Goal: Task Accomplishment & Management: Use online tool/utility

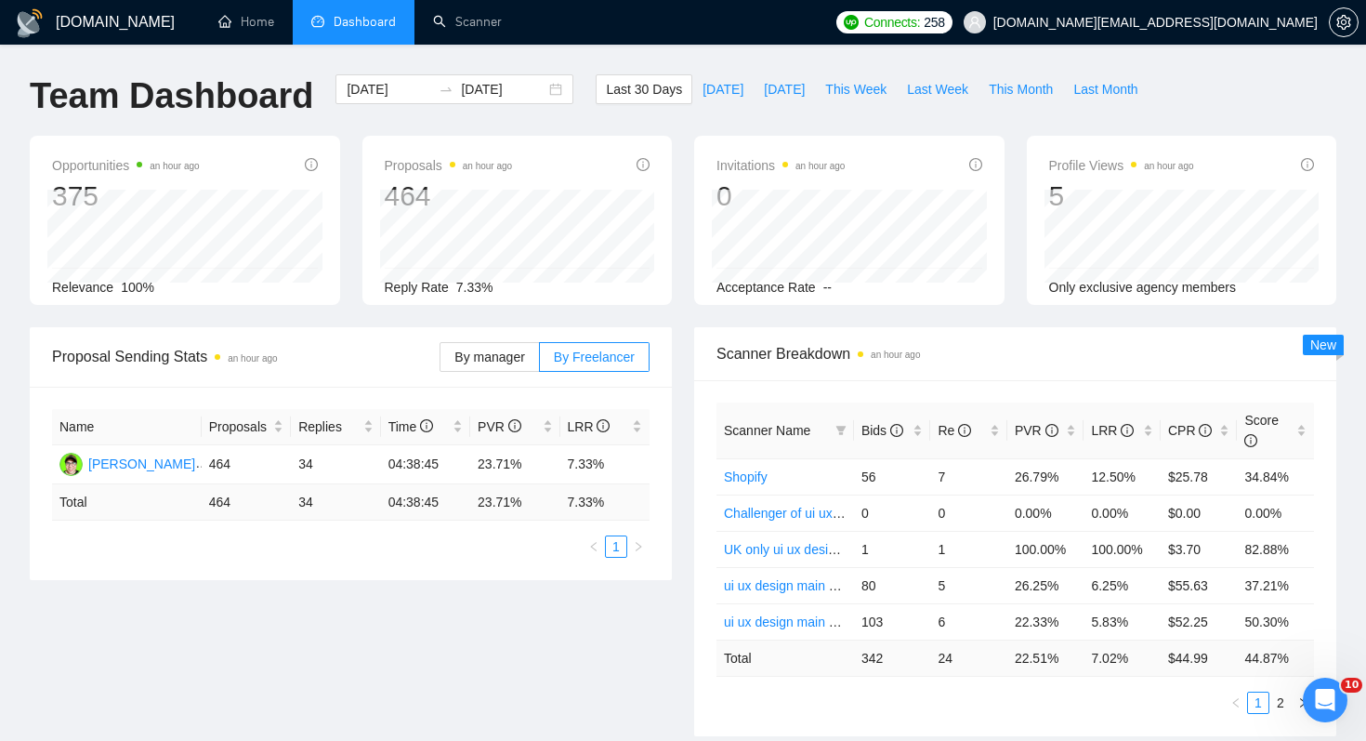
scroll to position [3, 0]
click at [1218, 35] on span "[DOMAIN_NAME][EMAIL_ADDRESS][DOMAIN_NAME]" at bounding box center [1141, 22] width 376 height 59
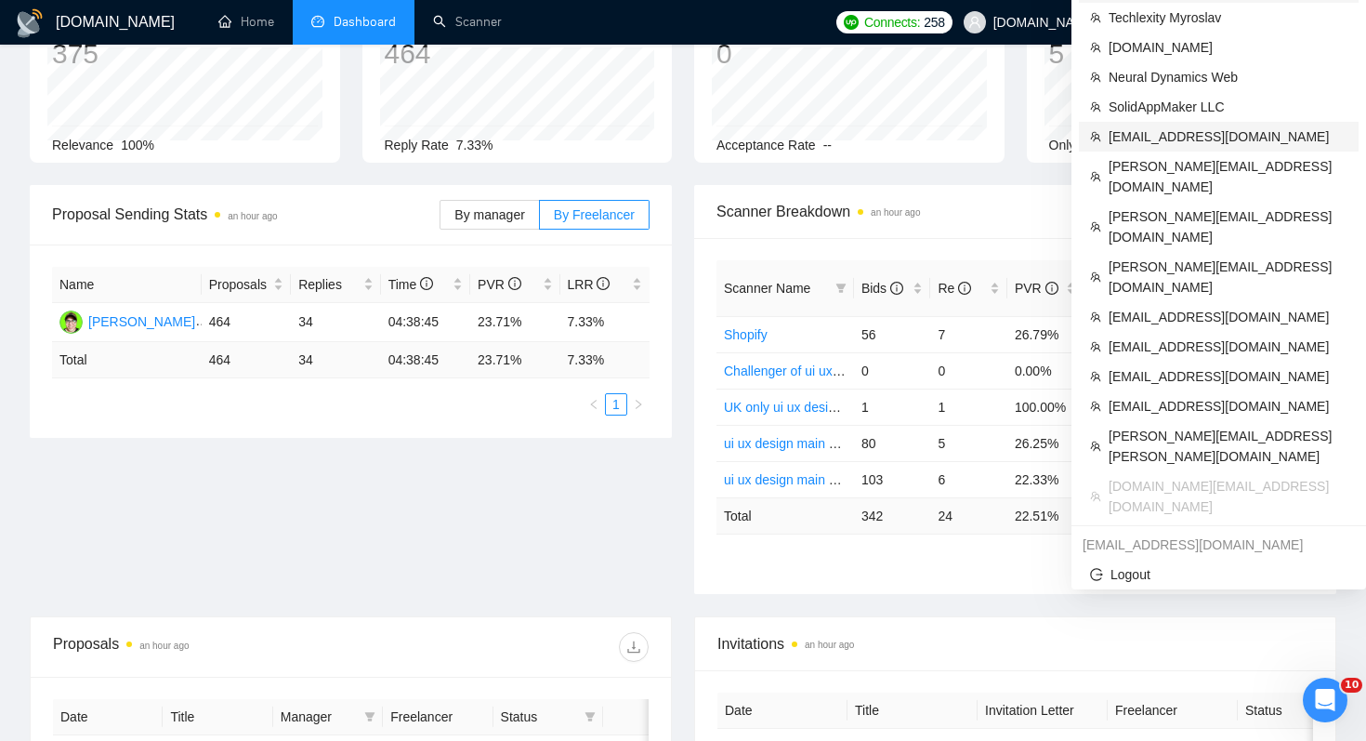
scroll to position [165, 0]
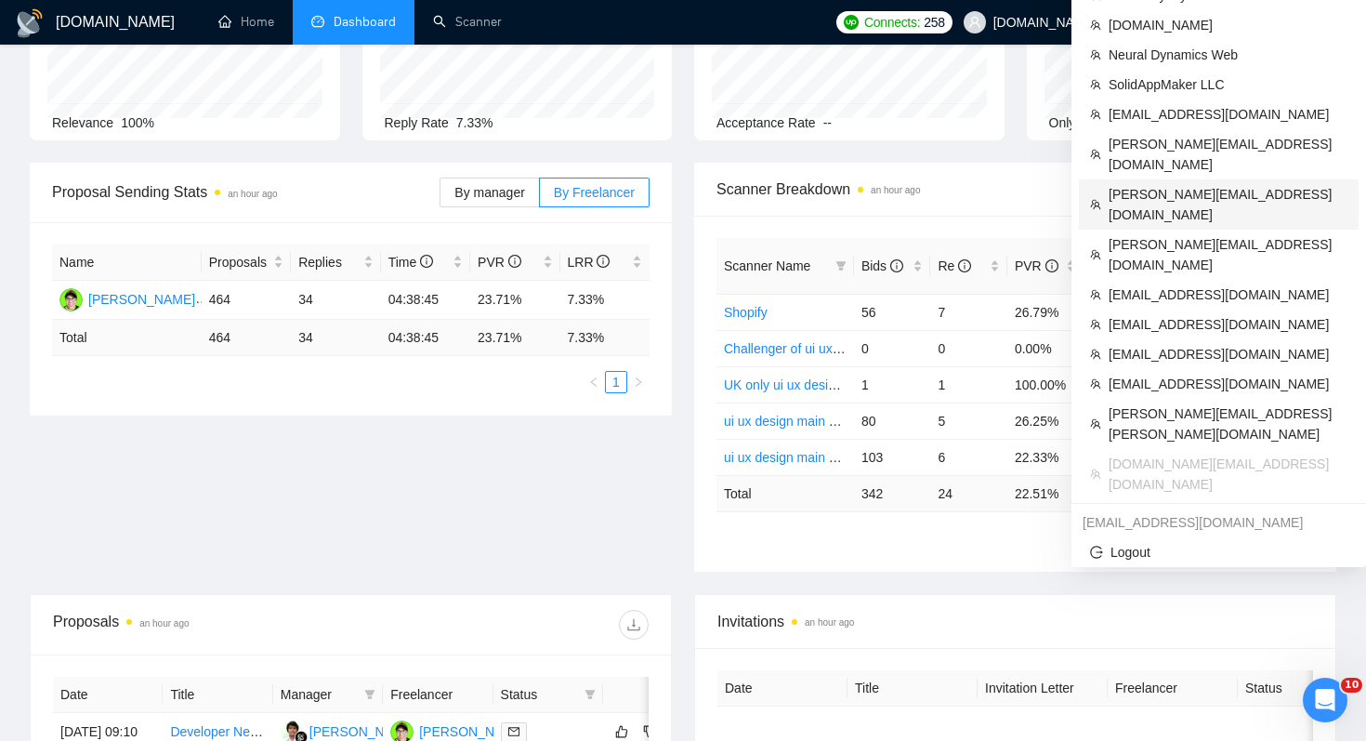
click at [1194, 184] on span "[PERSON_NAME][EMAIL_ADDRESS][DOMAIN_NAME]" at bounding box center [1228, 204] width 239 height 41
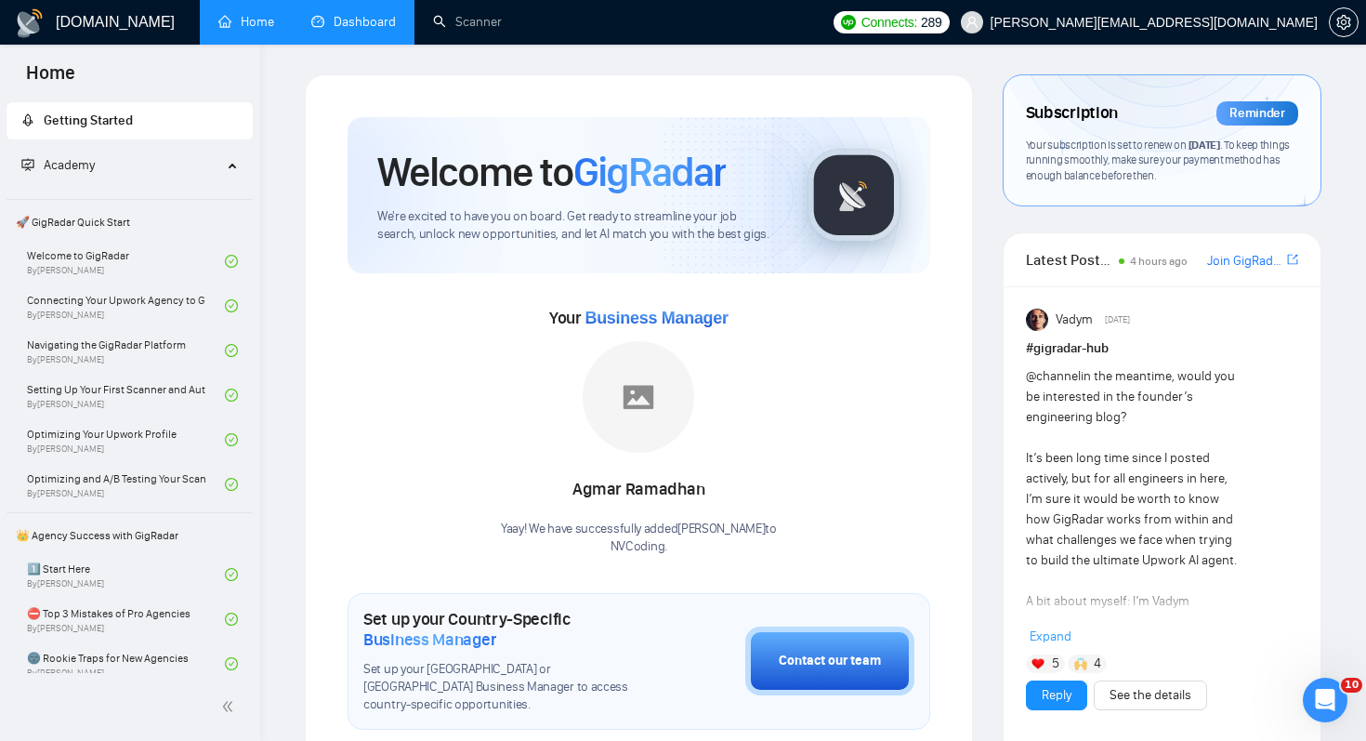
click at [345, 20] on link "Dashboard" at bounding box center [353, 22] width 85 height 16
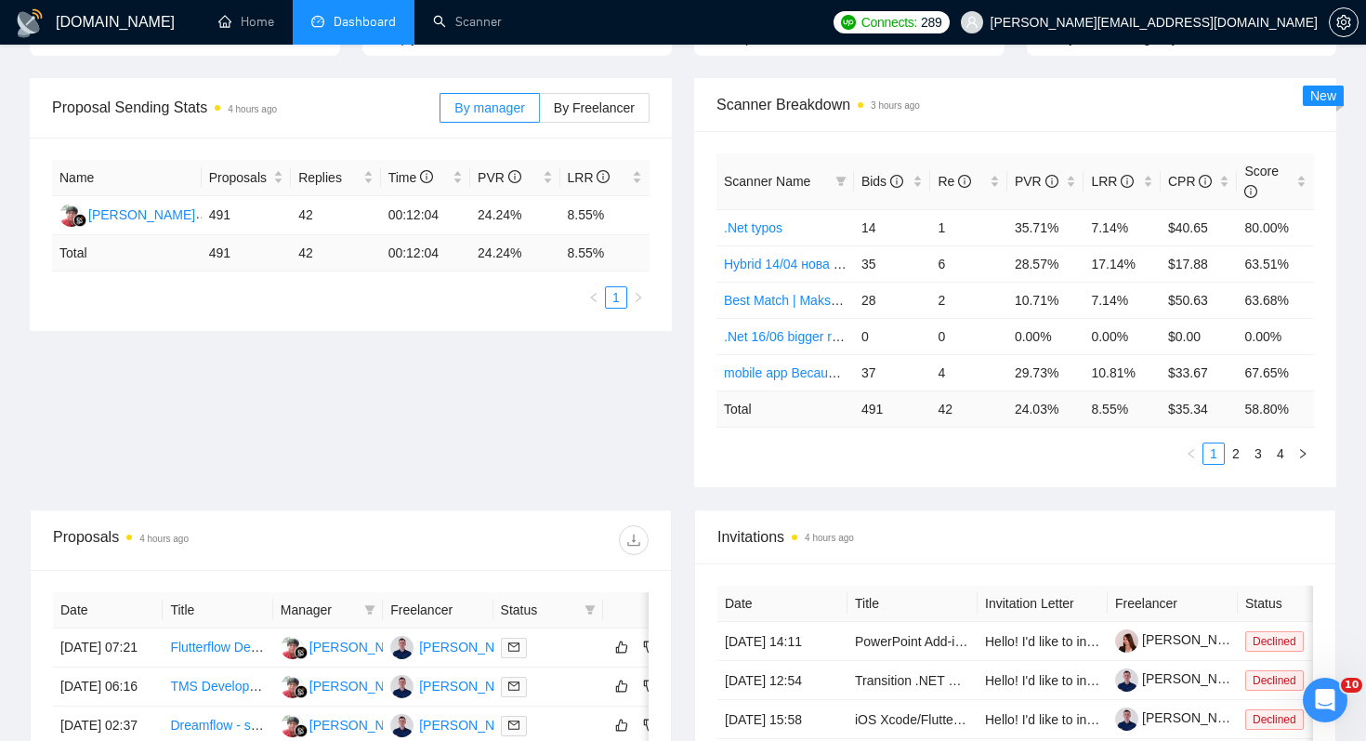
scroll to position [272, 0]
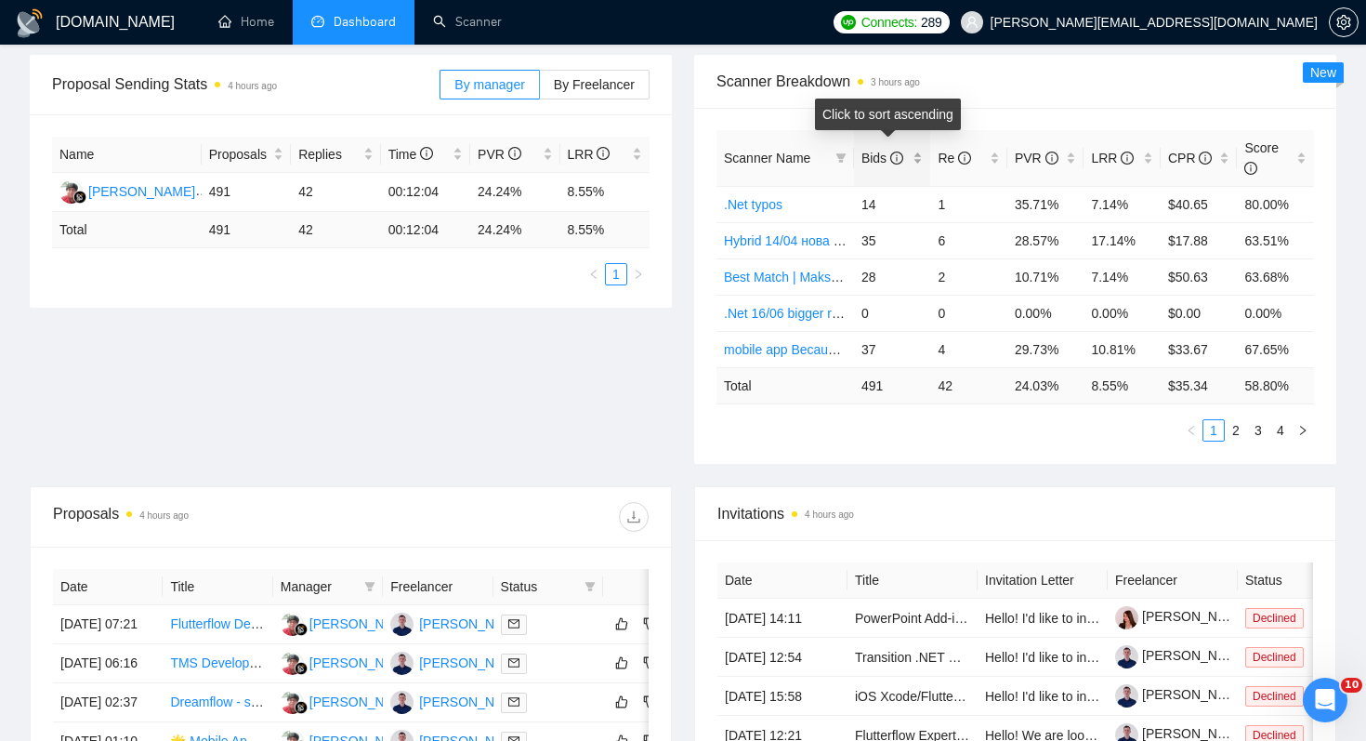
click at [875, 164] on span "Bids" at bounding box center [883, 158] width 42 height 15
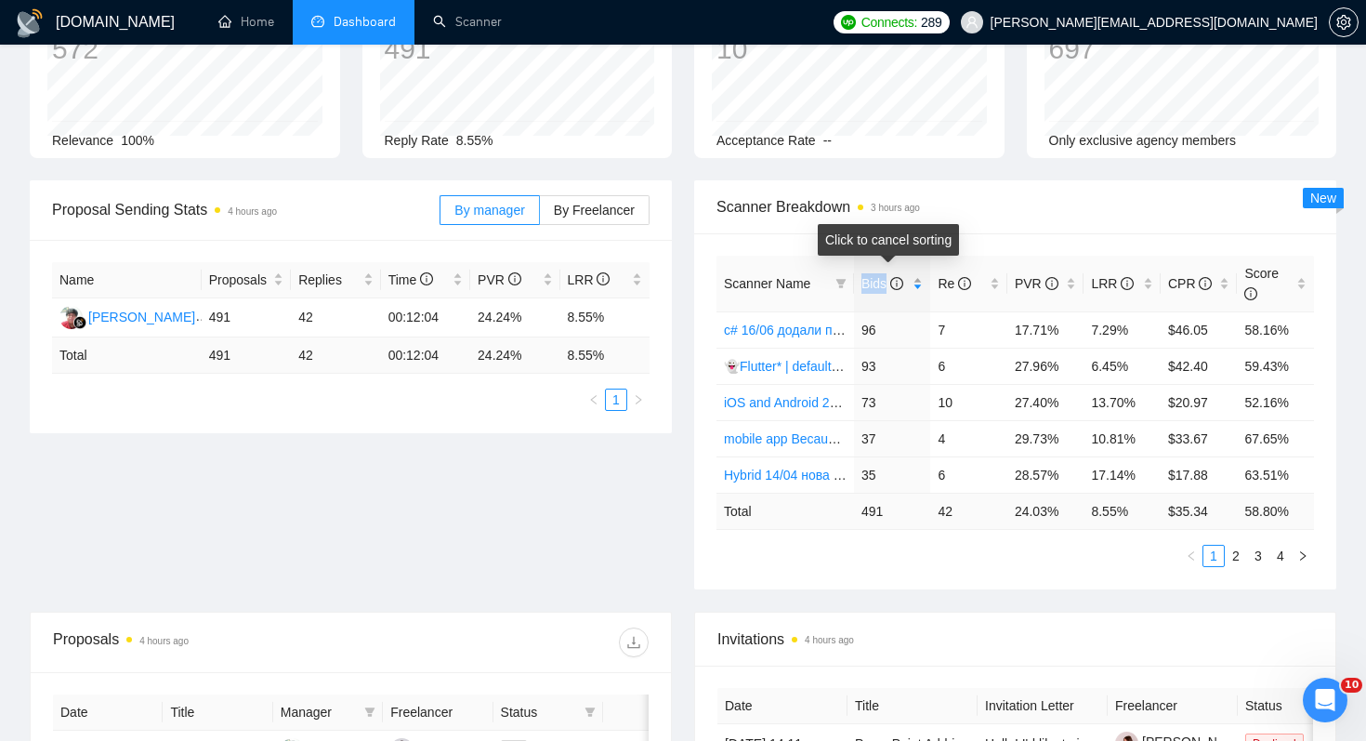
scroll to position [0, 0]
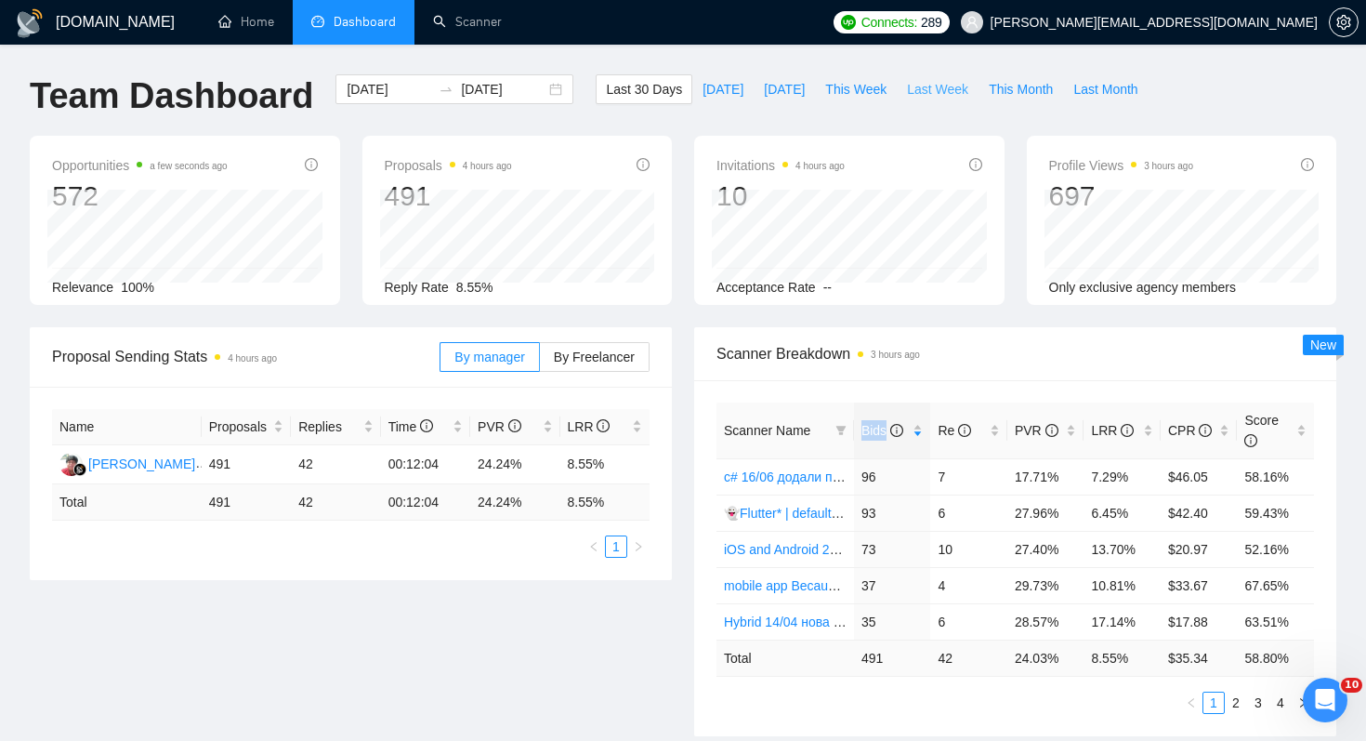
click at [932, 95] on span "Last Week" at bounding box center [937, 89] width 61 height 20
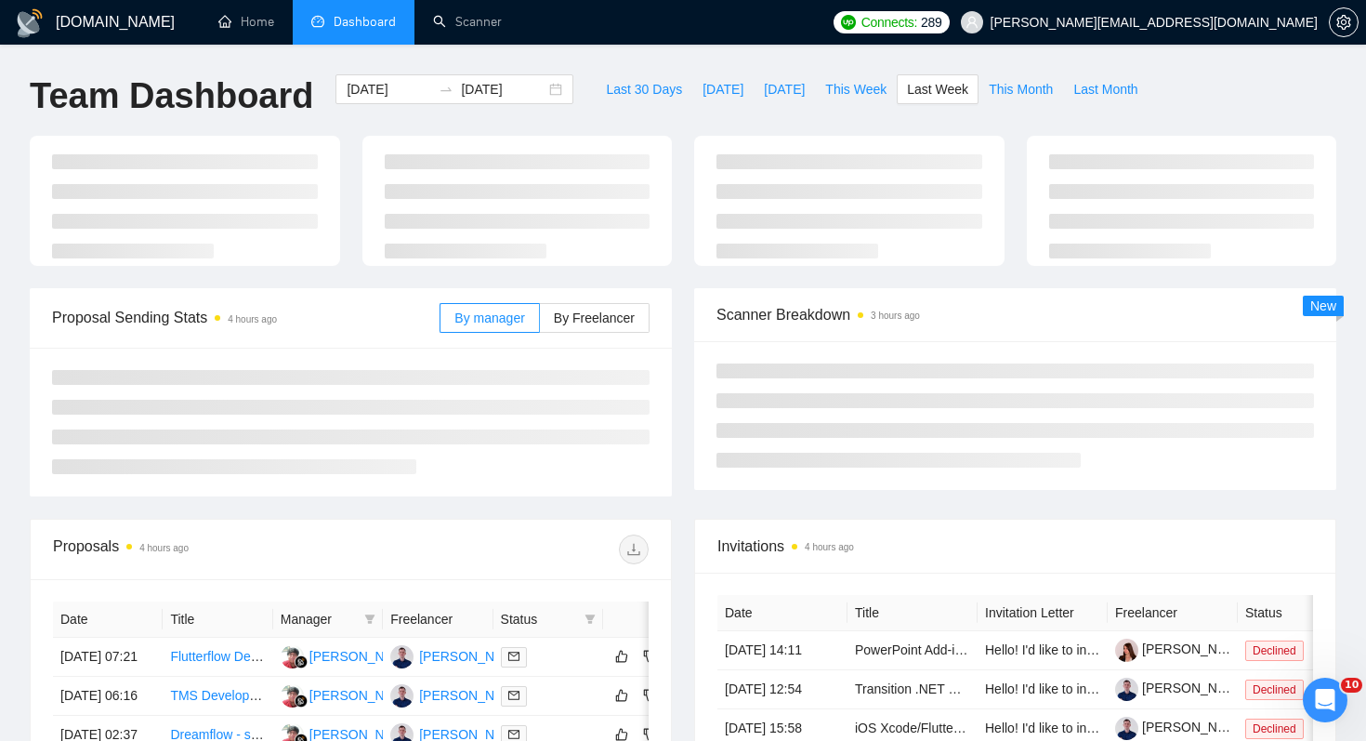
type input "[DATE]"
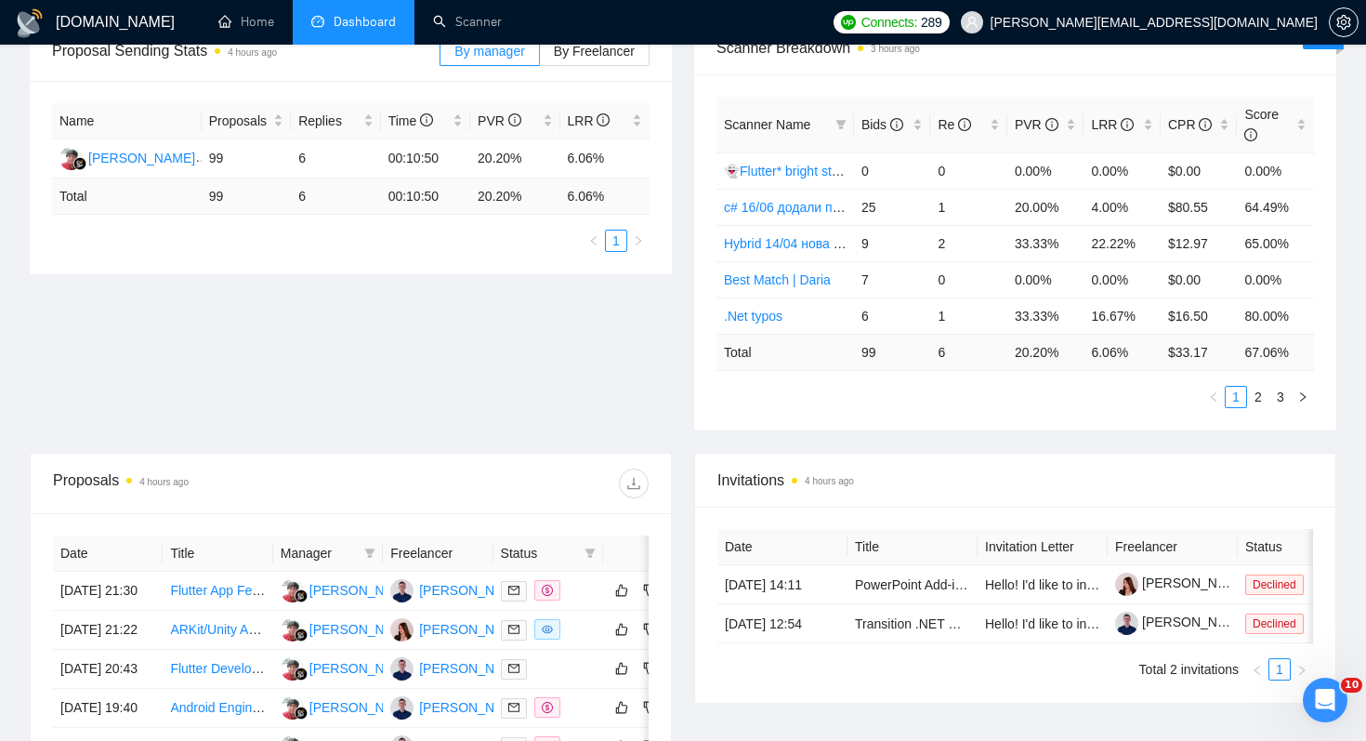
scroll to position [364, 0]
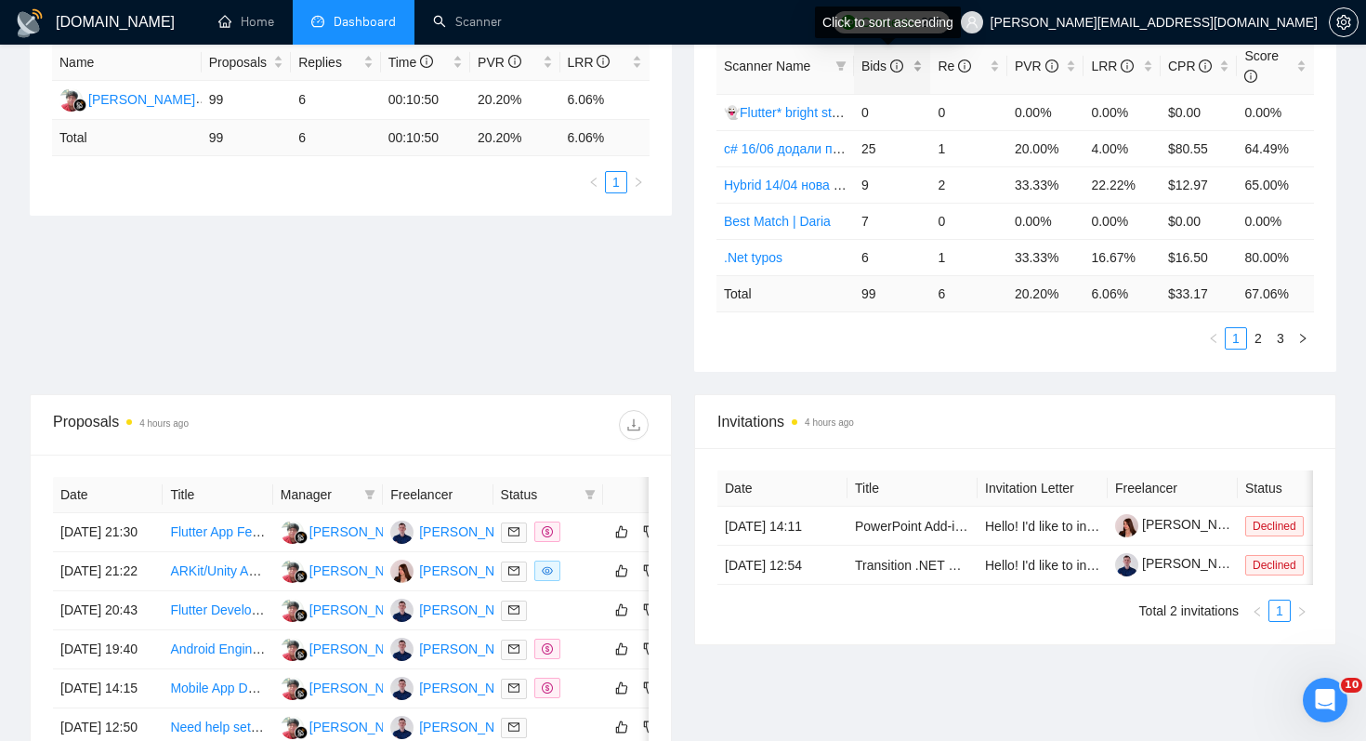
click at [874, 76] on div "Bids" at bounding box center [893, 66] width 62 height 20
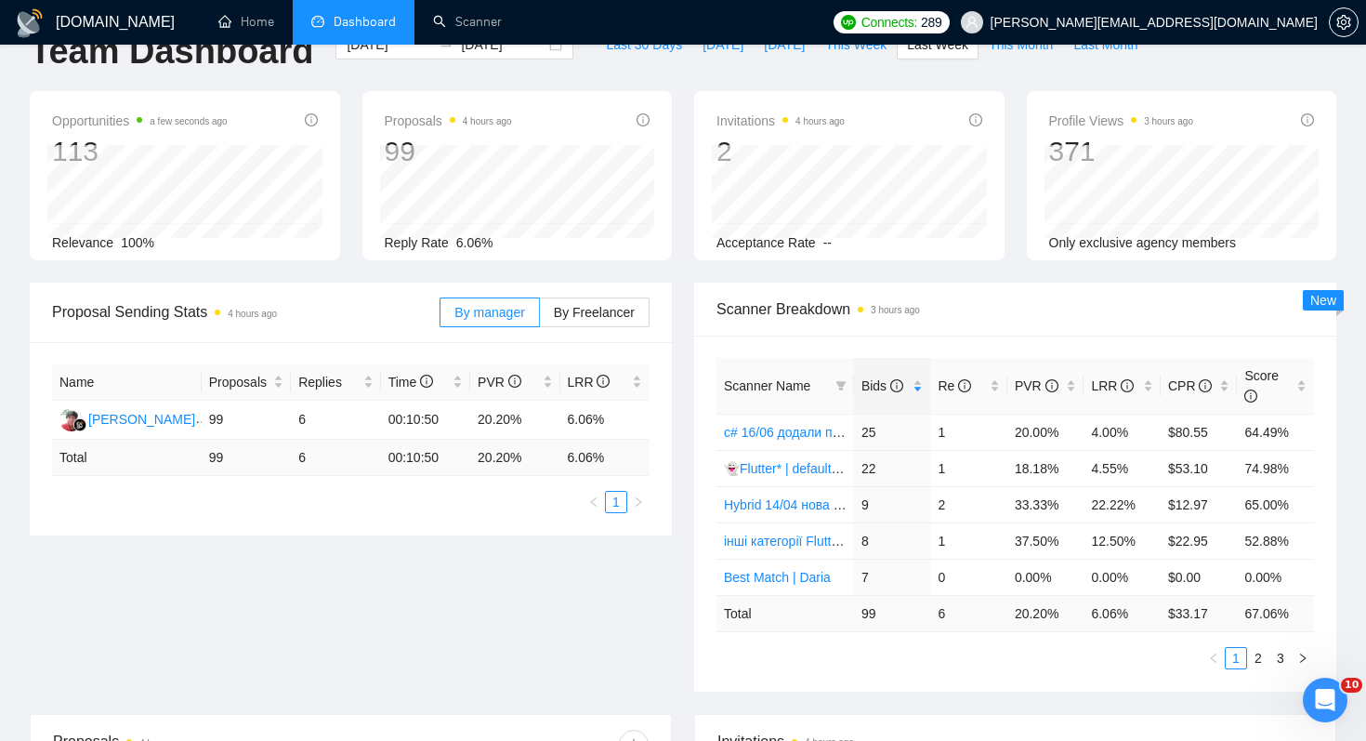
scroll to position [0, 0]
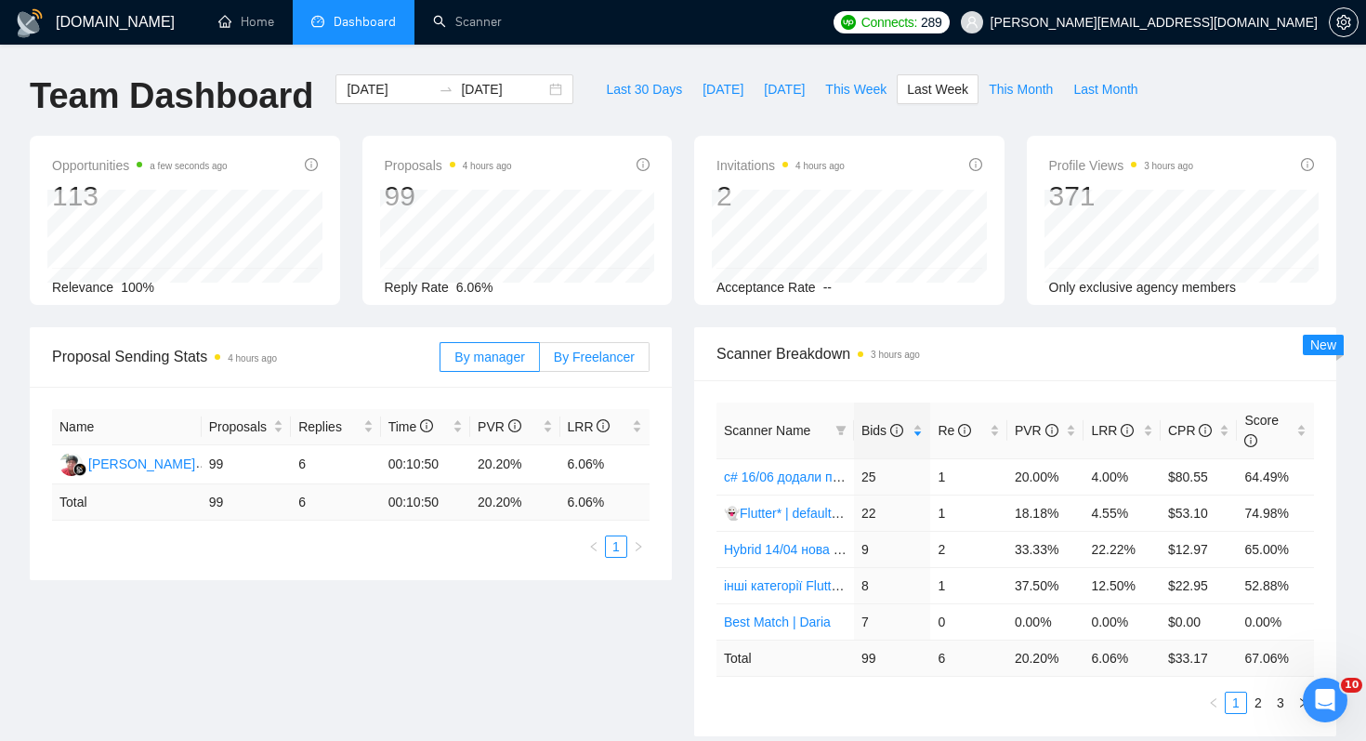
click at [617, 365] on label "By Freelancer" at bounding box center [595, 357] width 110 height 30
click at [540, 362] on input "By Freelancer" at bounding box center [540, 362] width 0 height 0
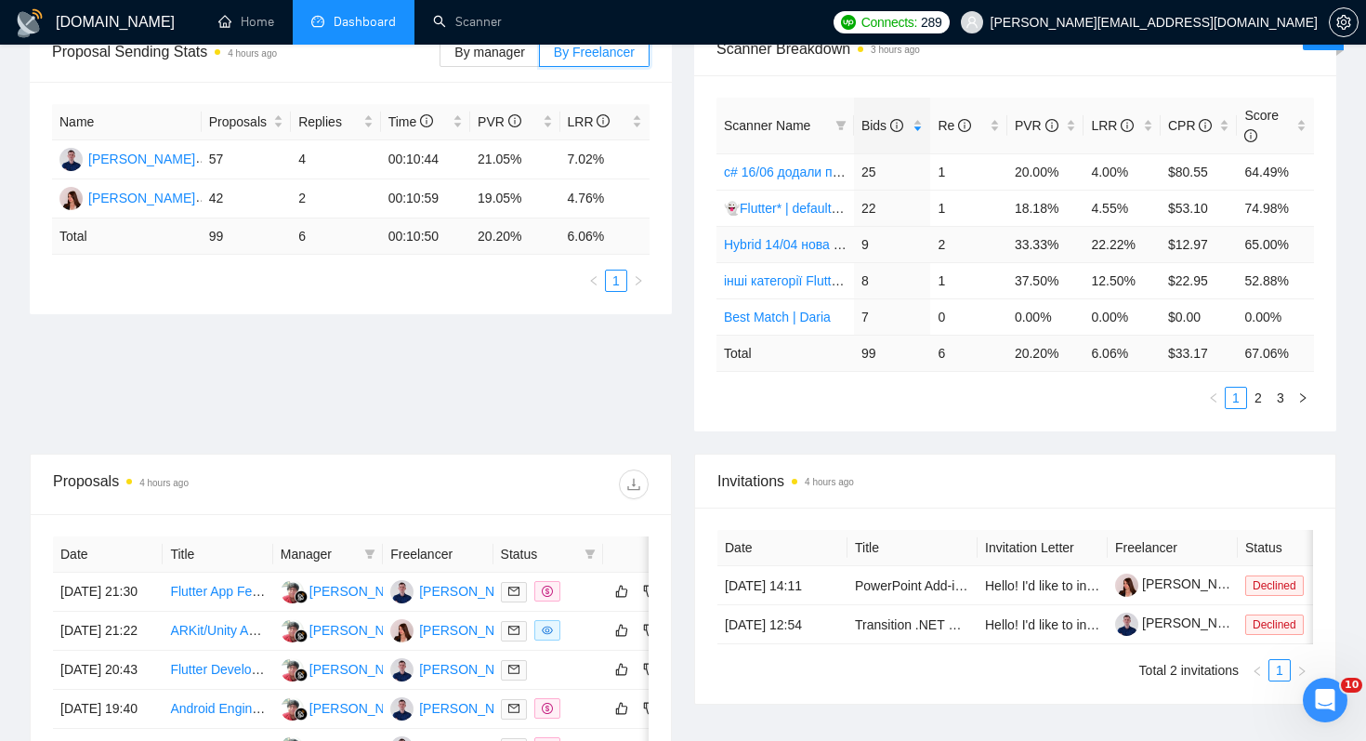
scroll to position [334, 0]
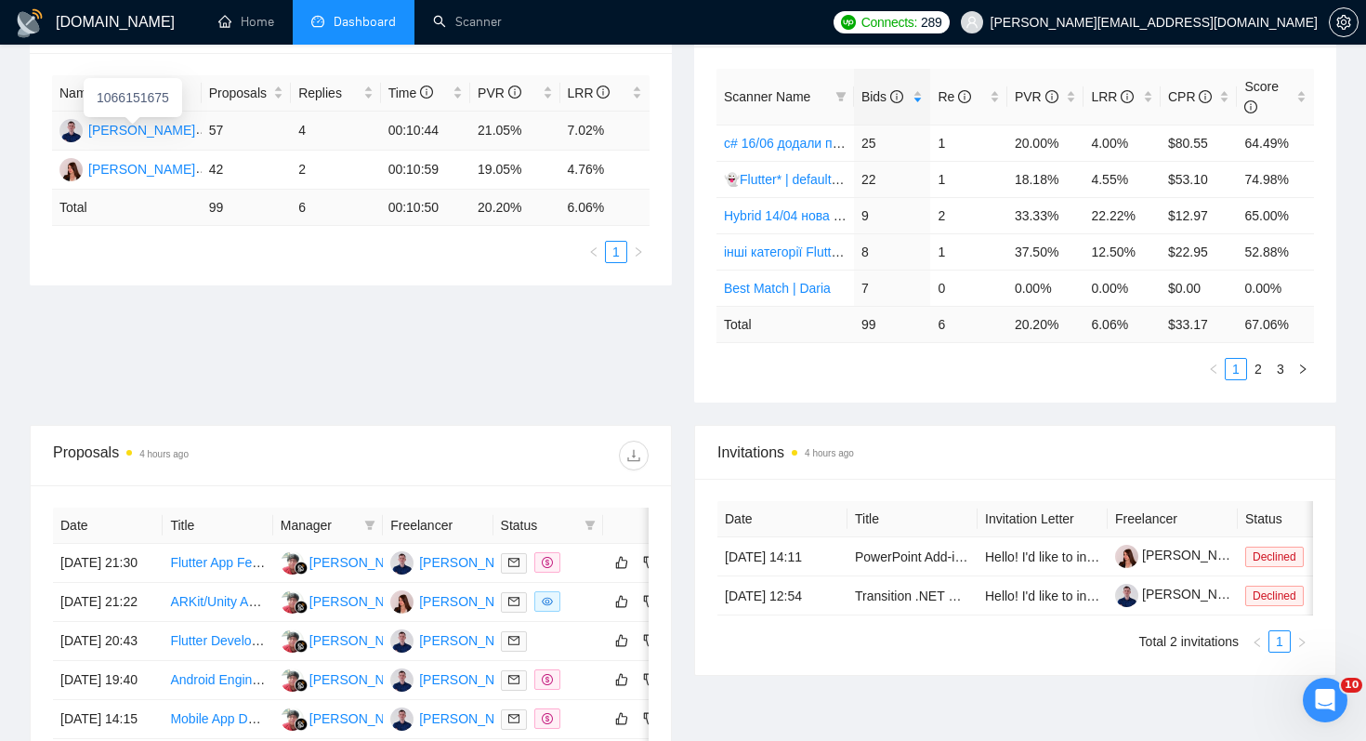
click at [146, 128] on div "Maksym Kakushadze" at bounding box center [141, 130] width 107 height 20
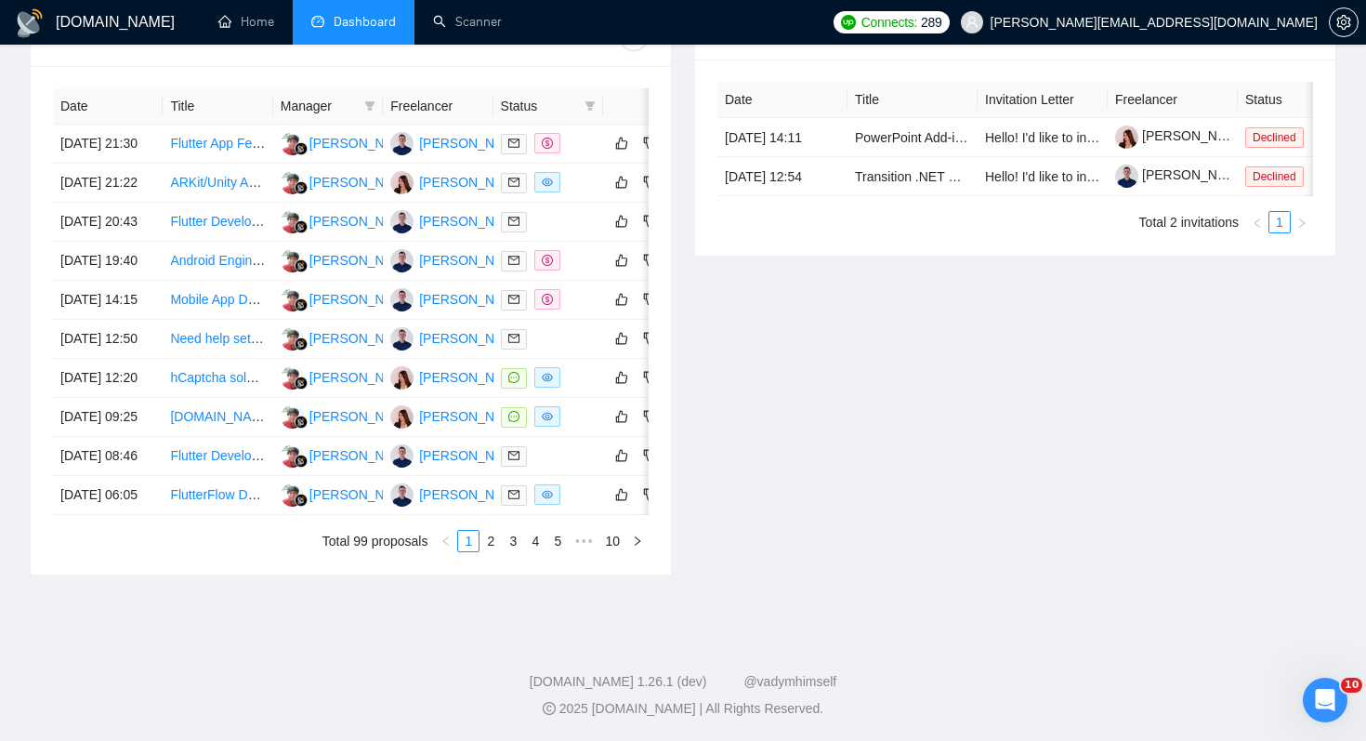
scroll to position [783, 0]
click at [929, 172] on link "Transition .NET MAUI App to Flutter with Firebase" at bounding box center [999, 176] width 288 height 15
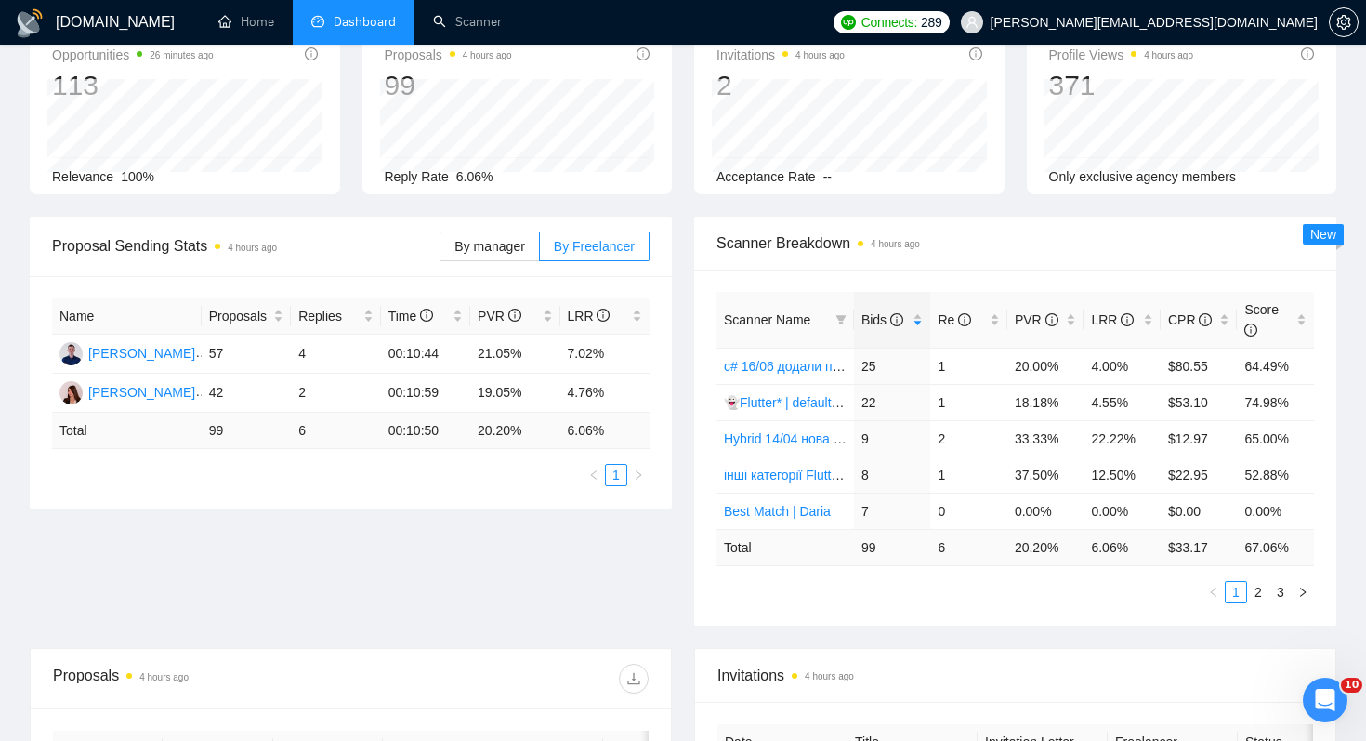
scroll to position [0, 0]
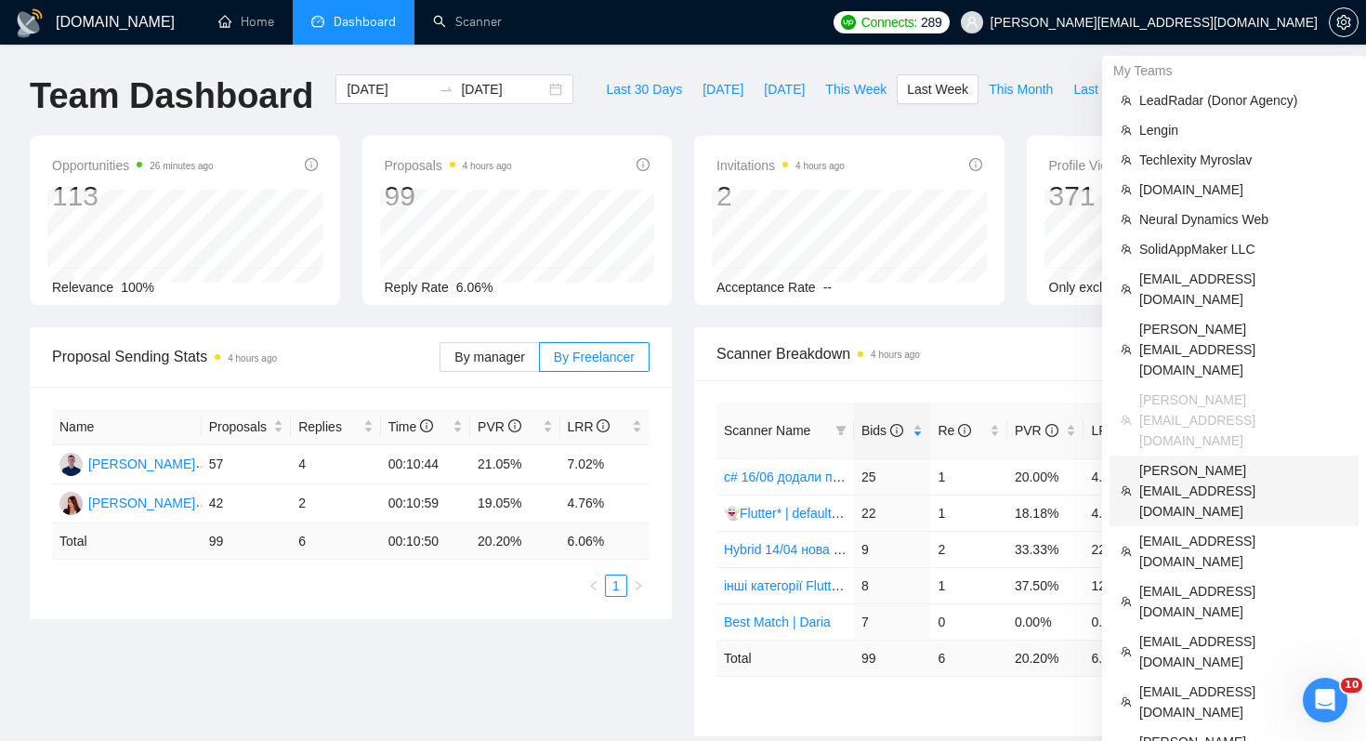
click at [1202, 460] on span "[PERSON_NAME][EMAIL_ADDRESS][DOMAIN_NAME]" at bounding box center [1243, 490] width 208 height 61
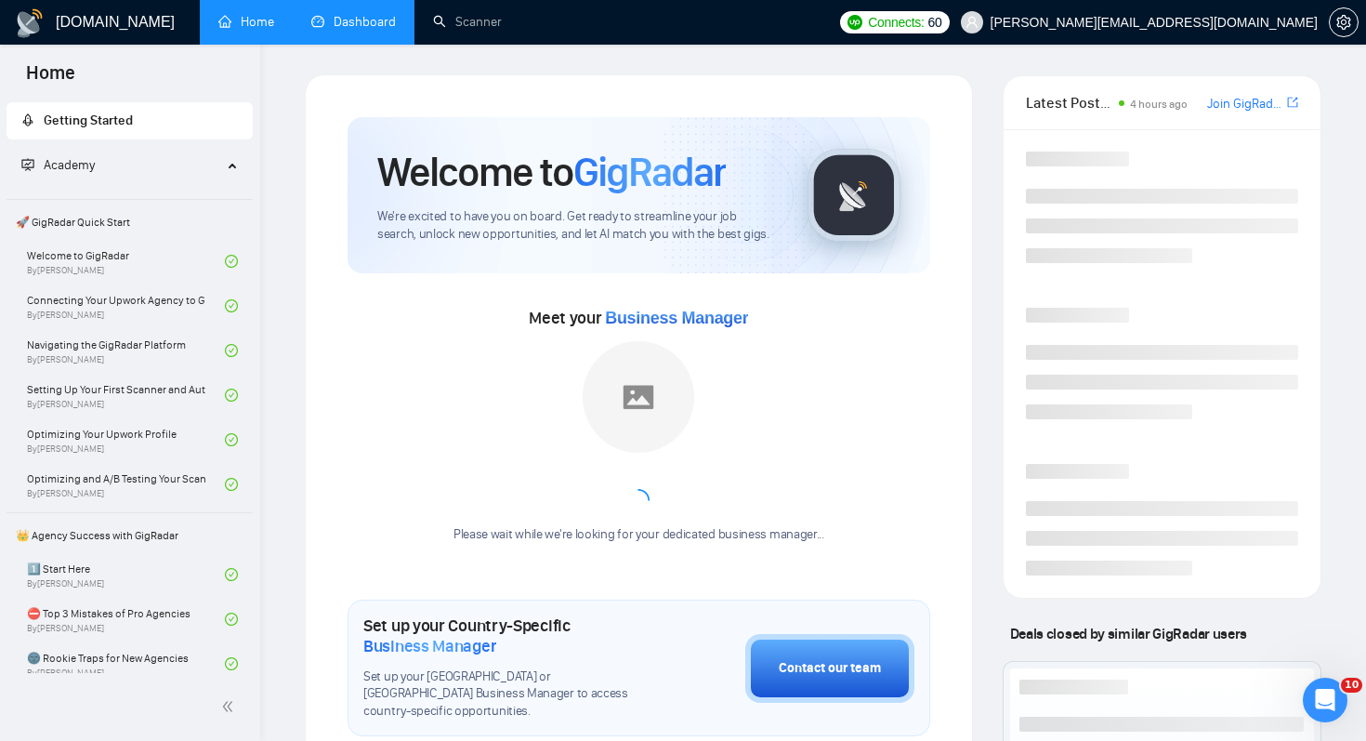
click at [355, 30] on link "Dashboard" at bounding box center [353, 22] width 85 height 16
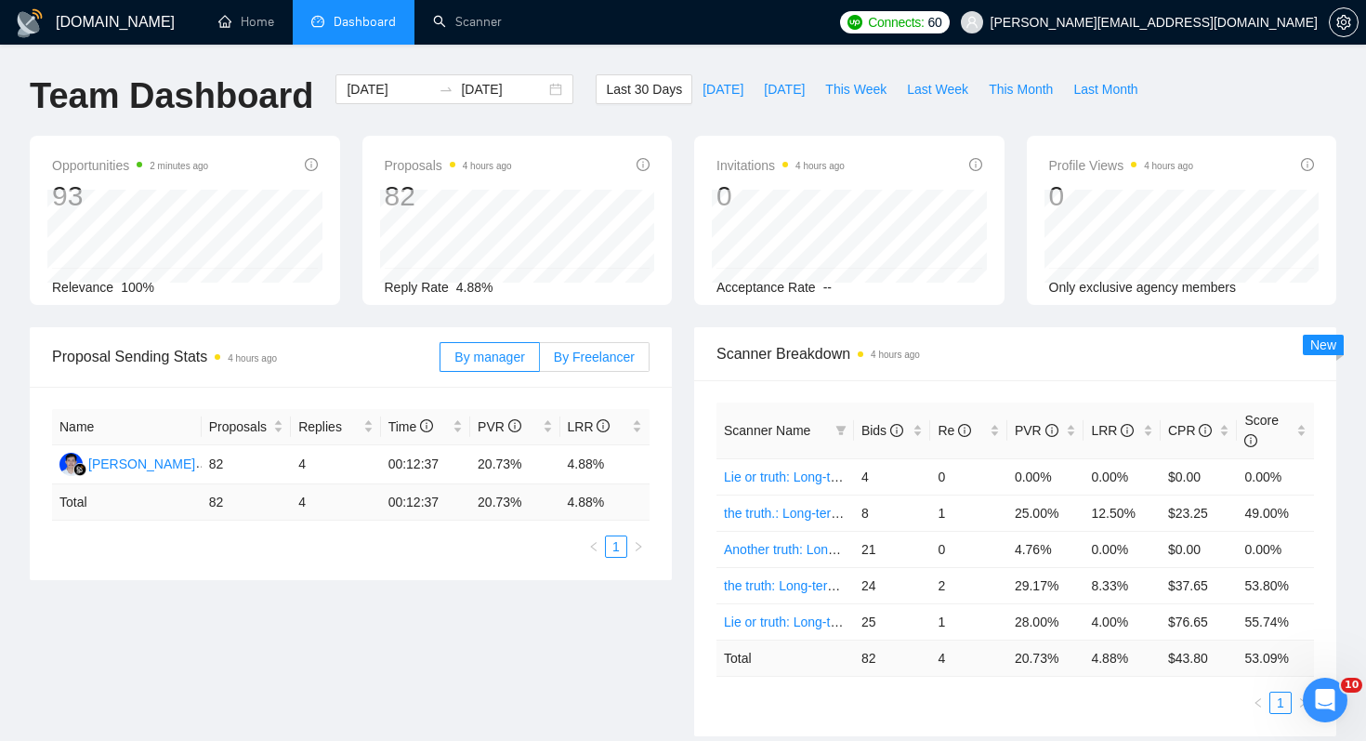
click at [578, 354] on span "By Freelancer" at bounding box center [594, 356] width 81 height 15
click at [540, 362] on input "By Freelancer" at bounding box center [540, 362] width 0 height 0
click at [132, 457] on div "Erik Petrov" at bounding box center [141, 464] width 107 height 20
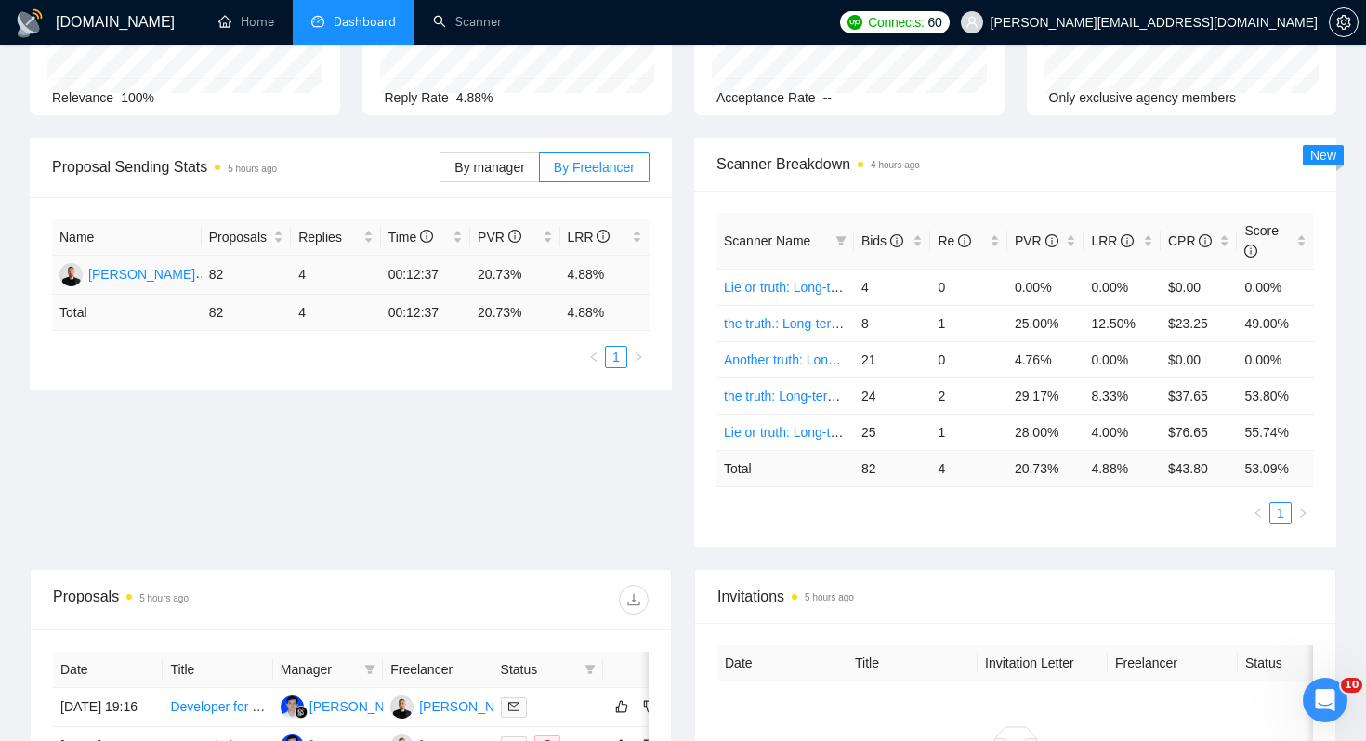
scroll to position [174, 0]
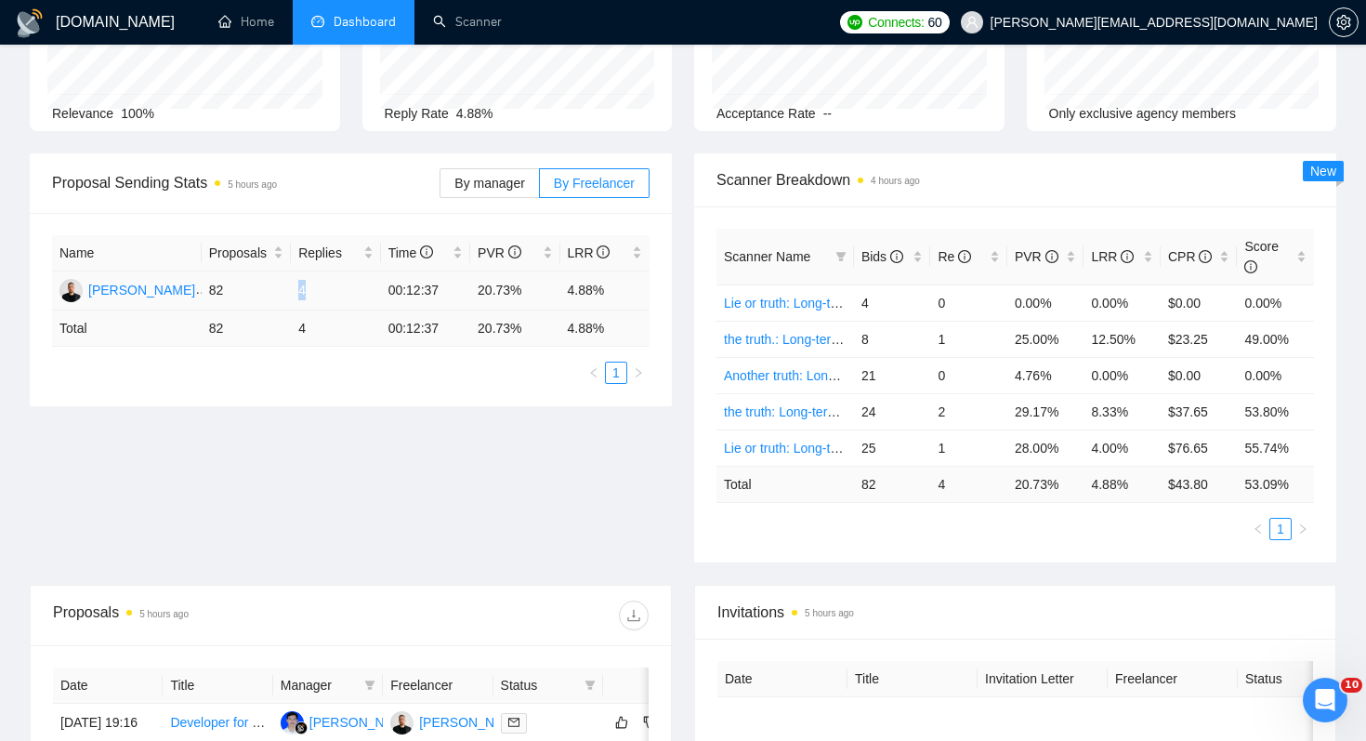
drag, startPoint x: 292, startPoint y: 281, endPoint x: 313, endPoint y: 281, distance: 21.4
click at [313, 281] on td "4" at bounding box center [335, 290] width 89 height 39
click at [507, 372] on ul "1" at bounding box center [351, 373] width 598 height 22
drag, startPoint x: 564, startPoint y: 294, endPoint x: 650, endPoint y: 294, distance: 85.5
click at [650, 294] on div "Name Proposals Replies Time PVR LRR Erik Petrov 82 4 00:12:37 20.73% 4.88% Tota…" at bounding box center [351, 309] width 642 height 193
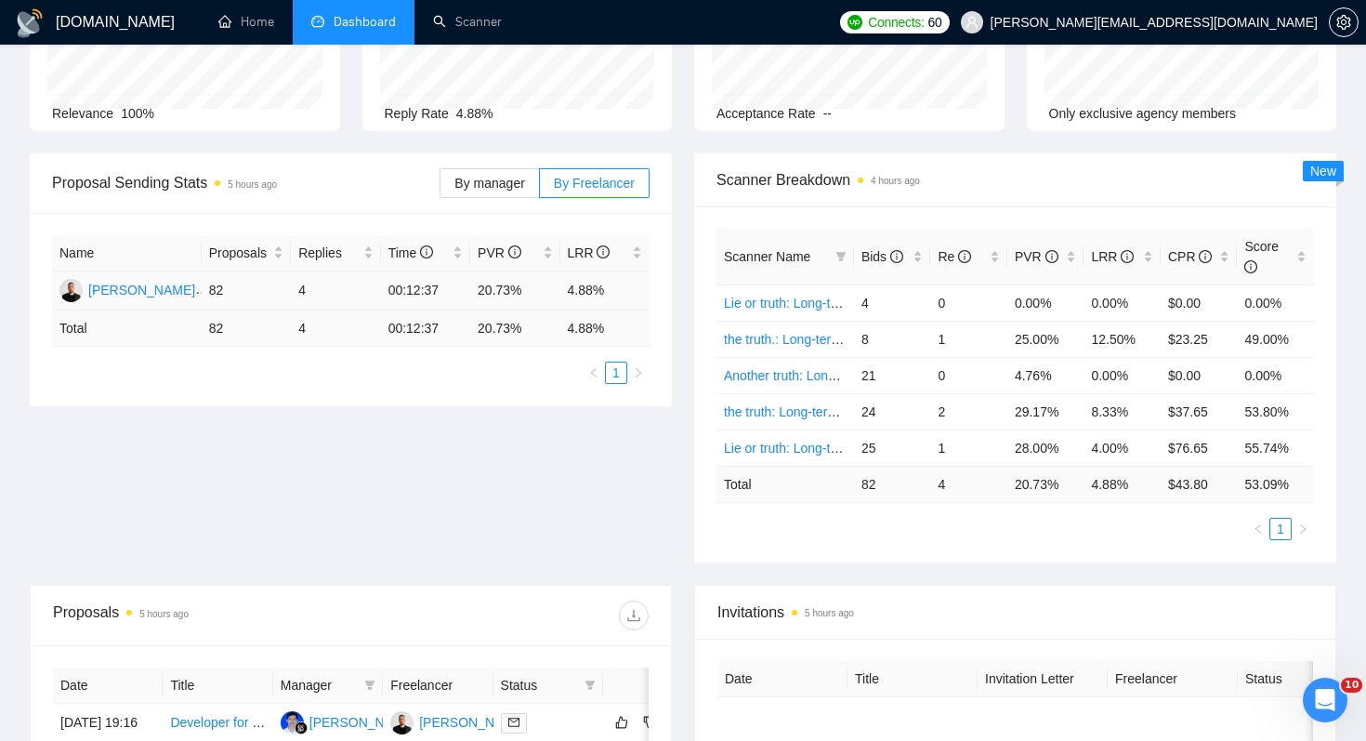
click at [620, 296] on td "4.88%" at bounding box center [605, 290] width 90 height 39
drag, startPoint x: 480, startPoint y: 287, endPoint x: 526, endPoint y: 287, distance: 46.5
click at [526, 287] on td "20.73%" at bounding box center [514, 290] width 89 height 39
click at [556, 291] on td "20.73%" at bounding box center [514, 290] width 89 height 39
drag, startPoint x: 562, startPoint y: 290, endPoint x: 619, endPoint y: 288, distance: 56.7
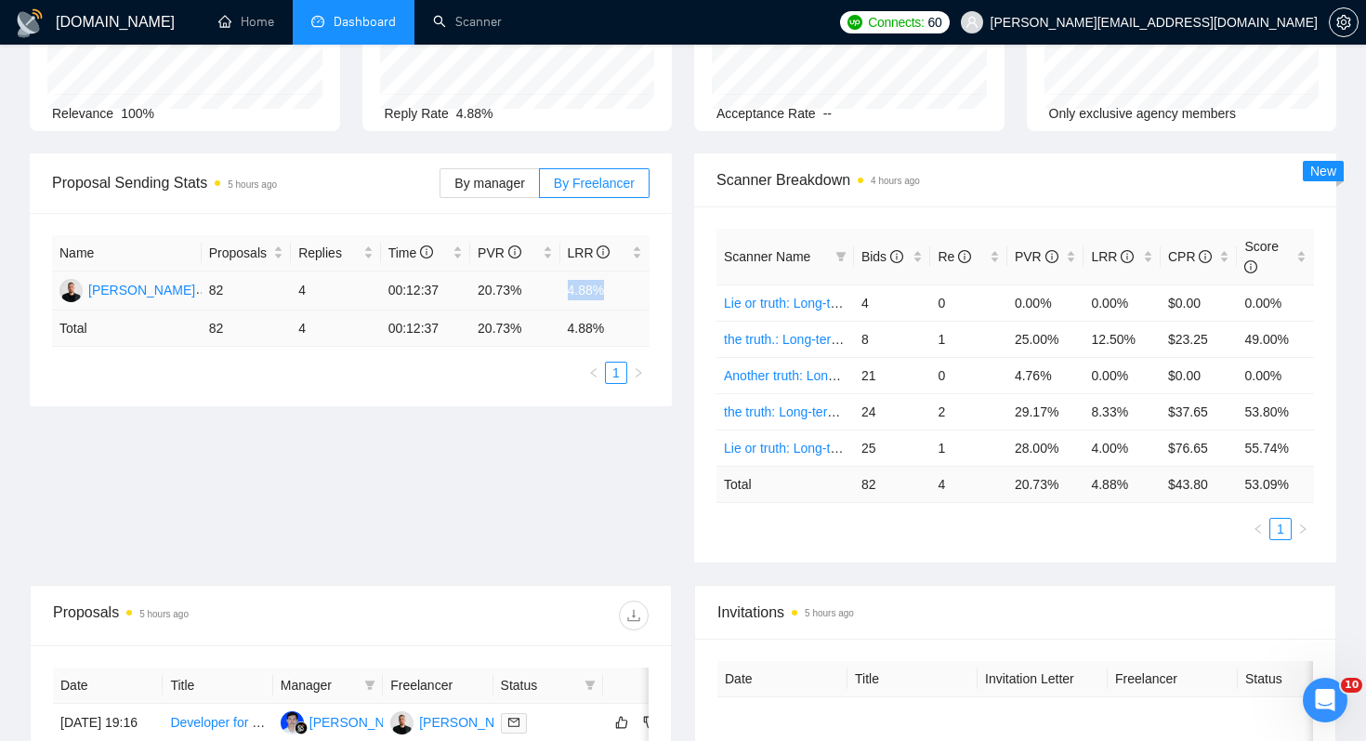
click at [620, 289] on td "4.88%" at bounding box center [605, 290] width 90 height 39
click at [615, 297] on td "4.88%" at bounding box center [605, 290] width 90 height 39
click at [569, 290] on td "4.88%" at bounding box center [605, 290] width 90 height 39
drag, startPoint x: 473, startPoint y: 287, endPoint x: 528, endPoint y: 288, distance: 54.8
click at [528, 288] on td "20.73%" at bounding box center [514, 290] width 89 height 39
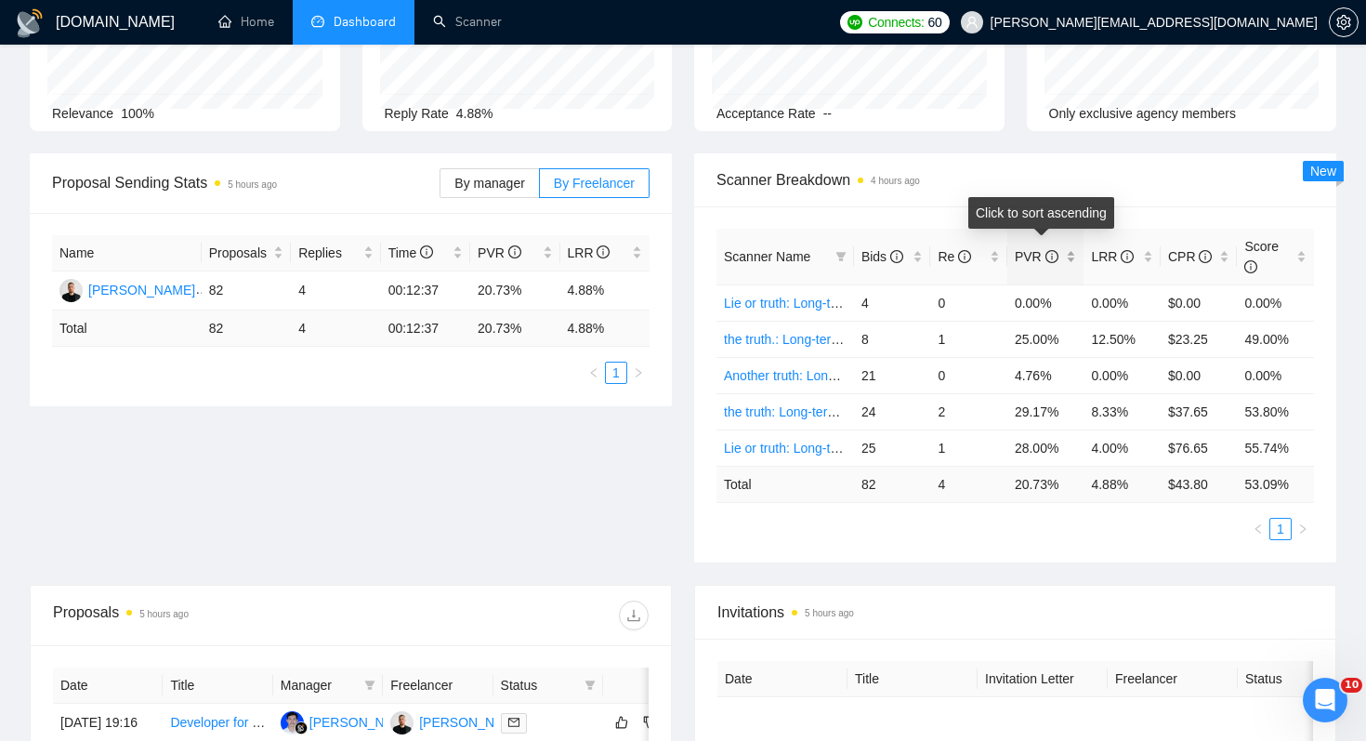
click at [1031, 257] on span "PVR" at bounding box center [1037, 256] width 44 height 15
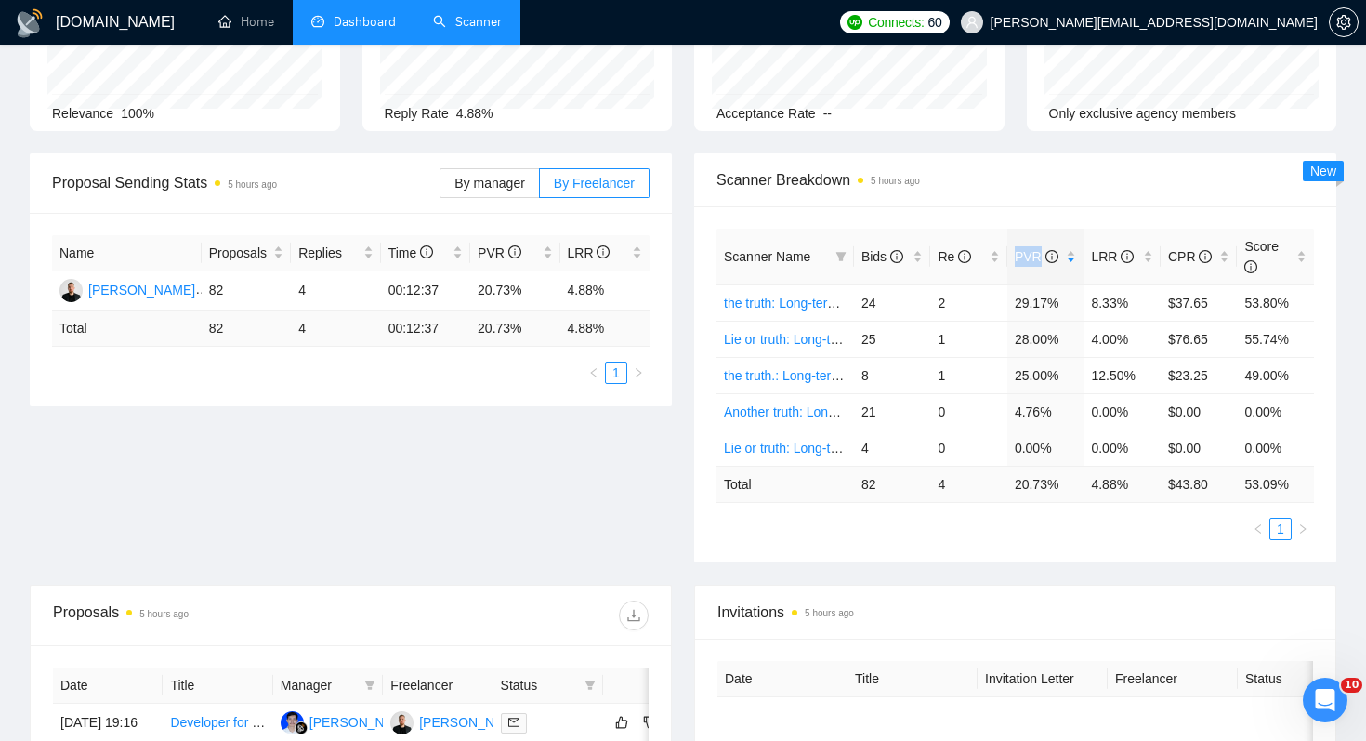
click at [461, 21] on link "Scanner" at bounding box center [467, 22] width 69 height 16
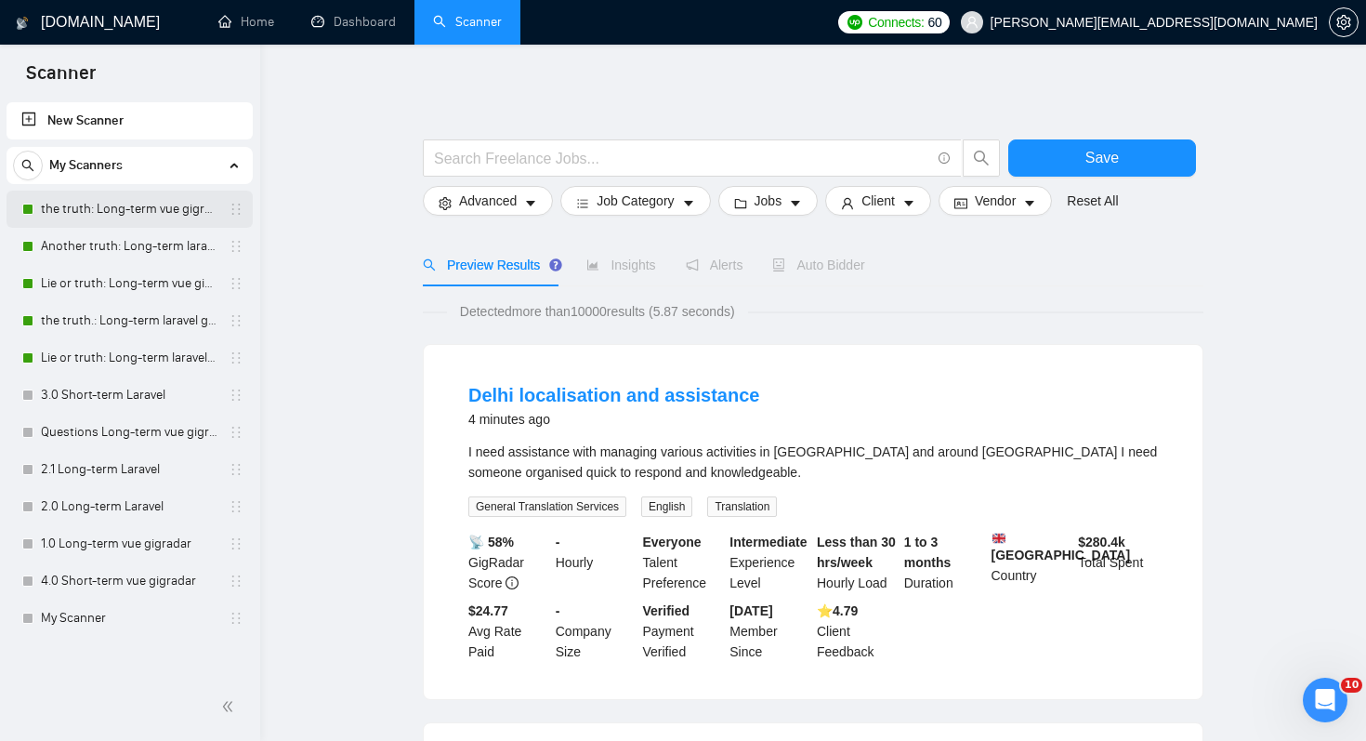
click at [138, 218] on link "the truth: Long-term vue gigradar" at bounding box center [129, 209] width 177 height 37
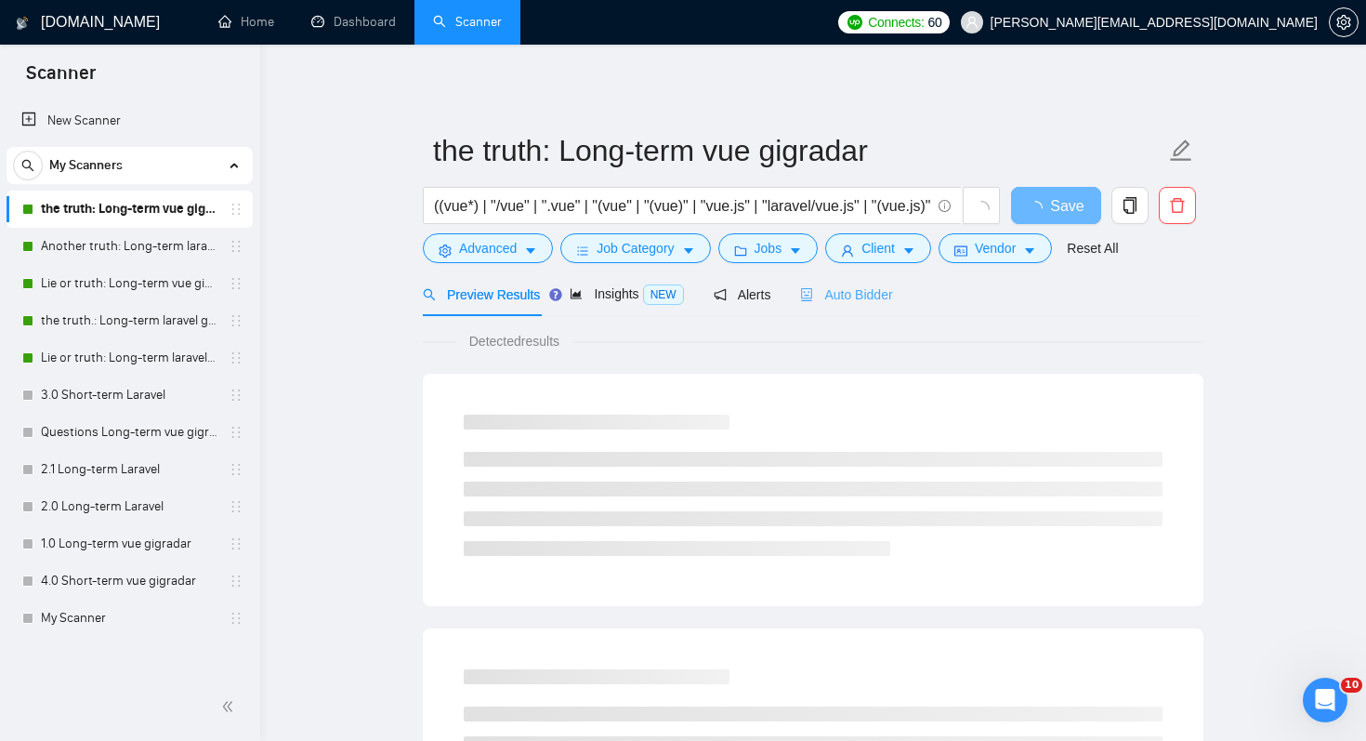
click at [873, 311] on div "Auto Bidder" at bounding box center [846, 294] width 92 height 44
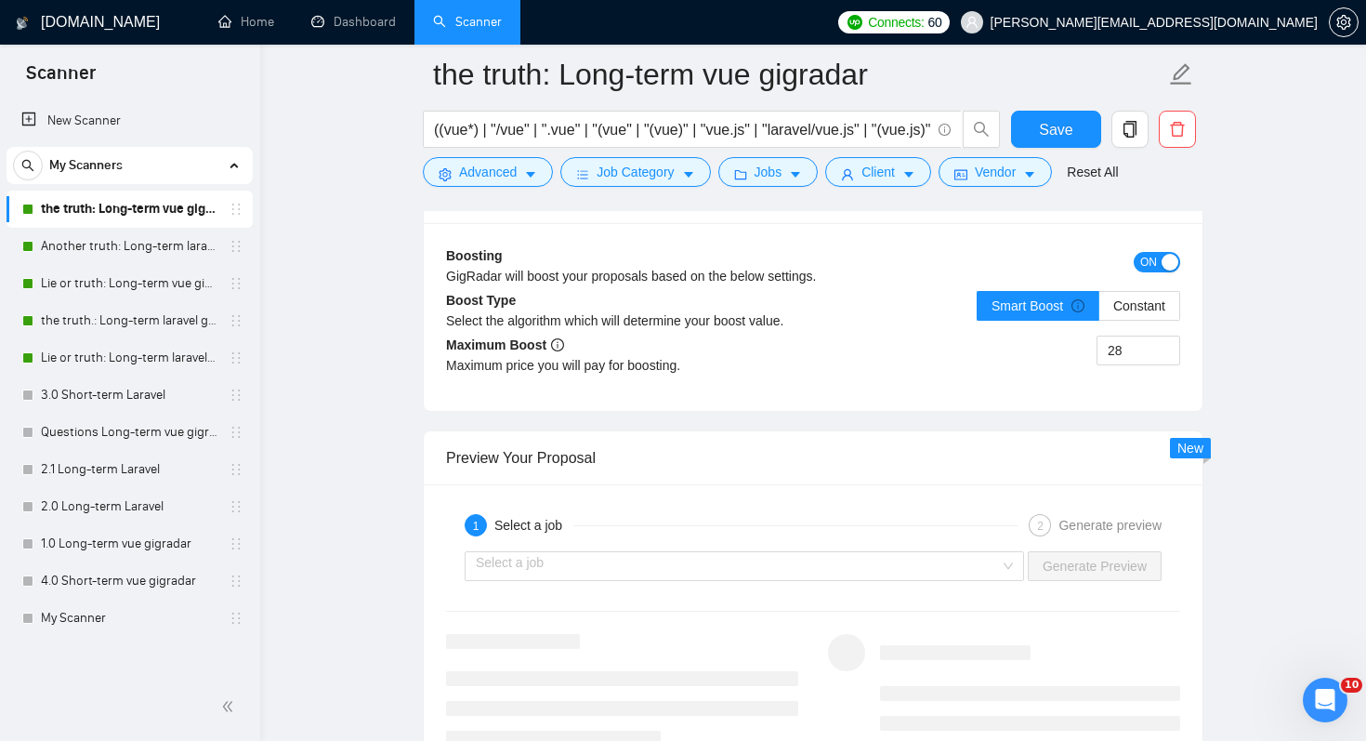
scroll to position [3617, 0]
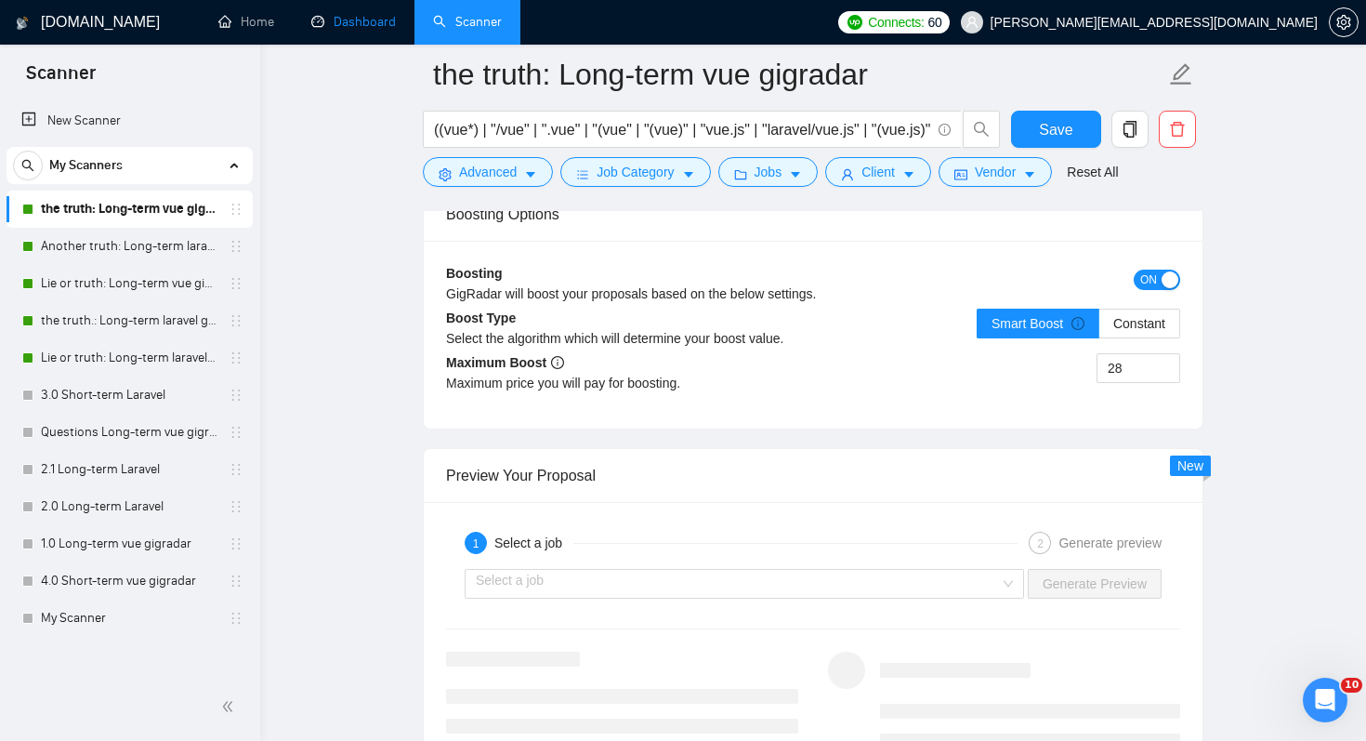
click at [368, 30] on link "Dashboard" at bounding box center [353, 22] width 85 height 16
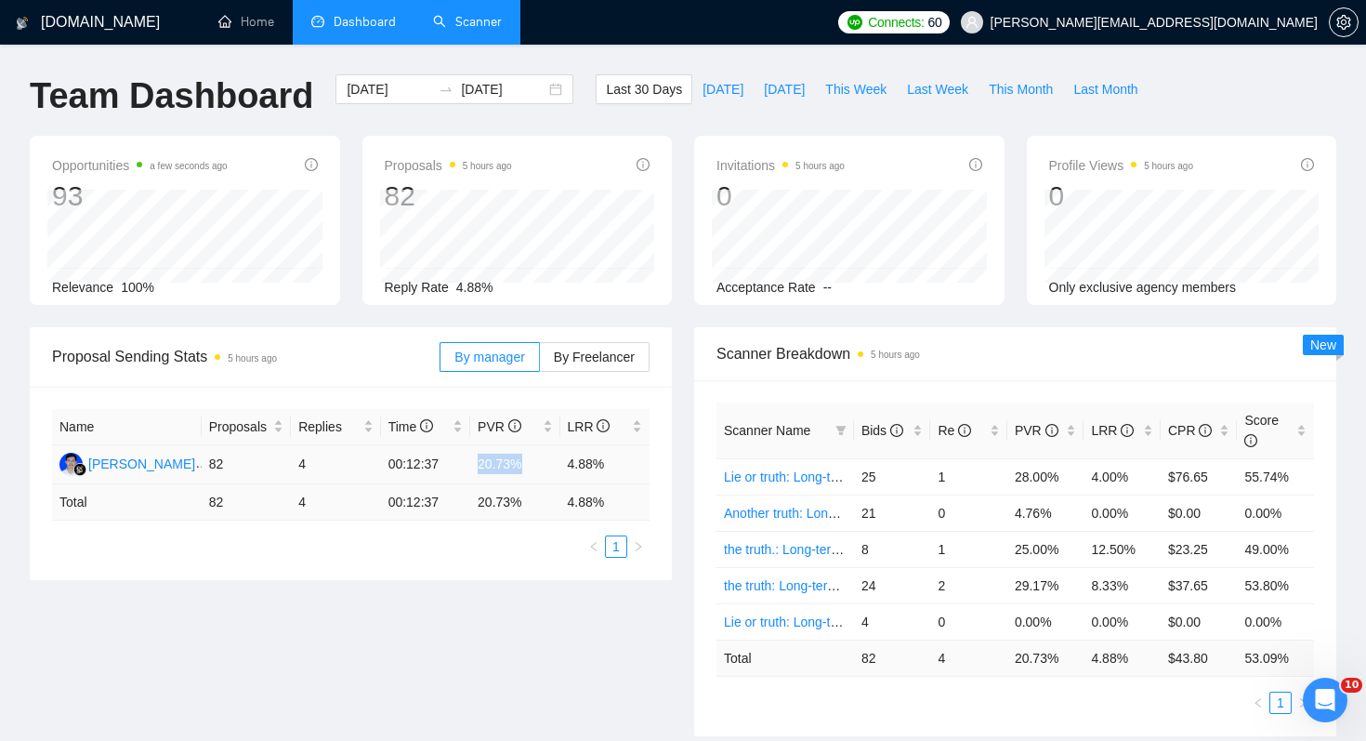
drag, startPoint x: 476, startPoint y: 463, endPoint x: 521, endPoint y: 462, distance: 45.6
click at [522, 463] on td "20.73%" at bounding box center [514, 464] width 89 height 39
click at [482, 461] on td "20.73%" at bounding box center [514, 464] width 89 height 39
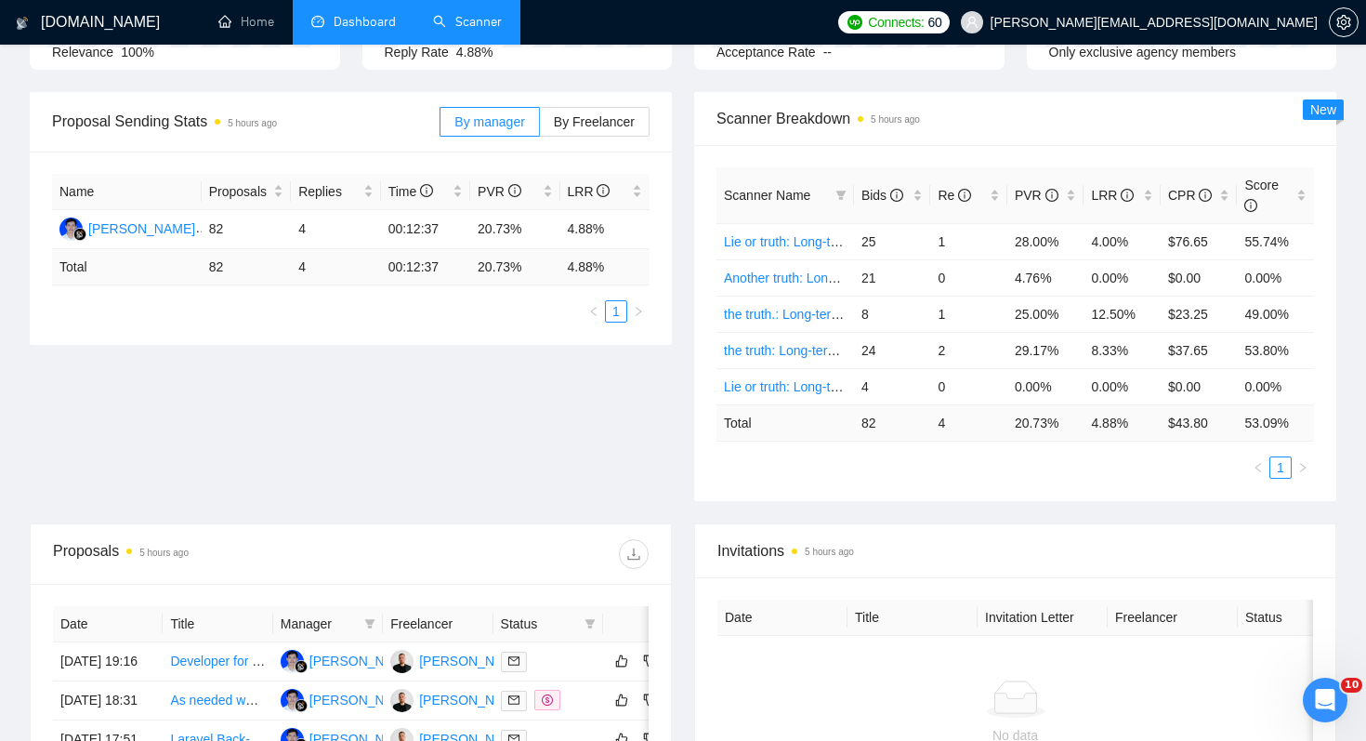
scroll to position [273, 0]
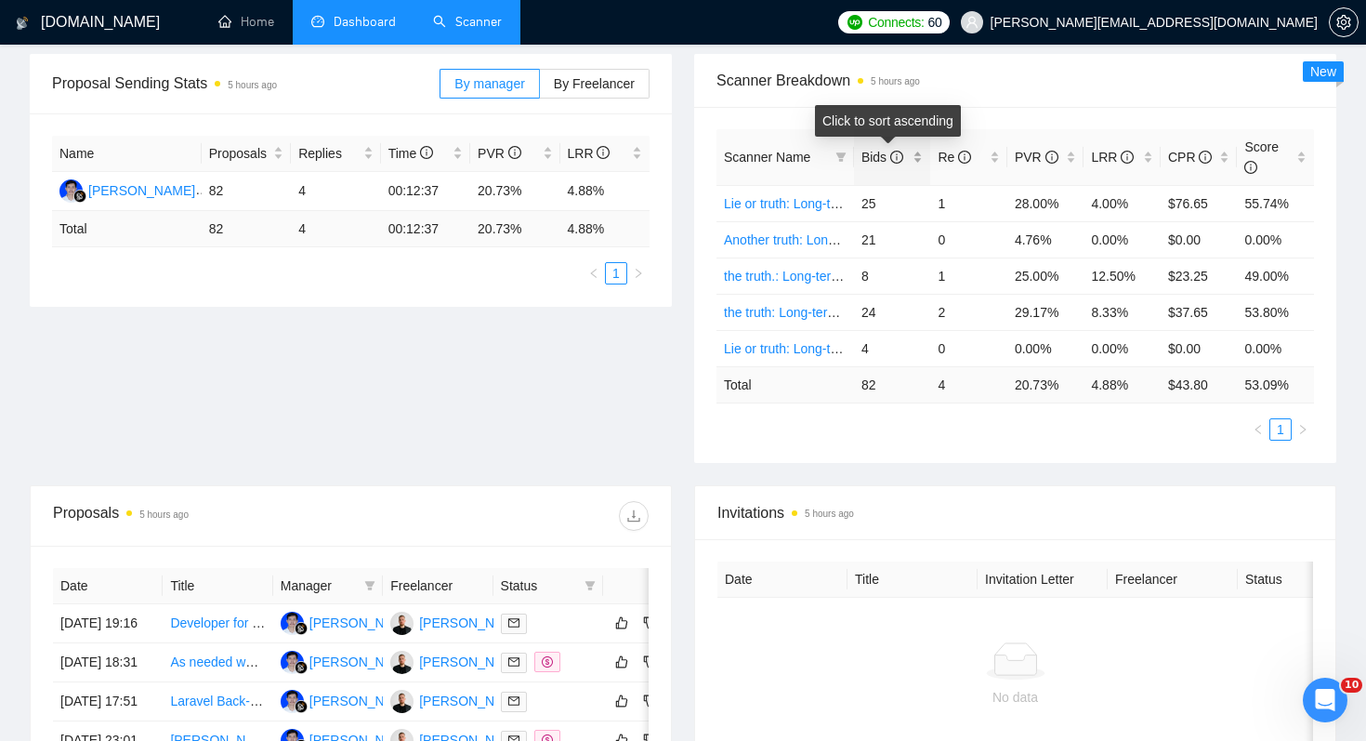
click at [869, 166] on div "Bids" at bounding box center [893, 157] width 62 height 20
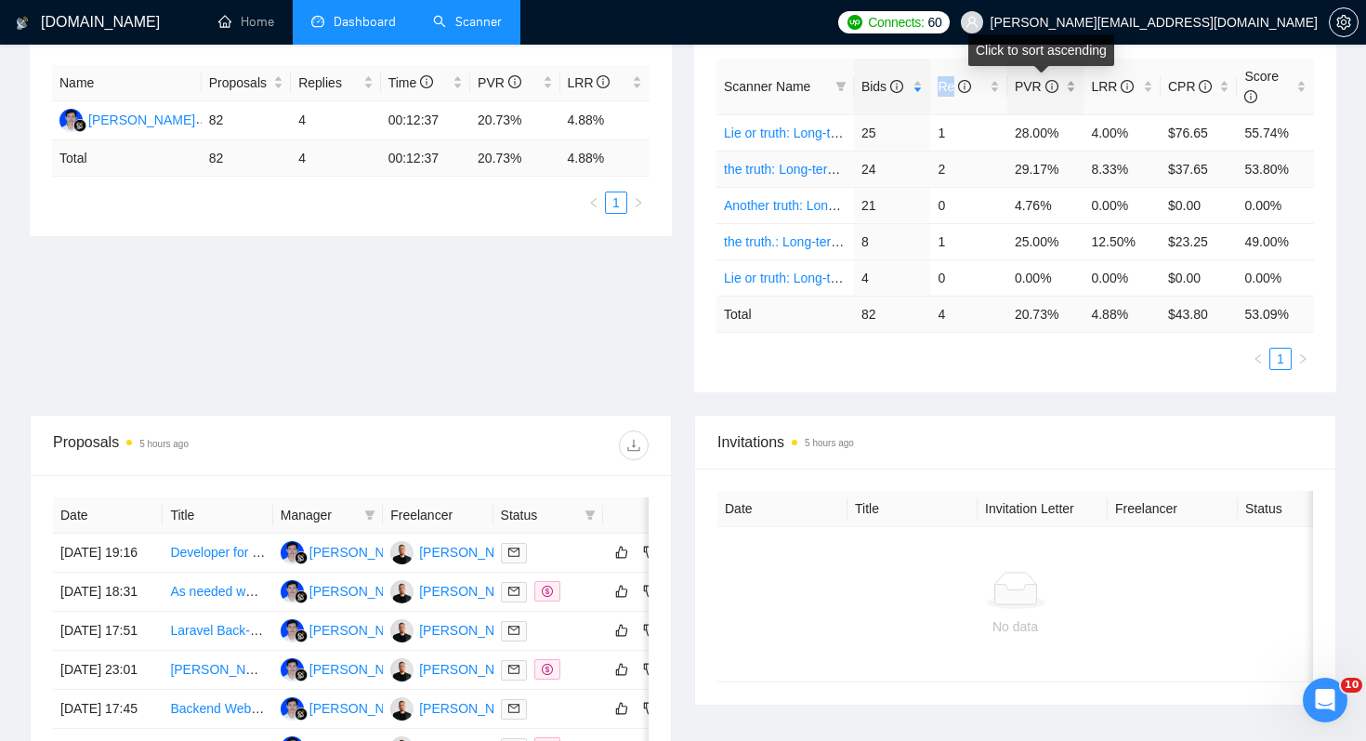
scroll to position [352, 0]
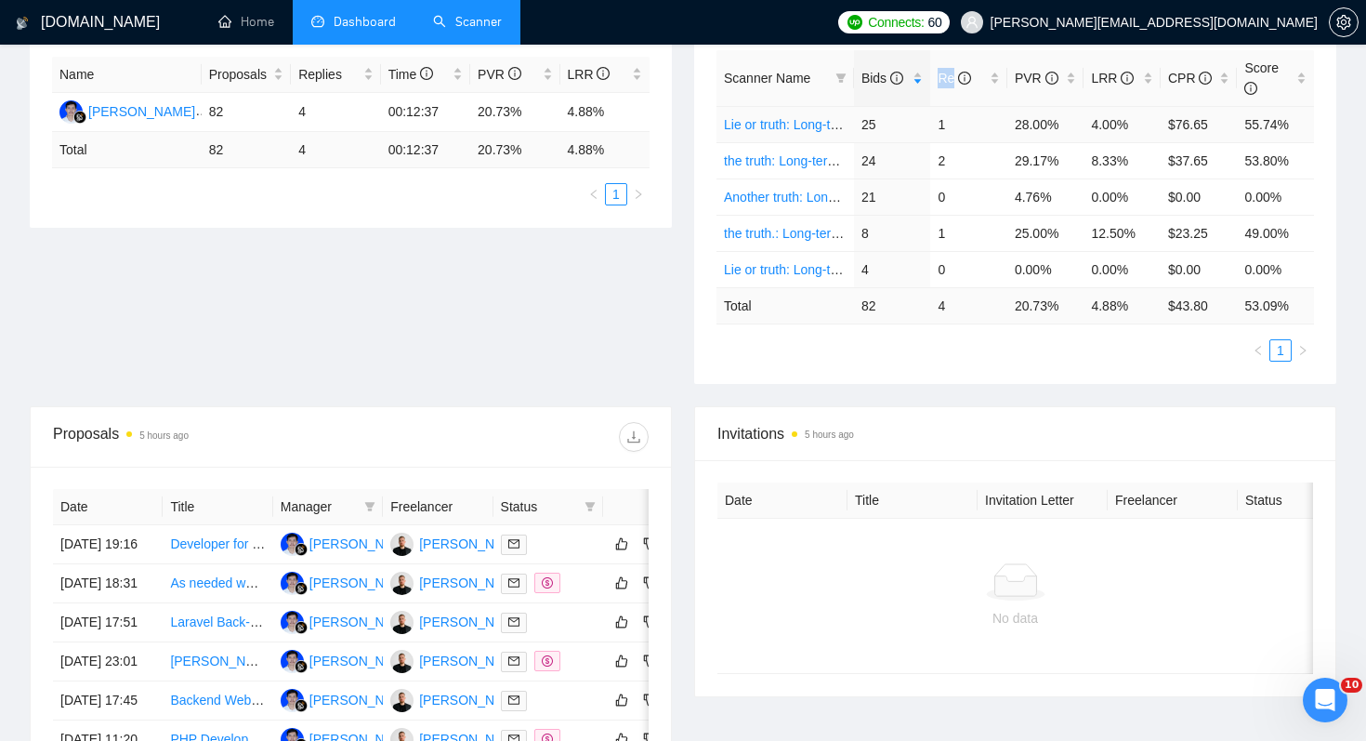
click at [782, 119] on link "Lie or truth: Long-term vue gigradar" at bounding box center [826, 124] width 204 height 15
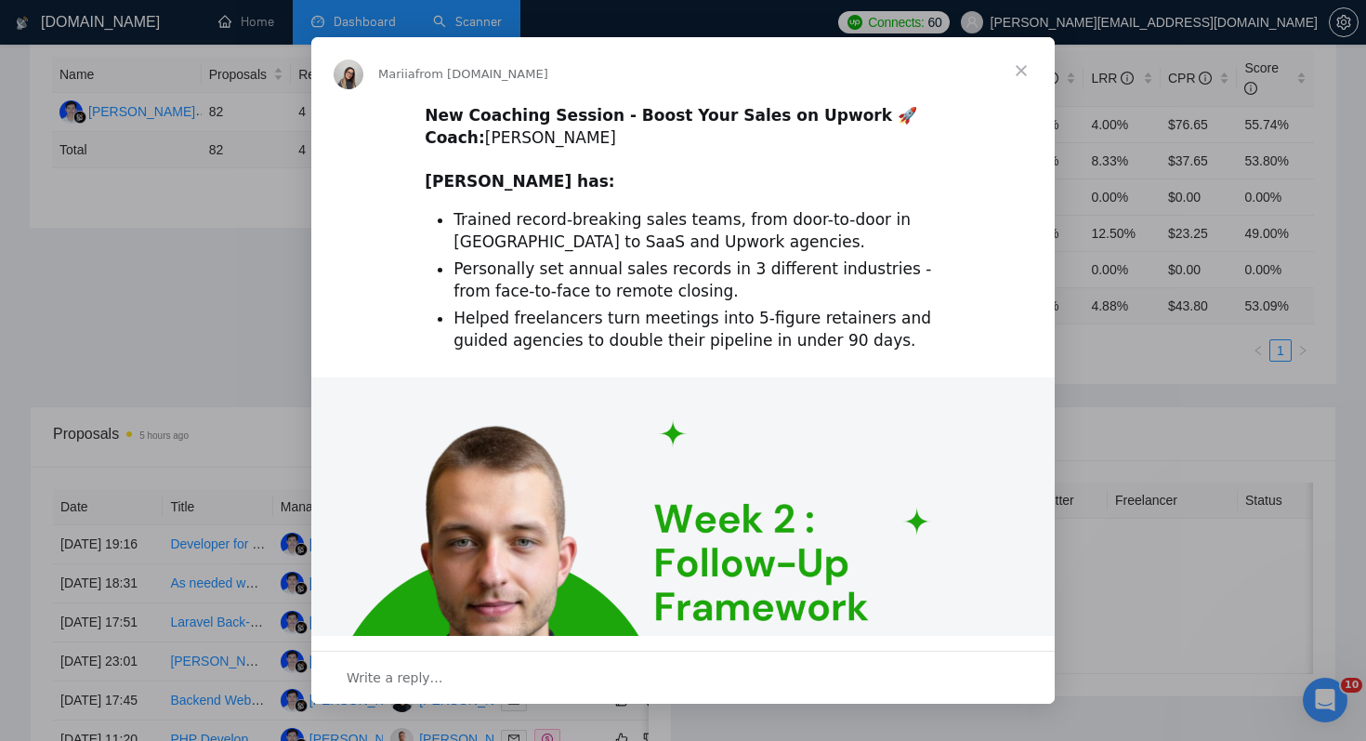
scroll to position [0, 0]
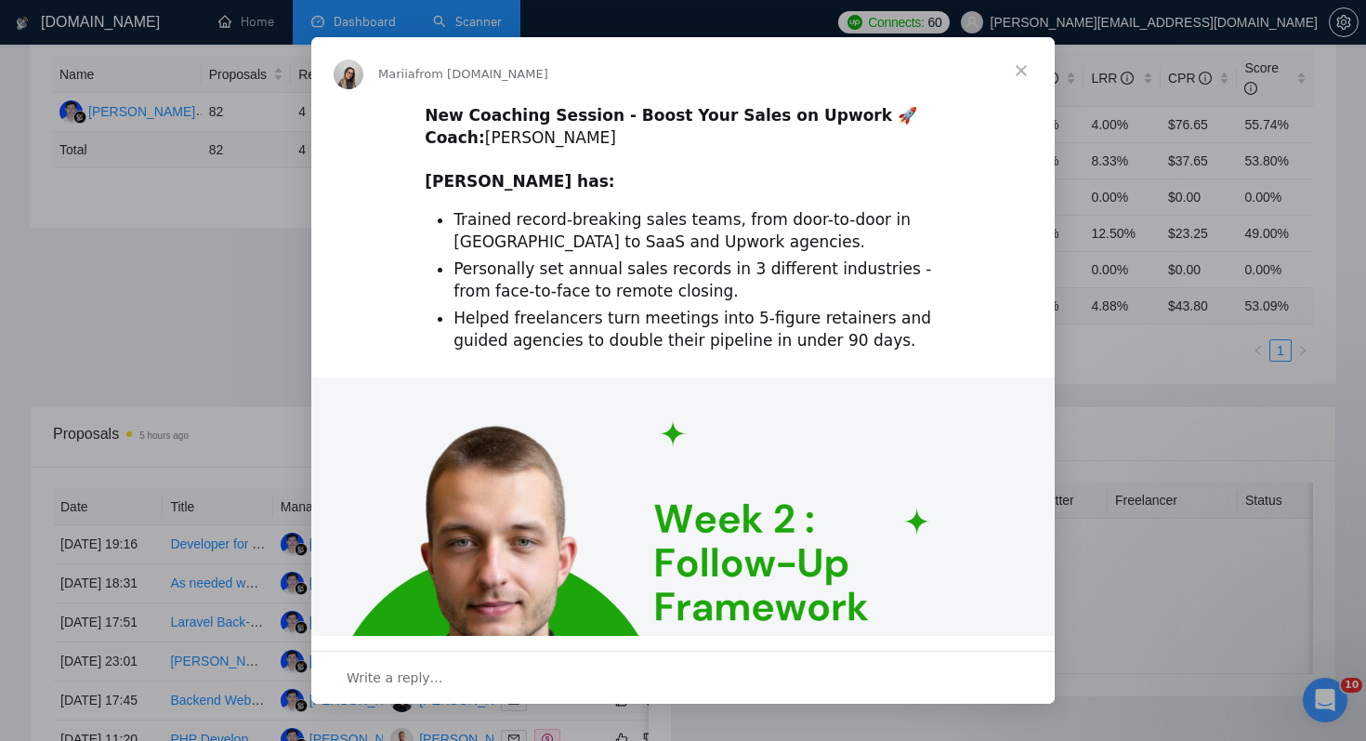
click at [1019, 71] on span "Close" at bounding box center [1021, 70] width 67 height 67
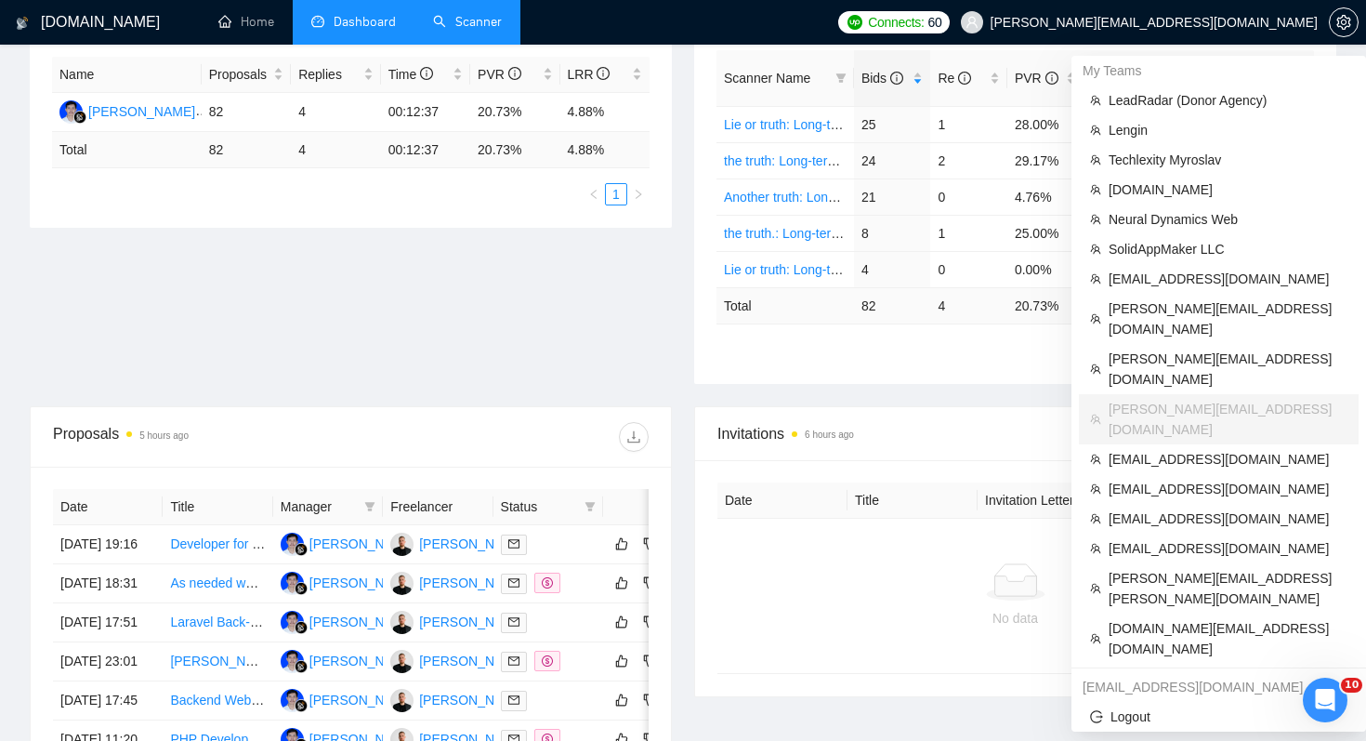
click at [1218, 11] on span "erik@voidweb.eu" at bounding box center [1139, 22] width 379 height 59
click at [1162, 257] on span "SolidAppMaker LLC" at bounding box center [1228, 249] width 239 height 20
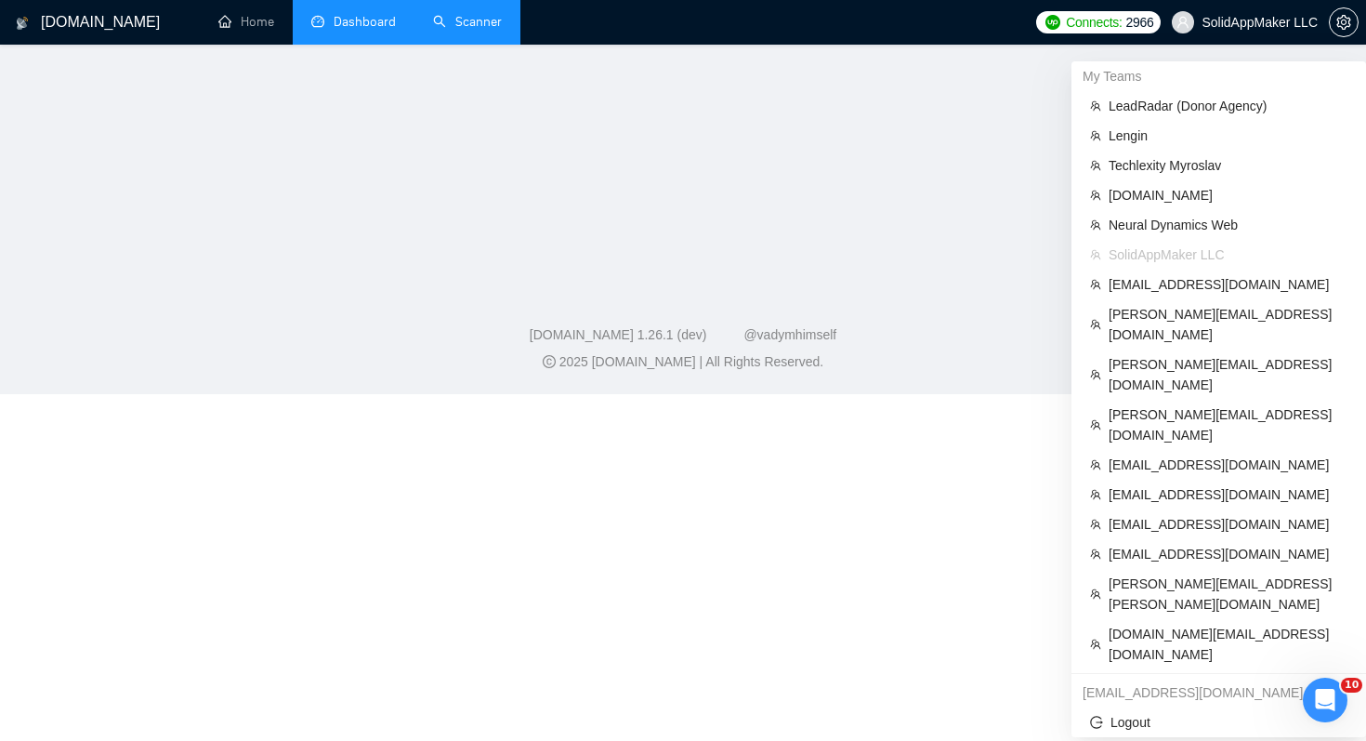
scroll to position [612, 0]
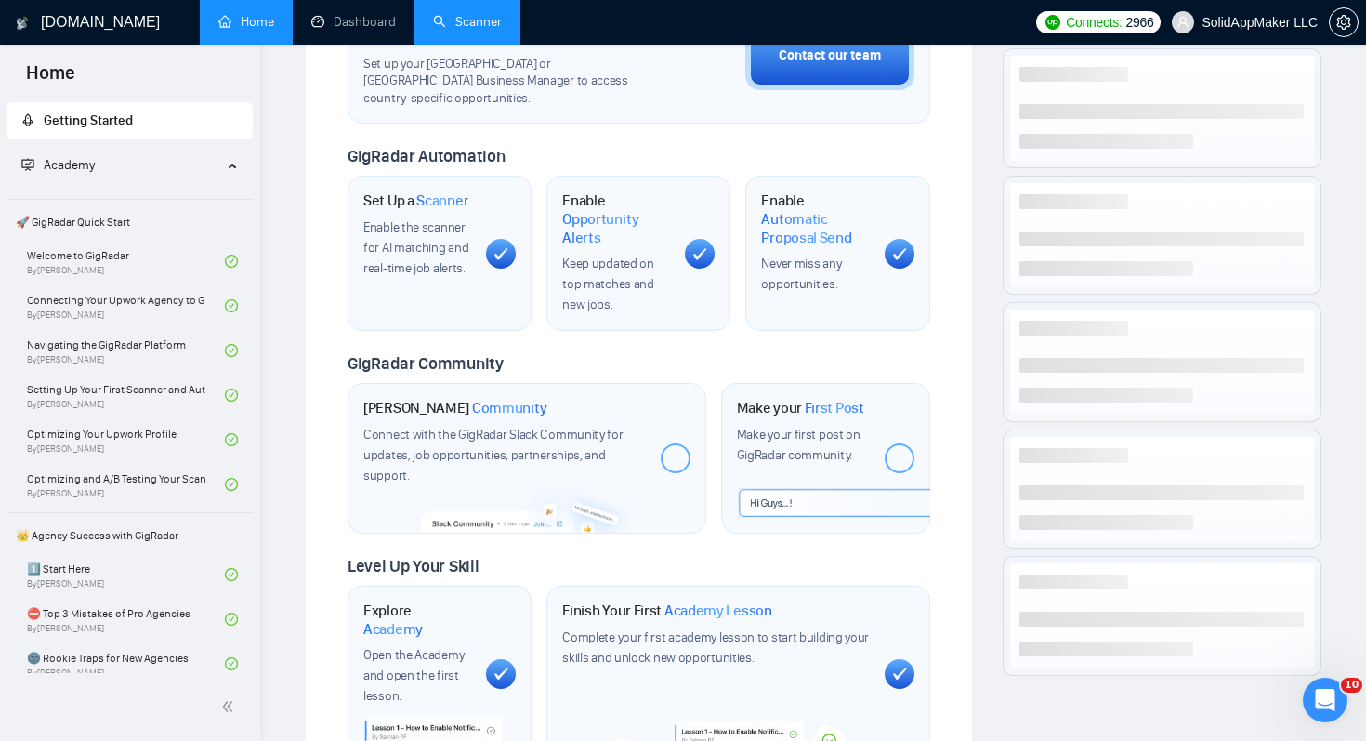
click at [476, 24] on link "Scanner" at bounding box center [467, 22] width 69 height 16
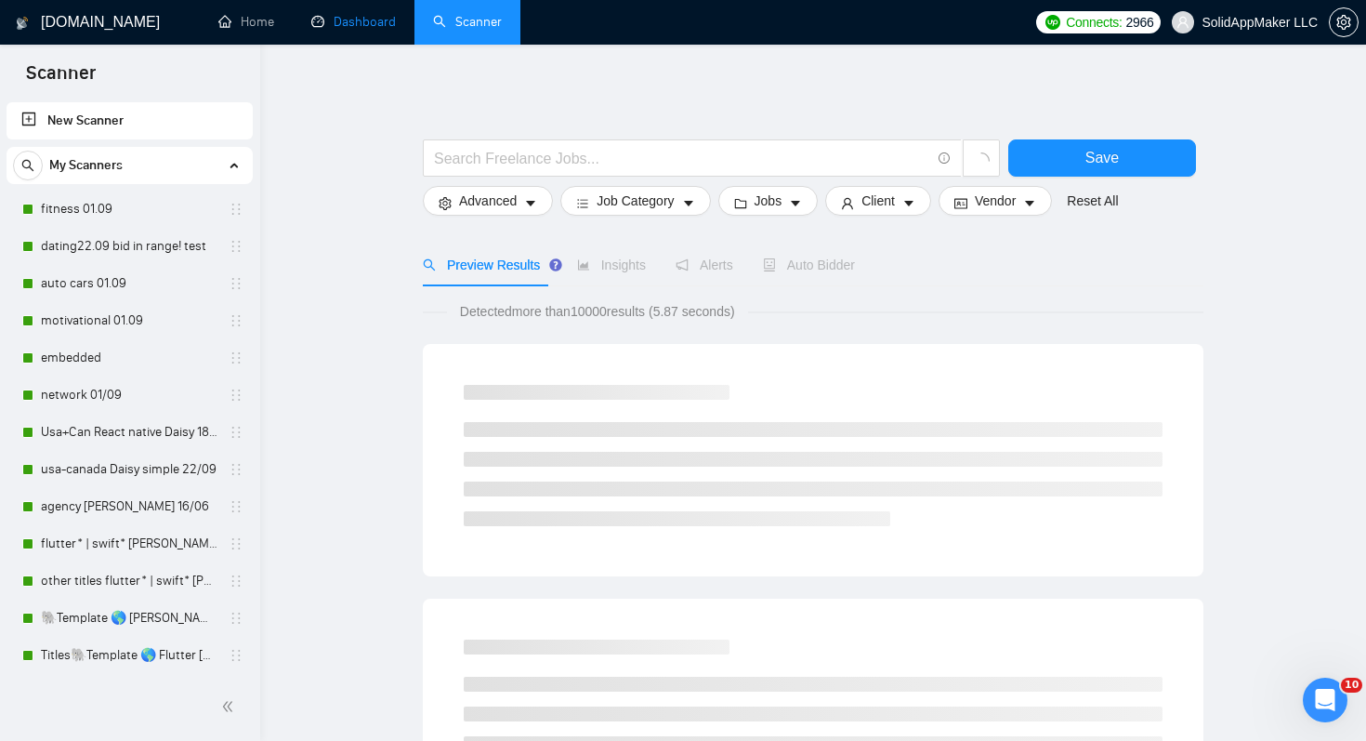
click at [376, 30] on link "Dashboard" at bounding box center [353, 22] width 85 height 16
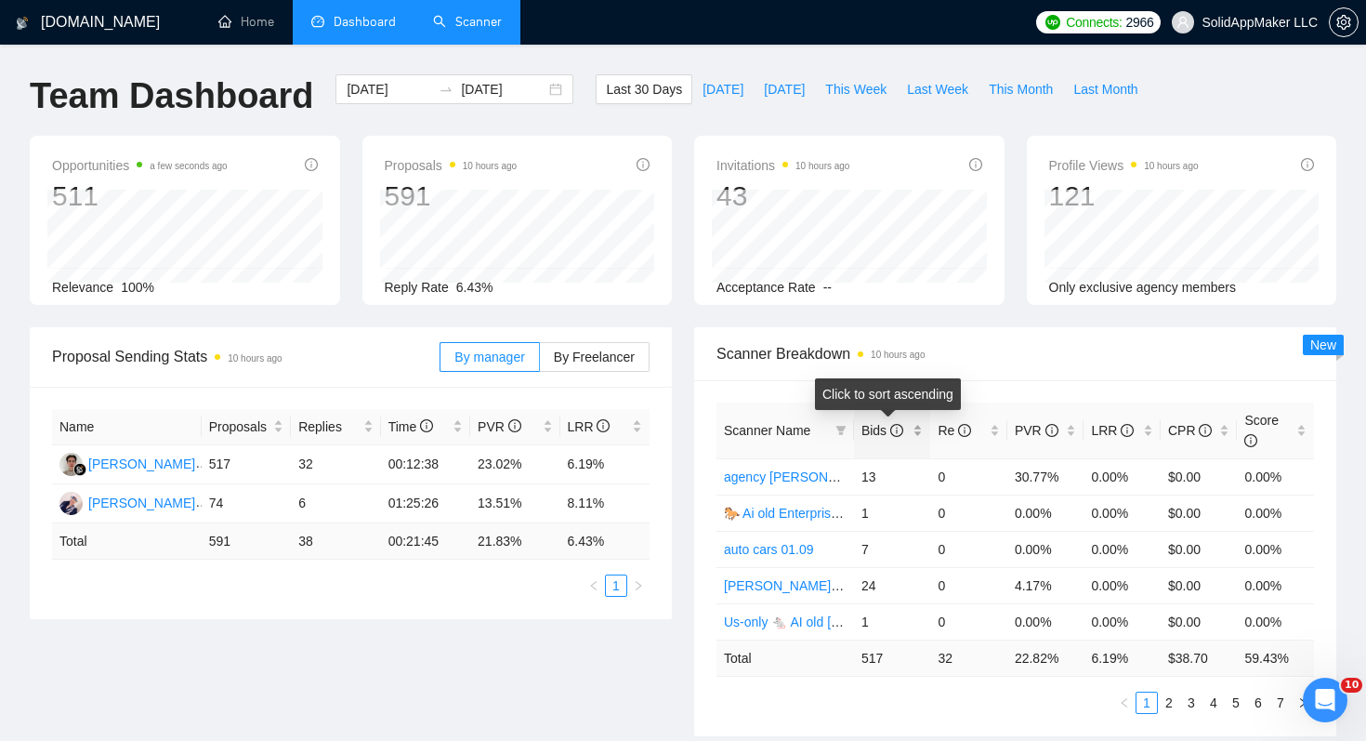
click at [880, 428] on span "Bids" at bounding box center [883, 430] width 42 height 15
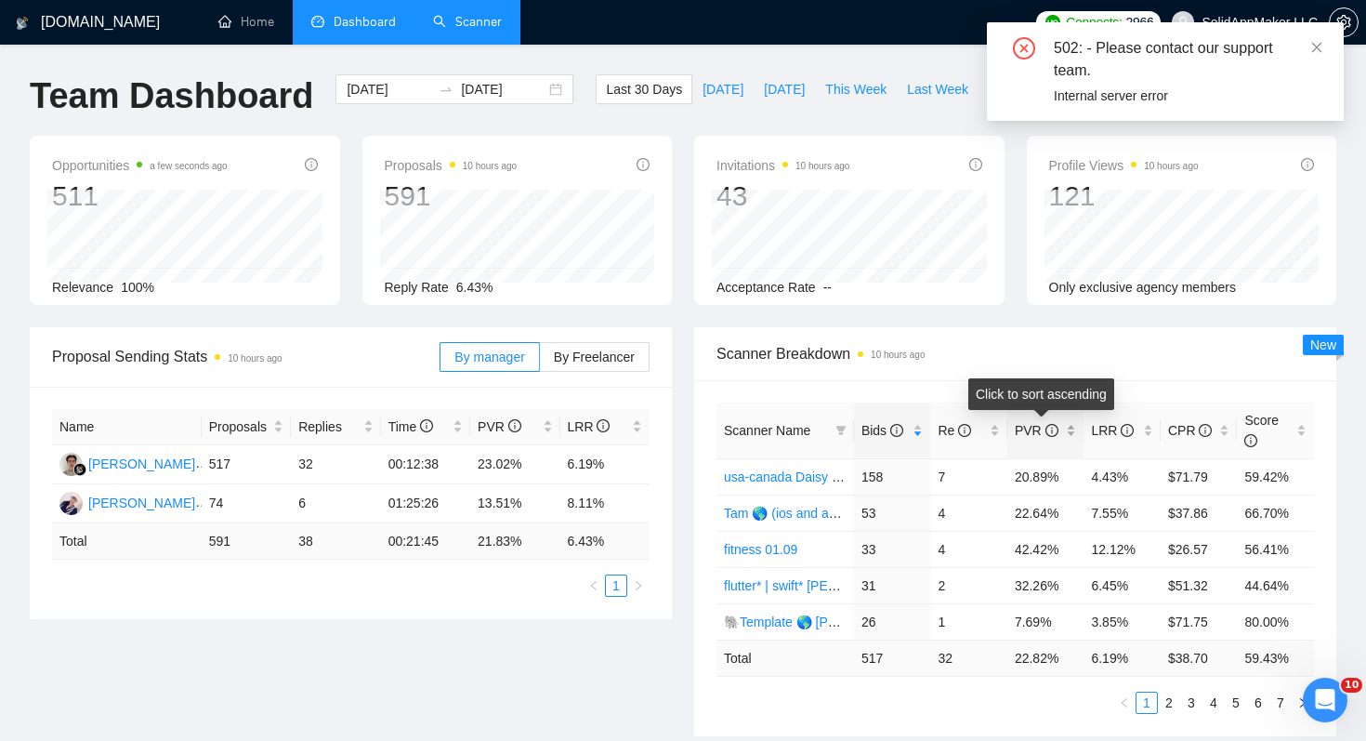
click at [1022, 420] on span "PVR" at bounding box center [1039, 430] width 48 height 20
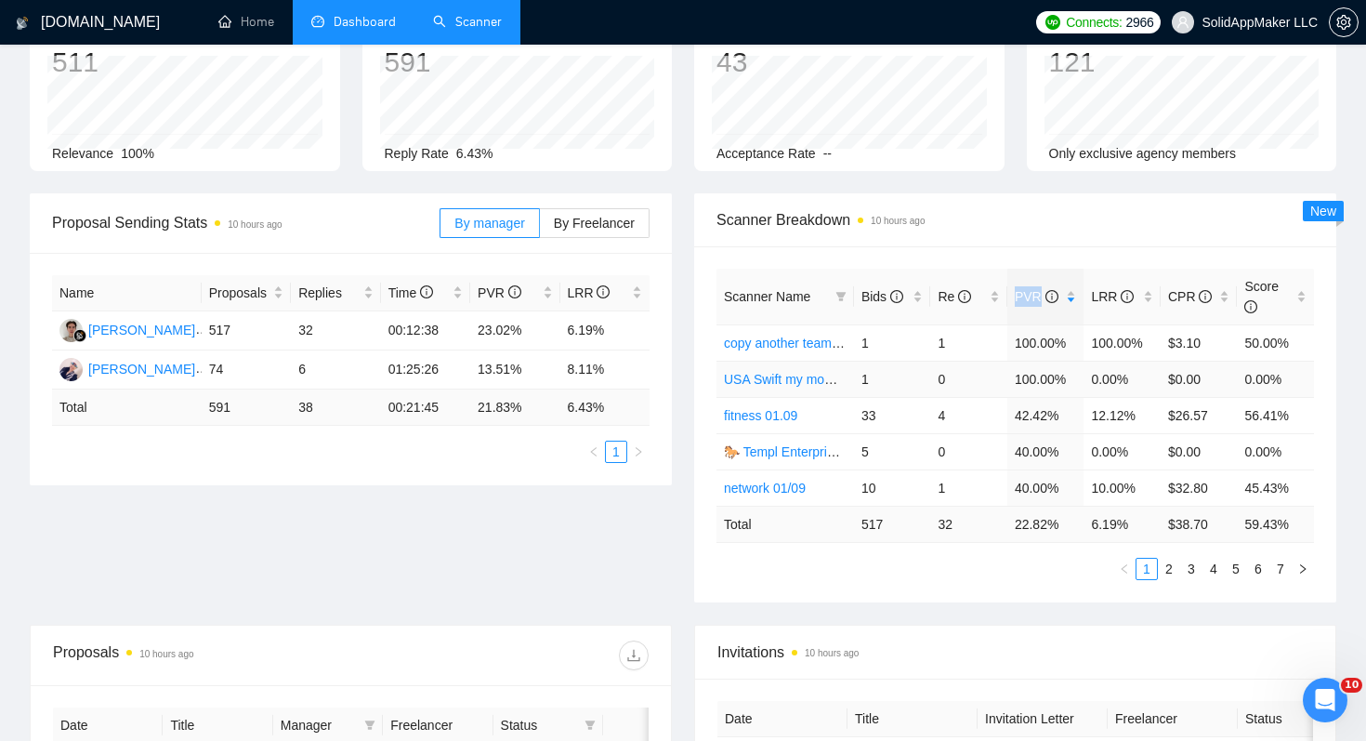
scroll to position [139, 0]
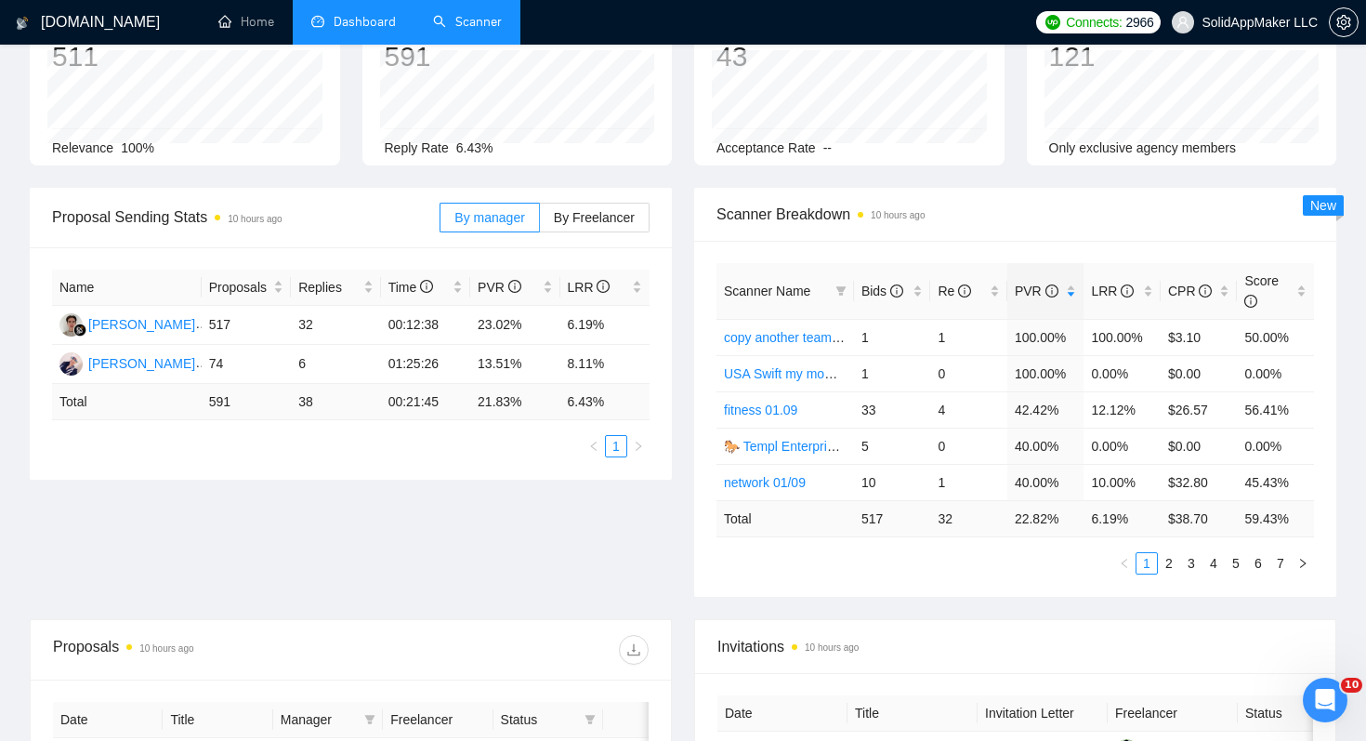
click at [1038, 586] on div "Scanner Name Bids Re PVR LRR CPR Score copy another team tssss - John us 1 1 10…" at bounding box center [1015, 419] width 642 height 356
click at [1168, 573] on li "2" at bounding box center [1169, 563] width 22 height 22
click at [1193, 571] on link "3" at bounding box center [1191, 563] width 20 height 20
click at [929, 588] on div "Scanner Name Bids Re PVR LRR CPR Score Roan🌎 Swift 17/02 p.s. 26 5 26.92% 19.23…" at bounding box center [1015, 419] width 642 height 356
click at [462, 30] on link "Scanner" at bounding box center [467, 22] width 69 height 16
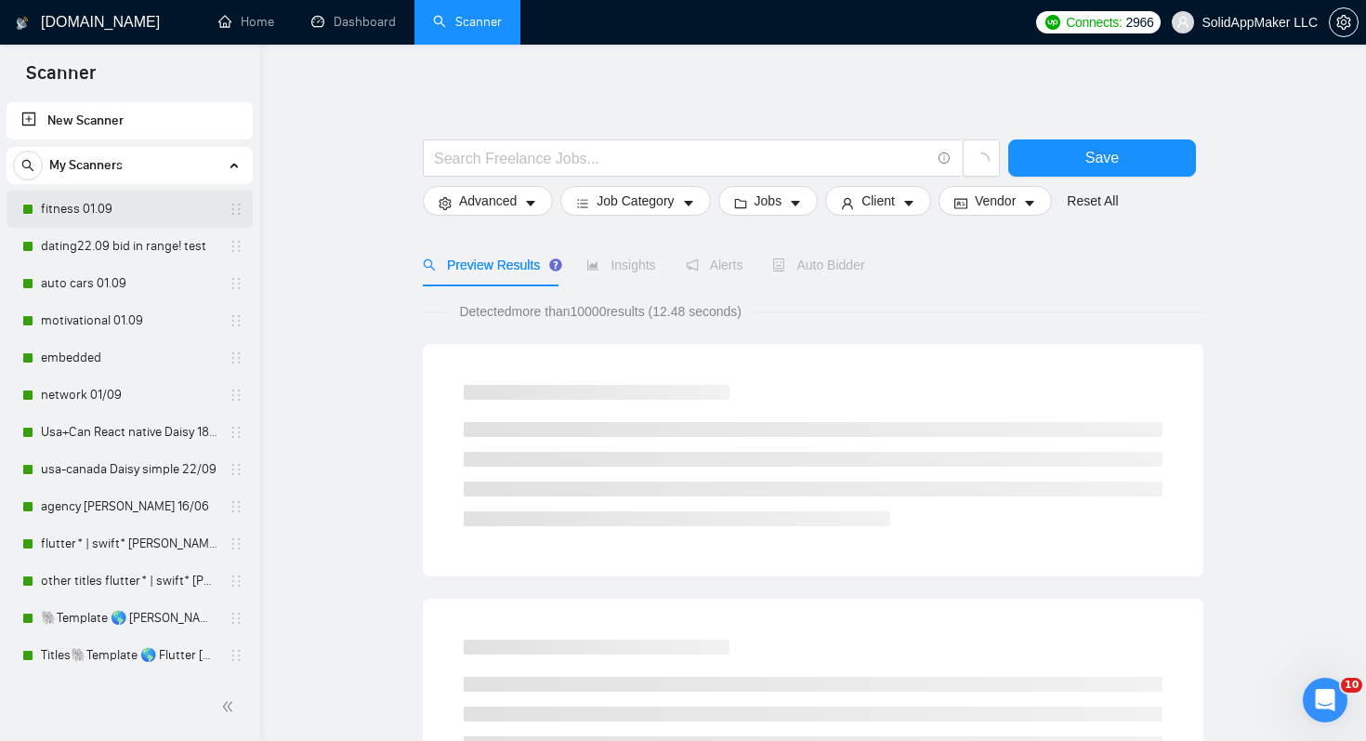
click at [156, 204] on link "fitness 01.09" at bounding box center [129, 209] width 177 height 37
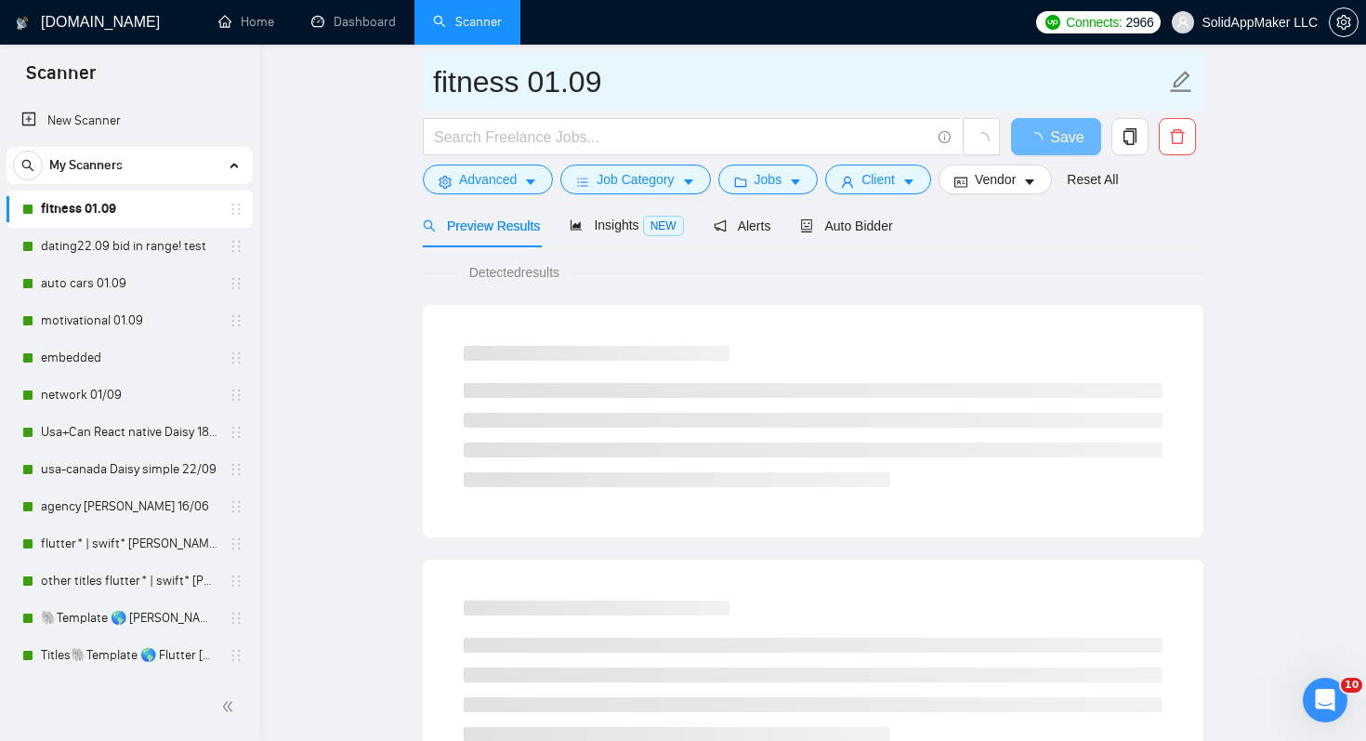
scroll to position [72, 0]
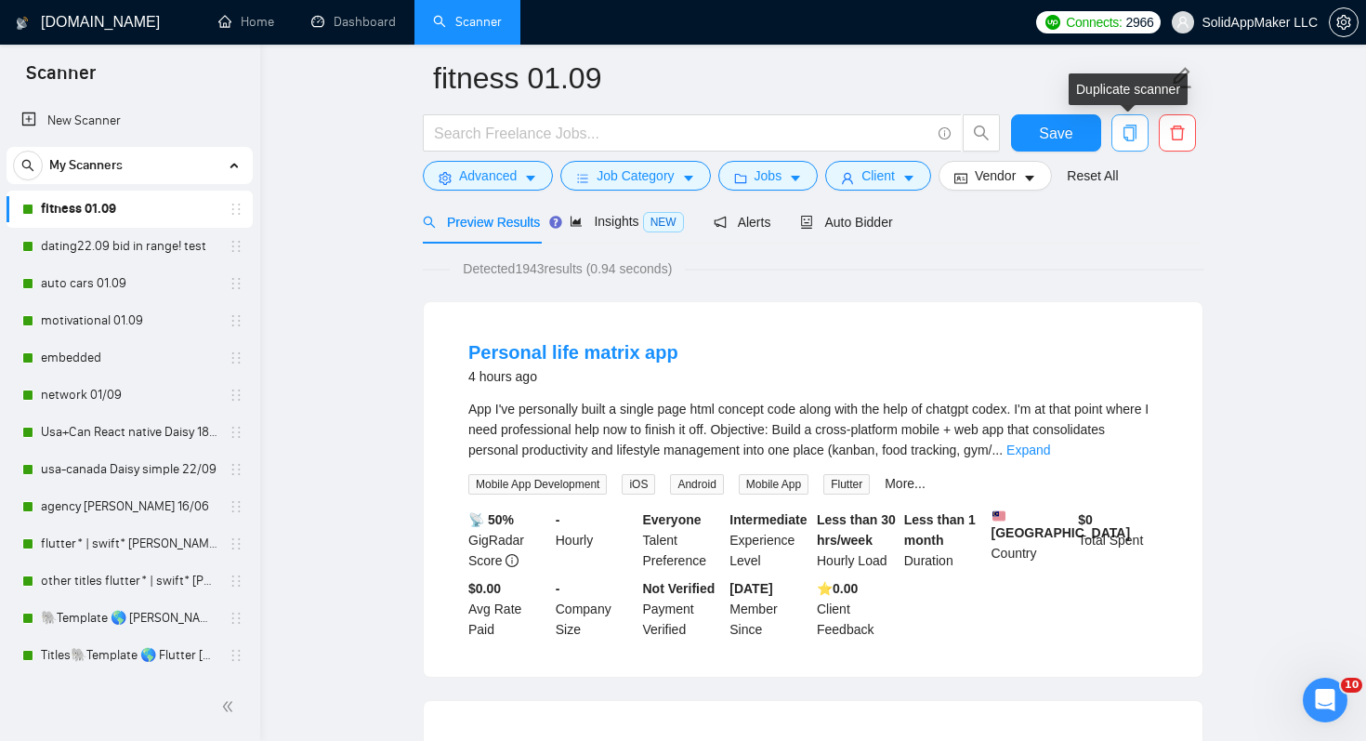
click at [1126, 131] on icon "copy" at bounding box center [1130, 133] width 17 height 17
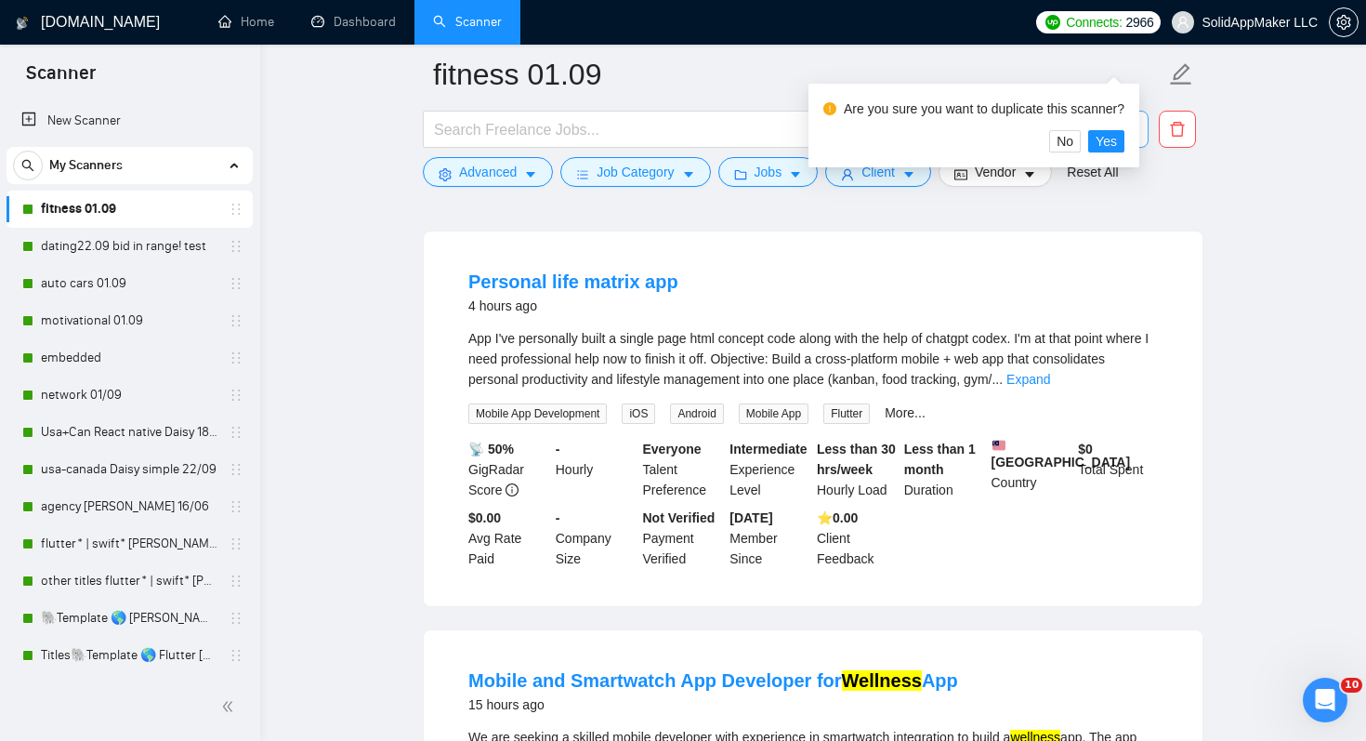
scroll to position [161, 0]
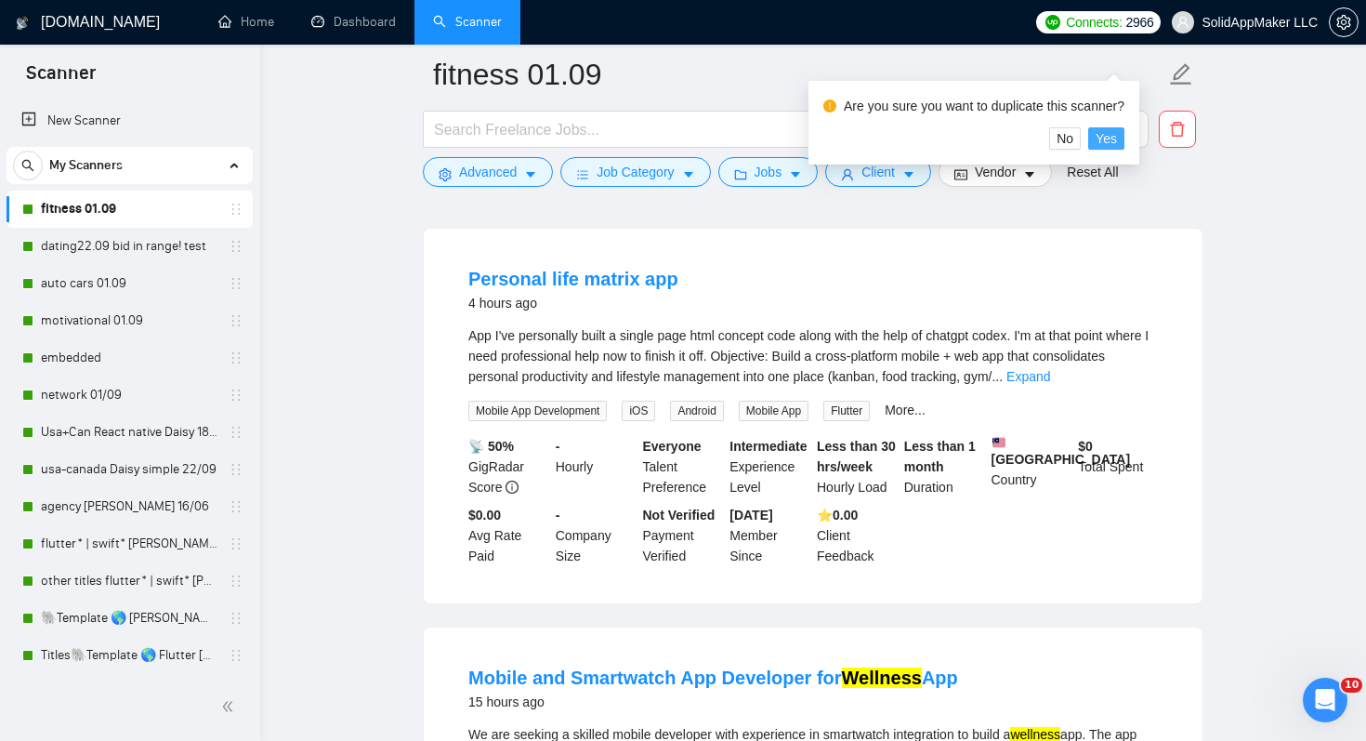
click at [1117, 142] on span "Yes" at bounding box center [1106, 138] width 21 height 20
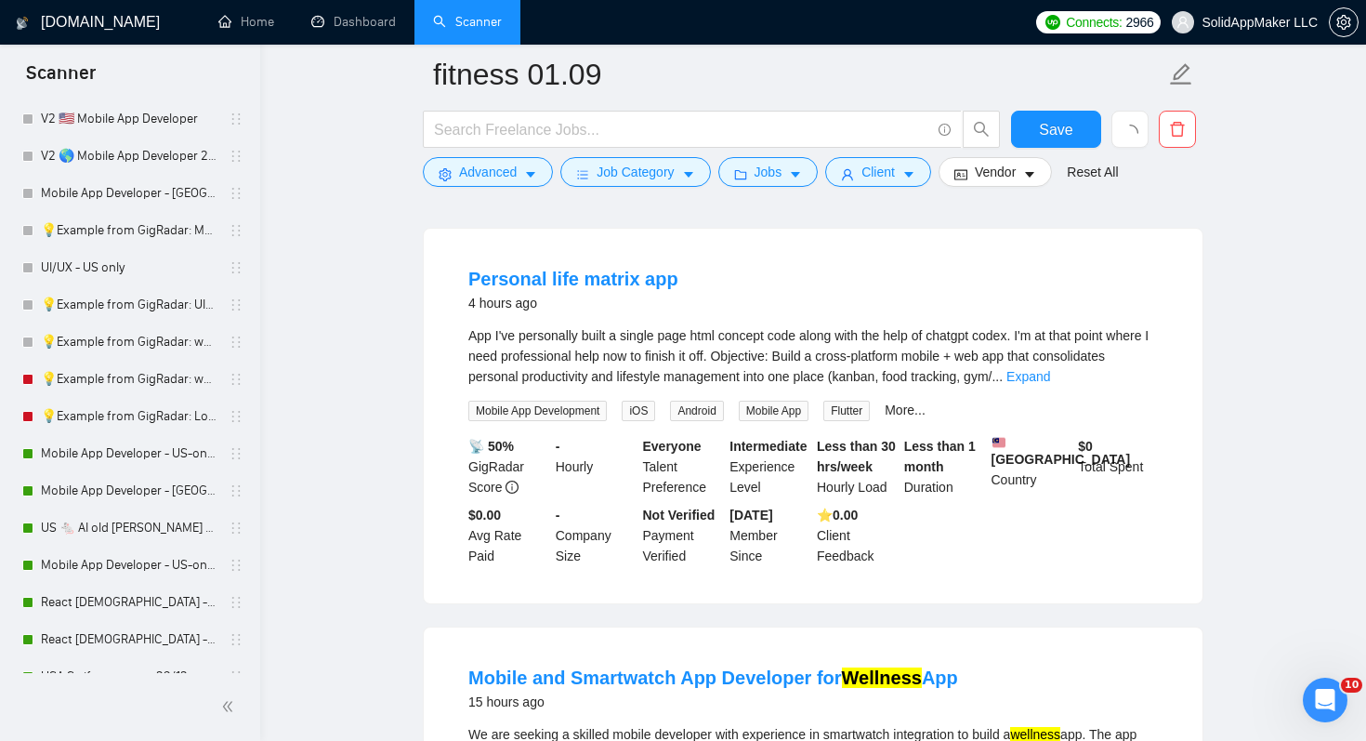
scroll to position [1451, 0]
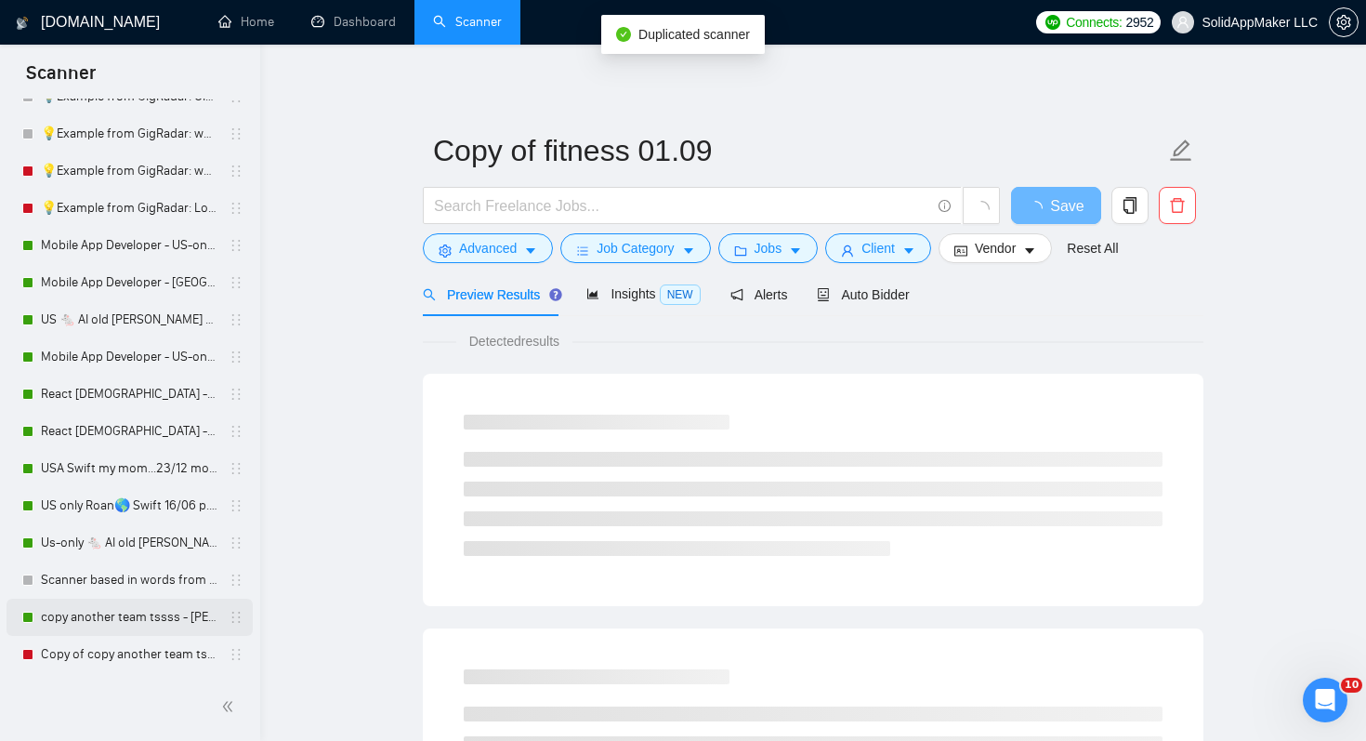
click at [175, 621] on link "copy another team tssss - John us" at bounding box center [129, 617] width 177 height 37
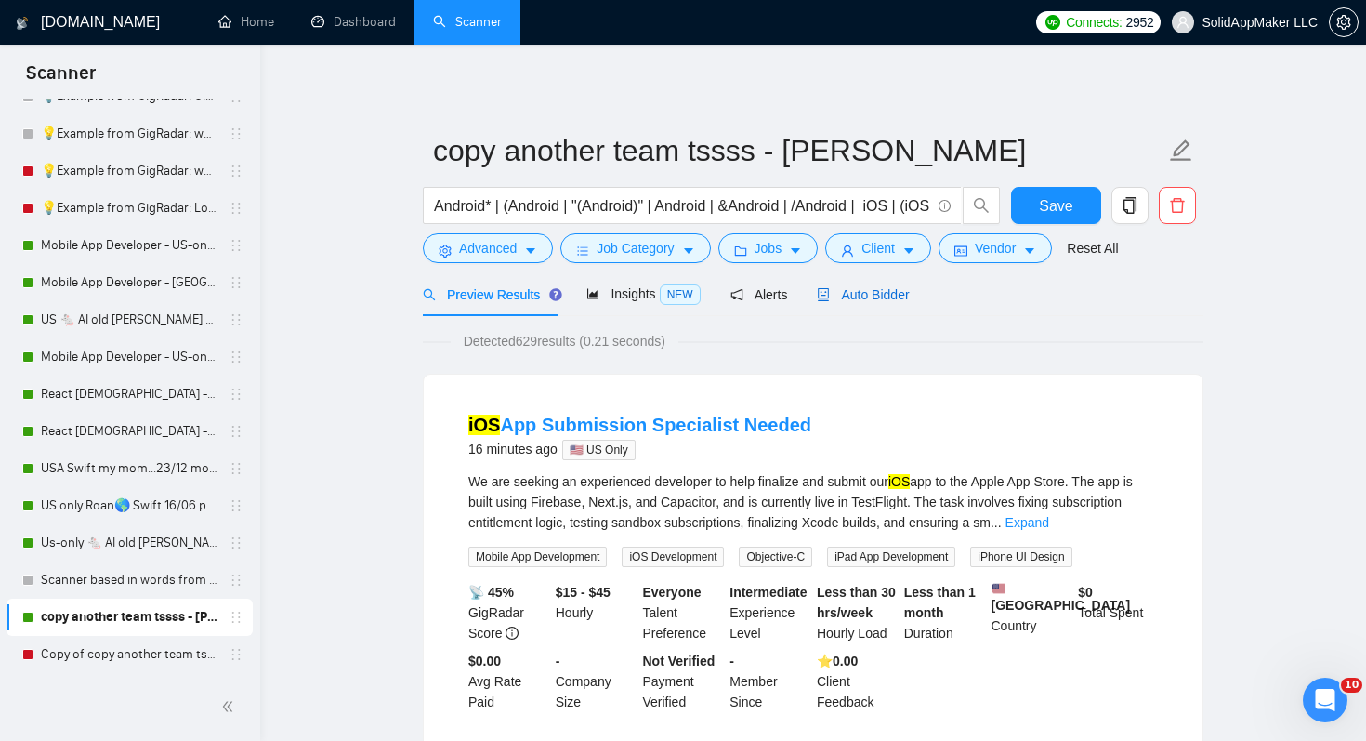
click at [905, 296] on span "Auto Bidder" at bounding box center [863, 294] width 92 height 15
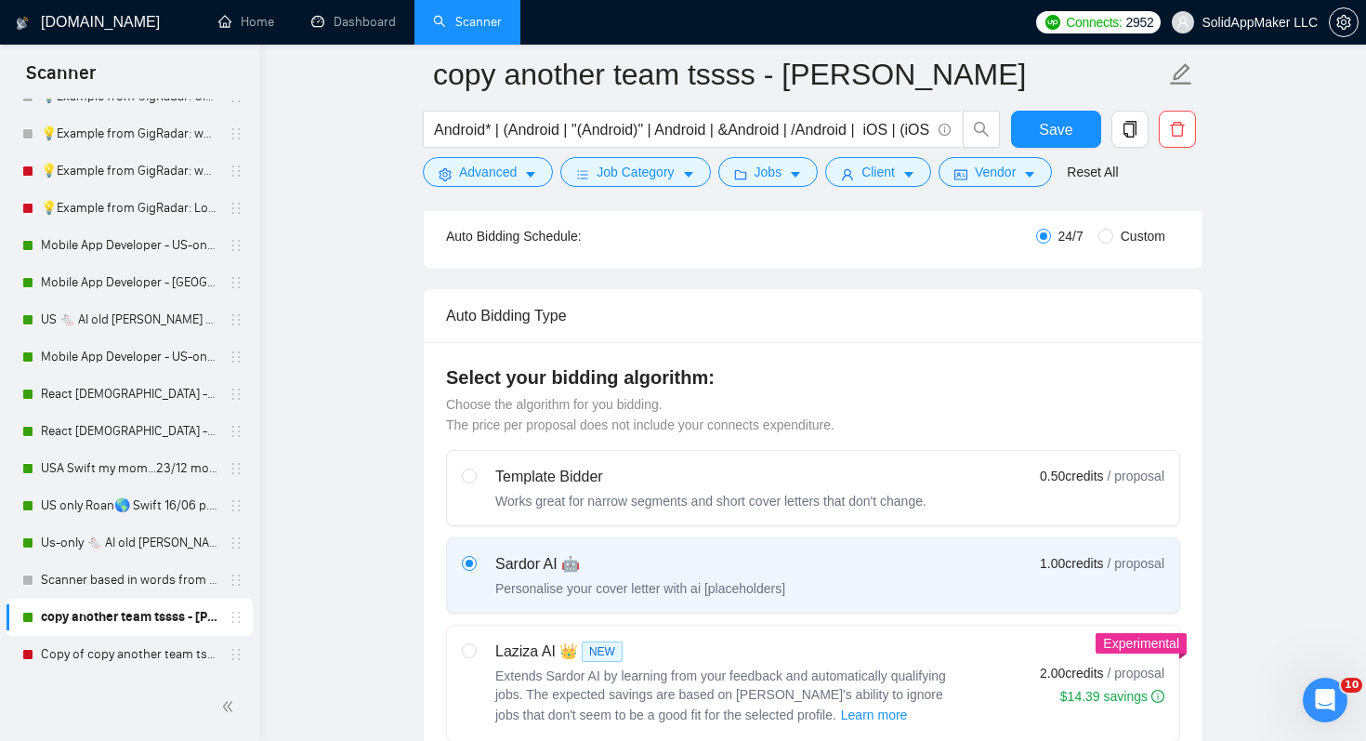
scroll to position [280, 0]
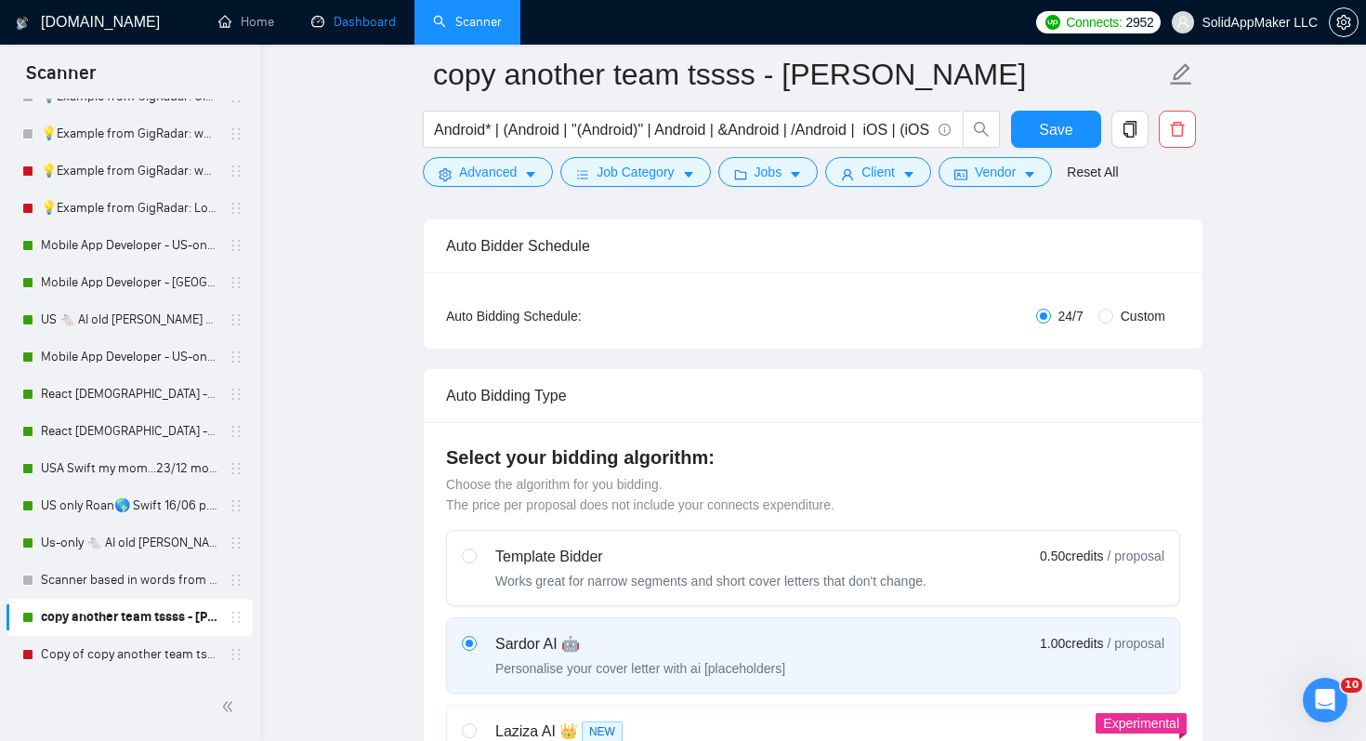
click at [364, 23] on link "Dashboard" at bounding box center [353, 22] width 85 height 16
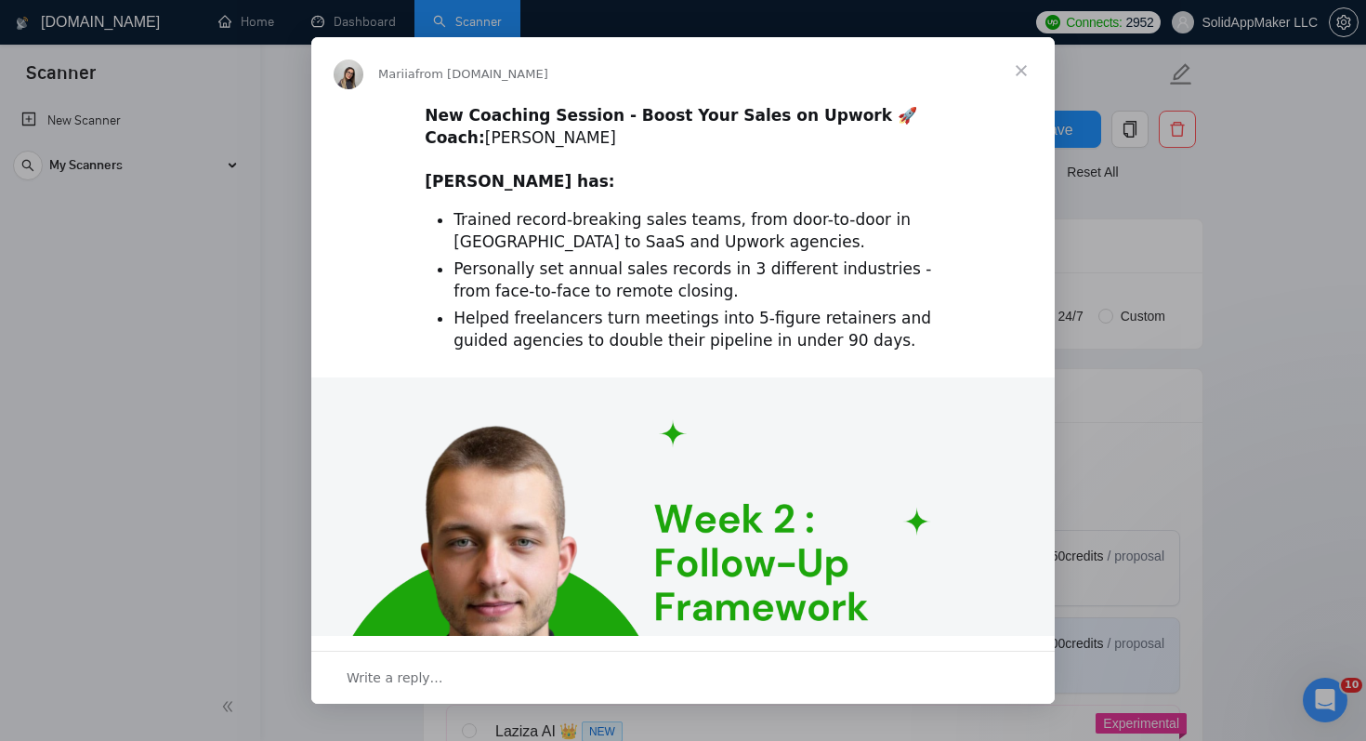
scroll to position [0, 0]
click at [1021, 78] on span "Close" at bounding box center [1021, 70] width 67 height 67
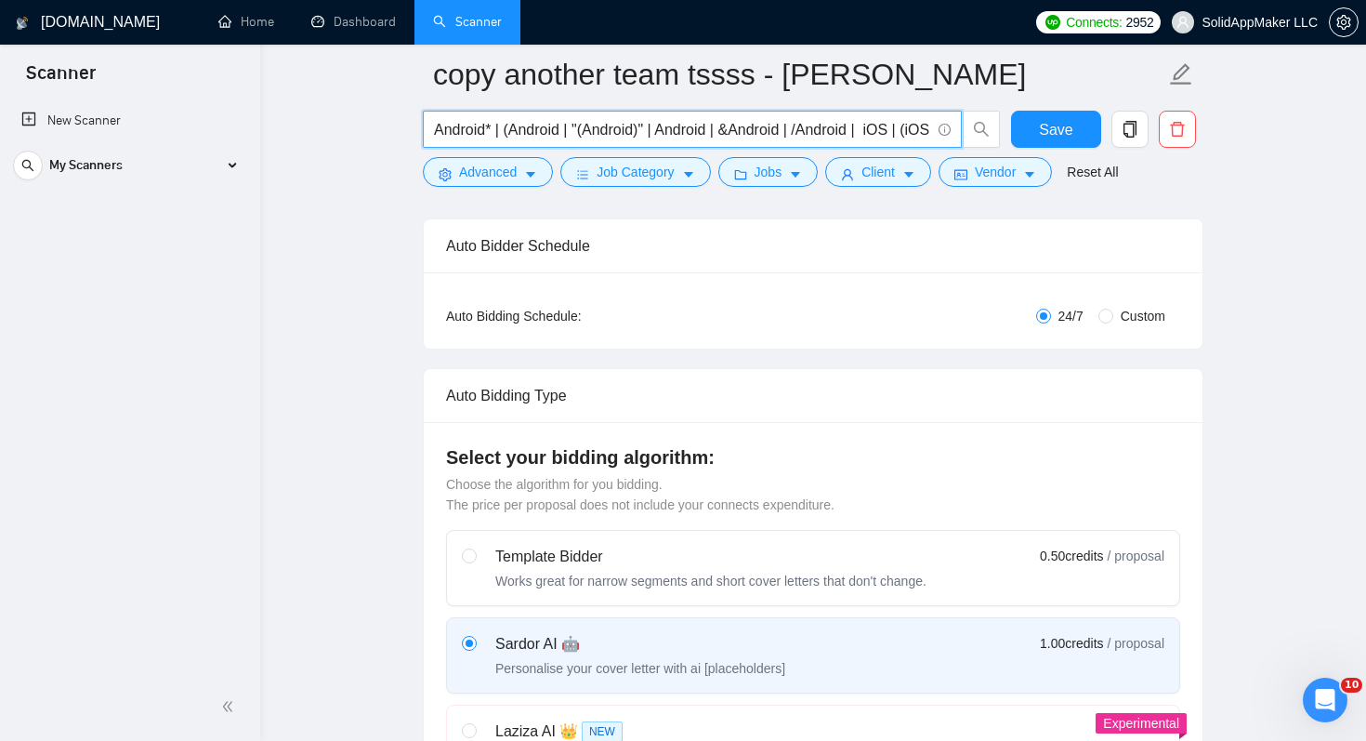
click at [547, 132] on input "Android* | (Android | "(Android)" | Android | &Android | /Android | iOS | (iOS …" at bounding box center [682, 129] width 496 height 23
click at [191, 163] on div "My Scanners" at bounding box center [129, 165] width 233 height 37
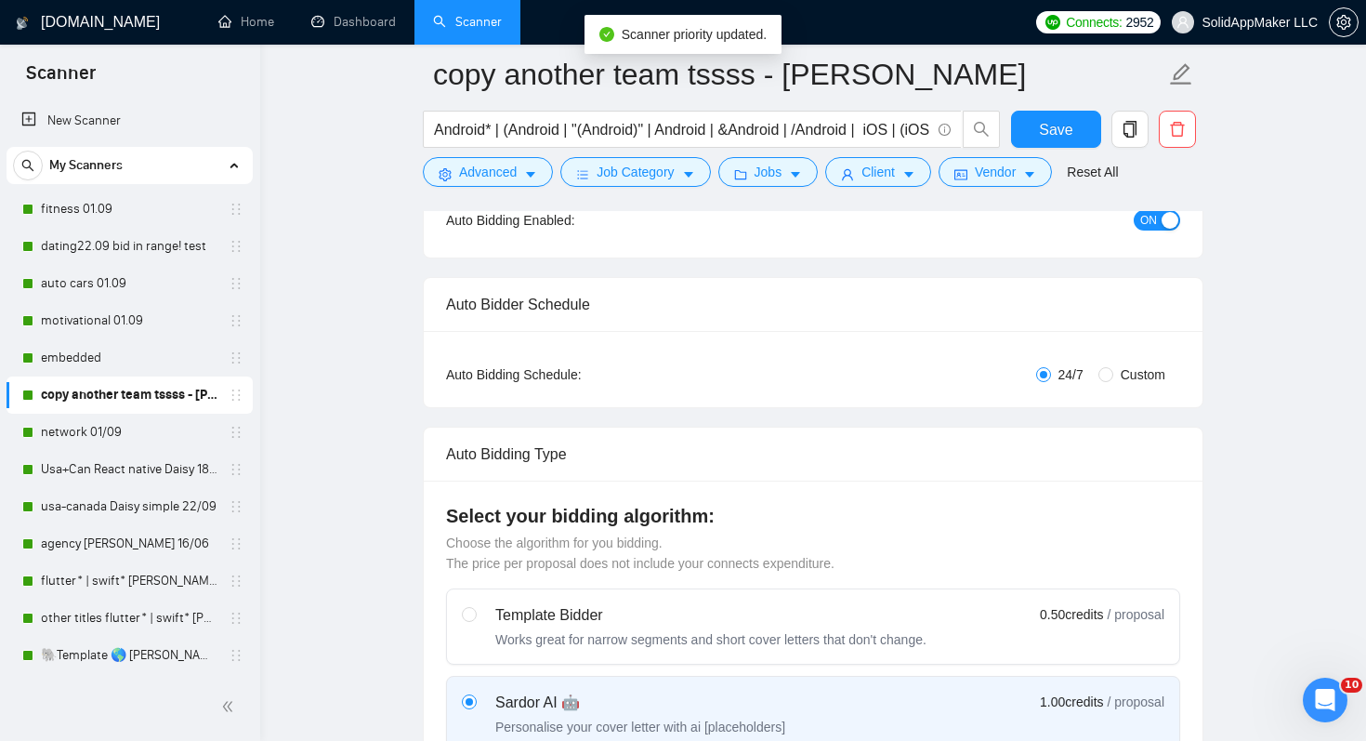
scroll to position [217, 0]
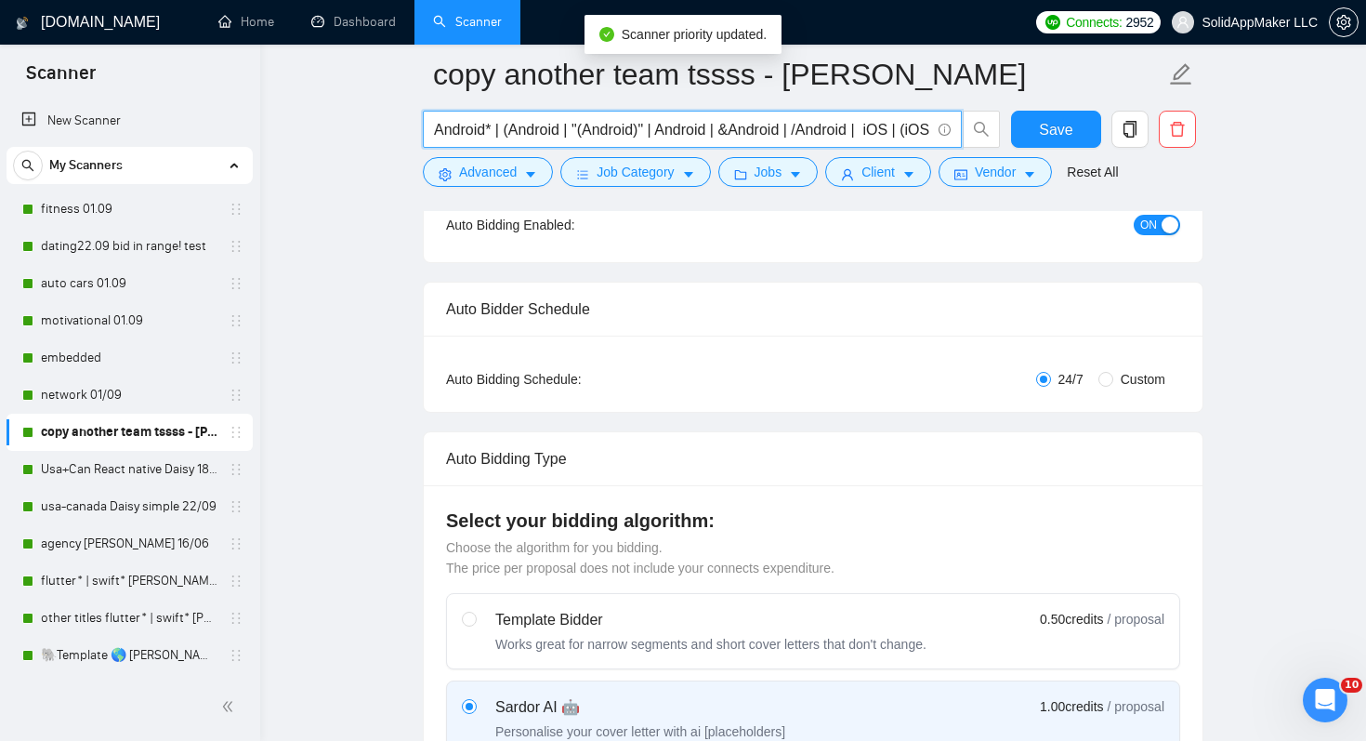
click at [816, 129] on input "Android* | (Android | "(Android)" | Android | &Android | /Android | iOS | (iOS …" at bounding box center [682, 129] width 496 height 23
click at [680, 132] on input "Android* | (Android | "(Android)" | Android | &Android | /Android | iOS | (iOS …" at bounding box center [682, 129] width 496 height 23
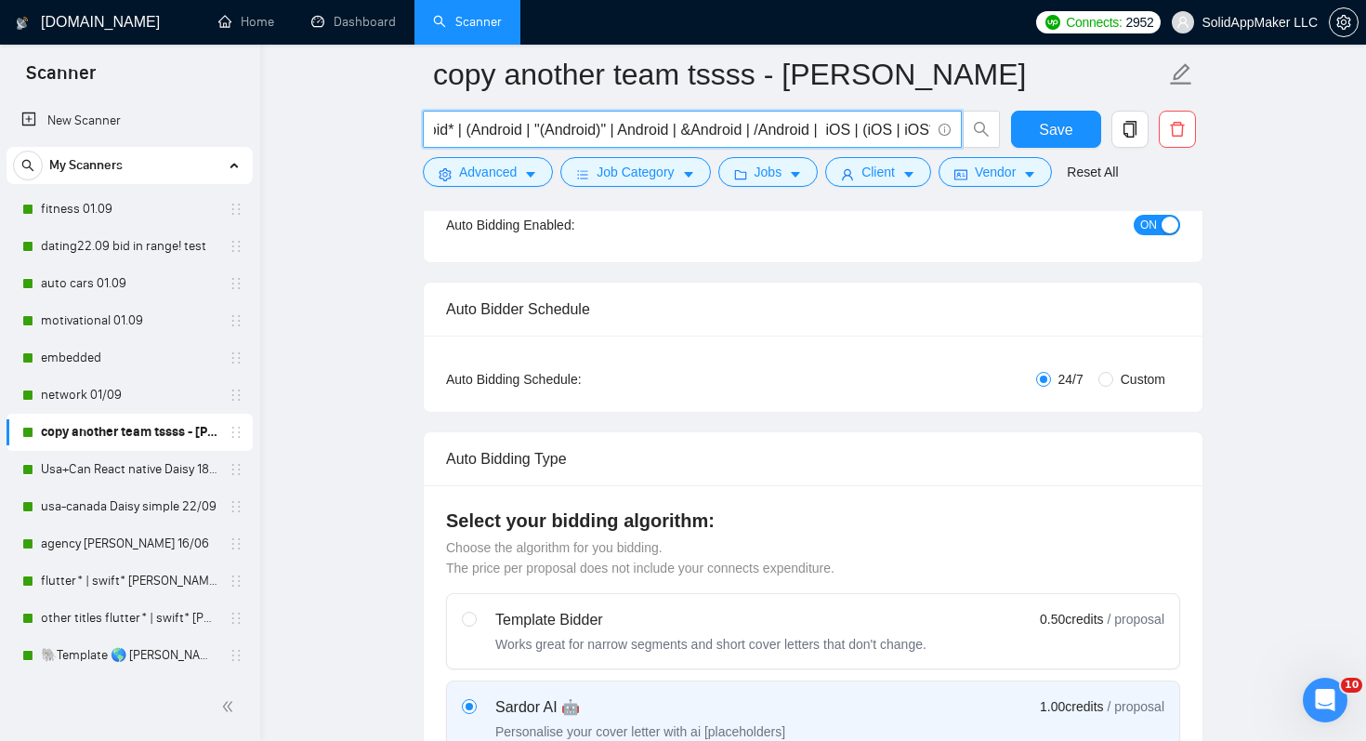
scroll to position [0, 0]
drag, startPoint x: 727, startPoint y: 127, endPoint x: 799, endPoint y: 133, distance: 72.7
click at [800, 133] on input "Android* | (Android | "(Android)" | Android | &Android | /Android | iOS | (iOS …" at bounding box center [682, 129] width 496 height 23
click at [809, 133] on input "Android* | (Android | "(Android)" | Android | &Android | /Android | iOS | (iOS …" at bounding box center [682, 129] width 496 height 23
drag, startPoint x: 810, startPoint y: 133, endPoint x: 866, endPoint y: 135, distance: 56.7
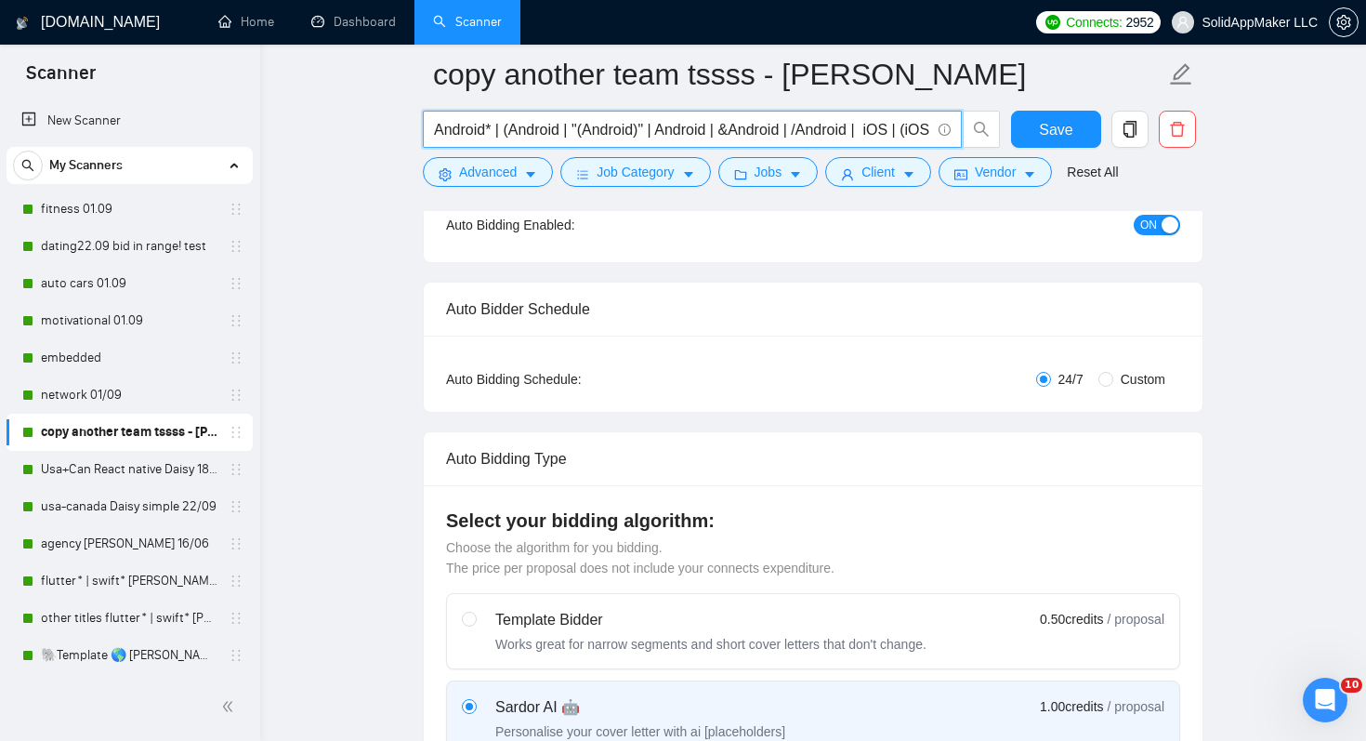
click at [866, 135] on input "Android* | (Android | "(Android)" | Android | &Android | /Android | iOS | (iOS …" at bounding box center [682, 129] width 496 height 23
click at [850, 129] on input "Android* | (Android | "(Android)" | Android | &Android | /Android | iOS | (iOS …" at bounding box center [682, 129] width 496 height 23
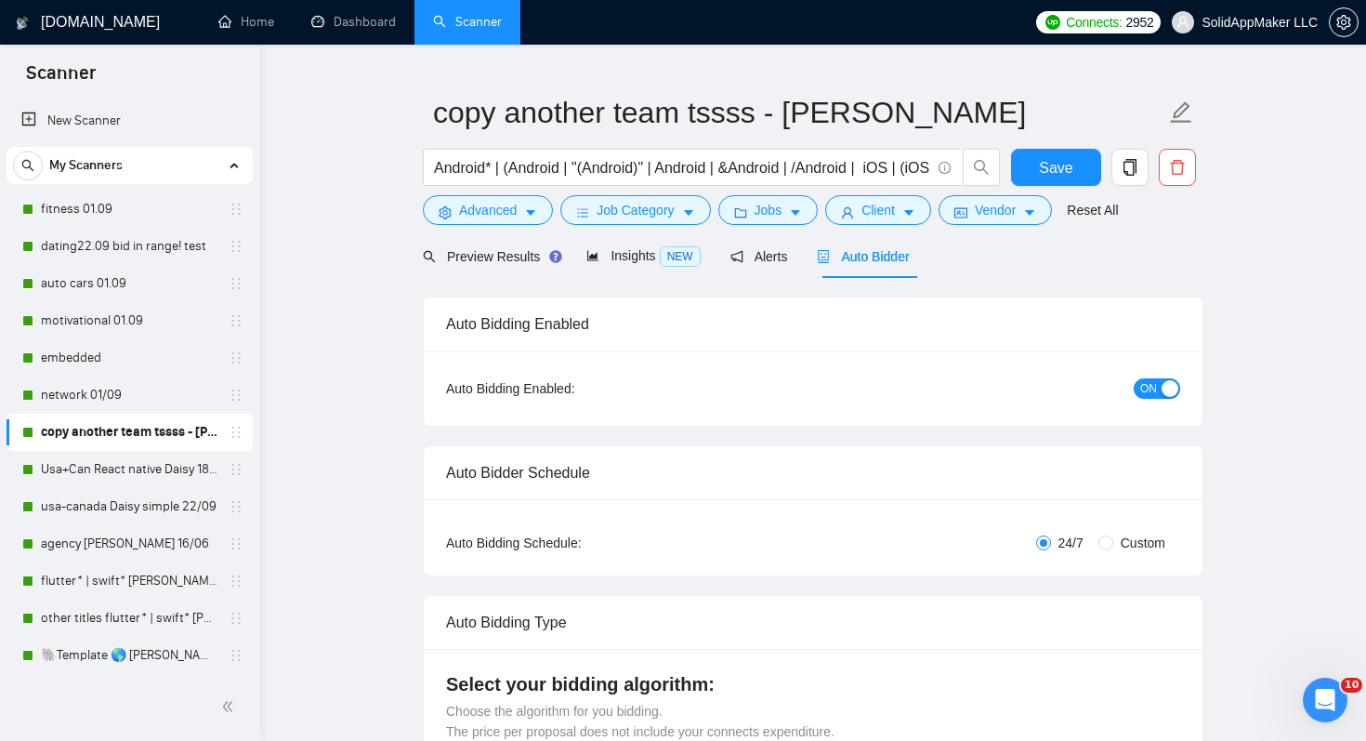
scroll to position [0, 0]
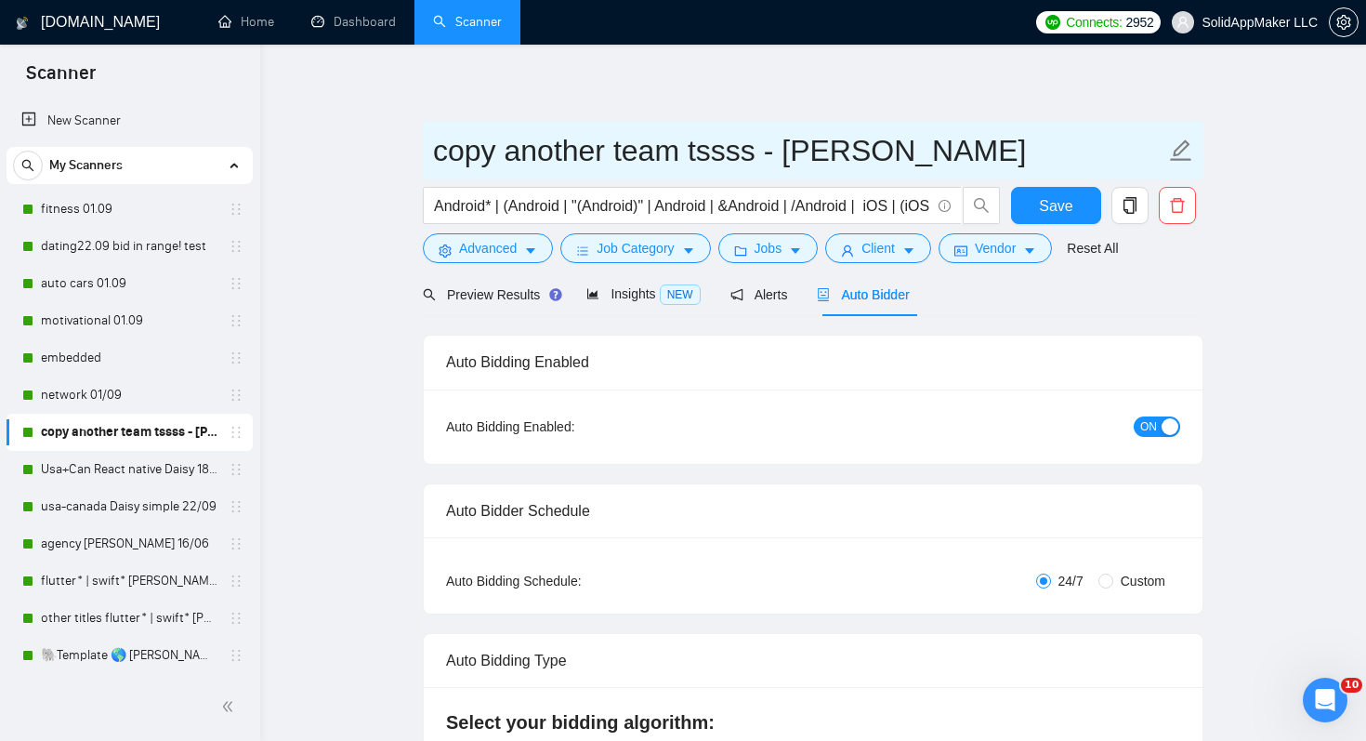
click at [750, 153] on input "copy another team tssss - John us" at bounding box center [799, 150] width 732 height 46
drag, startPoint x: 686, startPoint y: 149, endPoint x: 351, endPoint y: 148, distance: 334.6
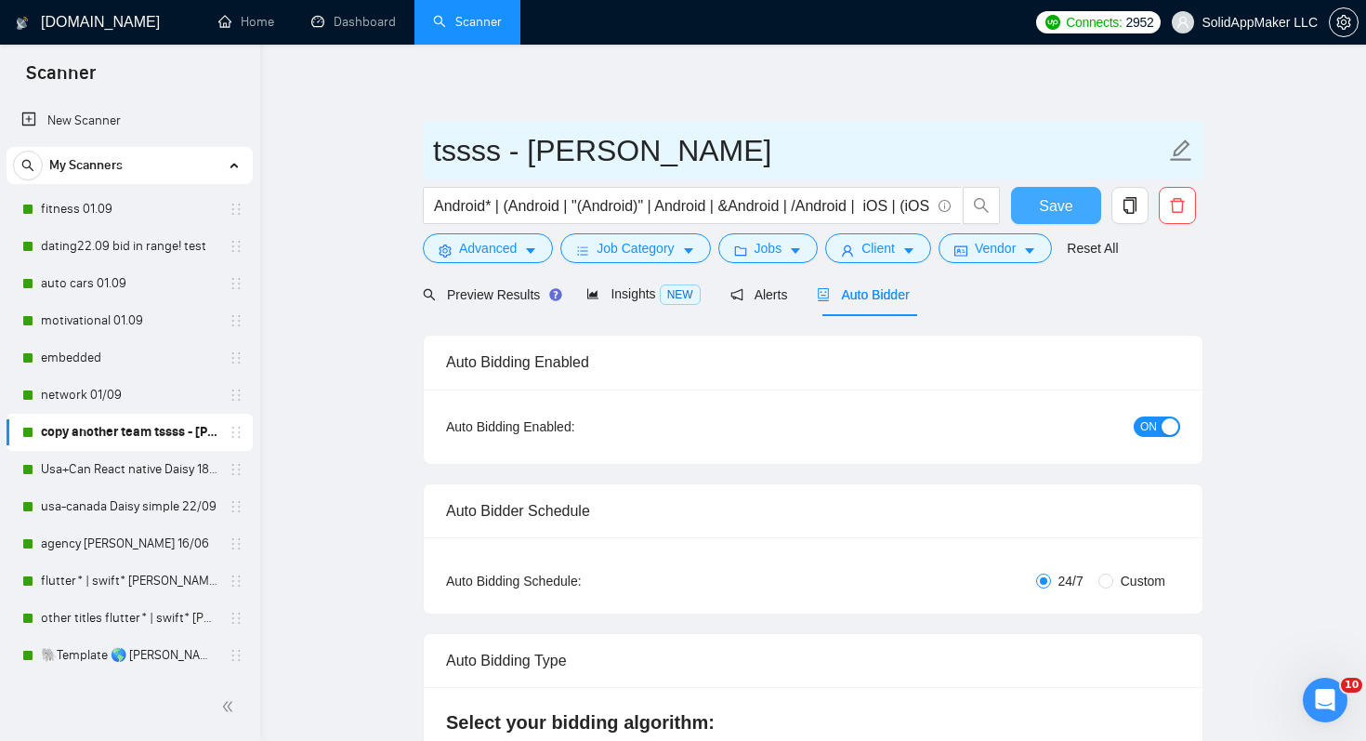
type input "tssss - John us"
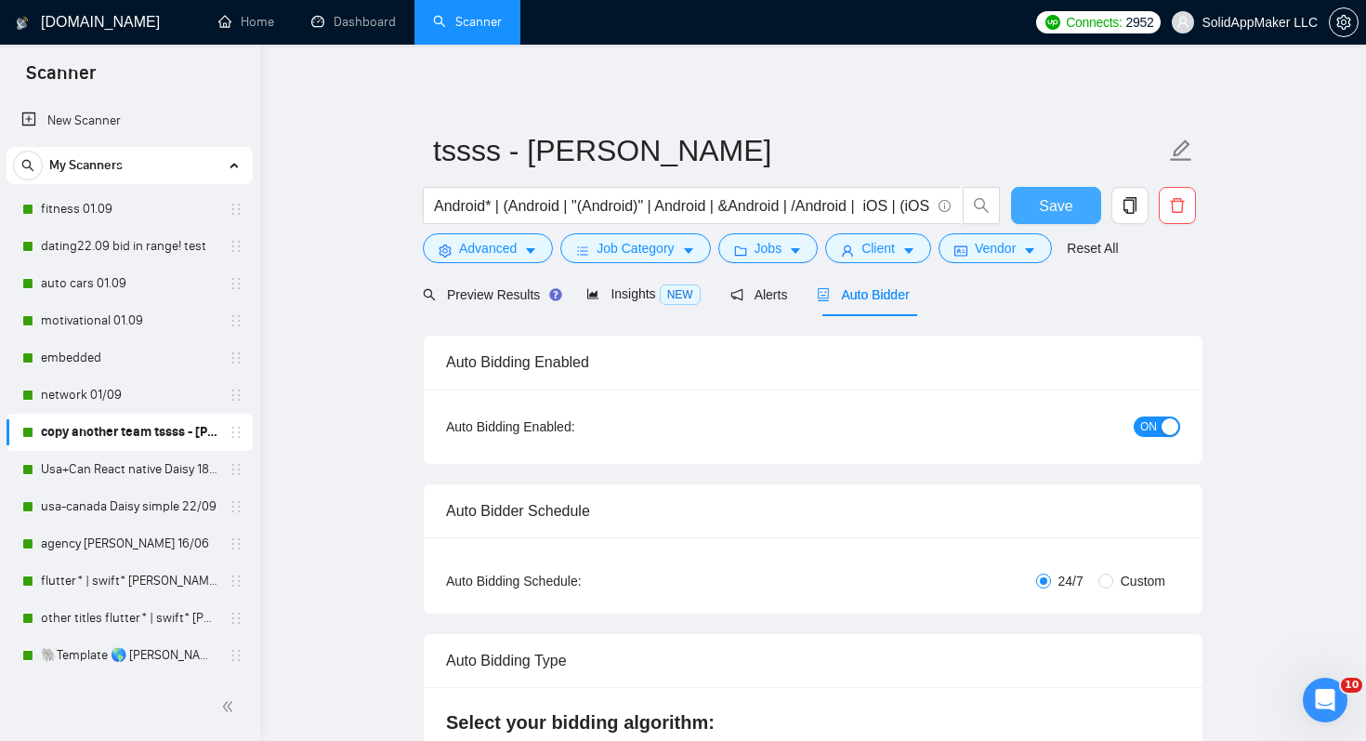
click at [1065, 209] on span "Save" at bounding box center [1055, 205] width 33 height 23
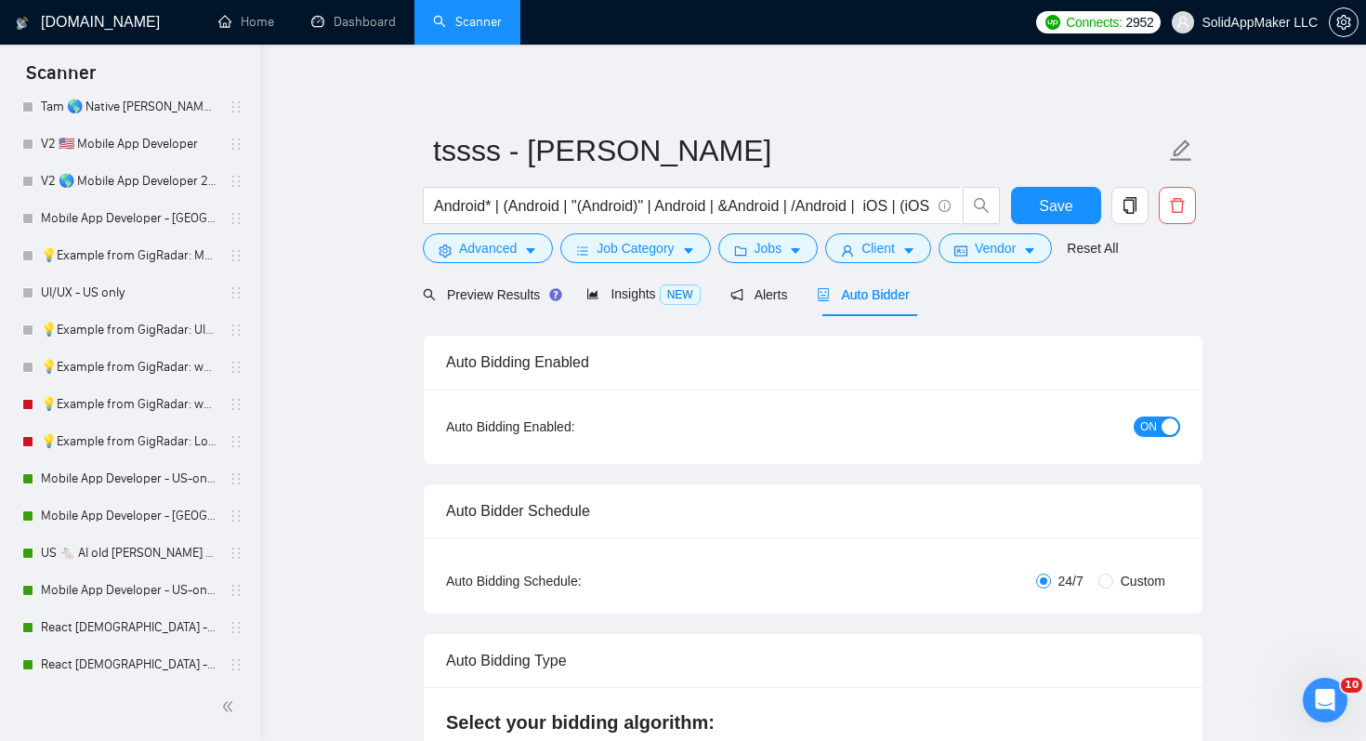
scroll to position [1488, 0]
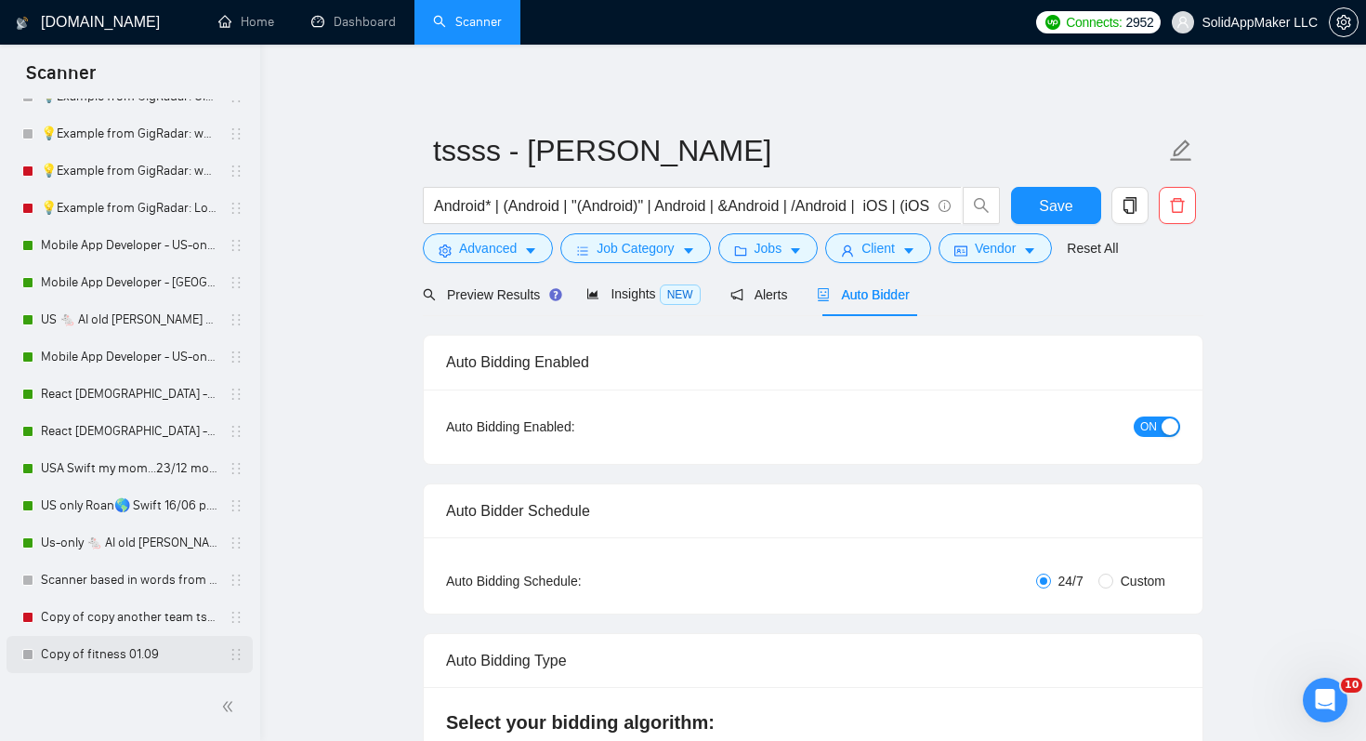
click at [169, 652] on link "Copy of fitness 01.09" at bounding box center [129, 654] width 177 height 37
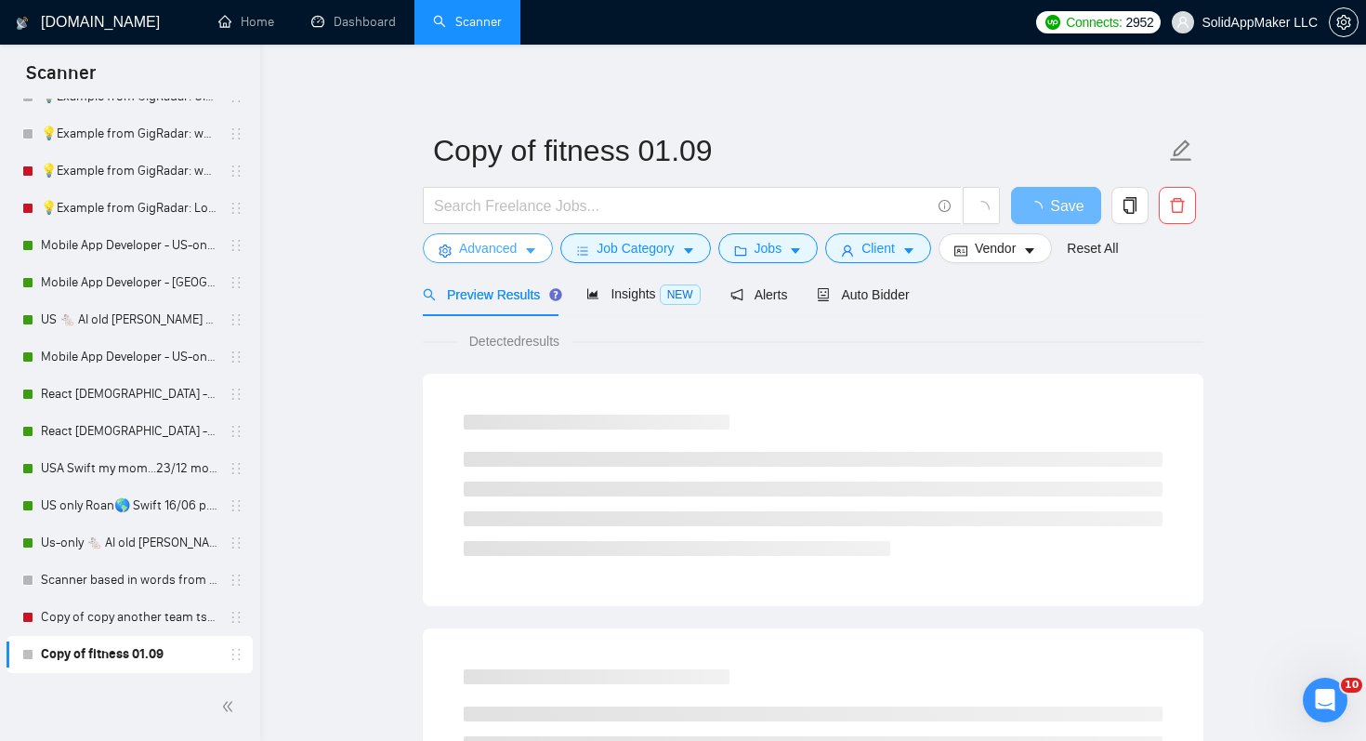
click at [497, 244] on span "Advanced" at bounding box center [488, 248] width 58 height 20
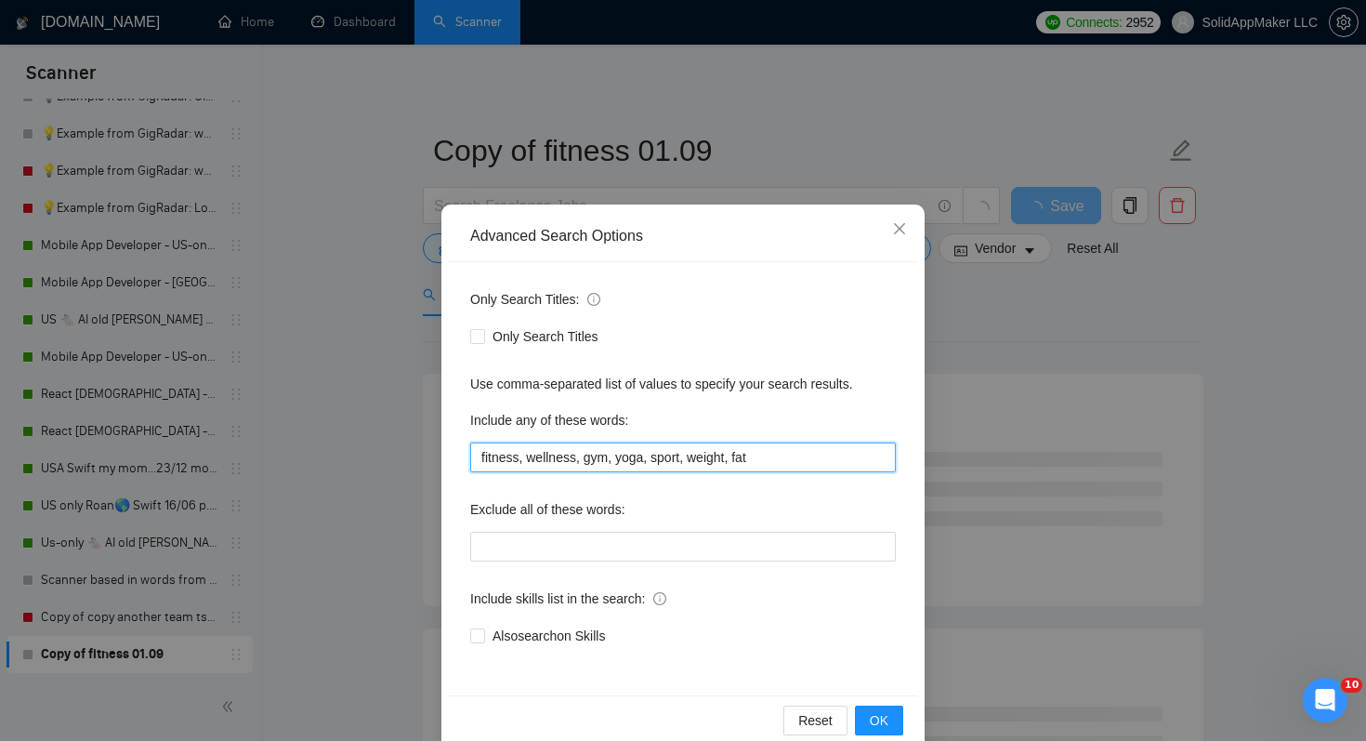
click at [618, 449] on input "fitness, wellness, gym, yoga, sport, weight, fat" at bounding box center [683, 457] width 426 height 30
paste input "Driver hauling for app like Uber, uber eat, doordash, etc"
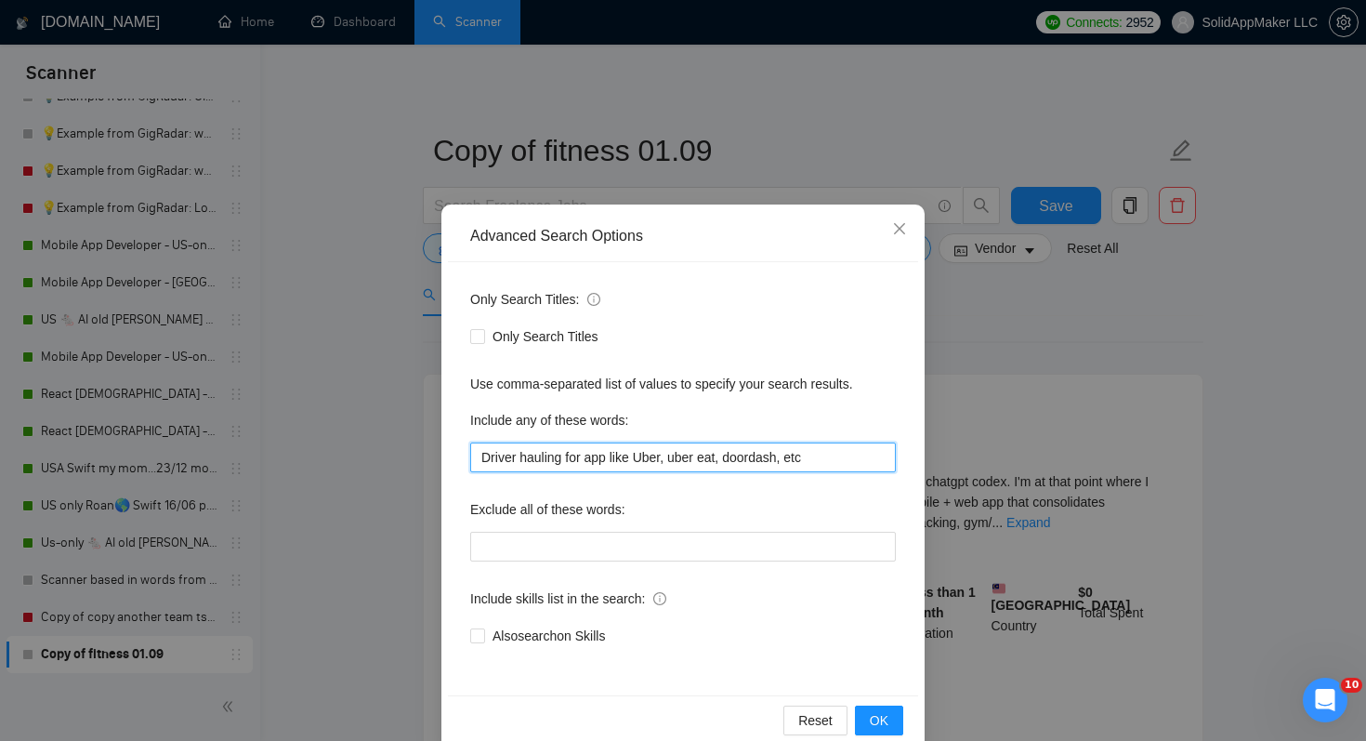
click at [517, 457] on input "Driver hauling for app like Uber, uber eat, doordash, etc" at bounding box center [683, 457] width 426 height 30
drag, startPoint x: 565, startPoint y: 461, endPoint x: 642, endPoint y: 457, distance: 77.2
click at [642, 457] on input "Driver hauling for app like Uber, uber eat, doordash, etc" at bounding box center [683, 457] width 426 height 30
click at [481, 461] on input "Driver hauling, Uber, uber eat, doordash, etc" at bounding box center [683, 457] width 426 height 30
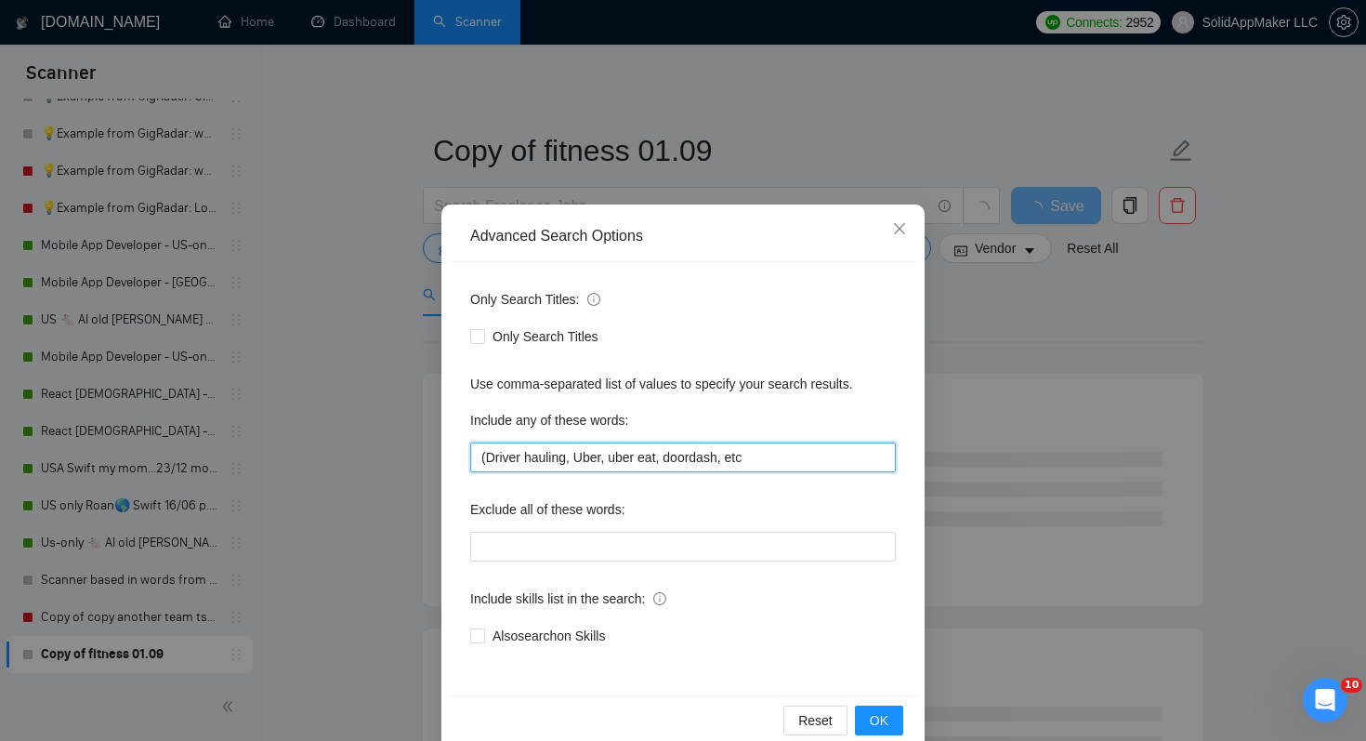
click at [566, 454] on input "(Driver hauling, Uber, uber eat, doordash, etc" at bounding box center [683, 457] width 426 height 30
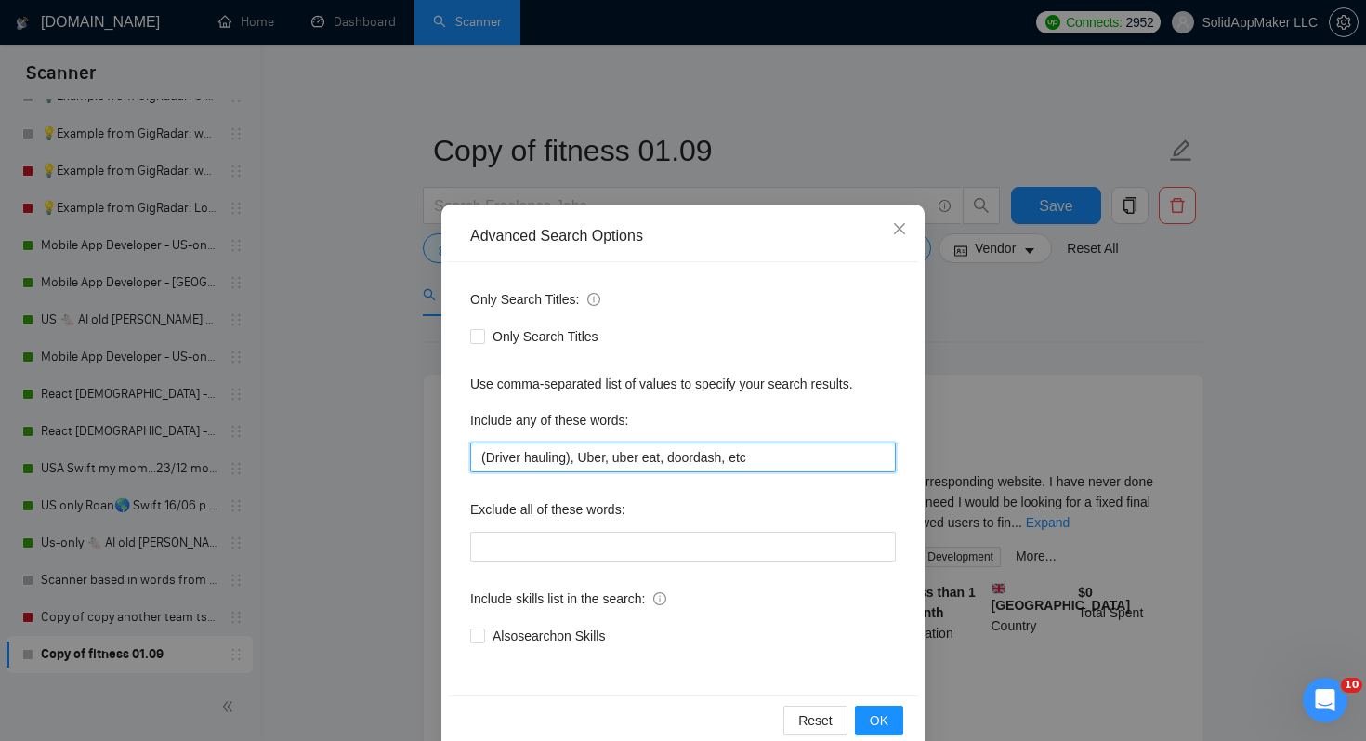
click at [523, 461] on input "(Driver hauling), Uber, uber eat, doordash, etc" at bounding box center [683, 457] width 426 height 30
click at [521, 458] on input "(Driver* hauling), Uber, uber eat, doordash, etc" at bounding box center [683, 457] width 426 height 30
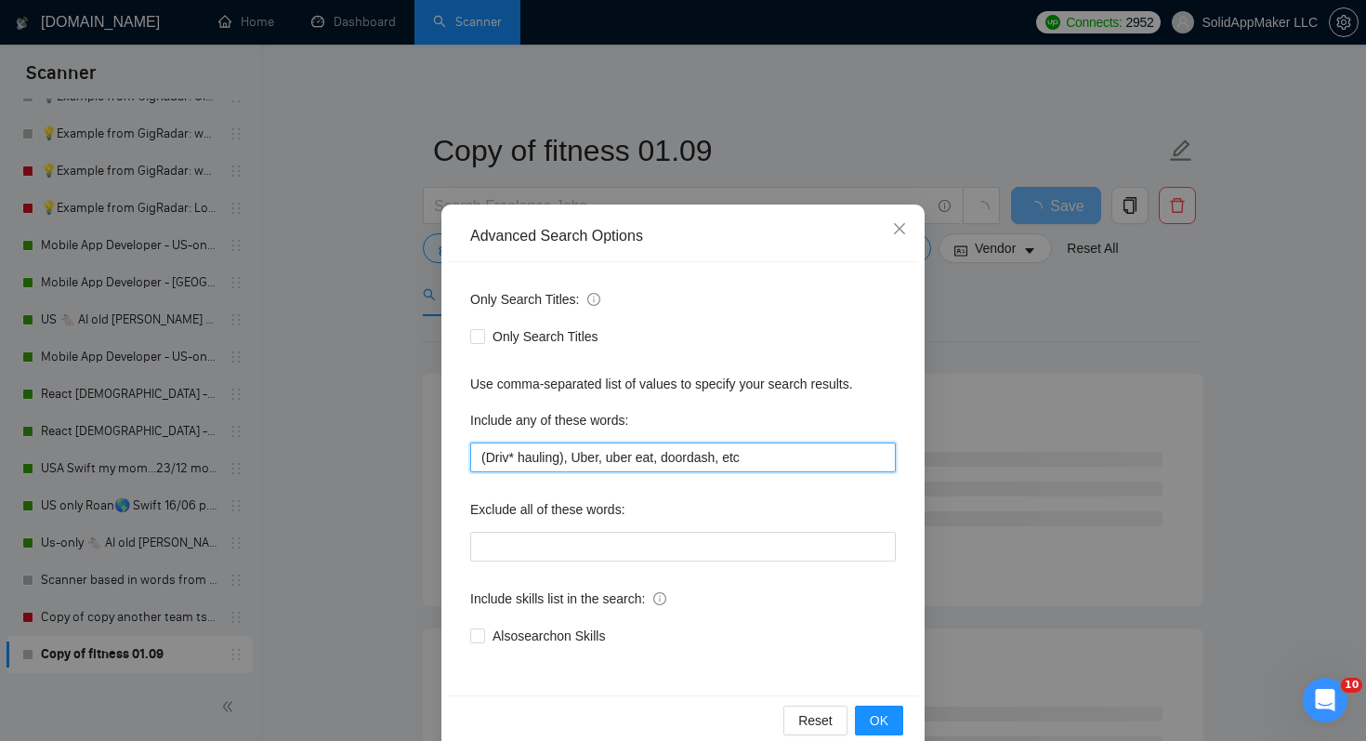
click at [802, 459] on input "(Driv* hauling), Uber, uber eat, doordash, etc" at bounding box center [683, 457] width 426 height 30
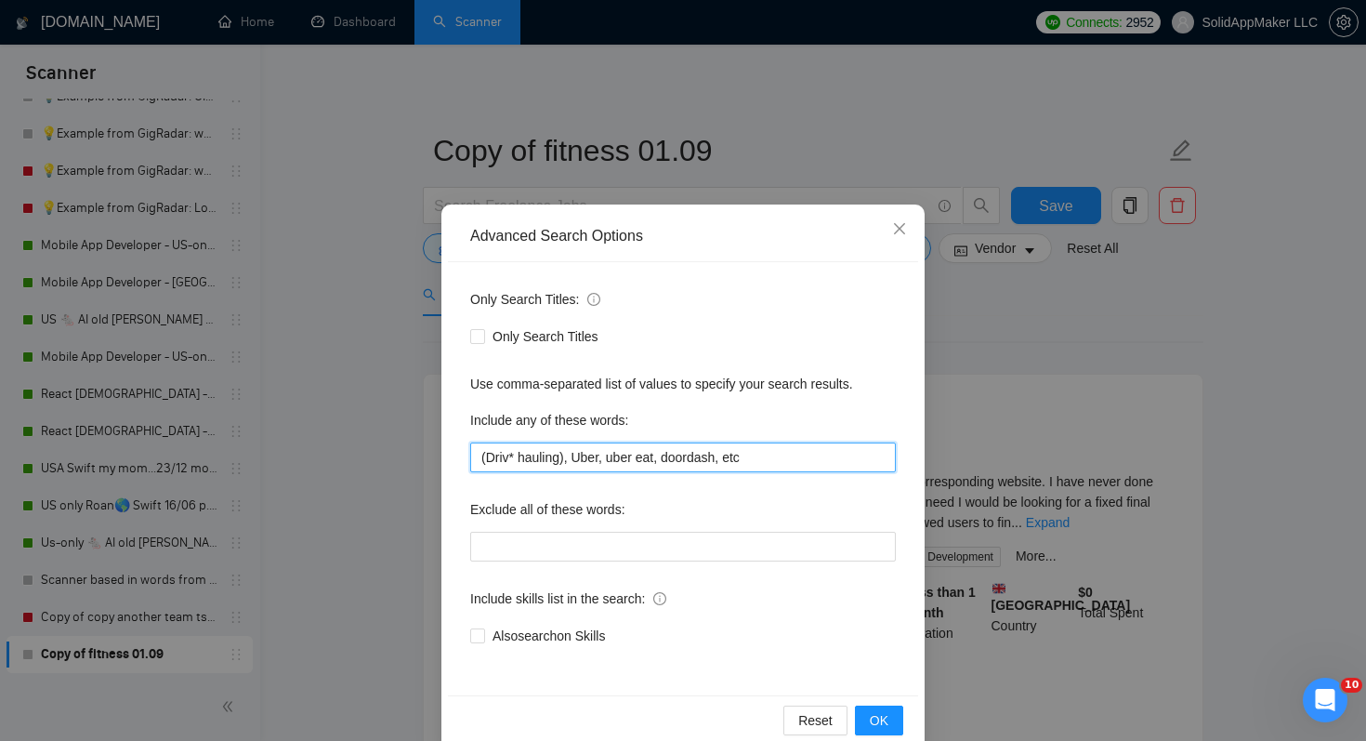
drag, startPoint x: 612, startPoint y: 460, endPoint x: 635, endPoint y: 457, distance: 23.4
click at [635, 457] on input "(Driv* hauling), Uber, uber eat, doordash, etc" at bounding box center [683, 457] width 426 height 30
click at [604, 457] on input "(Driv* hauling), Uber, uber eat, doordash, etc" at bounding box center [683, 457] width 426 height 30
click at [619, 456] on input "(Driv* hauling), Uber*, uber eat, doordash, etc" at bounding box center [683, 457] width 426 height 30
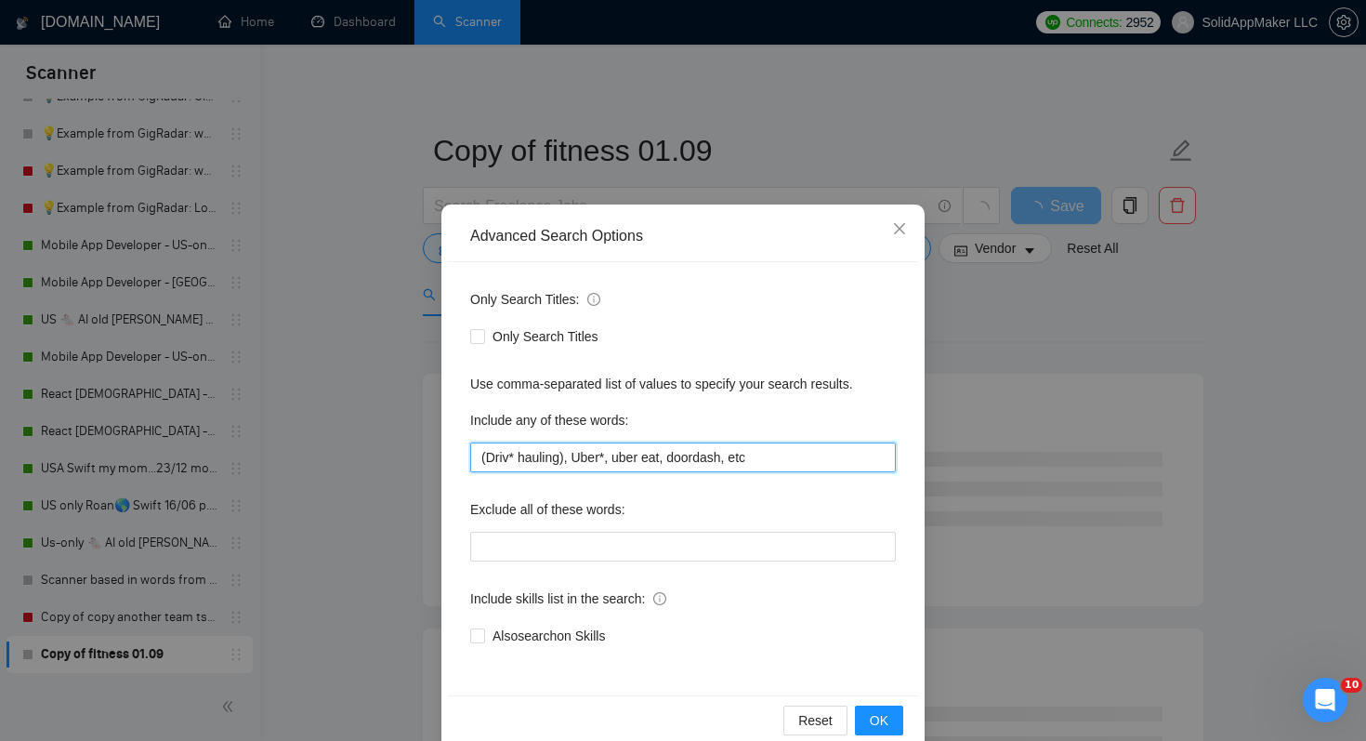
click at [625, 456] on input "(Driv* hauling), Uber*, uber eat, doordash, etc" at bounding box center [683, 457] width 426 height 30
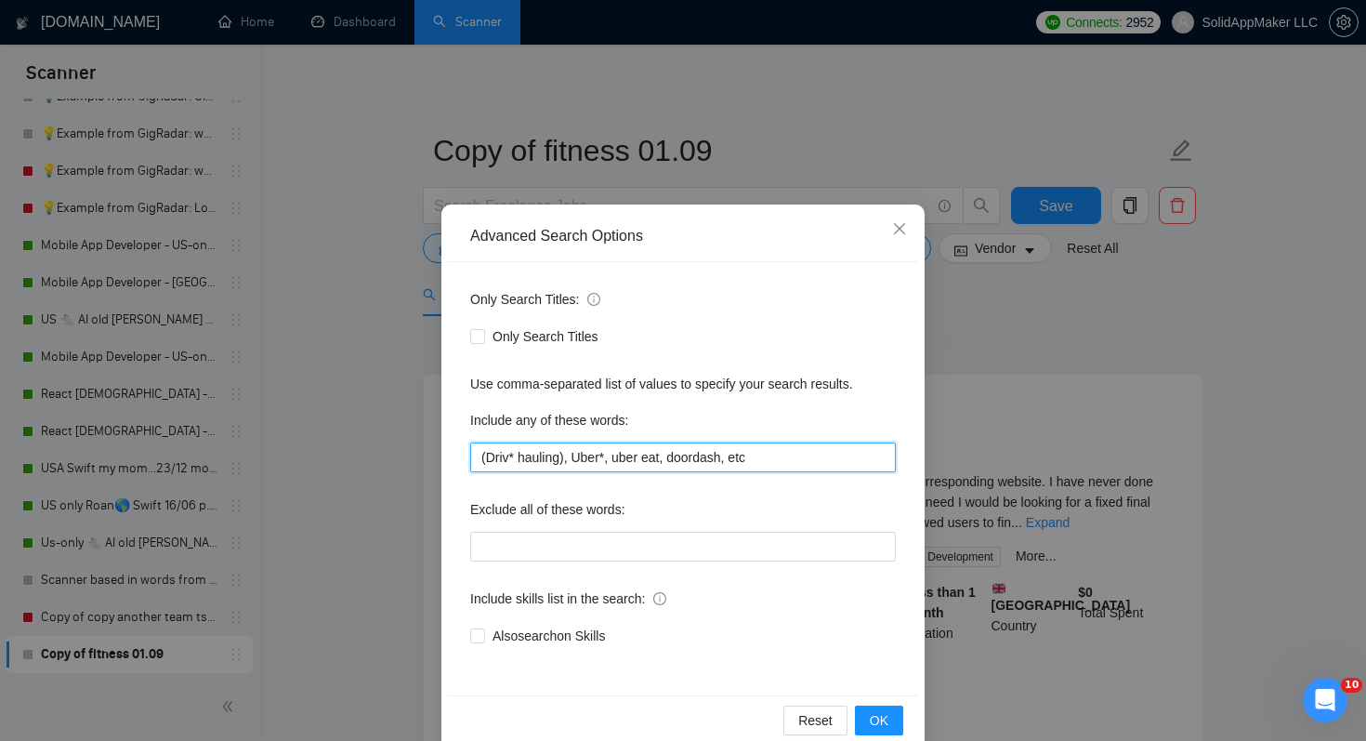
drag, startPoint x: 617, startPoint y: 457, endPoint x: 665, endPoint y: 455, distance: 48.4
click at [665, 455] on input "(Driv* hauling), Uber*, uber eat, doordash, etc" at bounding box center [683, 457] width 426 height 30
click at [706, 462] on input "(Driv* hauling), Uber*, bolt*, doordash, etc" at bounding box center [683, 457] width 426 height 30
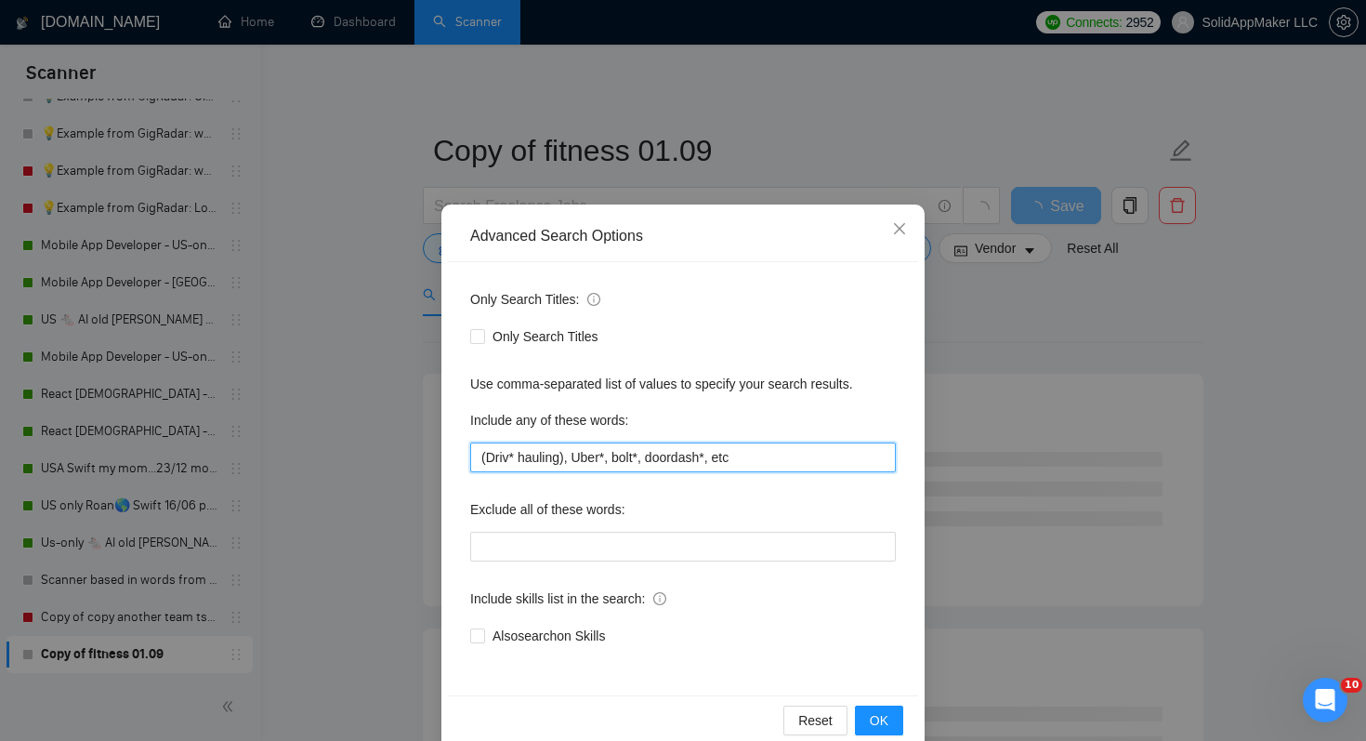
drag, startPoint x: 719, startPoint y: 455, endPoint x: 878, endPoint y: 456, distance: 158.9
click at [878, 456] on input "(Driv* hauling), Uber*, bolt*, doordash*, etc" at bounding box center [683, 457] width 426 height 30
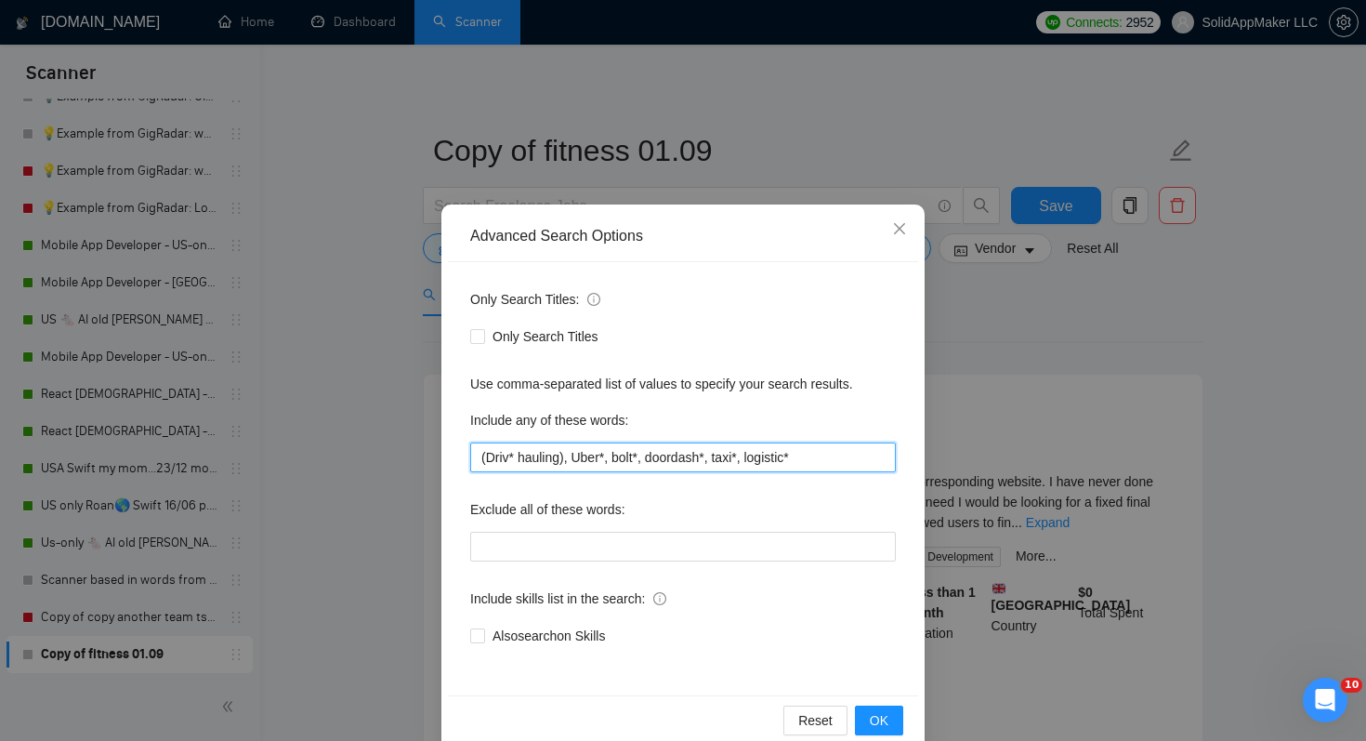
scroll to position [33, 0]
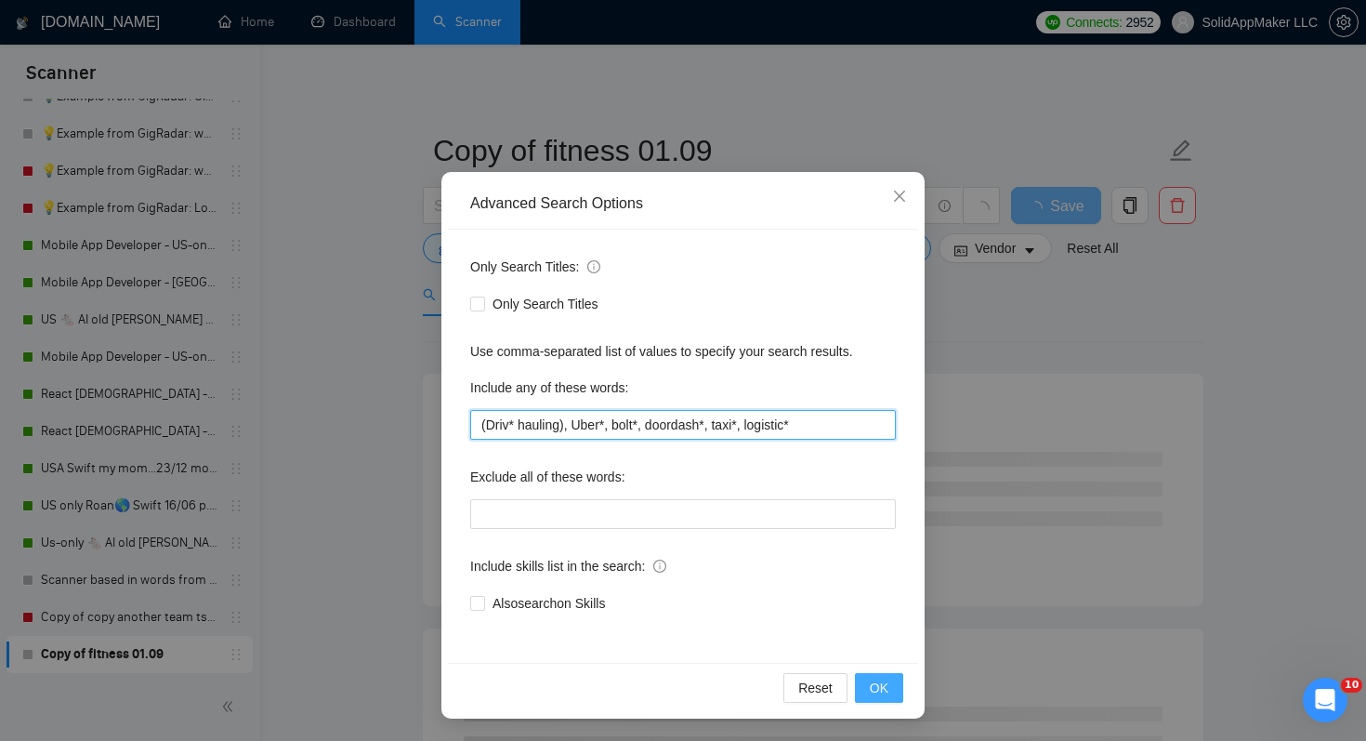
type input "(Driv* hauling), Uber*, bolt*, doordash*, taxi*, logistic*"
click at [896, 678] on button "OK" at bounding box center [879, 688] width 48 height 30
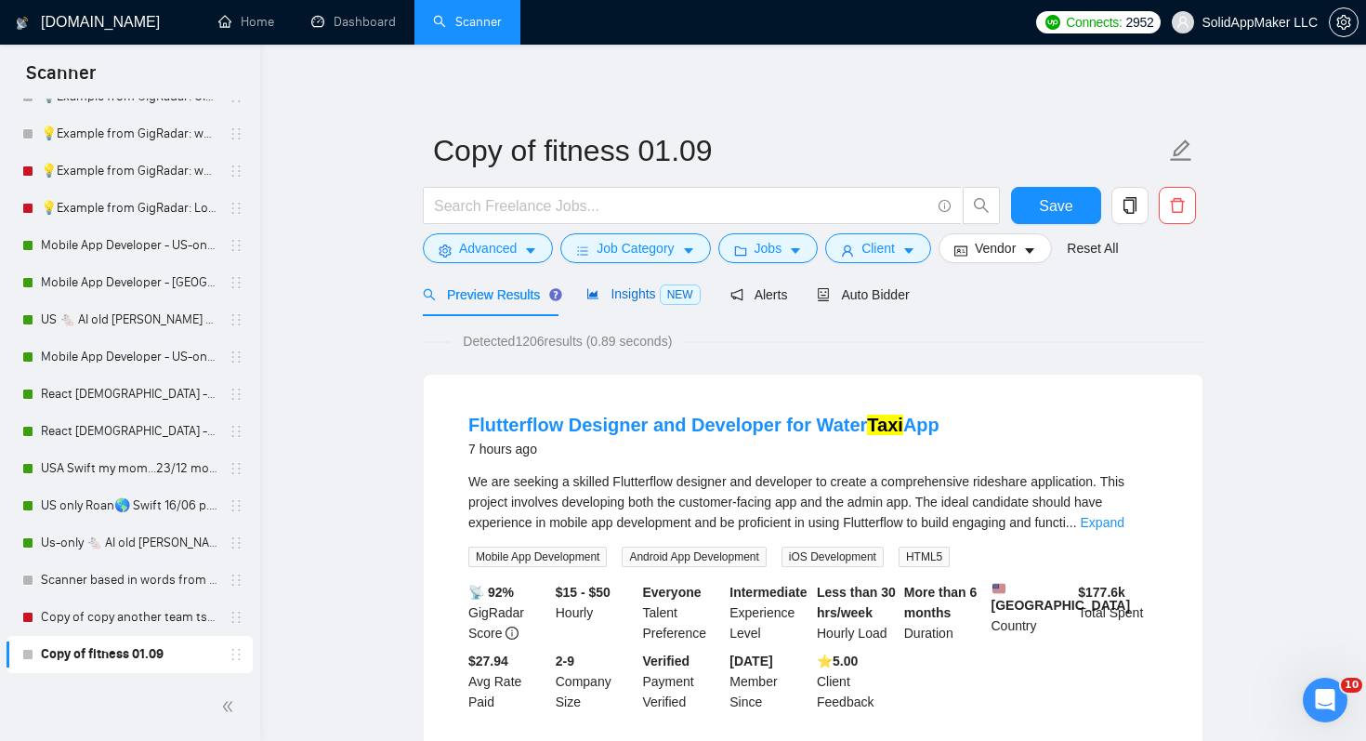
click at [637, 296] on span "Insights NEW" at bounding box center [642, 293] width 113 height 15
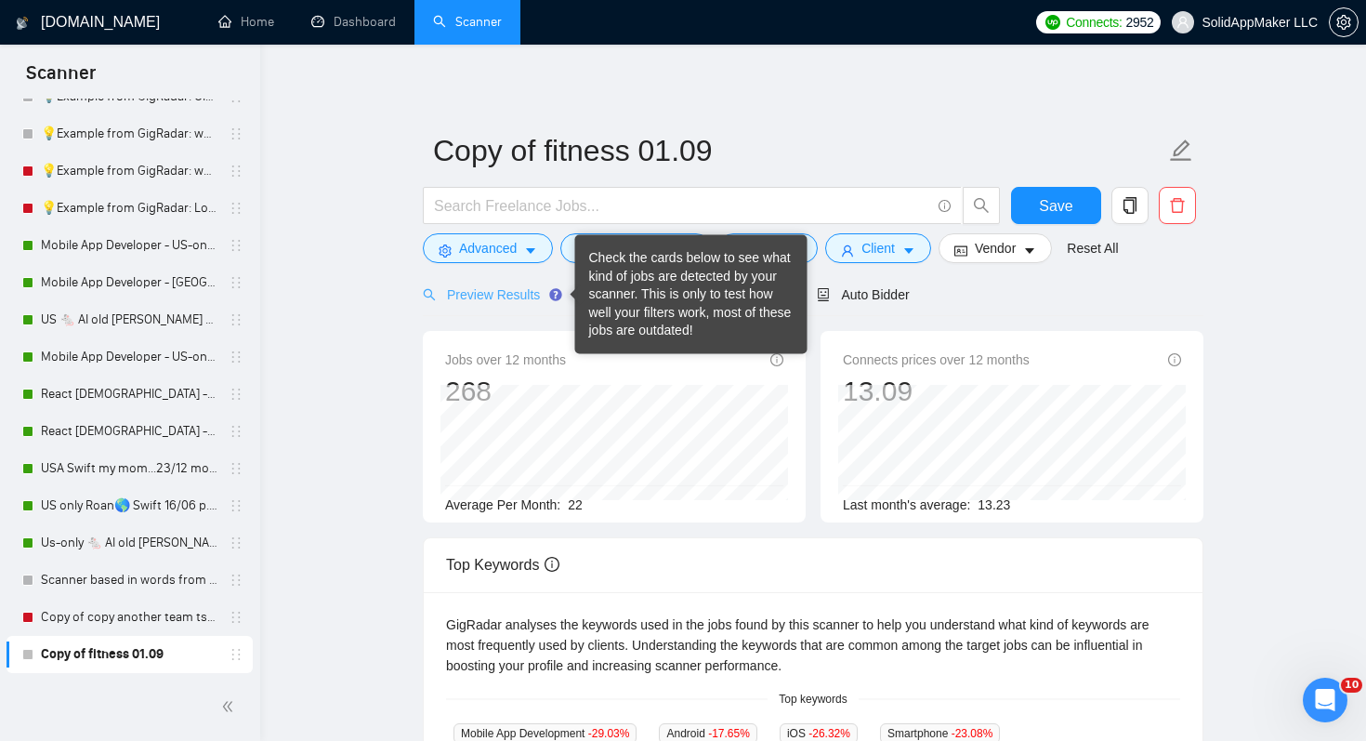
click at [522, 283] on div "Preview Results" at bounding box center [490, 294] width 134 height 44
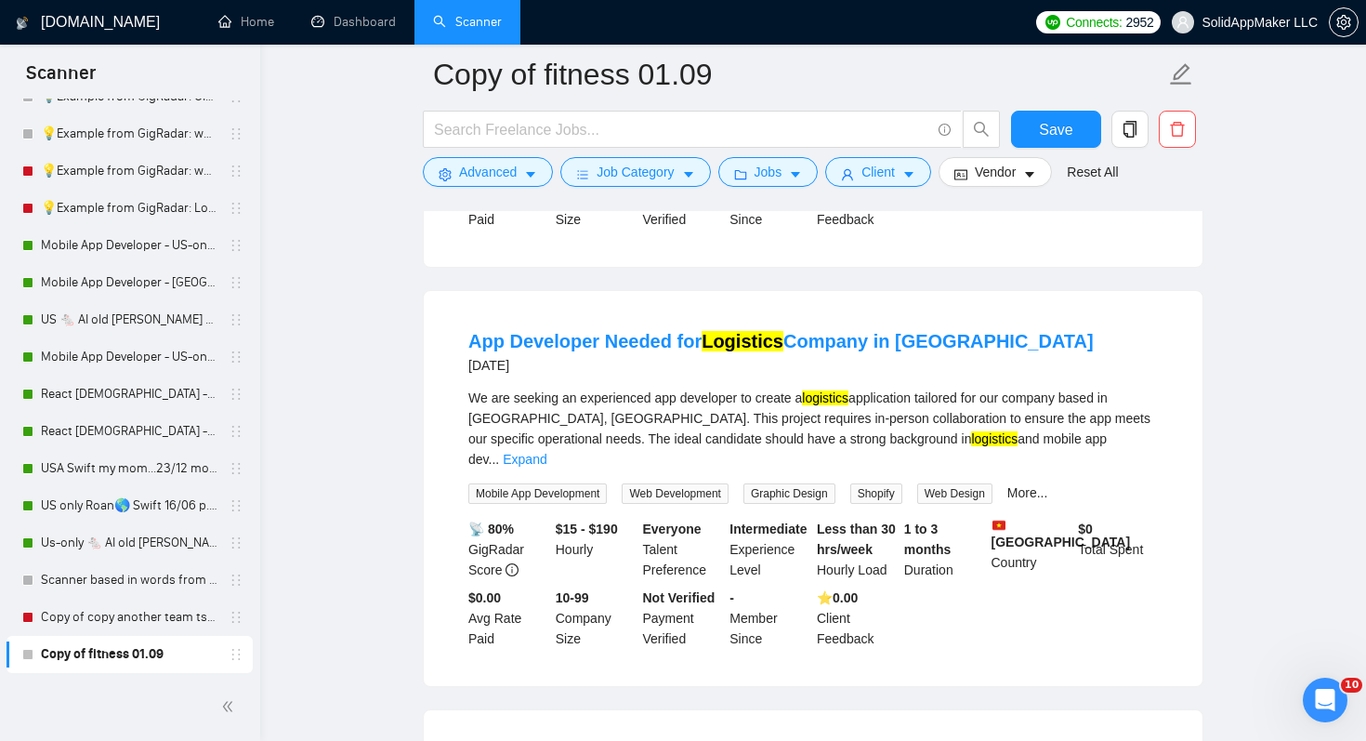
scroll to position [920, 0]
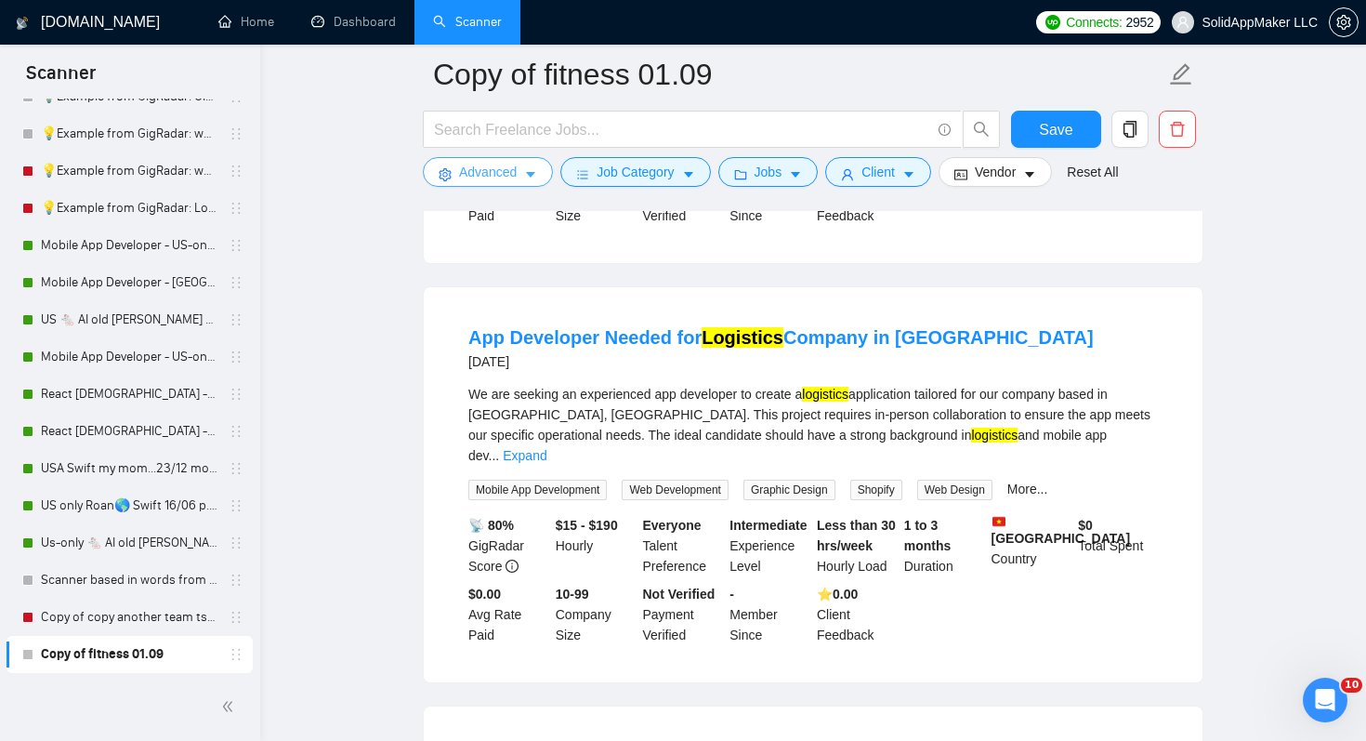
click at [477, 166] on span "Advanced" at bounding box center [488, 172] width 58 height 20
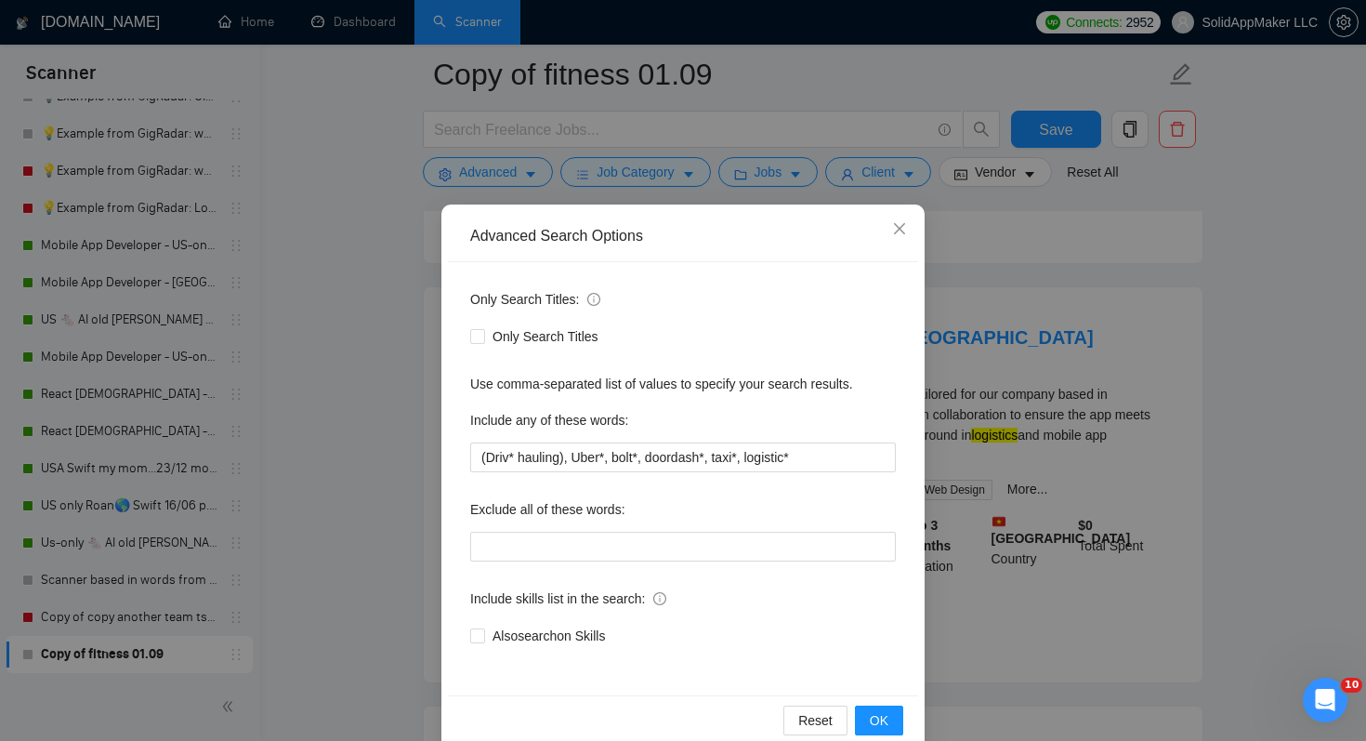
click at [357, 368] on div "Advanced Search Options Only Search Titles: Only Search Titles Use comma-separa…" at bounding box center [683, 370] width 1366 height 741
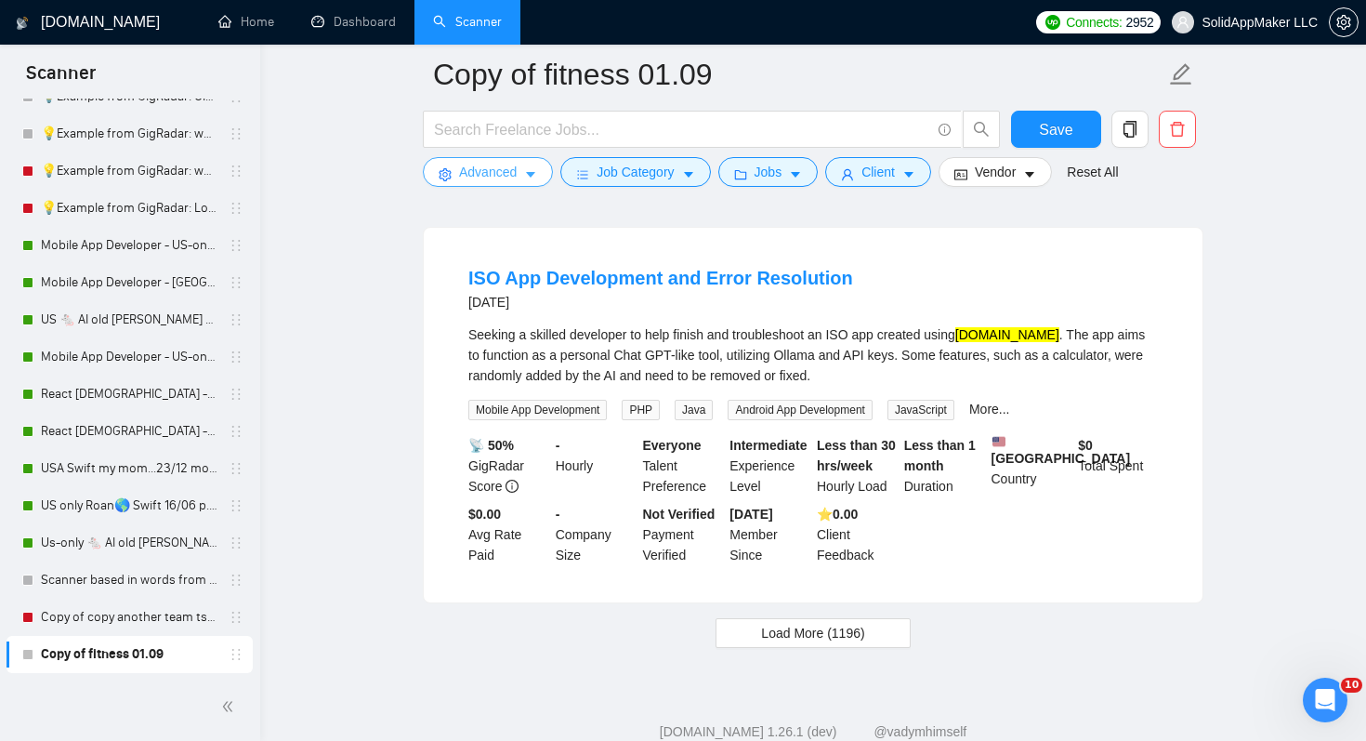
scroll to position [3900, 0]
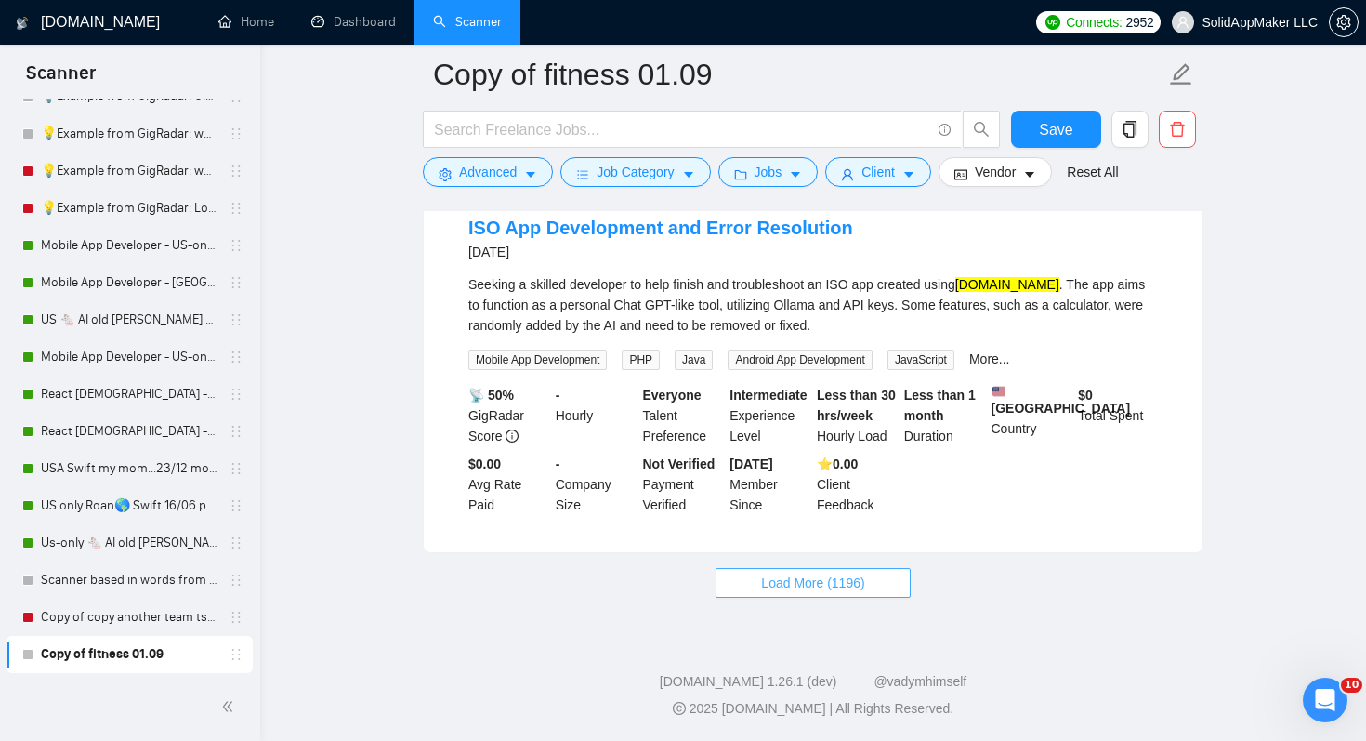
click at [889, 589] on button "Load More (1196)" at bounding box center [813, 583] width 194 height 30
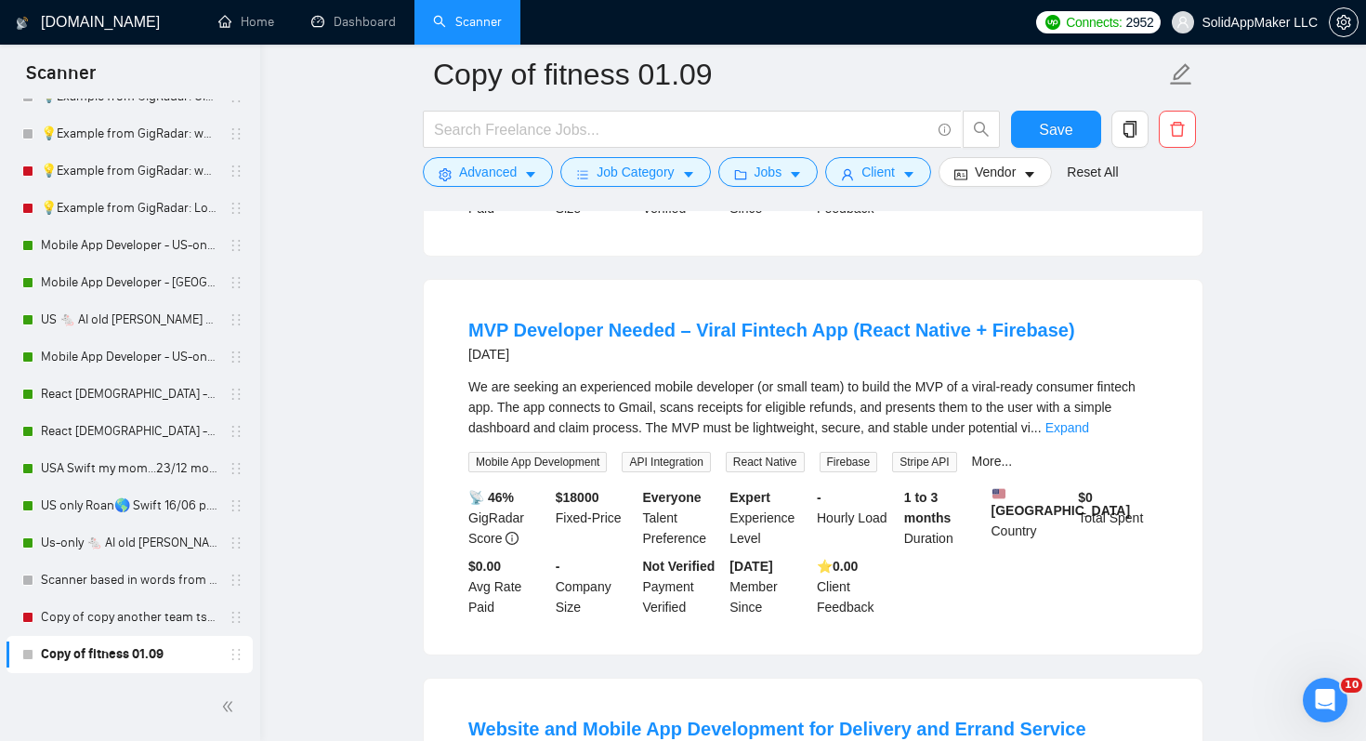
scroll to position [6294, 0]
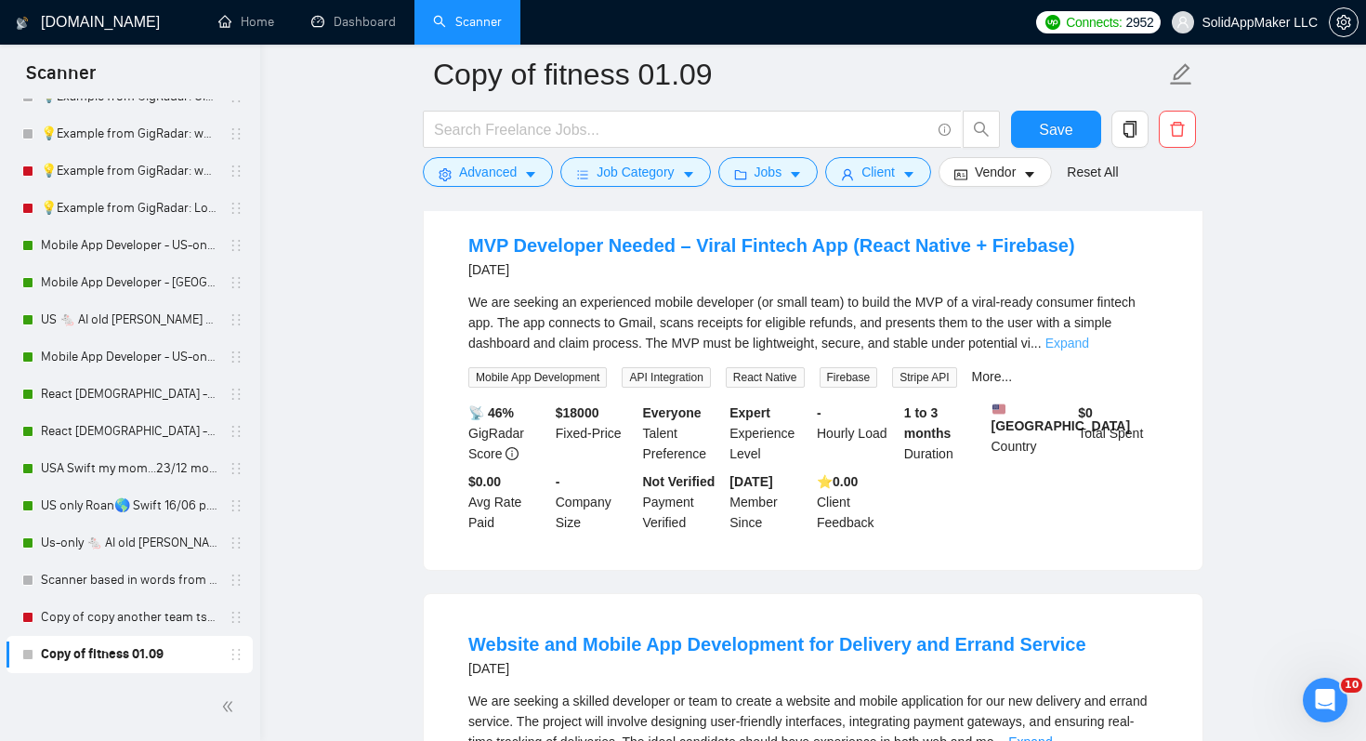
click at [1089, 350] on link "Expand" at bounding box center [1068, 343] width 44 height 15
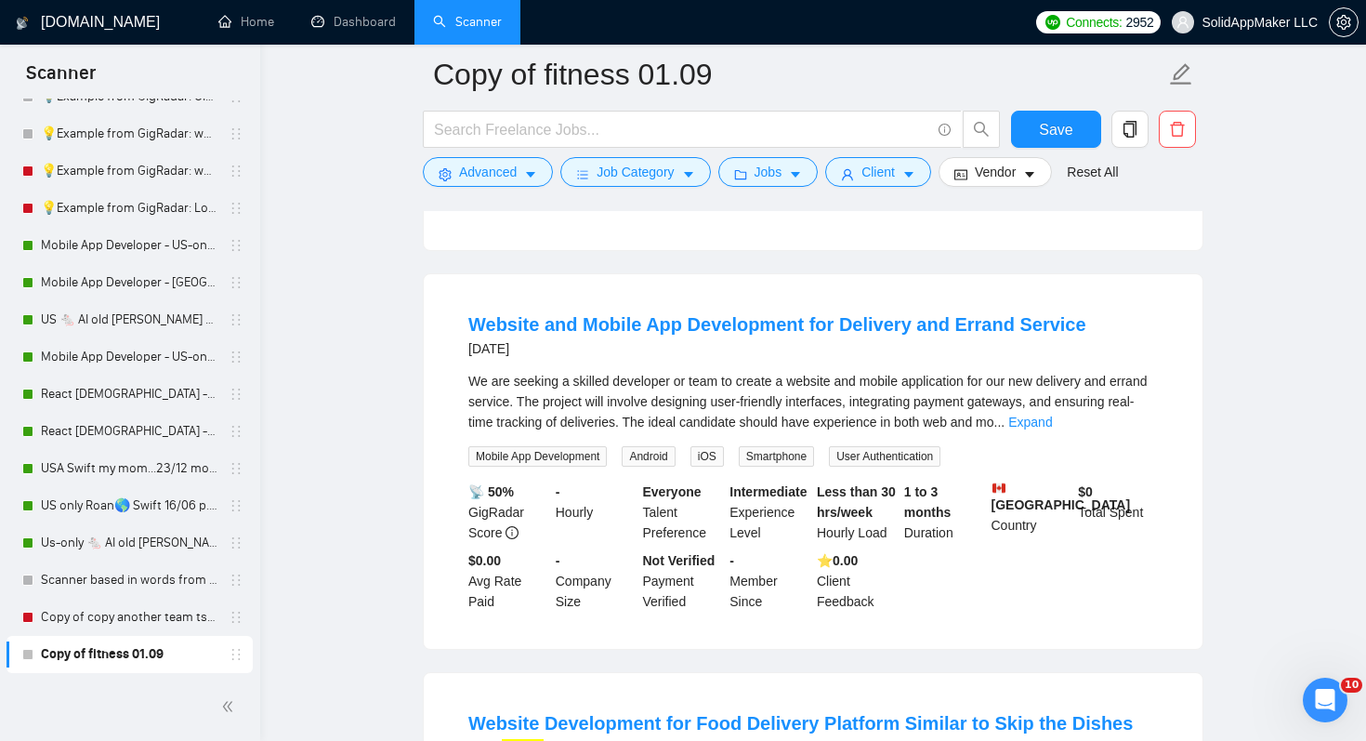
scroll to position [7310, 0]
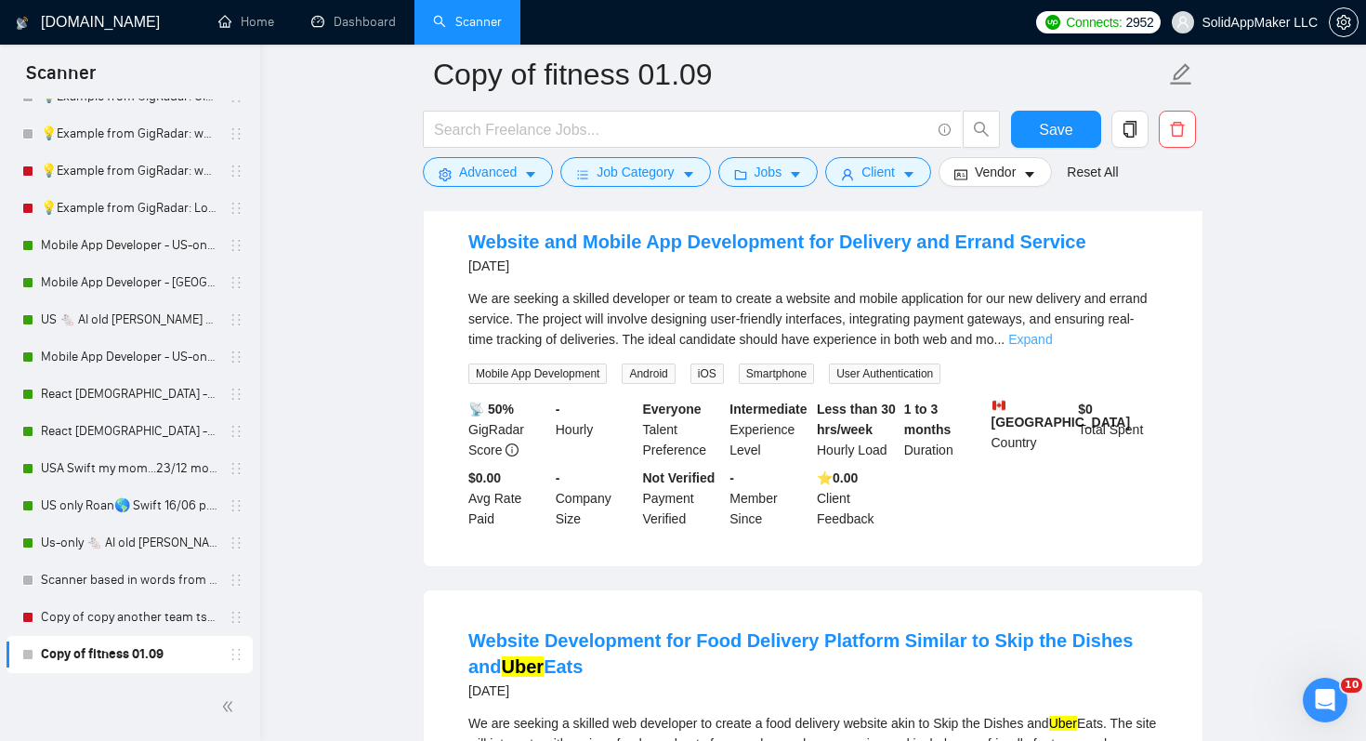
click at [1052, 347] on link "Expand" at bounding box center [1030, 339] width 44 height 15
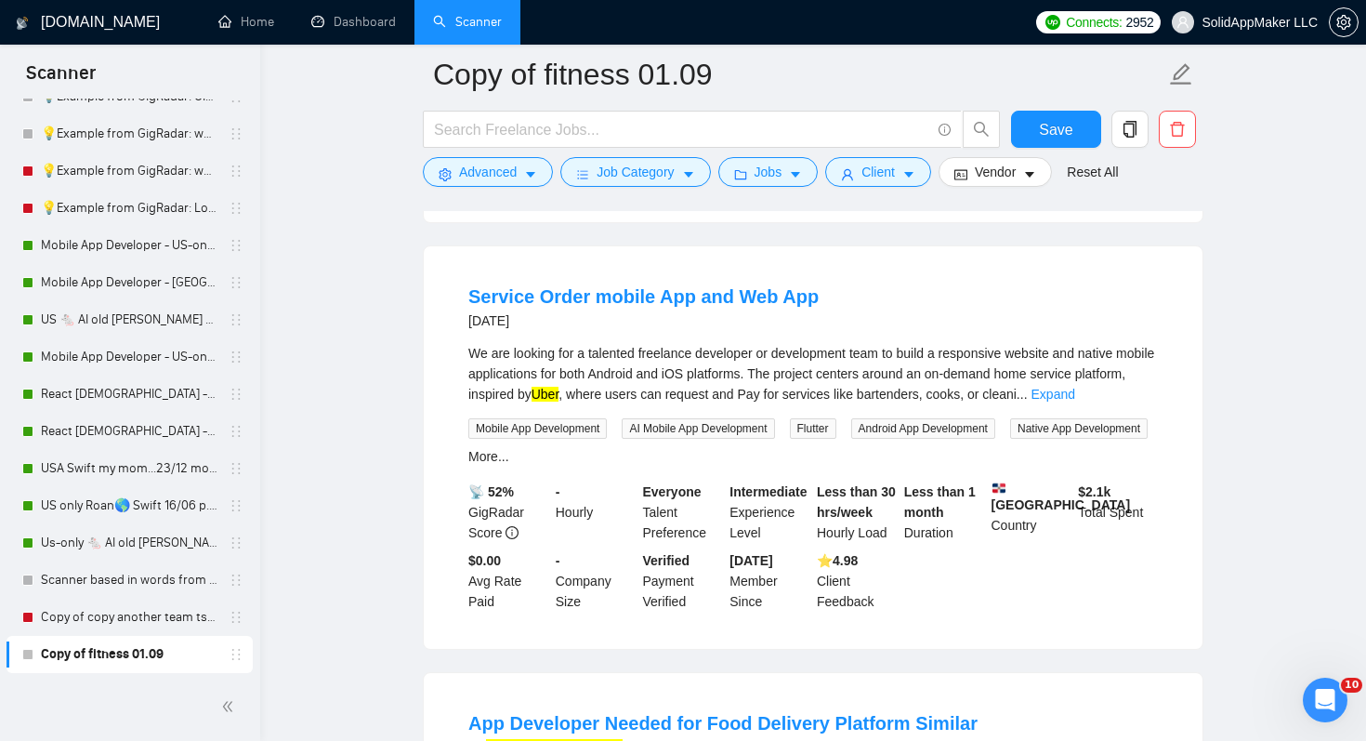
scroll to position [8127, 0]
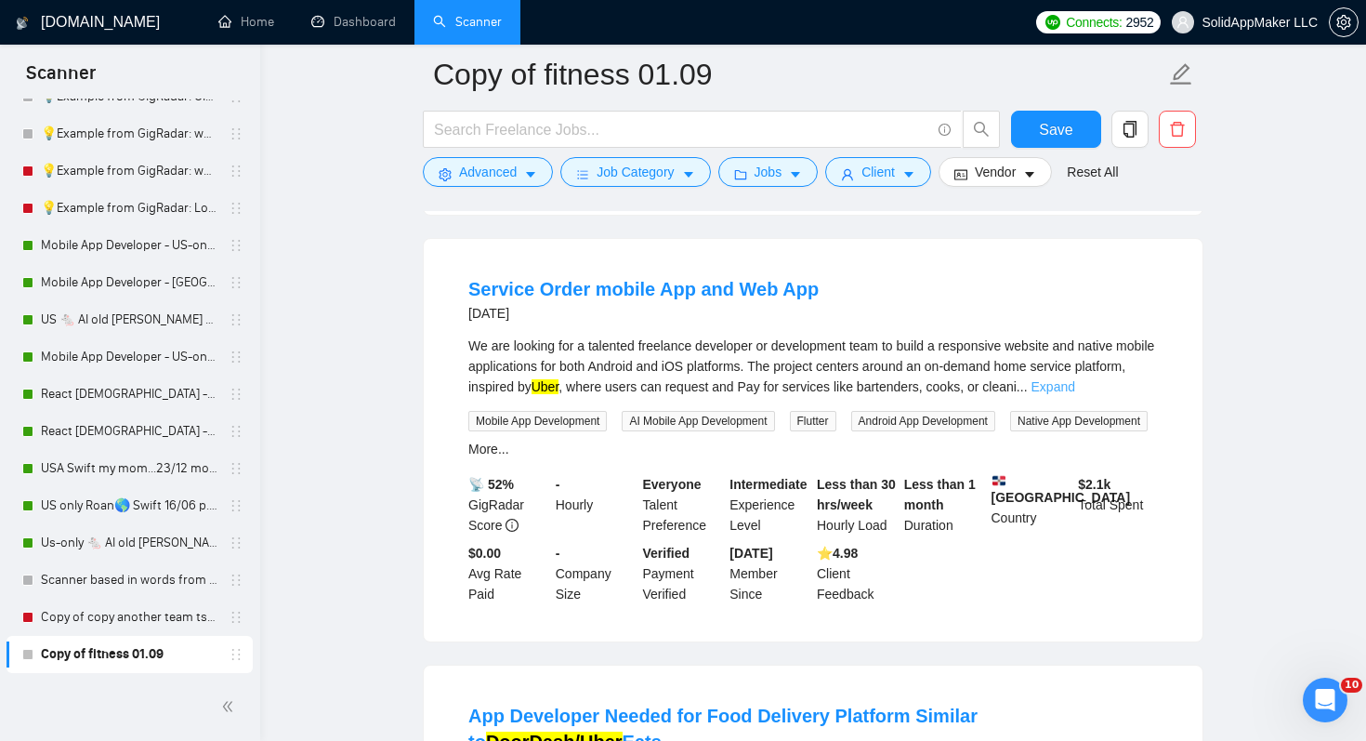
click at [1075, 394] on link "Expand" at bounding box center [1054, 386] width 44 height 15
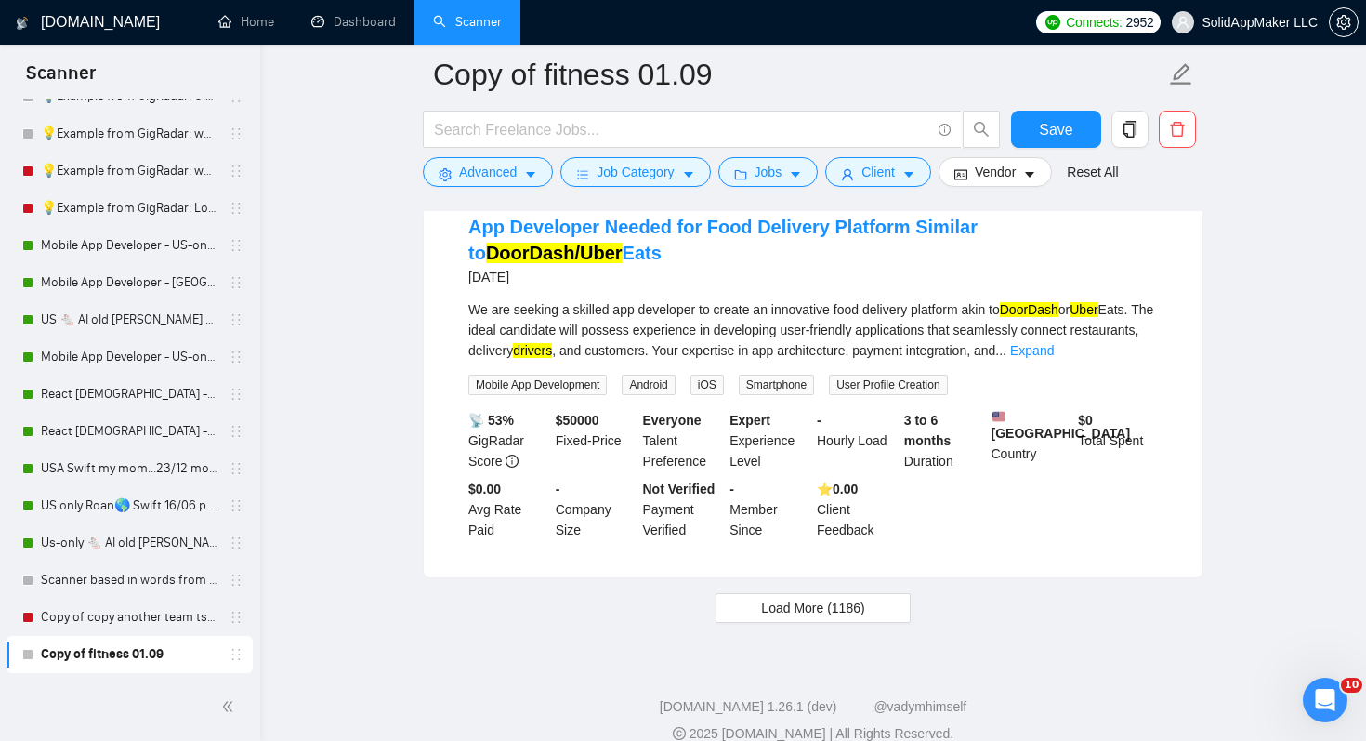
scroll to position [8866, 0]
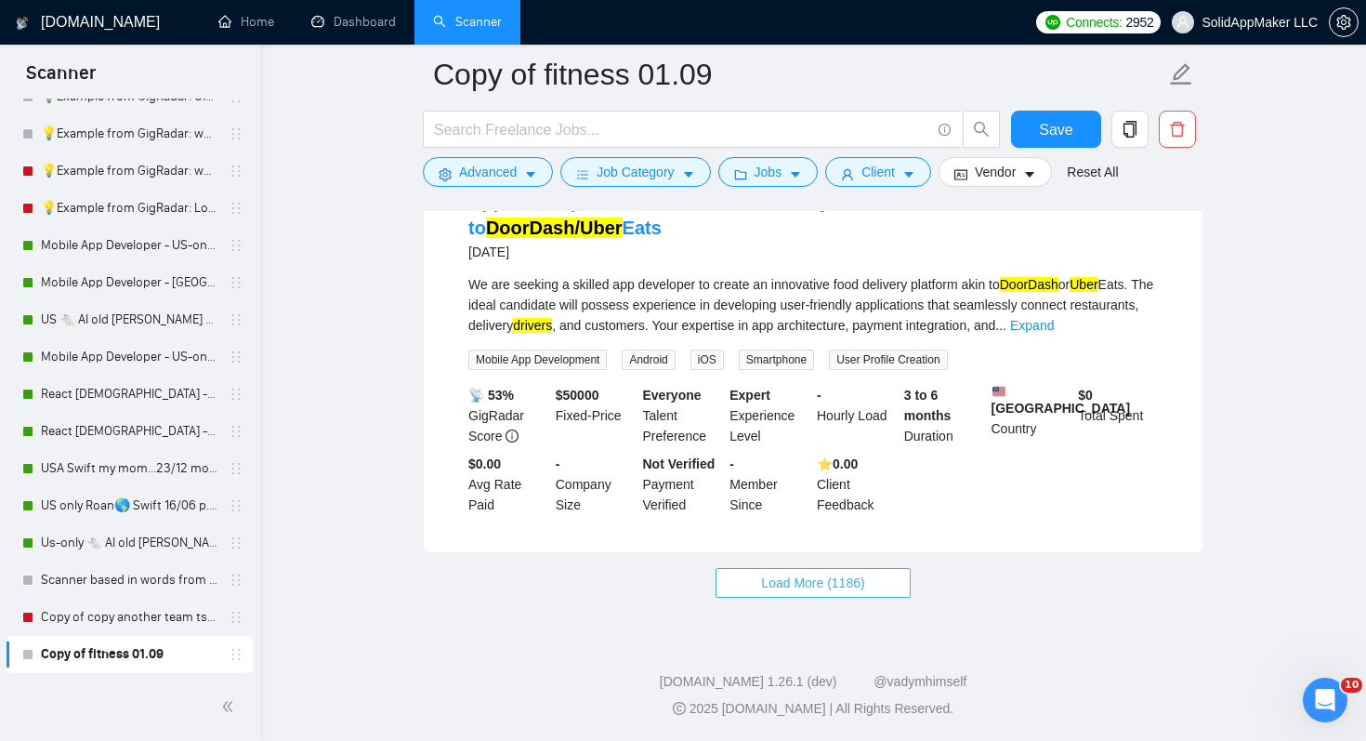
click at [850, 588] on span "Load More (1186)" at bounding box center [812, 583] width 103 height 20
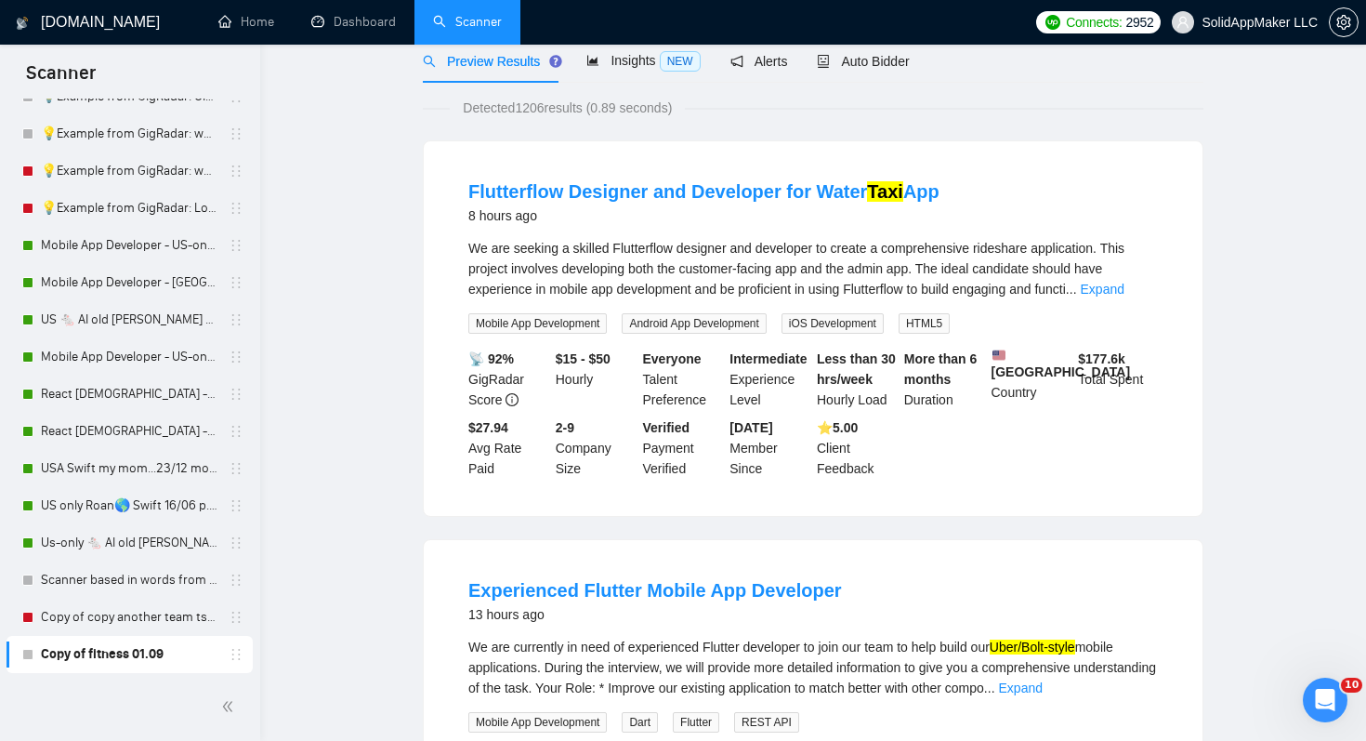
scroll to position [0, 0]
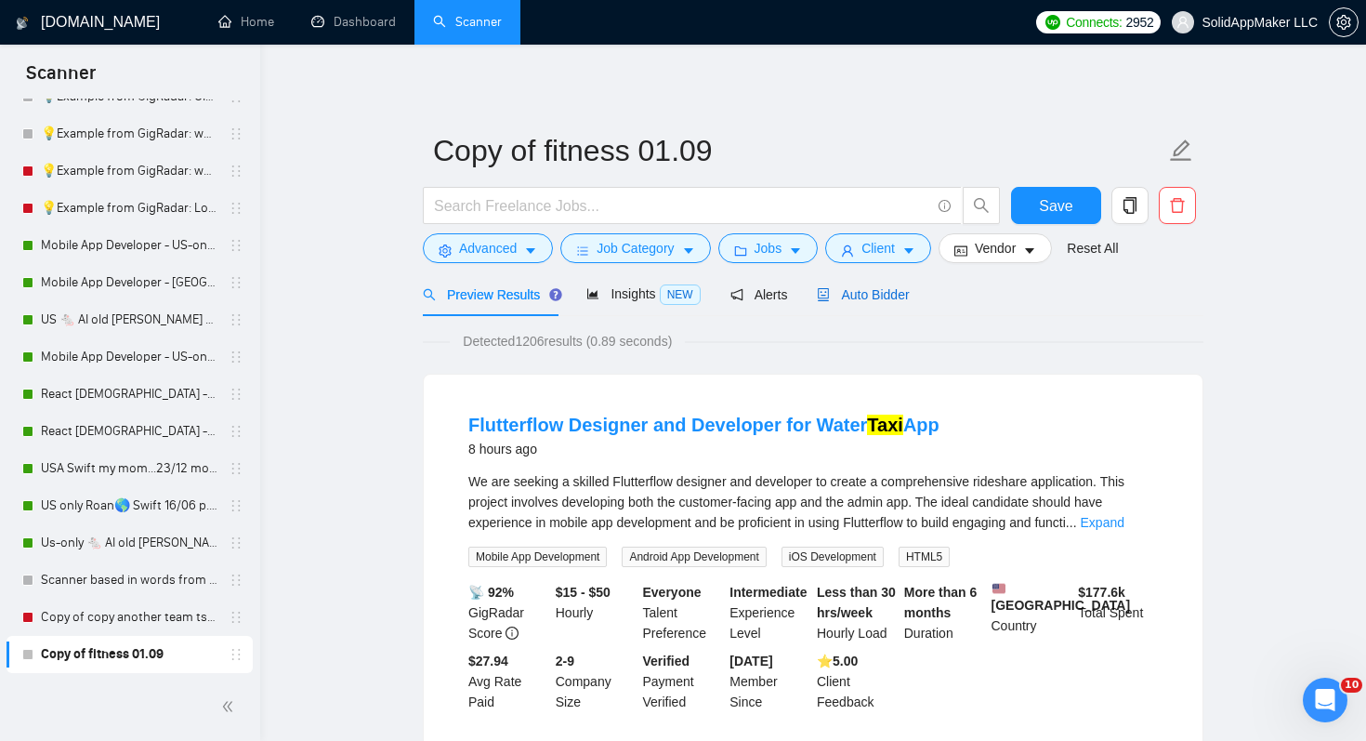
click at [902, 293] on span "Auto Bidder" at bounding box center [863, 294] width 92 height 15
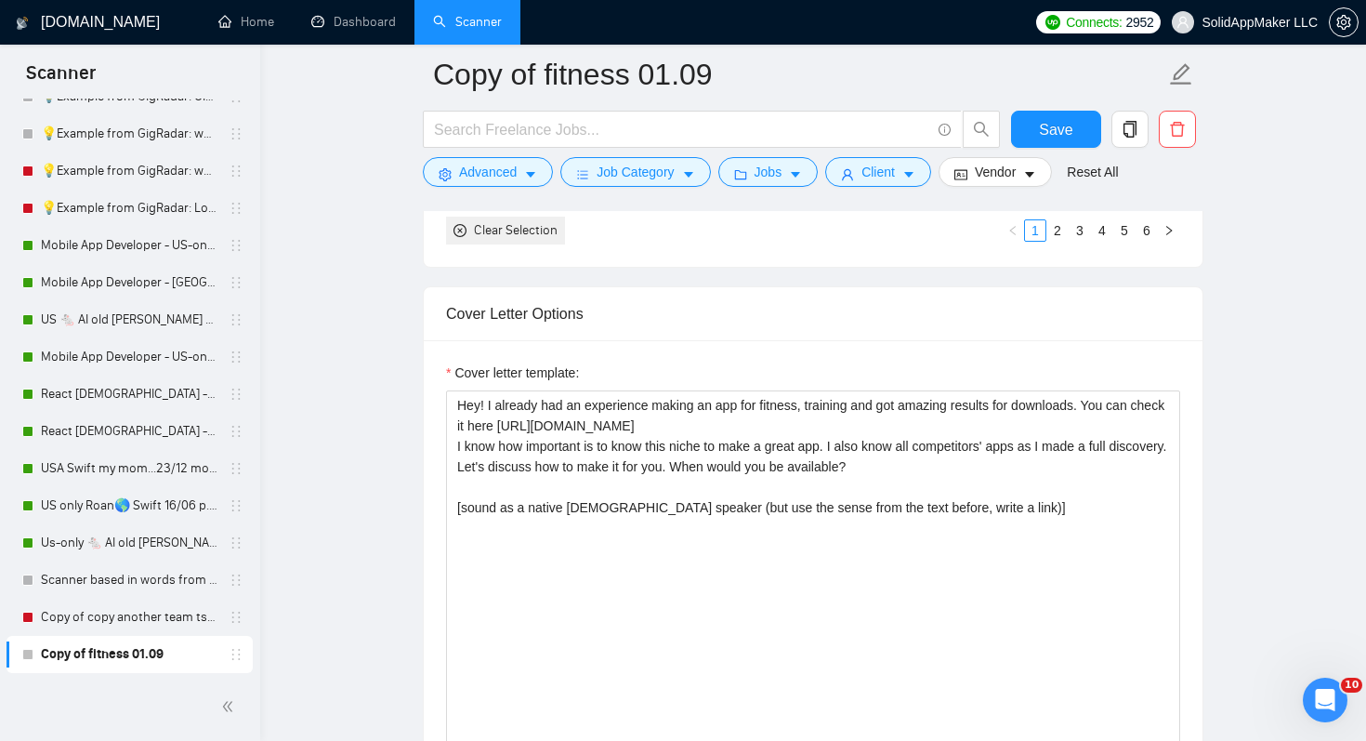
scroll to position [2021, 0]
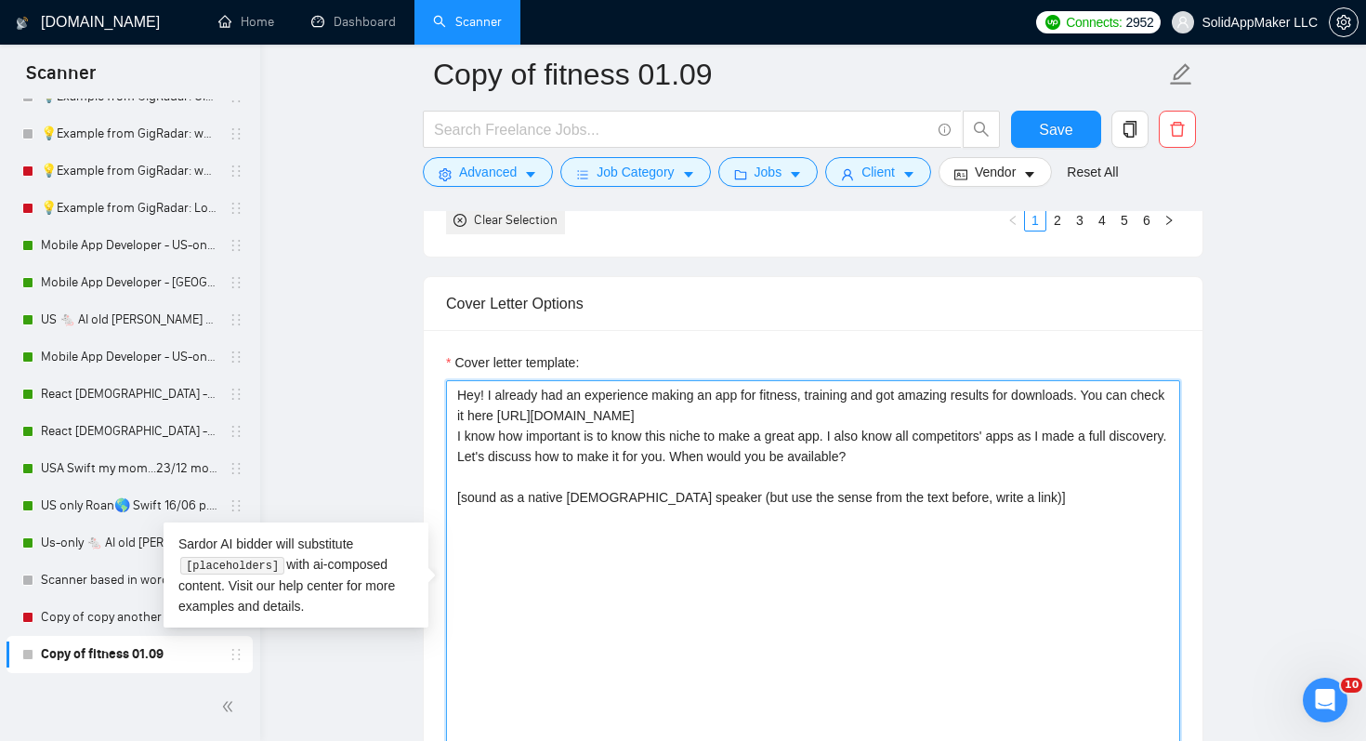
click at [850, 466] on textarea "Hey! I already had an experience making an app for fitness, training and got am…" at bounding box center [813, 589] width 734 height 418
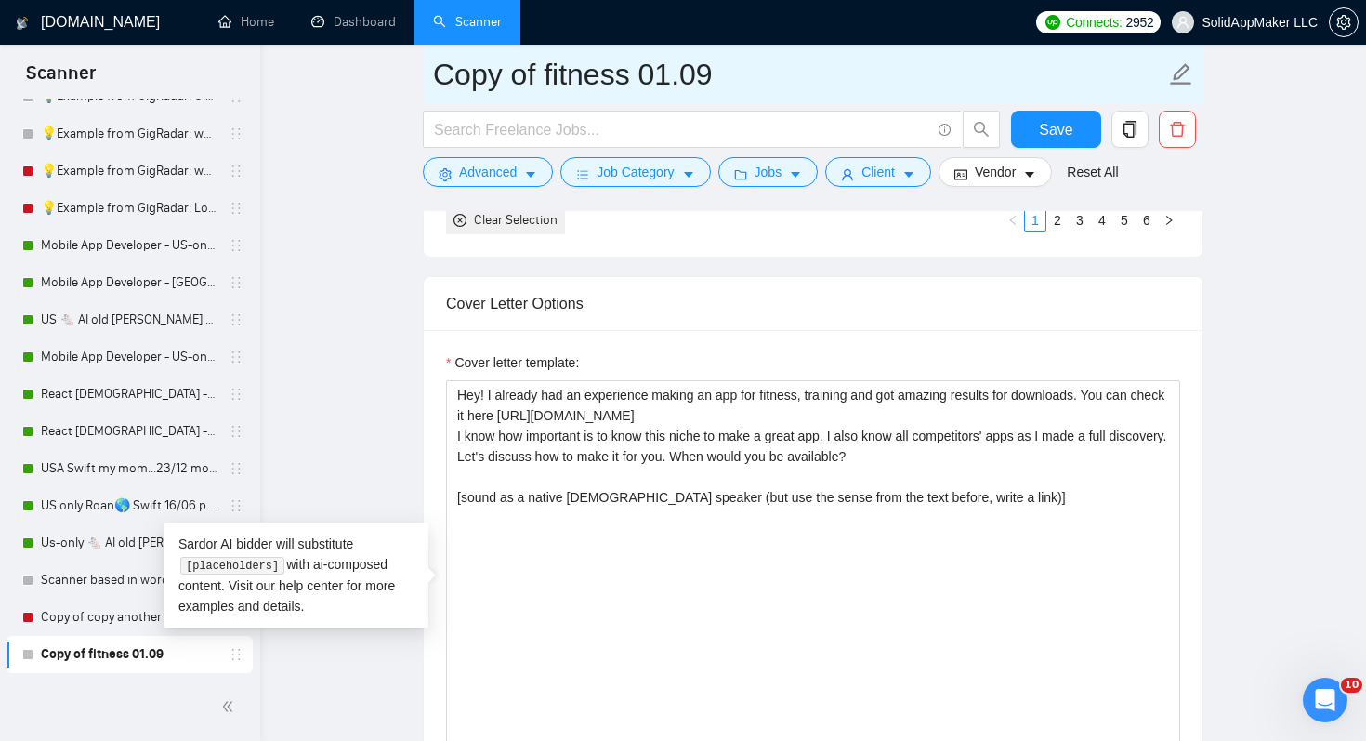
click at [528, 55] on input "Copy of fitness 01.09" at bounding box center [799, 74] width 732 height 46
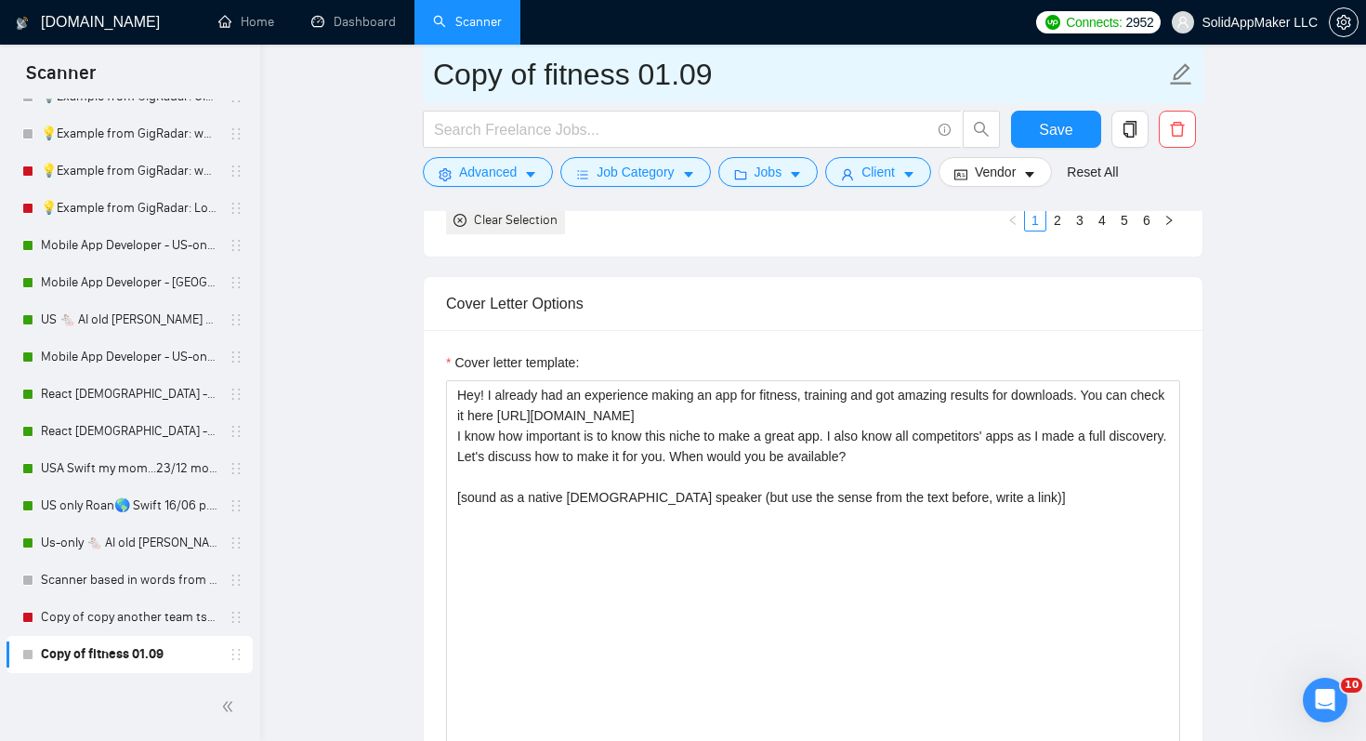
click at [533, 72] on input "Copy of fitness 01.09" at bounding box center [799, 74] width 732 height 46
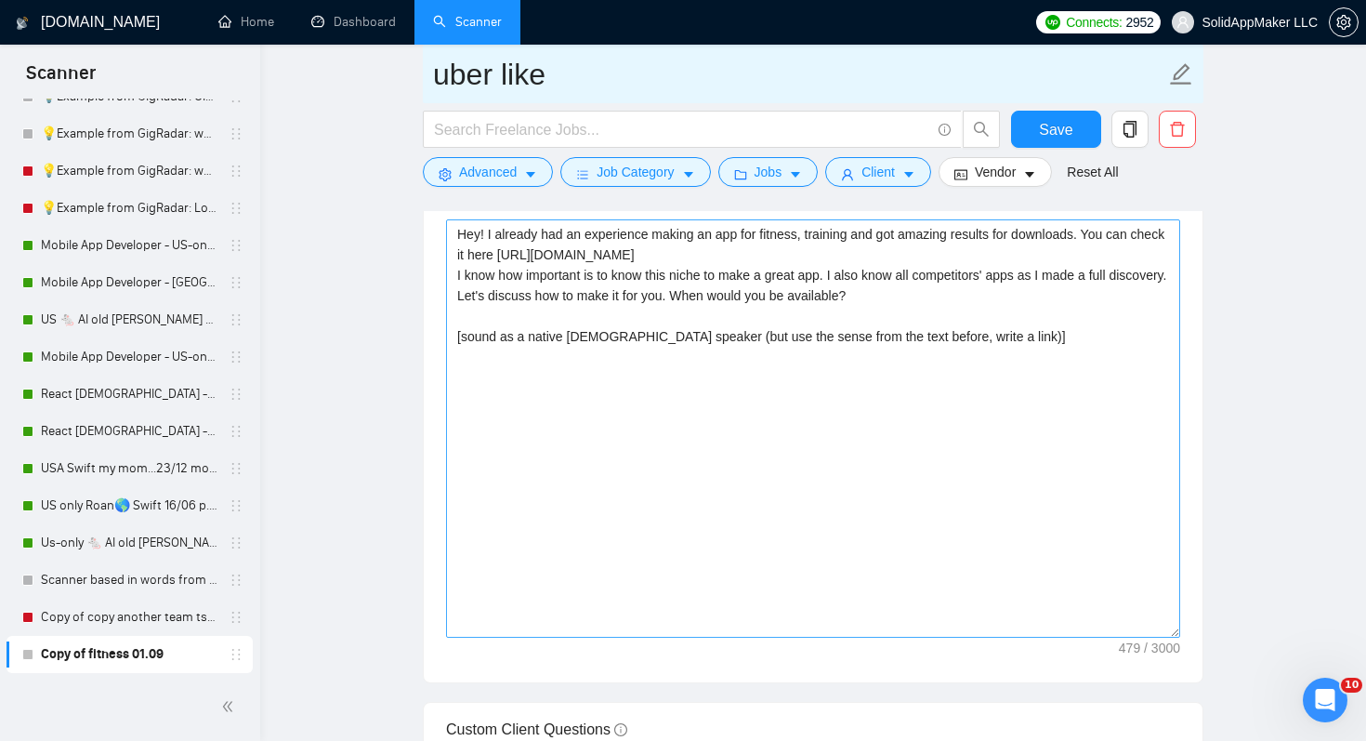
type input "uber like"
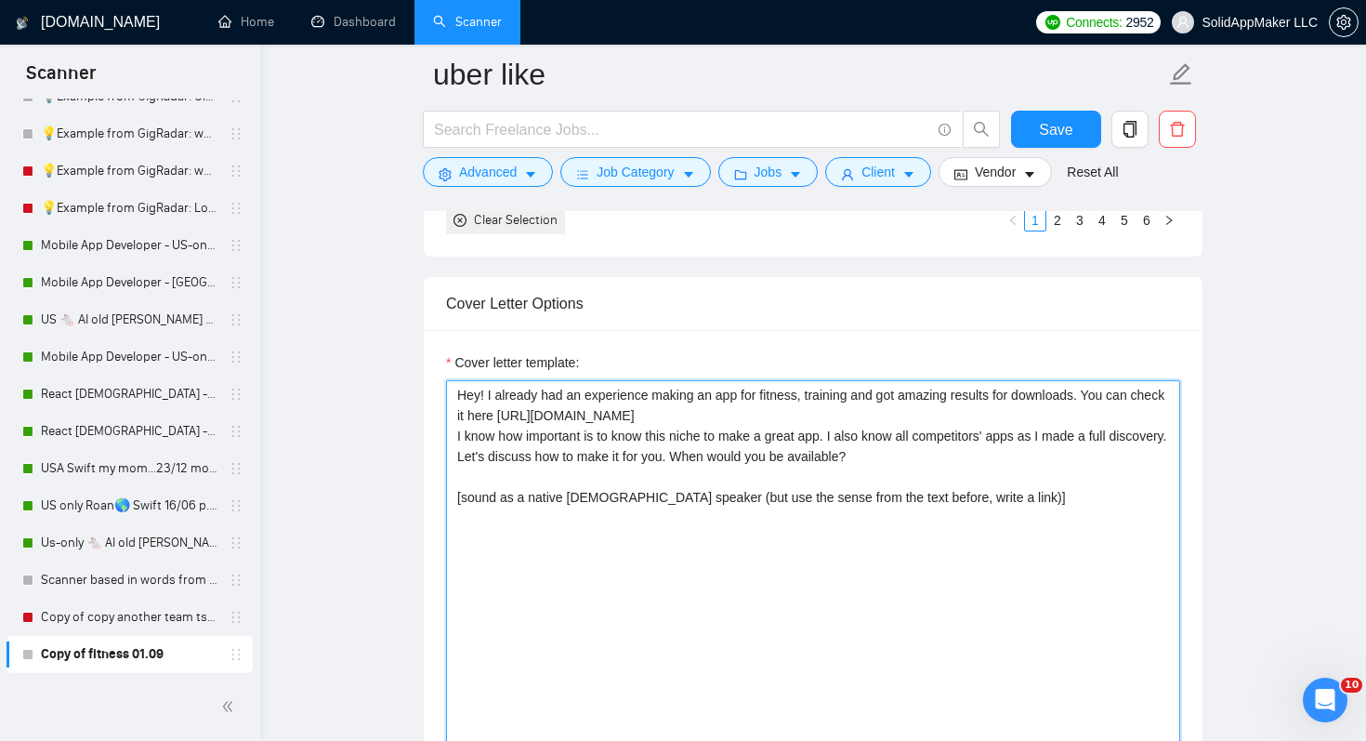
click at [718, 438] on textarea "Hey! I already had an experience making an app for fitness, training and got am…" at bounding box center [813, 589] width 734 height 418
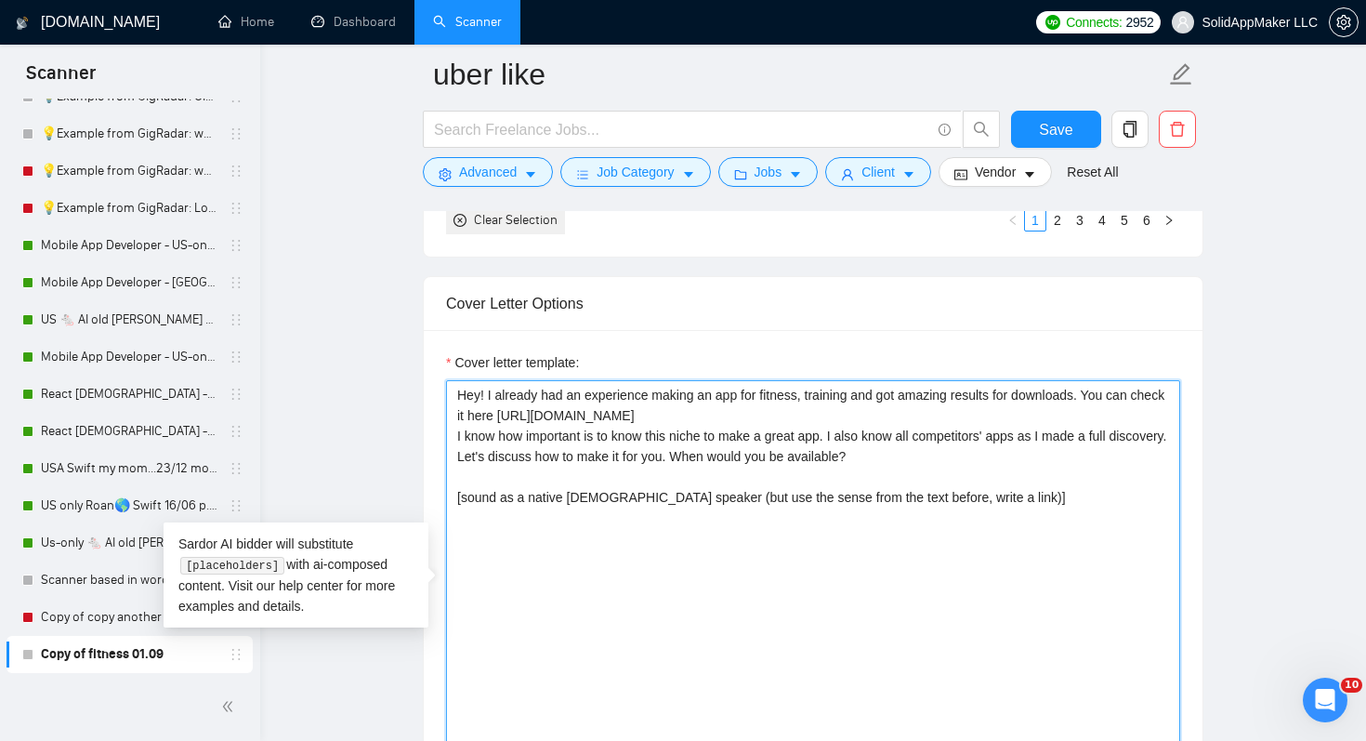
click at [744, 419] on textarea "Hey! I already had an experience making an app for fitness, training and got am…" at bounding box center [813, 589] width 734 height 418
click at [655, 409] on textarea "Hey! I already had an experience making an app for fitness, training and got am…" at bounding box center [813, 589] width 734 height 418
drag, startPoint x: 487, startPoint y: 396, endPoint x: 1116, endPoint y: 413, distance: 629.5
click at [1116, 413] on textarea "Hey! I already had an experience making an app for fitness, training and got am…" at bounding box center [813, 589] width 734 height 418
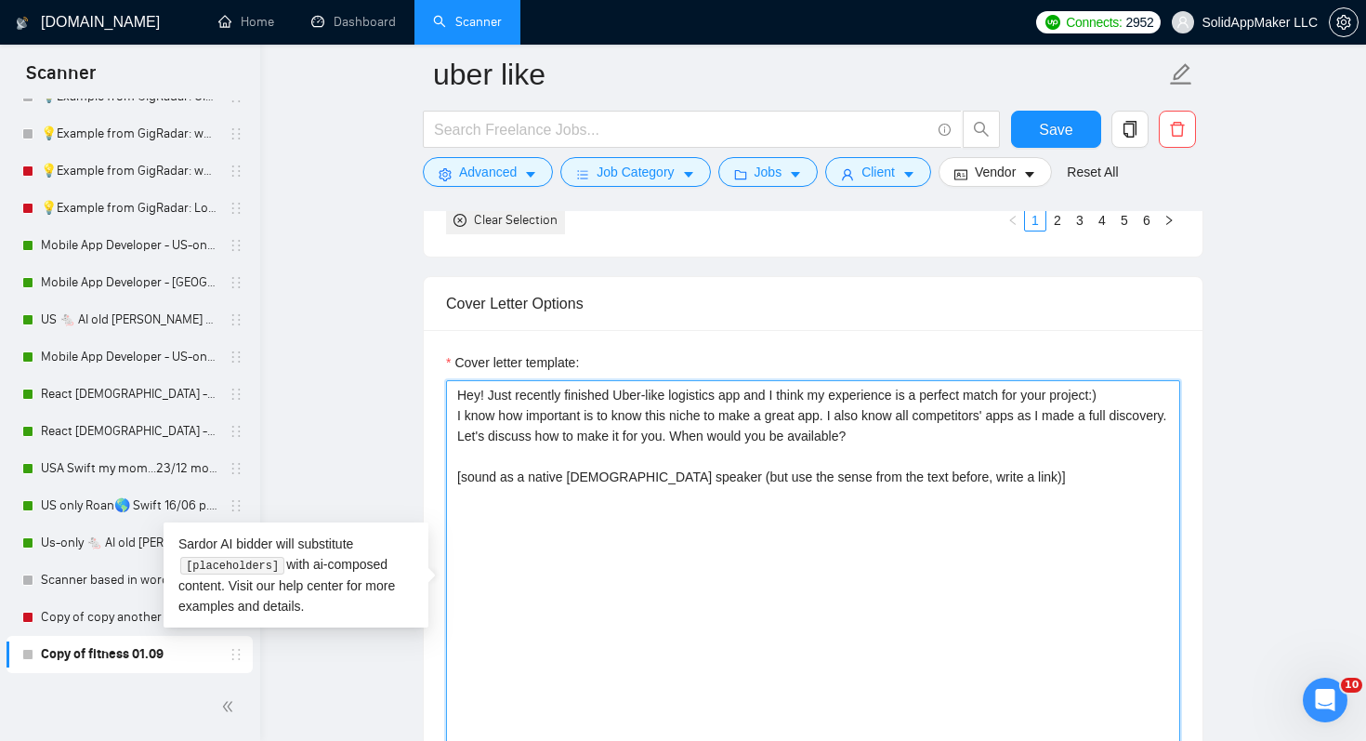
paste textarea "https://apps.apple.com/in/app/lugit-app/id6447001016 https://play.google.com/st…"
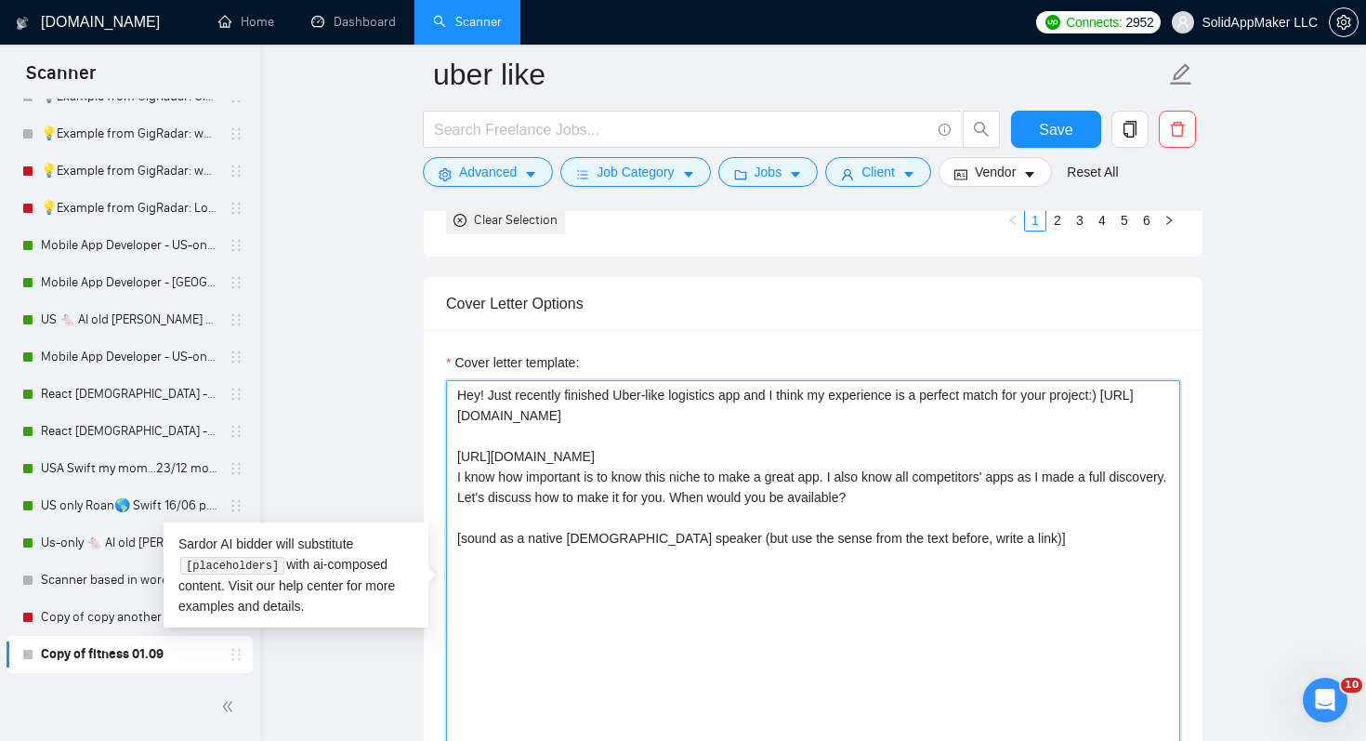
click at [881, 429] on textarea "Hey! Just recently finished Uber-like logistics app and I think my experience i…" at bounding box center [813, 589] width 734 height 418
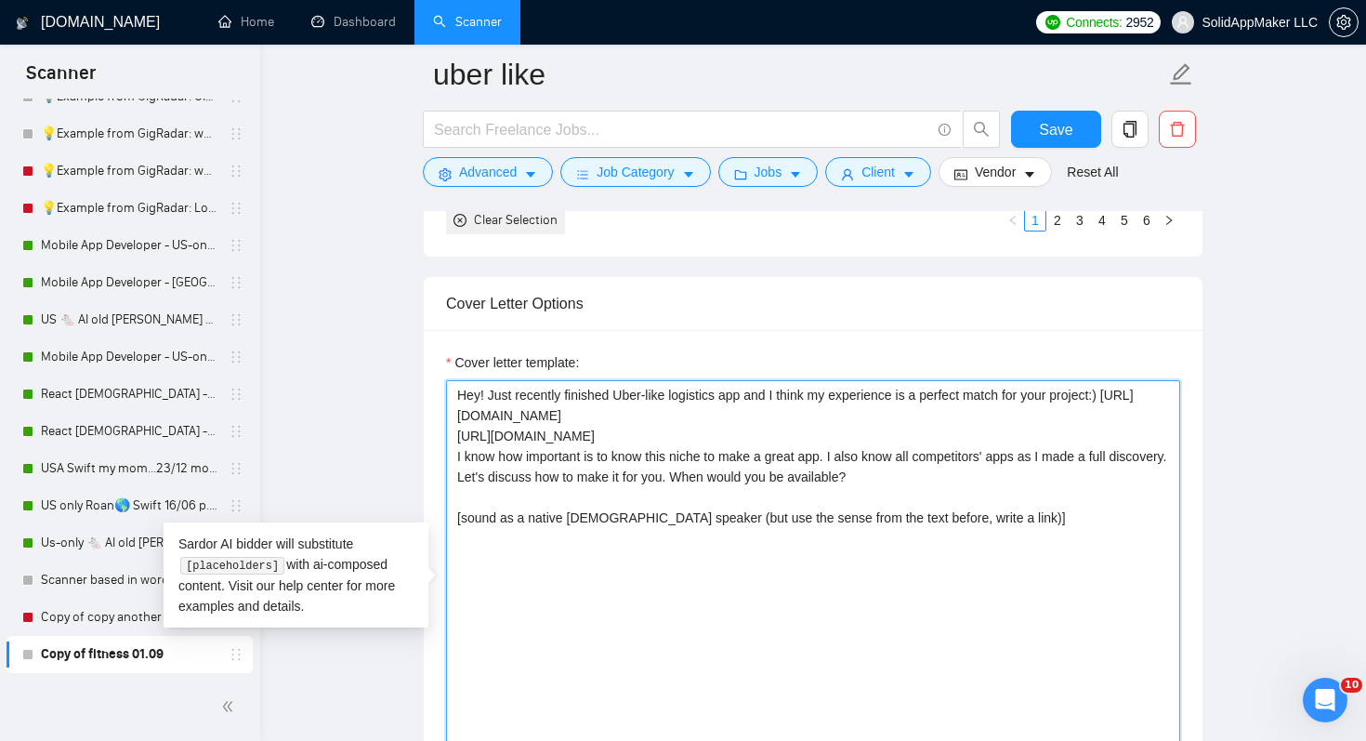
click at [902, 451] on textarea "Hey! Just recently finished Uber-like logistics app and I think my experience i…" at bounding box center [813, 589] width 734 height 418
click at [898, 438] on textarea "Hey! Just recently finished Uber-like logistics app and I think my experience i…" at bounding box center [813, 589] width 734 height 418
click at [1009, 554] on textarea "Hey! Just recently finished Uber-like logistics app and I think my experience i…" at bounding box center [813, 589] width 734 height 418
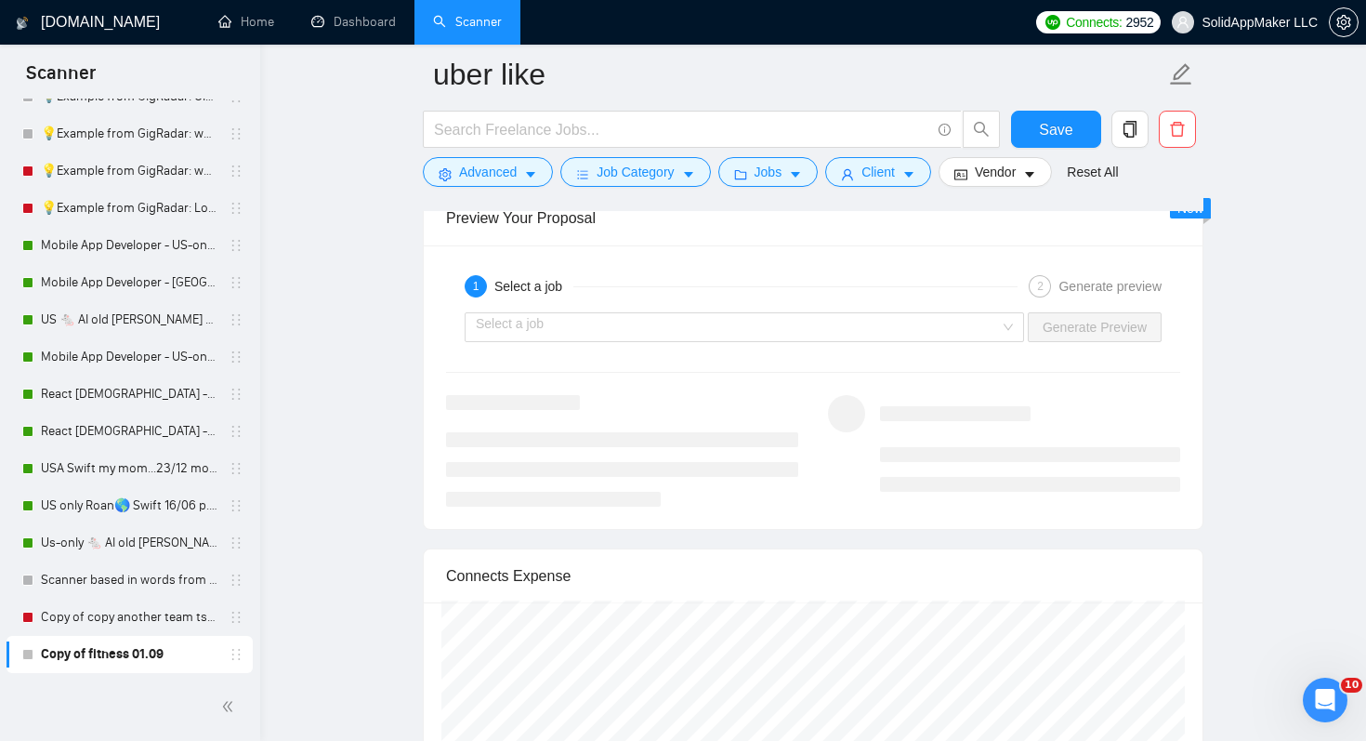
scroll to position [3449, 0]
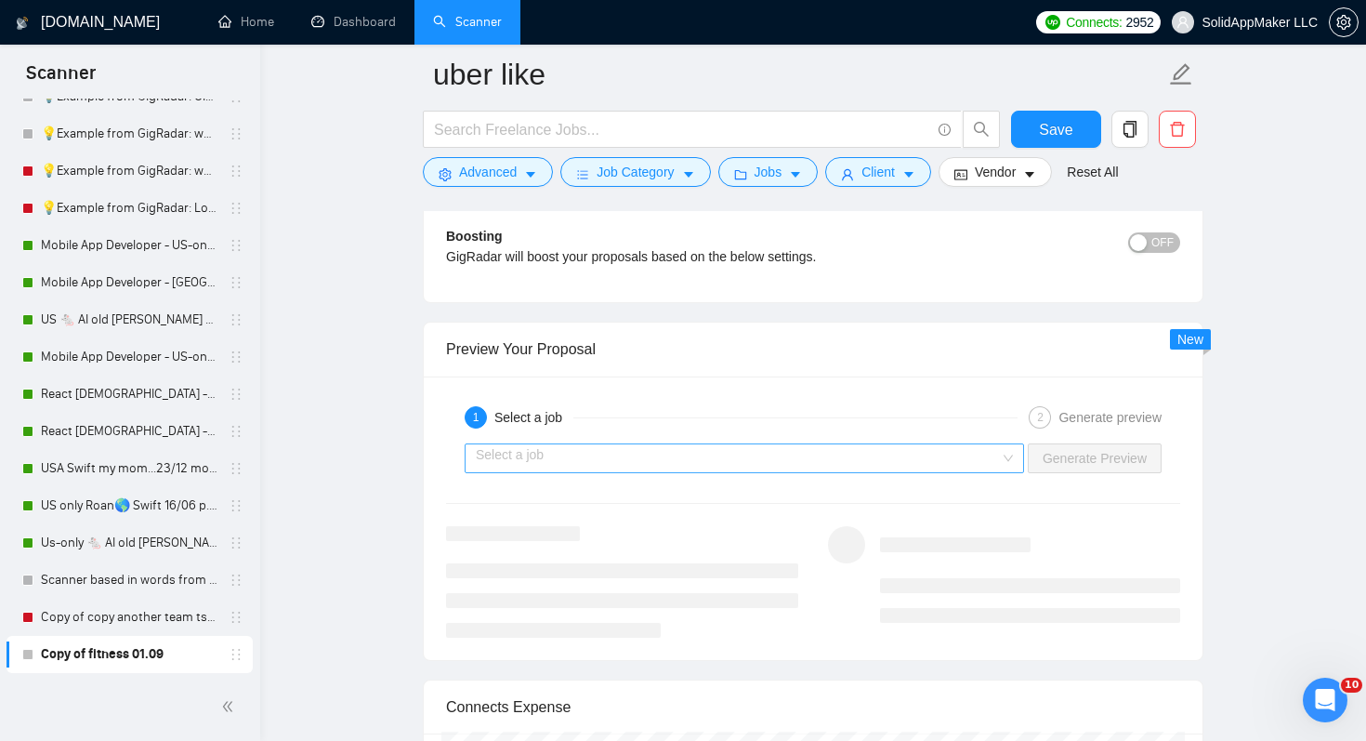
type textarea "Hey! Just recently finished Uber-like logistics app and I think my experience i…"
click at [763, 463] on input "search" at bounding box center [738, 458] width 524 height 28
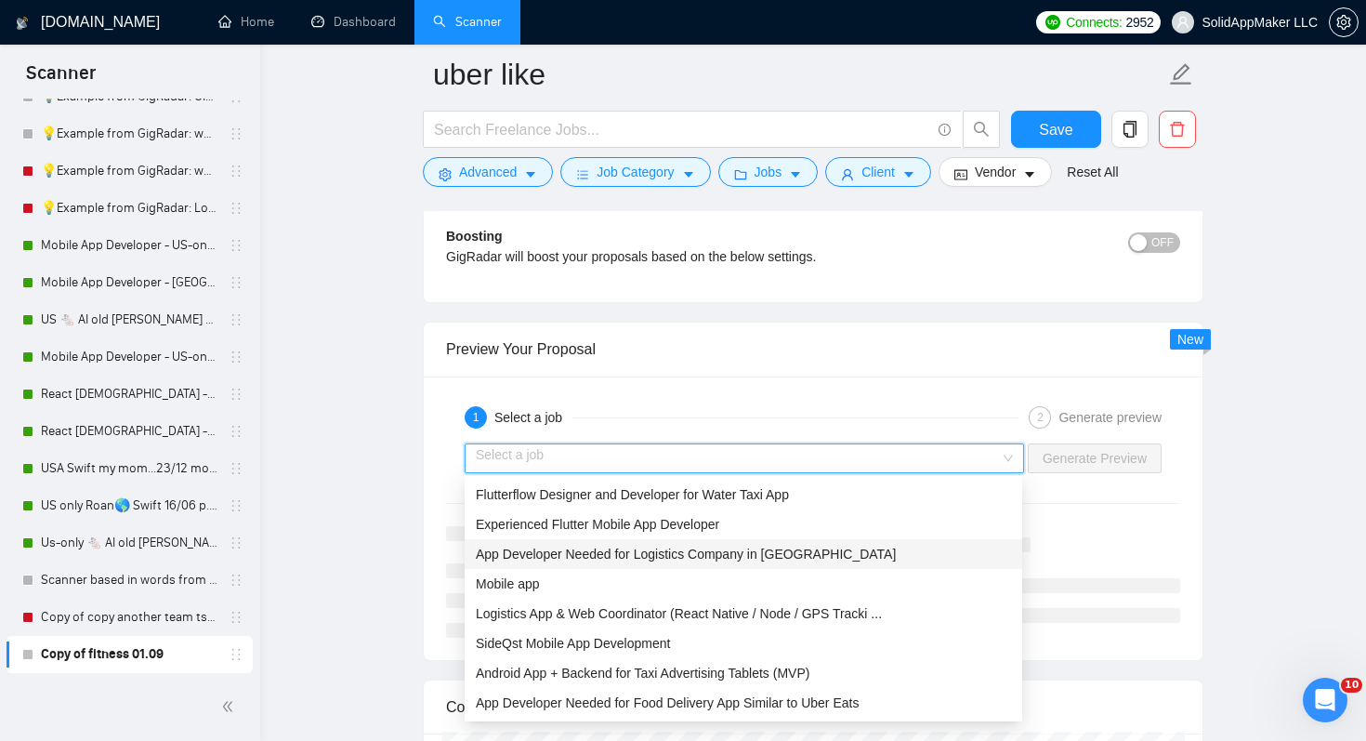
click at [677, 550] on span "App Developer Needed for Logistics Company in Ho Chi Minh City" at bounding box center [686, 554] width 420 height 15
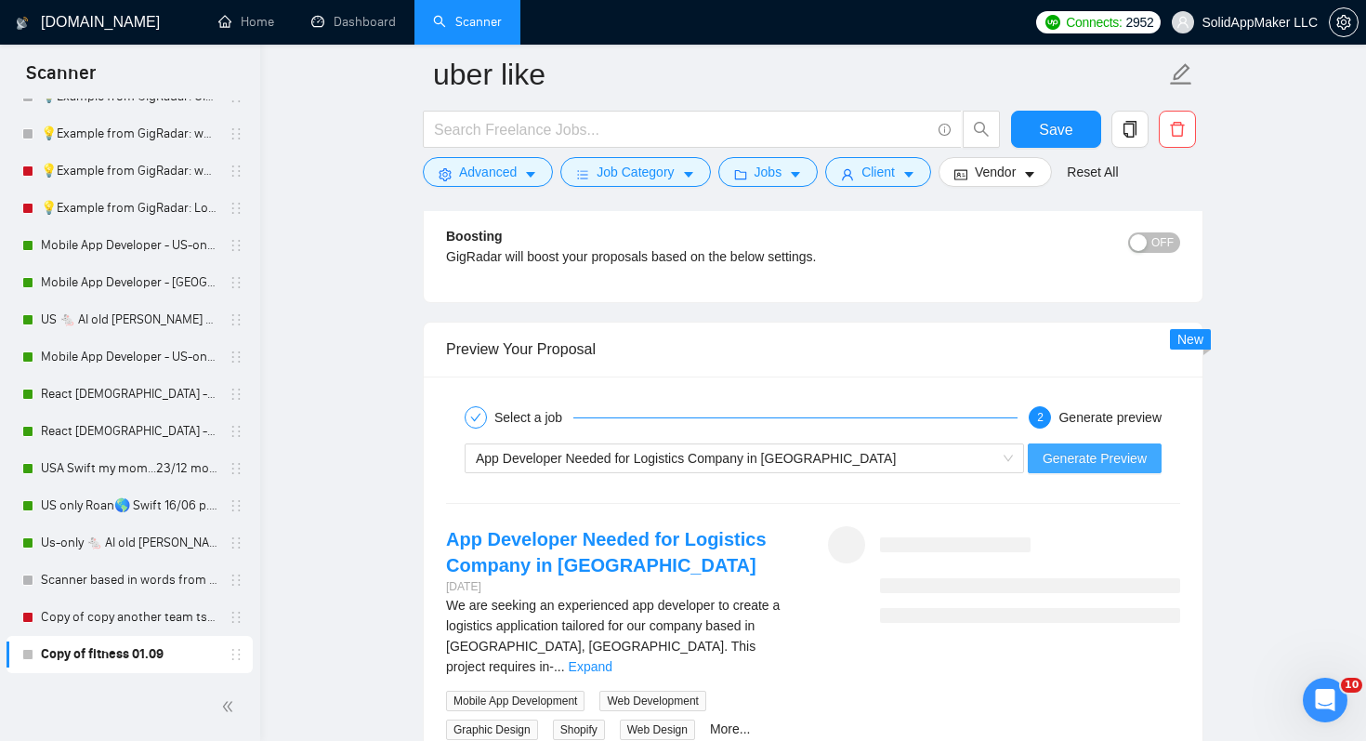
click at [1060, 460] on span "Generate Preview" at bounding box center [1095, 458] width 104 height 20
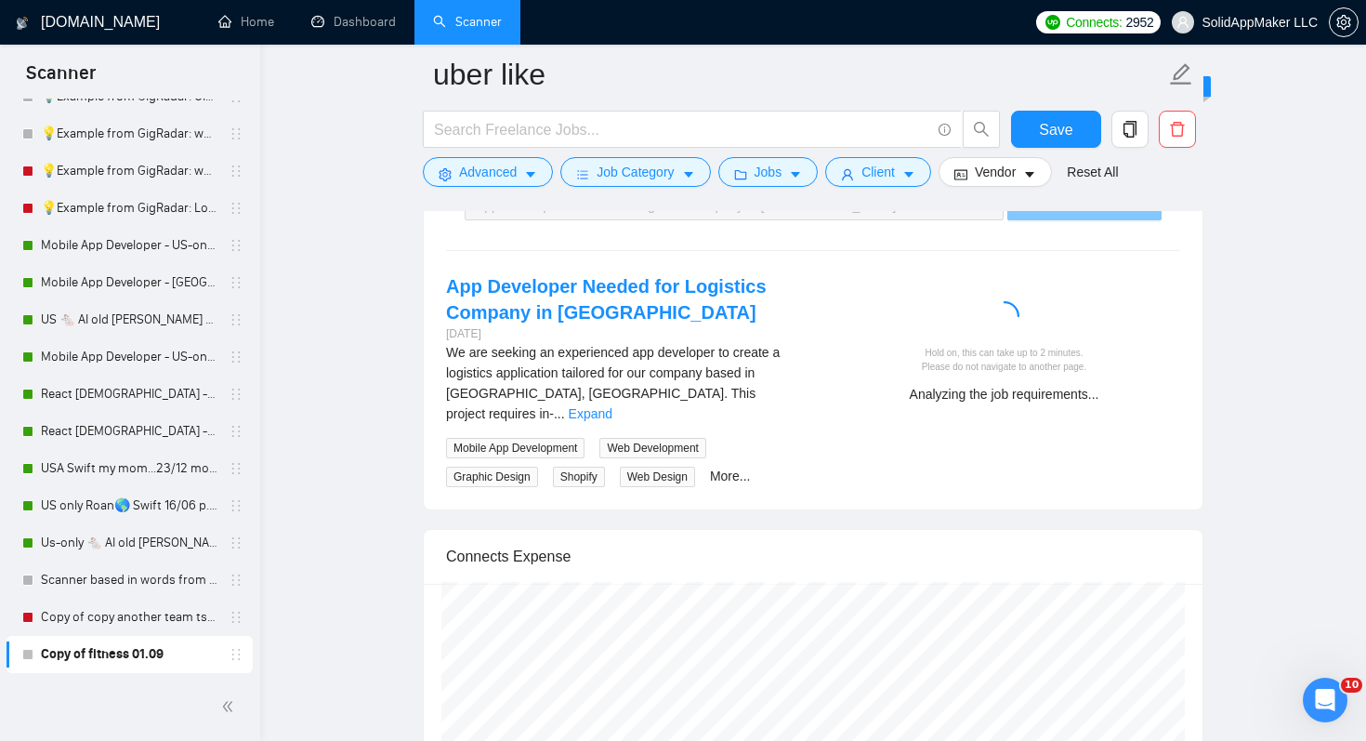
scroll to position [3706, 0]
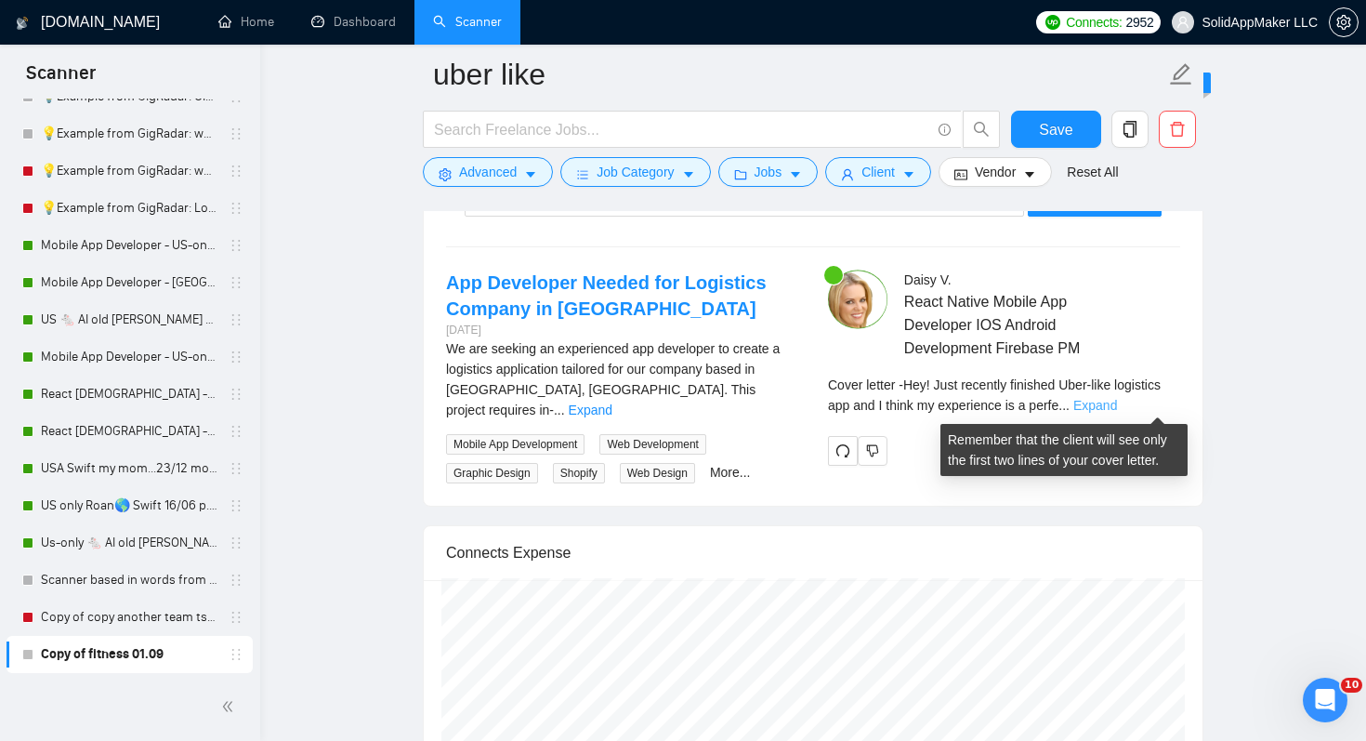
click at [1117, 408] on link "Expand" at bounding box center [1095, 405] width 44 height 15
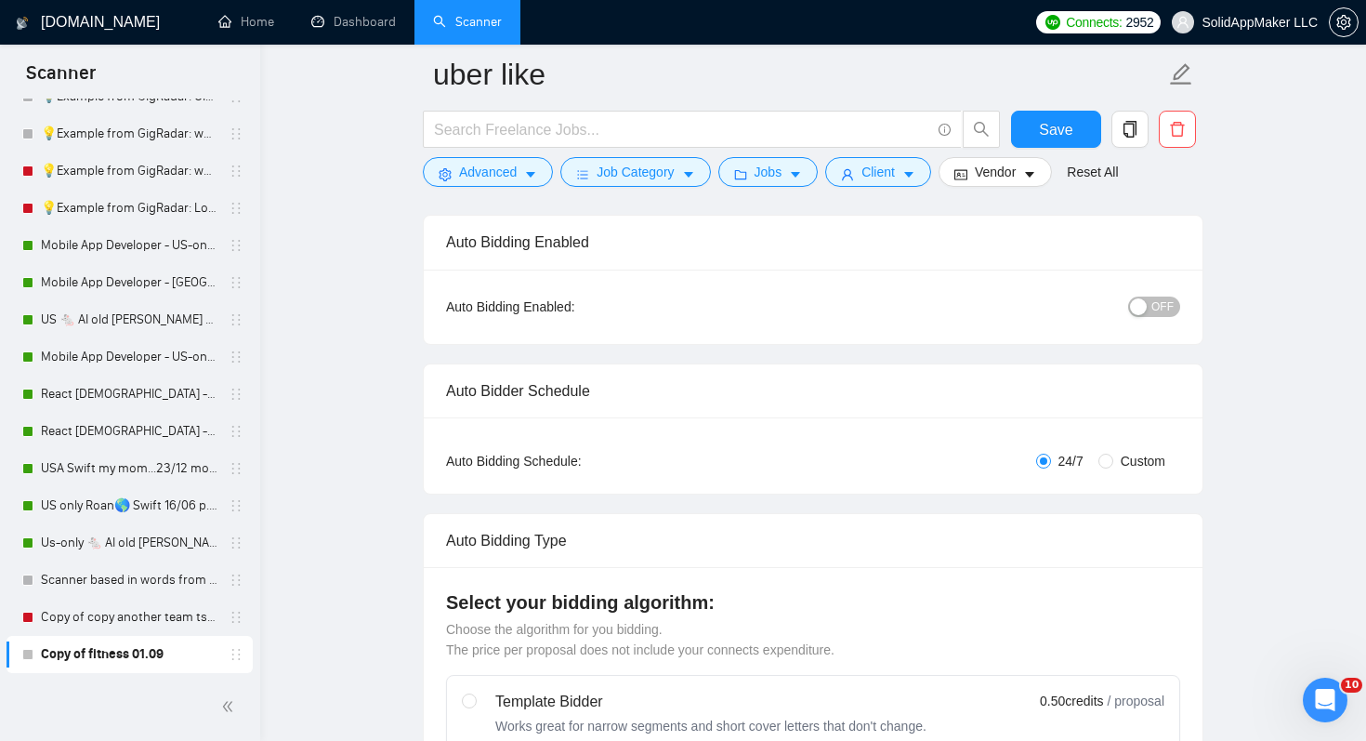
scroll to position [0, 0]
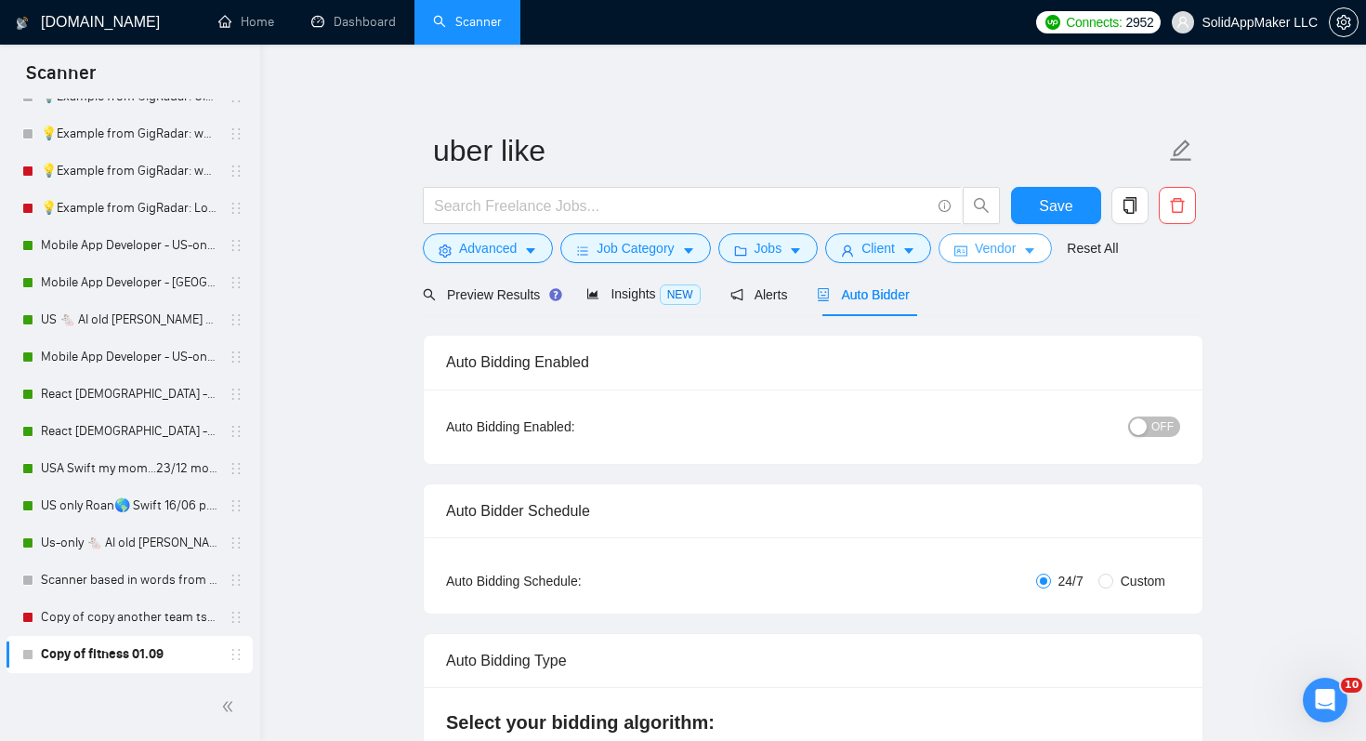
click at [1016, 248] on span "Vendor" at bounding box center [995, 248] width 41 height 20
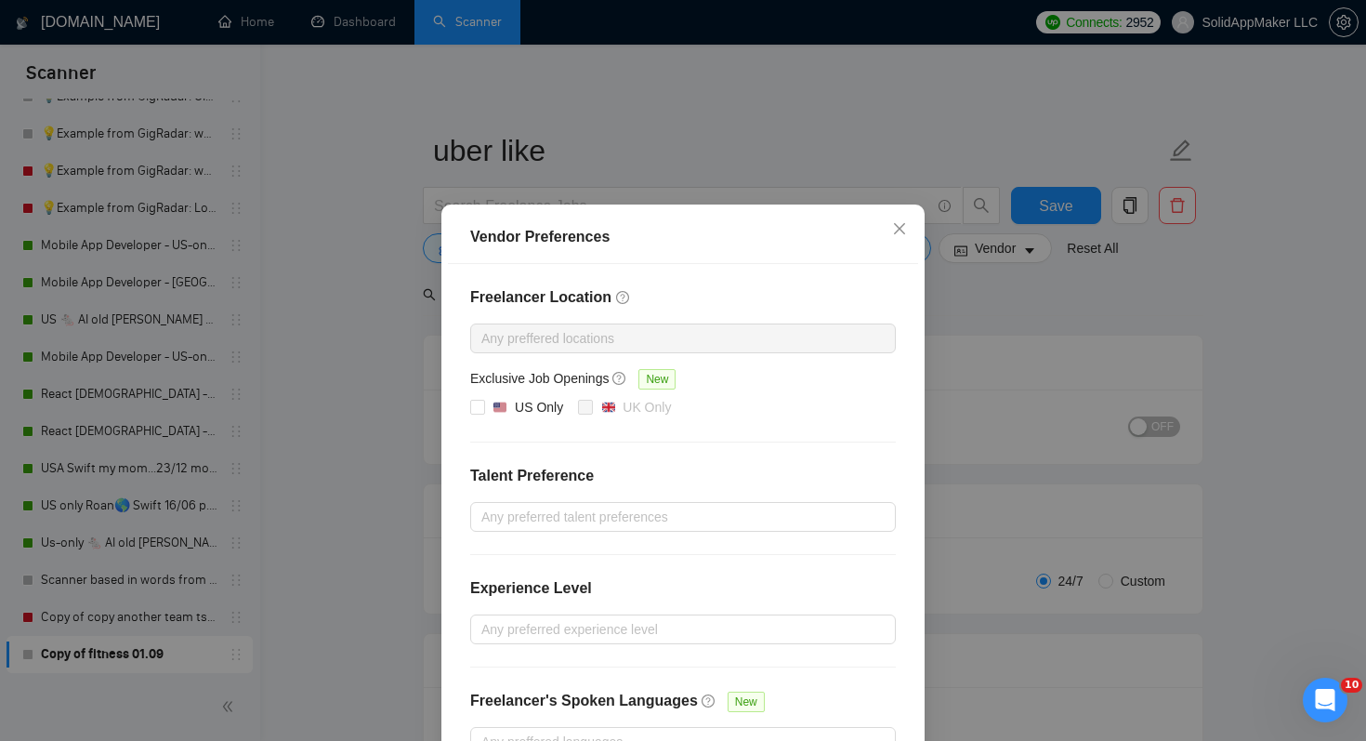
click at [1028, 342] on div "Vendor Preferences Freelancer Location Any preffered locations Exclusive Job Op…" at bounding box center [683, 370] width 1366 height 741
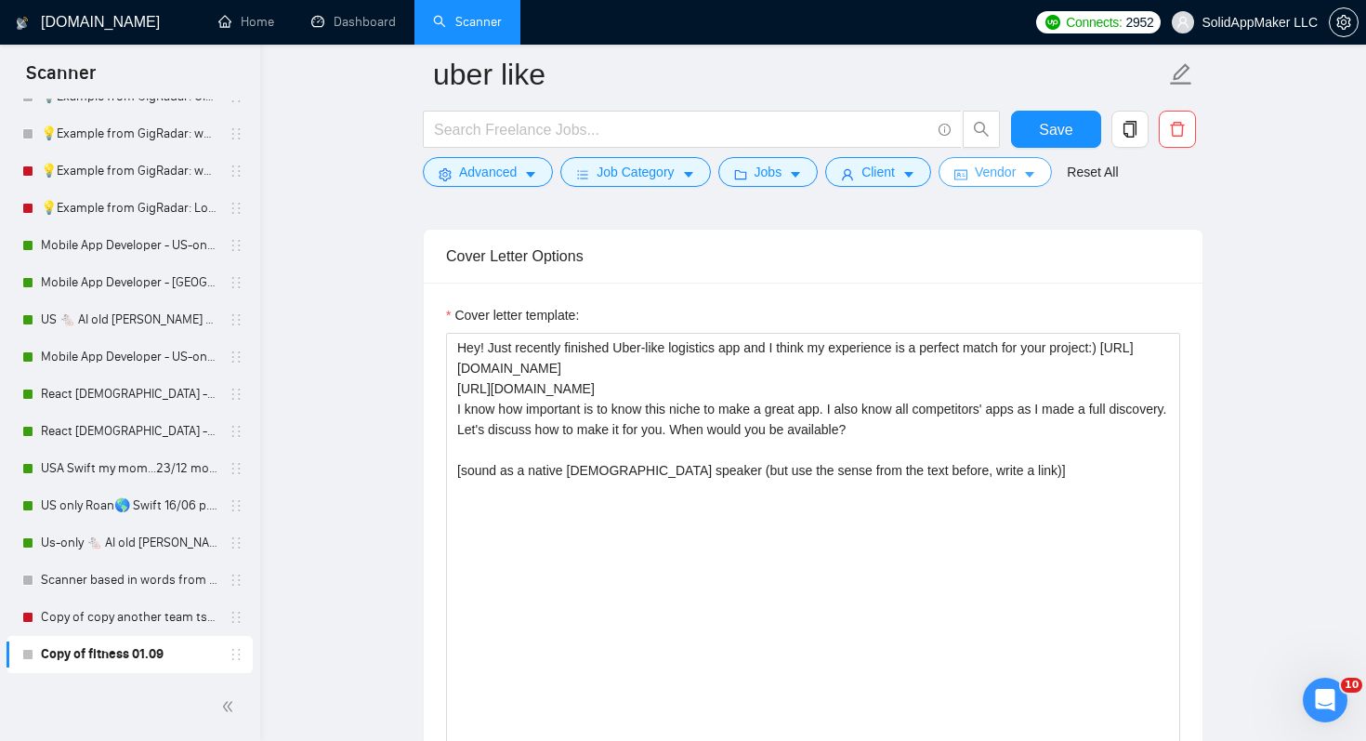
scroll to position [2228, 0]
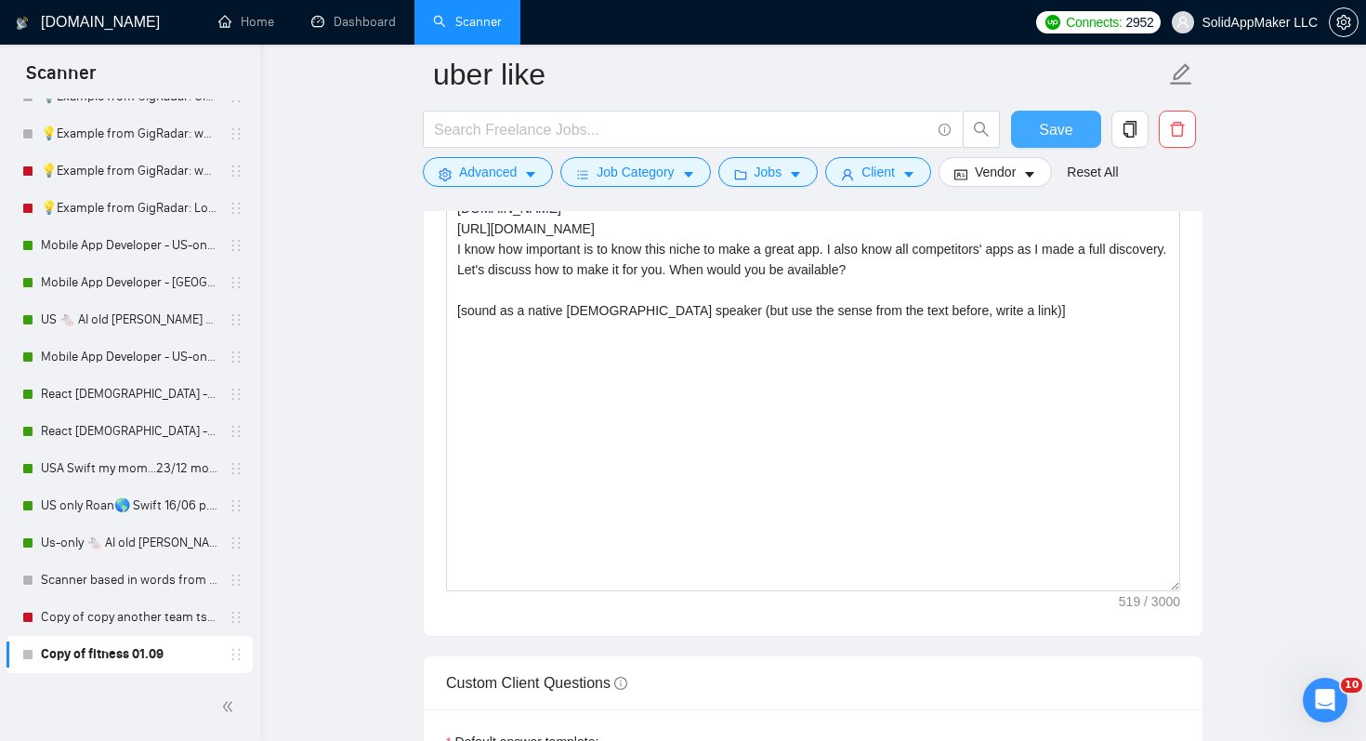
click at [1072, 135] on span "Save" at bounding box center [1055, 129] width 33 height 23
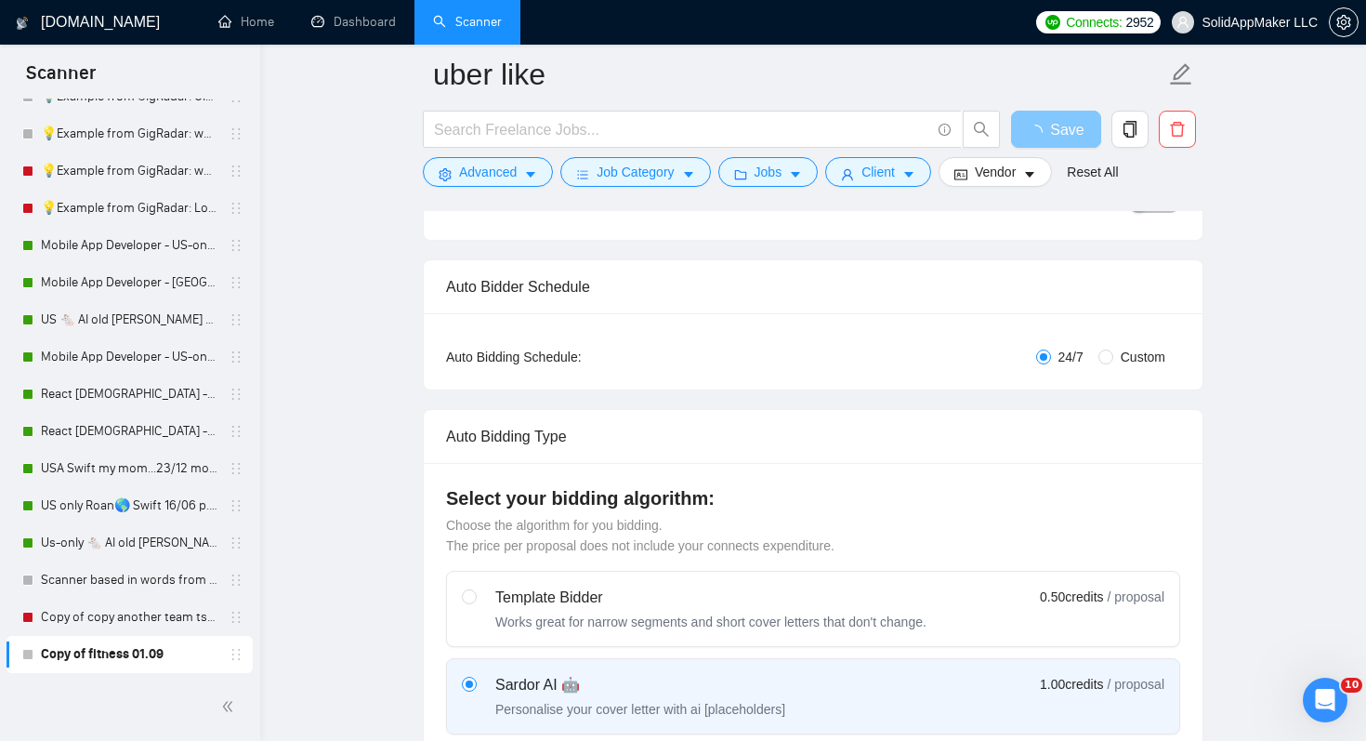
scroll to position [0, 0]
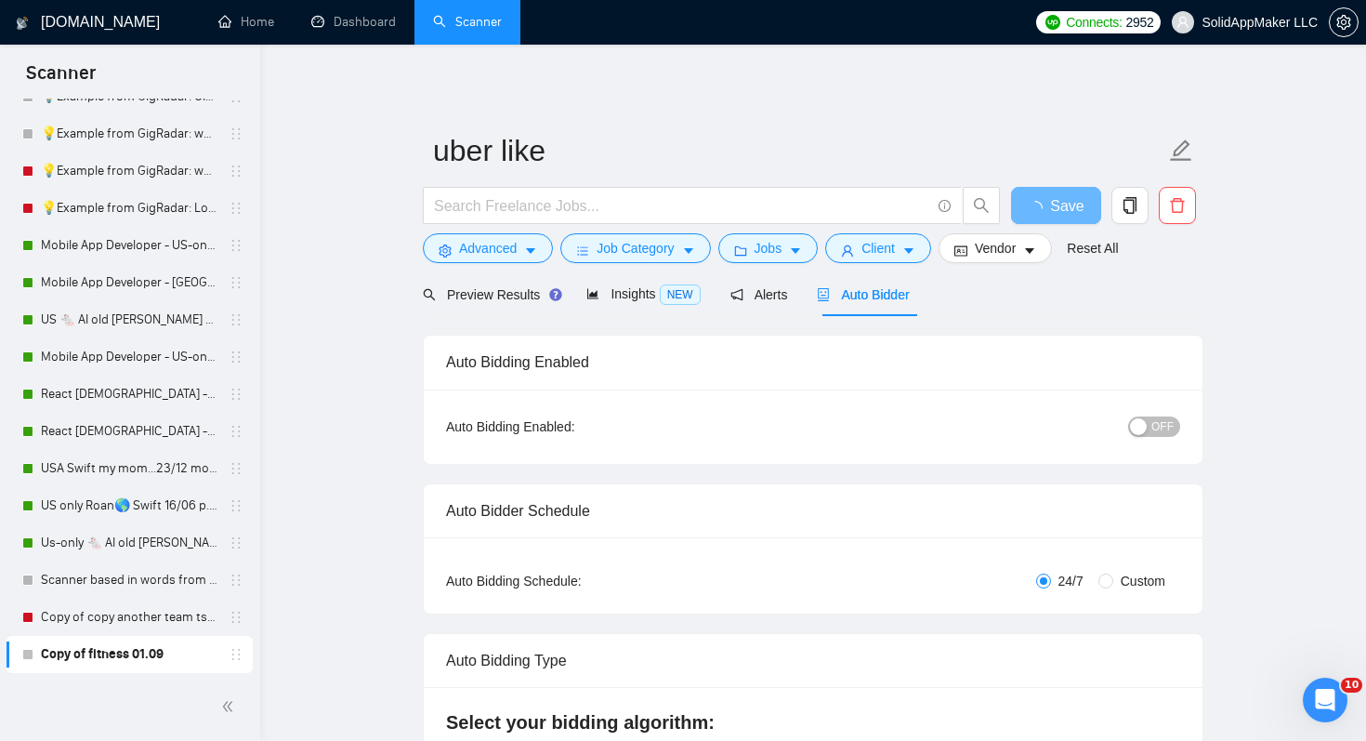
click at [1159, 430] on span "OFF" at bounding box center [1163, 426] width 22 height 20
click at [1067, 205] on span "Save" at bounding box center [1066, 205] width 33 height 23
click at [1067, 205] on span "Save" at bounding box center [1055, 205] width 33 height 23
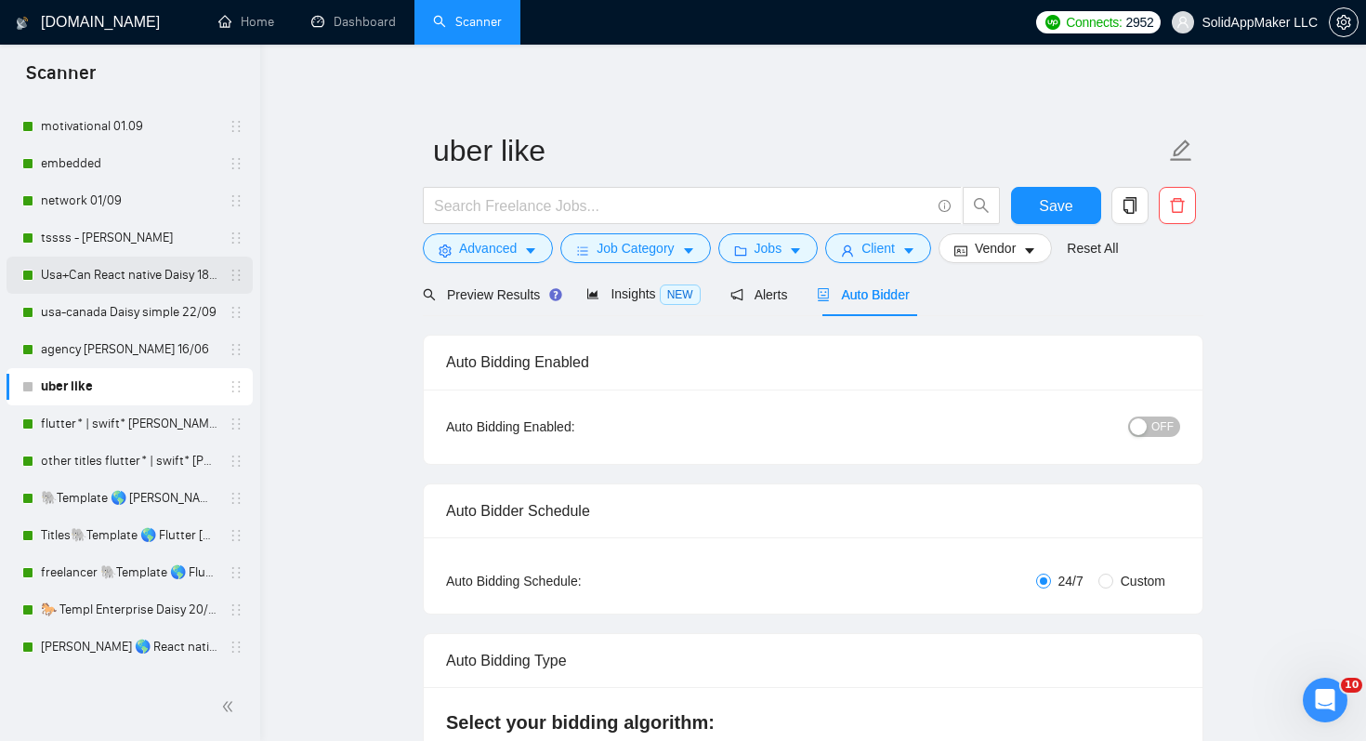
scroll to position [154, 0]
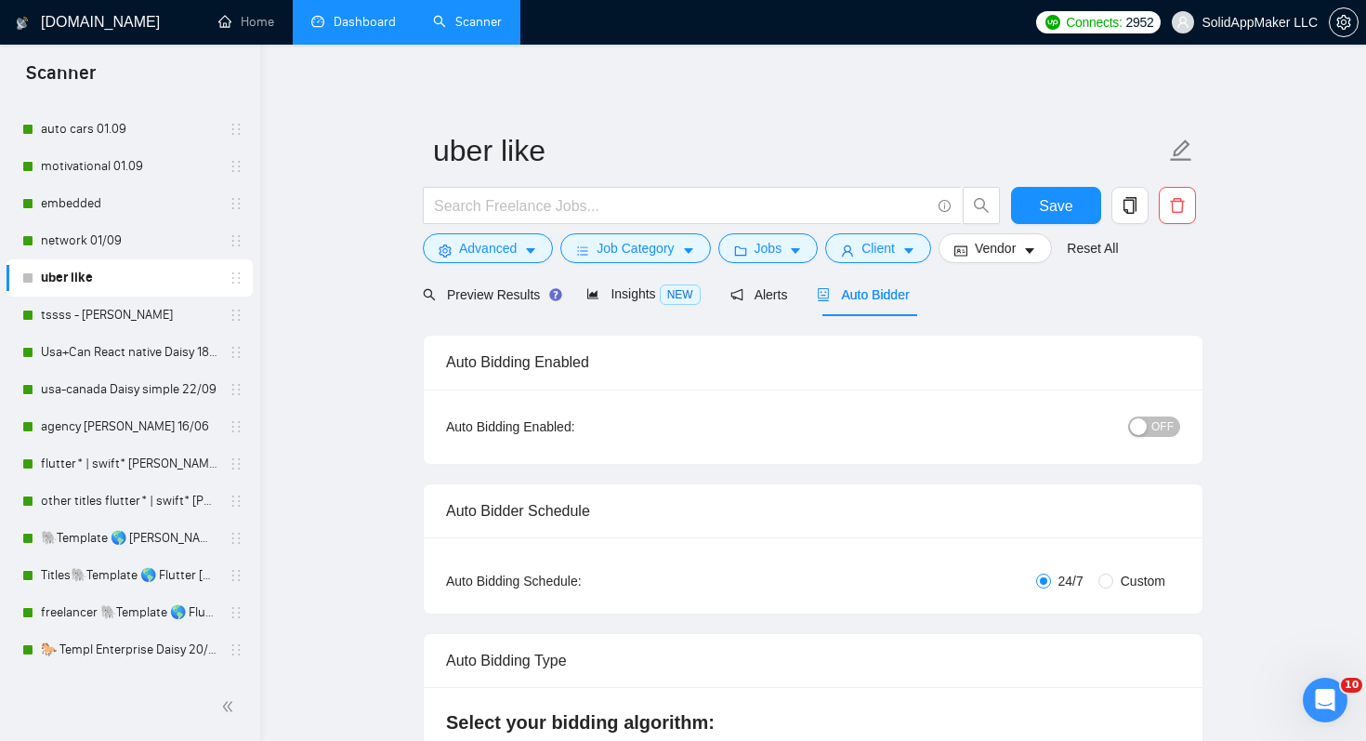
drag, startPoint x: 228, startPoint y: 428, endPoint x: 353, endPoint y: 2, distance: 444.7
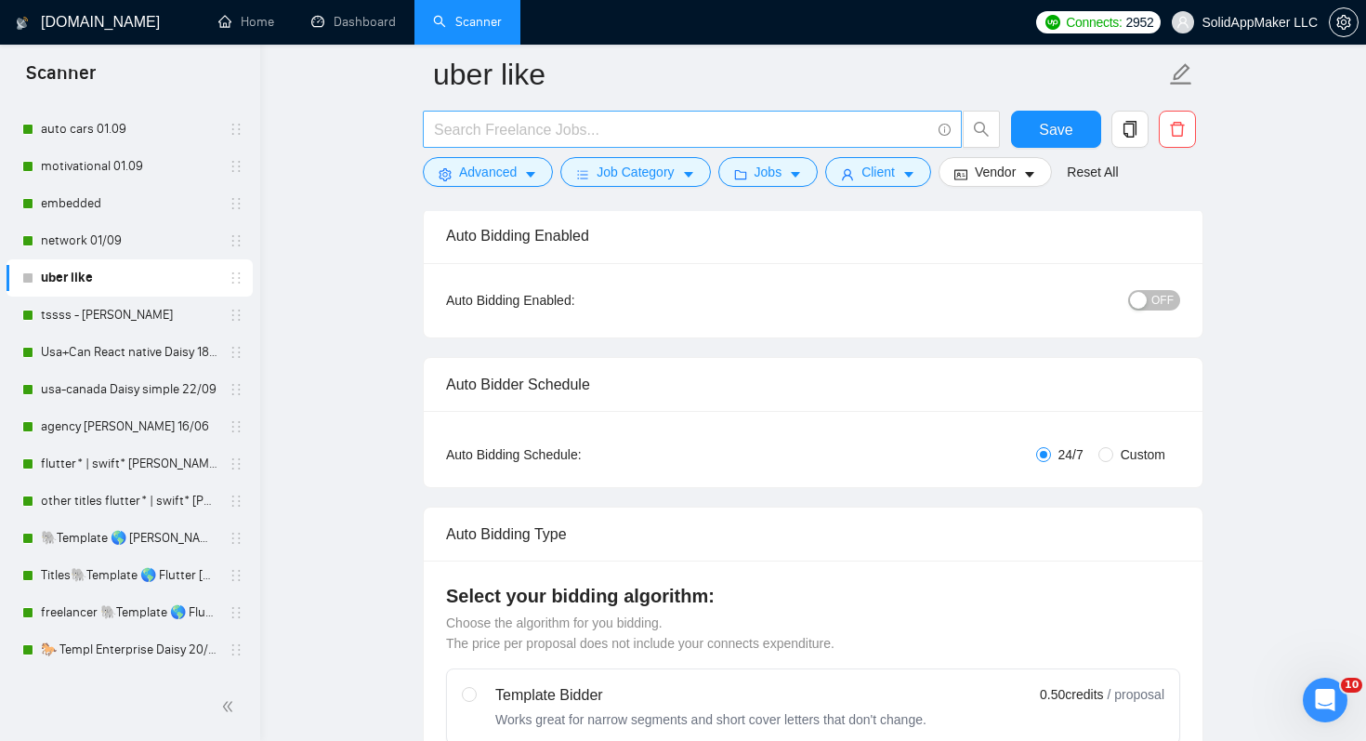
scroll to position [157, 0]
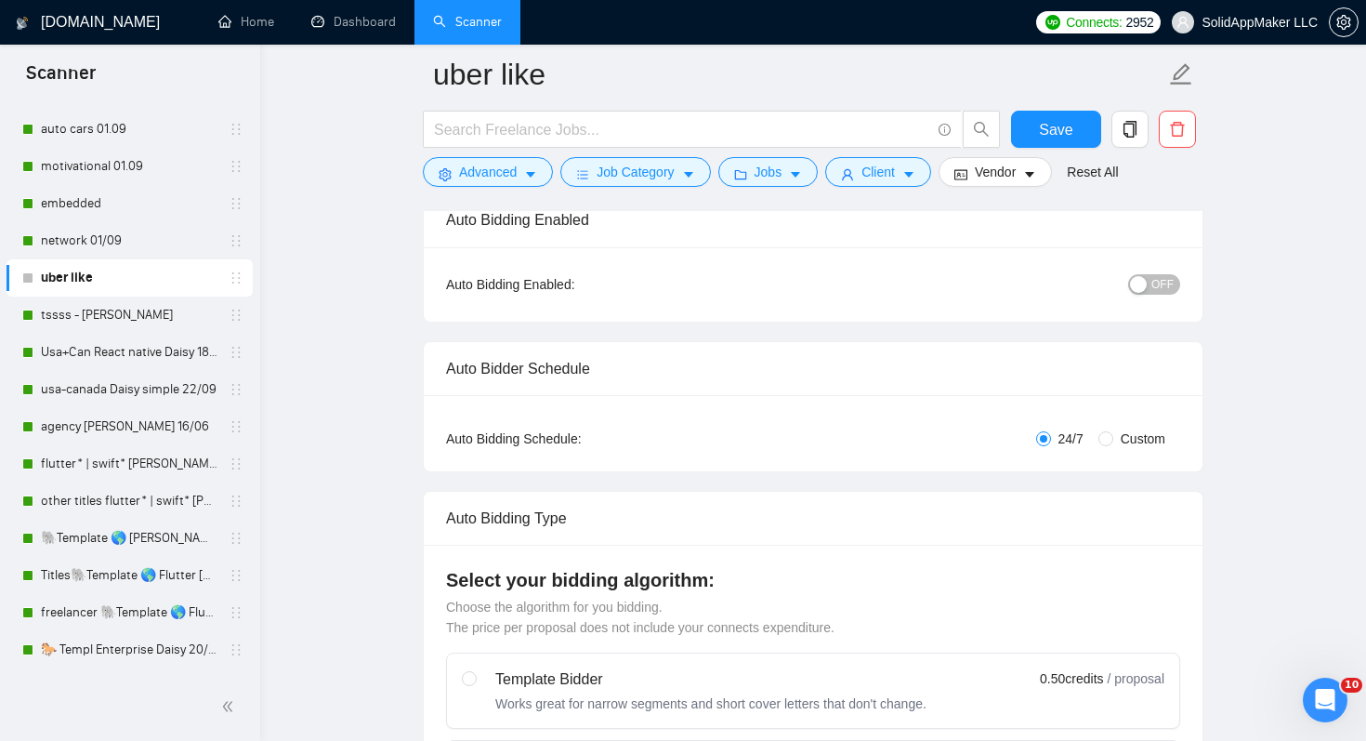
click at [1149, 288] on button "OFF" at bounding box center [1154, 284] width 52 height 20
click at [1063, 117] on button "Save" at bounding box center [1056, 129] width 90 height 37
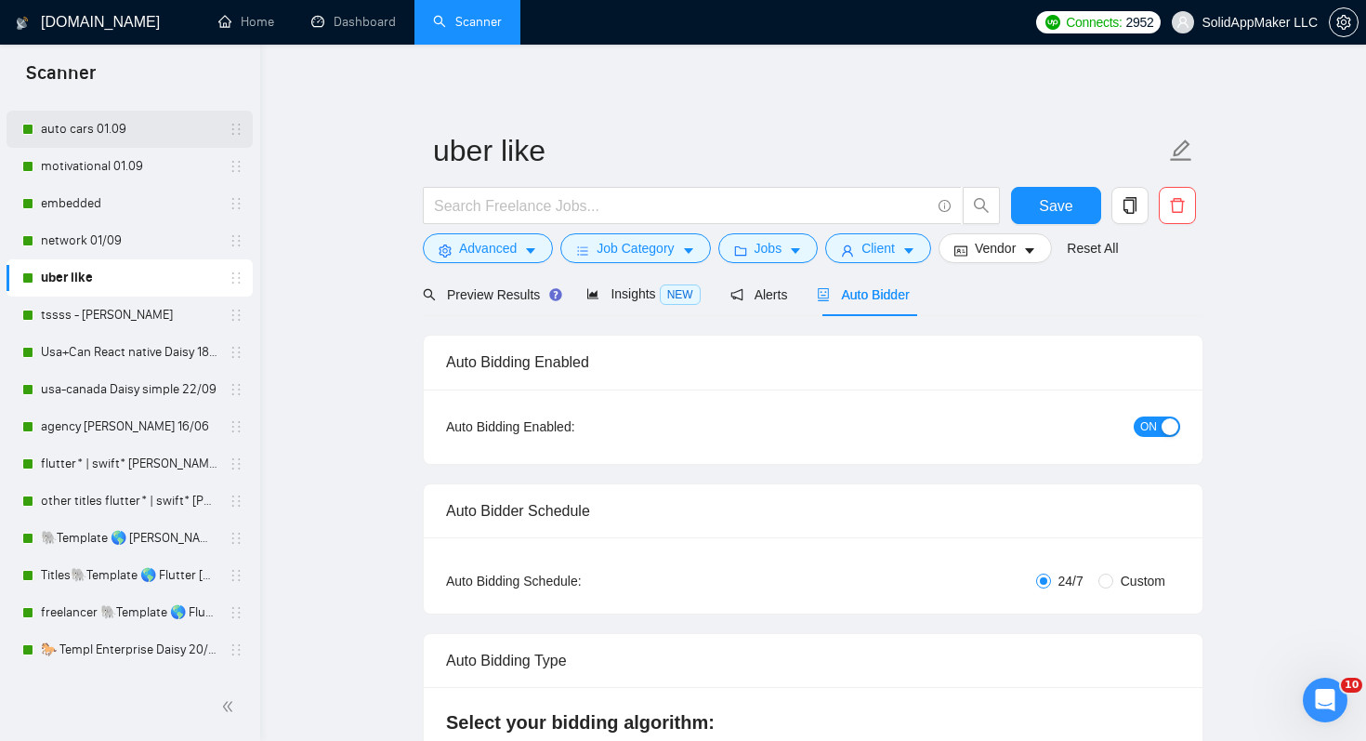
click at [135, 134] on link "auto cars 01.09" at bounding box center [129, 129] width 177 height 37
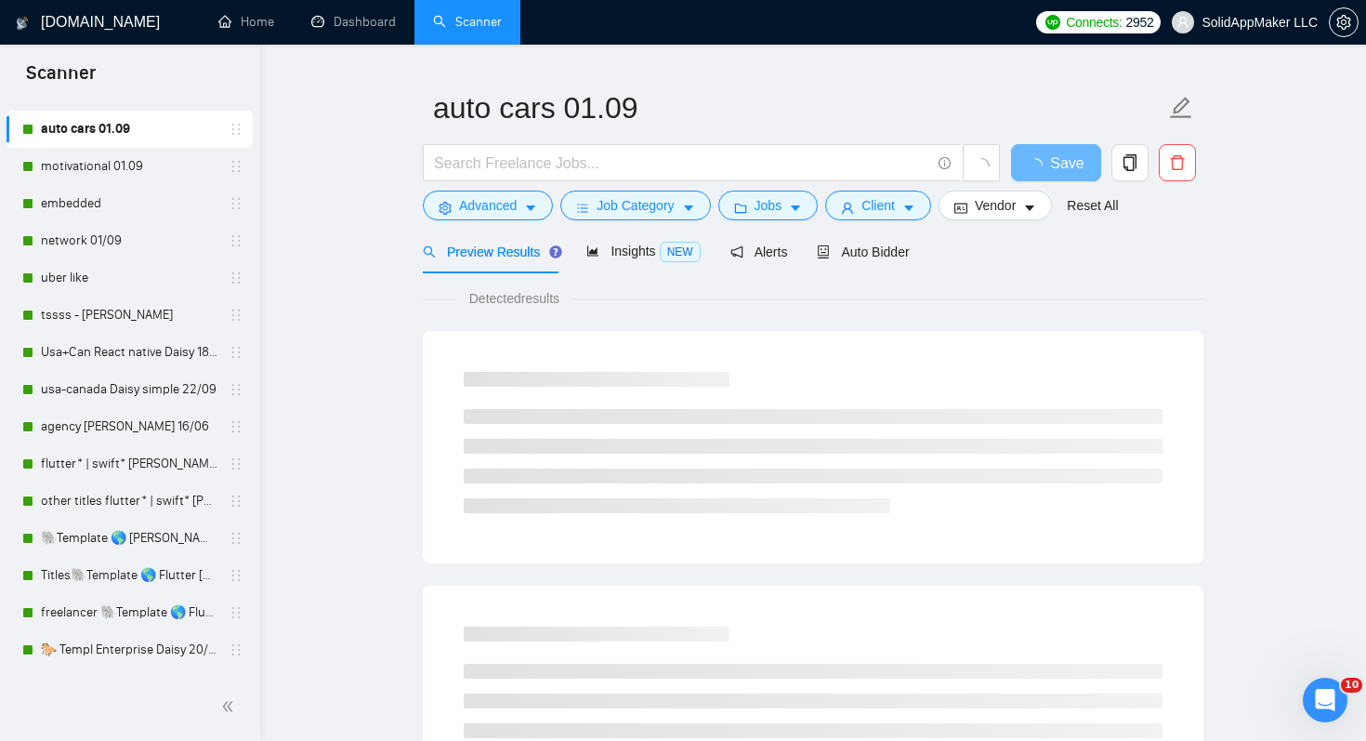
scroll to position [59, 0]
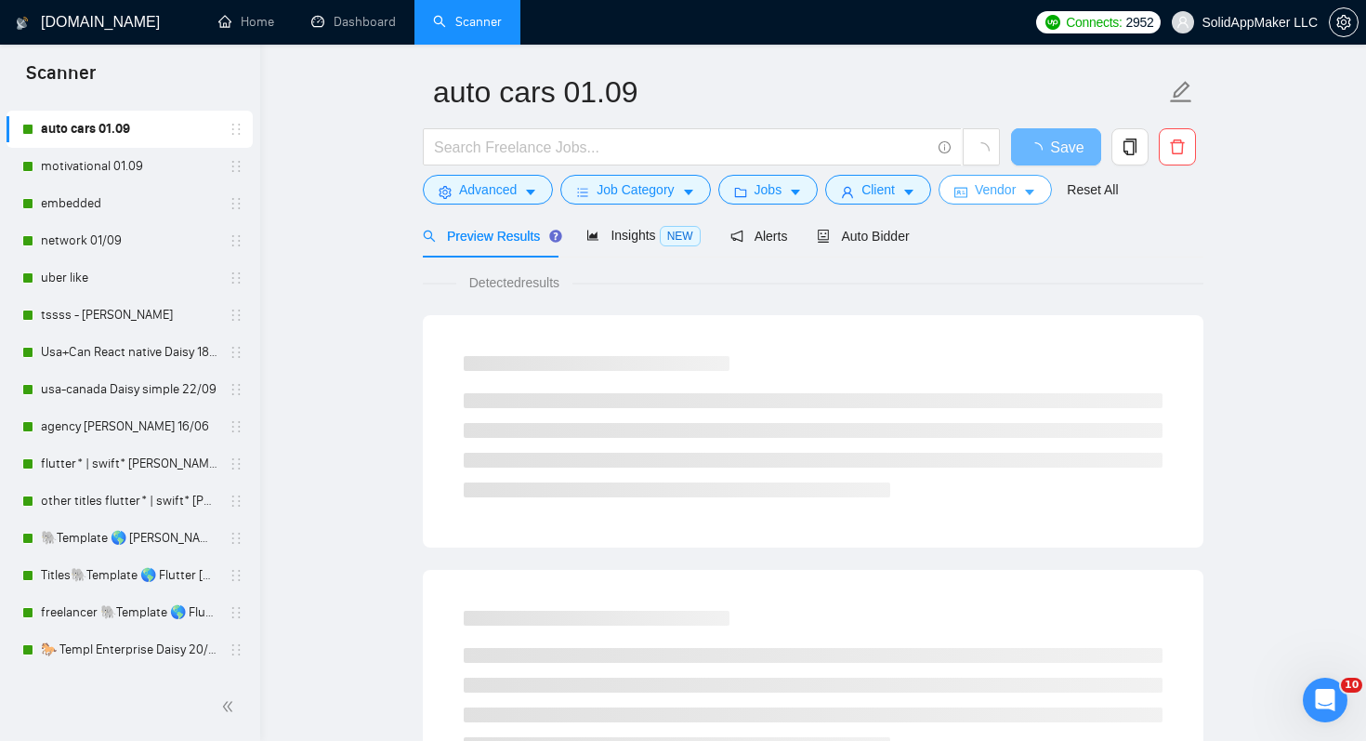
click at [1016, 193] on span "Vendor" at bounding box center [995, 189] width 41 height 20
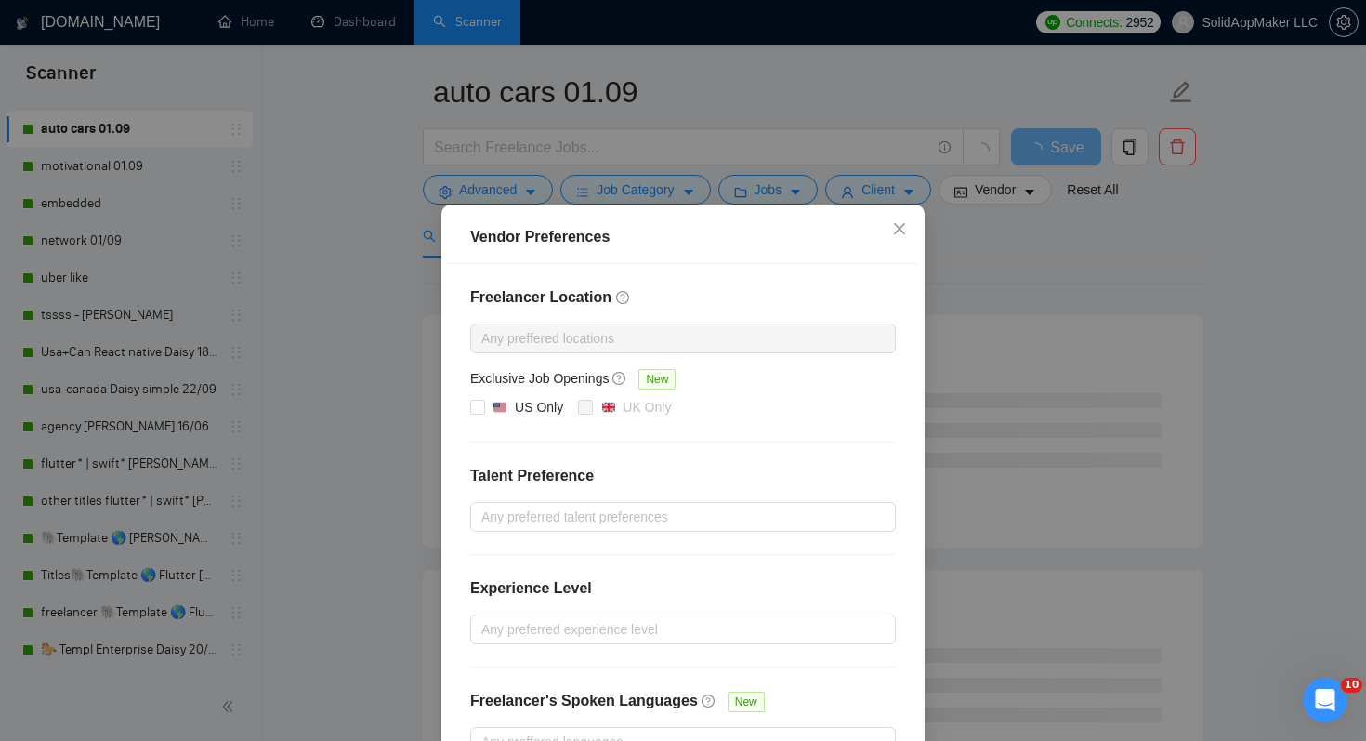
click at [1008, 287] on div "Vendor Preferences Freelancer Location Any preffered locations Exclusive Job Op…" at bounding box center [683, 370] width 1366 height 741
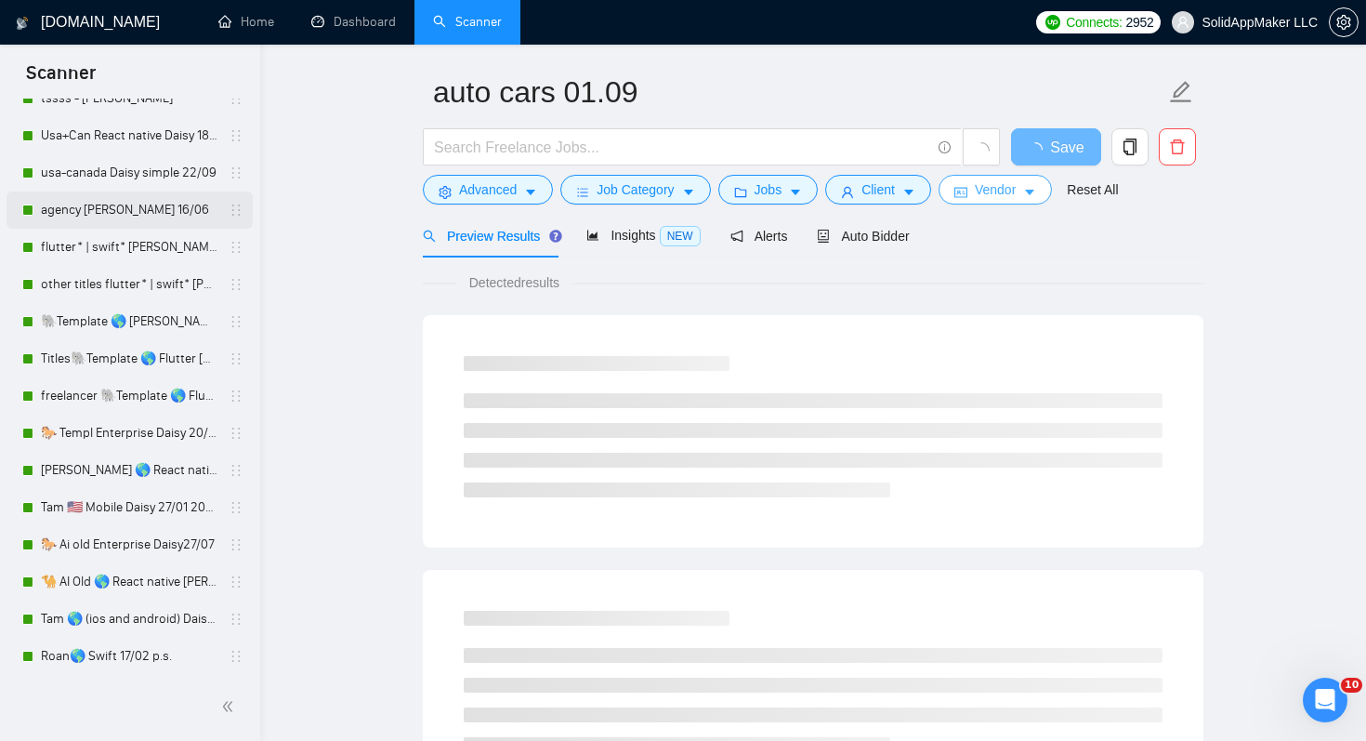
scroll to position [0, 0]
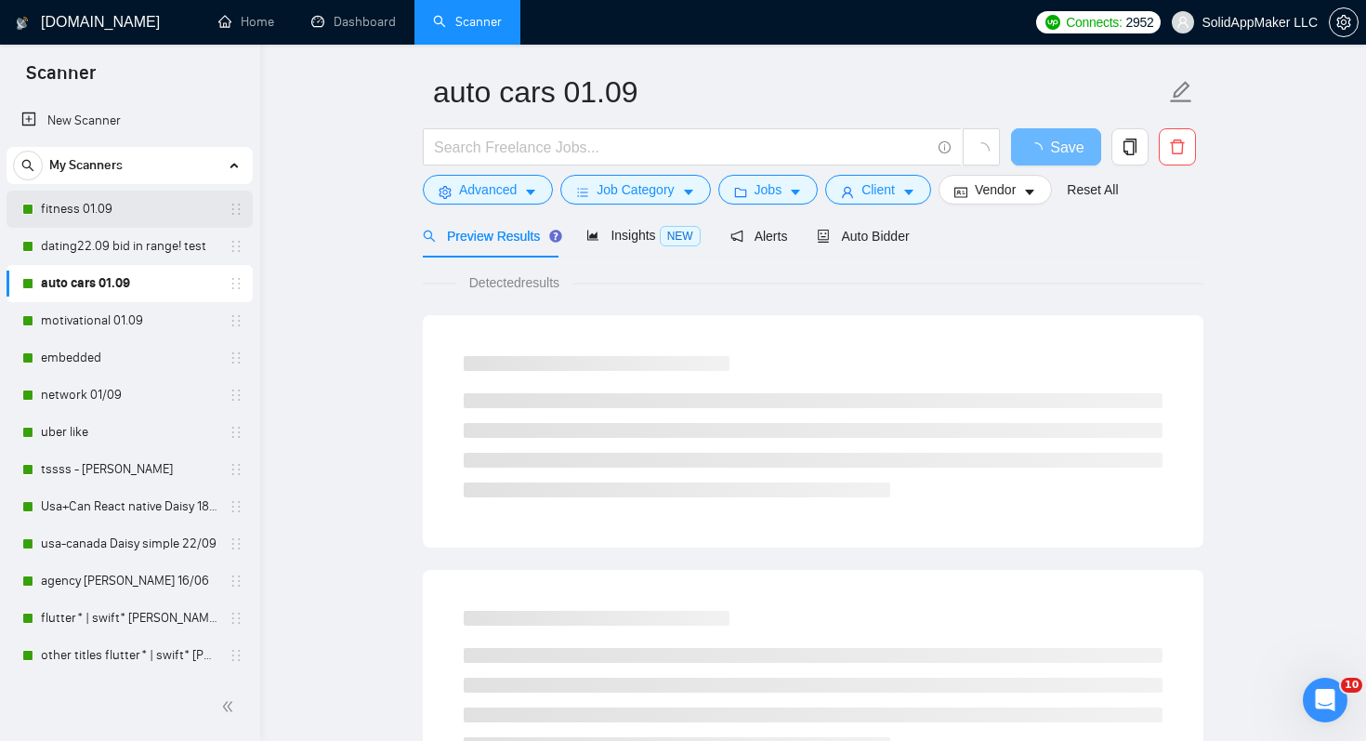
click at [178, 223] on link "fitness 01.09" at bounding box center [129, 209] width 177 height 37
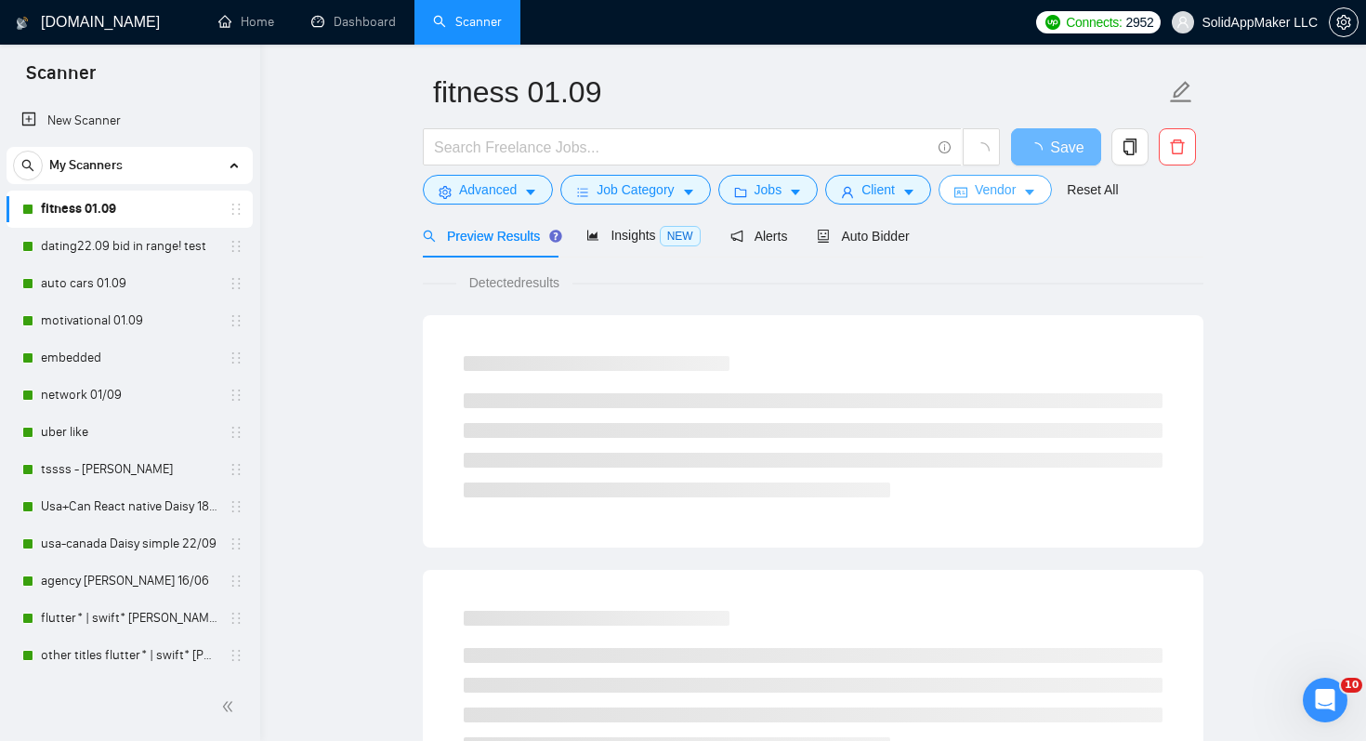
click at [1005, 191] on span "Vendor" at bounding box center [995, 189] width 41 height 20
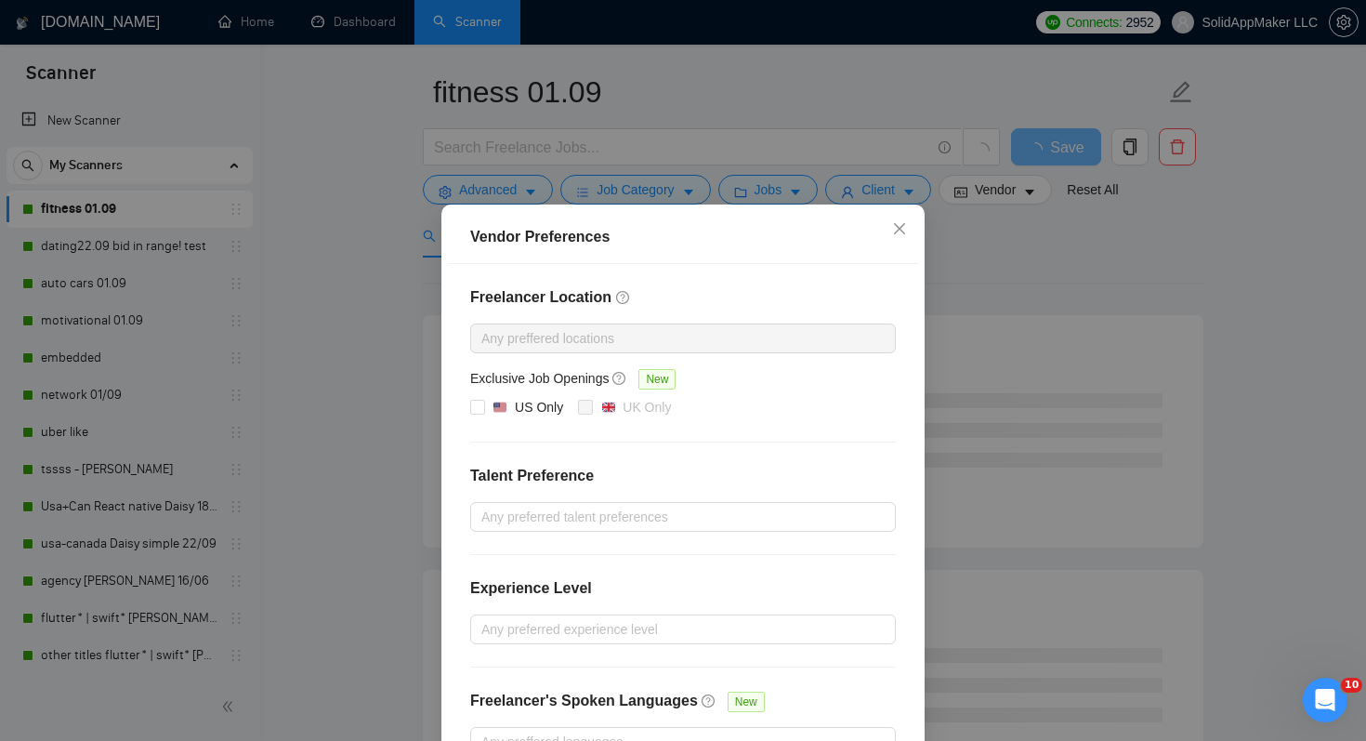
click at [978, 285] on div "Vendor Preferences Freelancer Location Any preffered locations Exclusive Job Op…" at bounding box center [683, 370] width 1366 height 741
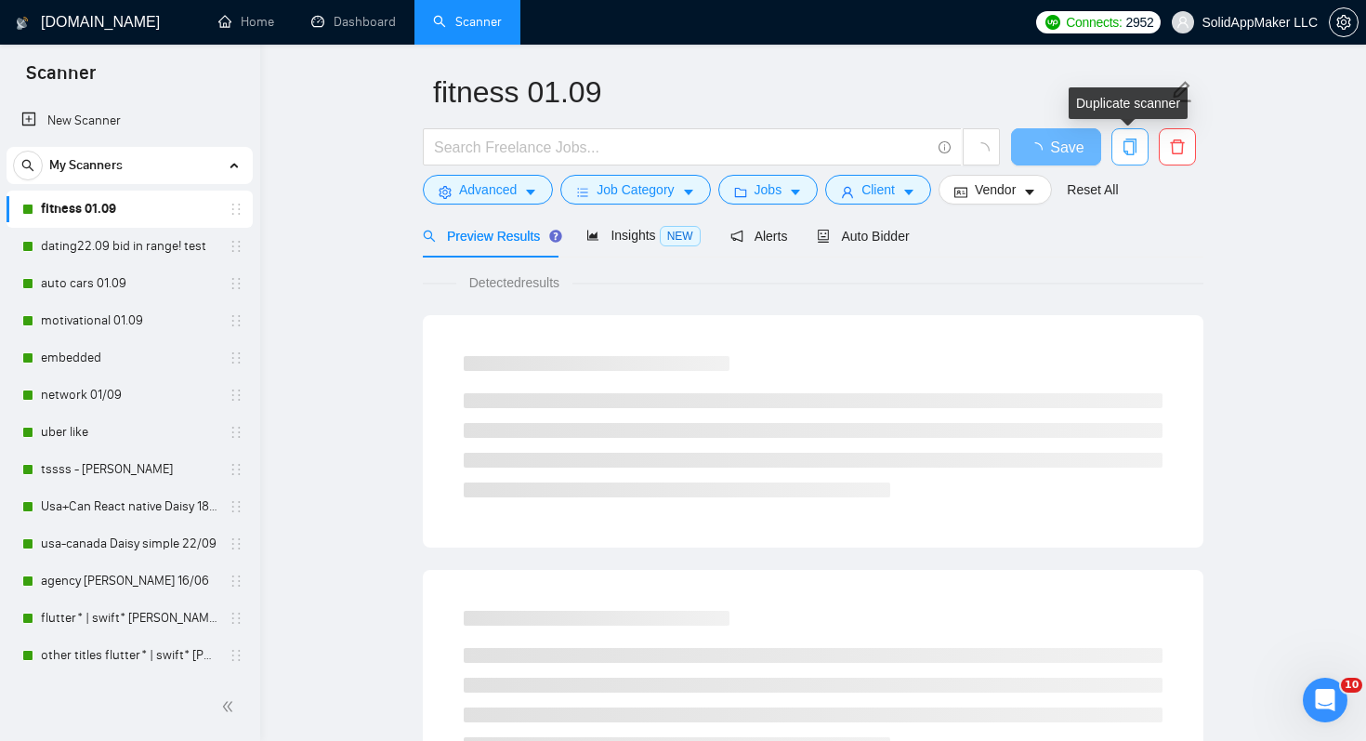
click at [1137, 149] on icon "copy" at bounding box center [1130, 146] width 13 height 17
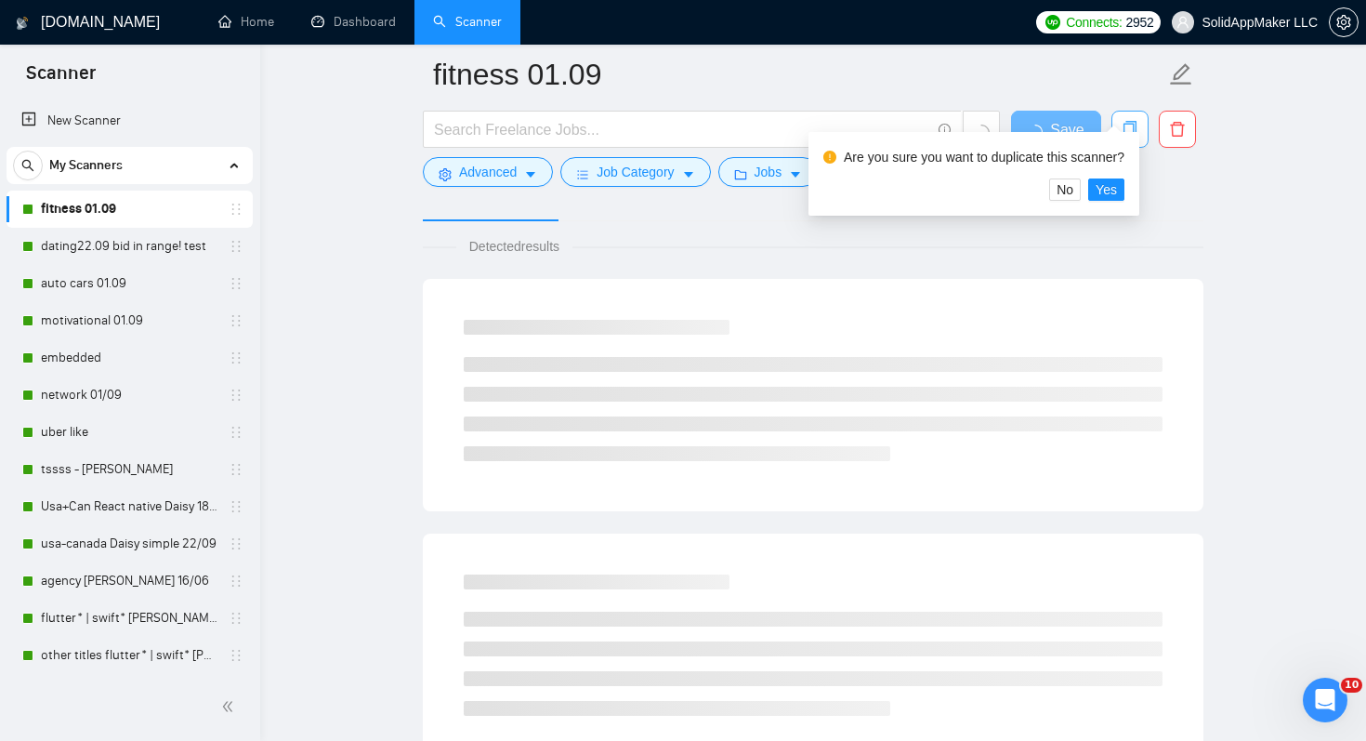
scroll to position [126, 0]
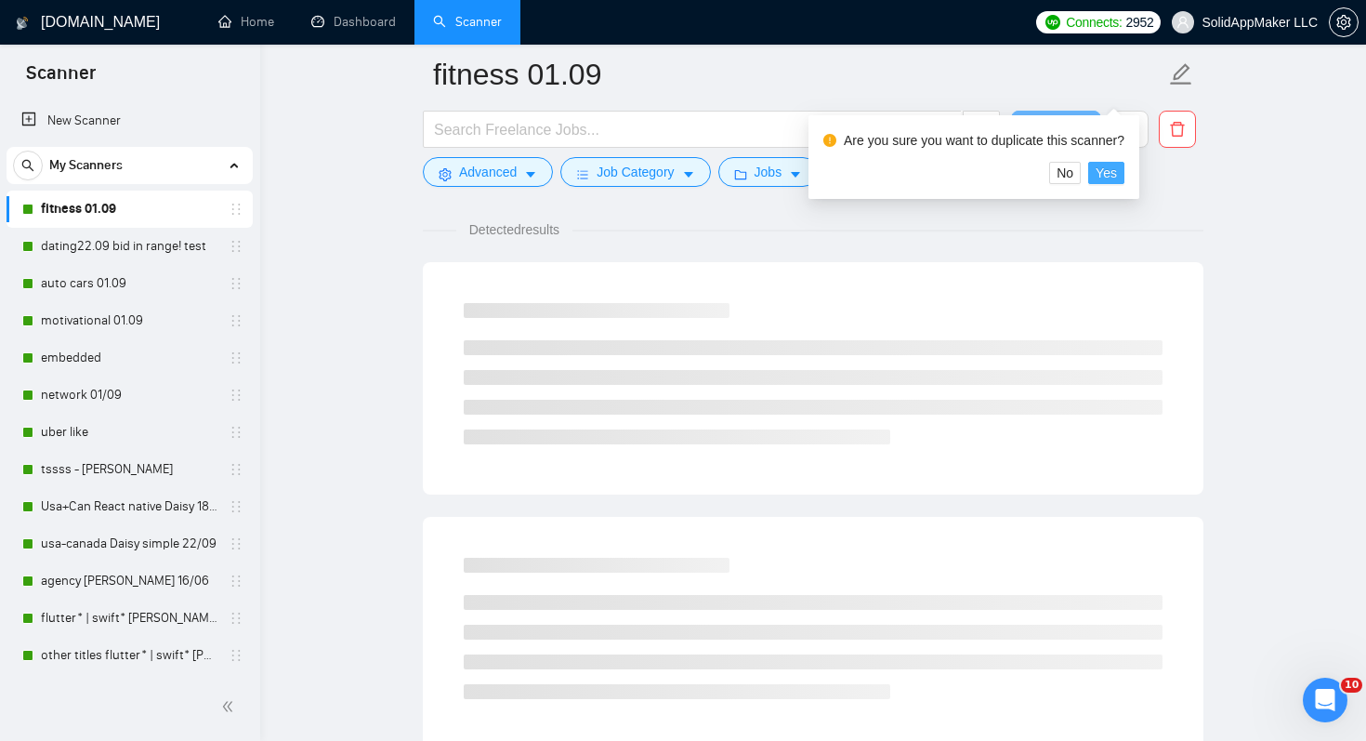
click at [1117, 170] on span "Yes" at bounding box center [1106, 173] width 21 height 20
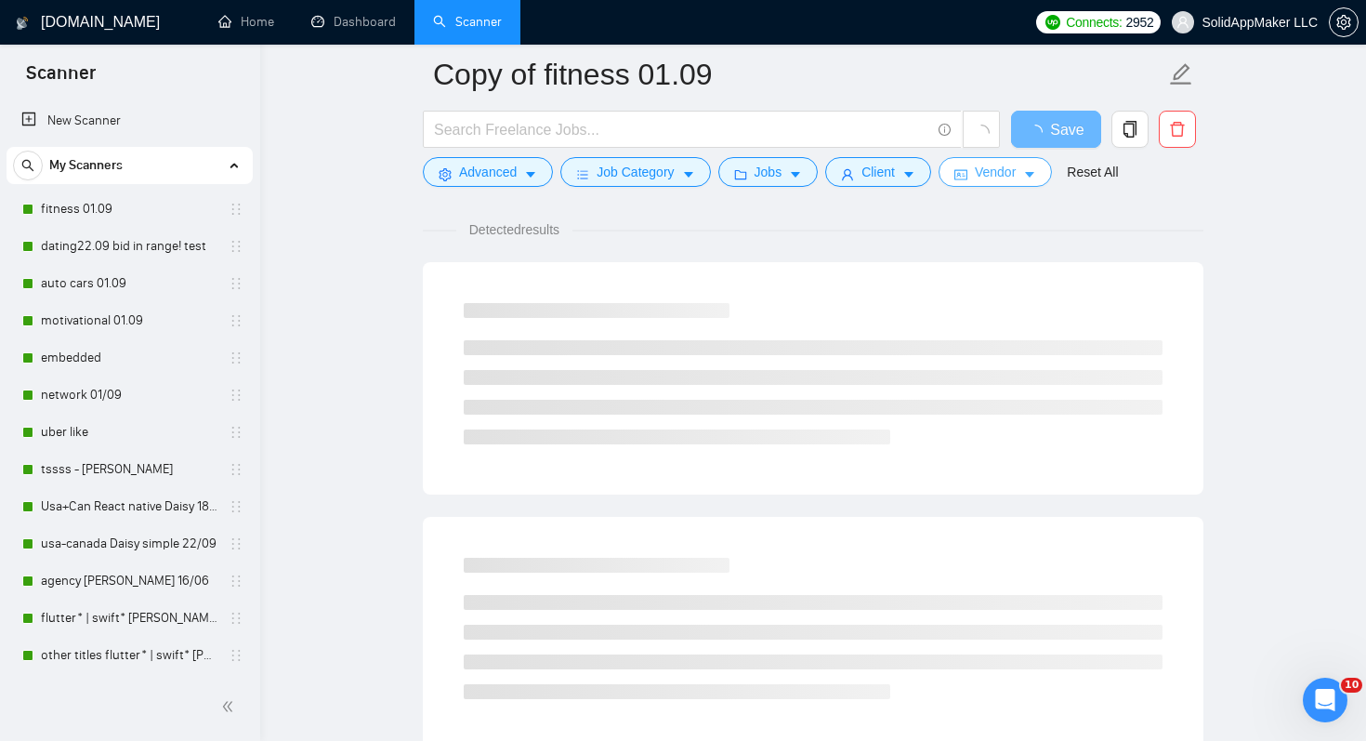
click at [1008, 172] on span "Vendor" at bounding box center [995, 172] width 41 height 20
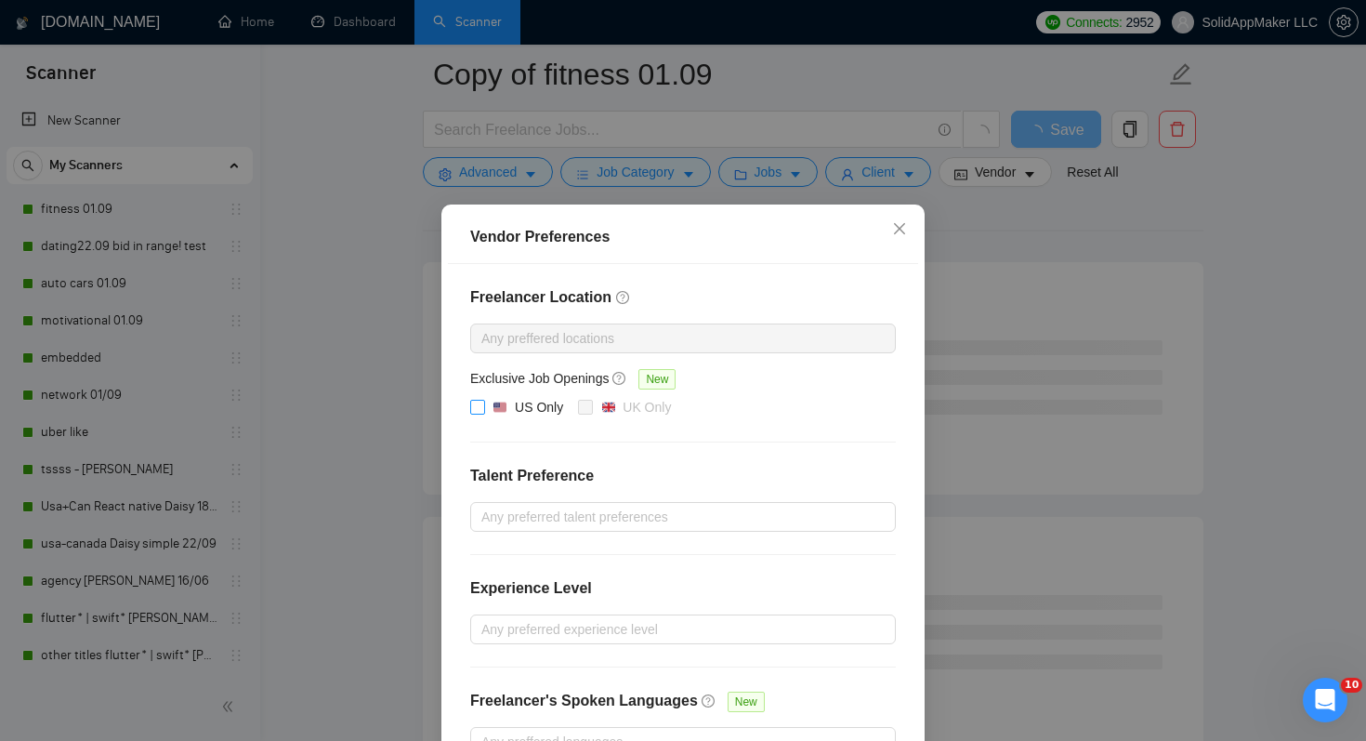
click at [491, 408] on span "US Only" at bounding box center [528, 408] width 86 height 22
click at [483, 408] on input "US Only" at bounding box center [476, 406] width 13 height 13
checkbox input "true"
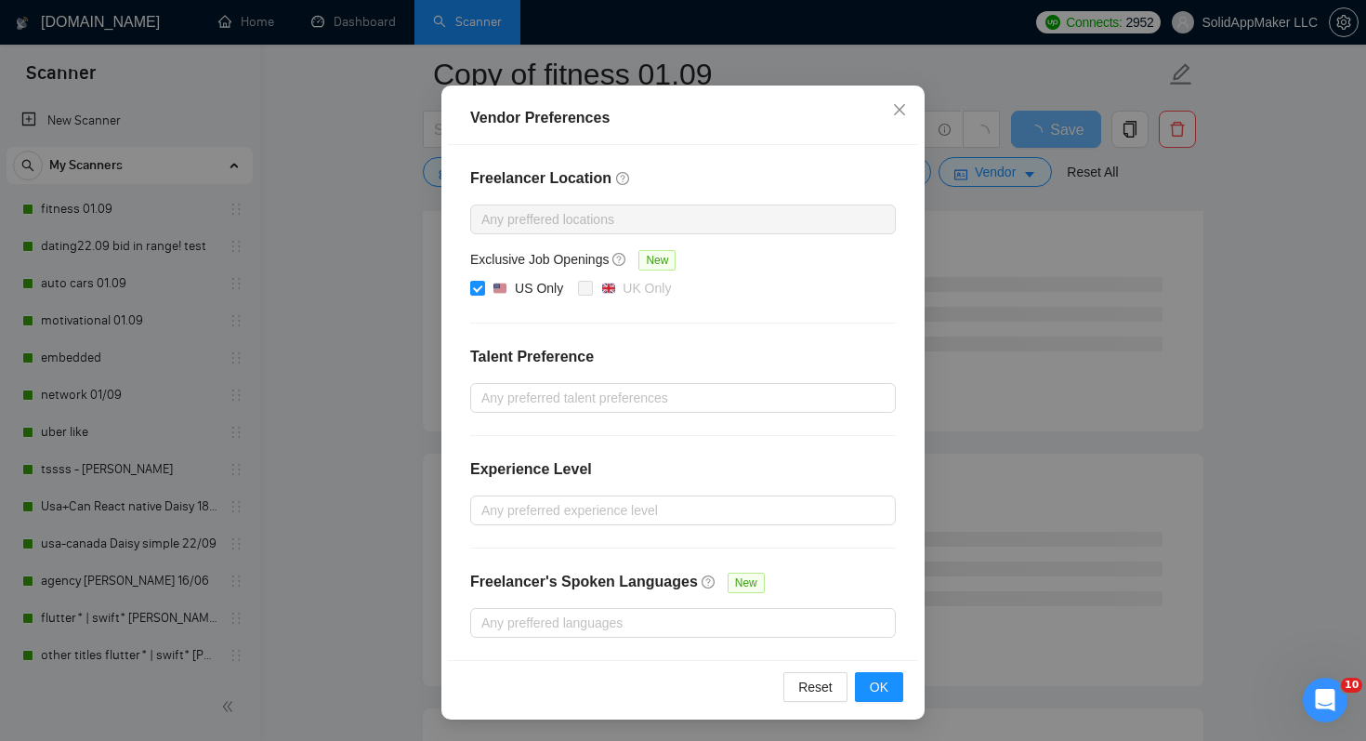
scroll to position [357, 0]
click at [892, 680] on button "OK" at bounding box center [879, 687] width 48 height 30
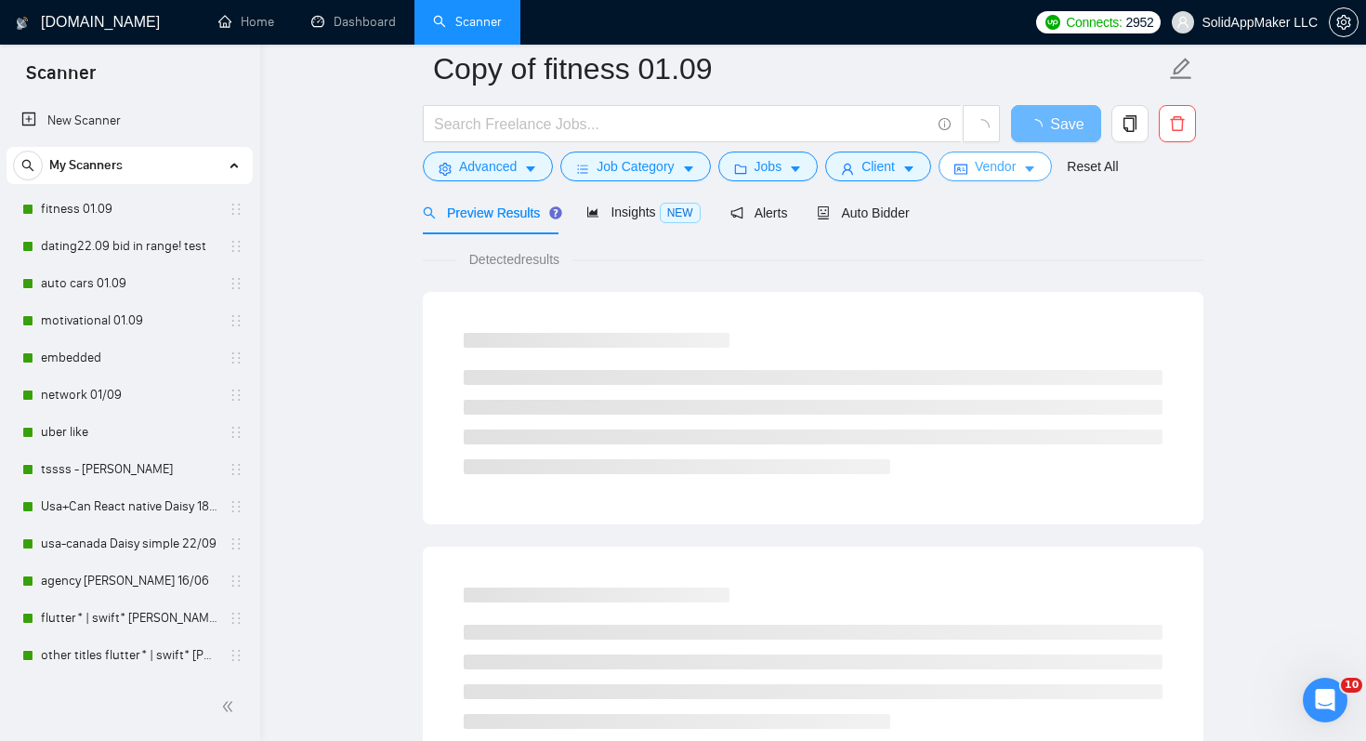
scroll to position [0, 0]
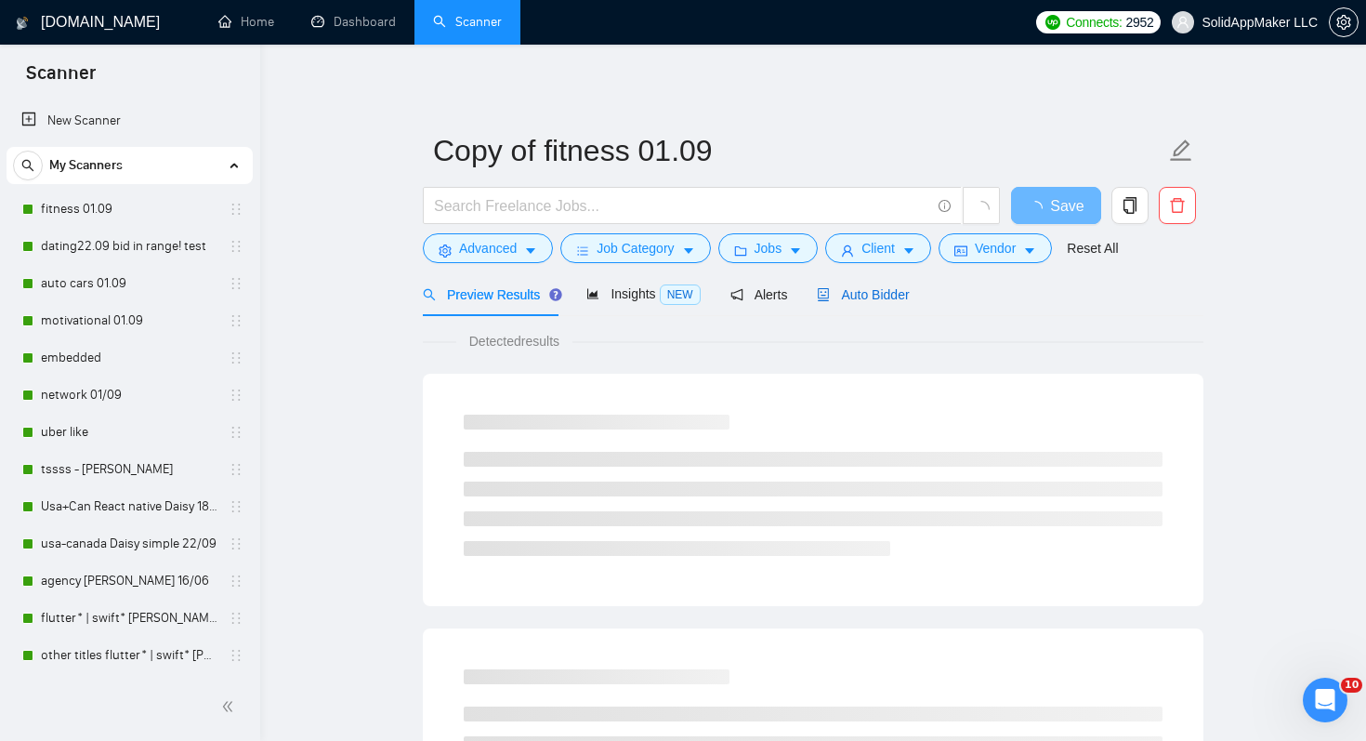
click at [871, 296] on span "Auto Bidder" at bounding box center [863, 294] width 92 height 15
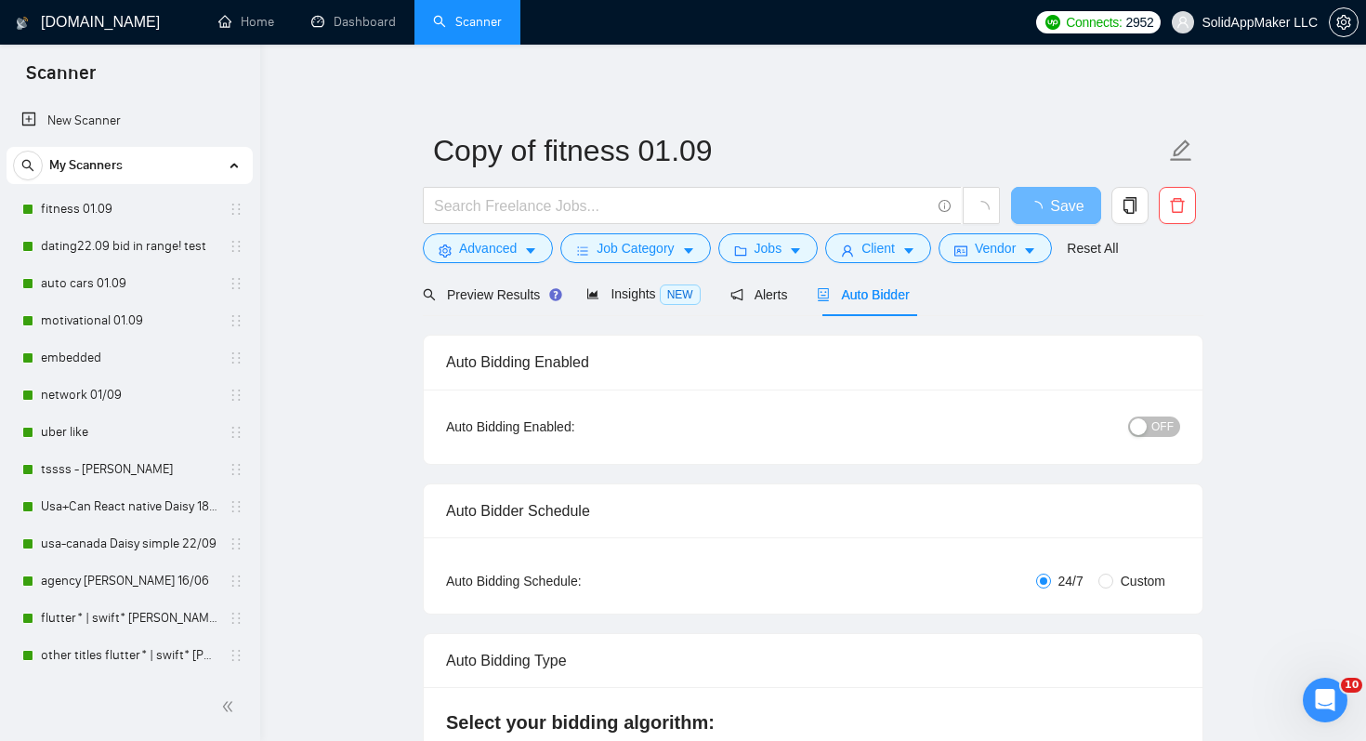
click at [1142, 428] on div "button" at bounding box center [1138, 426] width 17 height 17
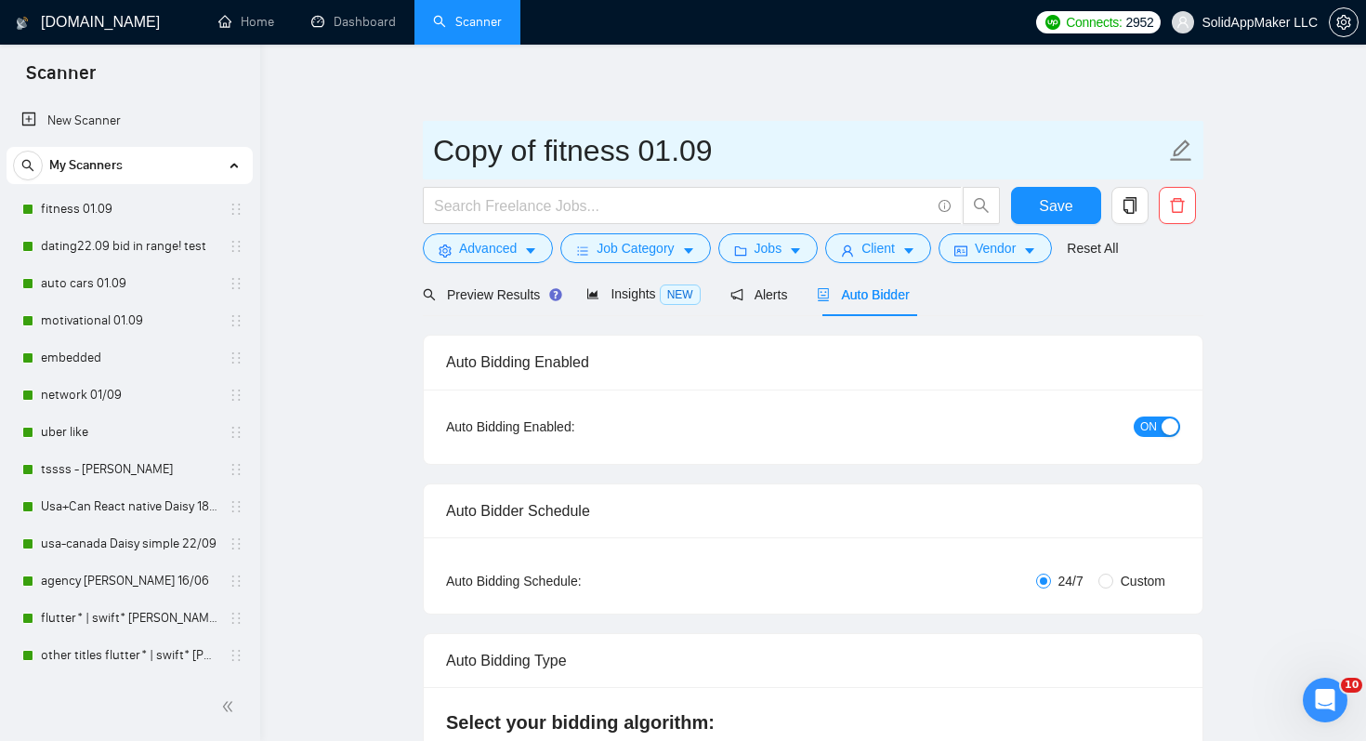
drag, startPoint x: 544, startPoint y: 144, endPoint x: 388, endPoint y: 147, distance: 156.2
paste input "🇺🇸"
type input "🇺🇸fitness 01.09"
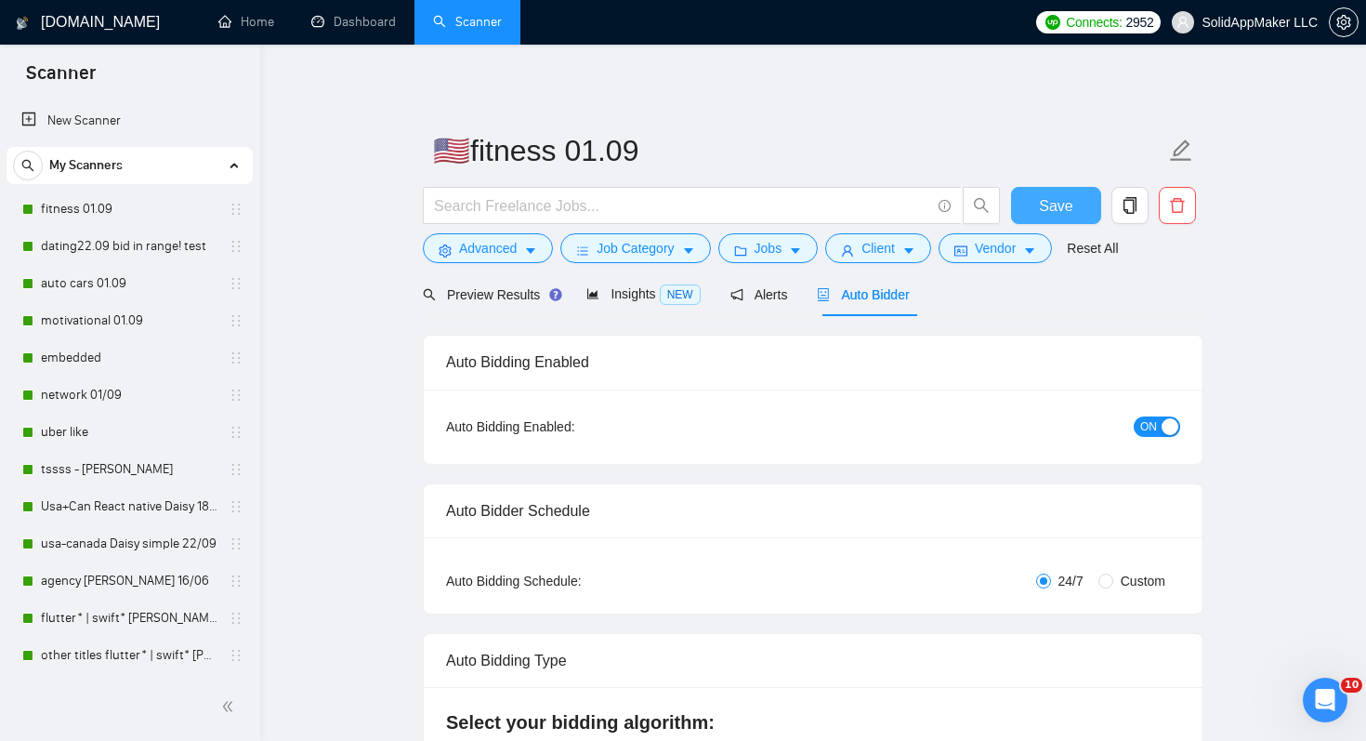
click at [1065, 212] on span "Save" at bounding box center [1055, 205] width 33 height 23
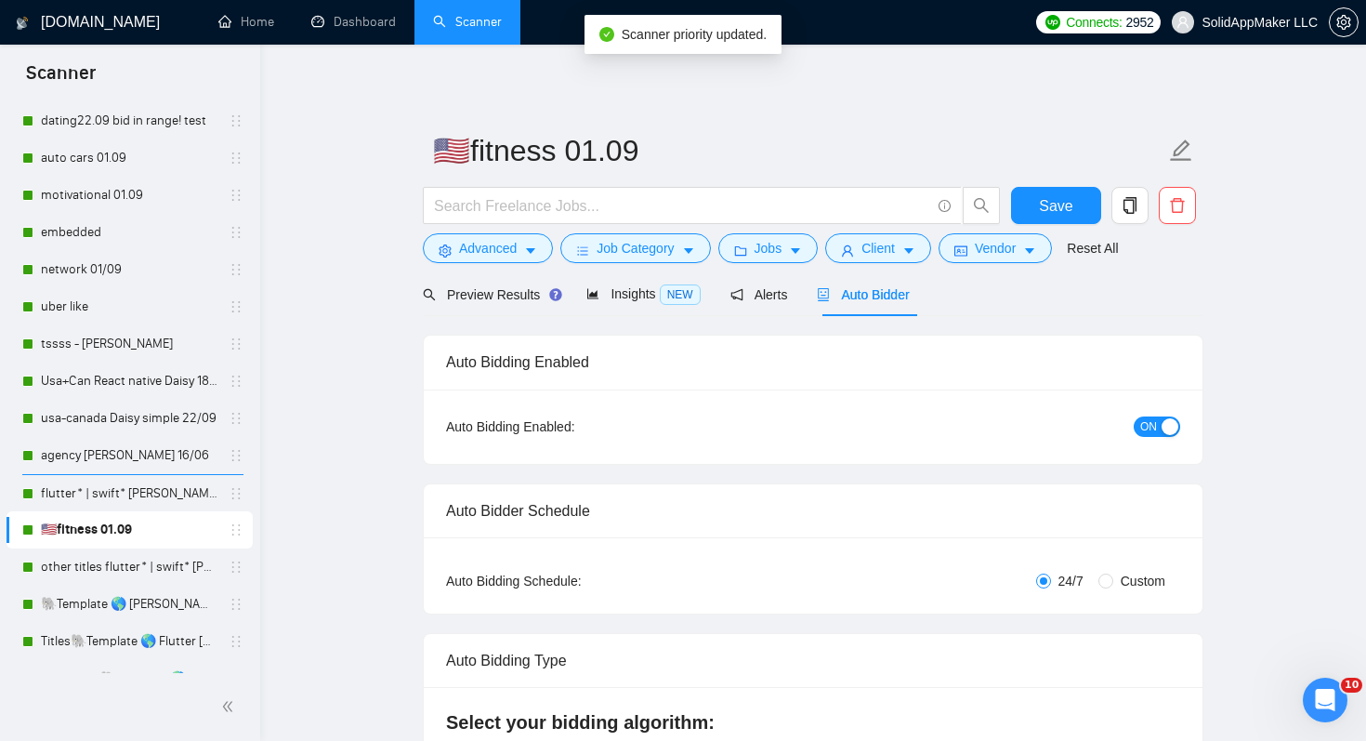
scroll to position [31, 0]
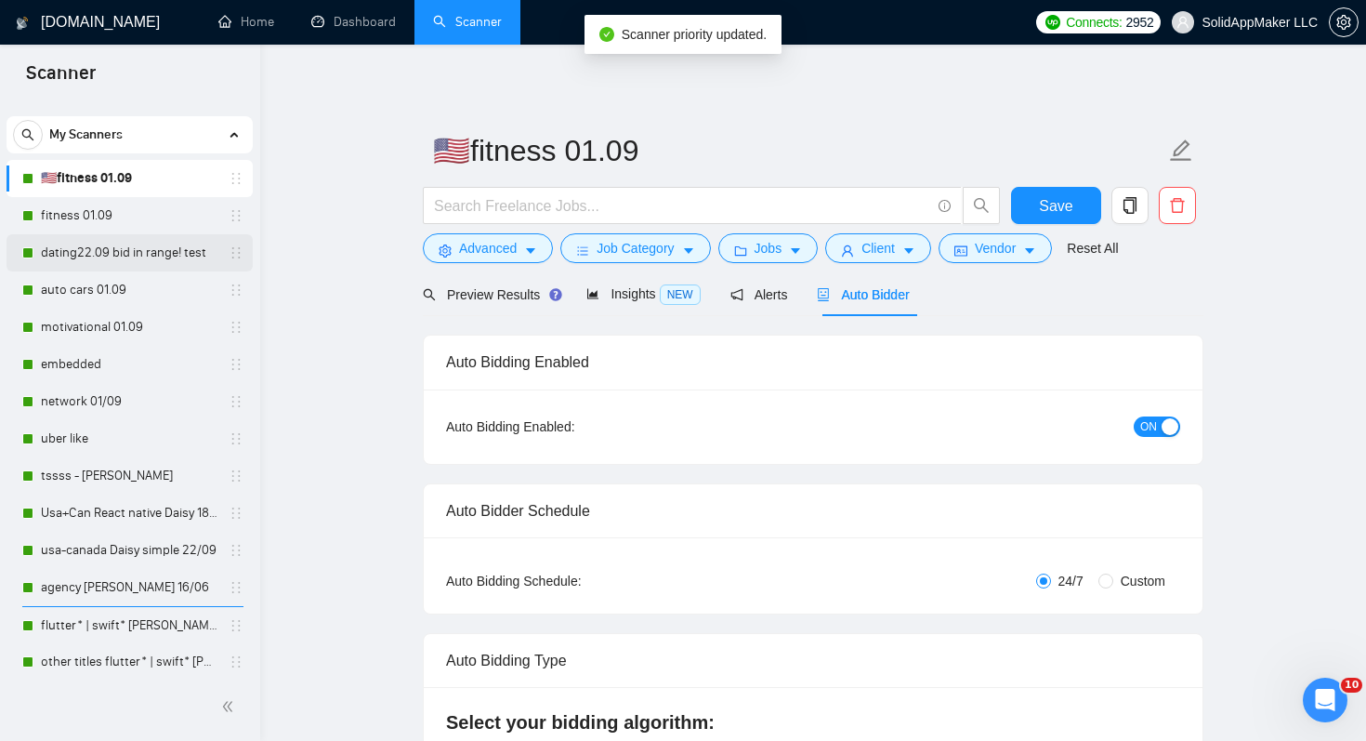
click at [184, 249] on link "dating22.09 bid in range! test" at bounding box center [129, 252] width 177 height 37
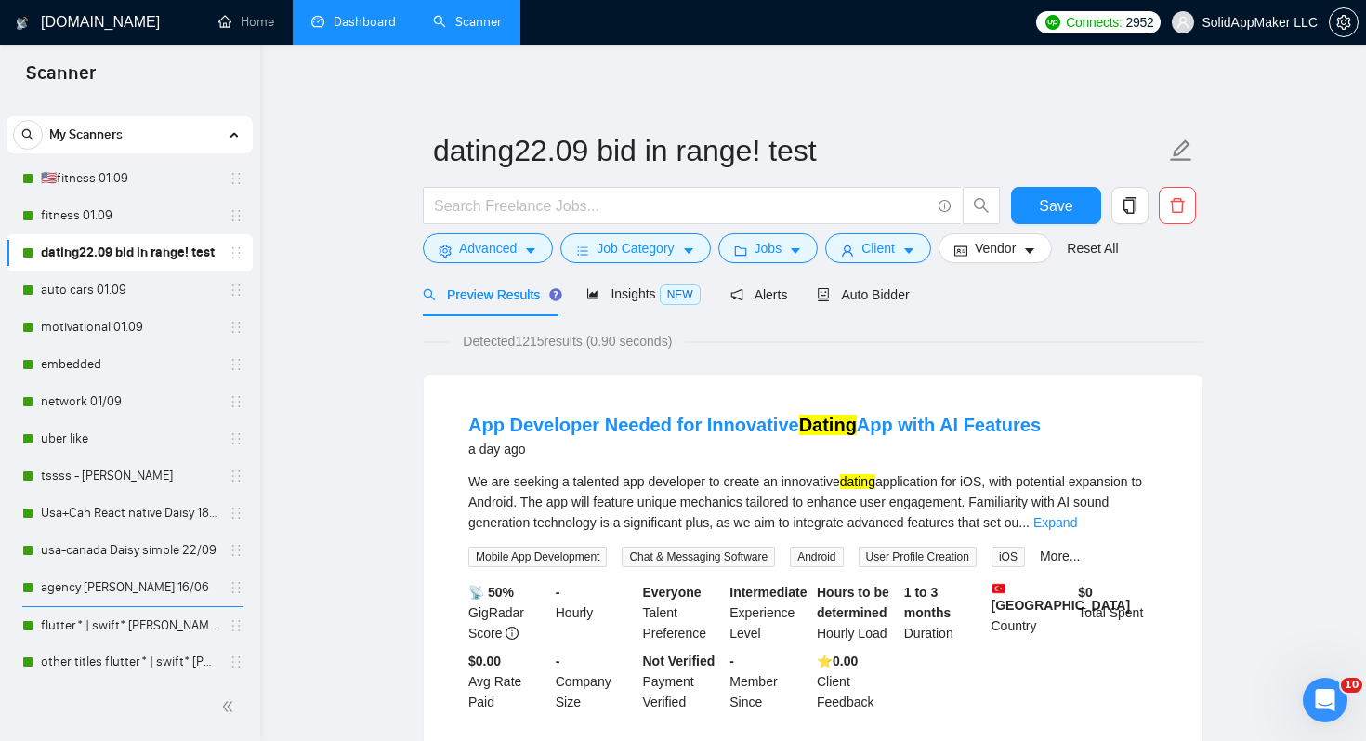
click at [363, 30] on link "Dashboard" at bounding box center [353, 22] width 85 height 16
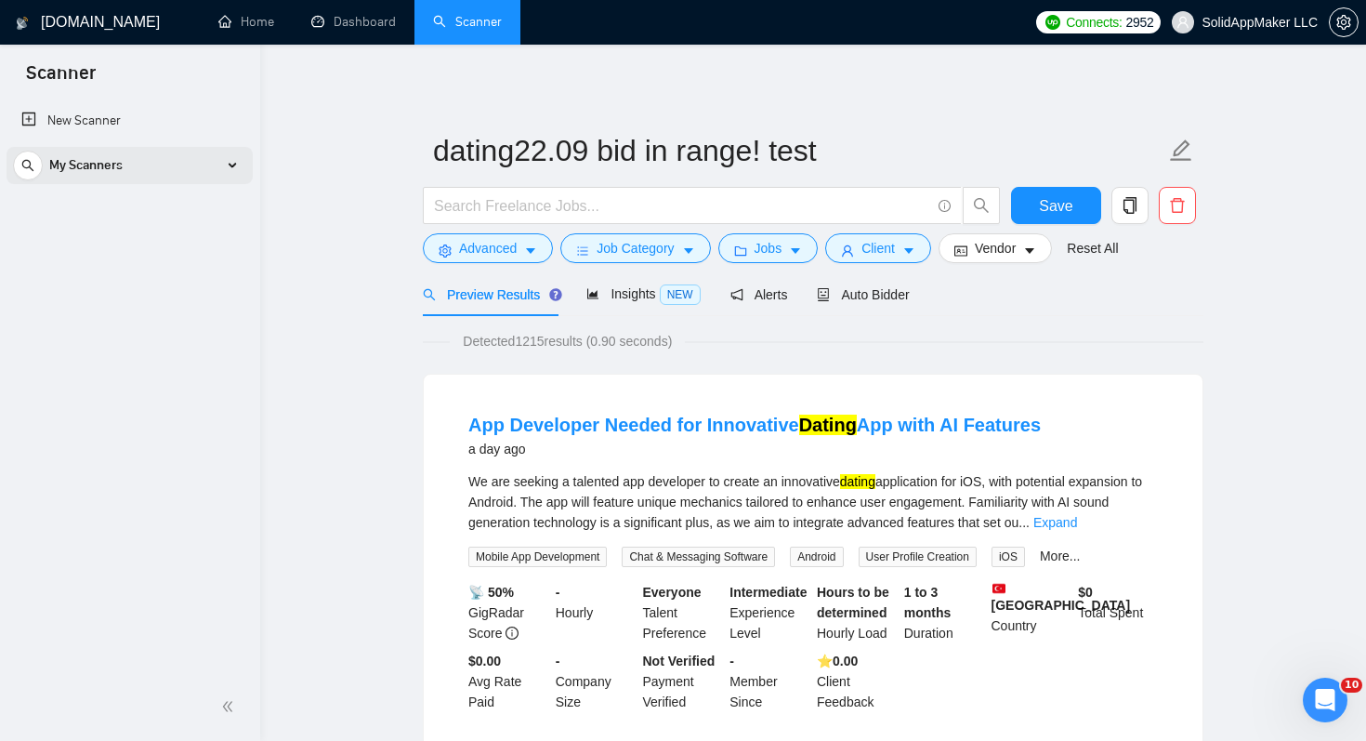
click at [168, 168] on div "My Scanners" at bounding box center [129, 165] width 233 height 37
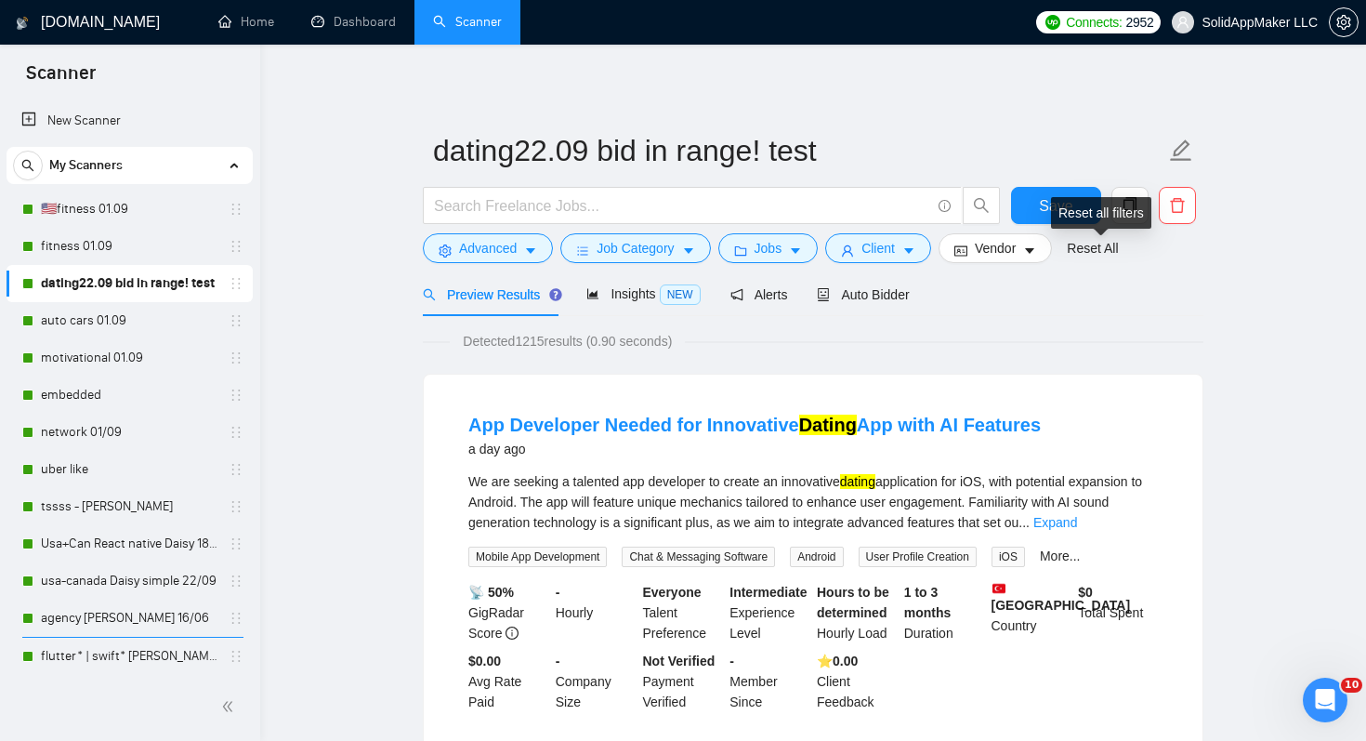
click at [1133, 203] on div "Reset all filters" at bounding box center [1101, 213] width 100 height 32
click at [1138, 395] on div "App Developer Needed for Innovative Dating App with AI Features a day ago We ar…" at bounding box center [813, 562] width 779 height 375
click at [1139, 214] on button "button" at bounding box center [1130, 205] width 37 height 37
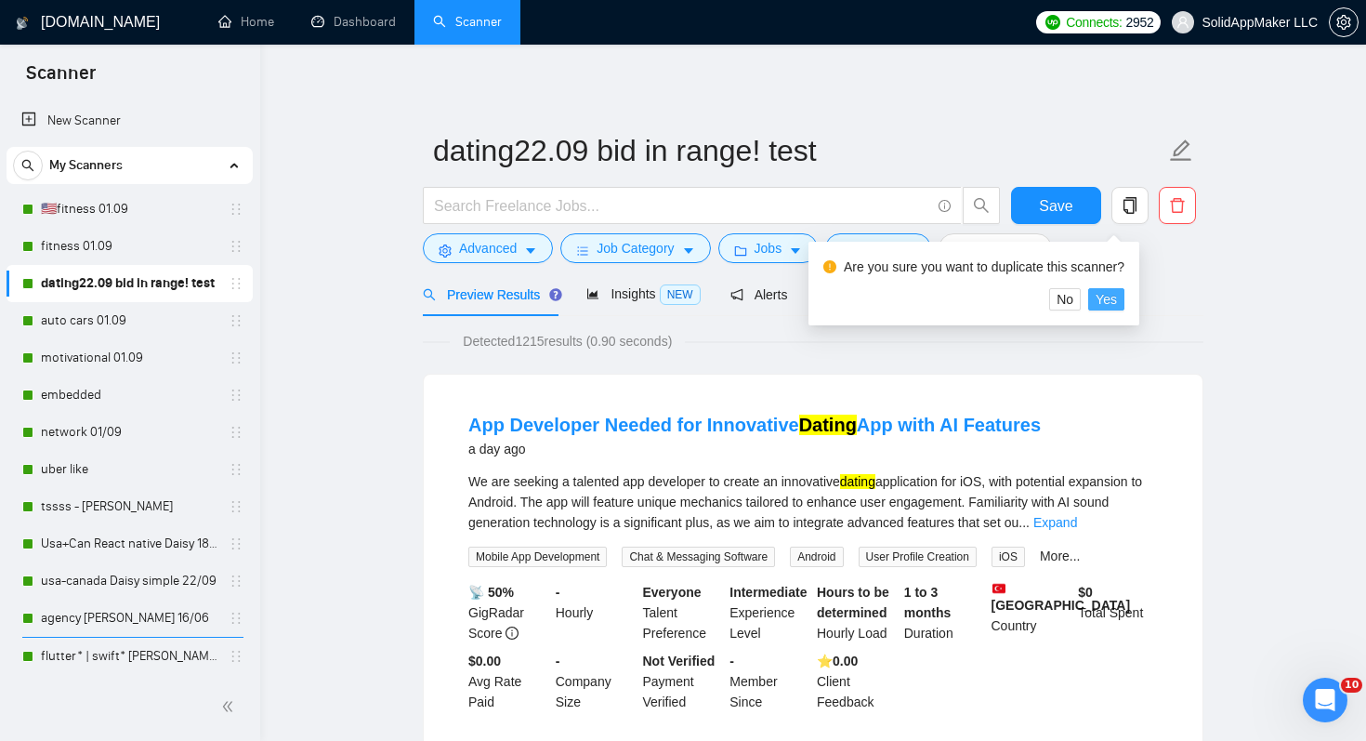
click at [1117, 300] on span "Yes" at bounding box center [1106, 299] width 21 height 20
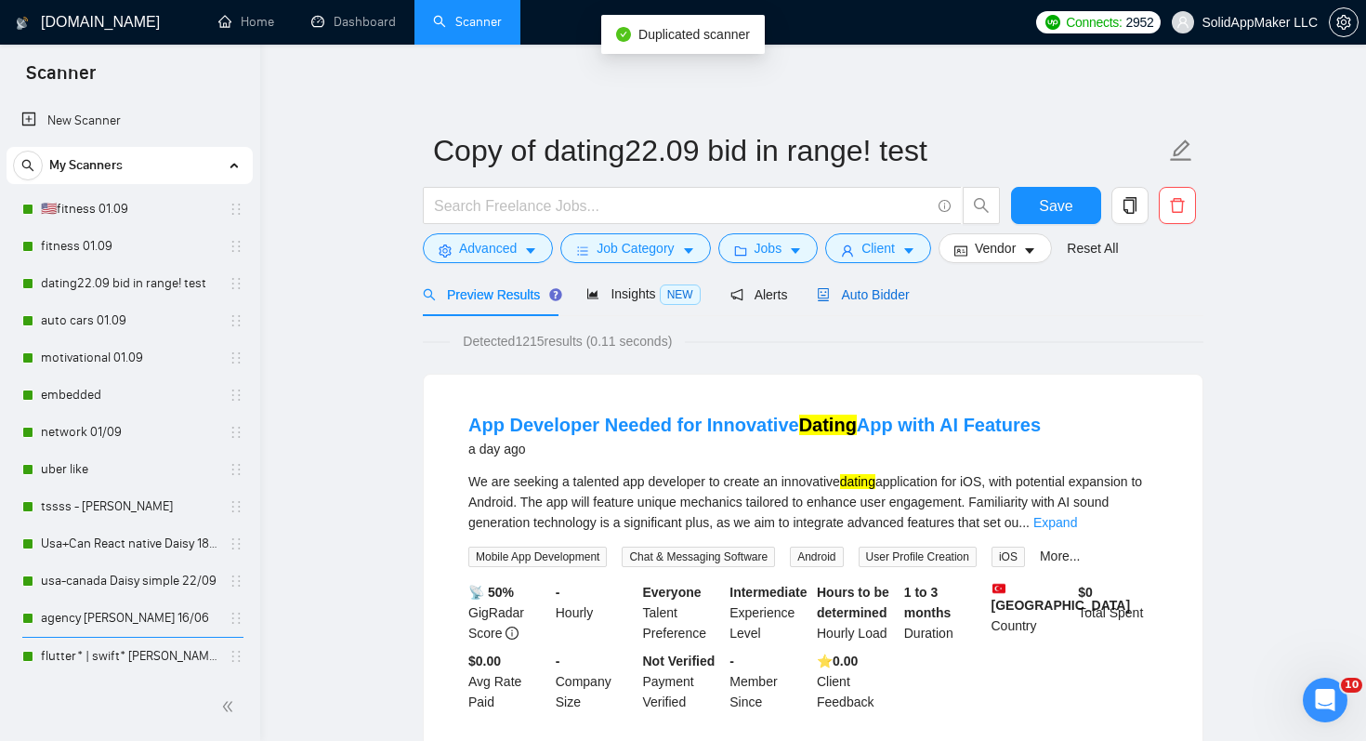
click at [898, 285] on div "Auto Bidder" at bounding box center [863, 294] width 92 height 20
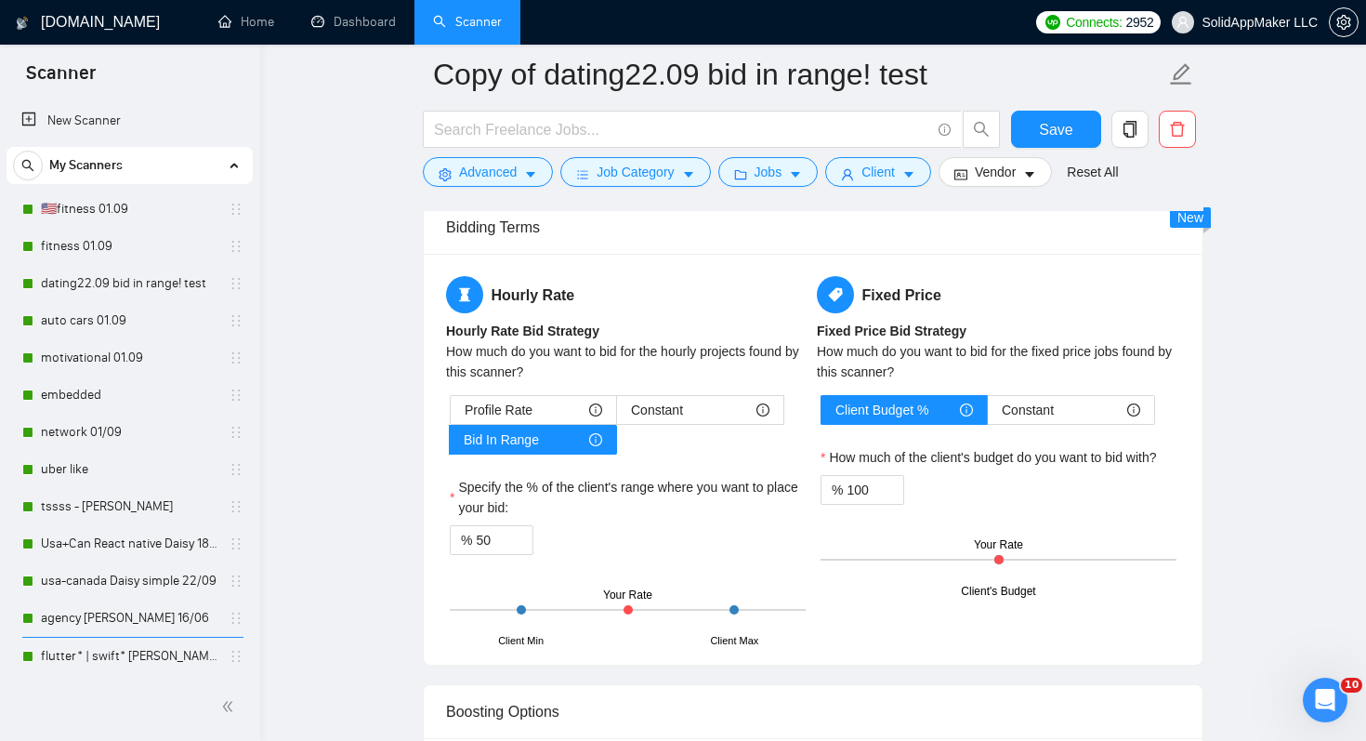
scroll to position [3010, 0]
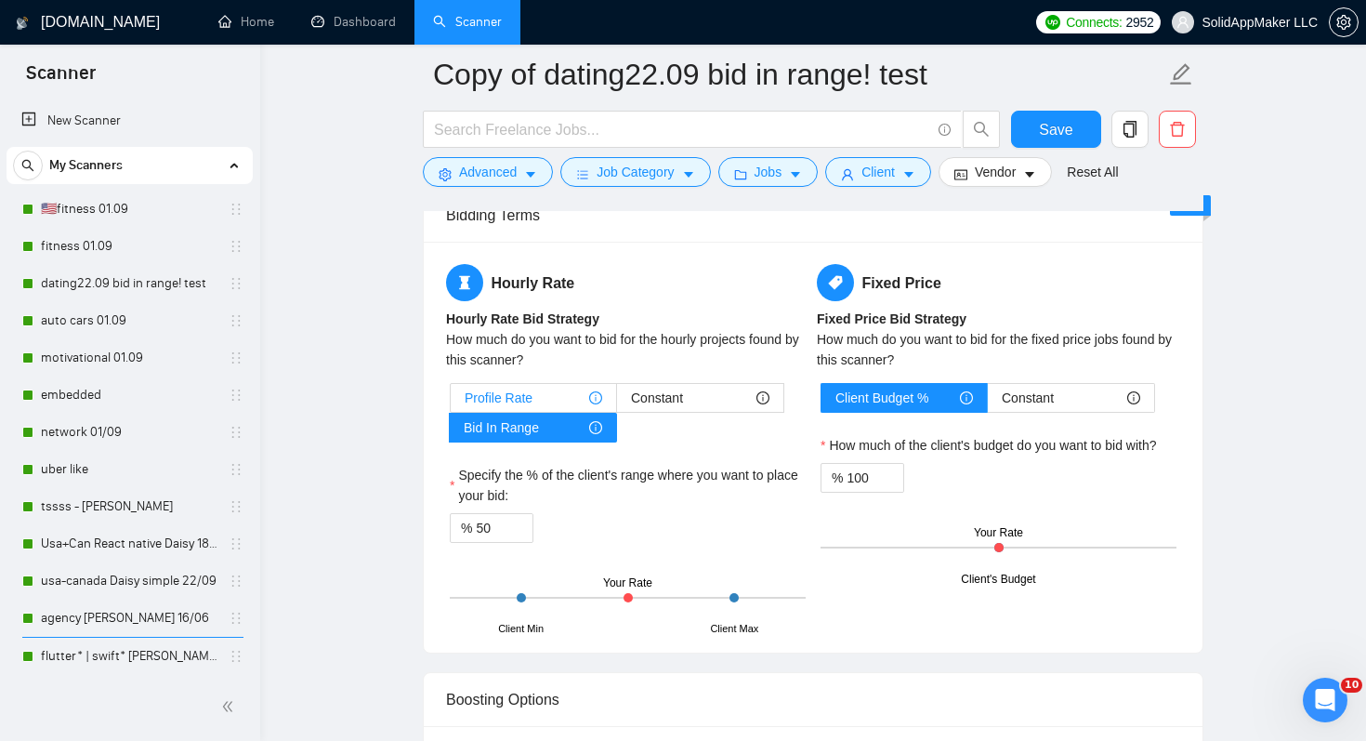
click at [505, 389] on span "Profile Rate" at bounding box center [499, 398] width 68 height 28
click at [451, 402] on input "Profile Rate" at bounding box center [451, 402] width 0 height 0
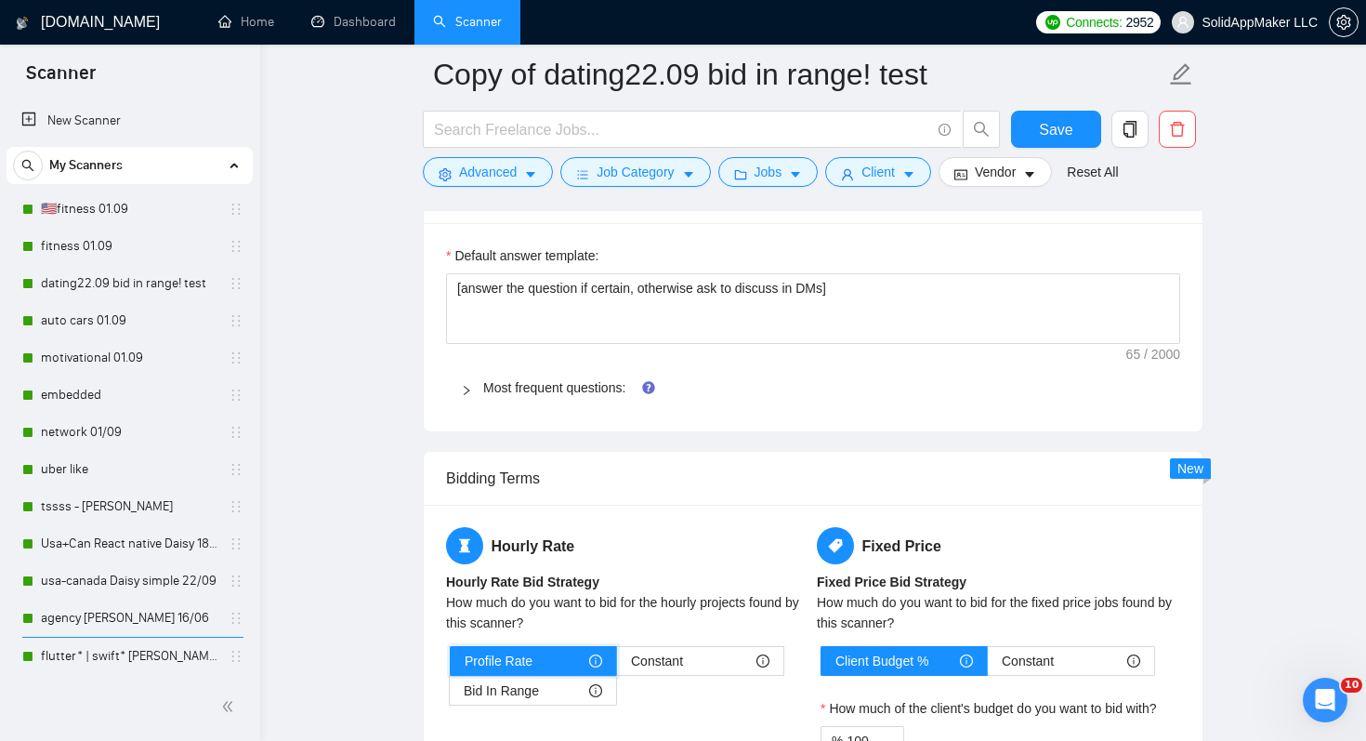
scroll to position [2720, 0]
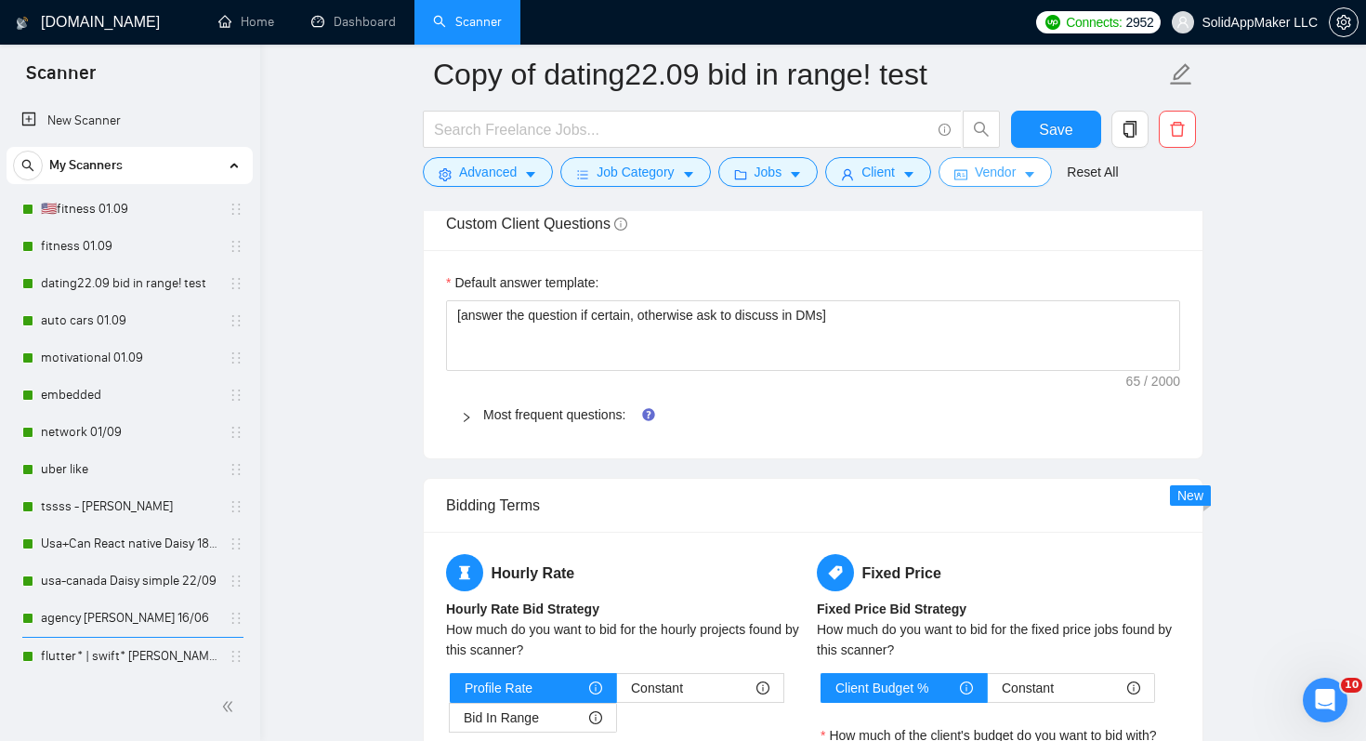
click at [994, 175] on span "Vendor" at bounding box center [995, 172] width 41 height 20
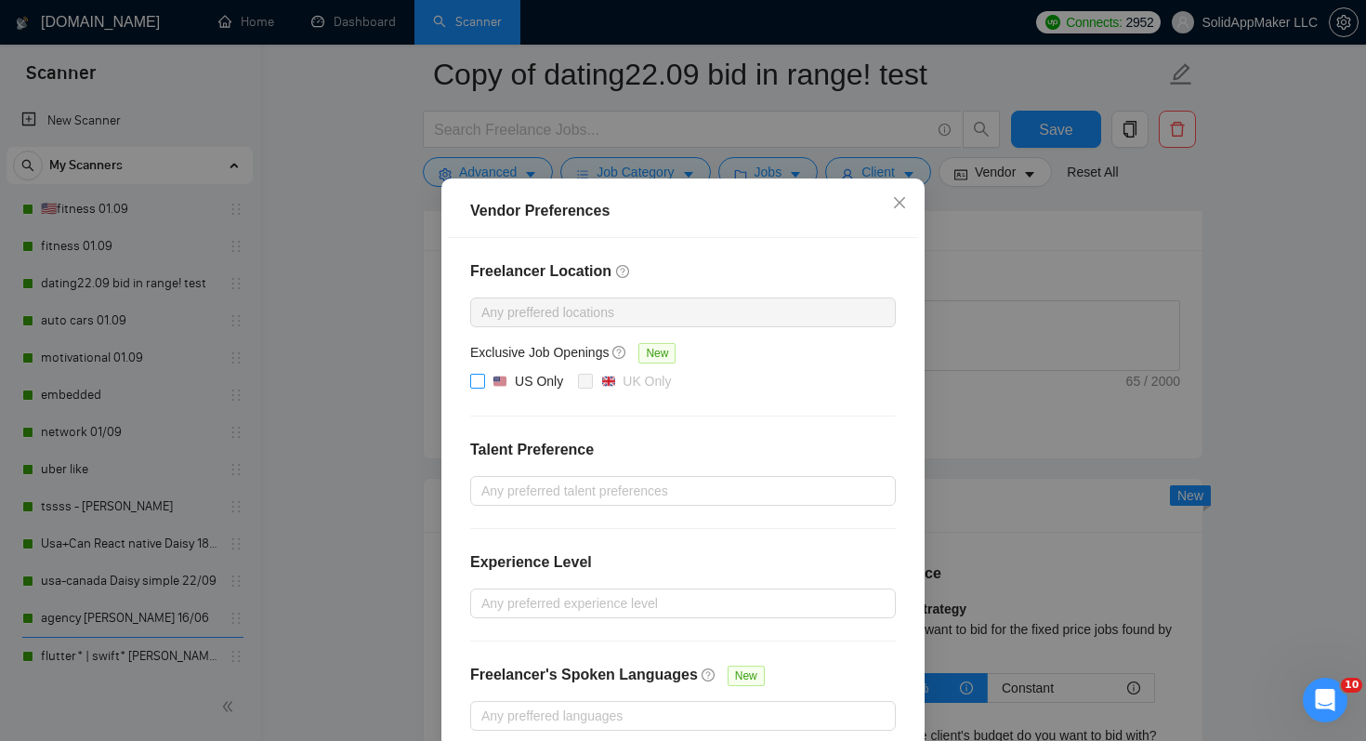
click at [528, 391] on div "US Only" at bounding box center [539, 381] width 48 height 20
click at [483, 387] on input "US Only" at bounding box center [476, 380] width 13 height 13
checkbox input "true"
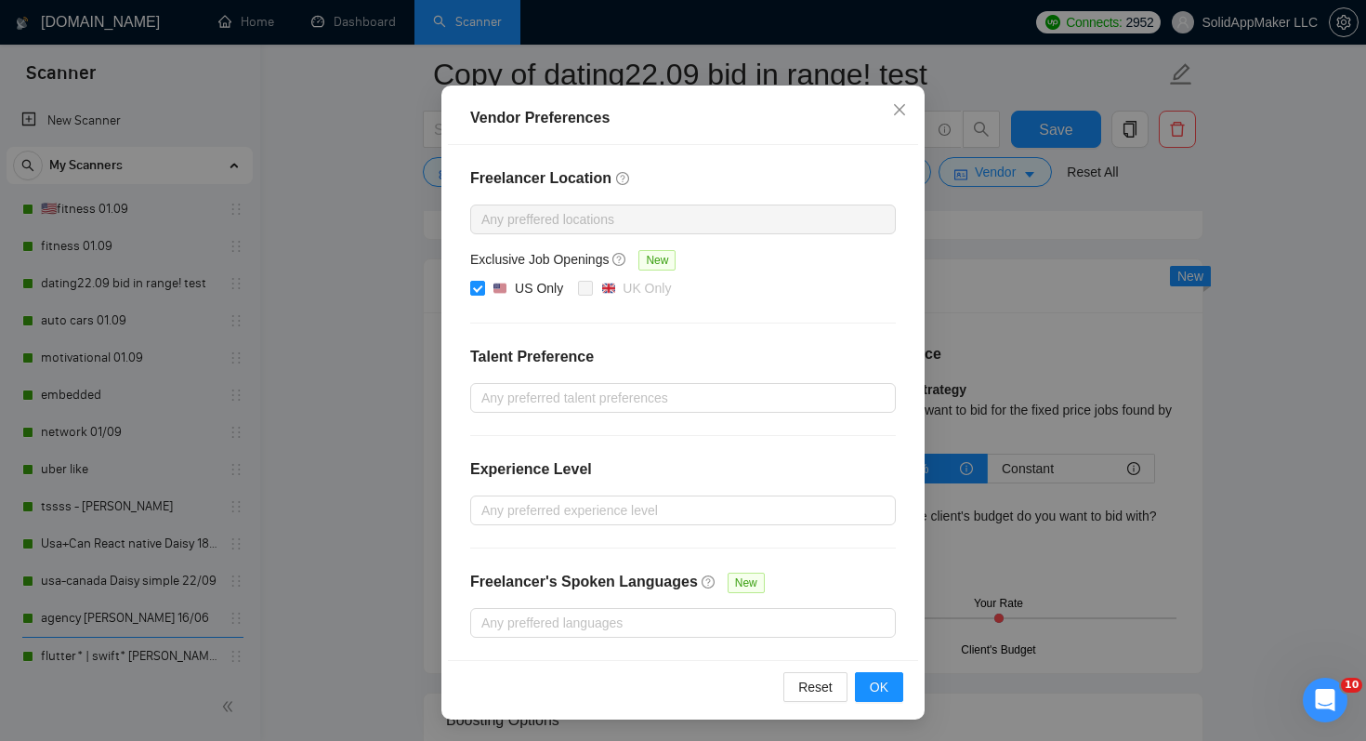
scroll to position [3025, 0]
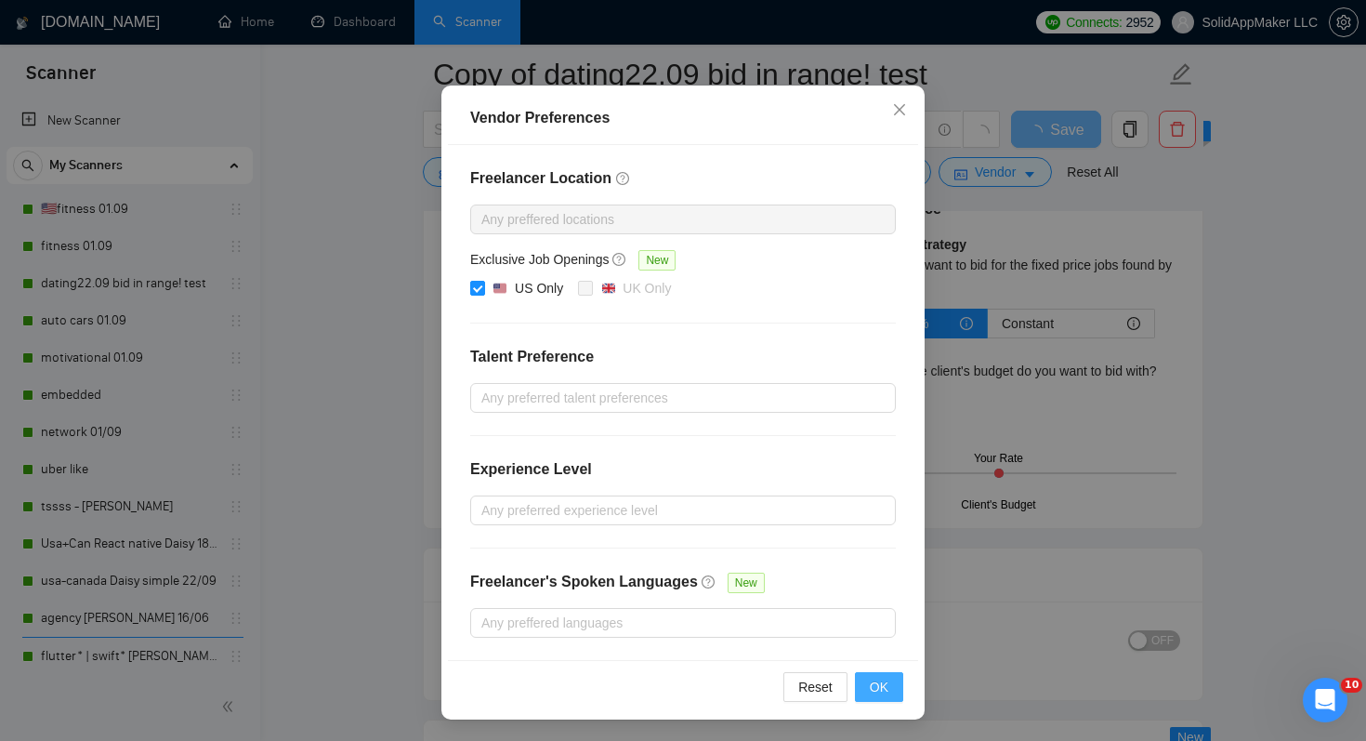
click at [880, 679] on span "OK" at bounding box center [879, 687] width 19 height 20
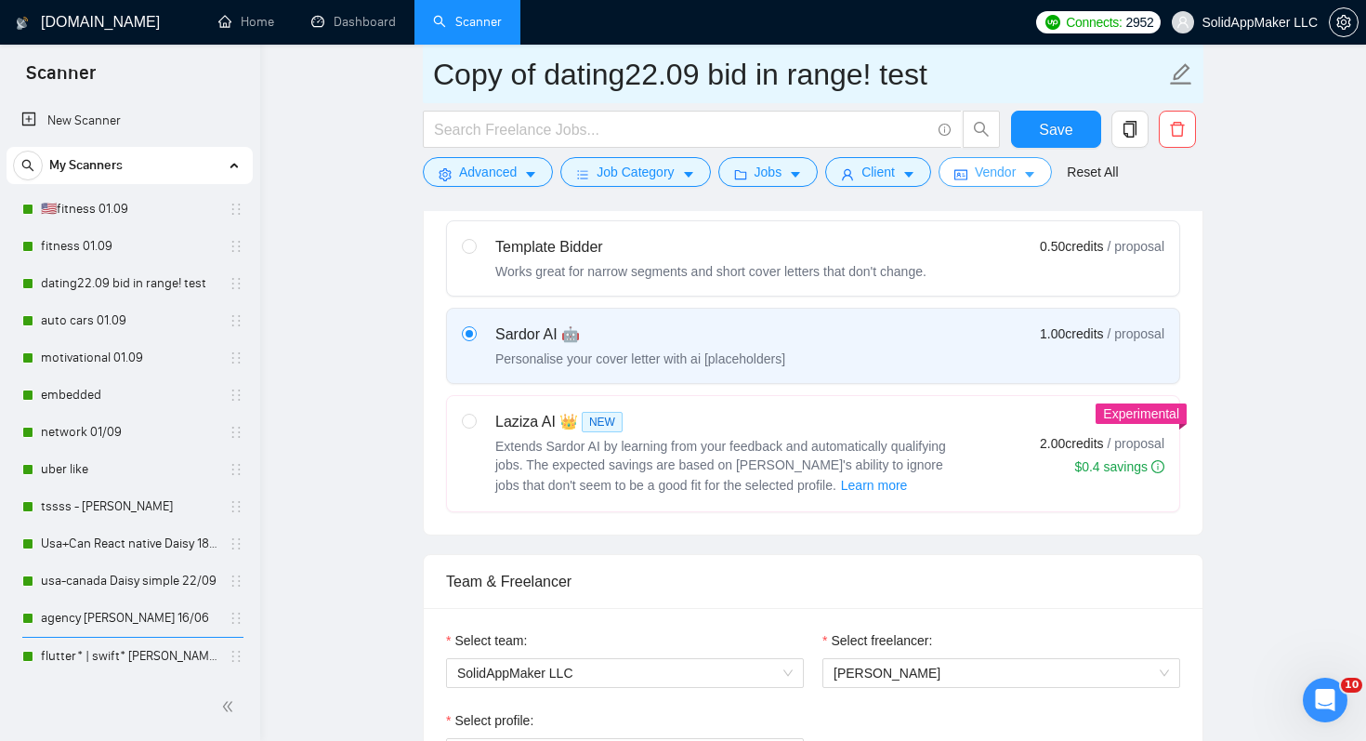
scroll to position [316, 0]
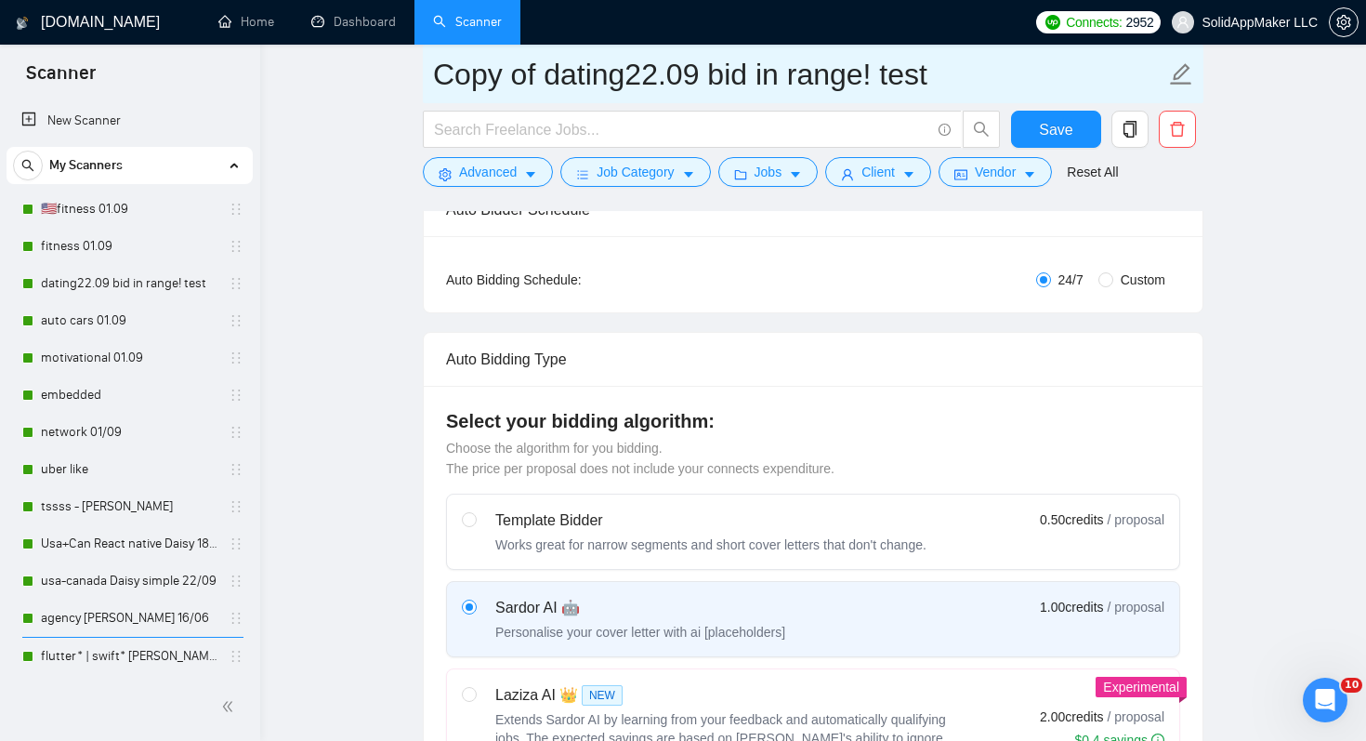
drag, startPoint x: 546, startPoint y: 71, endPoint x: 423, endPoint y: 70, distance: 122.7
paste input "🇺🇸"
drag, startPoint x: 559, startPoint y: 79, endPoint x: 1080, endPoint y: 151, distance: 526.4
click at [1080, 151] on form "🇺🇸dating22.09 bid in range! test Save Advanced Job Category Jobs Client Vendor …" at bounding box center [813, 120] width 781 height 151
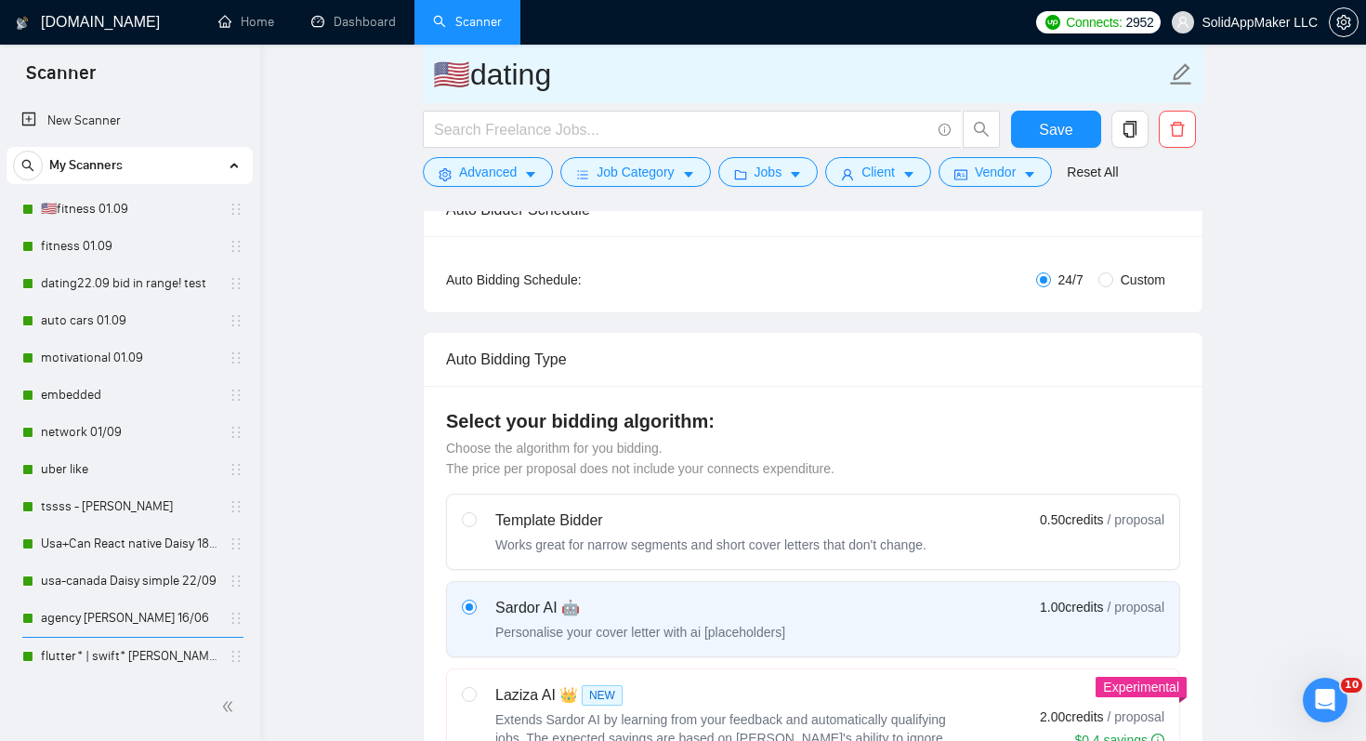
type input "🇺🇸dating"
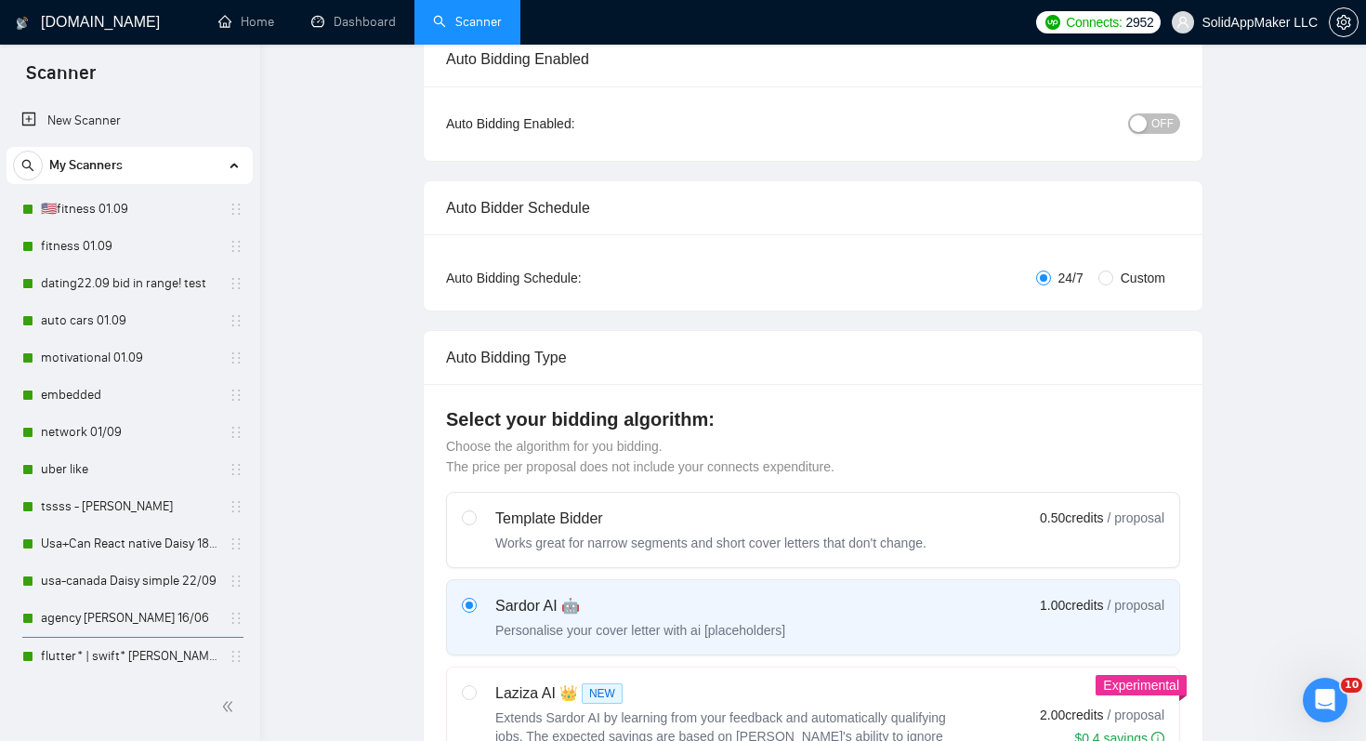
scroll to position [0, 0]
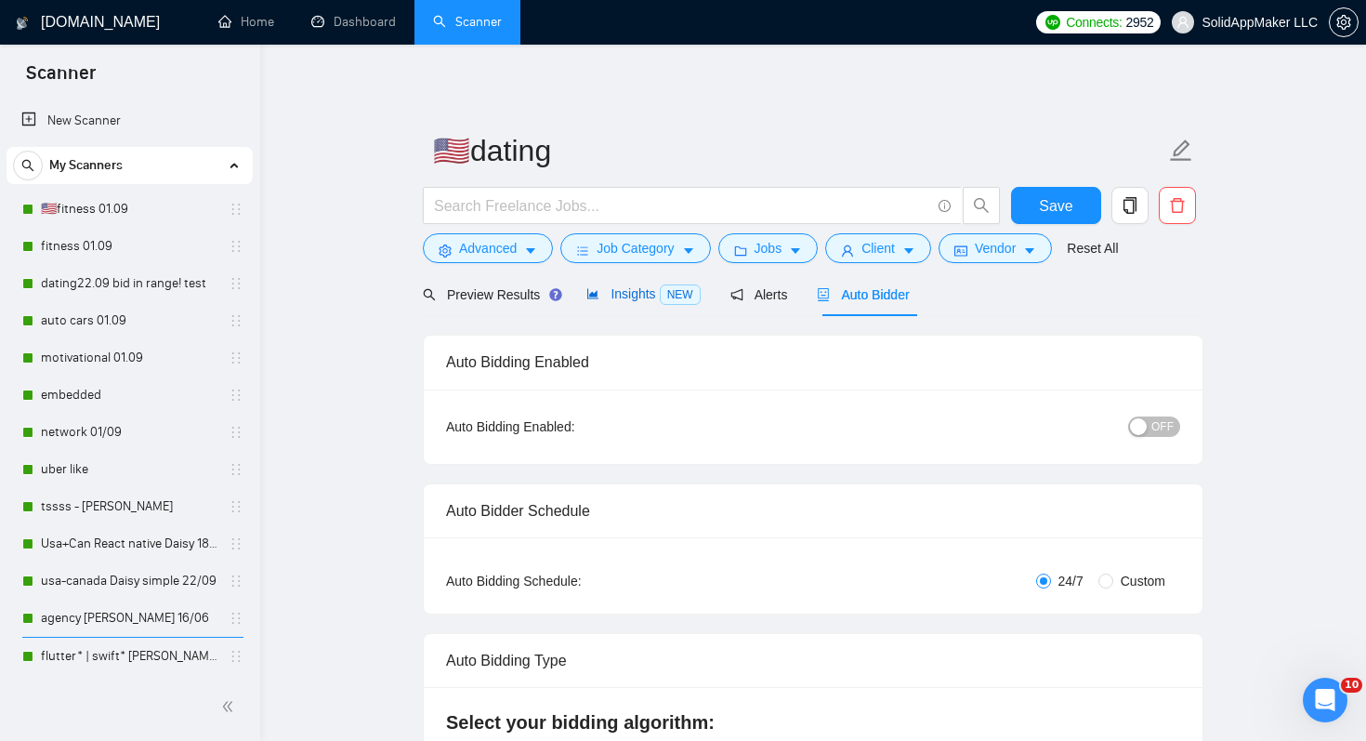
click at [627, 296] on span "Insights NEW" at bounding box center [642, 293] width 113 height 15
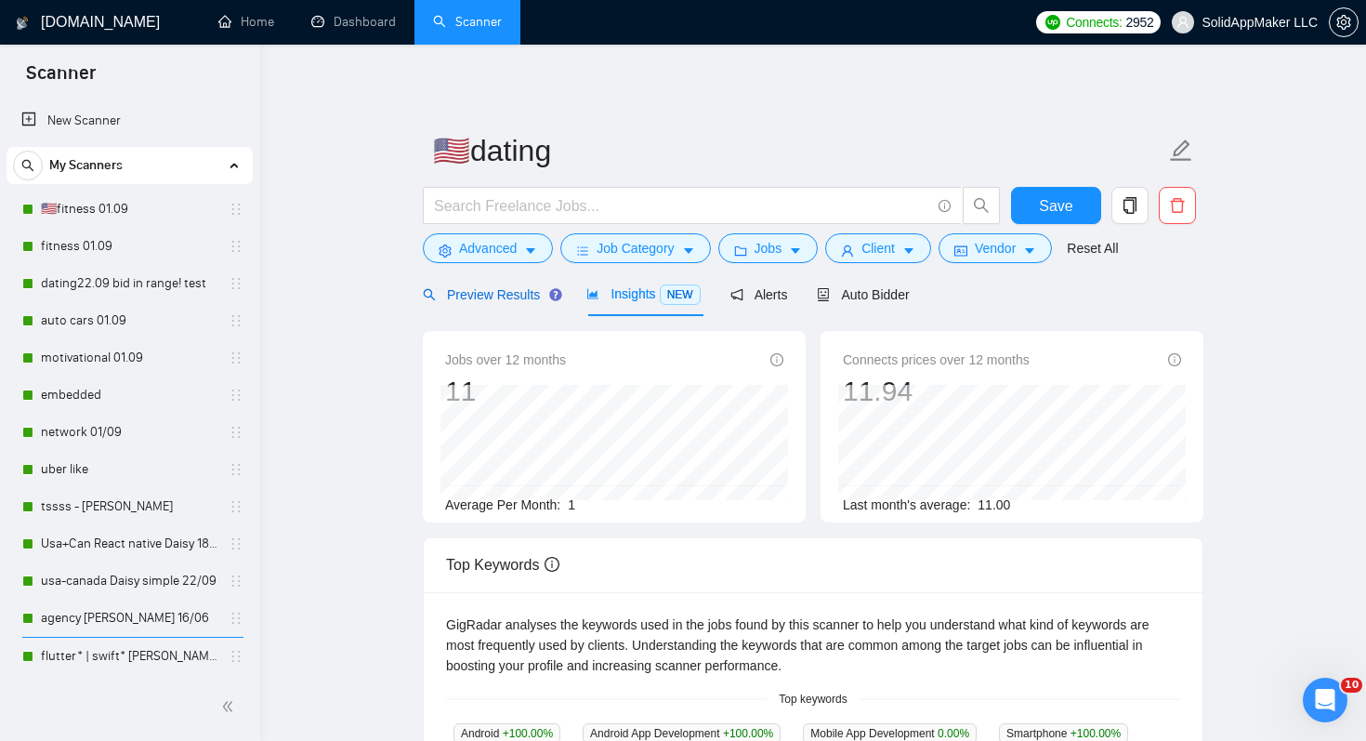
click at [505, 293] on span "Preview Results" at bounding box center [490, 294] width 134 height 15
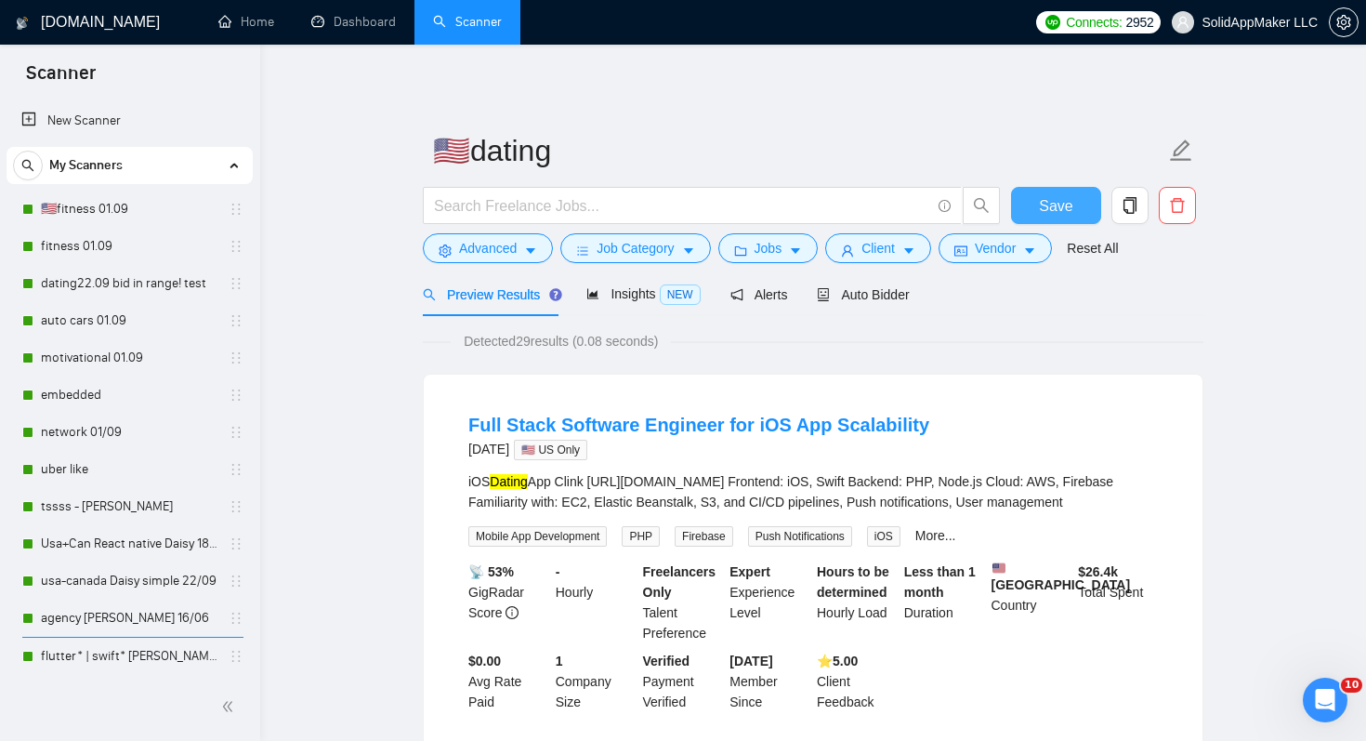
click at [1053, 199] on span "Save" at bounding box center [1055, 205] width 33 height 23
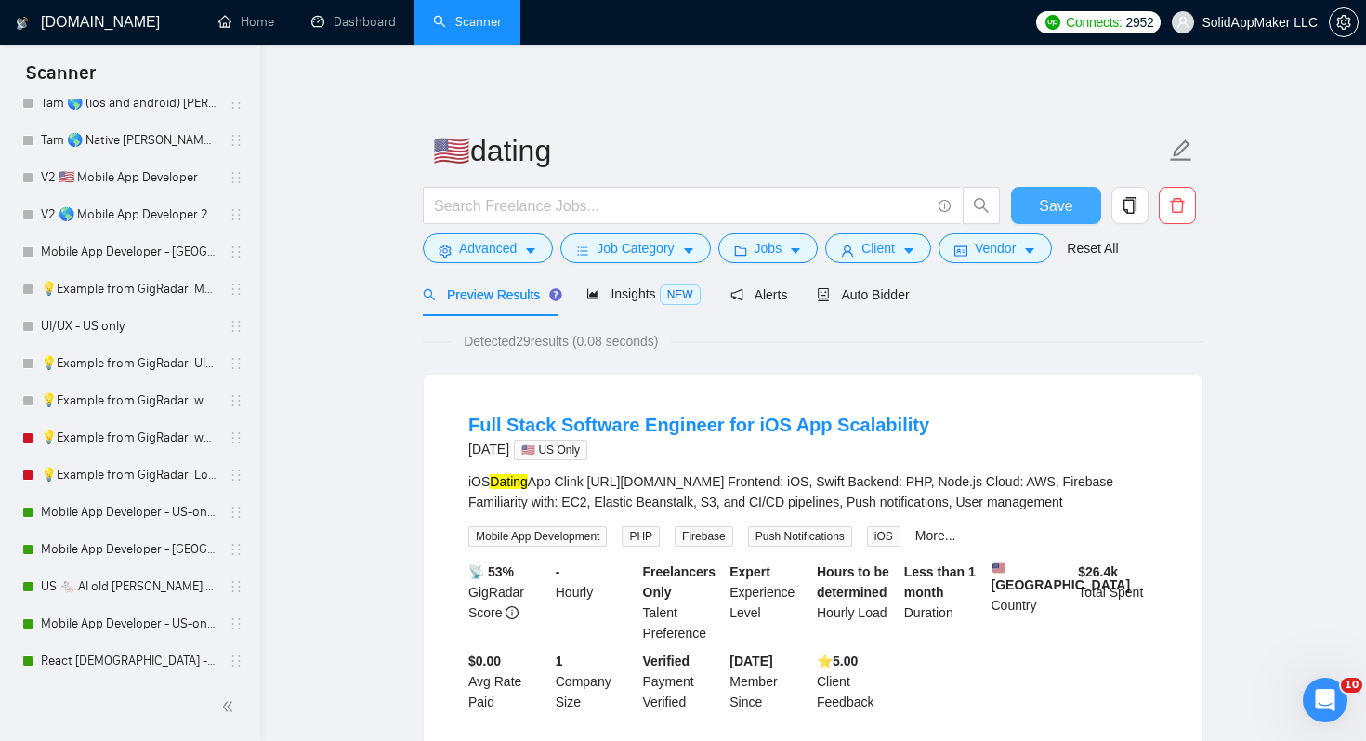
scroll to position [1562, 0]
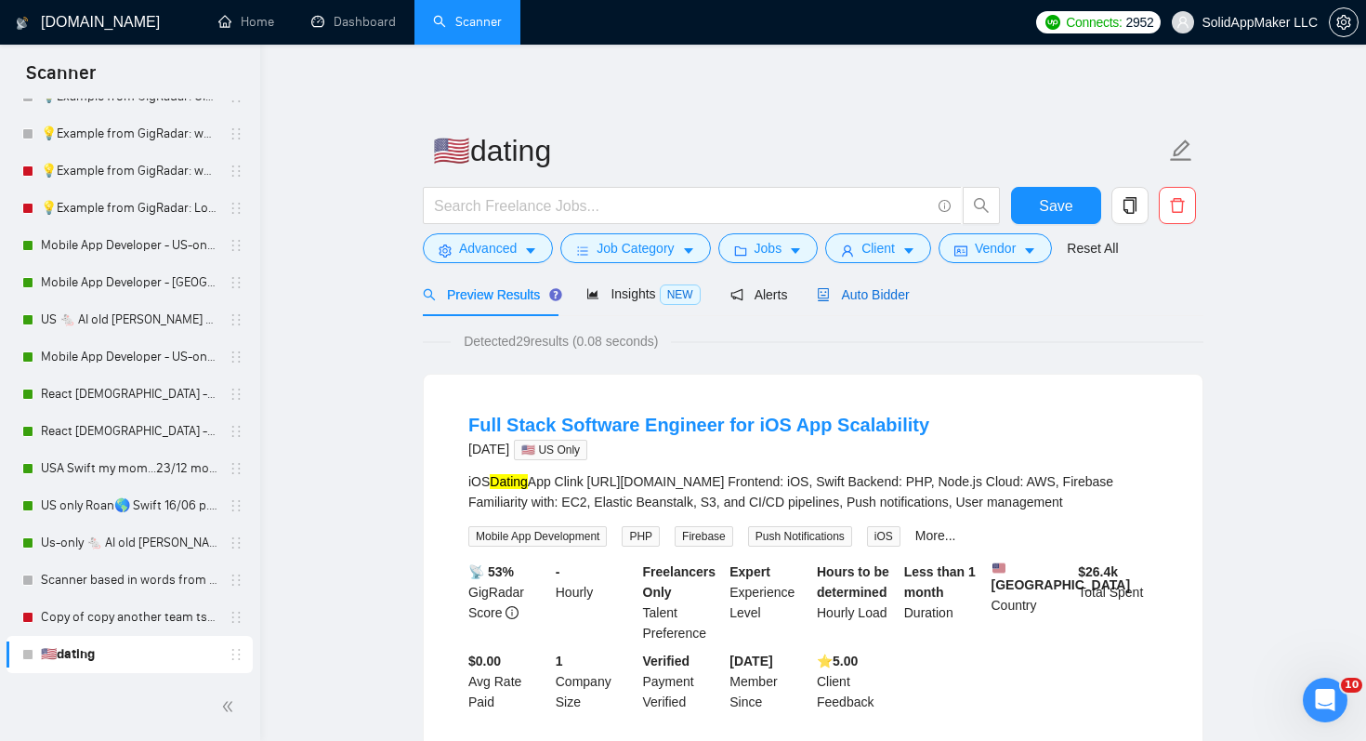
click at [890, 298] on span "Auto Bidder" at bounding box center [863, 294] width 92 height 15
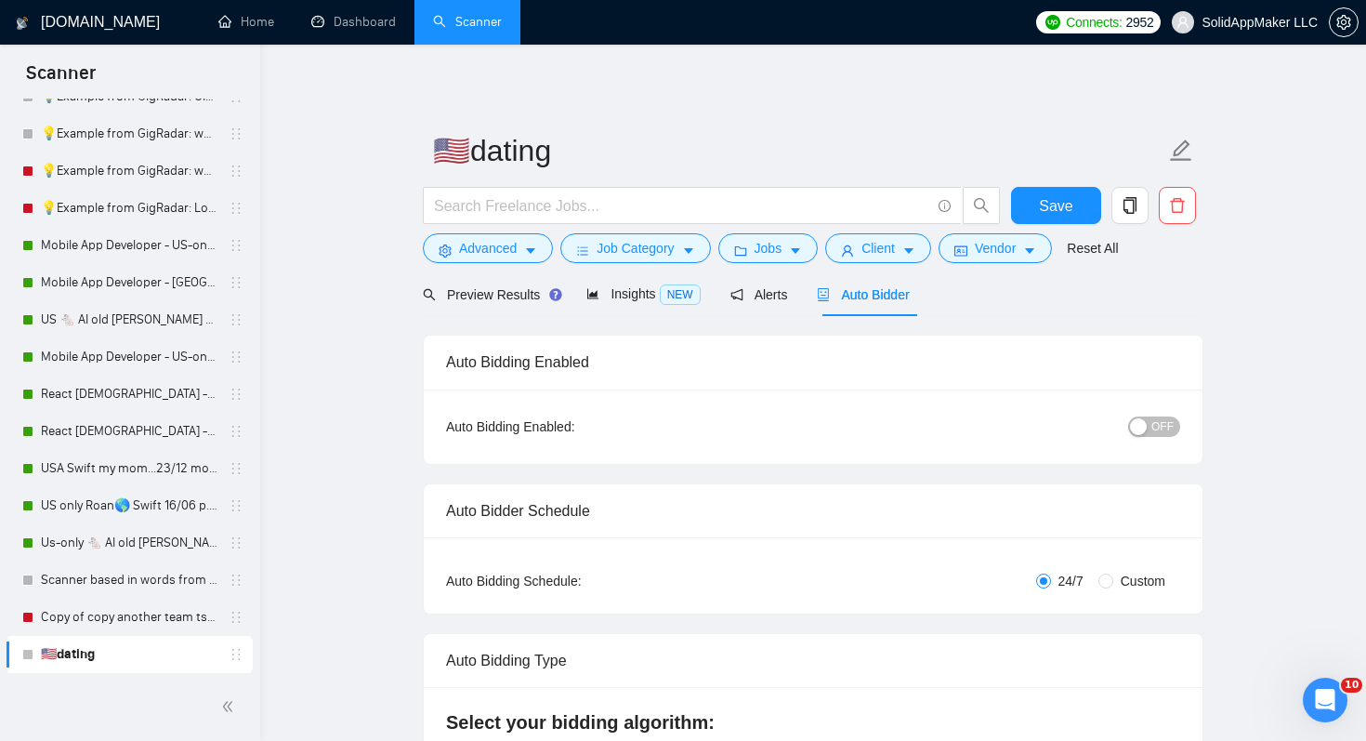
click at [1179, 429] on button "OFF" at bounding box center [1154, 426] width 52 height 20
click at [1067, 209] on span "Save" at bounding box center [1055, 205] width 33 height 23
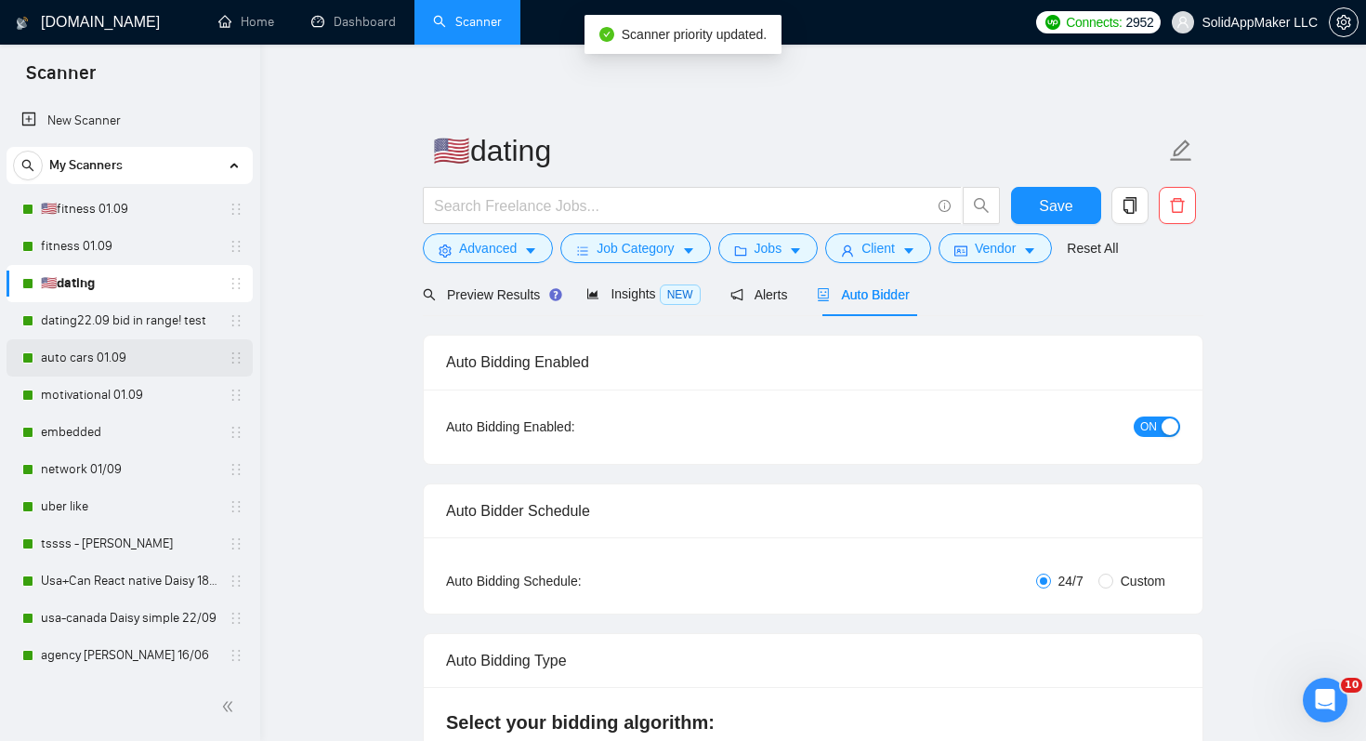
click at [187, 353] on link "auto cars 01.09" at bounding box center [129, 357] width 177 height 37
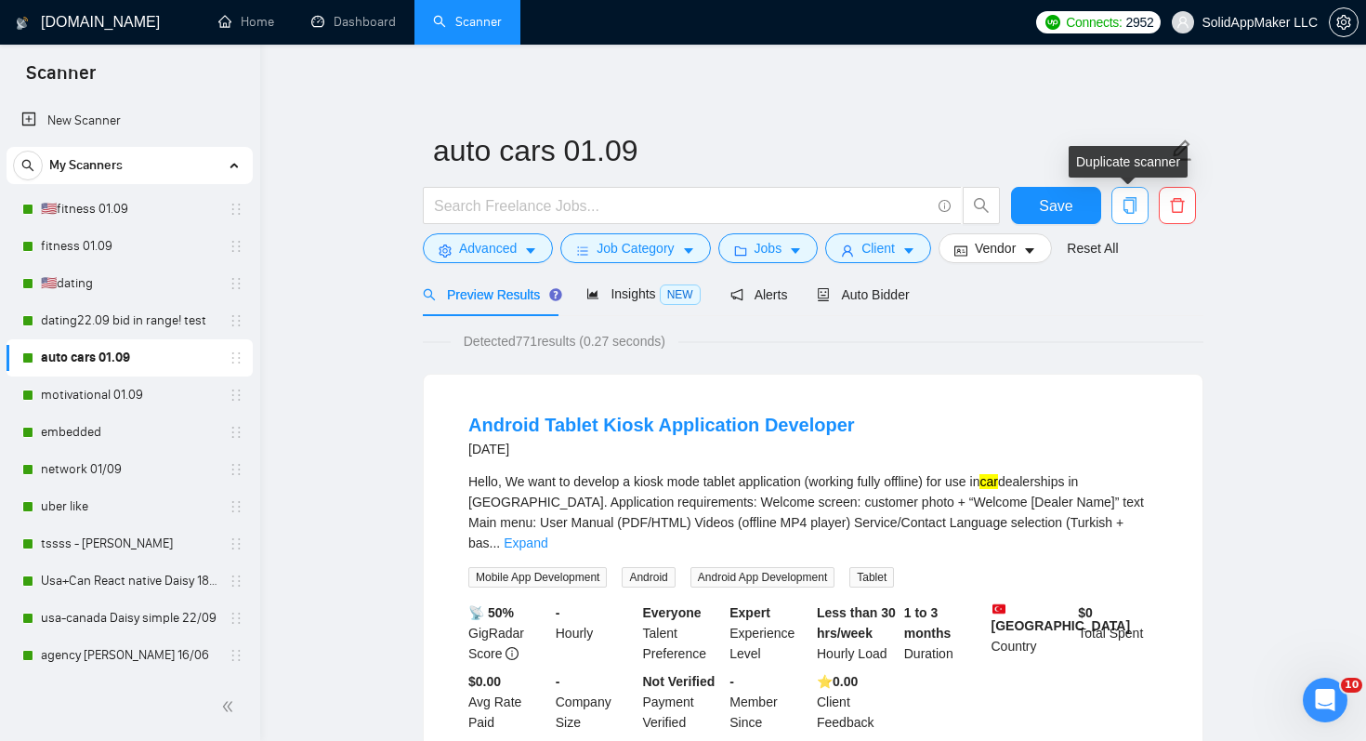
click at [1128, 204] on icon "copy" at bounding box center [1130, 205] width 17 height 17
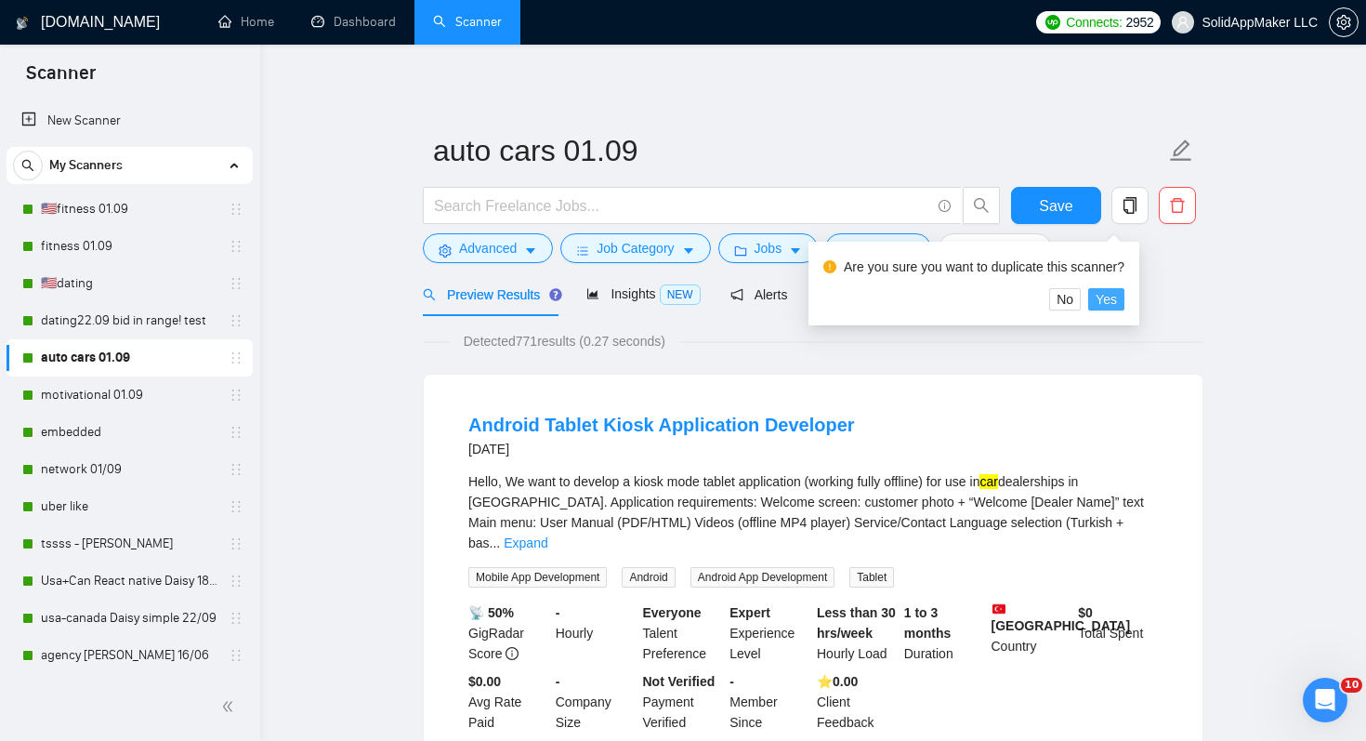
click at [1117, 297] on span "Yes" at bounding box center [1106, 299] width 21 height 20
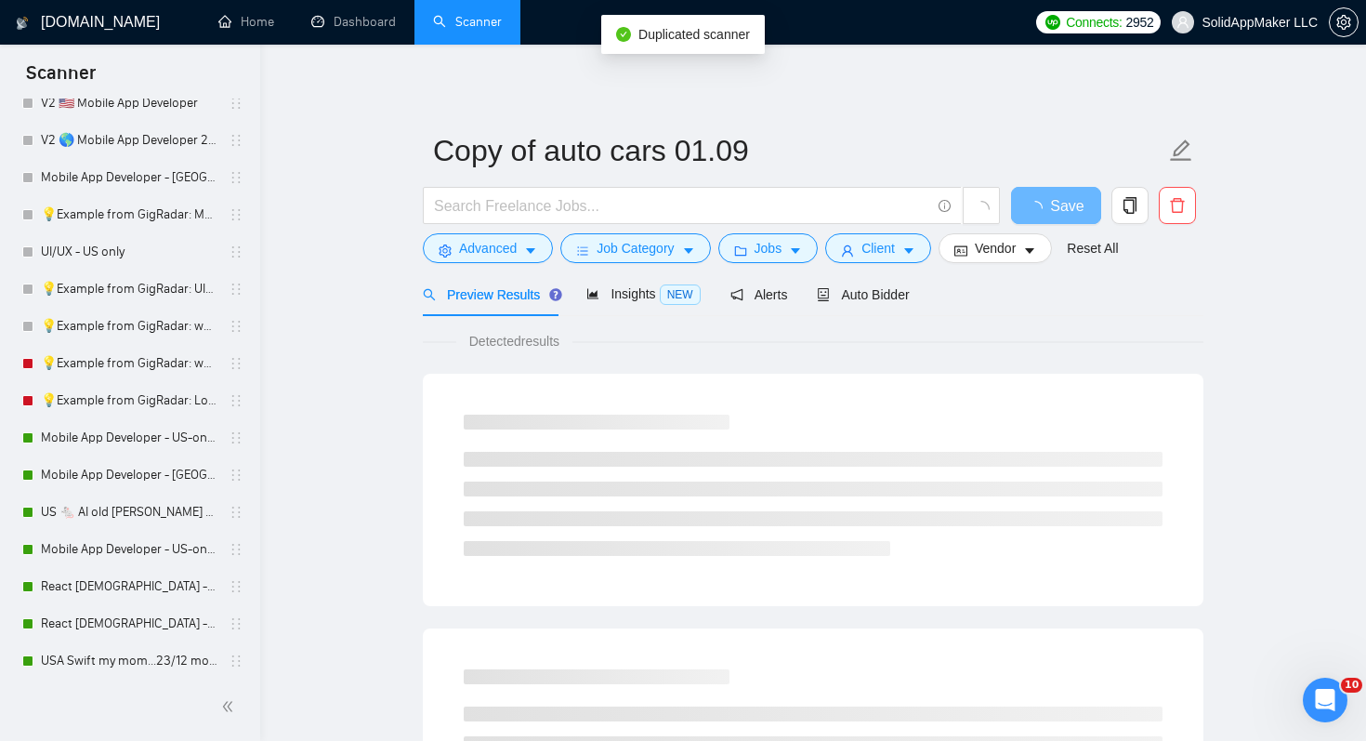
scroll to position [1600, 0]
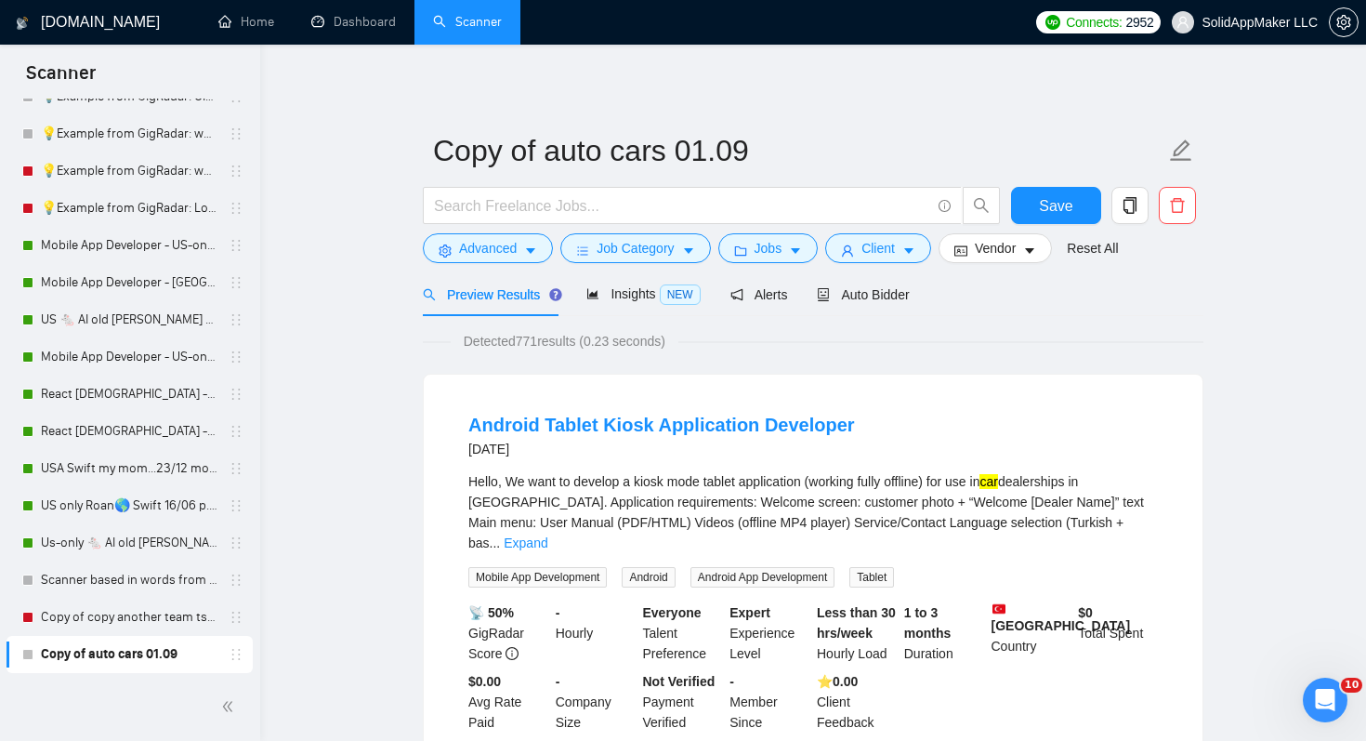
click at [1059, 302] on div "Preview Results Insights NEW Alerts Auto Bidder" at bounding box center [813, 294] width 781 height 44
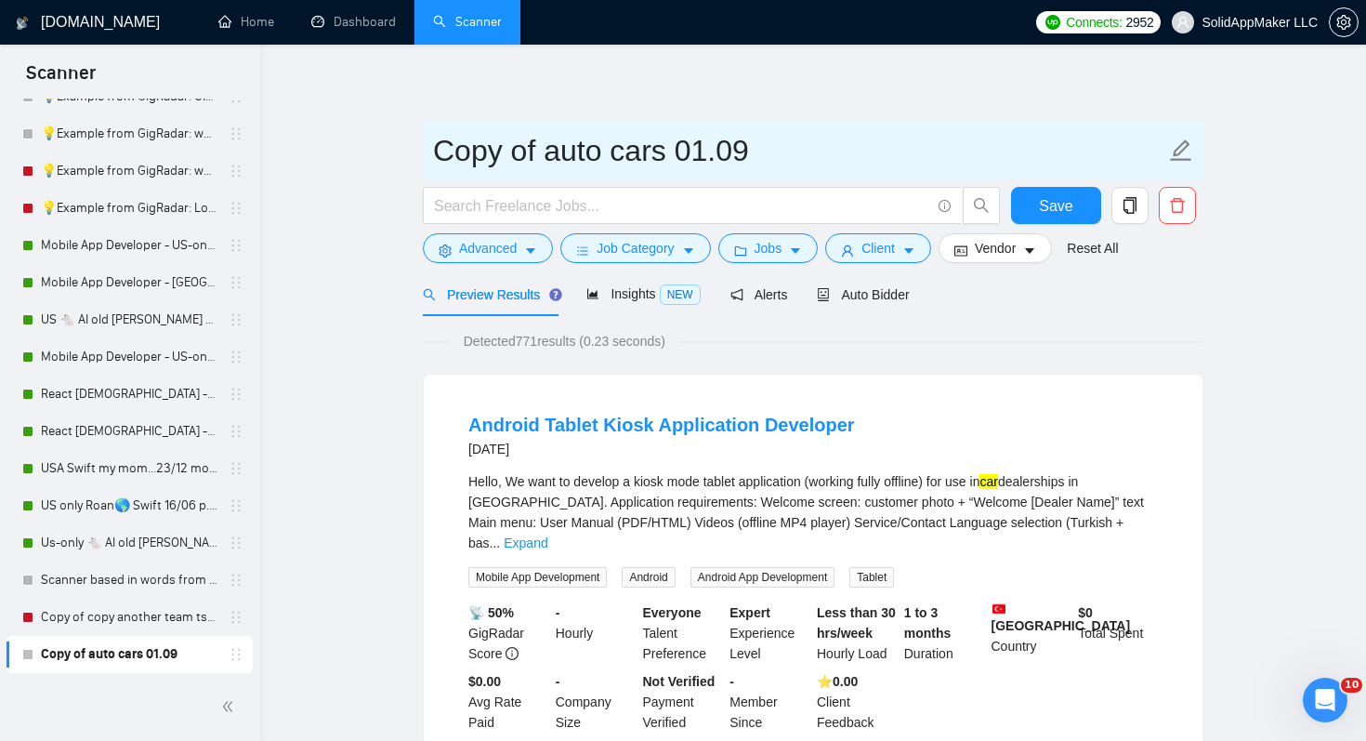
drag, startPoint x: 546, startPoint y: 151, endPoint x: 372, endPoint y: 150, distance: 173.8
paste input "🇺🇸"
type input "🇺🇸auto cars 01.09"
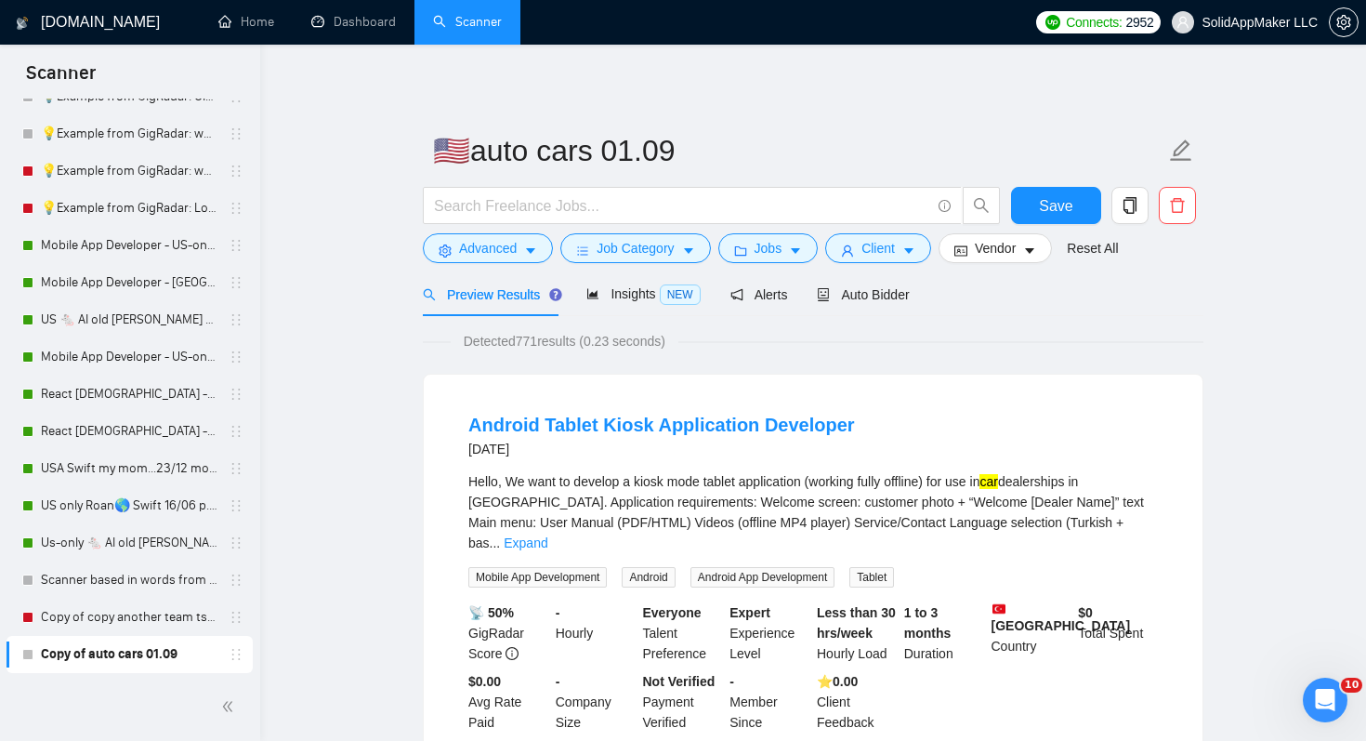
click at [899, 291] on span "Auto Bidder" at bounding box center [863, 294] width 92 height 15
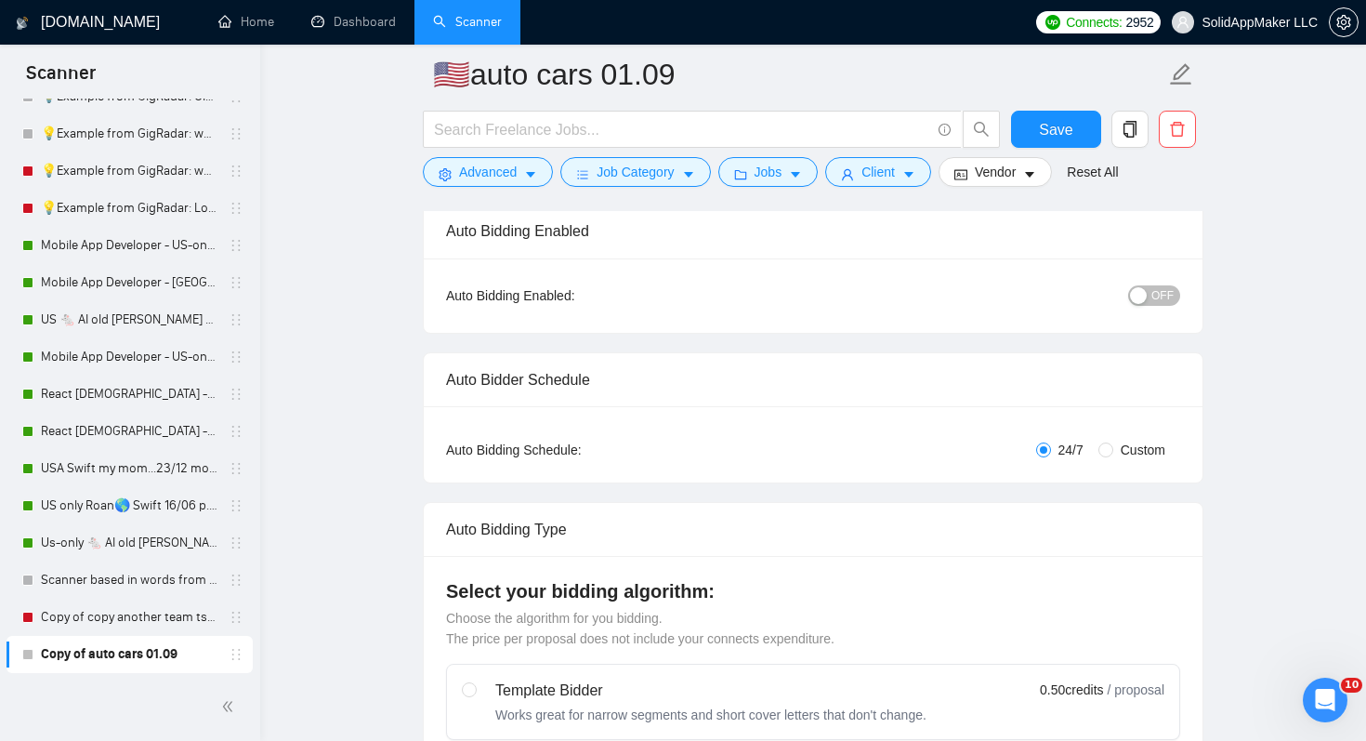
scroll to position [90, 0]
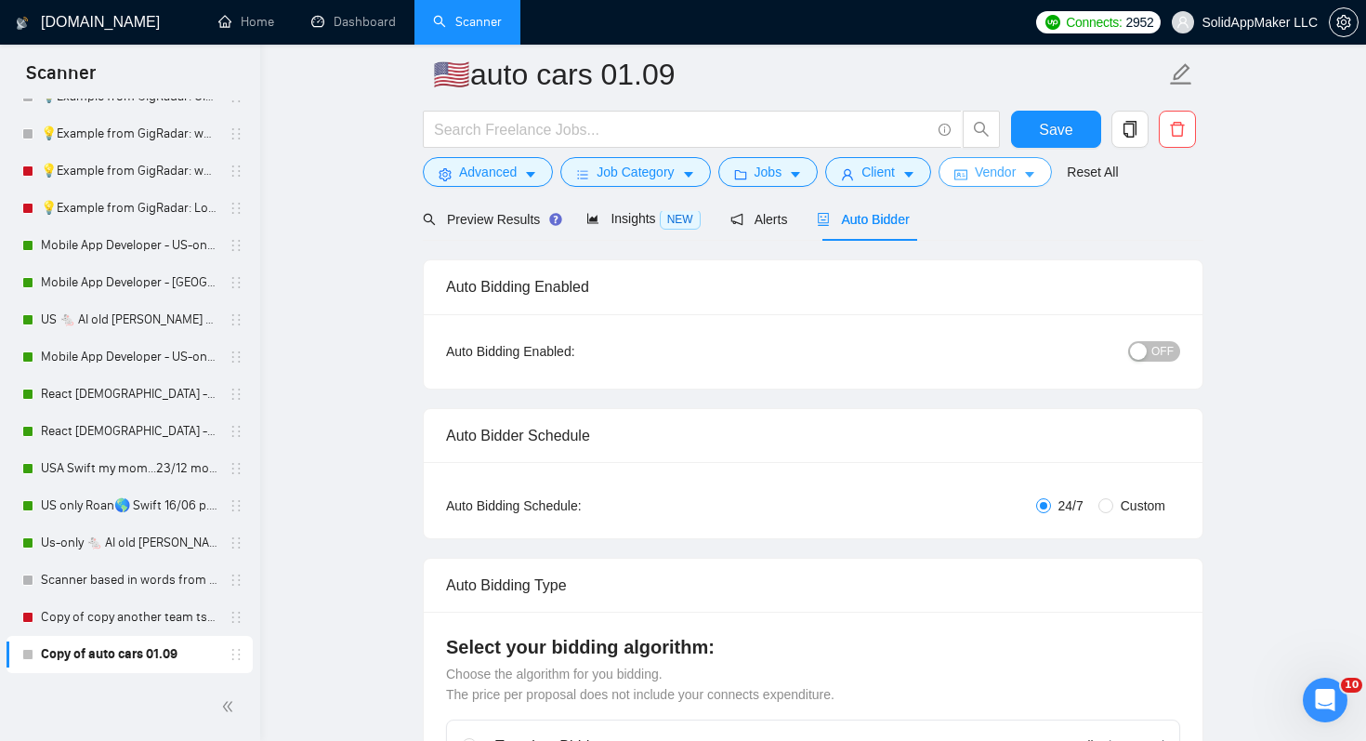
click at [1027, 173] on button "Vendor" at bounding box center [995, 172] width 113 height 30
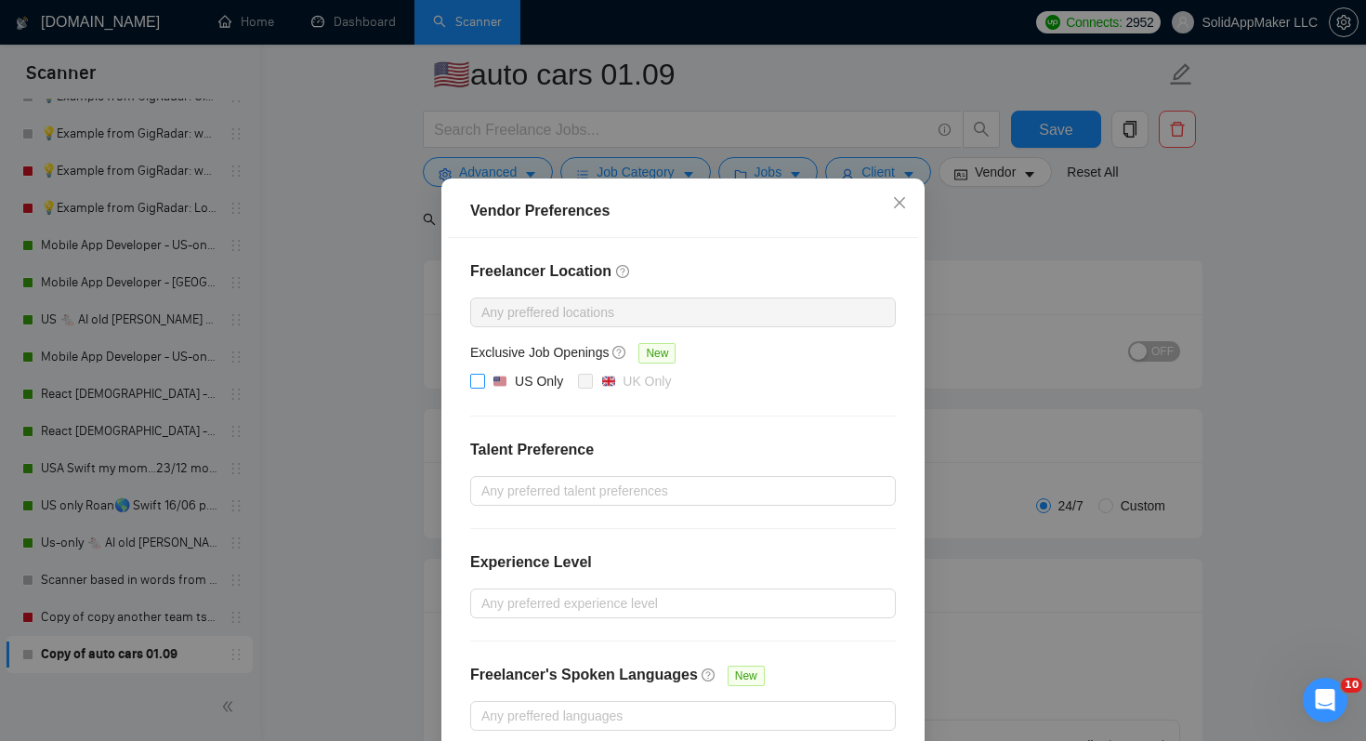
click at [518, 391] on div "US Only" at bounding box center [539, 381] width 48 height 20
click at [483, 387] on input "US Only" at bounding box center [476, 380] width 13 height 13
checkbox input "true"
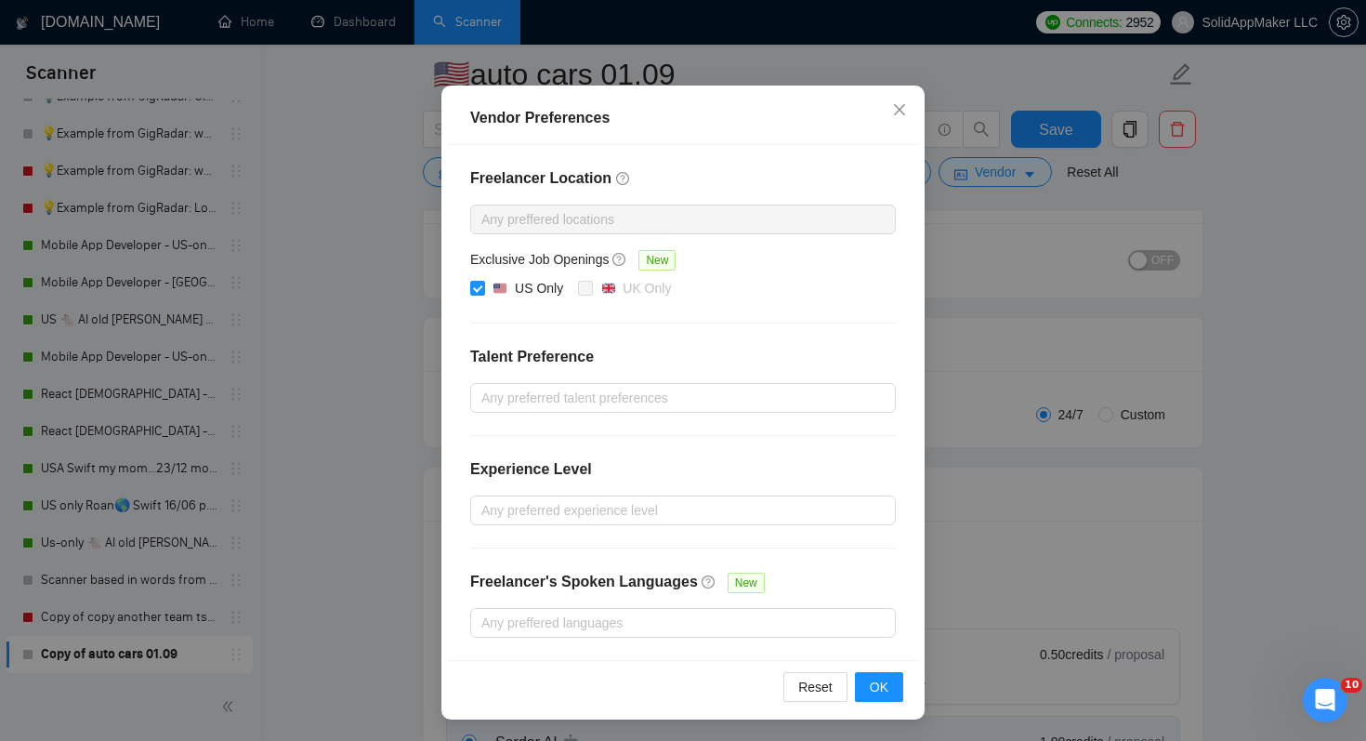
scroll to position [350, 0]
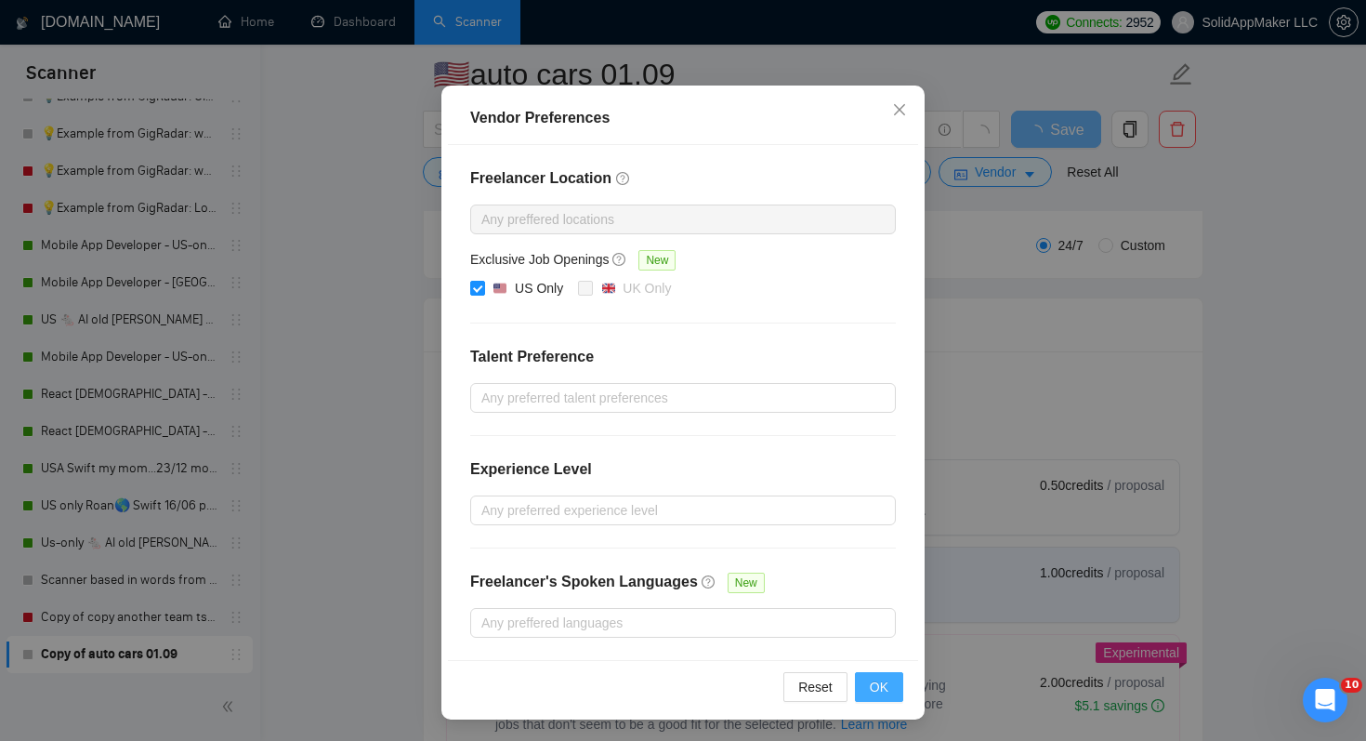
click at [893, 682] on button "OK" at bounding box center [879, 687] width 48 height 30
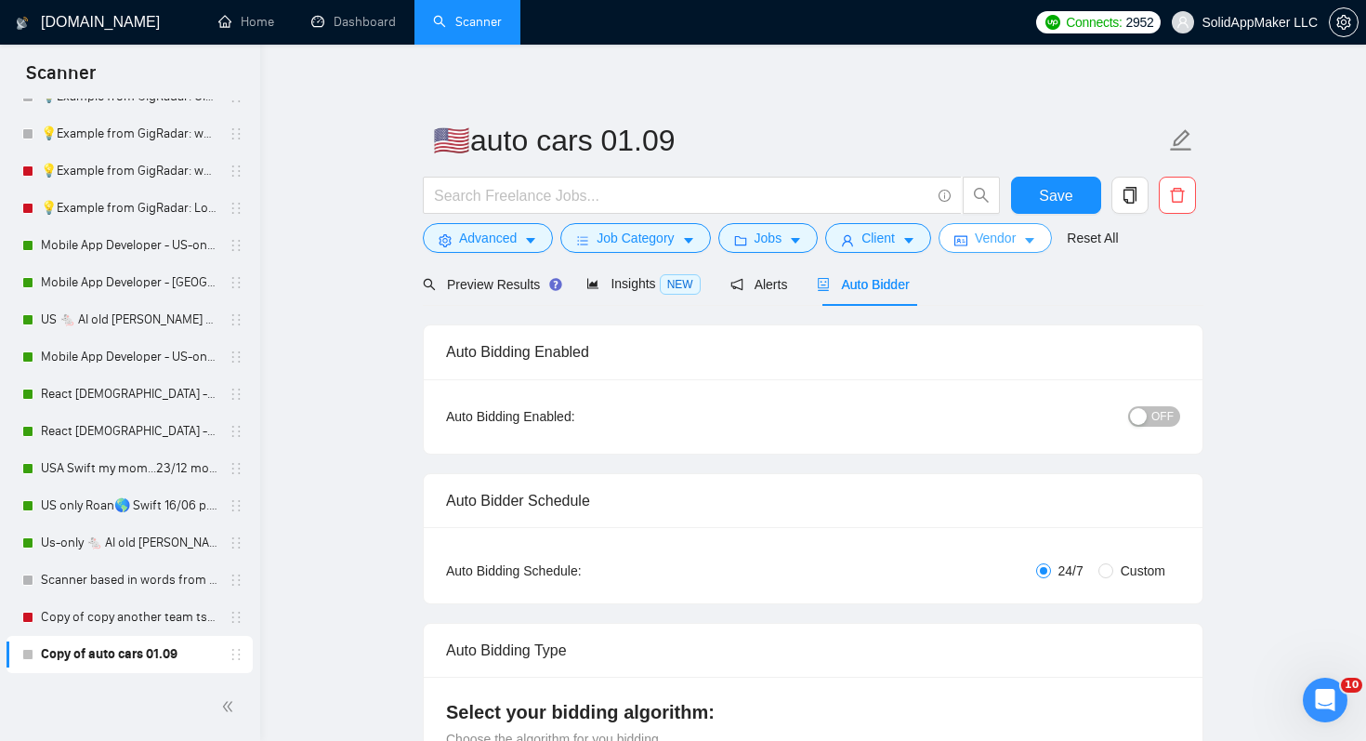
scroll to position [0, 0]
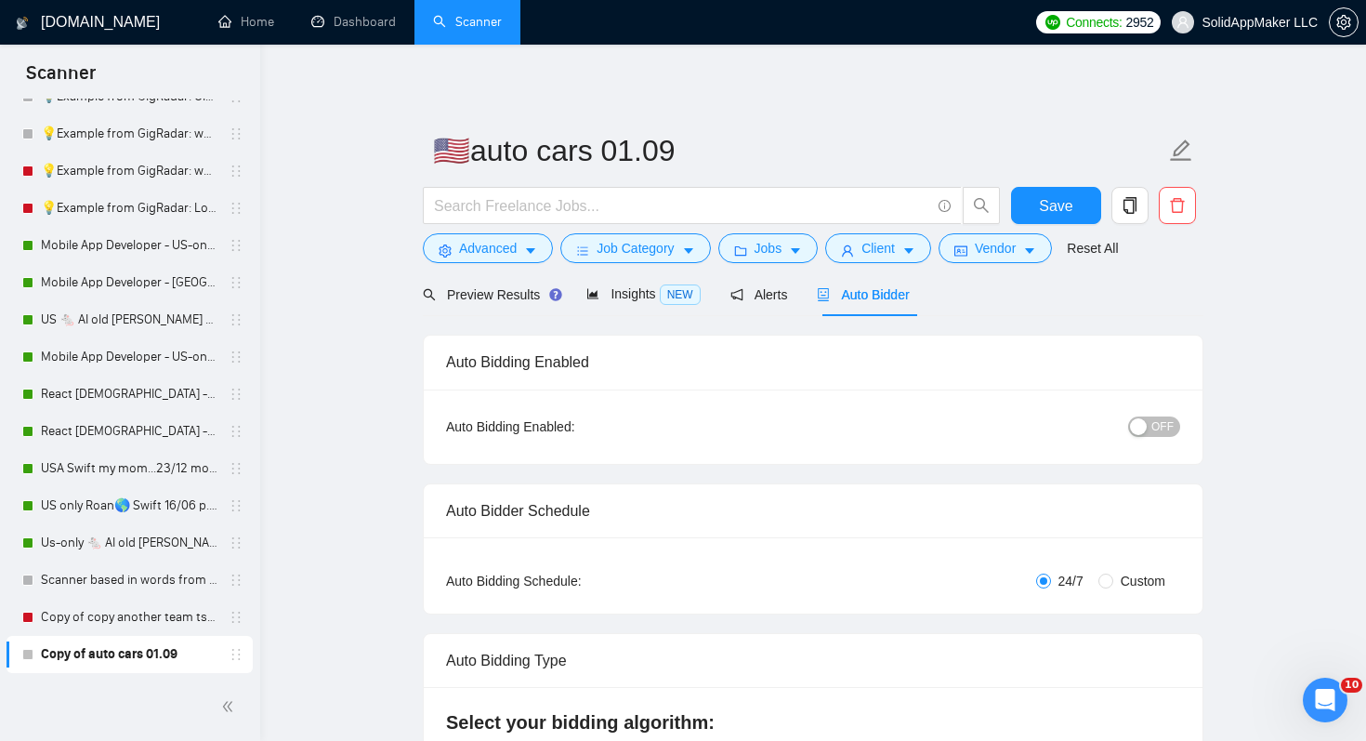
click at [1159, 431] on span "OFF" at bounding box center [1163, 426] width 22 height 20
click at [1047, 206] on span "Save" at bounding box center [1055, 205] width 33 height 23
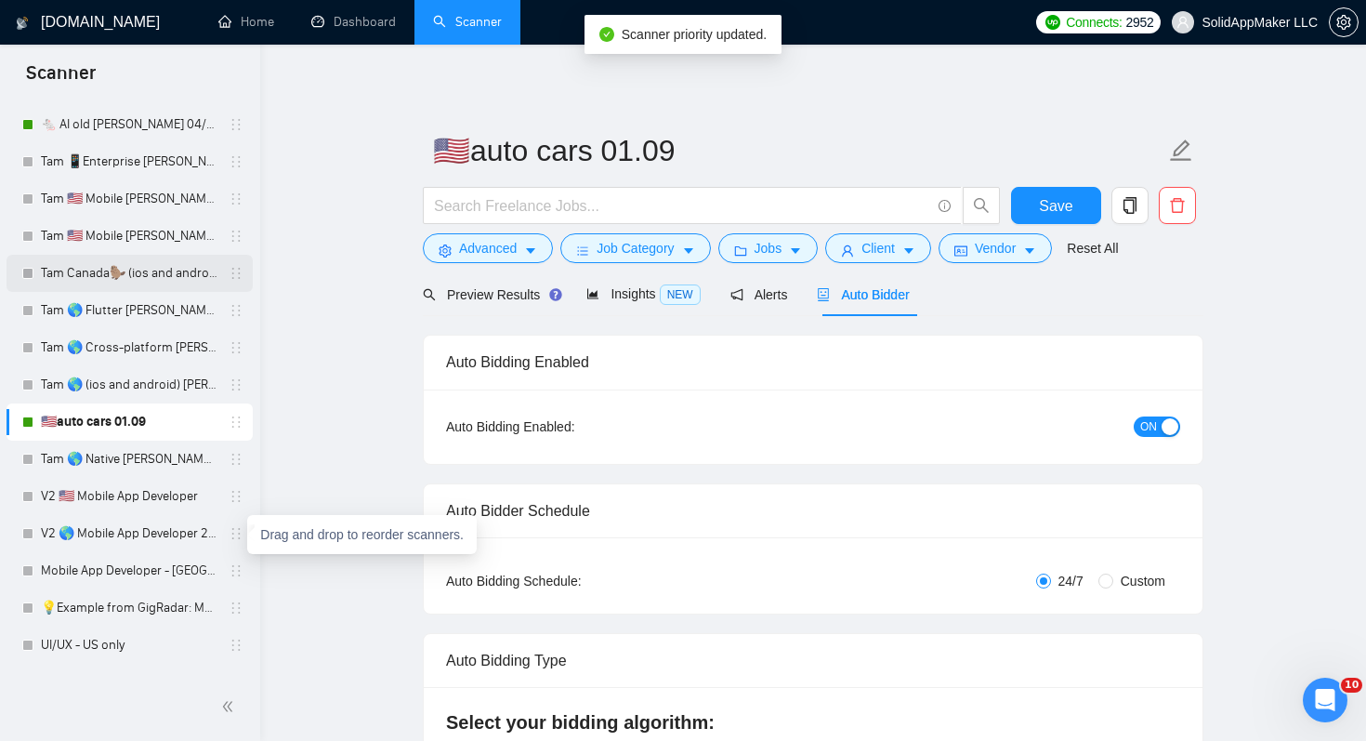
scroll to position [962, 0]
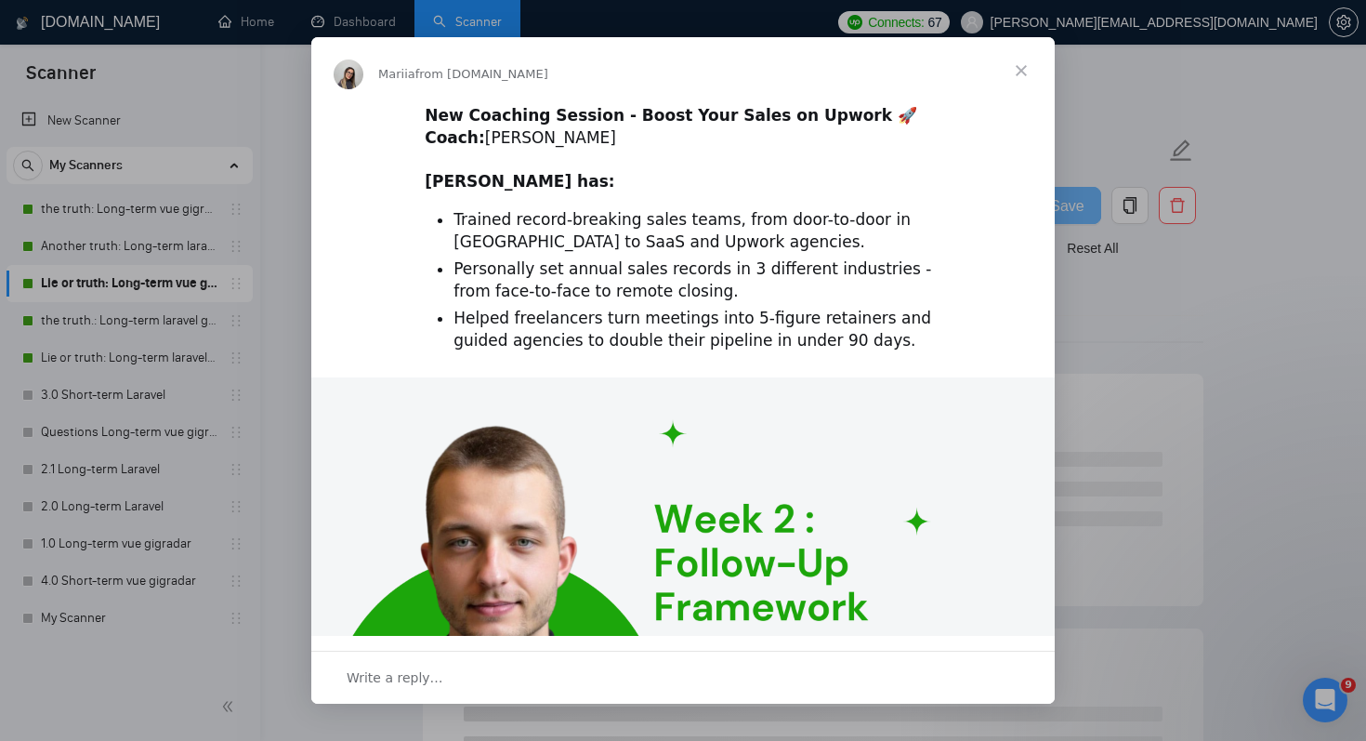
click at [1025, 80] on span "Close" at bounding box center [1021, 70] width 67 height 67
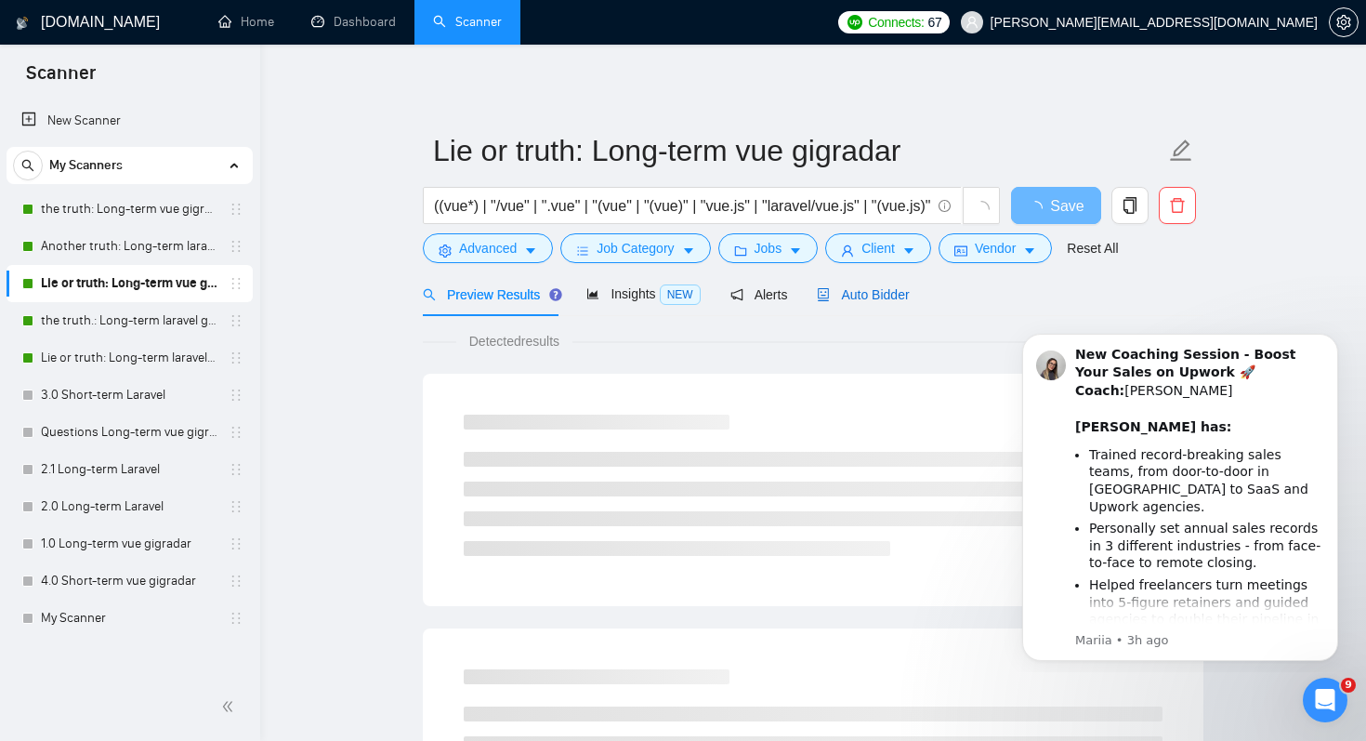
click at [889, 284] on div "Auto Bidder" at bounding box center [863, 294] width 92 height 20
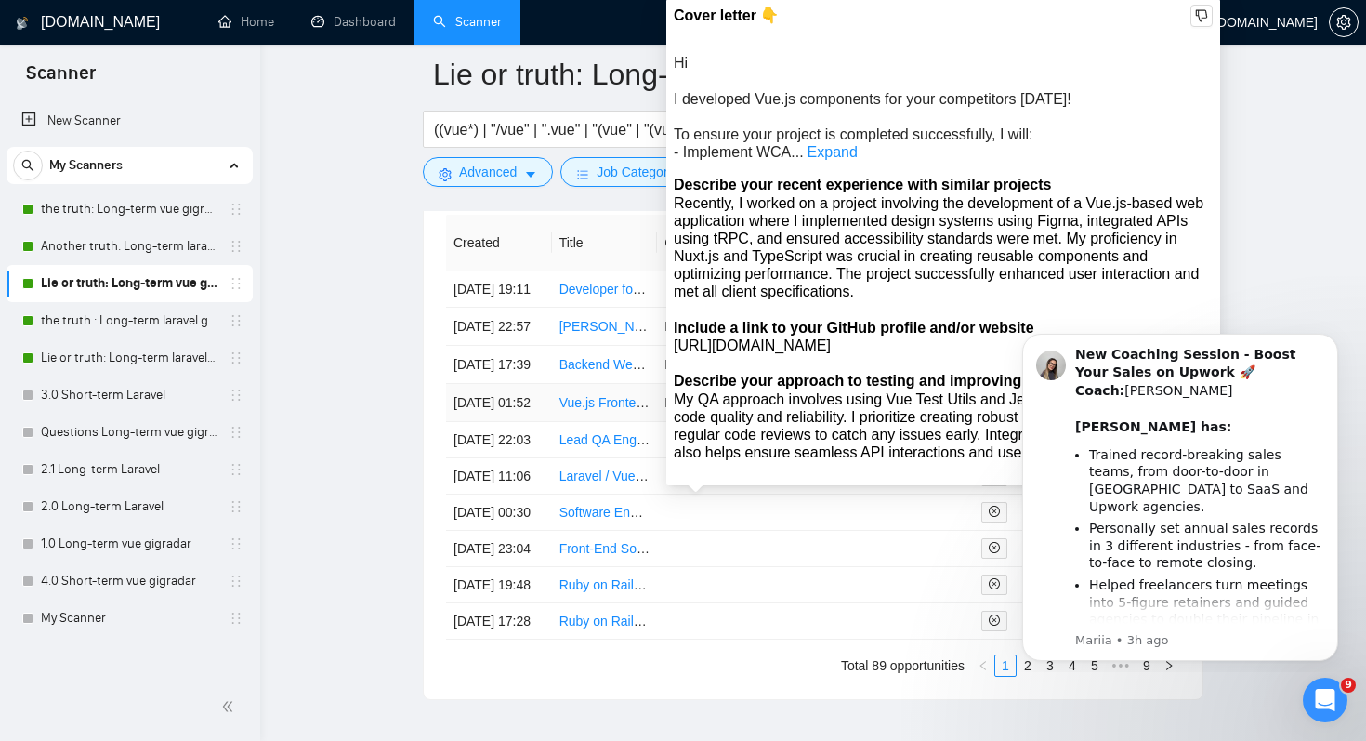
scroll to position [4965, 0]
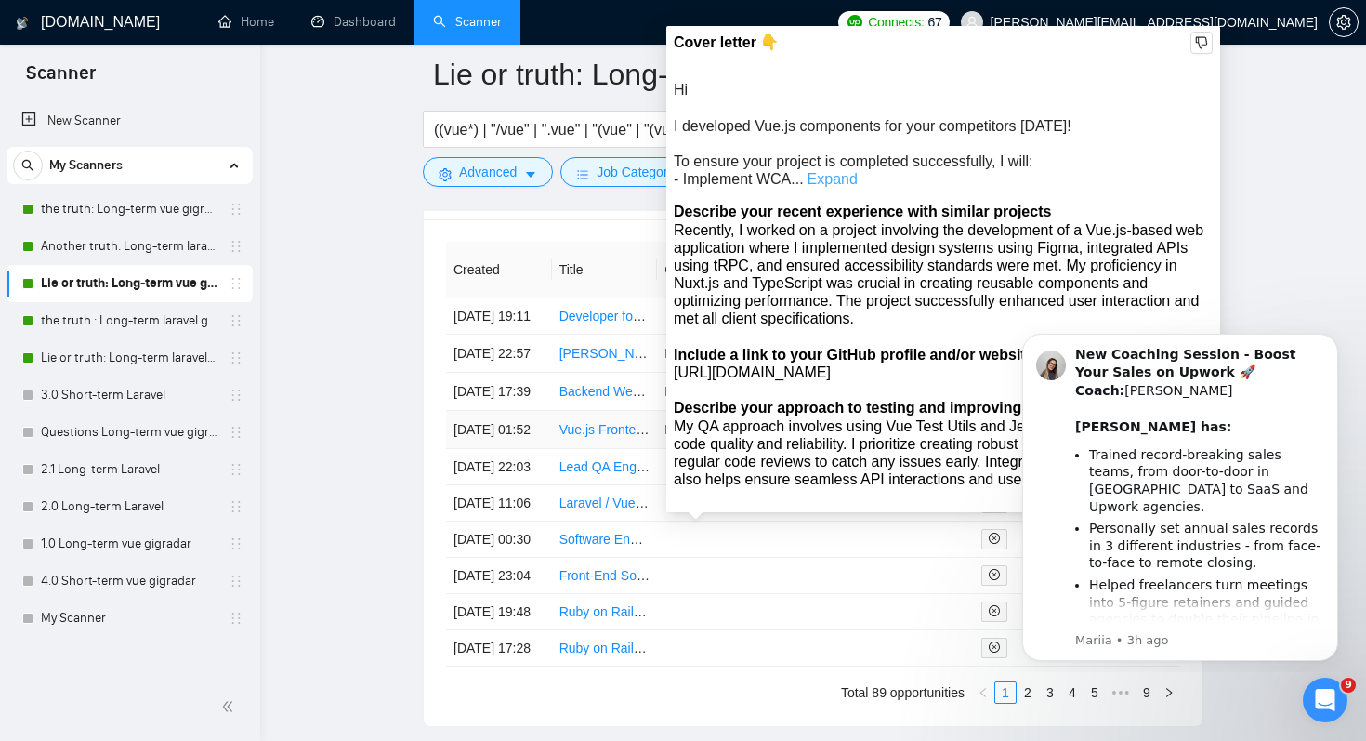
click at [843, 180] on link "Expand" at bounding box center [833, 179] width 50 height 16
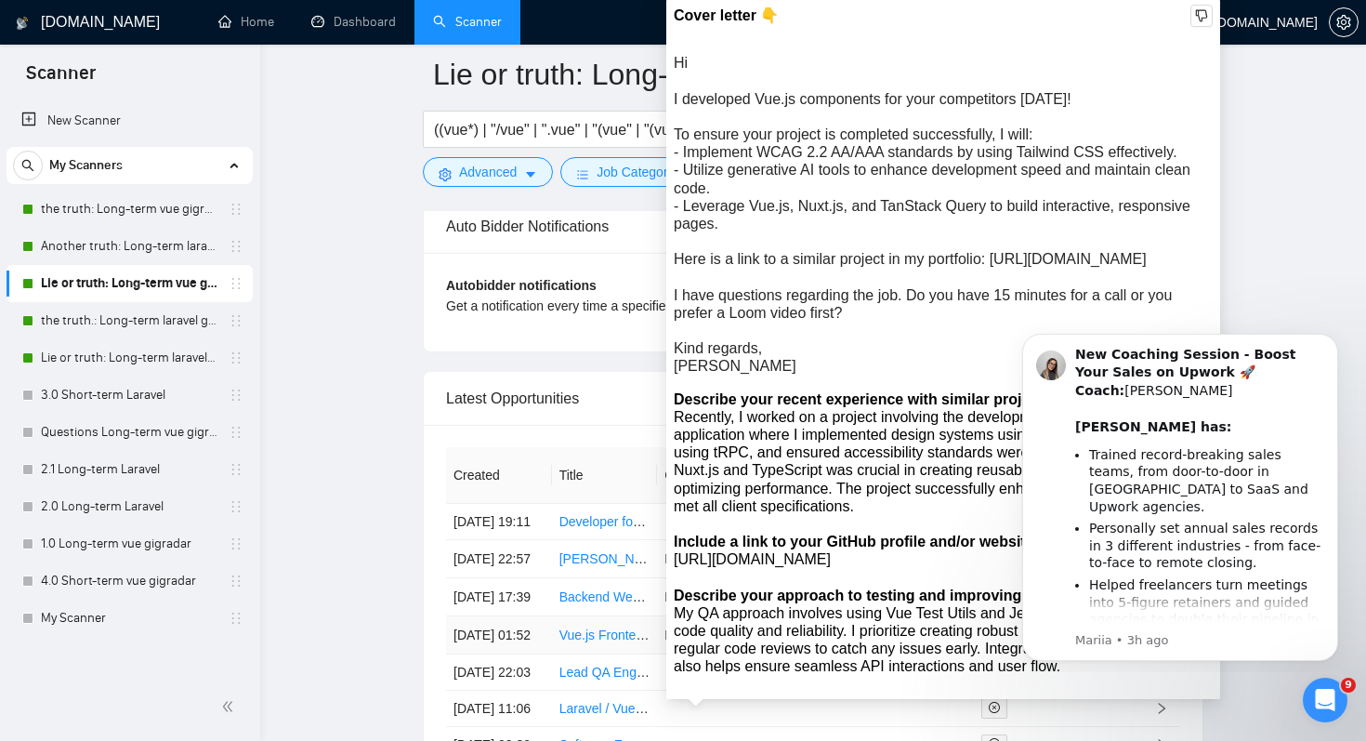
scroll to position [4769, 0]
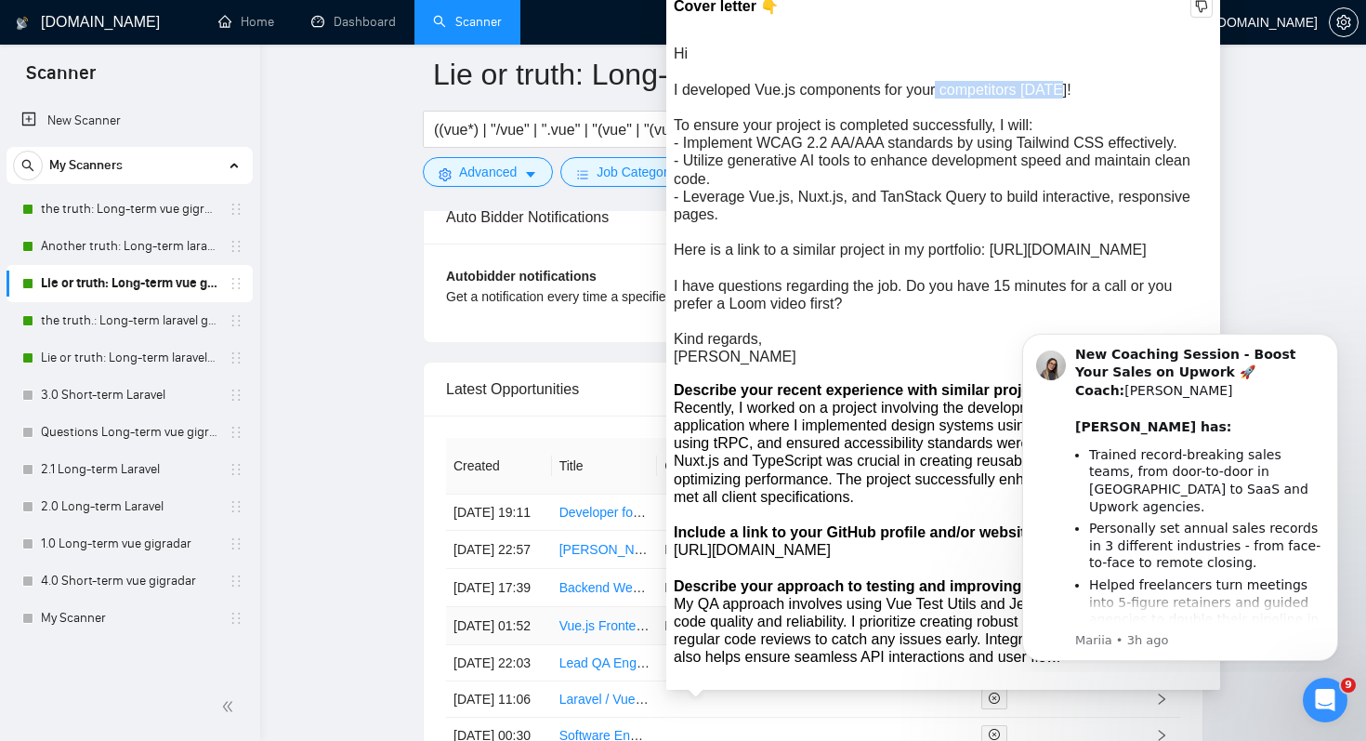
drag, startPoint x: 942, startPoint y: 86, endPoint x: 1070, endPoint y: 82, distance: 128.3
click at [1070, 82] on div "Hi I developed Vue.js components for your competitors two weeks ago! To ensure …" at bounding box center [943, 205] width 539 height 321
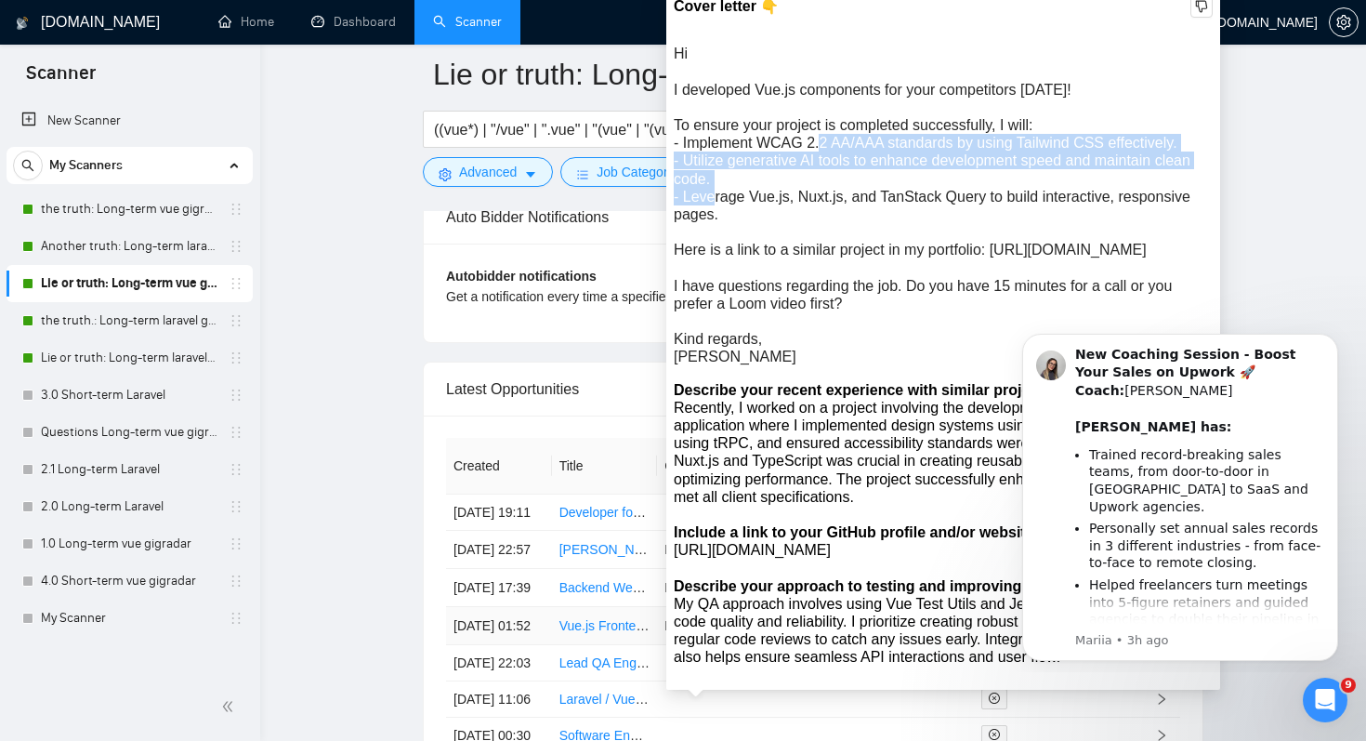
drag, startPoint x: 757, startPoint y: 134, endPoint x: 788, endPoint y: 177, distance: 52.6
click at [788, 178] on div "Hi I developed Vue.js components for your competitors two weeks ago! To ensure …" at bounding box center [943, 205] width 539 height 321
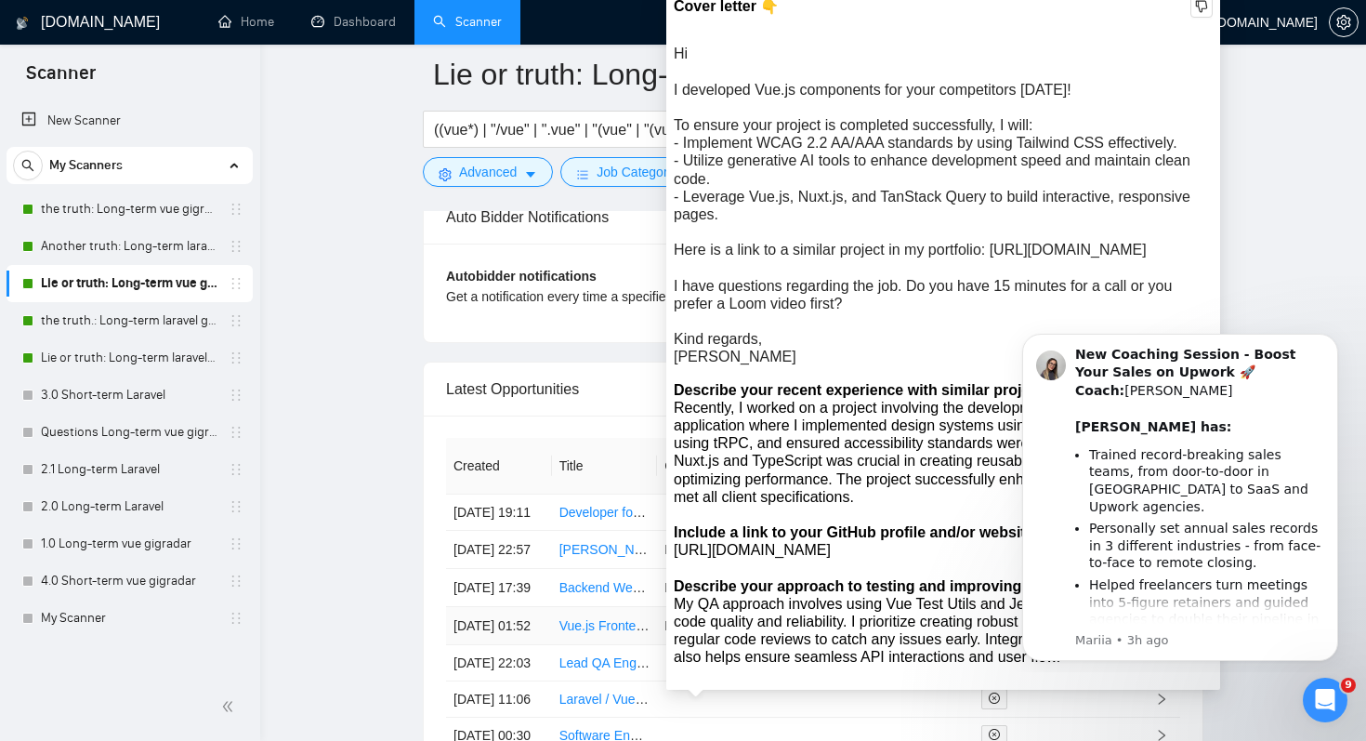
click at [759, 130] on div "Hi I developed Vue.js components for your competitors two weeks ago! To ensure …" at bounding box center [943, 205] width 539 height 321
click at [762, 128] on div "Hi I developed Vue.js components for your competitors two weeks ago! To ensure …" at bounding box center [943, 205] width 539 height 321
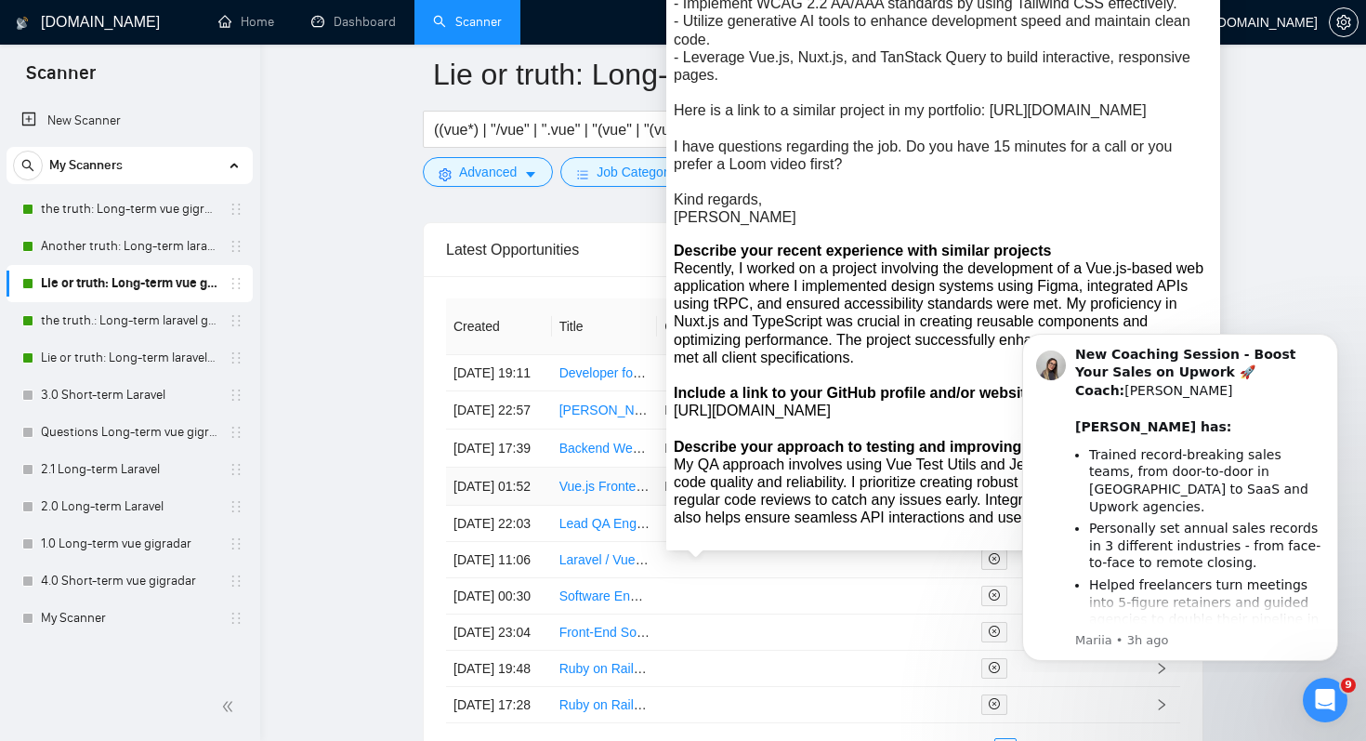
scroll to position [4918, 0]
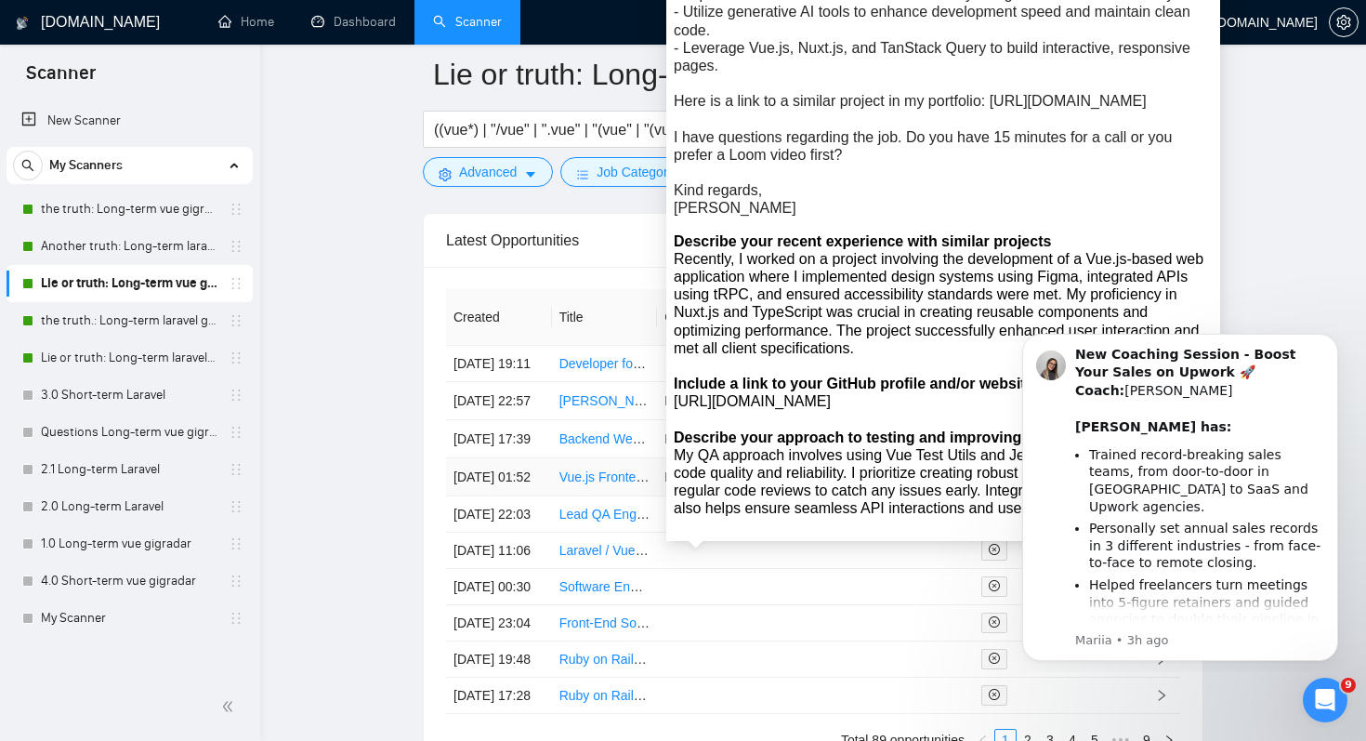
drag, startPoint x: 744, startPoint y: 154, endPoint x: 764, endPoint y: 208, distance: 57.7
click at [765, 208] on div "Hi I developed Vue.js components for your competitors two weeks ago! To ensure …" at bounding box center [943, 56] width 539 height 321
click at [783, 184] on div "Hi I developed Vue.js components for your competitors two weeks ago! To ensure …" at bounding box center [943, 56] width 539 height 321
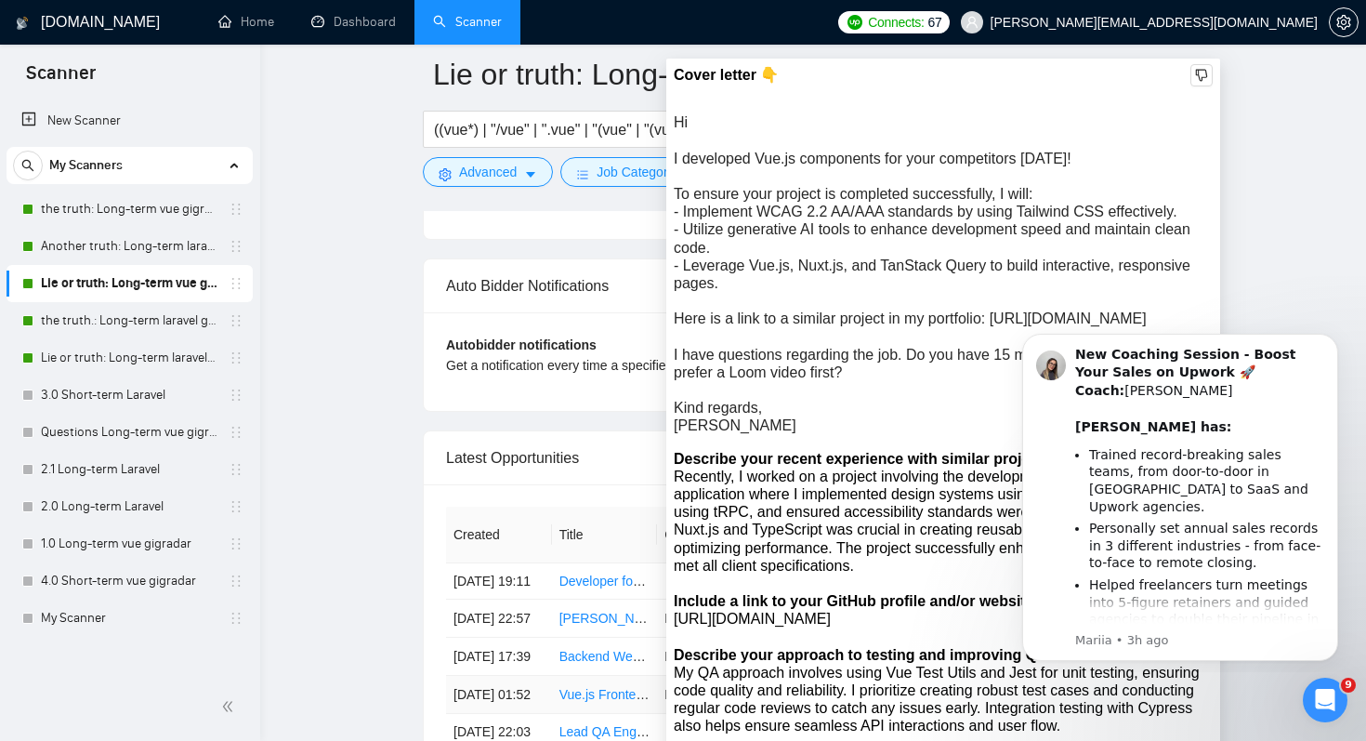
scroll to position [4692, 0]
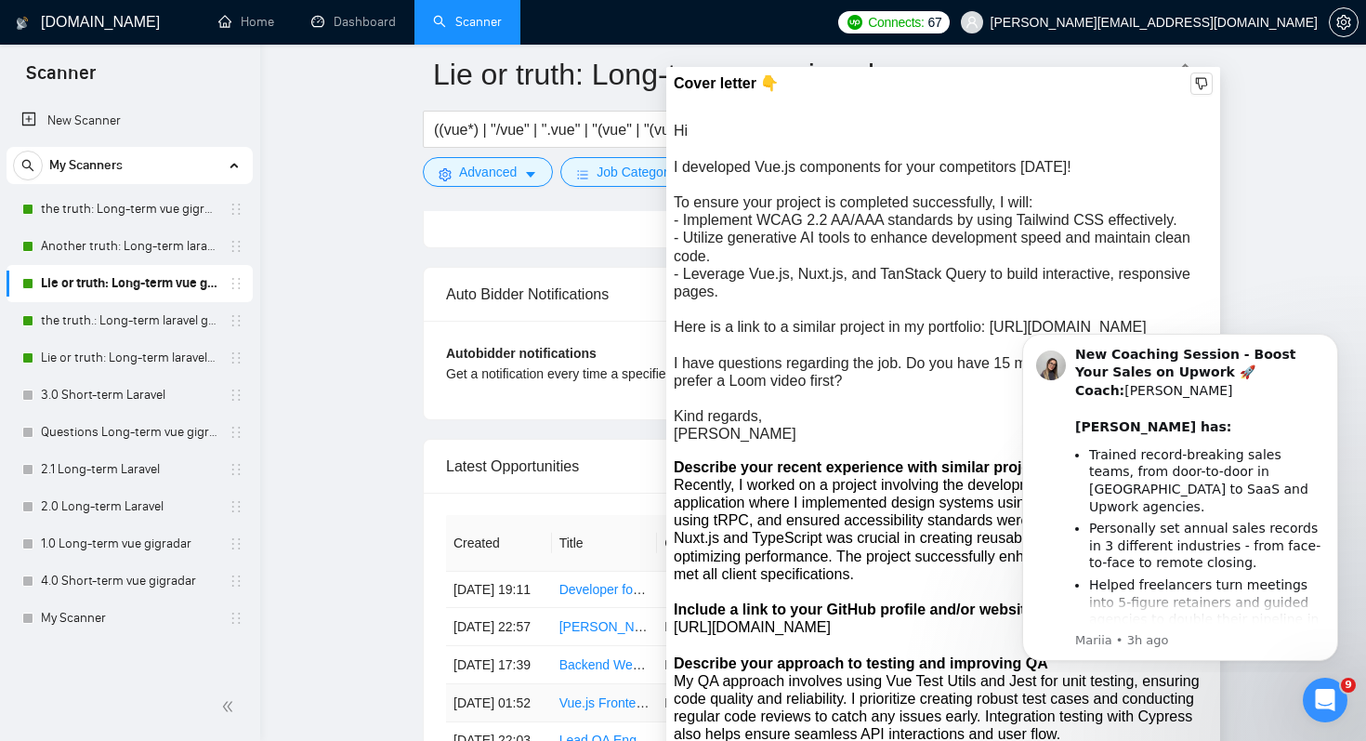
click at [939, 160] on div "Hi I developed Vue.js components for your competitors two weeks ago! To ensure …" at bounding box center [943, 282] width 539 height 321
click at [873, 170] on div "Hi I developed Vue.js components for your competitors two weeks ago! To ensure …" at bounding box center [943, 282] width 539 height 321
click at [849, 169] on div "Hi I developed Vue.js components for your competitors two weeks ago! To ensure …" at bounding box center [943, 282] width 539 height 321
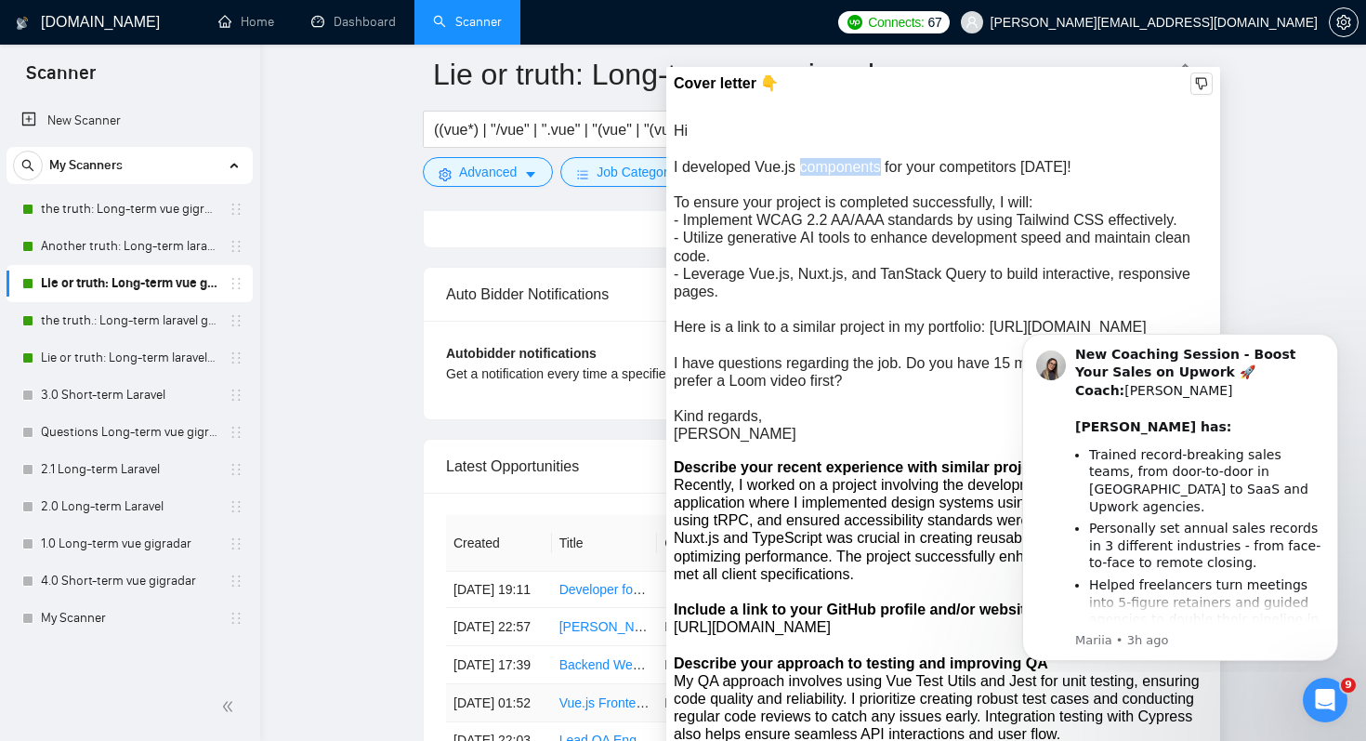
click at [849, 169] on div "Hi I developed Vue.js components for your competitors two weeks ago! To ensure …" at bounding box center [943, 282] width 539 height 321
click at [779, 175] on div "Hi I developed Vue.js components for your competitors two weeks ago! To ensure …" at bounding box center [943, 282] width 539 height 321
drag, startPoint x: 673, startPoint y: 163, endPoint x: 822, endPoint y: 428, distance: 303.8
click at [822, 428] on div "Hi I developed Vue.js components for your competitors two weeks ago! To ensure …" at bounding box center [943, 282] width 539 height 321
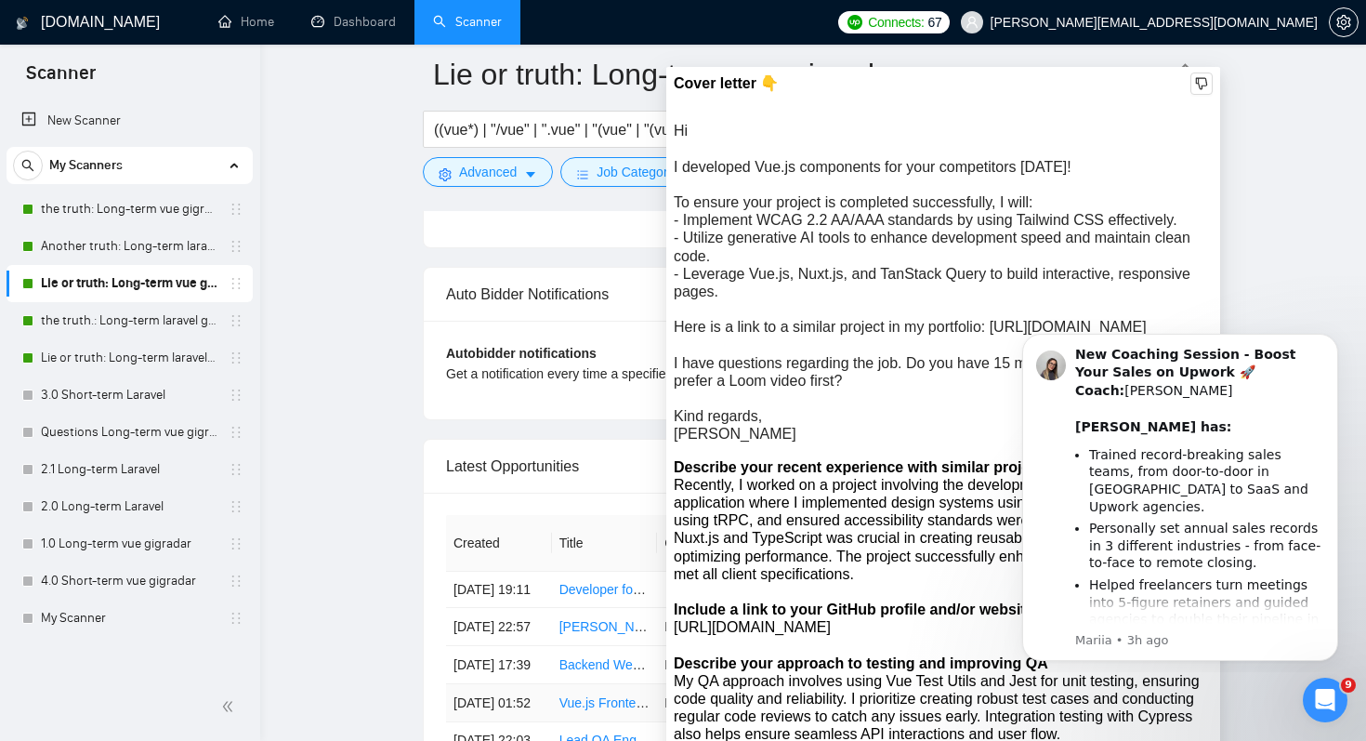
click at [744, 442] on div "Hi I developed Vue.js components for your competitors two weeks ago! To ensure …" at bounding box center [943, 282] width 539 height 321
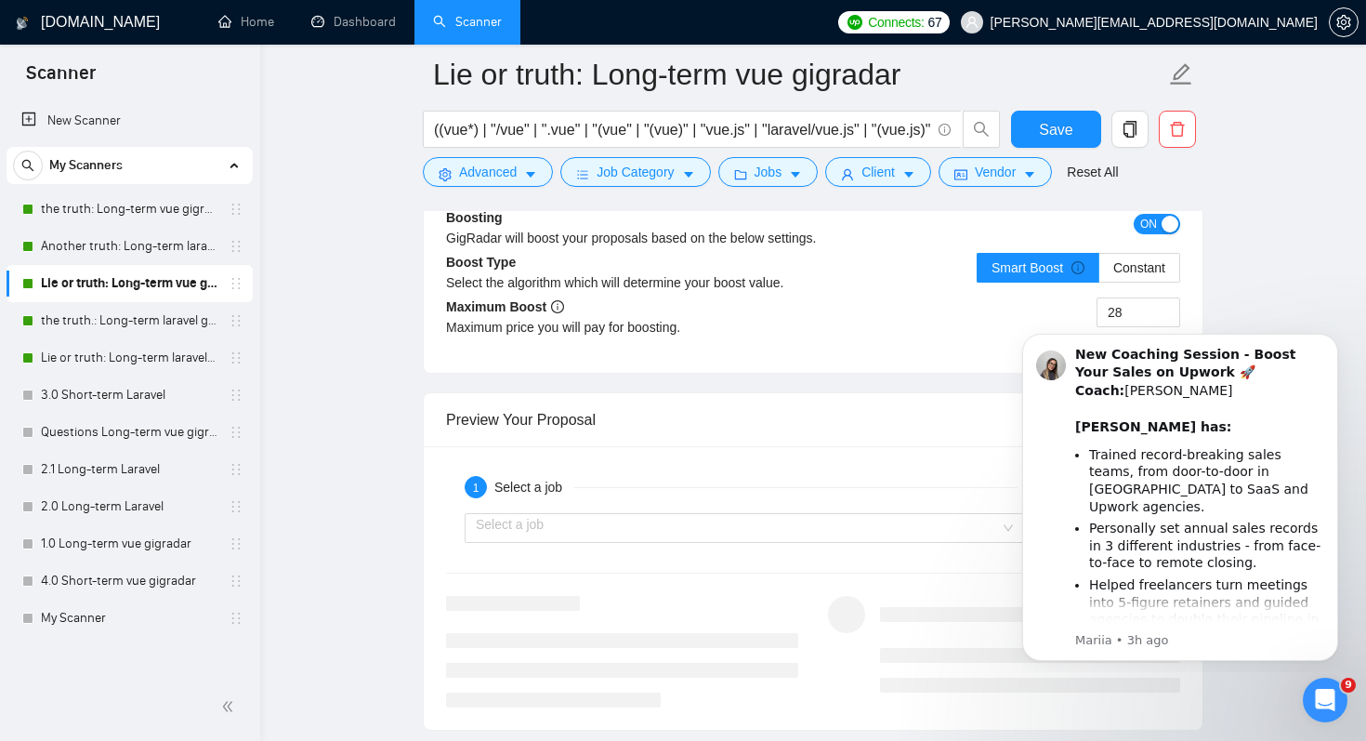
scroll to position [3671, 0]
click at [153, 322] on link "the truth.: Long-term laravel gigradar" at bounding box center [129, 320] width 177 height 37
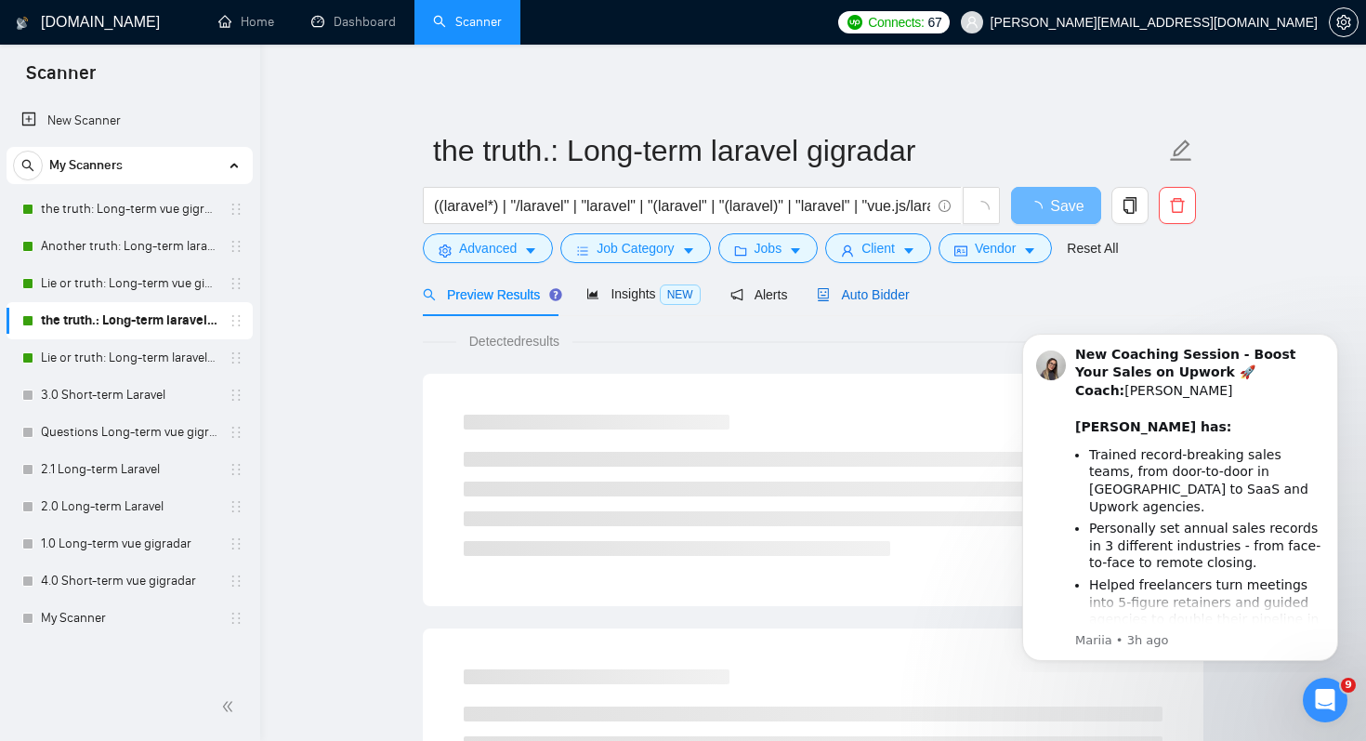
click at [902, 290] on span "Auto Bidder" at bounding box center [863, 294] width 92 height 15
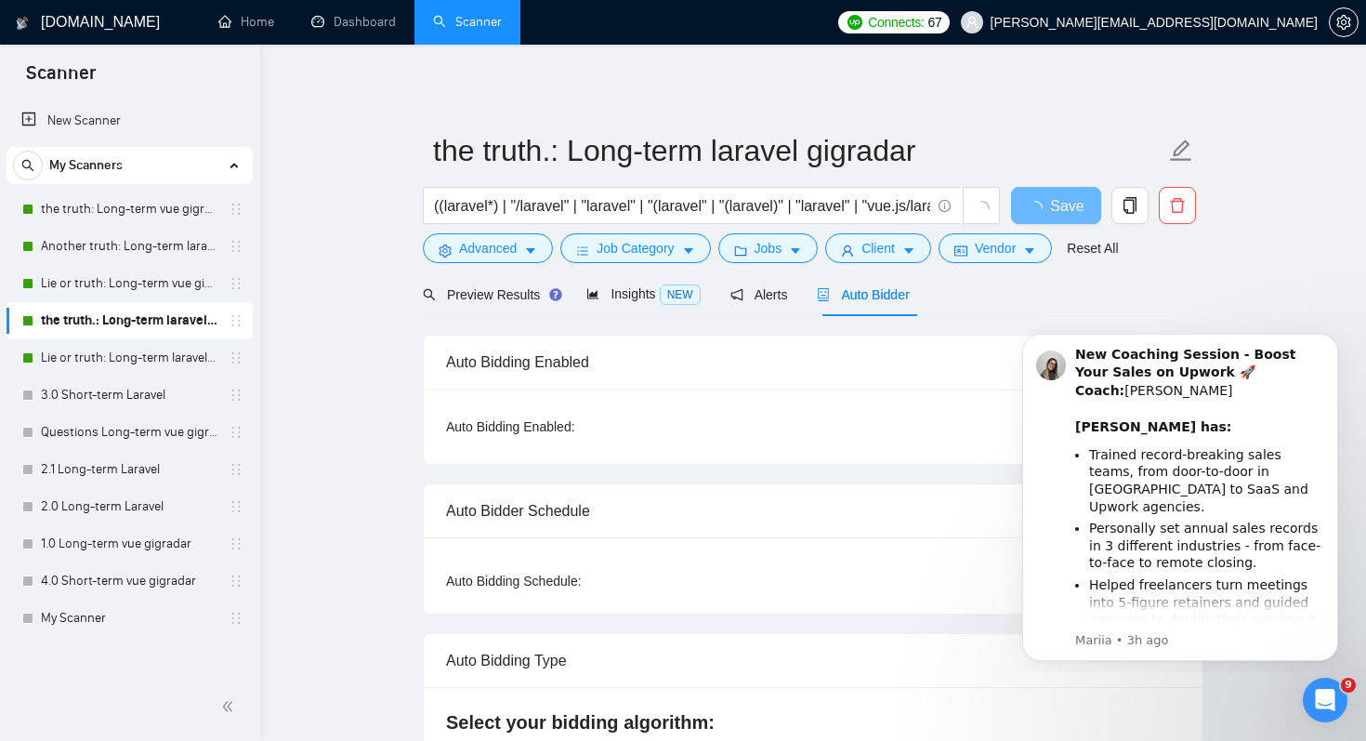
radio input "false"
radio input "true"
checkbox input "true"
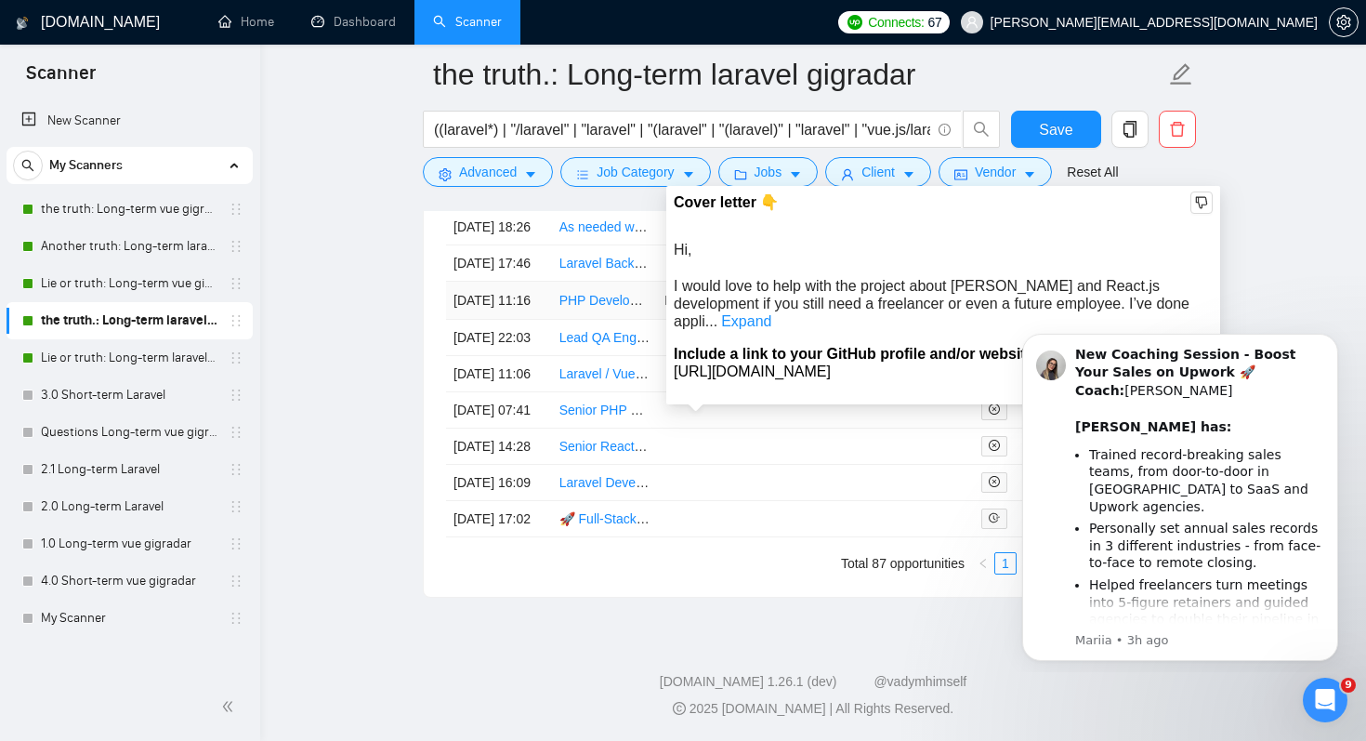
scroll to position [5364, 0]
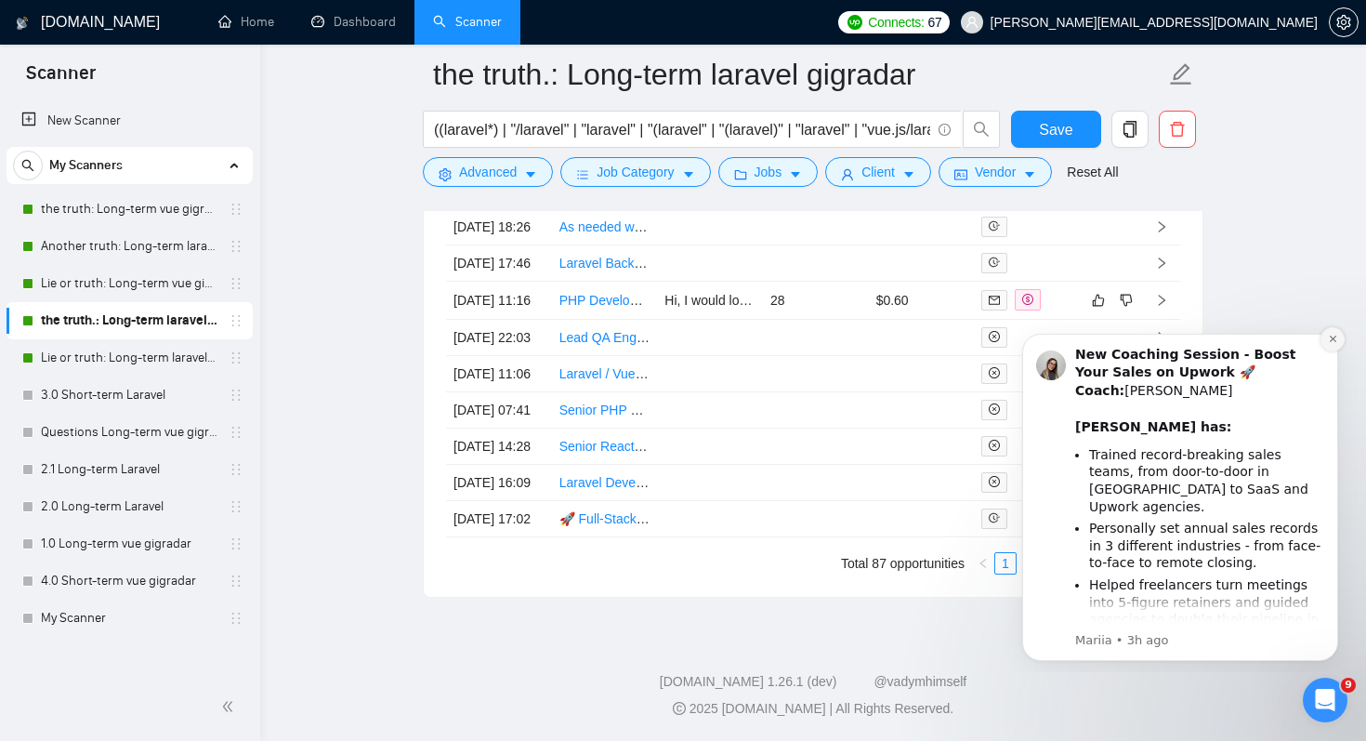
click at [1331, 341] on icon "Dismiss notification" at bounding box center [1333, 339] width 10 height 10
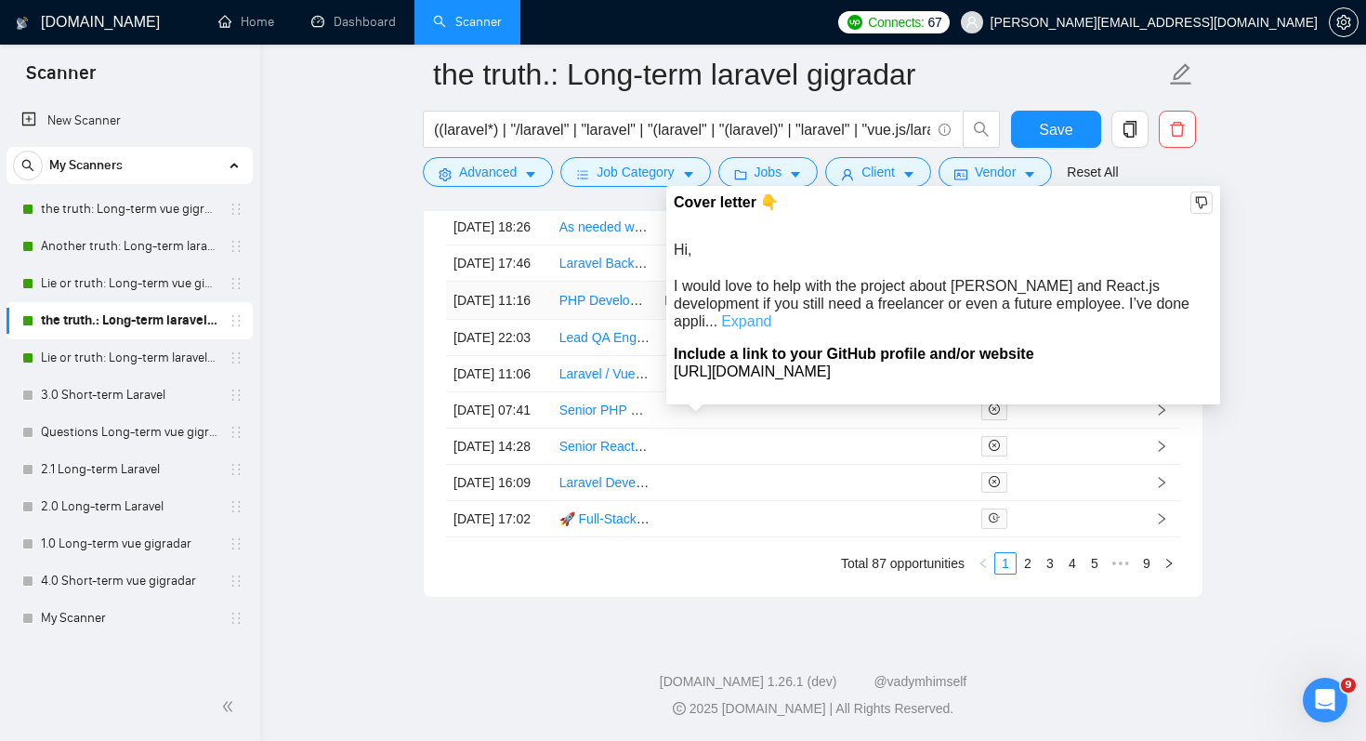
click at [771, 313] on link "Expand" at bounding box center [746, 321] width 50 height 16
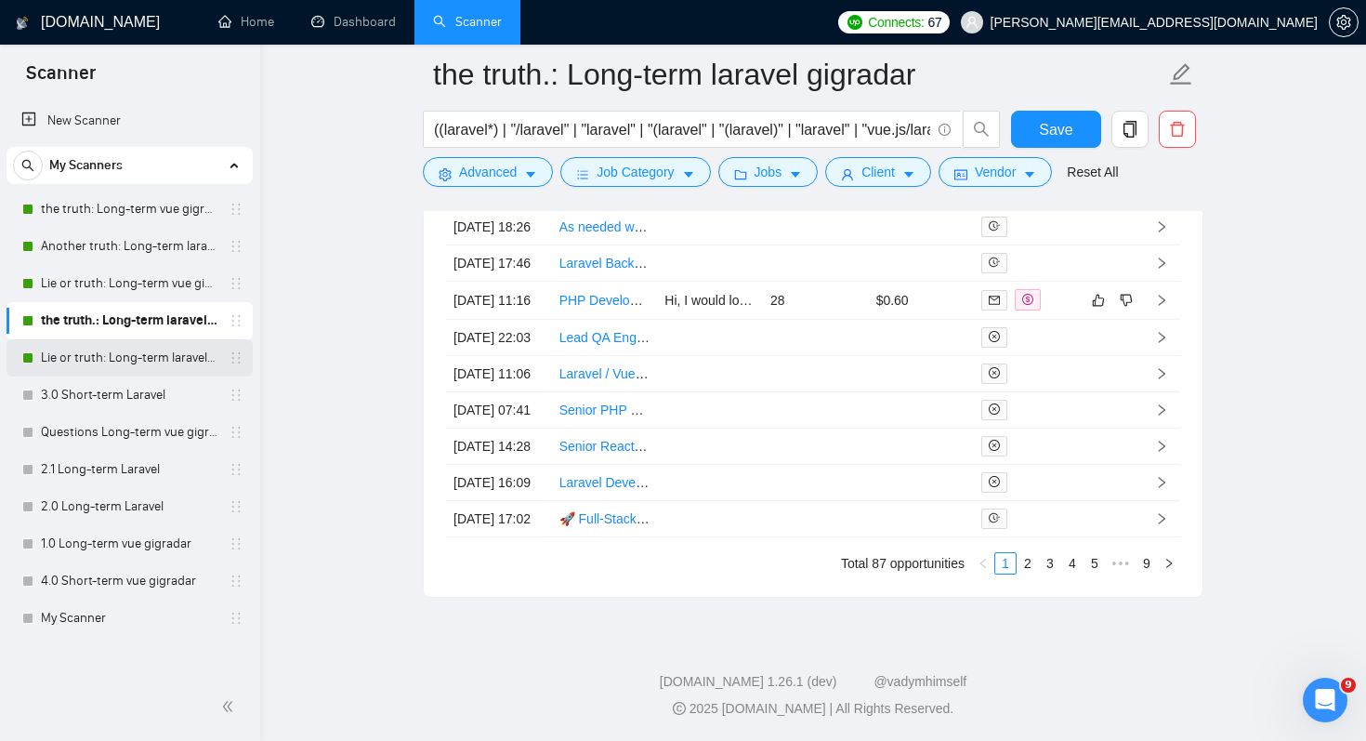
click at [152, 349] on link "Lie or truth: Long-term laravel gigradar" at bounding box center [129, 357] width 177 height 37
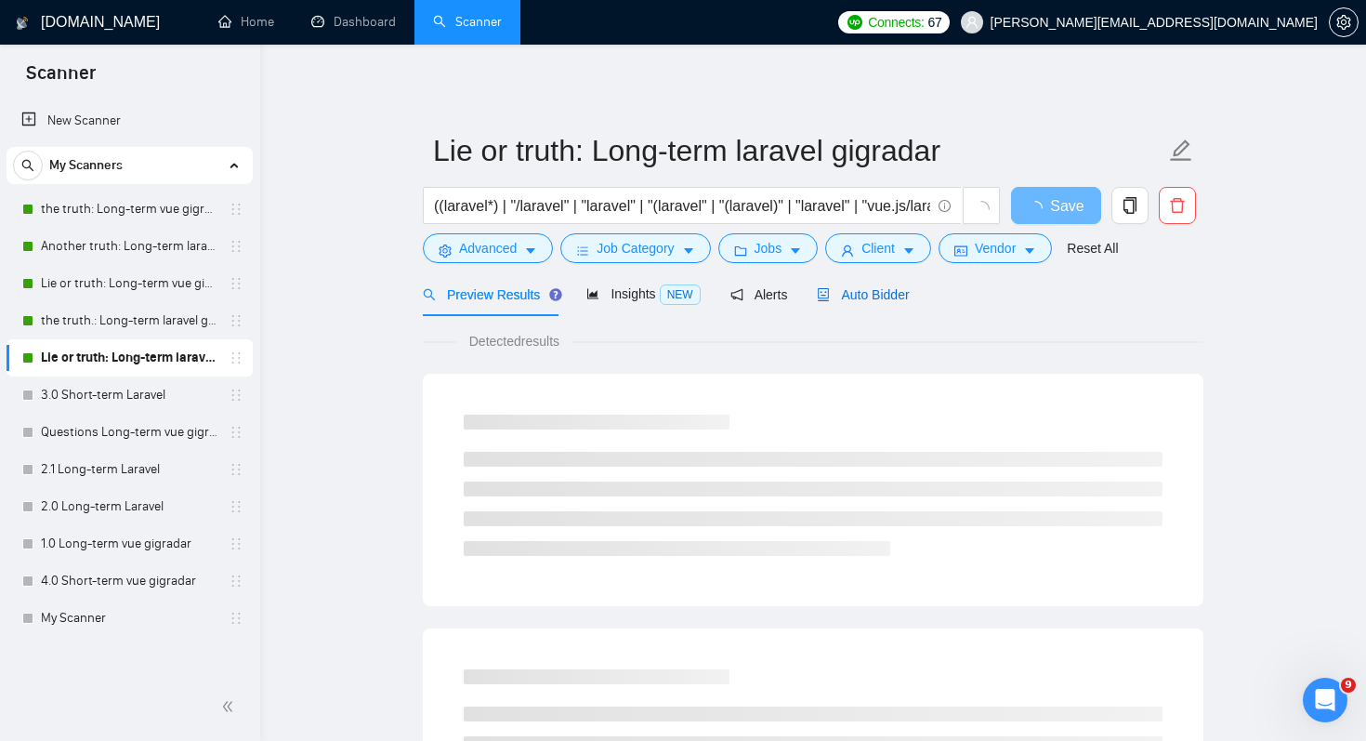
click at [876, 289] on span "Auto Bidder" at bounding box center [863, 294] width 92 height 15
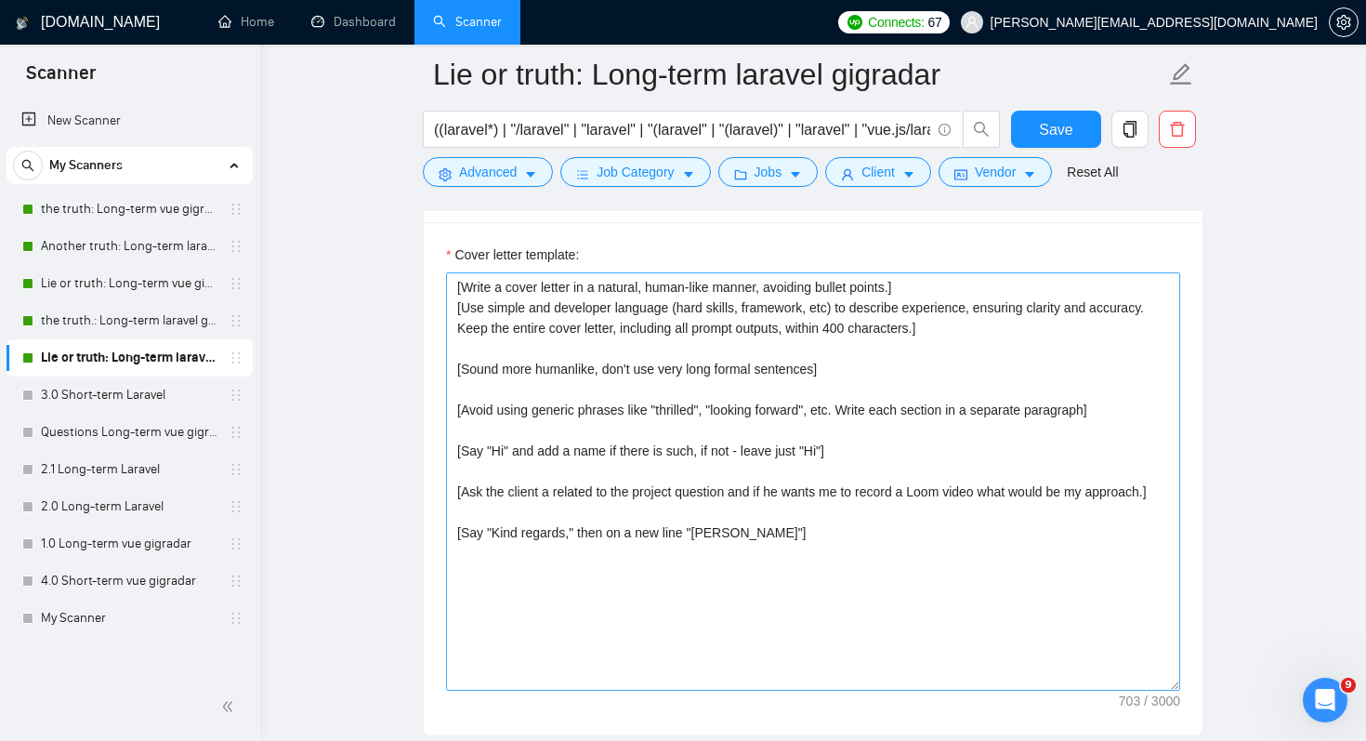
scroll to position [2226, 0]
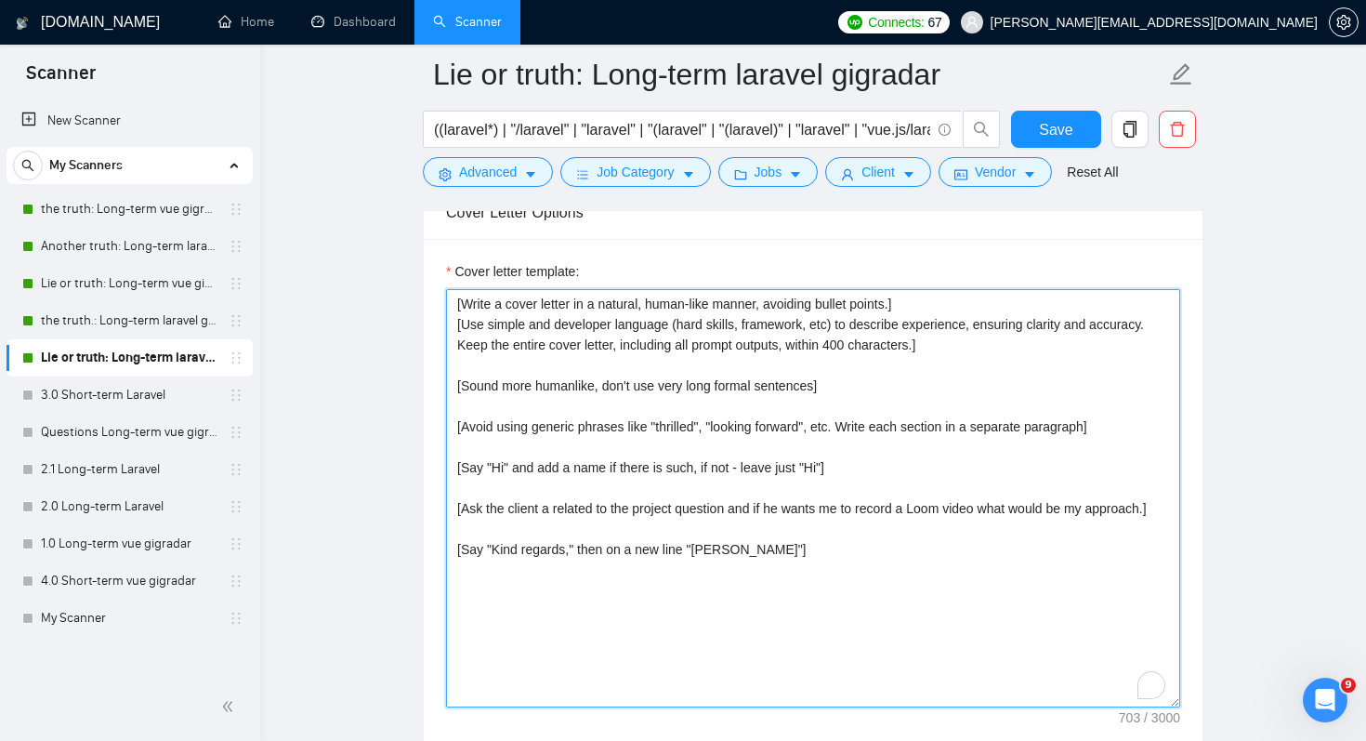
click at [577, 529] on textarea "[Write a cover letter in a natural, human-like manner, avoiding bullet points.]…" at bounding box center [813, 498] width 734 height 418
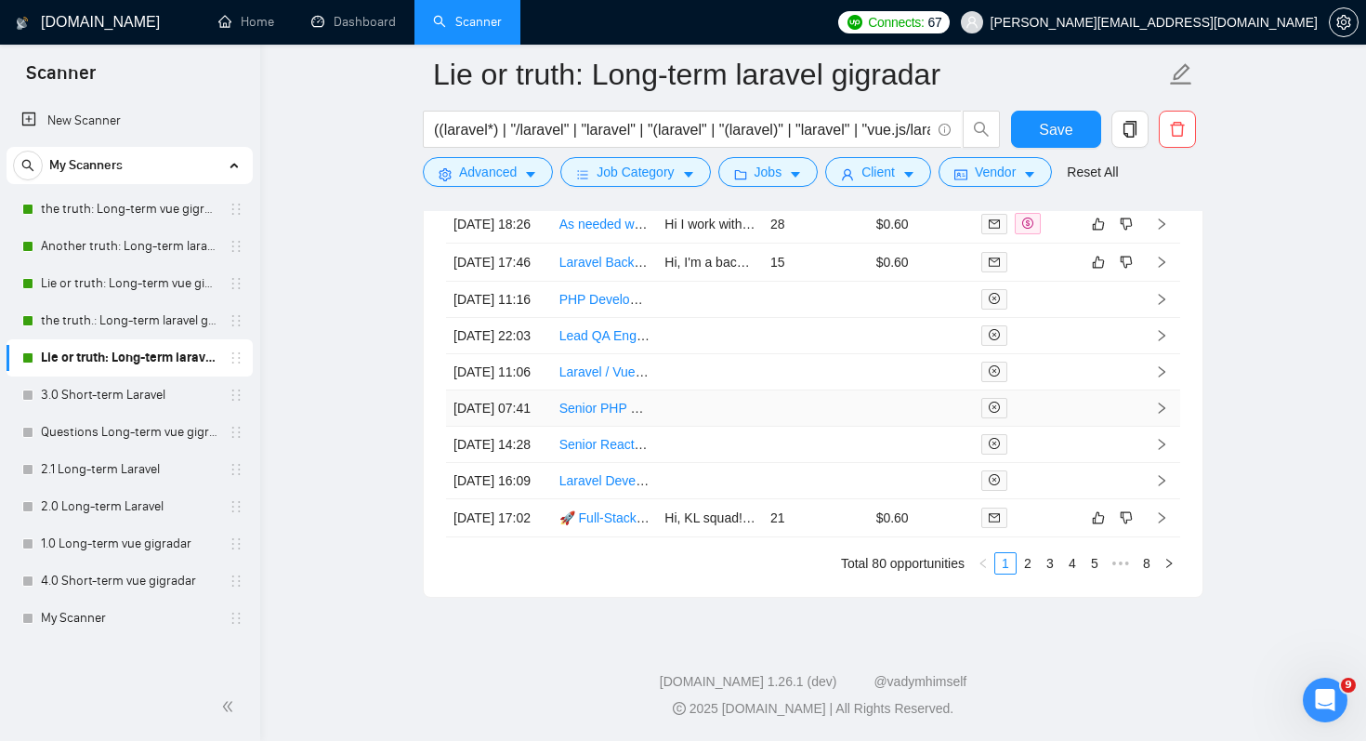
scroll to position [5010, 0]
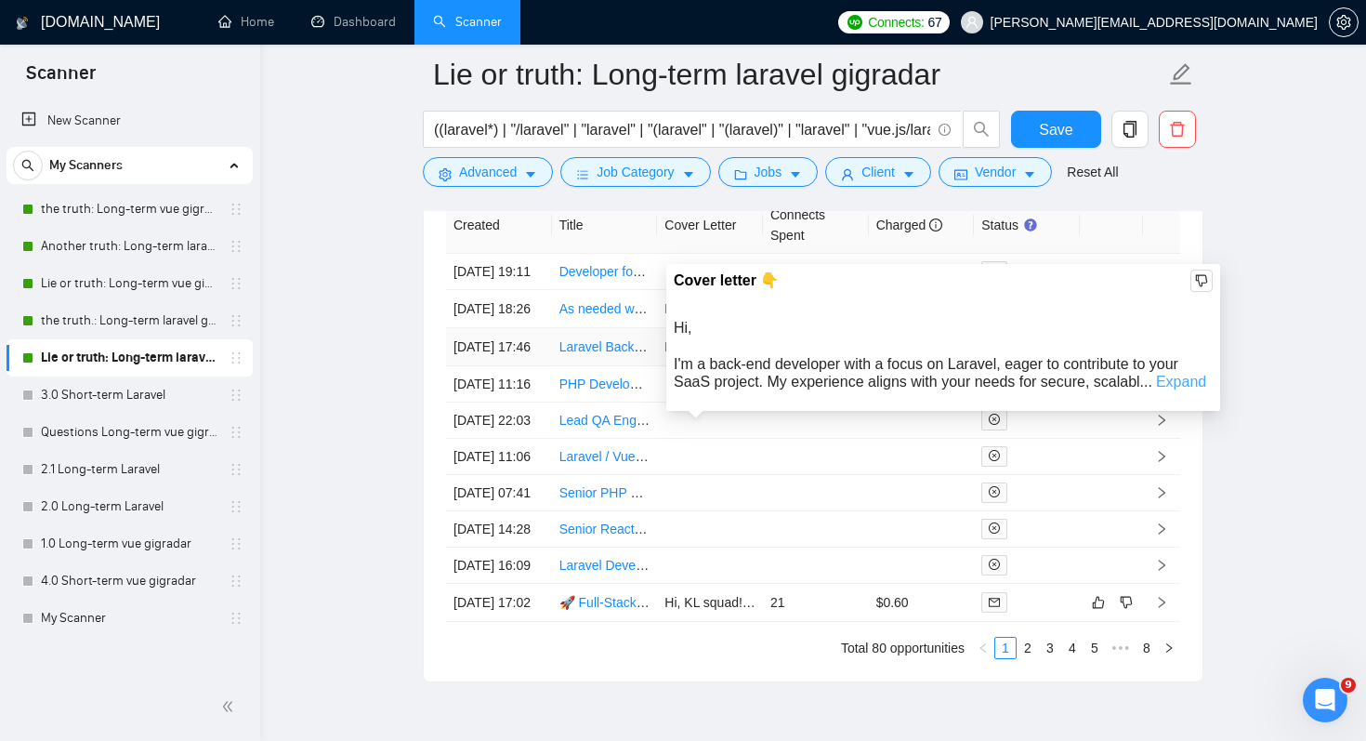
click at [1196, 386] on link "Expand" at bounding box center [1181, 382] width 50 height 16
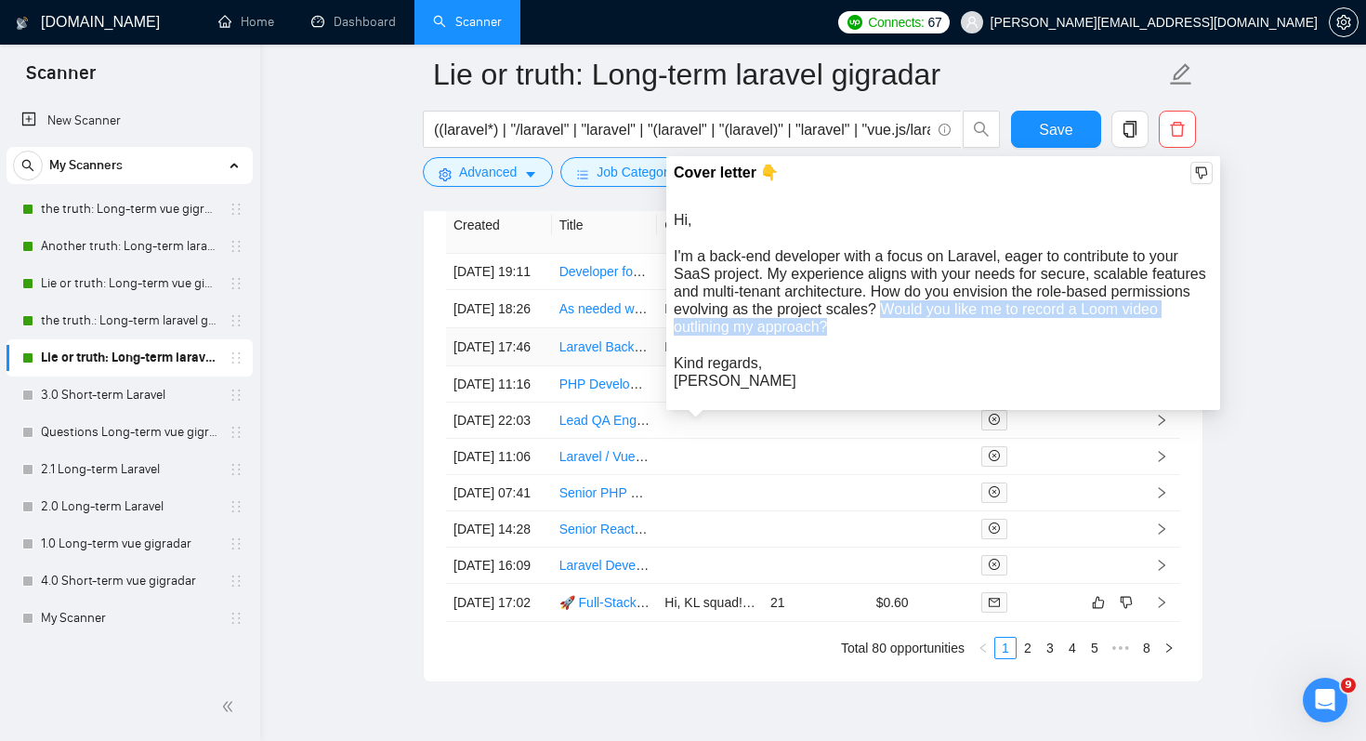
drag, startPoint x: 969, startPoint y: 306, endPoint x: 977, endPoint y: 336, distance: 30.7
click at [977, 336] on div "Hi, I'm a back-end developer with a focus on Laravel, eager to contribute to yo…" at bounding box center [943, 300] width 539 height 178
click at [931, 279] on div "Hi, I'm a back-end developer with a focus on Laravel, eager to contribute to yo…" at bounding box center [943, 300] width 539 height 178
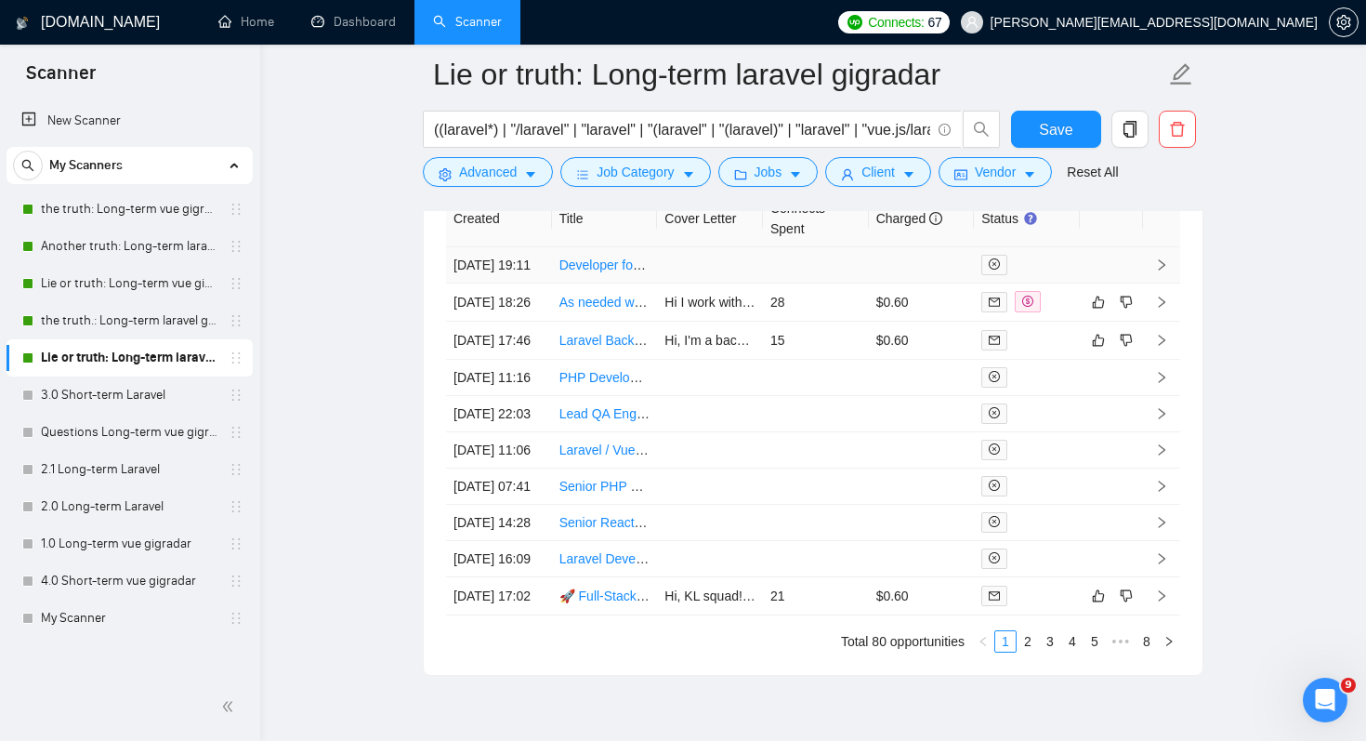
scroll to position [4984, 0]
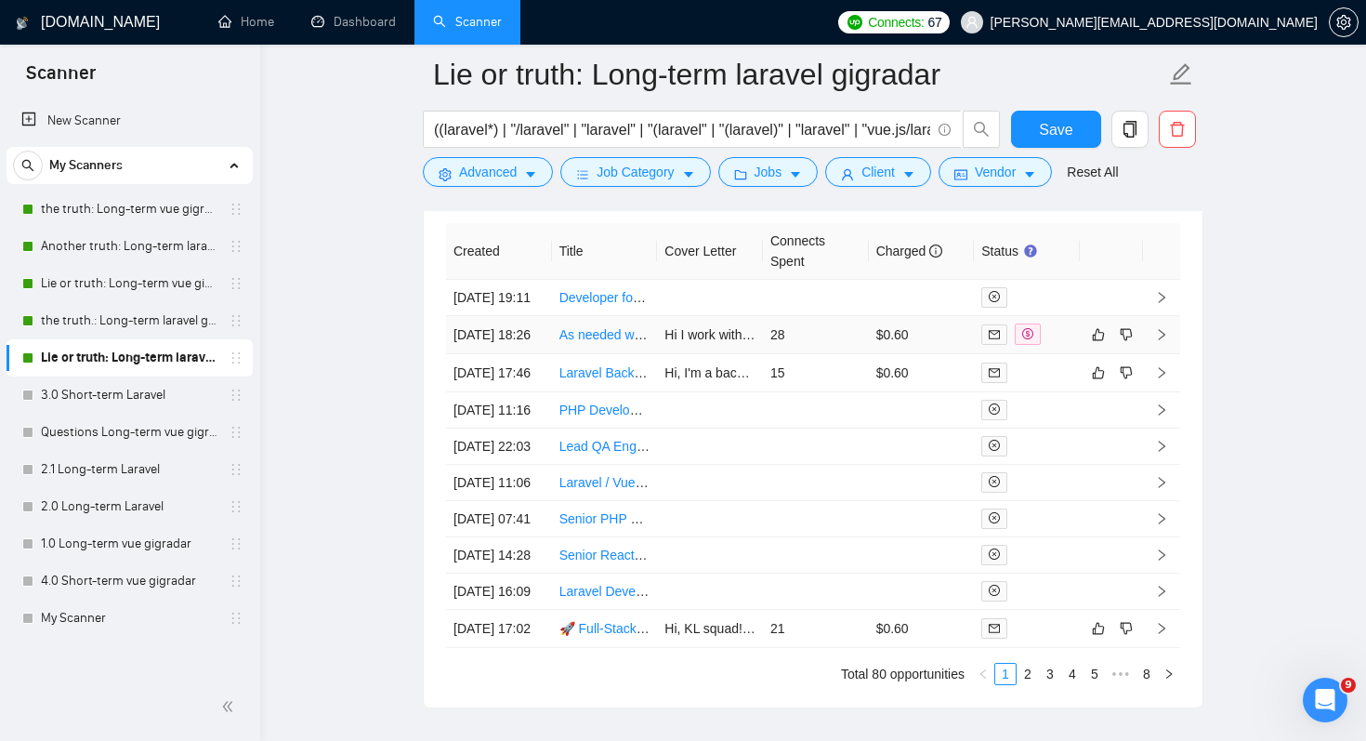
click at [609, 342] on link "As needed website developer" at bounding box center [645, 334] width 171 height 15
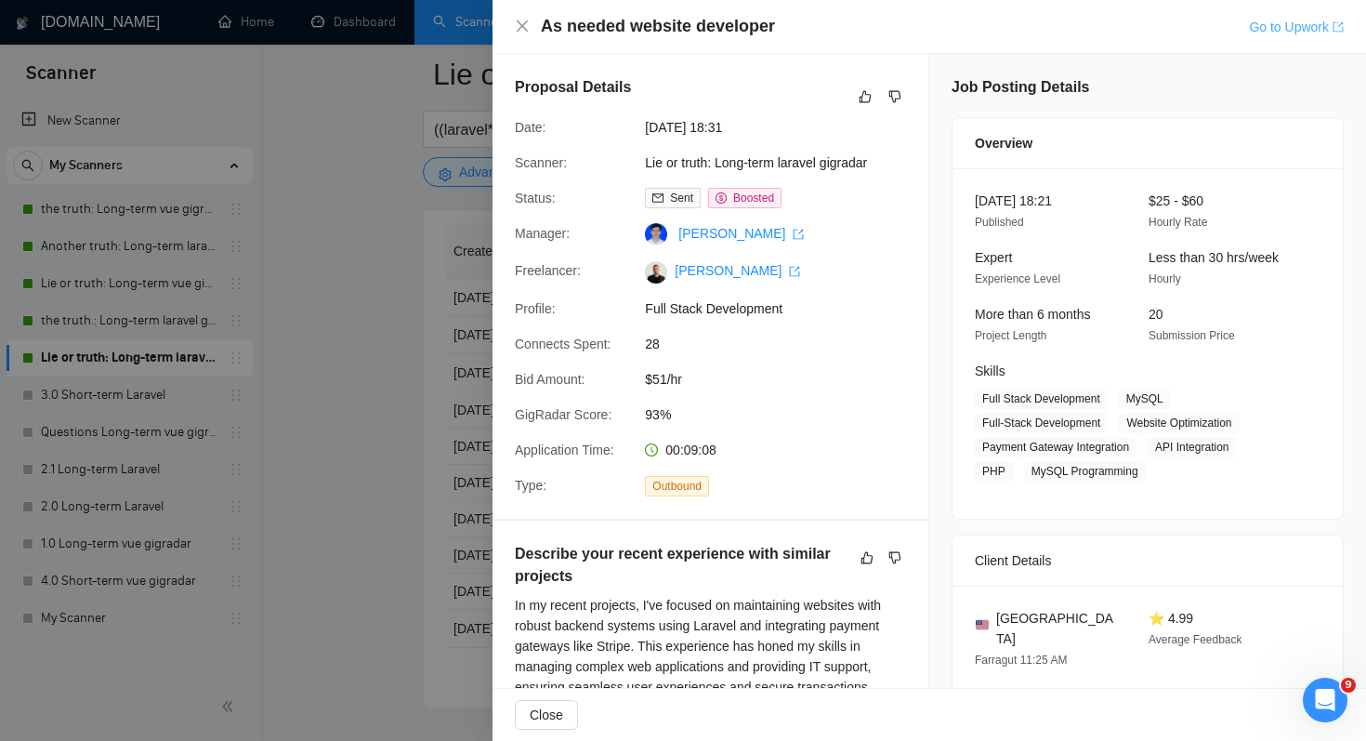
click at [1297, 20] on link "Go to Upwork" at bounding box center [1296, 27] width 95 height 15
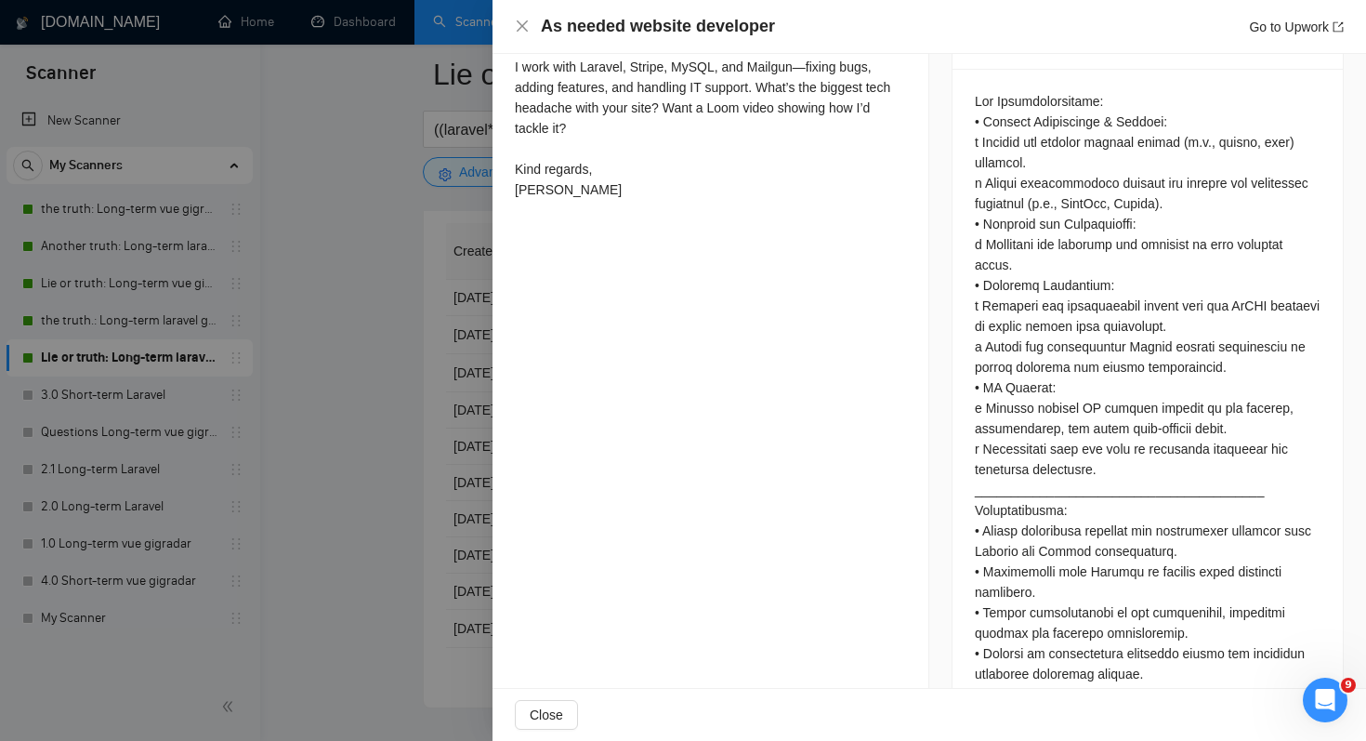
scroll to position [882, 0]
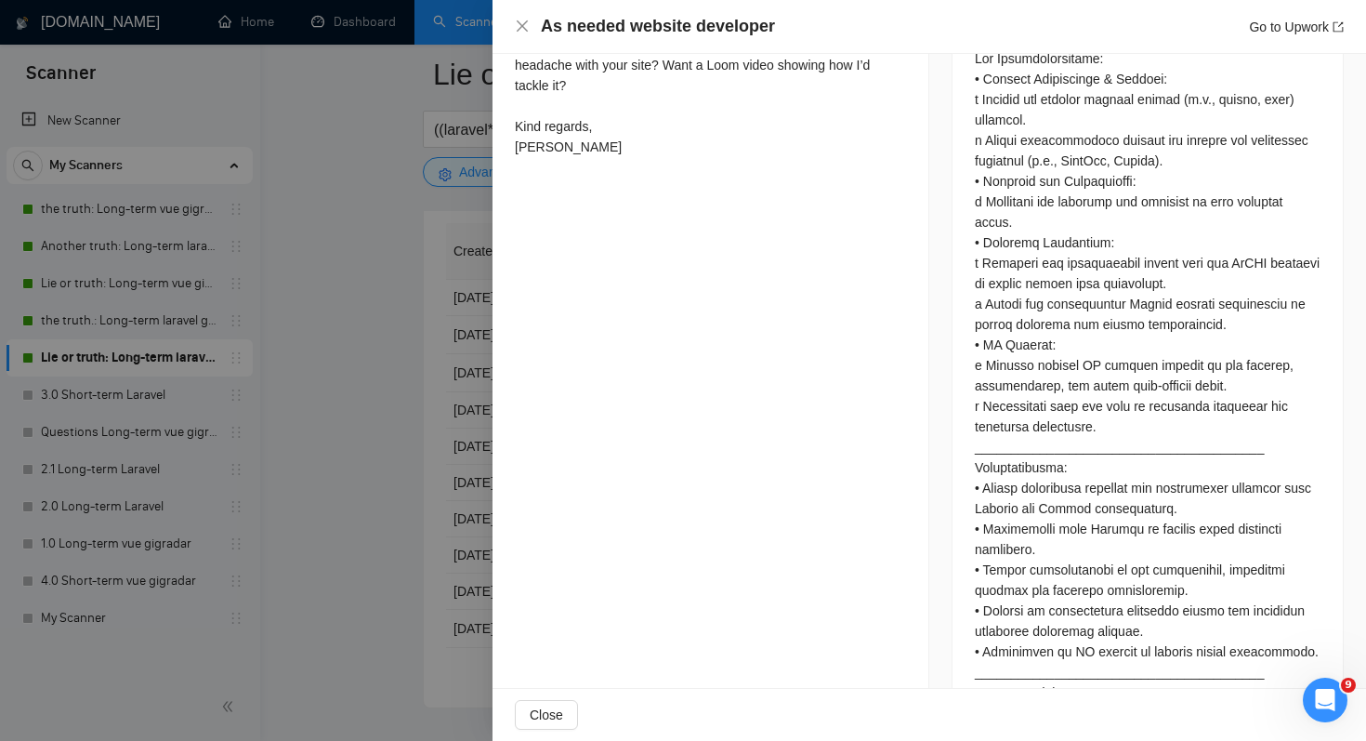
click at [418, 151] on div at bounding box center [683, 370] width 1366 height 741
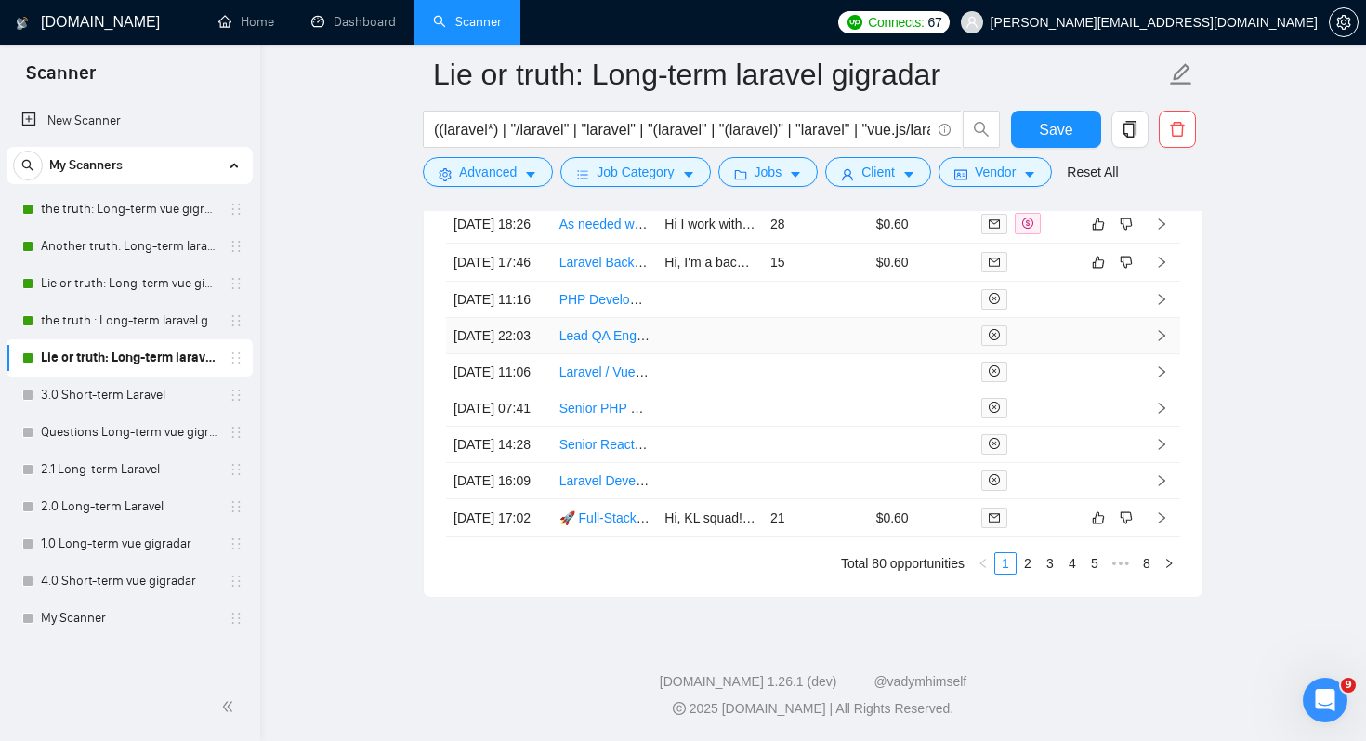
scroll to position [5322, 0]
click at [646, 514] on link "🚀 Full-Stack Developer – Kuala Lumpur (Freelance → Employee)" at bounding box center [779, 517] width 439 height 15
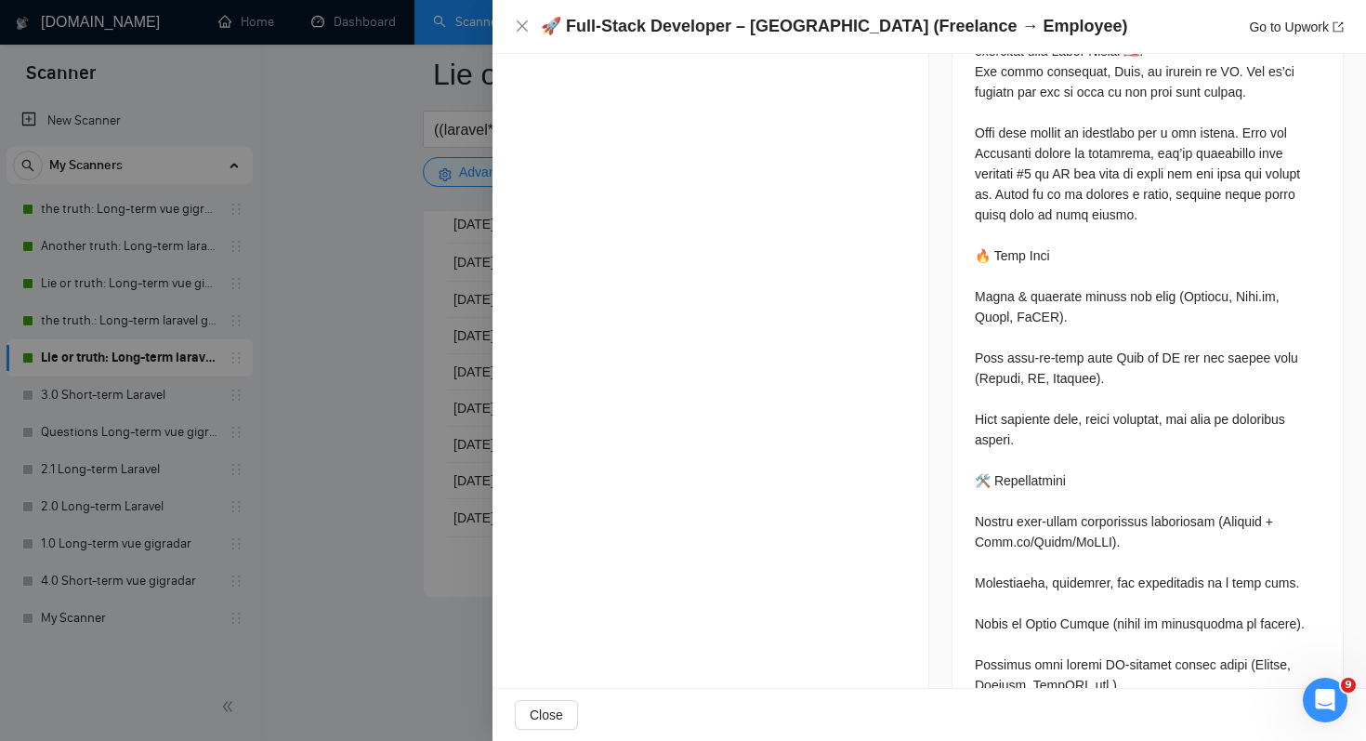
click at [390, 287] on div at bounding box center [683, 370] width 1366 height 741
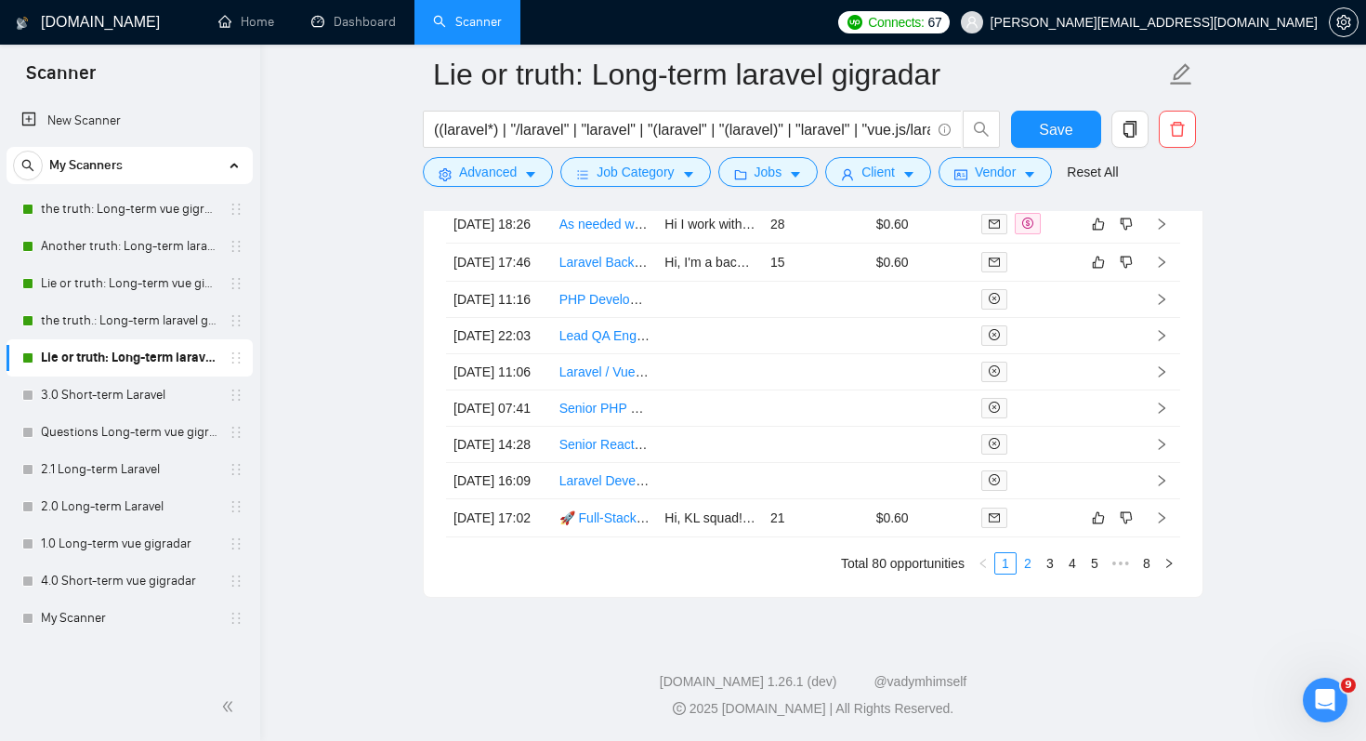
click at [1033, 555] on link "2" at bounding box center [1028, 563] width 20 height 20
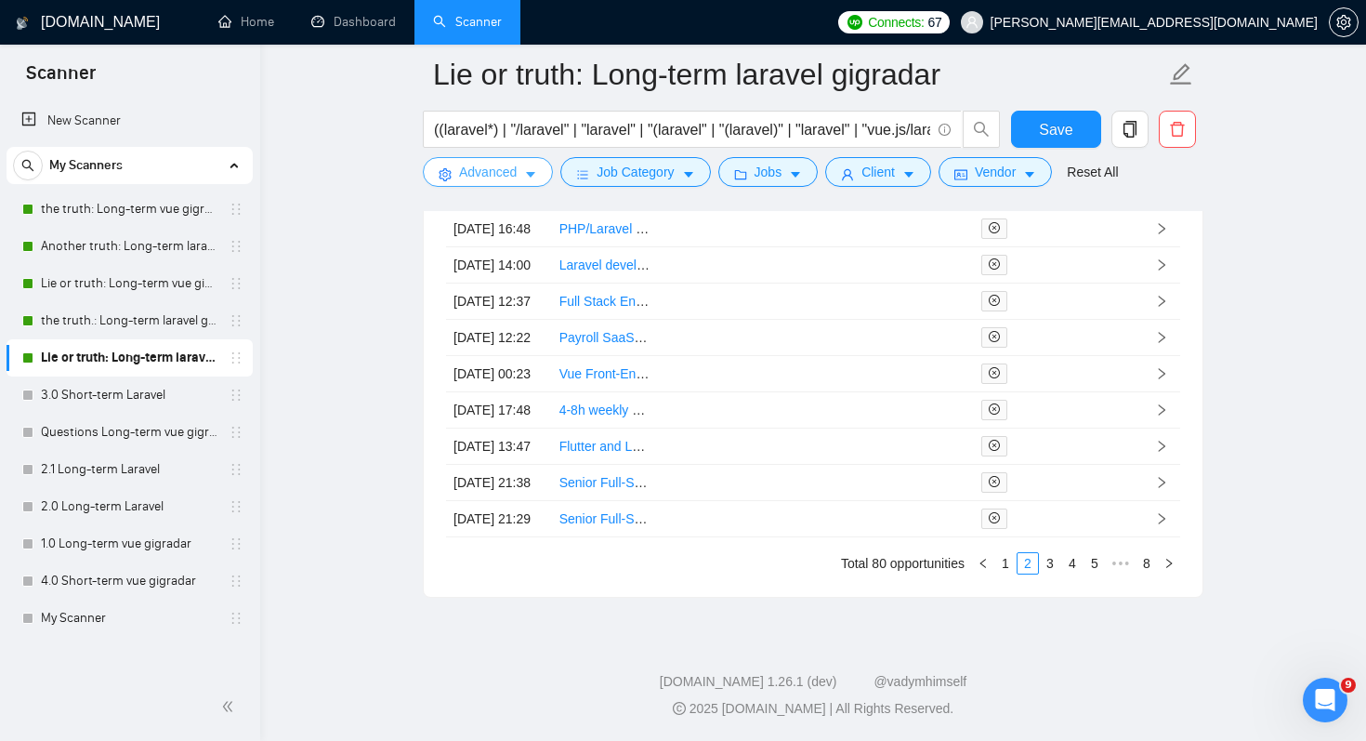
click at [517, 169] on span "Advanced" at bounding box center [488, 172] width 58 height 20
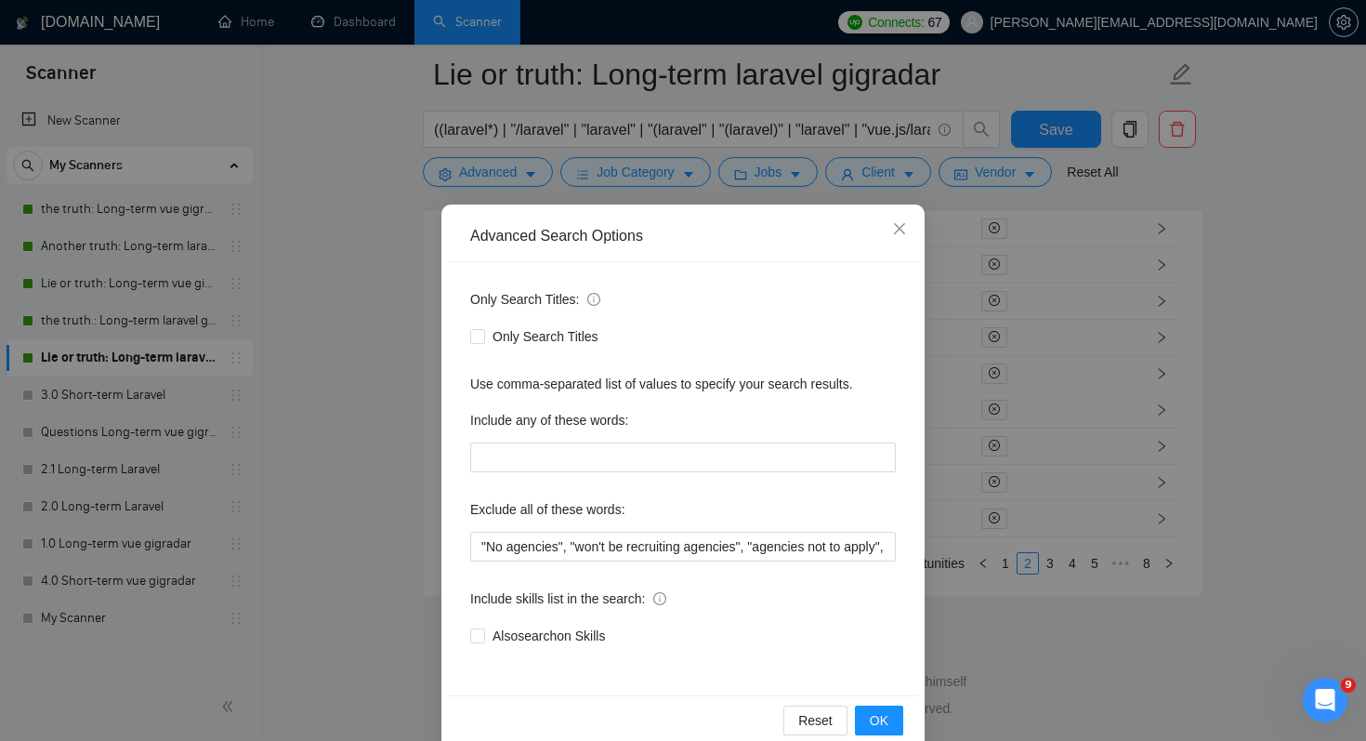
scroll to position [33, 0]
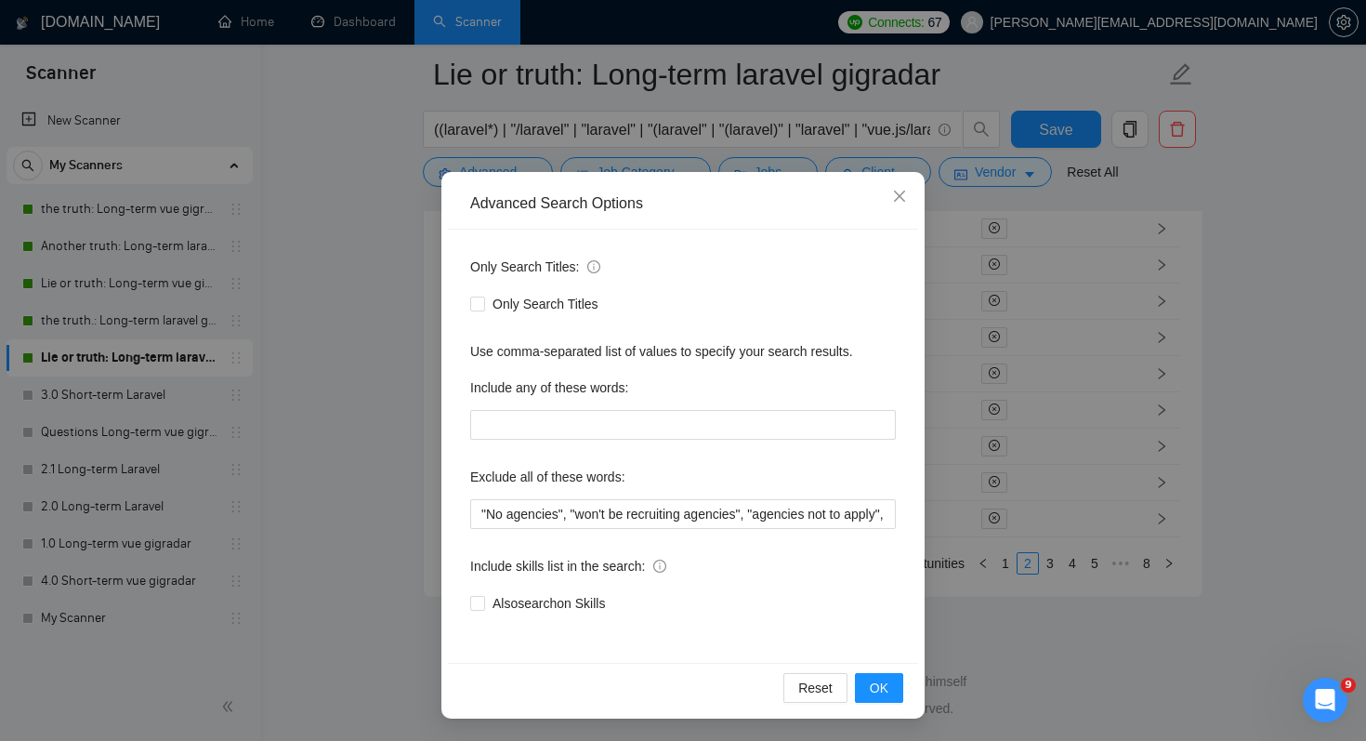
click at [281, 437] on div "Advanced Search Options Only Search Titles: Only Search Titles Use comma-separa…" at bounding box center [683, 370] width 1366 height 741
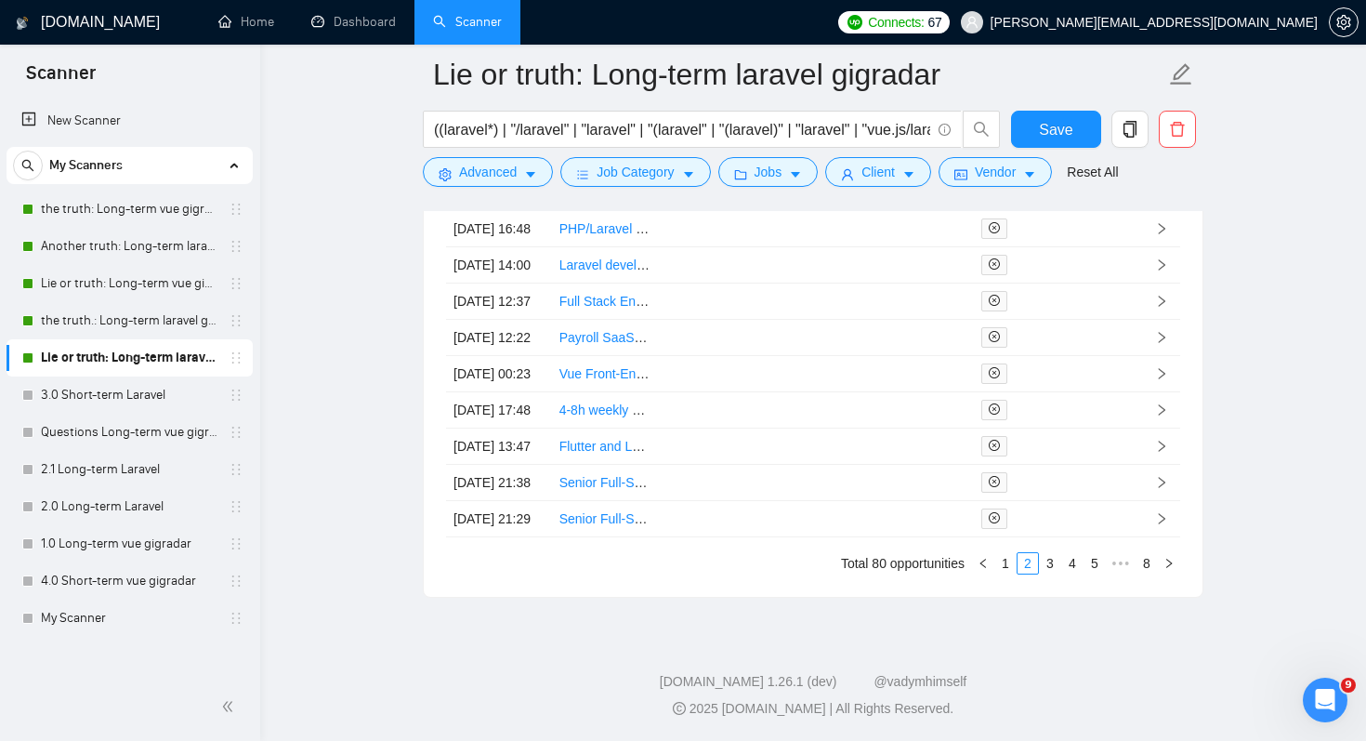
scroll to position [0, 0]
click at [683, 164] on button "Job Category" at bounding box center [635, 172] width 150 height 30
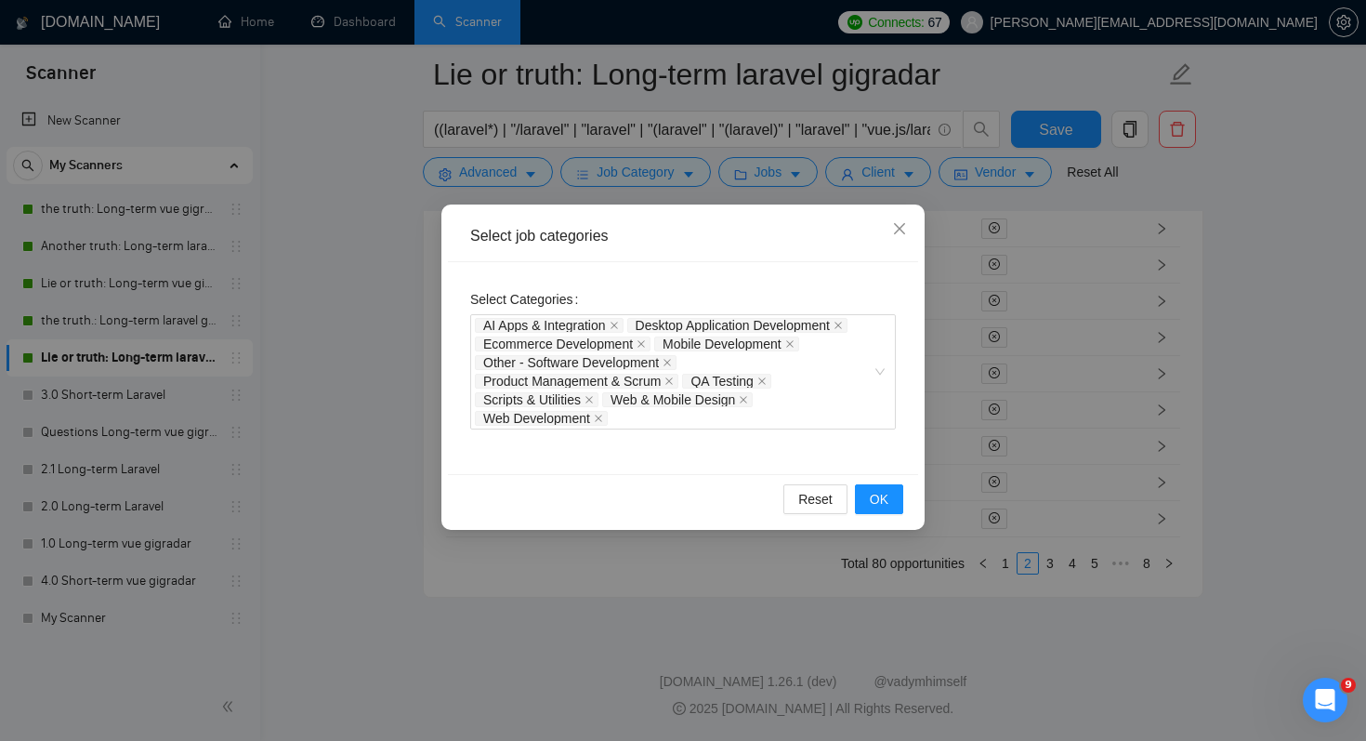
click at [1305, 234] on div "Select job categories Select Categories AI Apps & Integration Desktop Applicati…" at bounding box center [683, 370] width 1366 height 741
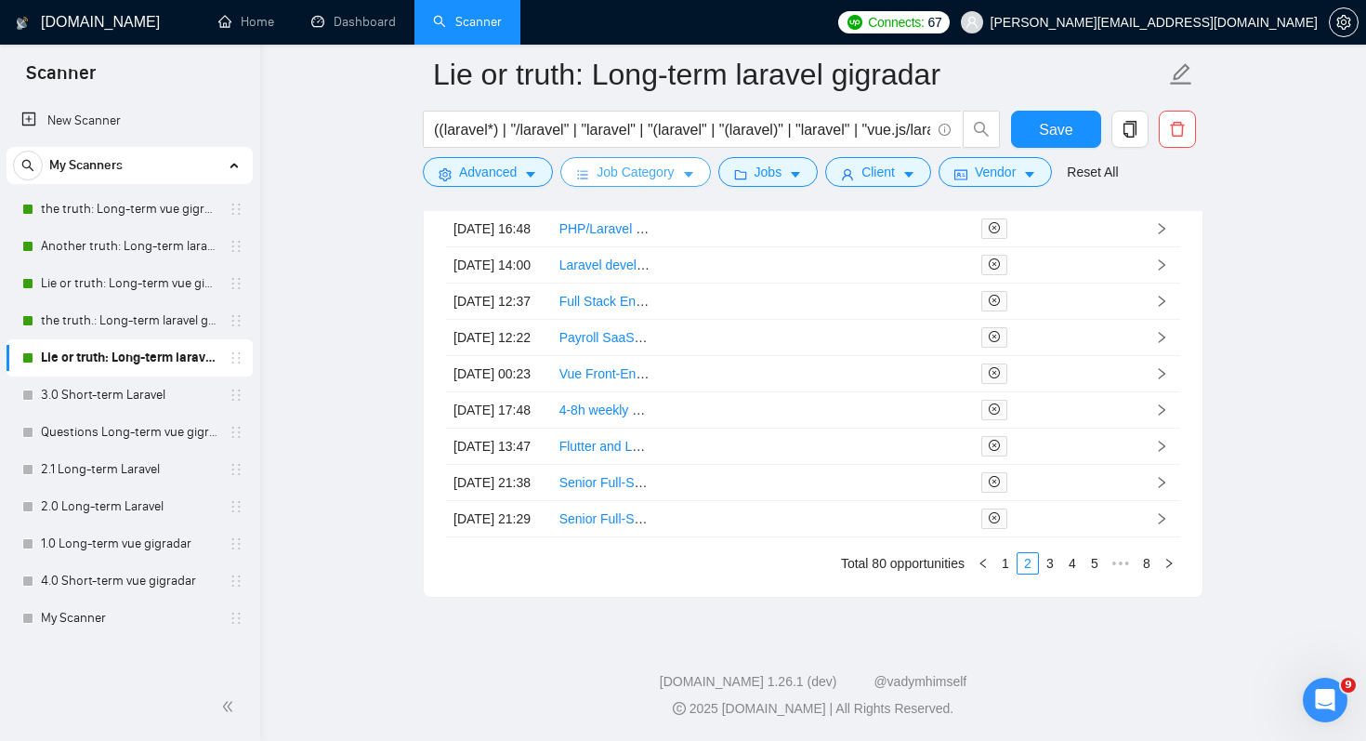
scroll to position [5322, 0]
click at [1054, 556] on link "3" at bounding box center [1050, 563] width 20 height 20
click at [1007, 559] on link "1" at bounding box center [1005, 563] width 20 height 20
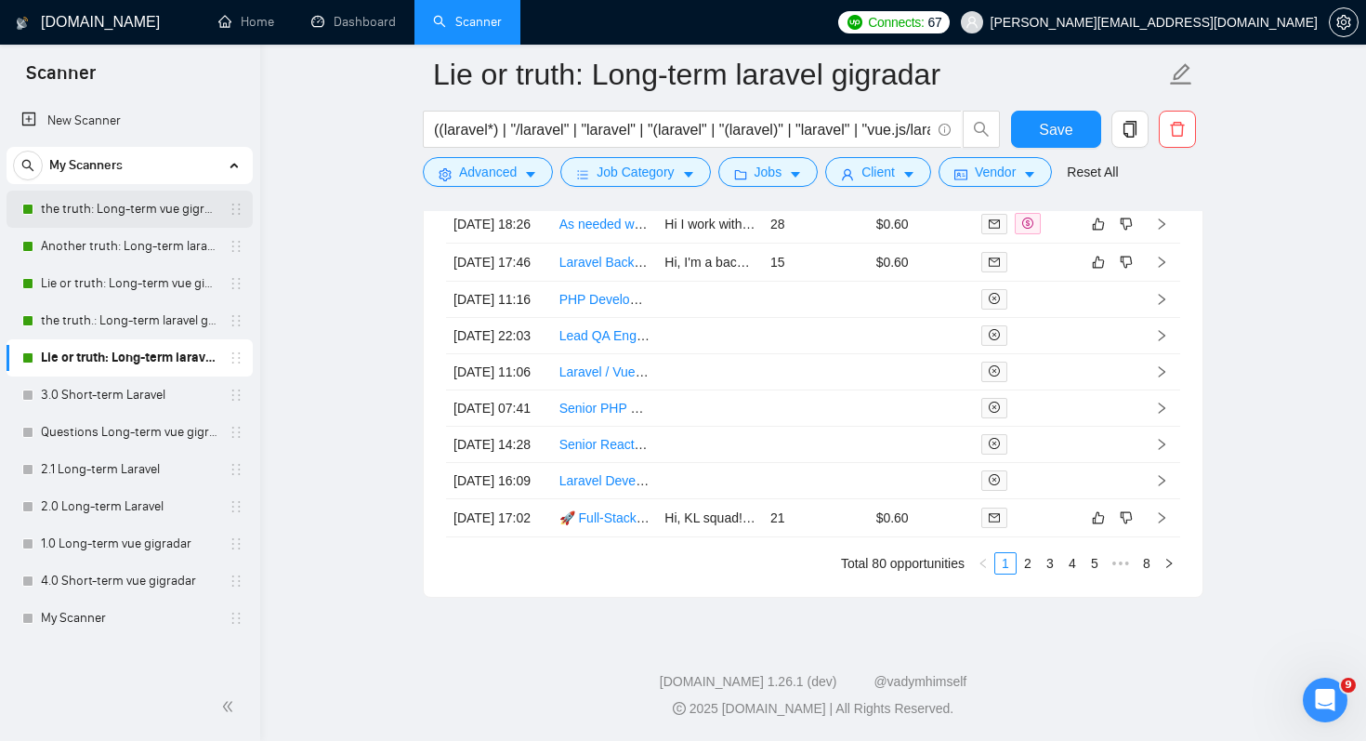
click at [181, 211] on link "the truth: Long-term vue gigradar" at bounding box center [129, 209] width 177 height 37
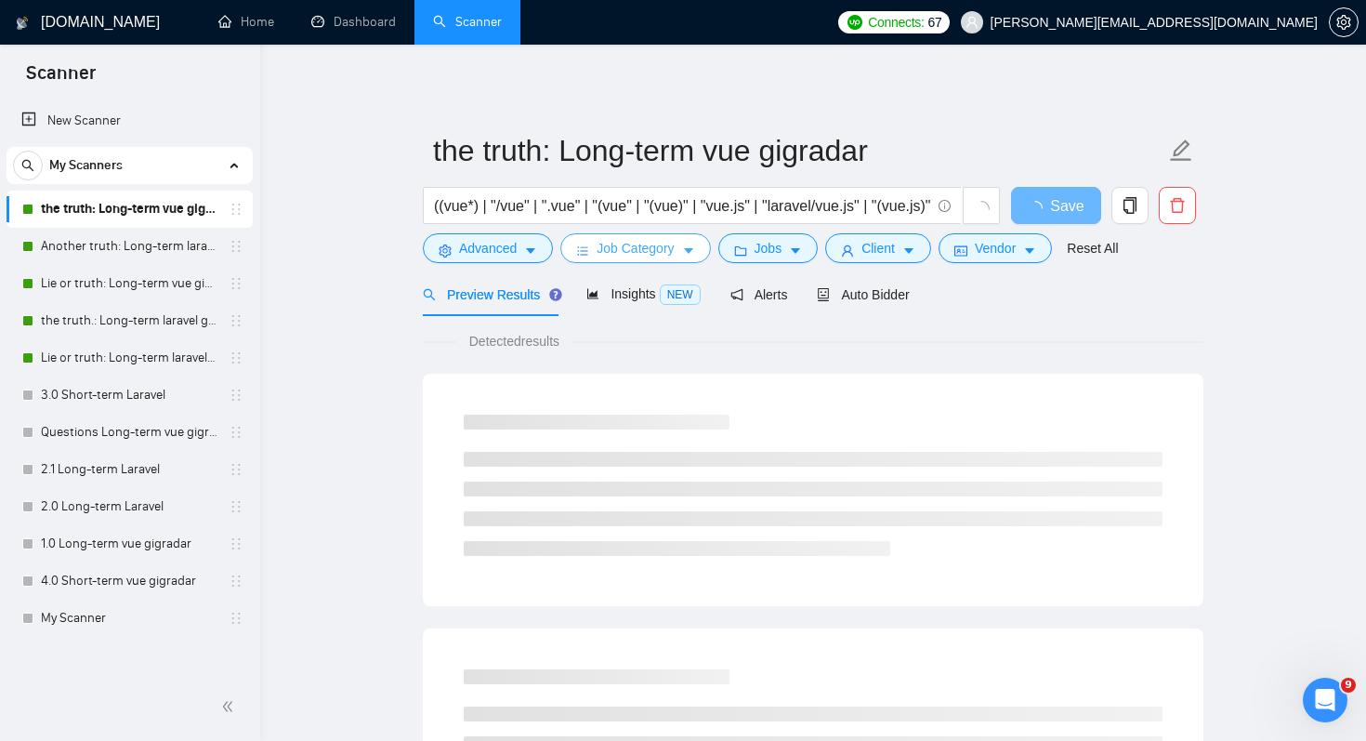
click at [674, 257] on span "Job Category" at bounding box center [635, 248] width 77 height 20
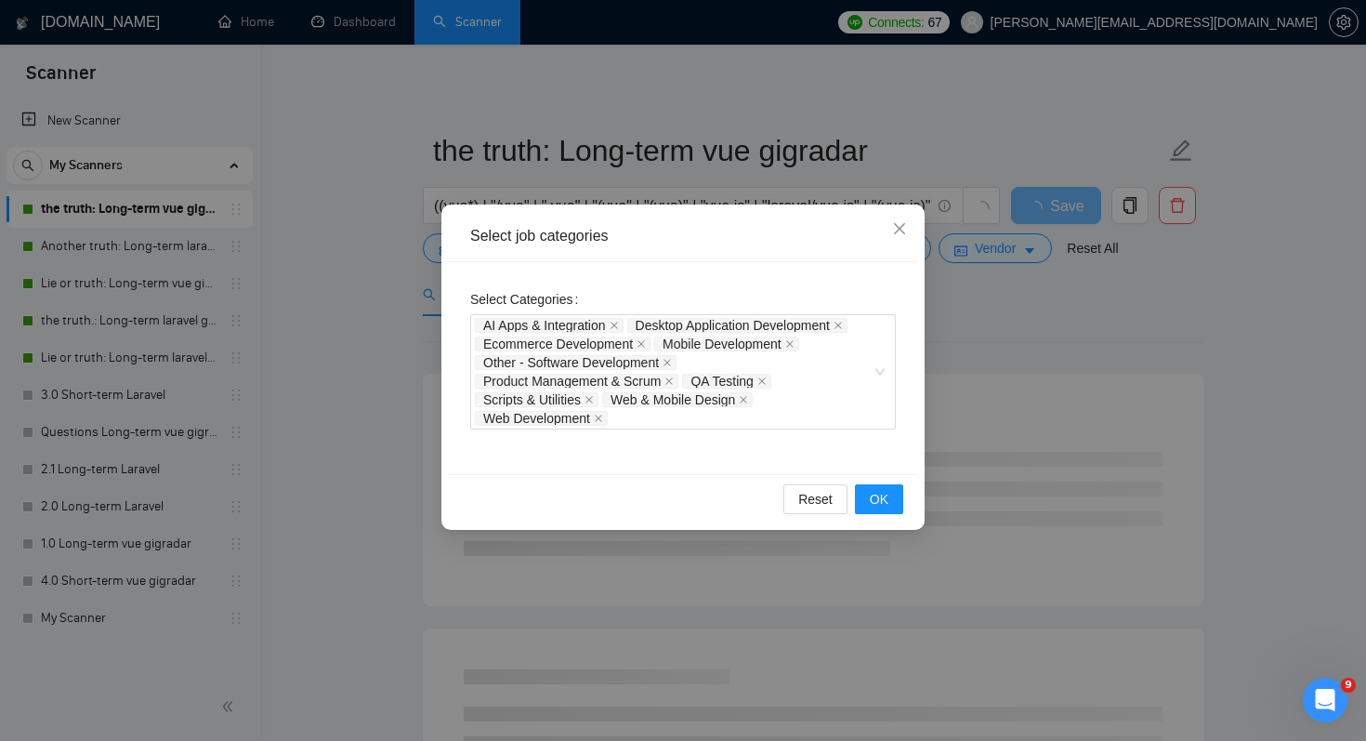
click at [310, 362] on div "Select job categories Select Categories AI Apps & Integration Desktop Applicati…" at bounding box center [683, 370] width 1366 height 741
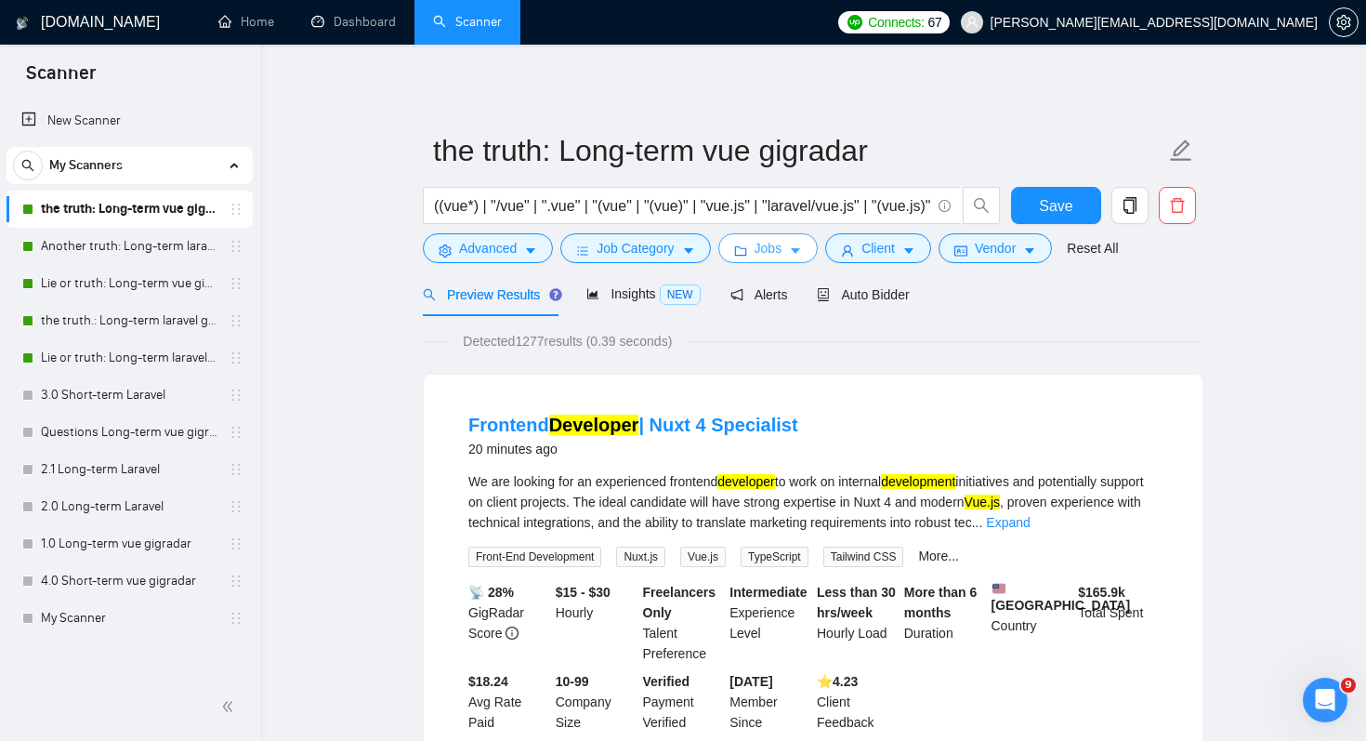
click at [767, 245] on span "Jobs" at bounding box center [769, 248] width 28 height 20
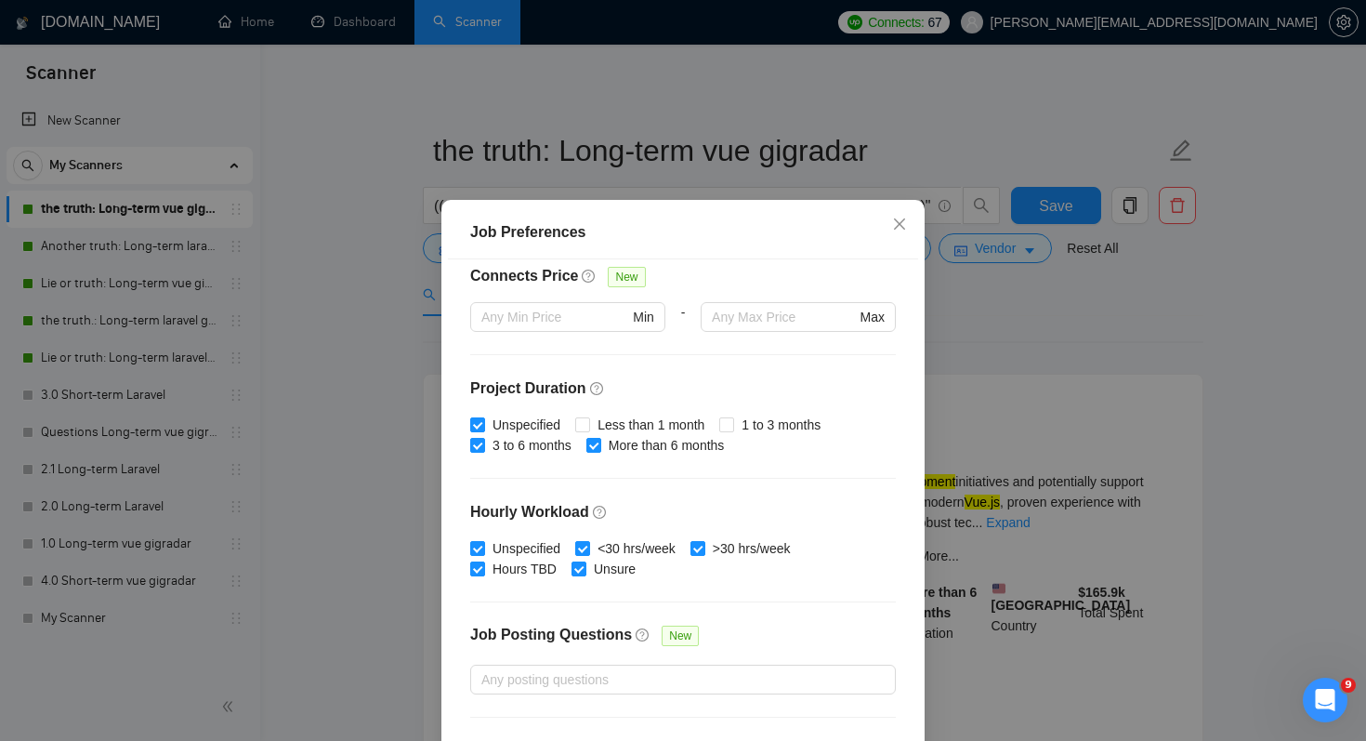
scroll to position [442, 0]
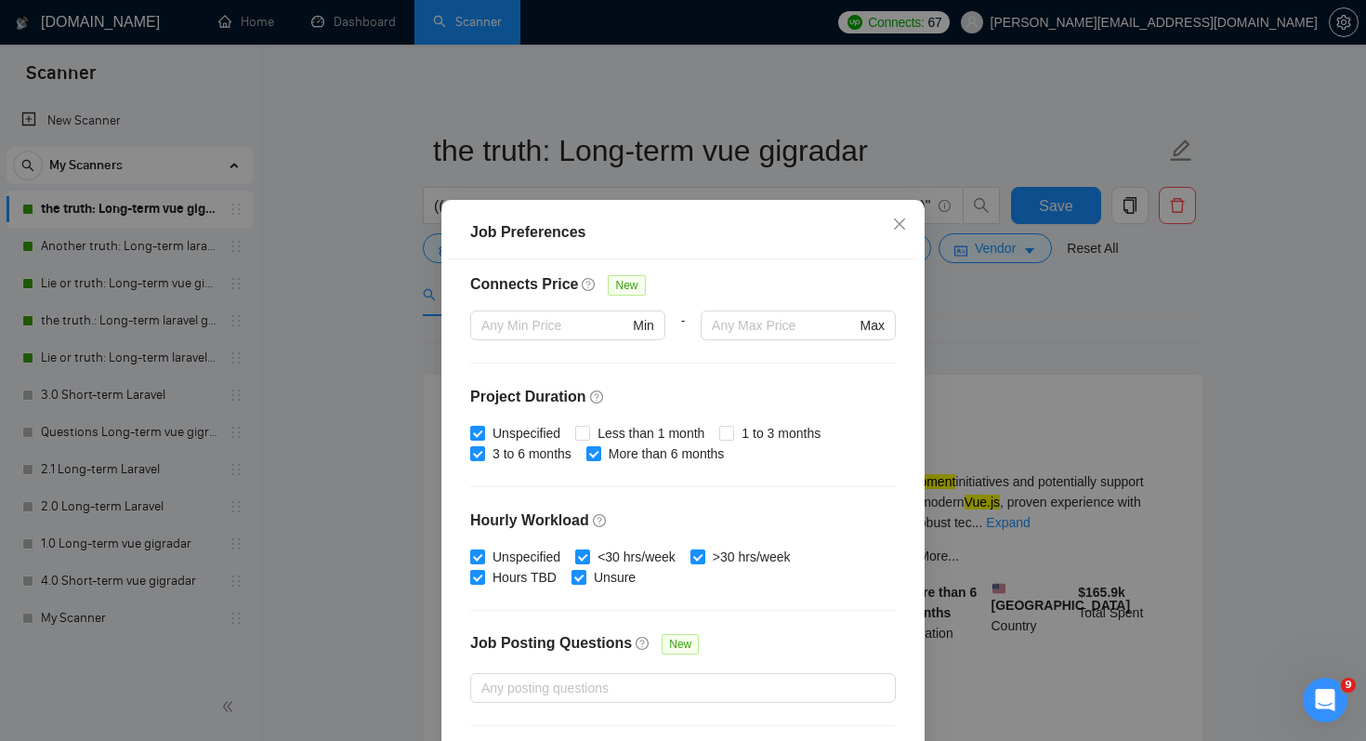
click at [359, 404] on div "Job Preferences Budget Project Type All Fixed Price Hourly Rate Fixed Price Bud…" at bounding box center [683, 370] width 1366 height 741
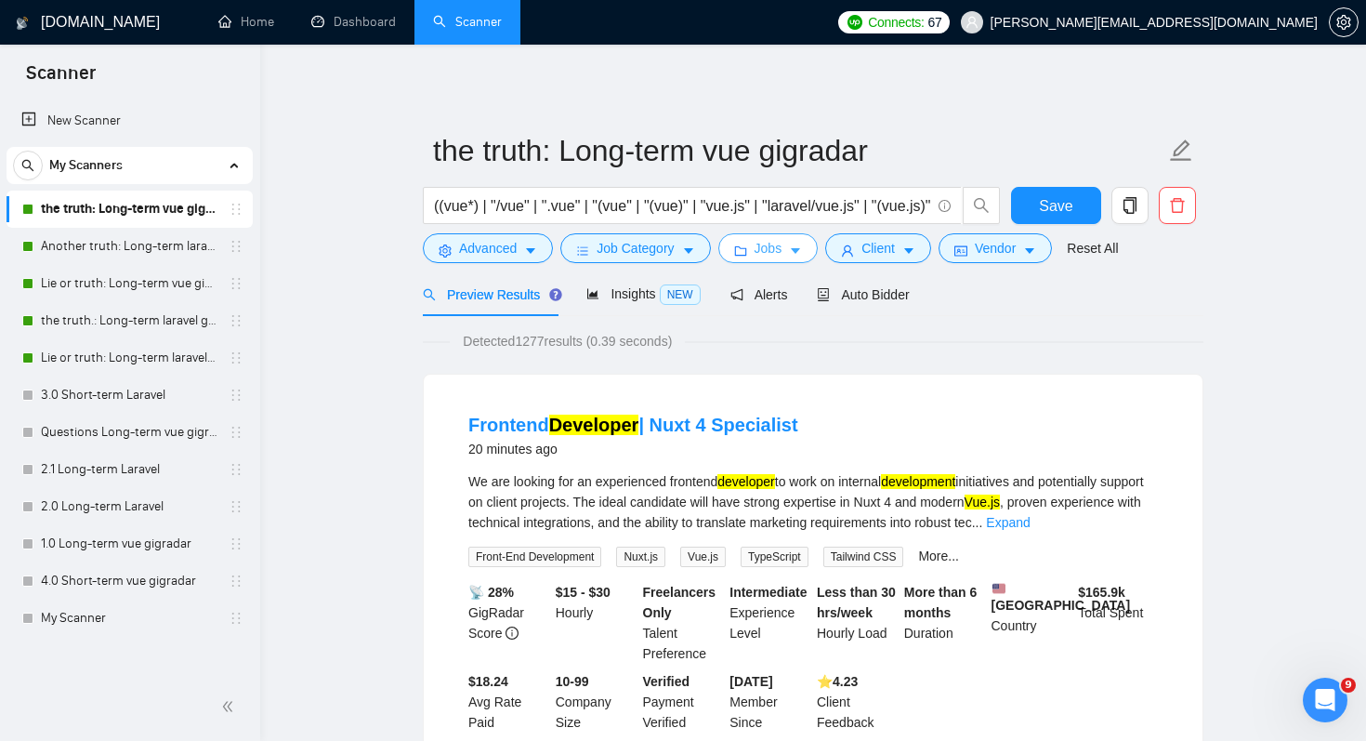
click at [770, 260] on button "Jobs" at bounding box center [768, 248] width 100 height 30
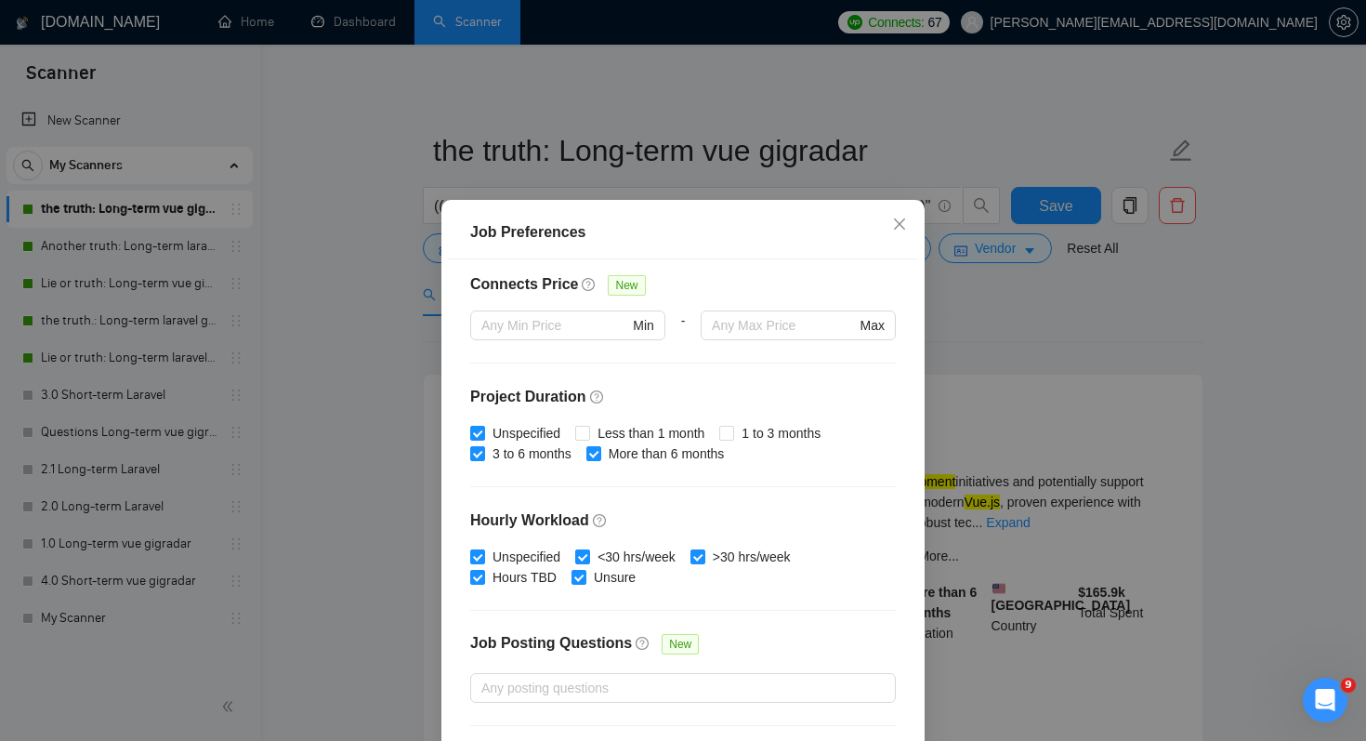
click at [343, 466] on div "Job Preferences Budget Project Type All Fixed Price Hourly Rate Fixed Price Bud…" at bounding box center [683, 370] width 1366 height 741
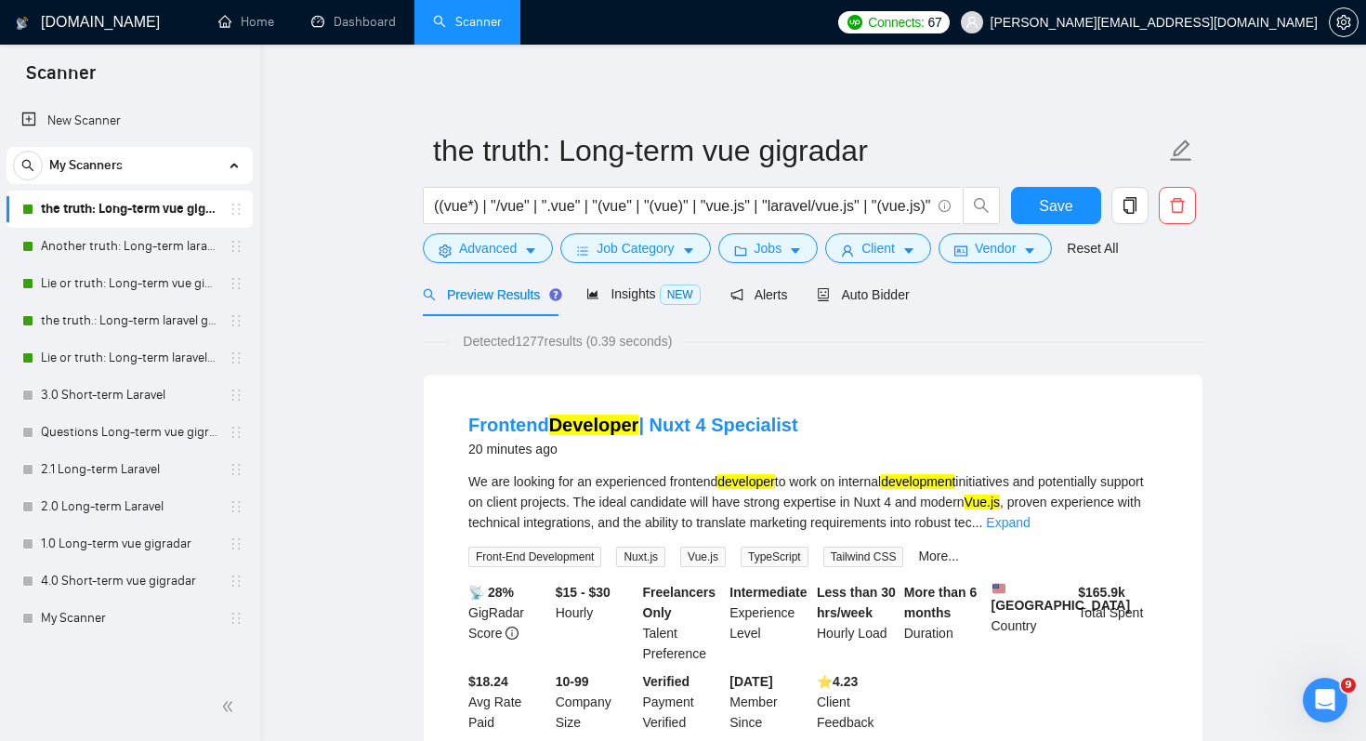
click at [658, 256] on span "Job Category" at bounding box center [635, 248] width 77 height 20
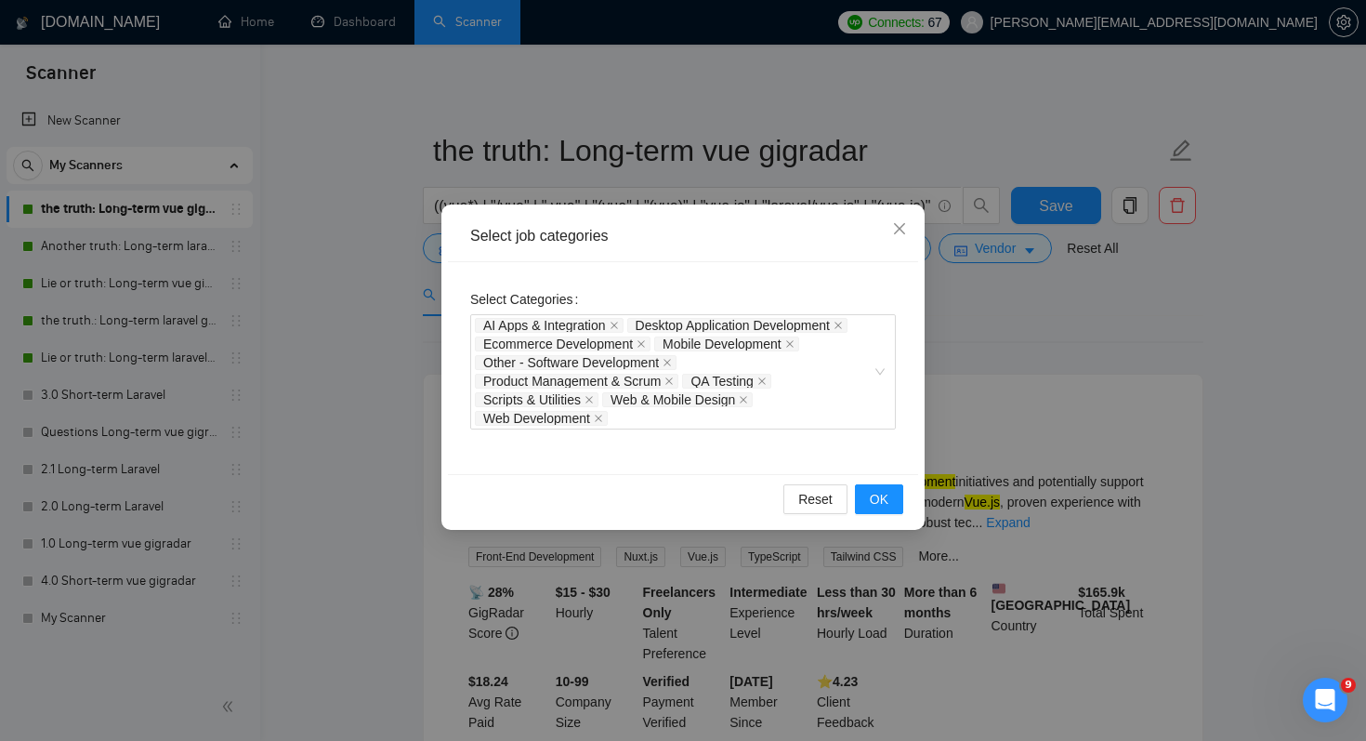
click at [312, 389] on div "Select job categories Select Categories AI Apps & Integration Desktop Applicati…" at bounding box center [683, 370] width 1366 height 741
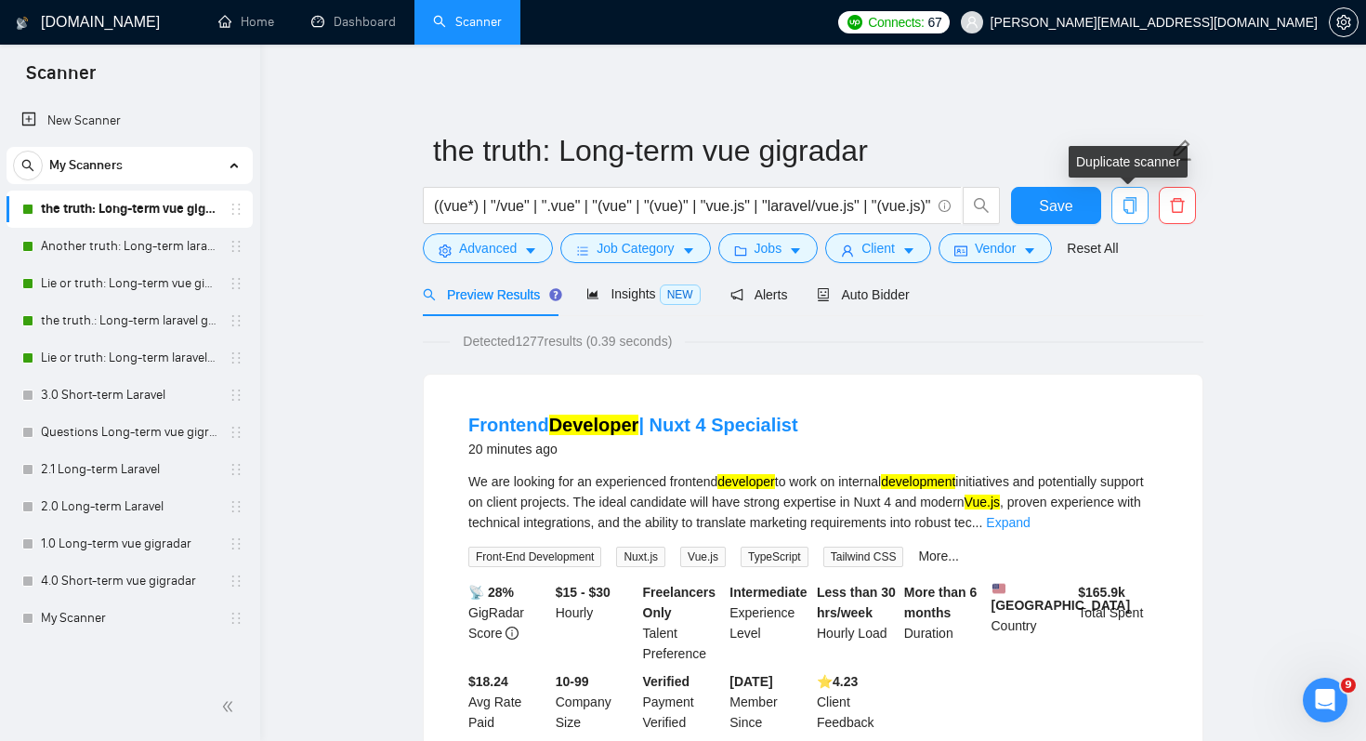
click at [1134, 209] on icon "copy" at bounding box center [1130, 205] width 13 height 17
click at [769, 378] on div "Frontend Developer | Nuxt 4 Specialist 20 minutes ago We are looking for an exp…" at bounding box center [813, 572] width 779 height 395
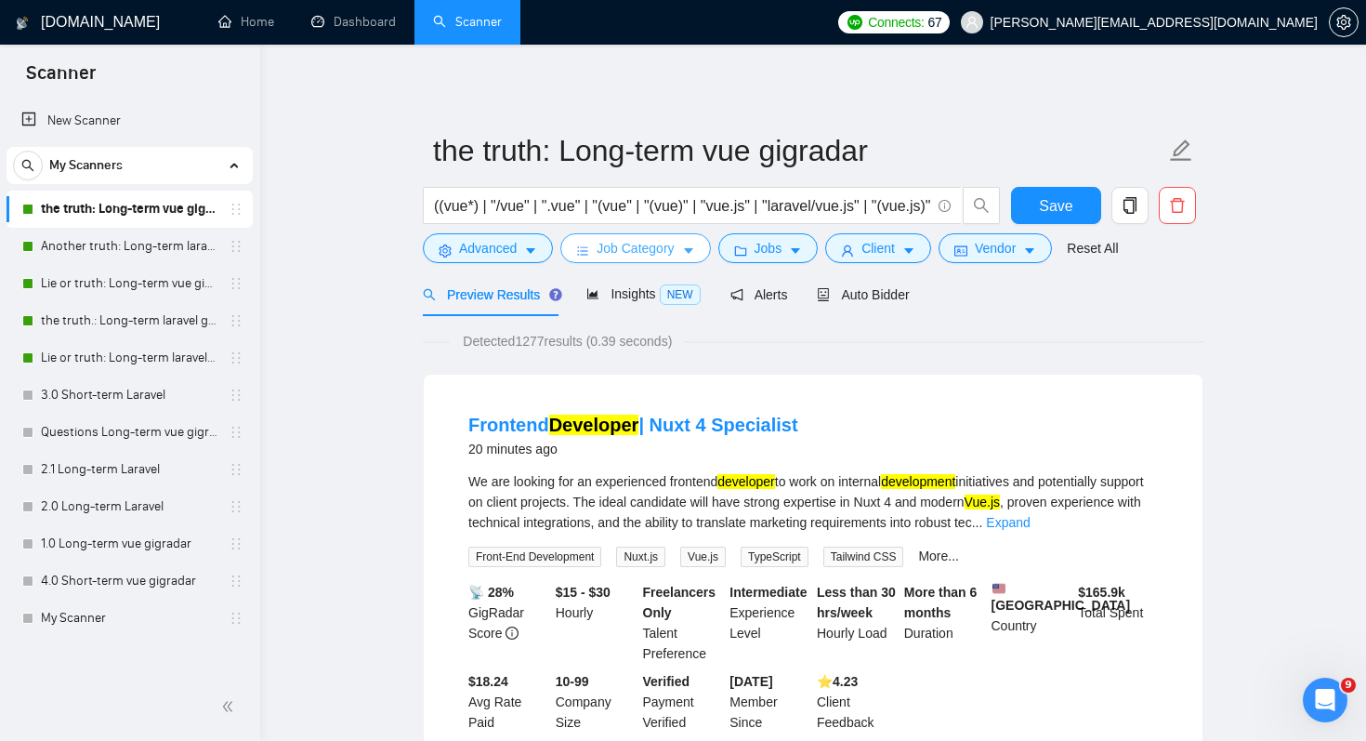
click at [671, 256] on span "Job Category" at bounding box center [635, 248] width 77 height 20
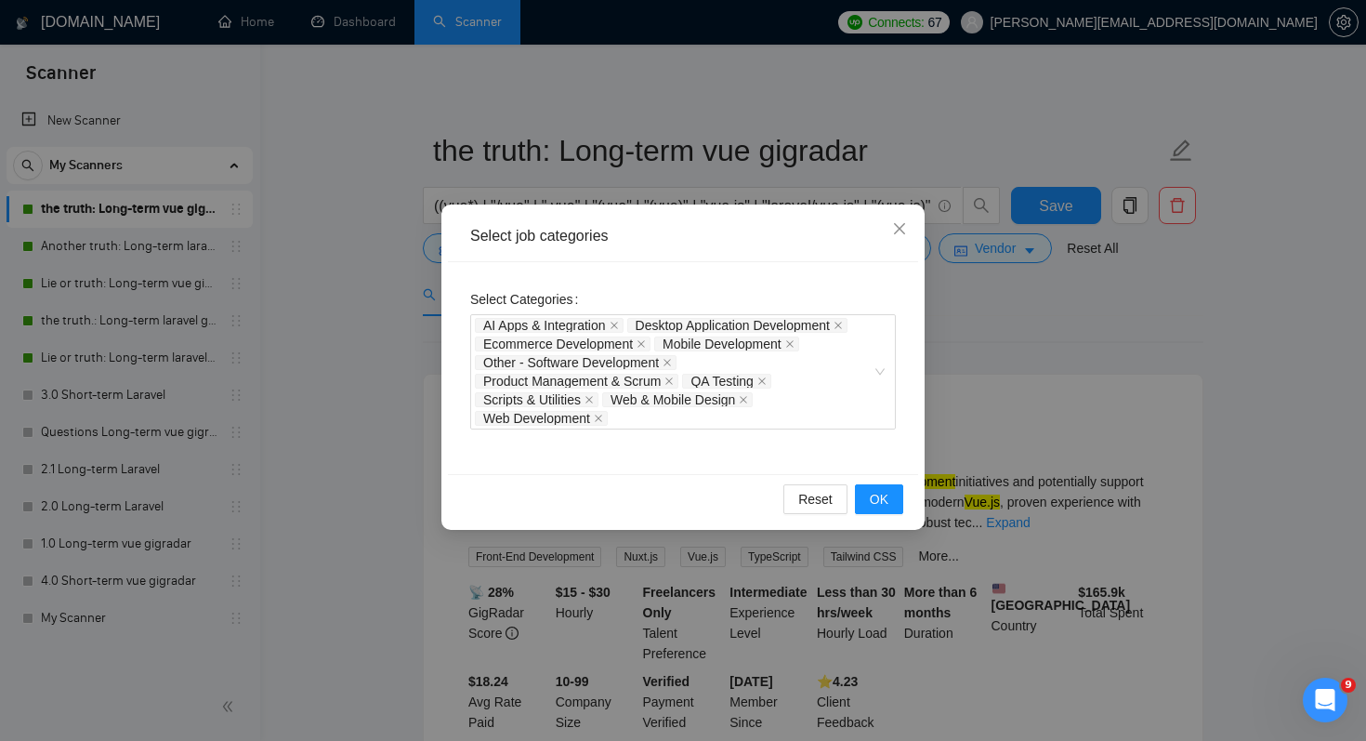
click at [353, 420] on div "Select job categories Select Categories AI Apps & Integration Desktop Applicati…" at bounding box center [683, 370] width 1366 height 741
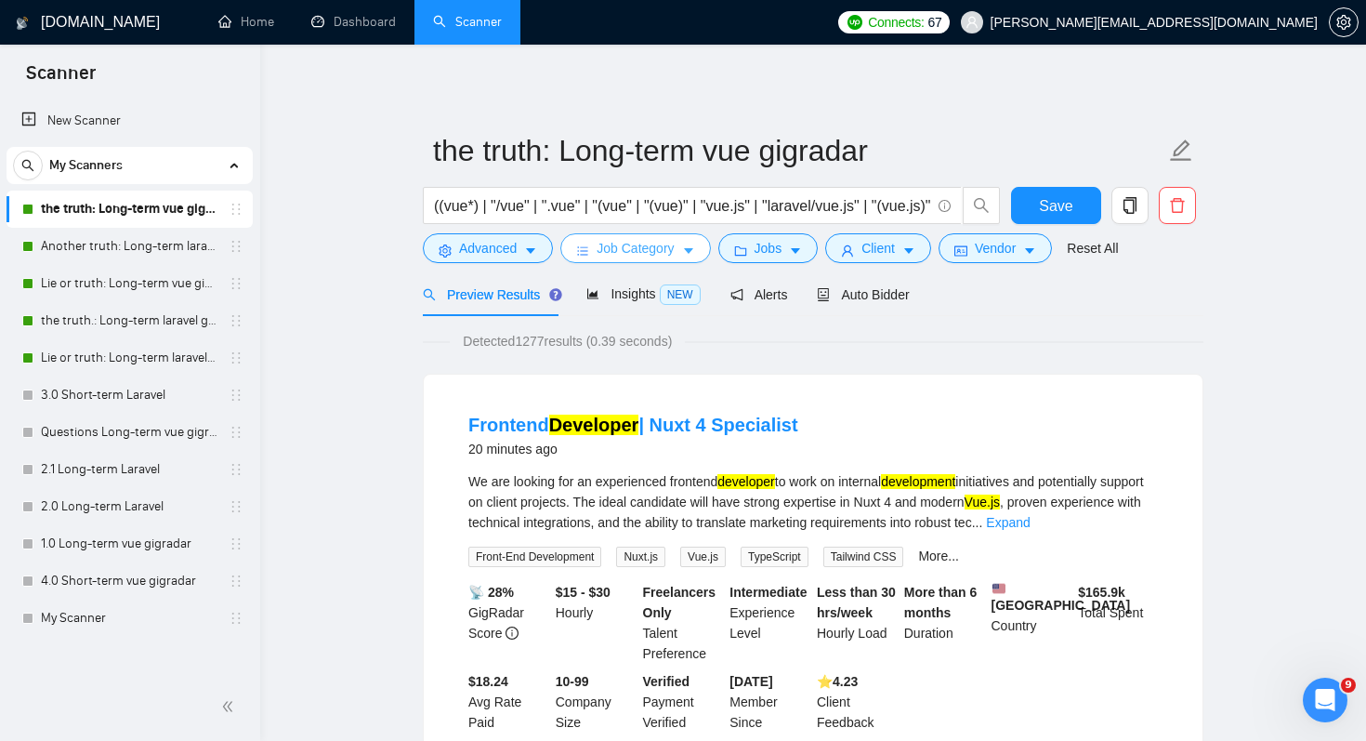
click at [645, 251] on span "Job Category" at bounding box center [635, 248] width 77 height 20
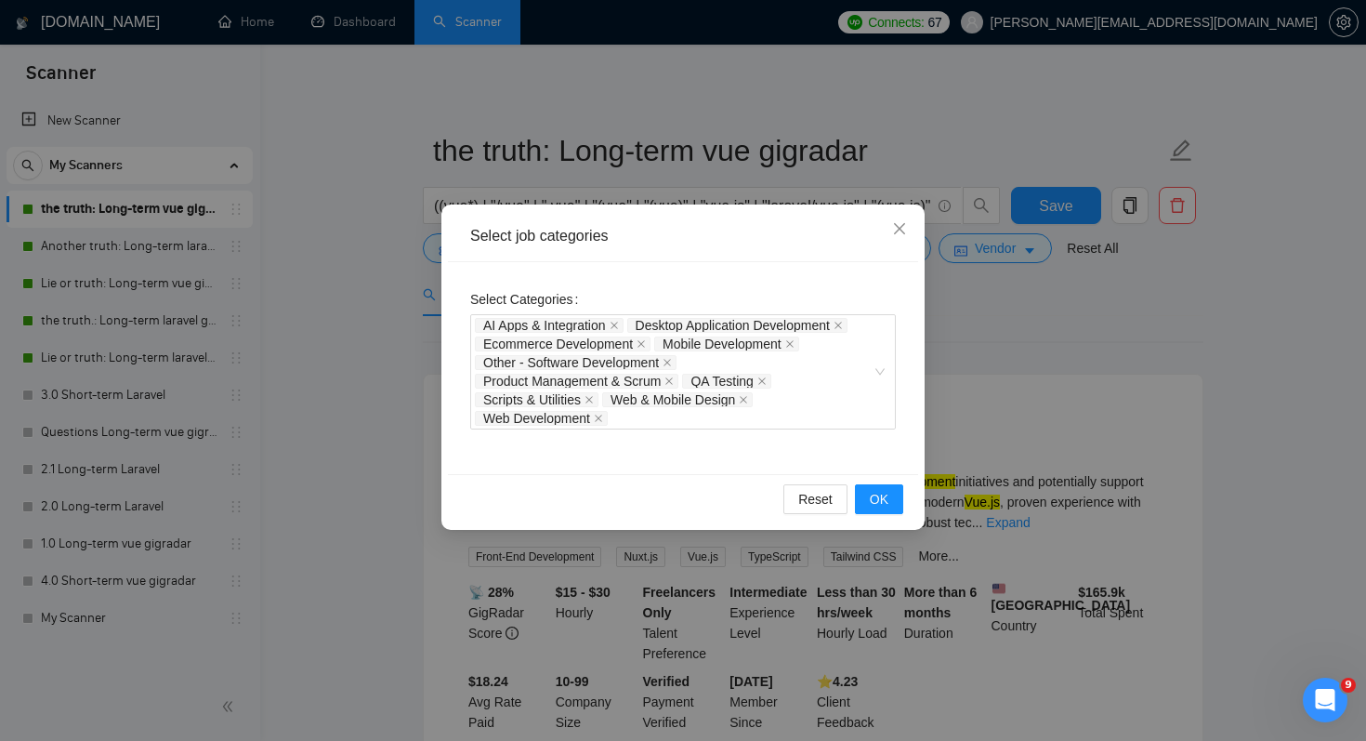
click at [287, 519] on div "Select job categories Select Categories AI Apps & Integration Desktop Applicati…" at bounding box center [683, 370] width 1366 height 741
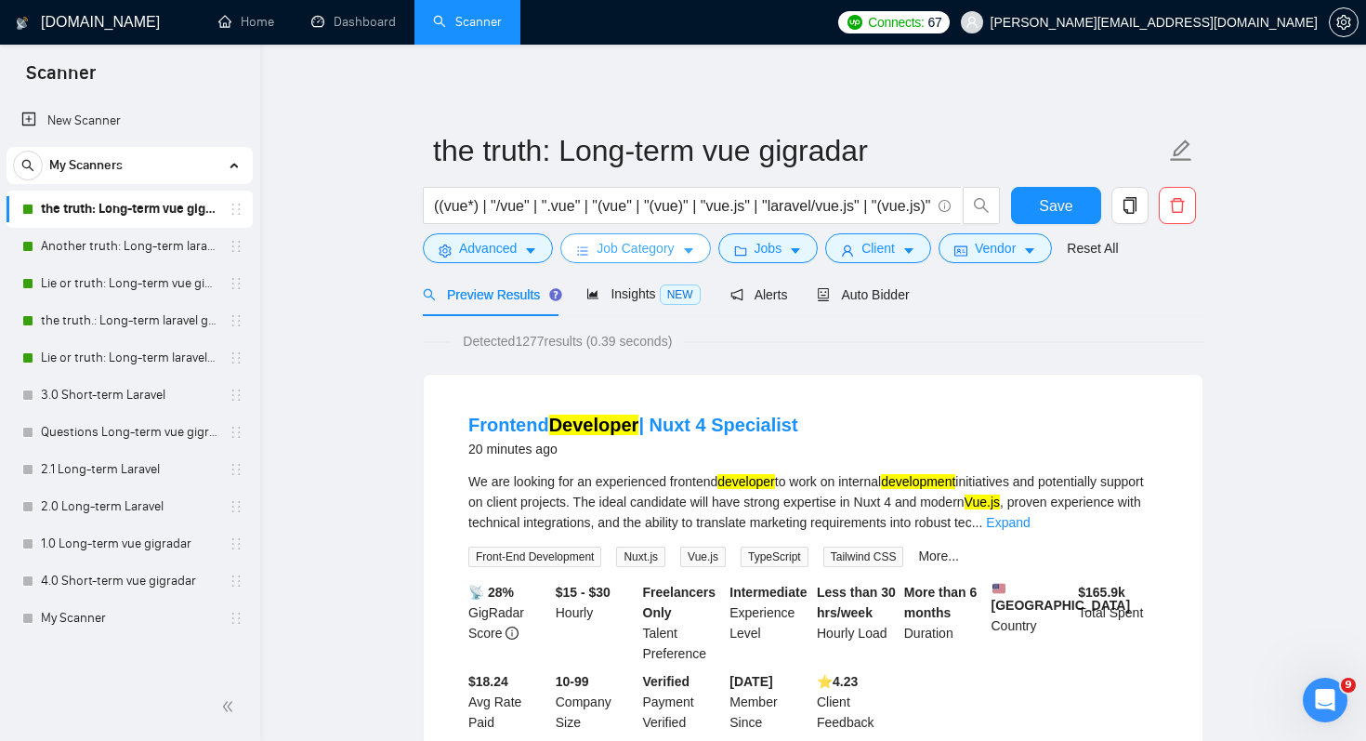
click at [640, 253] on span "Job Category" at bounding box center [635, 248] width 77 height 20
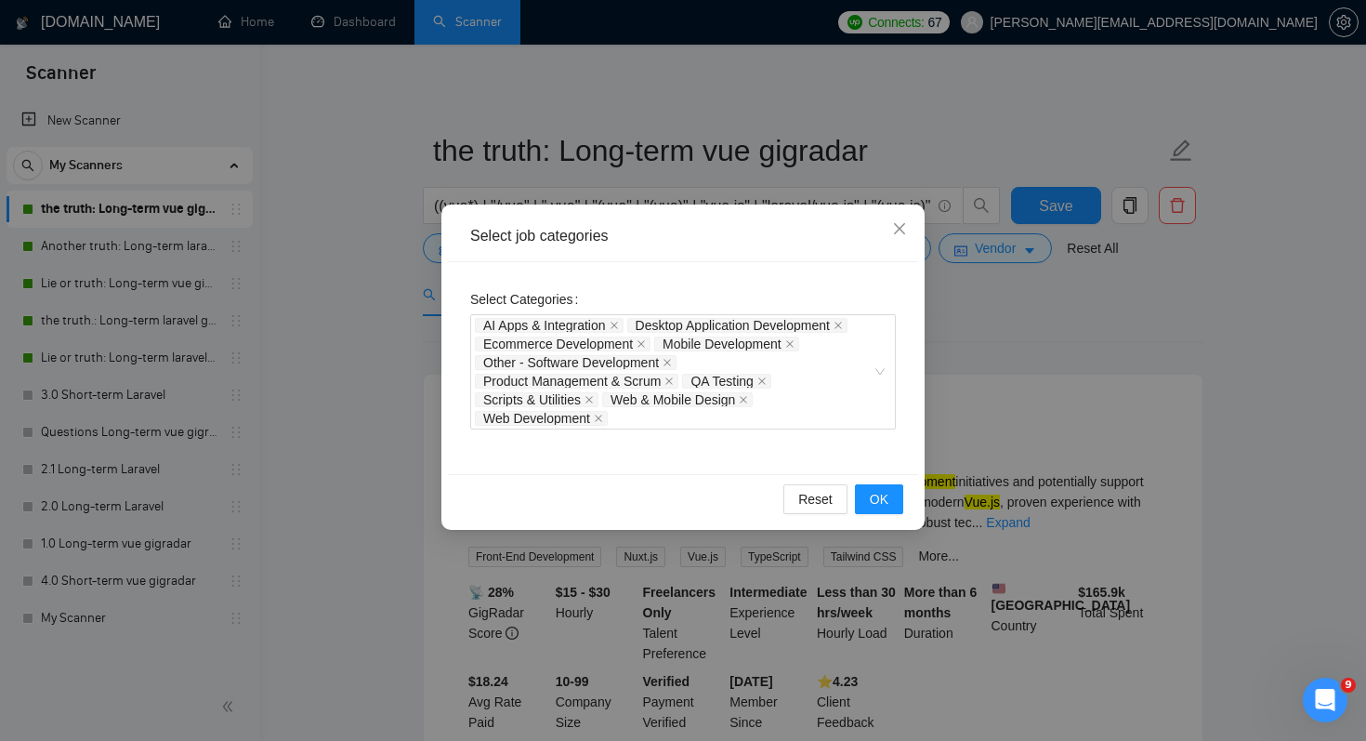
click at [375, 424] on div "Select job categories Select Categories AI Apps & Integration Desktop Applicati…" at bounding box center [683, 370] width 1366 height 741
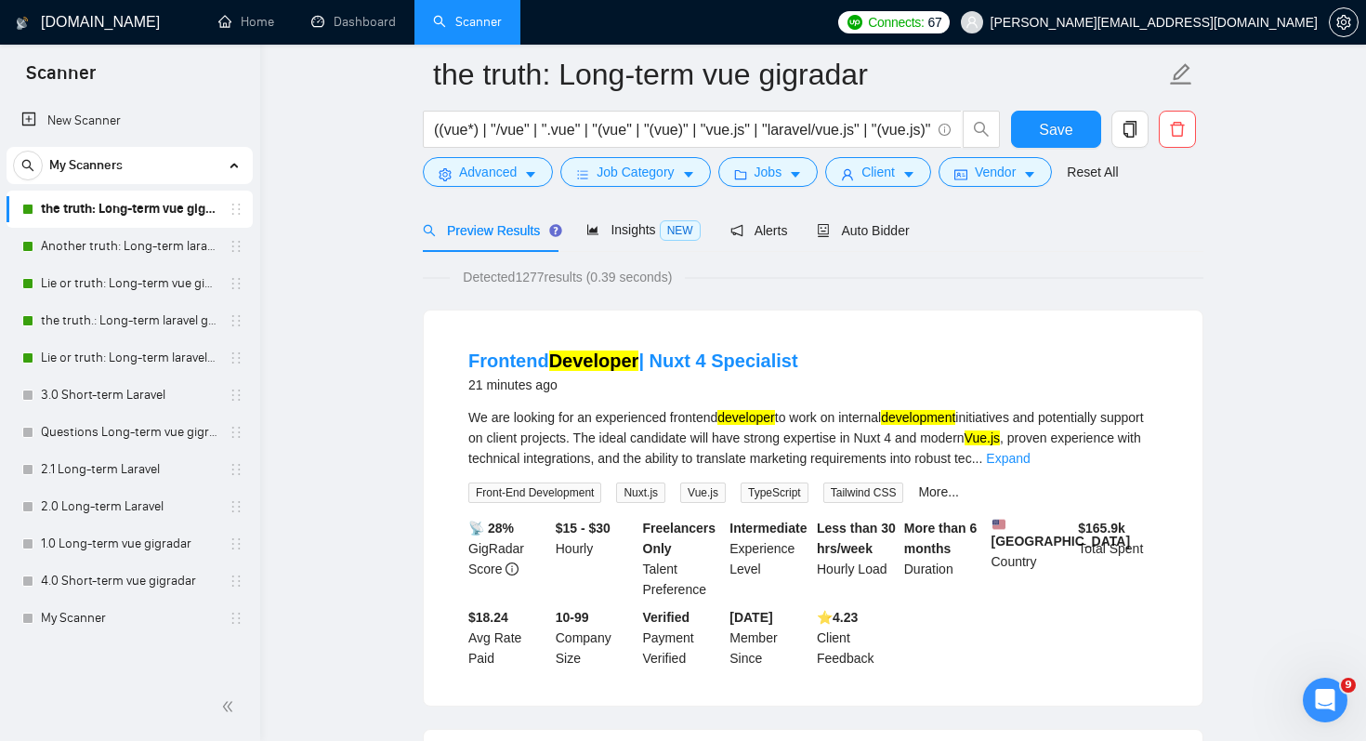
scroll to position [89, 0]
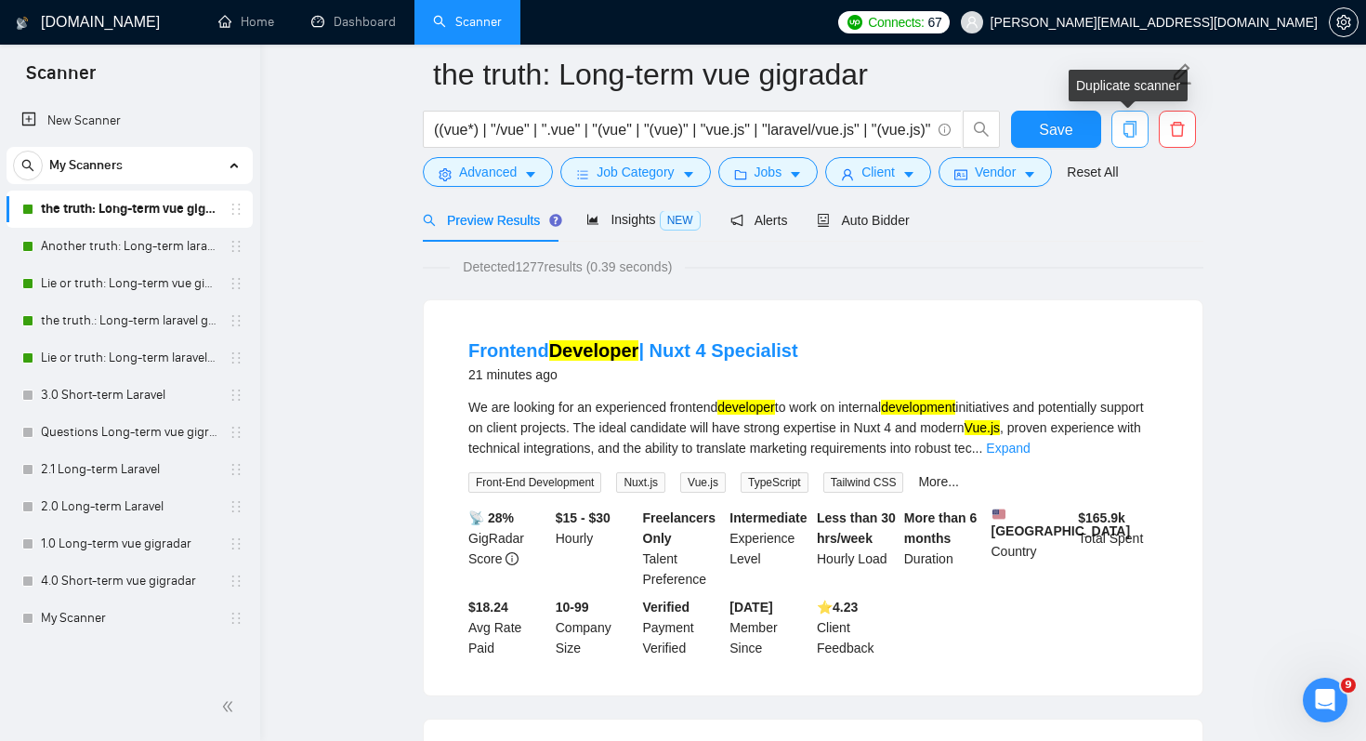
click at [1126, 127] on icon "copy" at bounding box center [1130, 129] width 17 height 17
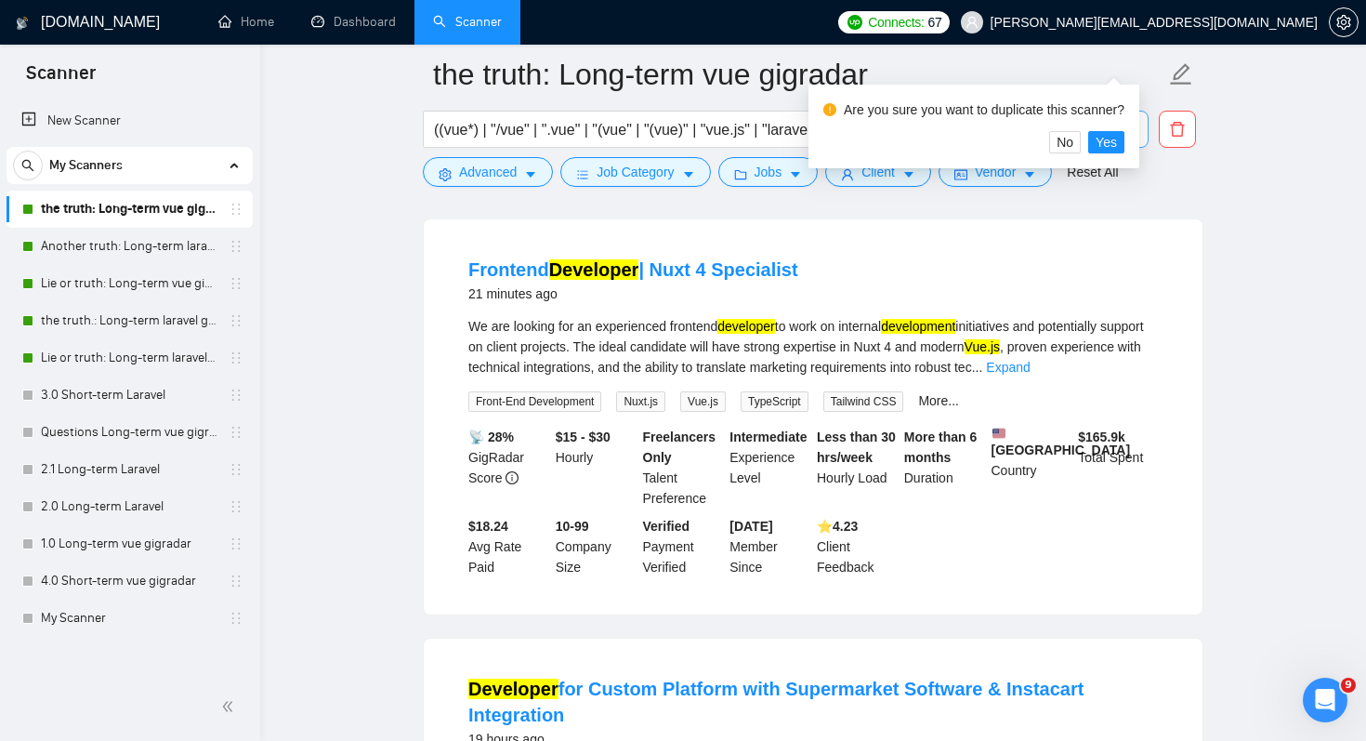
scroll to position [176, 0]
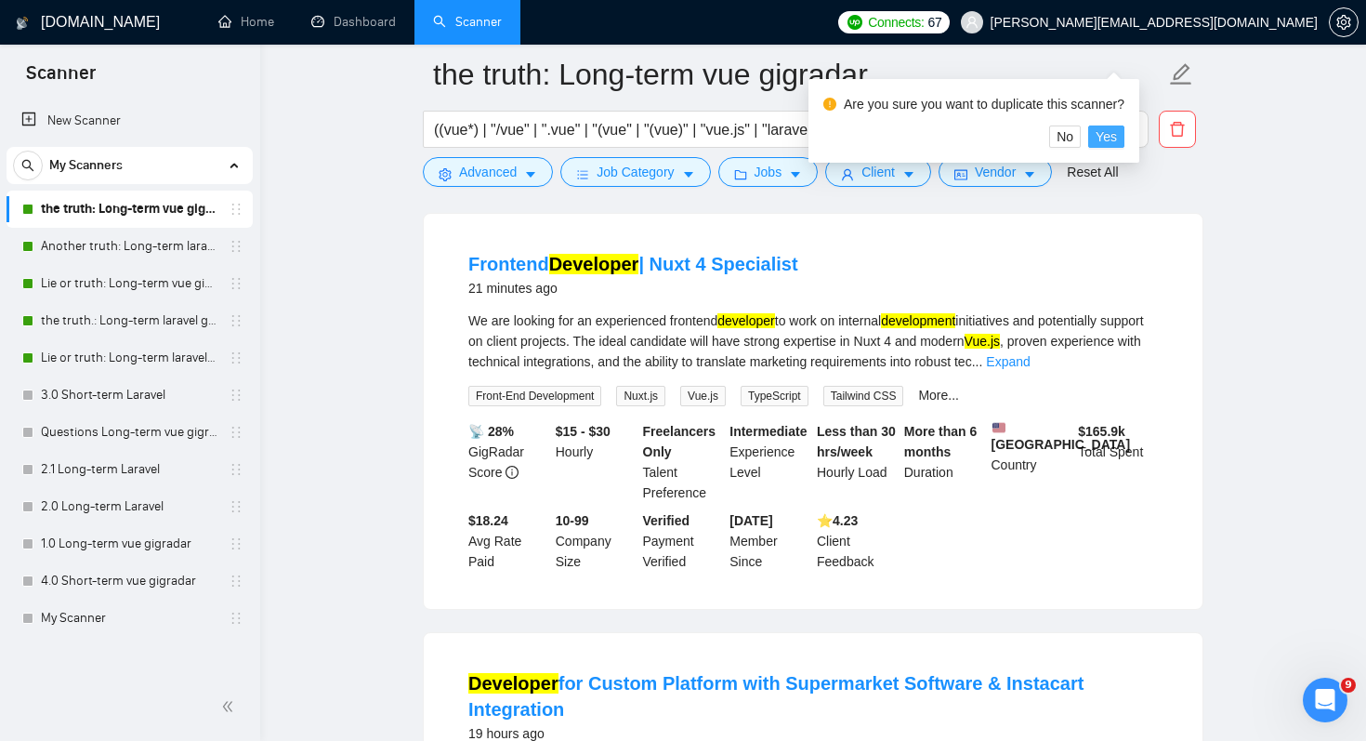
click at [1113, 133] on span "Yes" at bounding box center [1106, 136] width 21 height 20
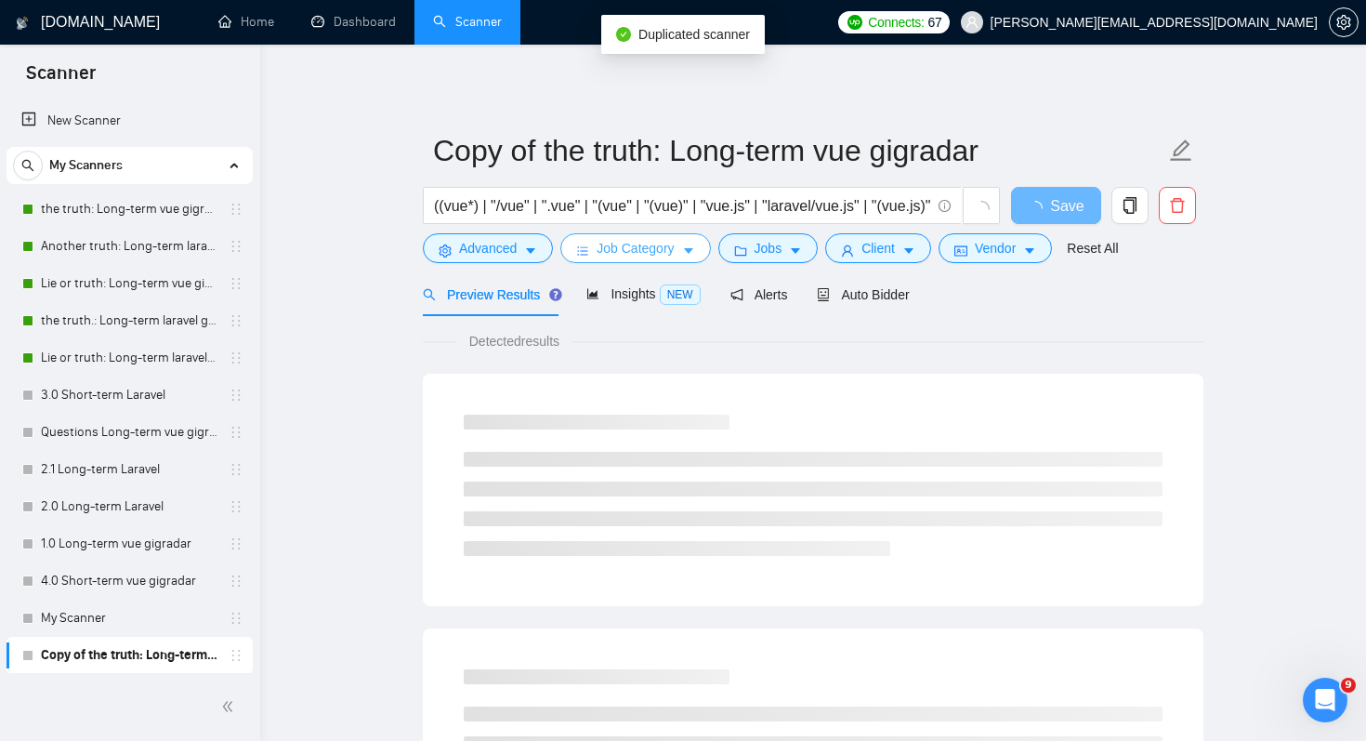
click at [674, 249] on span "Job Category" at bounding box center [635, 248] width 77 height 20
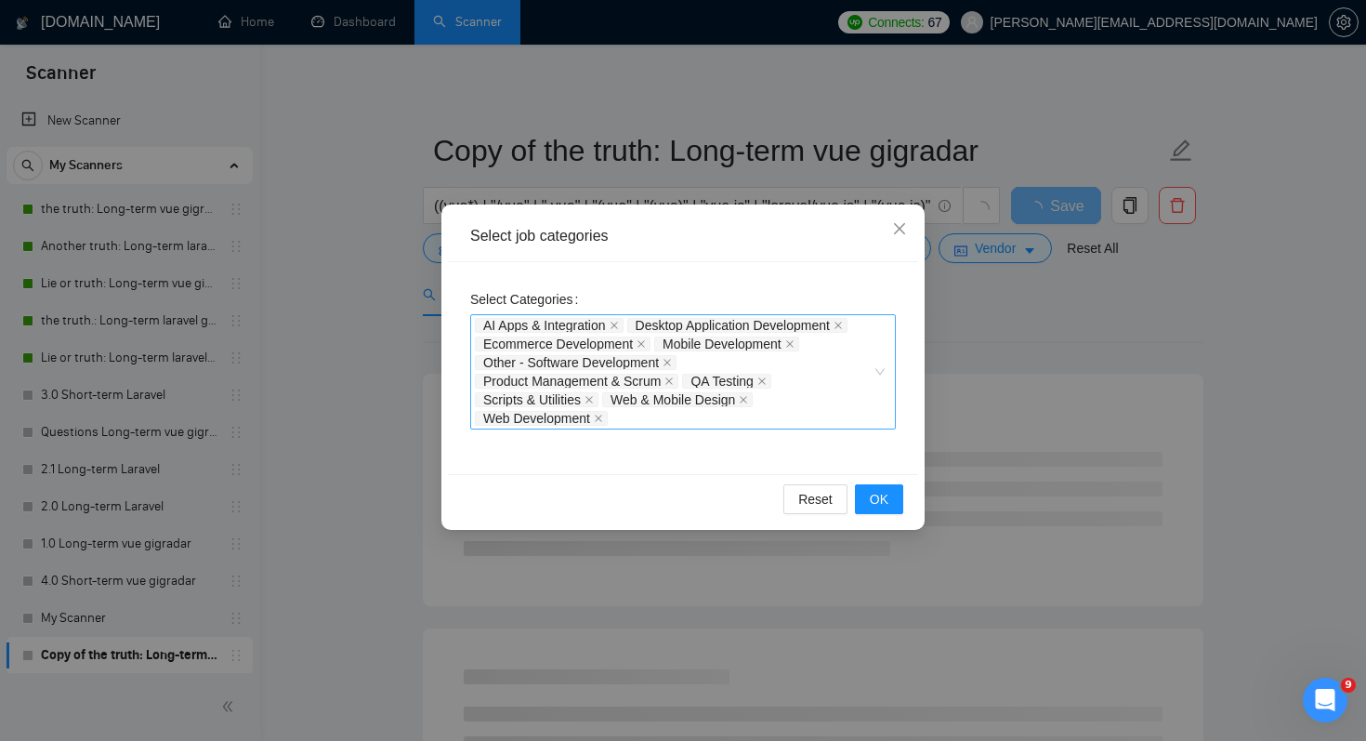
click at [596, 418] on span "Web Development" at bounding box center [541, 418] width 133 height 15
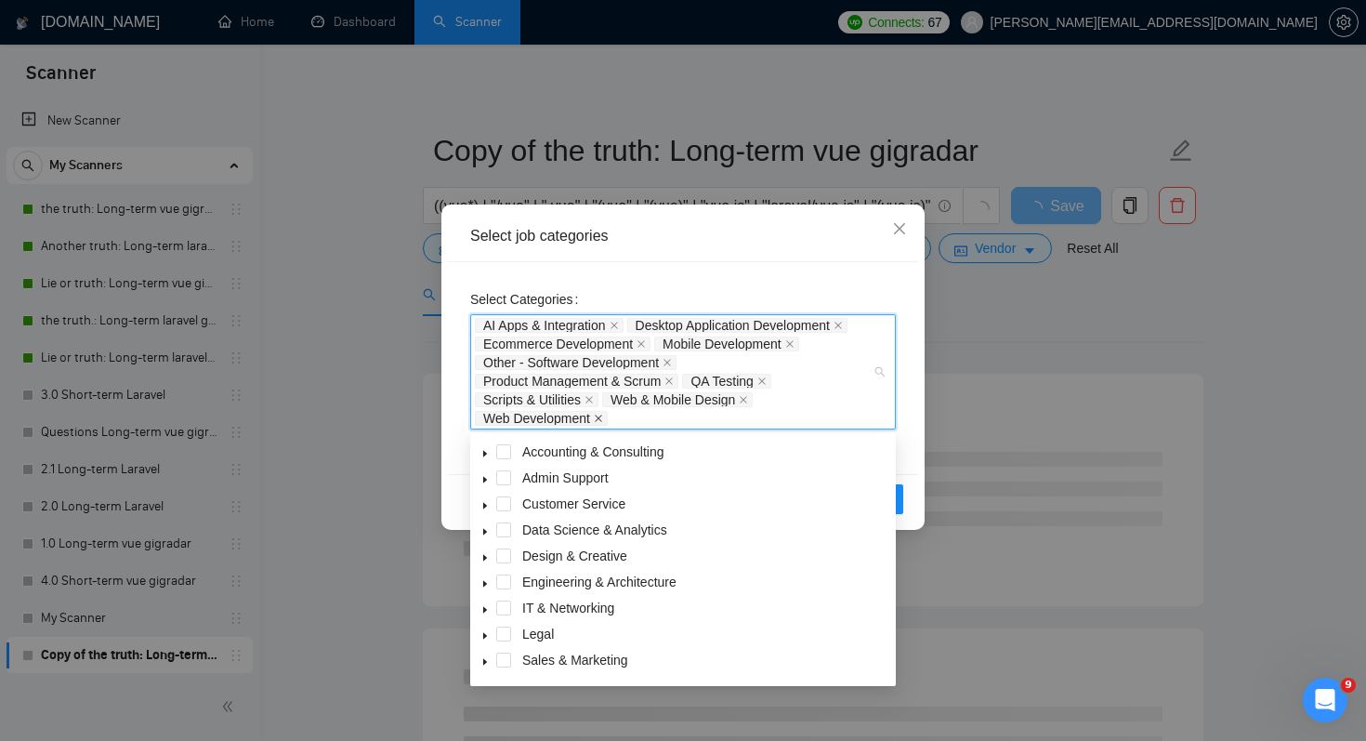
click at [598, 414] on icon "close" at bounding box center [598, 418] width 9 height 9
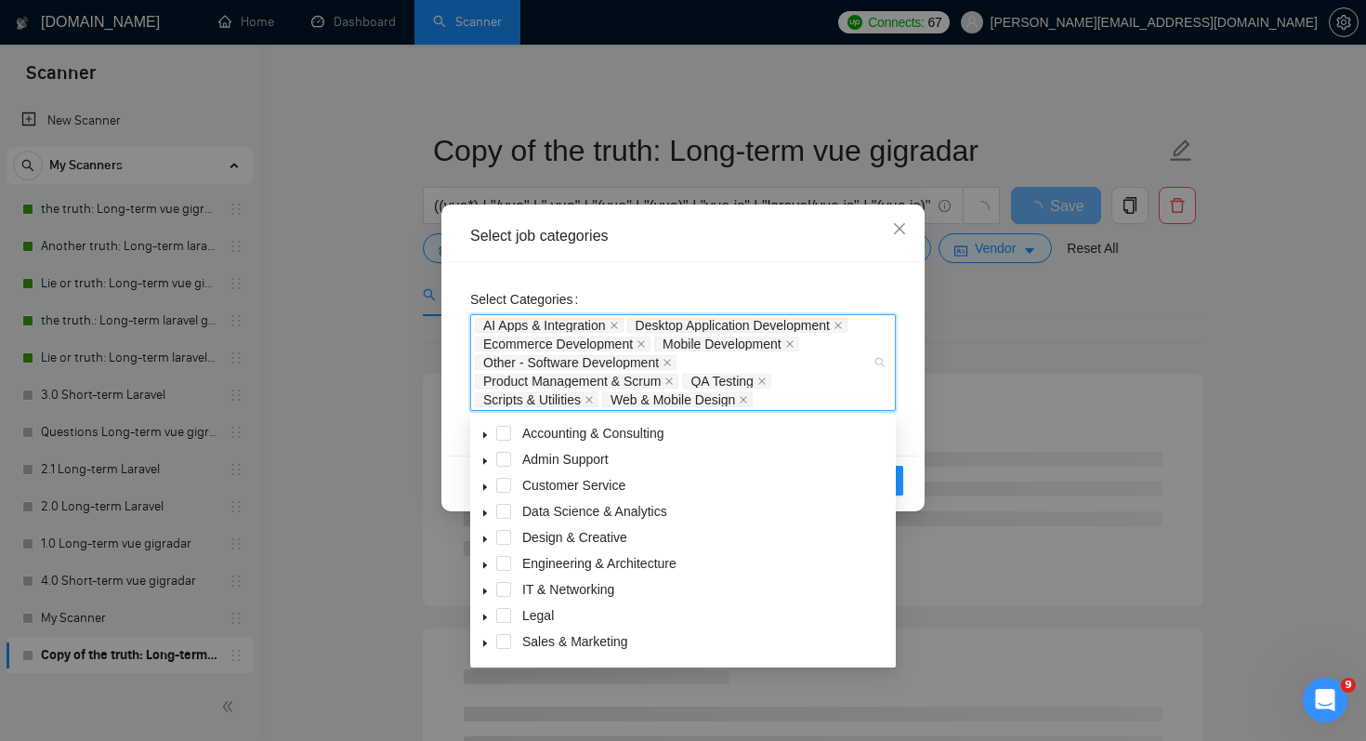
click at [907, 420] on div "Select Categories AI Apps & Integration Desktop Application Development Ecommer…" at bounding box center [683, 358] width 470 height 193
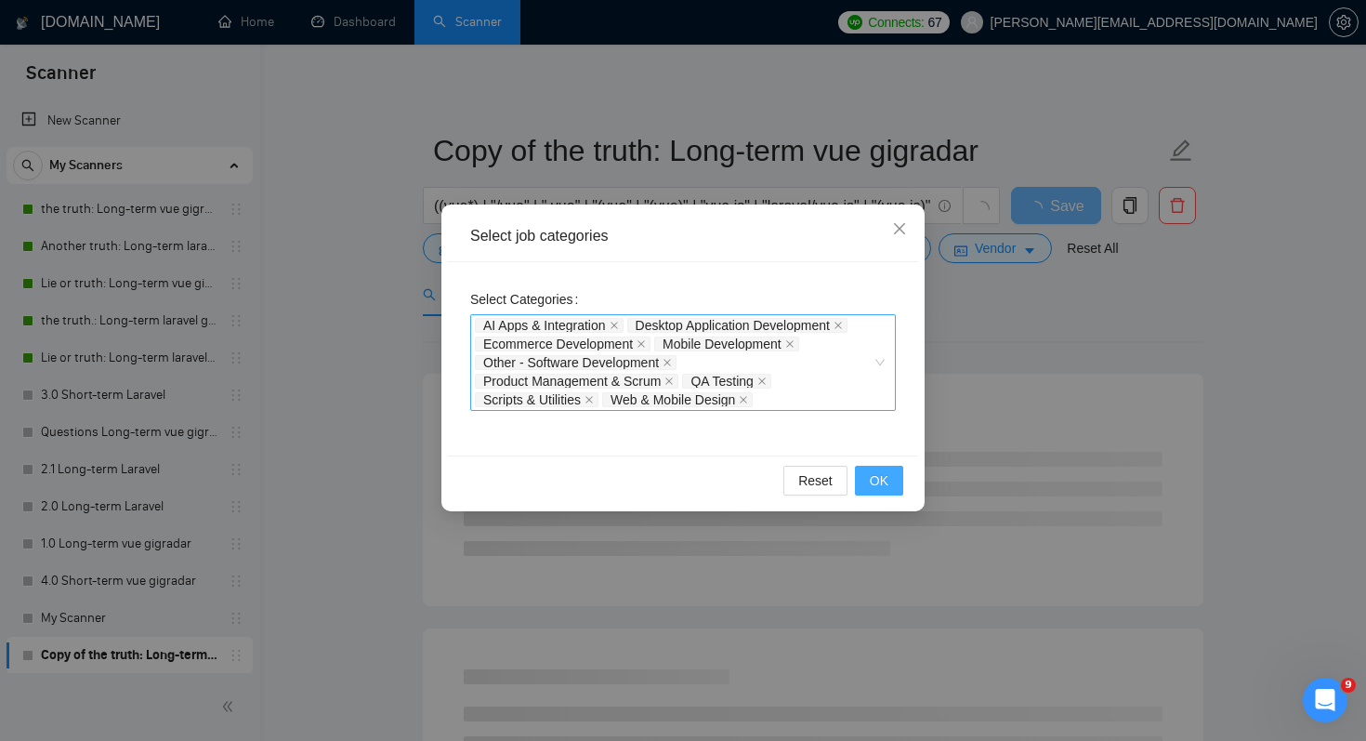
click at [894, 480] on button "OK" at bounding box center [879, 481] width 48 height 30
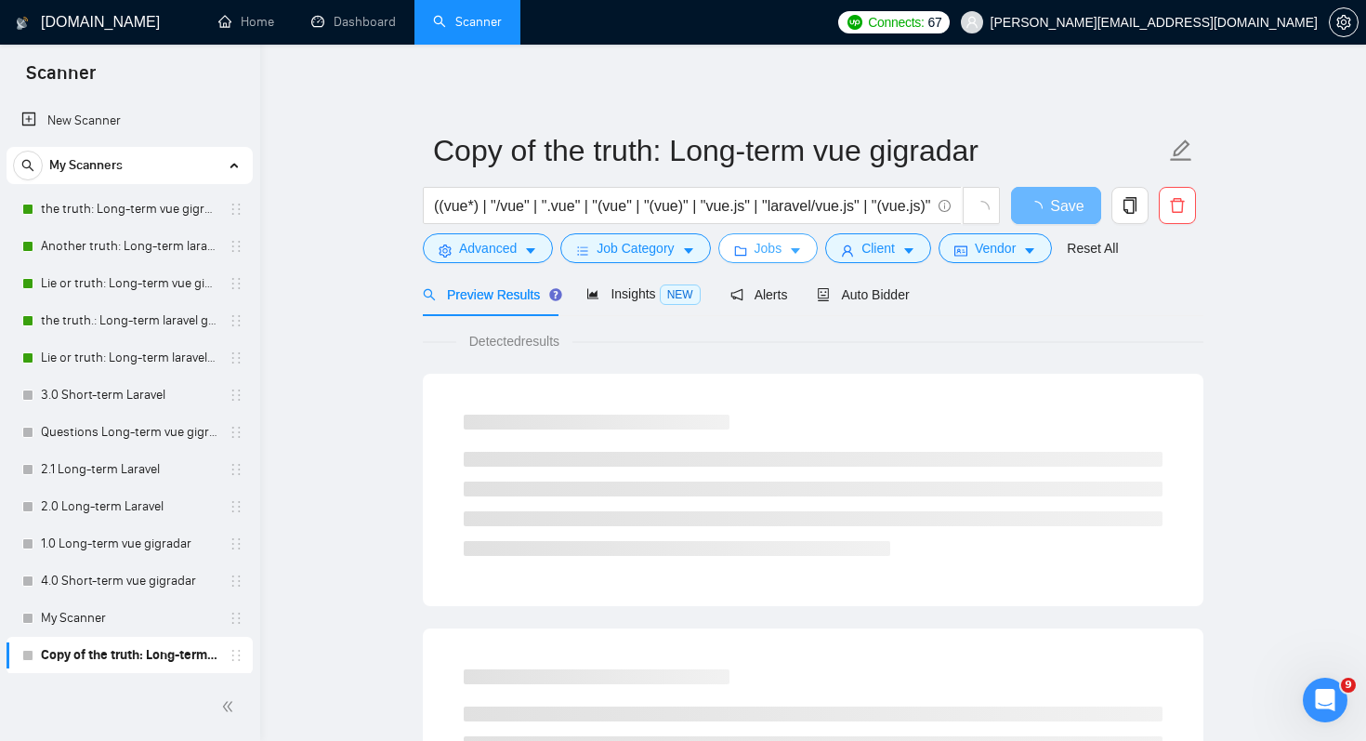
click at [758, 249] on button "Jobs" at bounding box center [768, 248] width 100 height 30
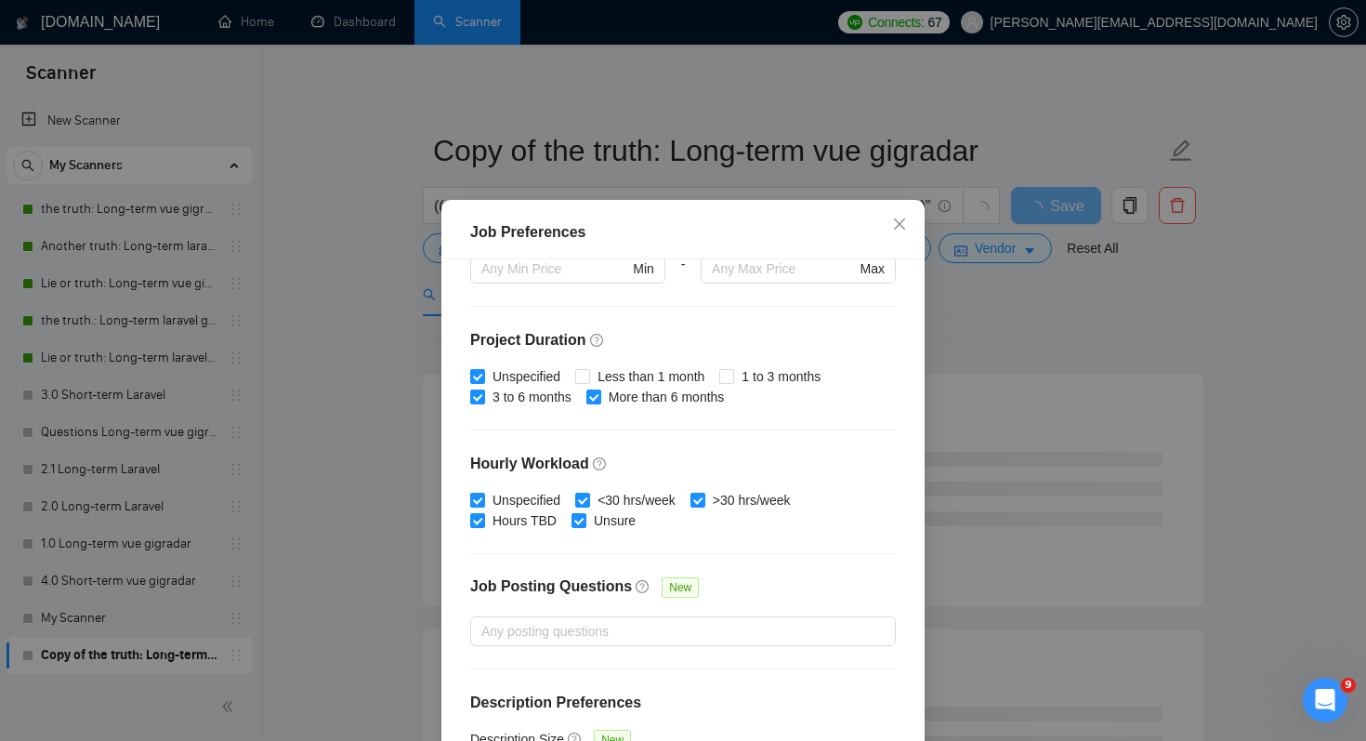
scroll to position [528, 0]
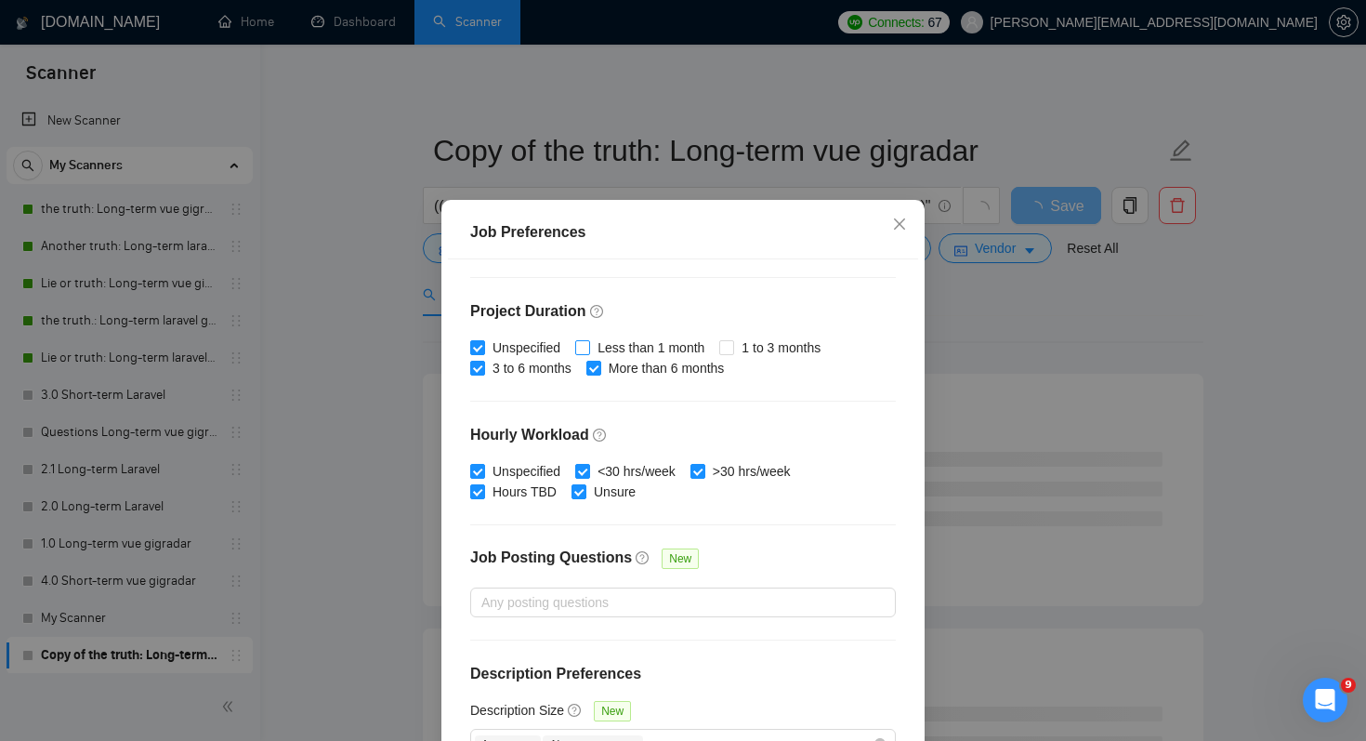
click at [665, 348] on span "Less than 1 month" at bounding box center [651, 347] width 122 height 20
click at [588, 348] on input "Less than 1 month" at bounding box center [581, 346] width 13 height 13
checkbox input "true"
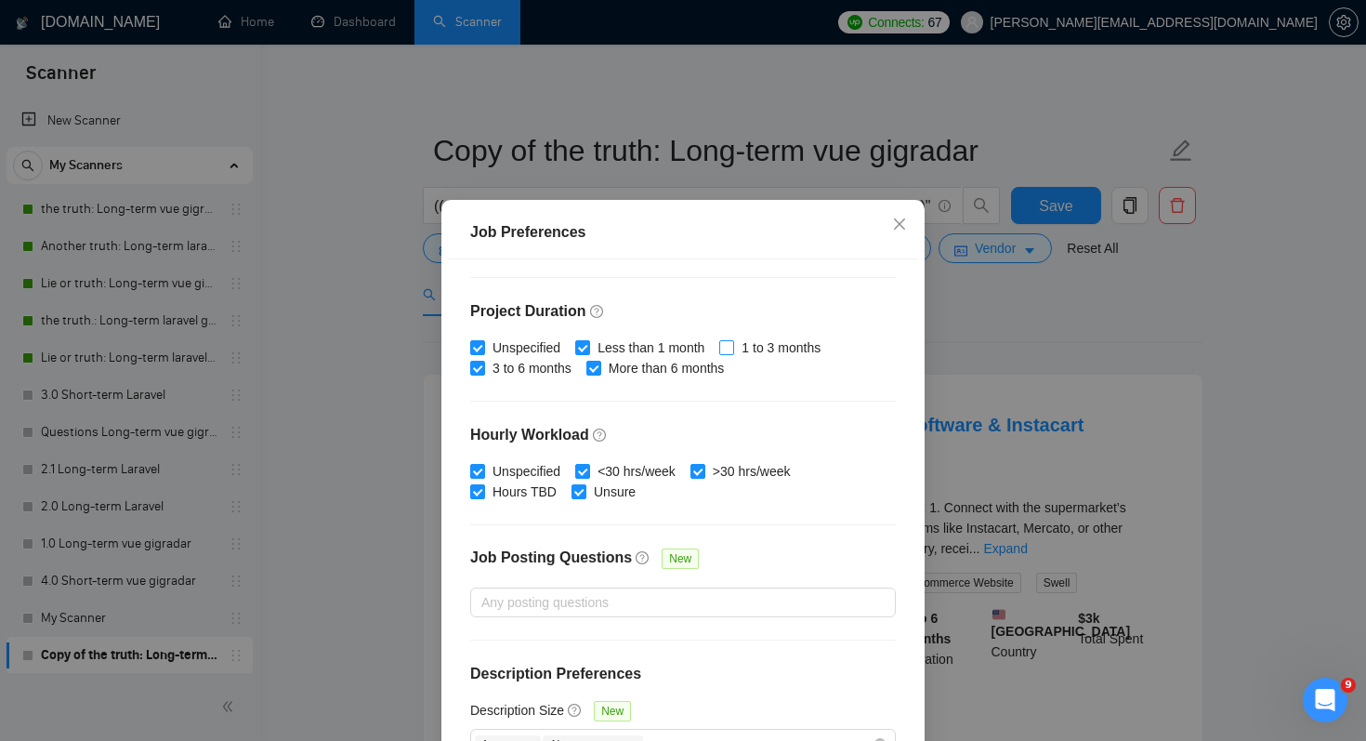
click at [766, 348] on span "1 to 3 months" at bounding box center [781, 347] width 94 height 20
click at [732, 348] on input "1 to 3 months" at bounding box center [725, 346] width 13 height 13
checkbox input "true"
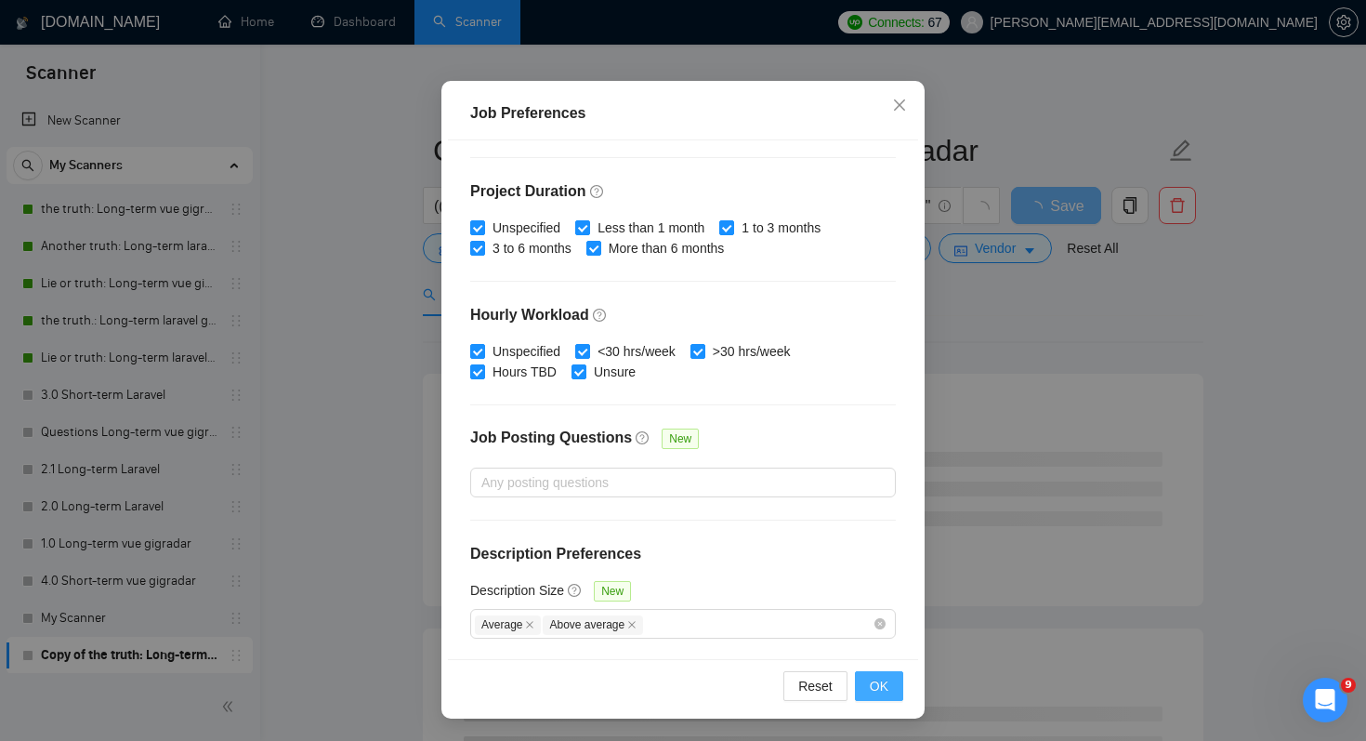
click at [880, 676] on span "OK" at bounding box center [879, 686] width 19 height 20
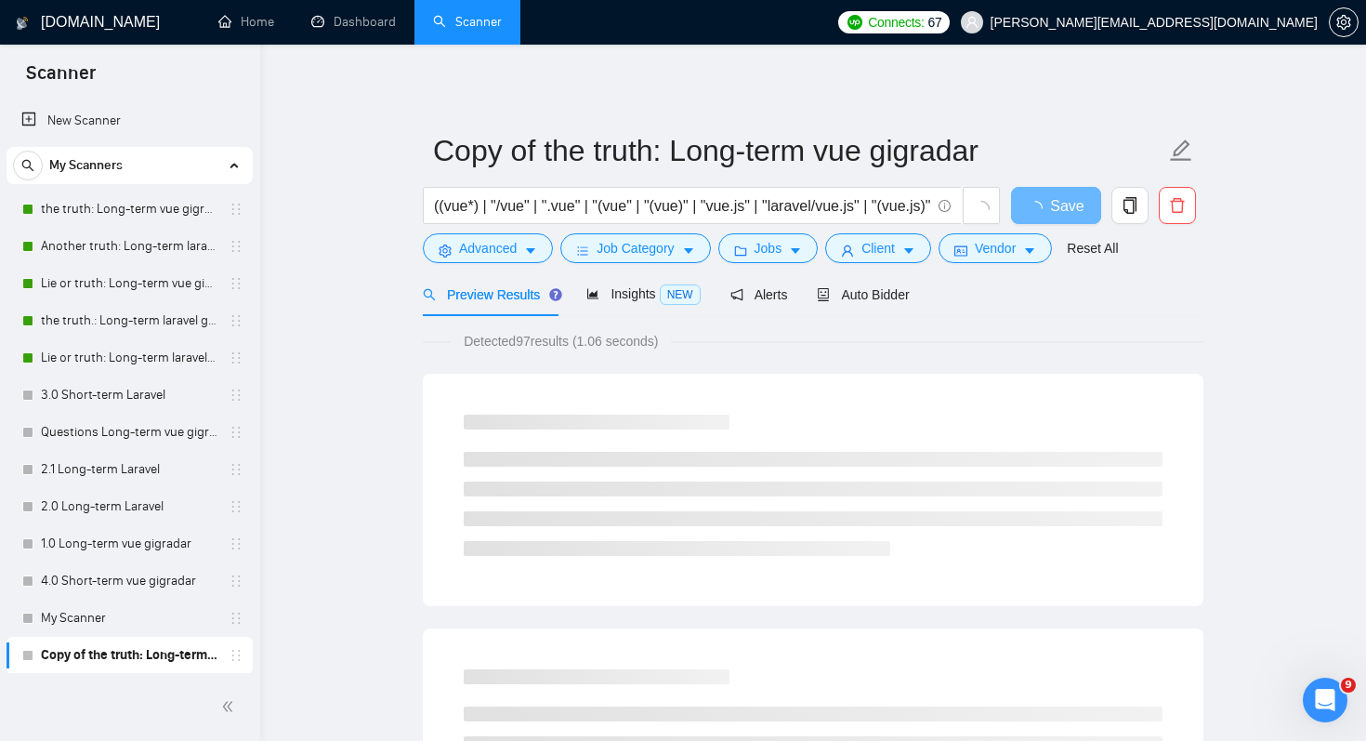
scroll to position [31, 0]
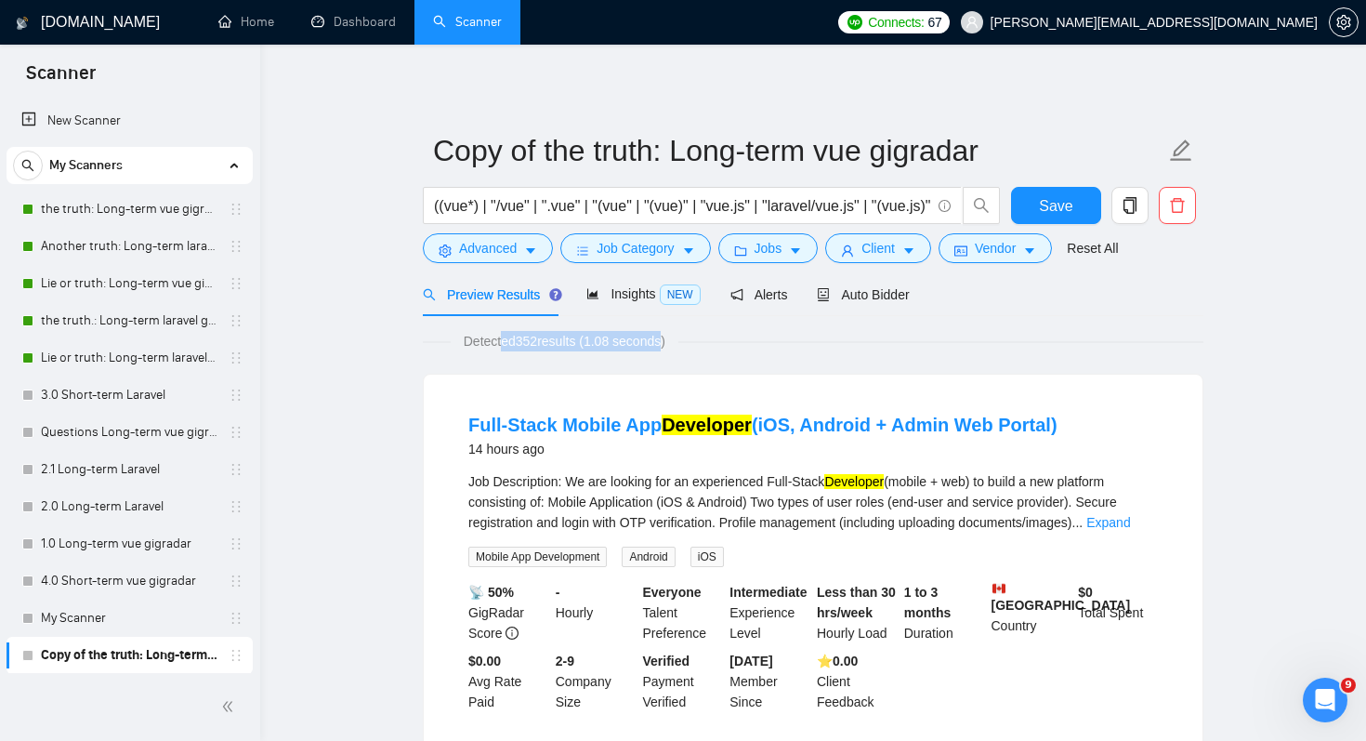
drag, startPoint x: 506, startPoint y: 348, endPoint x: 681, endPoint y: 347, distance: 175.7
click at [678, 347] on span "Detected 352 results (1.08 seconds)" at bounding box center [565, 341] width 228 height 20
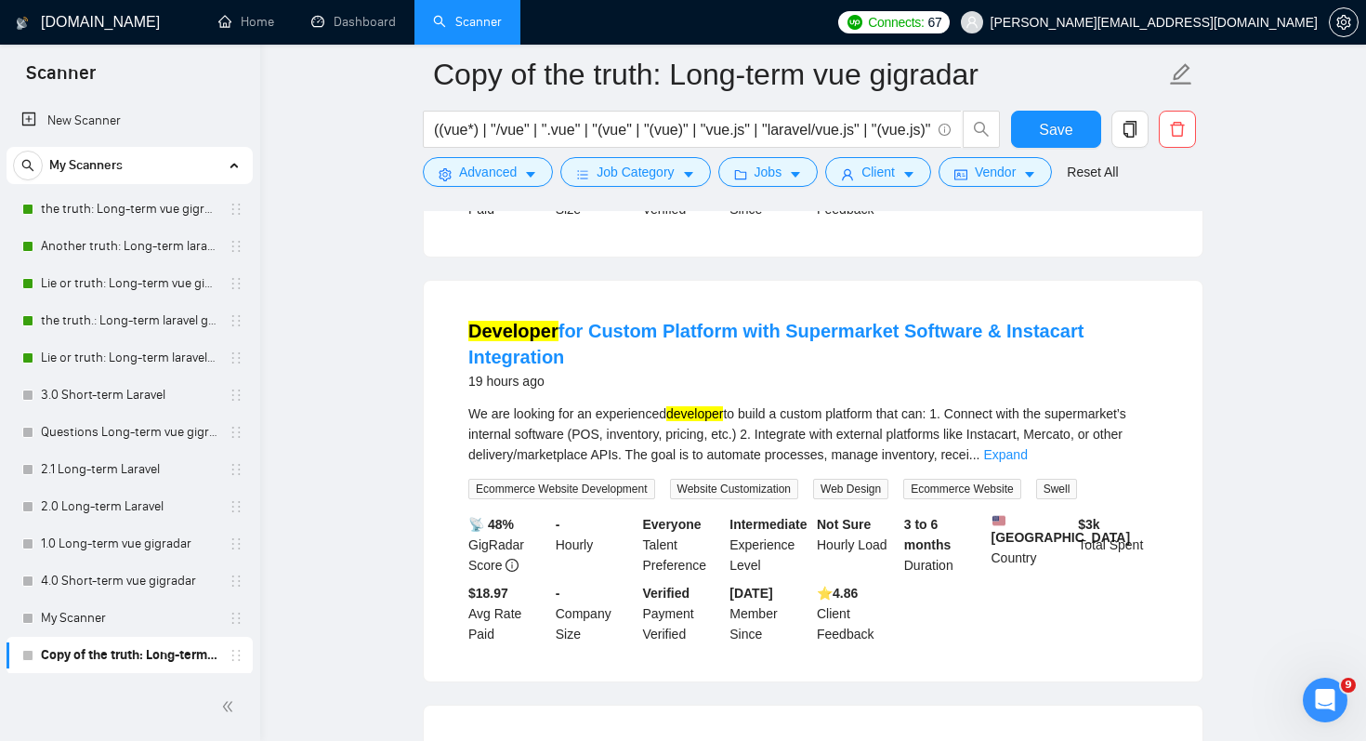
scroll to position [511, 0]
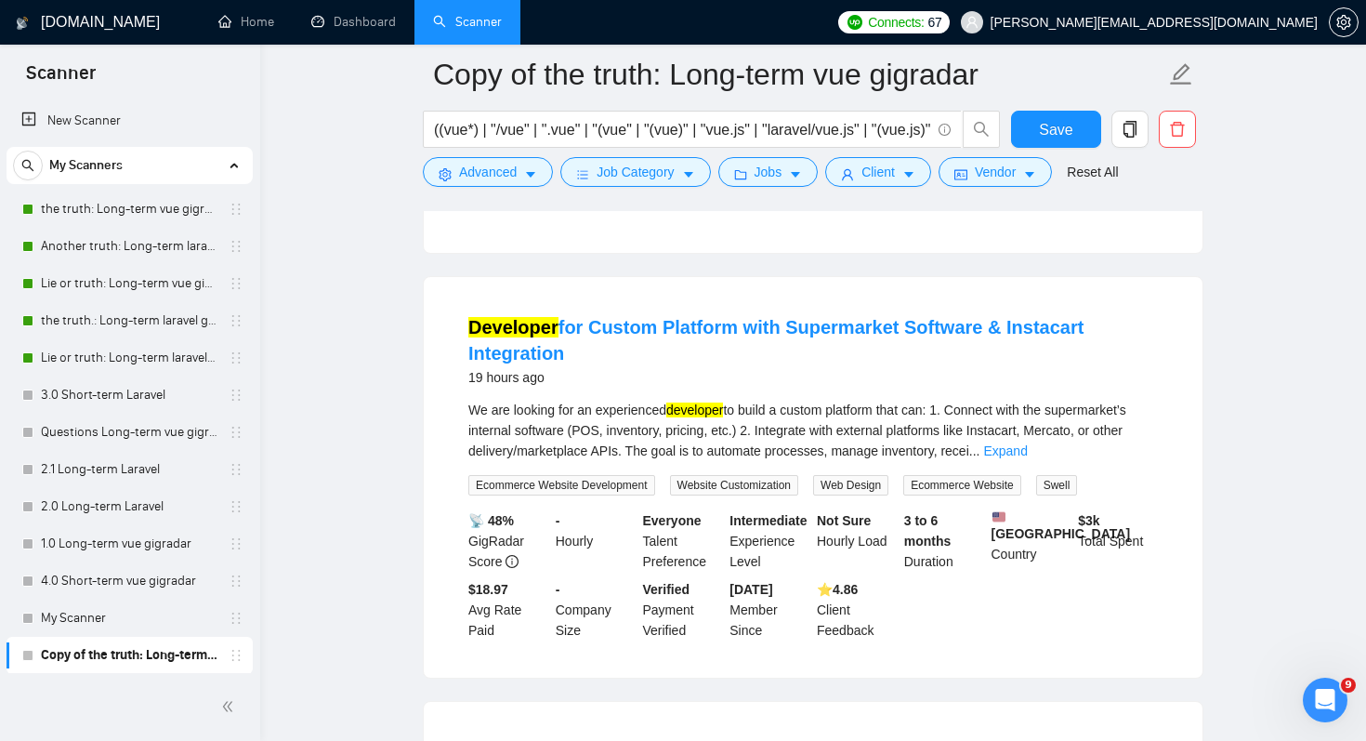
click at [1130, 474] on div "We are looking for an experienced developer to build a custom platform that can…" at bounding box center [813, 448] width 690 height 96
click at [1027, 447] on link "Expand" at bounding box center [1005, 450] width 44 height 15
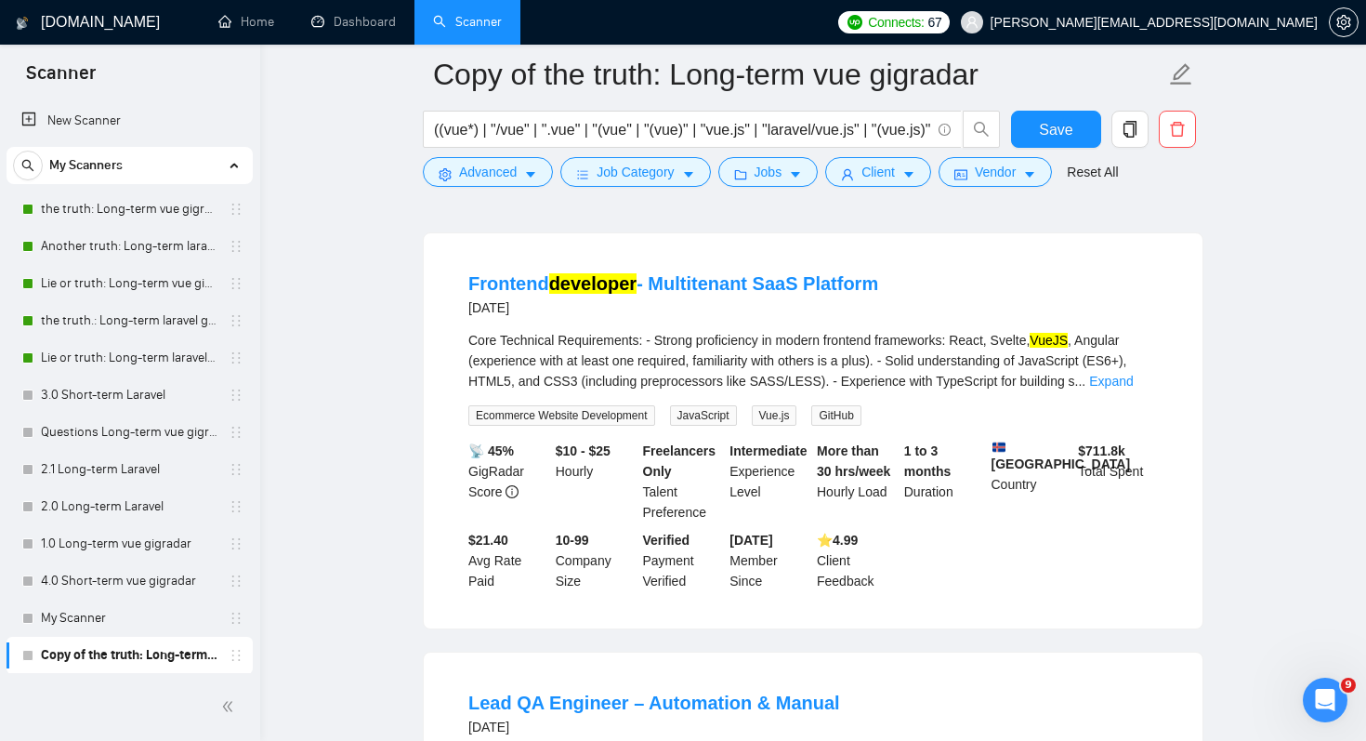
scroll to position [1126, 0]
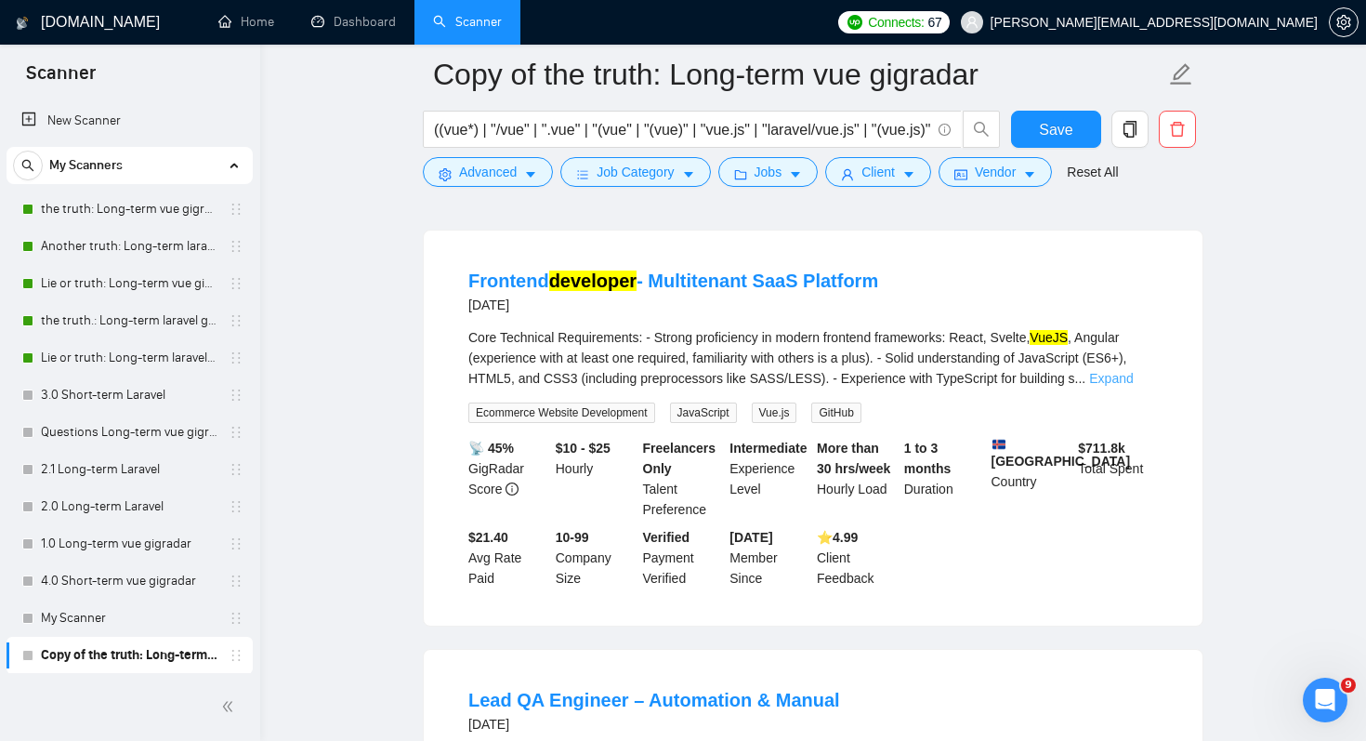
click at [1130, 386] on link "Expand" at bounding box center [1111, 378] width 44 height 15
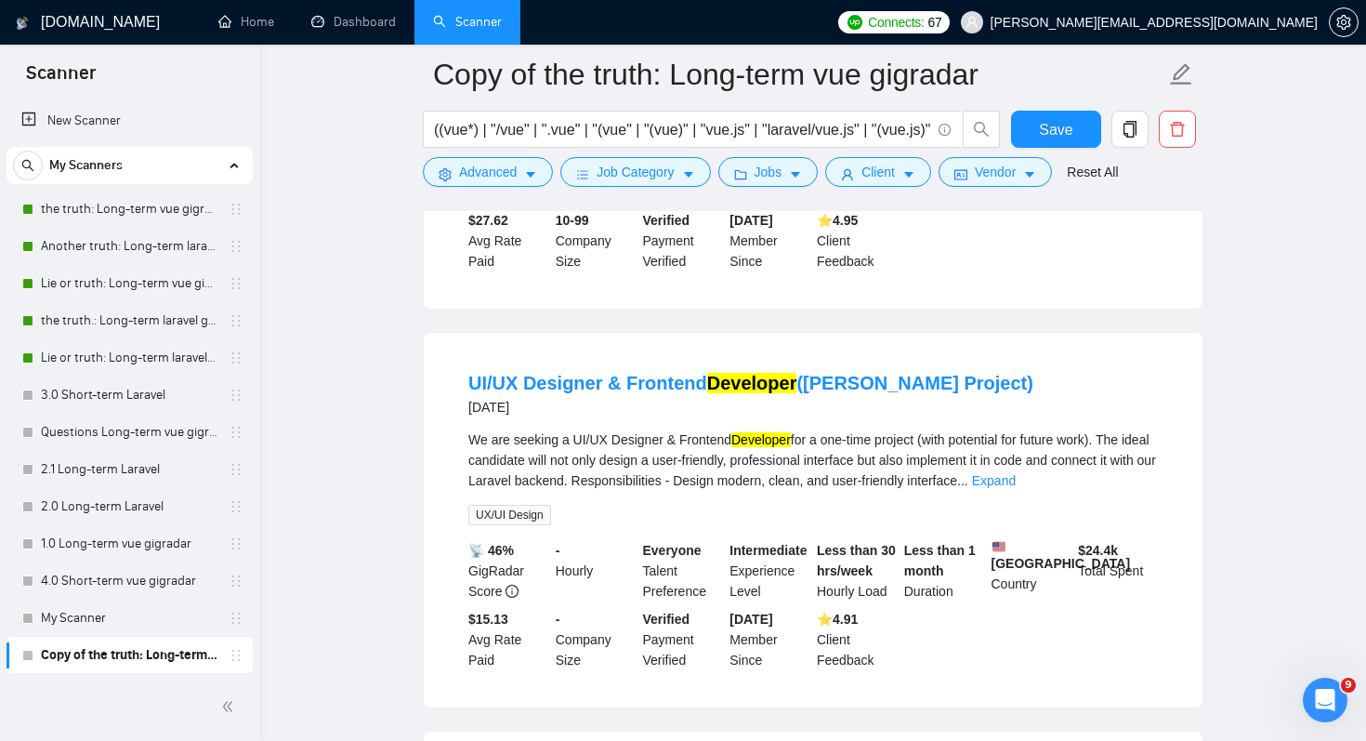
scroll to position [2148, 0]
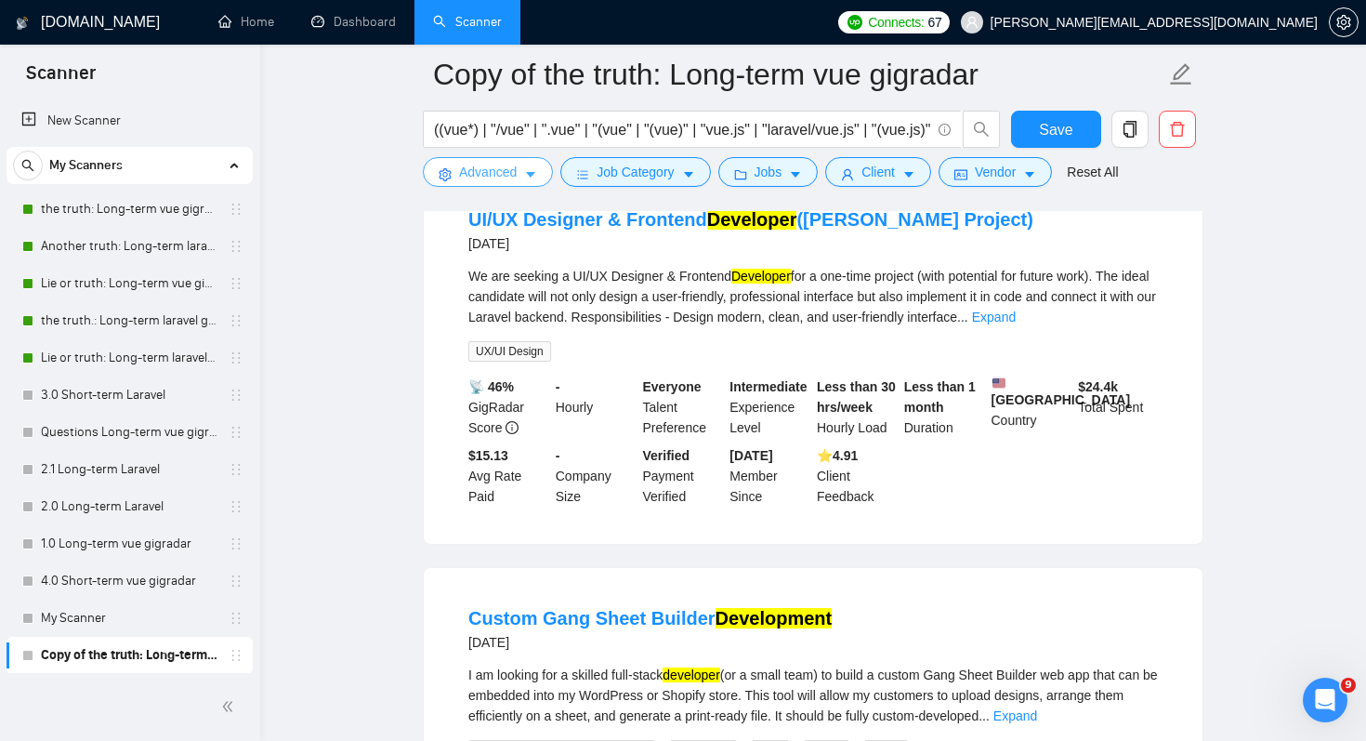
click at [494, 175] on span "Advanced" at bounding box center [488, 172] width 58 height 20
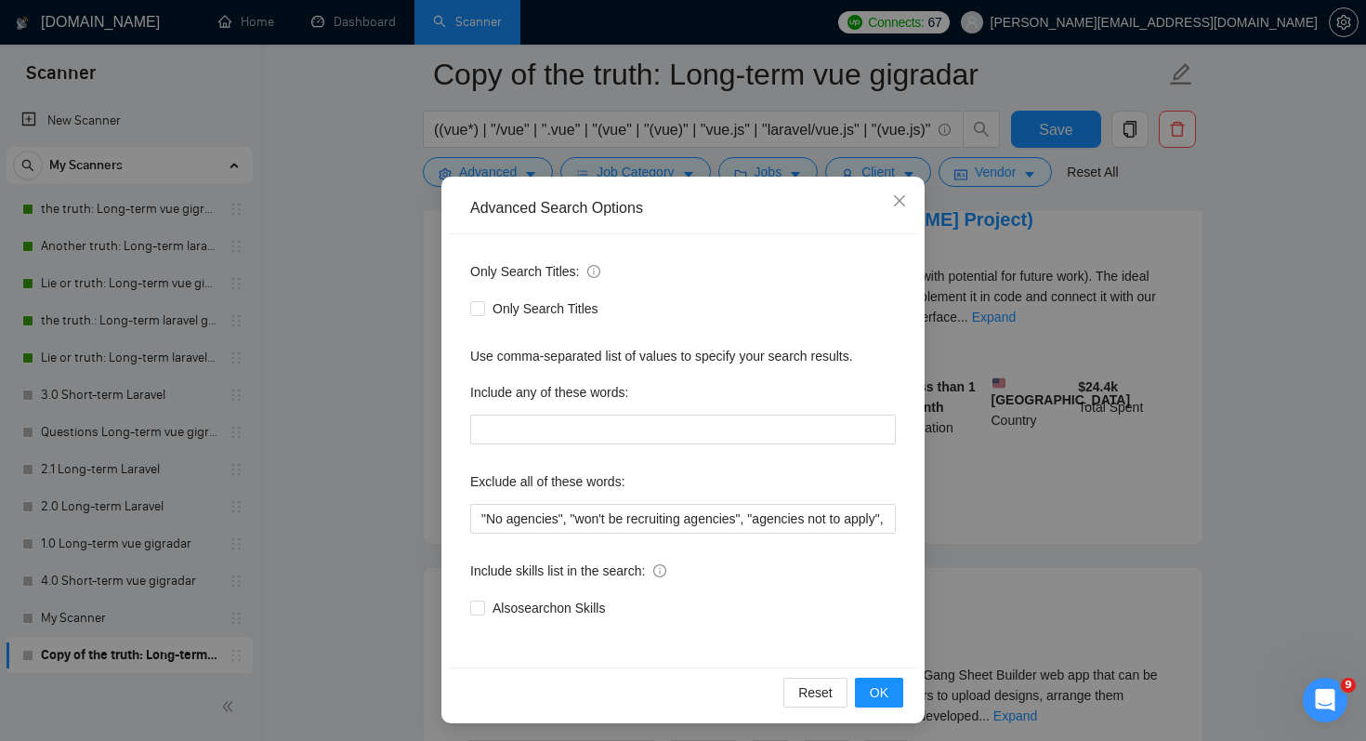
scroll to position [33, 0]
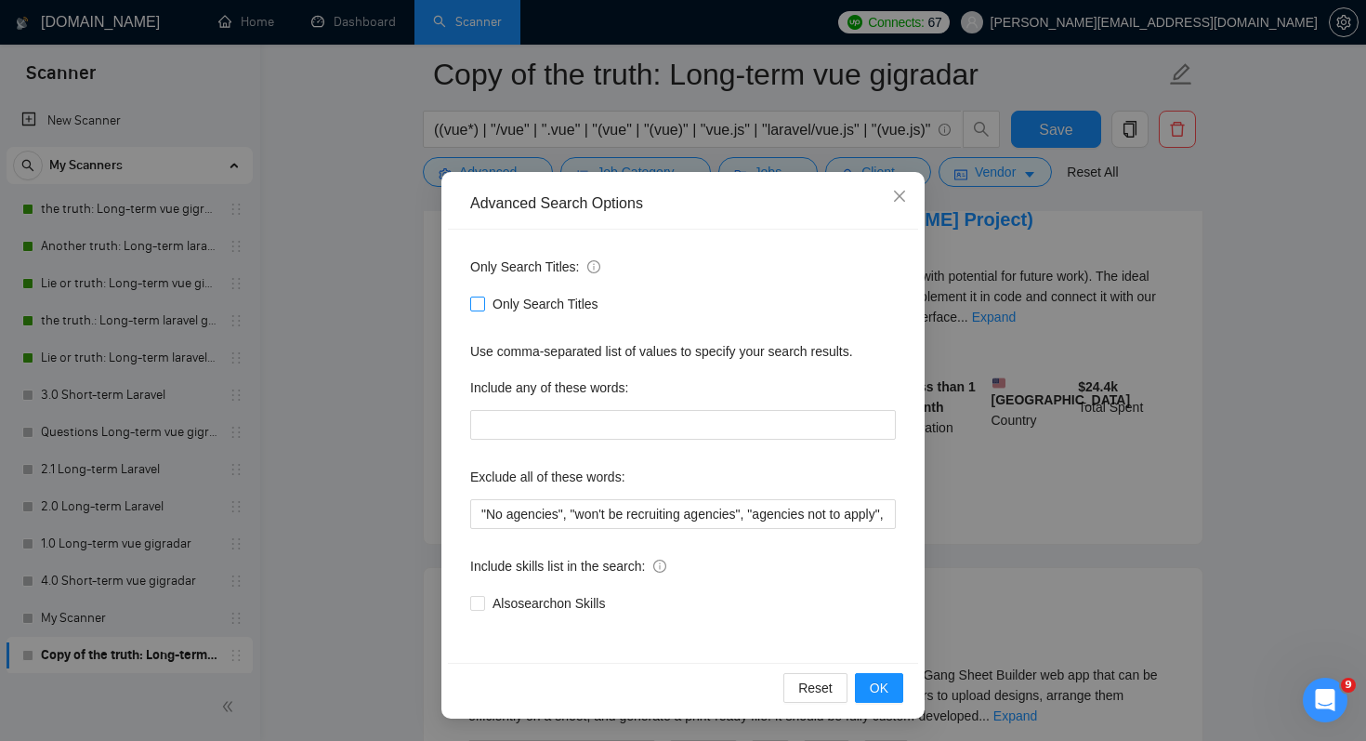
click at [512, 301] on span "Only Search Titles" at bounding box center [545, 304] width 121 height 20
click at [483, 301] on input "Only Search Titles" at bounding box center [476, 302] width 13 height 13
checkbox input "true"
click at [898, 689] on button "OK" at bounding box center [879, 688] width 48 height 30
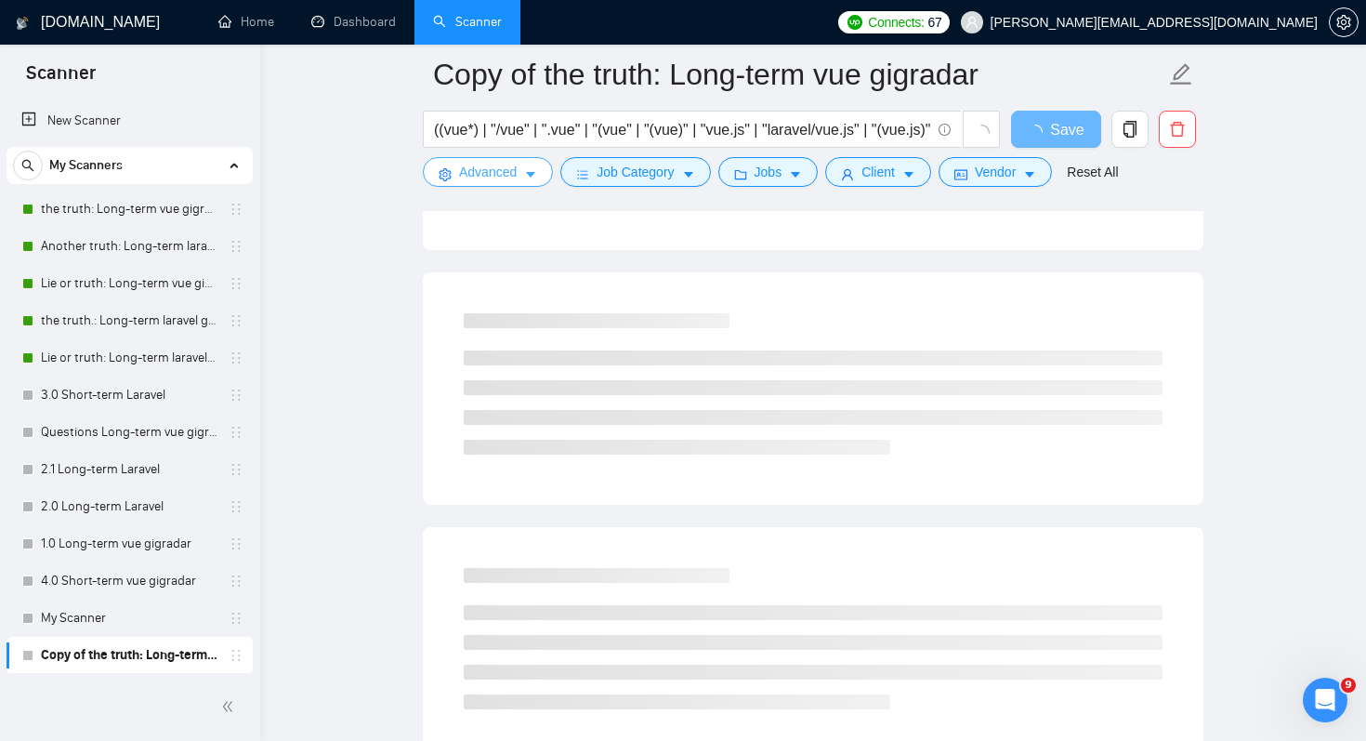
scroll to position [0, 0]
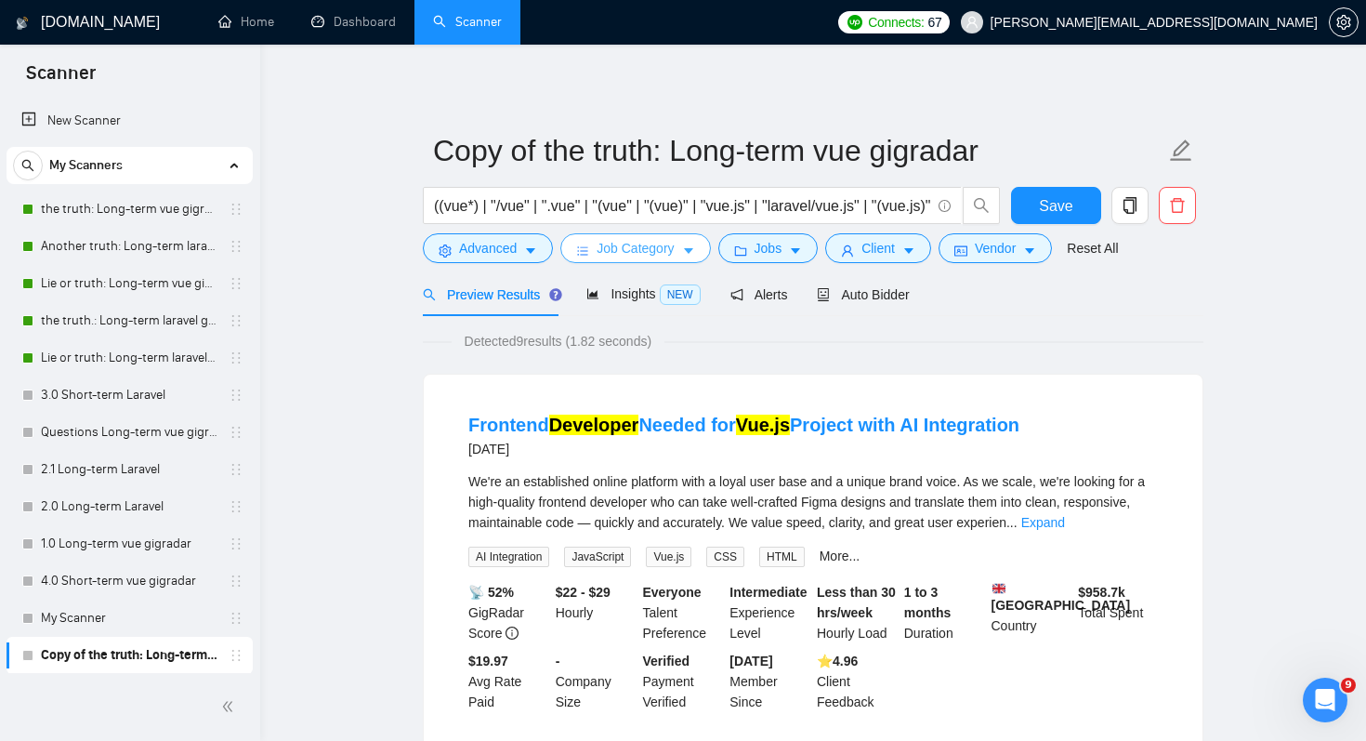
click at [691, 247] on icon "caret-down" at bounding box center [688, 250] width 13 height 13
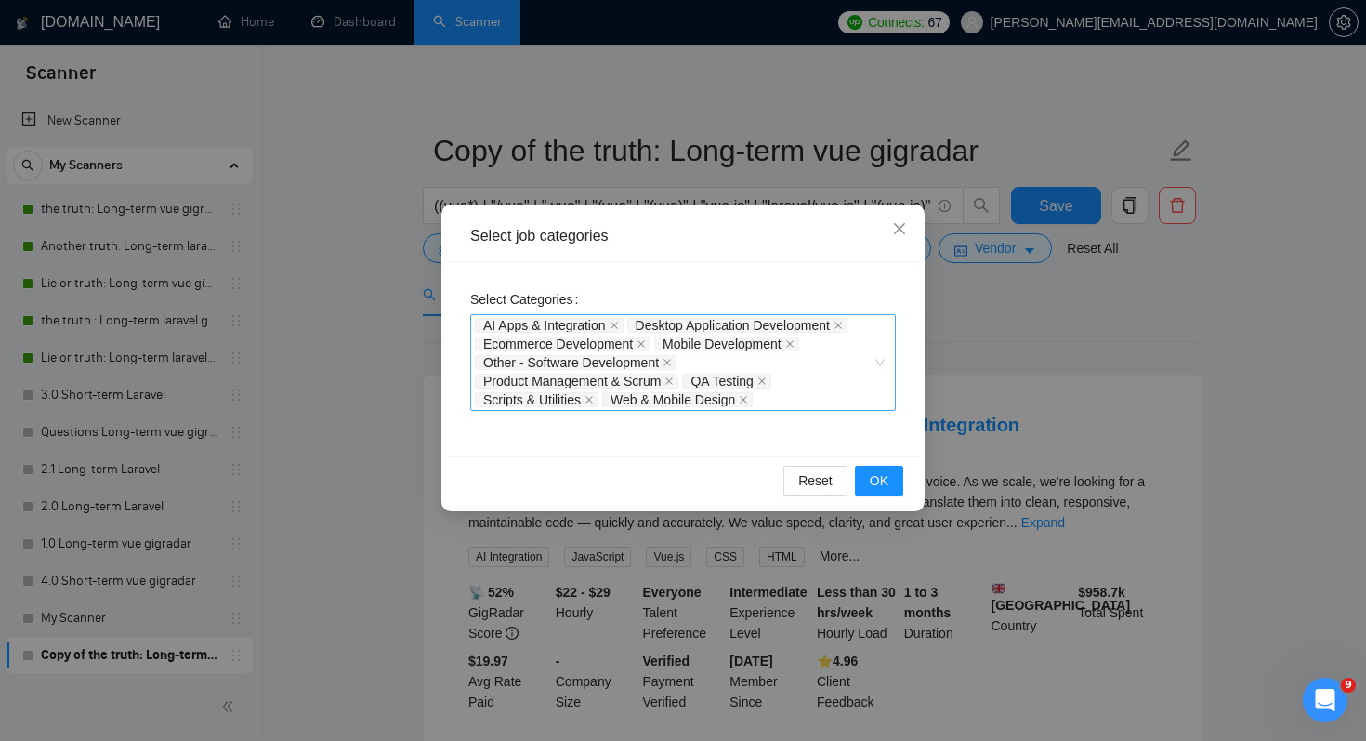
click at [825, 399] on div "AI Apps & Integration Desktop Application Development Ecommerce Development Mob…" at bounding box center [674, 362] width 398 height 93
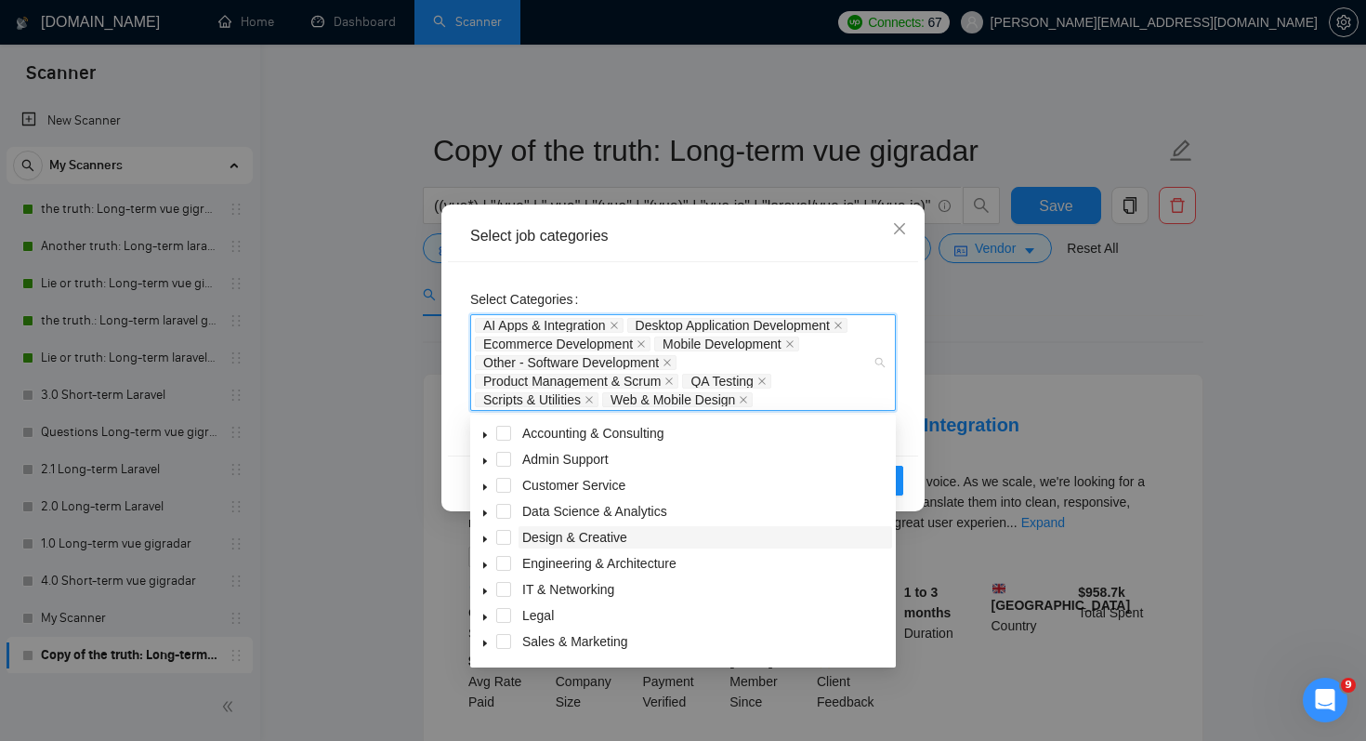
scroll to position [74, 0]
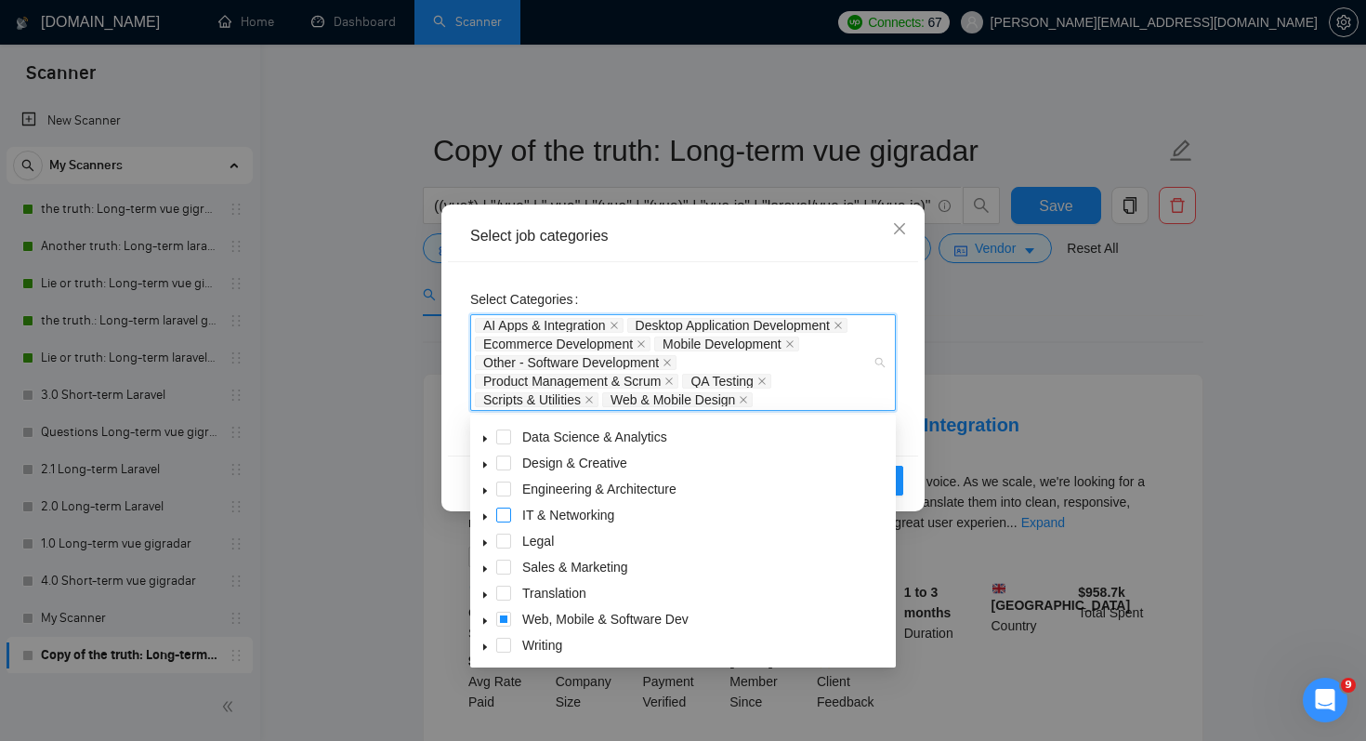
click at [502, 517] on span at bounding box center [503, 514] width 15 height 15
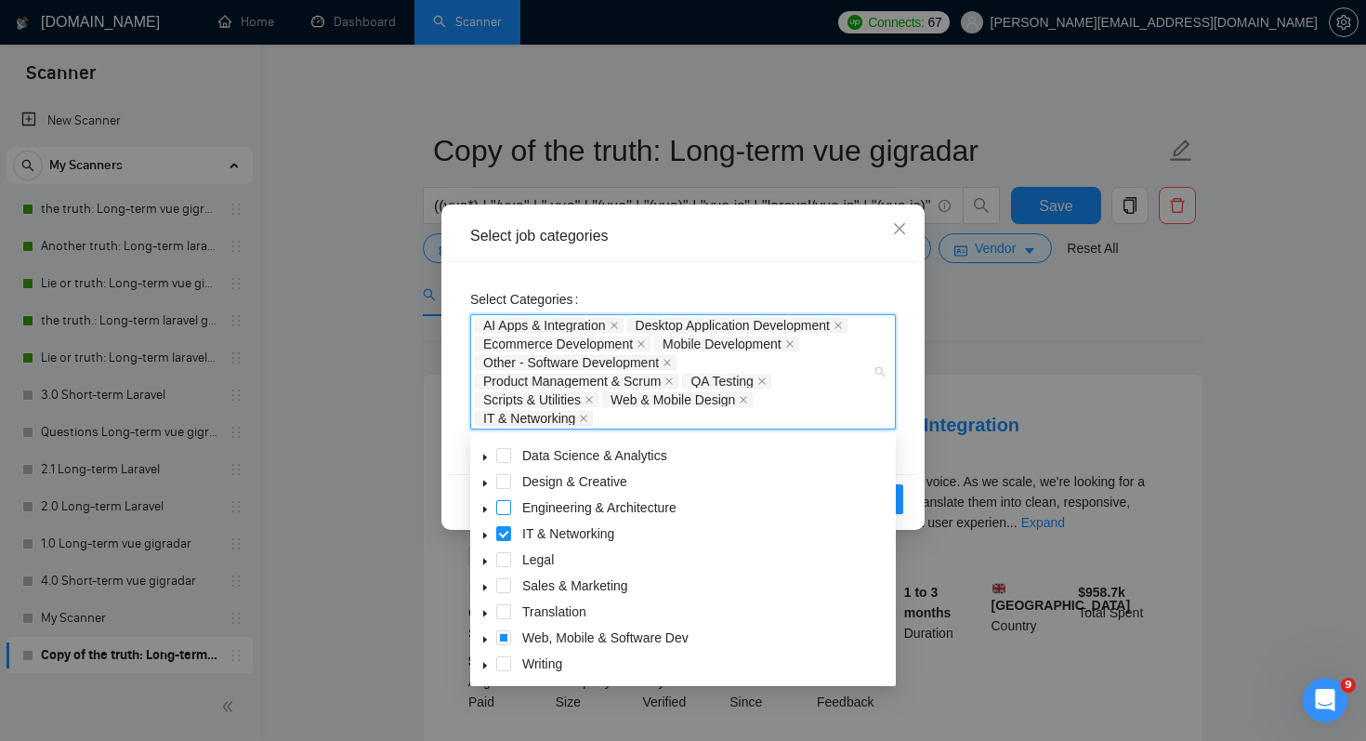
click at [505, 509] on span at bounding box center [503, 507] width 15 height 15
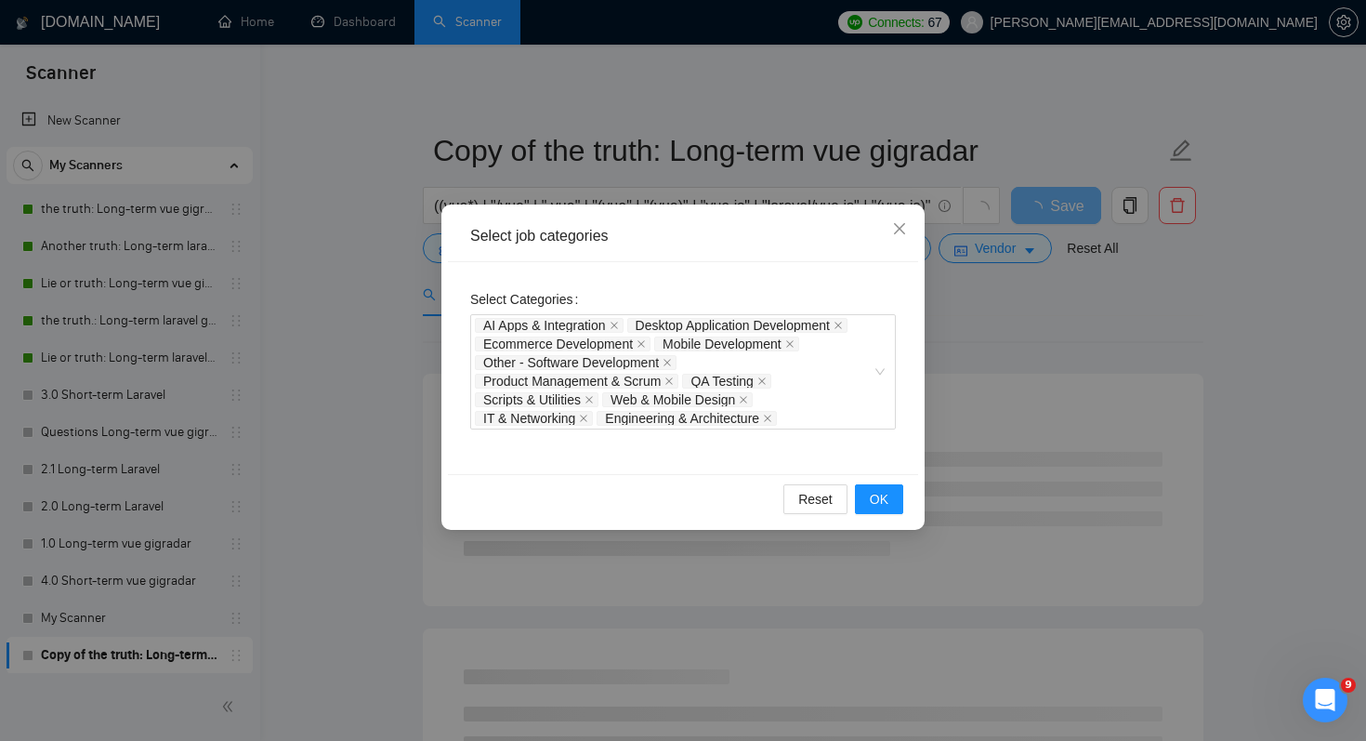
click at [915, 463] on div "Select Categories AI Apps & Integration Desktop Application Development Ecommer…" at bounding box center [683, 368] width 470 height 212
click at [901, 498] on button "OK" at bounding box center [879, 499] width 48 height 30
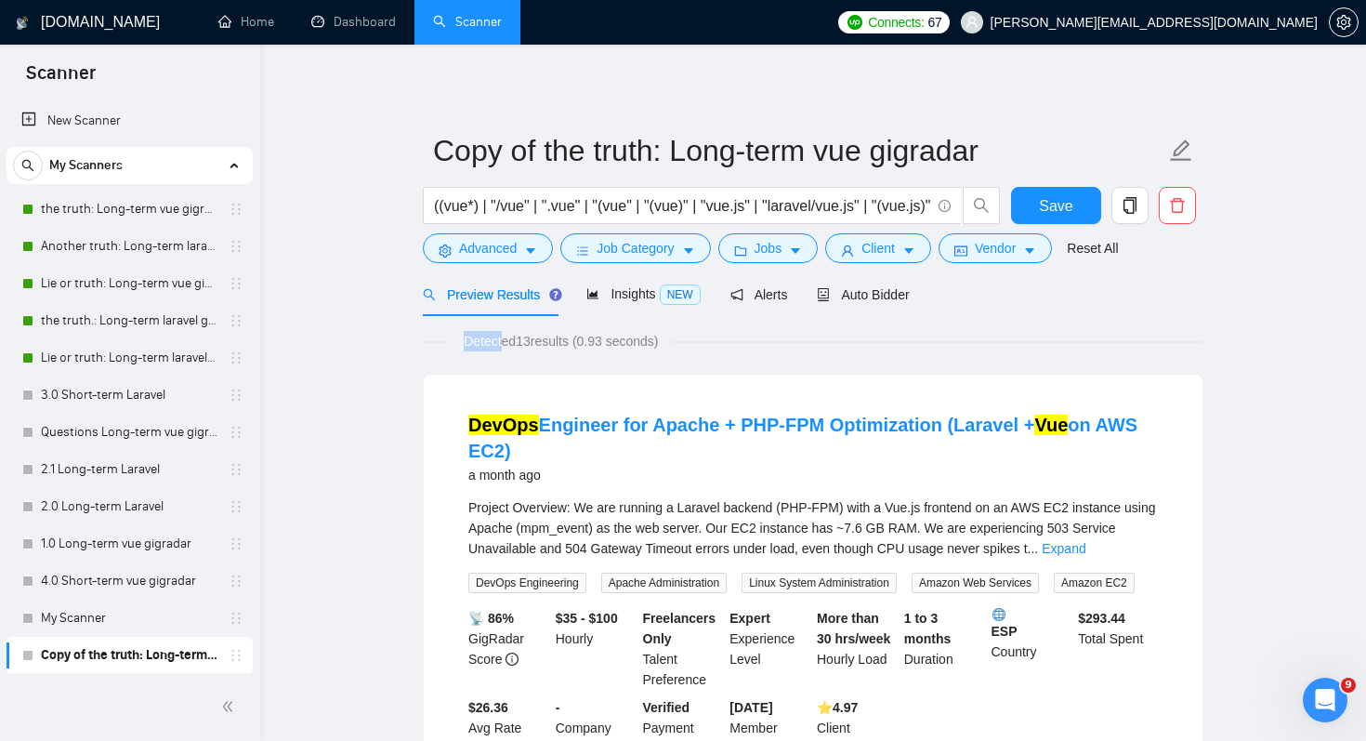
drag, startPoint x: 504, startPoint y: 336, endPoint x: 737, endPoint y: 334, distance: 233.3
click at [737, 335] on div "Detected 13 results (0.93 seconds)" at bounding box center [813, 341] width 781 height 20
click at [517, 338] on span "Detected 13 results (0.93 seconds)" at bounding box center [561, 341] width 220 height 20
click at [518, 338] on span "Detected 13 results (0.93 seconds)" at bounding box center [561, 341] width 220 height 20
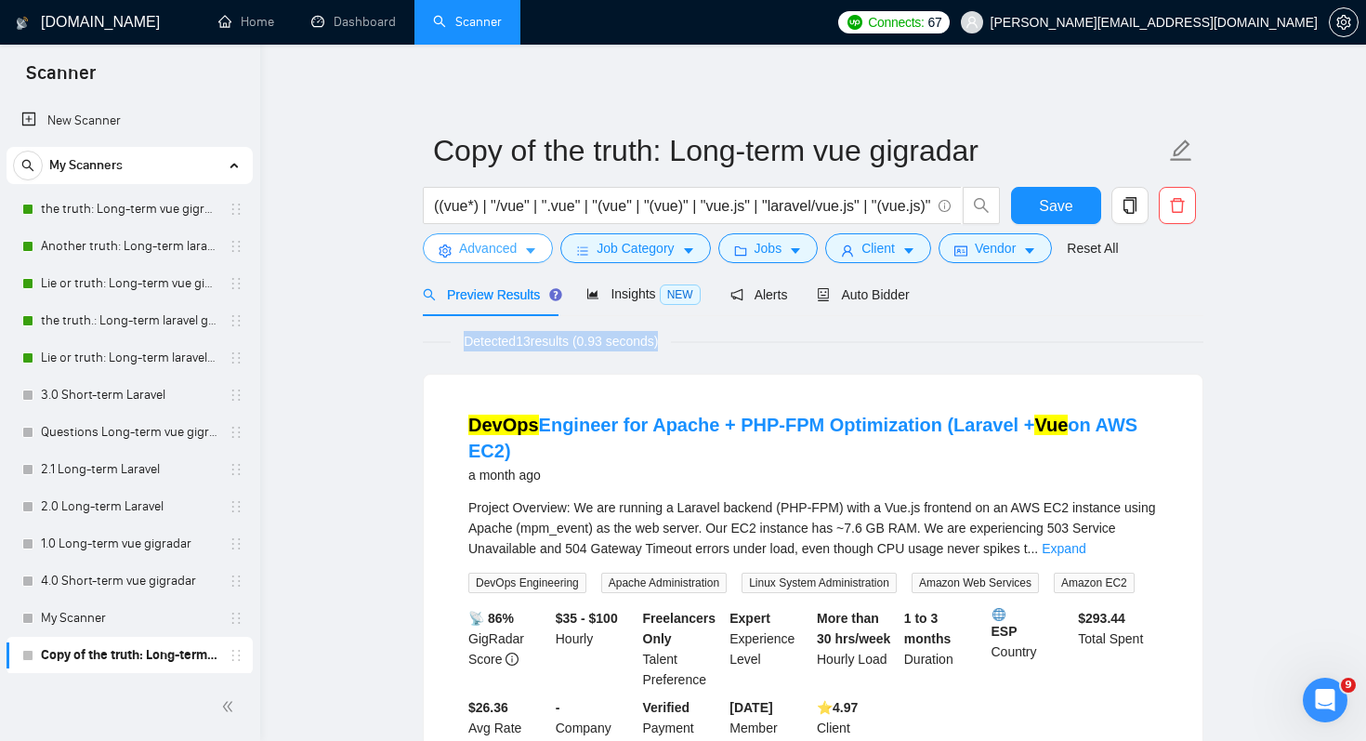
click at [492, 248] on span "Advanced" at bounding box center [488, 248] width 58 height 20
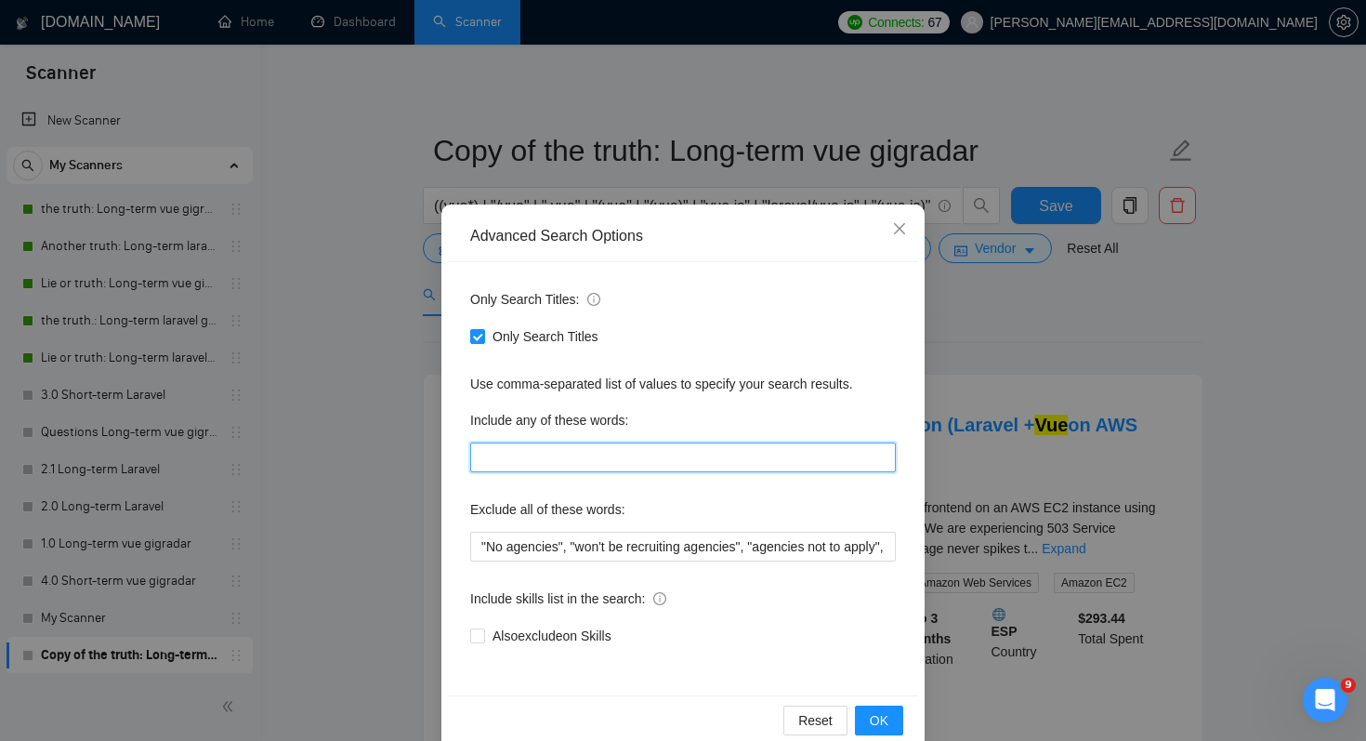
click at [612, 456] on input "text" at bounding box center [683, 457] width 426 height 30
type input "developer*, developers, programmer*, coder*, development, dev*, devs"
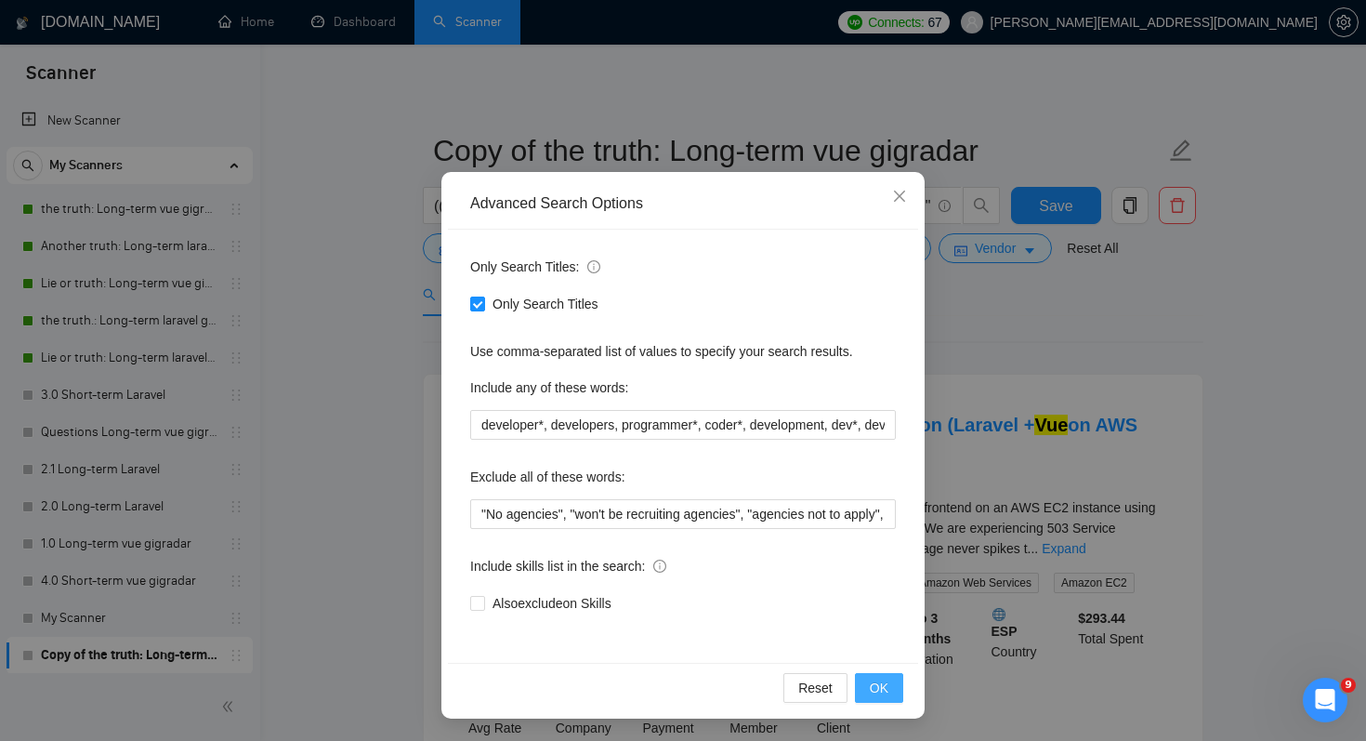
click at [902, 686] on button "OK" at bounding box center [879, 688] width 48 height 30
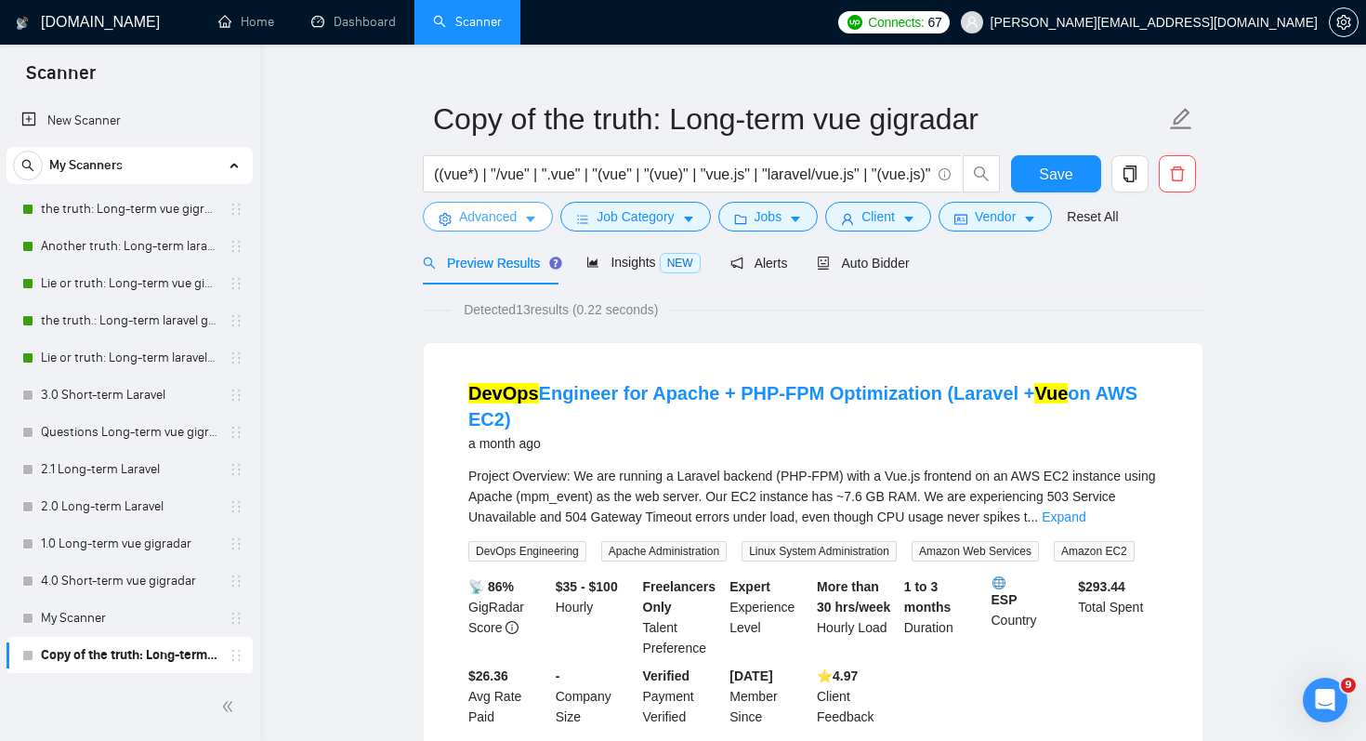
scroll to position [37, 0]
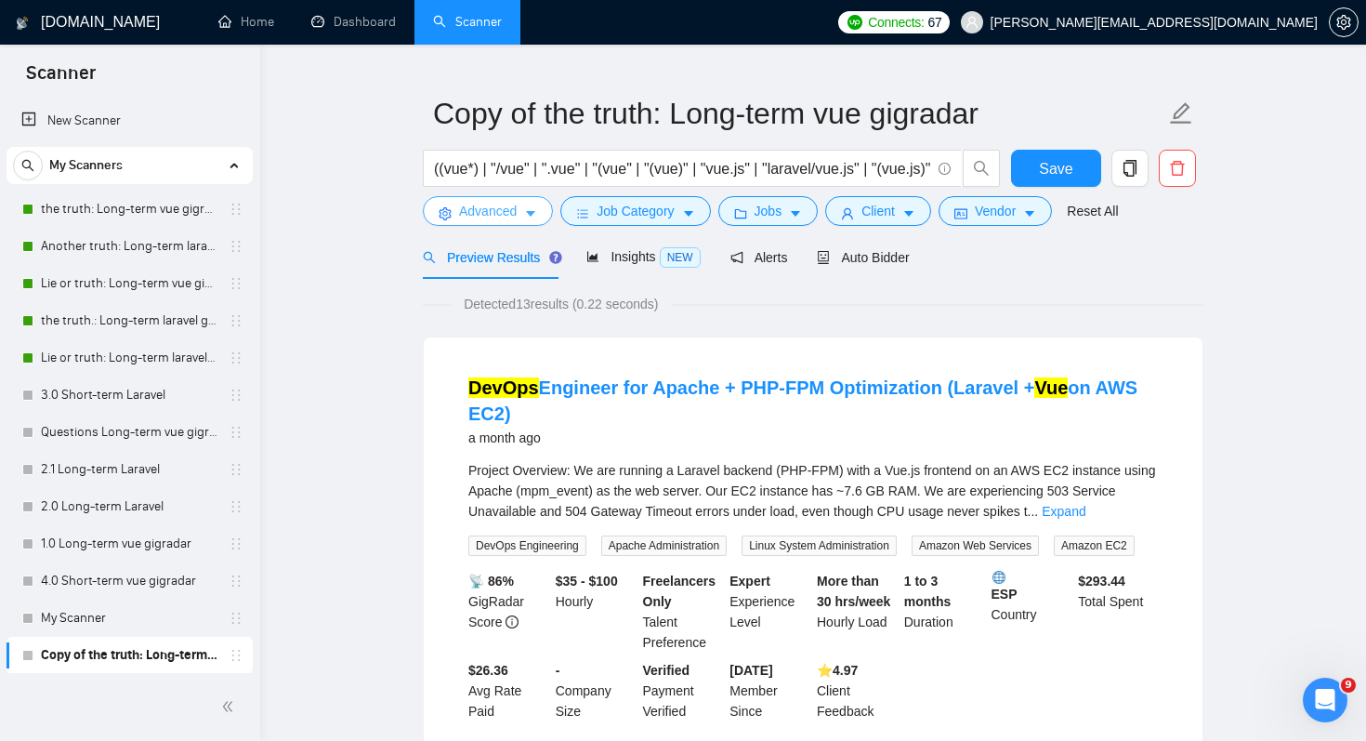
click at [484, 211] on span "Advanced" at bounding box center [488, 211] width 58 height 20
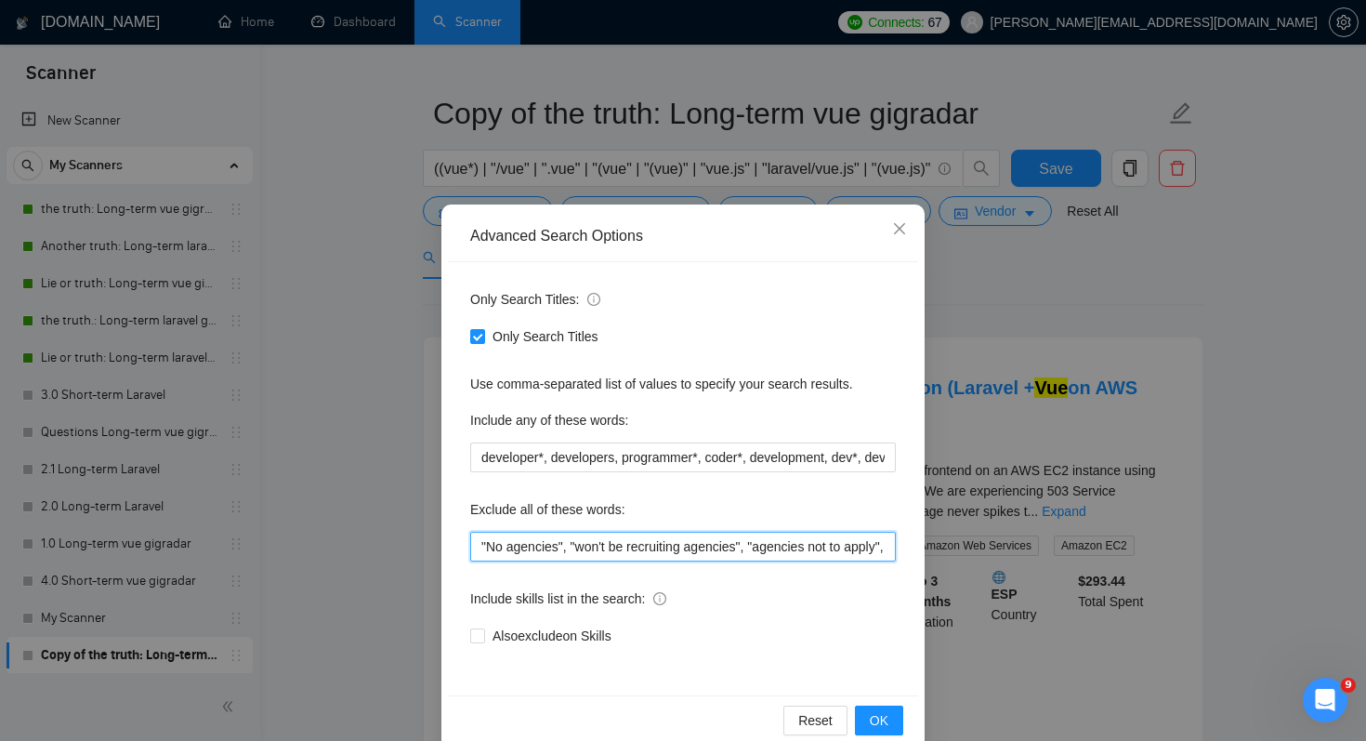
click at [479, 545] on input ""No agencies", "won't be recruiting agencies", "agencies not to apply", "No age…" at bounding box center [683, 547] width 426 height 30
click at [523, 549] on input "devops, "No agencies", "won't be recruiting agencies", "agencies not to apply",…" at bounding box center [683, 547] width 426 height 30
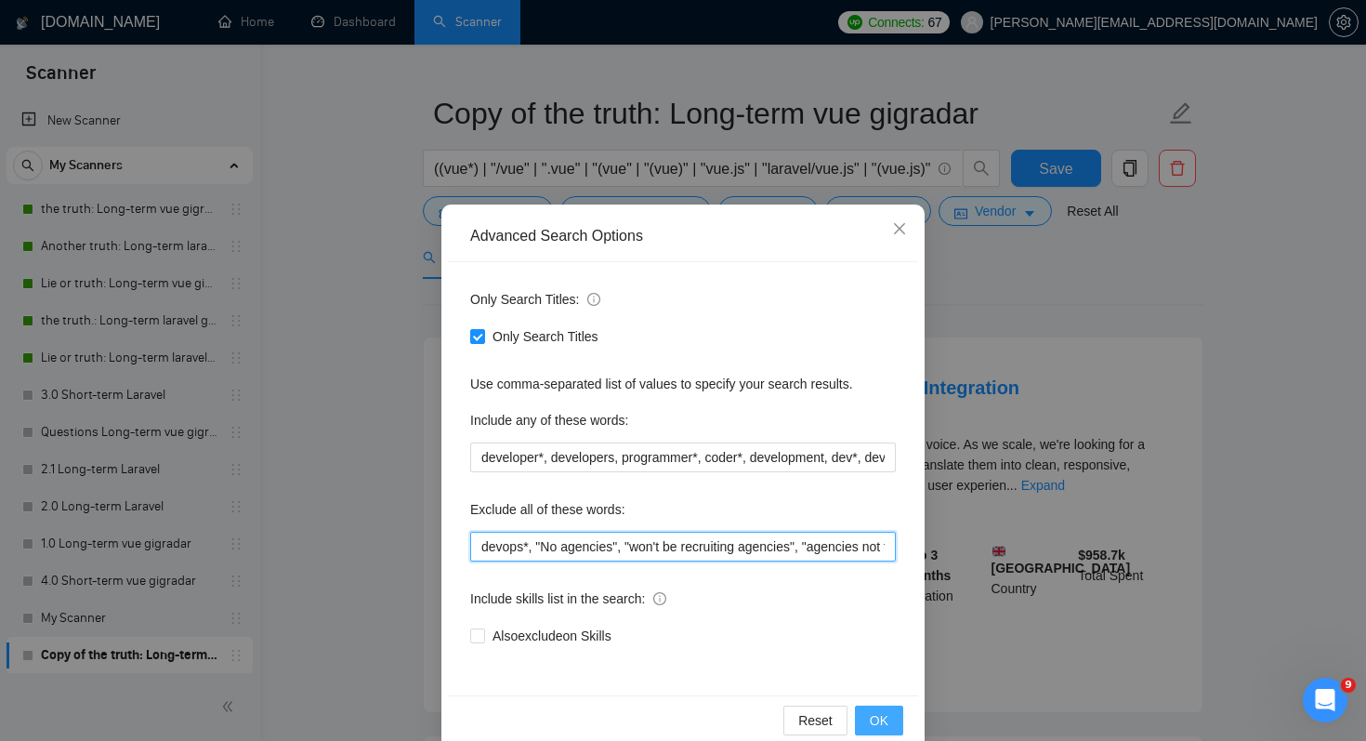
type input "devops*, "No agencies", "won't be recruiting agencies", "agencies not to apply"…"
click at [896, 708] on button "OK" at bounding box center [879, 720] width 48 height 30
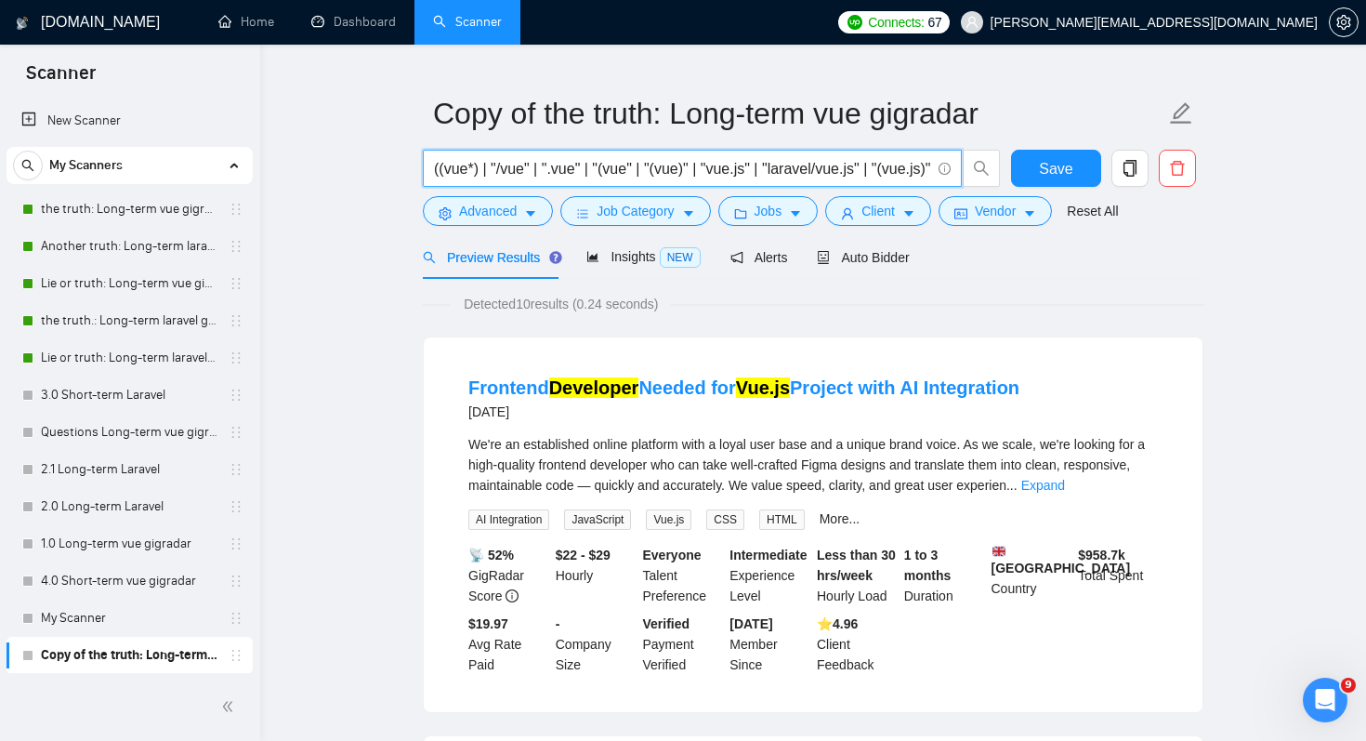
click at [821, 174] on input "((vue*) | "/vue" | ".vue" | "(vue" | "(vue)" | "vue.js" | "laravel/vue.js" | "(…" at bounding box center [682, 168] width 496 height 23
click at [584, 172] on input "((vue*) | "/vue" | ".vue" | "(vue" | "(vue)" | "vue.js" | "laravel/vue.js" | "(…" at bounding box center [682, 168] width 496 height 23
drag, startPoint x: 584, startPoint y: 172, endPoint x: 1317, endPoint y: 182, distance: 733.4
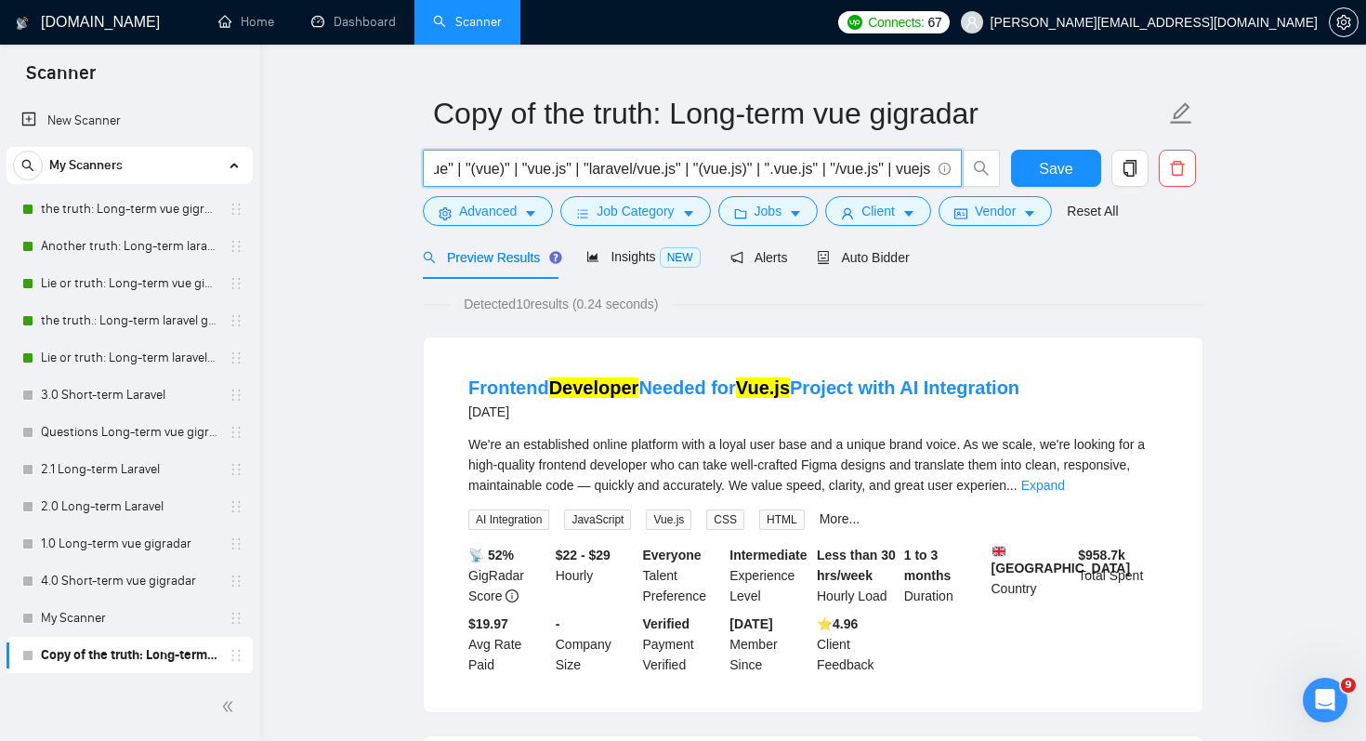
scroll to position [0, 206]
click at [698, 183] on span "((vue*) | "/vue" | ".vue" | "(vue" | "(vue)" | "vue.js" | "laravel/vue.js" | "(…" at bounding box center [692, 168] width 539 height 37
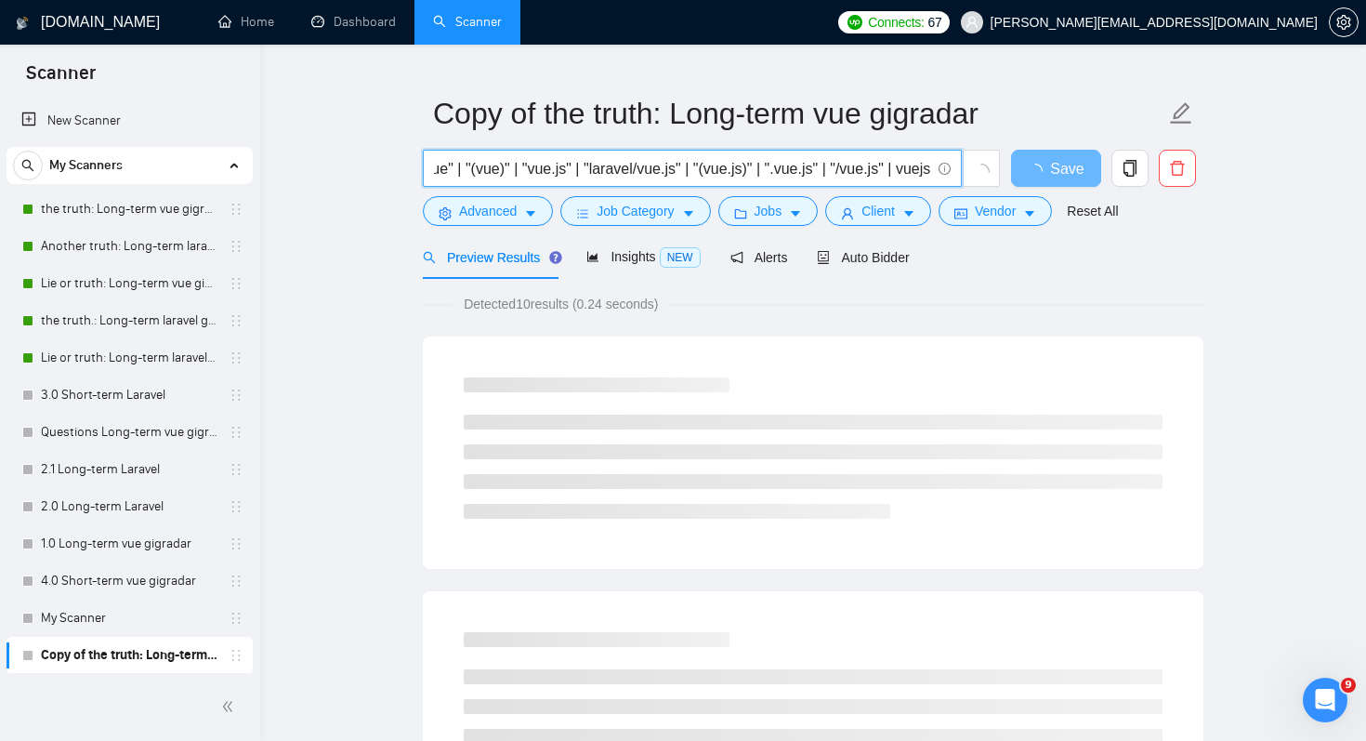
click at [698, 175] on input "((vue*) | "/vue" | ".vue" | "(vue" | "(vue)" | "vue.js" | "laravel/vue.js" | "(…" at bounding box center [682, 168] width 496 height 23
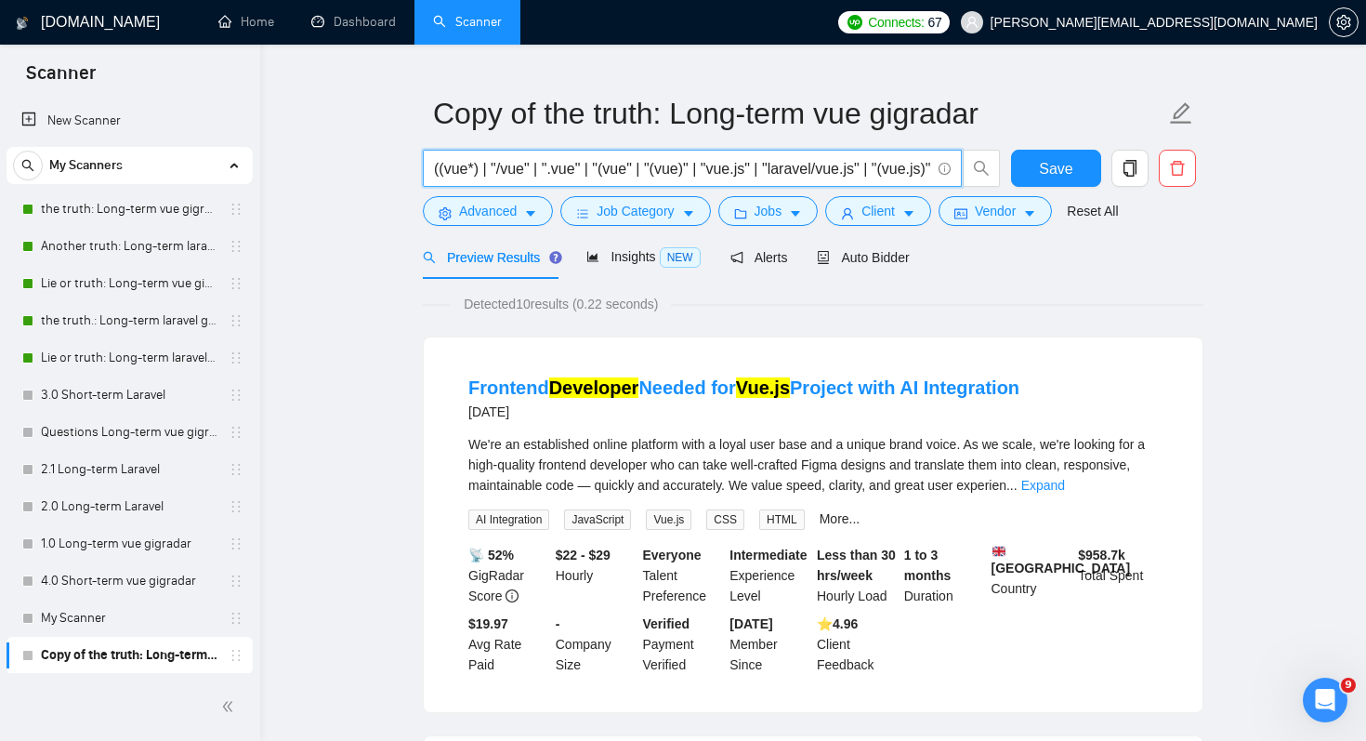
drag, startPoint x: 441, startPoint y: 172, endPoint x: 402, endPoint y: 172, distance: 39.0
click at [441, 165] on input "((vue*) | "/vue" | ".vue" | "(vue" | "(vue)" | "vue.js" | "laravel/vue.js" | "(…" at bounding box center [682, 168] width 496 height 23
click at [440, 166] on input "((vue*) | "/vue" | ".vue" | "(vue" | "(vue)" | "vue.js" | "laravel/vue.js" | "(…" at bounding box center [682, 168] width 496 height 23
type input "(vue*) | "/vue" | ".vue" | "(vue" | "(vue)" | "vue.js" | "laravel/vue.js" | "(v…"
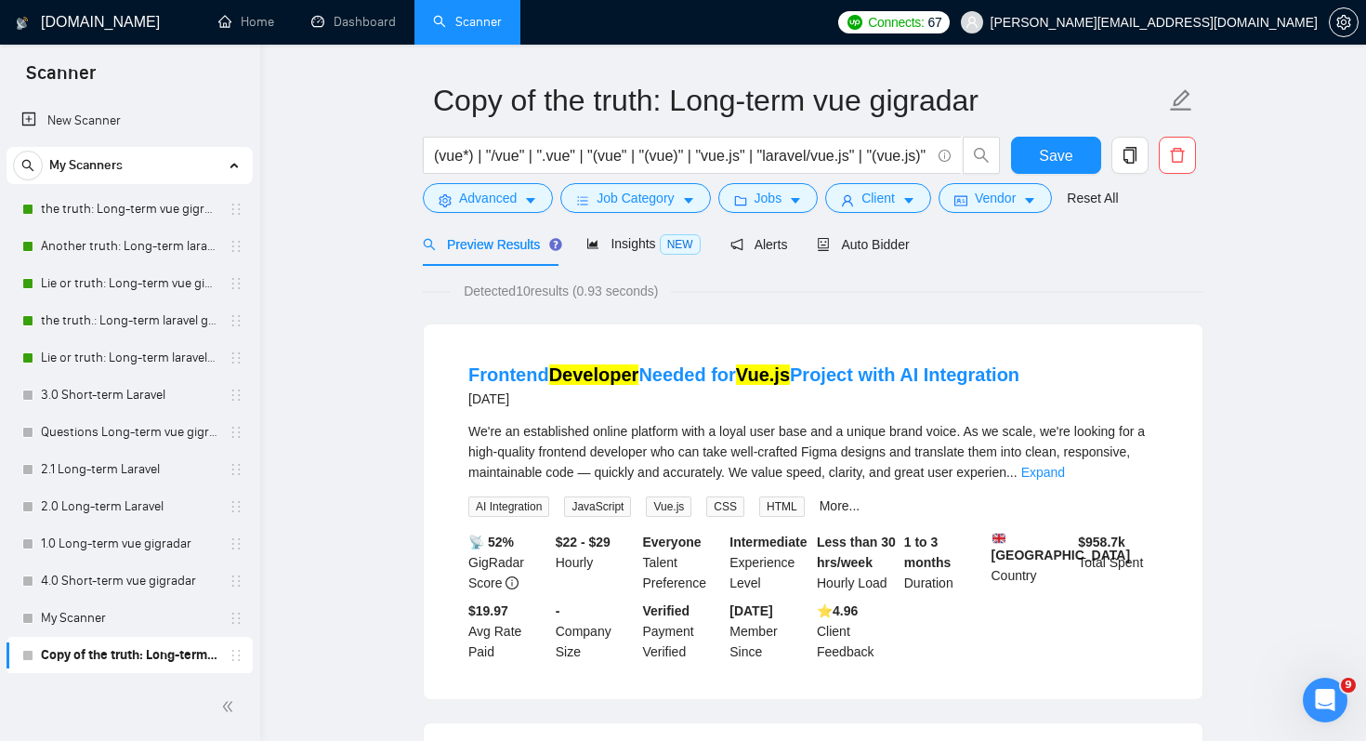
scroll to position [31, 0]
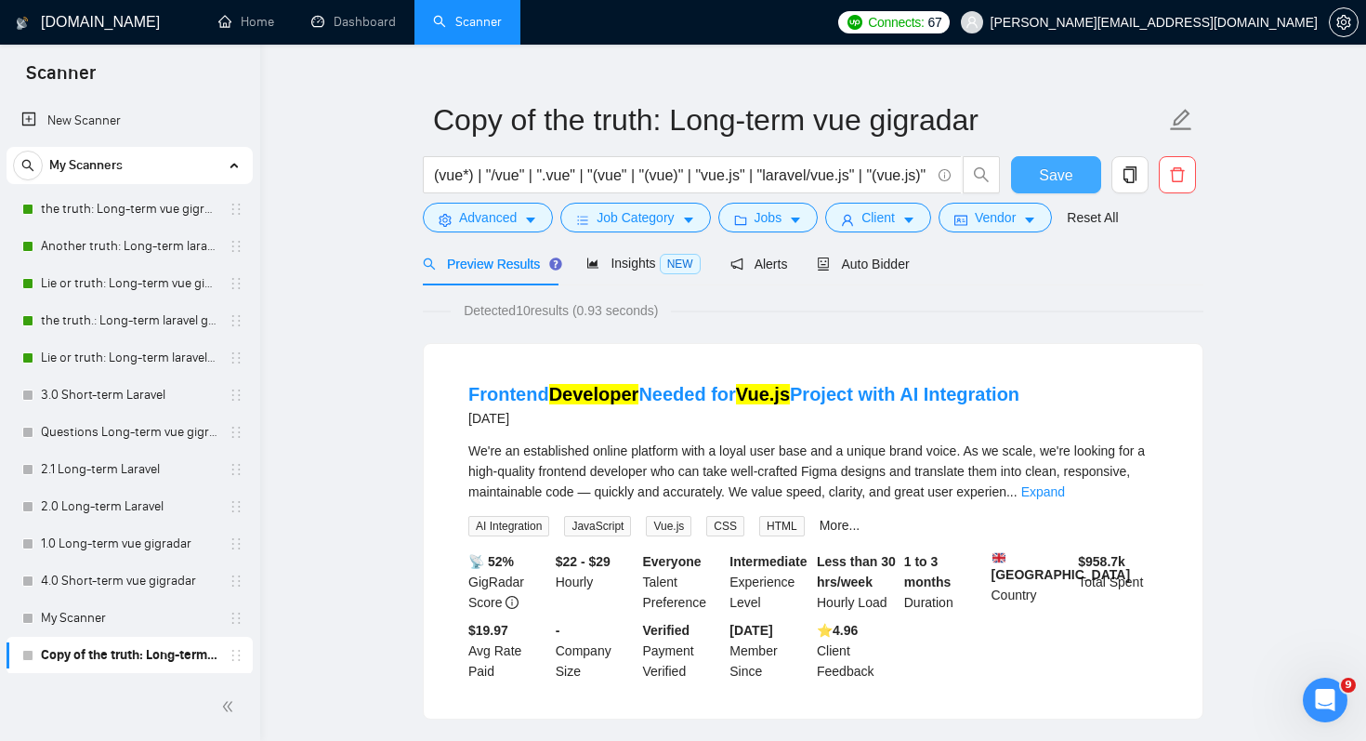
click at [1058, 178] on span "Save" at bounding box center [1055, 175] width 33 height 23
click at [104, 194] on link "the truth: Long-term vue gigradar" at bounding box center [129, 209] width 177 height 37
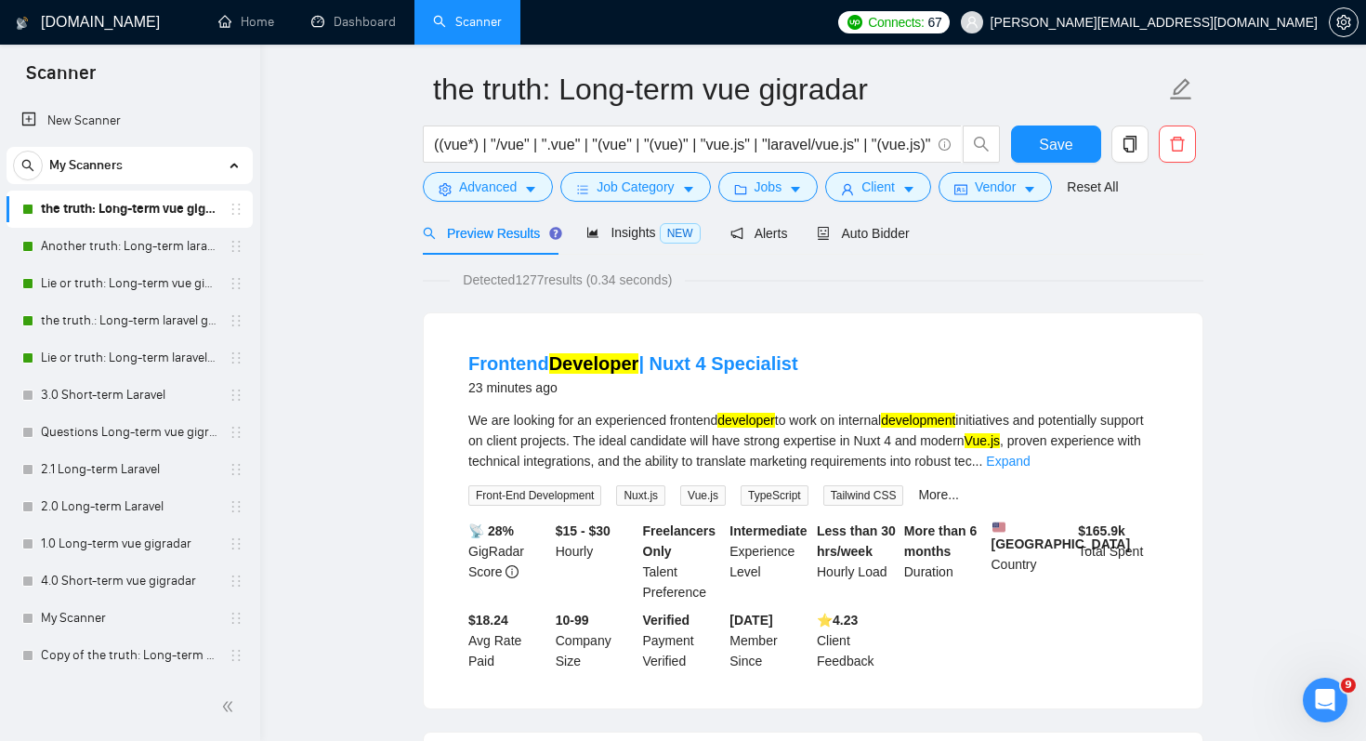
scroll to position [64, 0]
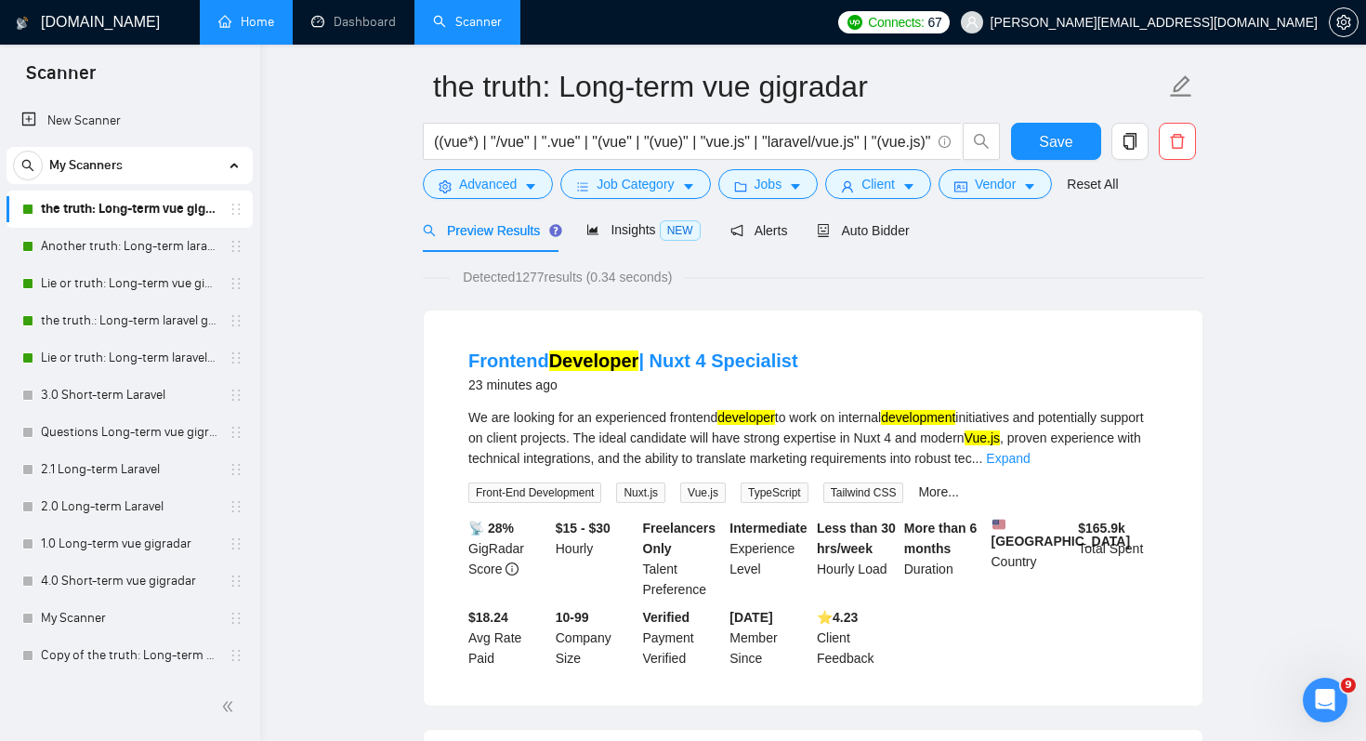
click at [252, 23] on link "Home" at bounding box center [246, 22] width 56 height 16
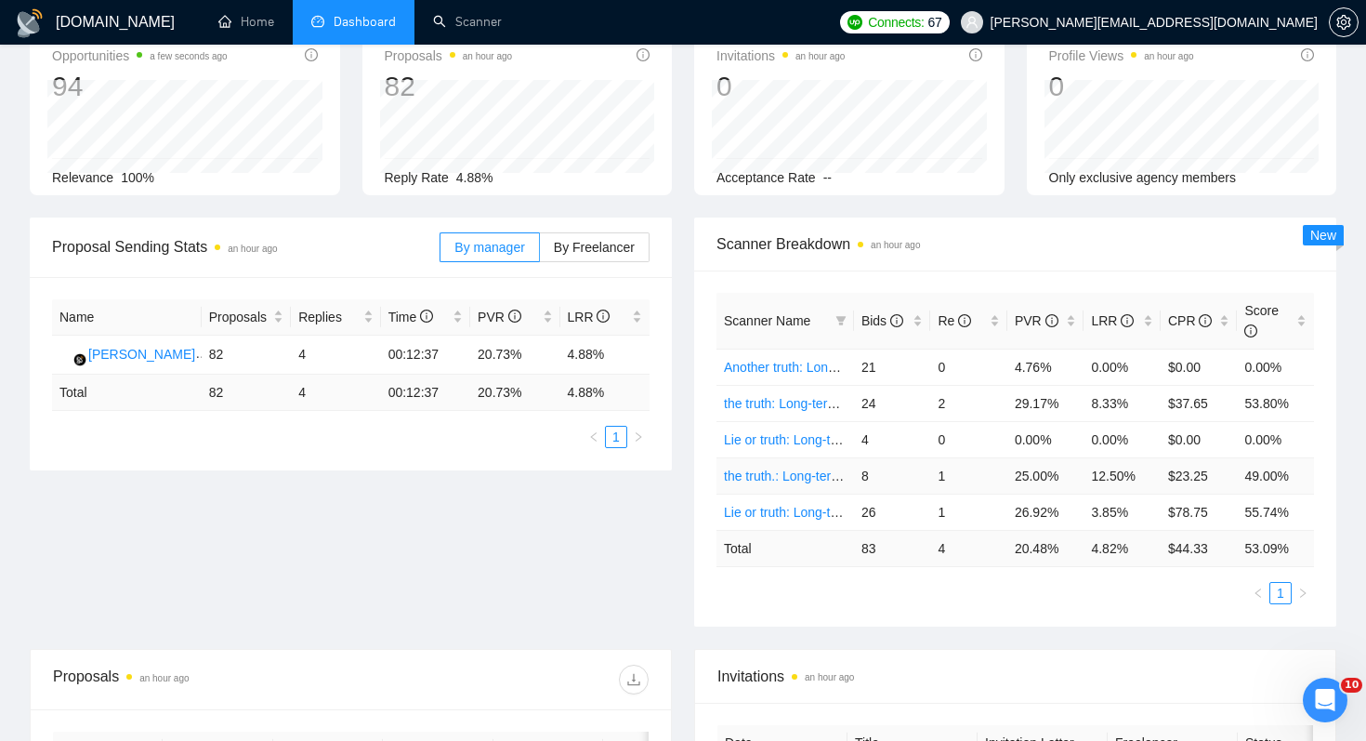
scroll to position [54, 0]
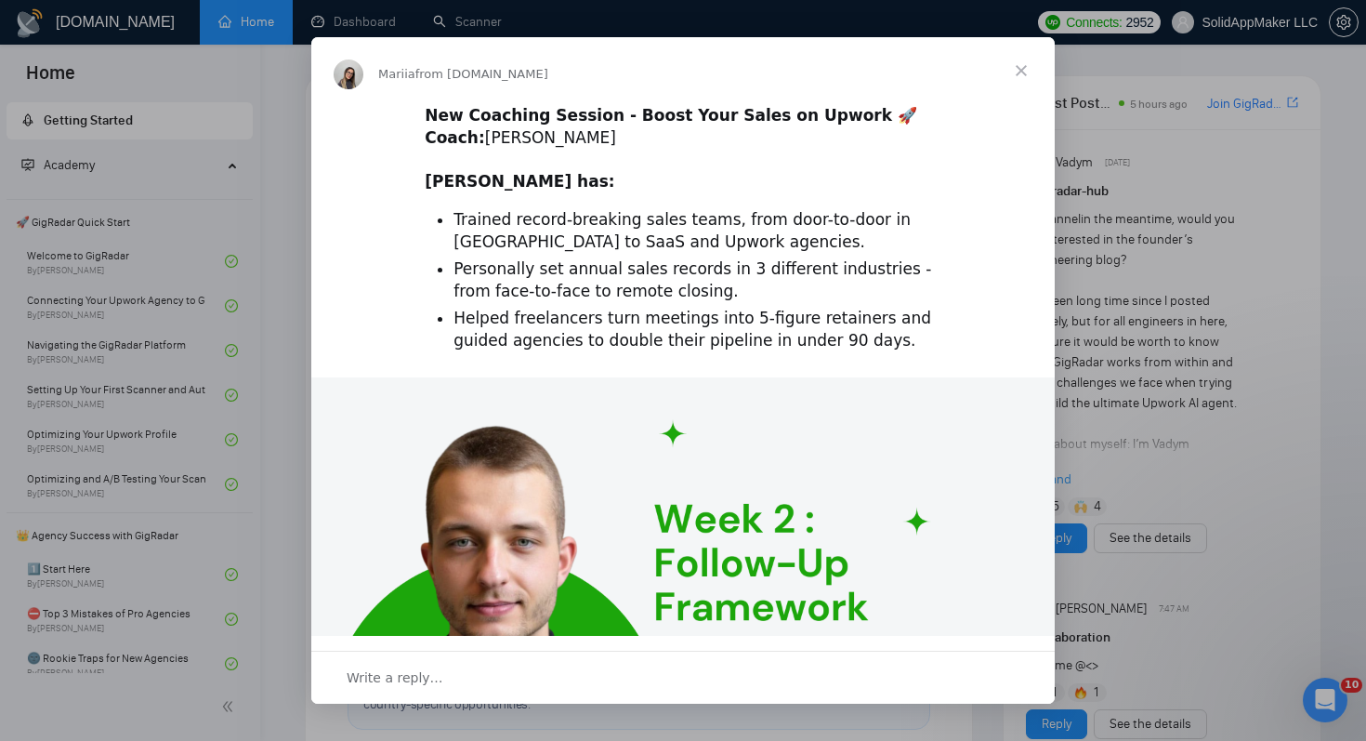
click at [1016, 72] on span "Close" at bounding box center [1021, 70] width 67 height 67
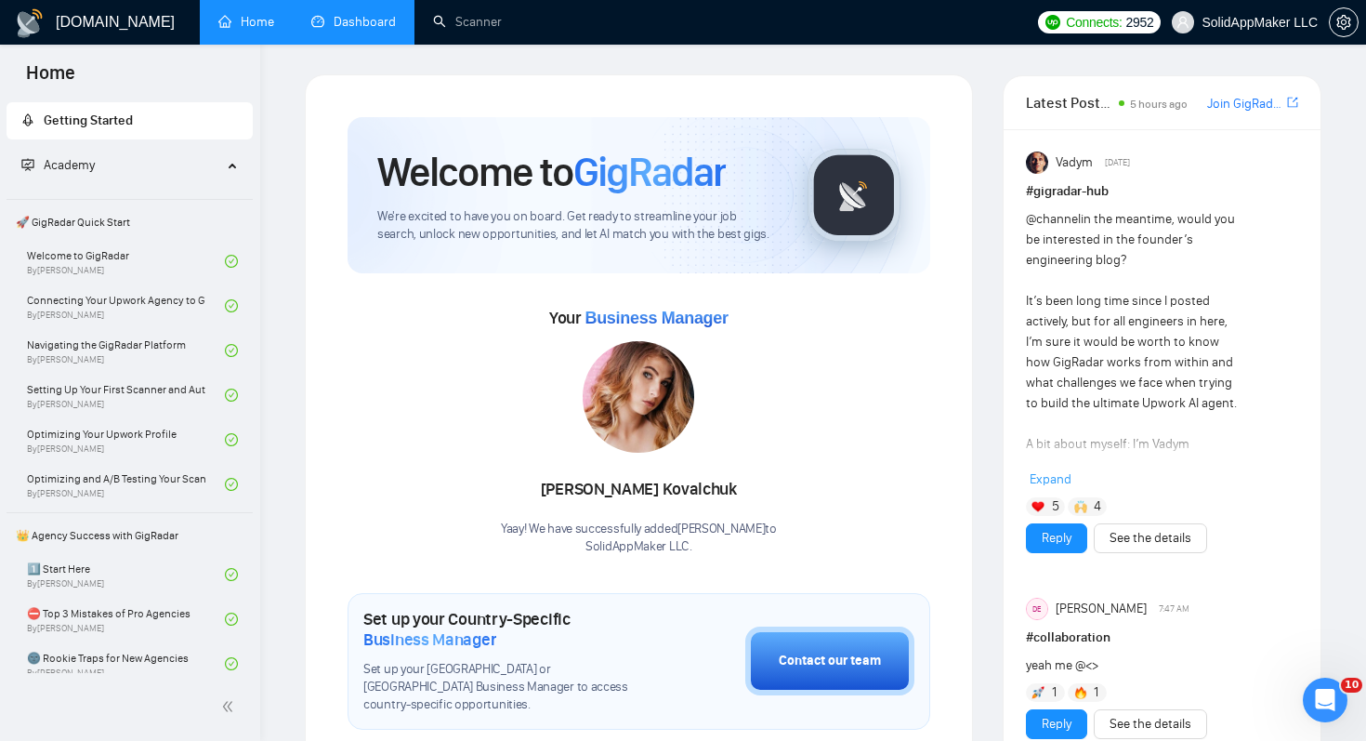
click at [316, 26] on link "Dashboard" at bounding box center [353, 22] width 85 height 16
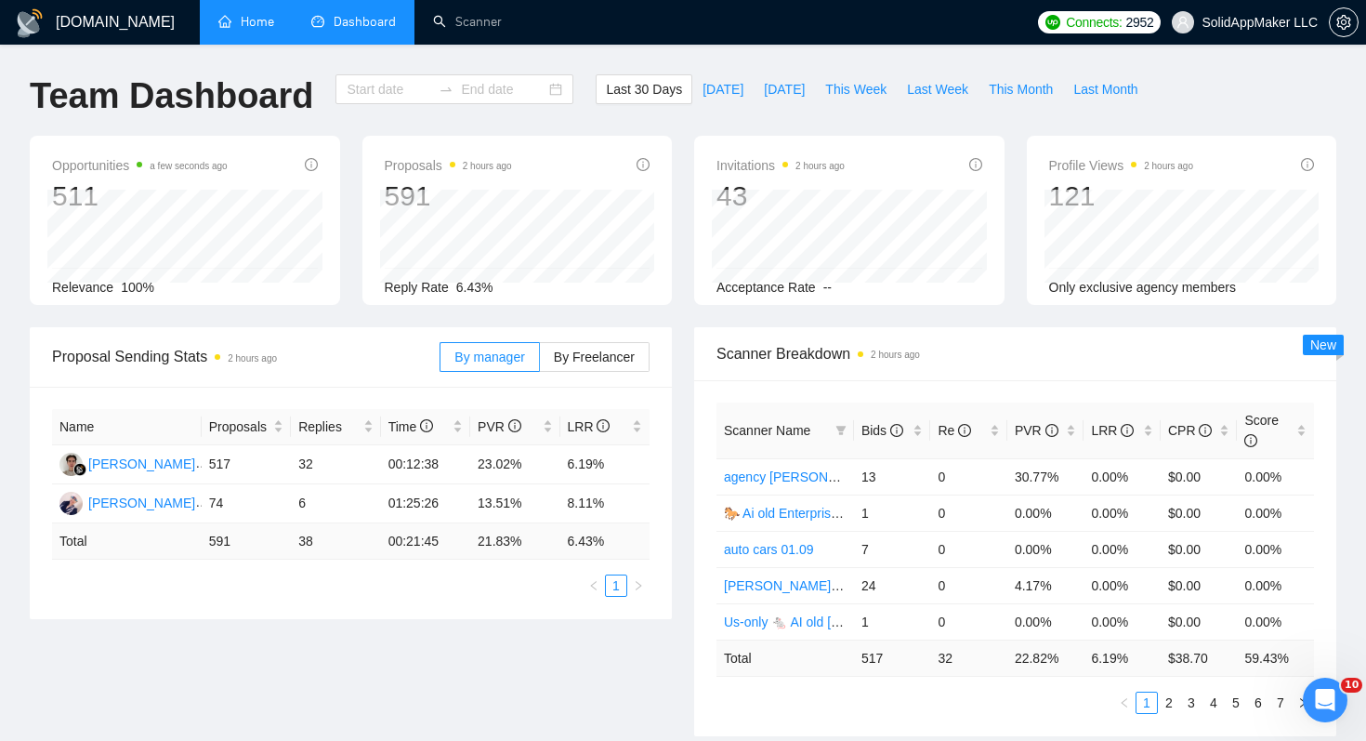
type input "2025-08-30"
type input "2025-09-29"
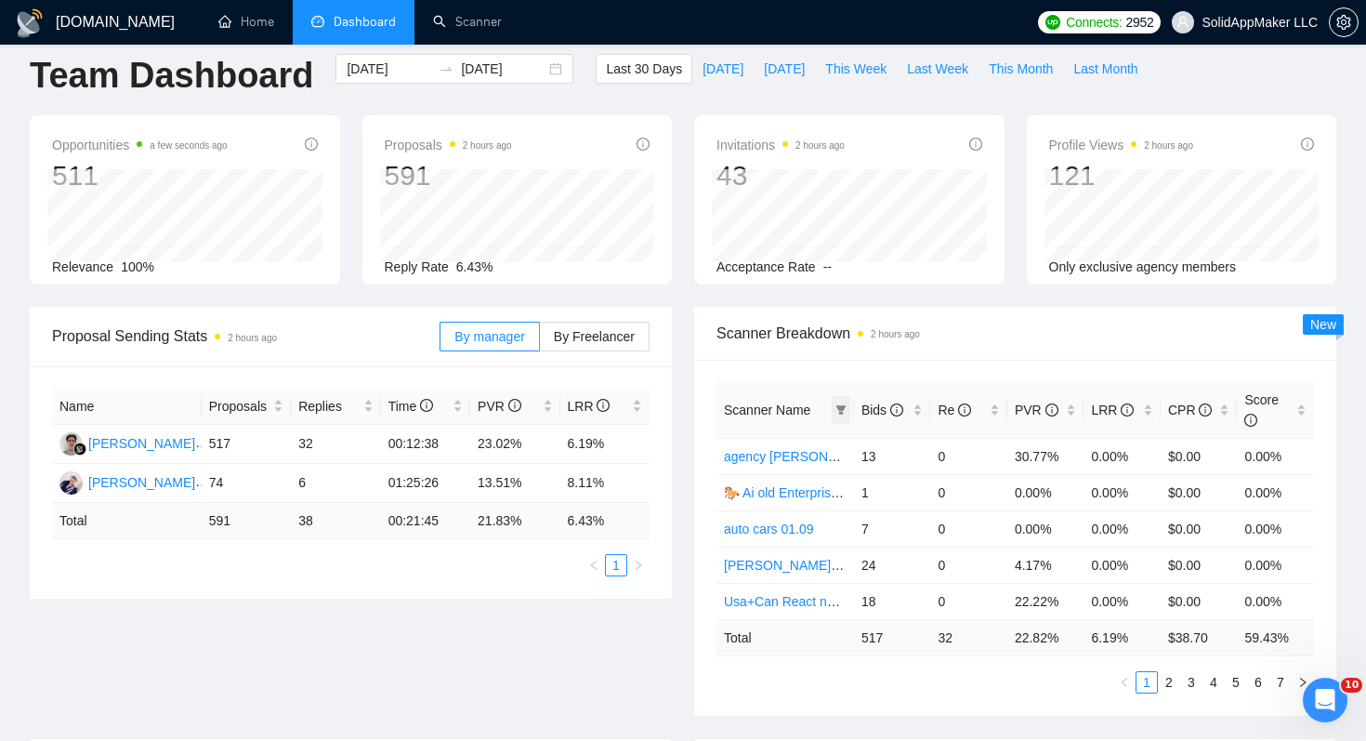
click at [836, 413] on icon "filter" at bounding box center [841, 409] width 11 height 11
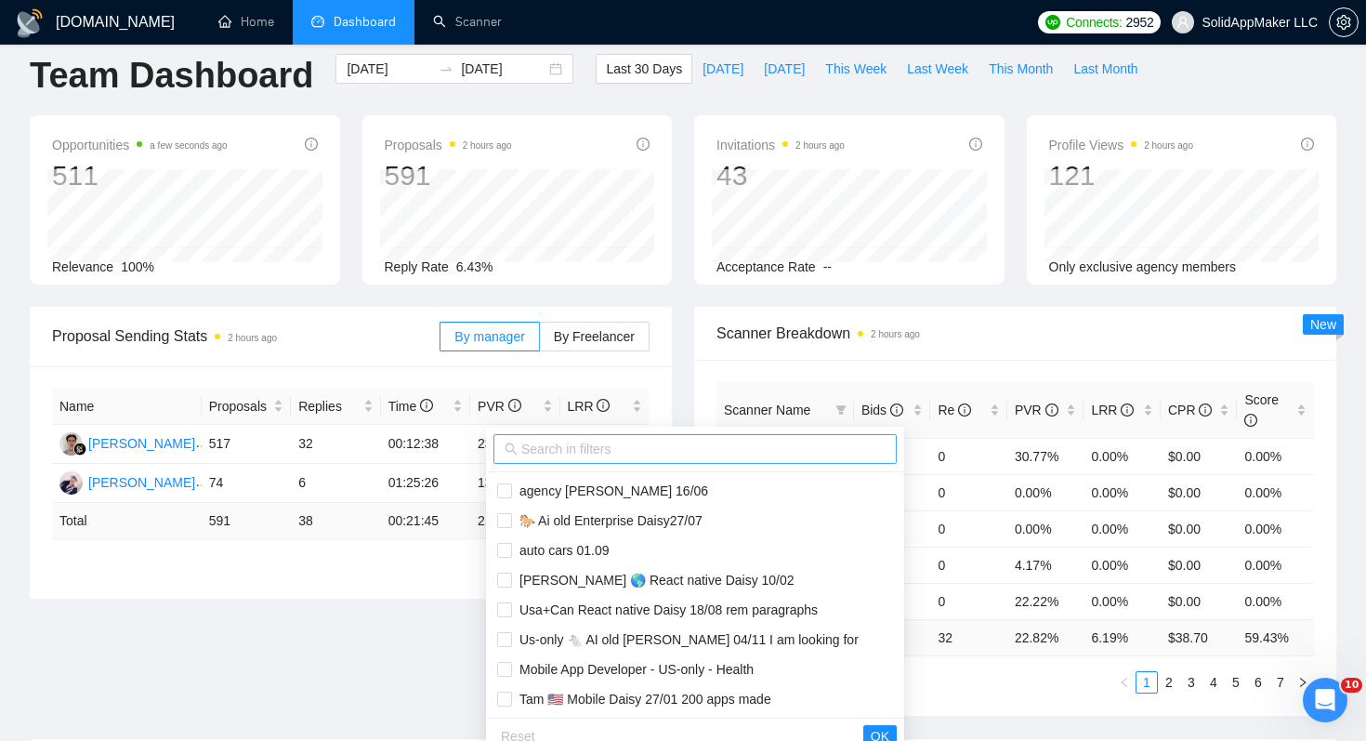
click at [750, 456] on input "text" at bounding box center [703, 449] width 364 height 20
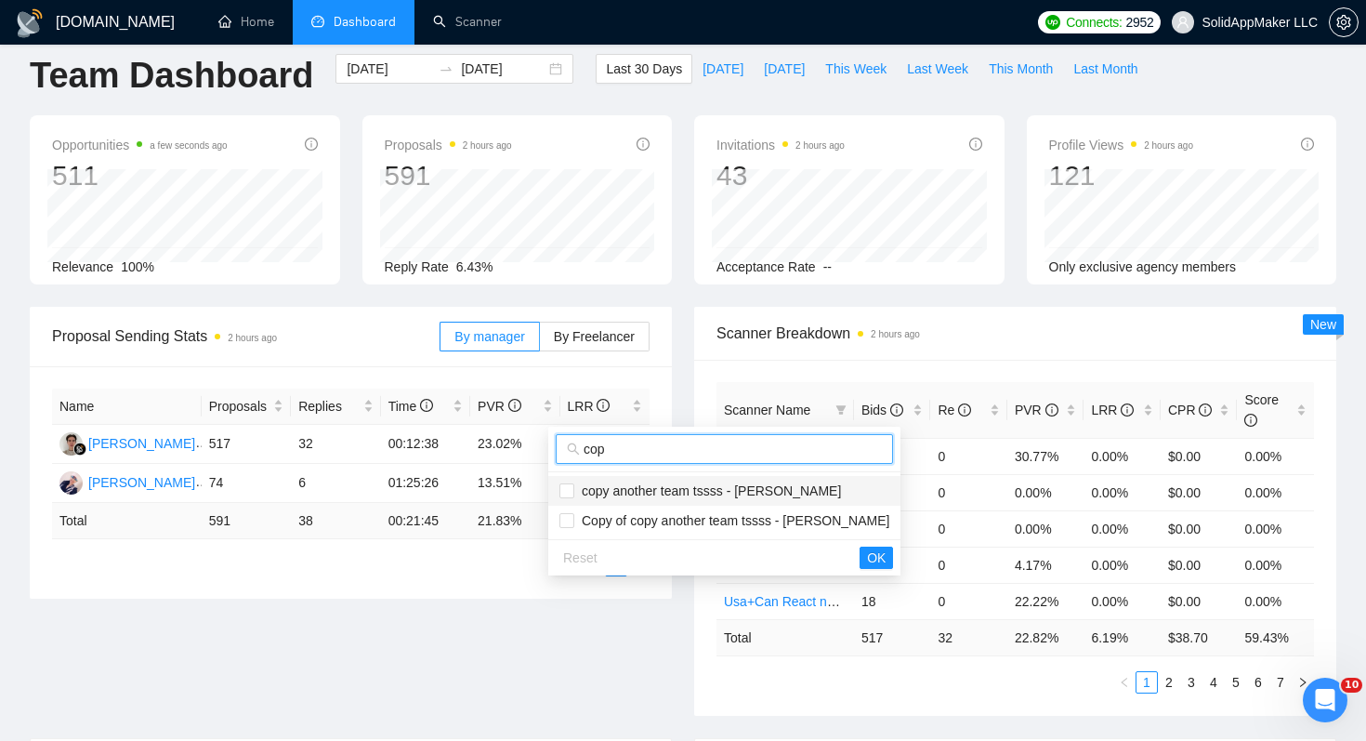
type input "cop"
click at [768, 494] on span "copy another team tssss - [PERSON_NAME]" at bounding box center [707, 490] width 267 height 15
checkbox input "true"
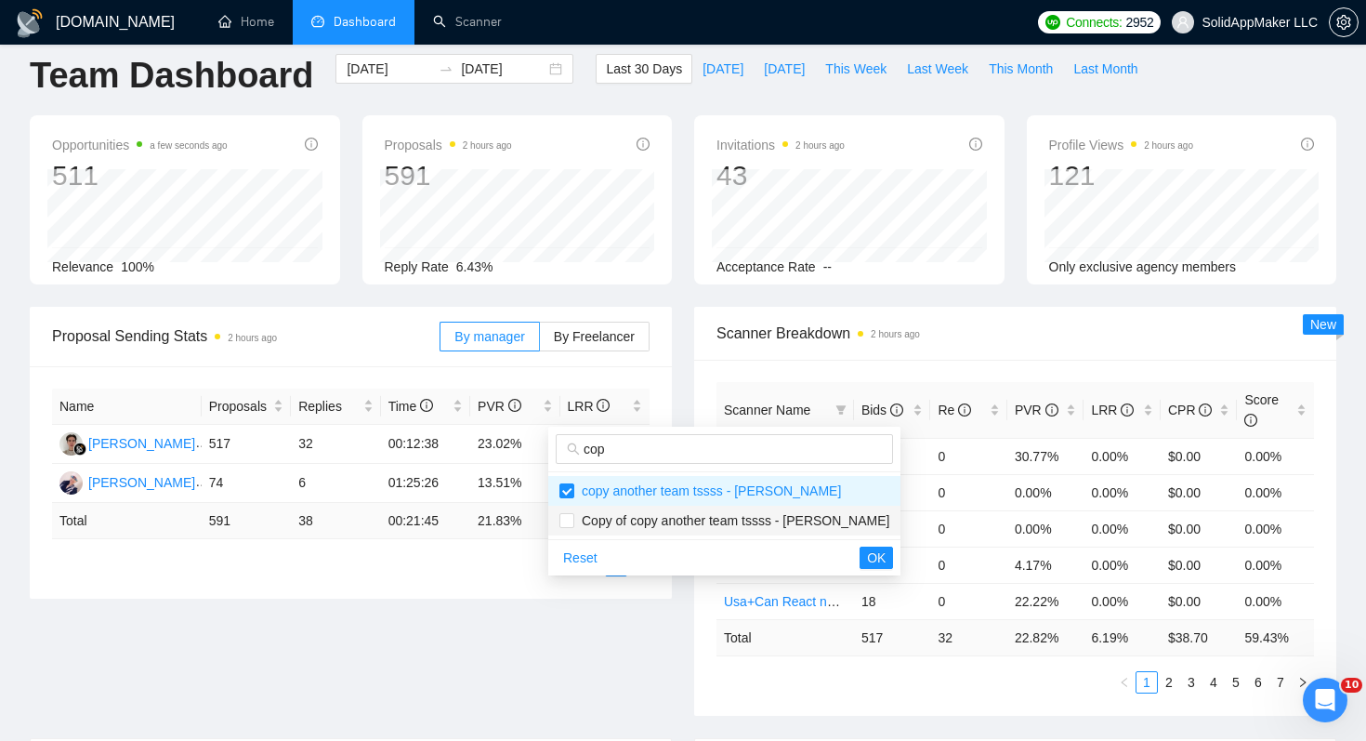
click at [770, 513] on span "Copy of copy another team tssss - [PERSON_NAME]" at bounding box center [731, 520] width 315 height 15
checkbox input "true"
click at [867, 557] on span "OK" at bounding box center [876, 557] width 19 height 20
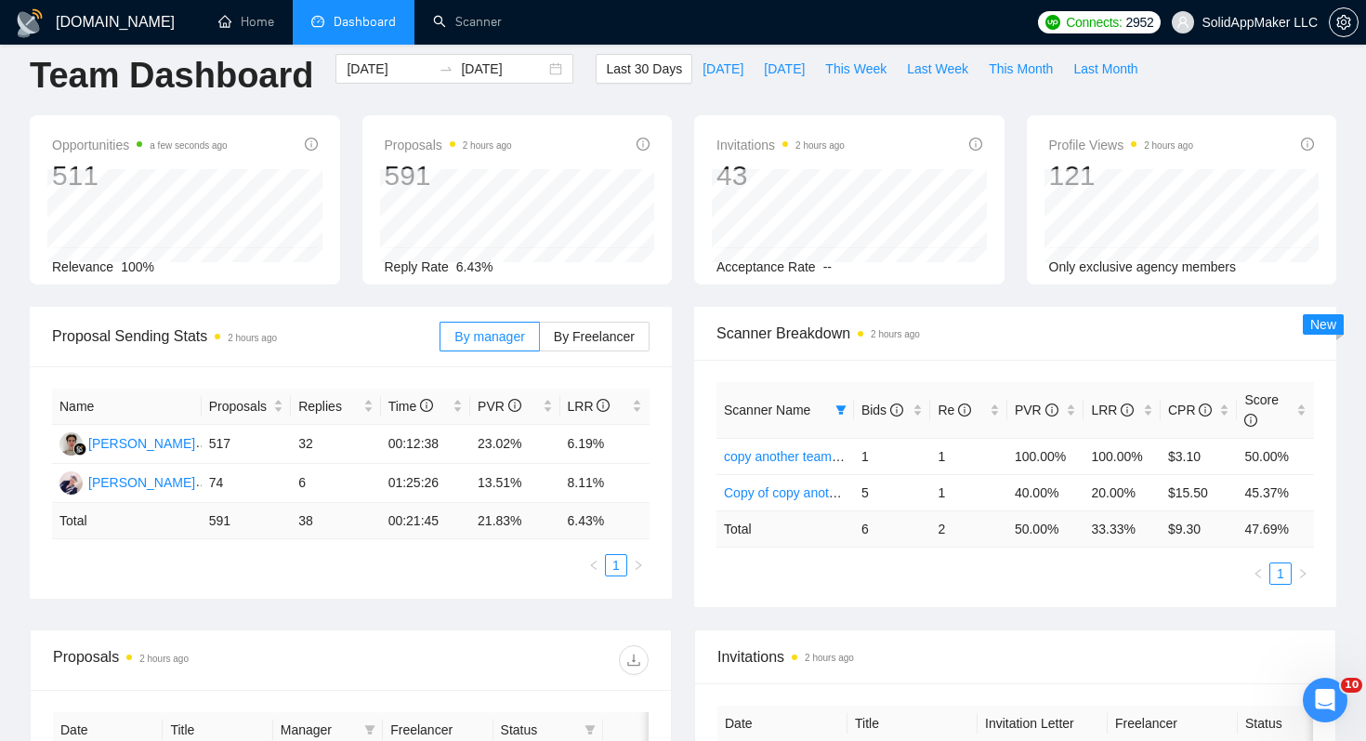
click at [923, 601] on div "Scanner Name Bids Re PVR LRR CPR Score copy another team tssss - John us 1 1 10…" at bounding box center [1015, 483] width 642 height 247
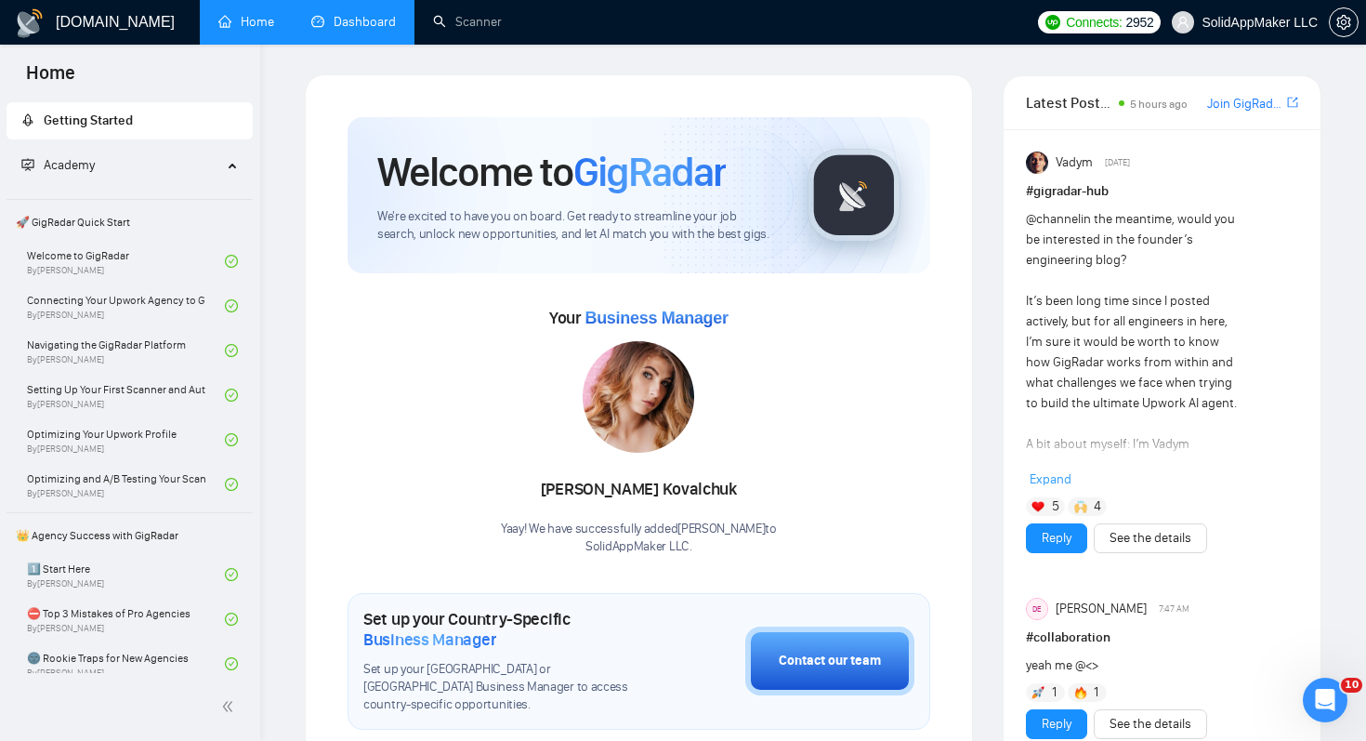
click at [347, 24] on link "Dashboard" at bounding box center [353, 22] width 85 height 16
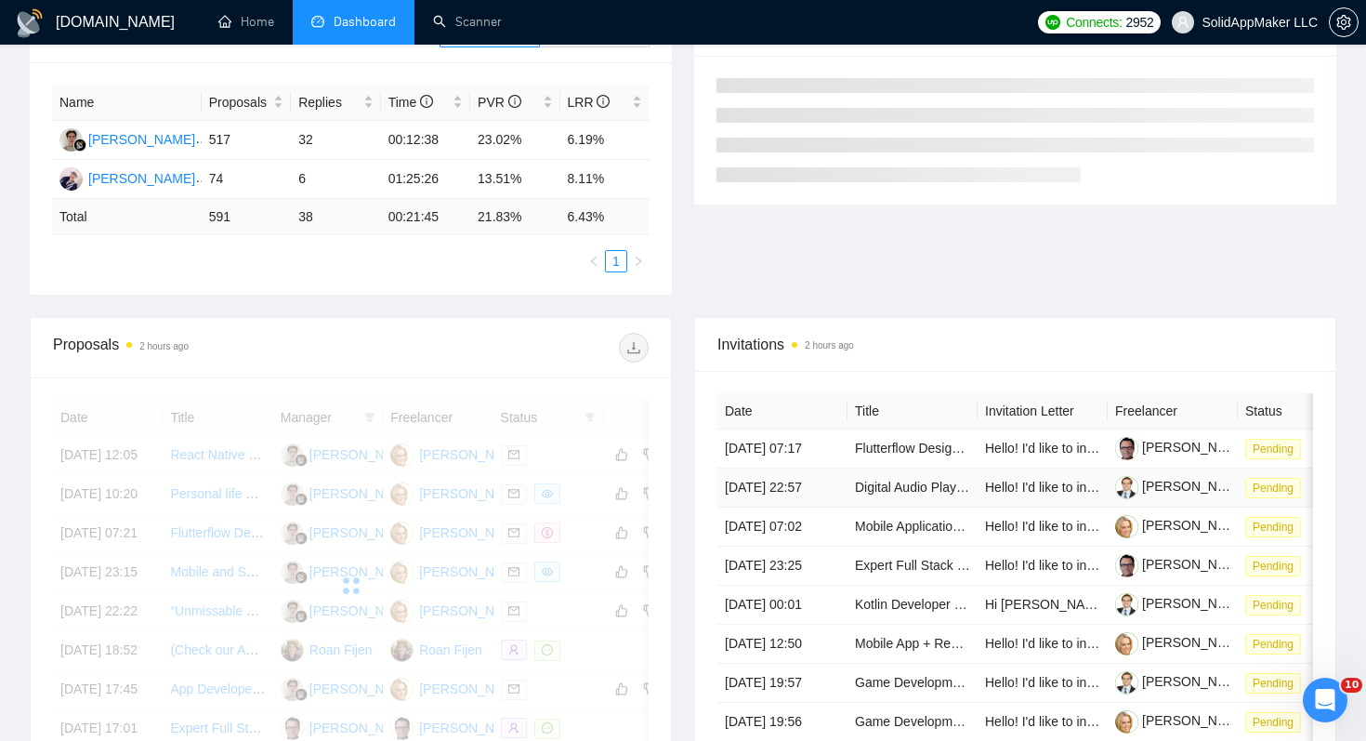
scroll to position [103, 0]
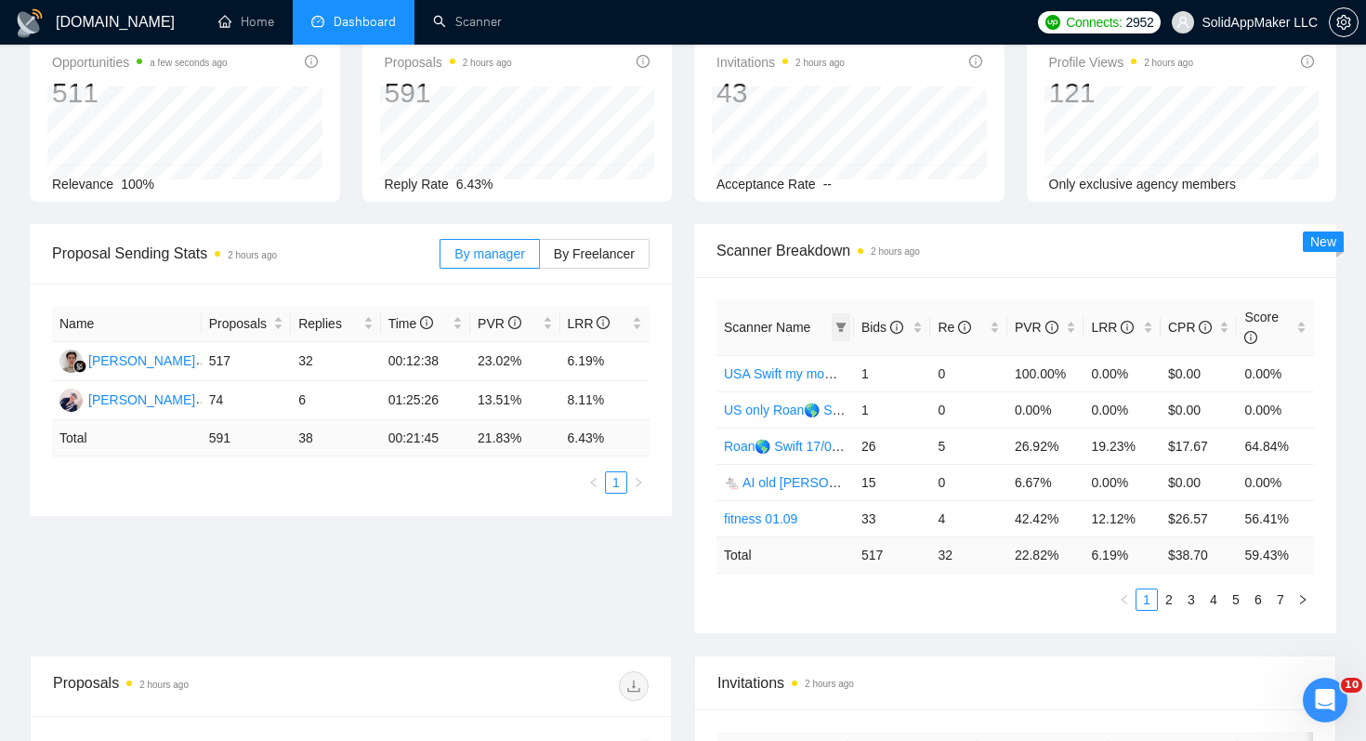
click at [836, 332] on icon "filter" at bounding box center [841, 327] width 11 height 11
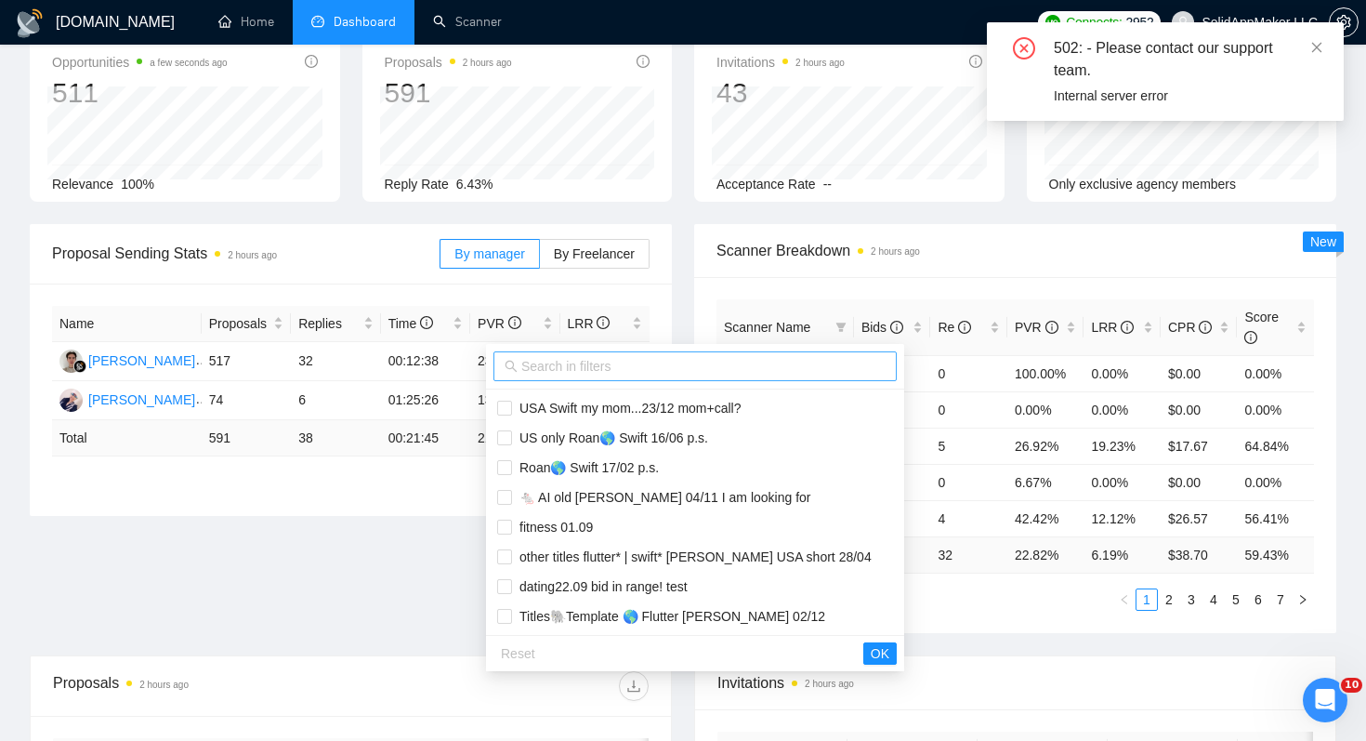
click at [722, 379] on span at bounding box center [695, 366] width 403 height 30
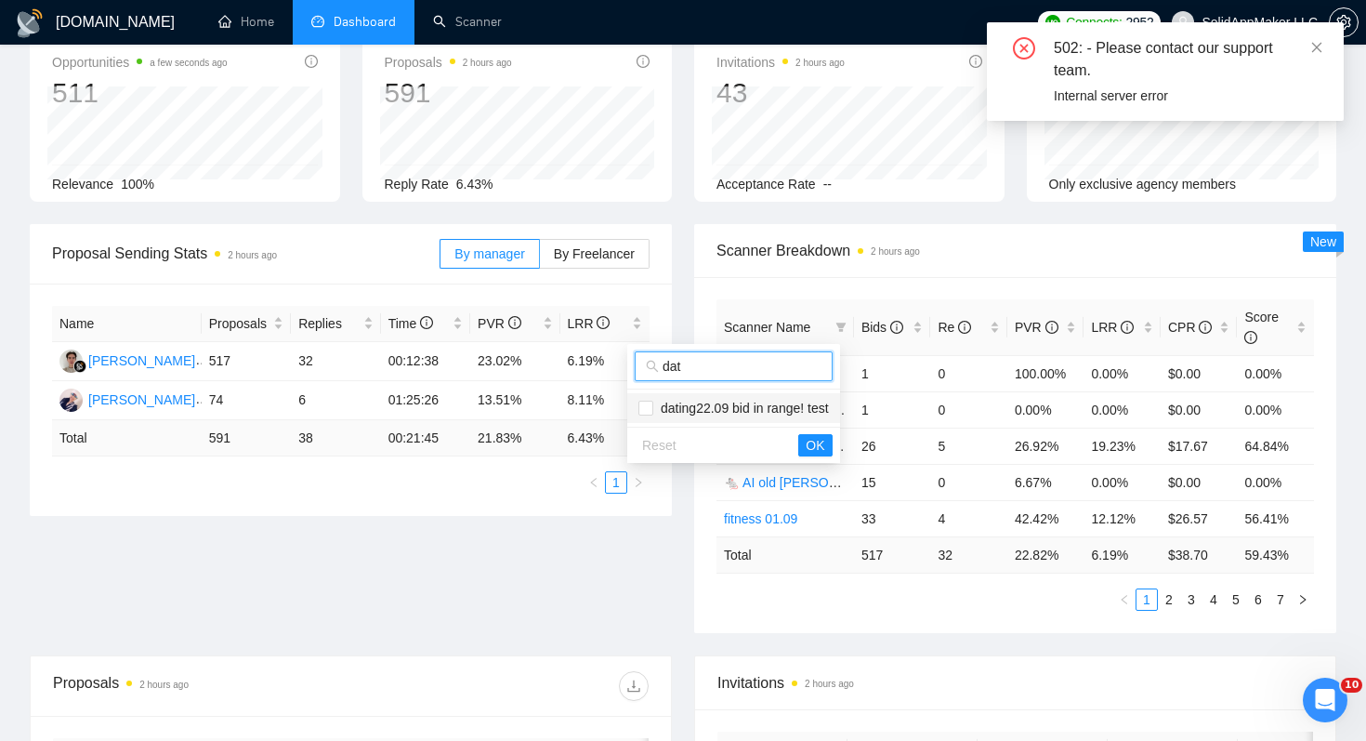
type input "dat"
click span "dating22.09 bid in range! test"
checkbox input "true"
click button "OK"
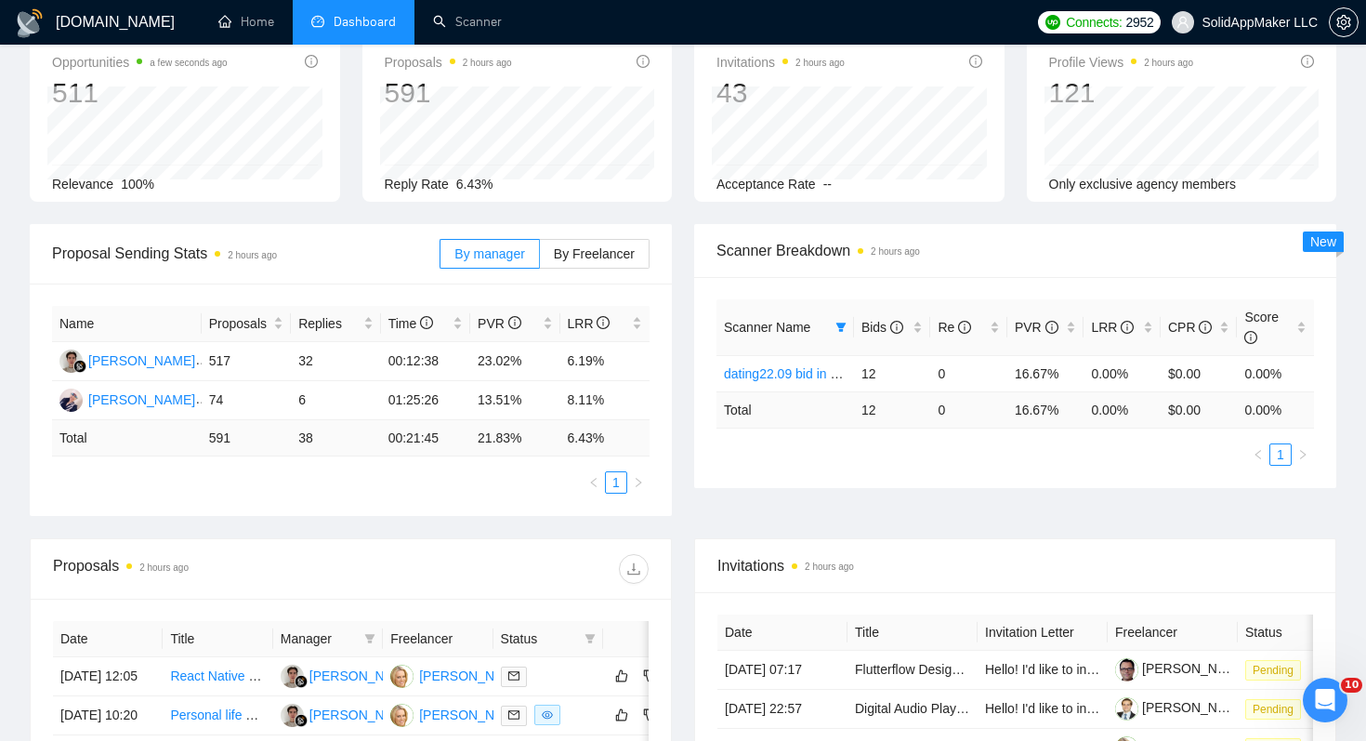
click div "Scanner Name Bids Re PVR LRR CPR Score dating22.09 bid in range! test 12 0 16.6…"
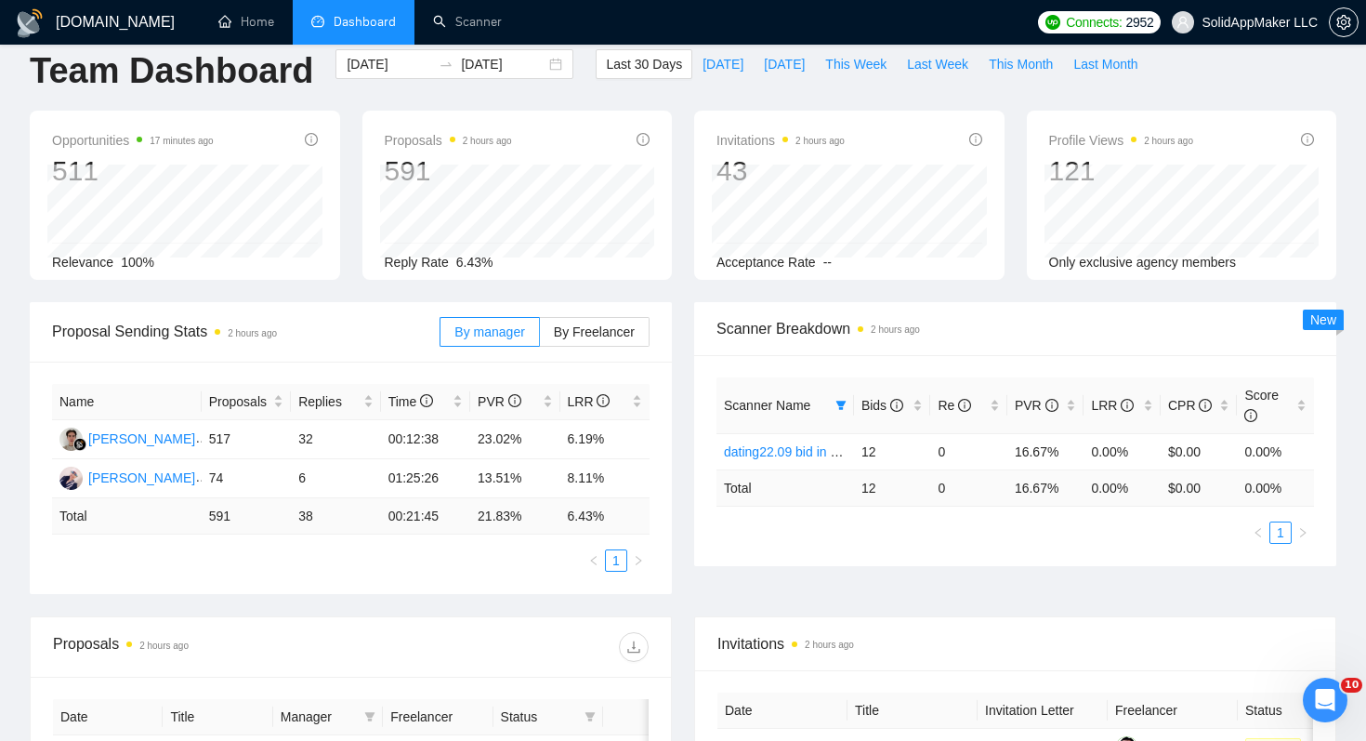
scroll to position [38, 0]
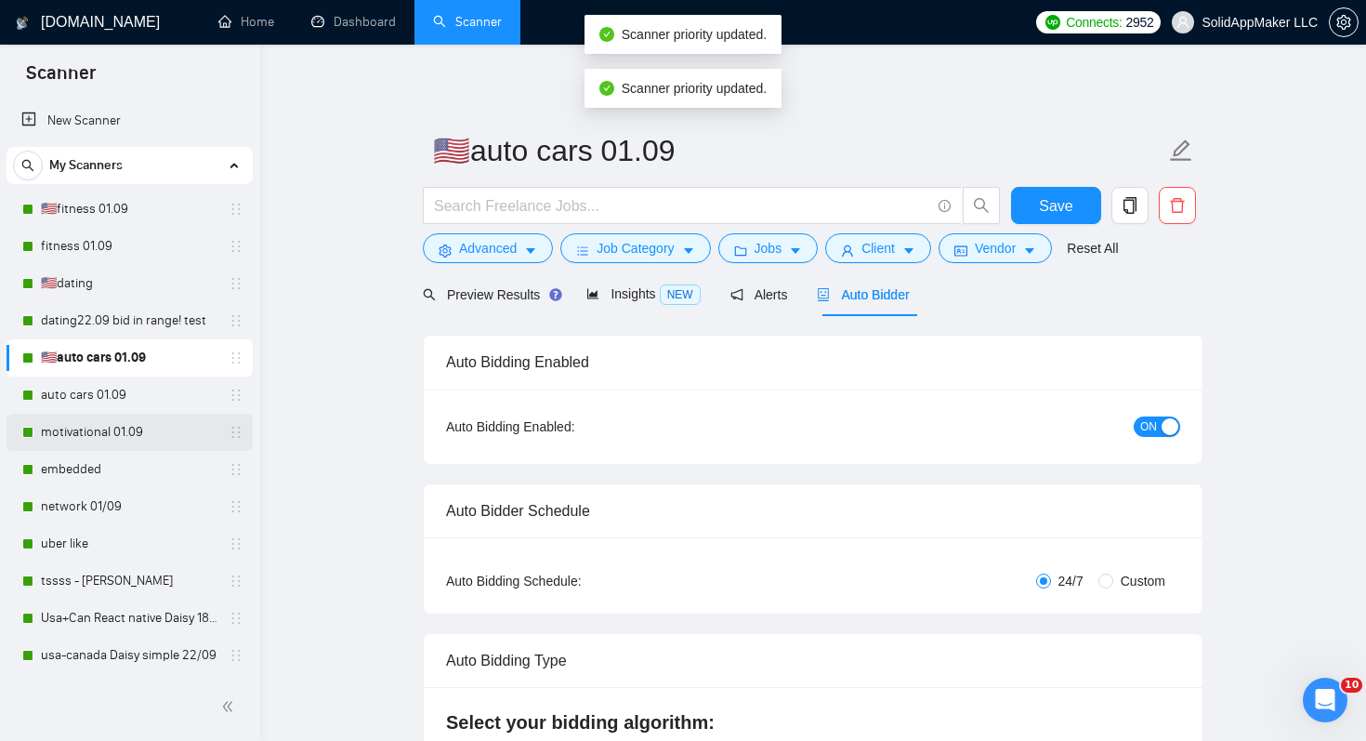
click at [149, 439] on link "motivational 01.09" at bounding box center [129, 432] width 177 height 37
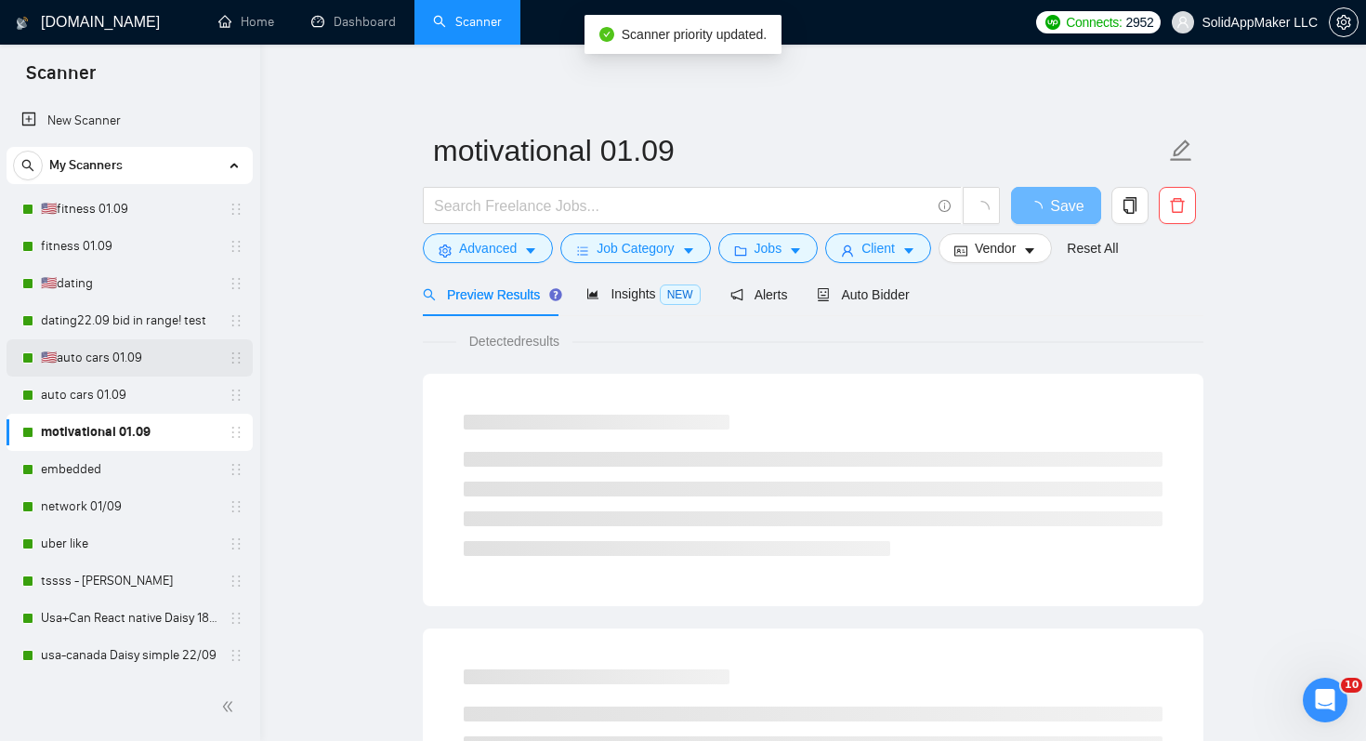
click at [84, 350] on link "🇺🇸auto cars 01.09" at bounding box center [129, 357] width 177 height 37
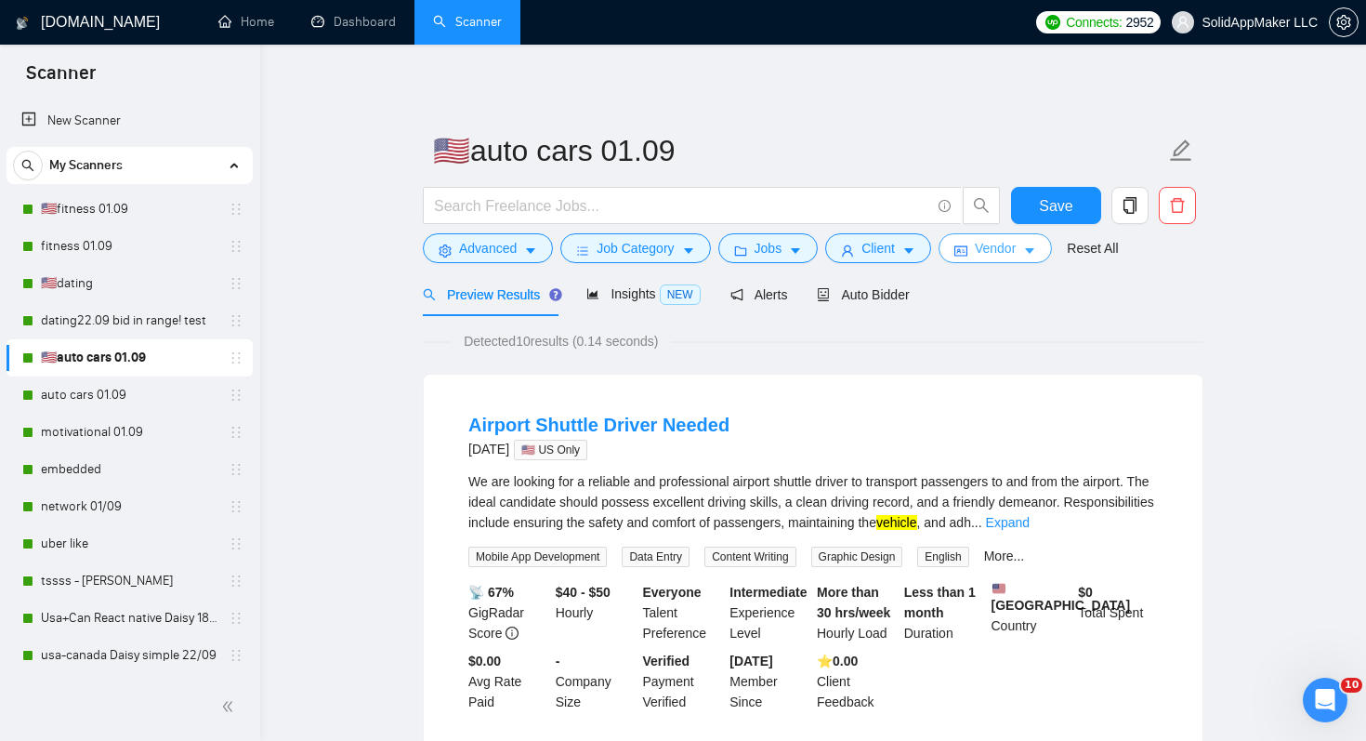
click at [1003, 233] on button "Vendor" at bounding box center [995, 248] width 113 height 30
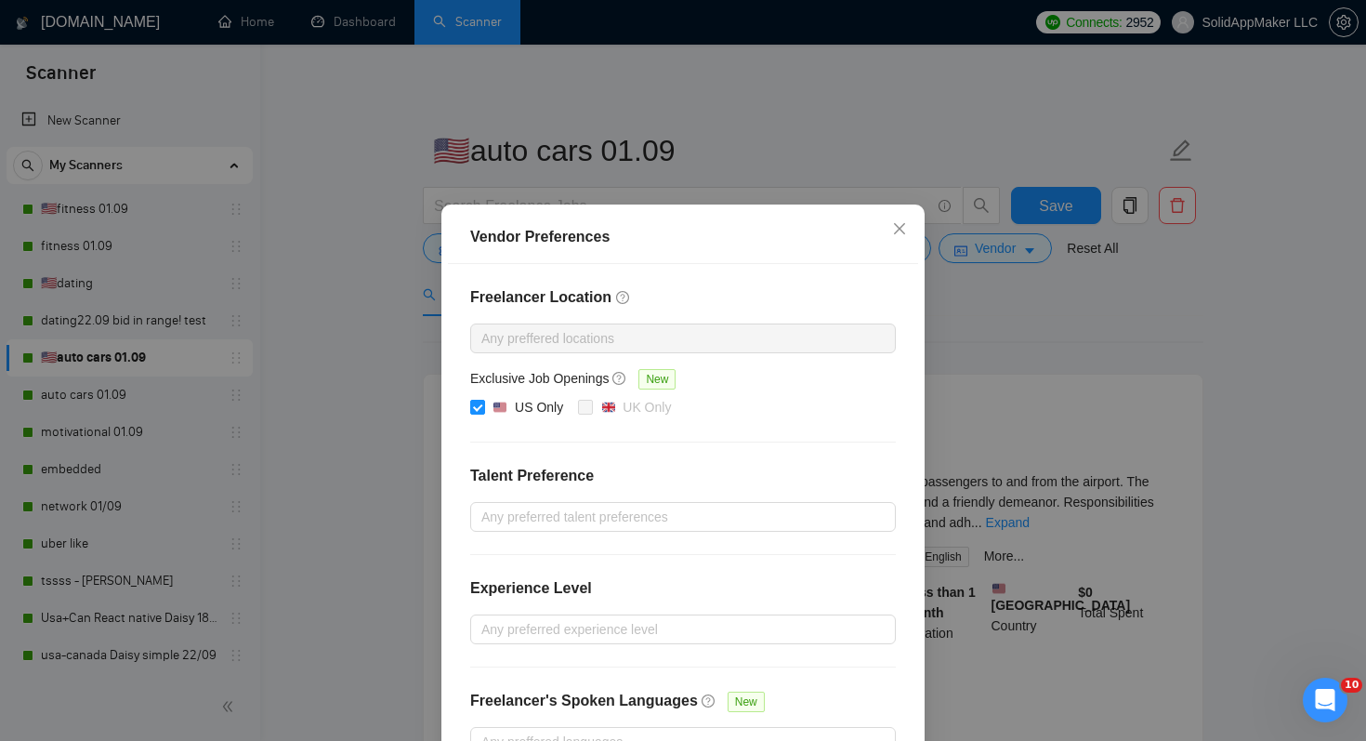
click at [1005, 329] on div "Vendor Preferences Freelancer Location Any preffered locations Exclusive Job Op…" at bounding box center [683, 370] width 1366 height 741
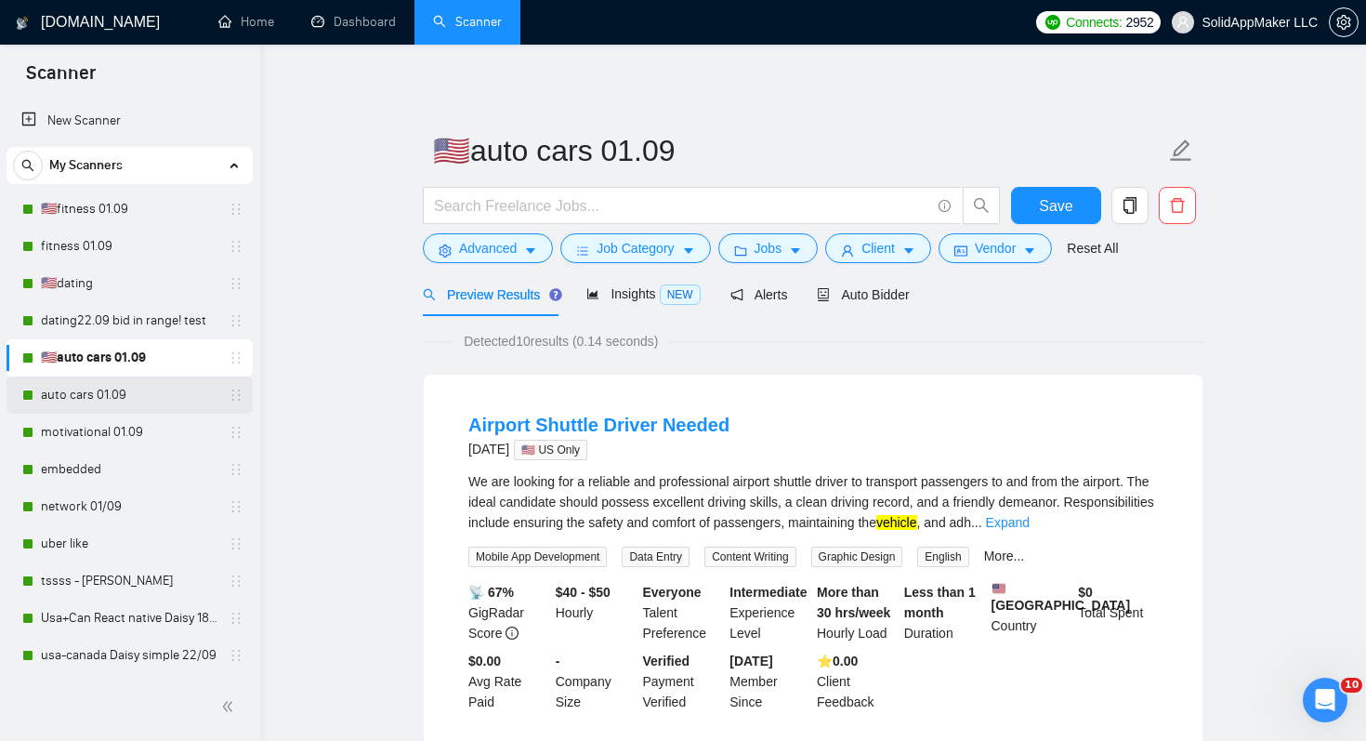
drag, startPoint x: 120, startPoint y: 423, endPoint x: 138, endPoint y: 411, distance: 22.2
click at [120, 424] on link "motivational 01.09" at bounding box center [129, 432] width 177 height 37
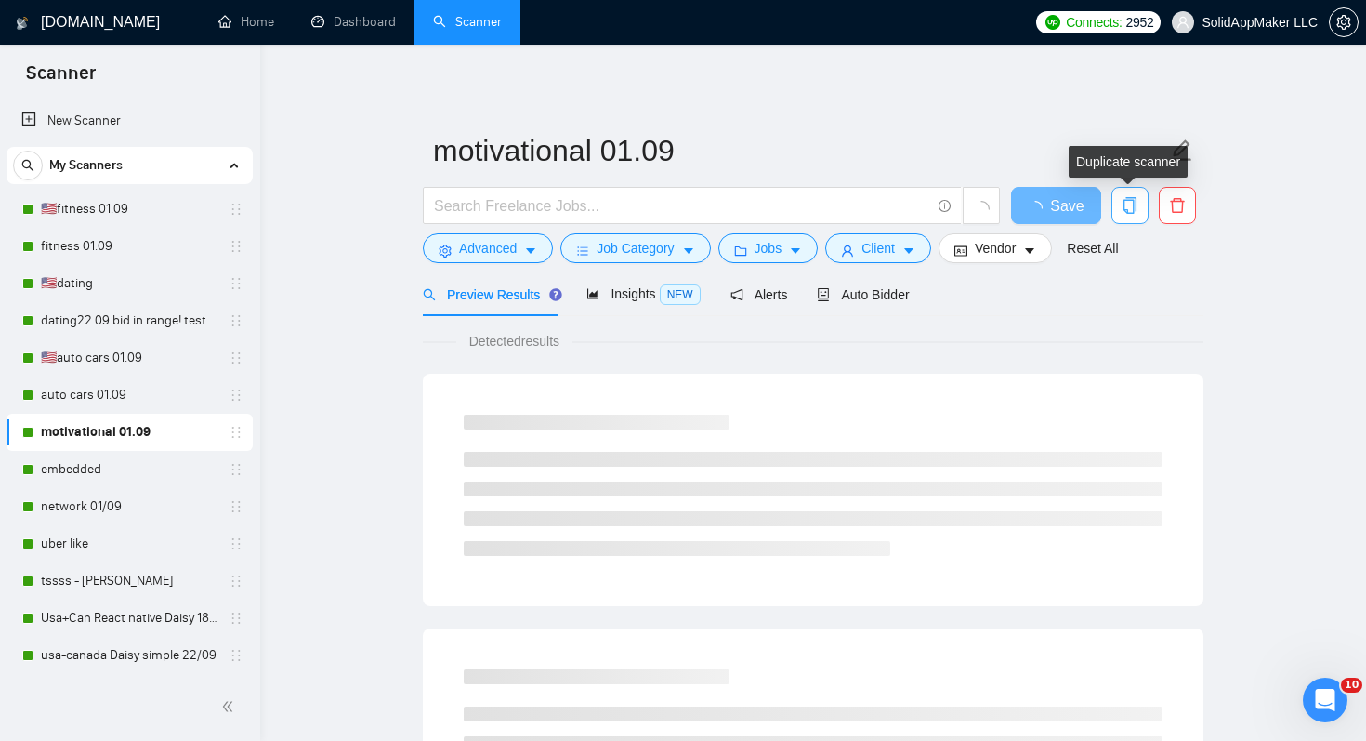
click at [1135, 201] on icon "copy" at bounding box center [1130, 205] width 13 height 17
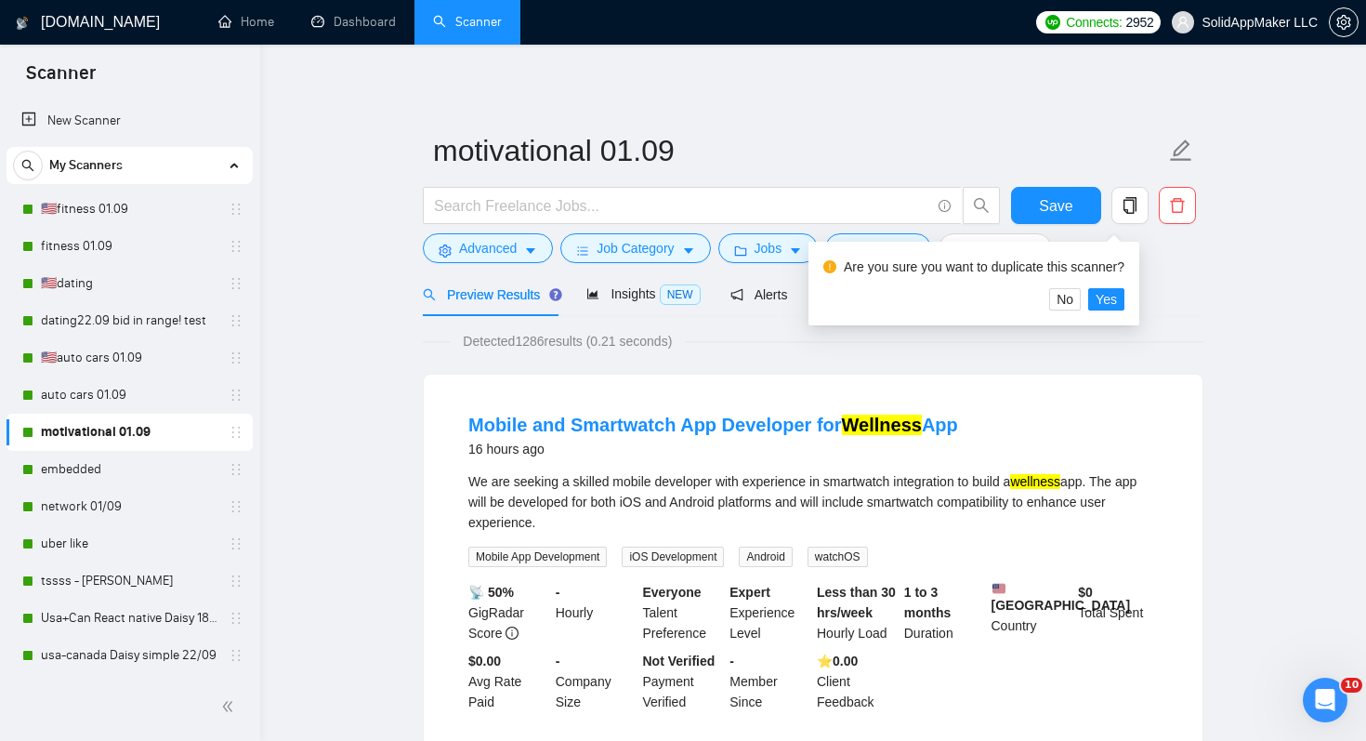
click at [1136, 296] on div "Are you sure you want to duplicate this scanner? No Yes" at bounding box center [974, 284] width 331 height 84
click at [1117, 297] on span "Yes" at bounding box center [1106, 299] width 21 height 20
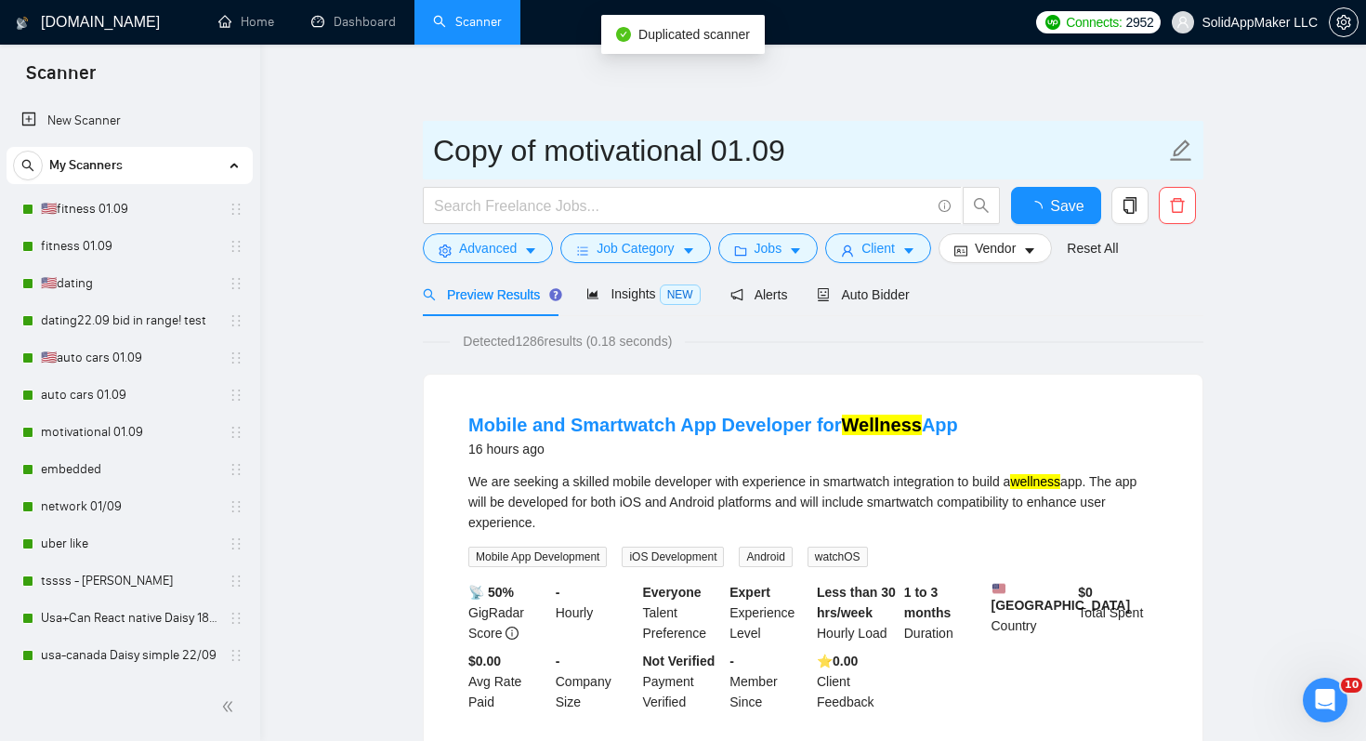
drag, startPoint x: 540, startPoint y: 147, endPoint x: 412, endPoint y: 147, distance: 128.3
paste input "🇺🇸"
type input "🇺🇸motivational 01.09"
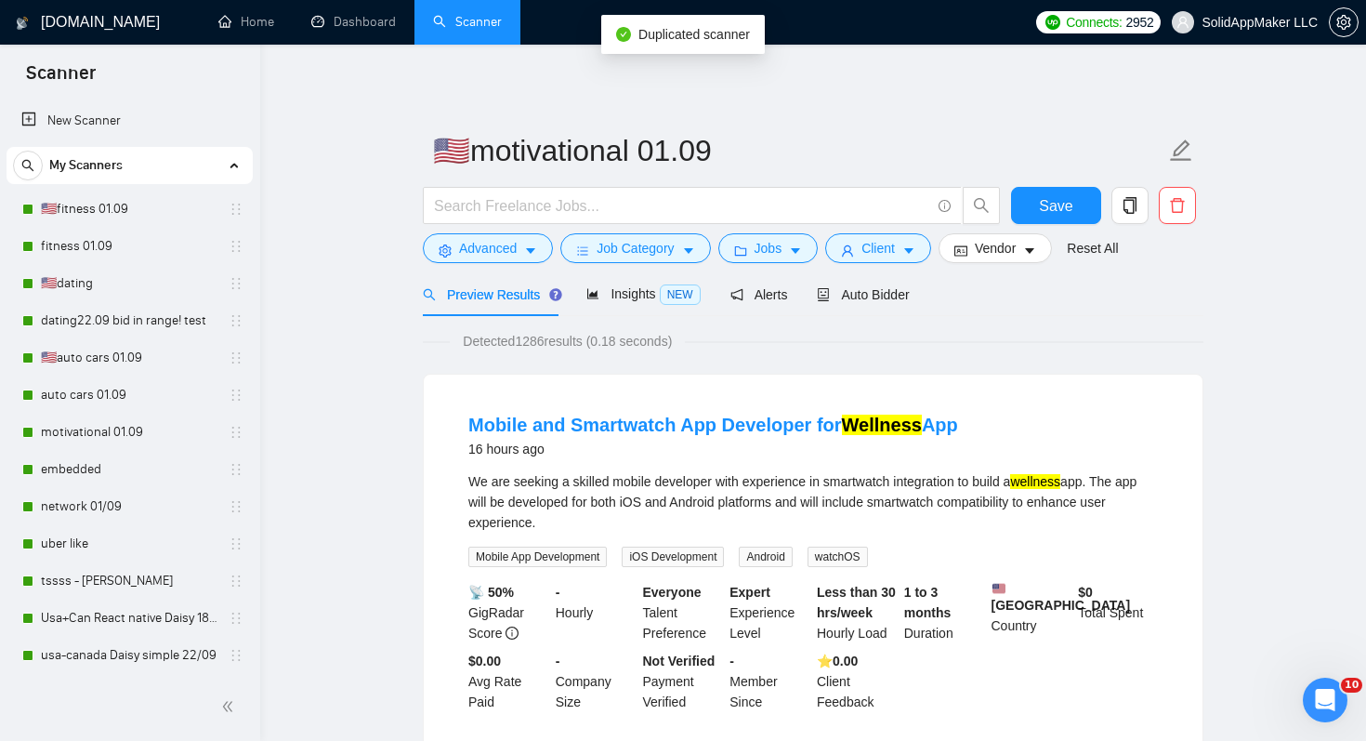
click at [948, 342] on div "Detected 1286 results (0.18 seconds)" at bounding box center [813, 341] width 781 height 20
click at [1031, 255] on button "Vendor" at bounding box center [995, 248] width 113 height 30
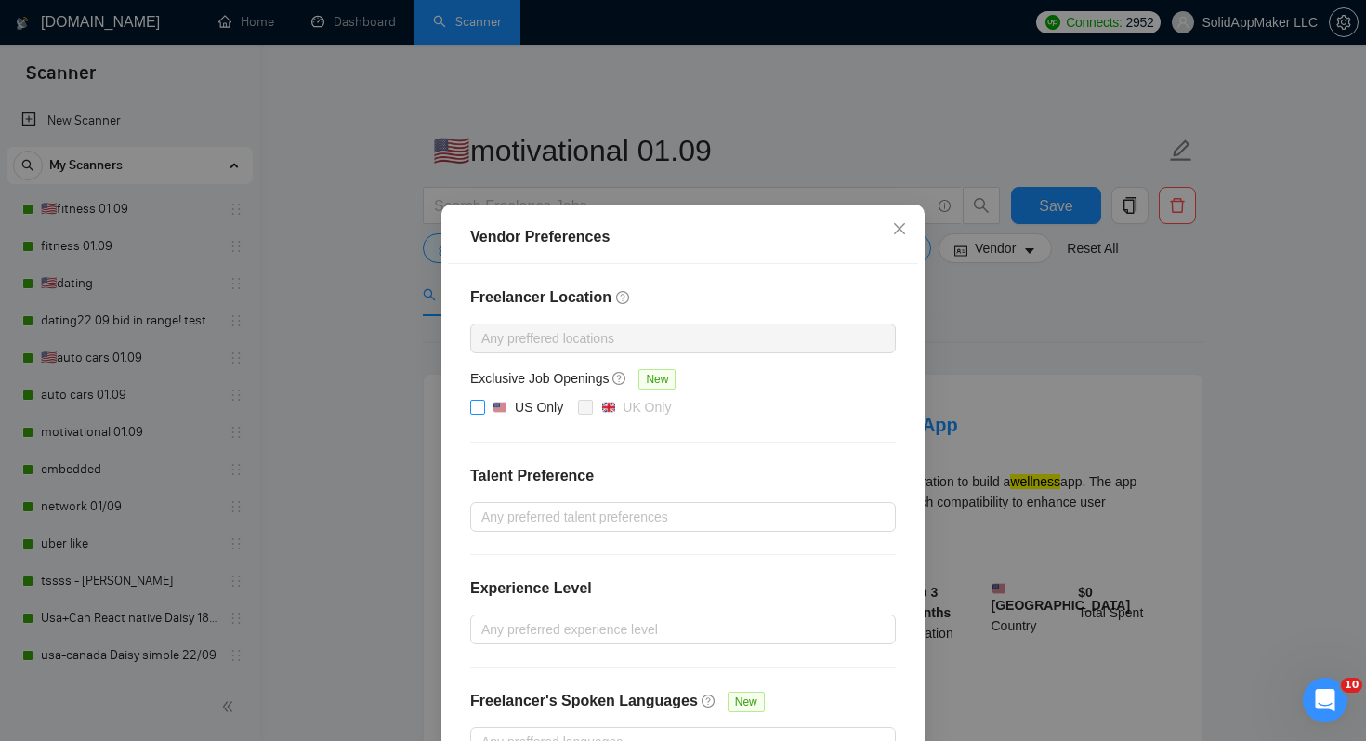
click at [503, 408] on img at bounding box center [500, 407] width 13 height 13
click at [483, 408] on input "US Only" at bounding box center [476, 406] width 13 height 13
checkbox input "true"
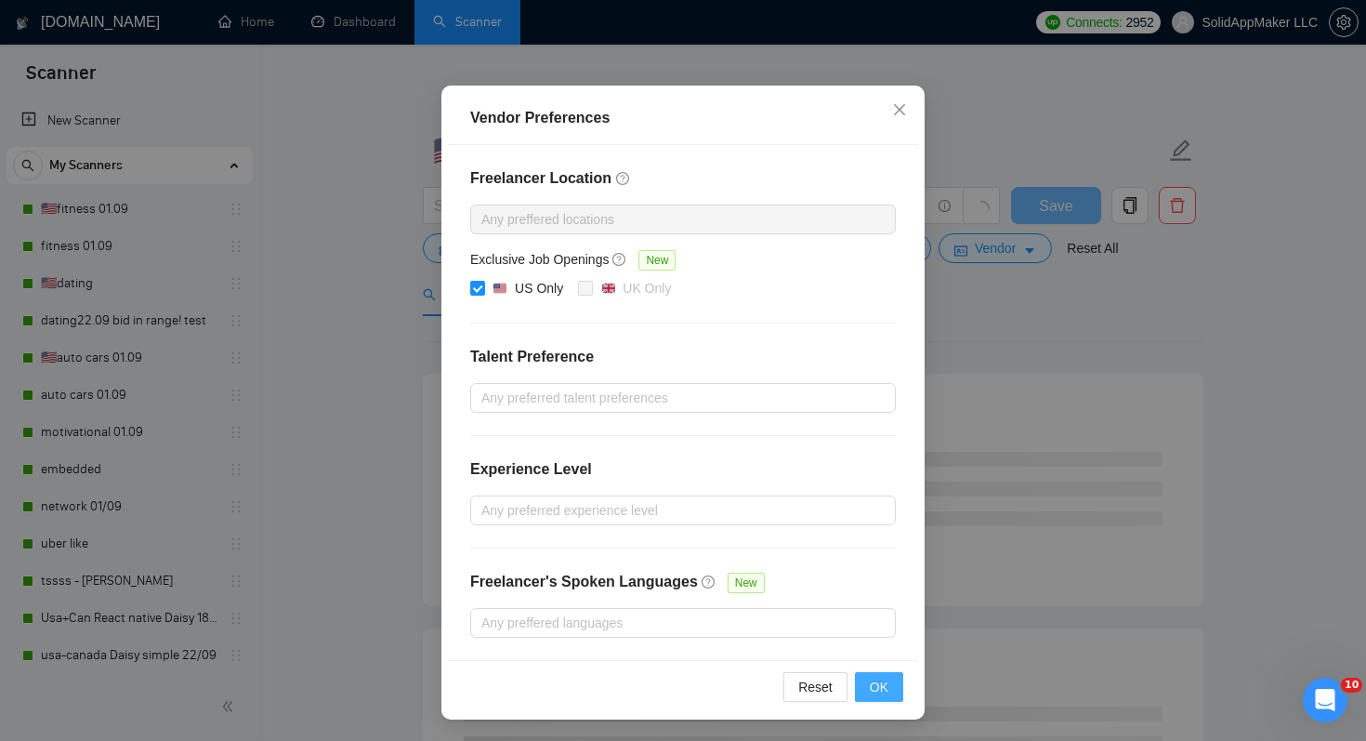
click at [896, 684] on button "OK" at bounding box center [879, 687] width 48 height 30
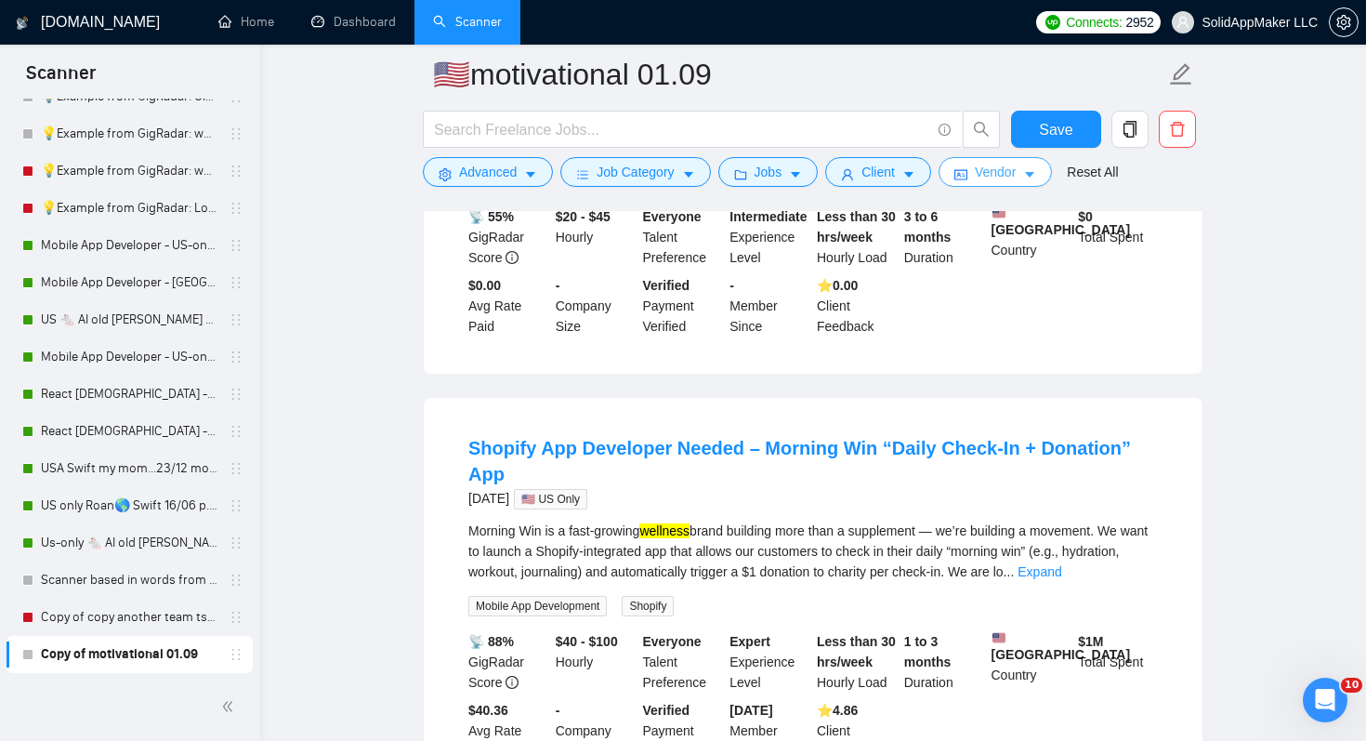
scroll to position [0, 0]
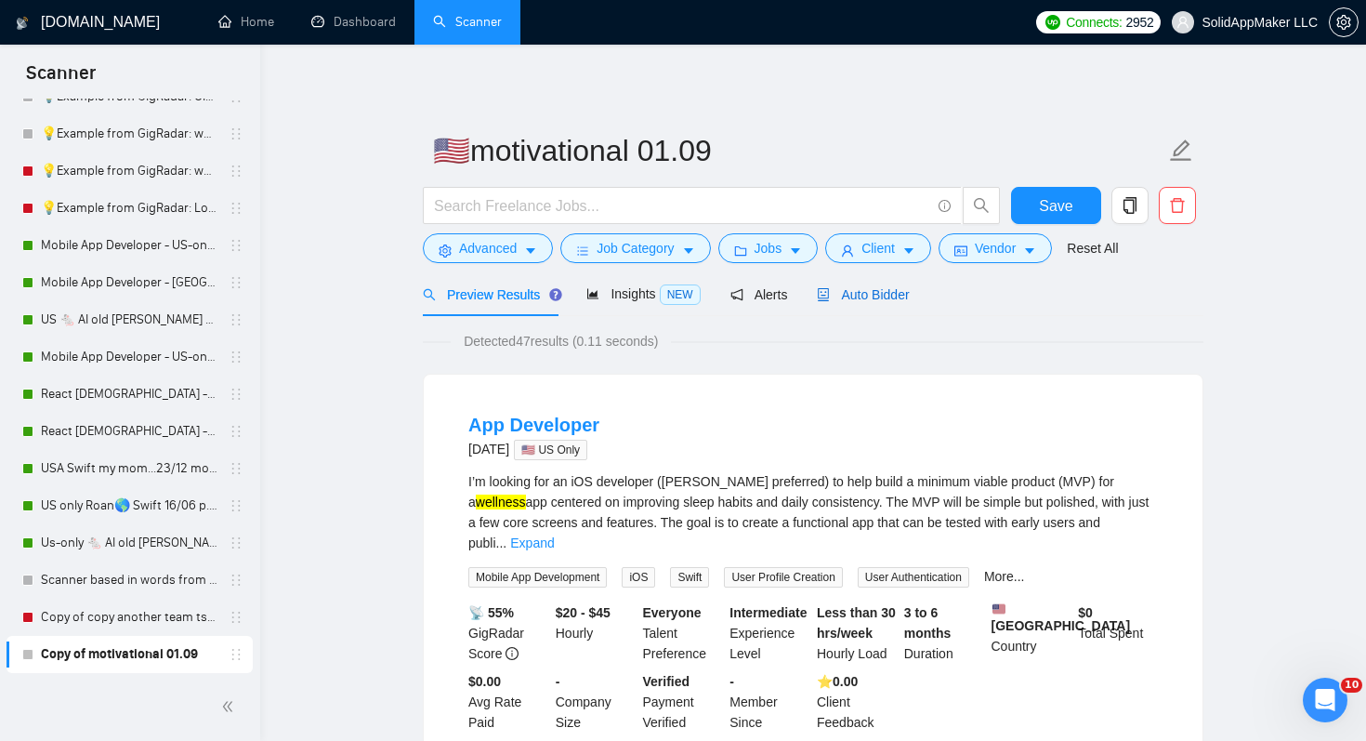
click at [896, 293] on span "Auto Bidder" at bounding box center [863, 294] width 92 height 15
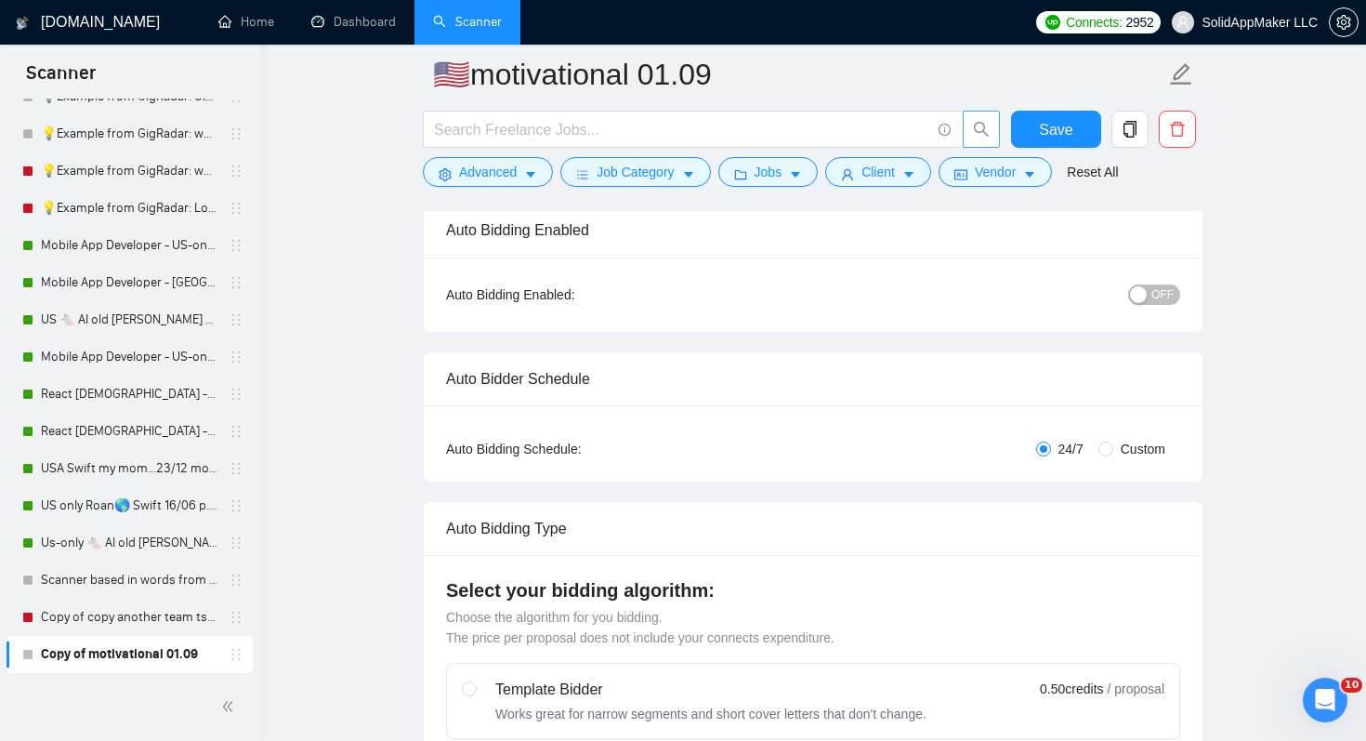
scroll to position [129, 0]
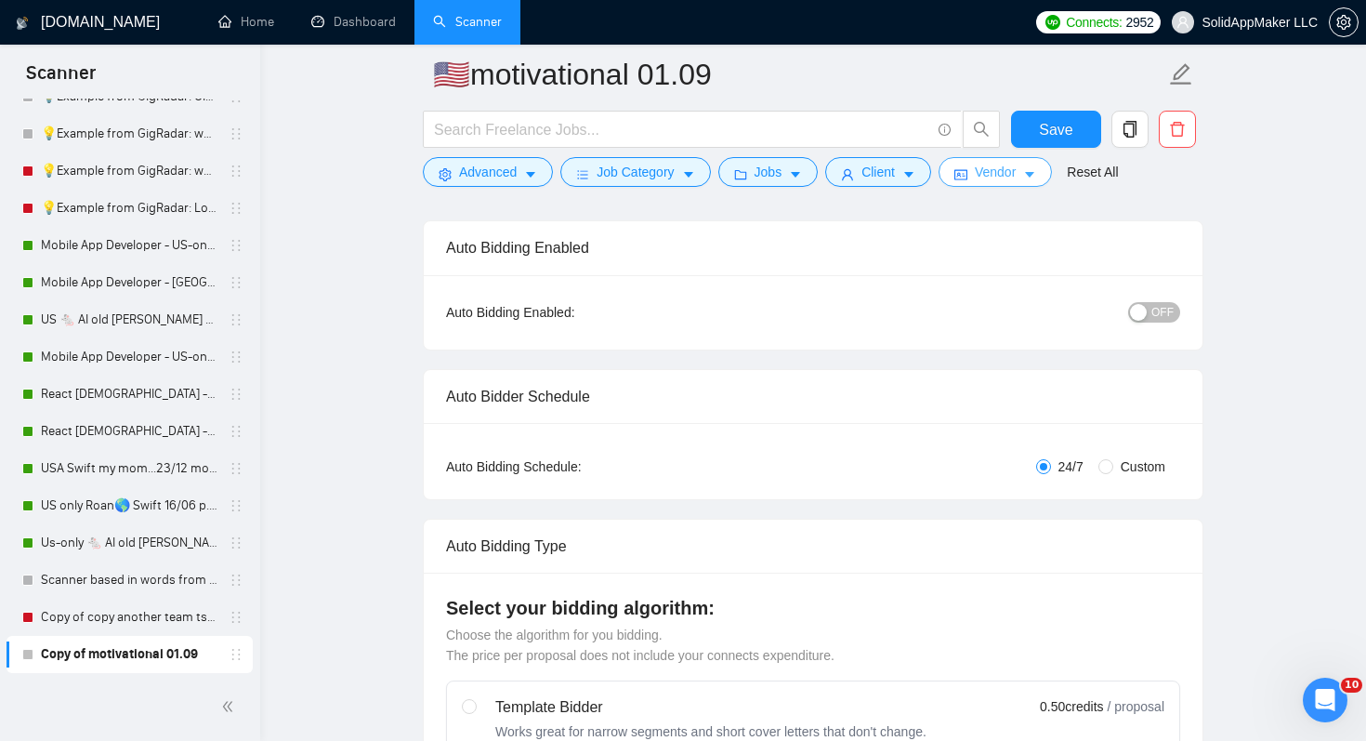
click at [1000, 171] on span "Vendor" at bounding box center [995, 172] width 41 height 20
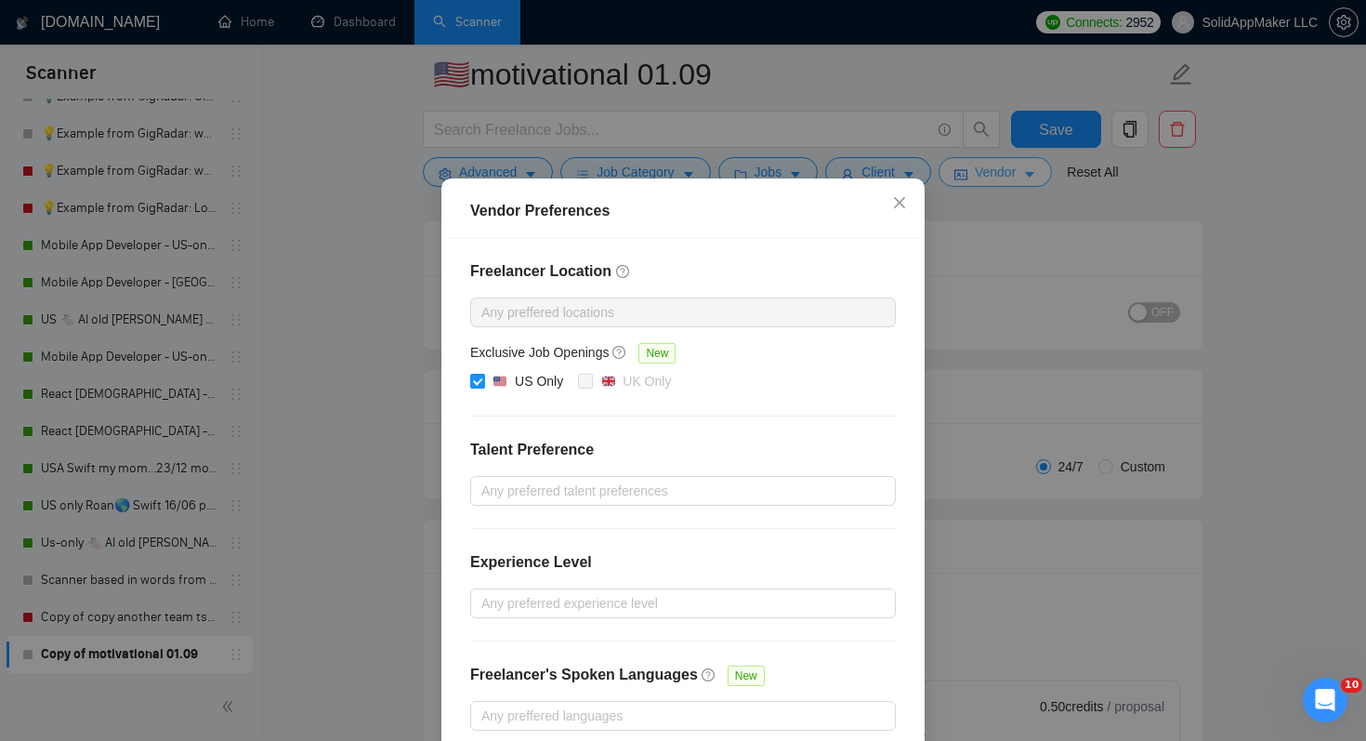
click at [1000, 171] on div "Vendor Preferences Freelancer Location Any preffered locations Exclusive Job Op…" at bounding box center [683, 370] width 1366 height 741
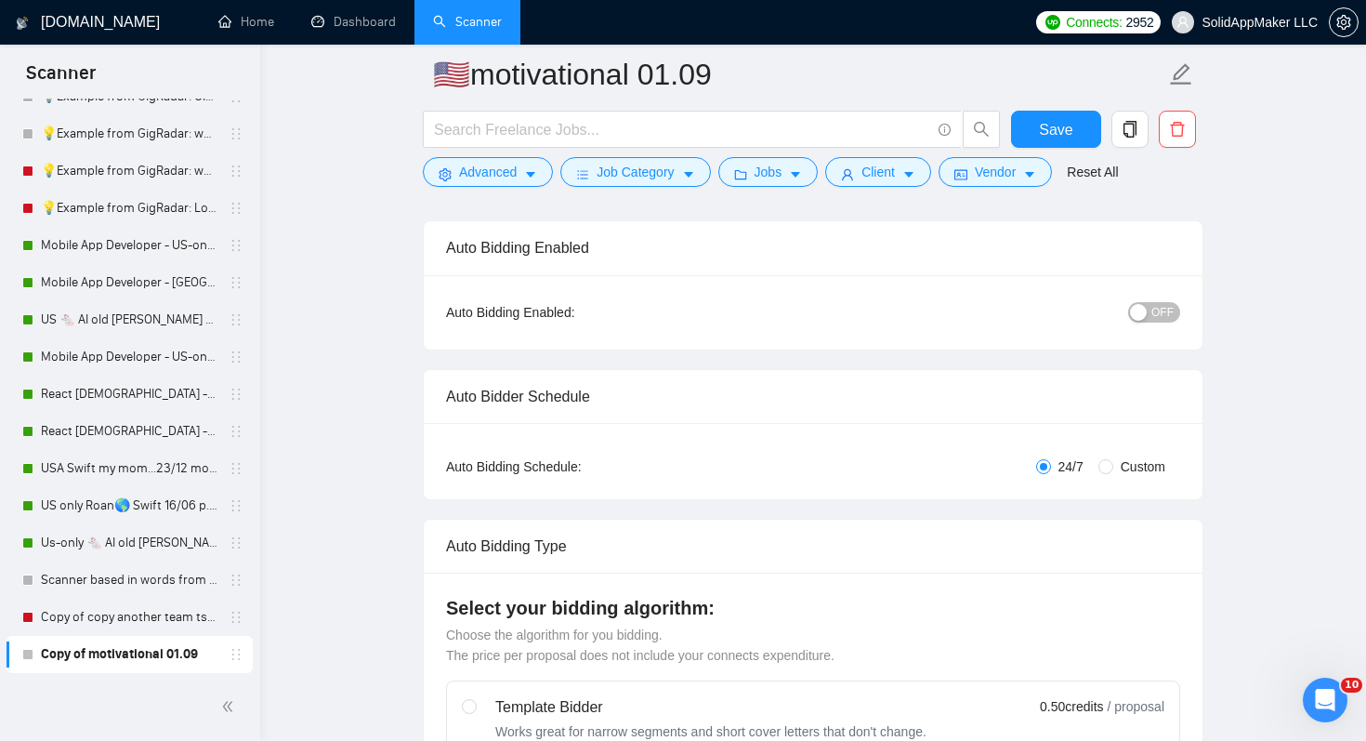
click at [1155, 305] on span "OFF" at bounding box center [1163, 312] width 22 height 20
click at [1072, 132] on button "Save" at bounding box center [1056, 129] width 90 height 37
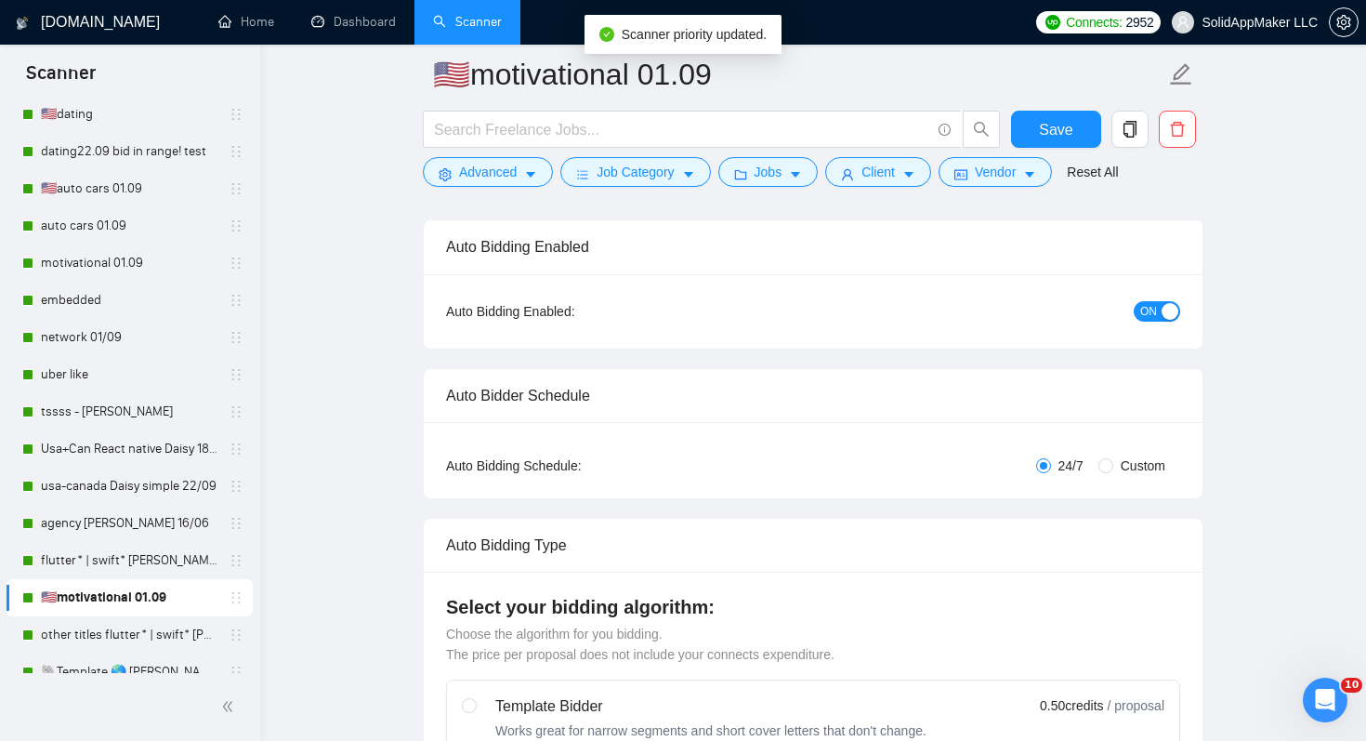
scroll to position [180, 0]
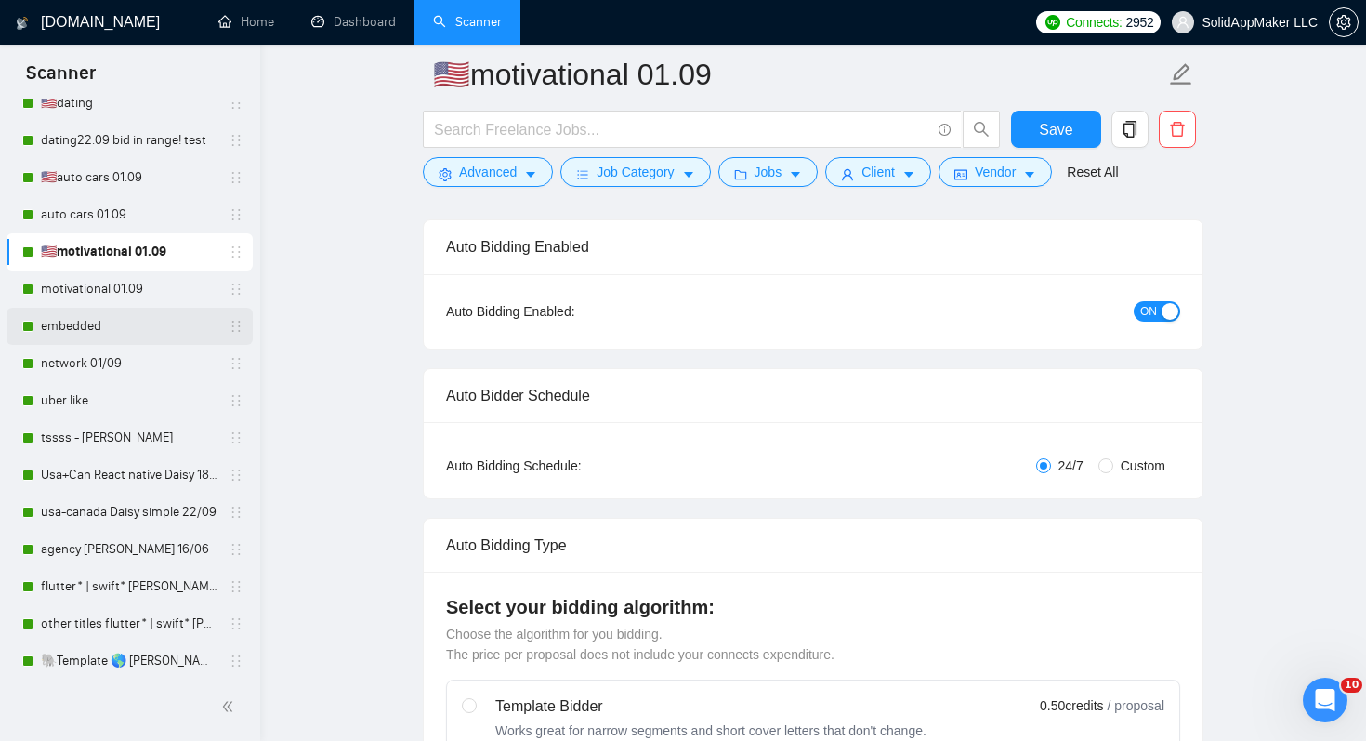
click at [178, 324] on link "embedded" at bounding box center [129, 326] width 177 height 37
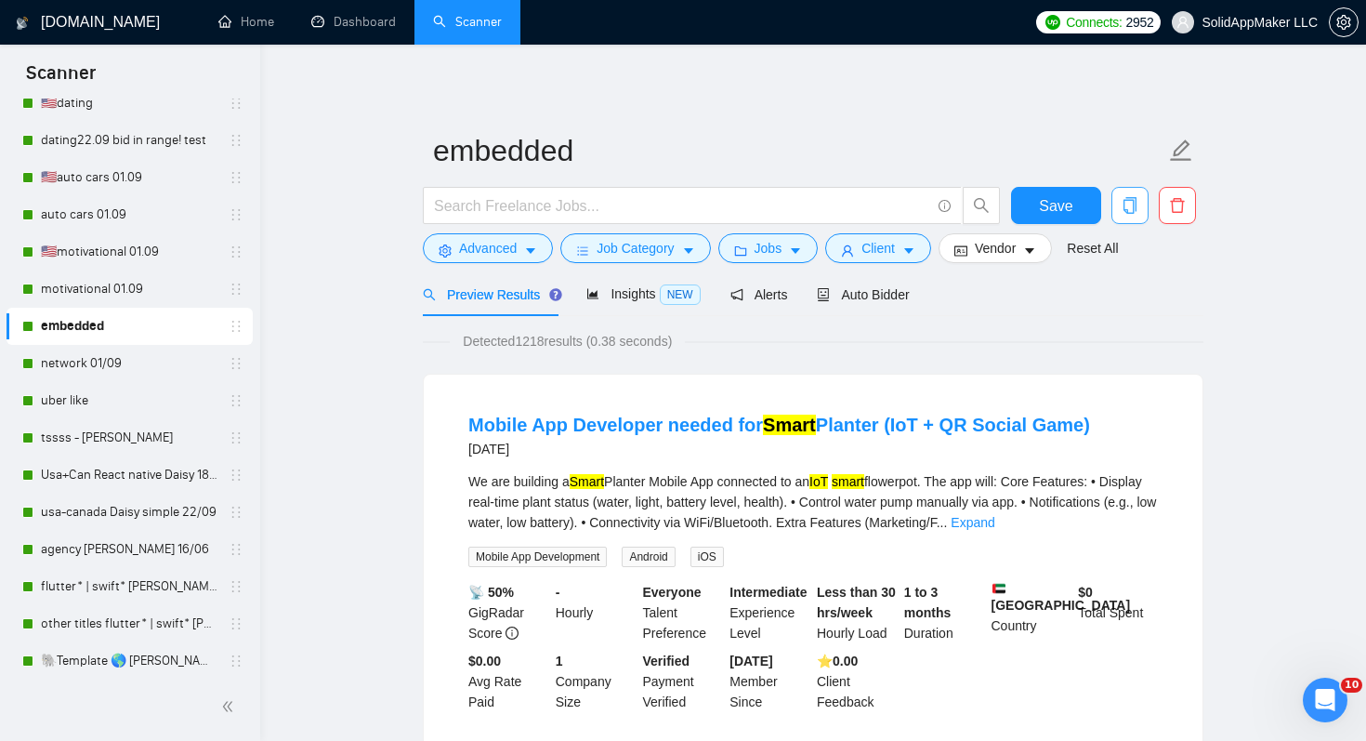
click at [1137, 203] on icon "copy" at bounding box center [1130, 205] width 13 height 17
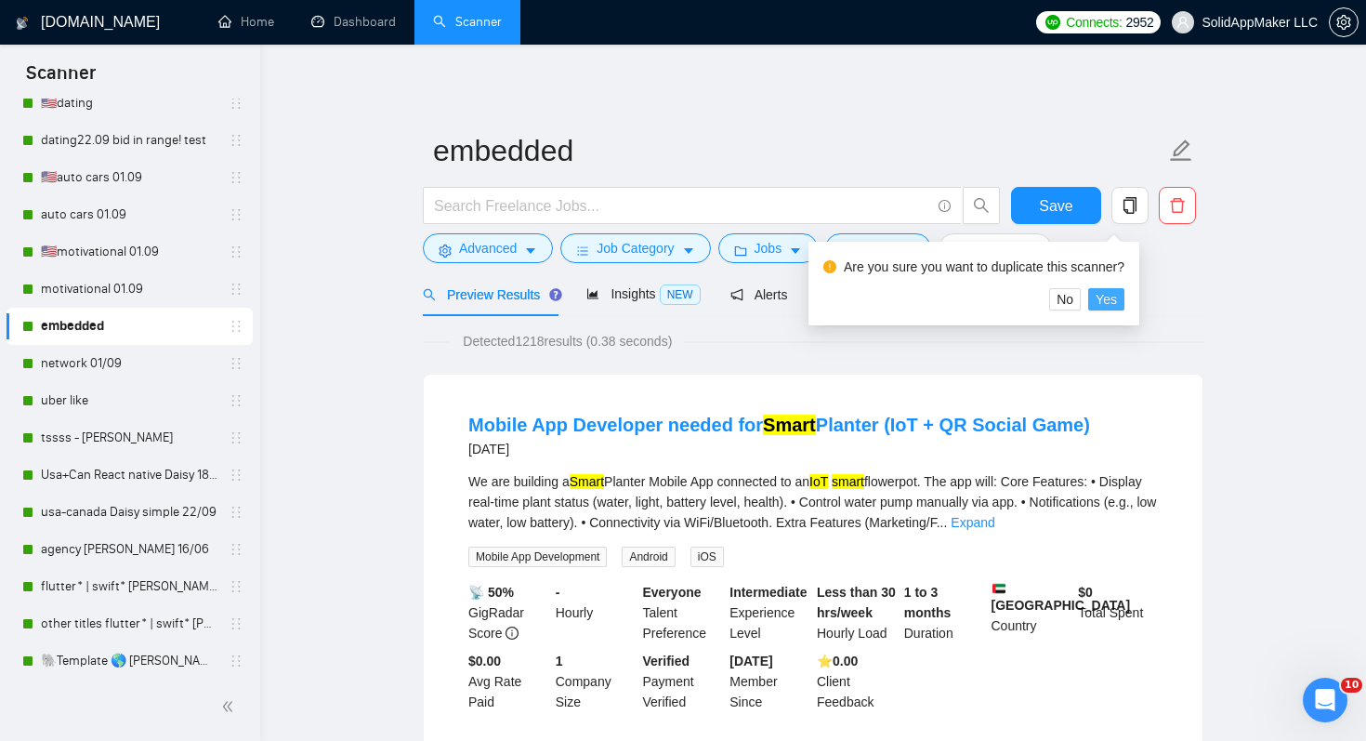
click at [1114, 307] on span "Yes" at bounding box center [1106, 299] width 21 height 20
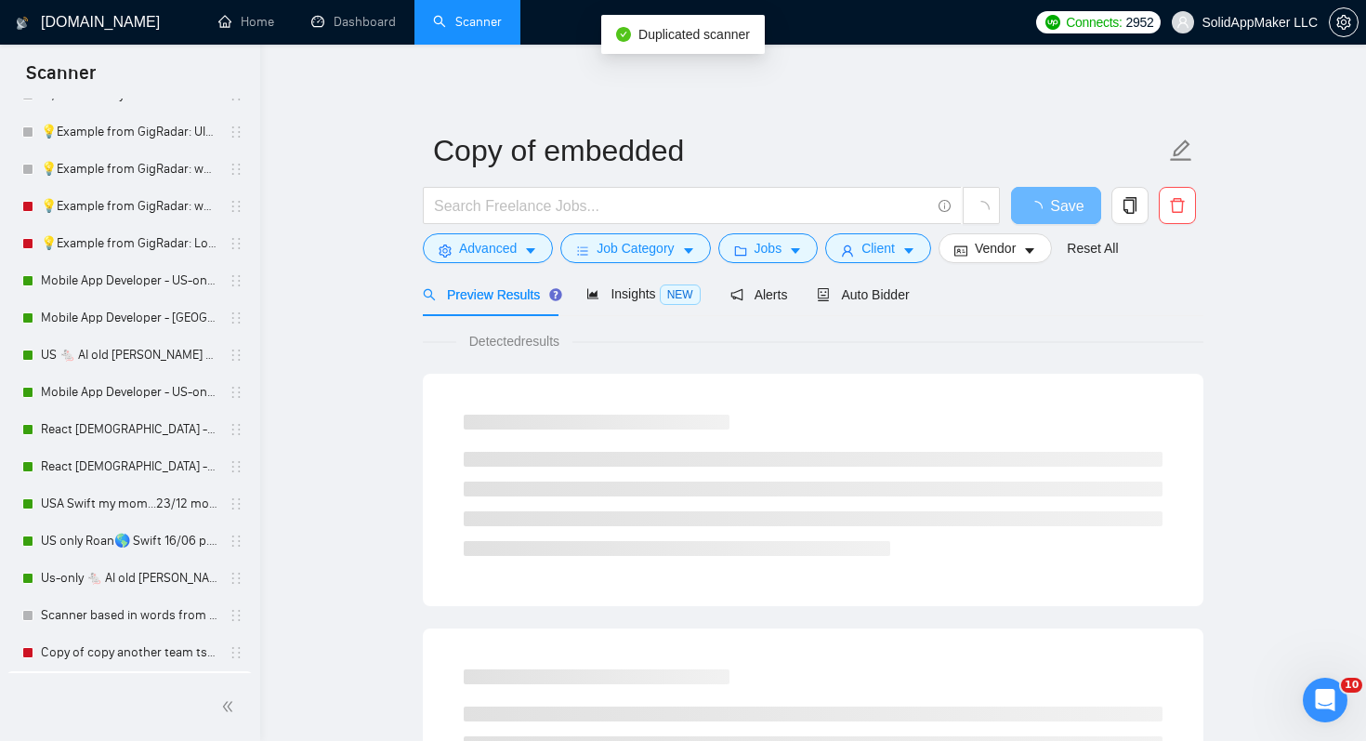
scroll to position [1674, 0]
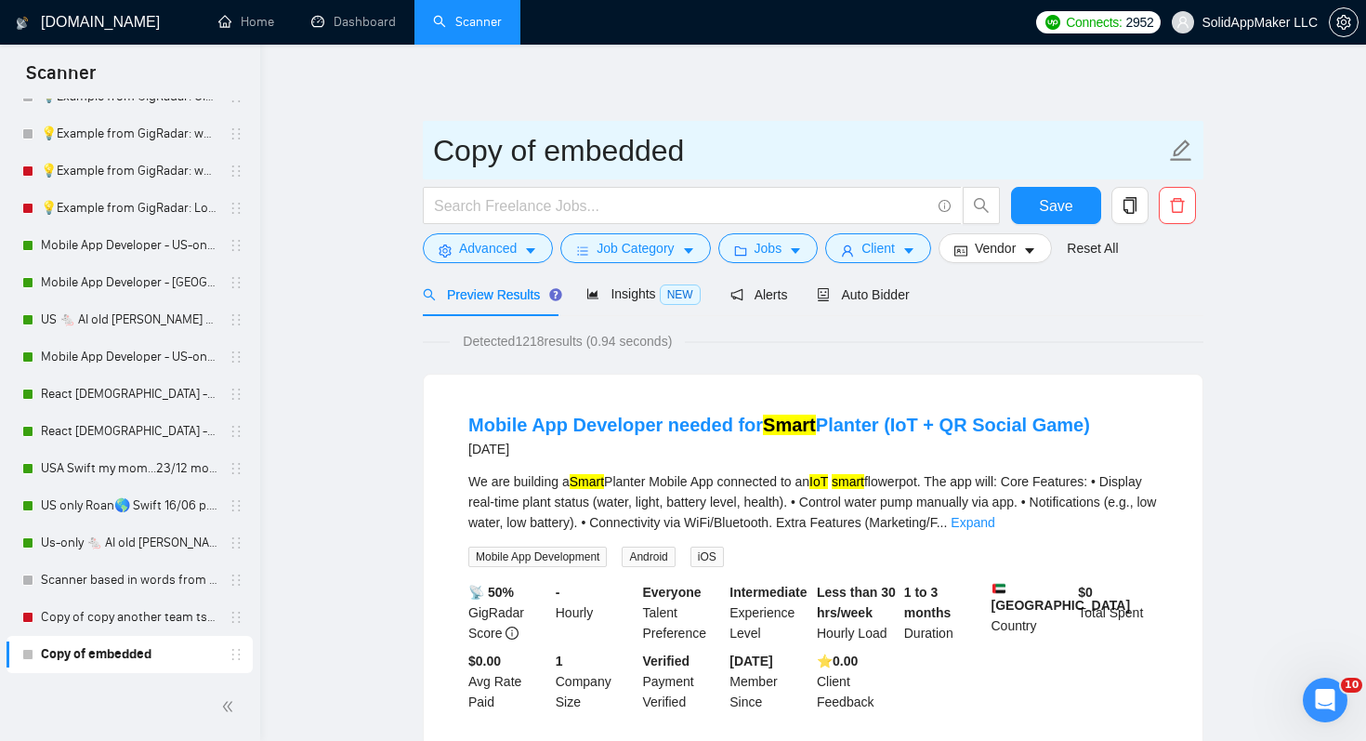
drag, startPoint x: 535, startPoint y: 145, endPoint x: 418, endPoint y: 145, distance: 117.1
paste input "🇺🇸"
type input "🇺🇸 embedded"
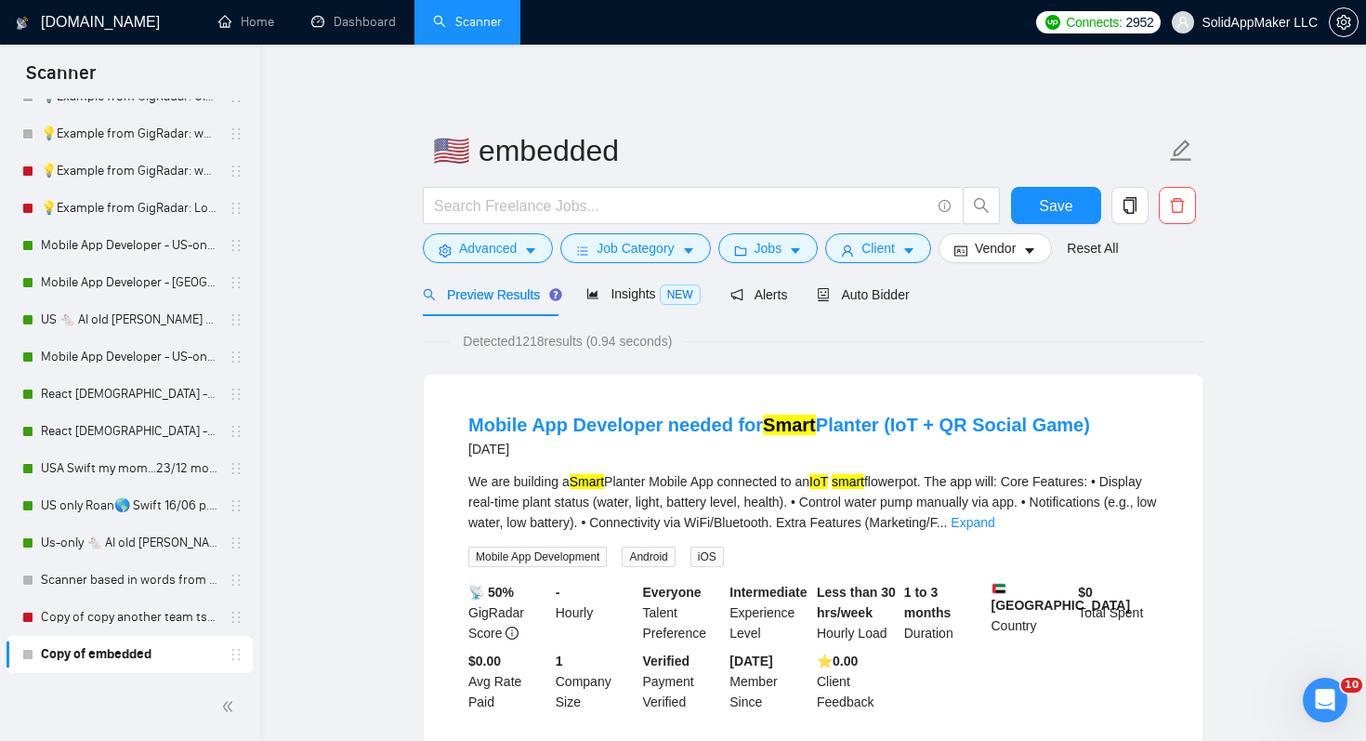
click at [1105, 332] on div "Detected 1218 results (0.94 seconds)" at bounding box center [813, 341] width 781 height 20
click at [1001, 239] on span "Vendor" at bounding box center [995, 248] width 41 height 20
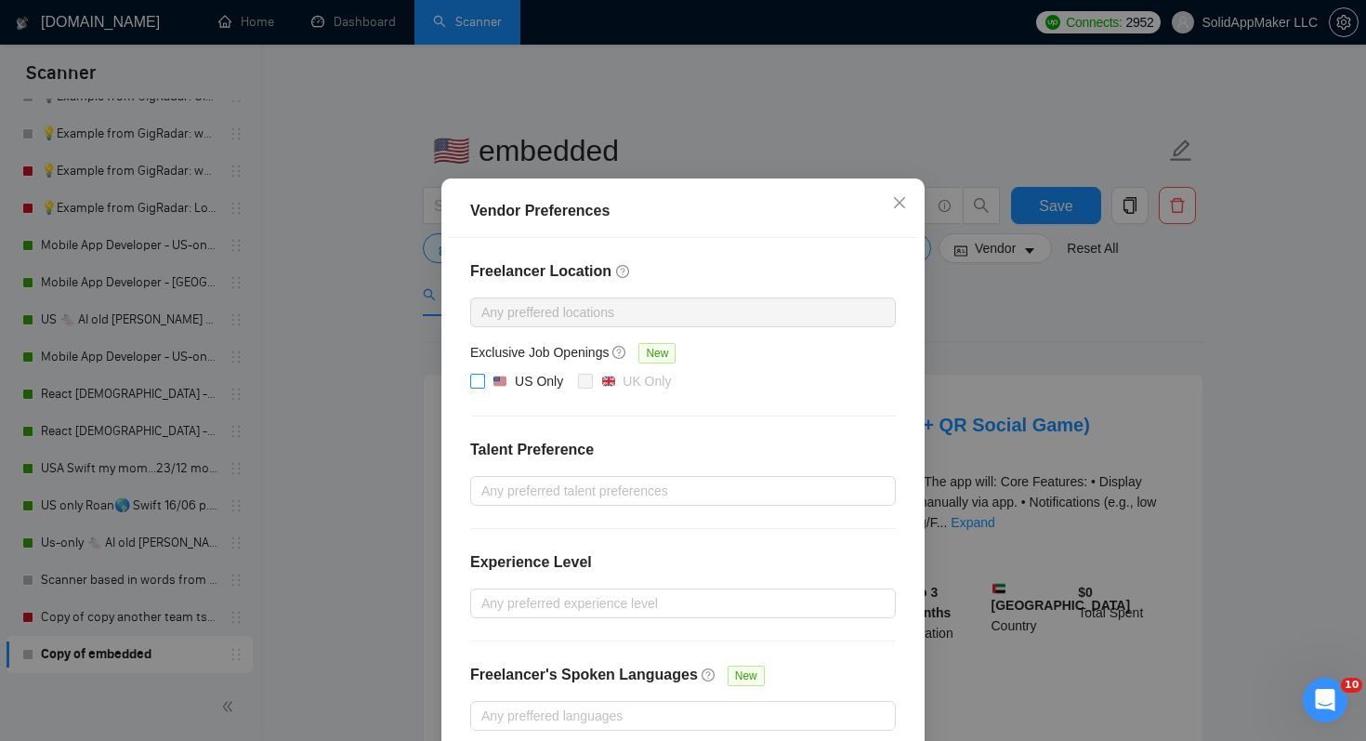
click at [510, 391] on div "US Only" at bounding box center [528, 381] width 71 height 20
click at [483, 387] on input "US Only" at bounding box center [476, 380] width 13 height 13
checkbox input "true"
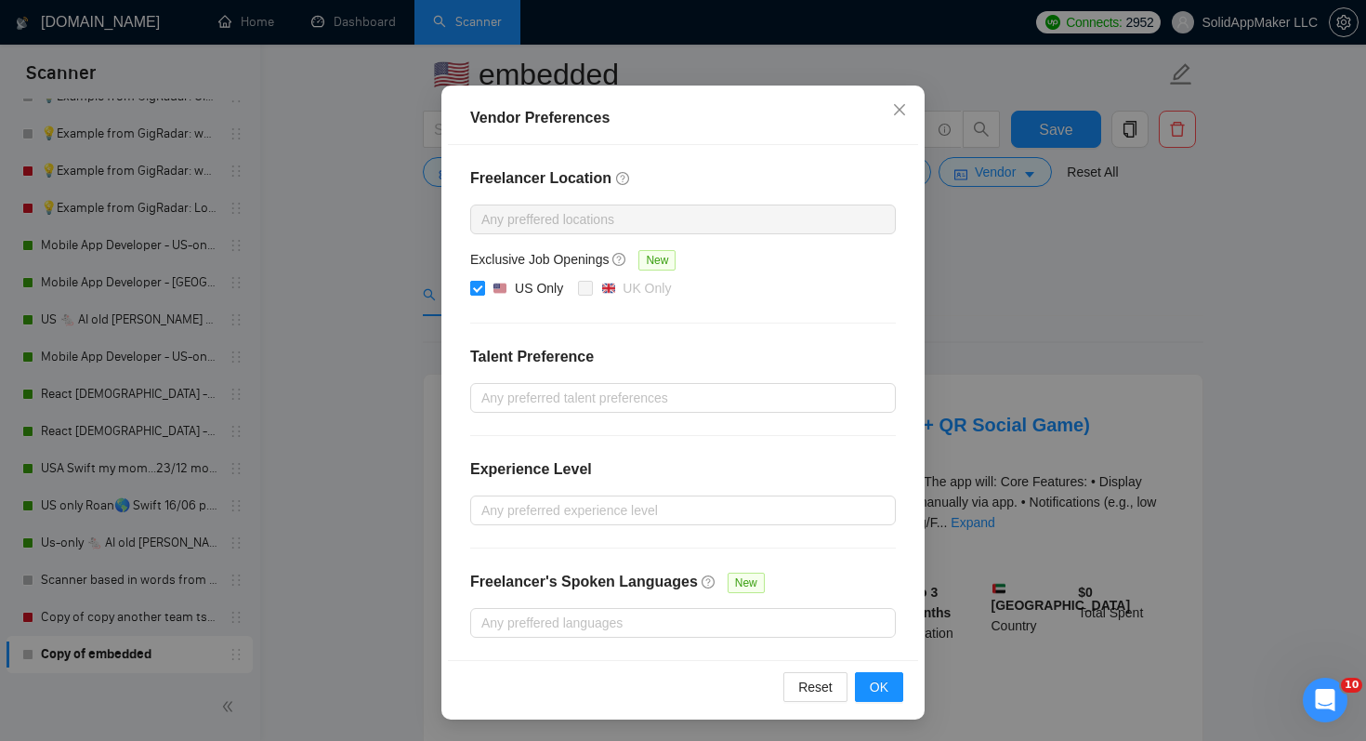
scroll to position [393, 0]
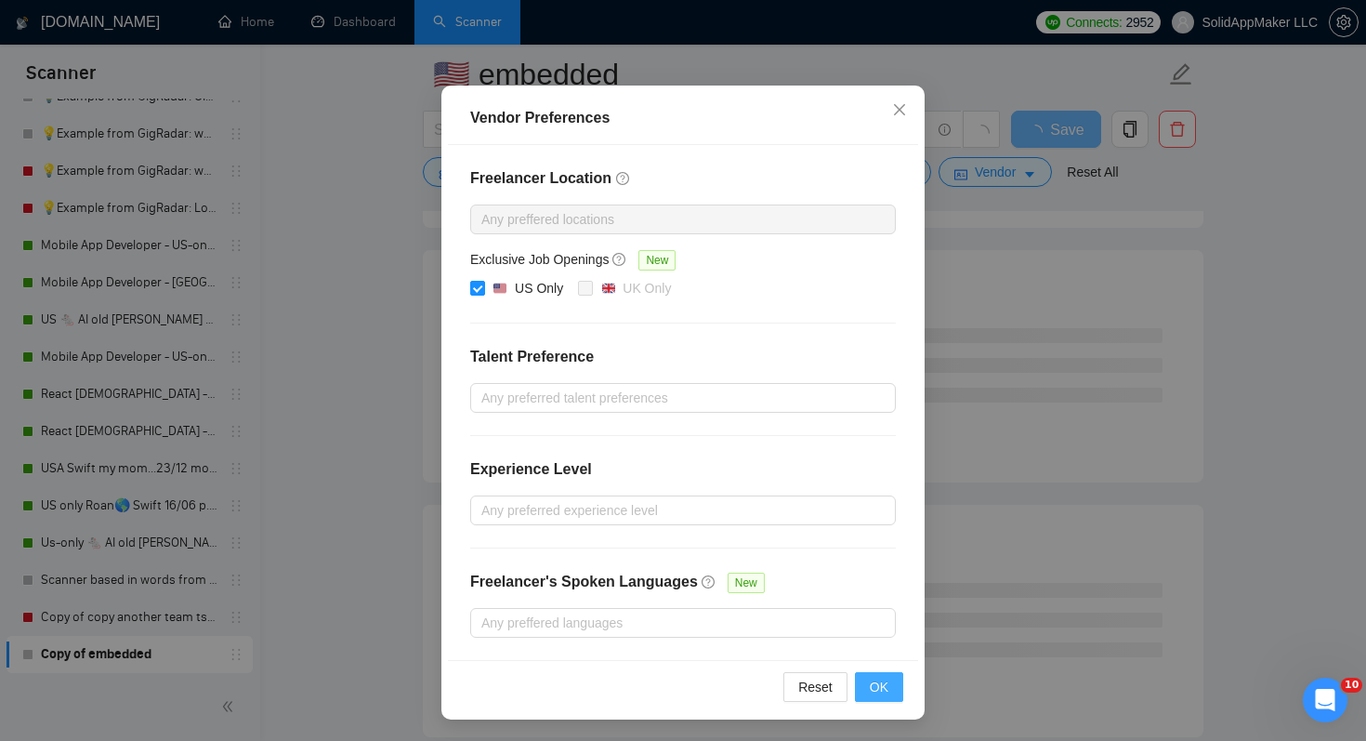
click at [900, 681] on button "OK" at bounding box center [879, 687] width 48 height 30
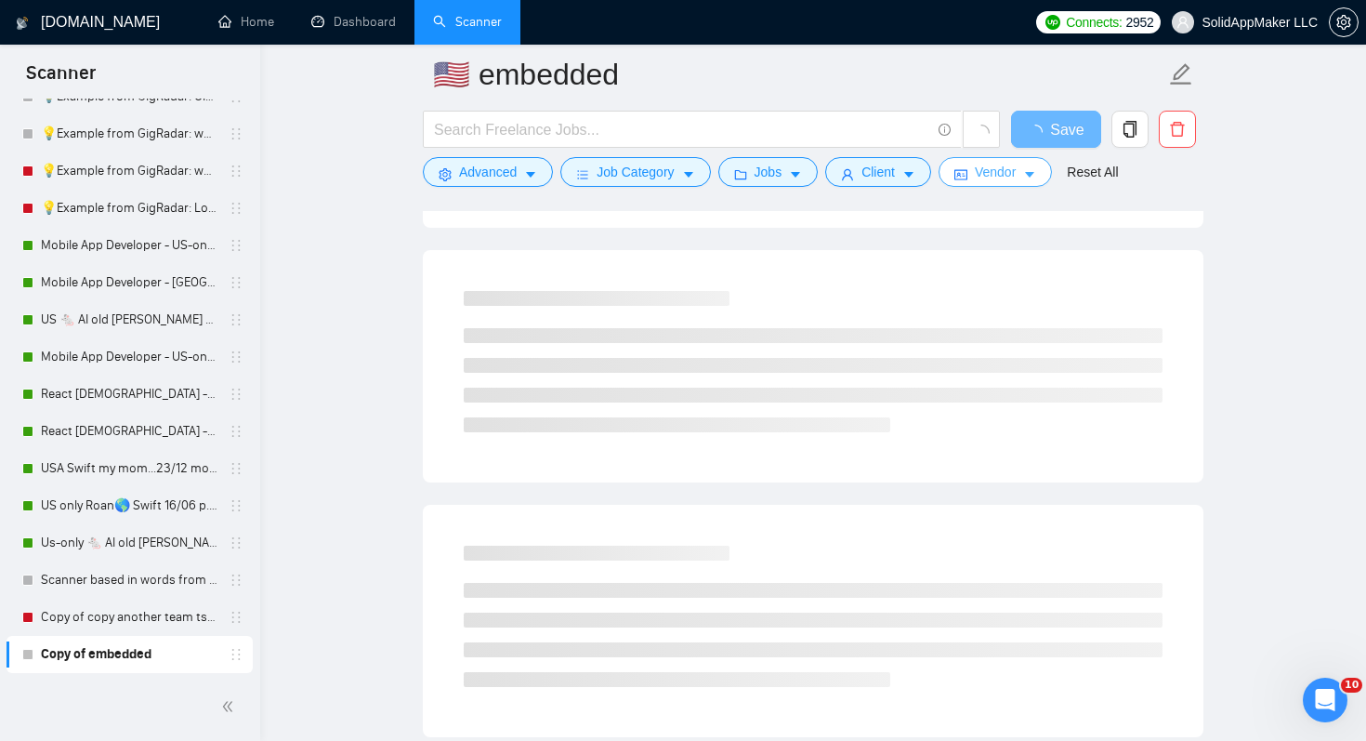
scroll to position [0, 0]
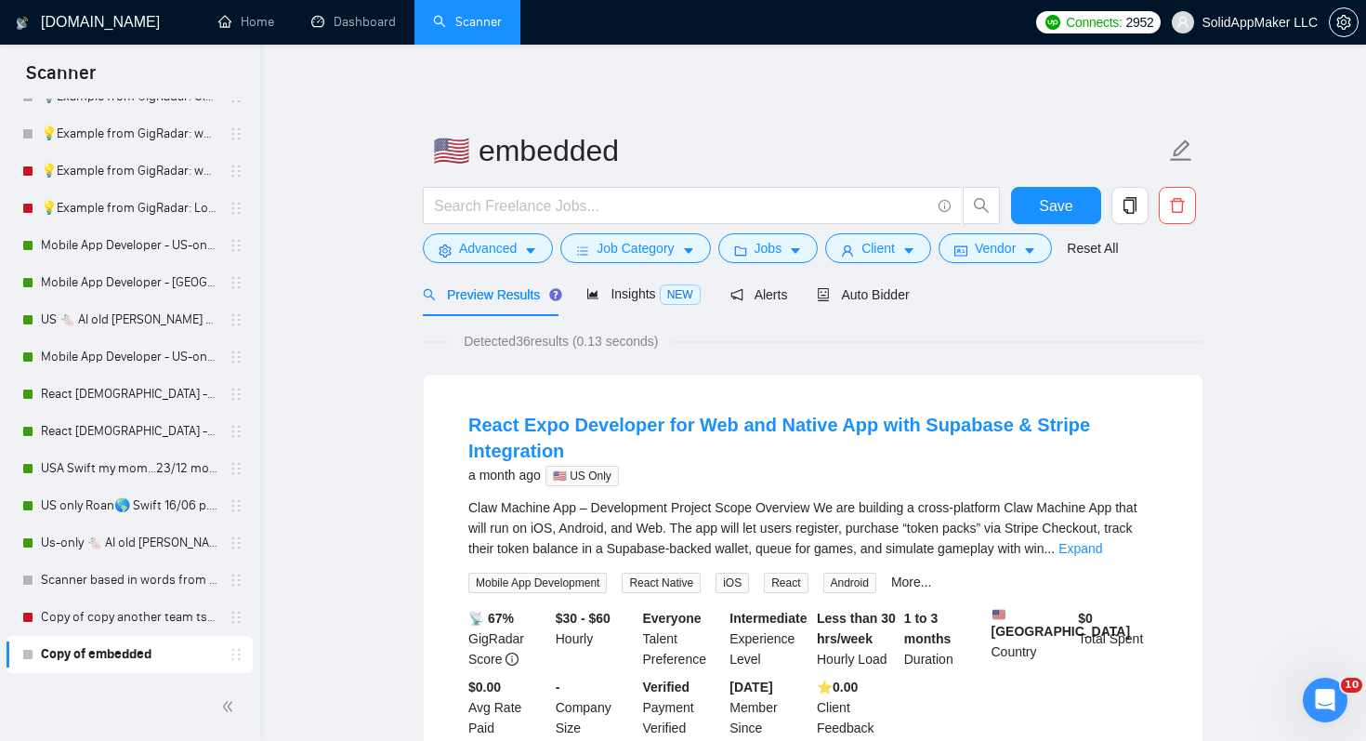
click at [990, 307] on div "Preview Results Insights NEW Alerts Auto Bidder" at bounding box center [813, 294] width 781 height 44
click at [892, 300] on span "Auto Bidder" at bounding box center [863, 294] width 92 height 15
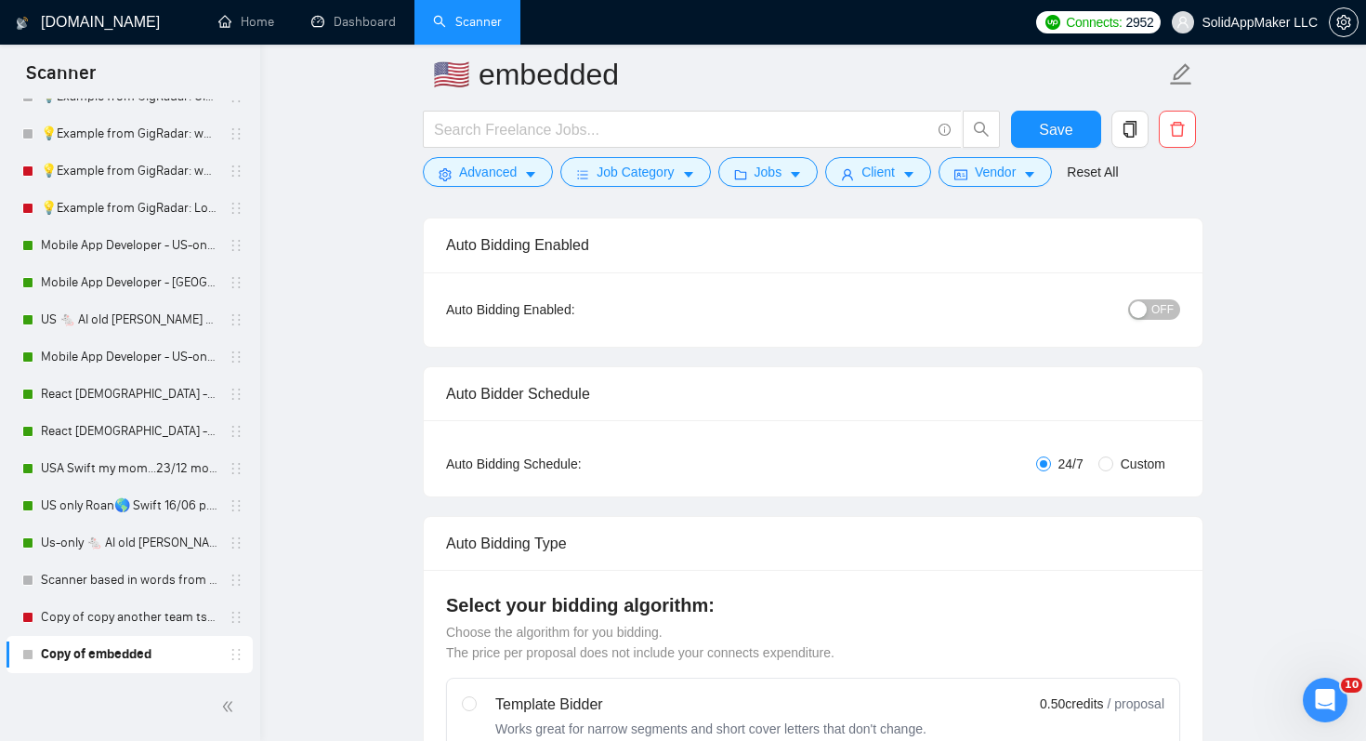
scroll to position [130, 0]
click at [1146, 310] on div "button" at bounding box center [1138, 311] width 17 height 17
click at [1047, 124] on span "Save" at bounding box center [1055, 129] width 33 height 23
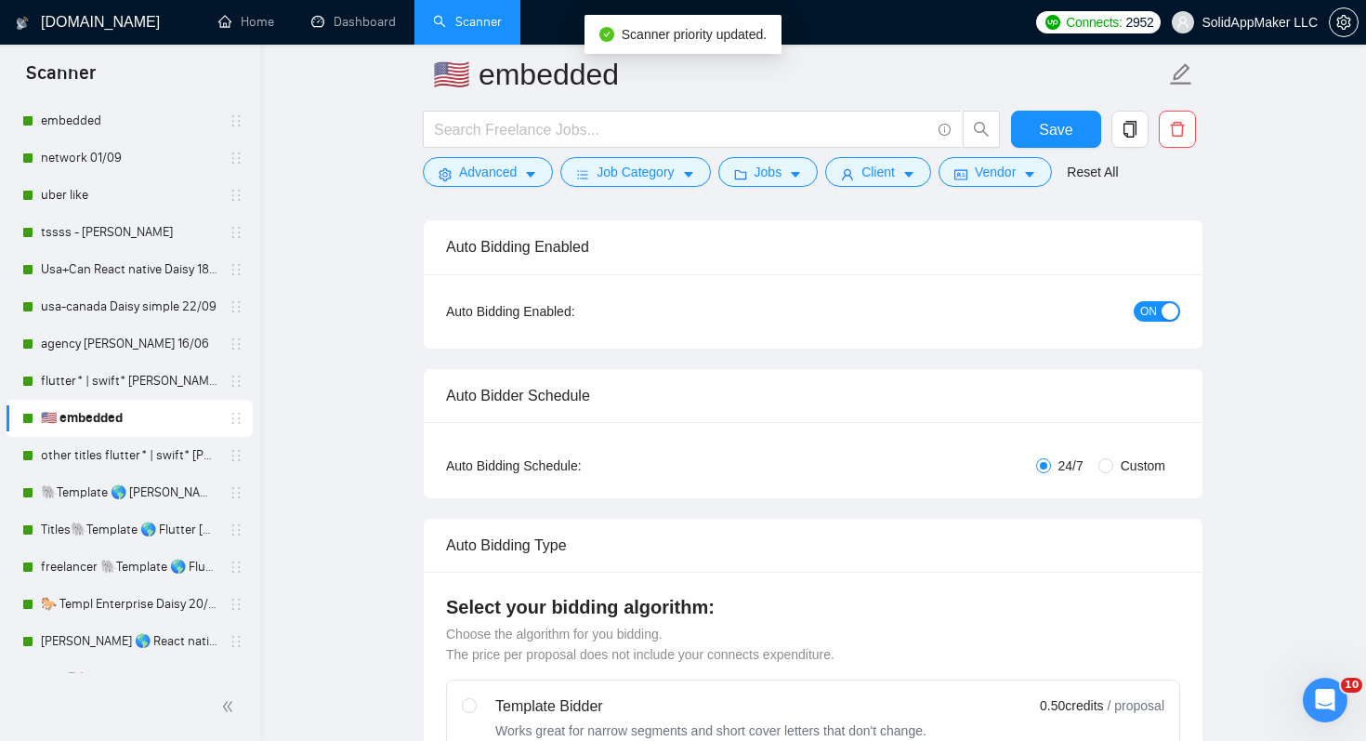
scroll to position [361, 0]
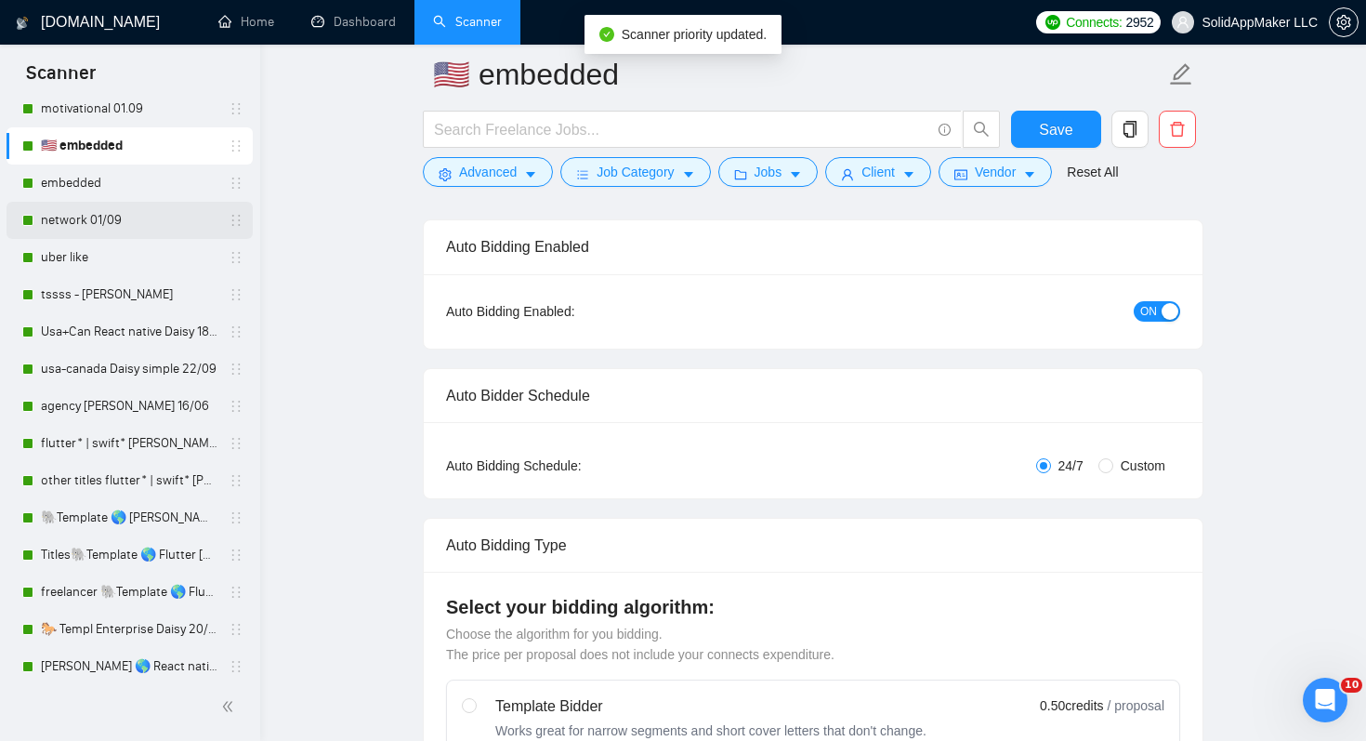
click at [191, 217] on link "network 01/09" at bounding box center [129, 220] width 177 height 37
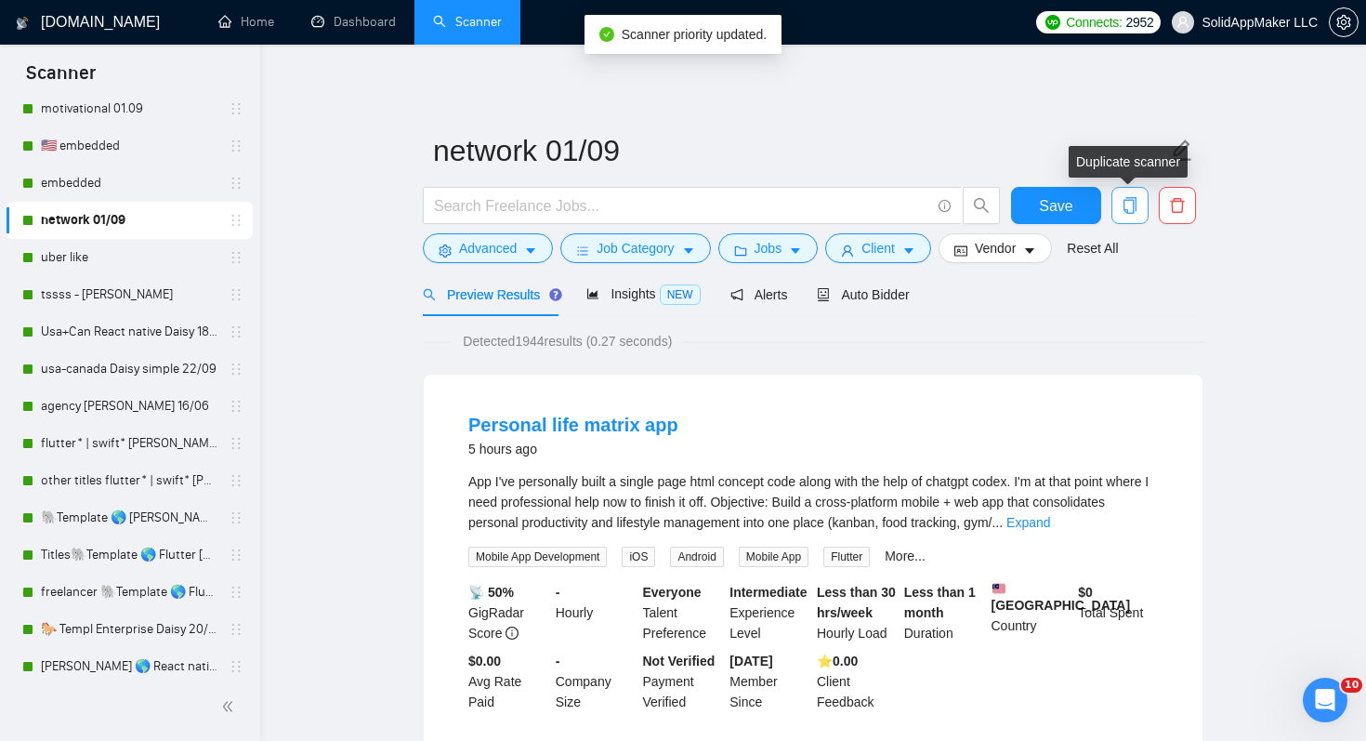
click at [1131, 212] on icon "copy" at bounding box center [1130, 205] width 17 height 17
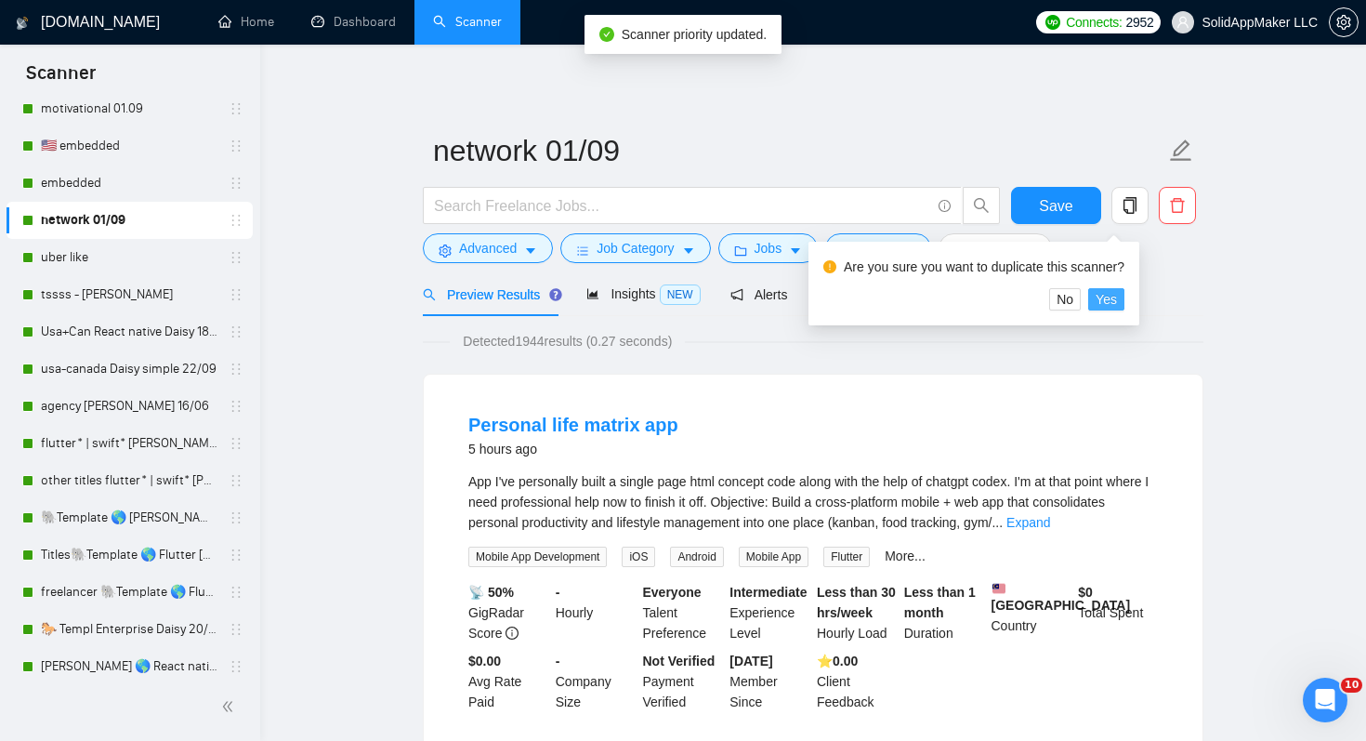
click at [1116, 305] on span "Yes" at bounding box center [1106, 299] width 21 height 20
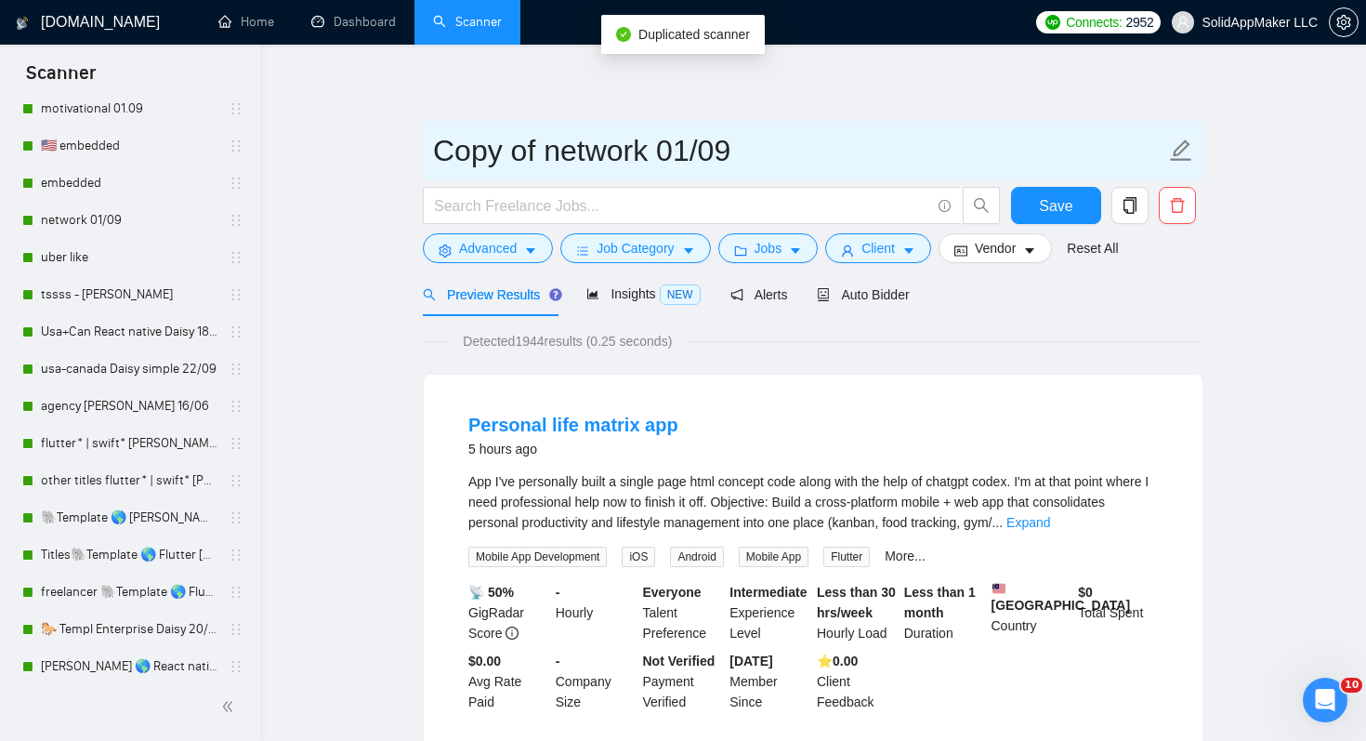
drag, startPoint x: 537, startPoint y: 150, endPoint x: 383, endPoint y: 150, distance: 154.3
paste input "🇺🇸"
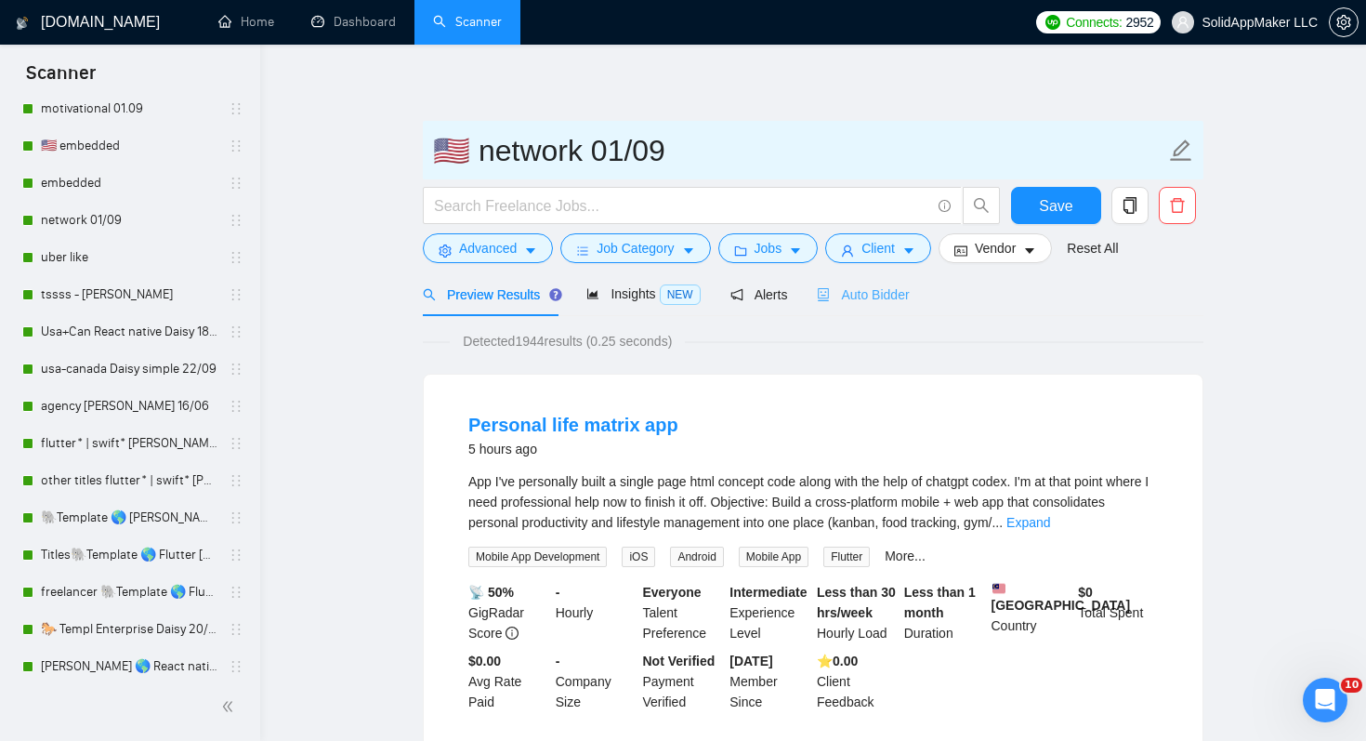
type input "🇺🇸 network 01/09"
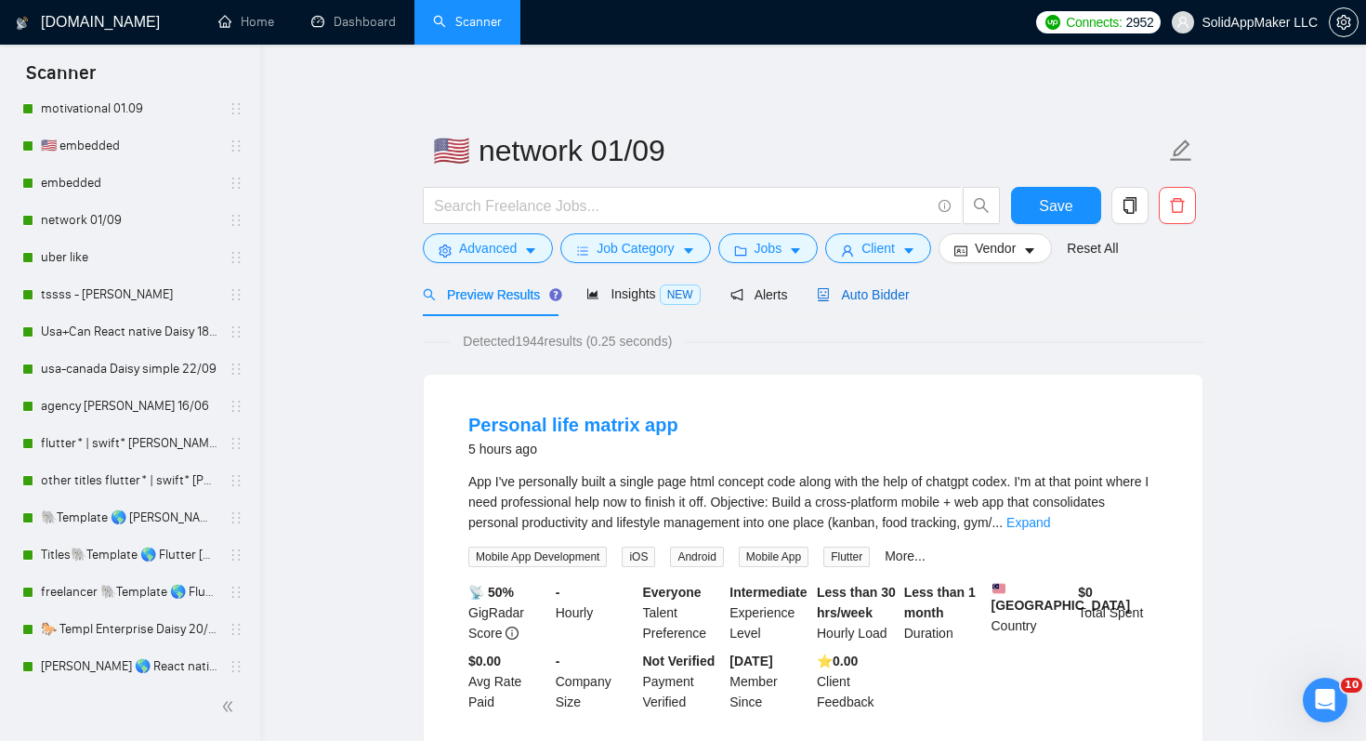
click at [871, 293] on span "Auto Bidder" at bounding box center [863, 294] width 92 height 15
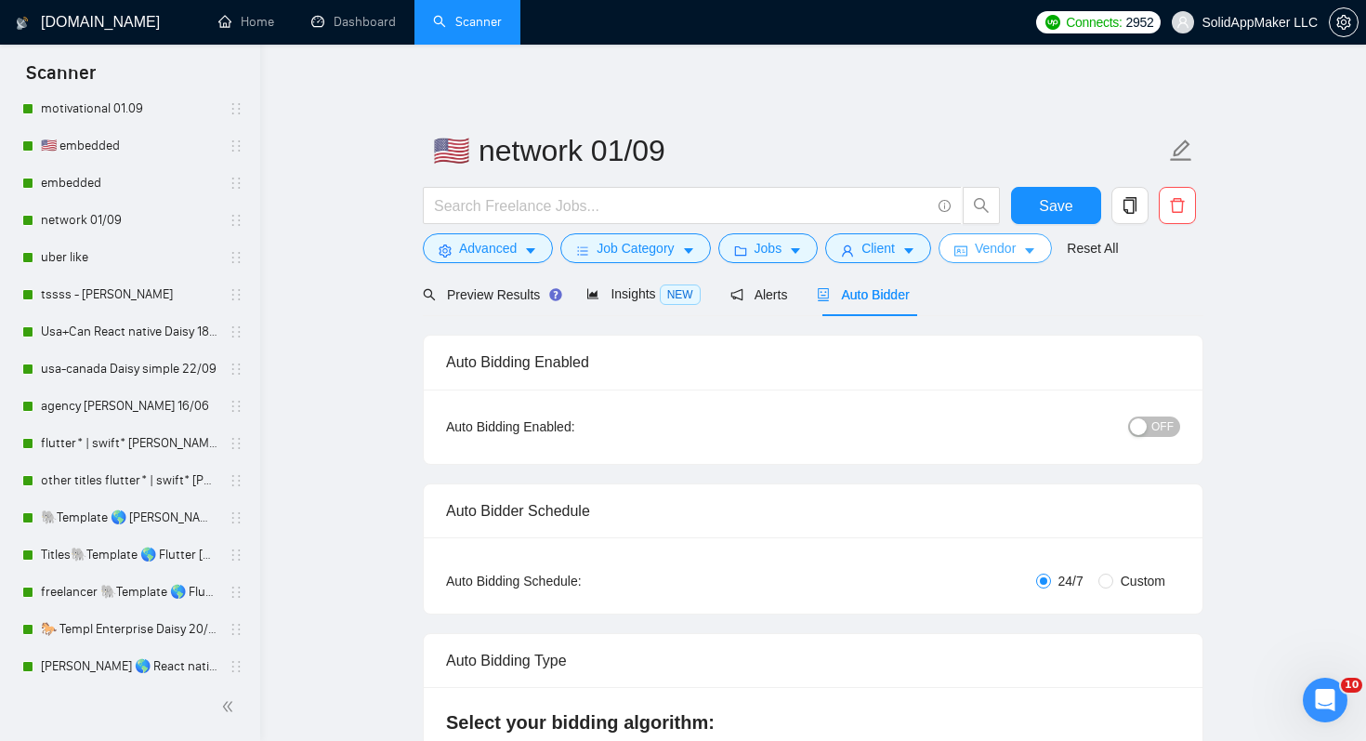
click at [1016, 250] on span "Vendor" at bounding box center [995, 248] width 41 height 20
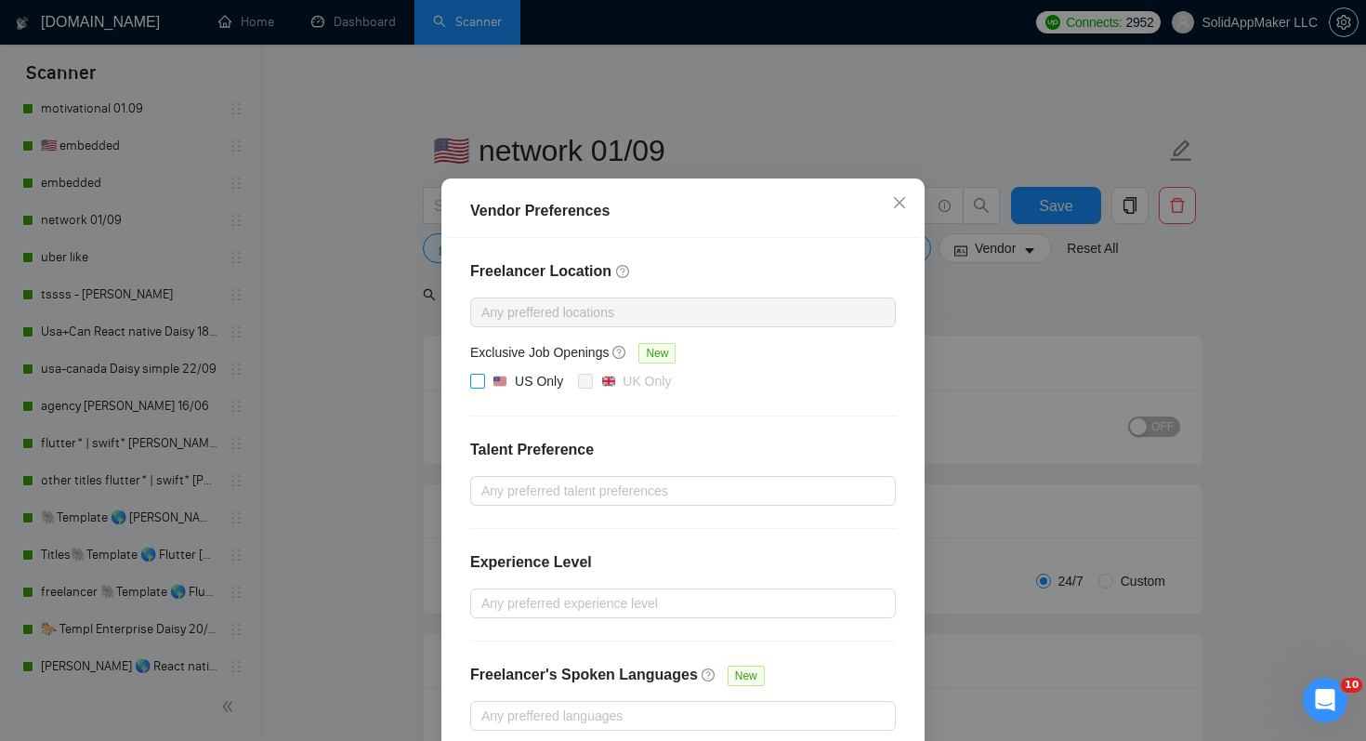
click at [529, 391] on div "US Only" at bounding box center [539, 381] width 48 height 20
click at [483, 387] on input "US Only" at bounding box center [476, 380] width 13 height 13
checkbox input "true"
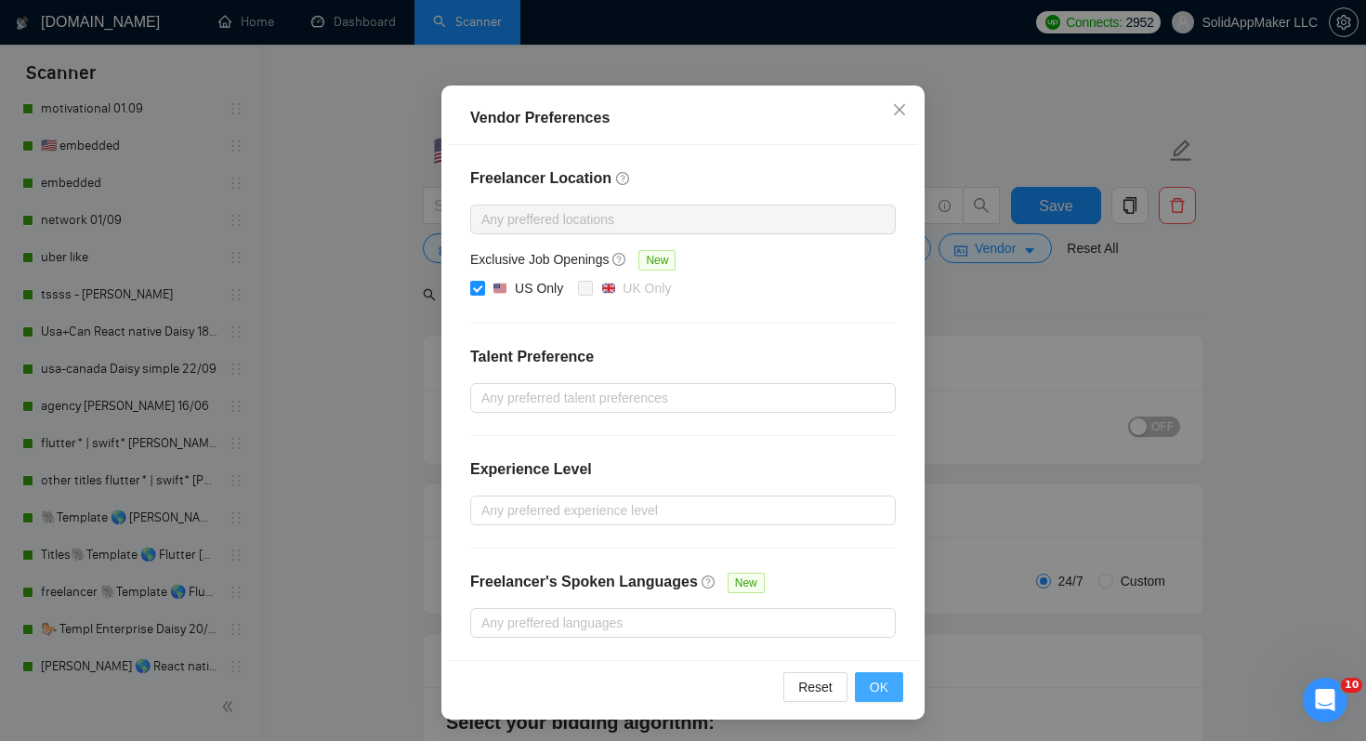
click at [889, 696] on button "OK" at bounding box center [879, 687] width 48 height 30
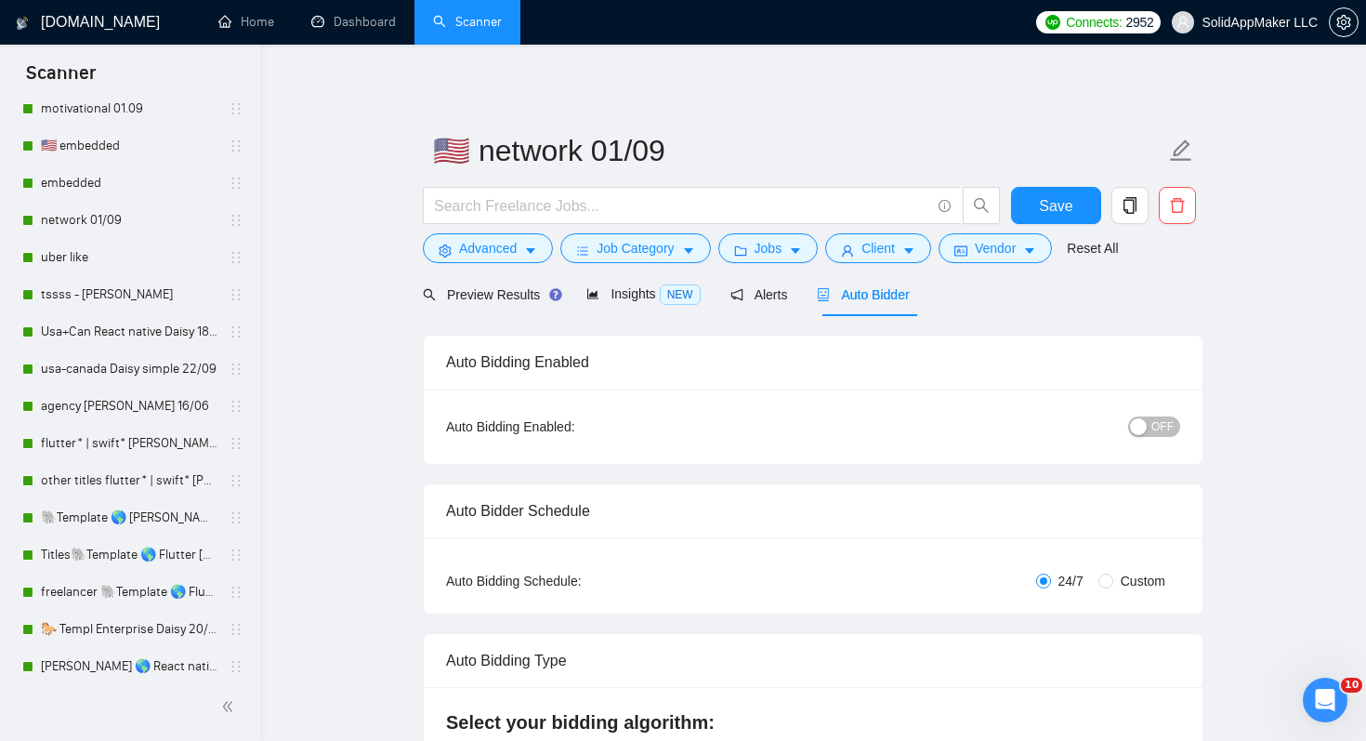
scroll to position [0, 0]
click at [1148, 427] on button "OFF" at bounding box center [1154, 426] width 52 height 20
click at [1060, 213] on span "Save" at bounding box center [1055, 205] width 33 height 23
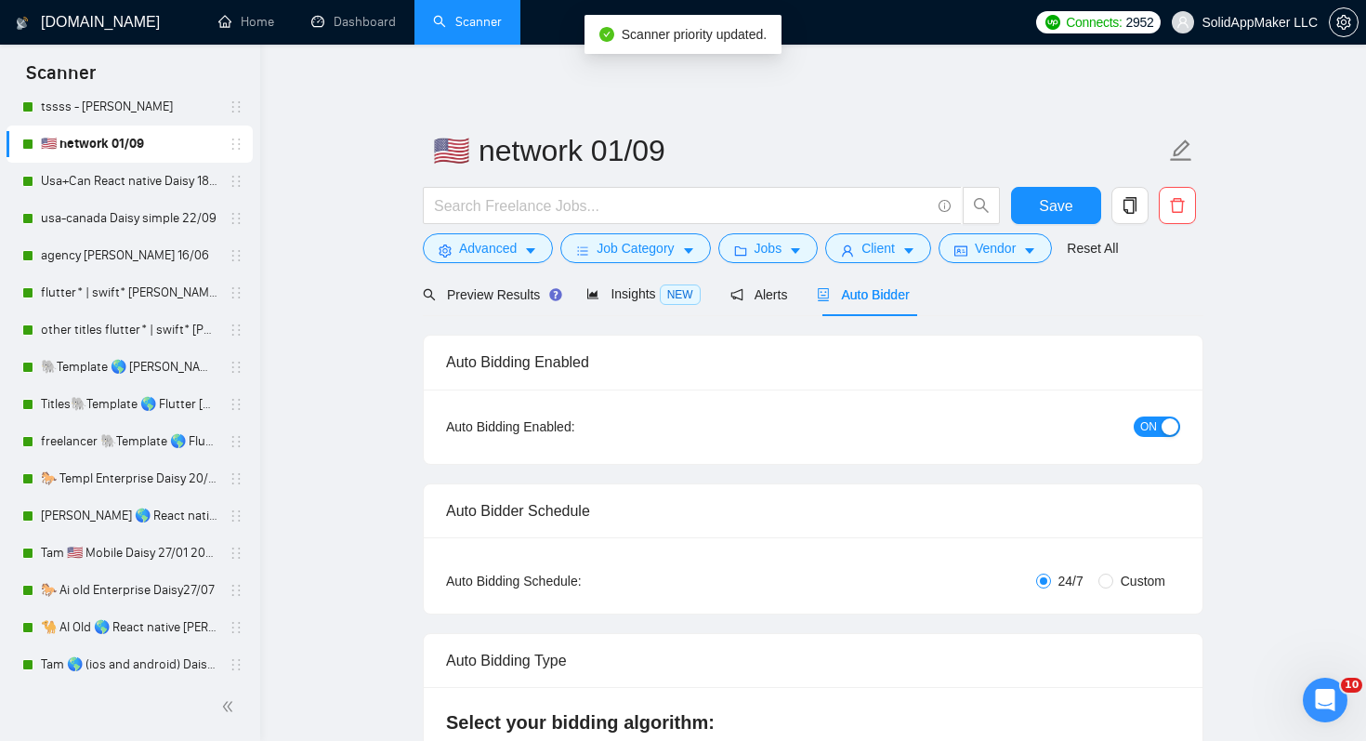
scroll to position [340, 0]
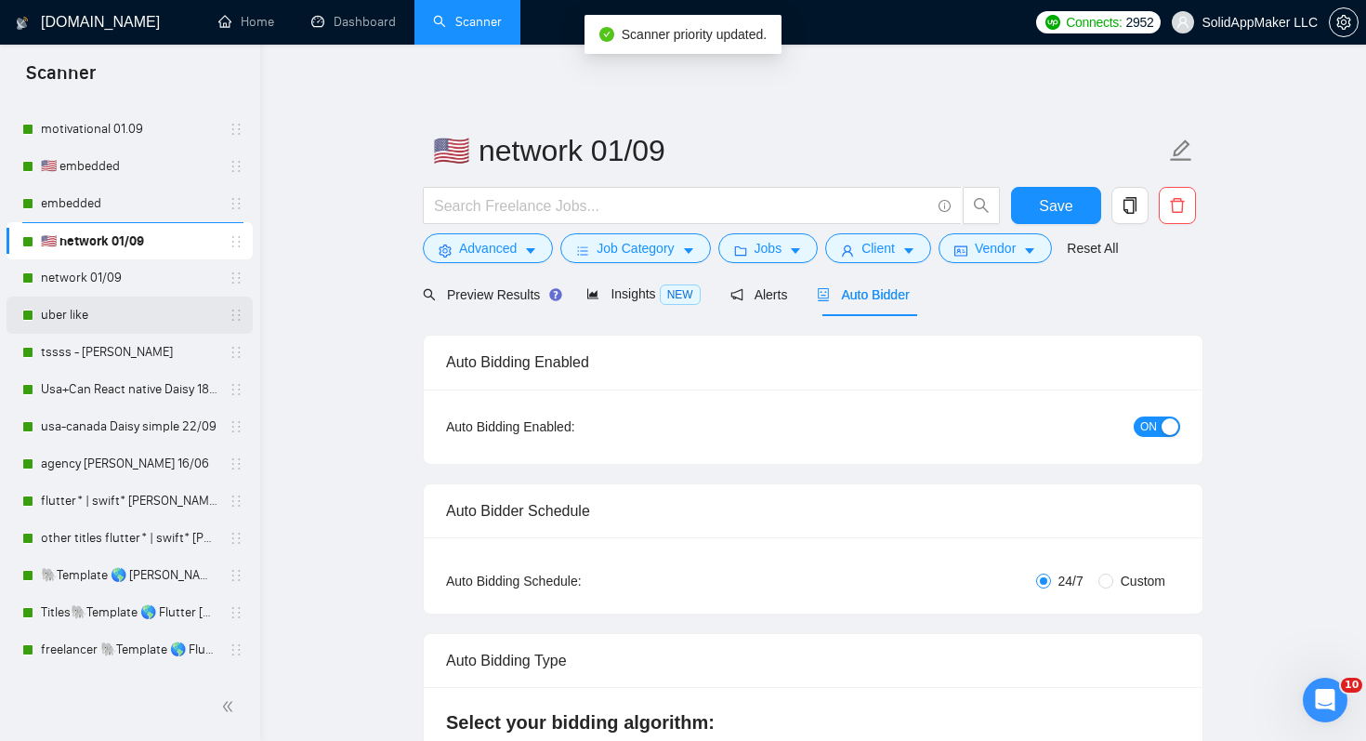
click at [153, 303] on link "uber like" at bounding box center [129, 314] width 177 height 37
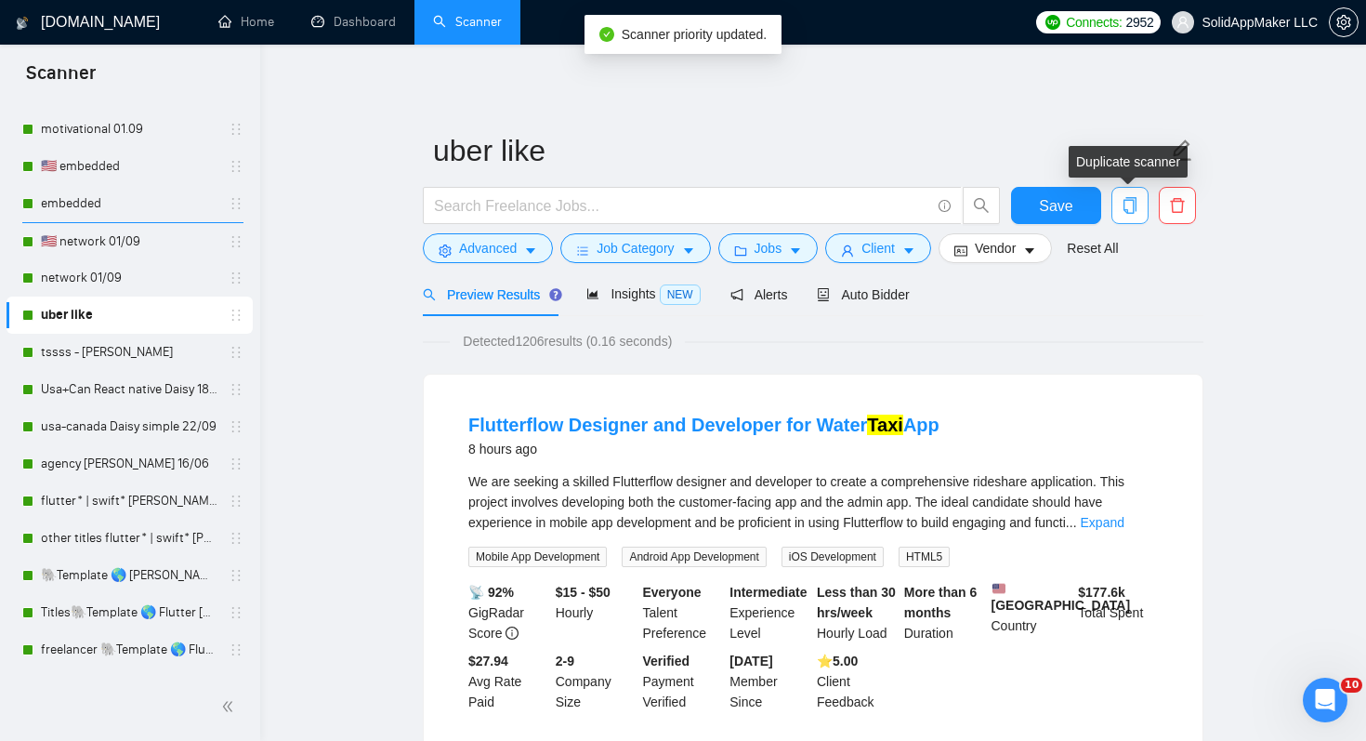
click at [1134, 207] on icon "copy" at bounding box center [1130, 205] width 13 height 17
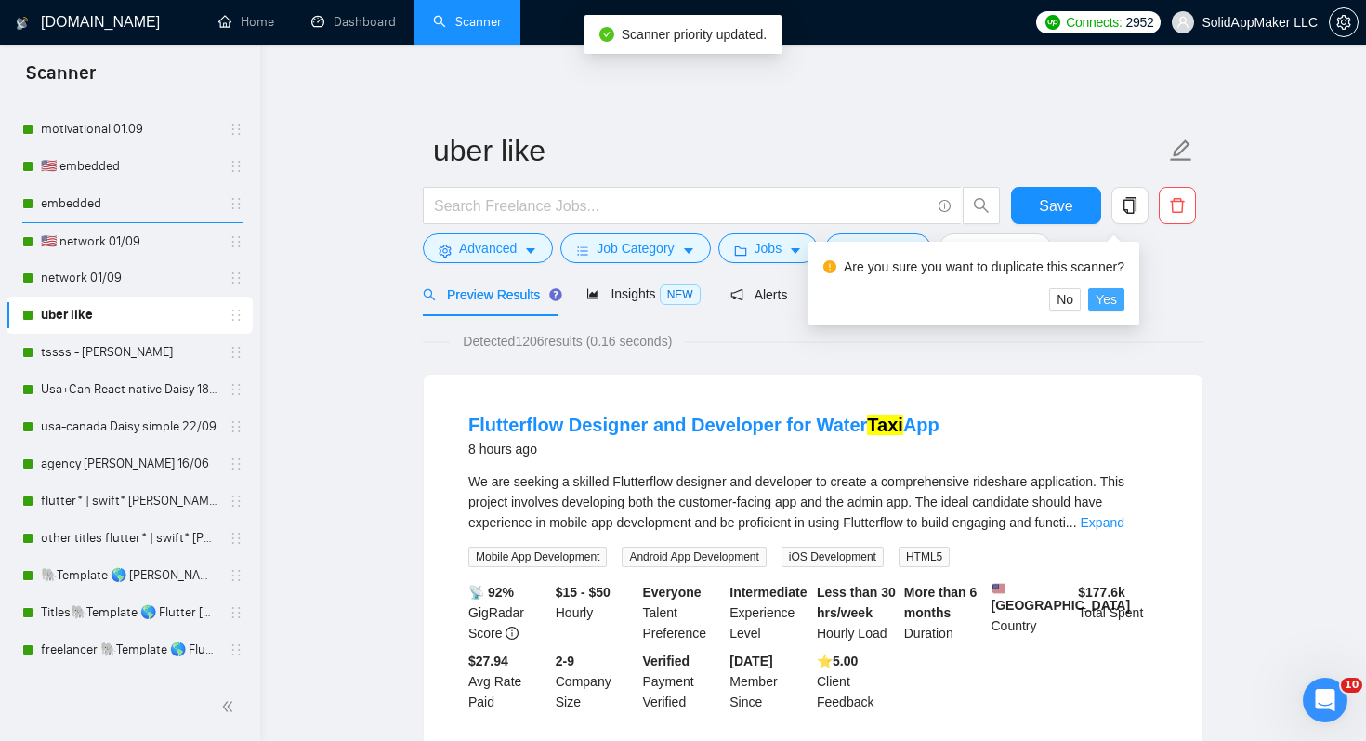
click at [1115, 301] on span "Yes" at bounding box center [1106, 299] width 21 height 20
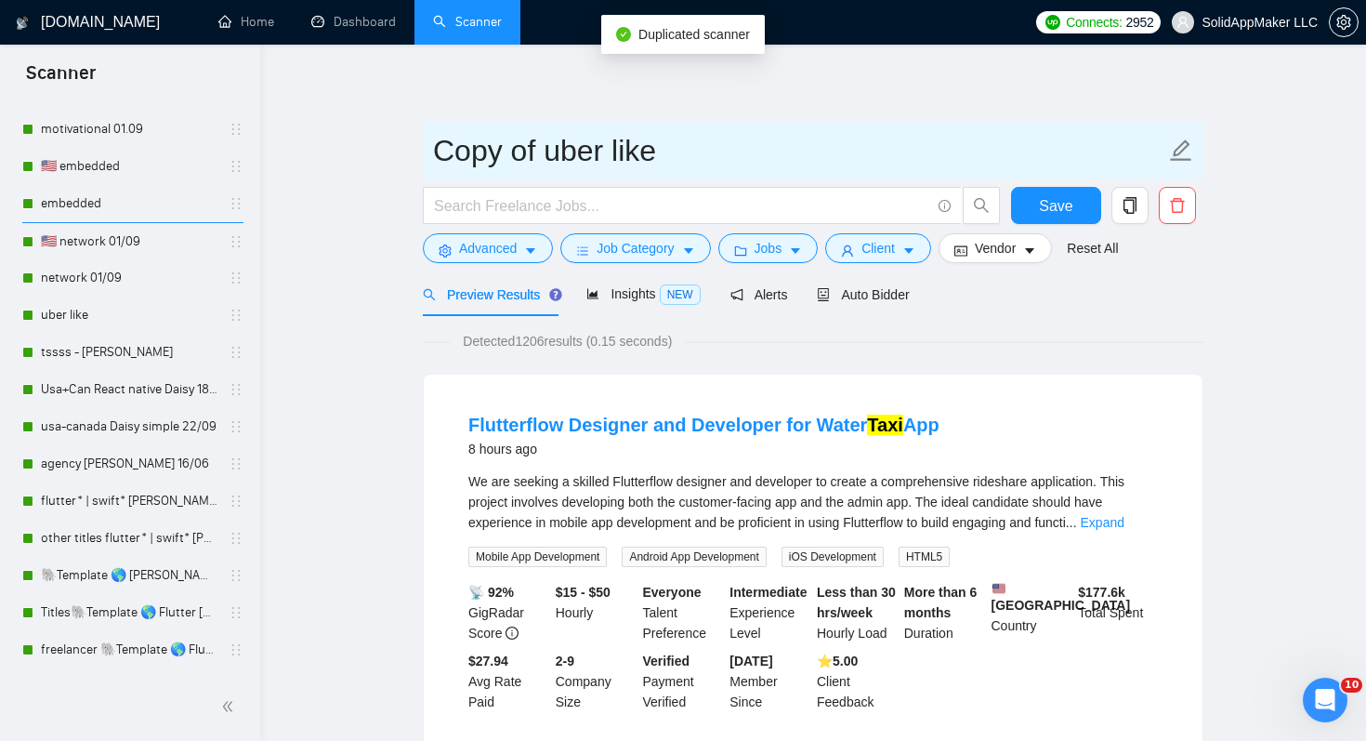
drag, startPoint x: 541, startPoint y: 145, endPoint x: 364, endPoint y: 138, distance: 176.7
paste input "🇺🇸"
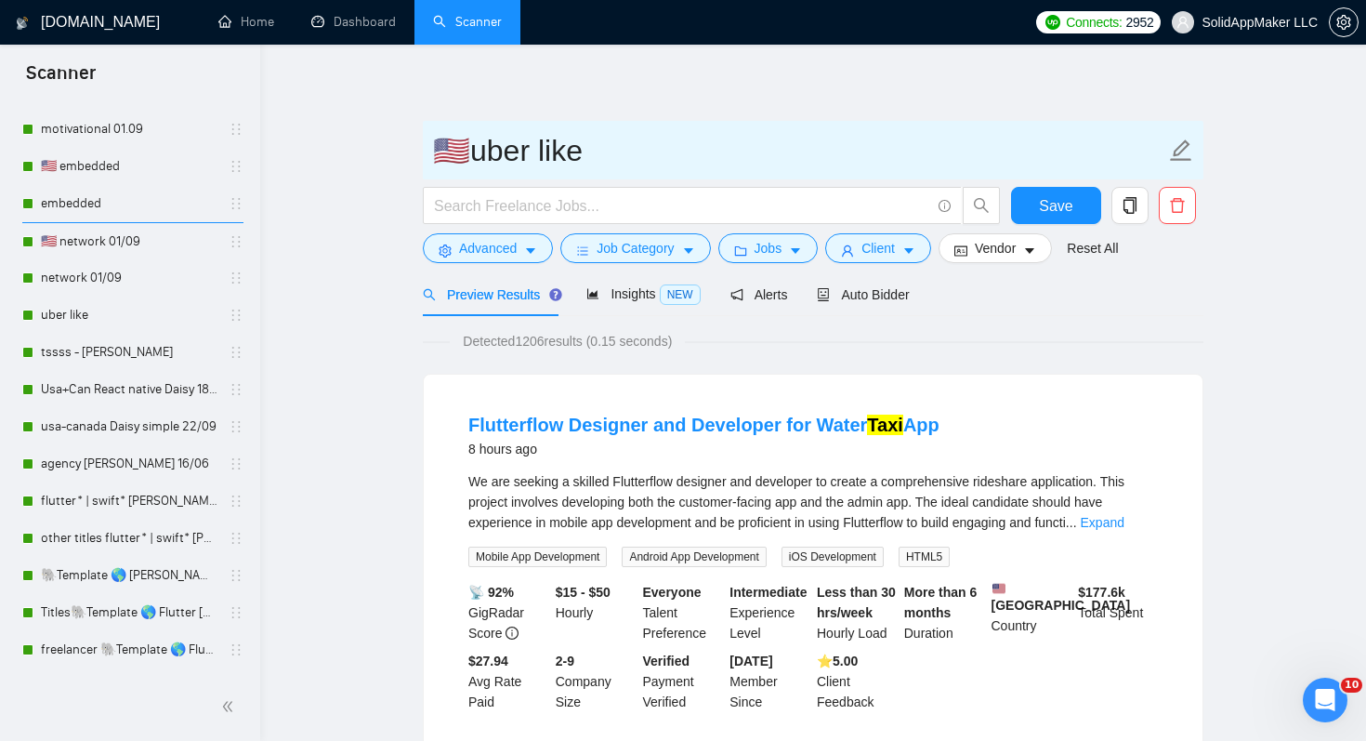
type input "🇺🇸uber like"
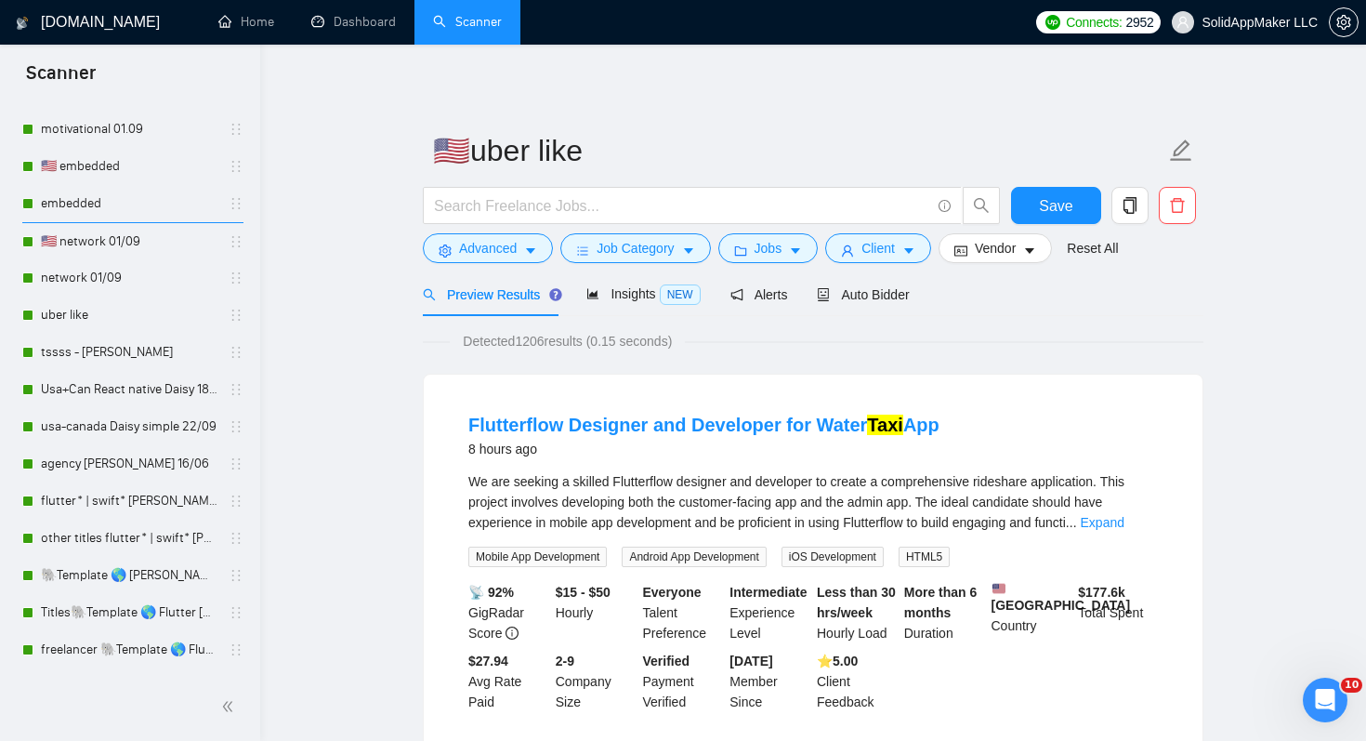
click at [1073, 303] on div "Preview Results Insights NEW Alerts Auto Bidder" at bounding box center [813, 294] width 781 height 44
click at [905, 299] on span "Auto Bidder" at bounding box center [863, 294] width 92 height 15
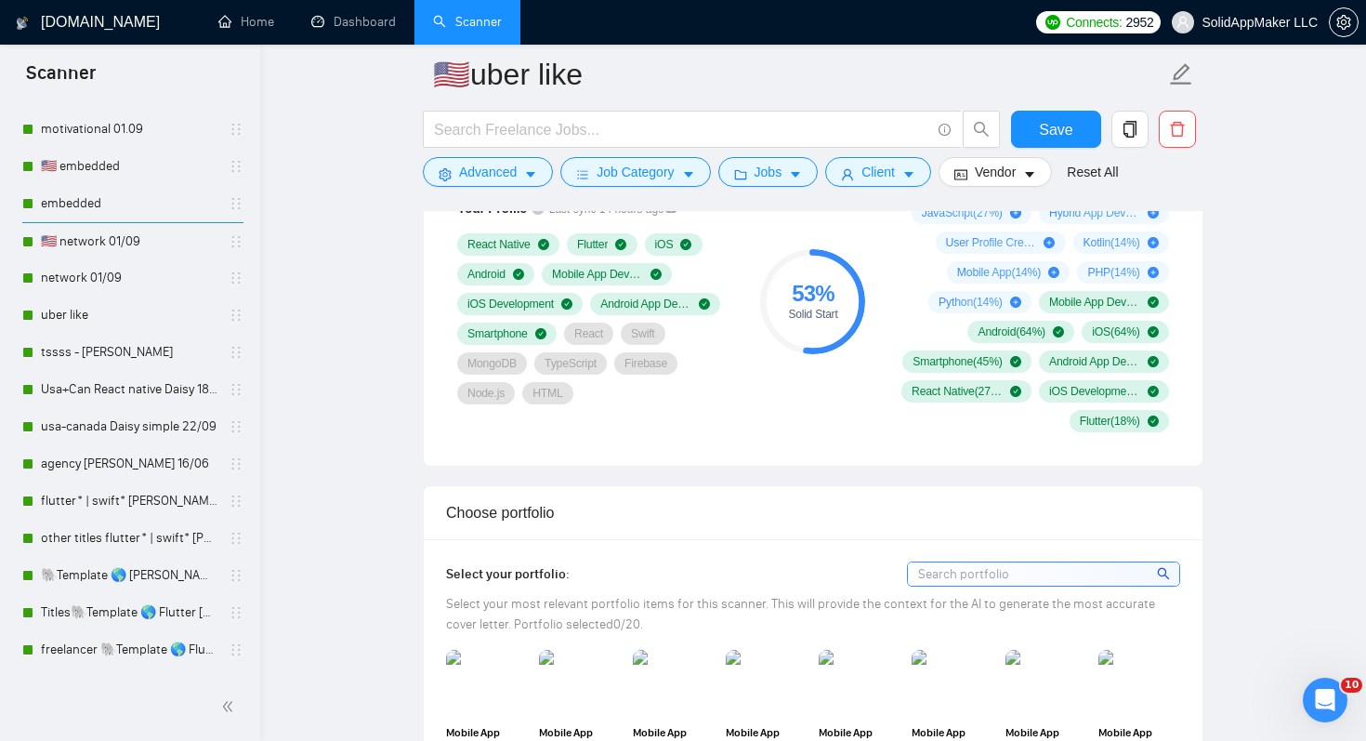
scroll to position [1323, 0]
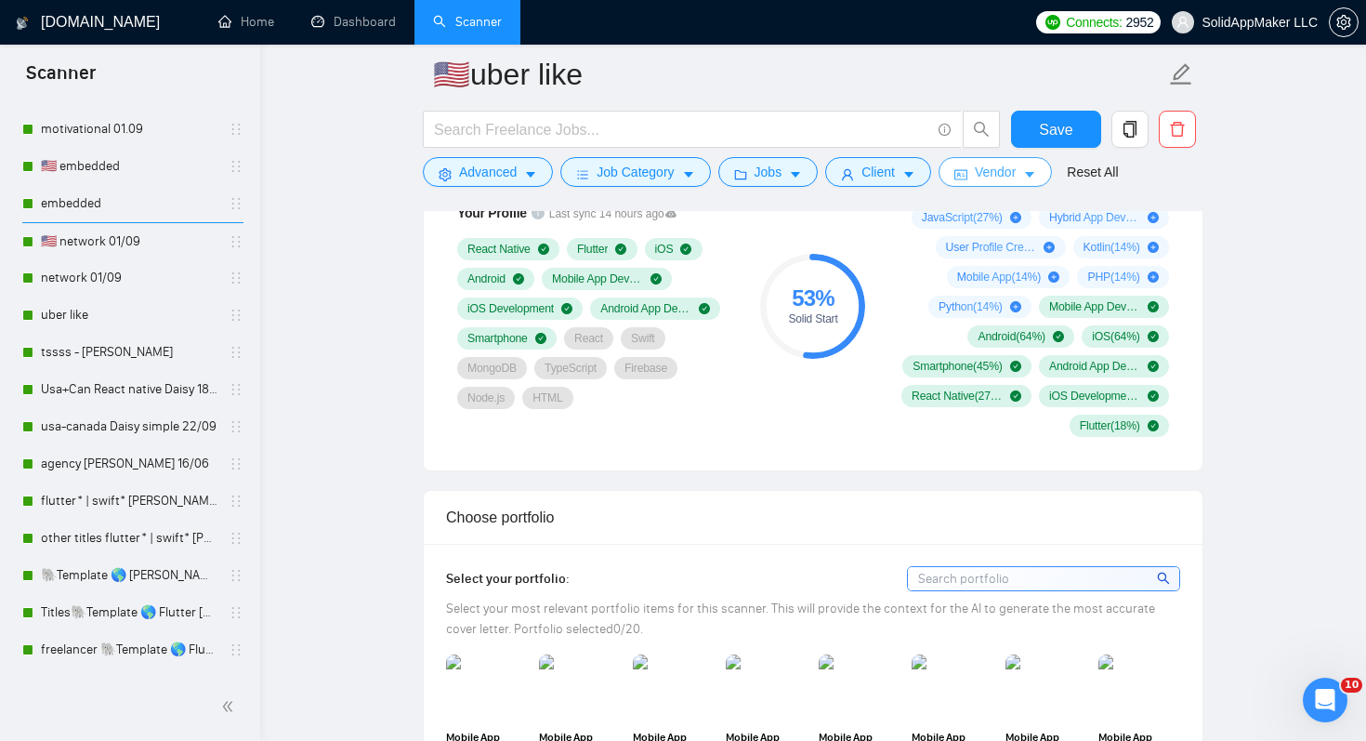
click at [1030, 172] on button "Vendor" at bounding box center [995, 172] width 113 height 30
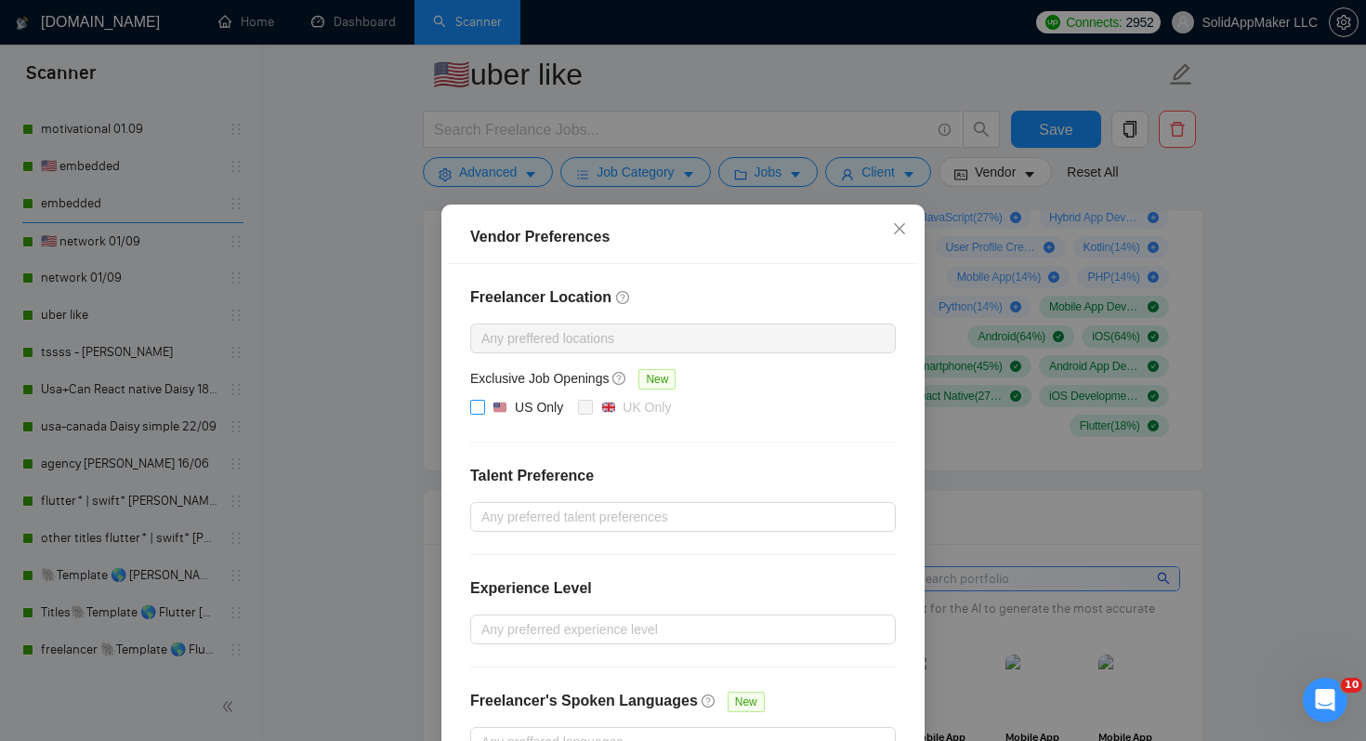
click at [547, 406] on div "US Only" at bounding box center [539, 407] width 48 height 20
click at [483, 406] on input "US Only" at bounding box center [476, 406] width 13 height 13
checkbox input "true"
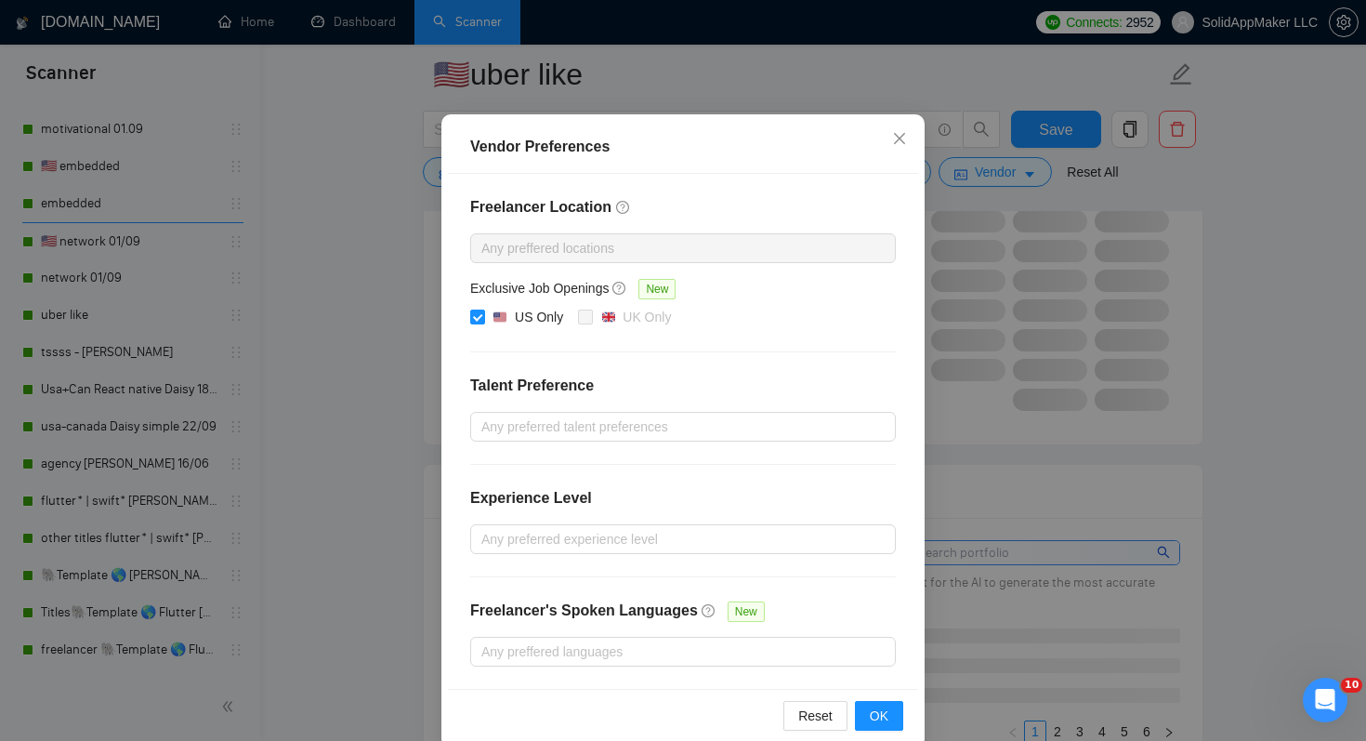
scroll to position [119, 0]
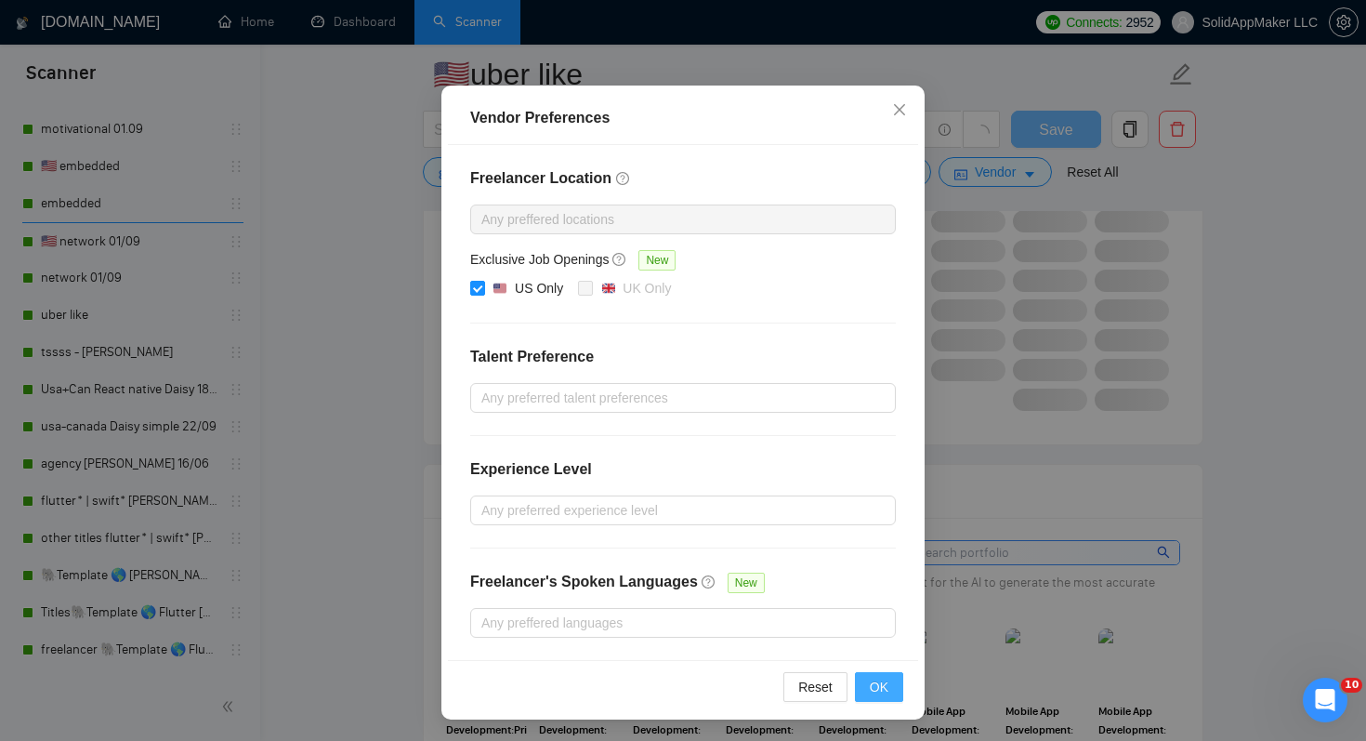
click at [895, 684] on button "OK" at bounding box center [879, 687] width 48 height 30
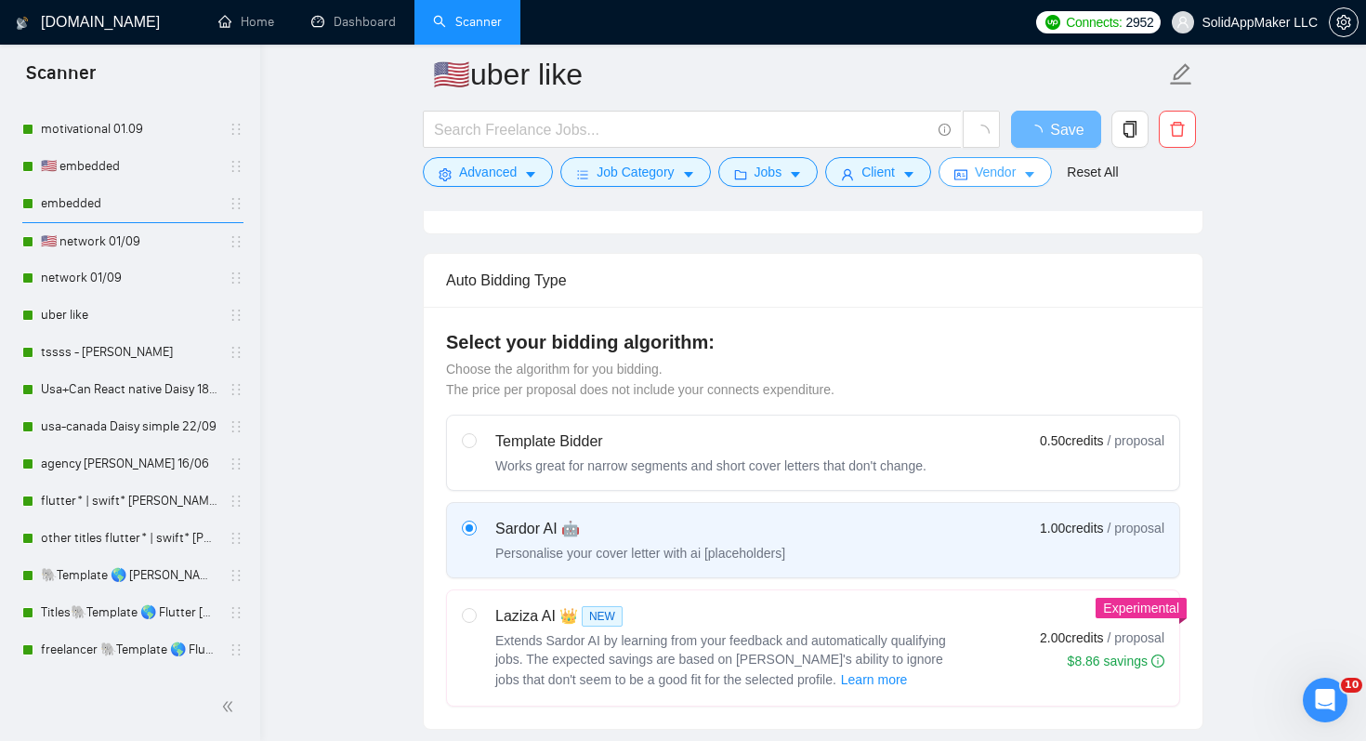
scroll to position [0, 0]
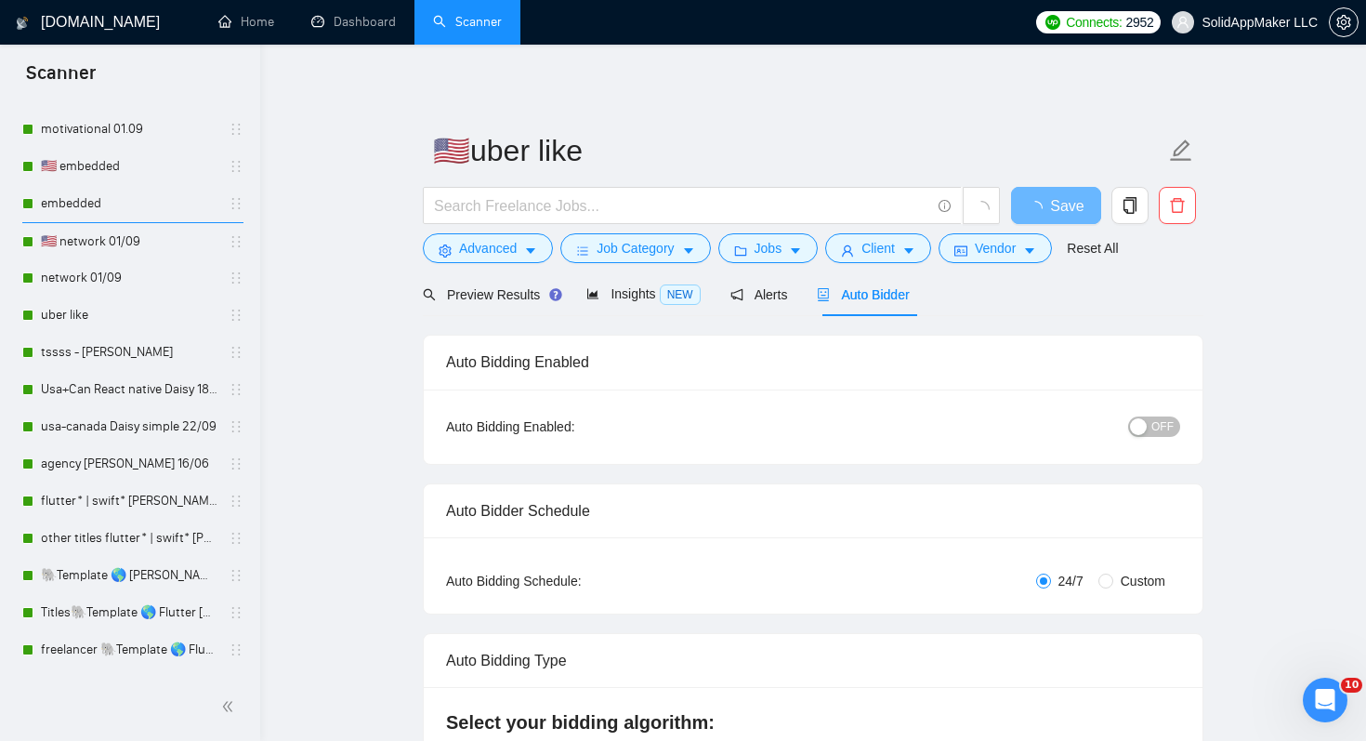
click at [1164, 421] on span "OFF" at bounding box center [1163, 426] width 22 height 20
click at [1053, 214] on span "Save" at bounding box center [1055, 205] width 33 height 23
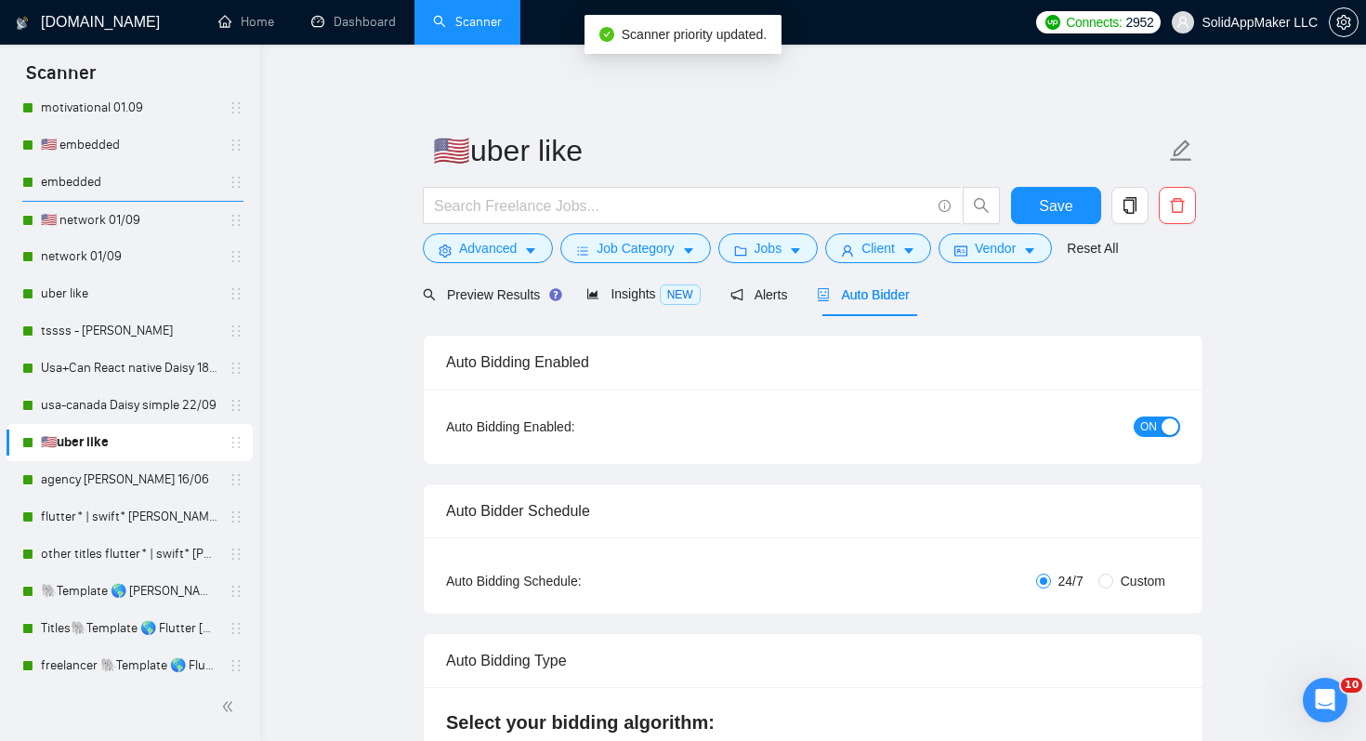
scroll to position [344, 0]
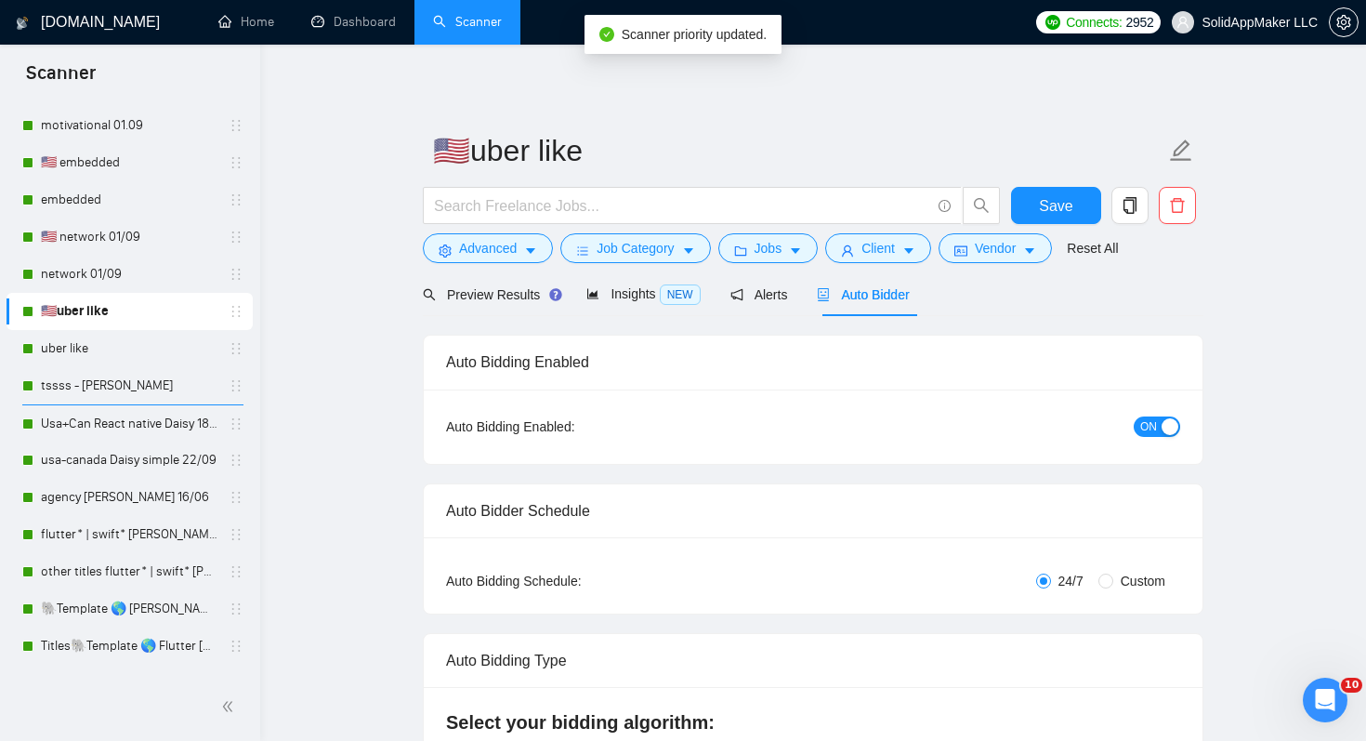
click at [152, 385] on link "tssss - [PERSON_NAME]" at bounding box center [129, 385] width 177 height 37
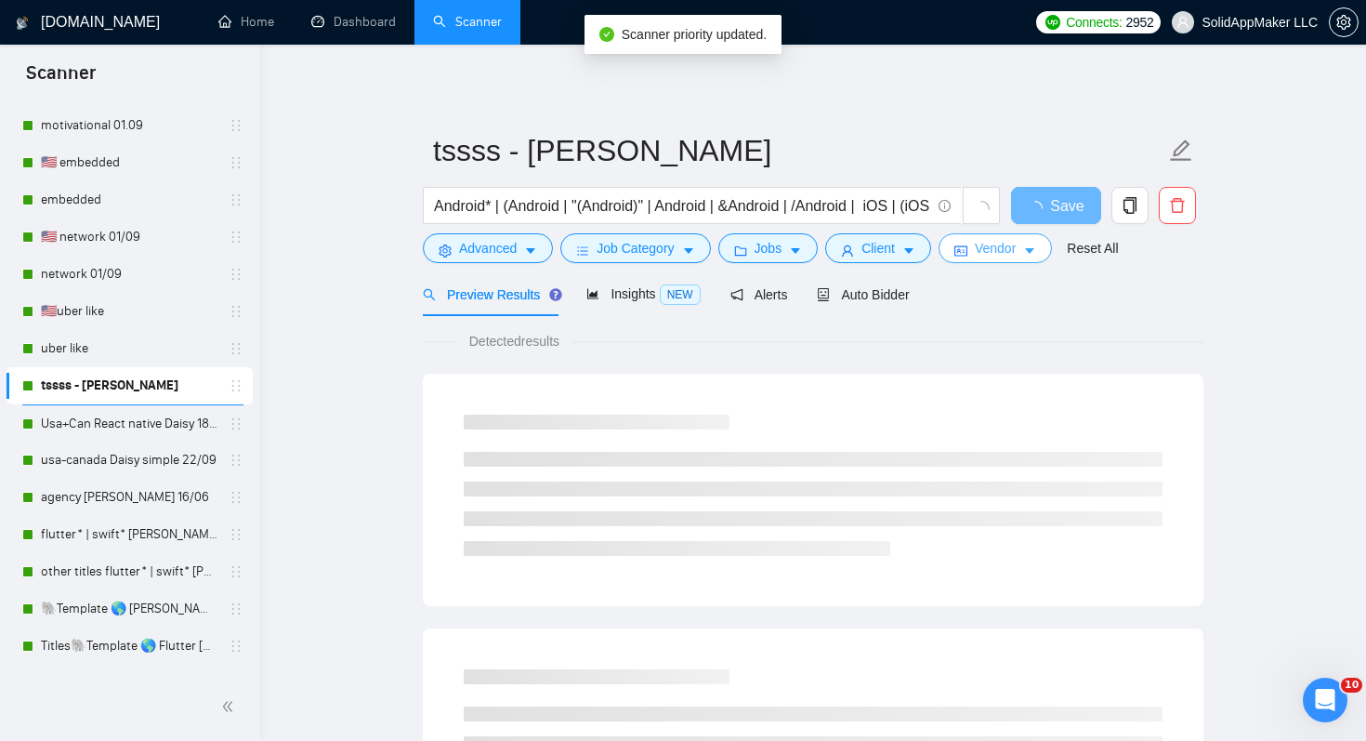
click at [1001, 252] on span "Vendor" at bounding box center [995, 248] width 41 height 20
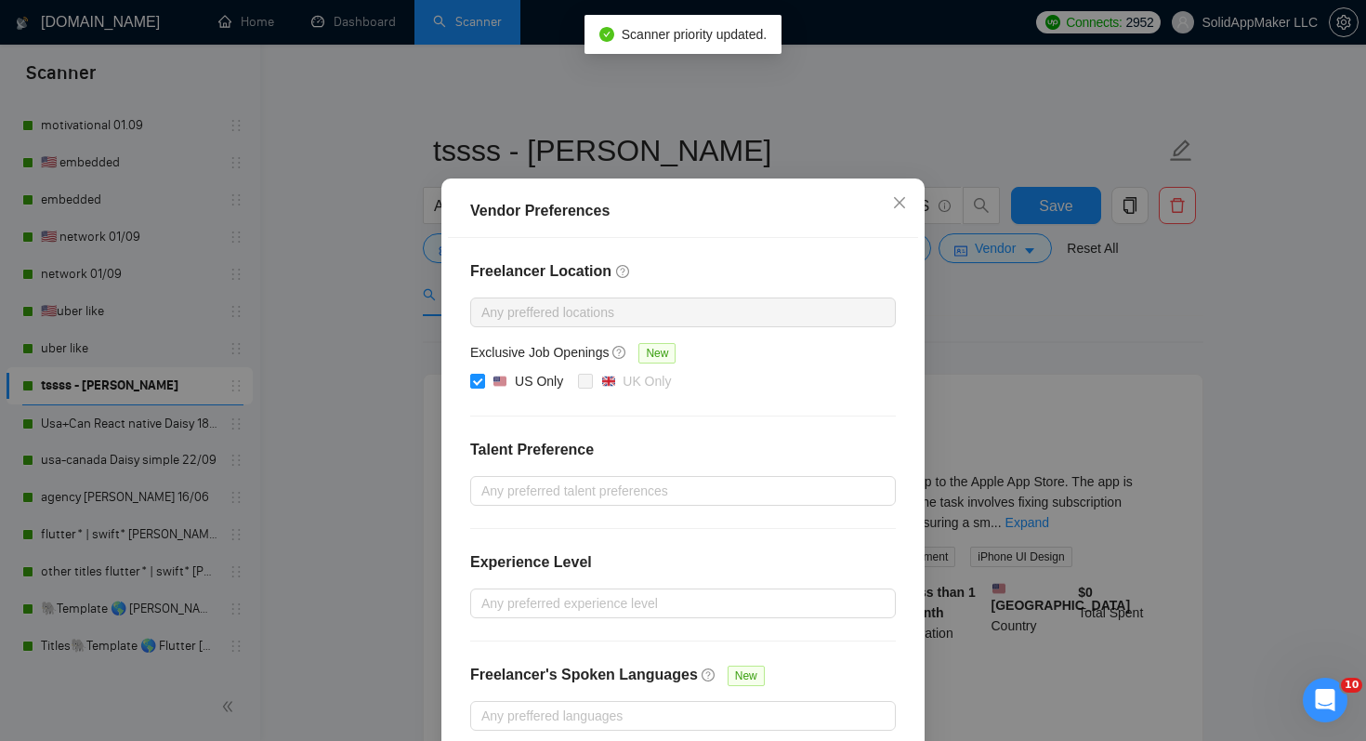
click at [1167, 346] on div "Vendor Preferences Freelancer Location Any preffered locations Exclusive Job Op…" at bounding box center [683, 370] width 1366 height 741
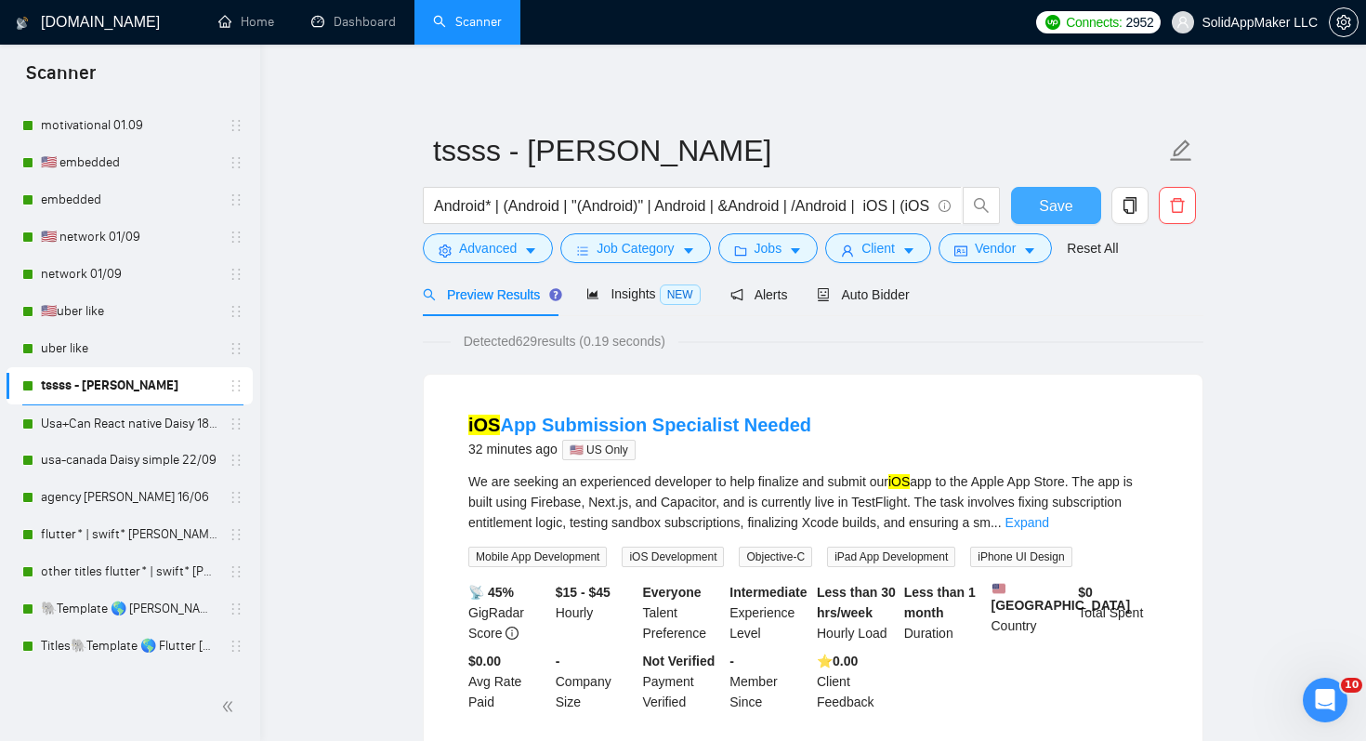
click at [1076, 202] on button "Save" at bounding box center [1056, 205] width 90 height 37
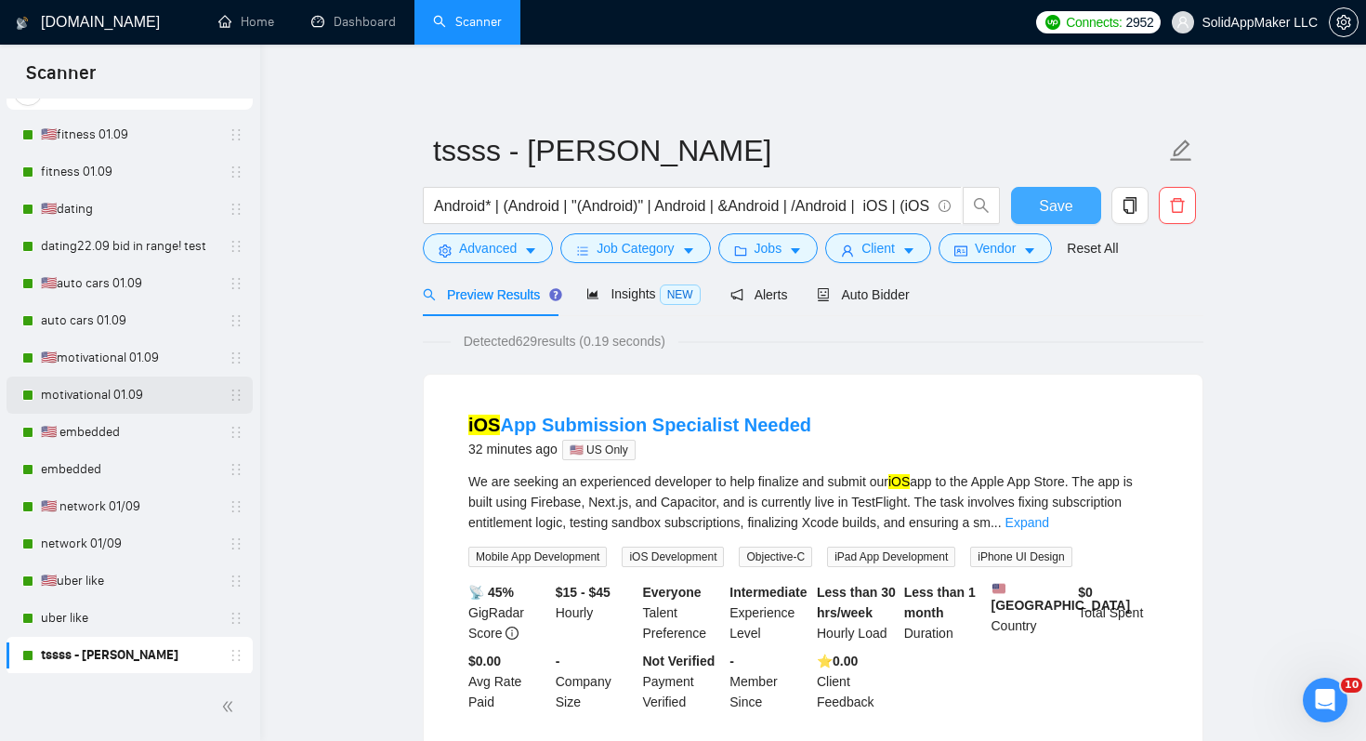
scroll to position [67, 0]
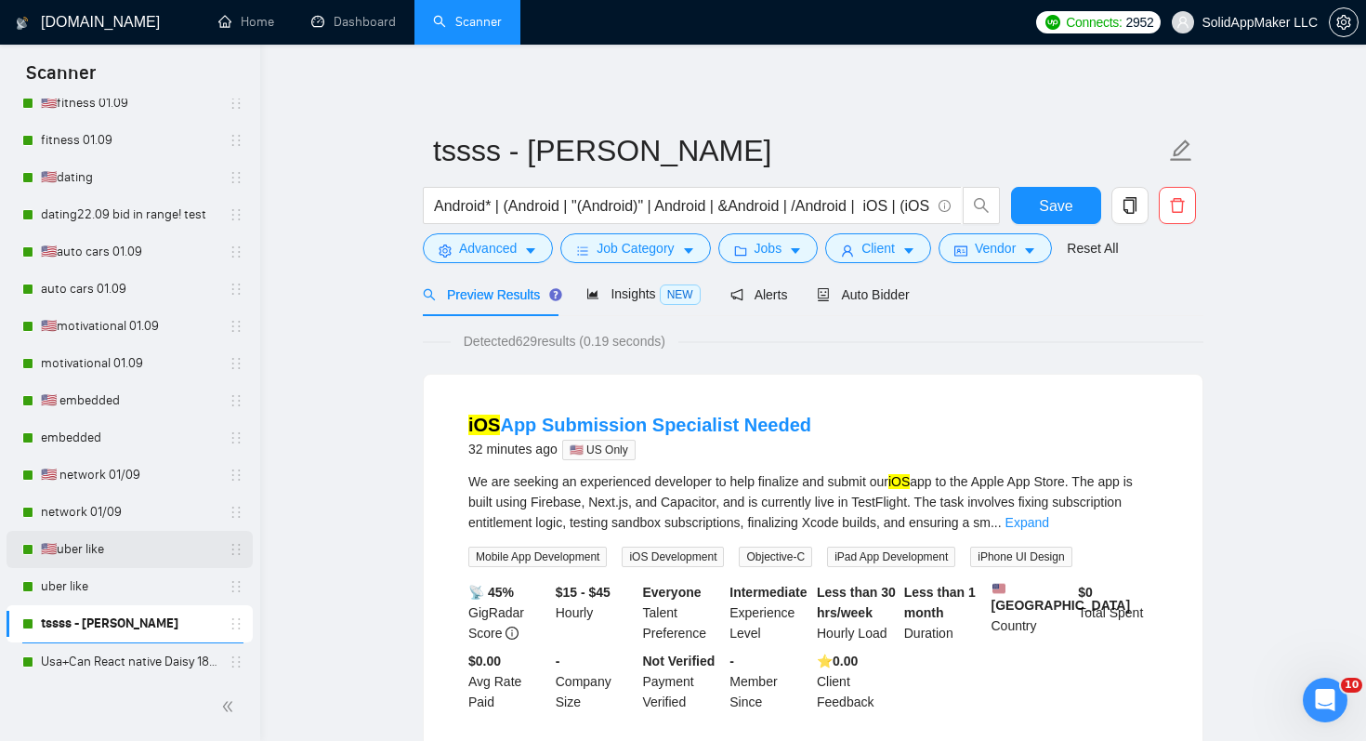
scroll to position [138, 0]
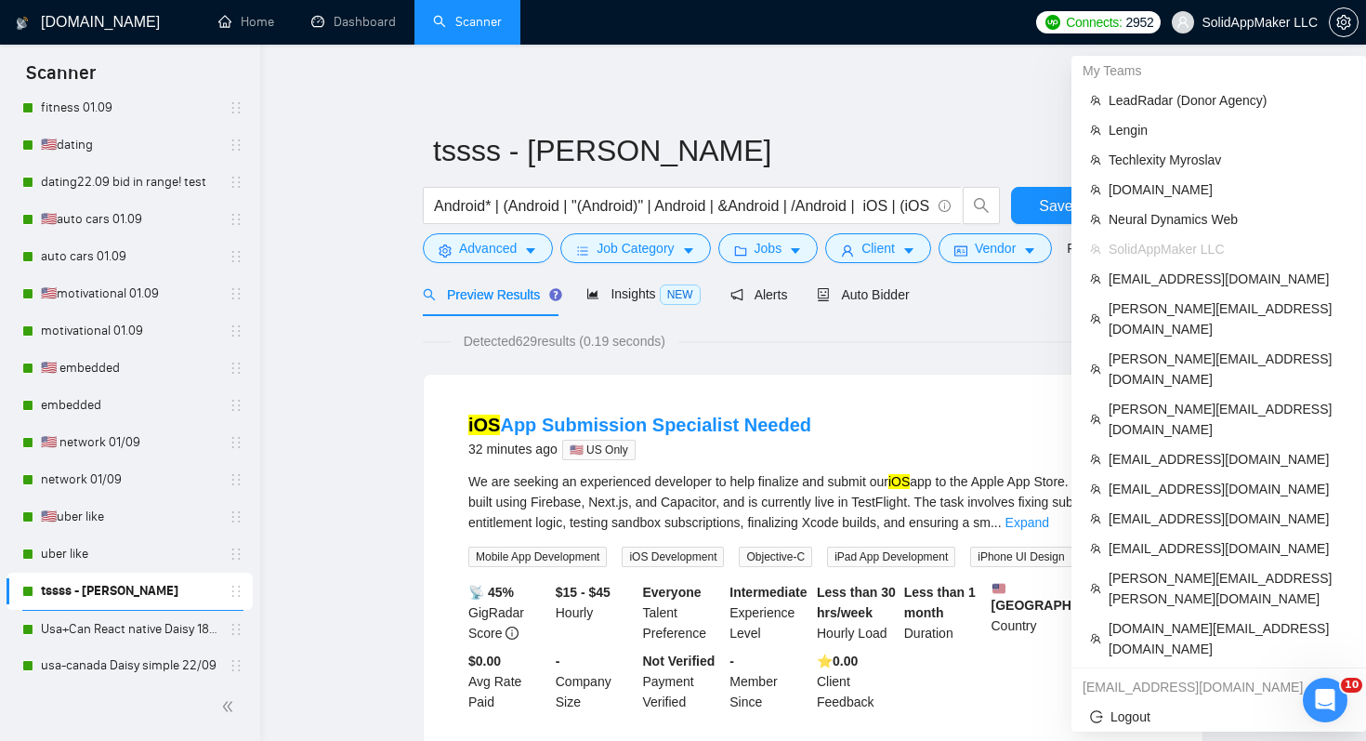
click at [1288, 22] on span "SolidAppMaker LLC" at bounding box center [1260, 22] width 116 height 0
click at [1159, 568] on span "[PERSON_NAME][EMAIL_ADDRESS][PERSON_NAME][DOMAIN_NAME]" at bounding box center [1228, 588] width 239 height 41
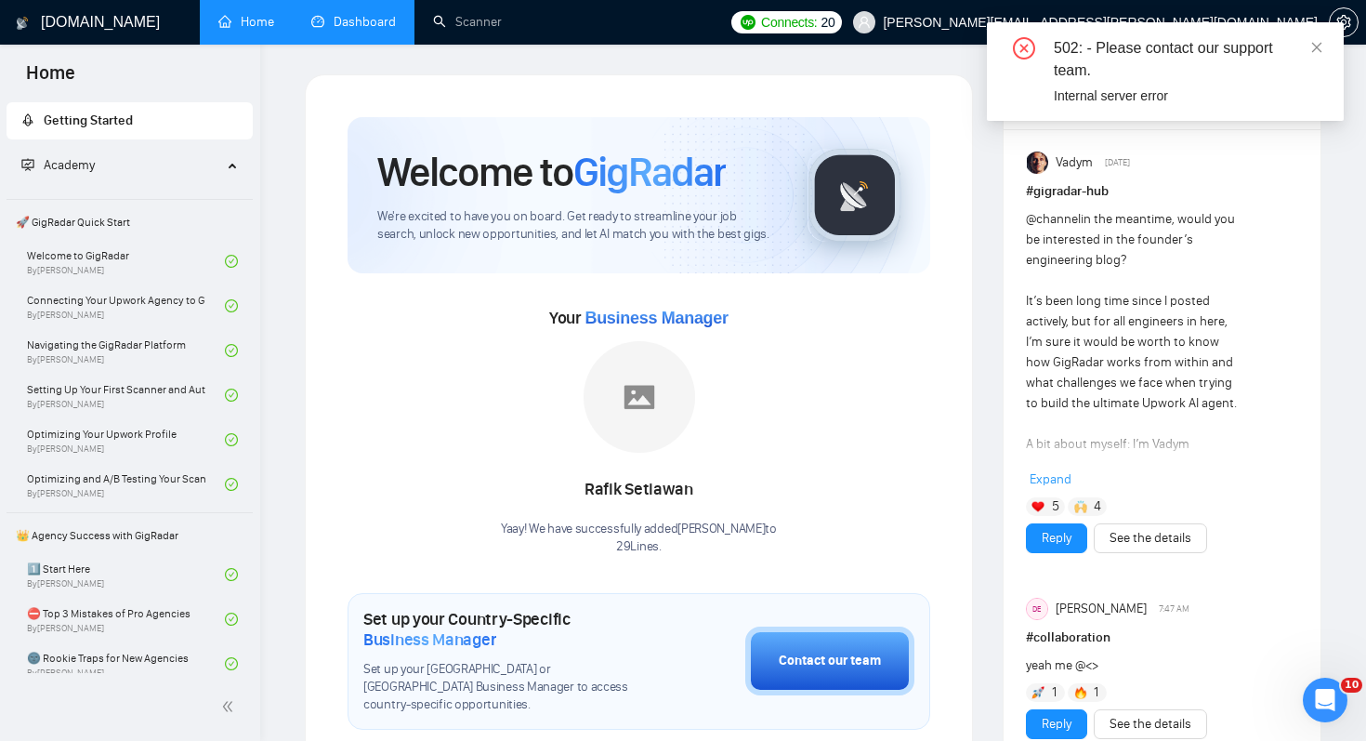
click at [379, 24] on link "Dashboard" at bounding box center [353, 22] width 85 height 16
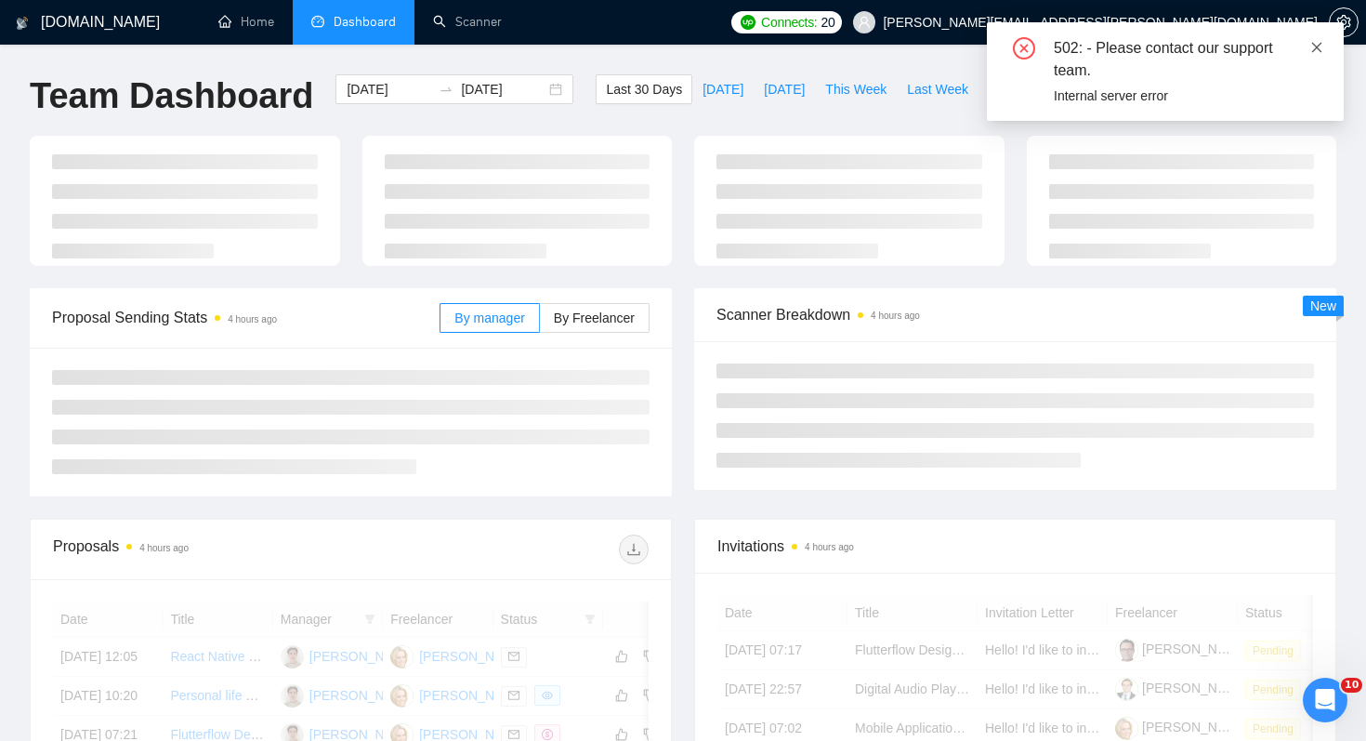
click at [1319, 47] on icon "close" at bounding box center [1317, 47] width 13 height 13
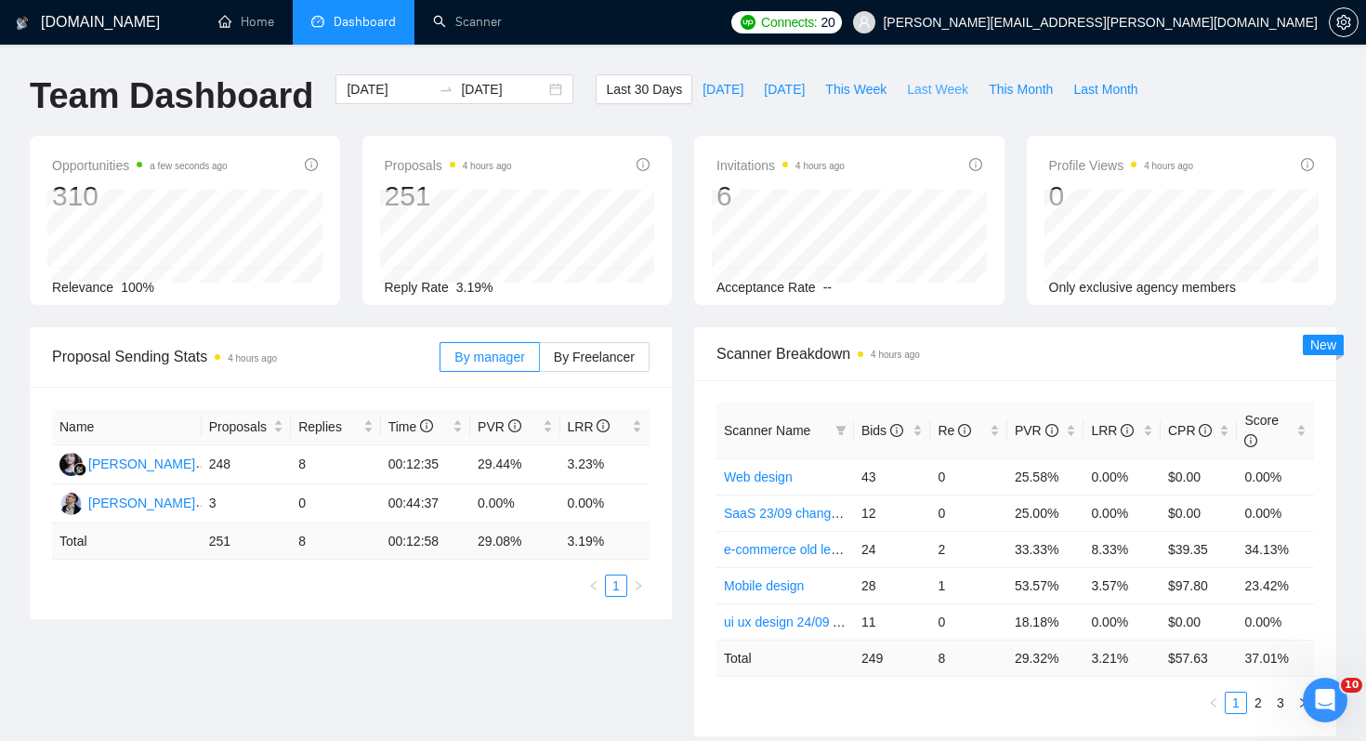
click at [964, 93] on span "Last Week" at bounding box center [937, 89] width 61 height 20
type input "[DATE]"
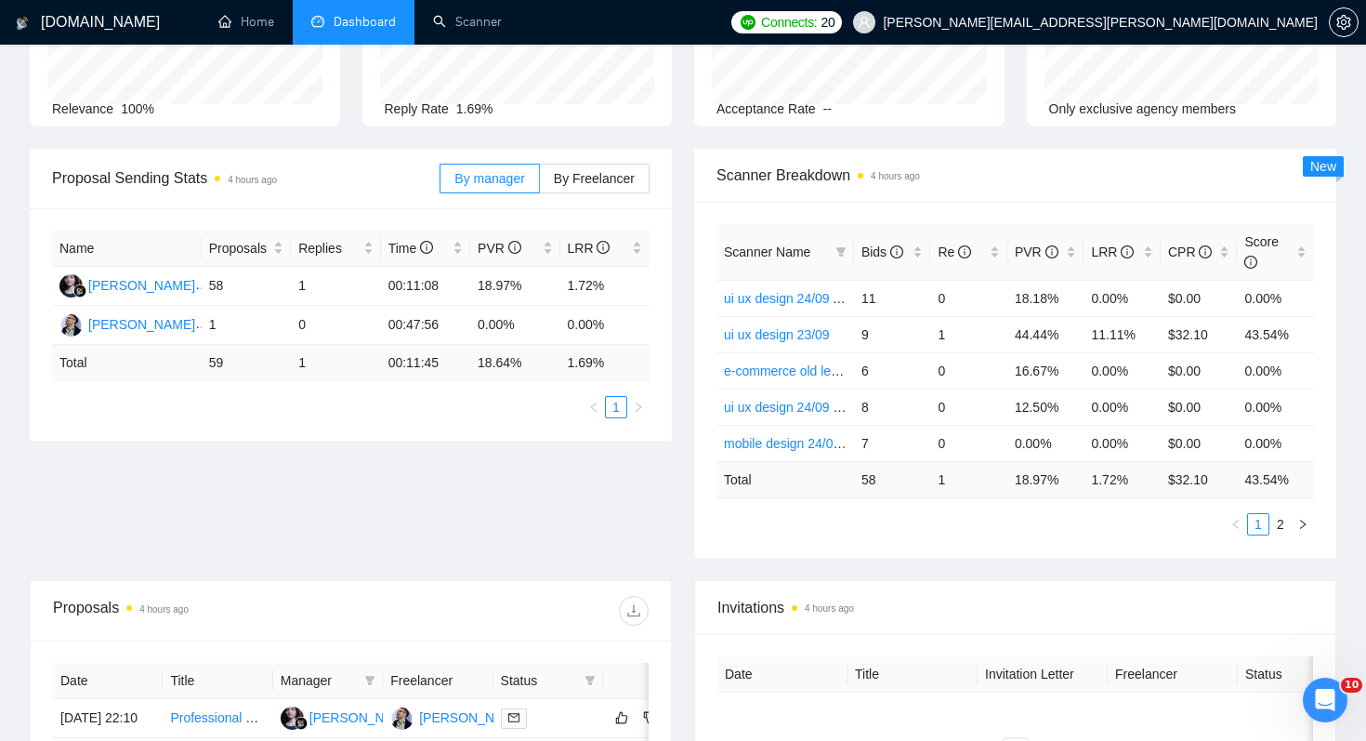
scroll to position [205, 0]
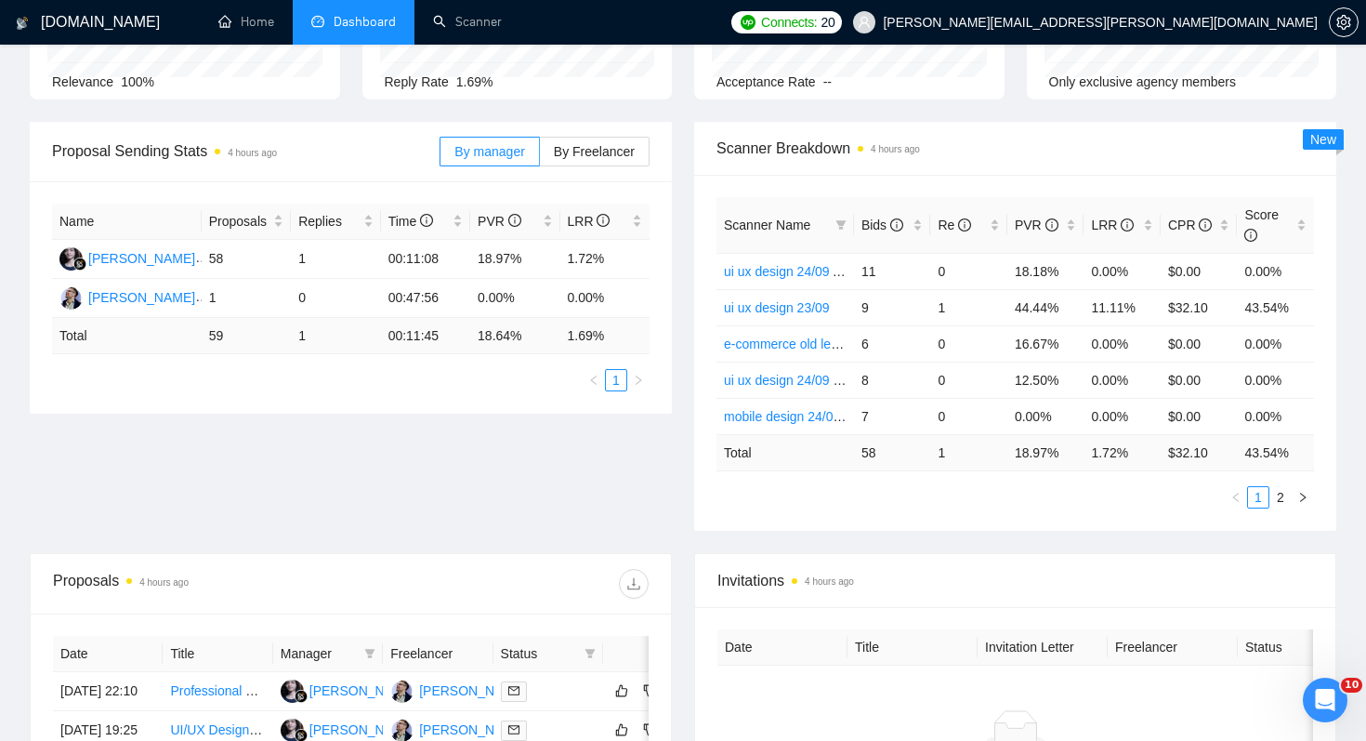
click at [579, 475] on div "Proposal Sending Stats 4 hours ago By manager By Freelancer Name Proposals Repl…" at bounding box center [683, 337] width 1329 height 431
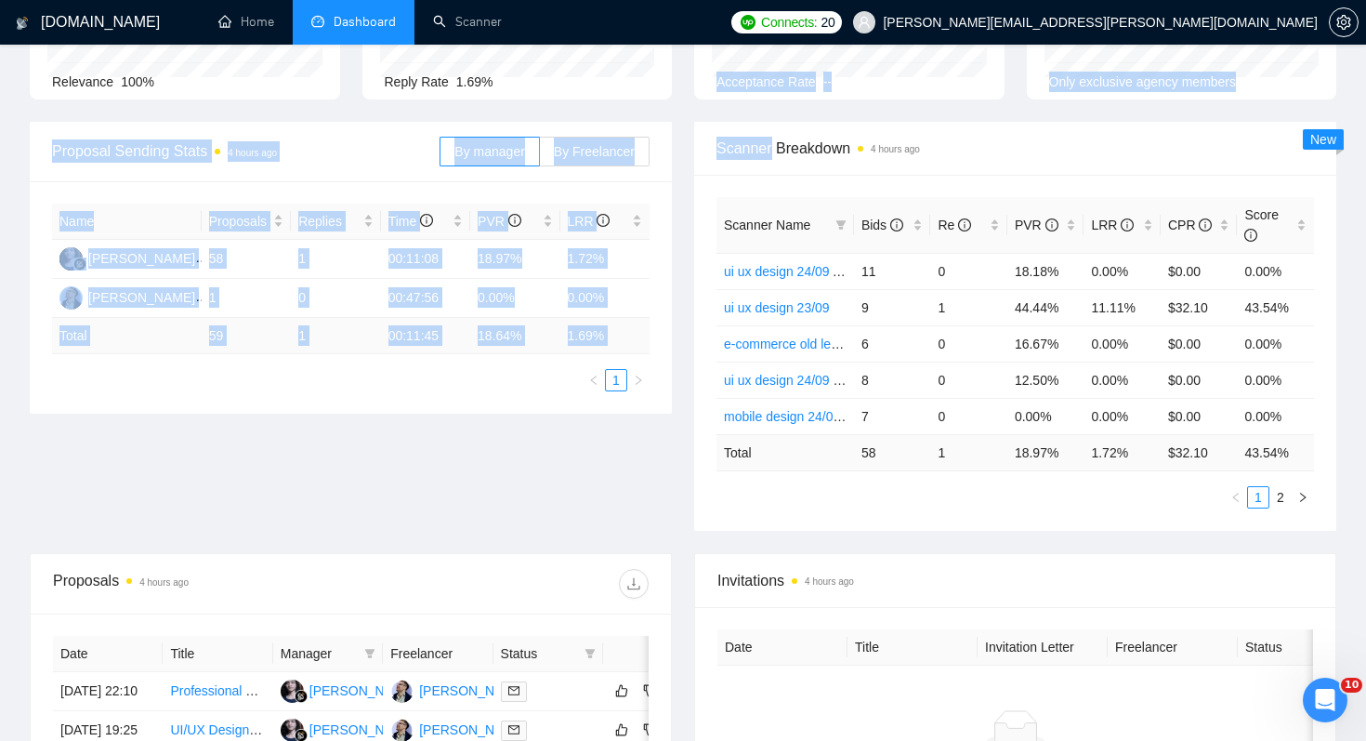
drag, startPoint x: 579, startPoint y: 475, endPoint x: 468, endPoint y: 108, distance: 383.7
click at [468, 108] on main "Team Dashboard [DATE] [DATE] Last 30 Days [DATE] [DATE] This Week Last Week Thi…" at bounding box center [683, 507] width 1307 height 1276
click at [396, 397] on div "Name Proposals Replies Time PVR LRR [PERSON_NAME] 58 1 00:11:08 18.97% 1.72% [P…" at bounding box center [351, 297] width 642 height 232
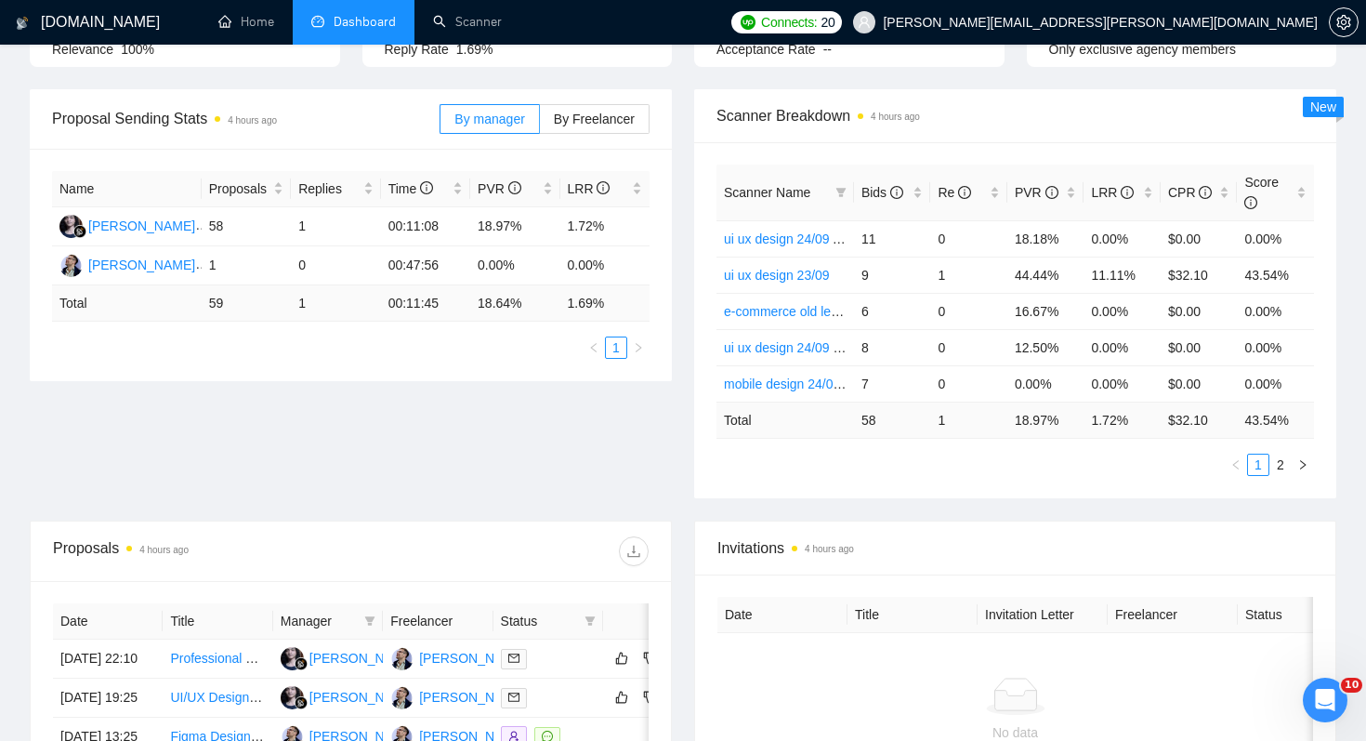
scroll to position [233, 0]
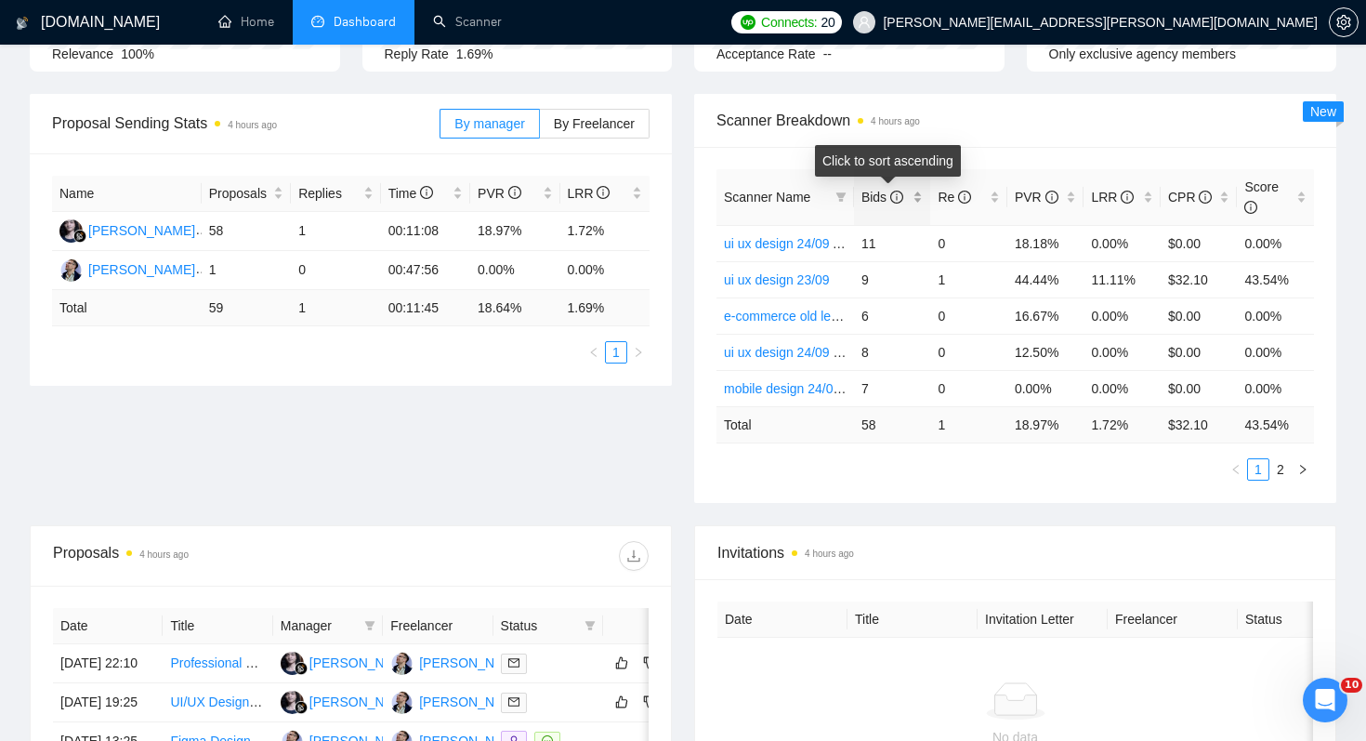
click at [871, 196] on span "Bids" at bounding box center [883, 197] width 42 height 15
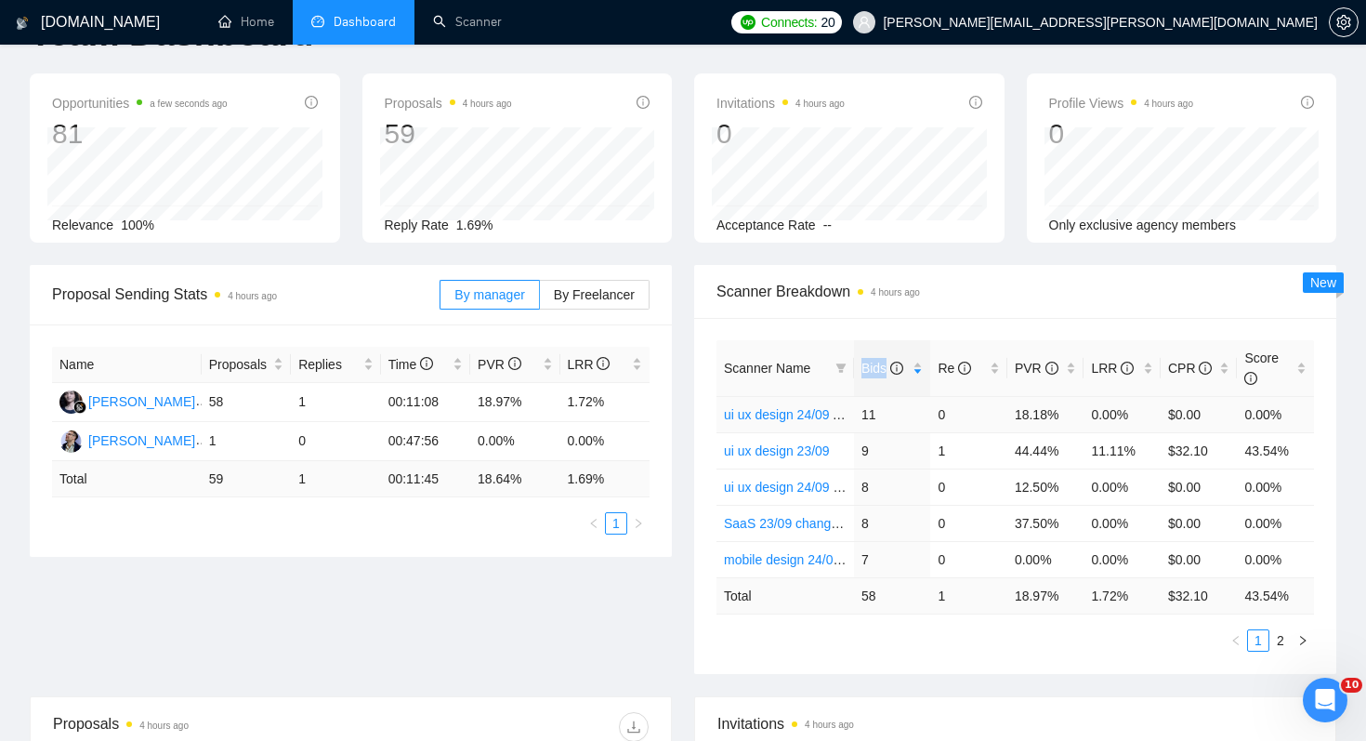
scroll to position [7, 0]
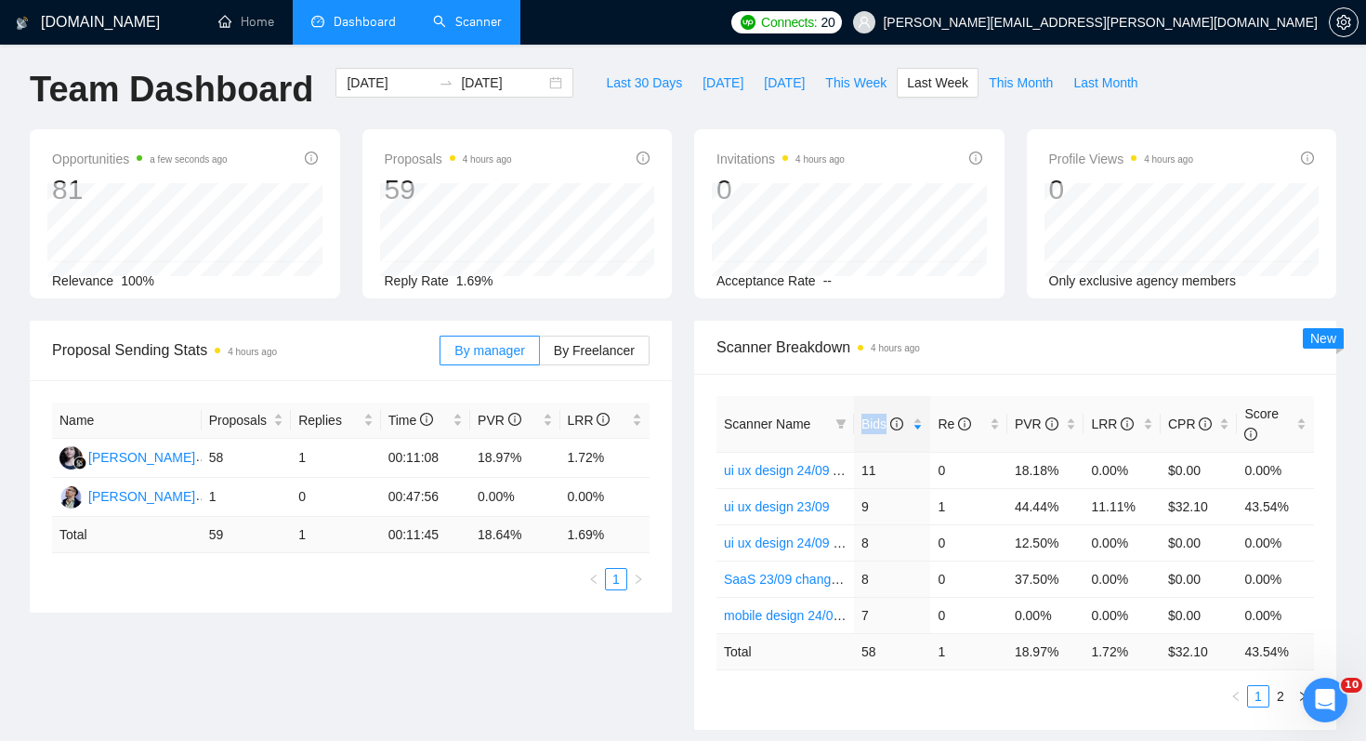
click at [471, 17] on link "Scanner" at bounding box center [467, 22] width 69 height 16
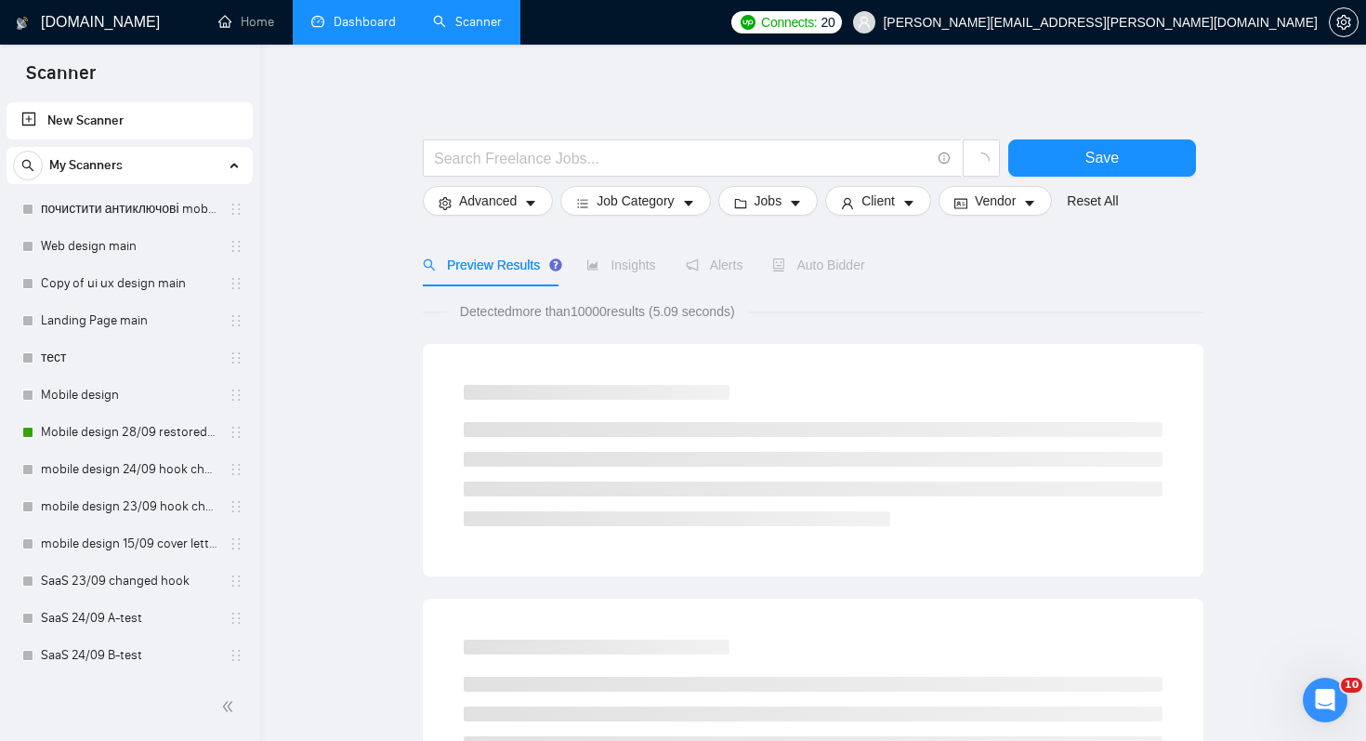
click at [340, 29] on link "Dashboard" at bounding box center [353, 22] width 85 height 16
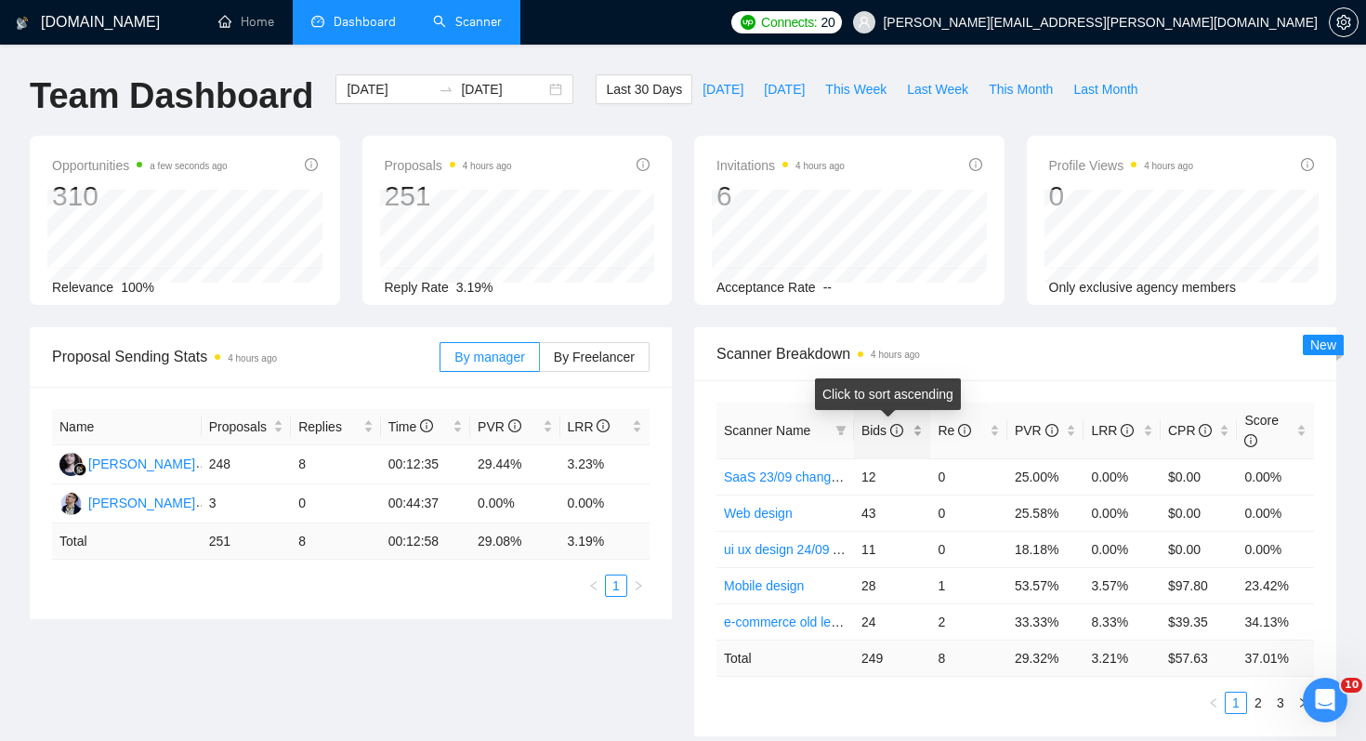
click at [874, 421] on span "Bids" at bounding box center [886, 430] width 48 height 20
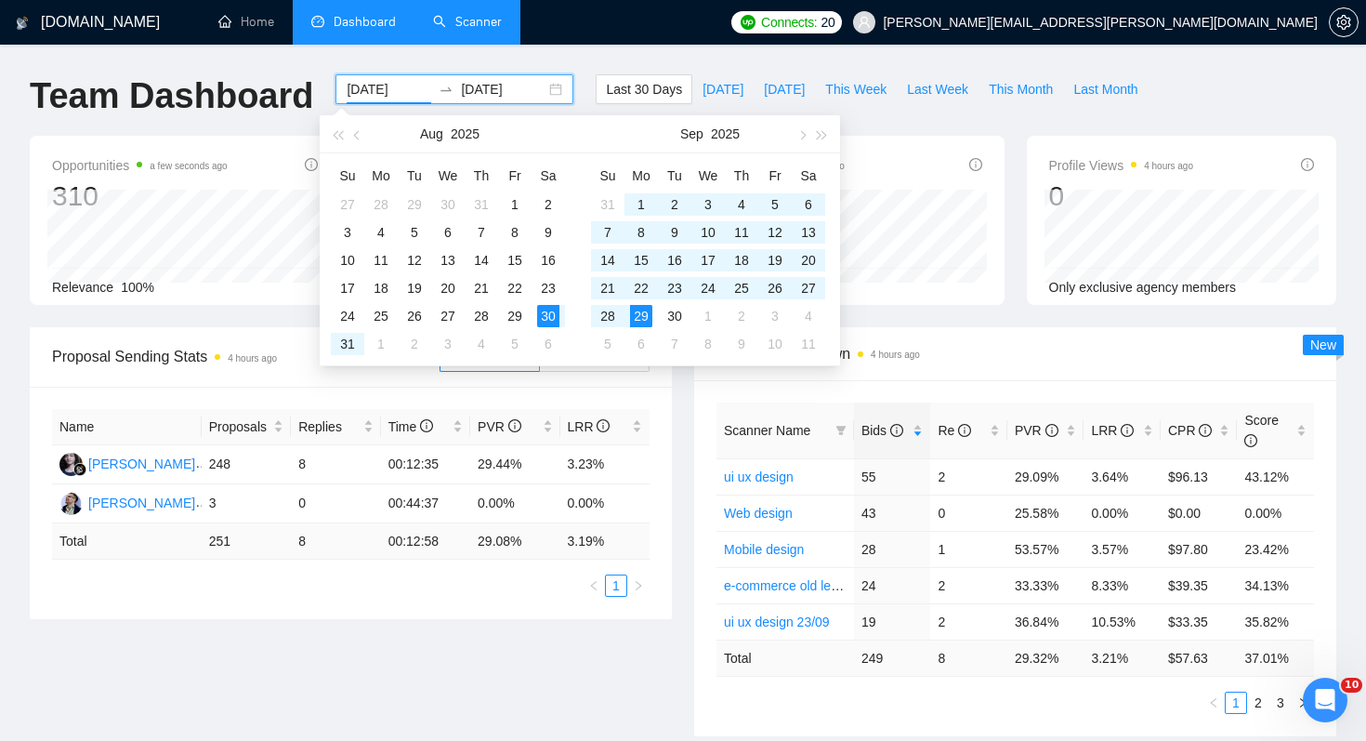
click at [372, 86] on input "[DATE]" at bounding box center [389, 89] width 85 height 20
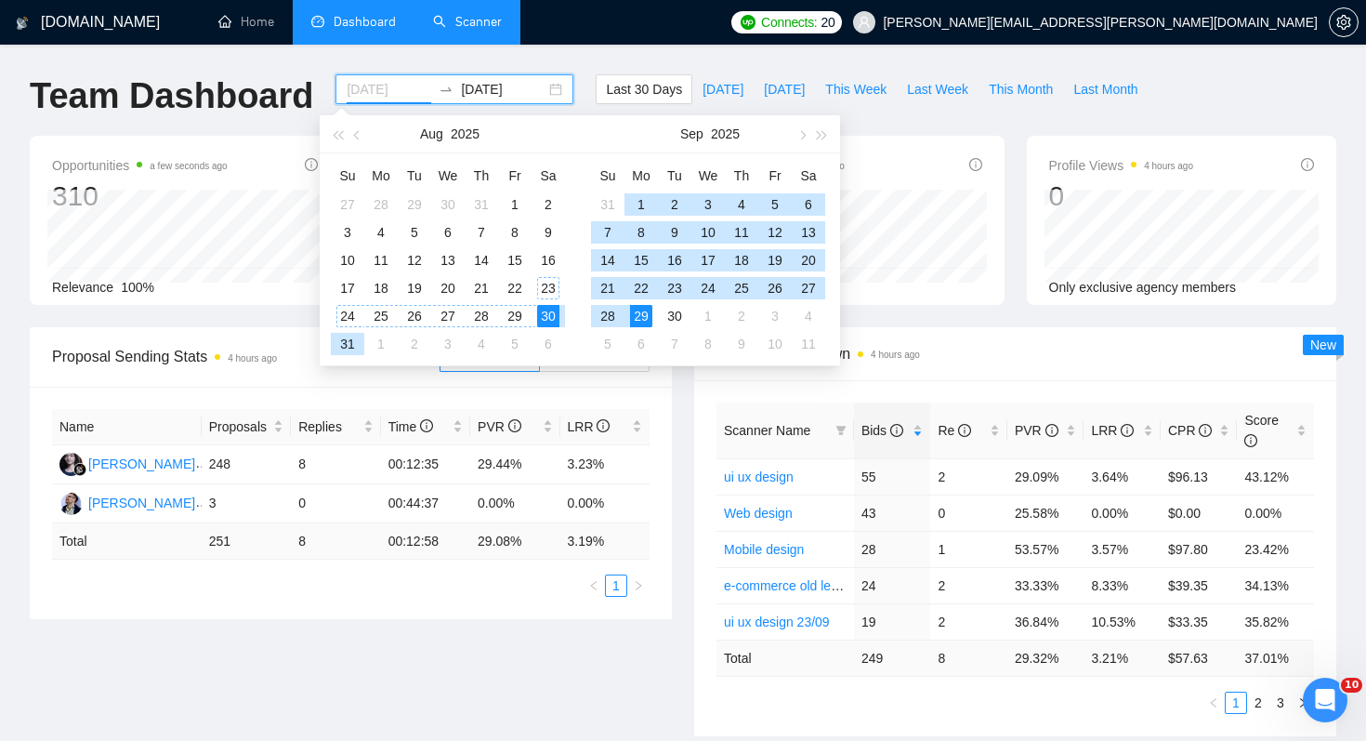
type input "[DATE]"
click at [546, 317] on div "30" at bounding box center [548, 316] width 22 height 22
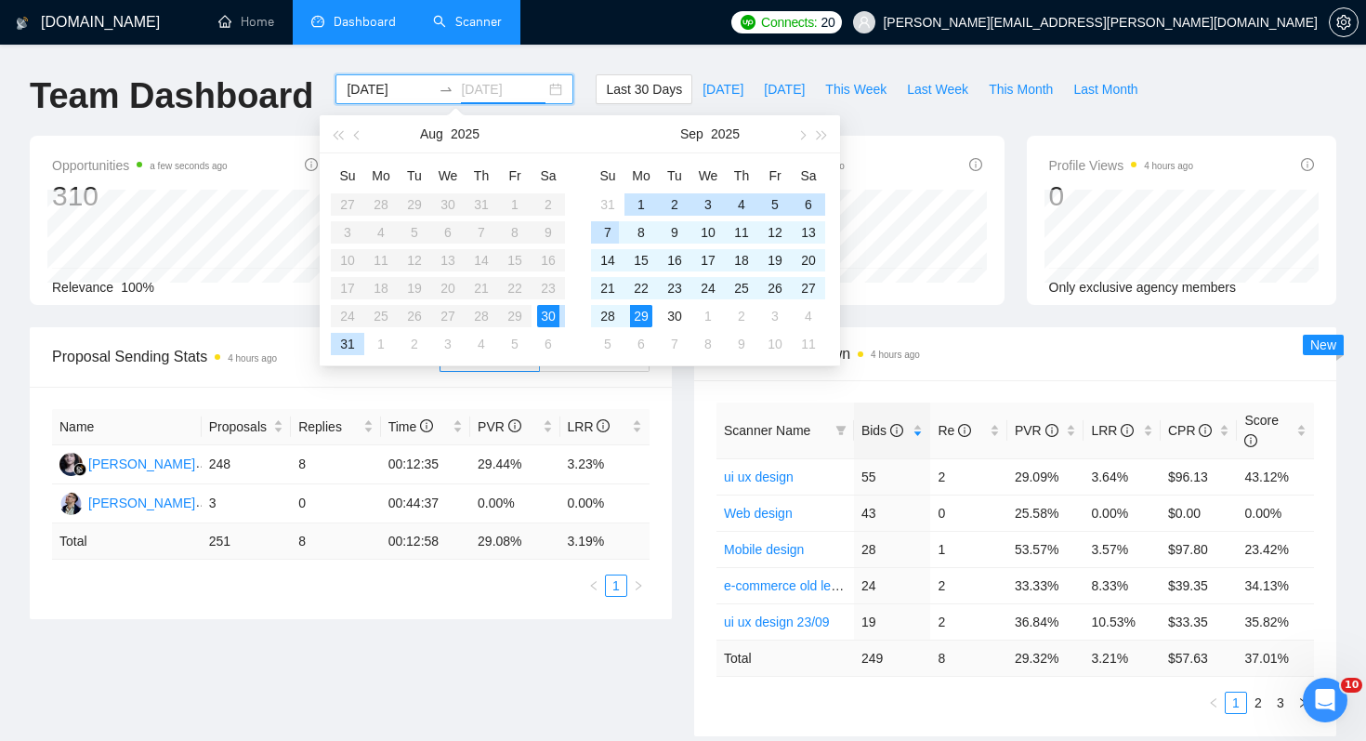
click at [605, 231] on div "7" at bounding box center [608, 232] width 22 height 22
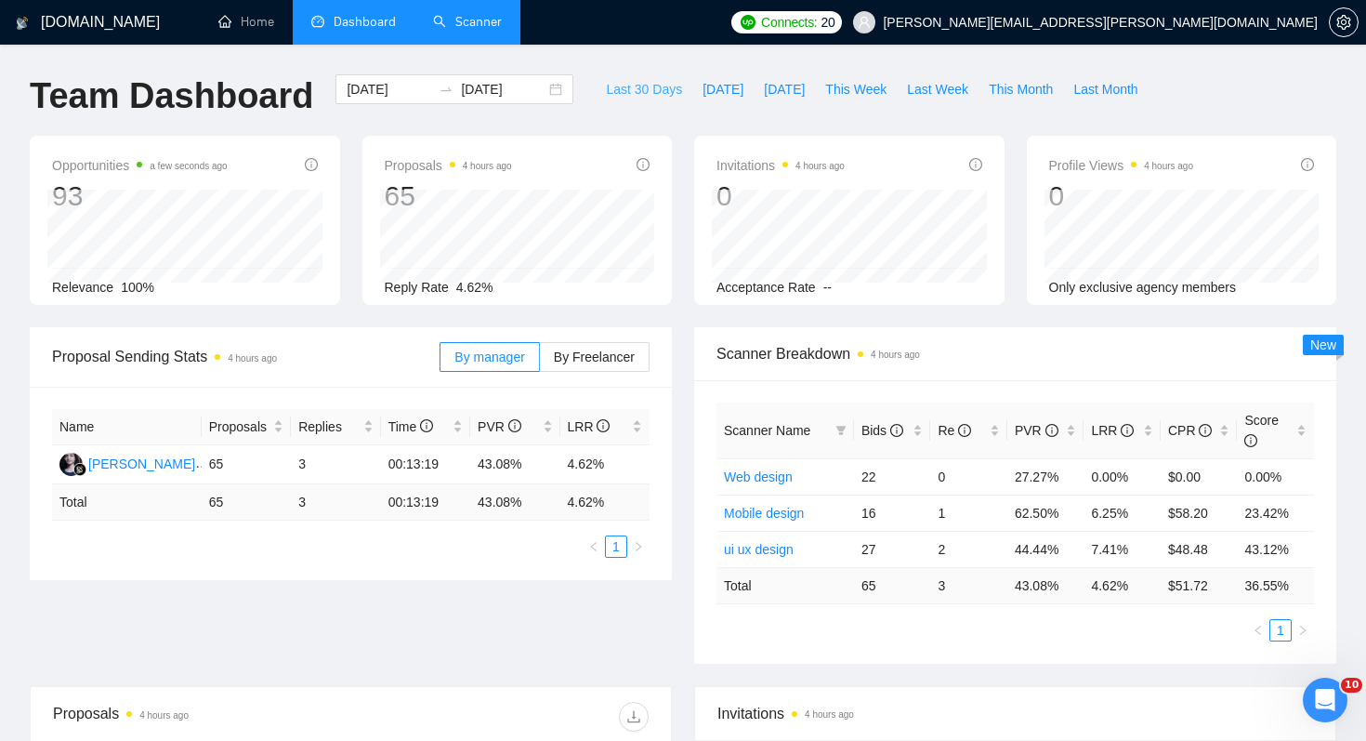
click at [633, 89] on span "Last 30 Days" at bounding box center [644, 89] width 76 height 20
type input "[DATE]"
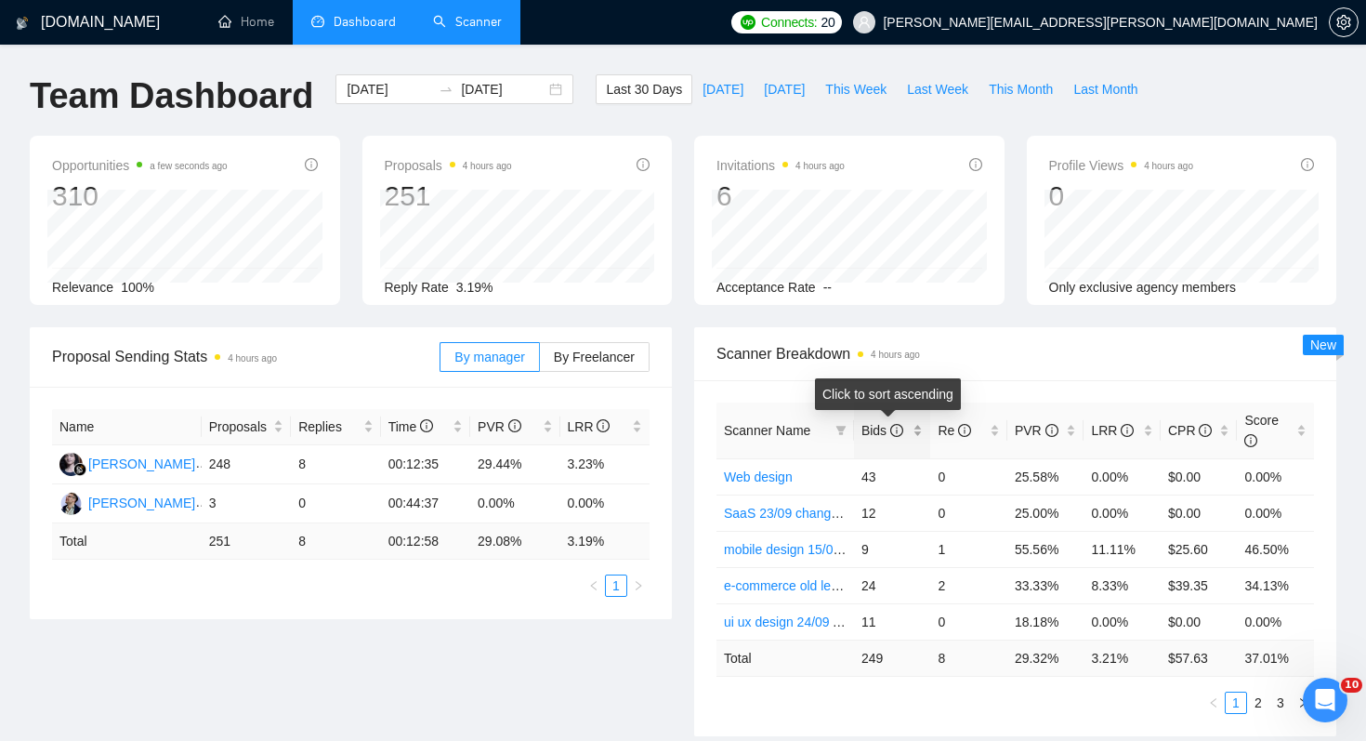
click at [883, 425] on span "Bids" at bounding box center [883, 430] width 42 height 15
click at [768, 475] on link "ui ux design" at bounding box center [759, 476] width 70 height 15
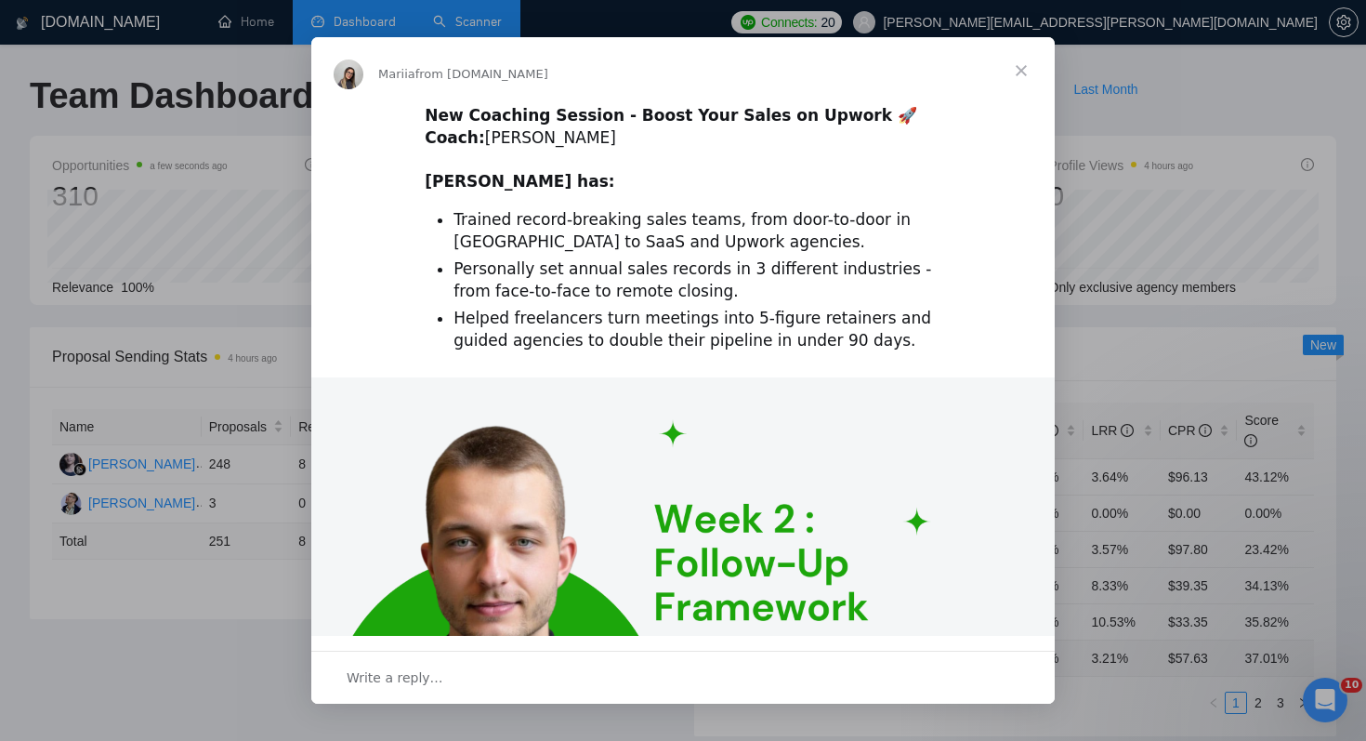
click at [1030, 73] on span "Close" at bounding box center [1021, 70] width 67 height 67
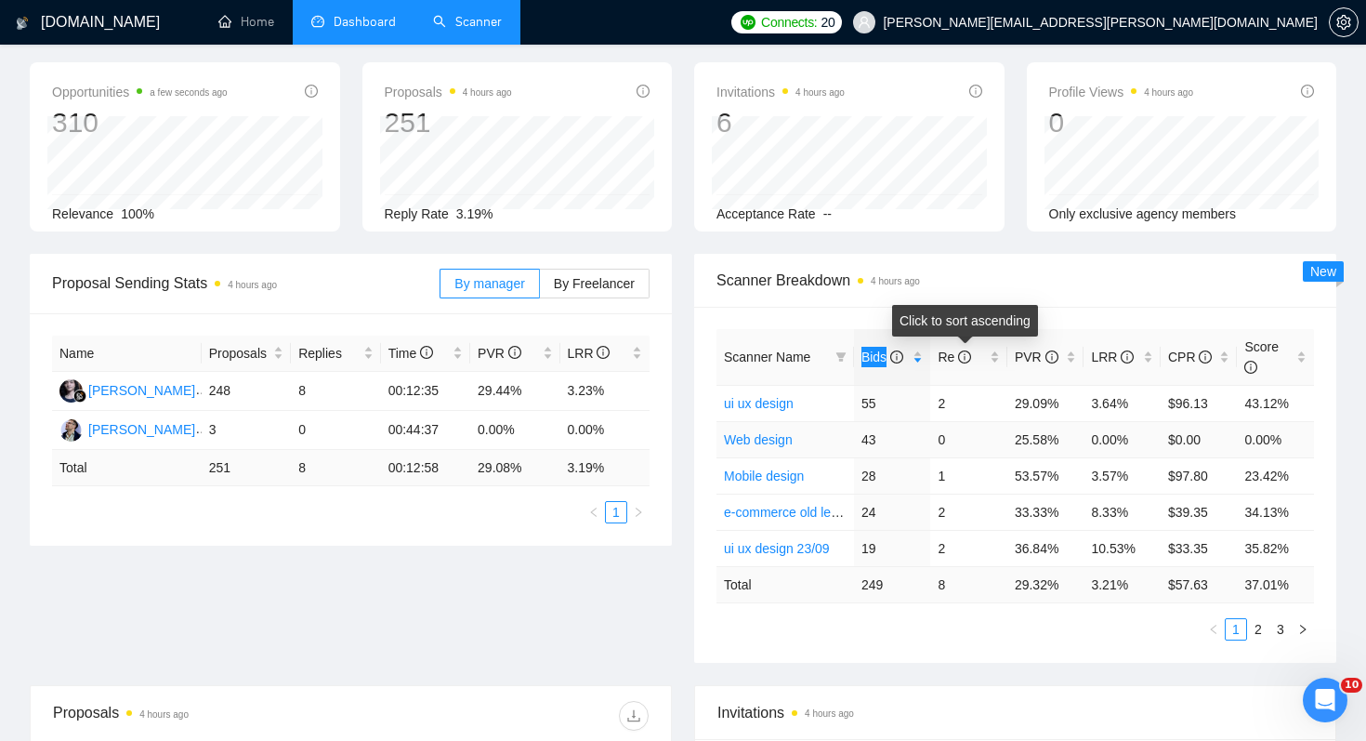
scroll to position [86, 0]
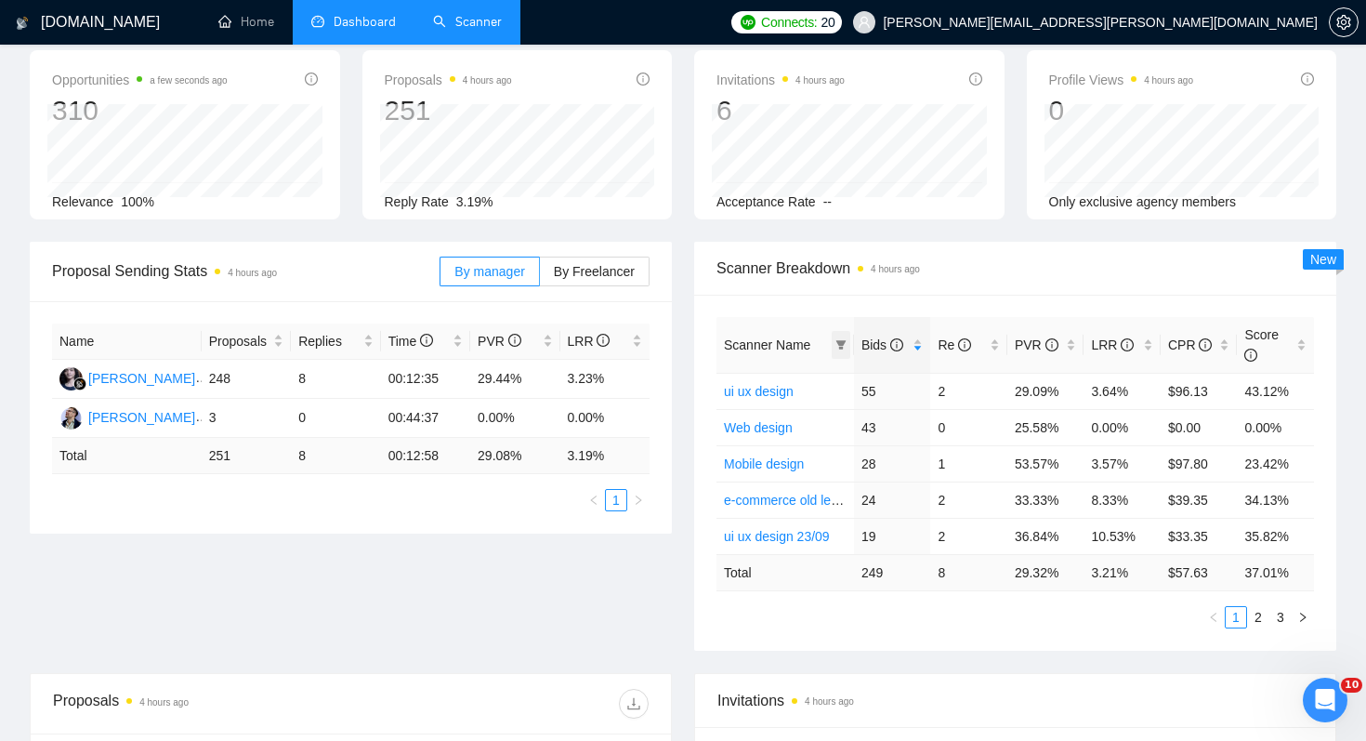
click at [839, 344] on icon "filter" at bounding box center [841, 344] width 10 height 9
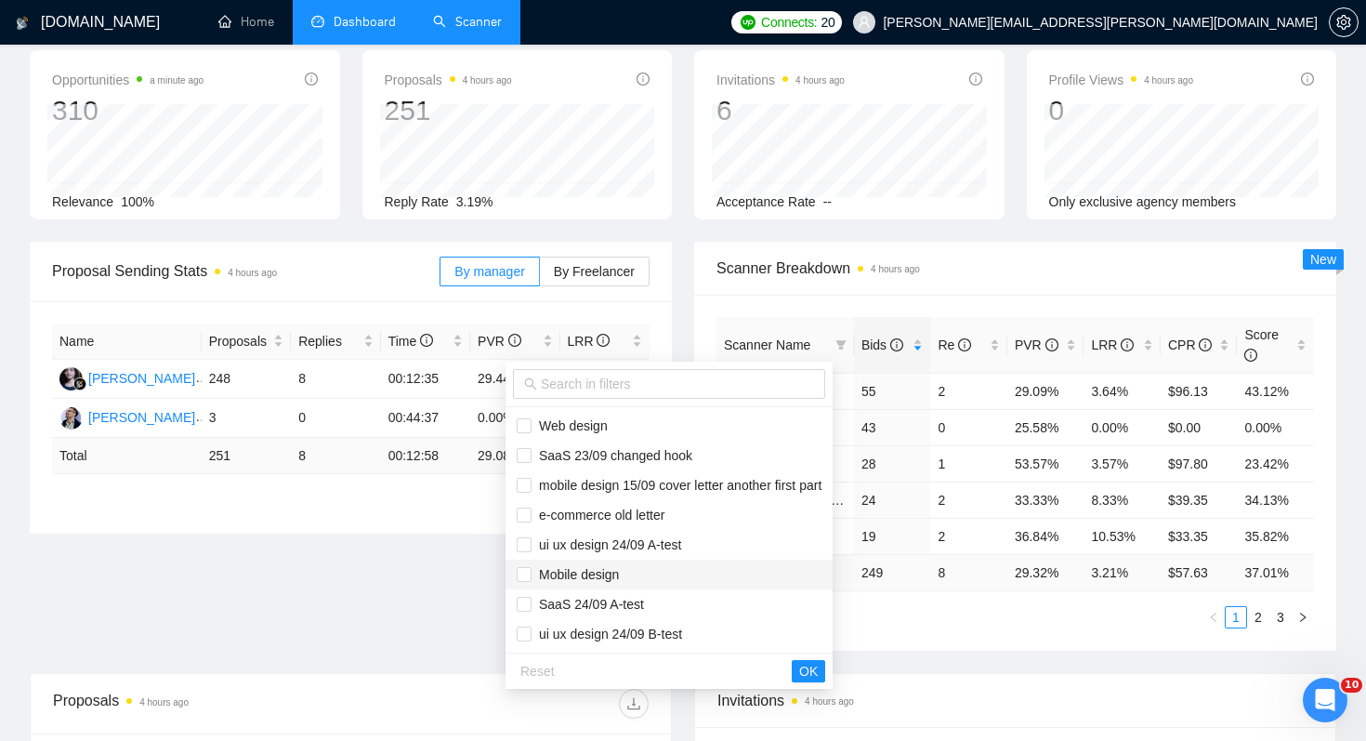
scroll to position [0, 0]
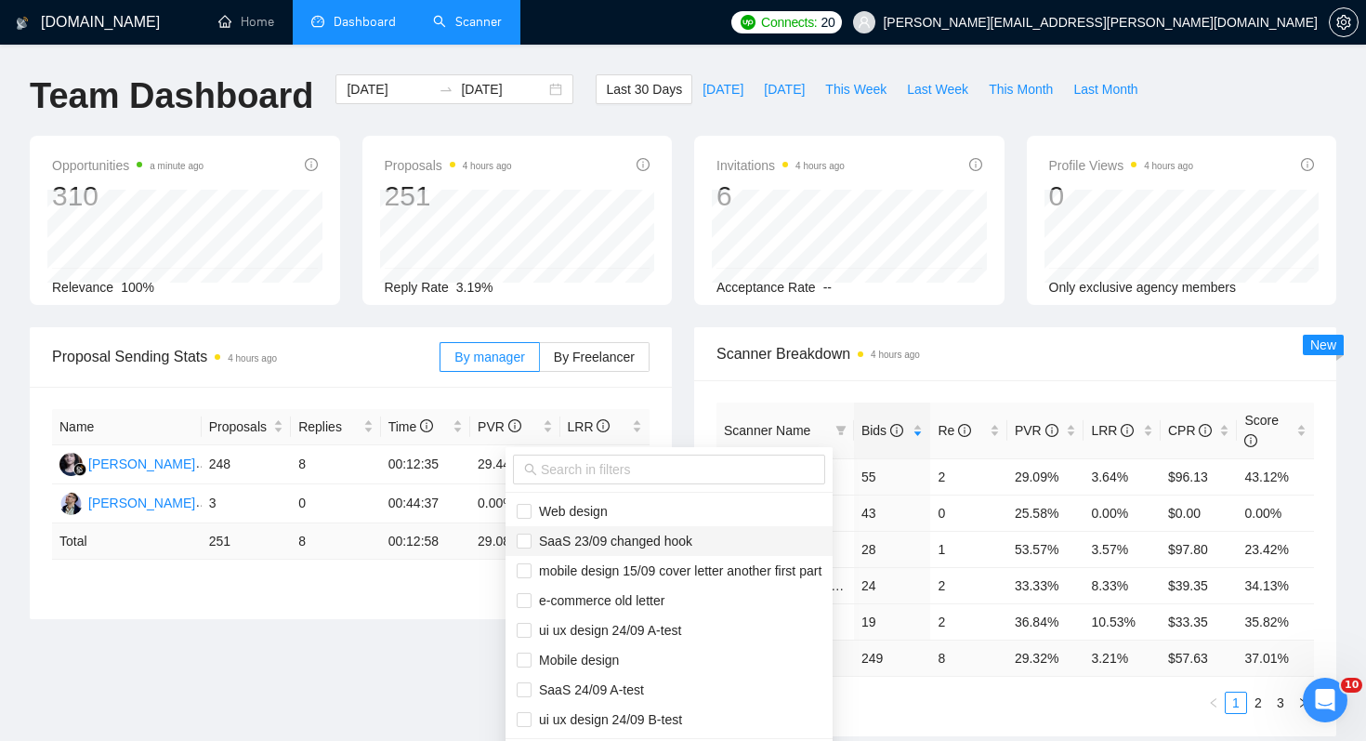
click at [652, 540] on span "SaaS 23/09 changed hook" at bounding box center [612, 540] width 161 height 15
checkbox input "true"
click at [655, 632] on span "ui ux design 24/09 A-test" at bounding box center [607, 630] width 150 height 15
checkbox input "true"
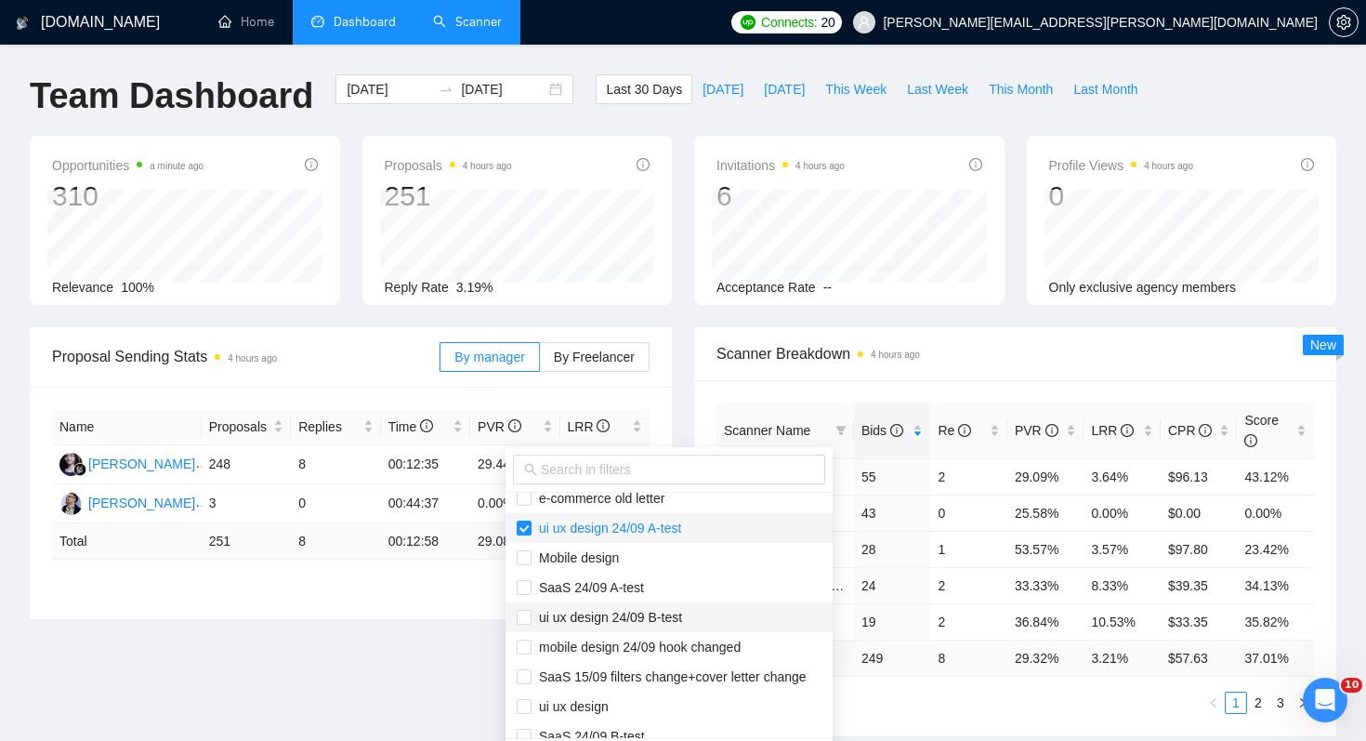
scroll to position [208, 0]
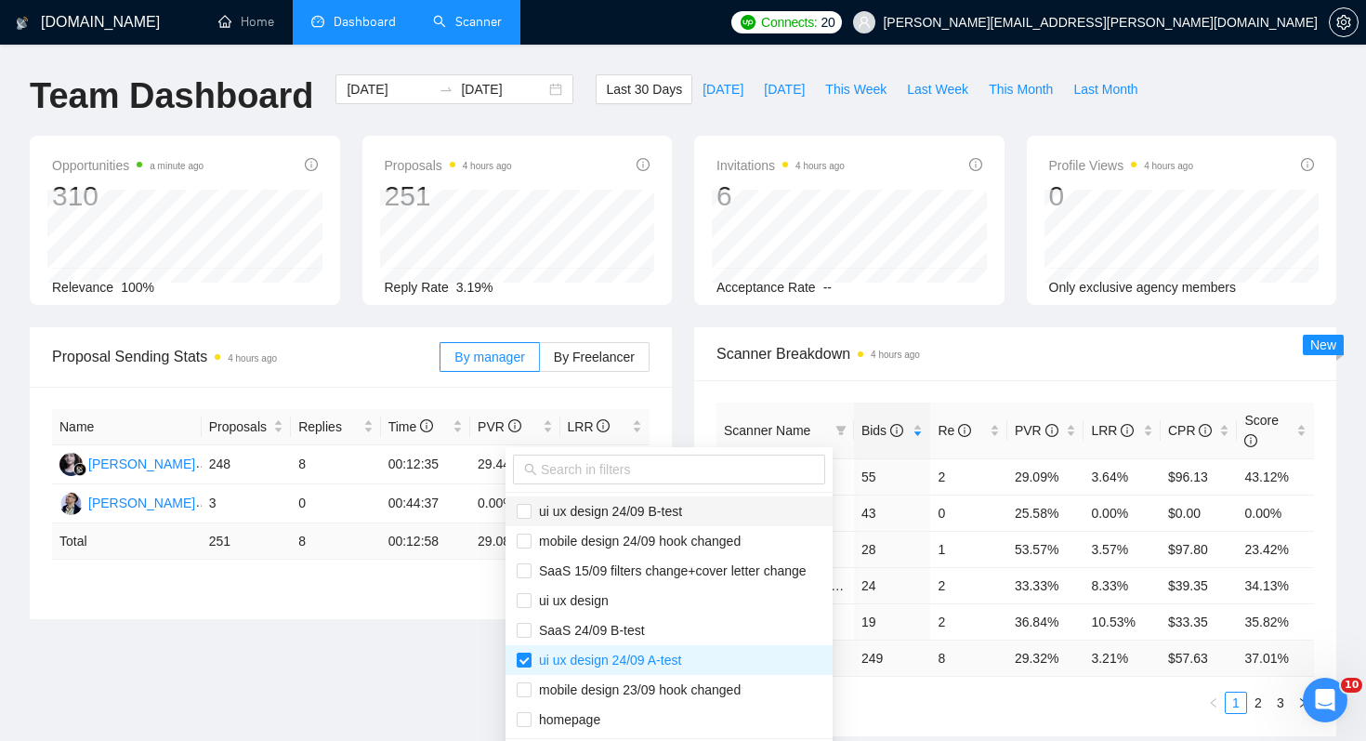
click at [702, 510] on span "ui ux design 24/09 B-test" at bounding box center [669, 511] width 305 height 20
checkbox input "true"
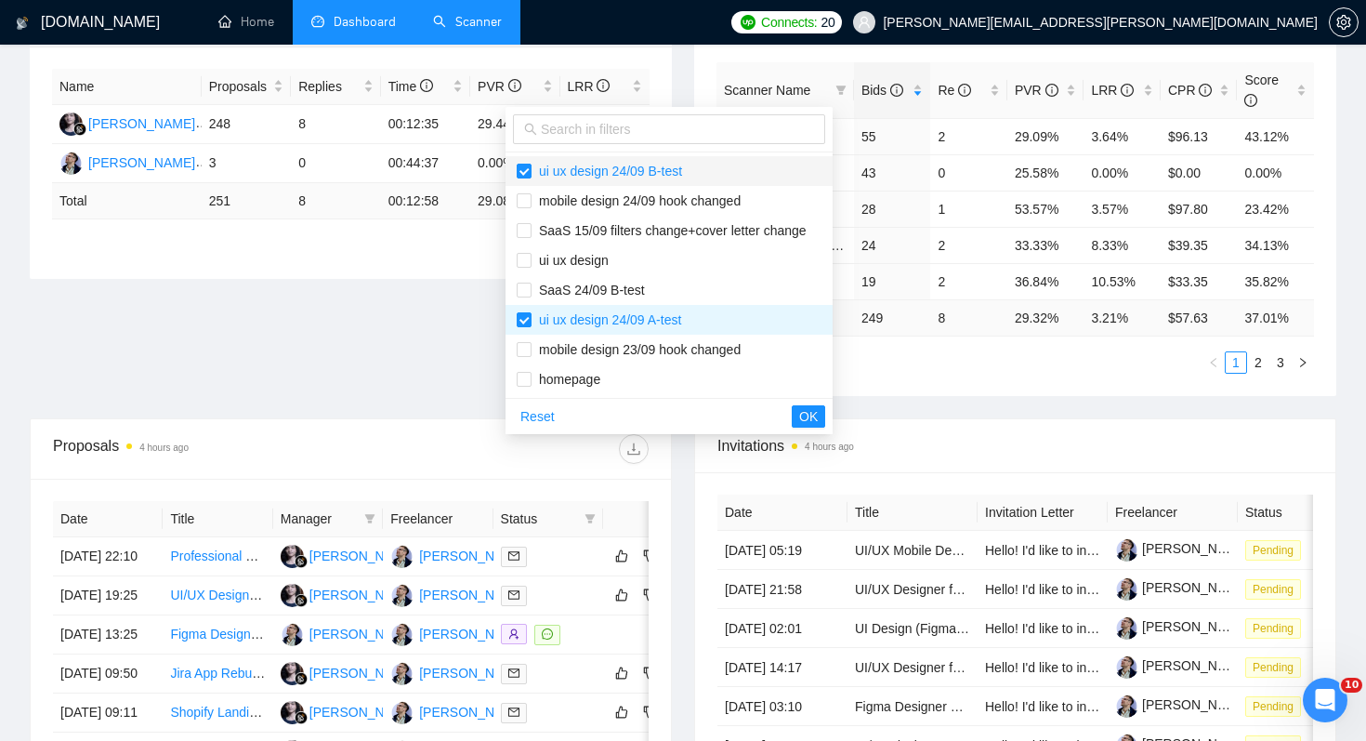
scroll to position [351, 0]
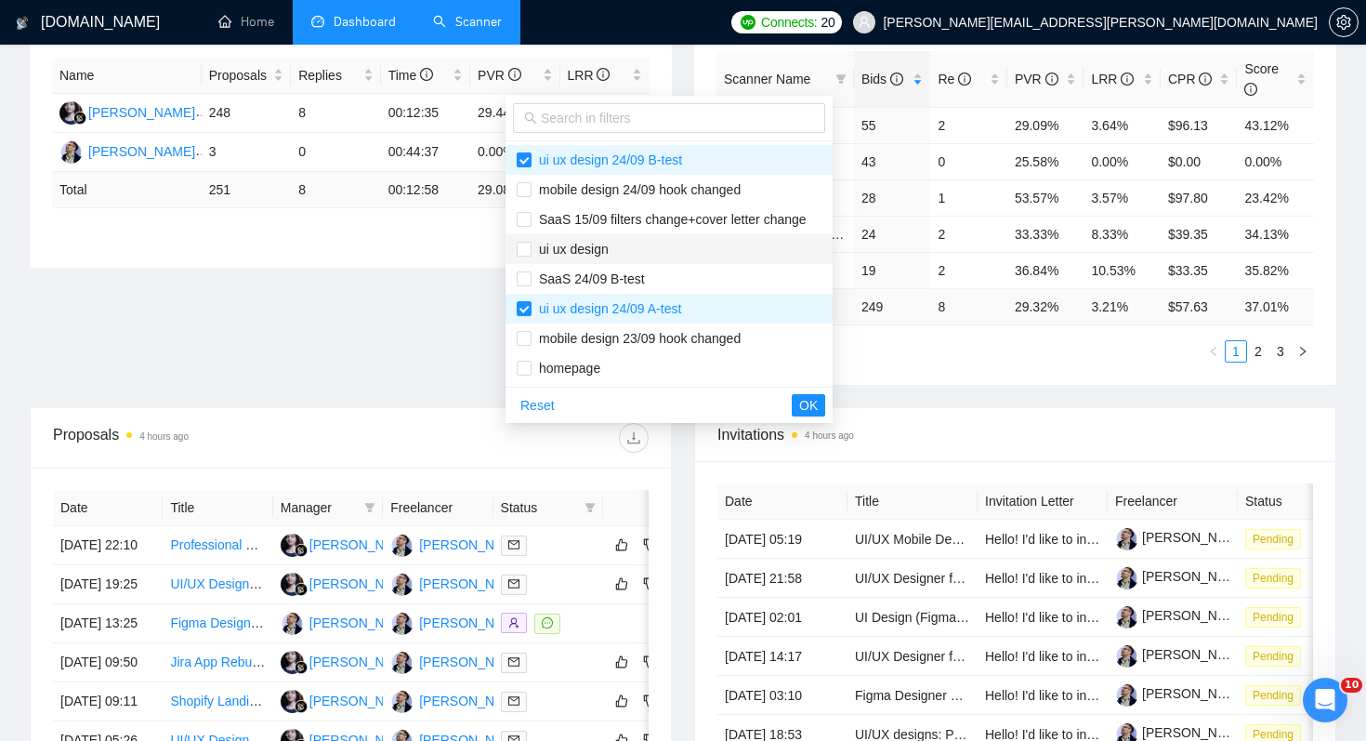
click at [723, 246] on span "ui ux design" at bounding box center [669, 249] width 305 height 20
checkbox input "true"
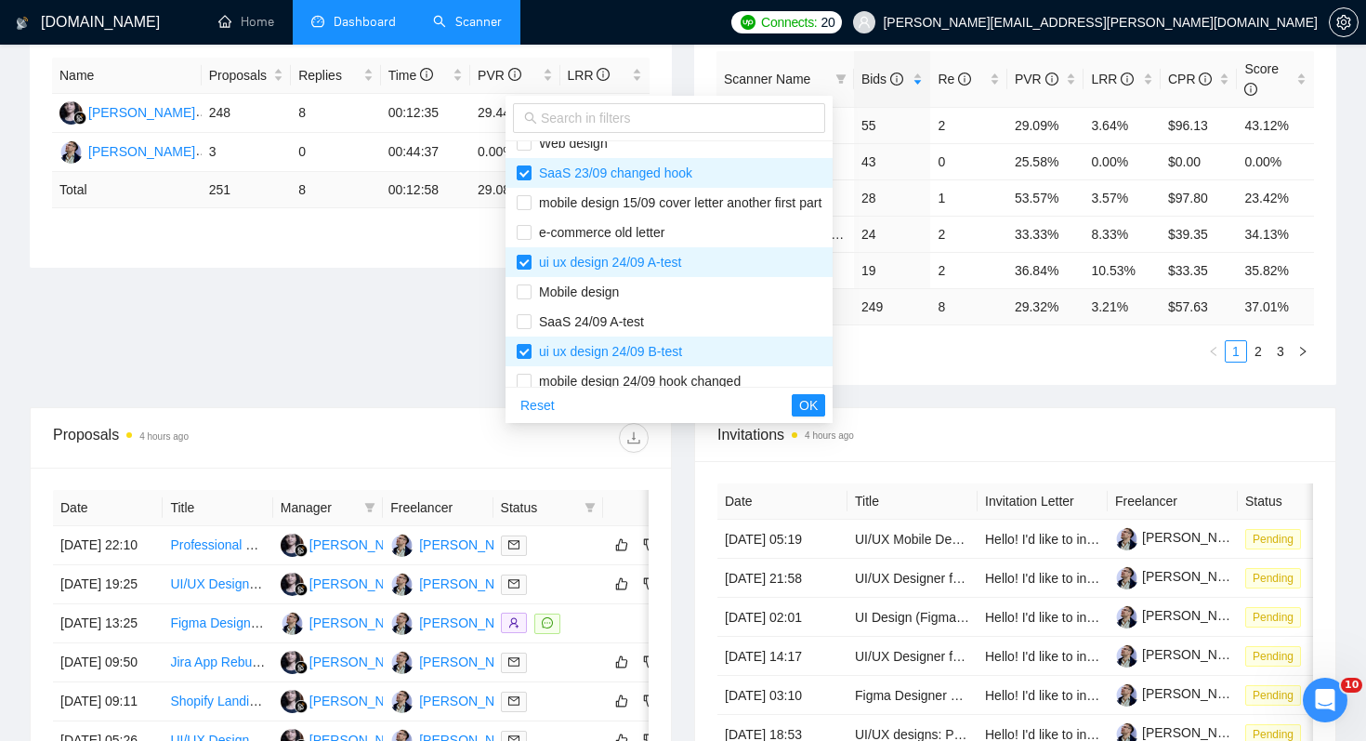
scroll to position [0, 0]
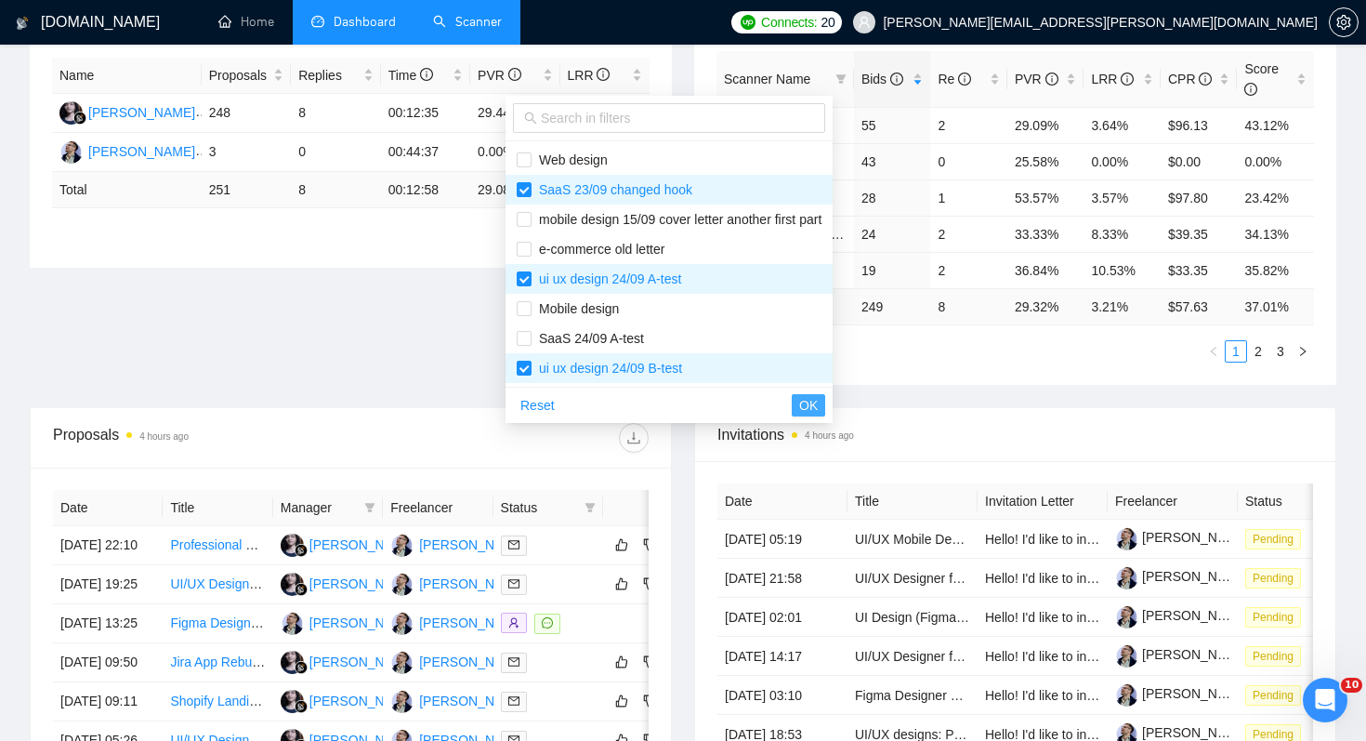
click at [818, 412] on span "OK" at bounding box center [808, 405] width 19 height 20
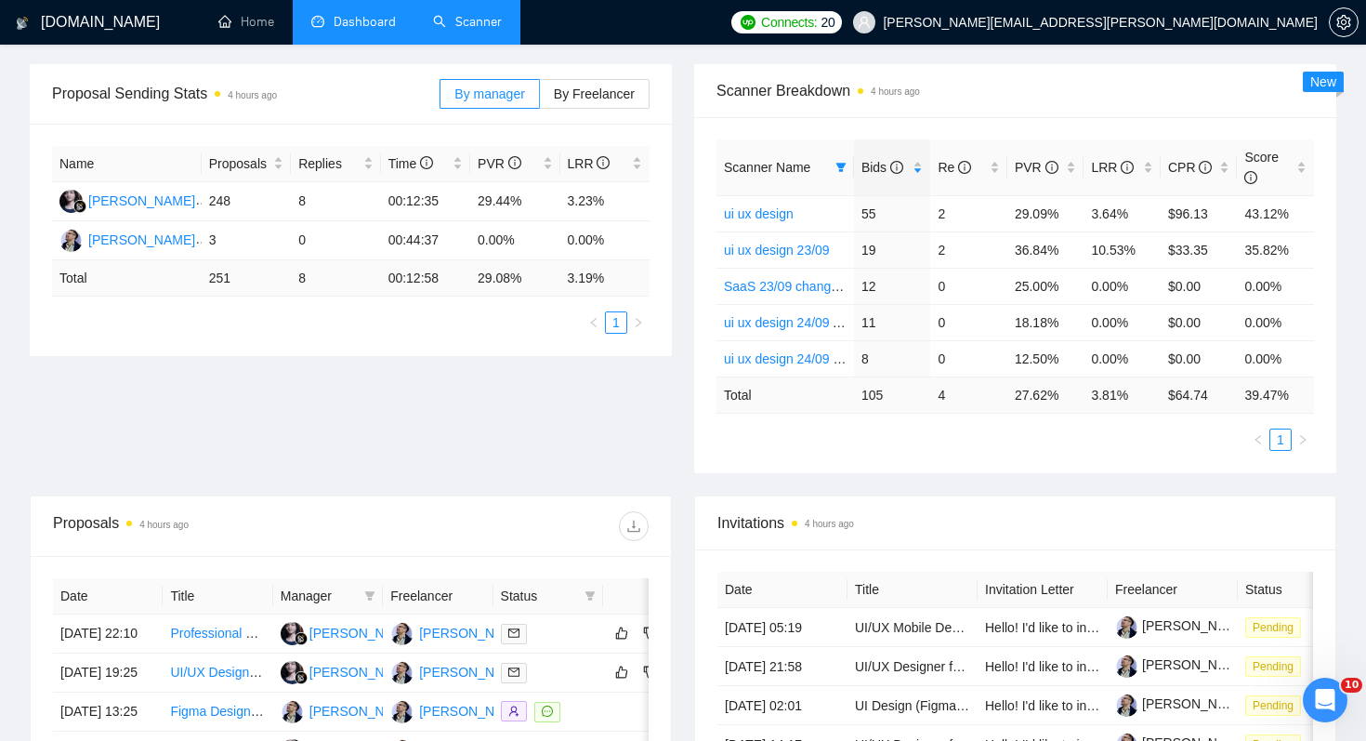
scroll to position [261, 0]
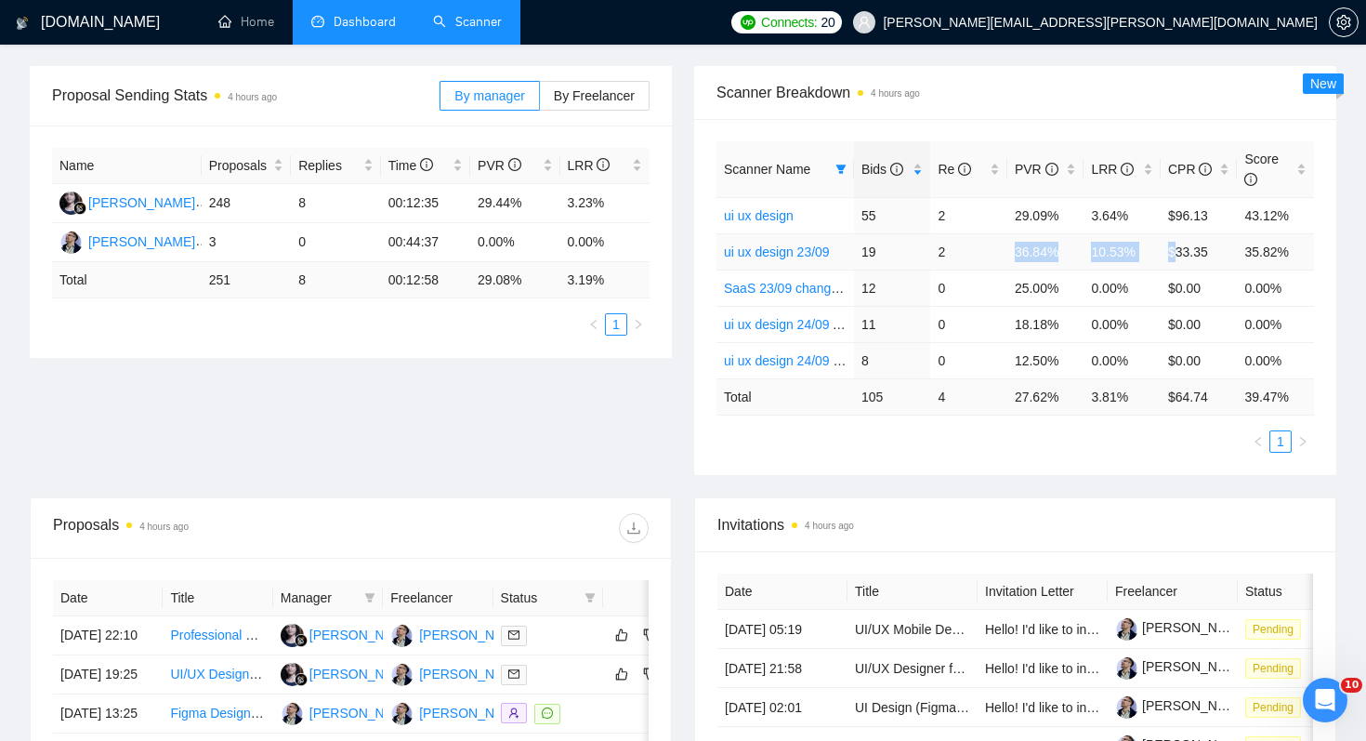
drag, startPoint x: 957, startPoint y: 255, endPoint x: 1175, endPoint y: 249, distance: 217.6
click at [1175, 249] on tr "ui ux design 23/09 19 2 36.84% 10.53% $33.35 35.82%" at bounding box center [1016, 251] width 598 height 36
click at [761, 256] on link "ui ux design 23/09" at bounding box center [777, 251] width 106 height 15
click at [952, 467] on div "Scanner Name Bids Re PVR LRR CPR Score ui ux design 55 2 29.09% 3.64% $96.13 43…" at bounding box center [1015, 297] width 642 height 356
click at [805, 323] on link "ui ux design 24/09 A-test" at bounding box center [795, 324] width 142 height 15
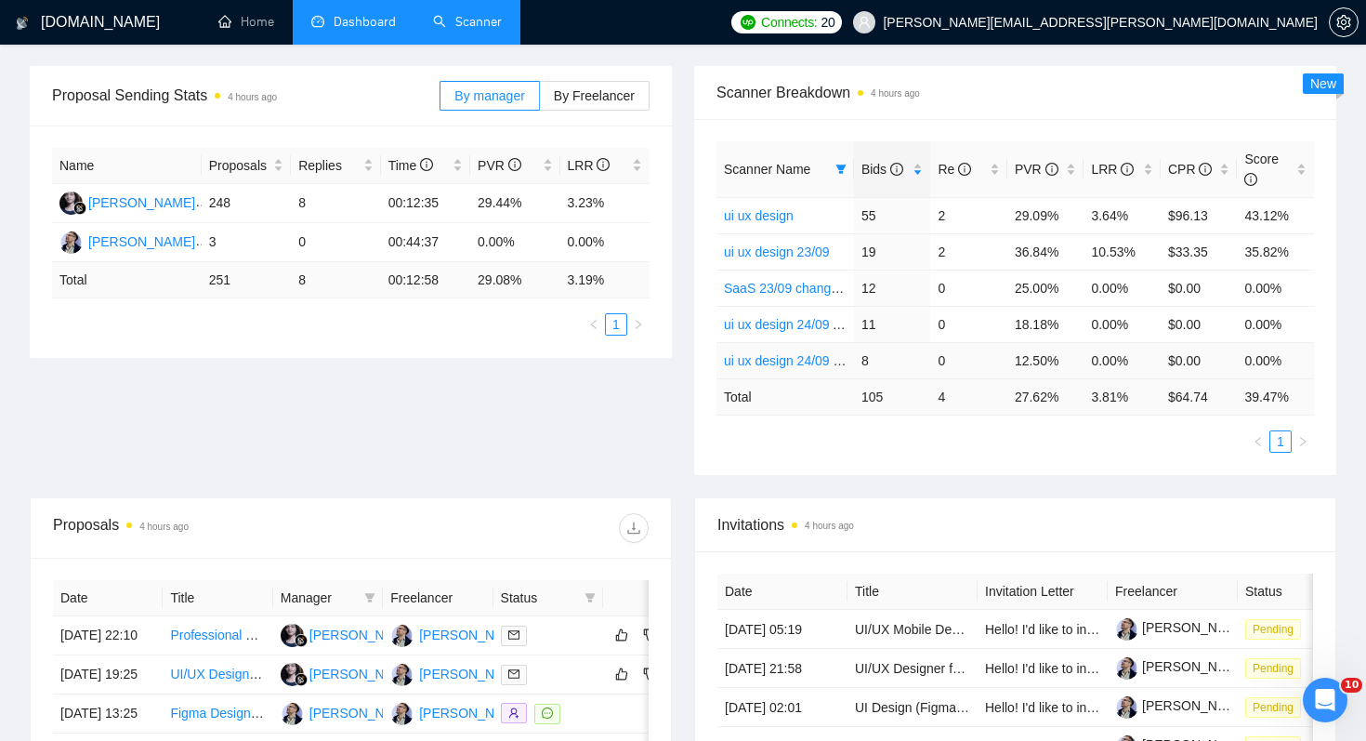
click at [806, 359] on link "ui ux design 24/09 B-test" at bounding box center [795, 360] width 143 height 15
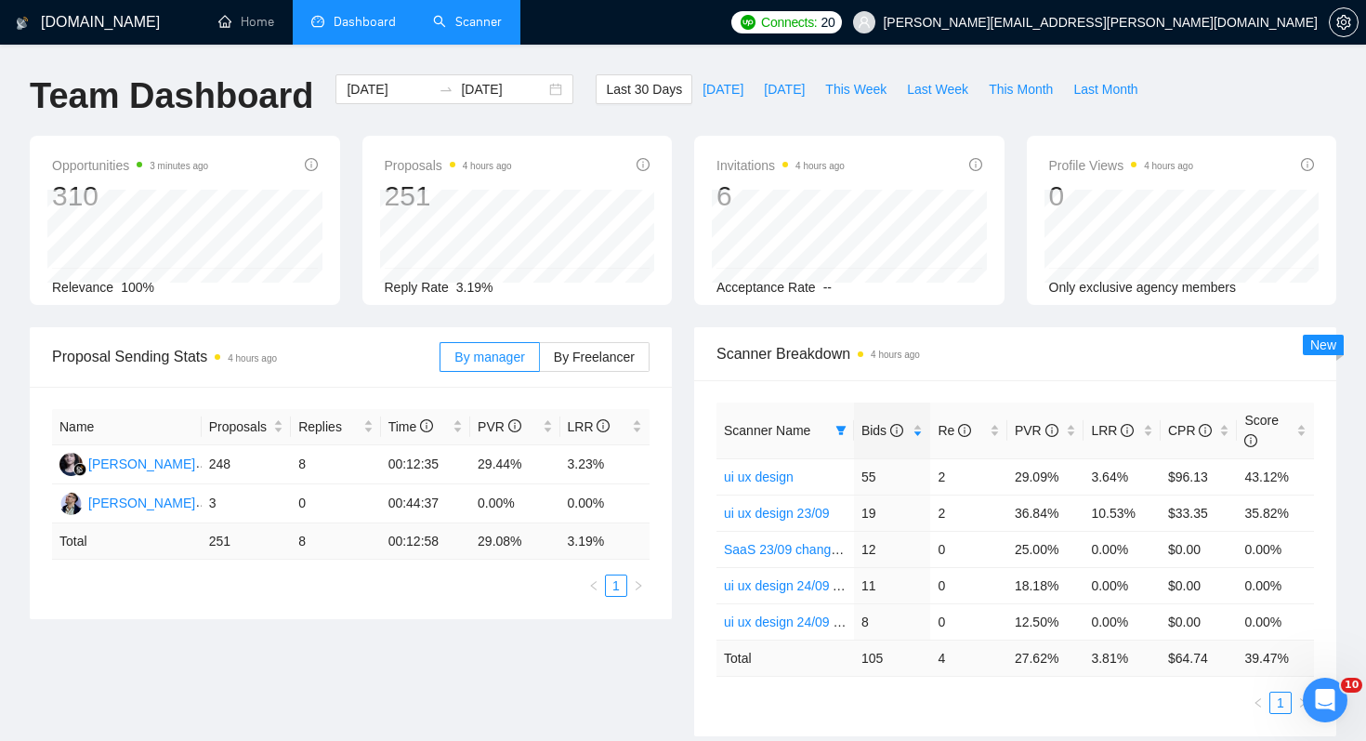
click at [468, 30] on link "Scanner" at bounding box center [467, 22] width 69 height 16
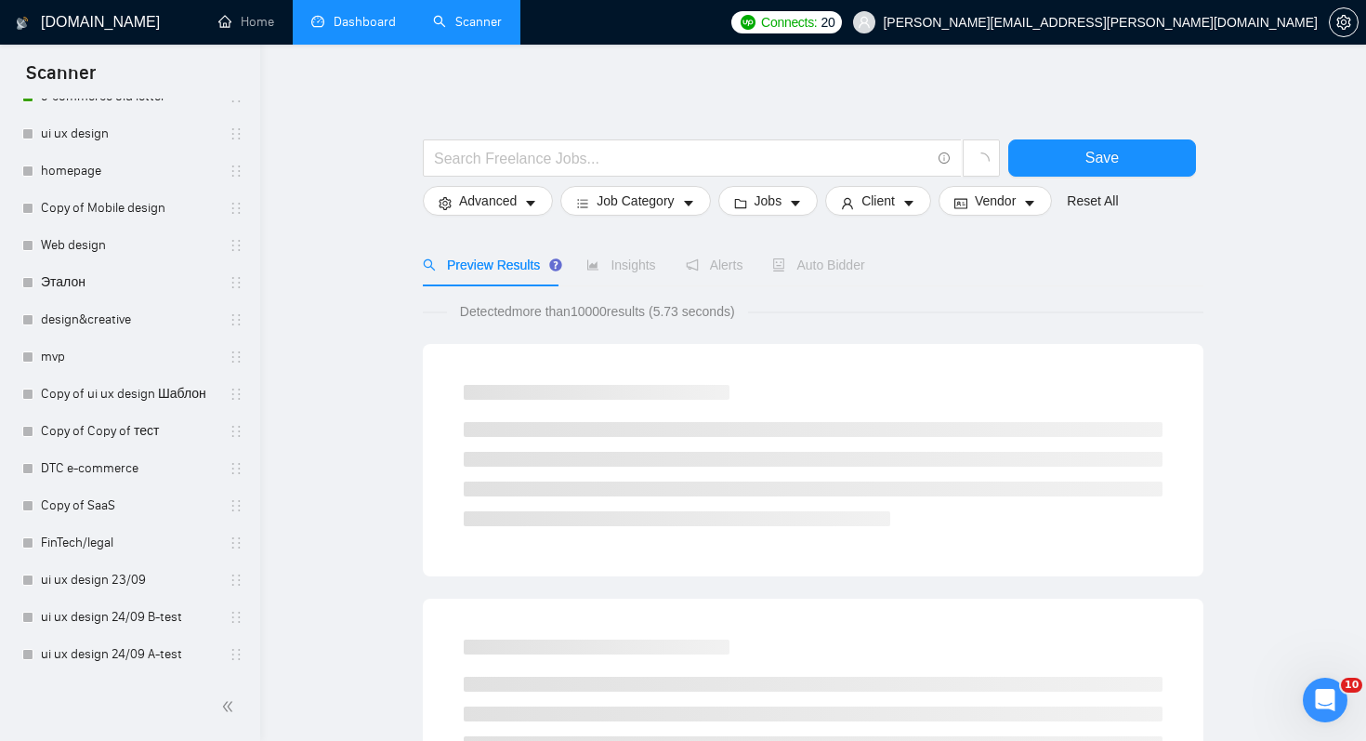
scroll to position [211, 0]
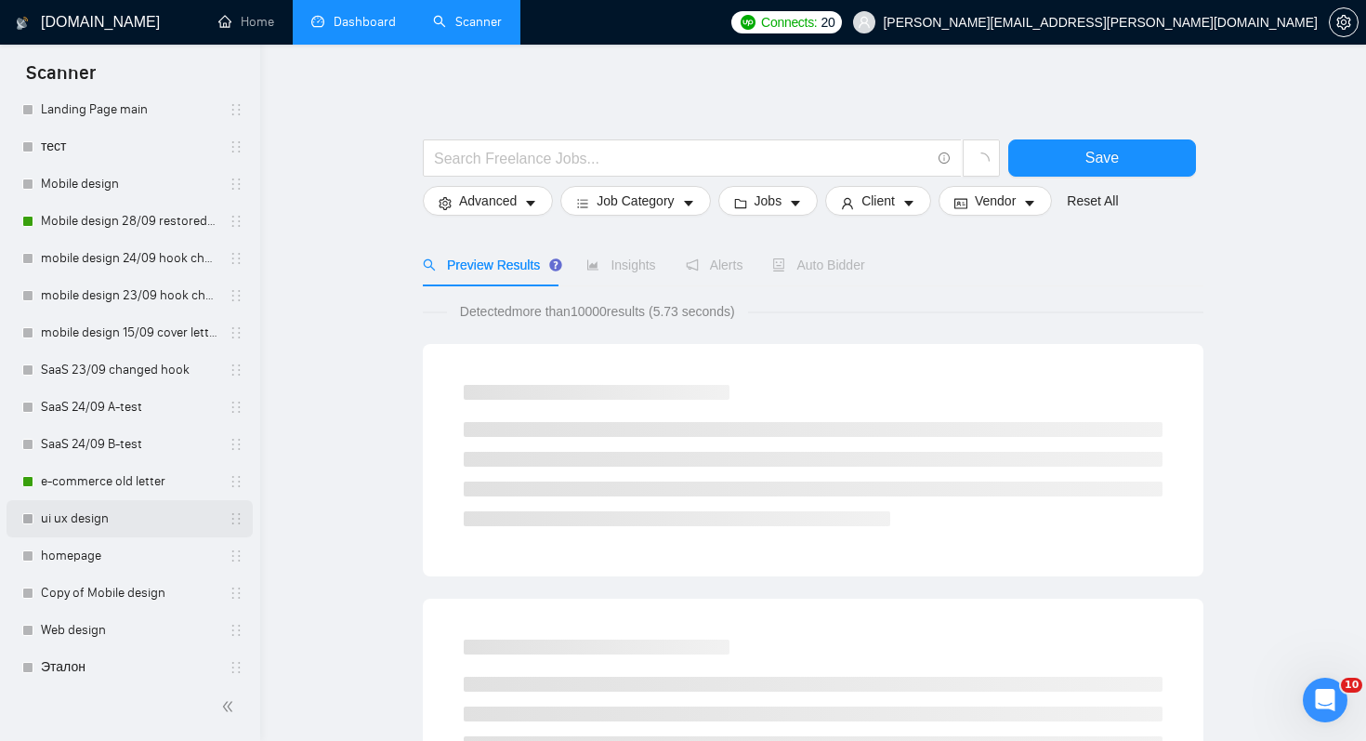
click at [130, 504] on link "ui ux design" at bounding box center [129, 518] width 177 height 37
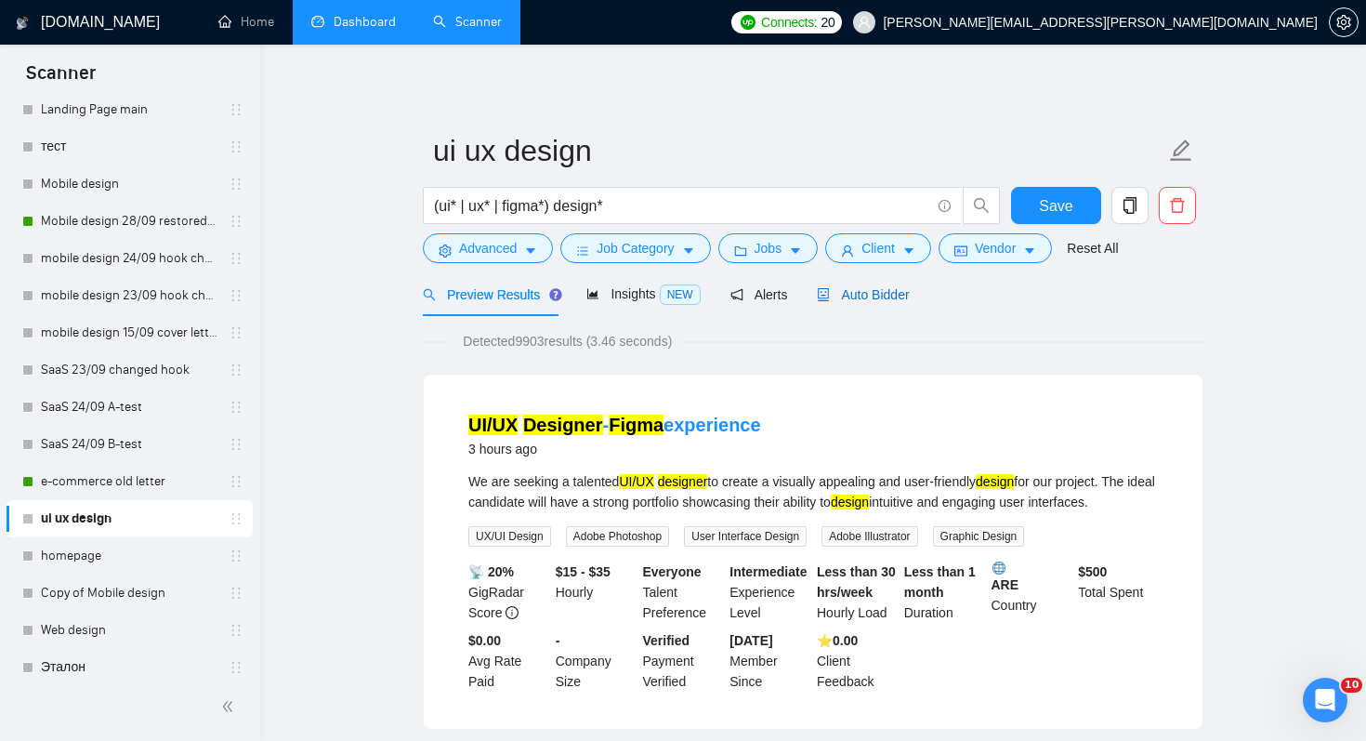
click at [862, 294] on span "Auto Bidder" at bounding box center [863, 294] width 92 height 15
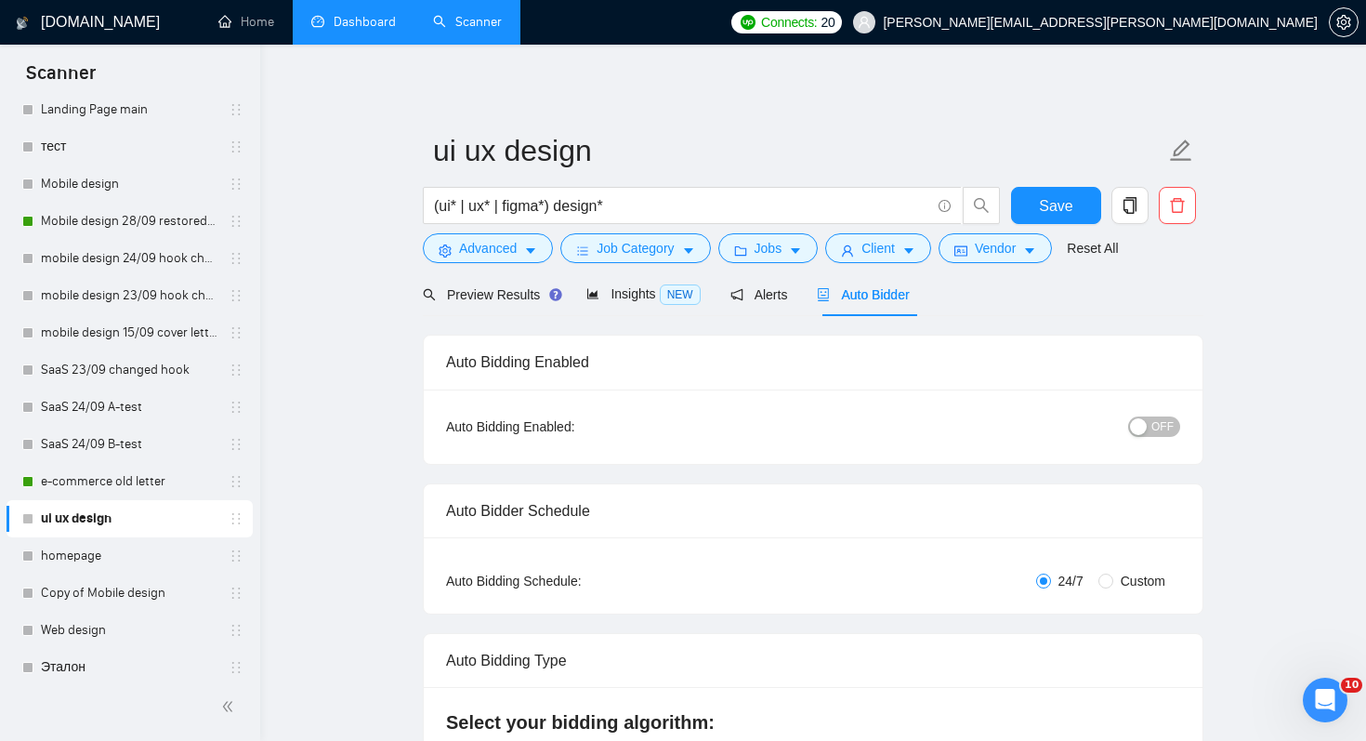
checkbox input "true"
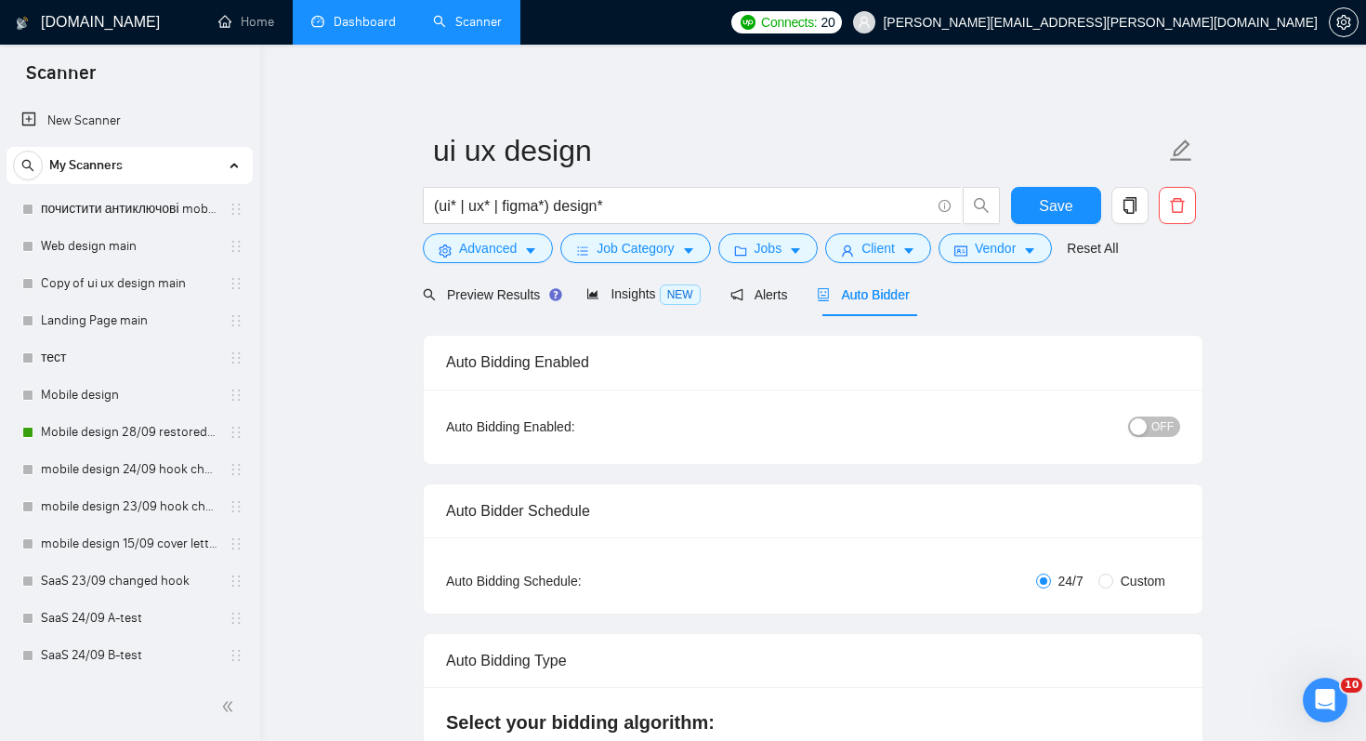
click at [1025, 298] on div "Preview Results Insights NEW Alerts Auto Bidder" at bounding box center [813, 294] width 781 height 44
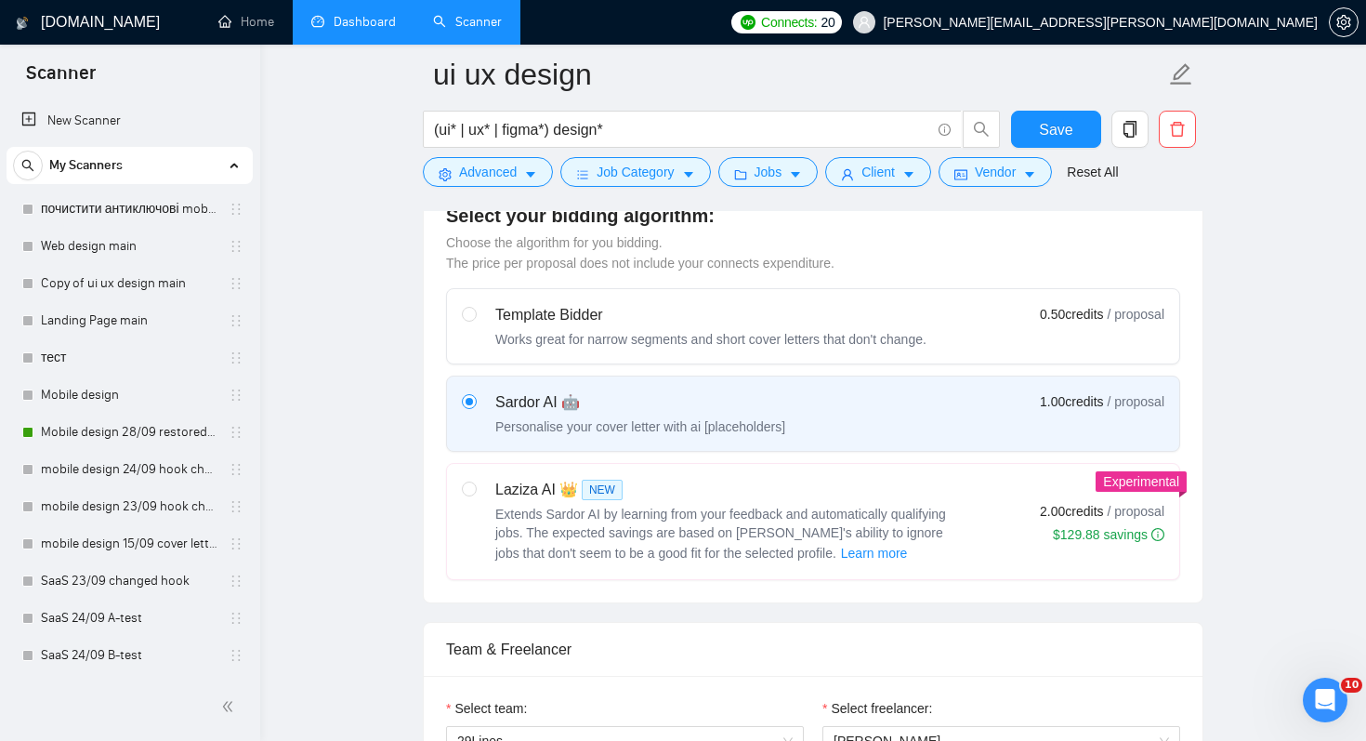
scroll to position [373, 0]
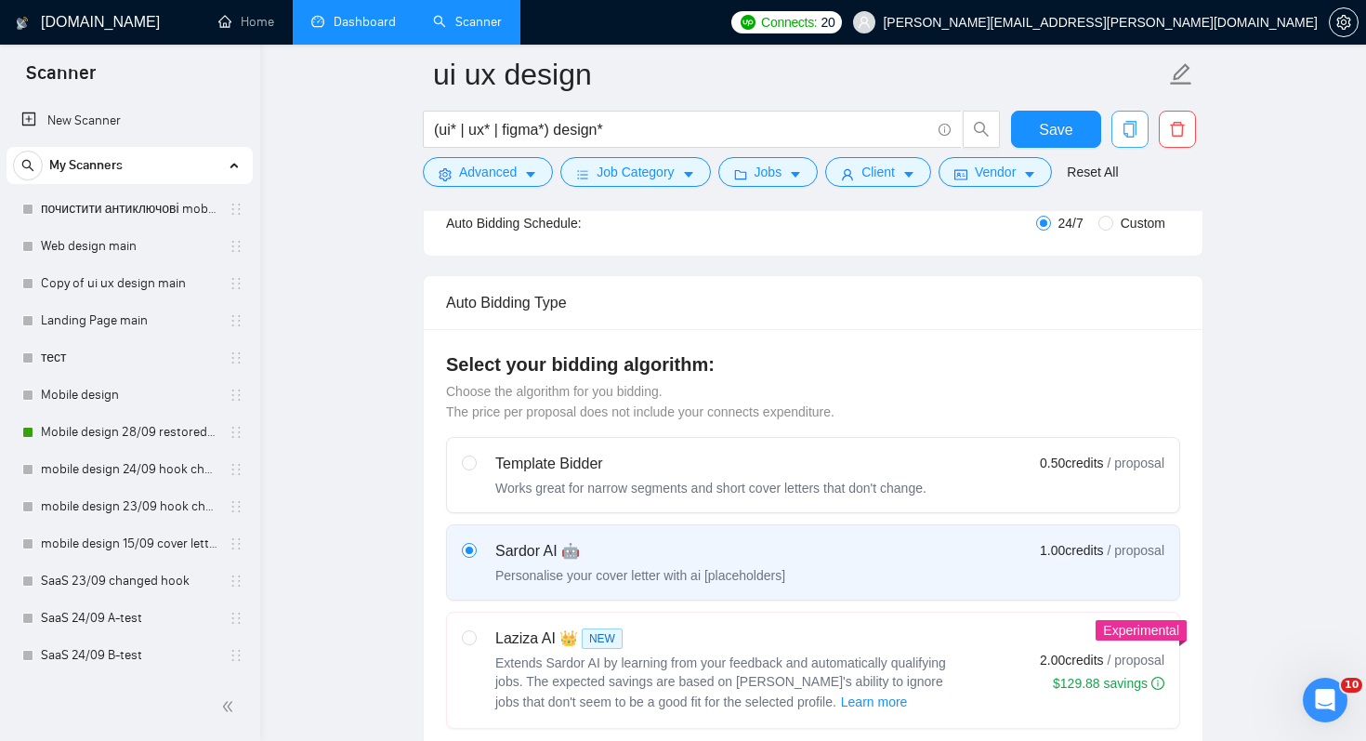
click at [1132, 137] on icon "copy" at bounding box center [1130, 129] width 13 height 17
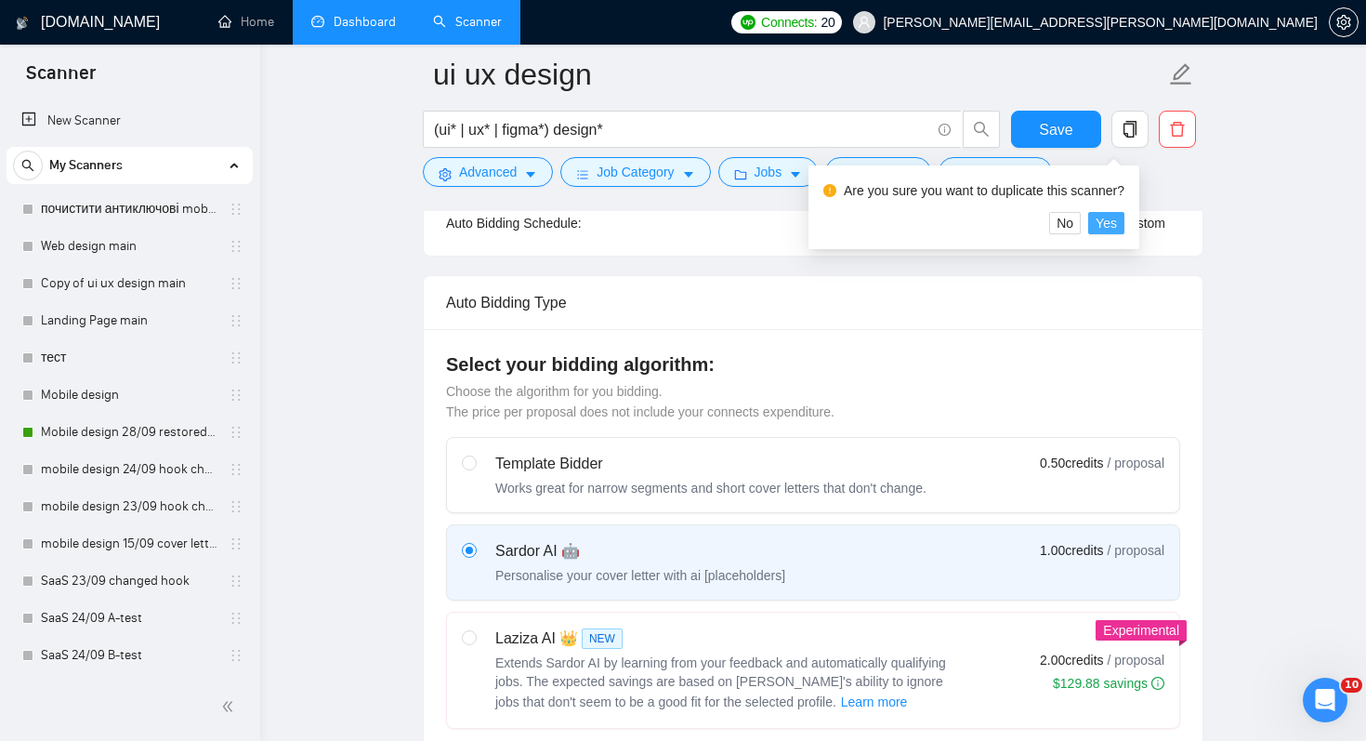
click at [1107, 223] on span "Yes" at bounding box center [1106, 223] width 21 height 20
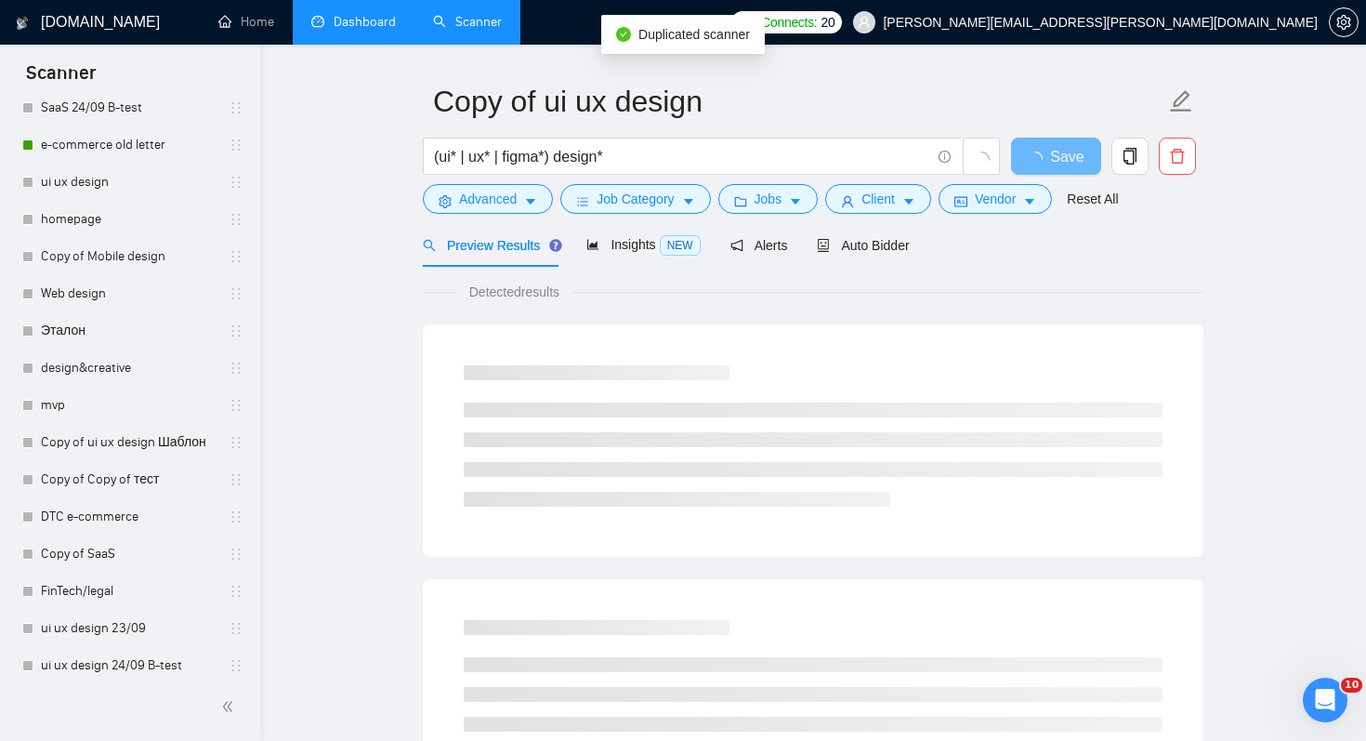
scroll to position [633, 0]
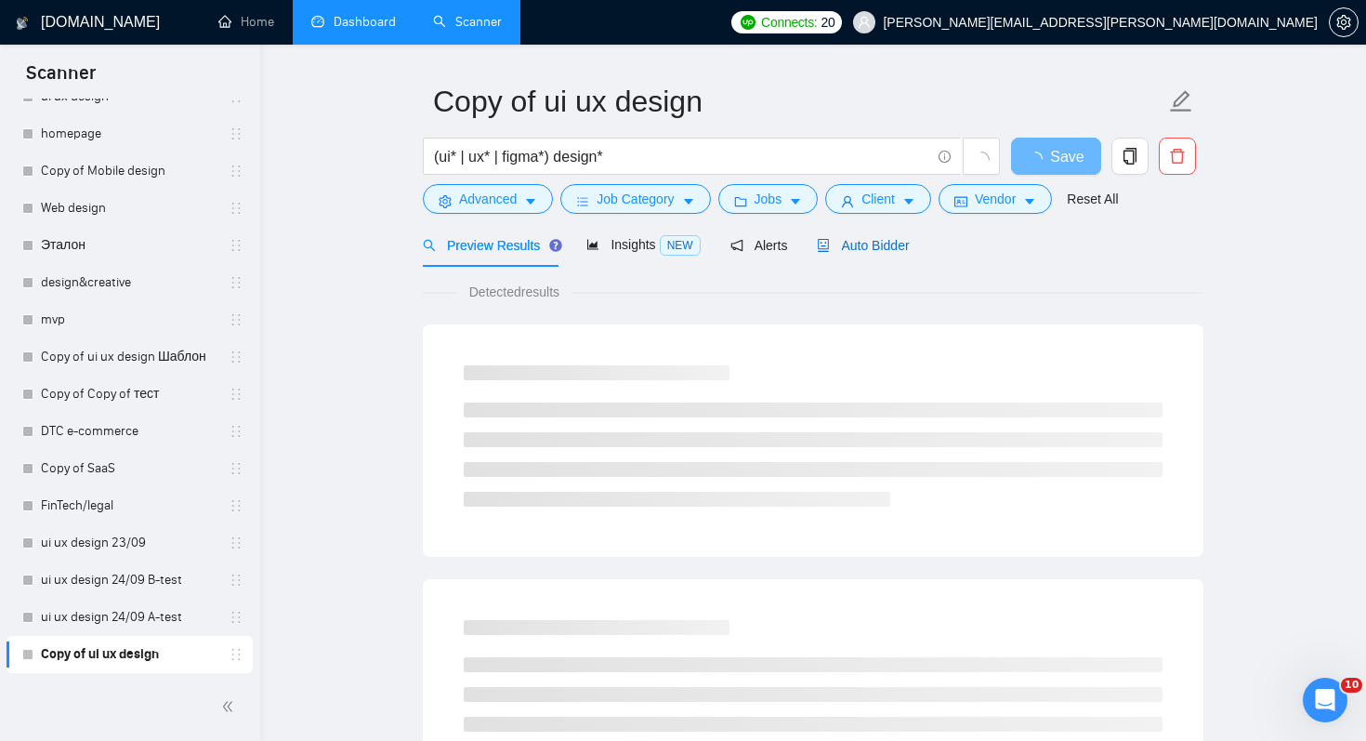
click at [873, 240] on span "Auto Bidder" at bounding box center [863, 245] width 92 height 15
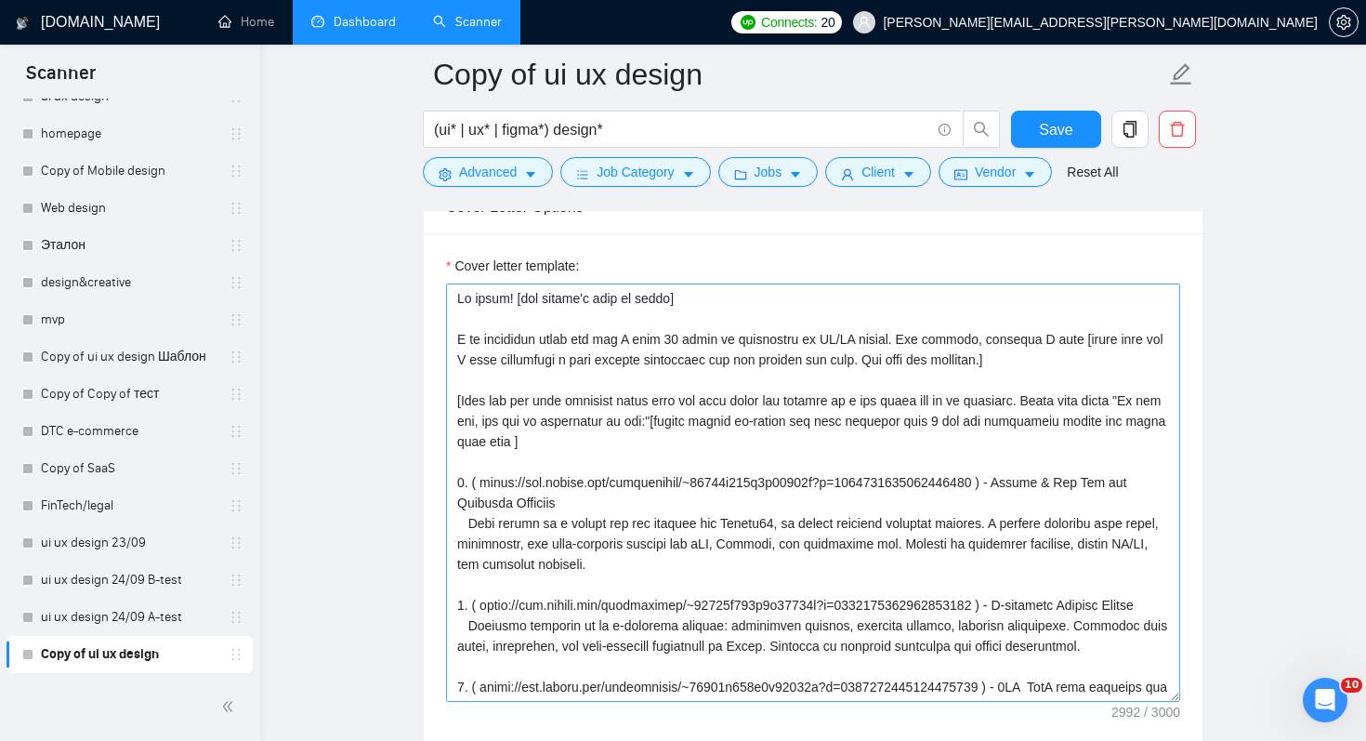
scroll to position [2148, 0]
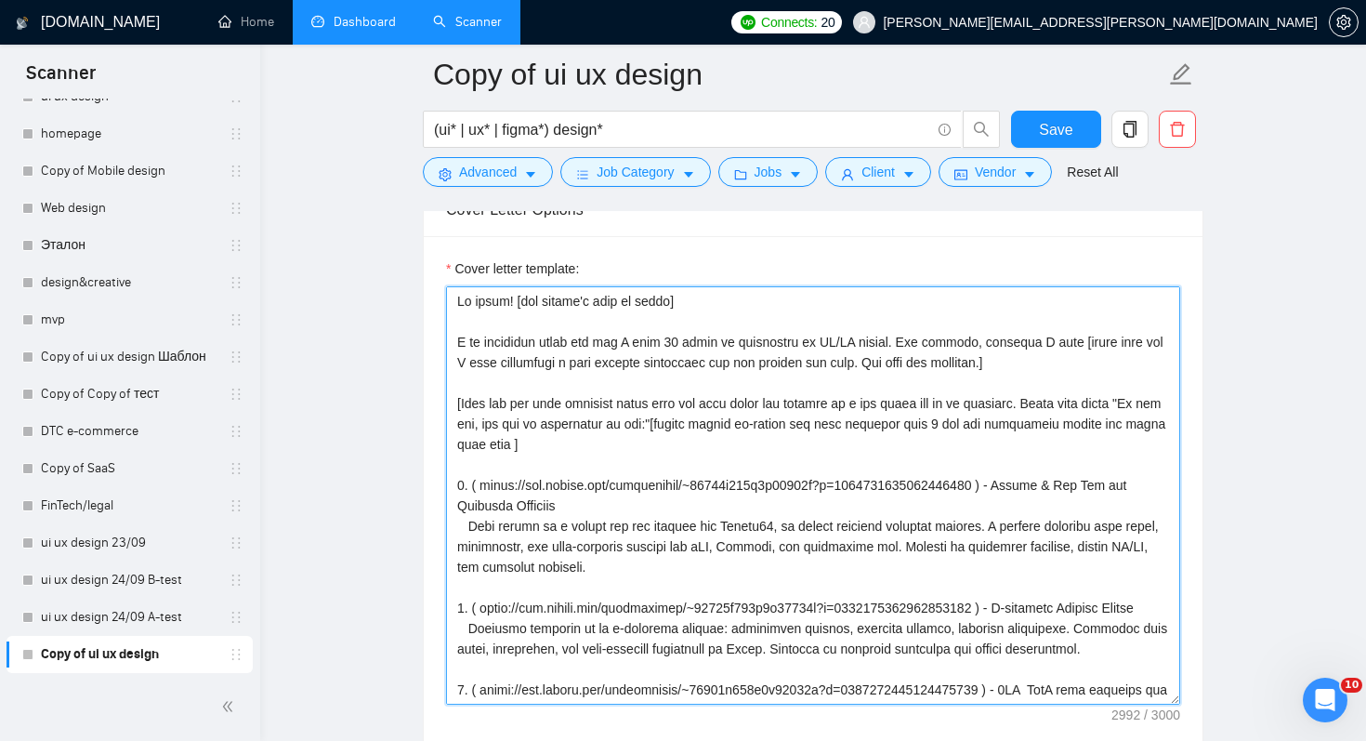
click at [775, 315] on textarea "Cover letter template:" at bounding box center [813, 495] width 734 height 418
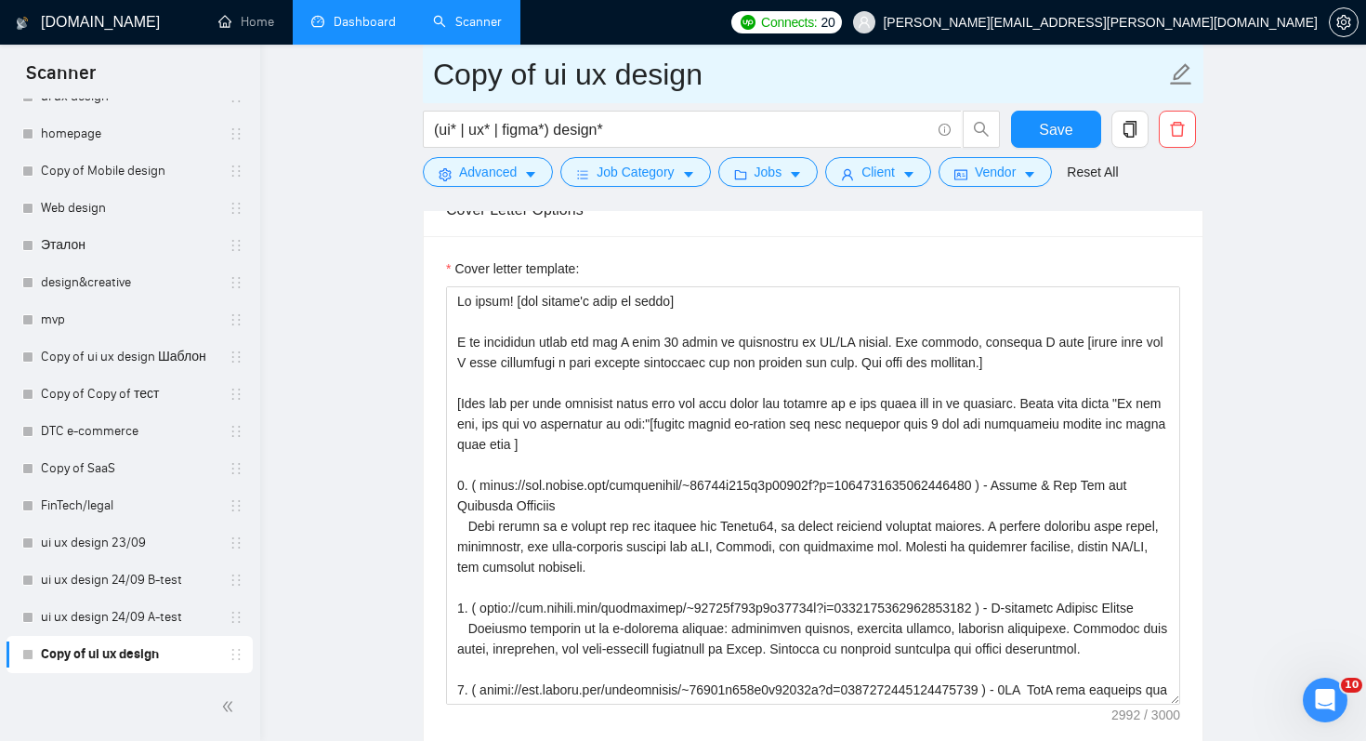
drag, startPoint x: 542, startPoint y: 73, endPoint x: 336, endPoint y: 73, distance: 206.3
click at [336, 73] on main "Copy of ui ux design (ui* | ux* | figma*) design* Save Advanced Job Category Jo…" at bounding box center [813, 479] width 1047 height 5106
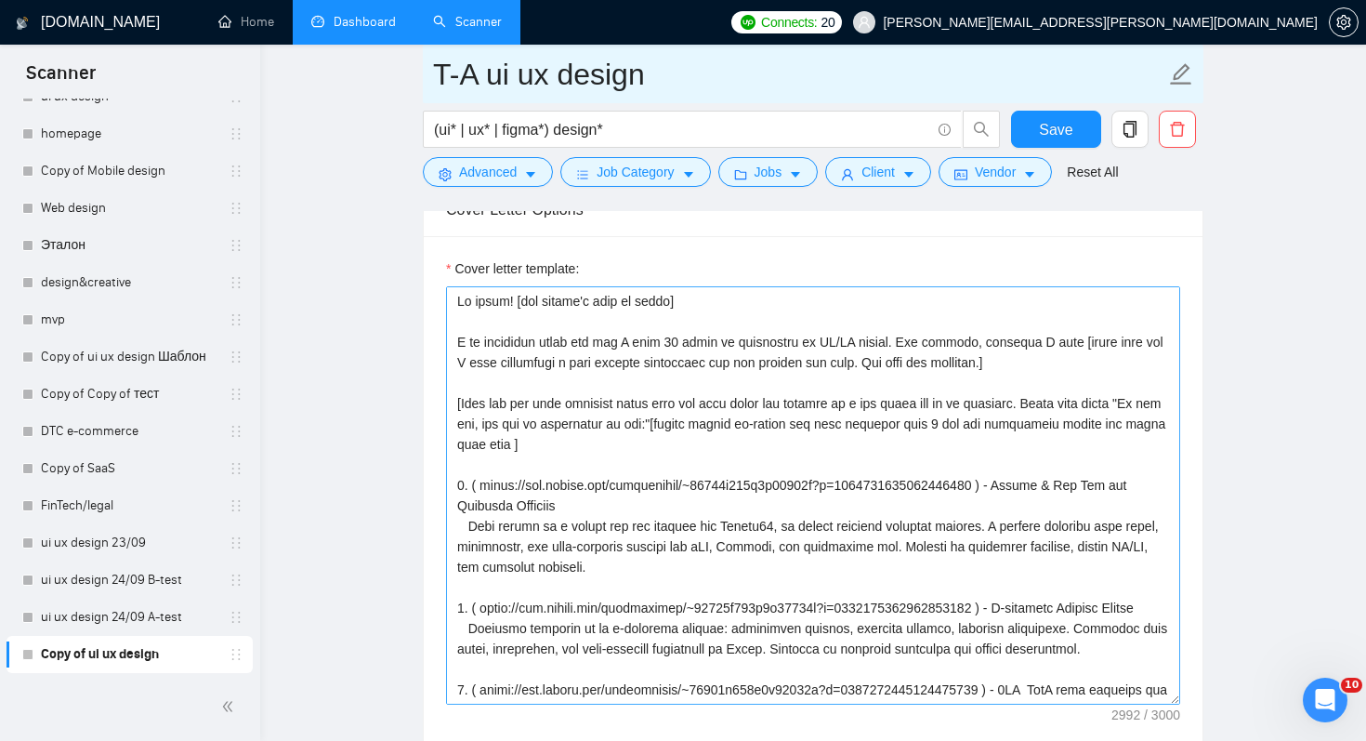
type input "T-A ui ux design"
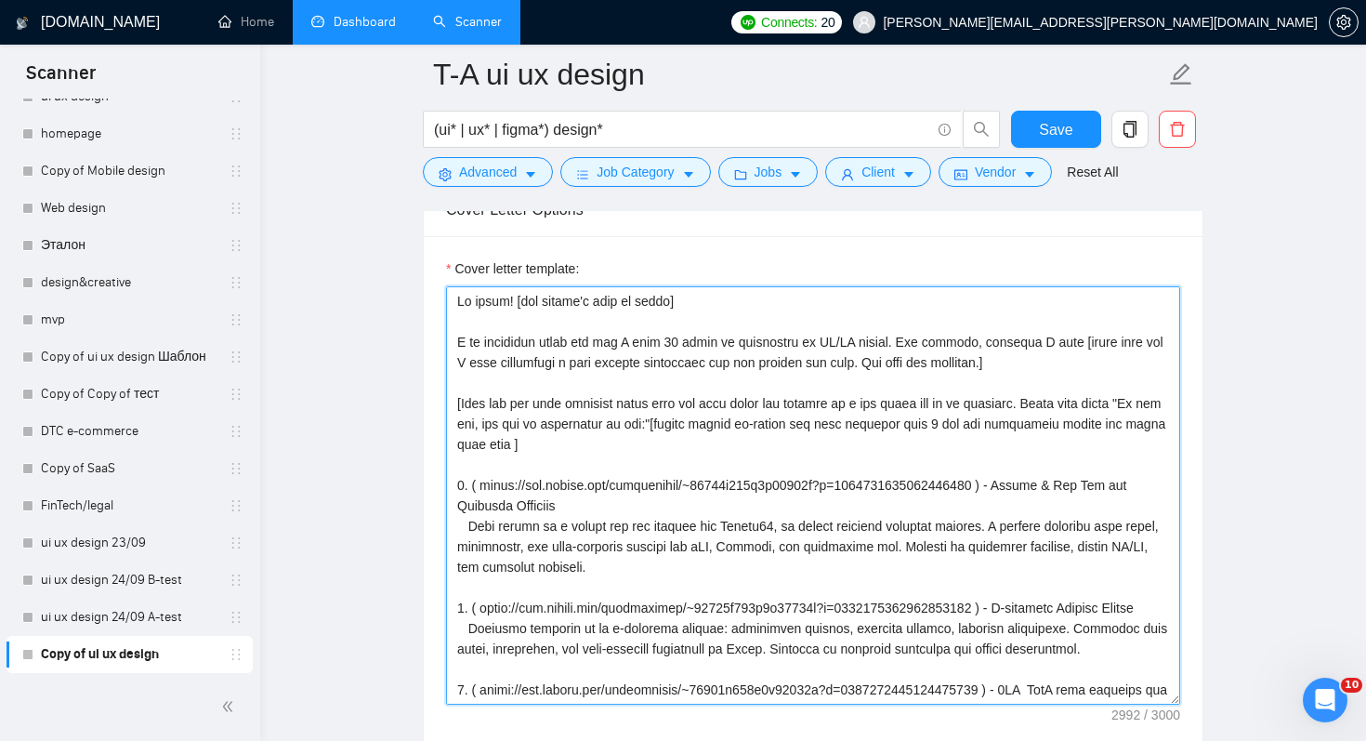
click at [502, 347] on textarea "Cover letter template:" at bounding box center [813, 495] width 734 height 418
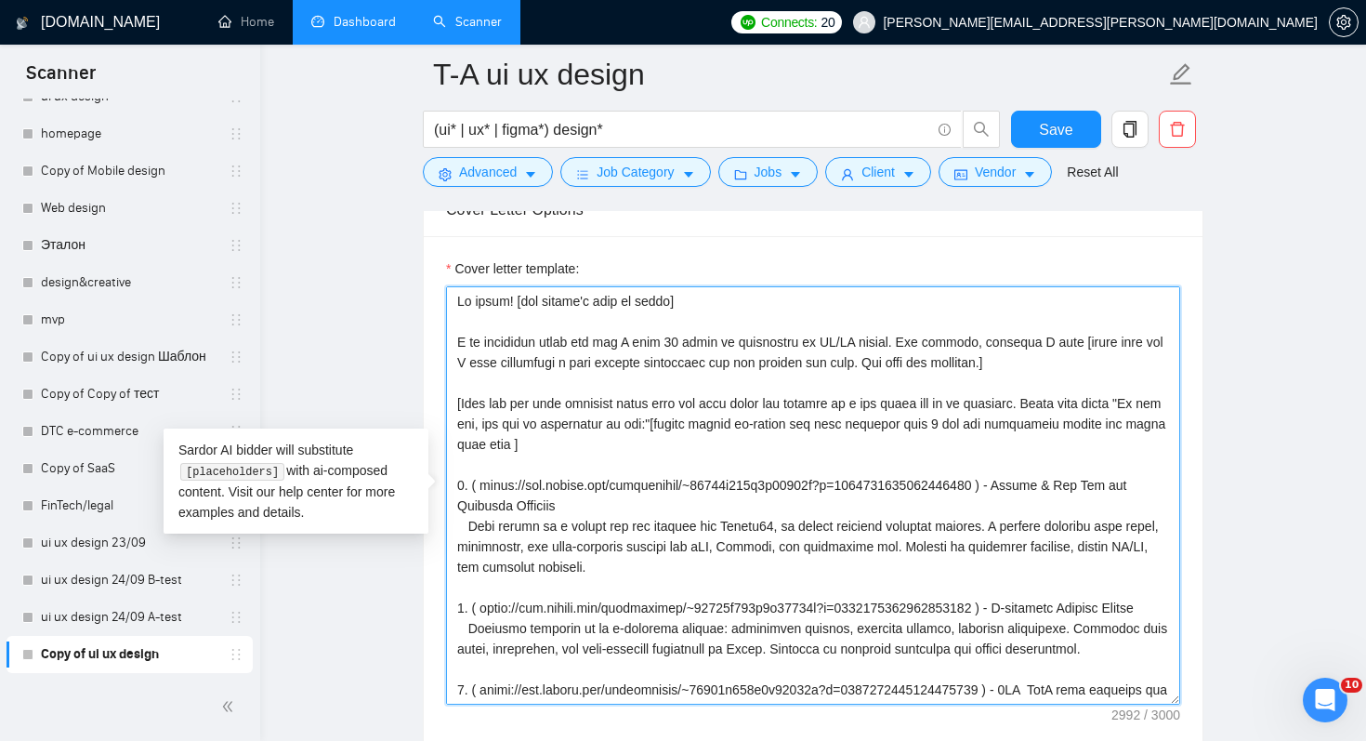
drag, startPoint x: 472, startPoint y: 298, endPoint x: 503, endPoint y: 296, distance: 30.8
click at [503, 296] on textarea "Cover letter template:" at bounding box center [813, 495] width 734 height 418
click at [665, 340] on textarea "Cover letter template:" at bounding box center [813, 495] width 734 height 418
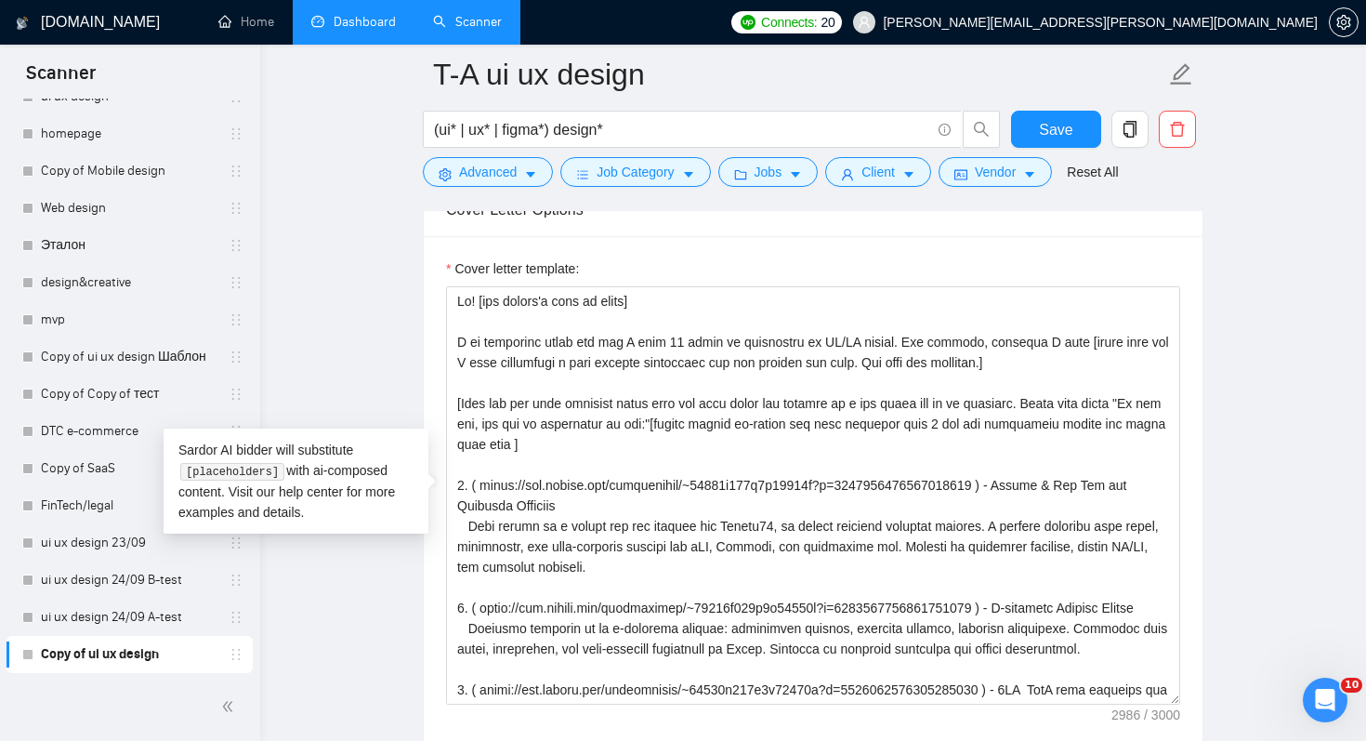
click at [767, 270] on div "Cover letter template:" at bounding box center [813, 272] width 734 height 28
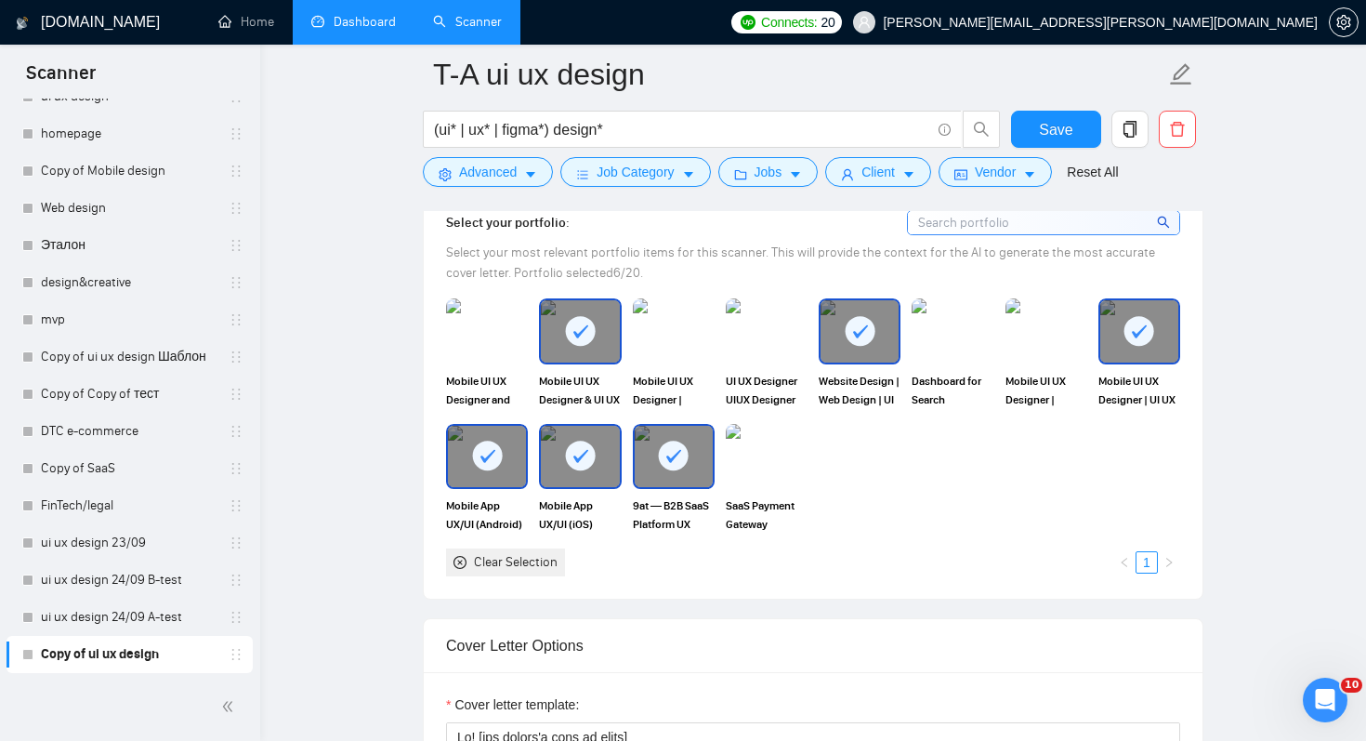
scroll to position [1710, 0]
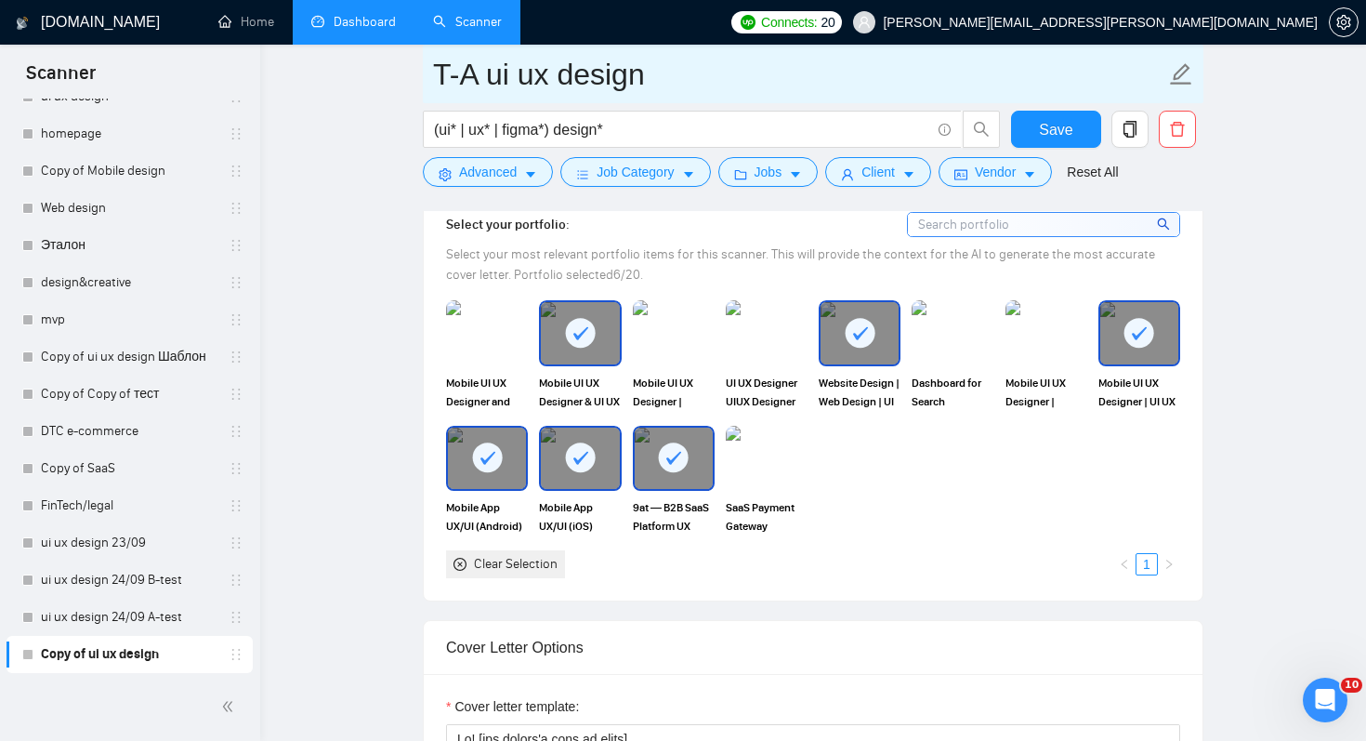
click at [770, 74] on input "T-A ui ux design" at bounding box center [799, 74] width 732 height 46
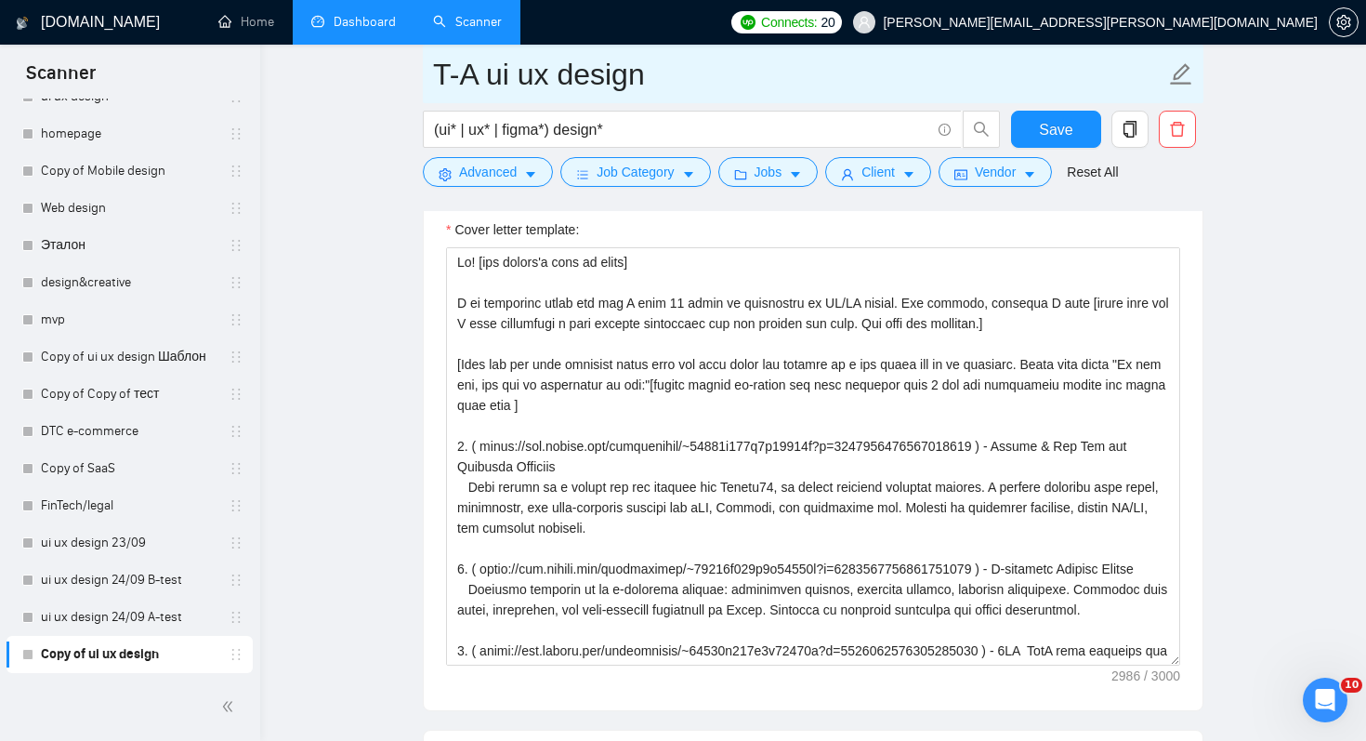
scroll to position [2148, 0]
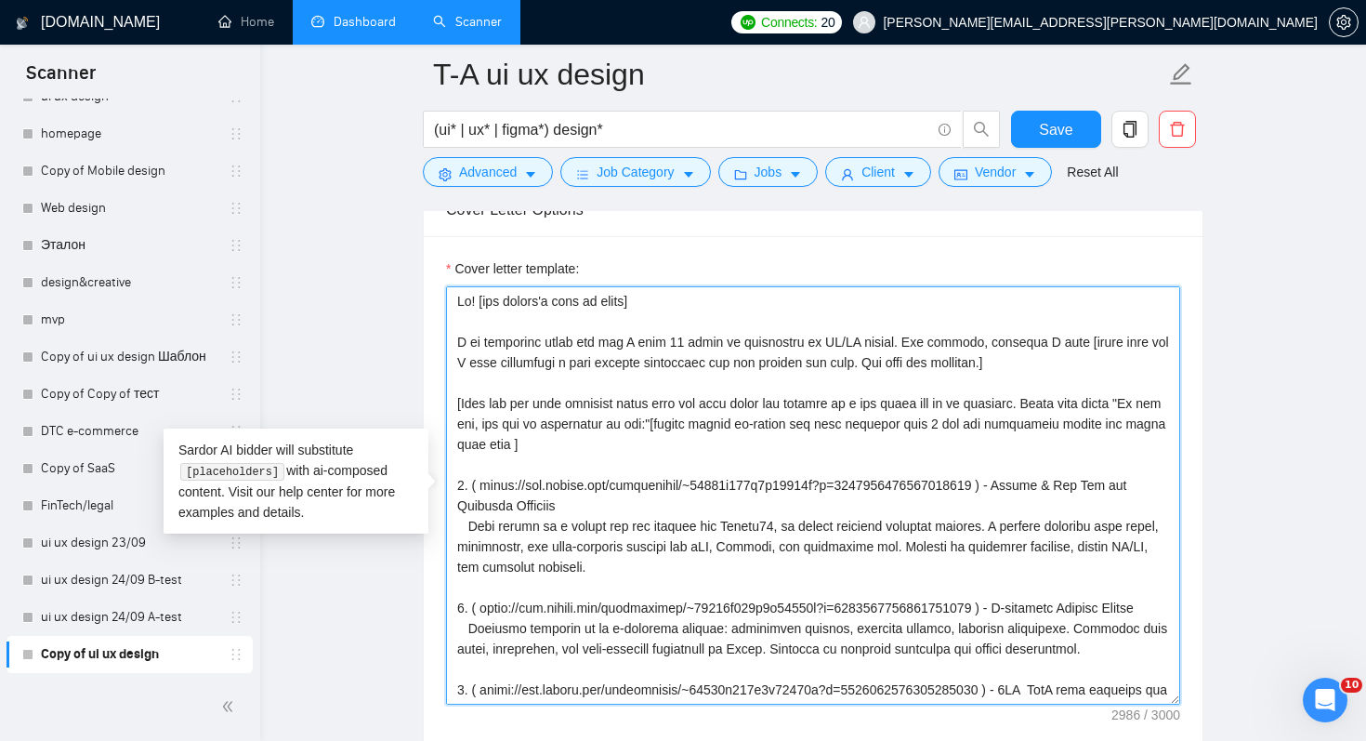
drag, startPoint x: 473, startPoint y: 297, endPoint x: 780, endPoint y: 302, distance: 306.7
click at [780, 302] on textarea "Cover letter template:" at bounding box center [813, 495] width 734 height 418
paste textarea "🕶️"
click at [493, 299] on textarea "Cover letter template:" at bounding box center [813, 495] width 734 height 418
click at [549, 305] on textarea "Cover letter template:" at bounding box center [813, 495] width 734 height 418
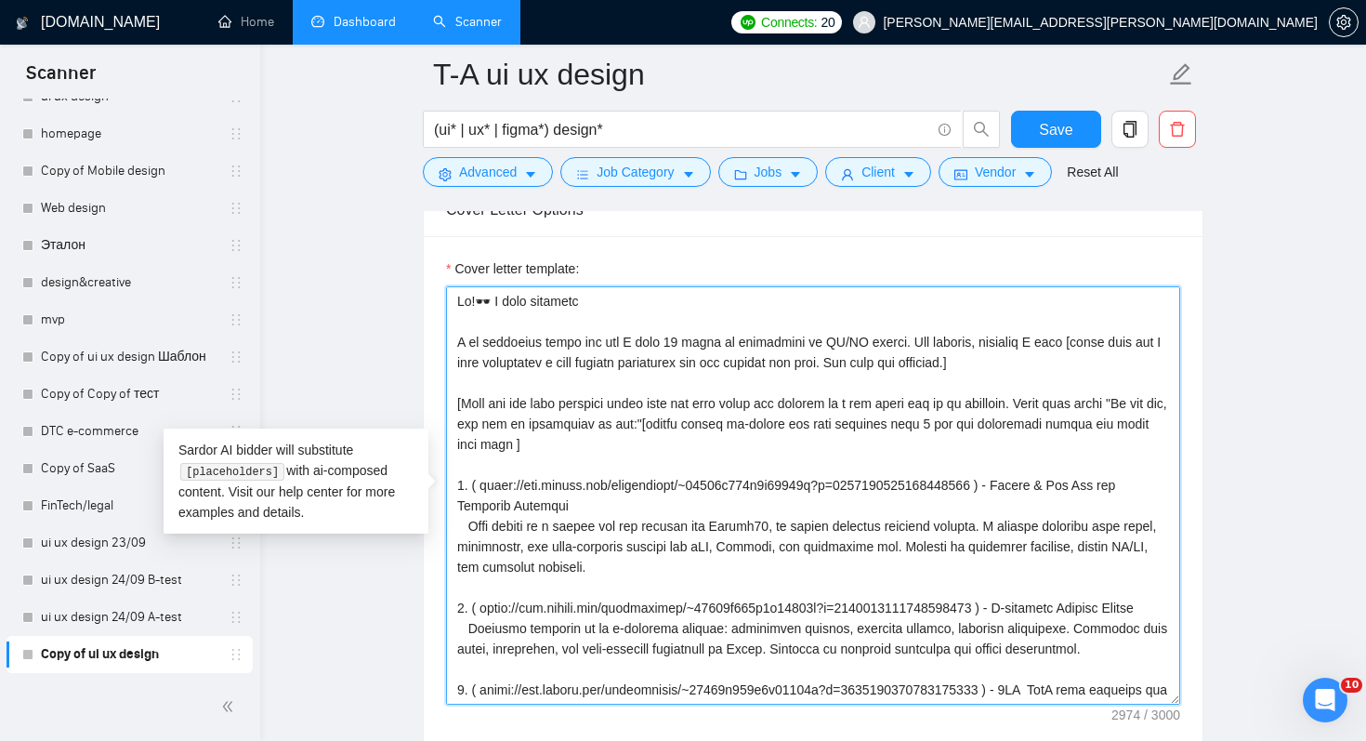
click at [597, 305] on textarea "Cover letter template:" at bounding box center [813, 495] width 734 height 418
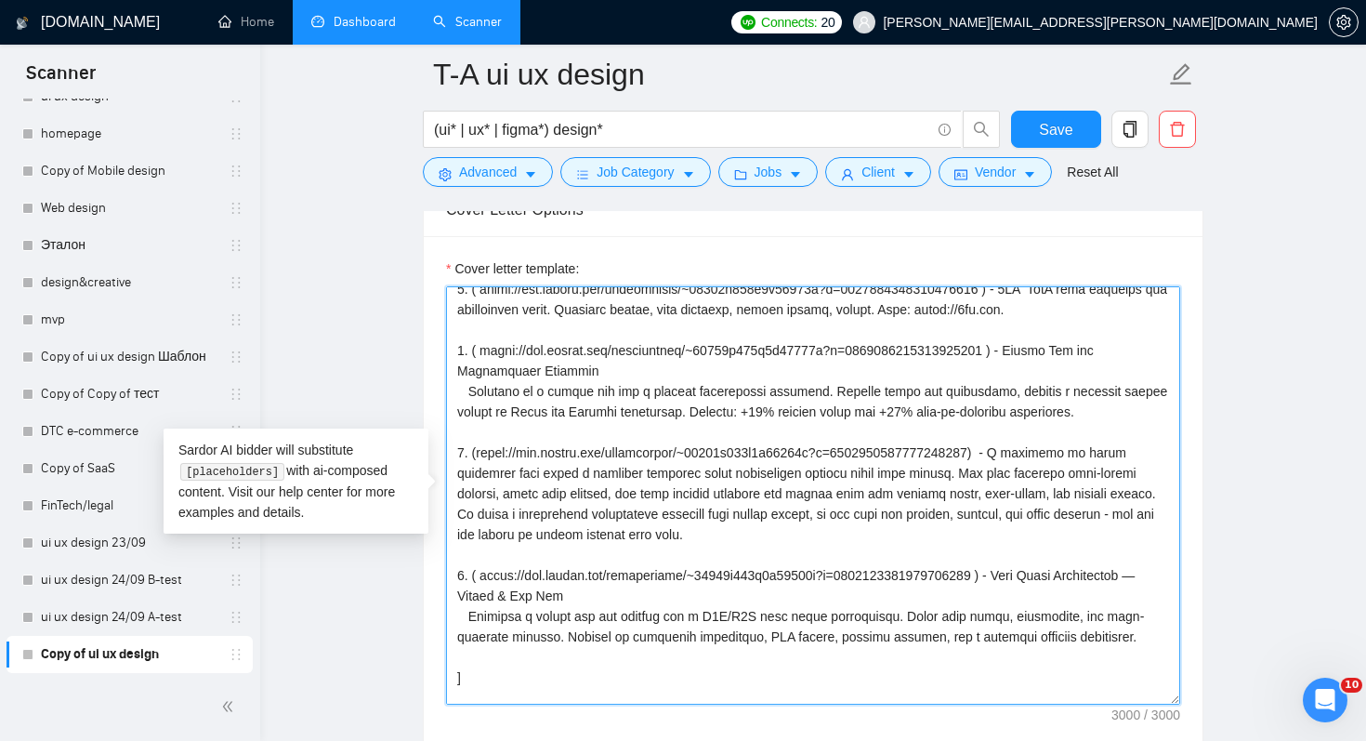
scroll to position [0, 0]
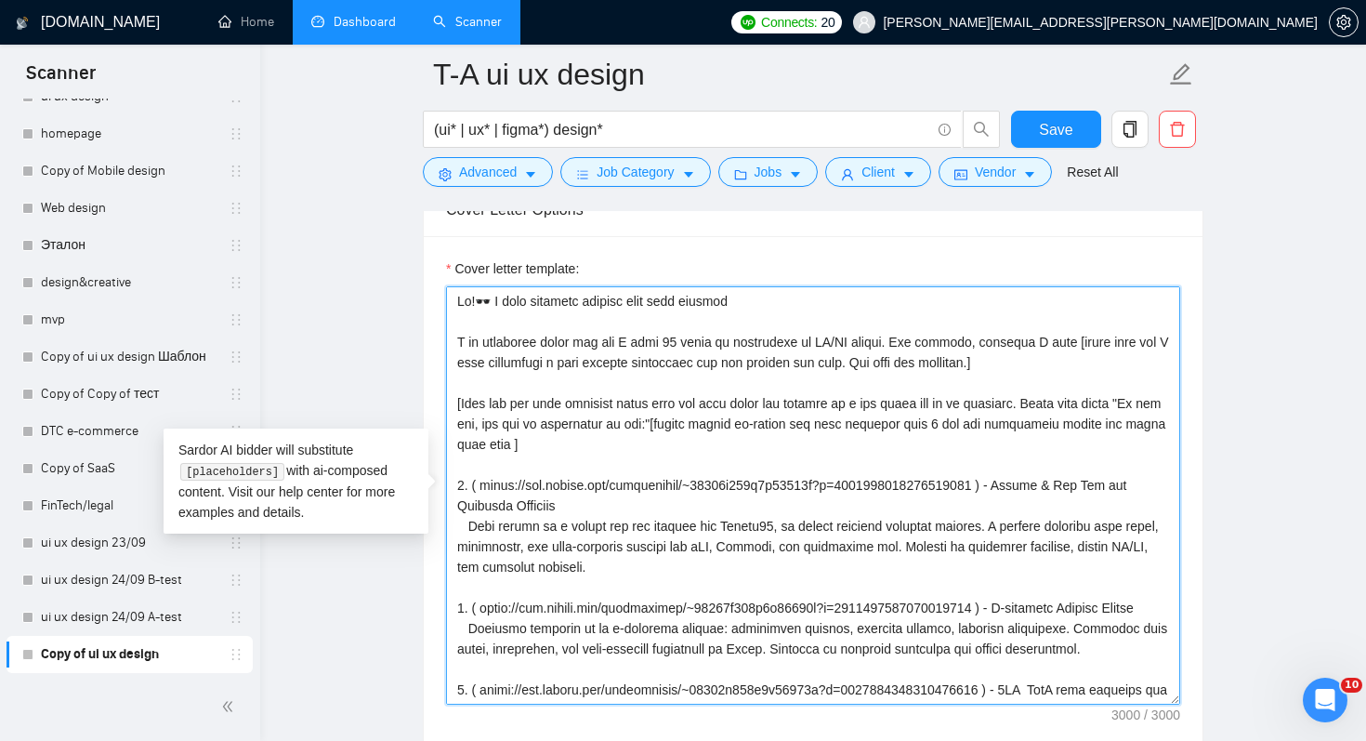
click at [761, 291] on textarea "Cover letter template:" at bounding box center [813, 495] width 734 height 418
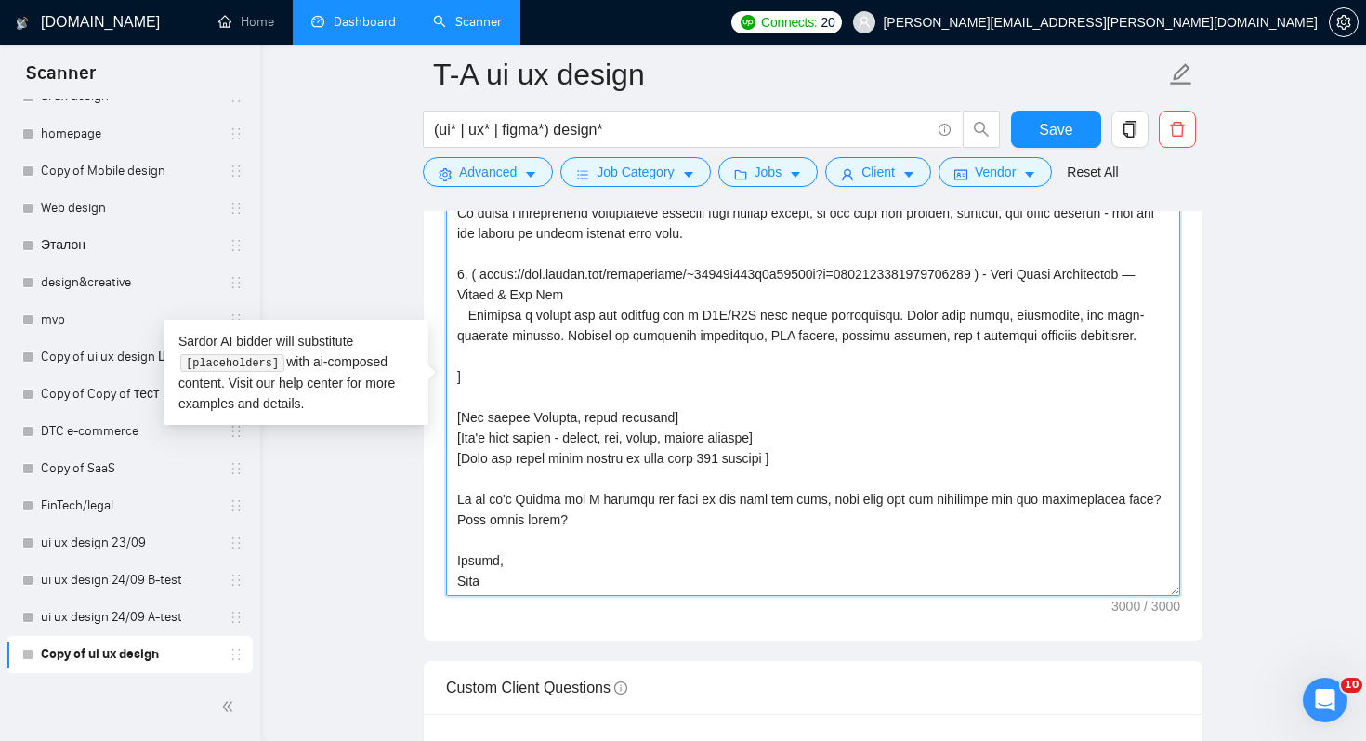
scroll to position [2317, 0]
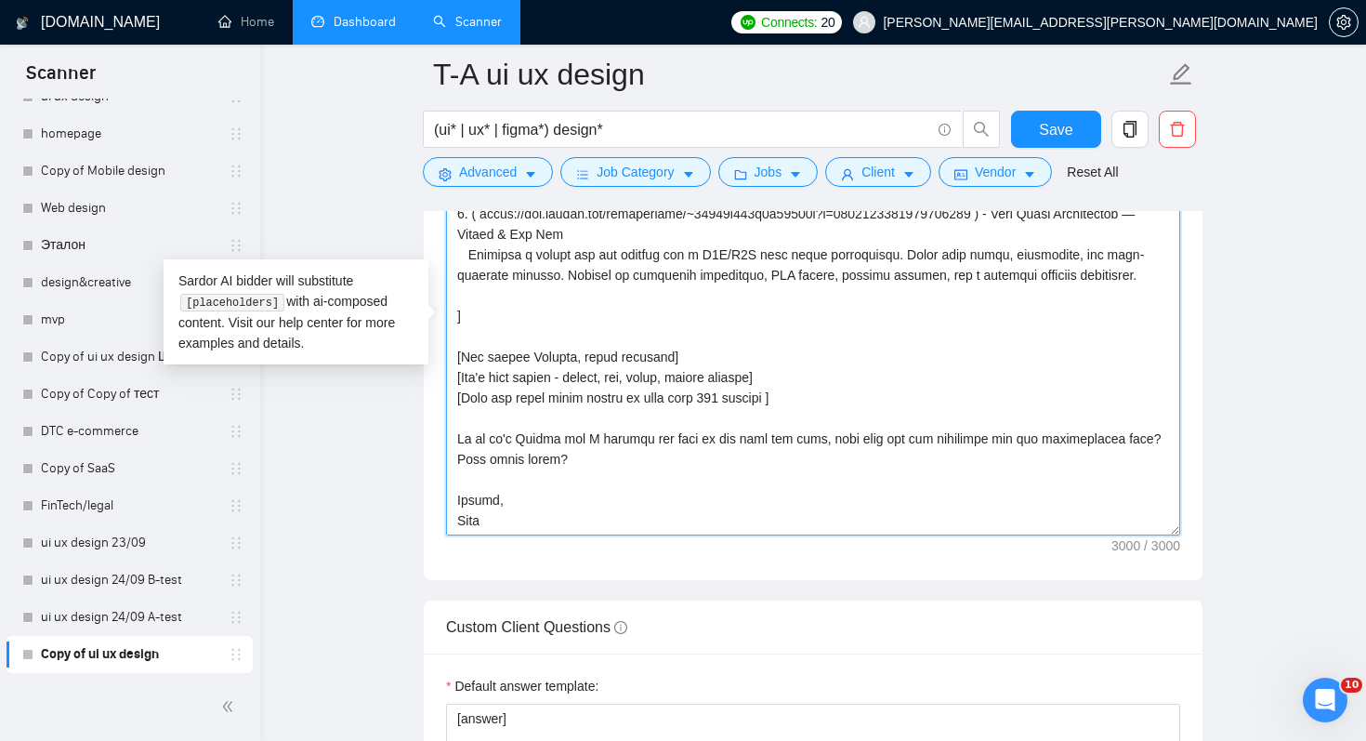
drag, startPoint x: 607, startPoint y: 521, endPoint x: 408, endPoint y: 342, distance: 267.8
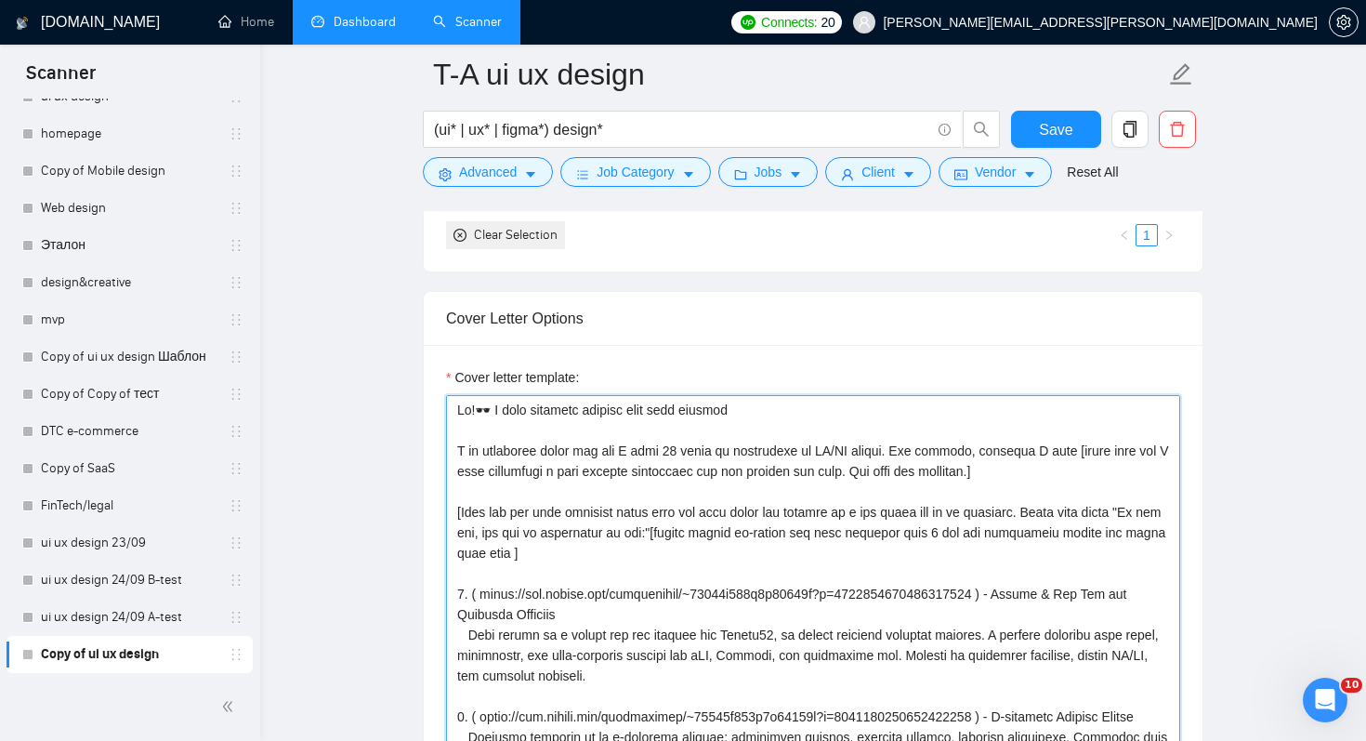
scroll to position [2054, 0]
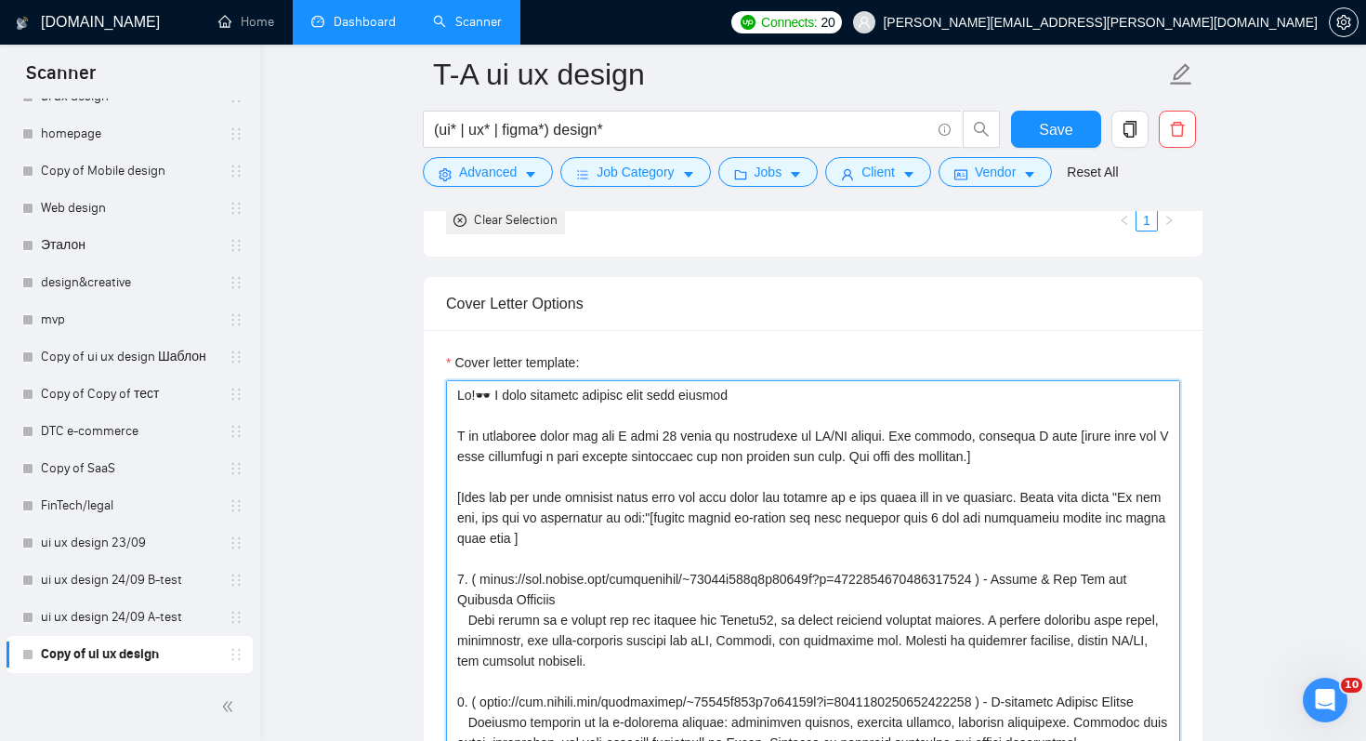
drag, startPoint x: 660, startPoint y: 541, endPoint x: 463, endPoint y: 501, distance: 201.1
click at [463, 501] on textarea "Cover letter template:" at bounding box center [813, 589] width 734 height 418
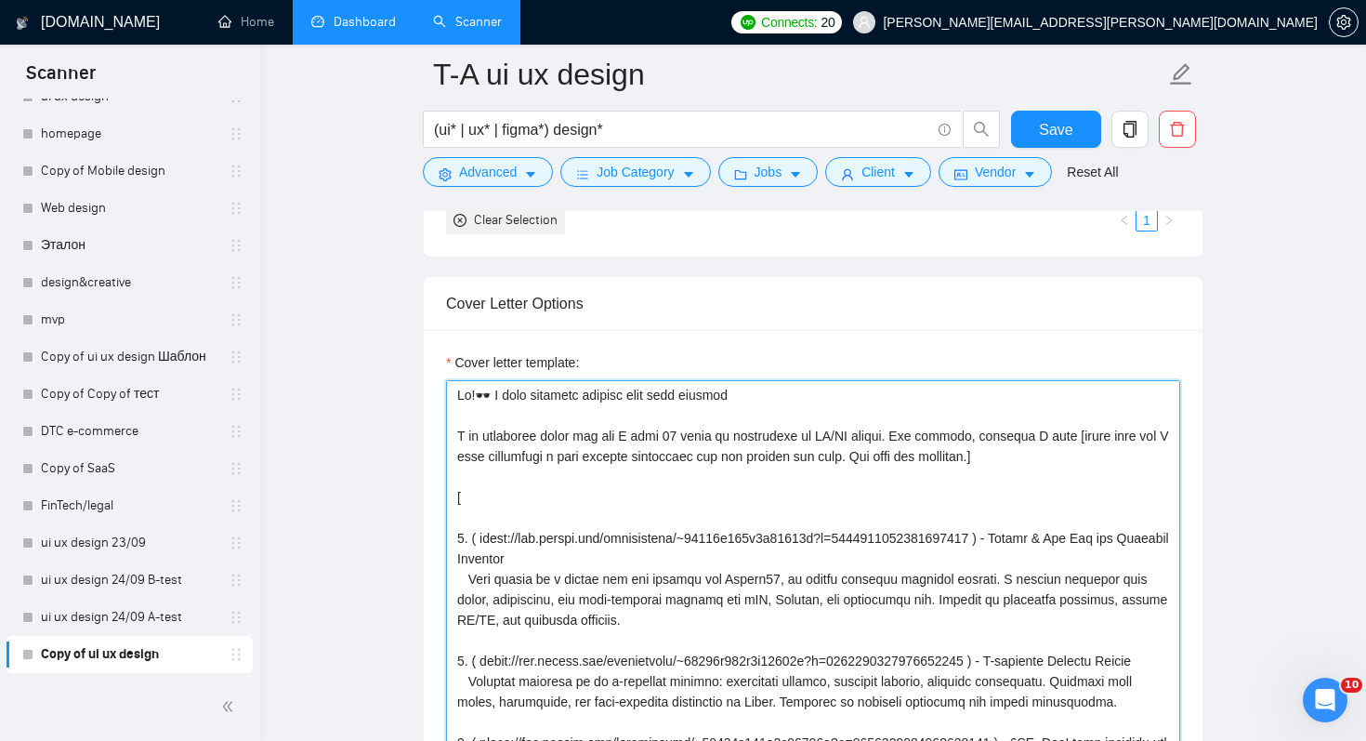
drag, startPoint x: 1068, startPoint y: 455, endPoint x: 415, endPoint y: 433, distance: 653.8
click at [415, 433] on main "T-A ui ux design (ui* | ux* | figma*) design* Save Advanced Job Category Jobs C…" at bounding box center [813, 573] width 1047 height 5106
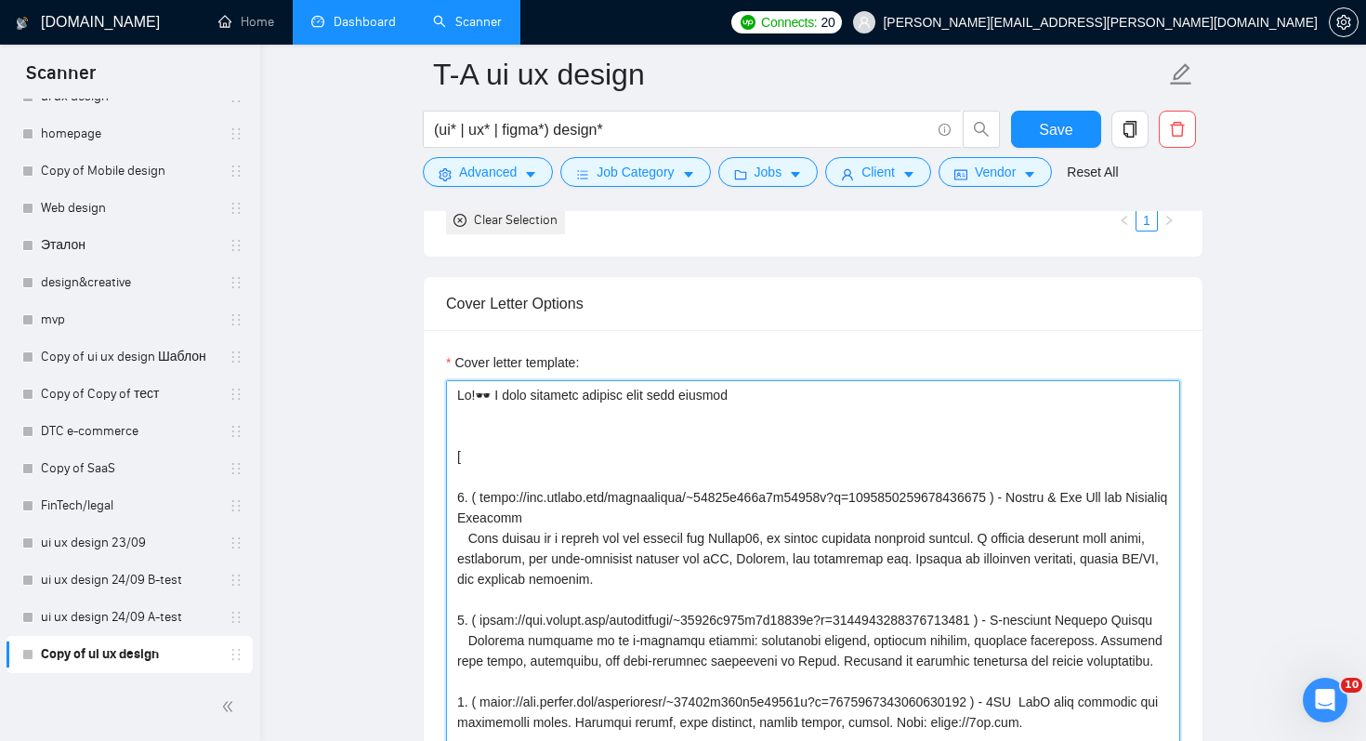
click at [771, 393] on textarea "Cover letter template:" at bounding box center [813, 589] width 734 height 418
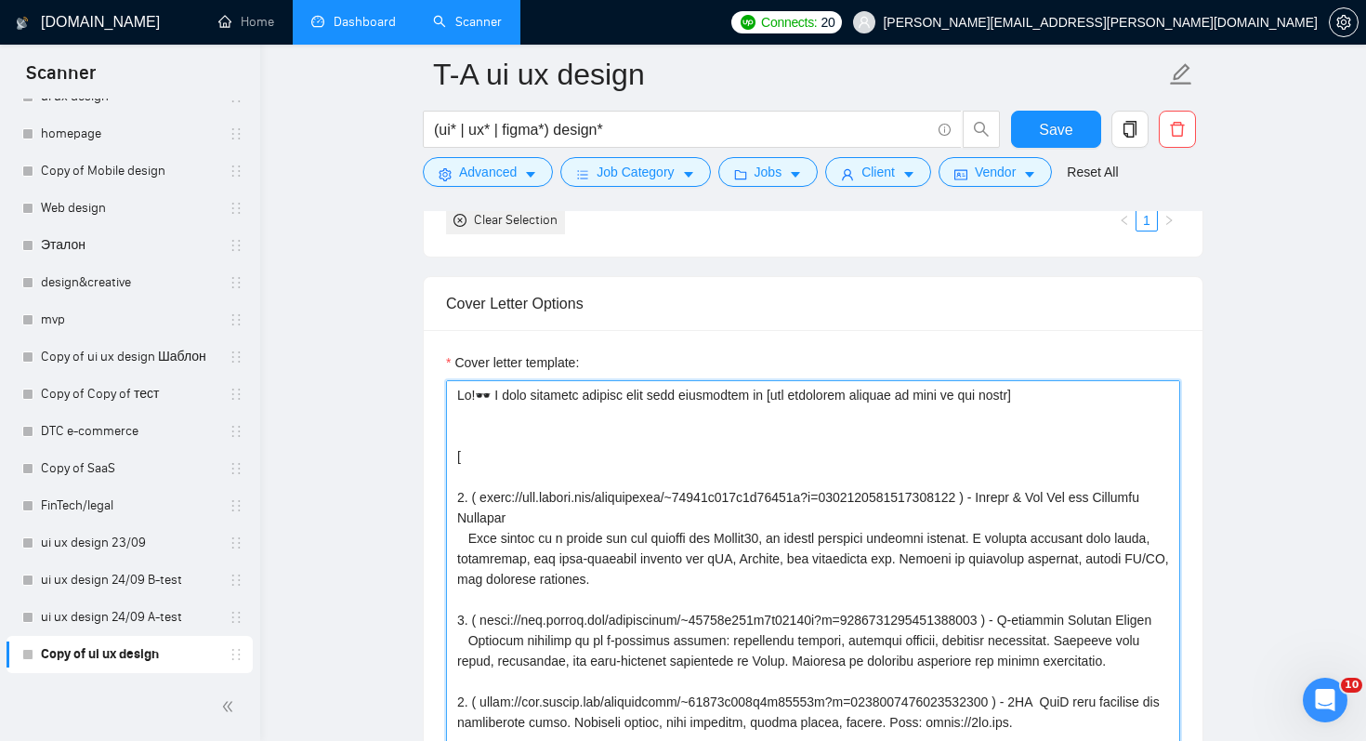
click at [1087, 394] on textarea "Cover letter template:" at bounding box center [813, 589] width 734 height 418
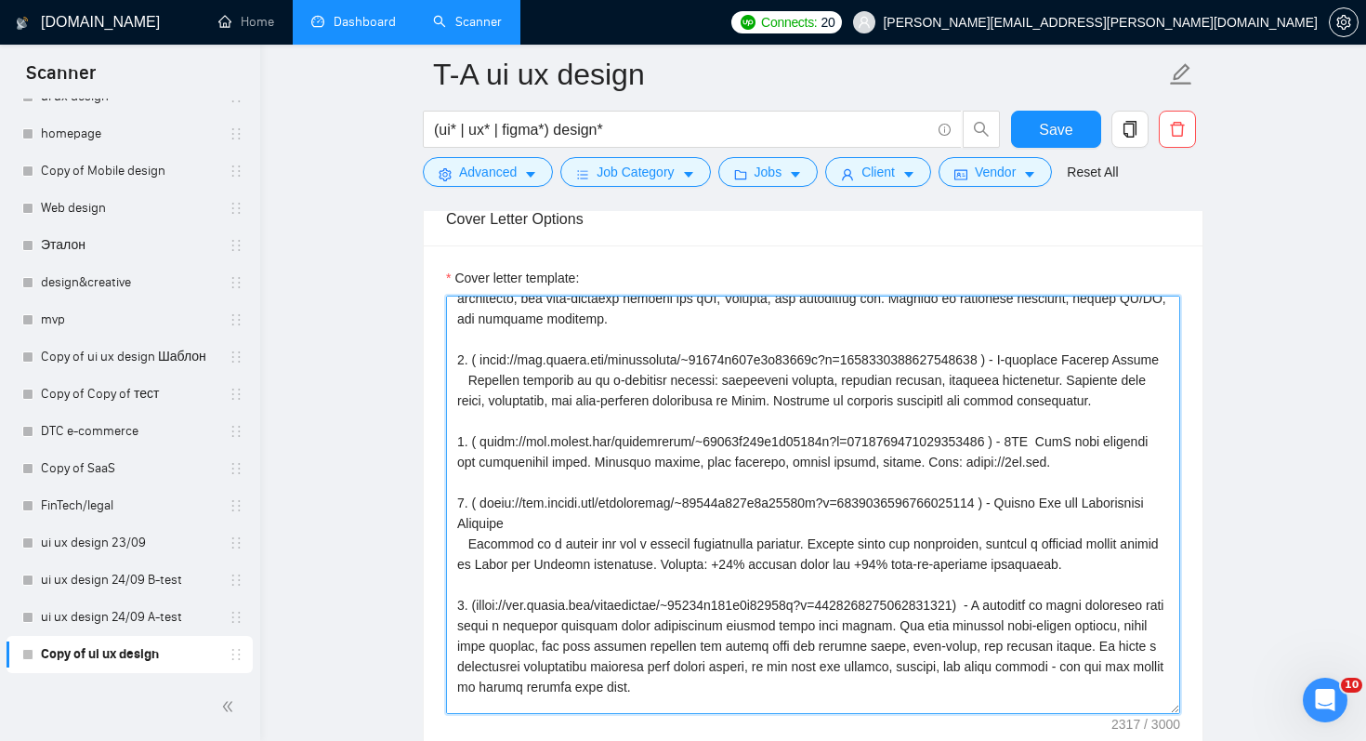
scroll to position [0, 0]
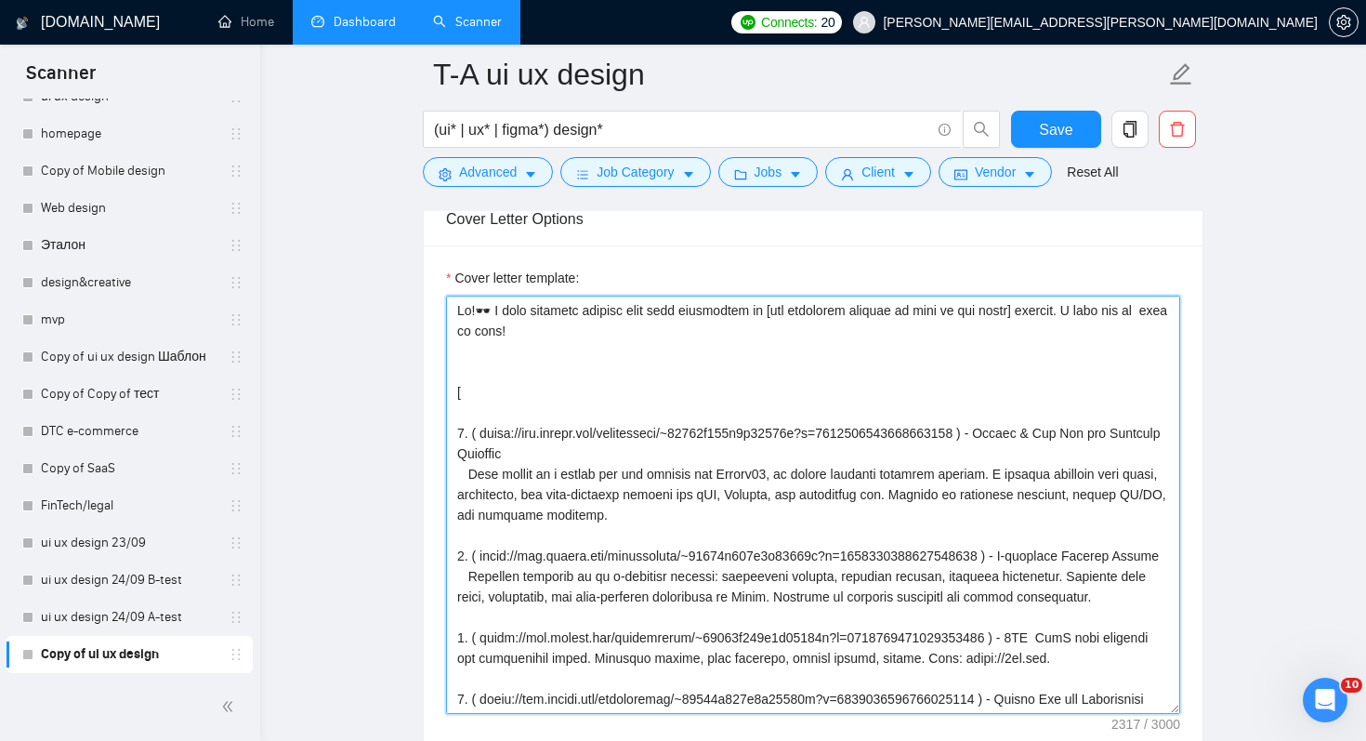
drag, startPoint x: 490, startPoint y: 681, endPoint x: 434, endPoint y: 362, distance: 324.6
click at [434, 362] on div "Cover letter template:" at bounding box center [813, 501] width 779 height 513
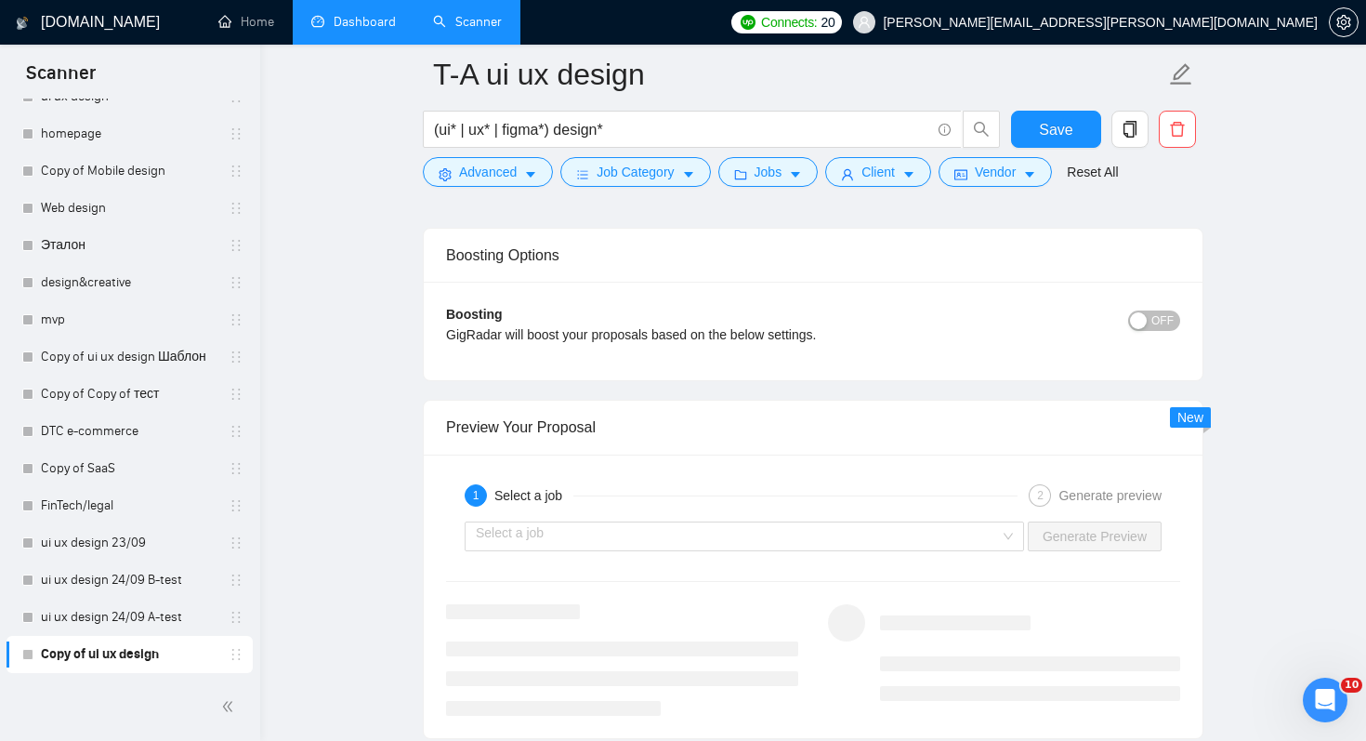
scroll to position [3431, 0]
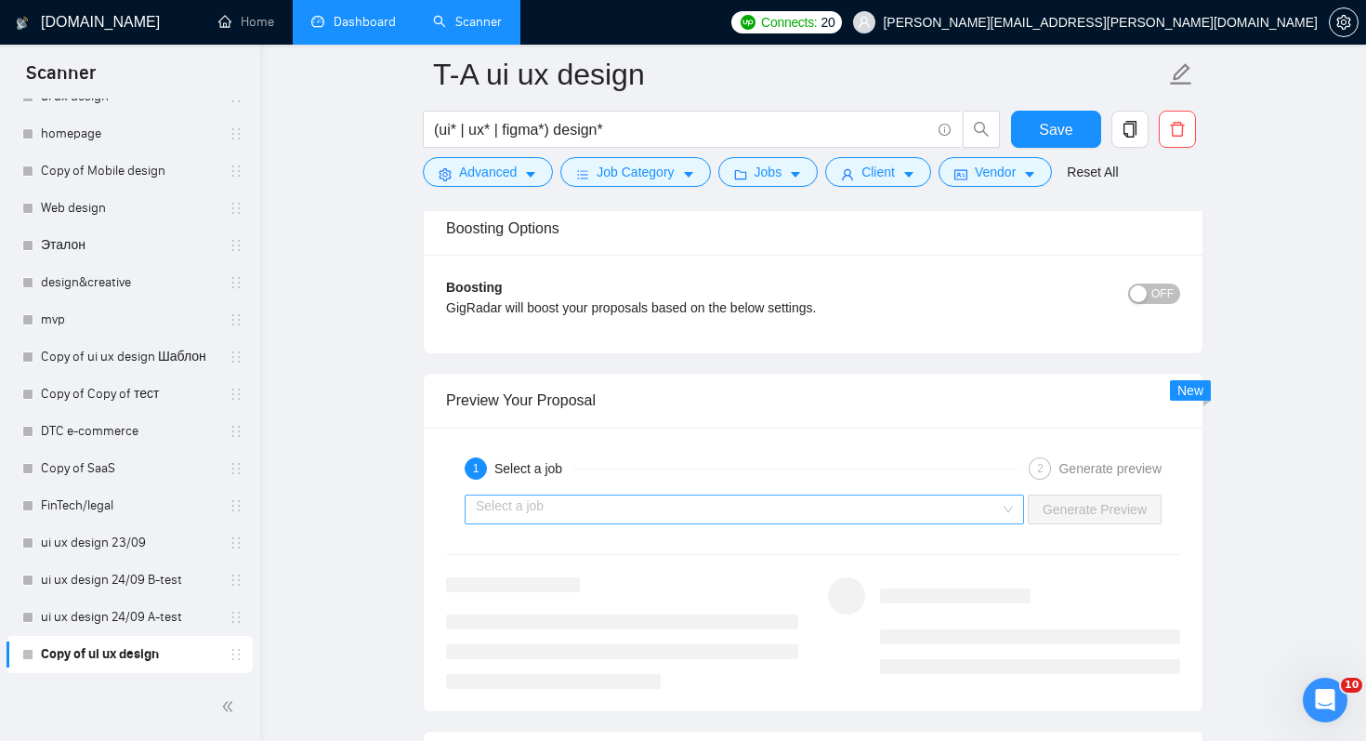
click at [600, 500] on input "search" at bounding box center [738, 509] width 524 height 28
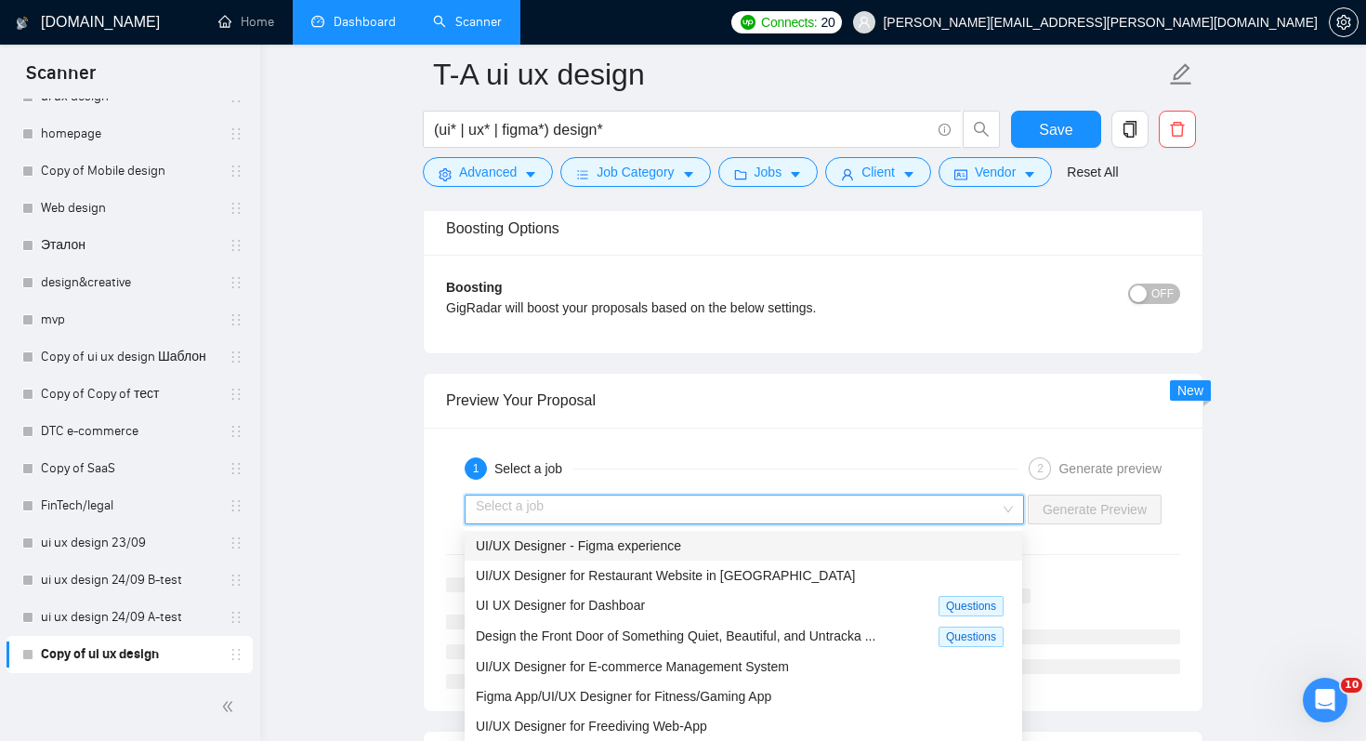
click at [621, 551] on span "UI/UX Designer - Figma experience" at bounding box center [578, 545] width 205 height 15
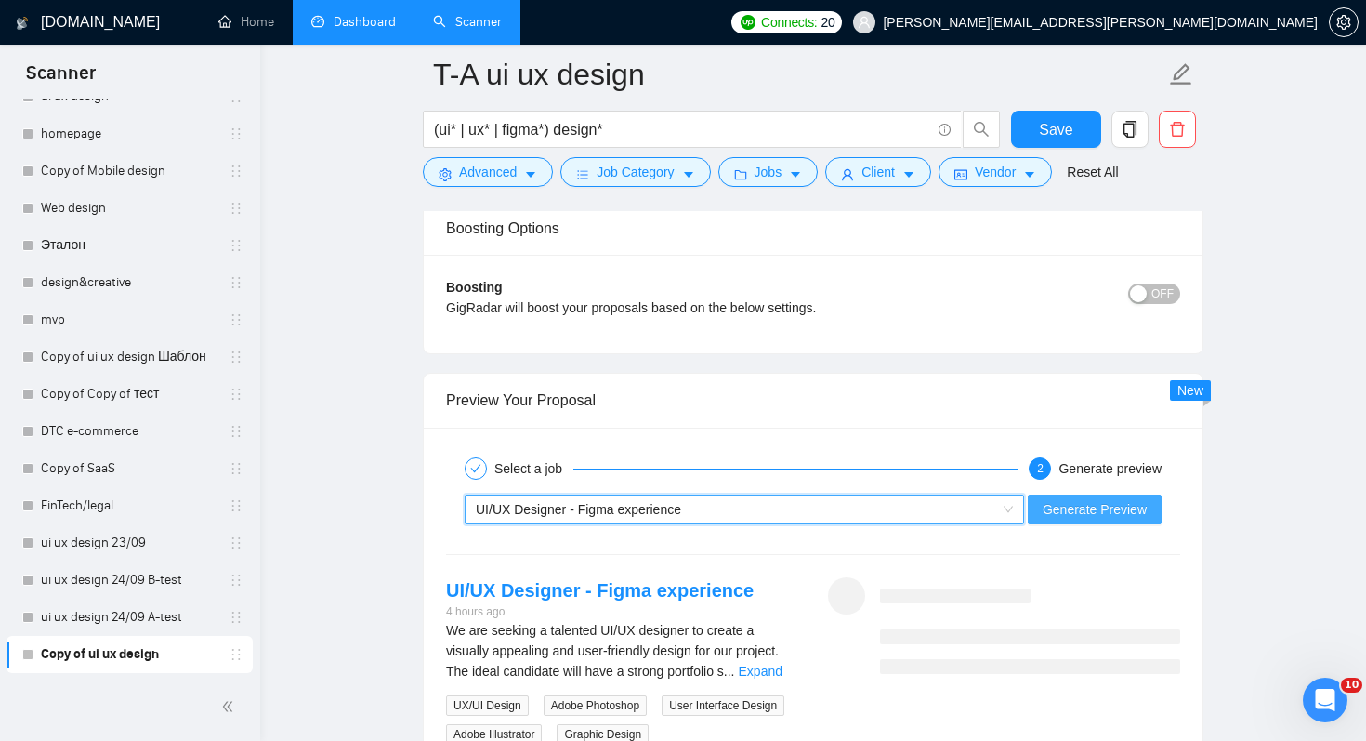
click at [1111, 507] on span "Generate Preview" at bounding box center [1095, 509] width 104 height 20
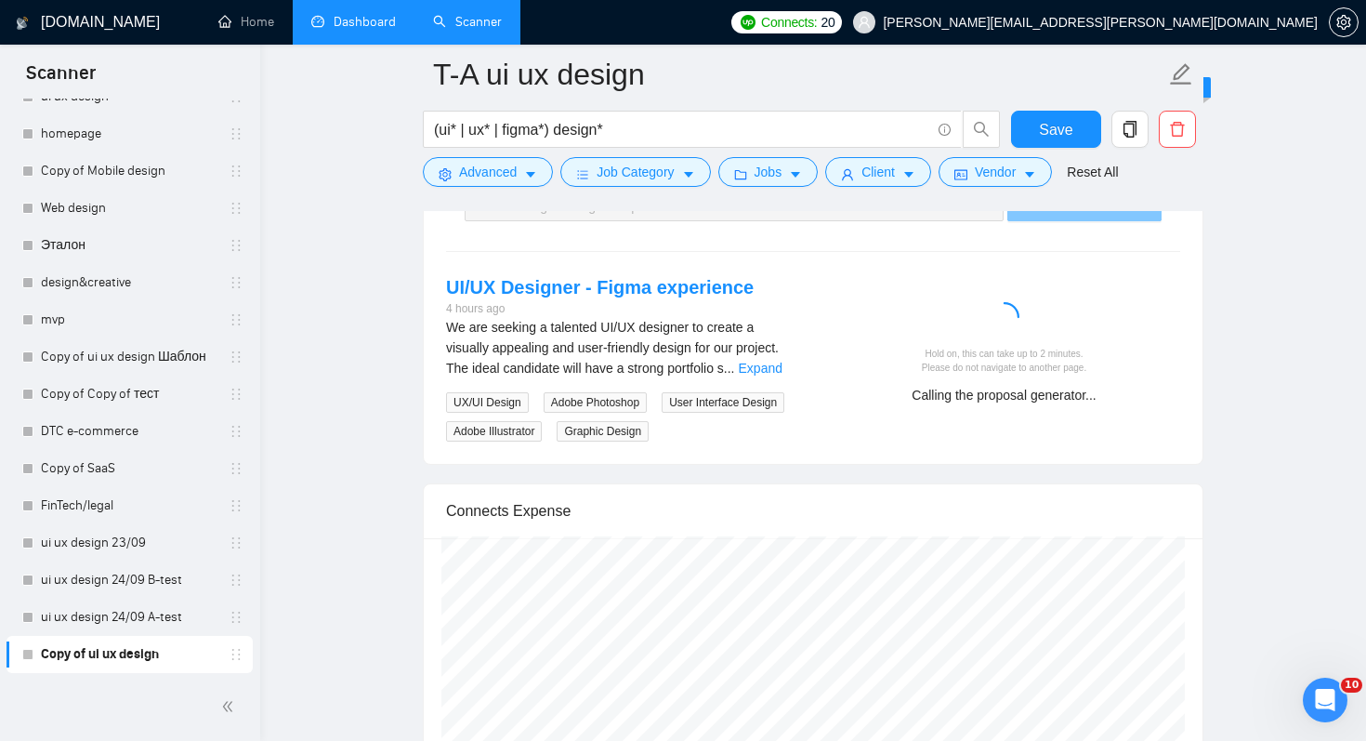
scroll to position [3771, 0]
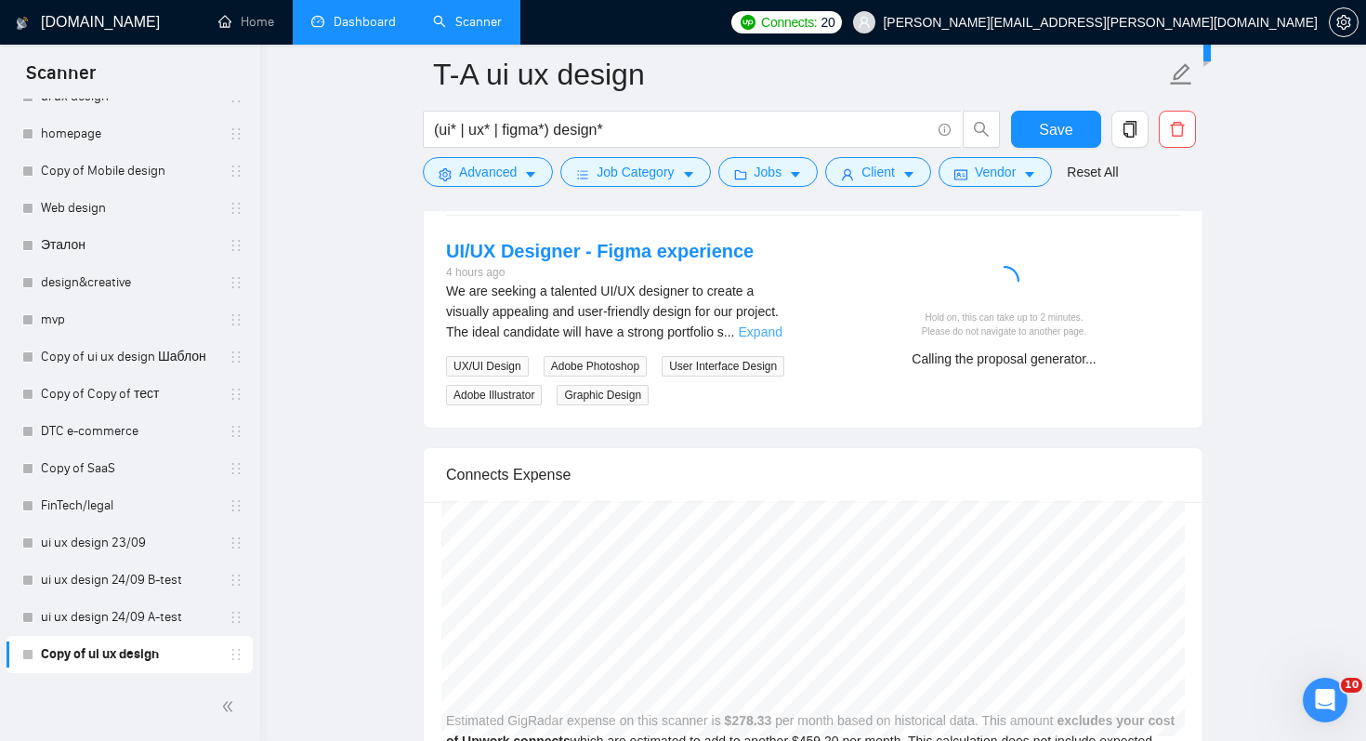
click at [781, 335] on link "Expand" at bounding box center [761, 331] width 44 height 15
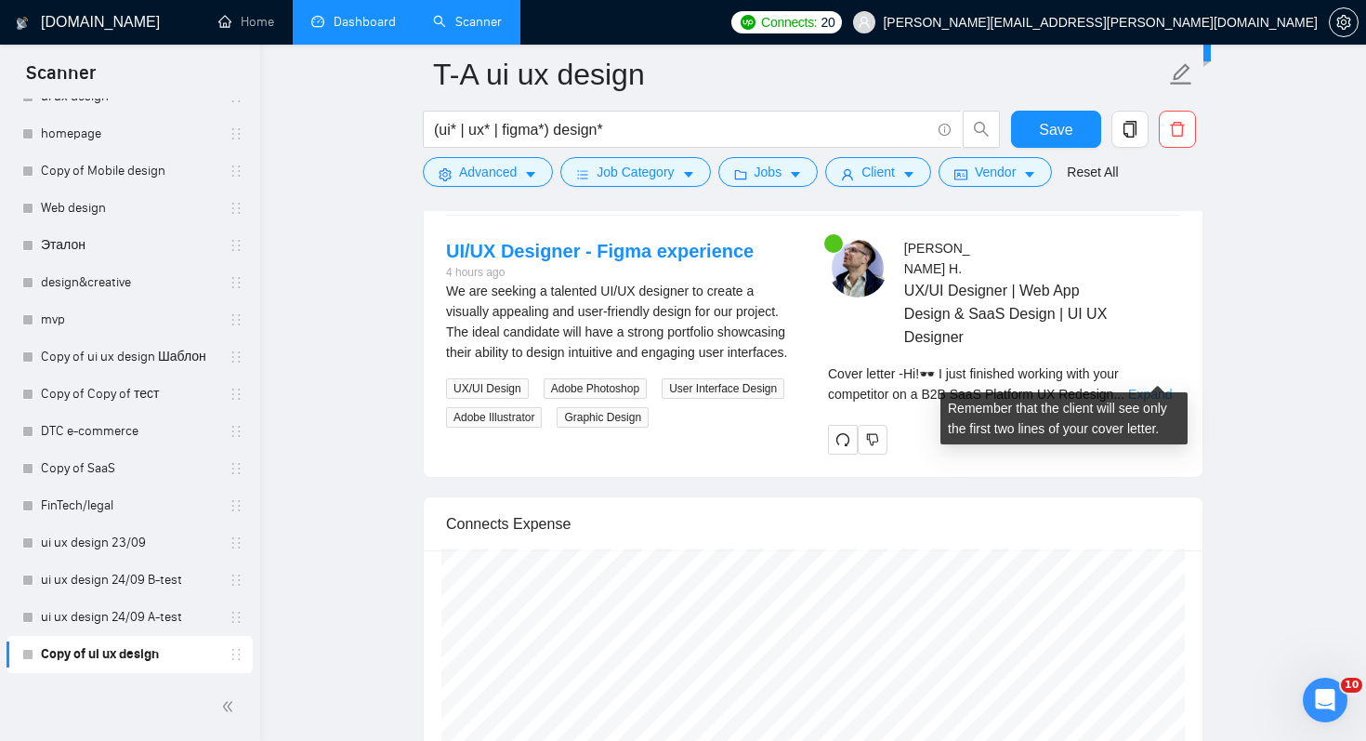
click at [1165, 387] on link "Expand" at bounding box center [1150, 394] width 44 height 15
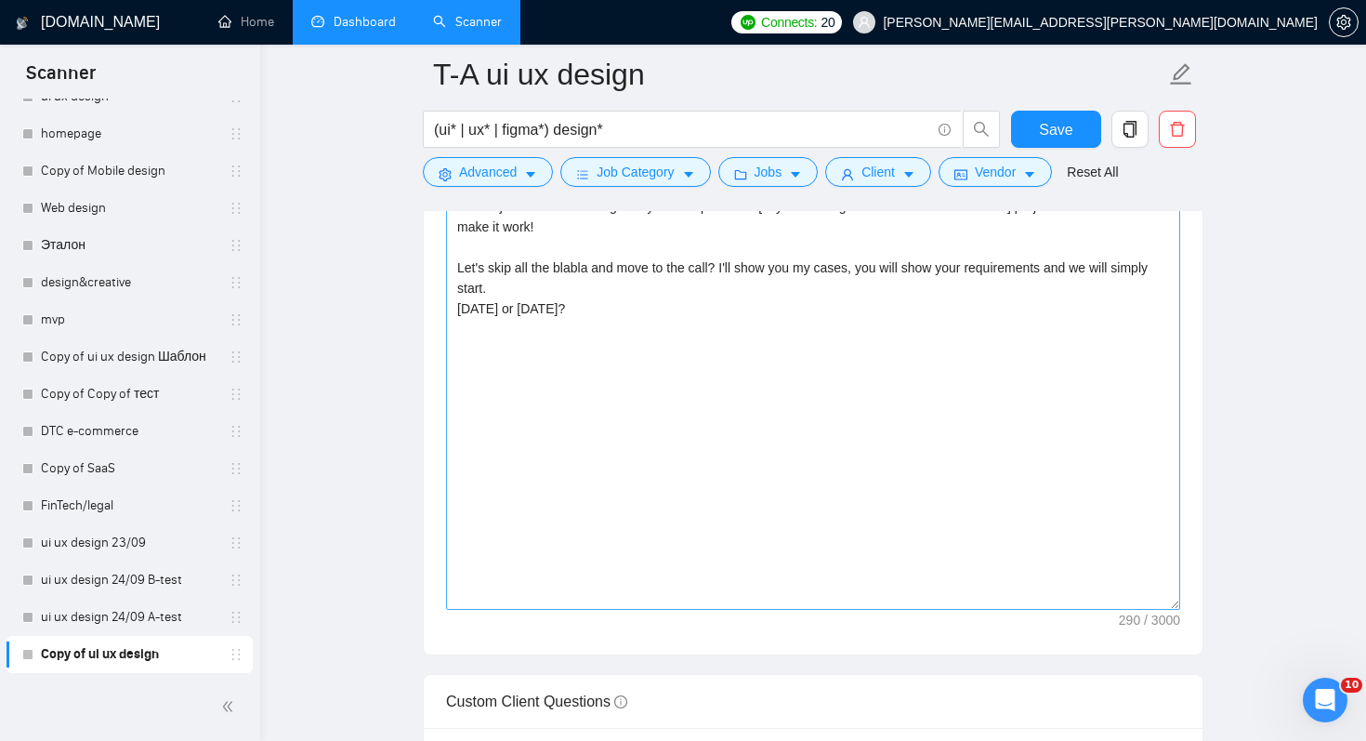
scroll to position [2095, 0]
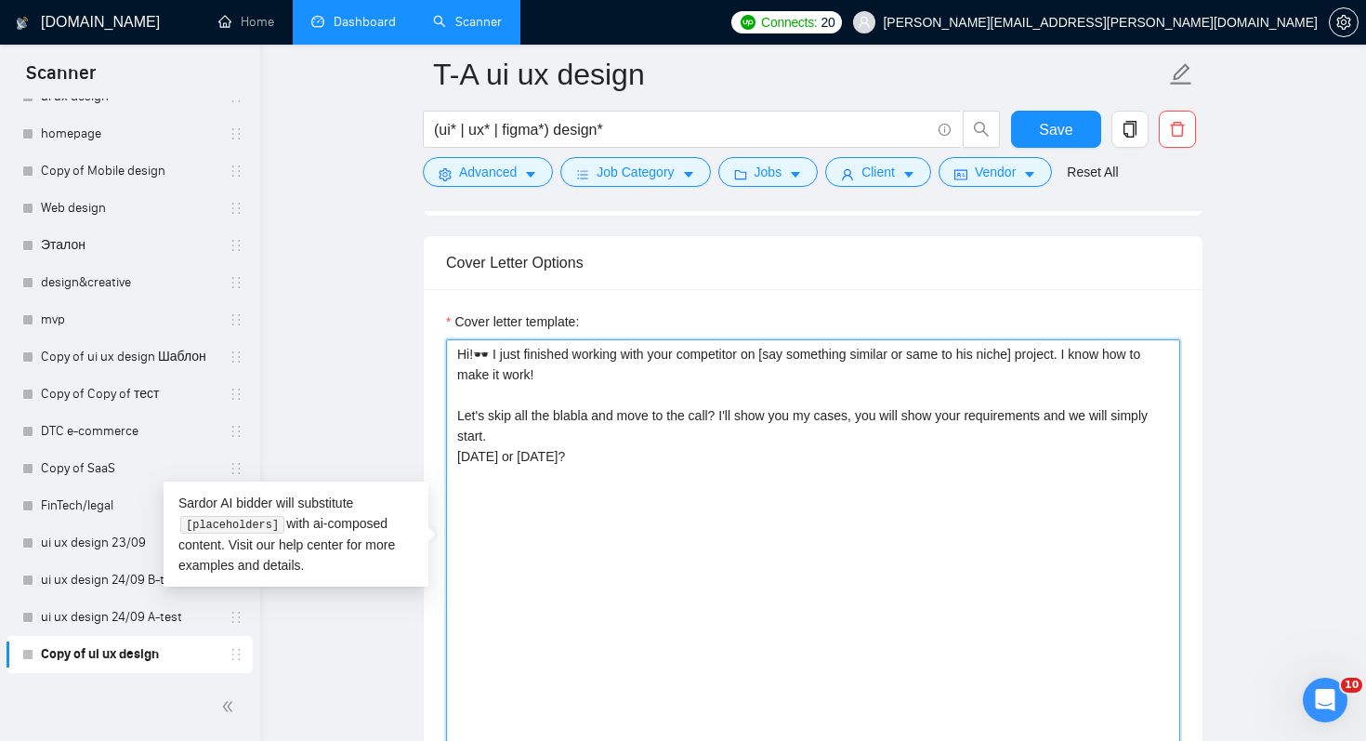
click at [895, 363] on textarea "Hi!🕶️ I just finished working with your competitor on [say something similar or…" at bounding box center [813, 548] width 734 height 418
click at [1025, 351] on textarea "Hi!🕶️ I just finished working with your competitor on [say something similar or…" at bounding box center [813, 548] width 734 height 418
click at [782, 521] on textarea "Hi!🕶️ I just finished working with your competitor on [say something similar or…" at bounding box center [813, 548] width 734 height 418
drag, startPoint x: 563, startPoint y: 376, endPoint x: 733, endPoint y: 376, distance: 170.1
click at [733, 376] on textarea "Hi!🕶️ I just finished working with your competitor on [say something similar or…" at bounding box center [813, 548] width 734 height 418
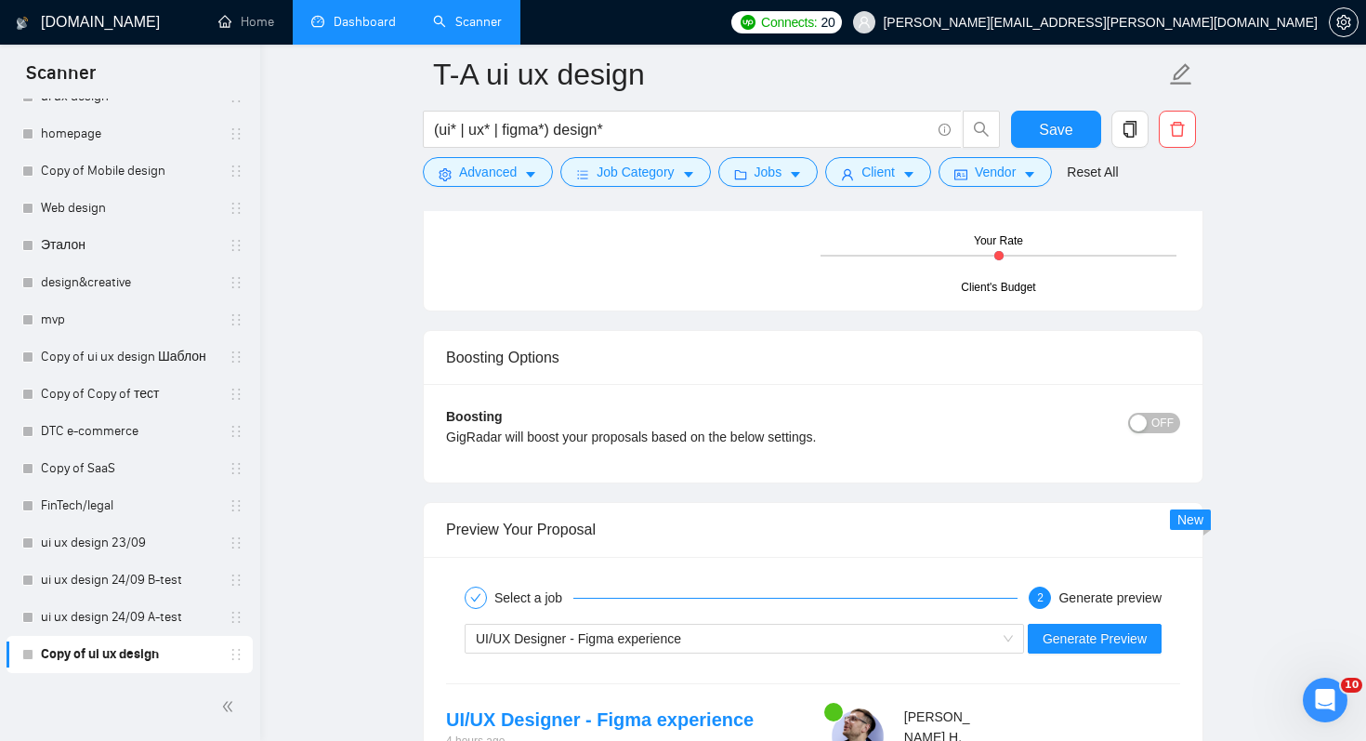
scroll to position [3541, 0]
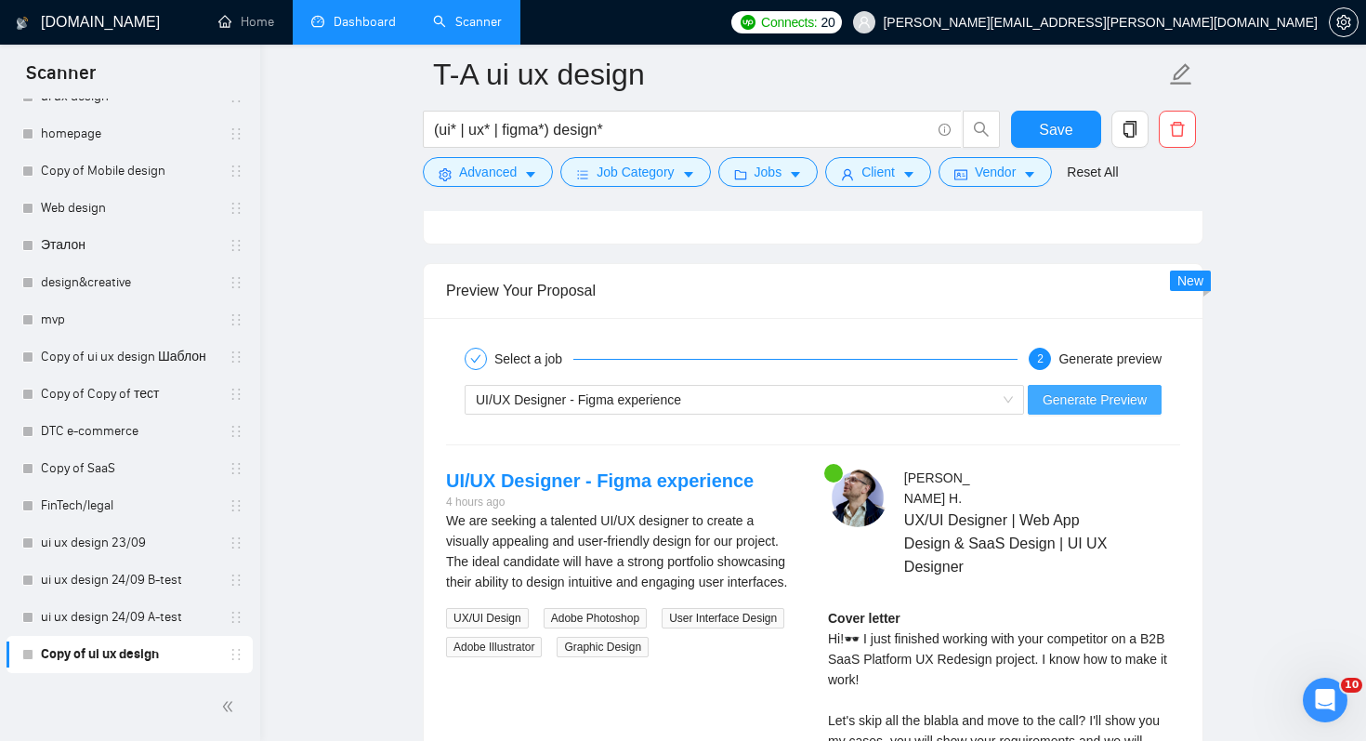
type textarea "Hi!🕶️ I just finished working with your competitor on [say something similar or…"
click at [1089, 402] on span "Generate Preview" at bounding box center [1095, 399] width 104 height 20
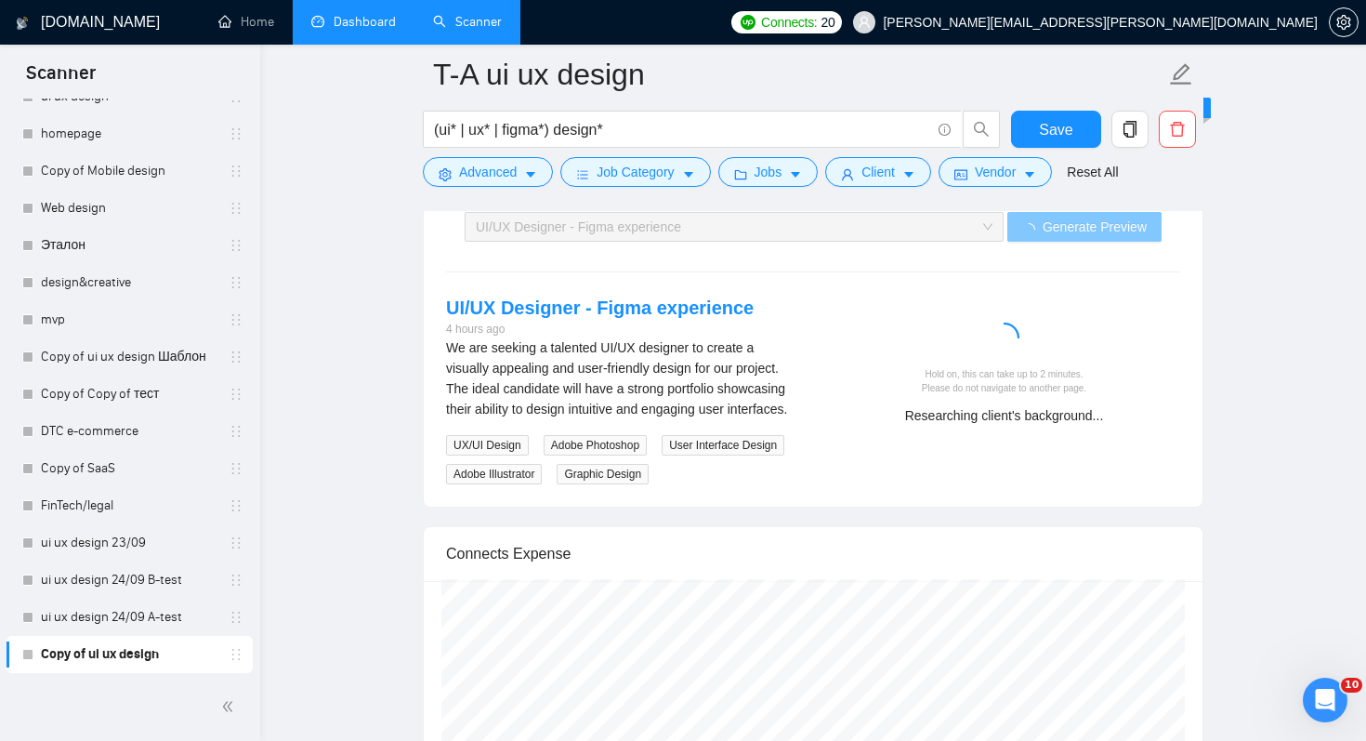
scroll to position [19515, 0]
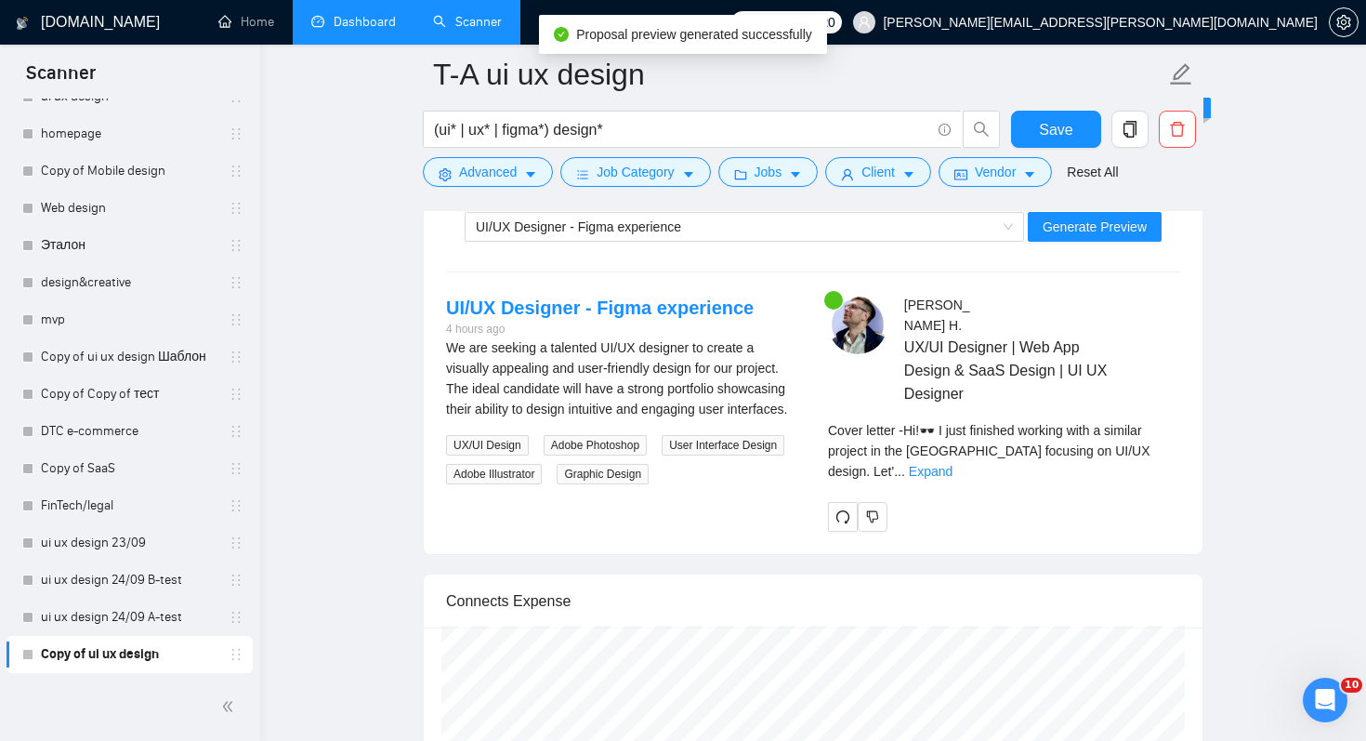
click at [752, 349] on div "We are seeking a talented UI/UX designer to create a visually appealing and use…" at bounding box center [622, 378] width 352 height 82
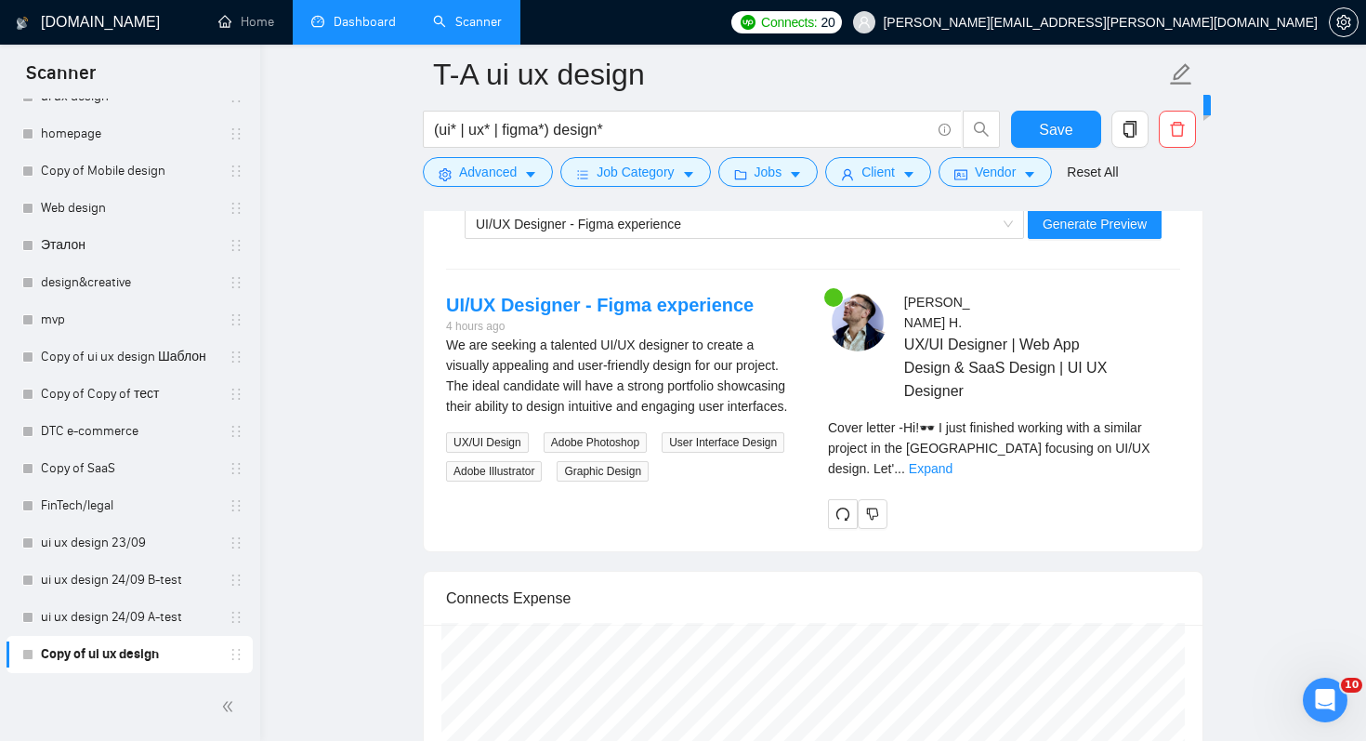
click at [1183, 428] on div "Yurii H . UX/UI Designer | Web App Design & SaaS Design | UI UX Designer Cover …" at bounding box center [1004, 410] width 382 height 237
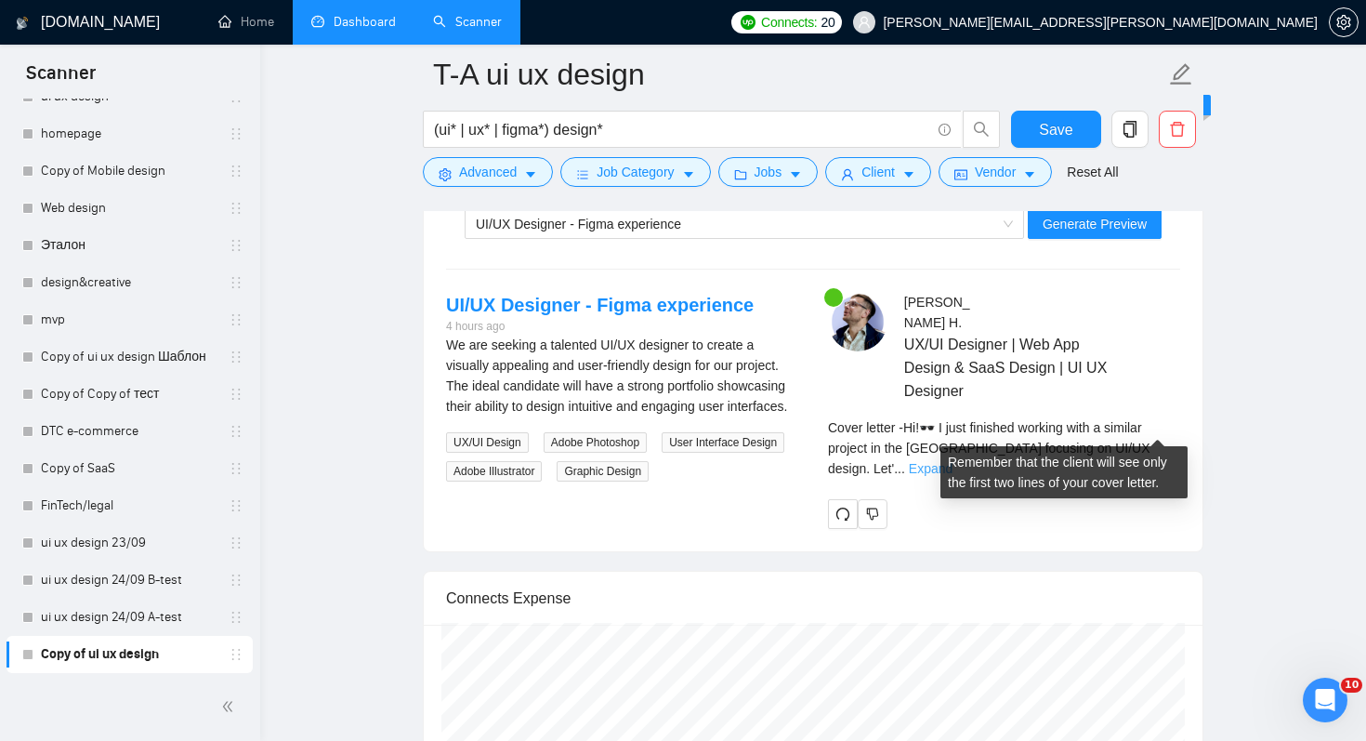
click at [953, 461] on link "Expand" at bounding box center [931, 468] width 44 height 15
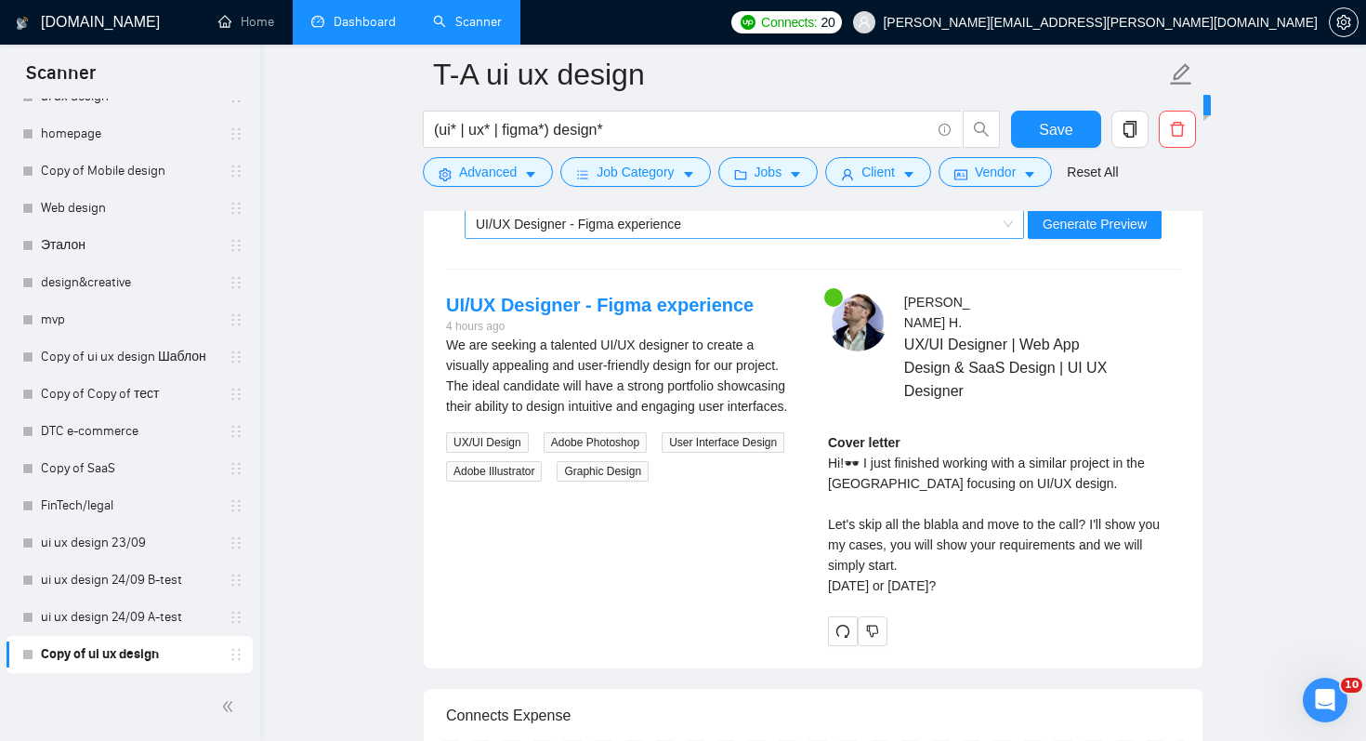
click at [763, 221] on div "UI/UX Designer - Figma experience" at bounding box center [736, 224] width 520 height 28
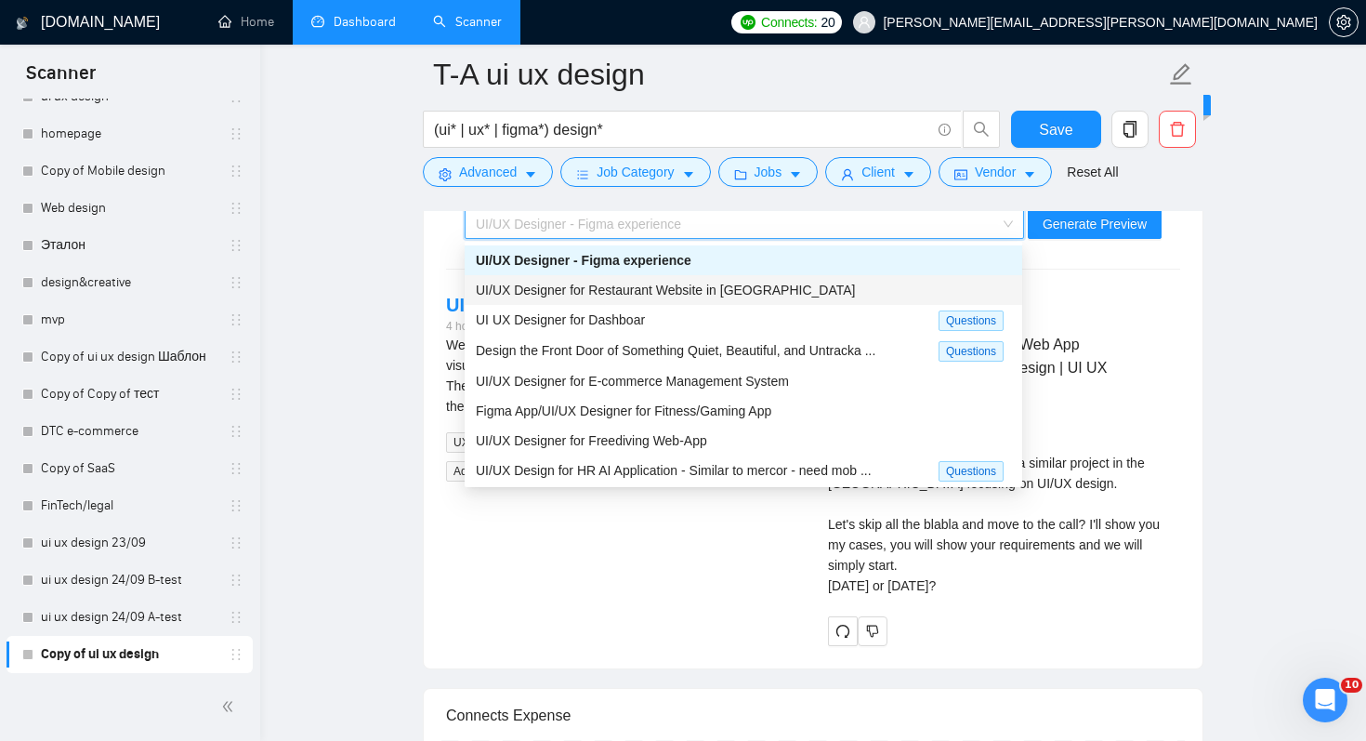
click at [745, 297] on div "UI/UX Designer for Restaurant Website in [GEOGRAPHIC_DATA]" at bounding box center [743, 290] width 535 height 20
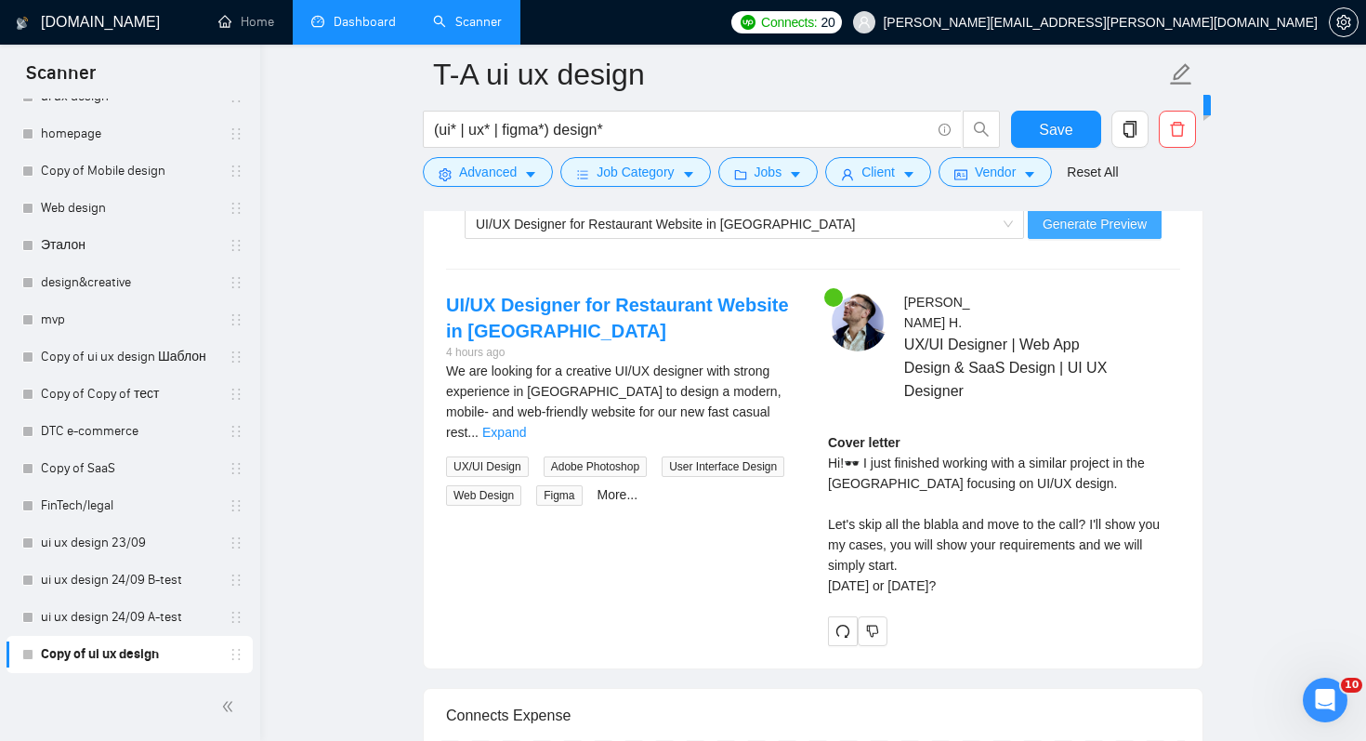
click at [1079, 229] on span "Generate Preview" at bounding box center [1095, 224] width 104 height 20
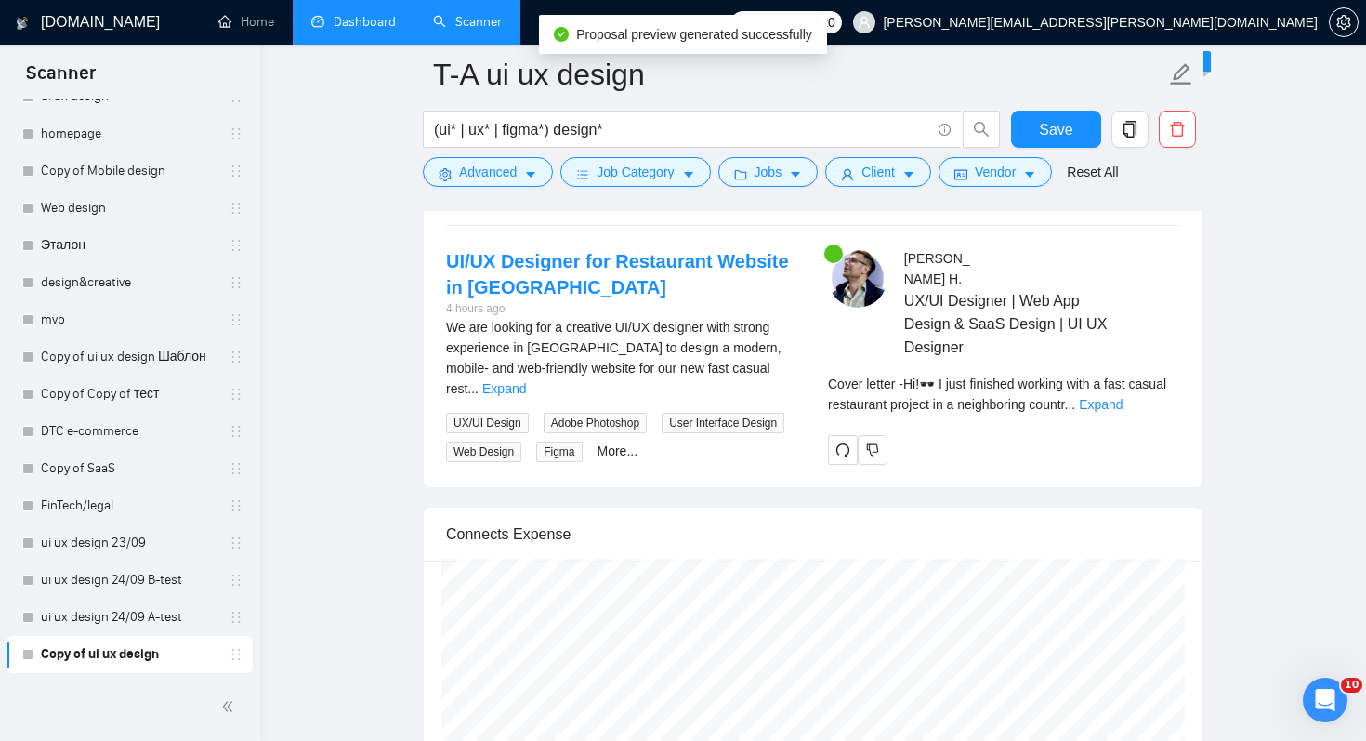
scroll to position [3763, 0]
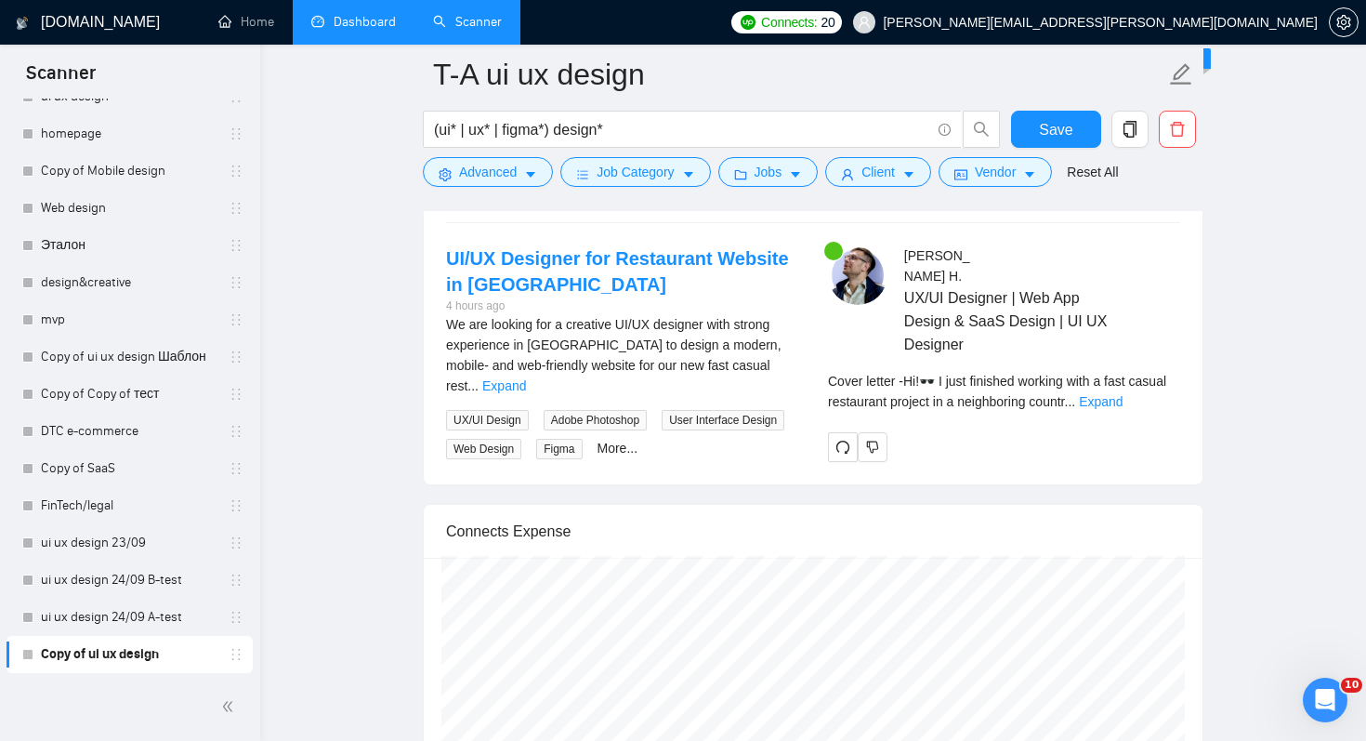
click at [1178, 378] on div "Cover letter - Hi!🕶️ I just finished working with a fast casual restaurant proj…" at bounding box center [1004, 391] width 352 height 41
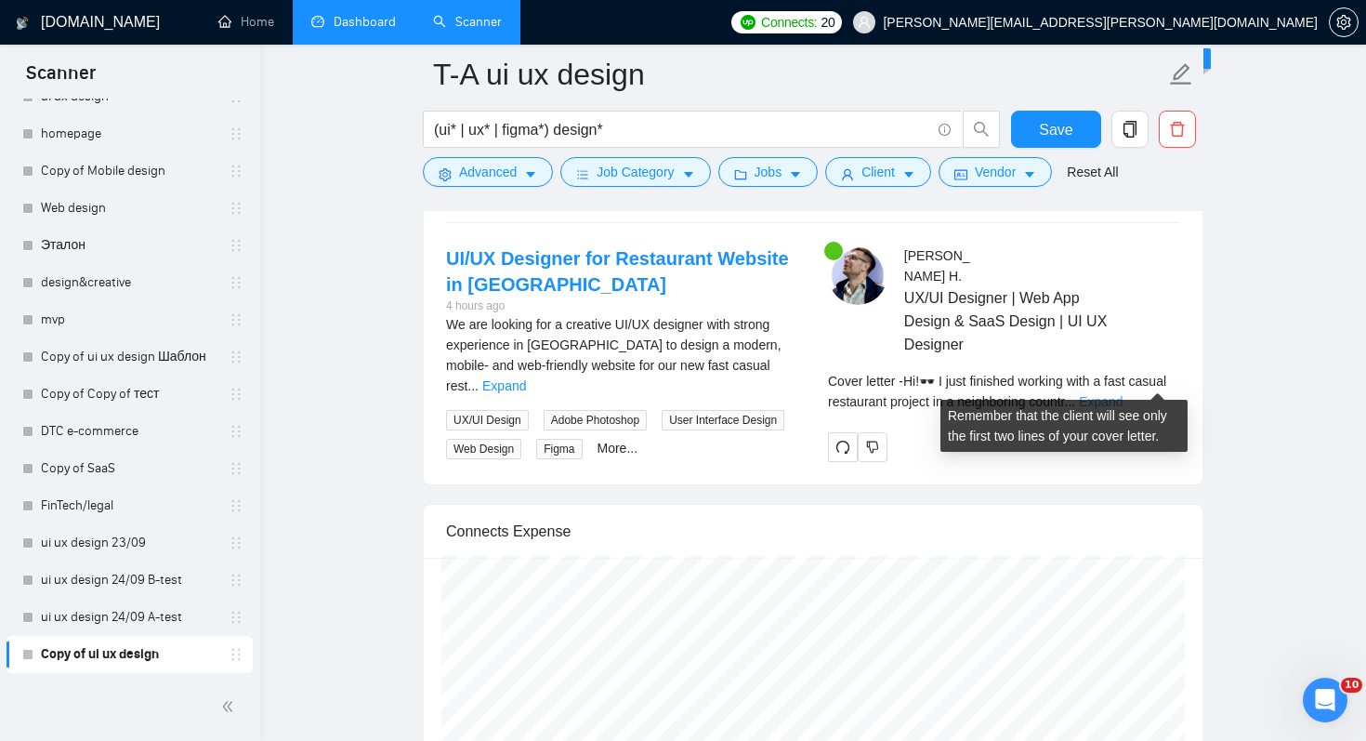
click at [1123, 394] on link "Expand" at bounding box center [1101, 401] width 44 height 15
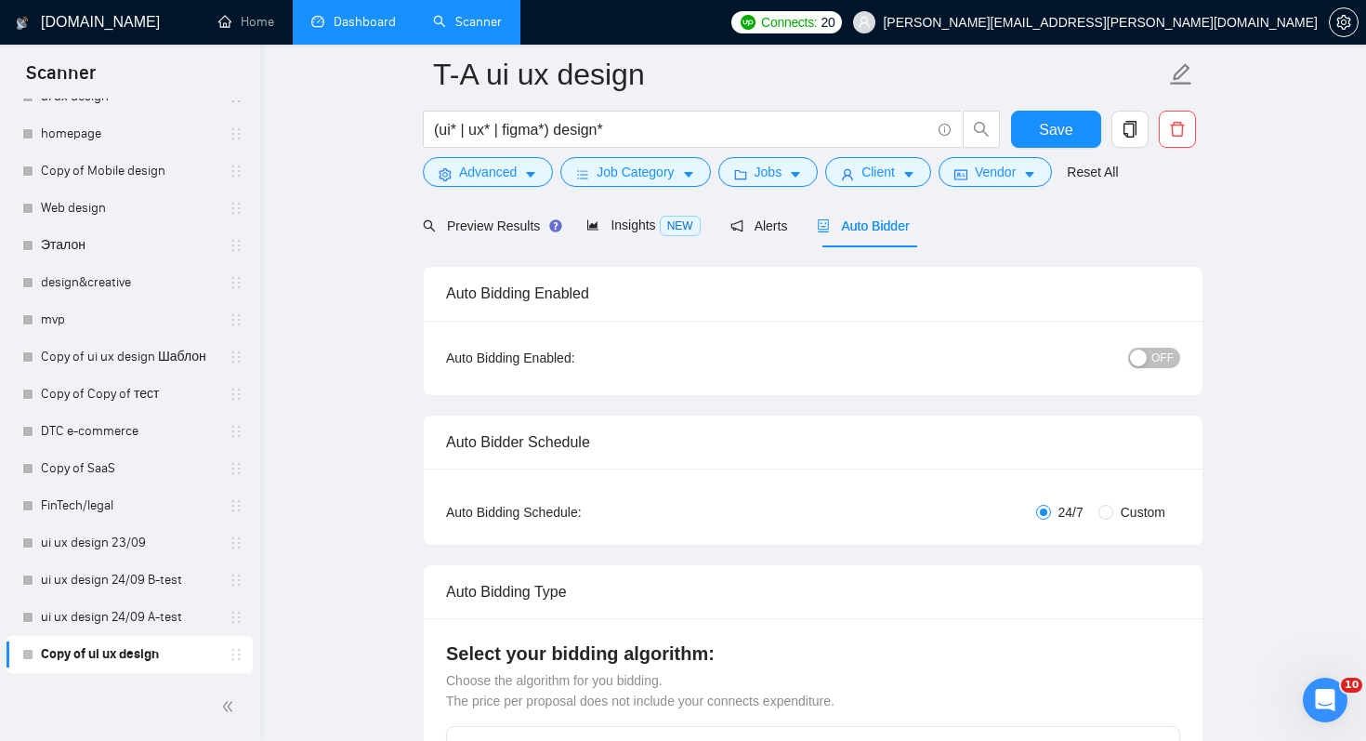
scroll to position [77, 0]
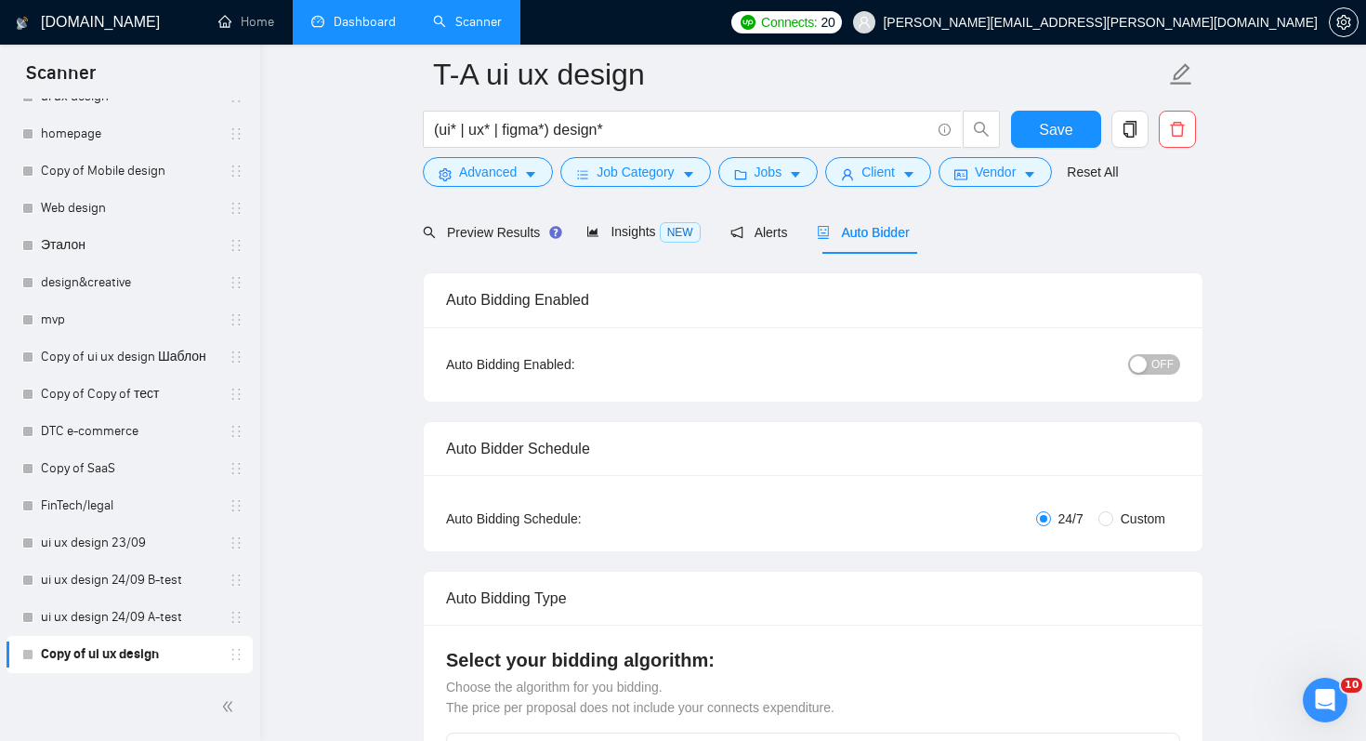
click at [1115, 512] on span "Custom" at bounding box center [1142, 518] width 59 height 20
click at [1113, 512] on input "Custom" at bounding box center [1106, 518] width 15 height 15
radio input "true"
radio input "false"
checkbox input "true"
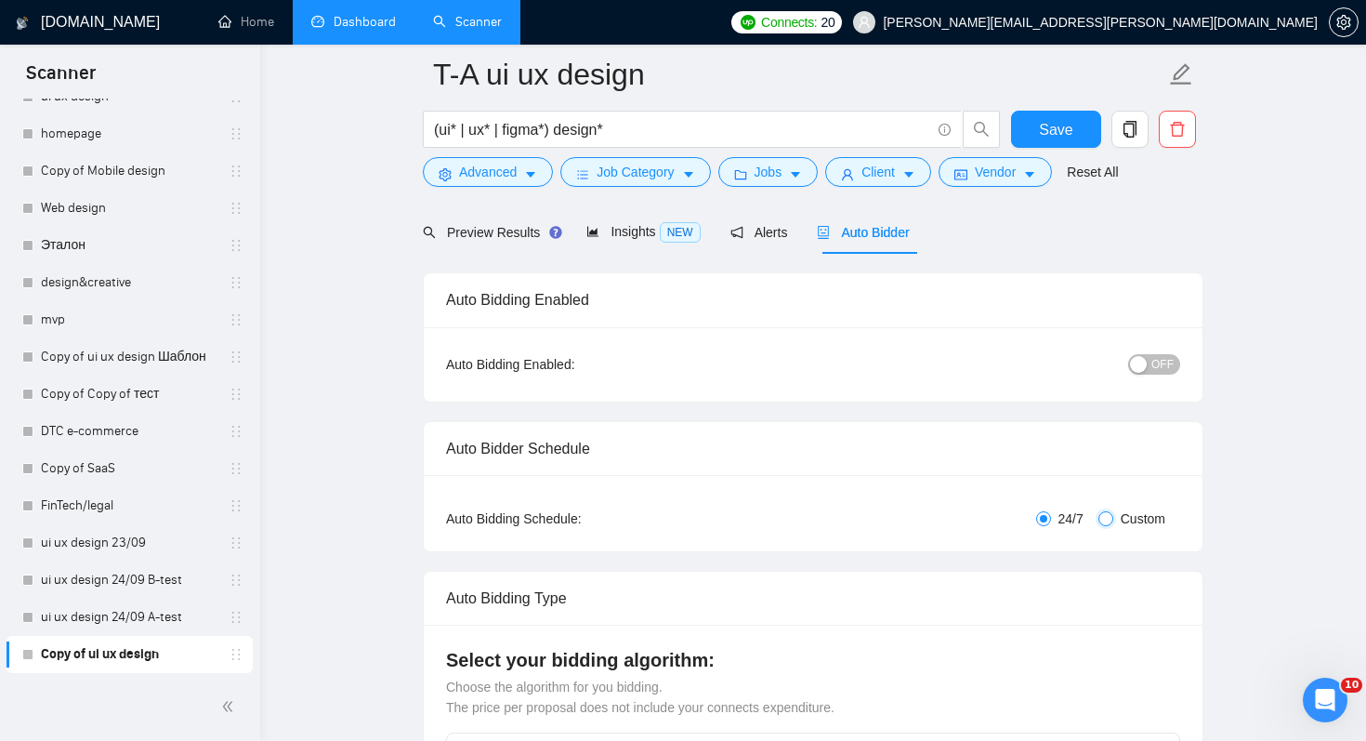
checkbox input "true"
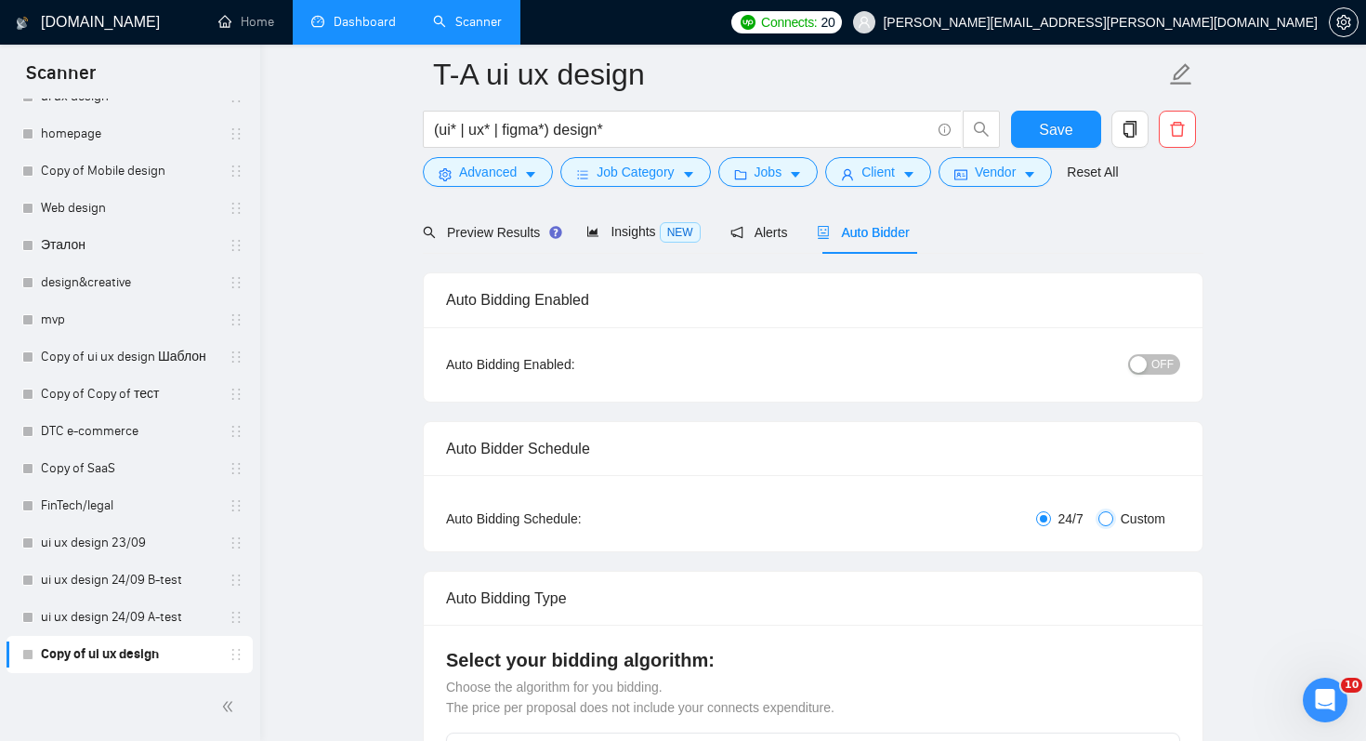
checkbox input "true"
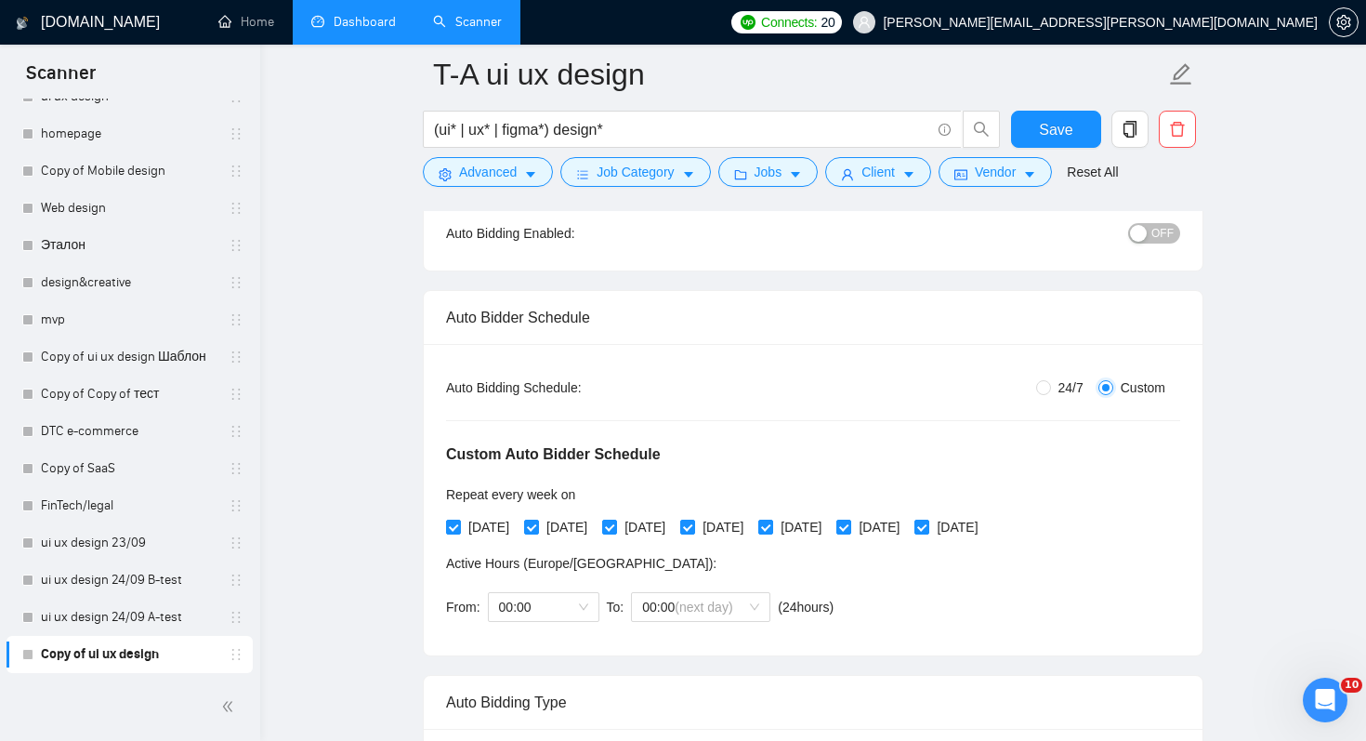
scroll to position [342, 0]
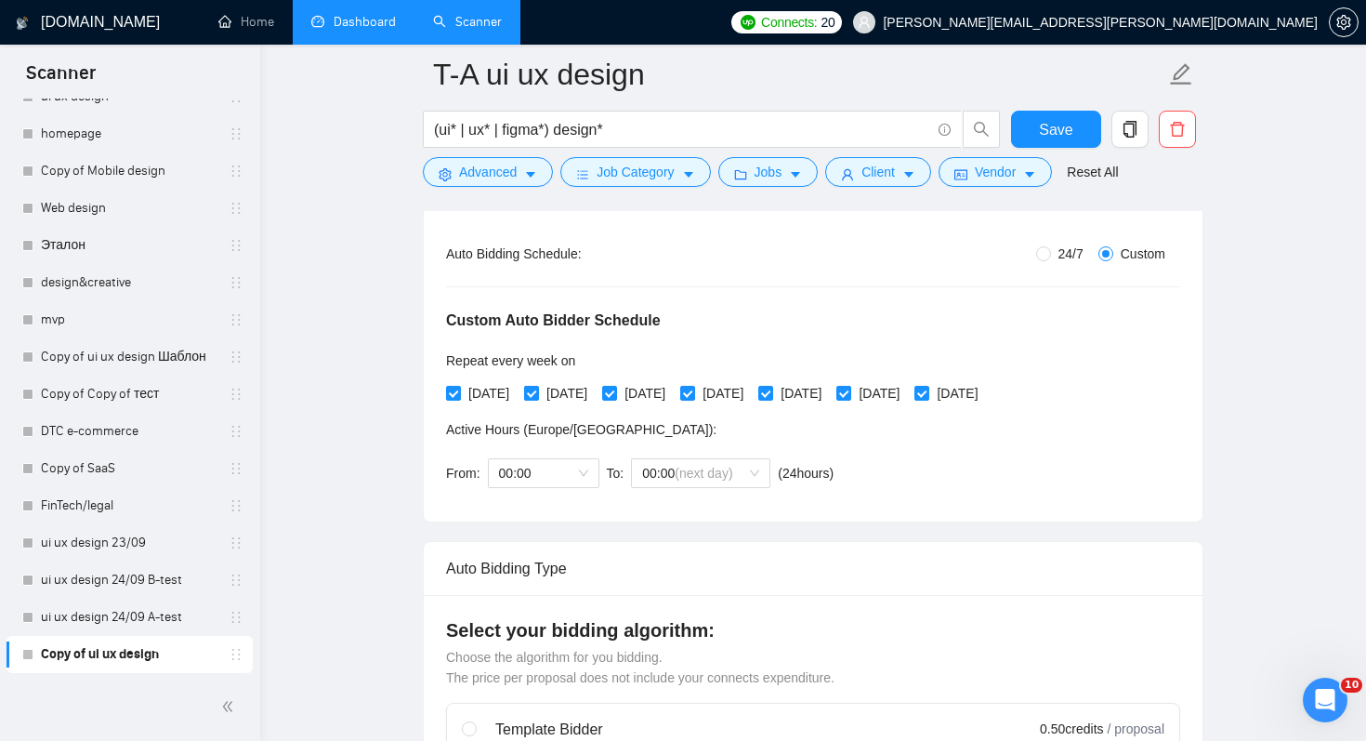
click at [575, 393] on span "[DATE]" at bounding box center [567, 393] width 56 height 20
click at [537, 393] on input "[DATE]" at bounding box center [530, 392] width 13 height 13
checkbox input "false"
click at [751, 385] on span "[DATE]" at bounding box center [723, 393] width 56 height 20
click at [693, 386] on input "[DATE]" at bounding box center [686, 392] width 13 height 13
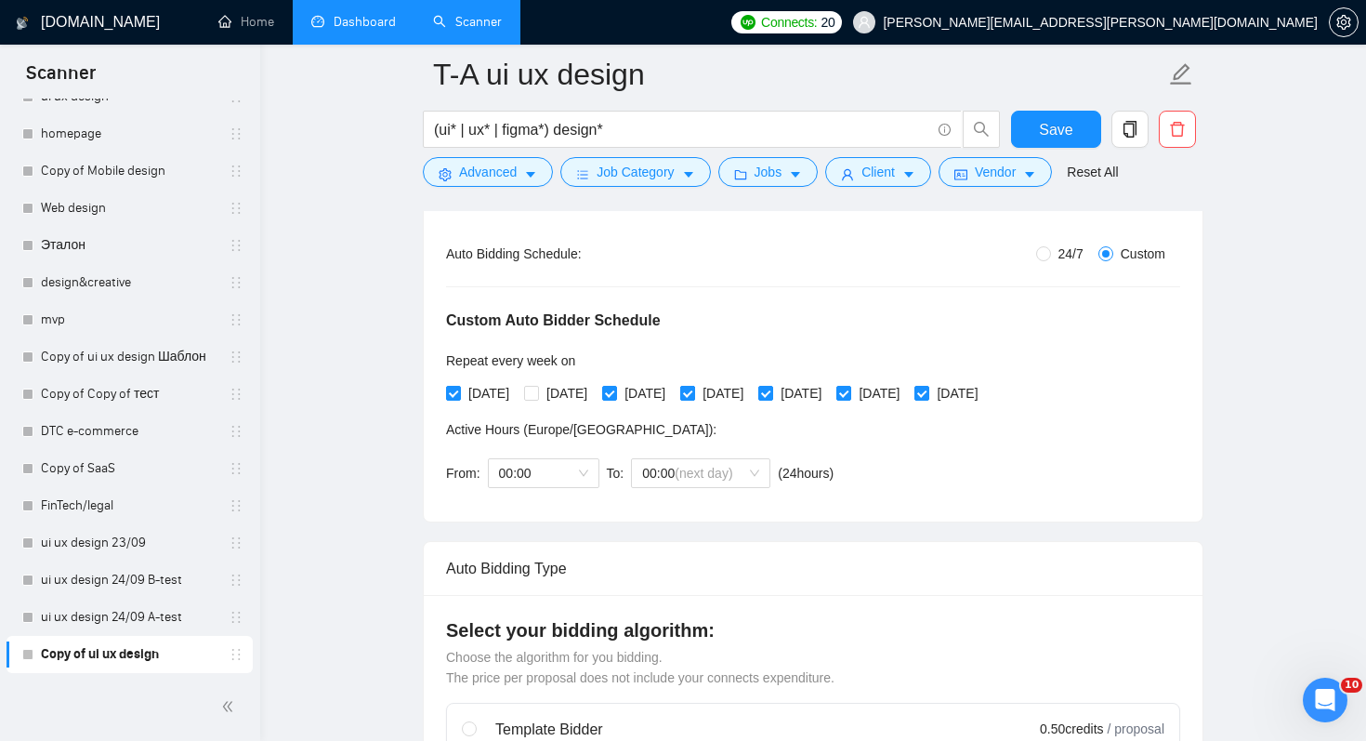
checkbox input "false"
click at [829, 384] on span "[DATE]" at bounding box center [801, 393] width 56 height 20
click at [771, 386] on input "[DATE]" at bounding box center [764, 392] width 13 height 13
checkbox input "false"
click at [907, 390] on span "[DATE]" at bounding box center [879, 393] width 56 height 20
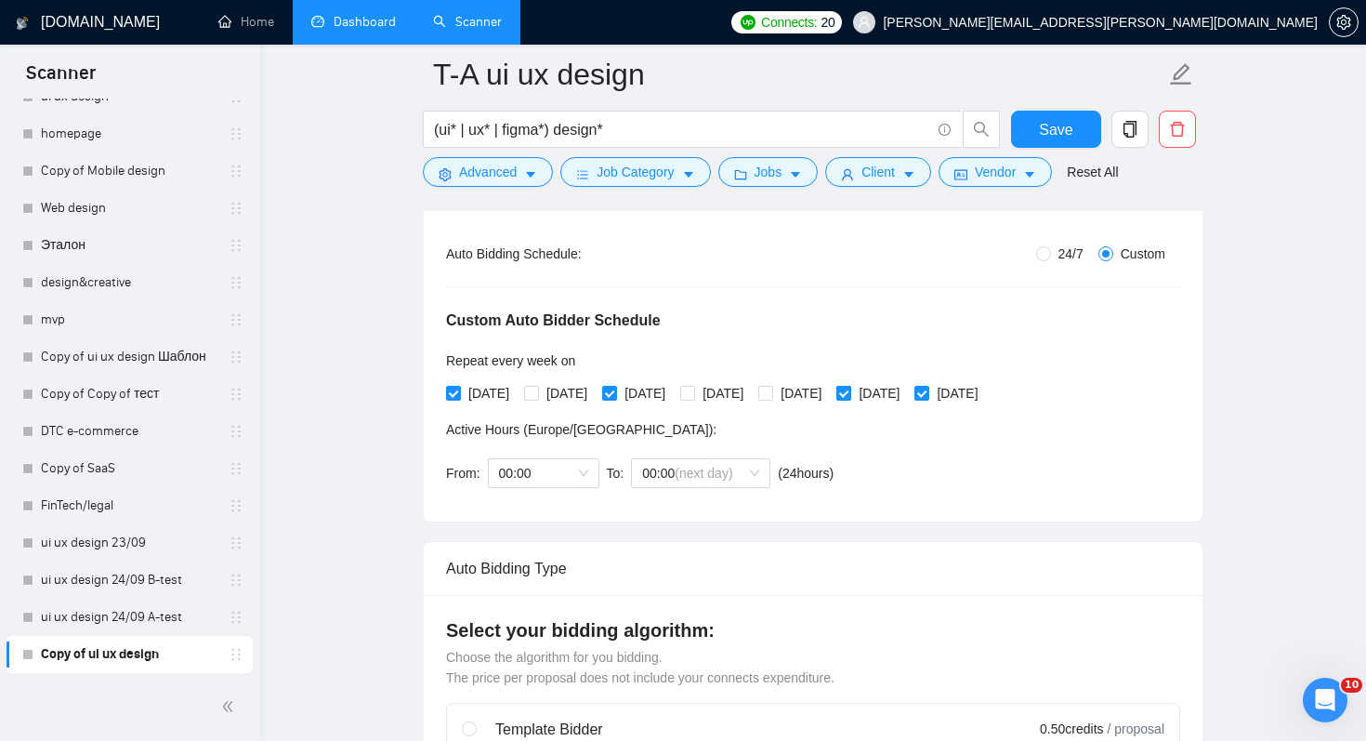
click at [850, 390] on input "[DATE]" at bounding box center [842, 392] width 13 height 13
checkbox input "false"
click at [928, 389] on input "[DATE]" at bounding box center [921, 392] width 13 height 13
checkbox input "false"
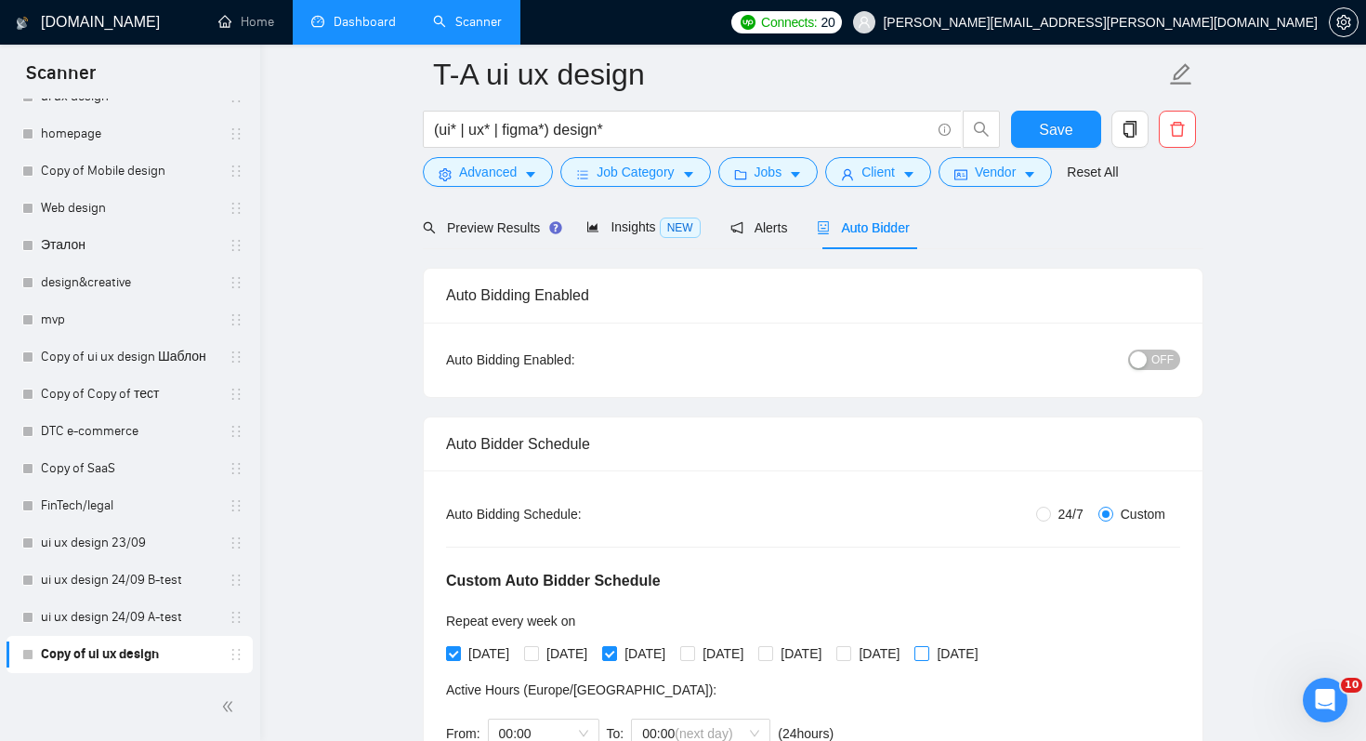
scroll to position [0, 0]
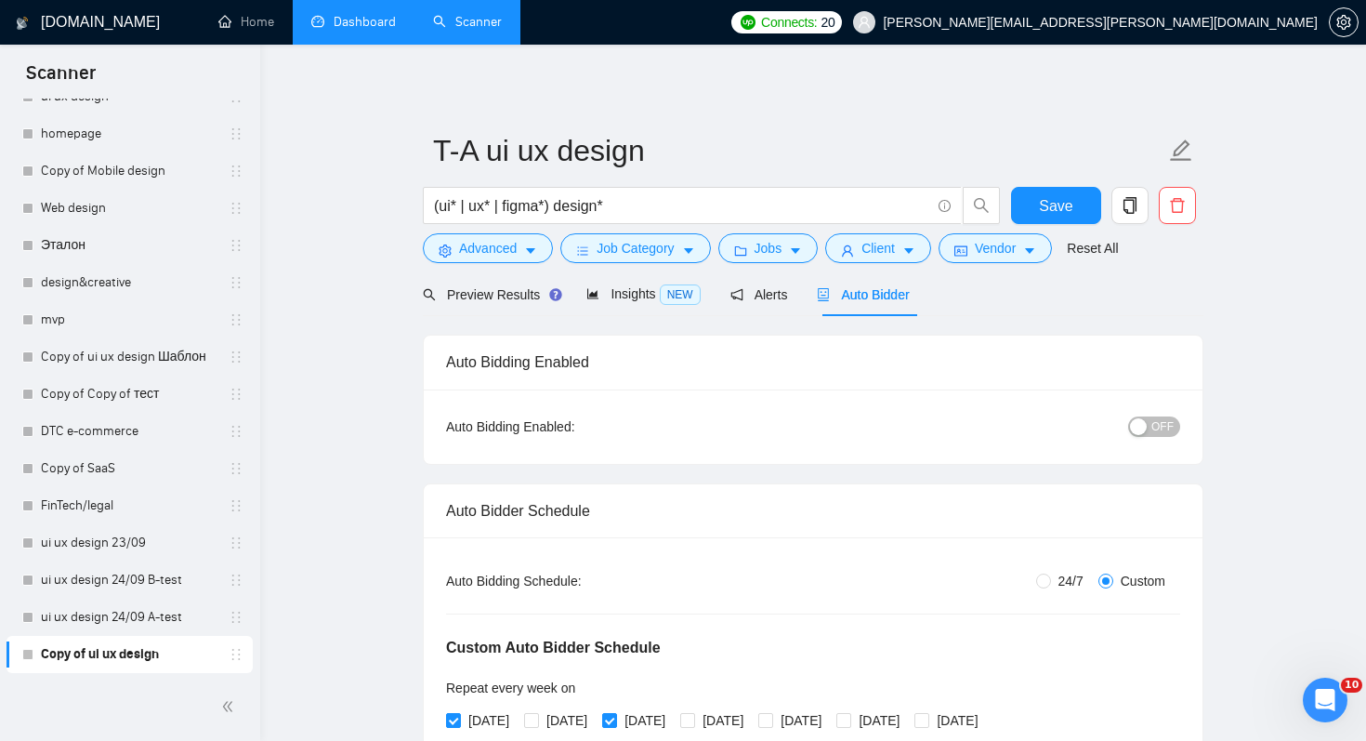
click at [1163, 418] on span "OFF" at bounding box center [1163, 426] width 22 height 20
click at [1057, 204] on span "Save" at bounding box center [1055, 205] width 33 height 23
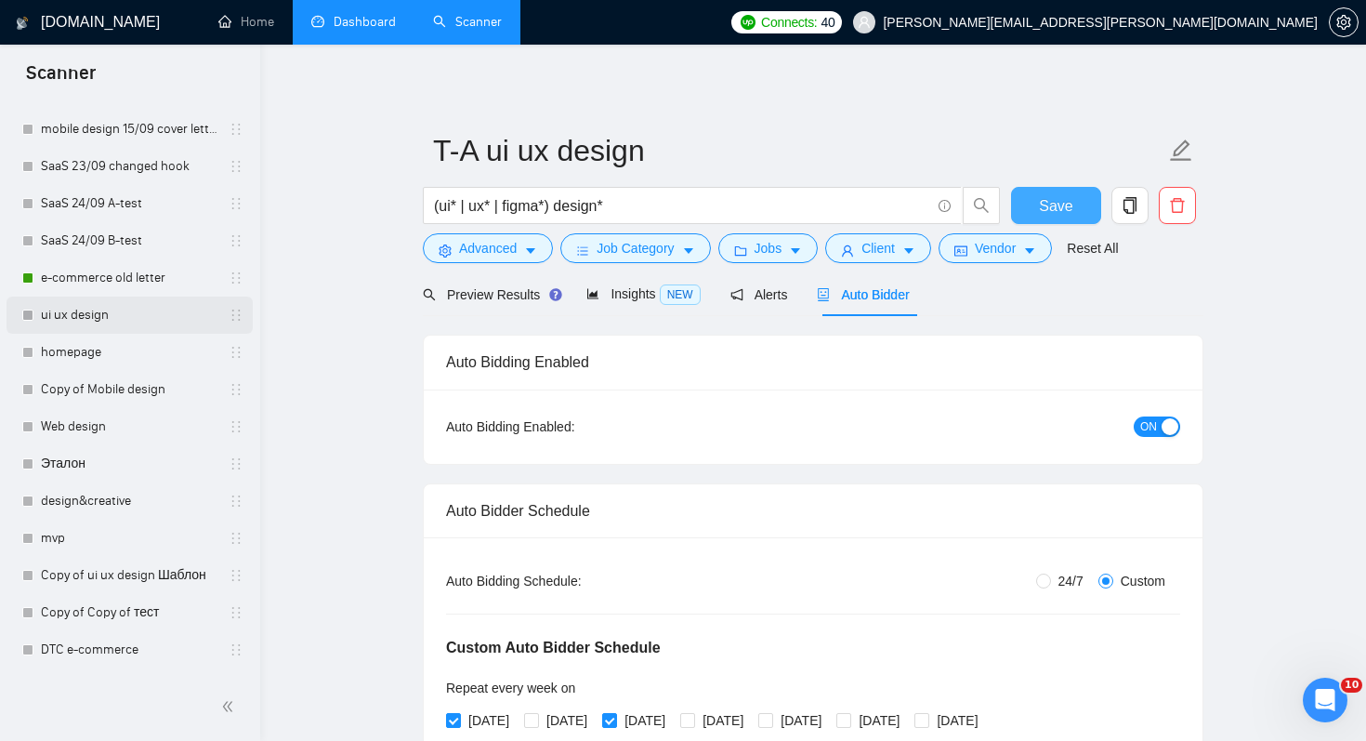
scroll to position [429, 0]
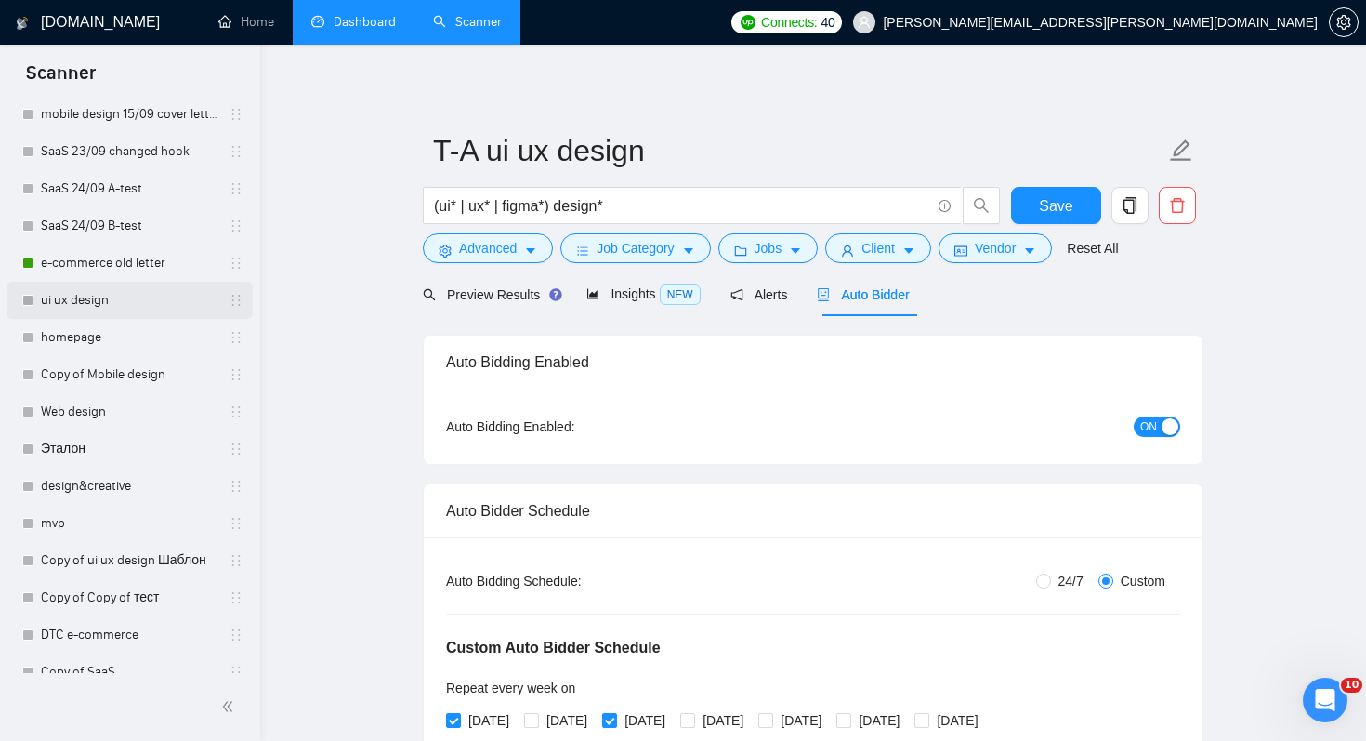
click at [116, 293] on link "ui ux design" at bounding box center [129, 300] width 177 height 37
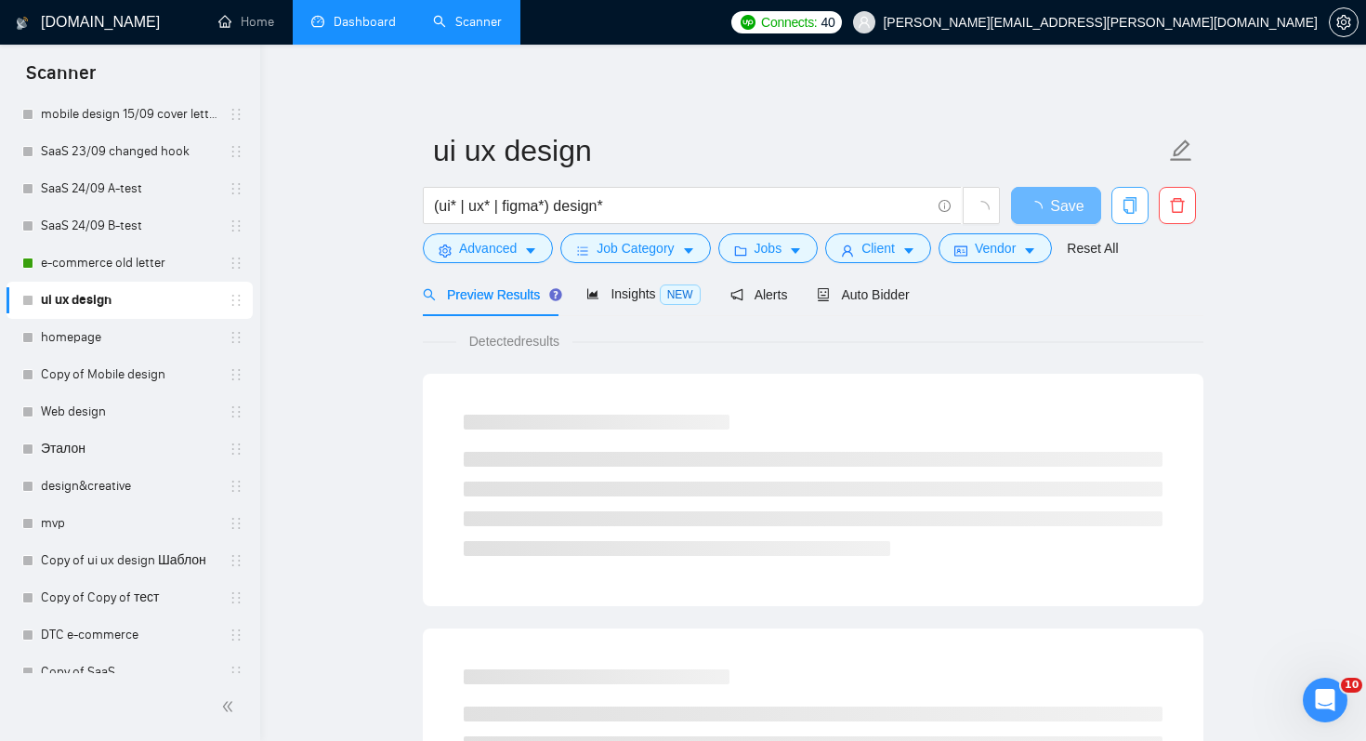
click at [1138, 200] on icon "copy" at bounding box center [1130, 205] width 17 height 17
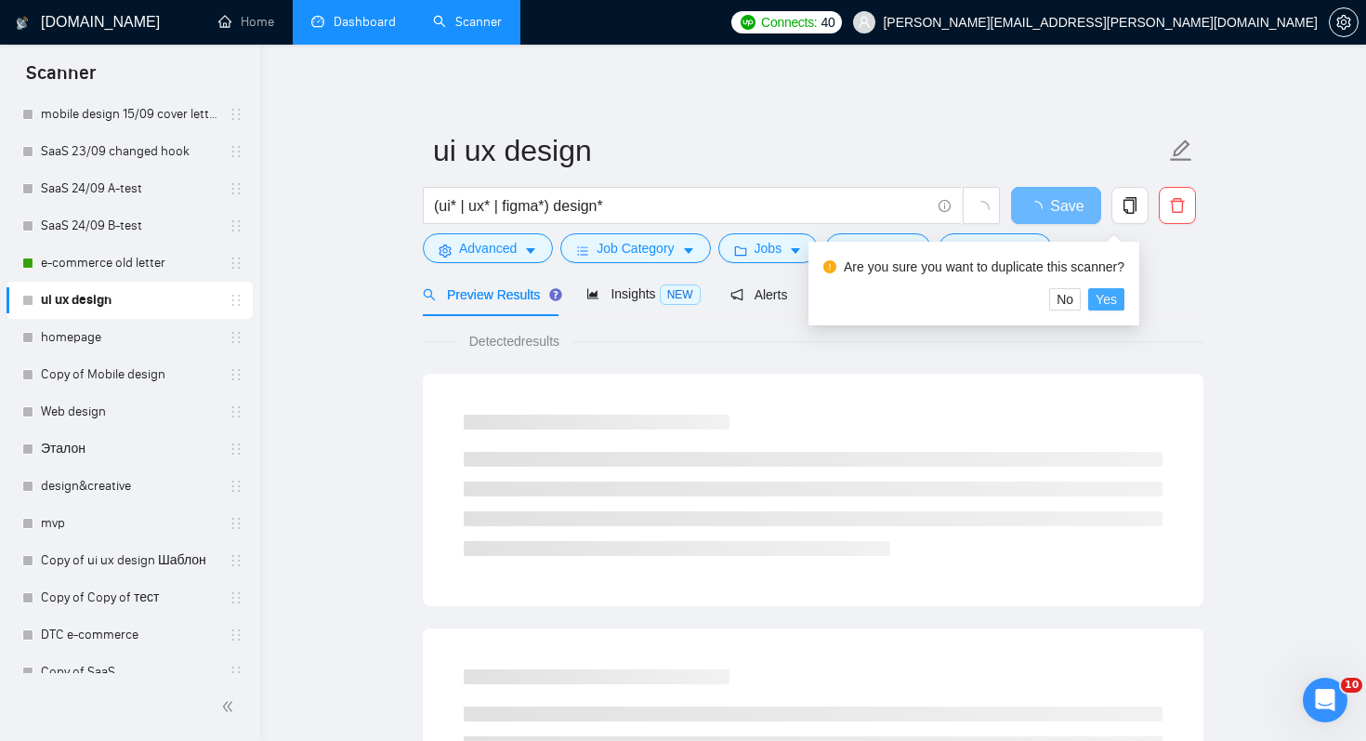
click at [1115, 304] on span "Yes" at bounding box center [1106, 299] width 21 height 20
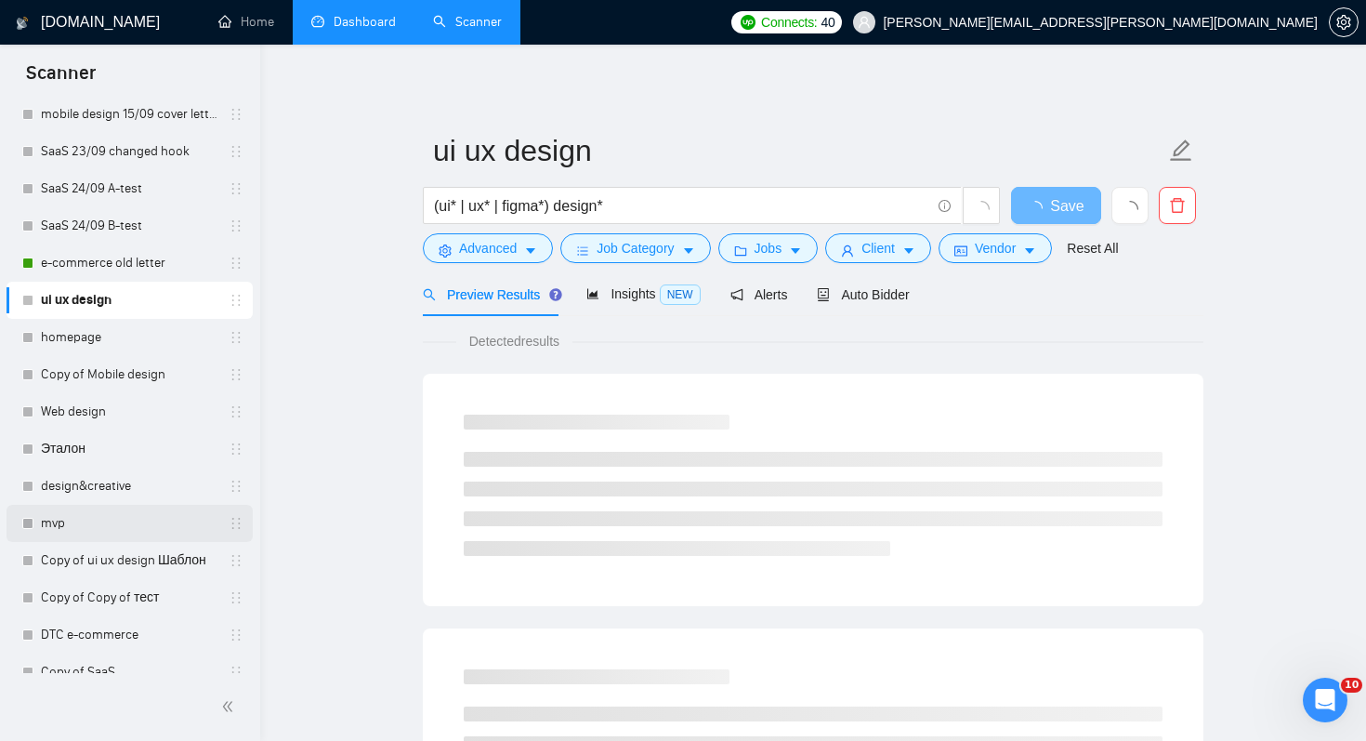
scroll to position [633, 0]
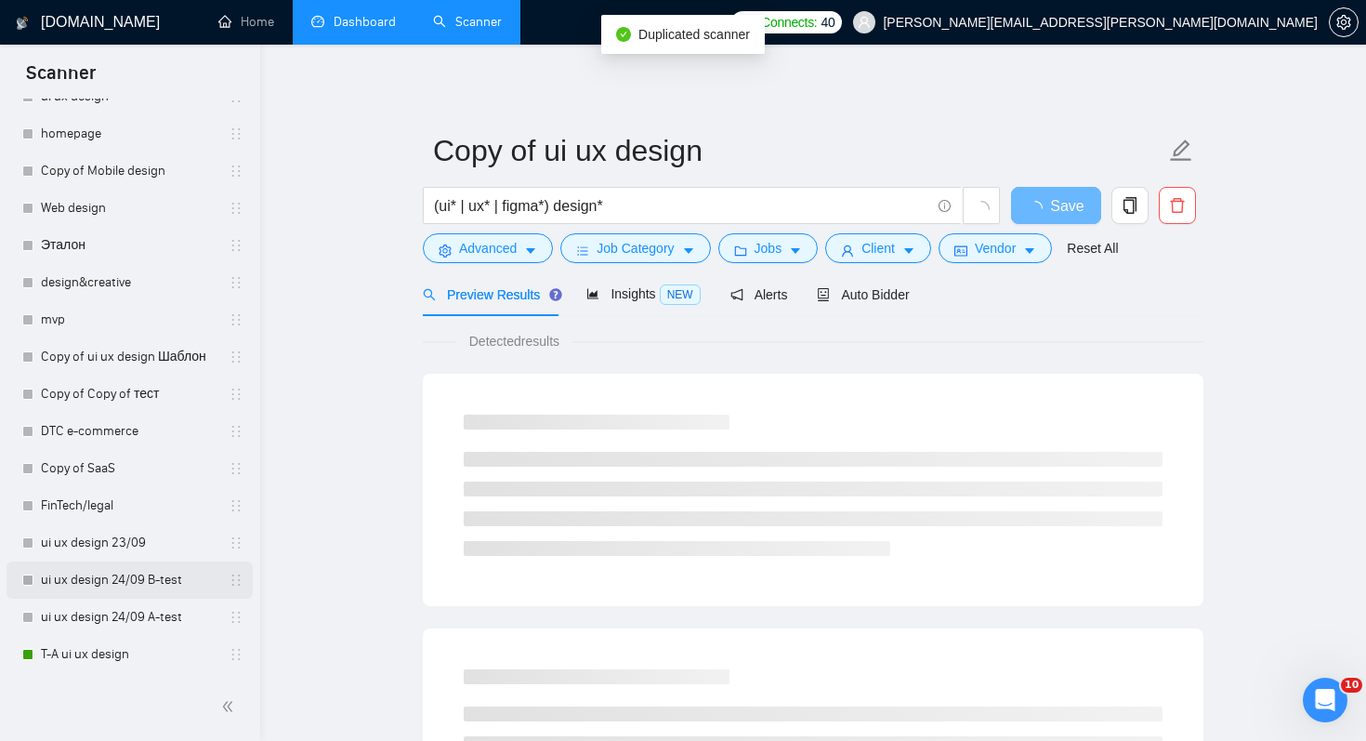
scroll to position [670, 0]
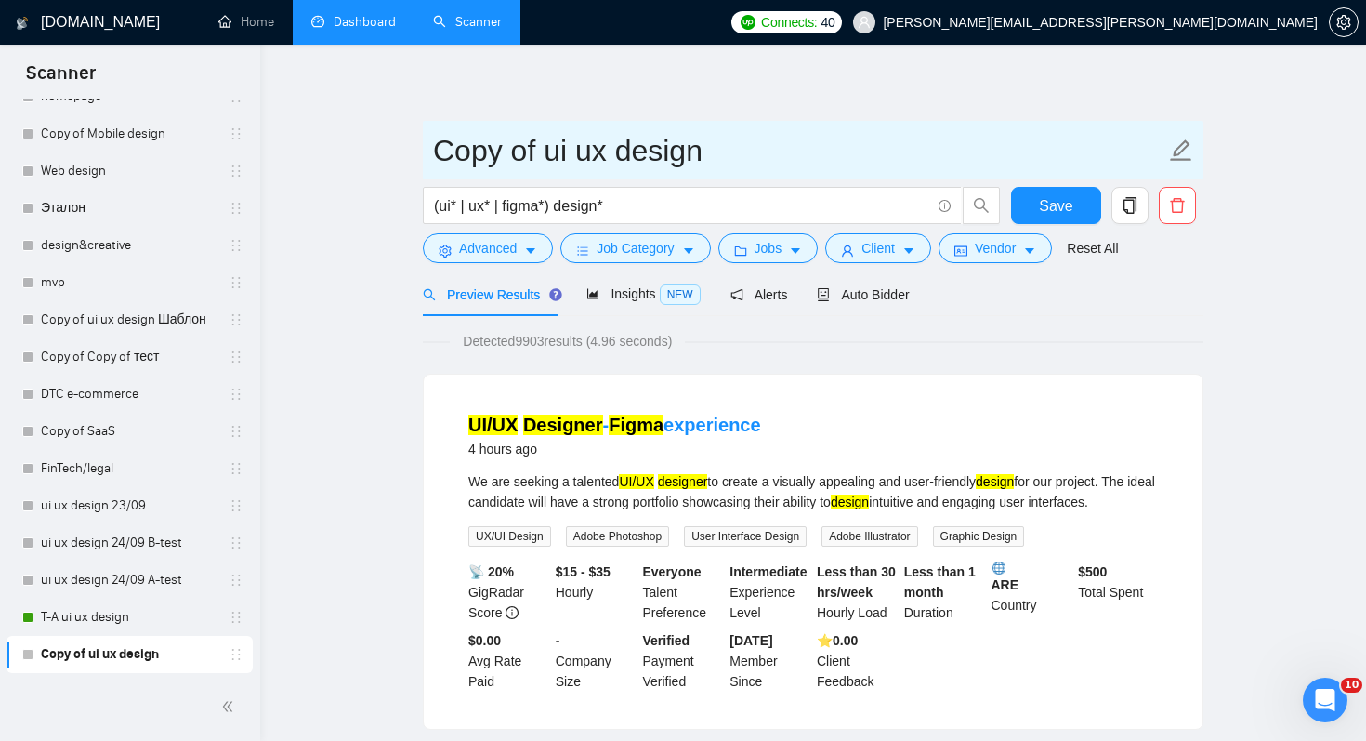
click at [561, 151] on input "Copy of ui ux design" at bounding box center [799, 150] width 732 height 46
click at [536, 158] on input "Copy of ui ux design" at bounding box center [799, 150] width 732 height 46
drag, startPoint x: 536, startPoint y: 158, endPoint x: 336, endPoint y: 158, distance: 199.8
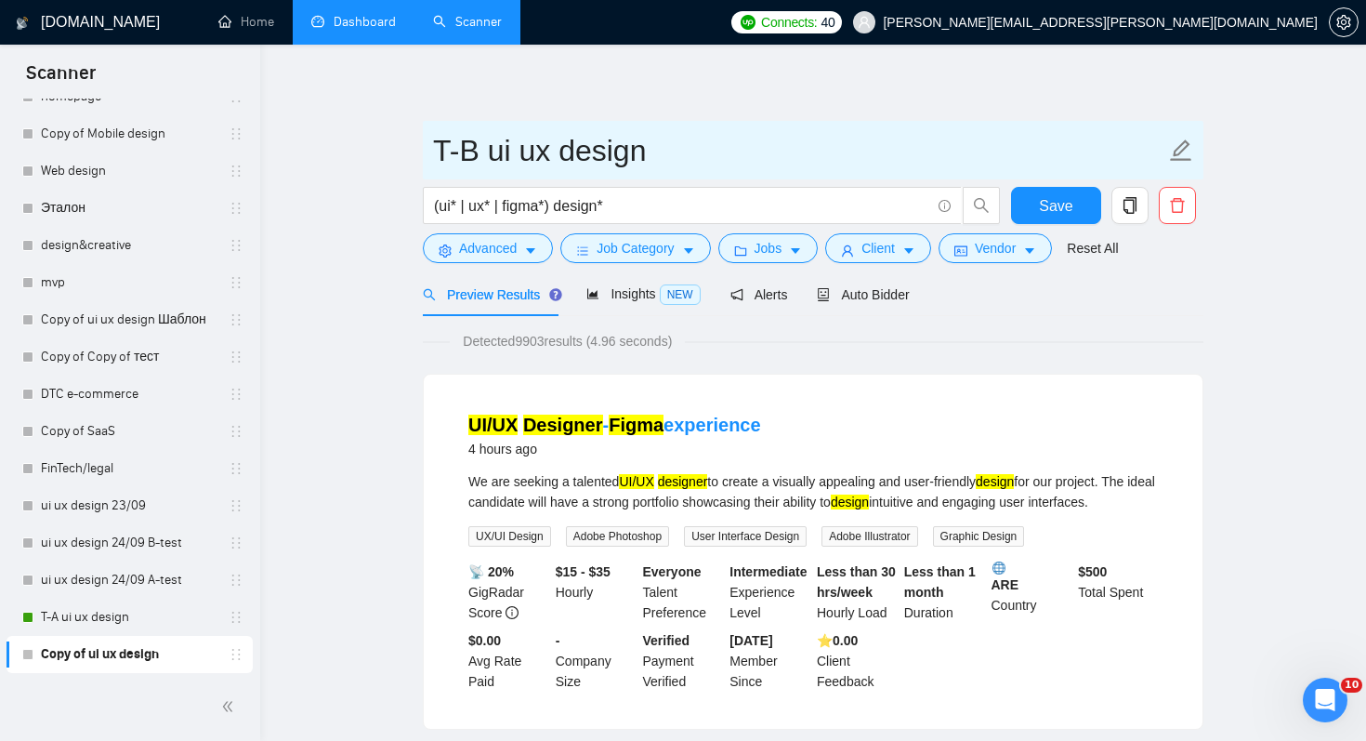
type input "T-B ui ux design"
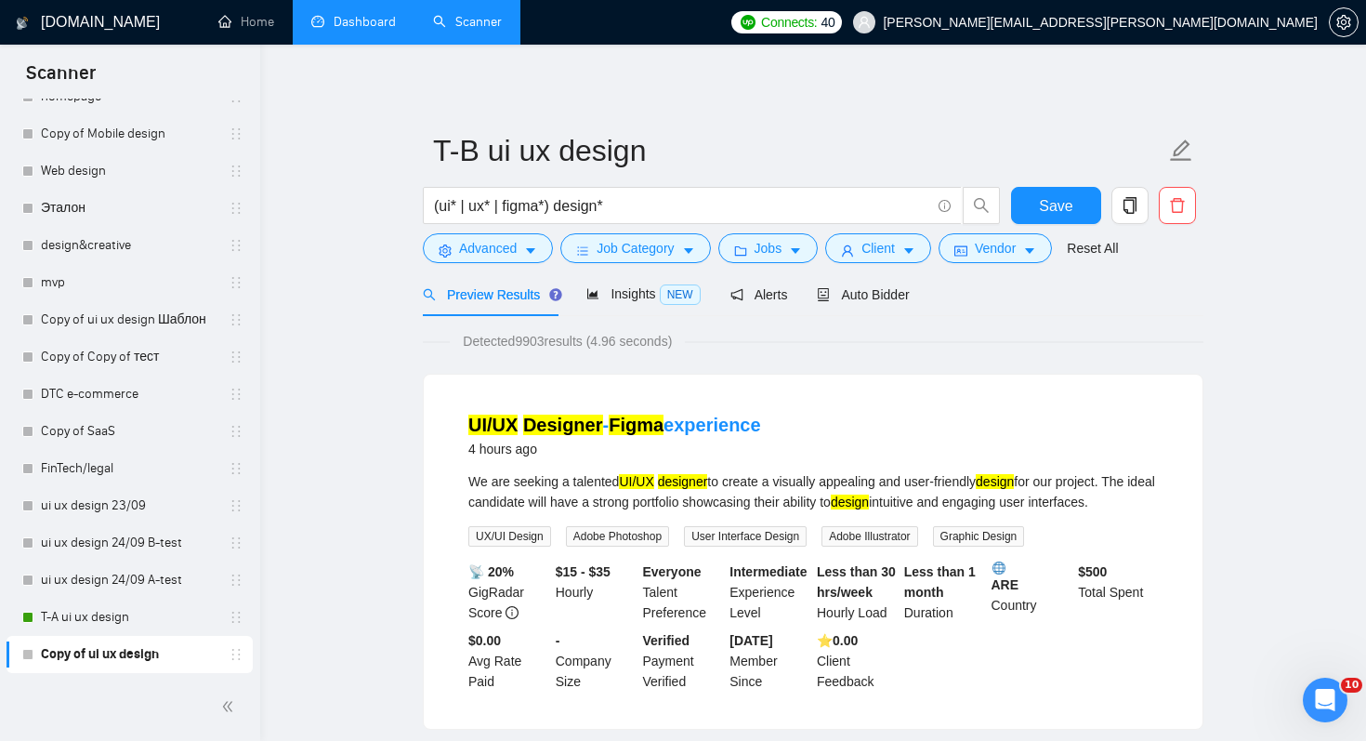
click at [879, 298] on span "Auto Bidder" at bounding box center [863, 294] width 92 height 15
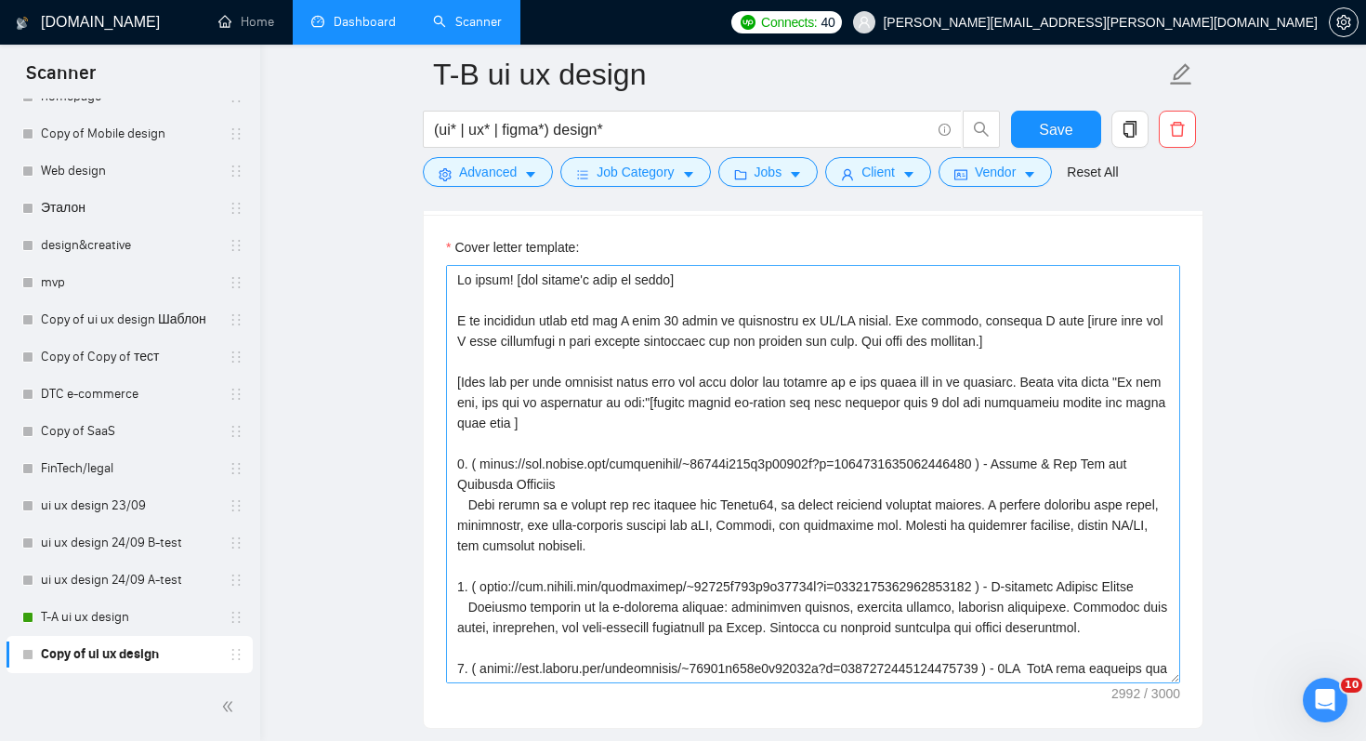
scroll to position [2142, 0]
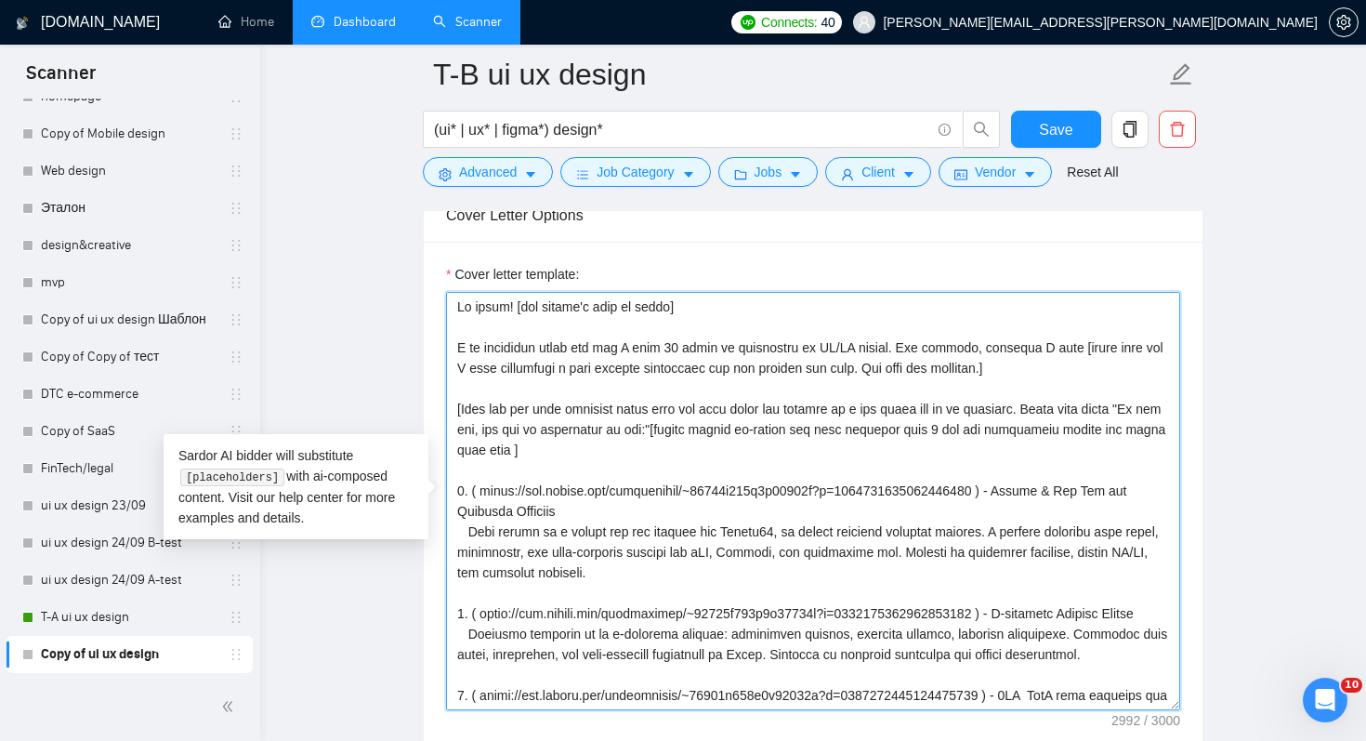
click at [509, 313] on textarea "Cover letter template:" at bounding box center [813, 501] width 734 height 418
click at [529, 362] on textarea "Cover letter template:" at bounding box center [813, 501] width 734 height 418
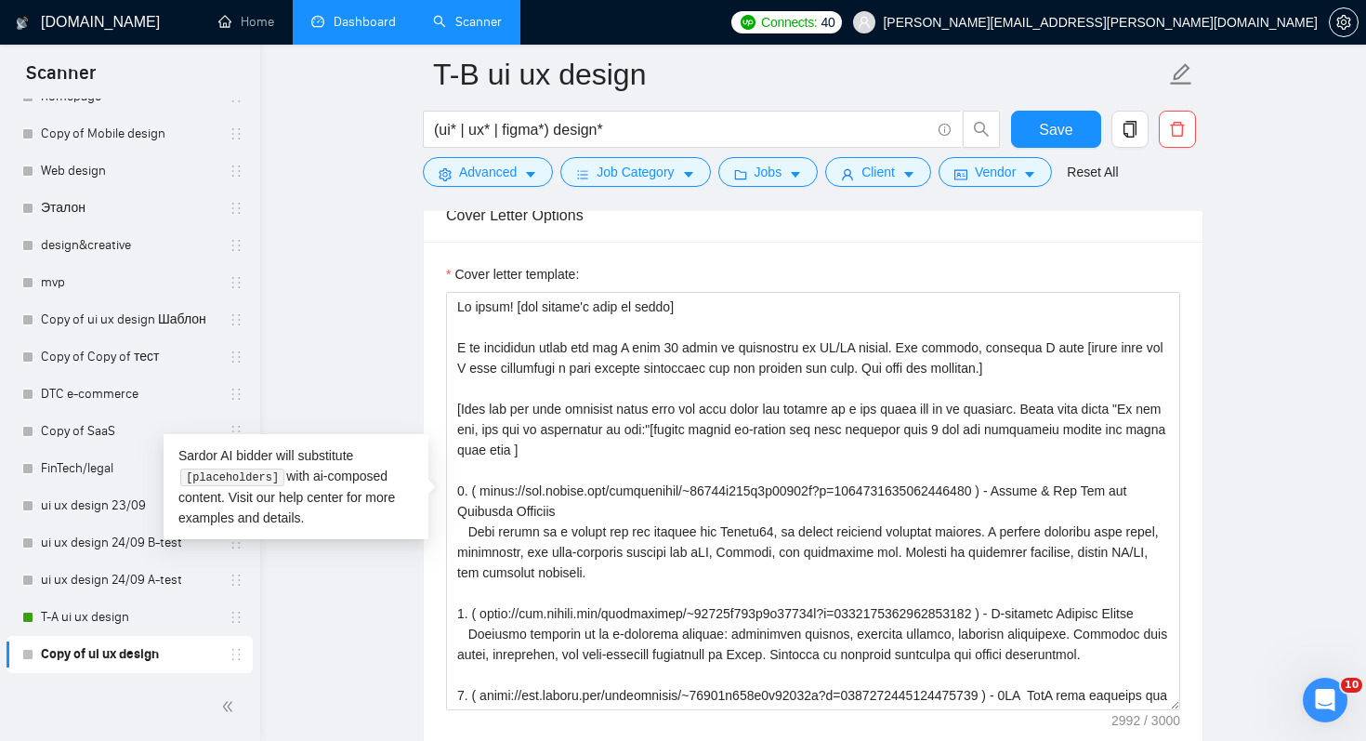
click at [362, 639] on main "T-B ui ux design (ui* | ux* | figma*) design* Save Advanced Job Category Jobs C…" at bounding box center [813, 485] width 1047 height 5106
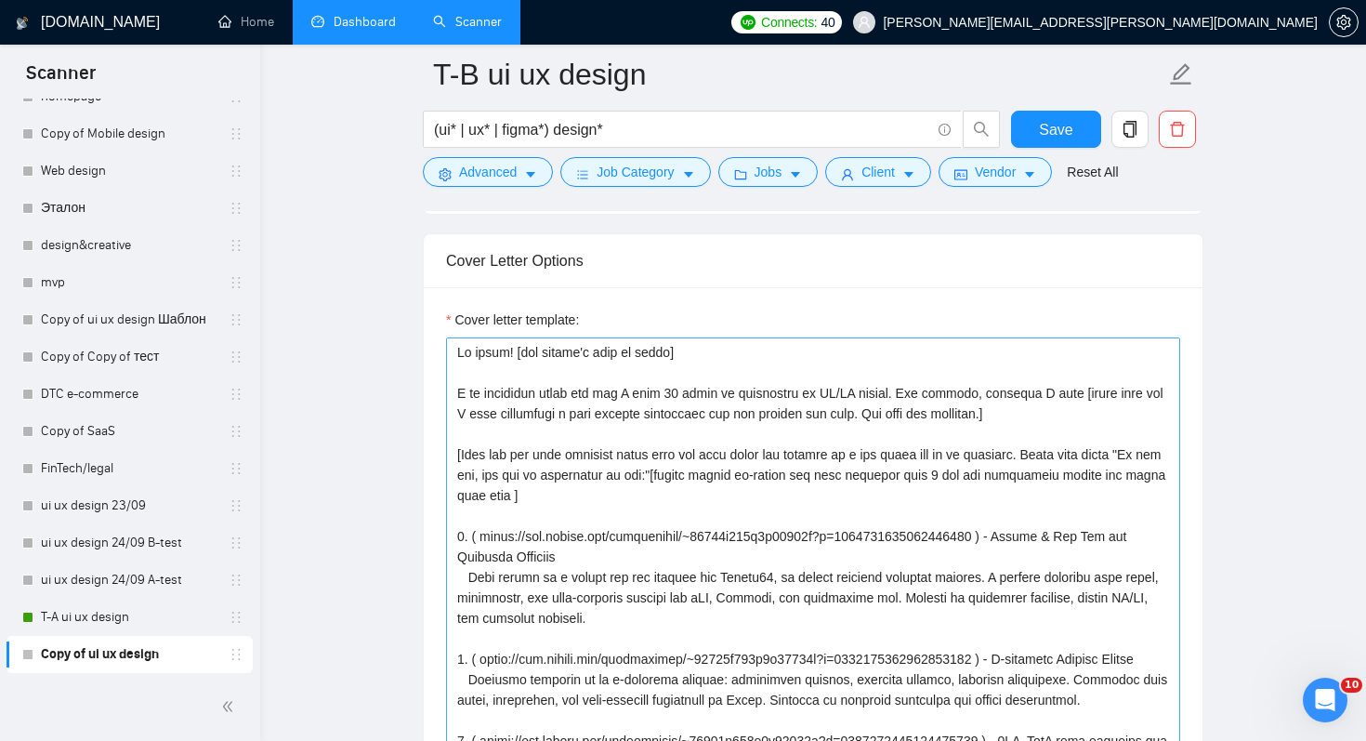
scroll to position [2085, 0]
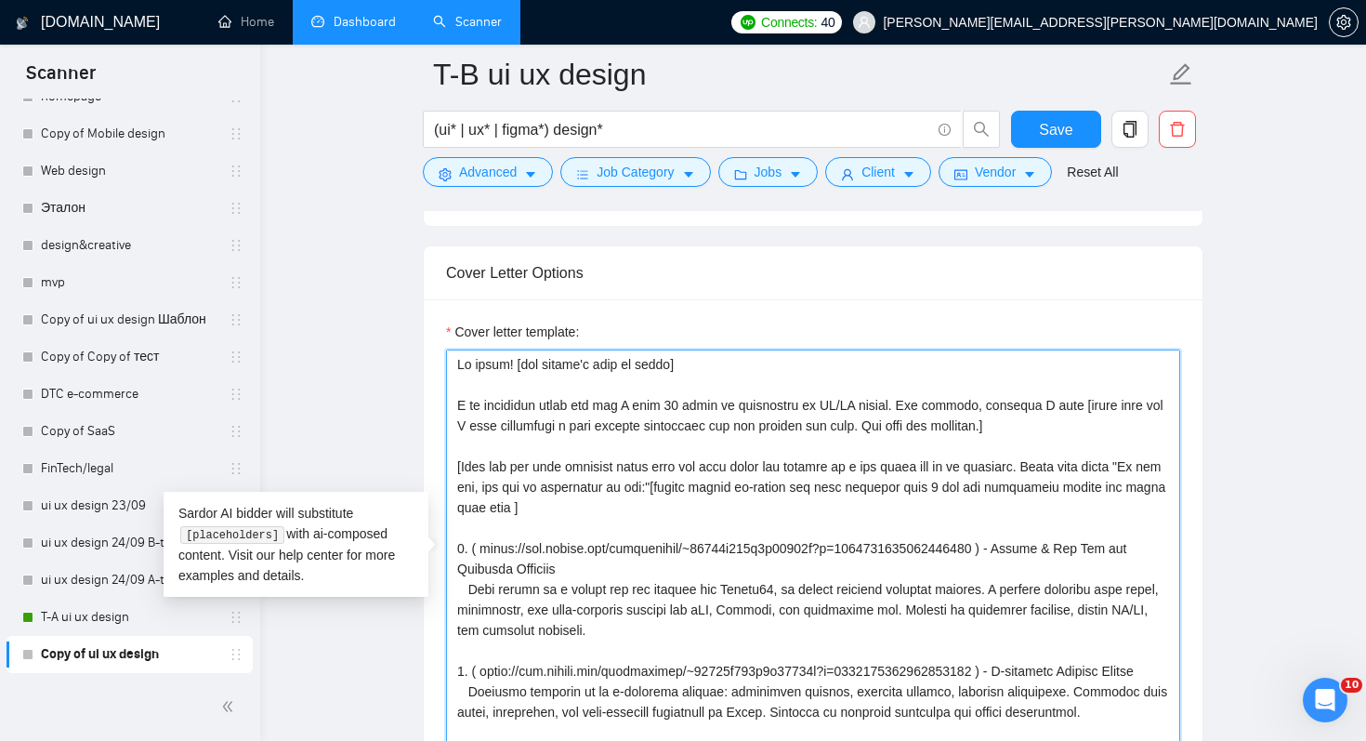
click at [635, 428] on textarea "Cover letter template:" at bounding box center [813, 558] width 734 height 418
click at [870, 397] on textarea "Cover letter template:" at bounding box center [813, 558] width 734 height 418
drag, startPoint x: 1073, startPoint y: 431, endPoint x: 425, endPoint y: 411, distance: 649.1
click at [425, 411] on div "Cover letter template:" at bounding box center [813, 555] width 779 height 513
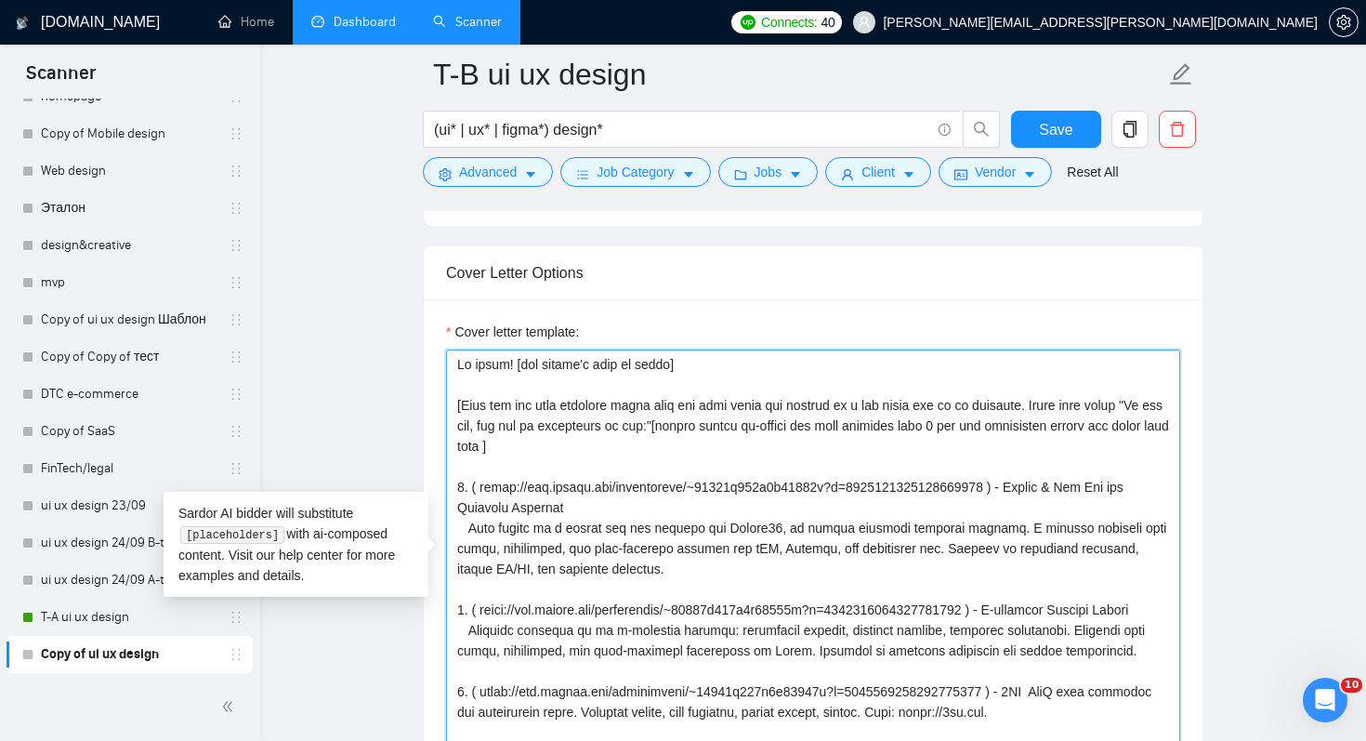
click at [514, 368] on textarea "Cover letter template:" at bounding box center [813, 558] width 734 height 418
drag, startPoint x: 449, startPoint y: 367, endPoint x: 769, endPoint y: 354, distance: 320.0
click at [769, 354] on textarea "Cover letter template:" at bounding box center [813, 558] width 734 height 418
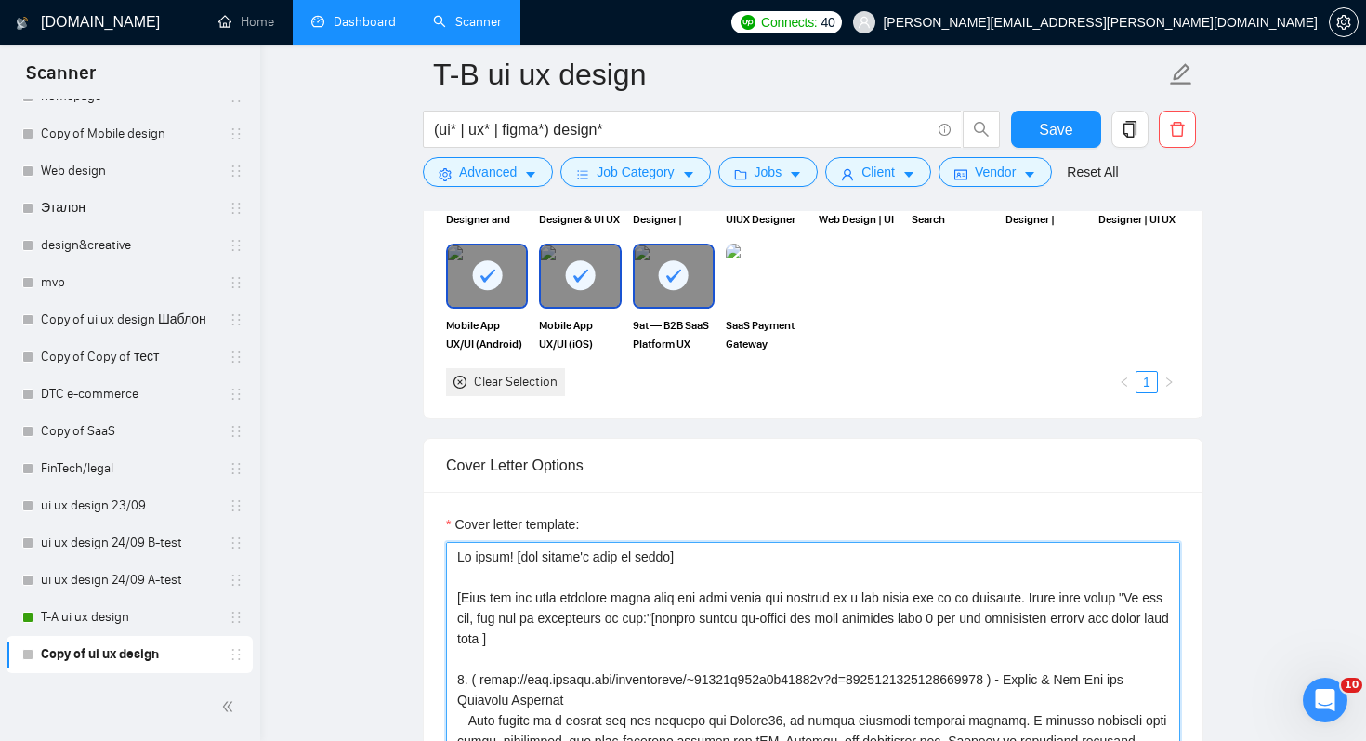
scroll to position [1798, 0]
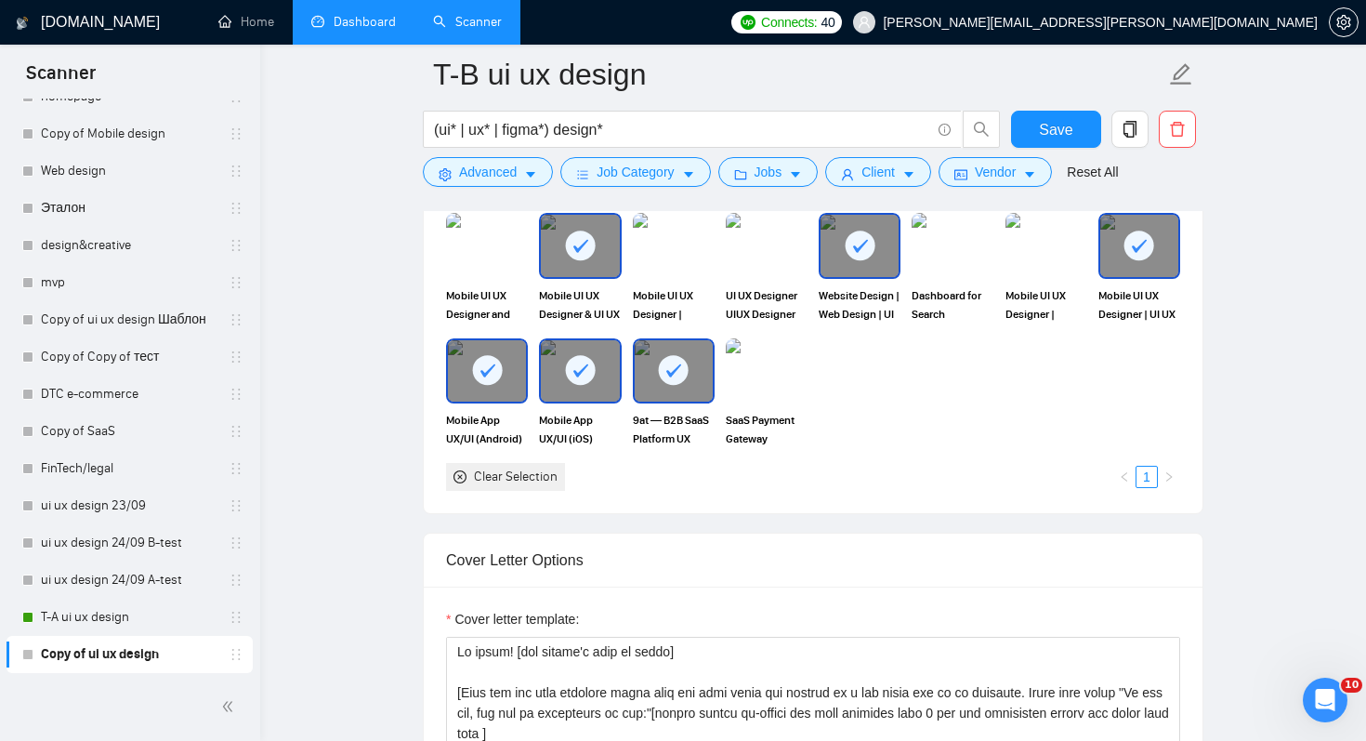
click at [693, 580] on div "Cover Letter Options" at bounding box center [813, 559] width 734 height 53
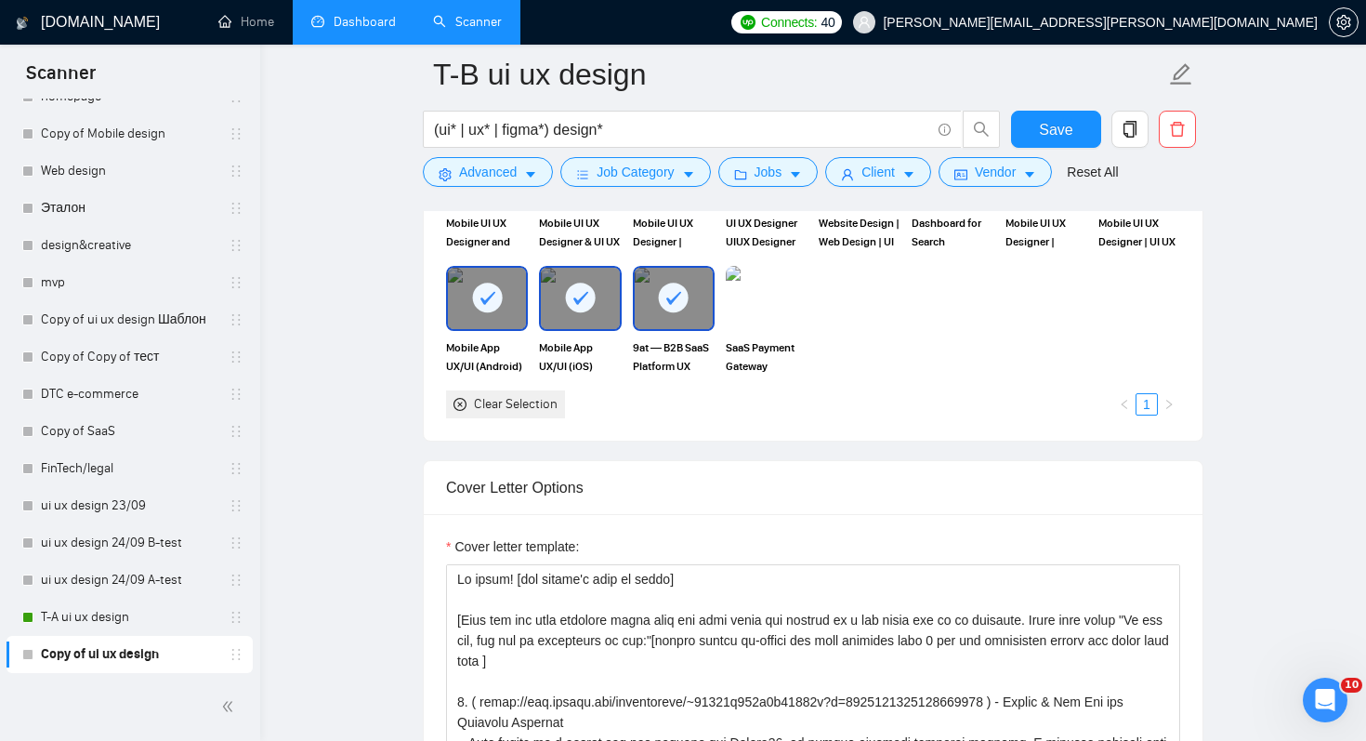
scroll to position [1871, 0]
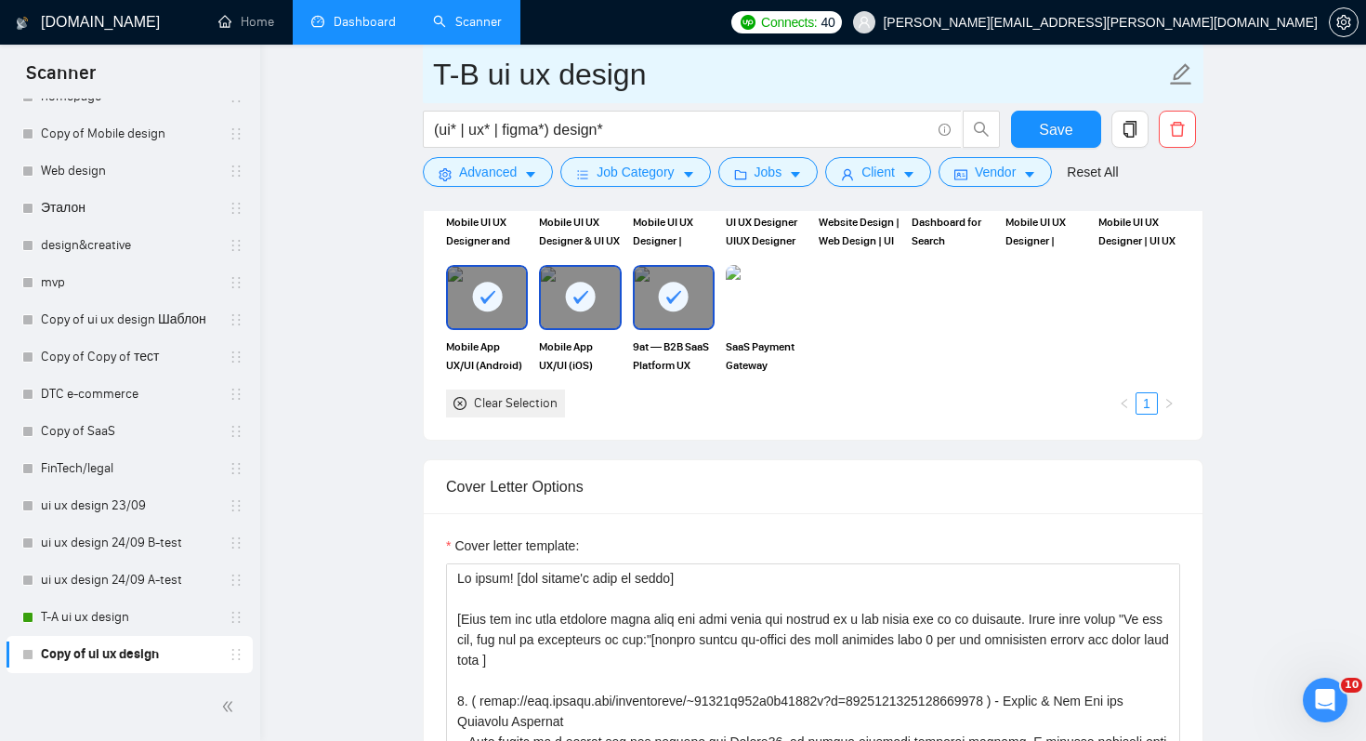
click at [482, 87] on input "T-B ui ux design" at bounding box center [799, 74] width 732 height 46
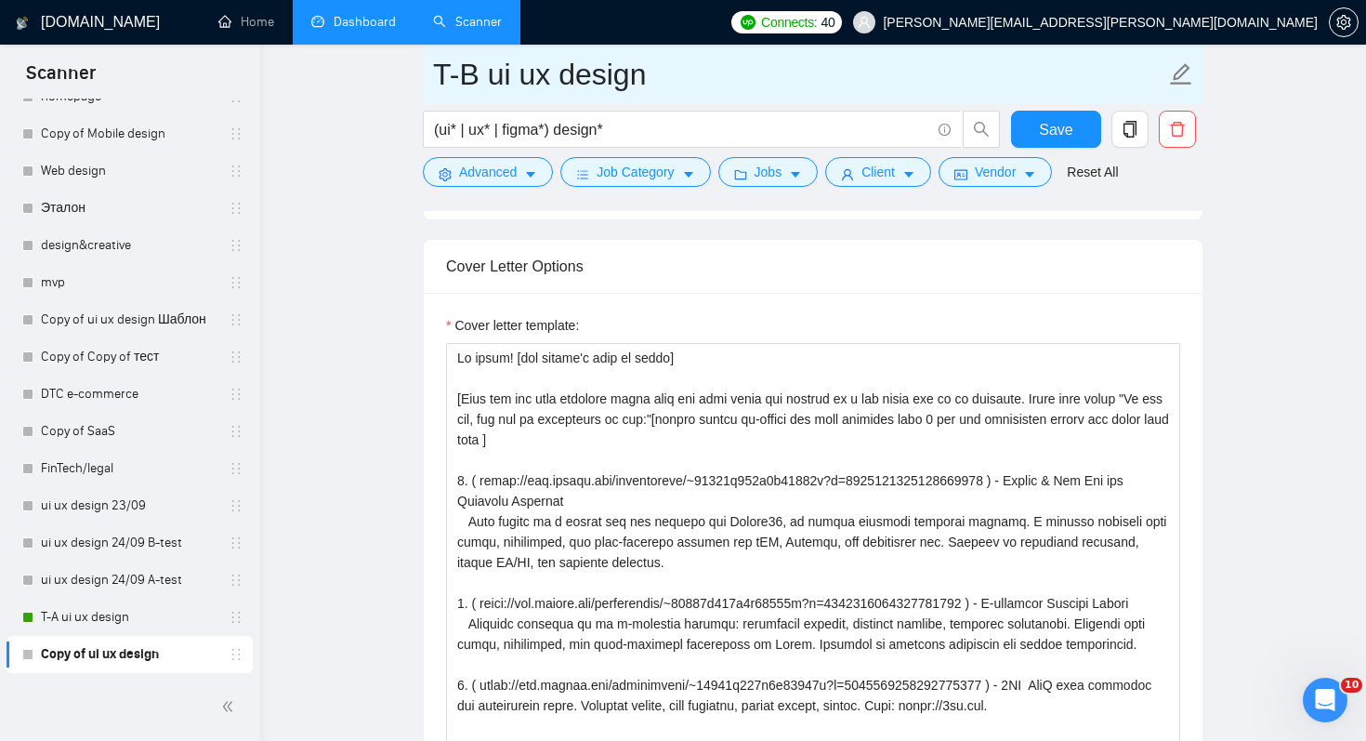
scroll to position [1981, 0]
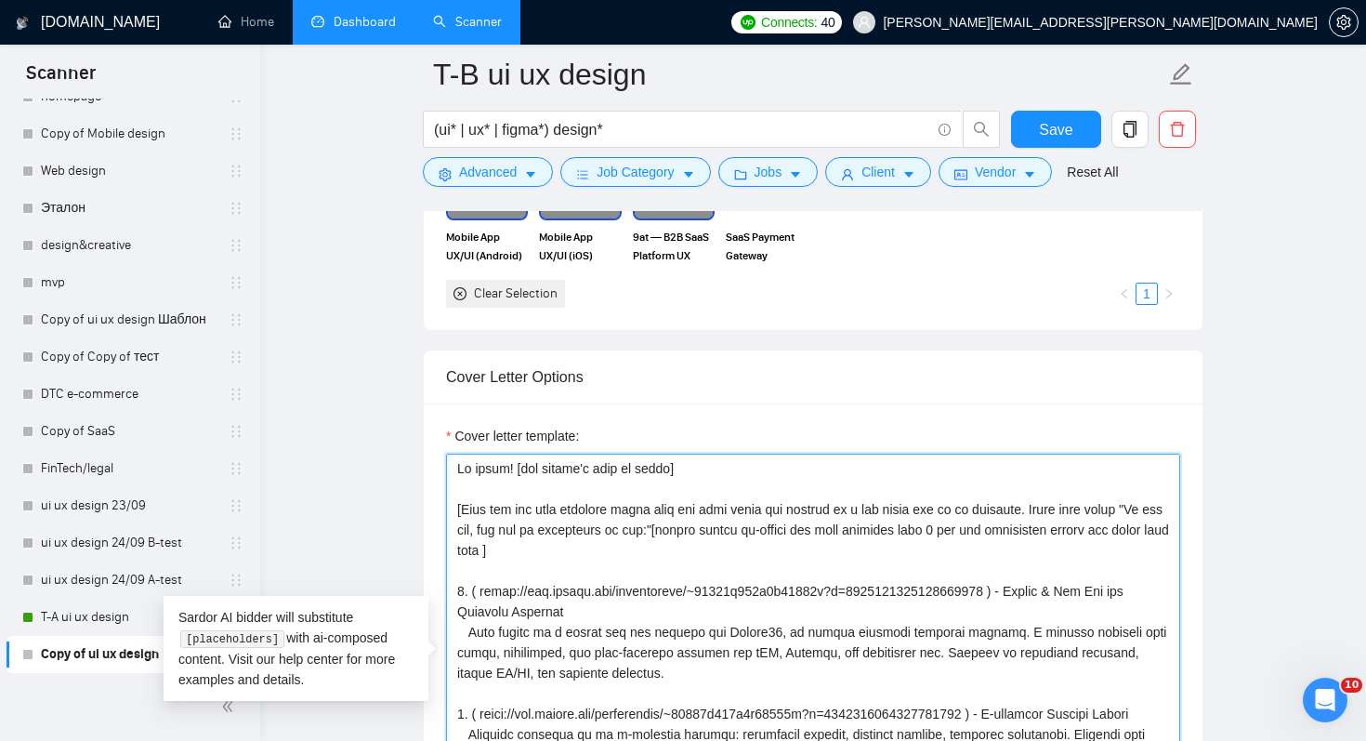
click at [755, 462] on textarea "Cover letter template:" at bounding box center [813, 663] width 734 height 418
click at [468, 469] on textarea "Cover letter template:" at bounding box center [813, 663] width 734 height 418
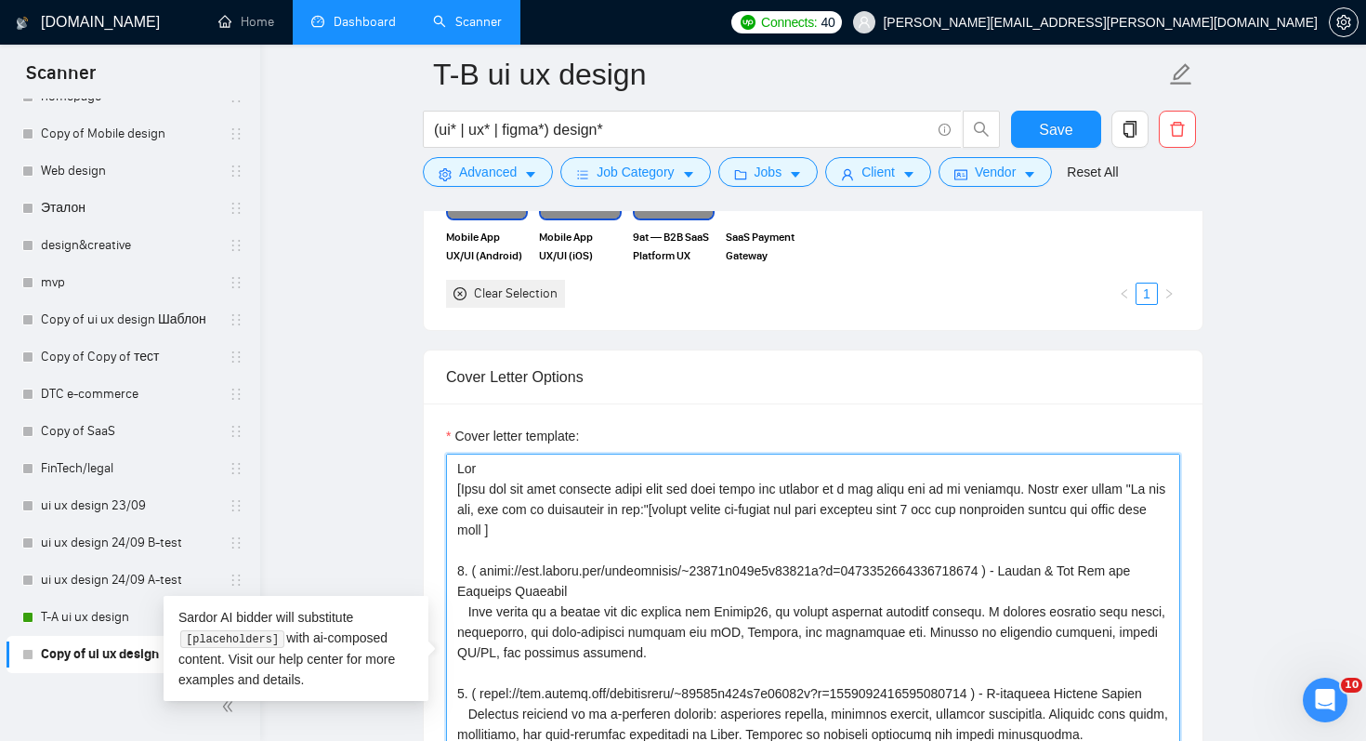
paste textarea "😱"
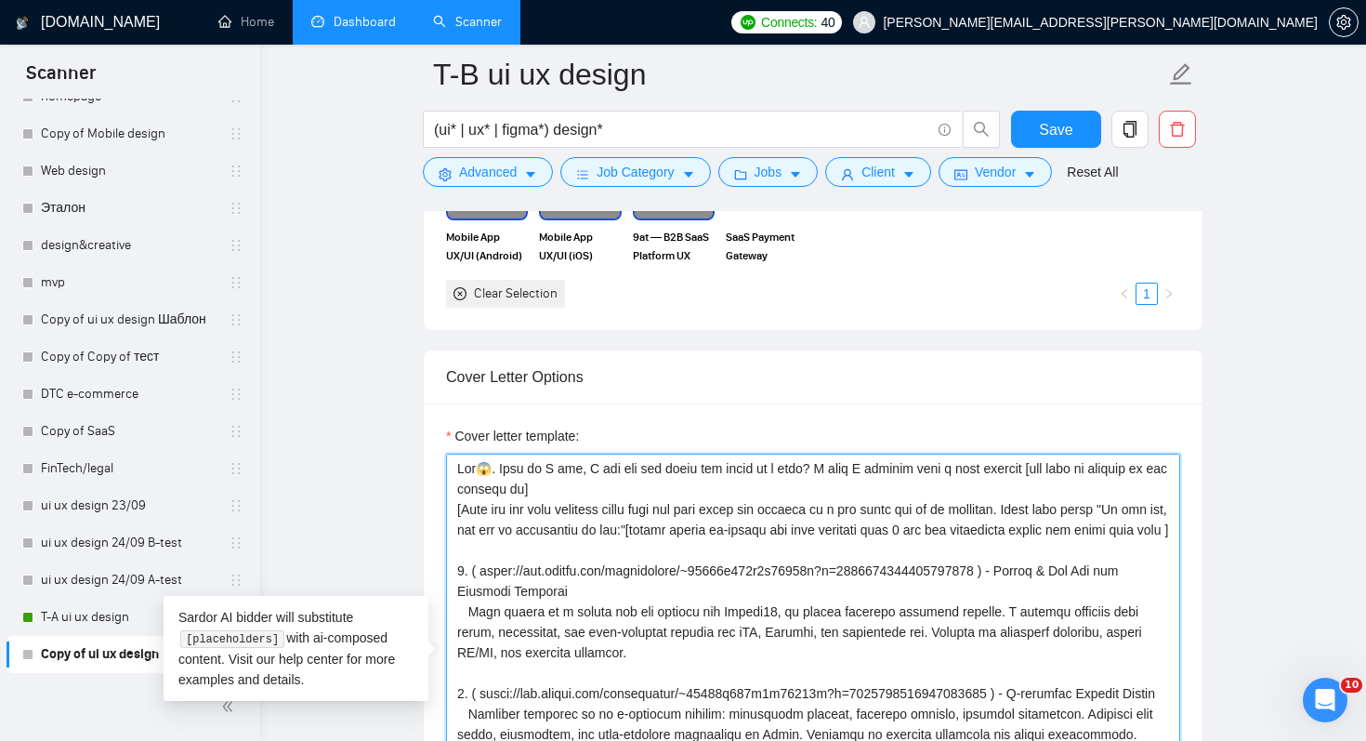
drag, startPoint x: 458, startPoint y: 491, endPoint x: 534, endPoint y: 489, distance: 76.2
click at [534, 489] on textarea "Cover letter template:" at bounding box center [813, 663] width 734 height 418
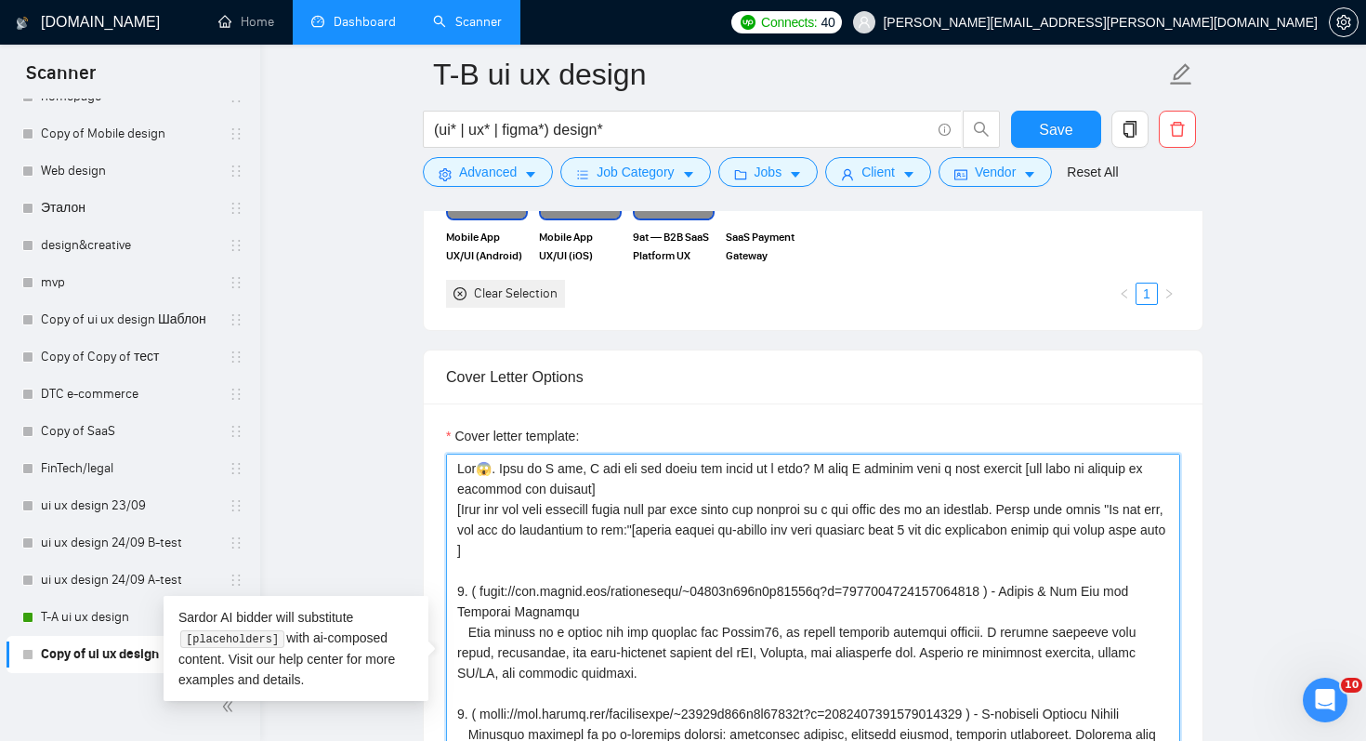
click at [611, 491] on textarea "Cover letter template:" at bounding box center [813, 663] width 734 height 418
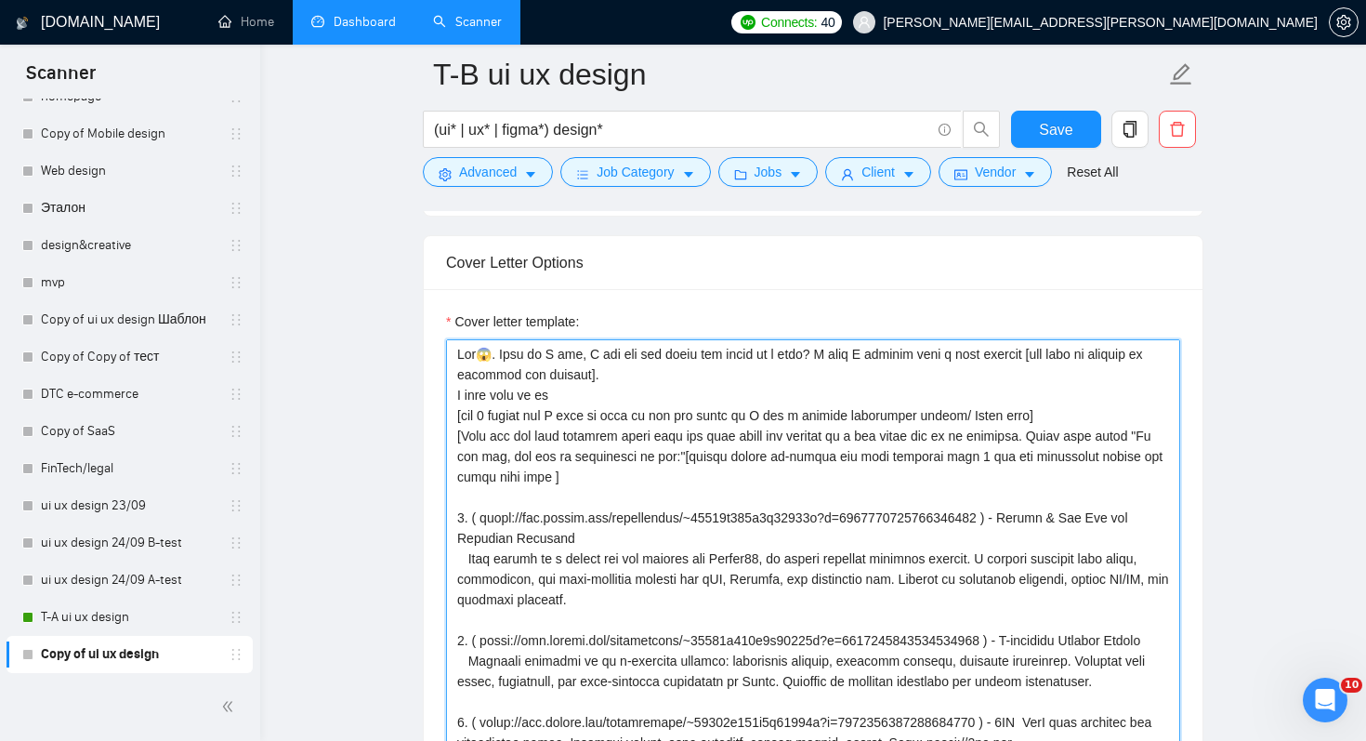
scroll to position [2092, 0]
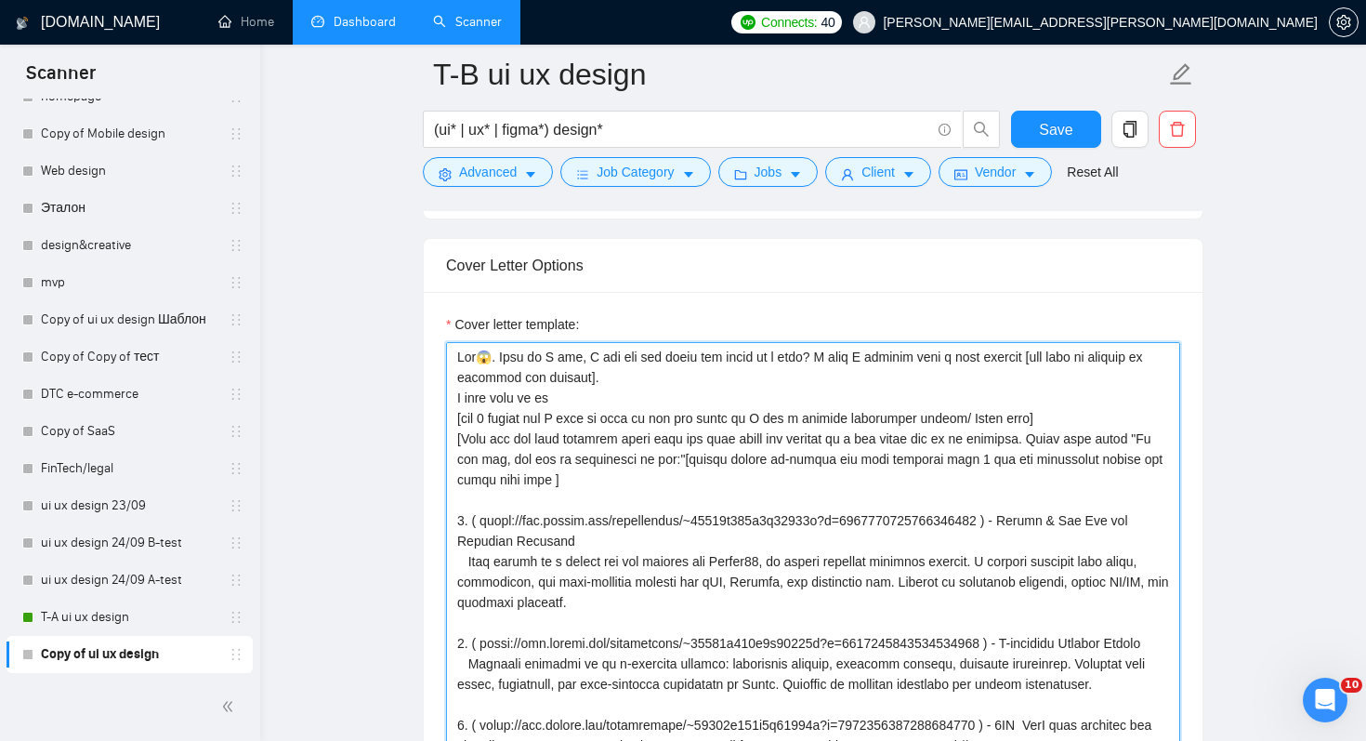
click at [947, 421] on textarea "Cover letter template:" at bounding box center [813, 551] width 734 height 418
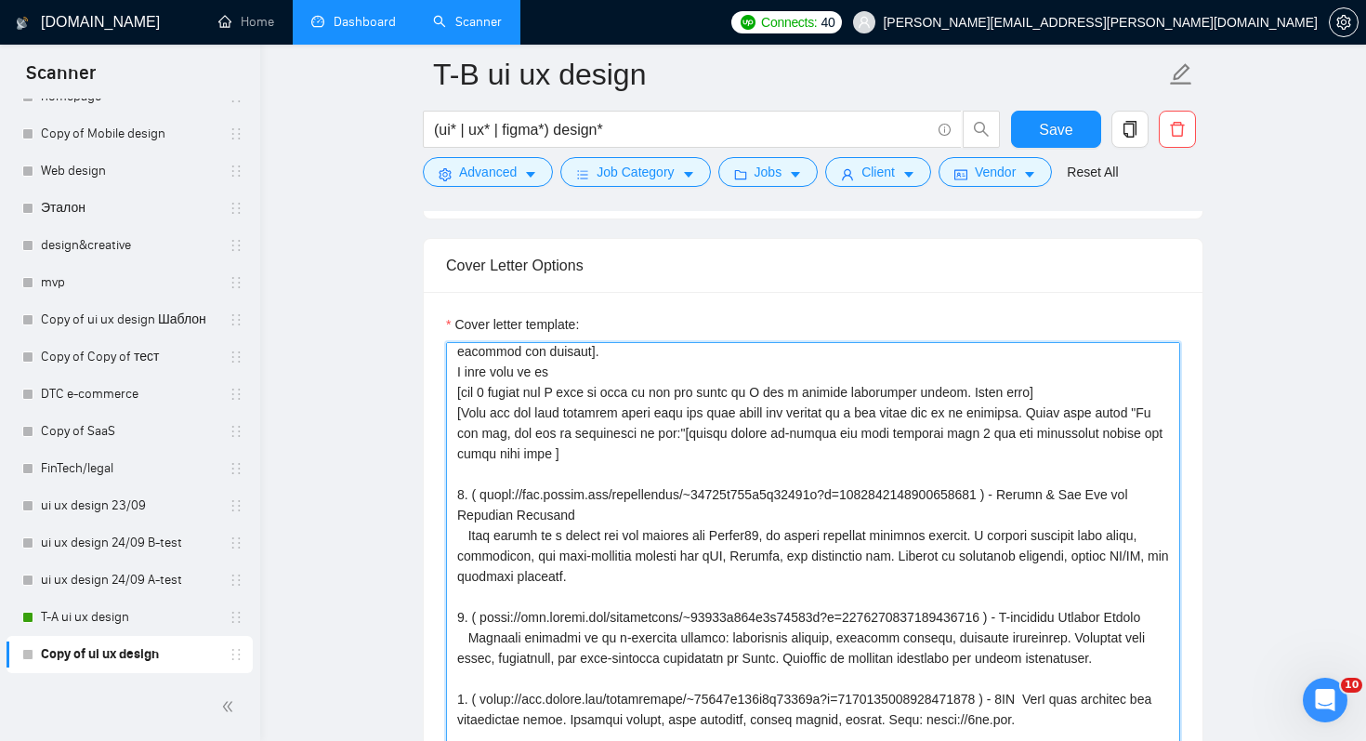
scroll to position [14, 0]
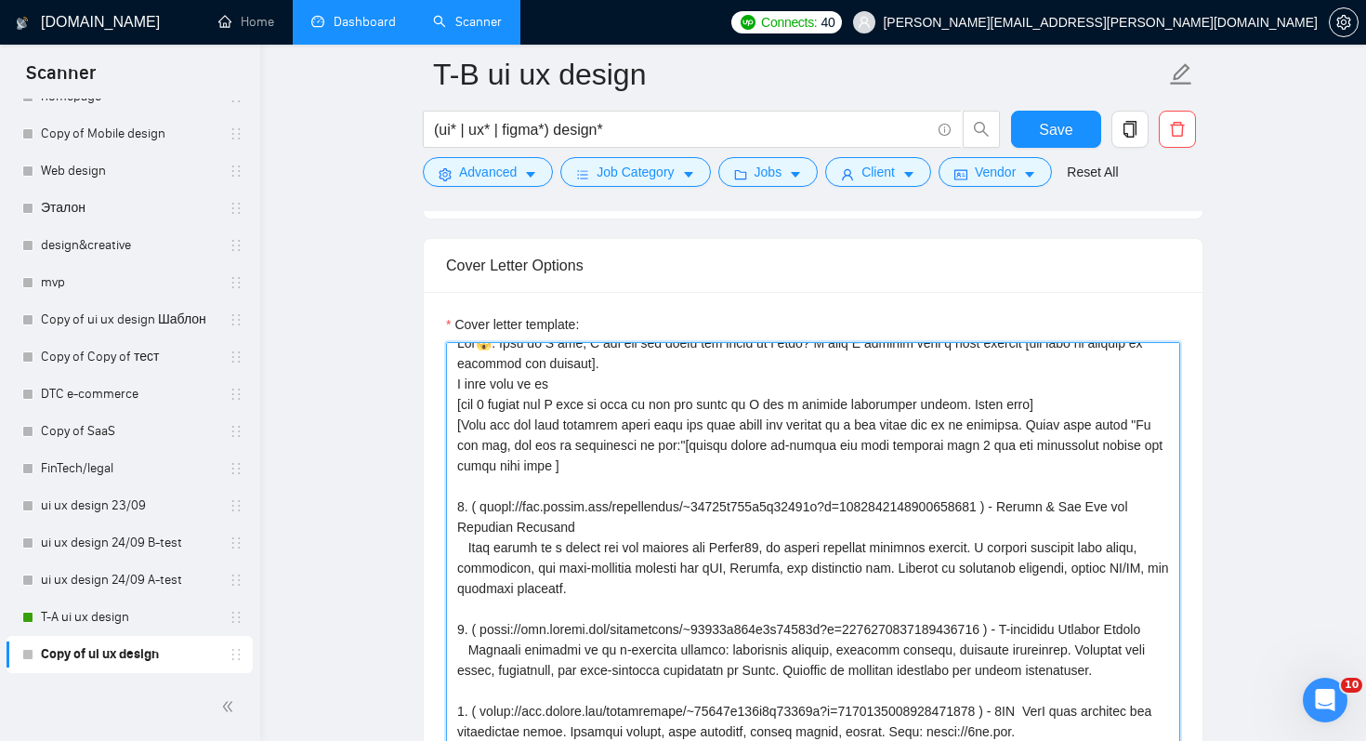
drag, startPoint x: 457, startPoint y: 428, endPoint x: 710, endPoint y: 467, distance: 255.8
click at [710, 467] on textarea "Cover letter template:" at bounding box center [813, 551] width 734 height 418
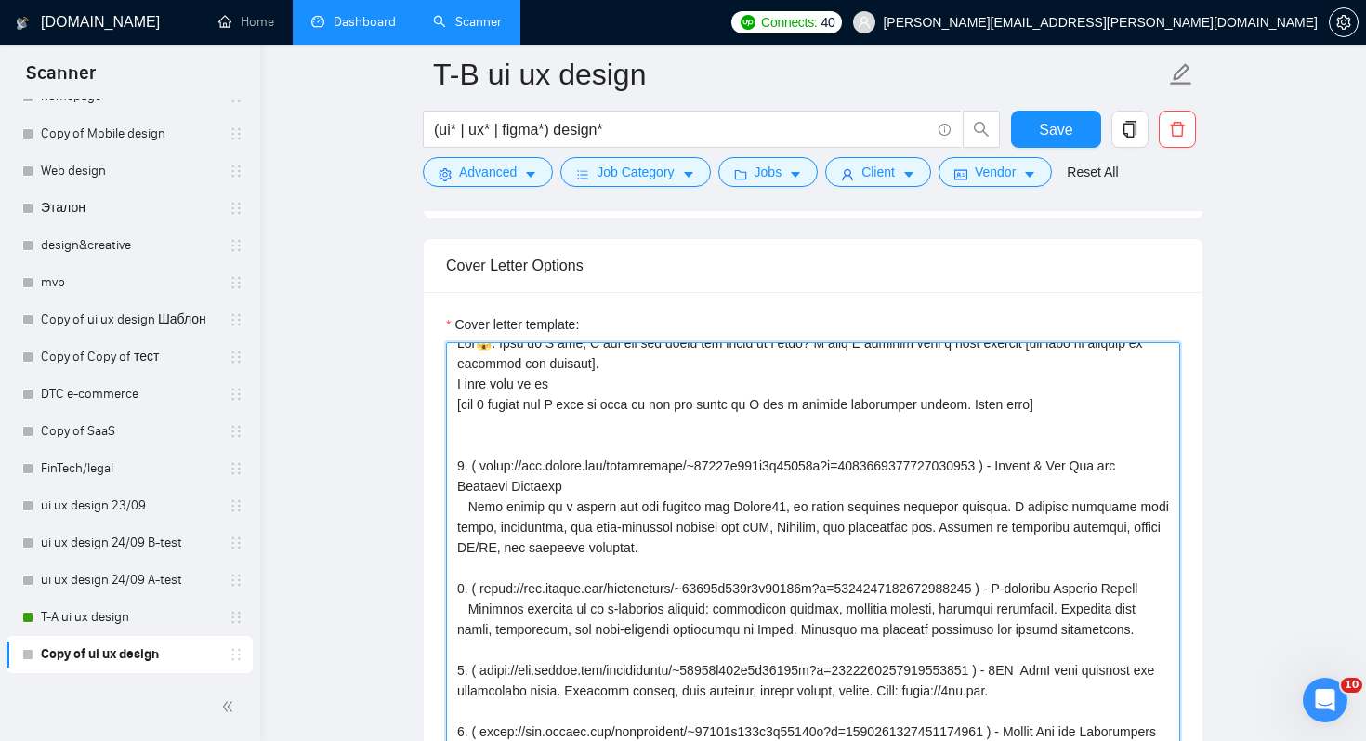
click at [1014, 401] on textarea "Cover letter template:" at bounding box center [813, 551] width 734 height 418
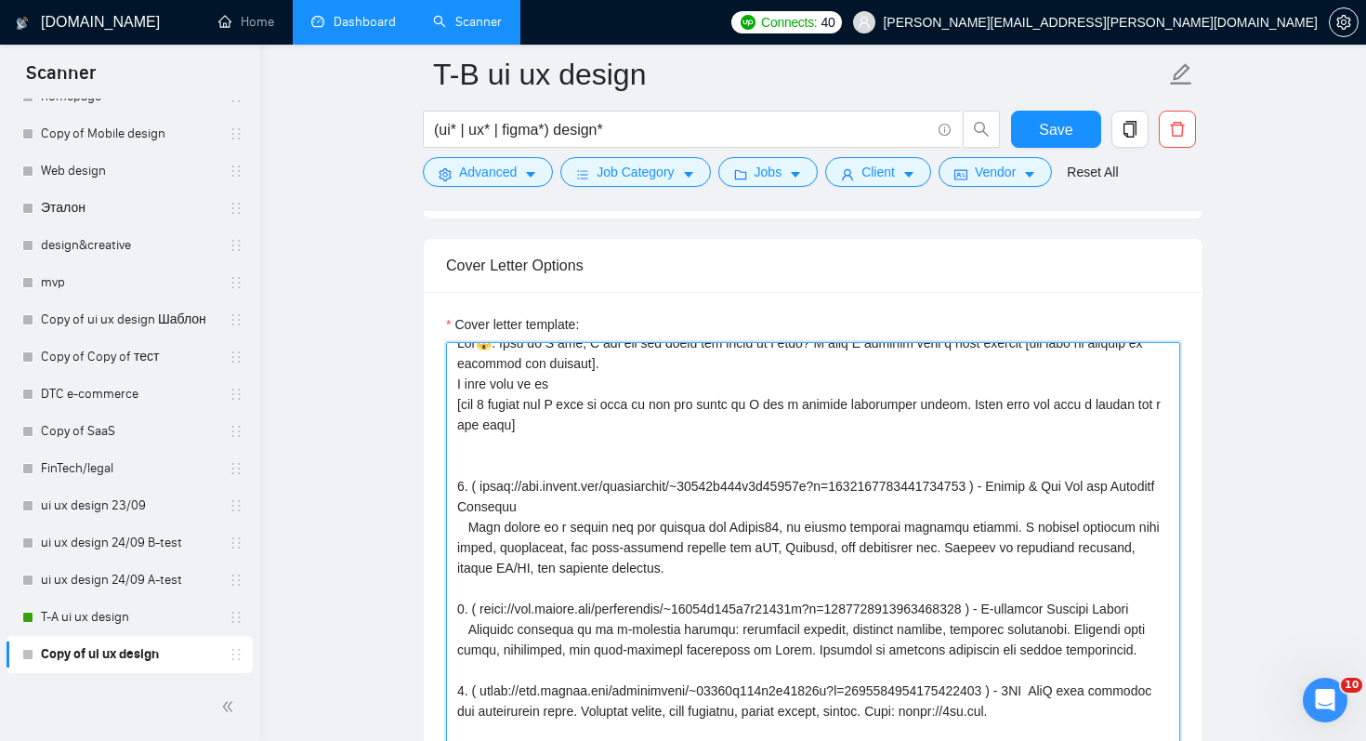
click at [707, 468] on textarea "Cover letter template:" at bounding box center [813, 551] width 734 height 418
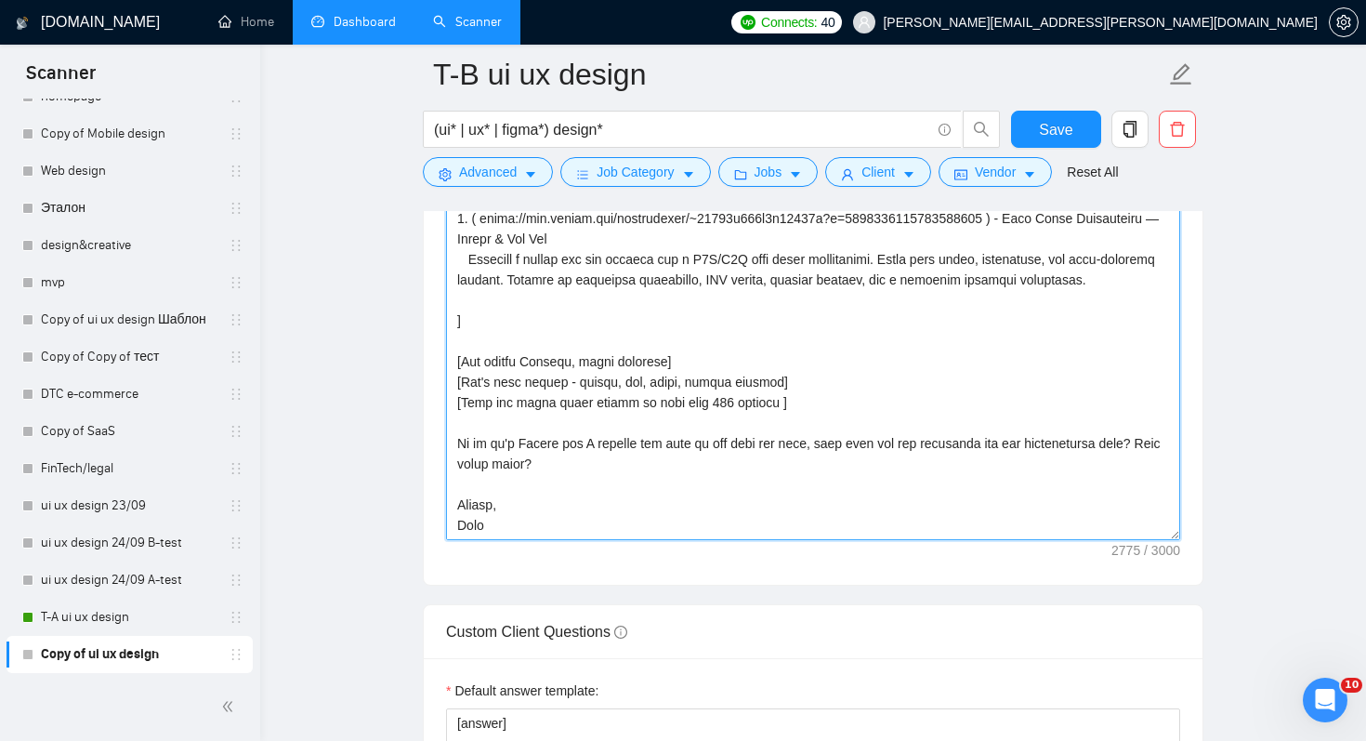
scroll to position [2283, 0]
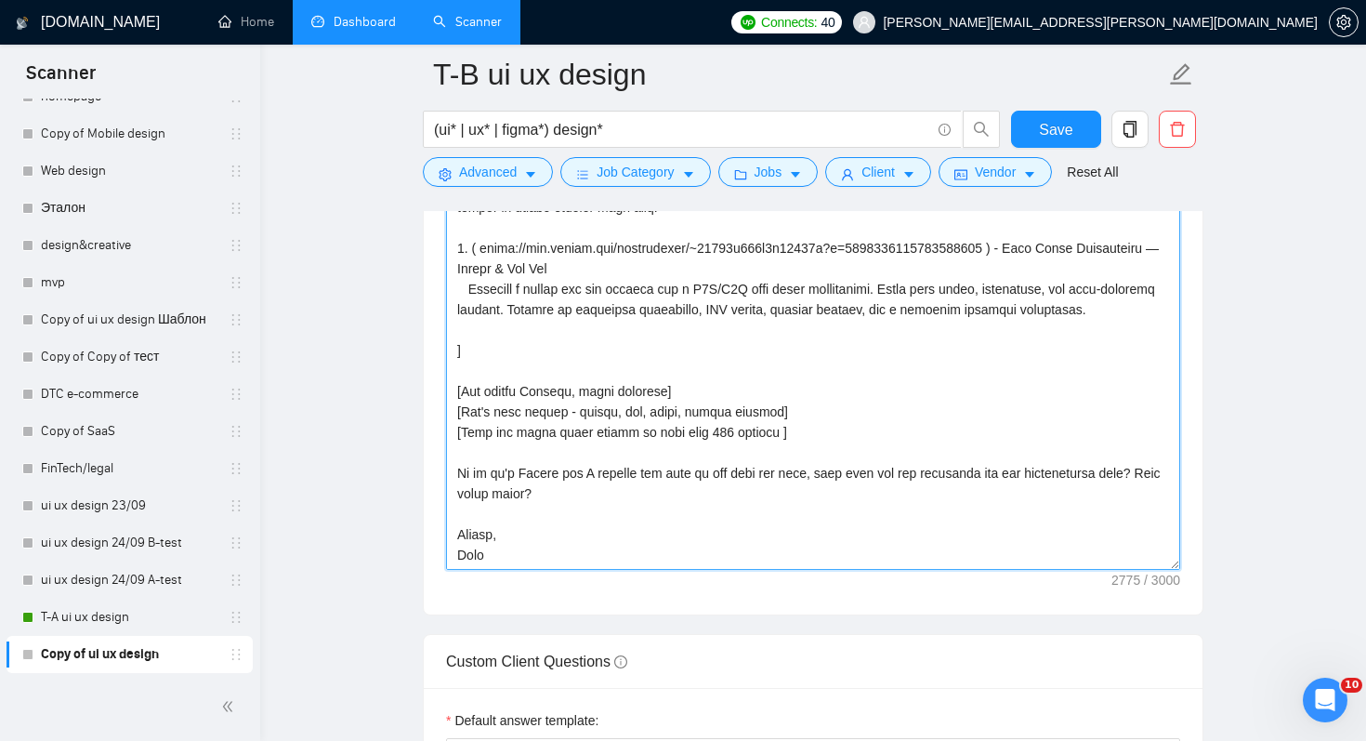
drag, startPoint x: 585, startPoint y: 501, endPoint x: 438, endPoint y: 499, distance: 146.9
click at [438, 499] on div "Cover letter template:" at bounding box center [813, 357] width 779 height 513
drag, startPoint x: 520, startPoint y: 562, endPoint x: 431, endPoint y: 468, distance: 129.6
click at [431, 468] on div "Cover letter template:" at bounding box center [813, 357] width 779 height 513
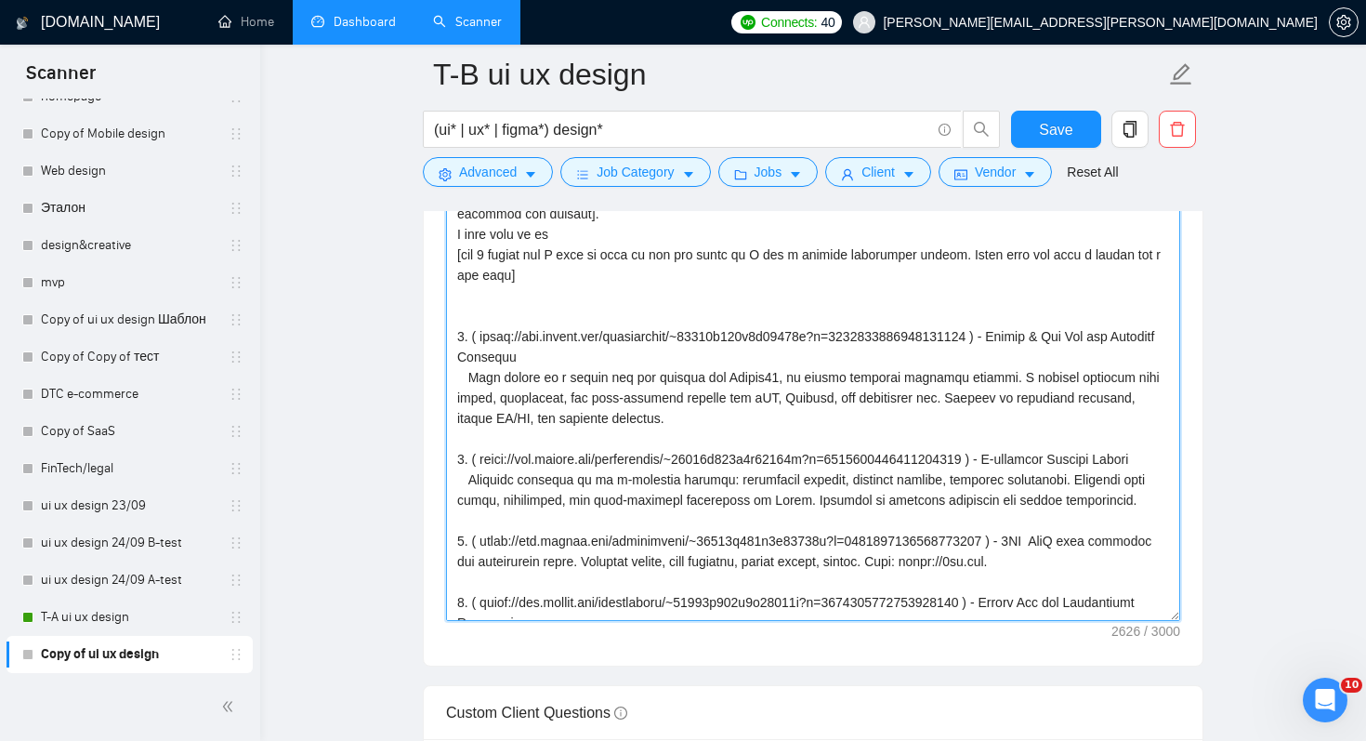
scroll to position [0, 0]
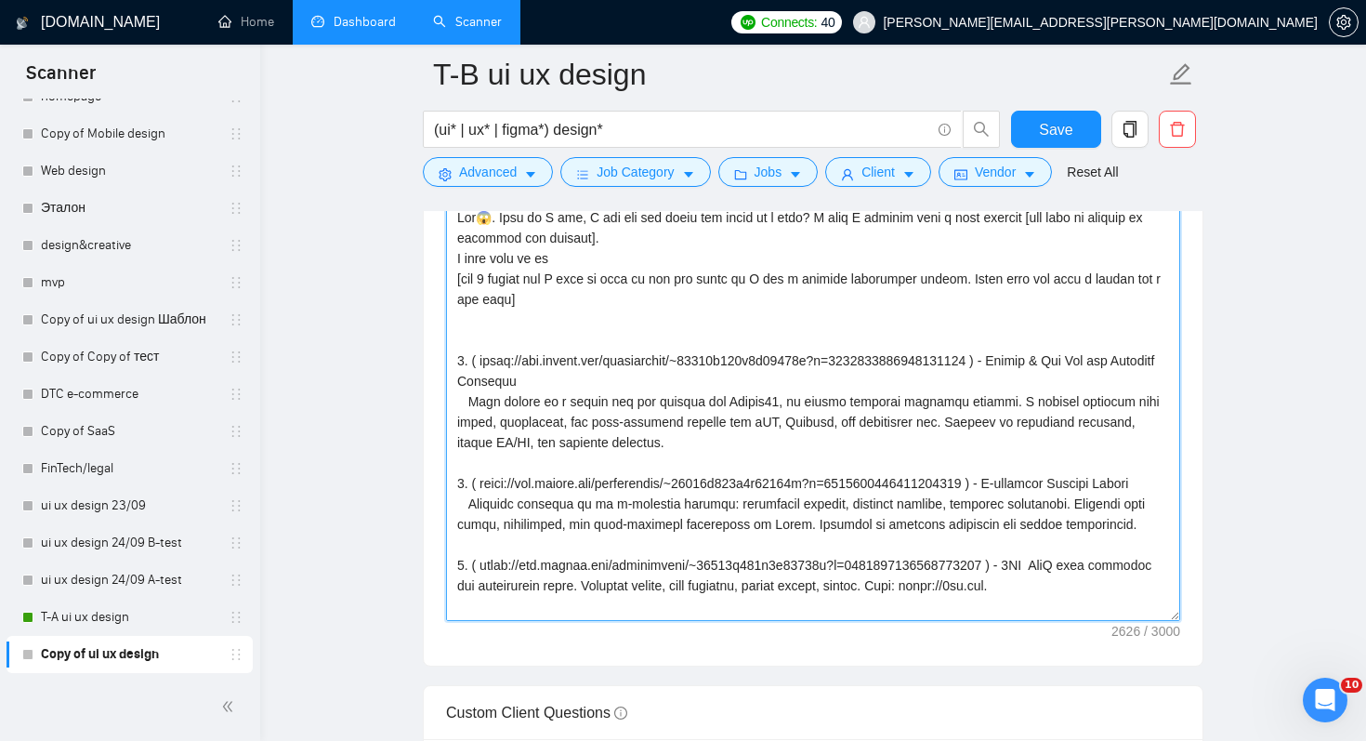
click at [529, 329] on textarea "Cover letter template:" at bounding box center [813, 412] width 734 height 418
click at [517, 318] on textarea "Cover letter template:" at bounding box center [813, 412] width 734 height 418
click at [519, 322] on textarea "Cover letter template:" at bounding box center [813, 412] width 734 height 418
click at [520, 327] on textarea "Cover letter template:" at bounding box center [813, 412] width 734 height 418
click at [528, 336] on textarea "Cover letter template:" at bounding box center [813, 412] width 734 height 418
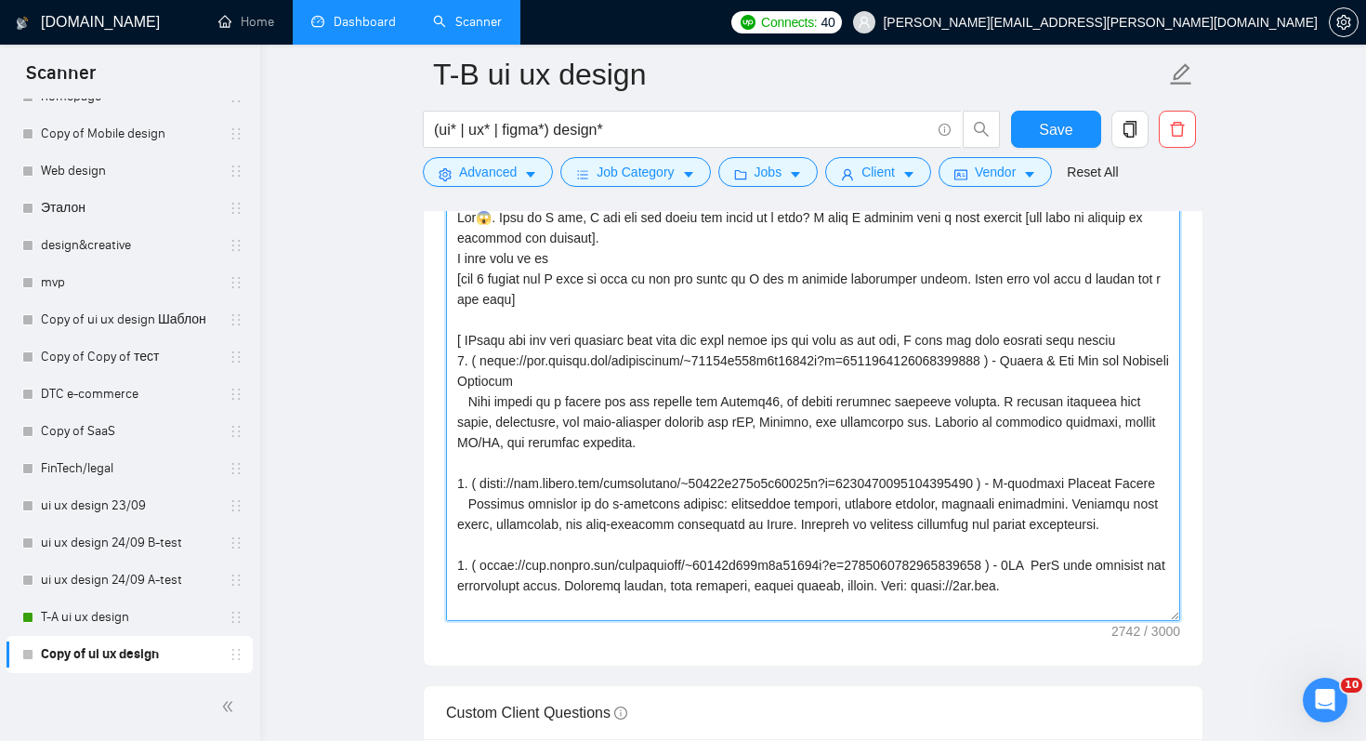
drag, startPoint x: 1082, startPoint y: 338, endPoint x: 1050, endPoint y: 339, distance: 31.6
click at [1049, 340] on textarea "Cover letter template:" at bounding box center [813, 412] width 734 height 418
click at [1041, 342] on textarea "Cover letter template:" at bounding box center [813, 412] width 734 height 418
click at [1158, 336] on textarea "Cover letter template:" at bounding box center [813, 412] width 734 height 418
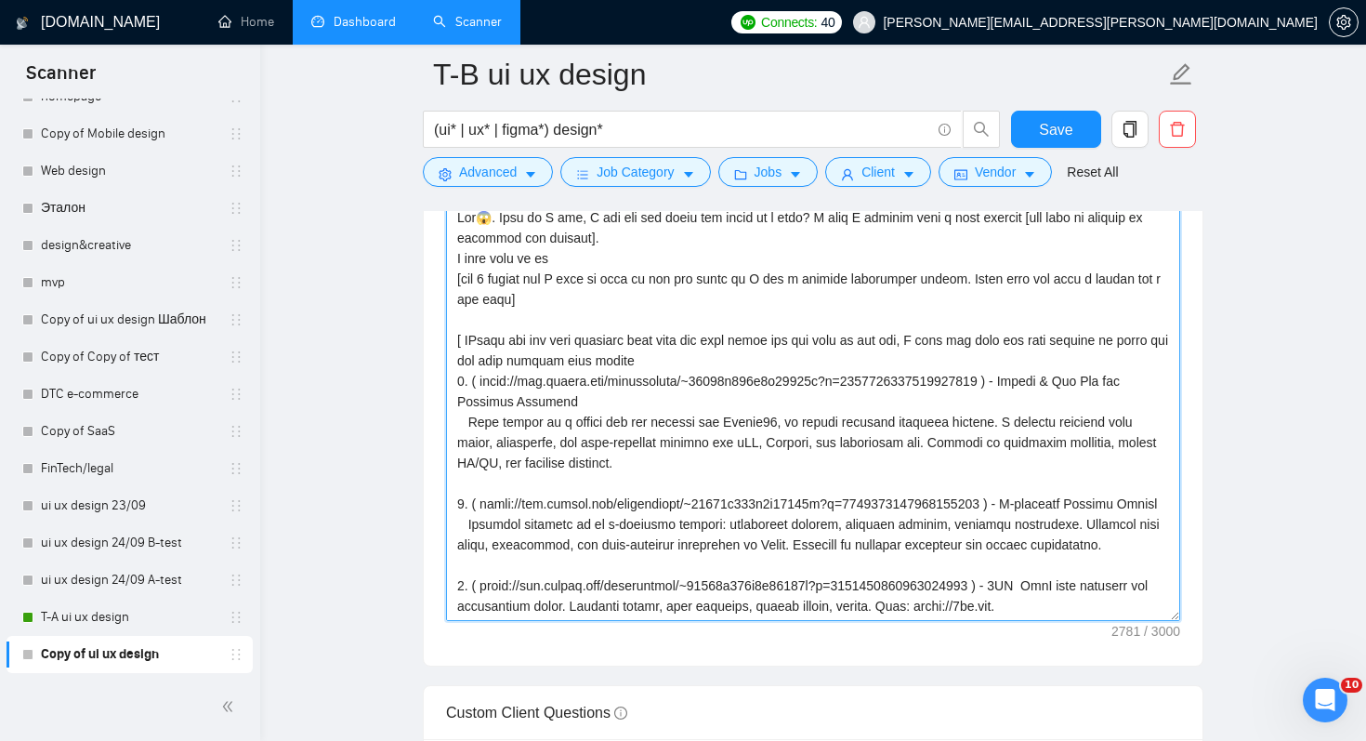
click at [1045, 360] on textarea "Cover letter template:" at bounding box center [813, 412] width 734 height 418
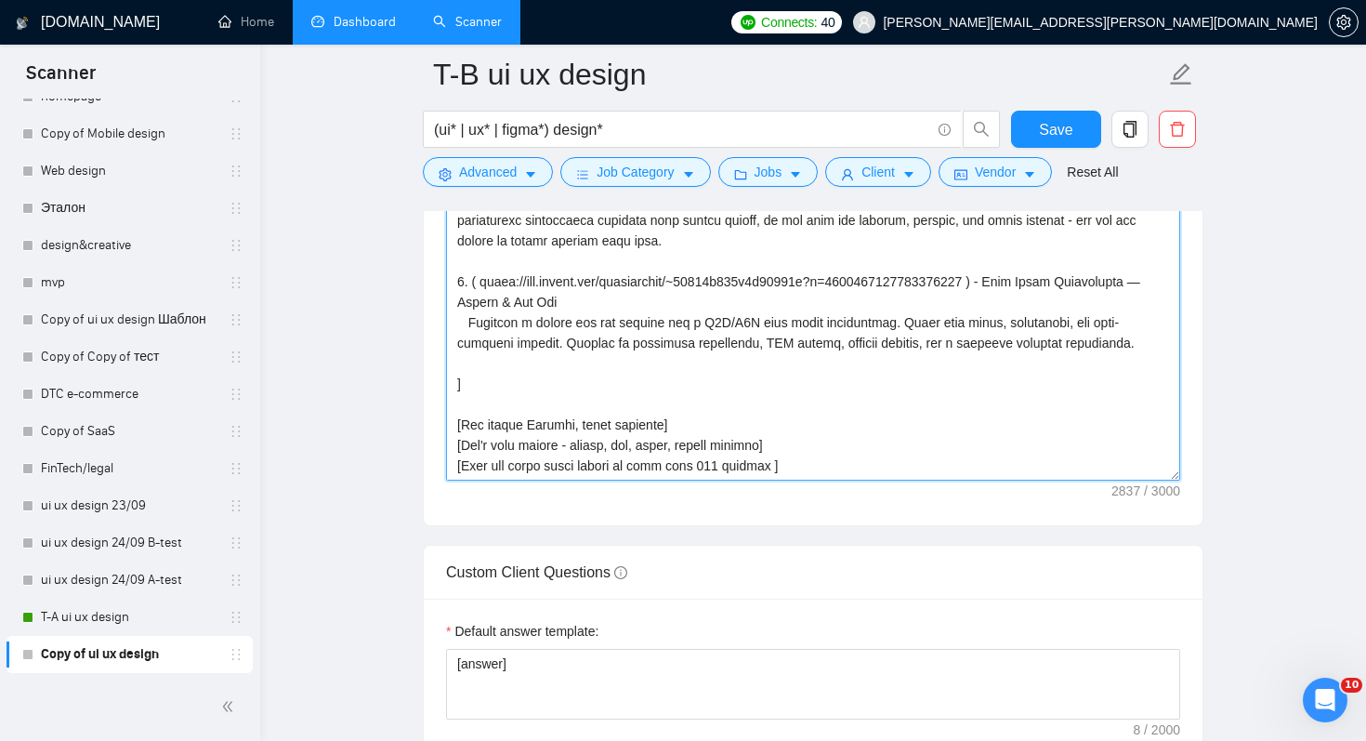
scroll to position [2465, 0]
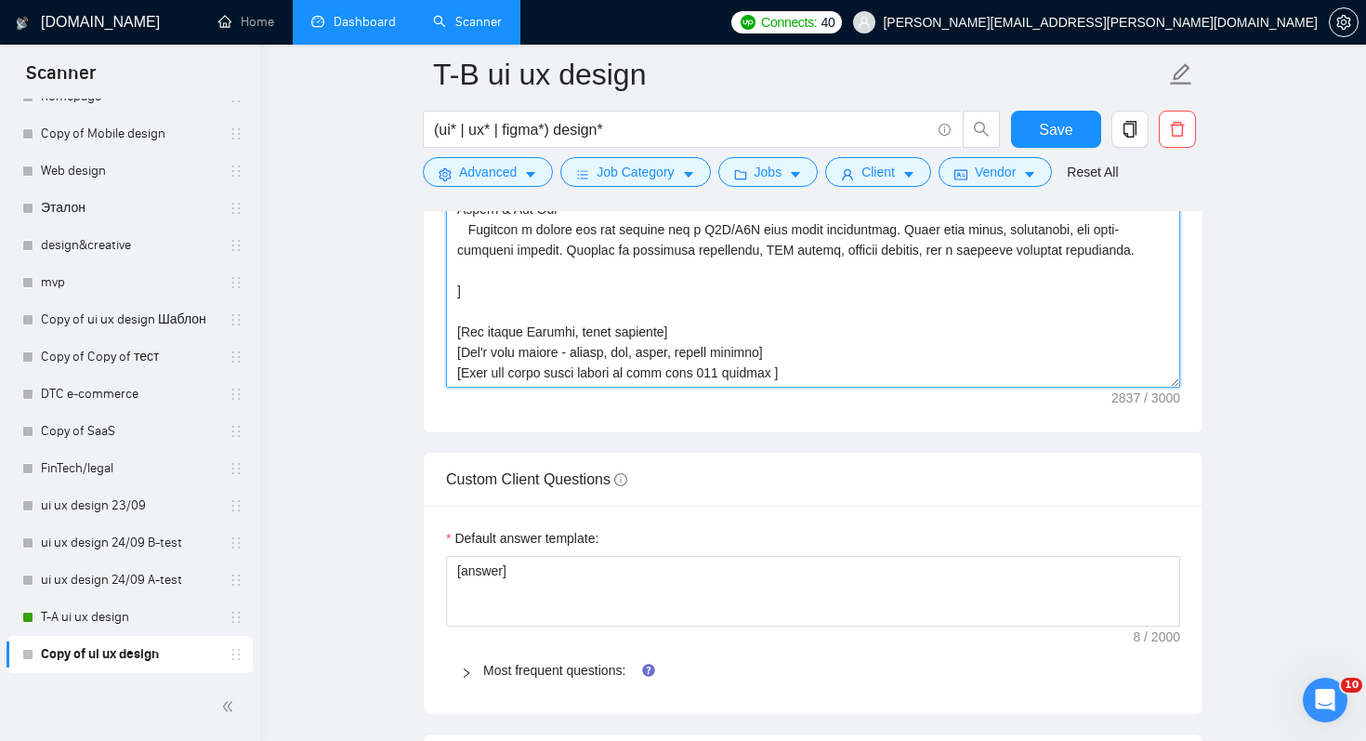
click at [741, 368] on textarea "Cover letter template:" at bounding box center [813, 178] width 734 height 418
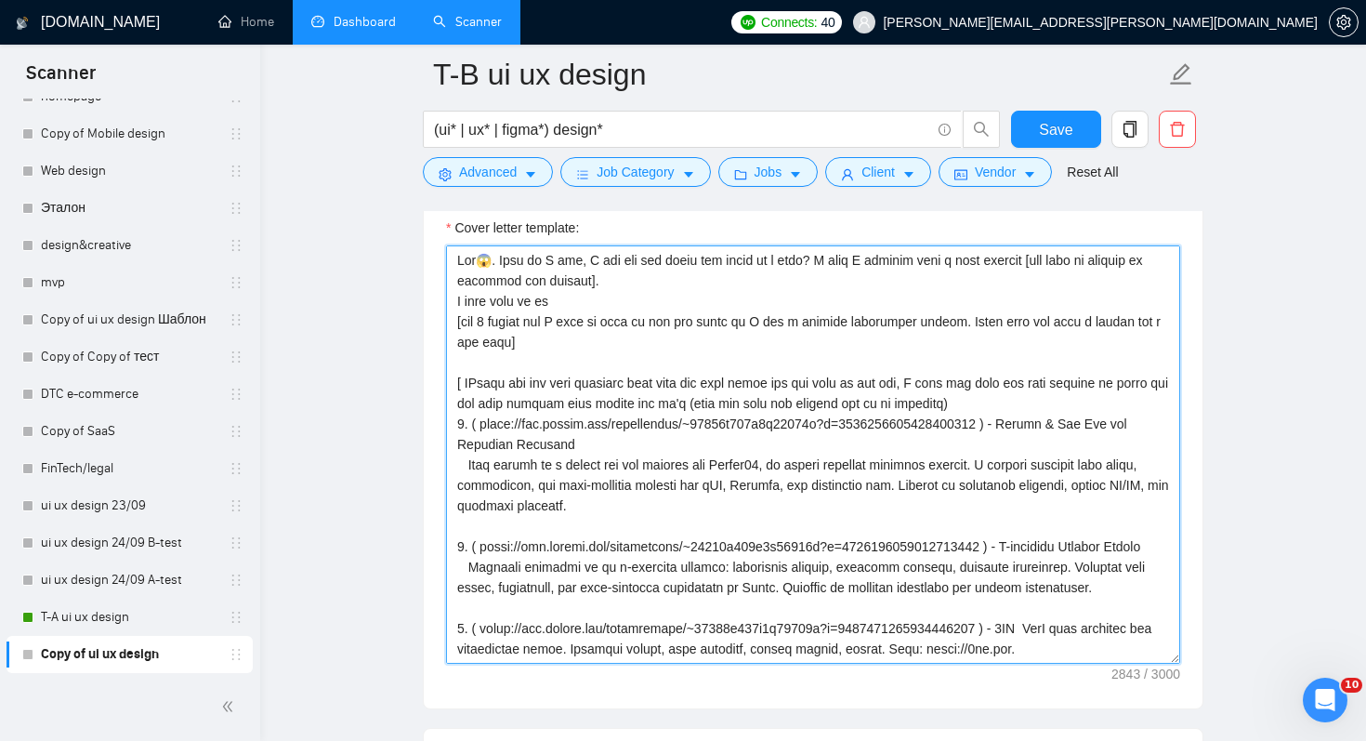
scroll to position [2185, 0]
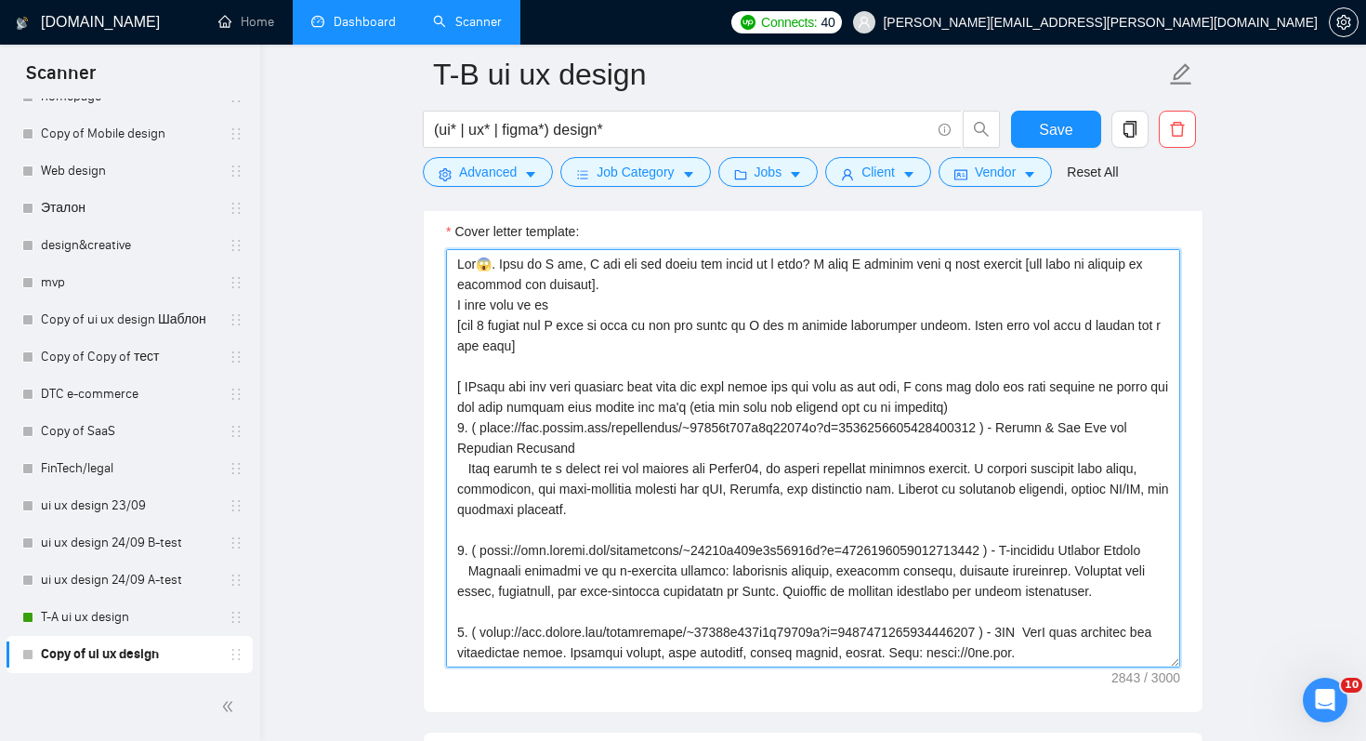
click at [475, 385] on textarea "Cover letter template:" at bounding box center [813, 458] width 734 height 418
drag, startPoint x: 1089, startPoint y: 386, endPoint x: 1071, endPoint y: 386, distance: 18.6
click at [1071, 386] on textarea "Cover letter template:" at bounding box center [813, 458] width 734 height 418
click at [1075, 424] on textarea "Cover letter template:" at bounding box center [813, 458] width 734 height 418
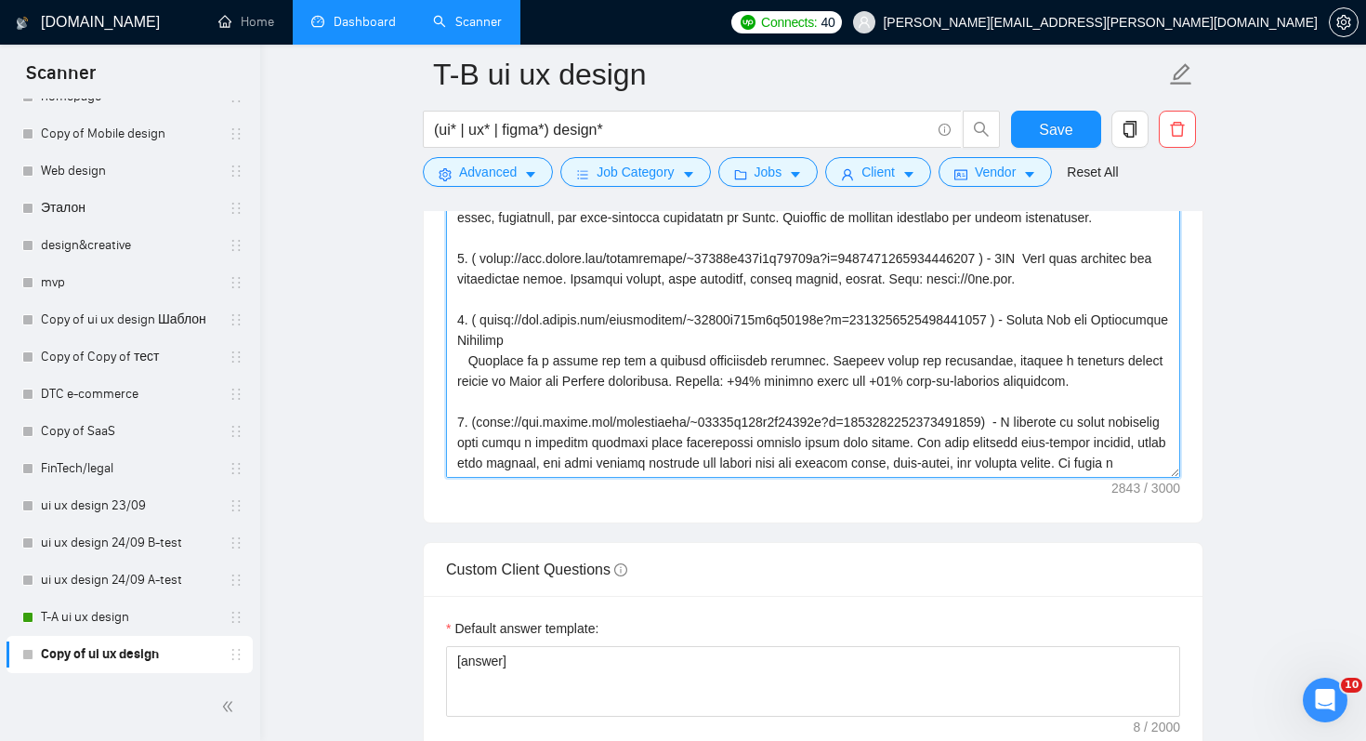
scroll to position [511, 0]
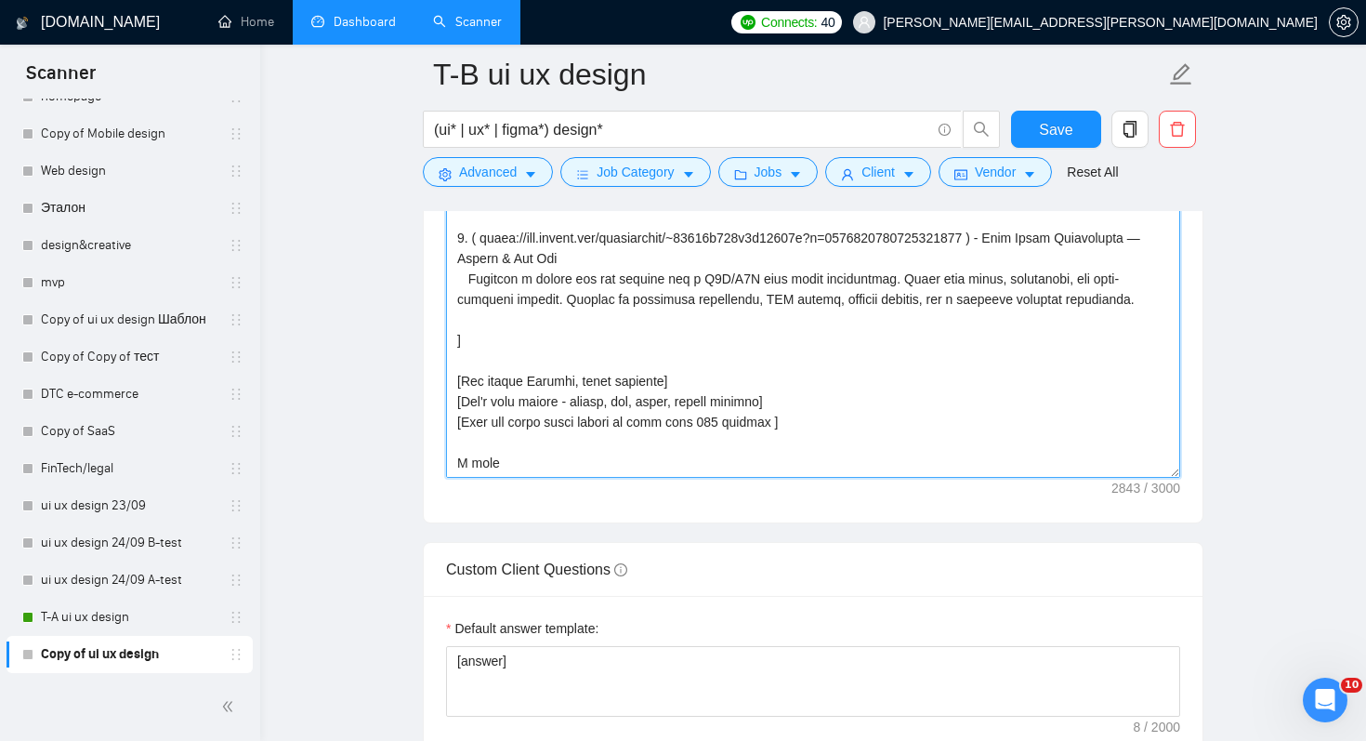
click at [723, 463] on textarea "Cover letter template:" at bounding box center [813, 268] width 734 height 418
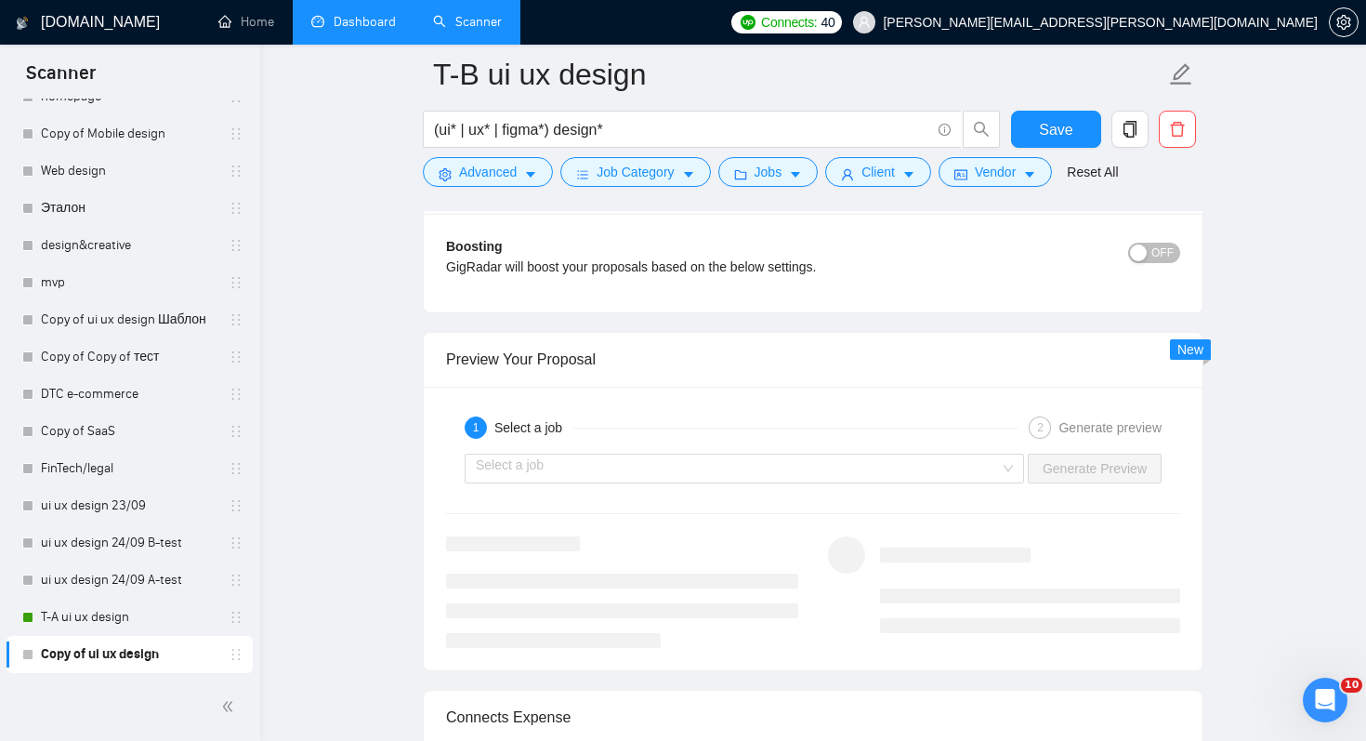
scroll to position [3486, 0]
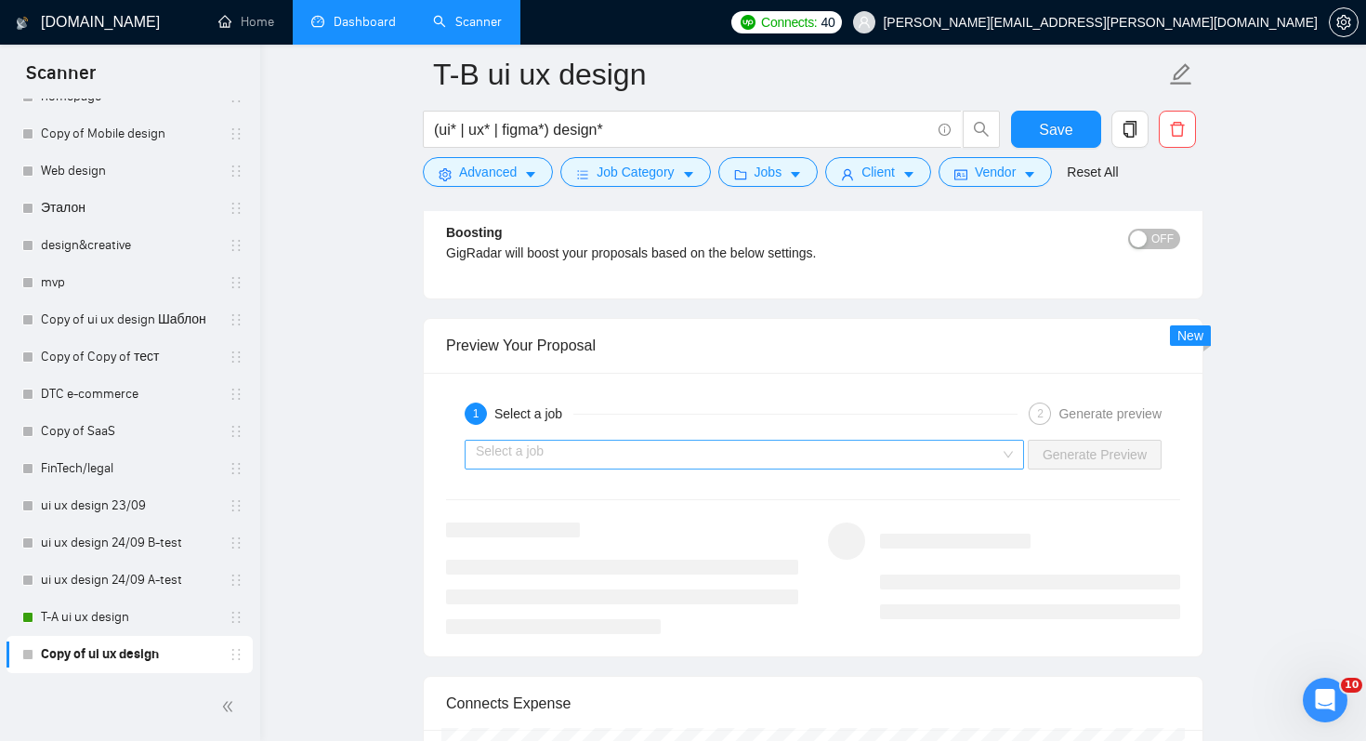
click at [756, 443] on input "search" at bounding box center [738, 455] width 524 height 28
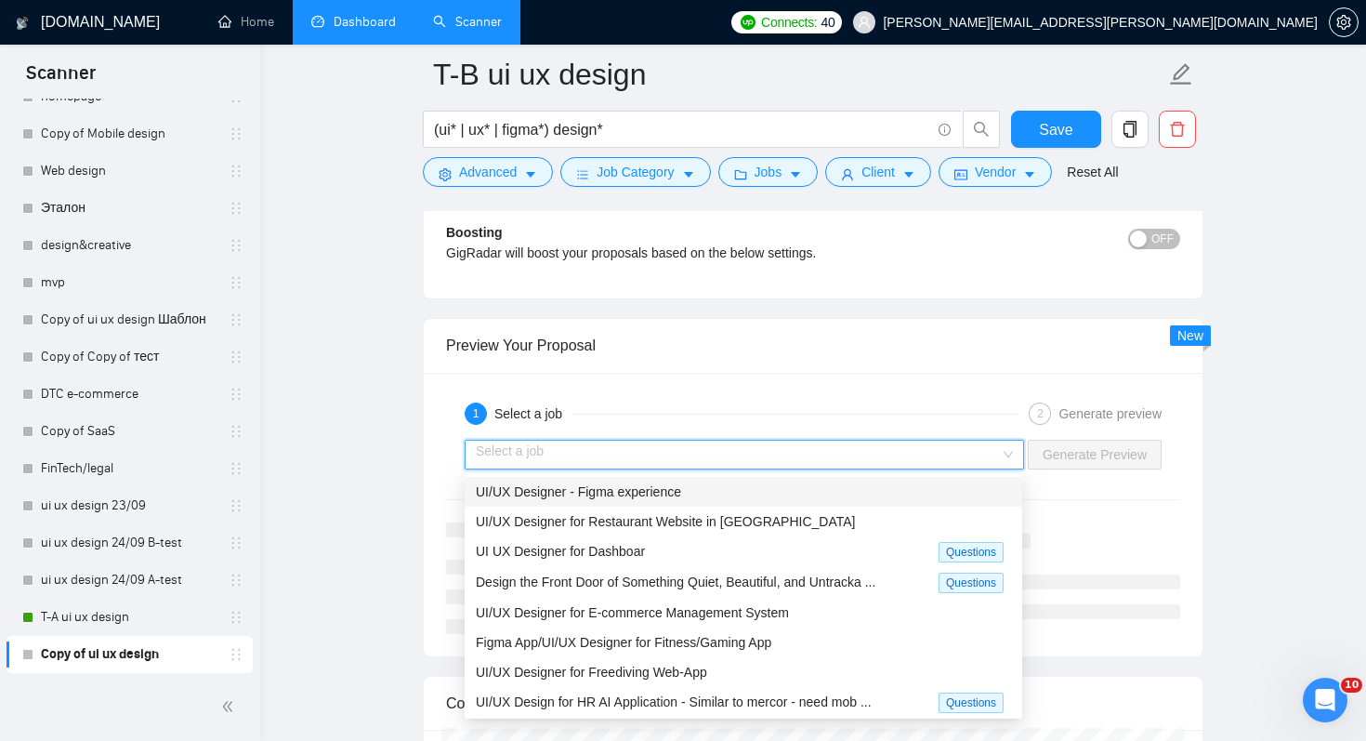
click at [736, 490] on div "UI/UX Designer - Figma experience" at bounding box center [743, 491] width 535 height 20
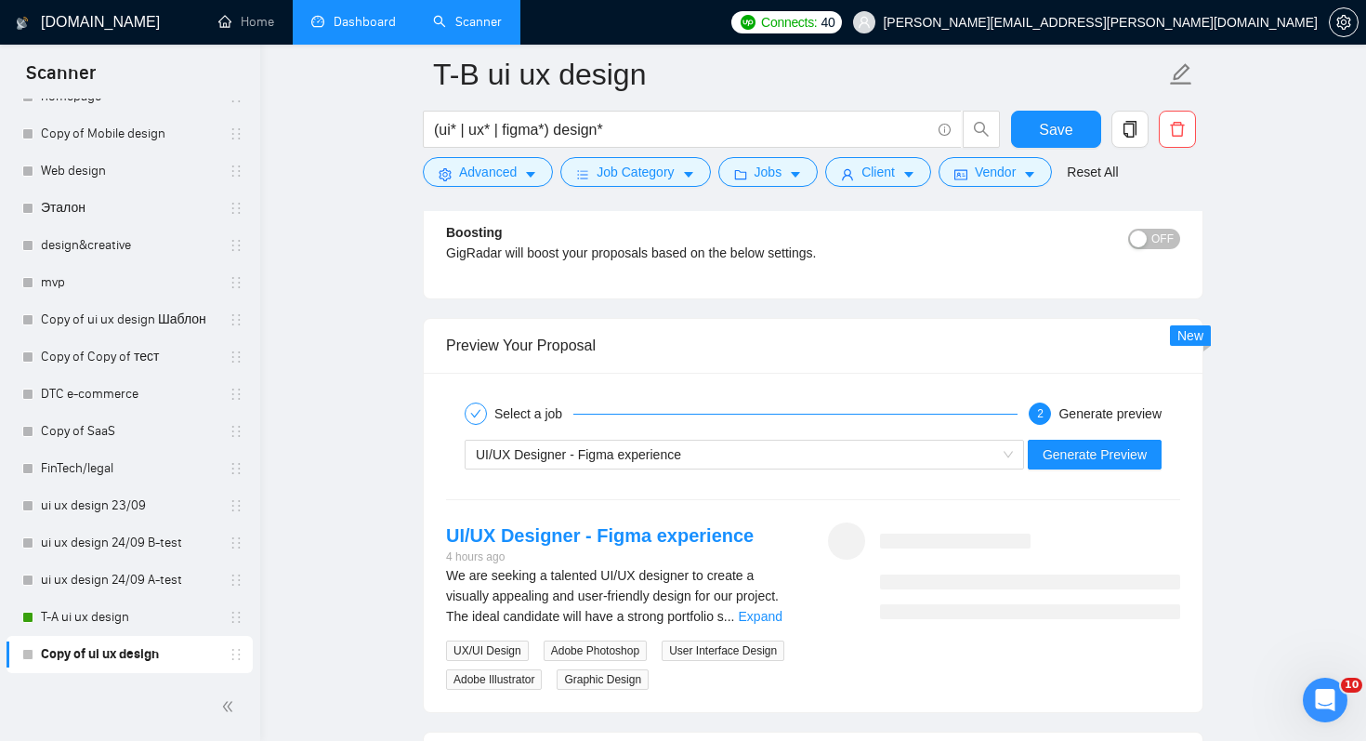
click at [1126, 469] on div "UI/UX Designer - Figma experience Generate Preview" at bounding box center [813, 454] width 738 height 45
click at [1126, 458] on span "Generate Preview" at bounding box center [1095, 454] width 104 height 20
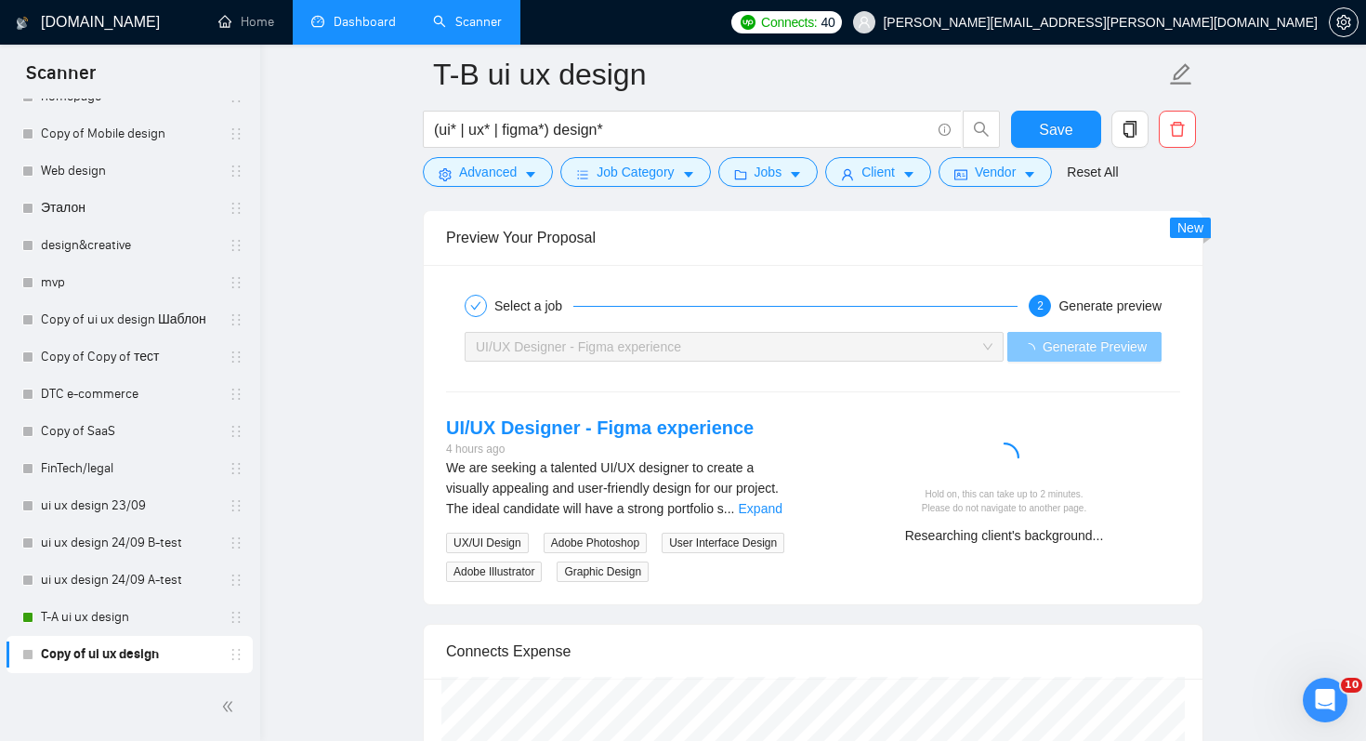
scroll to position [3666, 0]
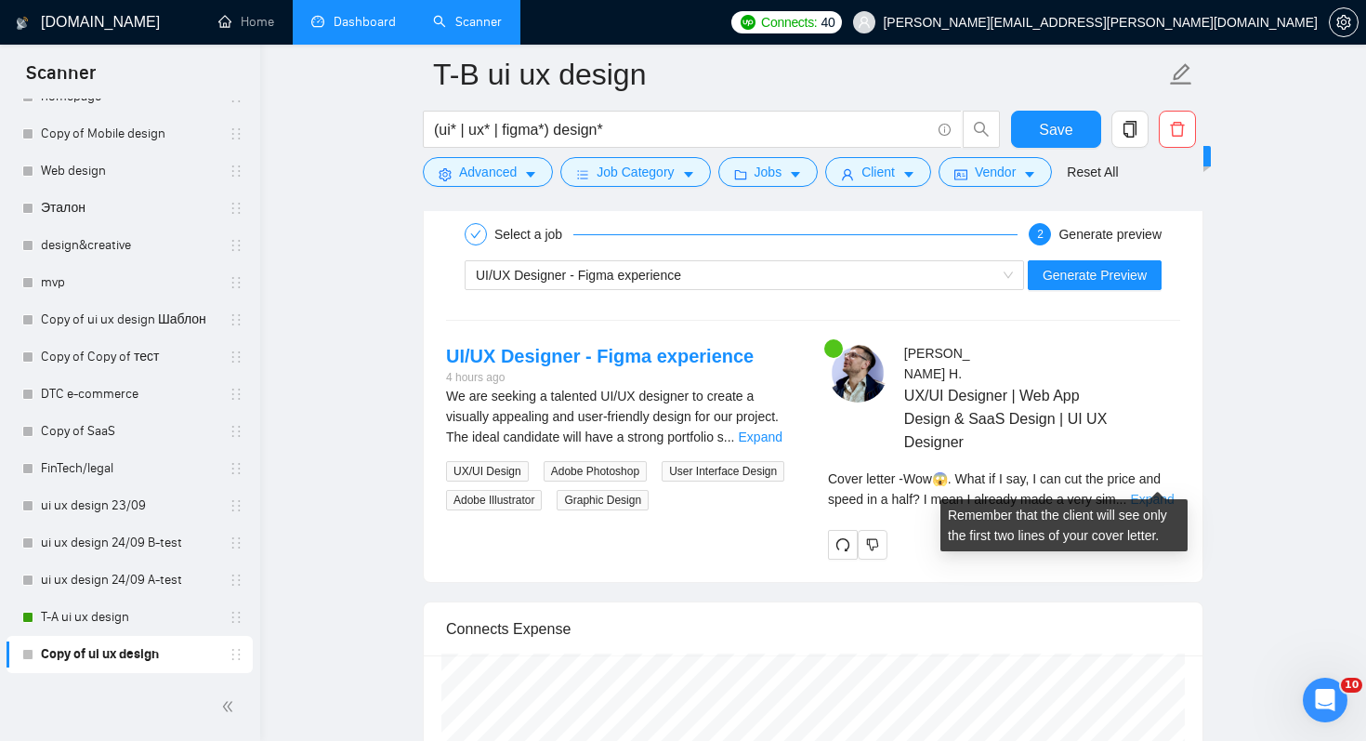
click at [1166, 492] on link "Expand" at bounding box center [1152, 499] width 44 height 15
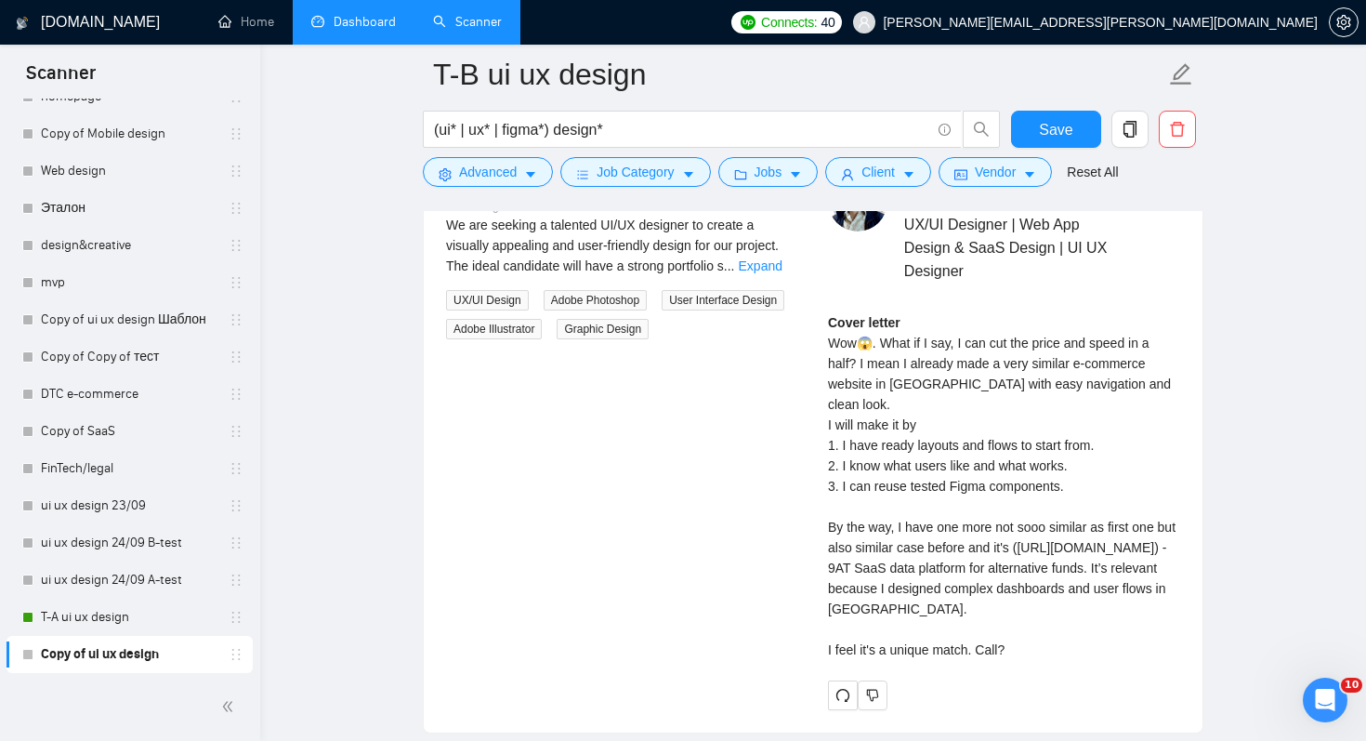
scroll to position [3848, 0]
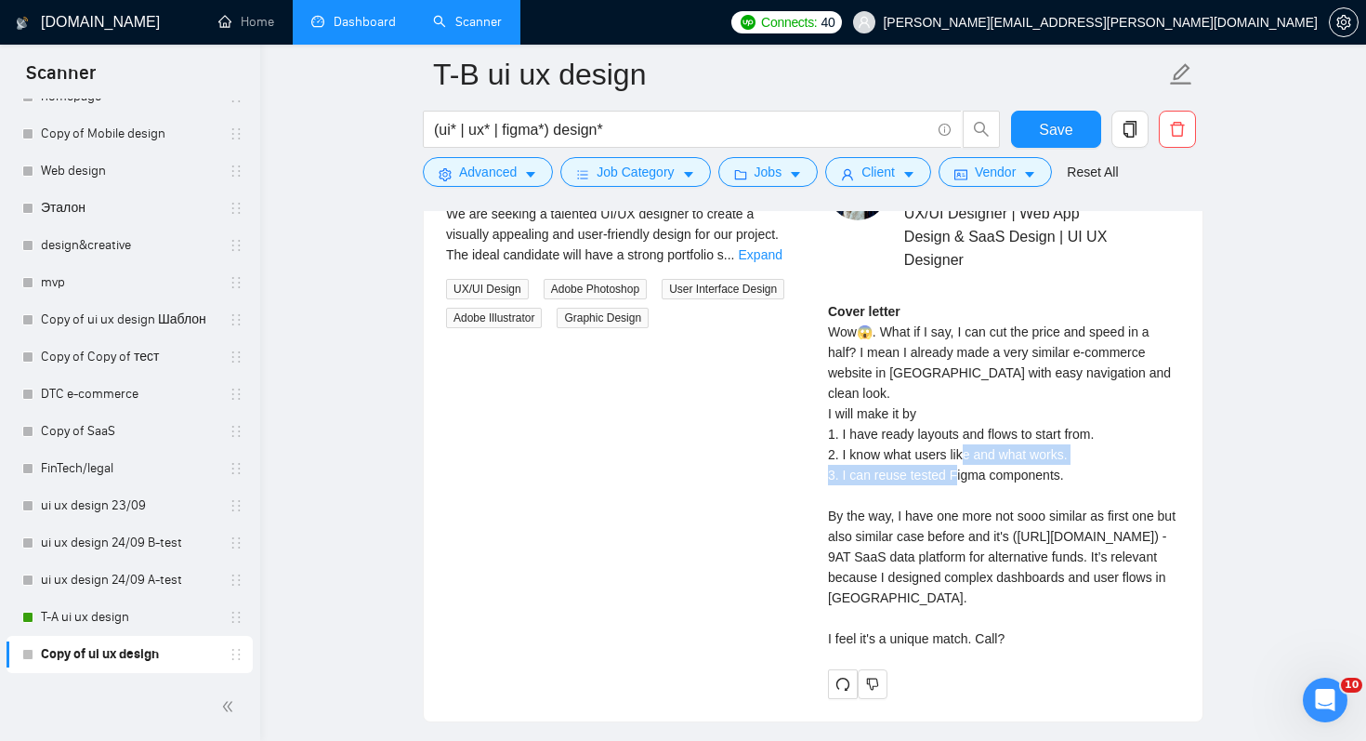
drag, startPoint x: 1046, startPoint y: 411, endPoint x: 1048, endPoint y: 428, distance: 17.0
click at [1048, 428] on div "Cover letter Wow😱. What if I say, I can cut the price and speed in a half? I me…" at bounding box center [1004, 475] width 352 height 348
click at [1061, 458] on div "Cover letter Wow😱. What if I say, I can cut the price and speed in a half? I me…" at bounding box center [1004, 475] width 352 height 348
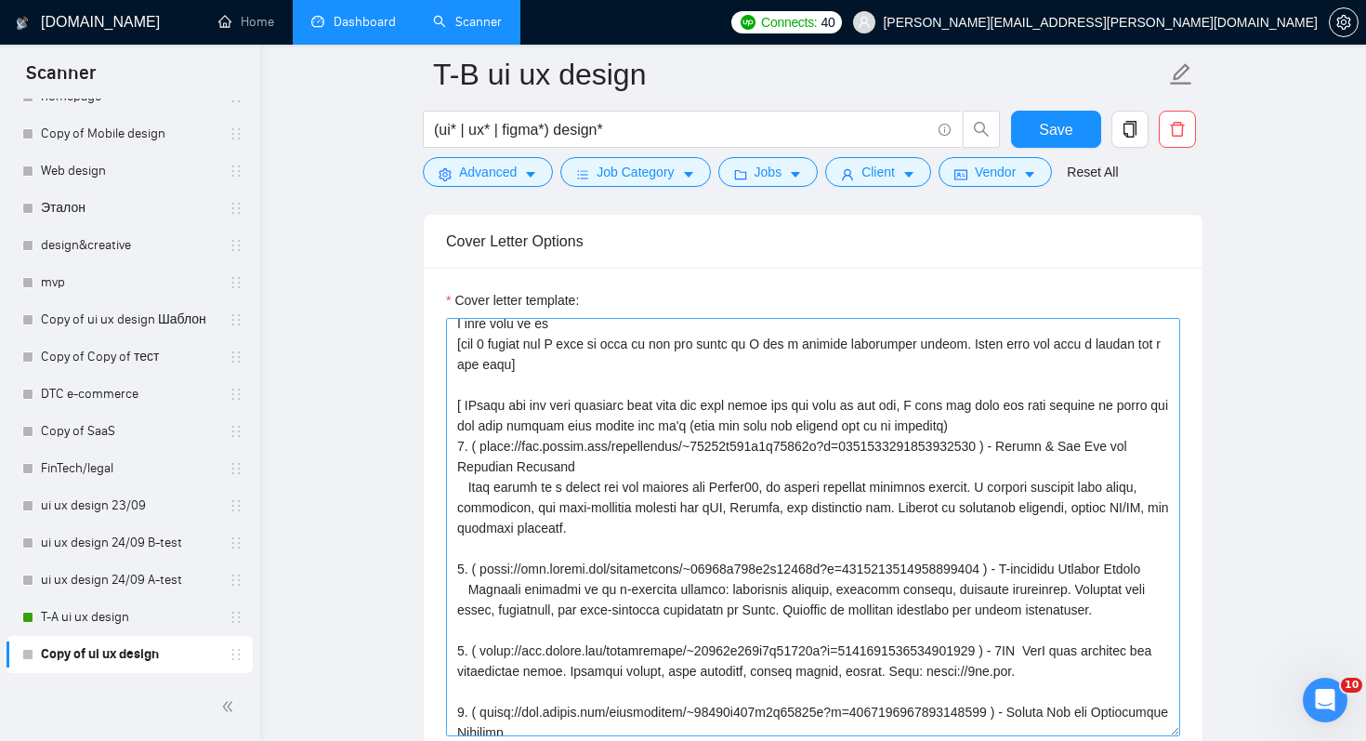
scroll to position [41, 0]
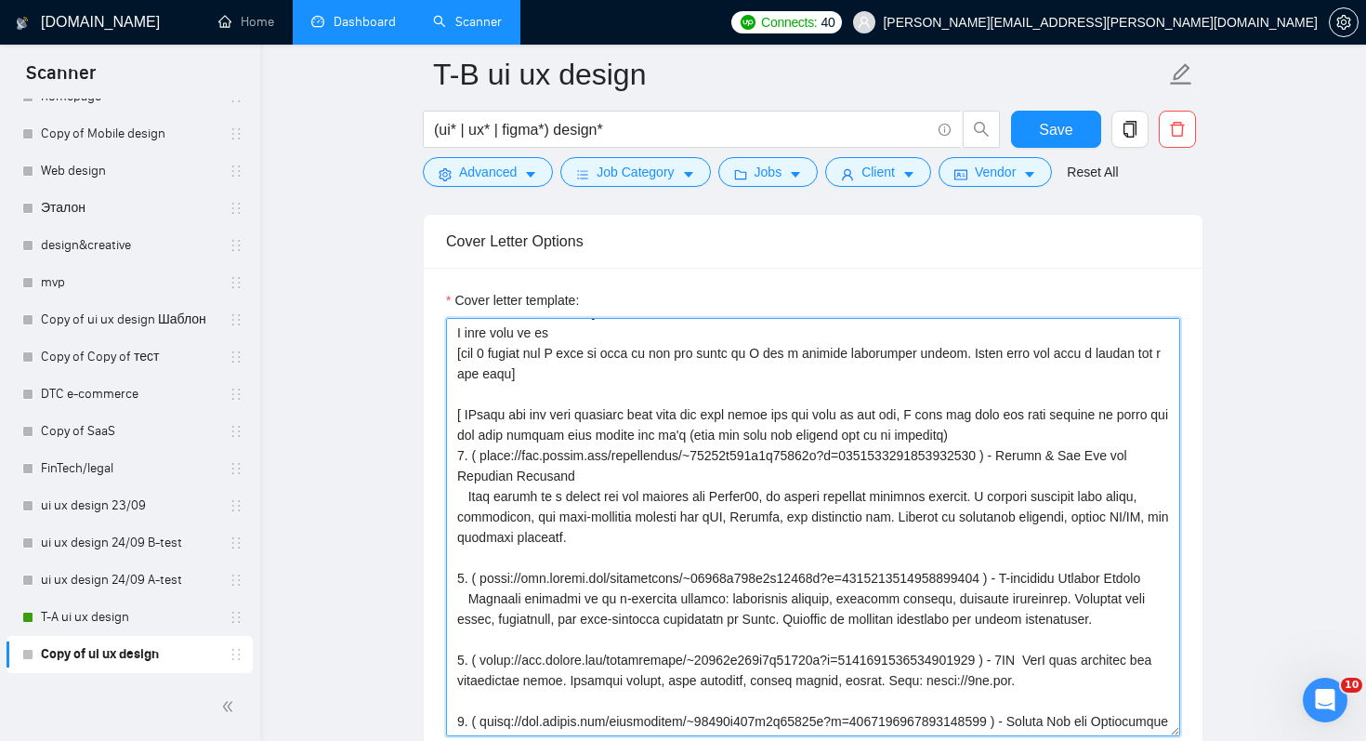
click at [984, 431] on textarea "Cover letter template:" at bounding box center [813, 527] width 734 height 418
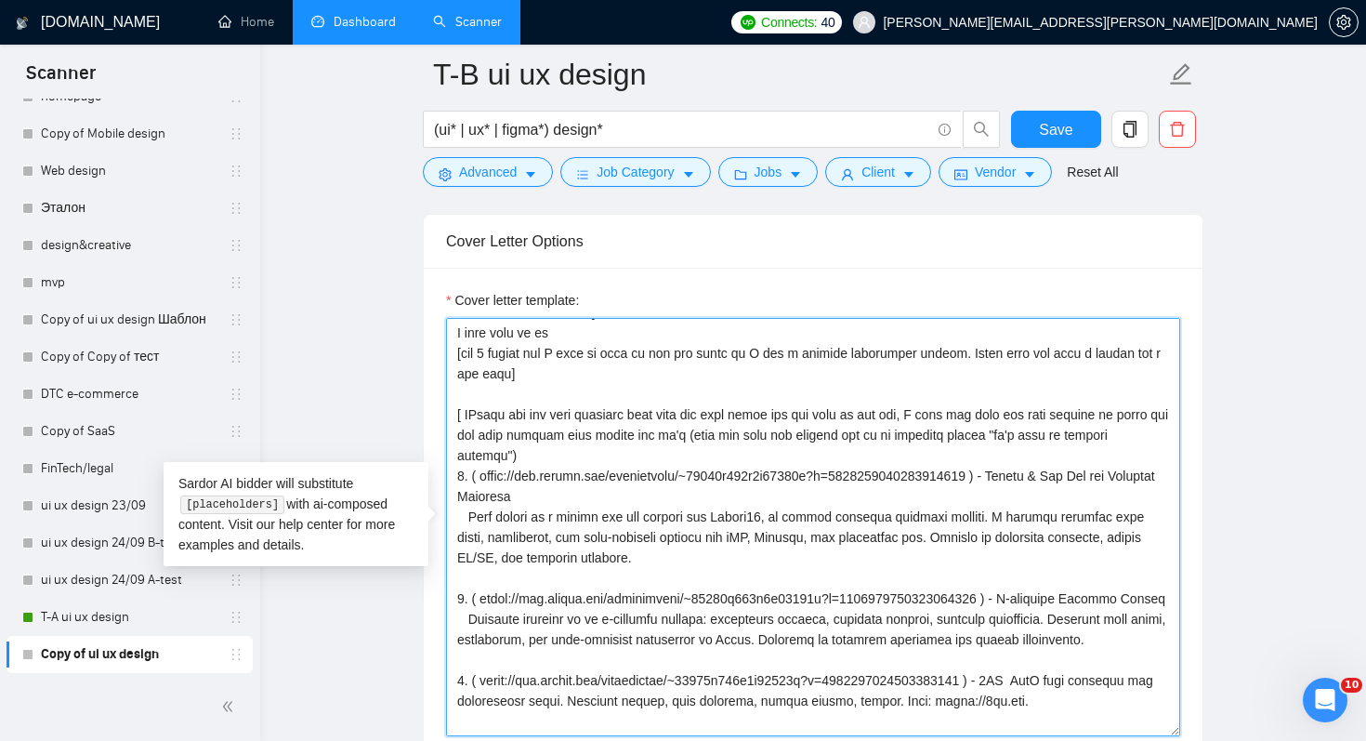
click at [894, 524] on textarea "Cover letter template:" at bounding box center [813, 527] width 734 height 418
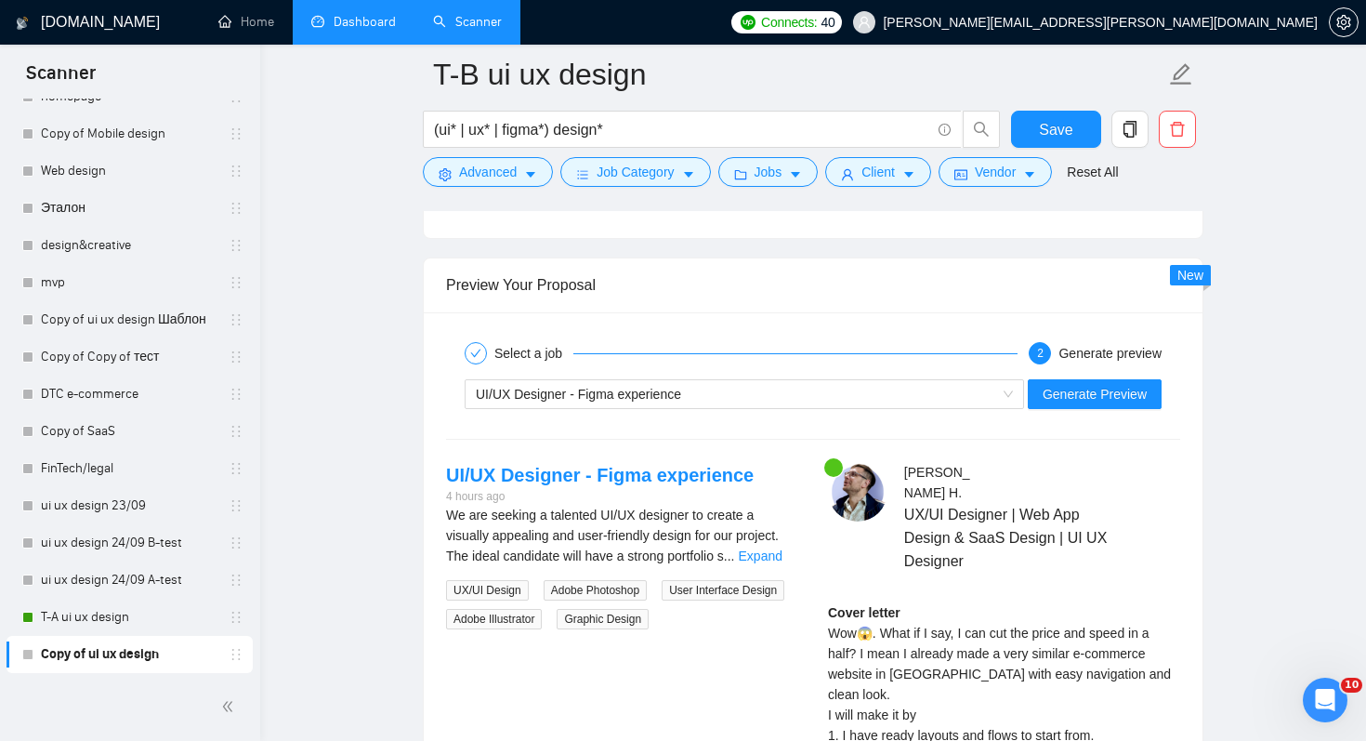
scroll to position [3605, 0]
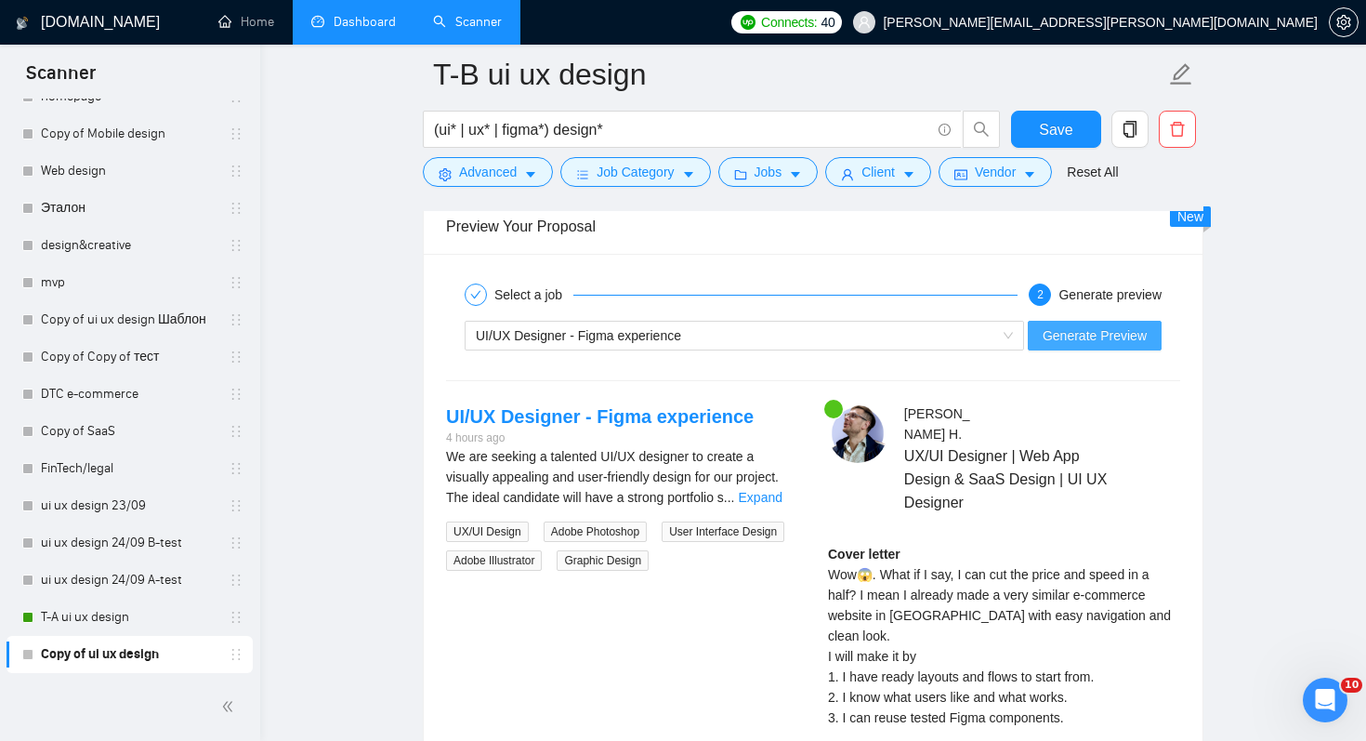
type textarea "Wow😱. What if I say, I can cut the price and speed in a half? I mean I already …"
click at [1138, 338] on span "Generate Preview" at bounding box center [1095, 335] width 104 height 20
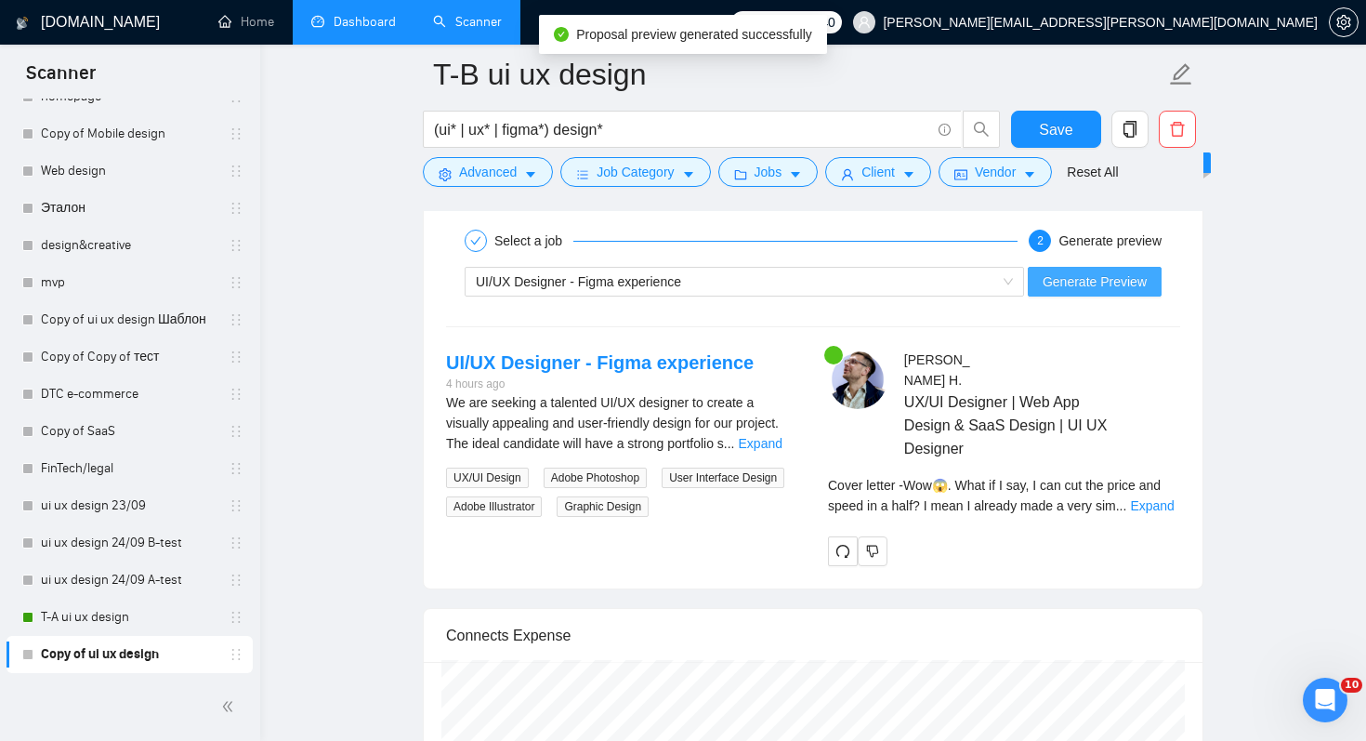
scroll to position [3693, 0]
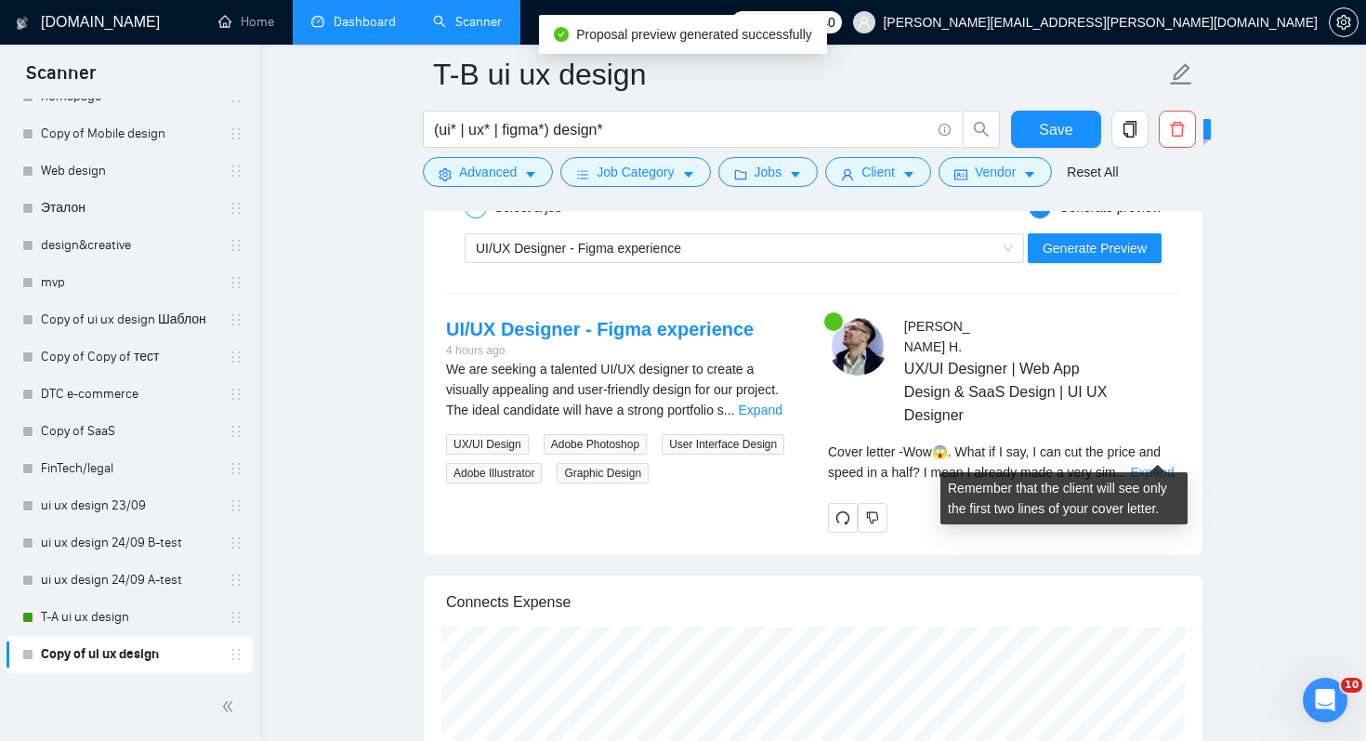
click at [1146, 465] on link "Expand" at bounding box center [1152, 472] width 44 height 15
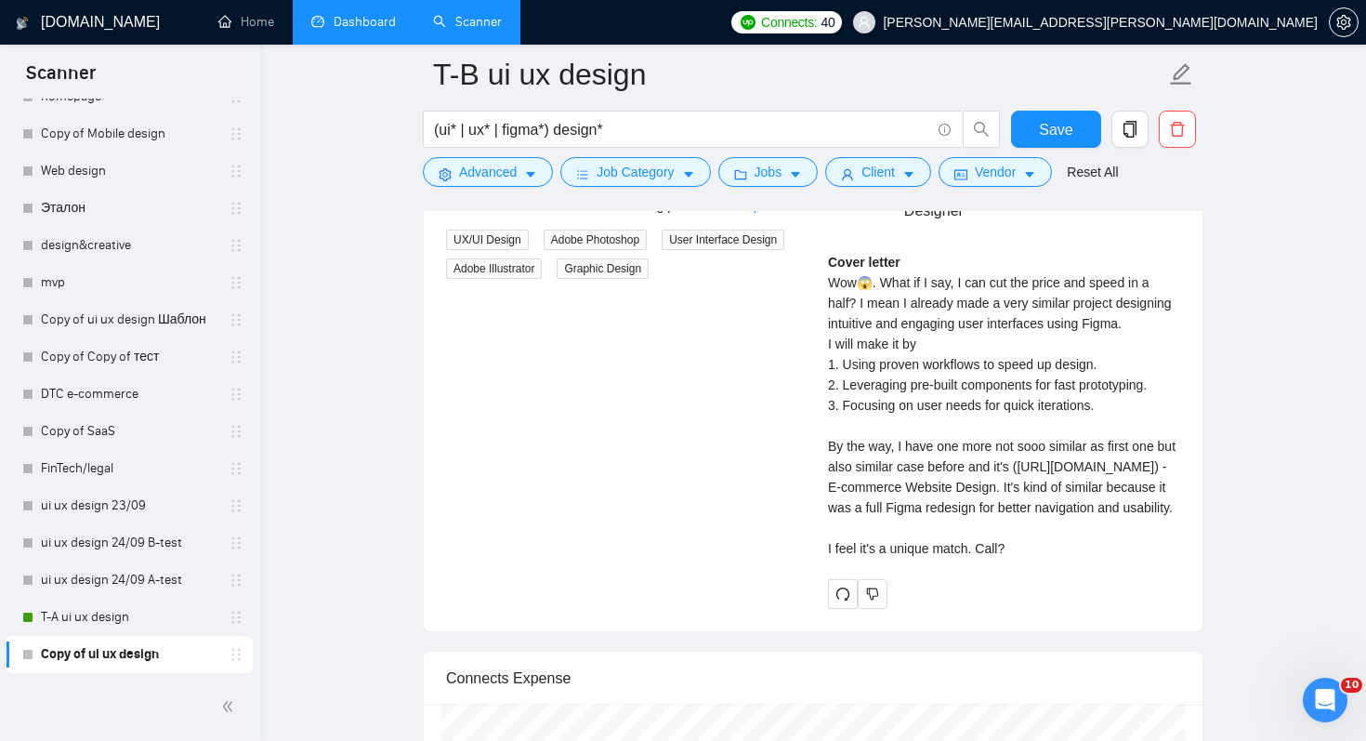
scroll to position [3914, 0]
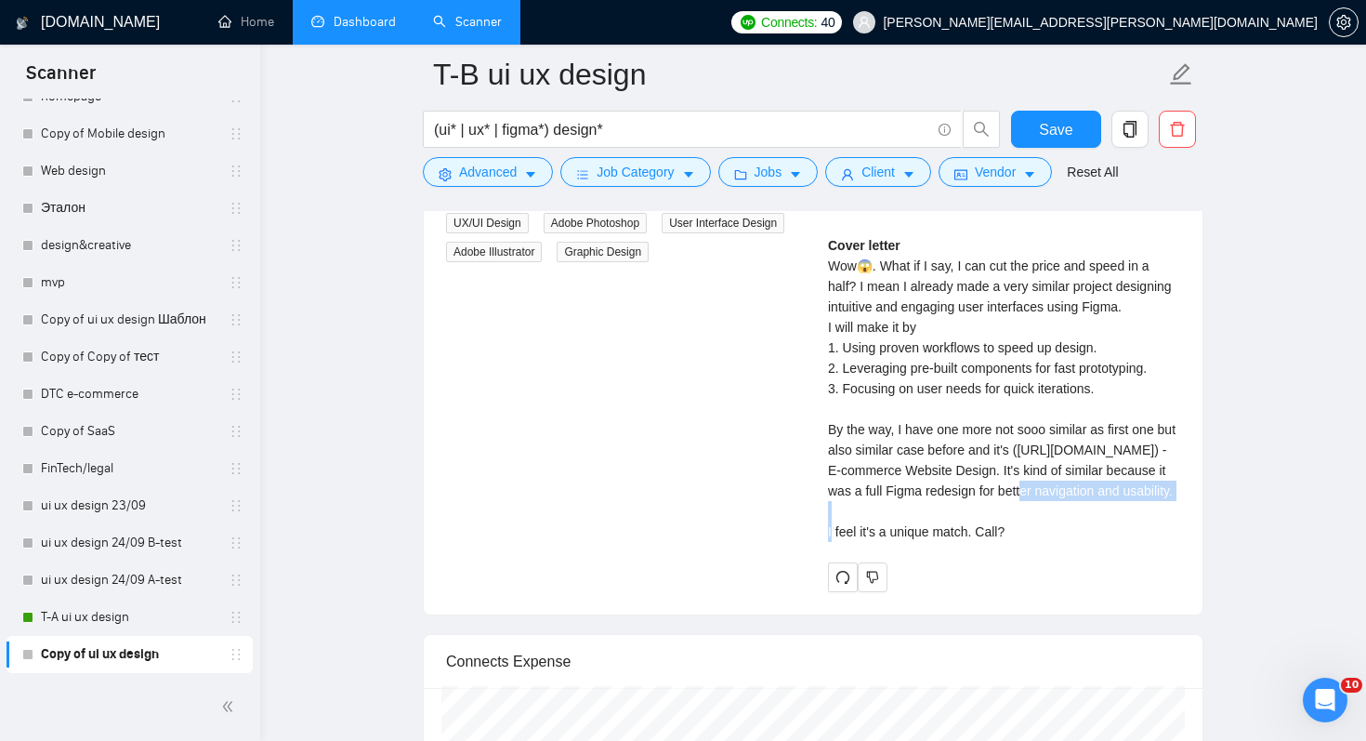
drag, startPoint x: 915, startPoint y: 512, endPoint x: 1092, endPoint y: 512, distance: 176.6
click at [1092, 512] on div "Cover letter Wow😱. What if I say, I can cut the price and speed in a half? I me…" at bounding box center [1004, 388] width 352 height 307
click at [1093, 542] on div "Cover letter Wow😱. What if I say, I can cut the price and speed in a half? I me…" at bounding box center [1004, 388] width 352 height 307
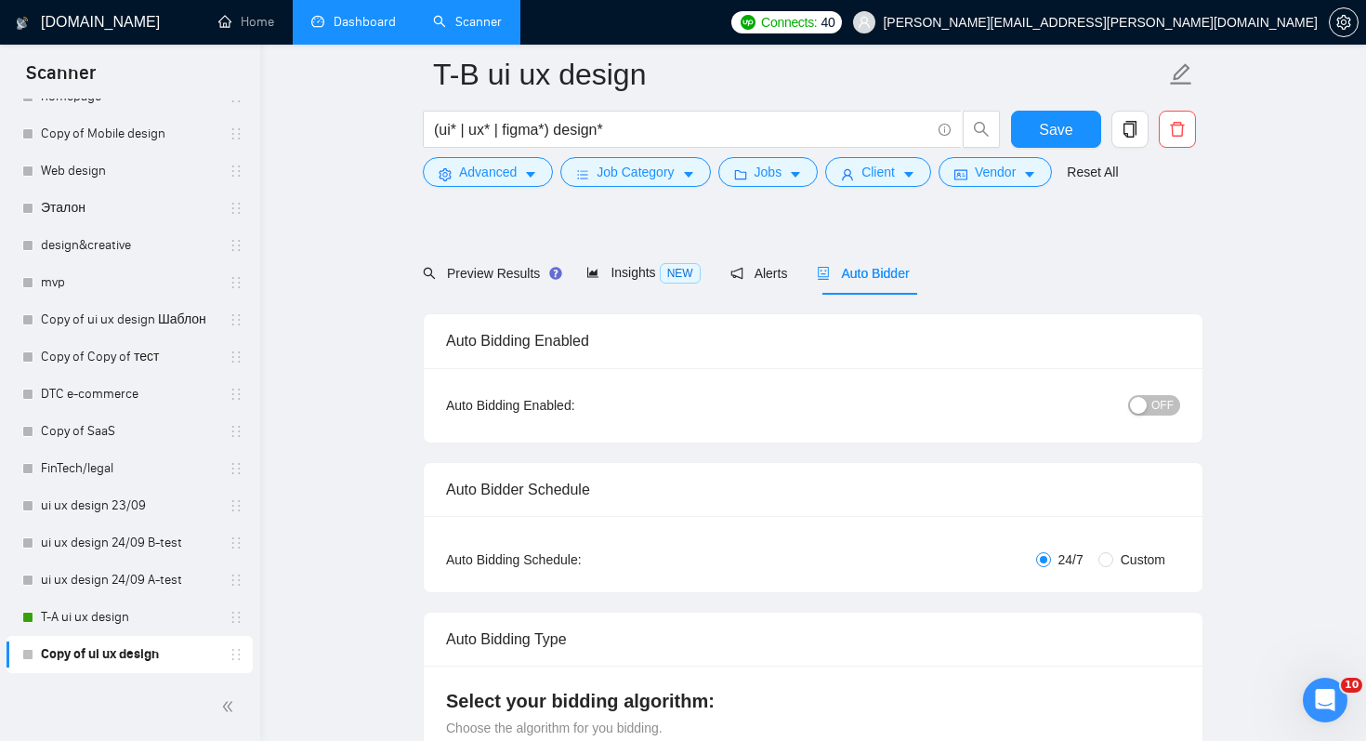
scroll to position [125, 0]
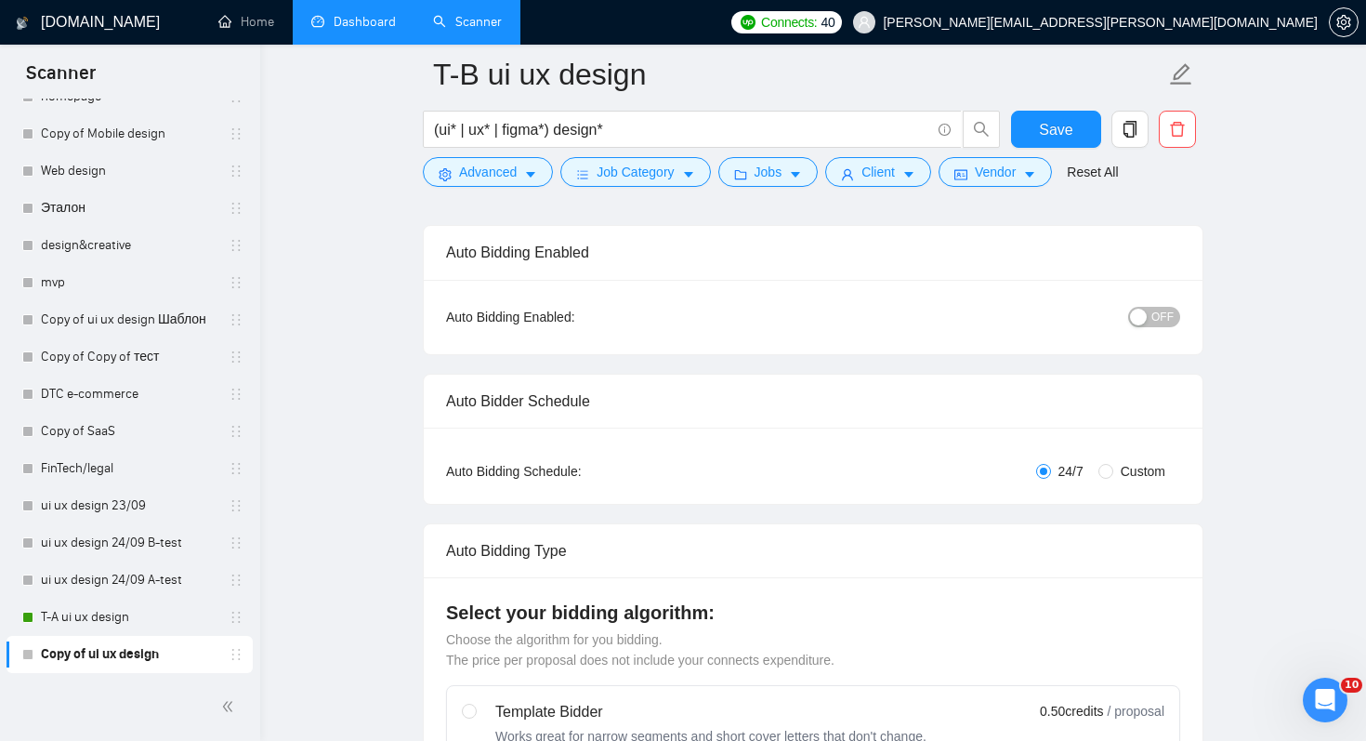
click at [1125, 464] on span "Custom" at bounding box center [1142, 471] width 59 height 20
click at [1113, 464] on input "Custom" at bounding box center [1106, 471] width 15 height 15
radio input "true"
radio input "false"
checkbox input "true"
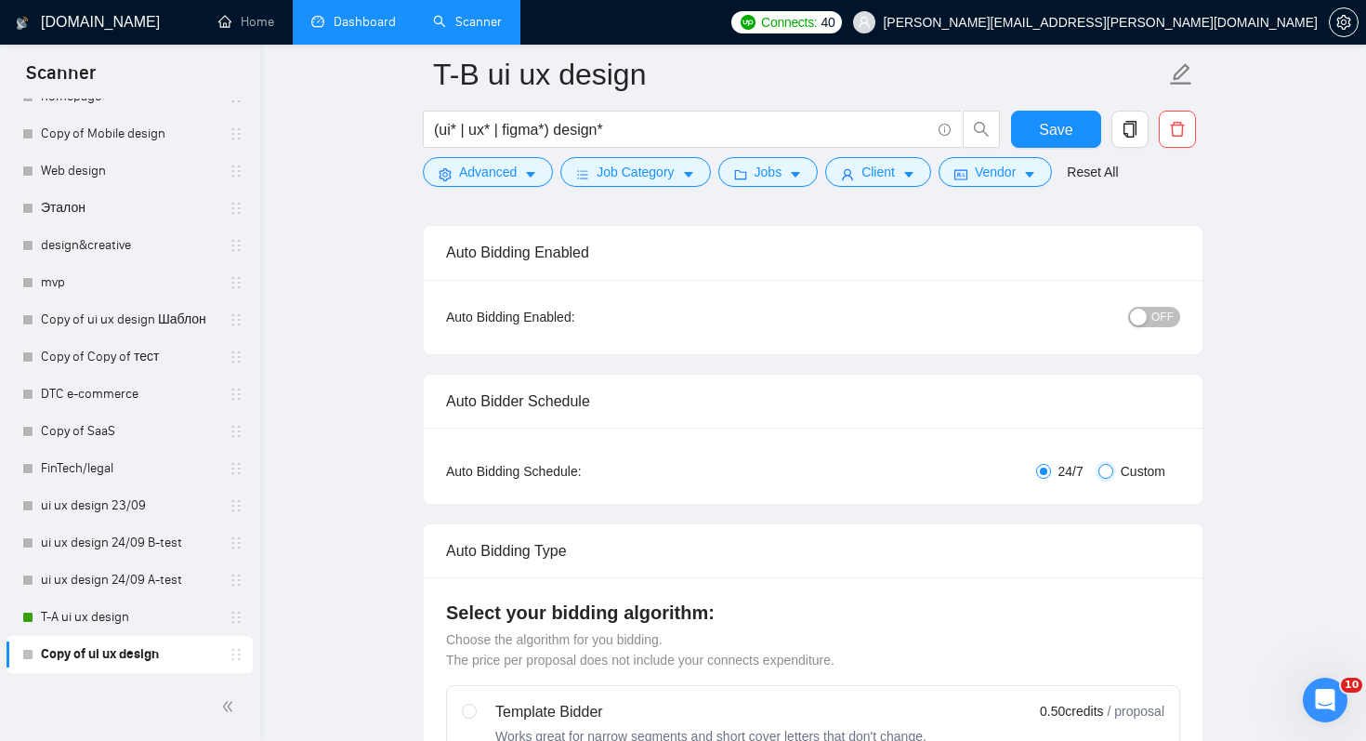
checkbox input "true"
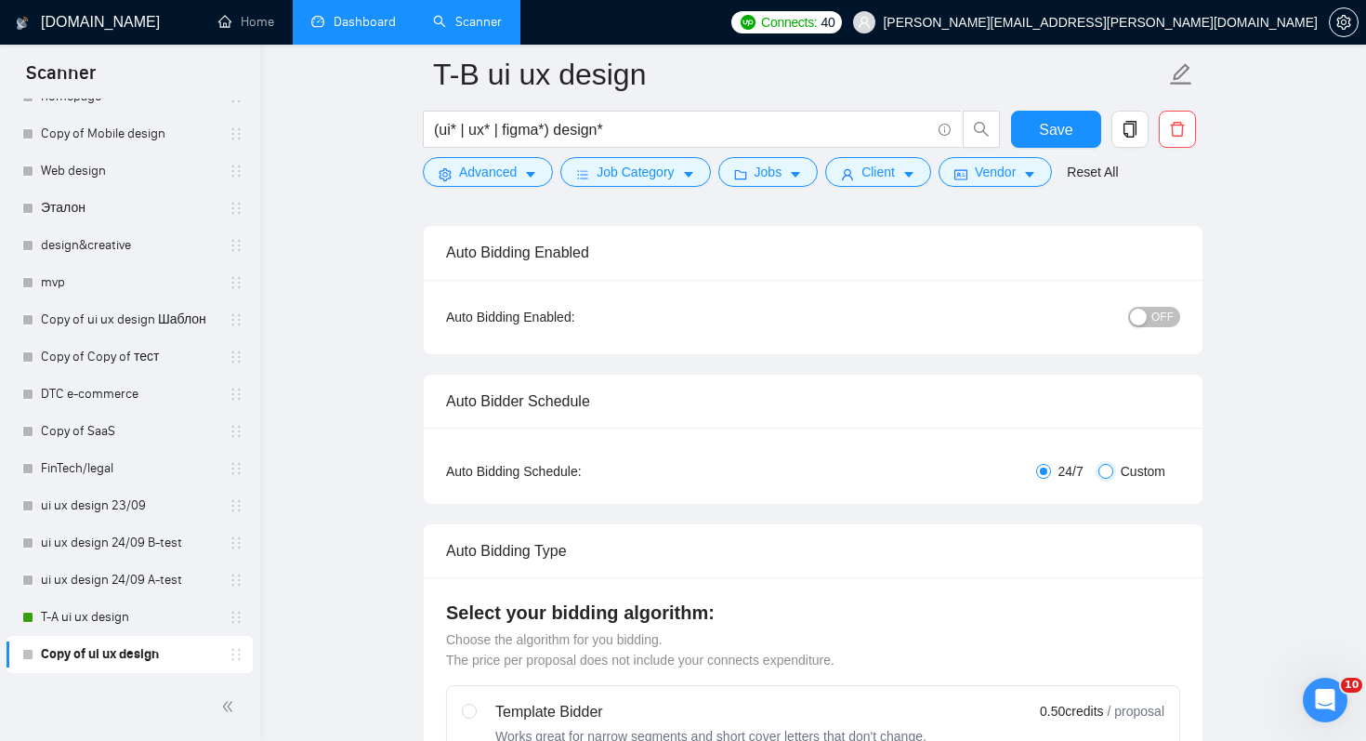
checkbox input "true"
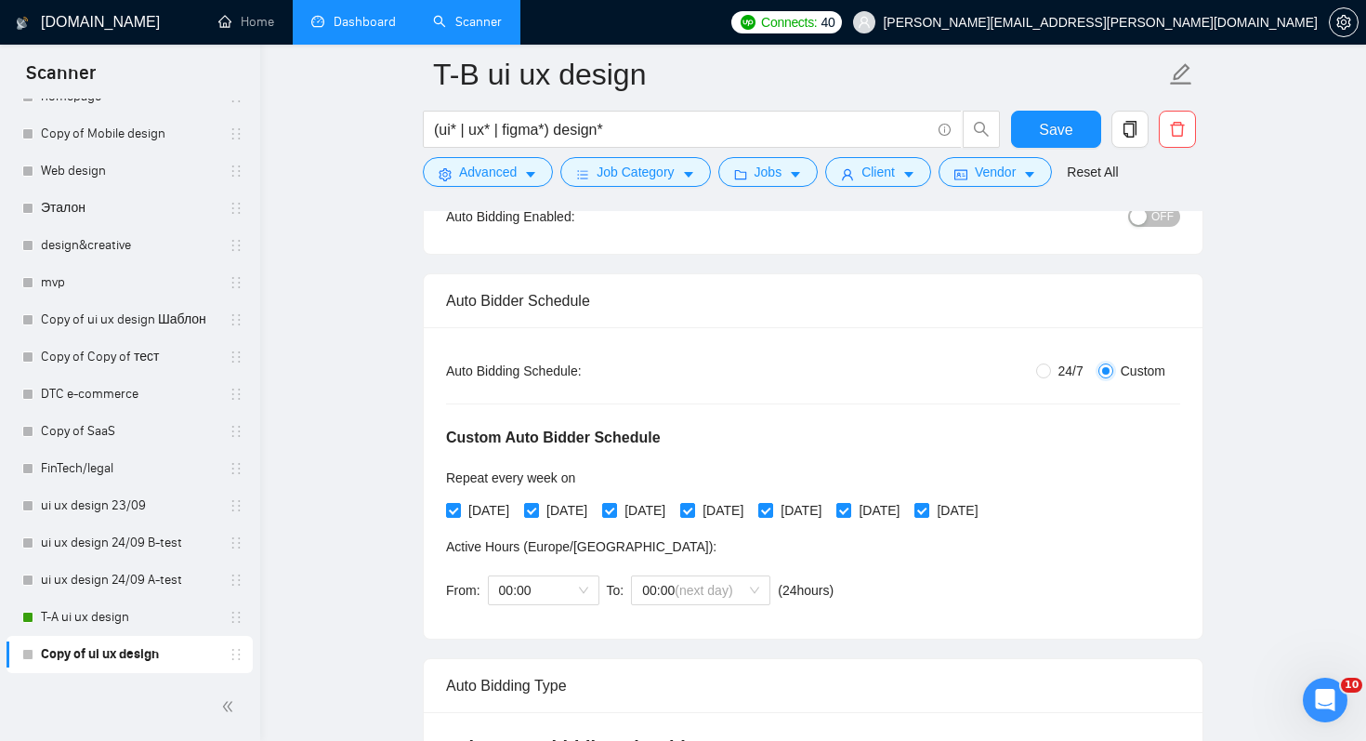
scroll to position [232, 0]
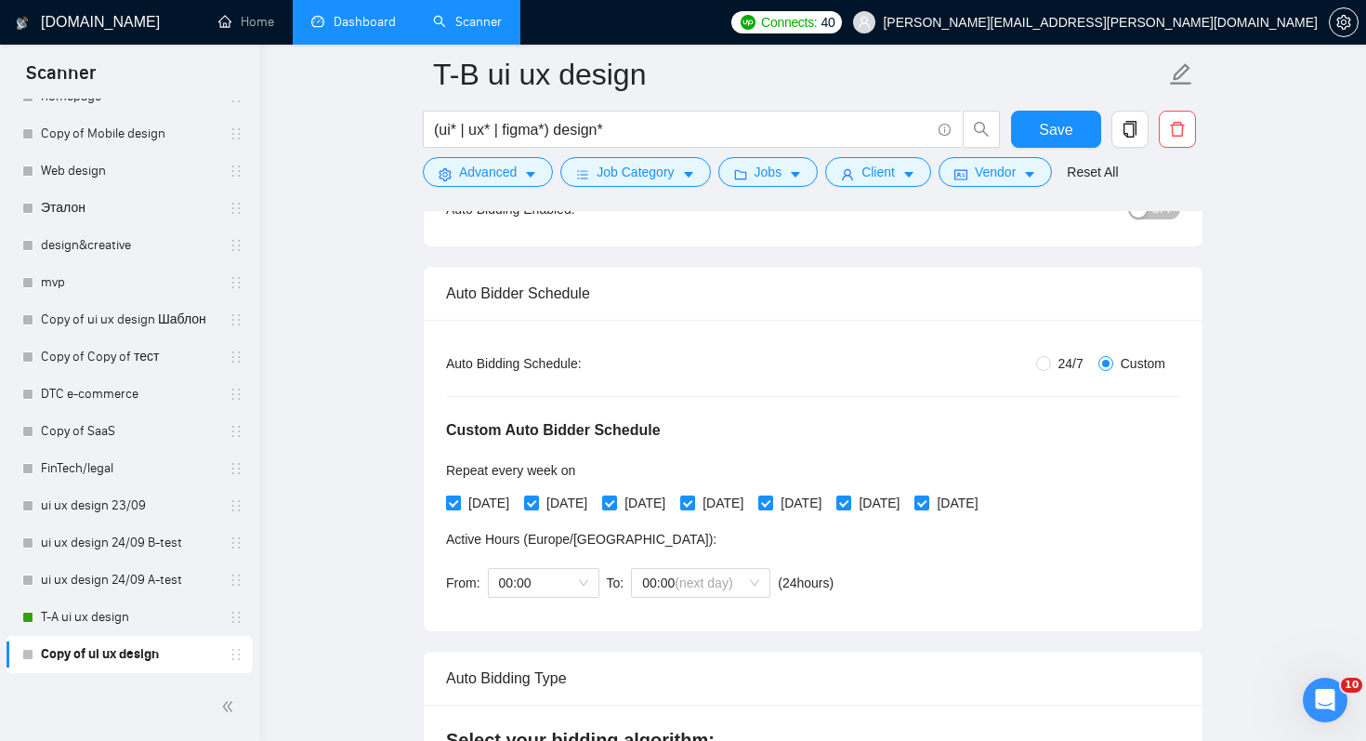
click at [473, 503] on span "[DATE]" at bounding box center [489, 503] width 56 height 20
click at [459, 503] on input "[DATE]" at bounding box center [452, 501] width 13 height 13
checkbox input "false"
click at [673, 507] on span "[DATE]" at bounding box center [645, 503] width 56 height 20
click at [615, 507] on input "[DATE]" at bounding box center [608, 501] width 13 height 13
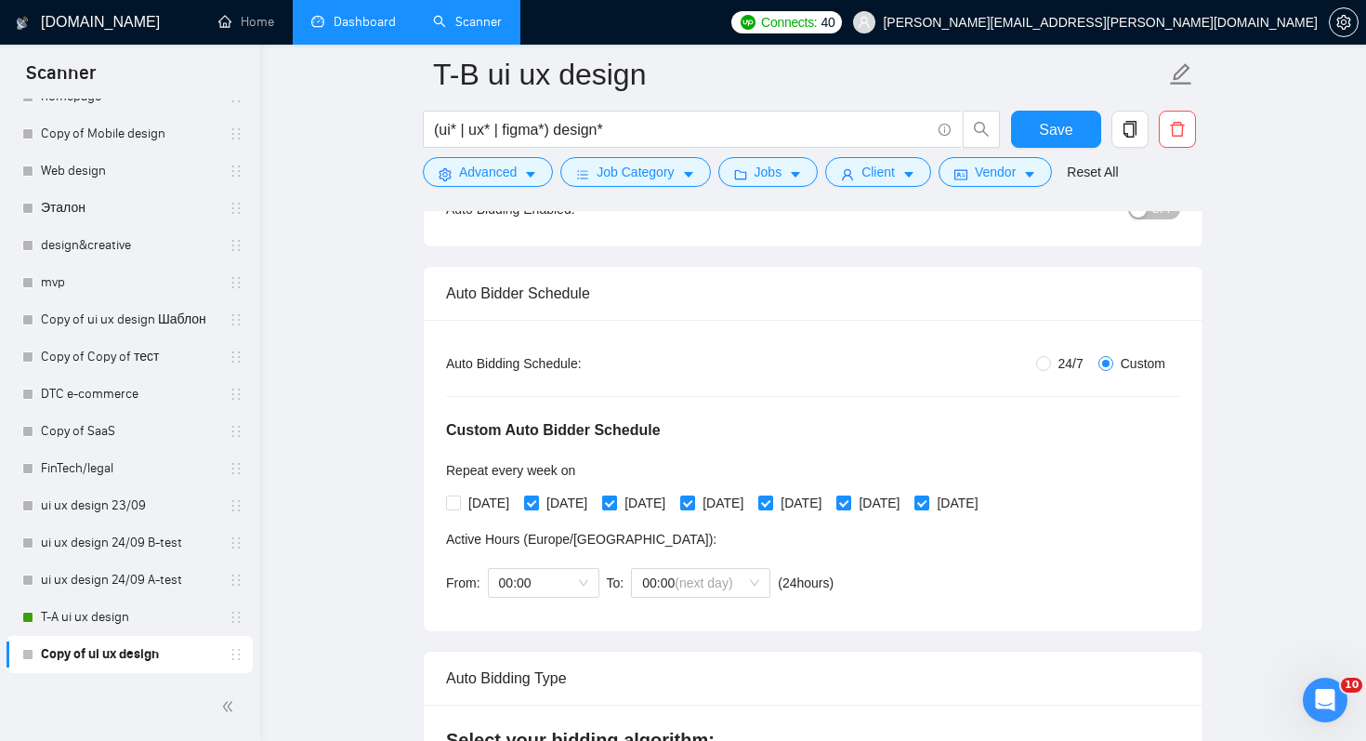
checkbox input "false"
click at [829, 507] on span "[DATE]" at bounding box center [801, 503] width 56 height 20
click at [771, 507] on input "[DATE]" at bounding box center [764, 501] width 13 height 13
checkbox input "false"
click at [907, 507] on span "[DATE]" at bounding box center [879, 503] width 56 height 20
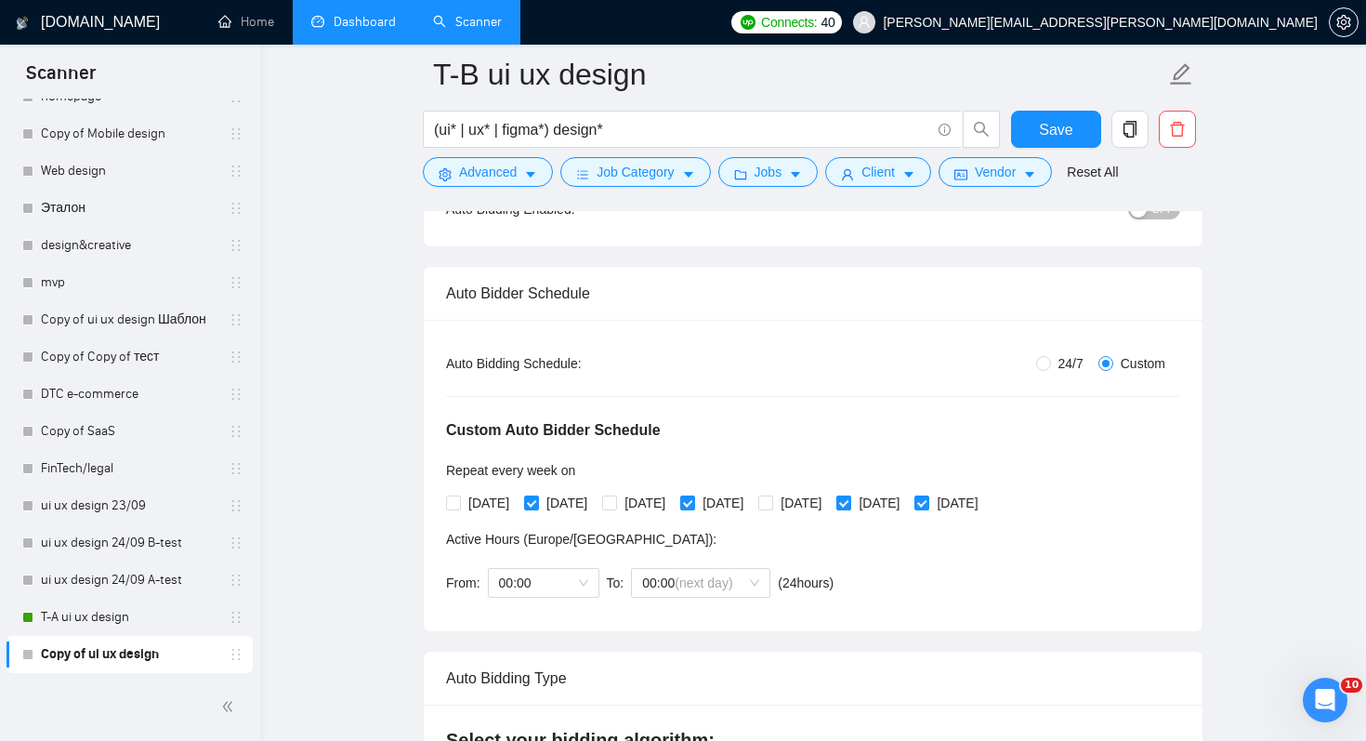
click at [850, 507] on input "[DATE]" at bounding box center [842, 501] width 13 height 13
checkbox input "false"
click at [985, 507] on span "[DATE]" at bounding box center [957, 503] width 56 height 20
click at [928, 507] on input "[DATE]" at bounding box center [921, 501] width 13 height 13
checkbox input "false"
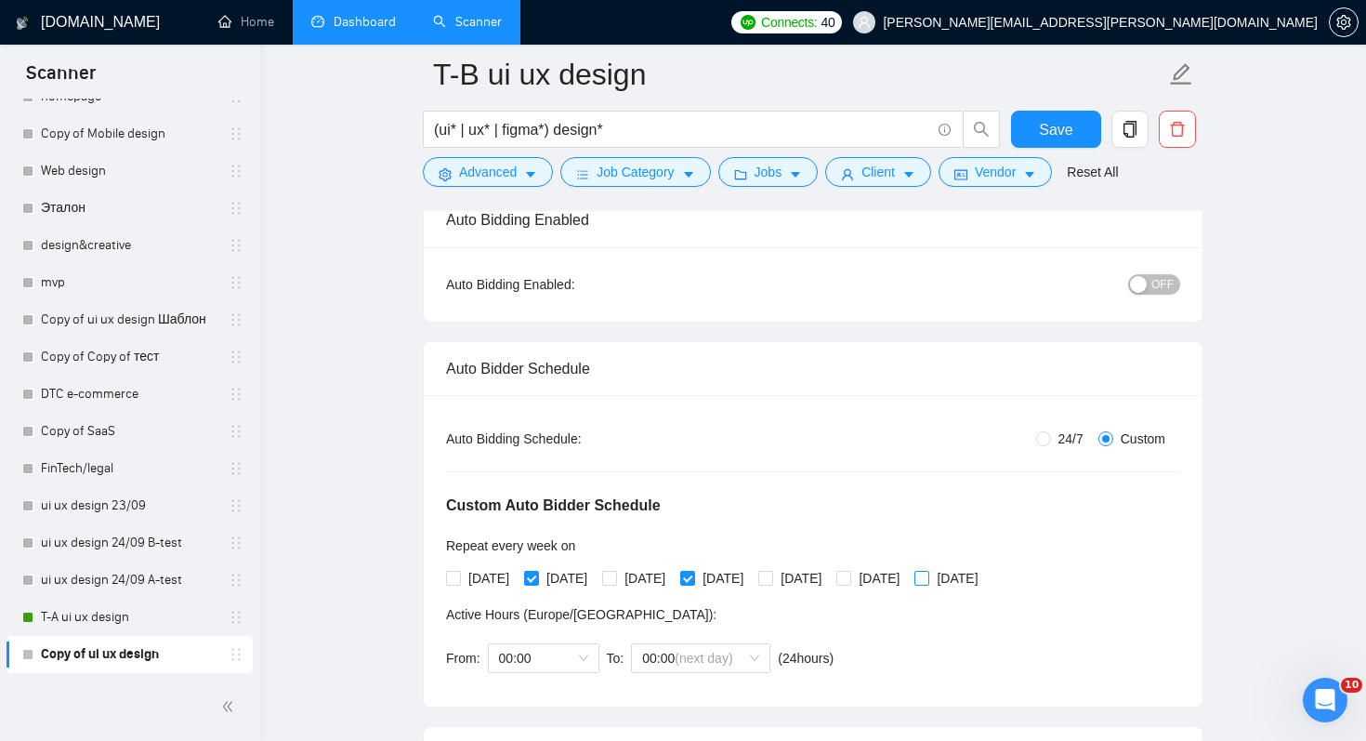
scroll to position [103, 0]
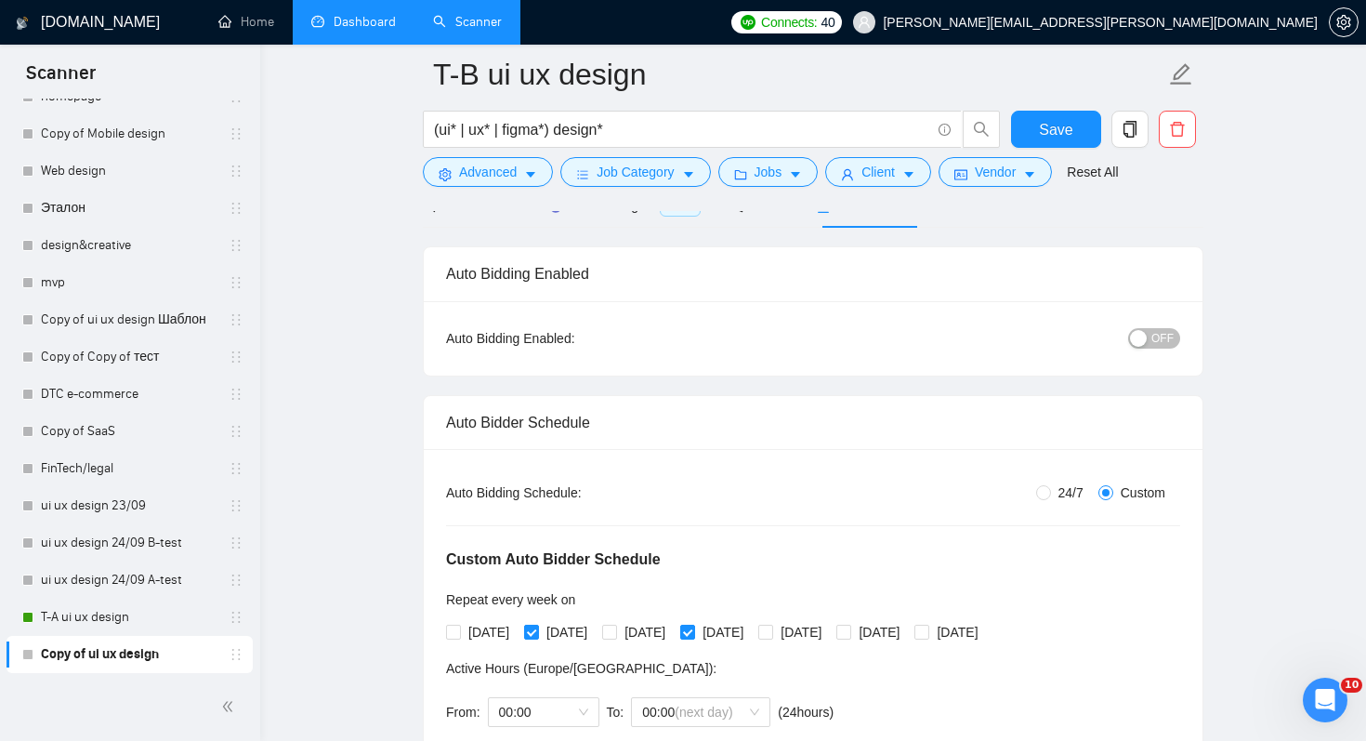
click at [1163, 336] on span "OFF" at bounding box center [1163, 338] width 22 height 20
click at [1044, 130] on span "Save" at bounding box center [1055, 129] width 33 height 23
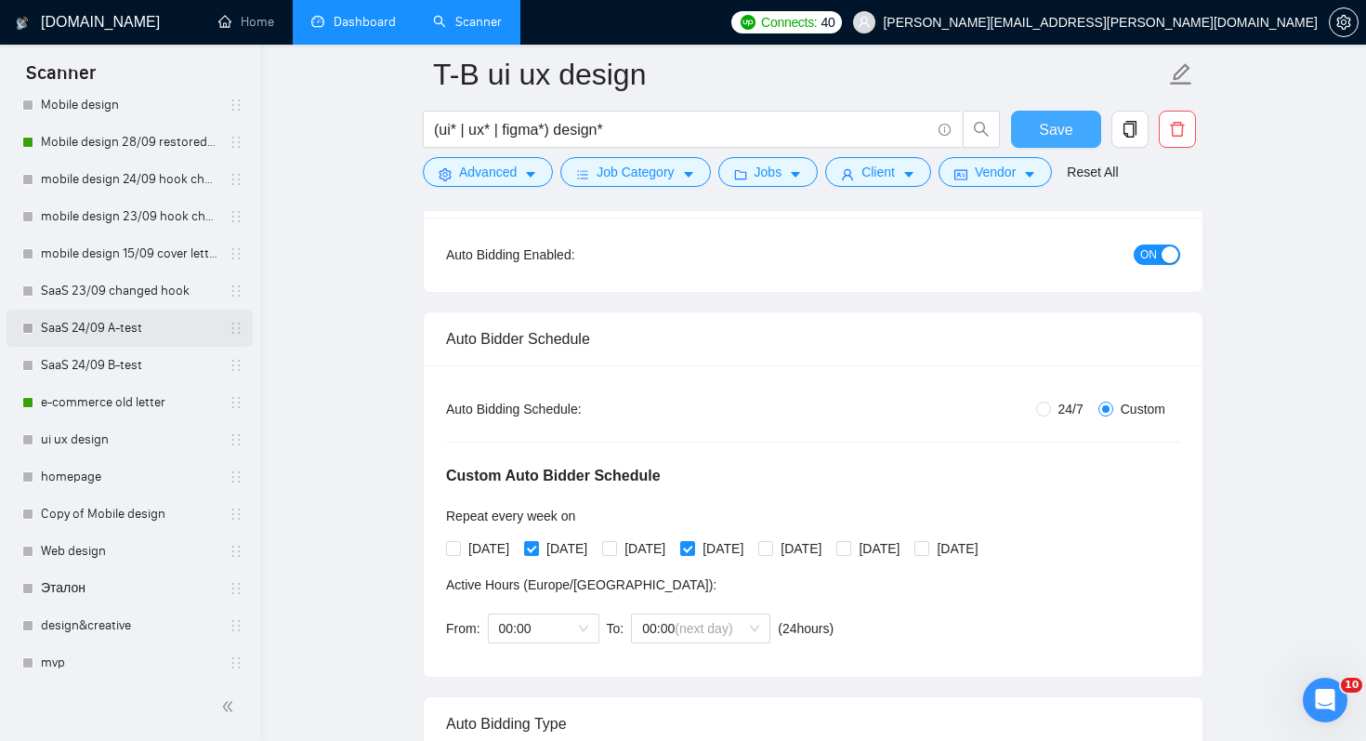
scroll to position [327, 0]
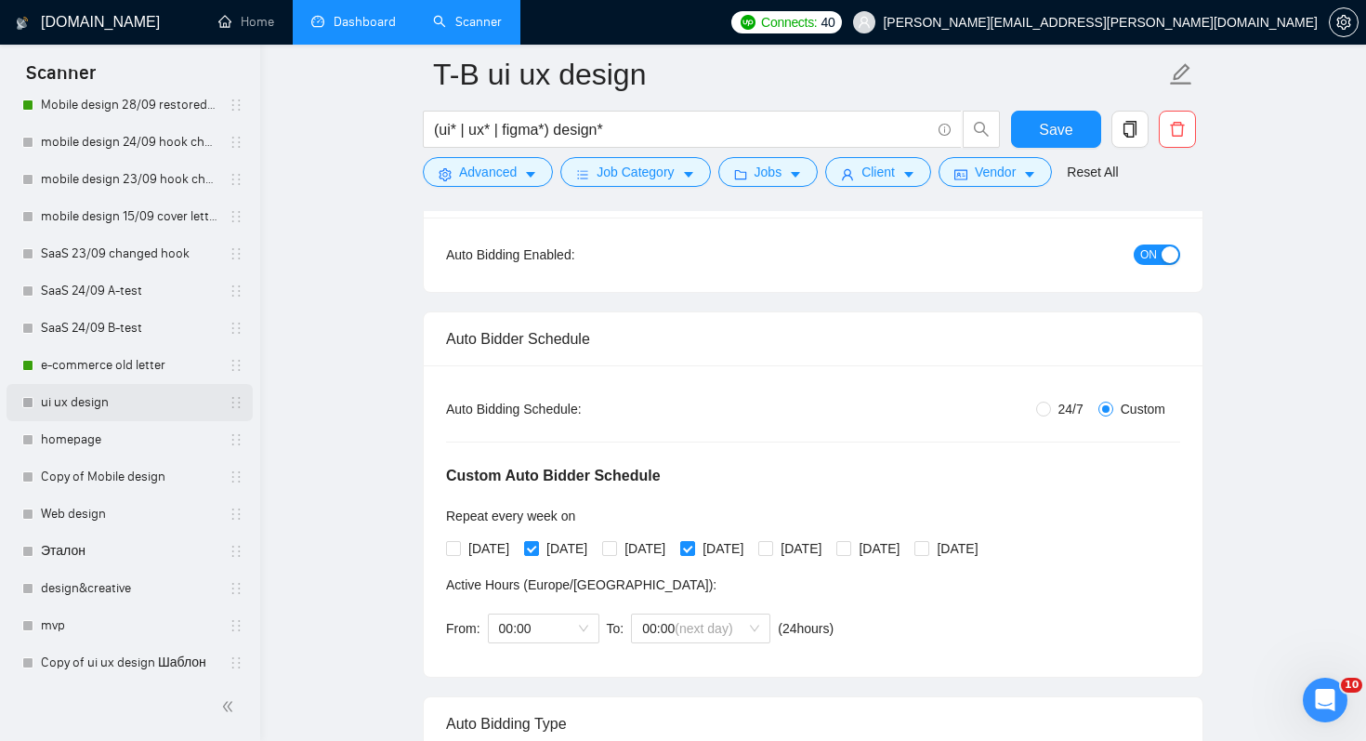
click at [118, 415] on link "ui ux design" at bounding box center [129, 402] width 177 height 37
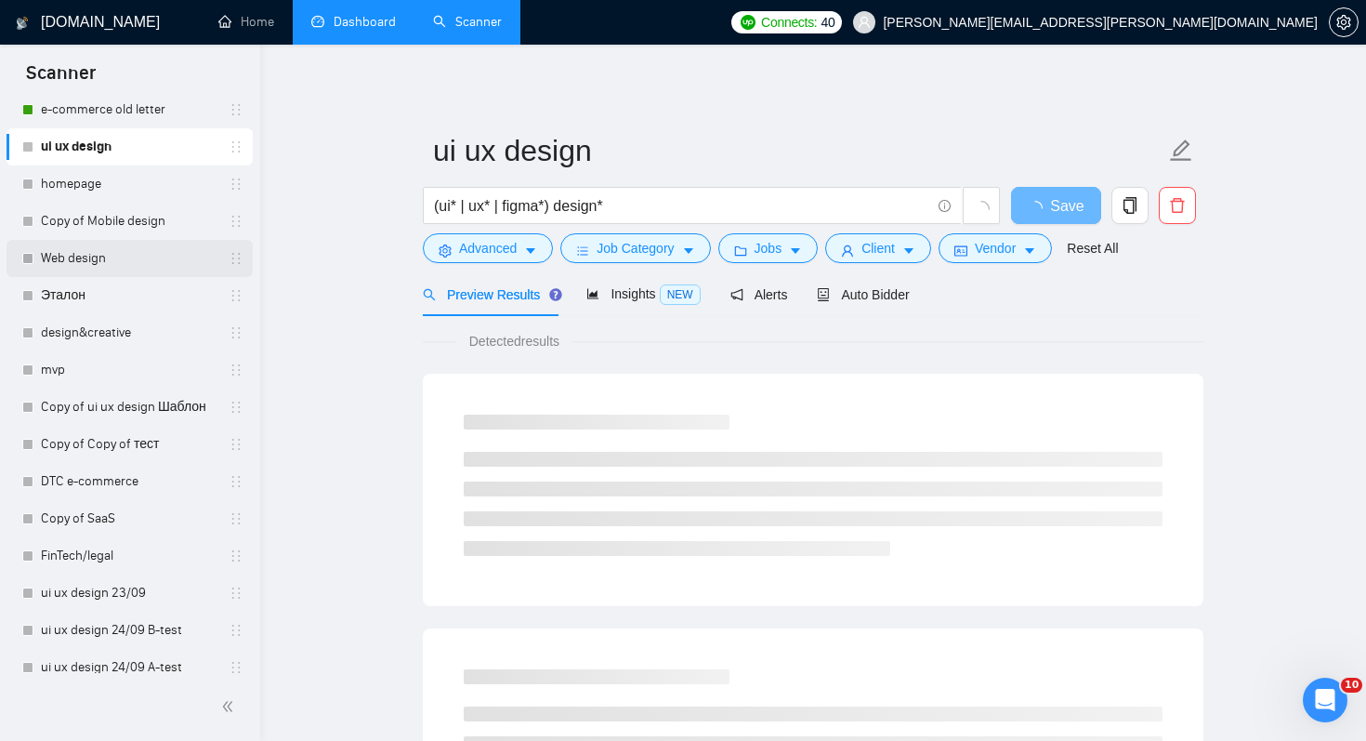
scroll to position [670, 0]
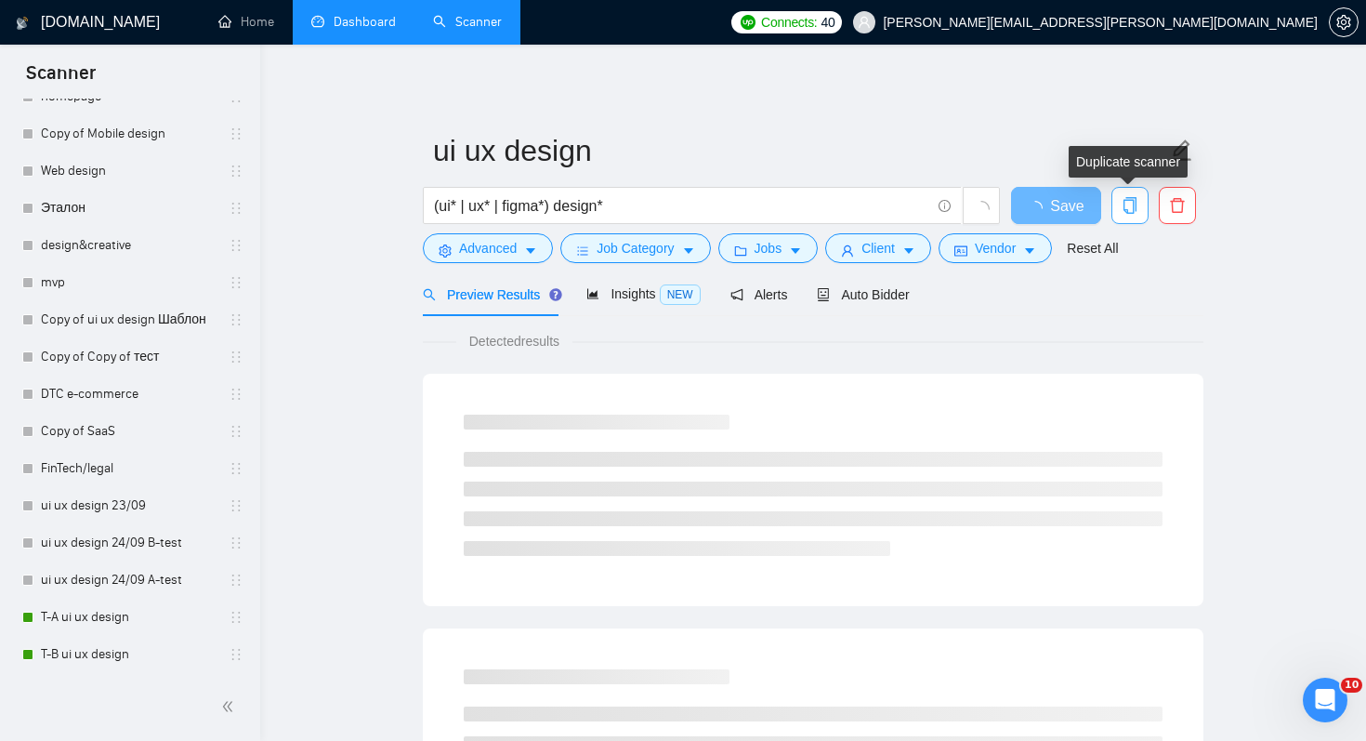
click at [1130, 204] on icon "copy" at bounding box center [1130, 205] width 17 height 17
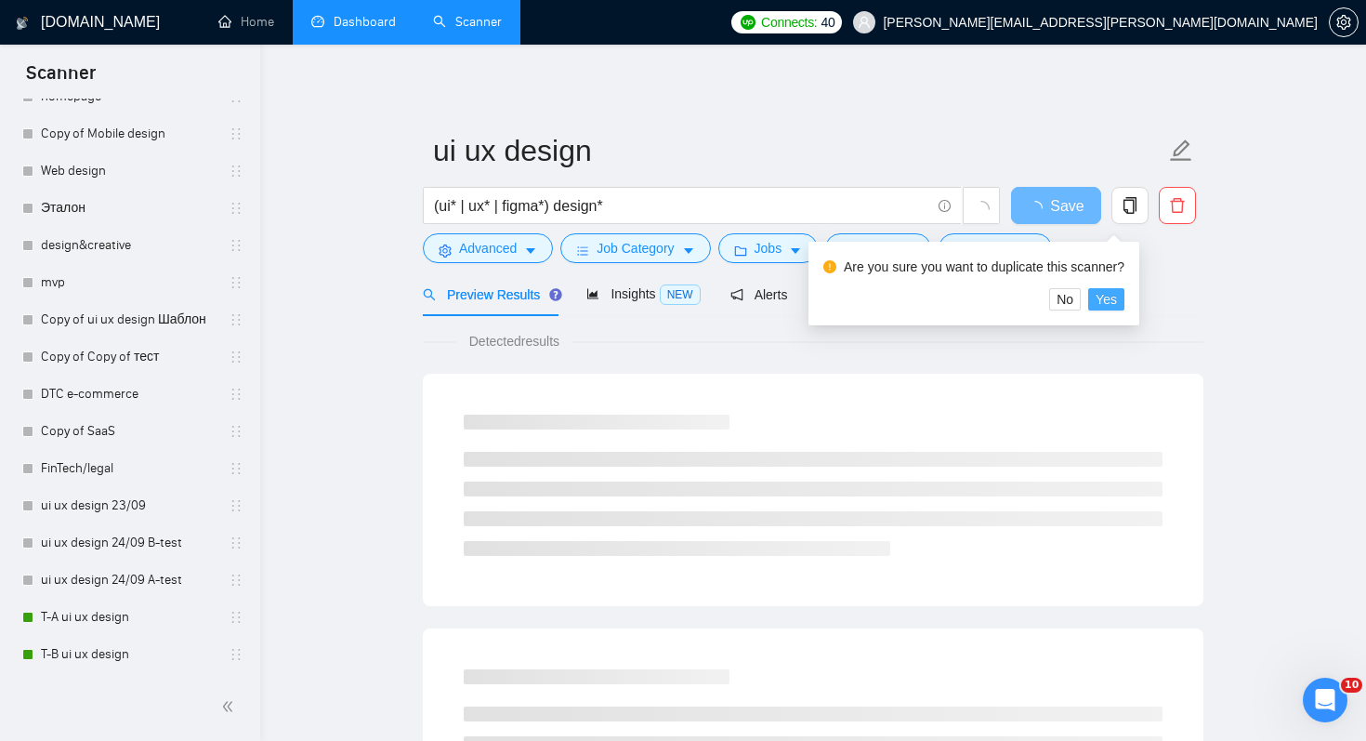
click at [1117, 301] on span "Yes" at bounding box center [1106, 299] width 21 height 20
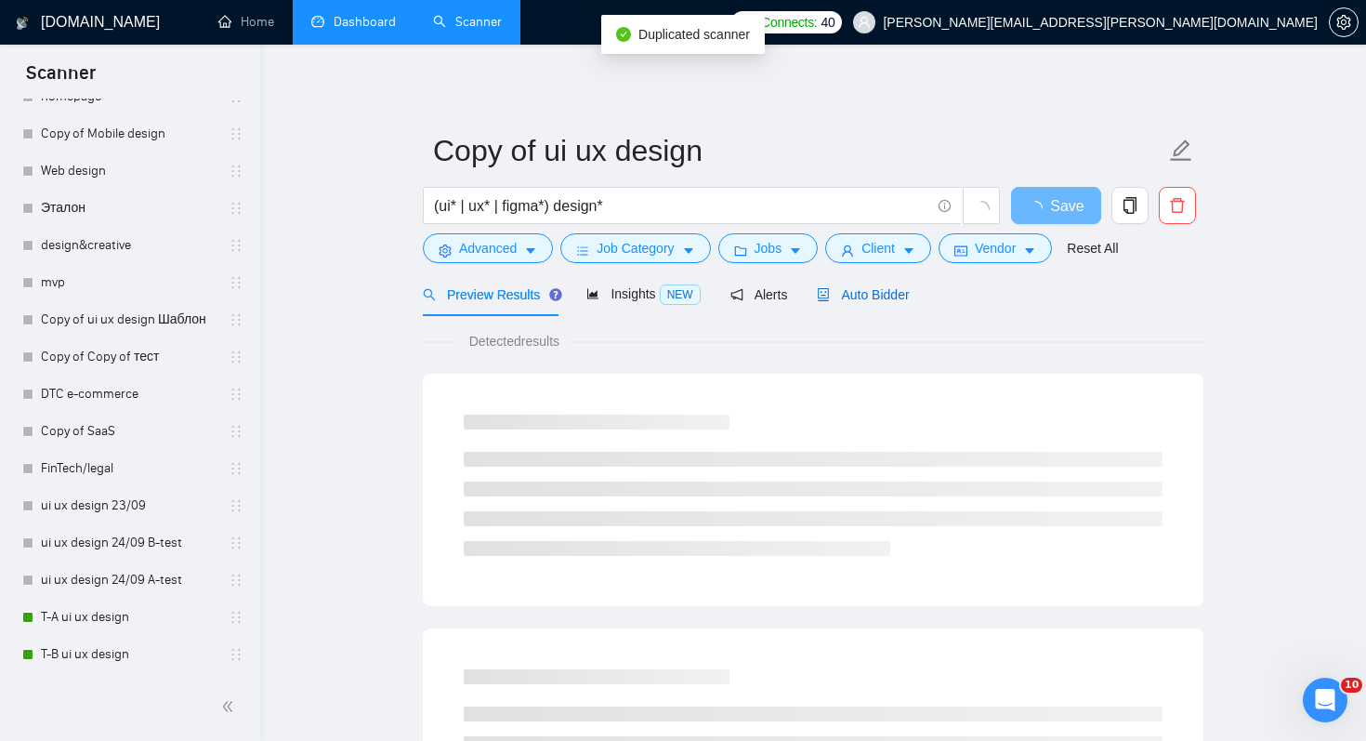
click at [852, 297] on span "Auto Bidder" at bounding box center [863, 294] width 92 height 15
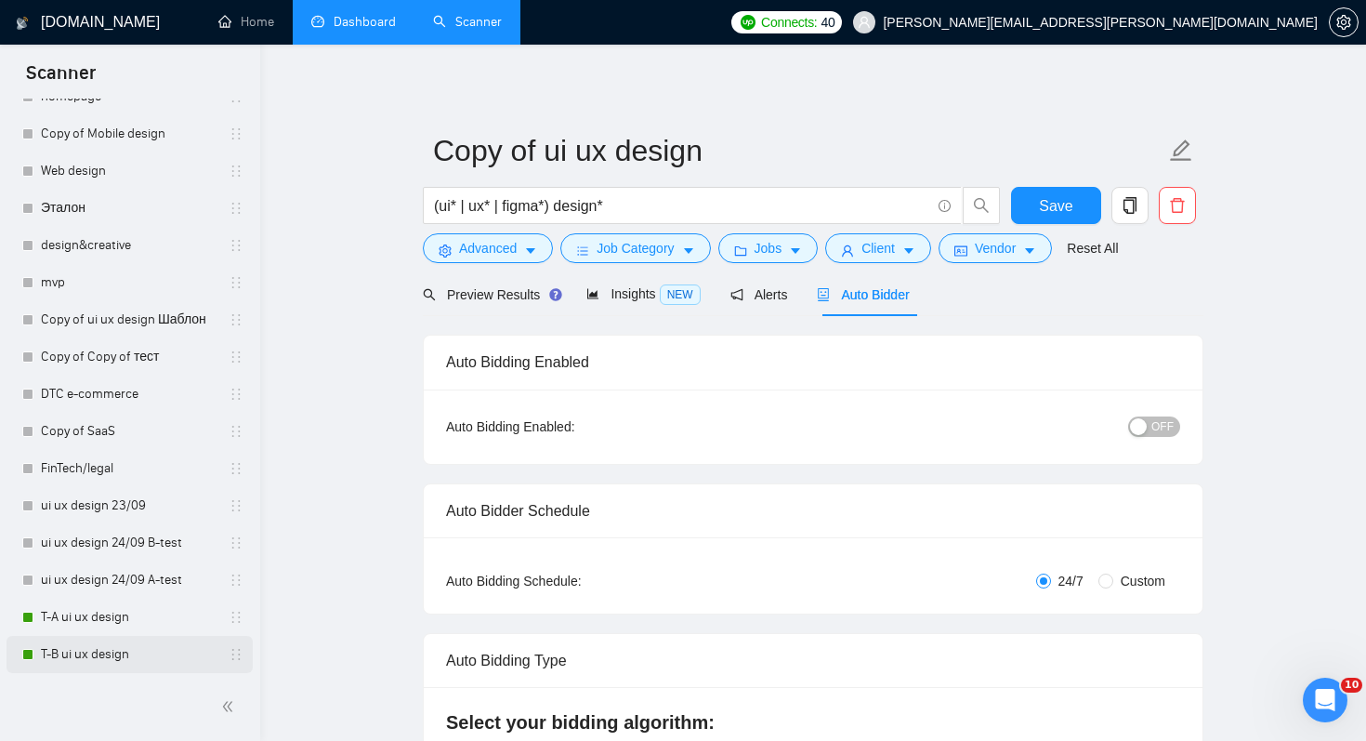
click at [185, 653] on link "T-B ui ux design" at bounding box center [129, 654] width 177 height 37
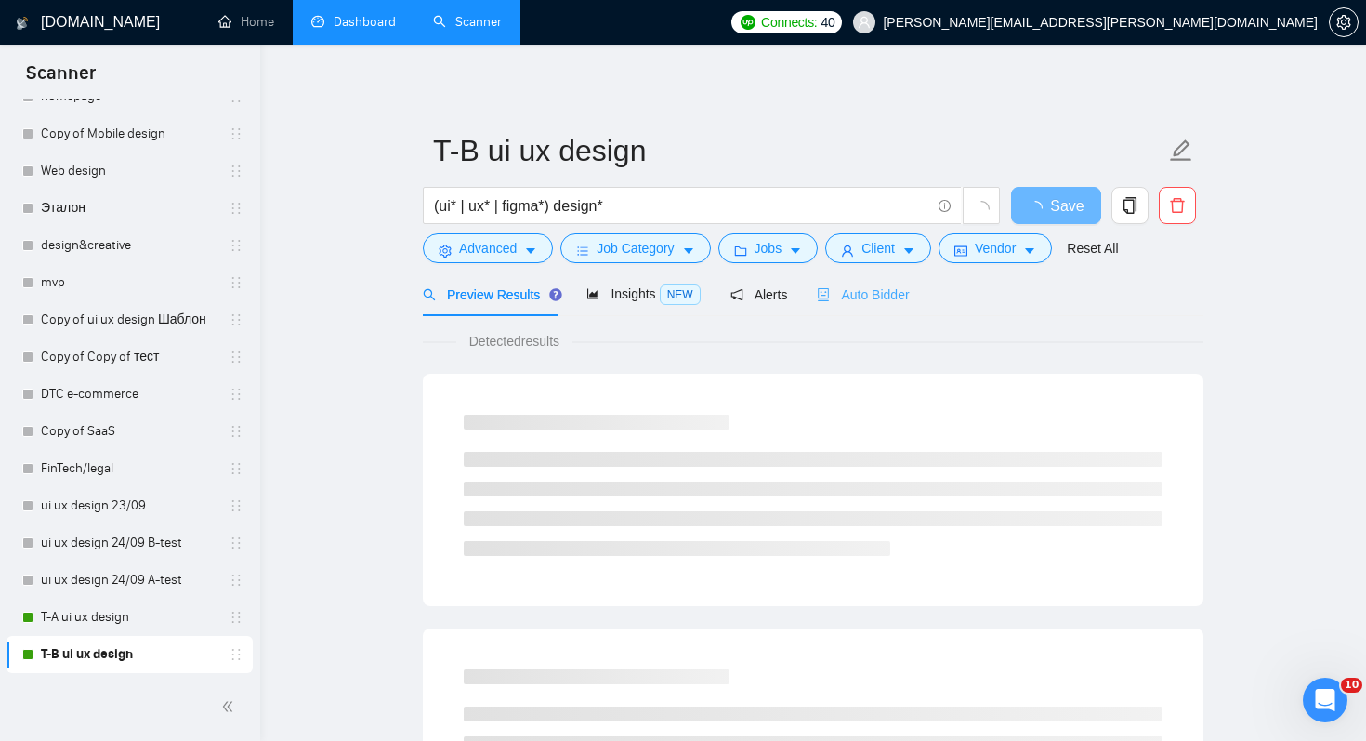
click at [879, 313] on div "Auto Bidder" at bounding box center [863, 294] width 92 height 44
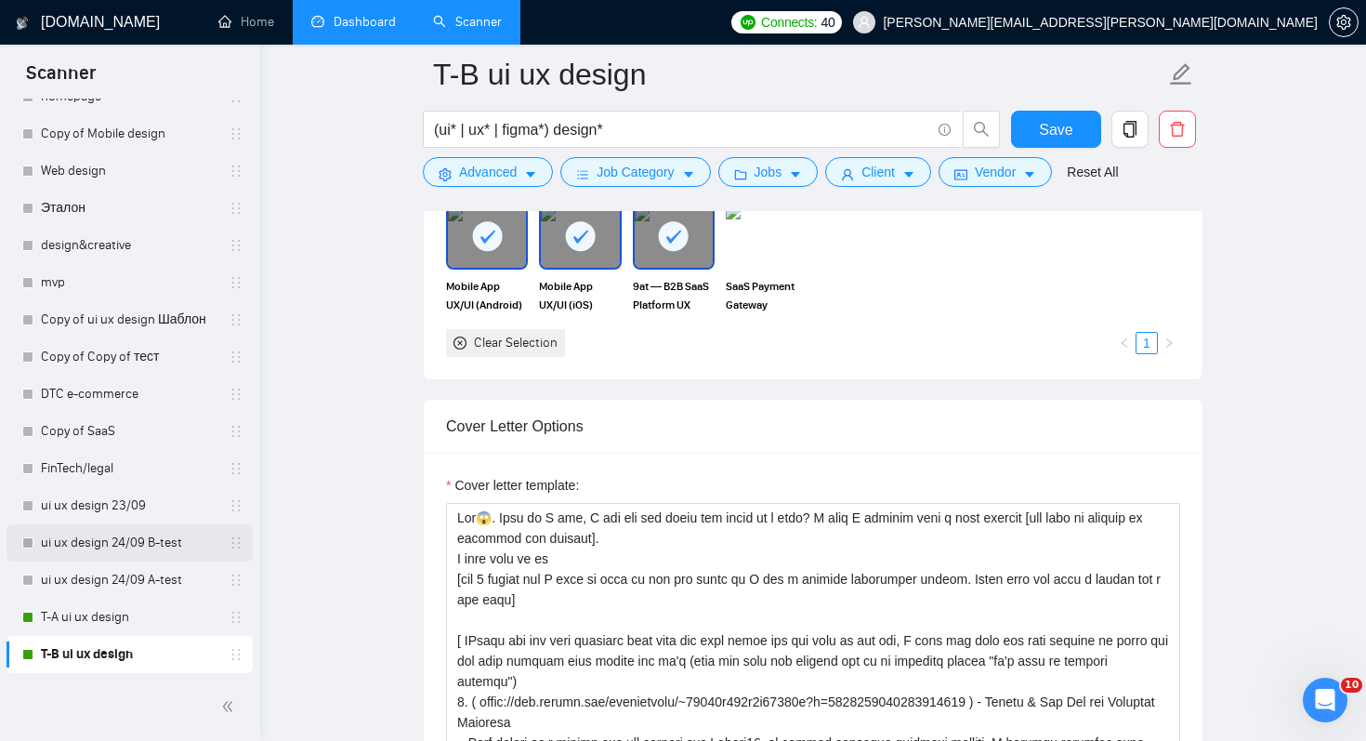
scroll to position [707, 0]
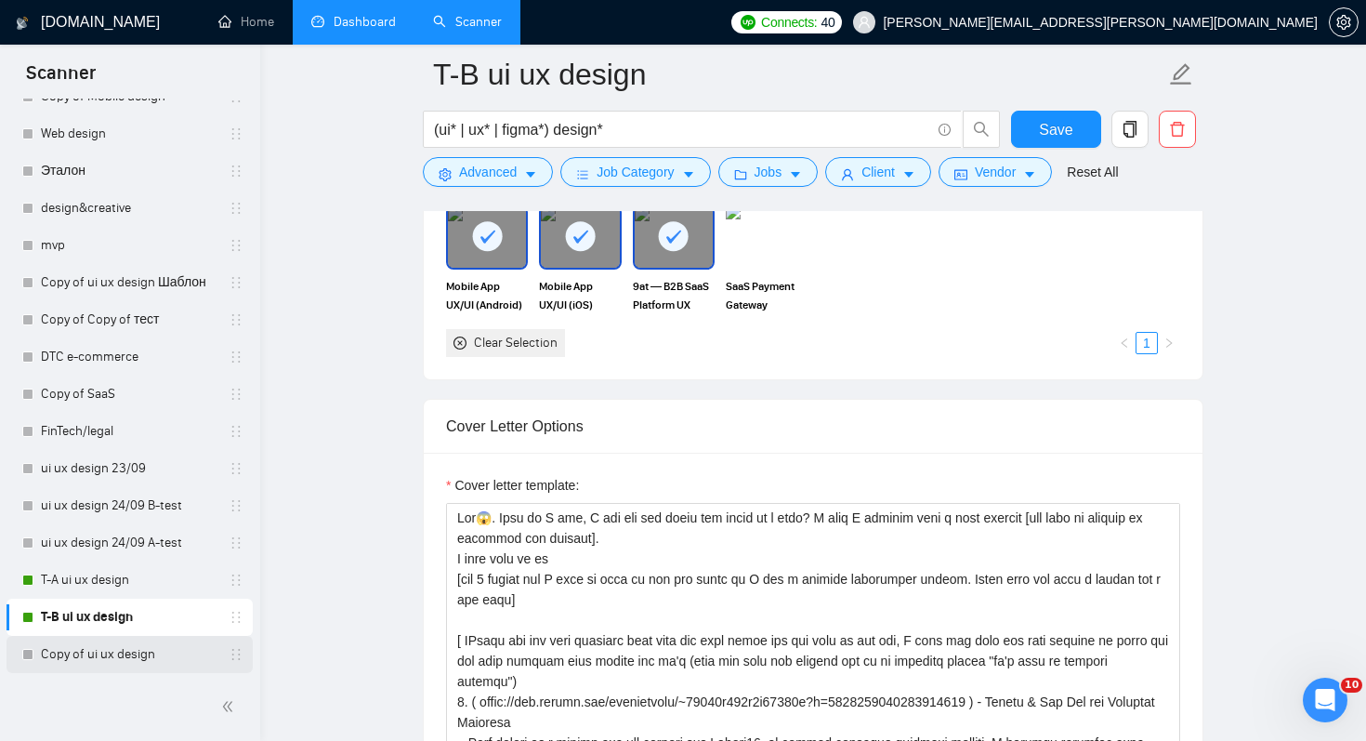
click at [183, 661] on link "Copy of ui ux design" at bounding box center [129, 654] width 177 height 37
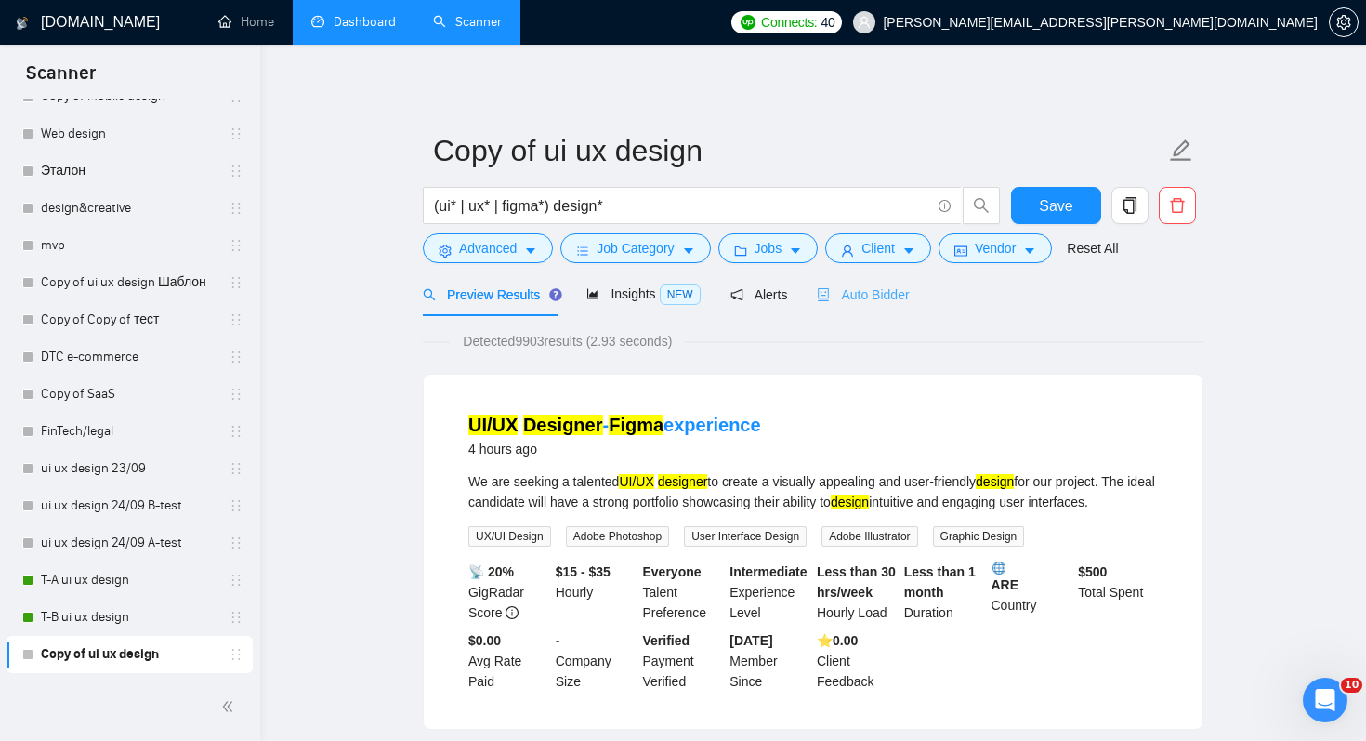
click at [900, 312] on div "Auto Bidder" at bounding box center [863, 294] width 92 height 44
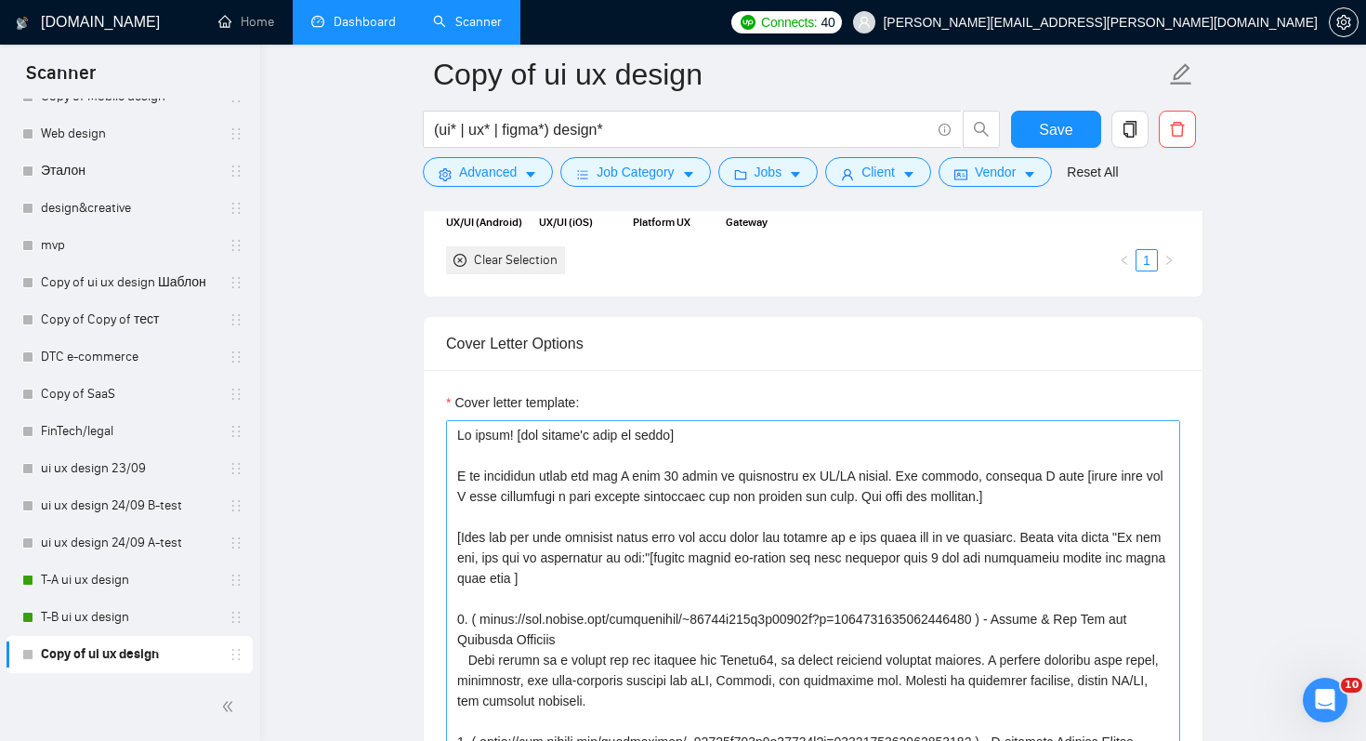
scroll to position [2016, 0]
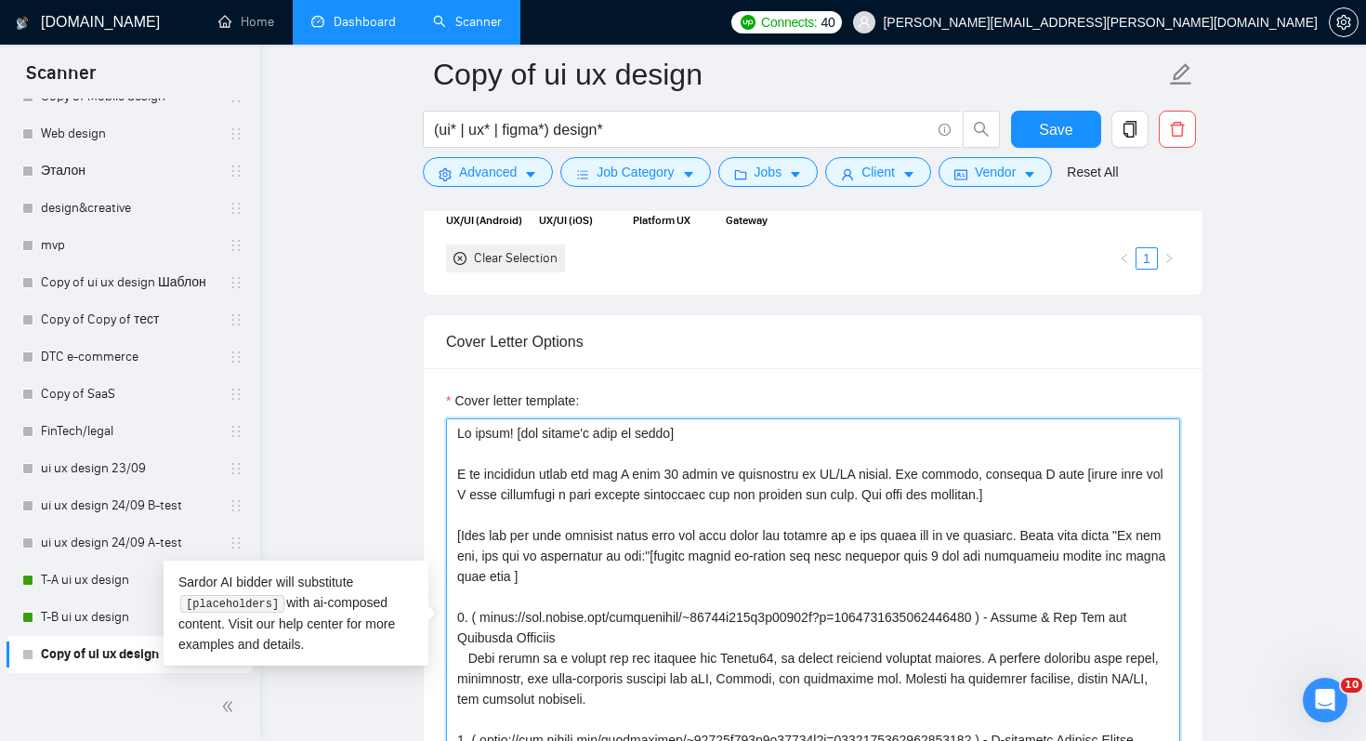
drag, startPoint x: 457, startPoint y: 433, endPoint x: 634, endPoint y: 405, distance: 178.8
click at [634, 405] on div "Cover letter template:" at bounding box center [813, 613] width 734 height 446
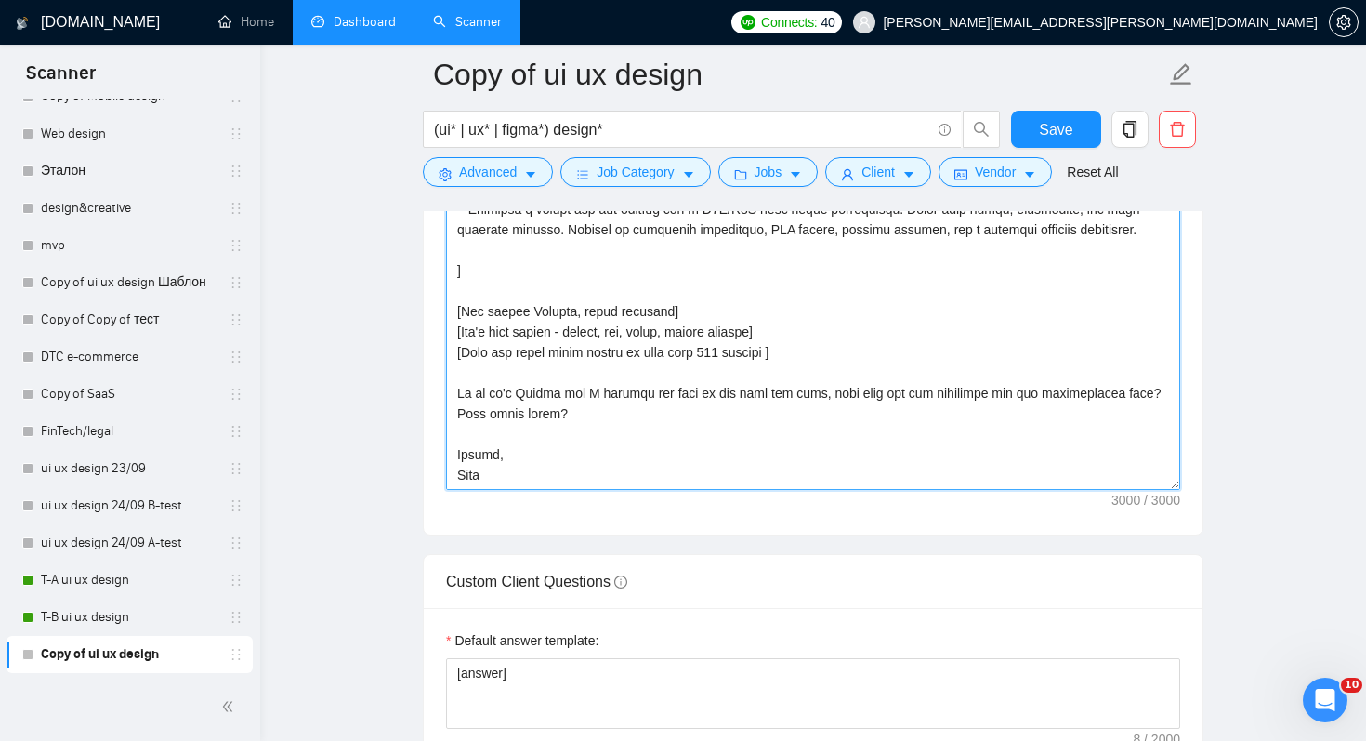
scroll to position [2235, 0]
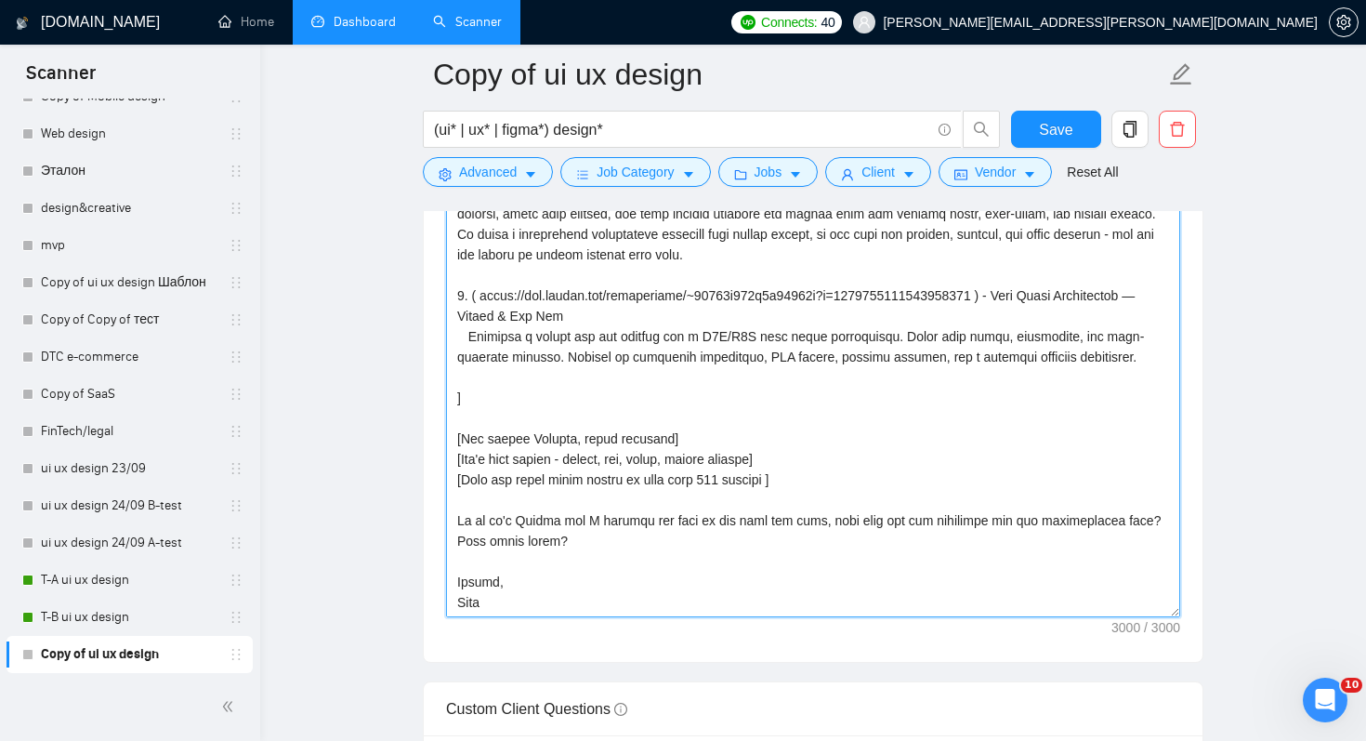
drag, startPoint x: 450, startPoint y: 427, endPoint x: 720, endPoint y: 611, distance: 327.1
click at [720, 611] on textarea "Cover letter template:" at bounding box center [813, 408] width 734 height 418
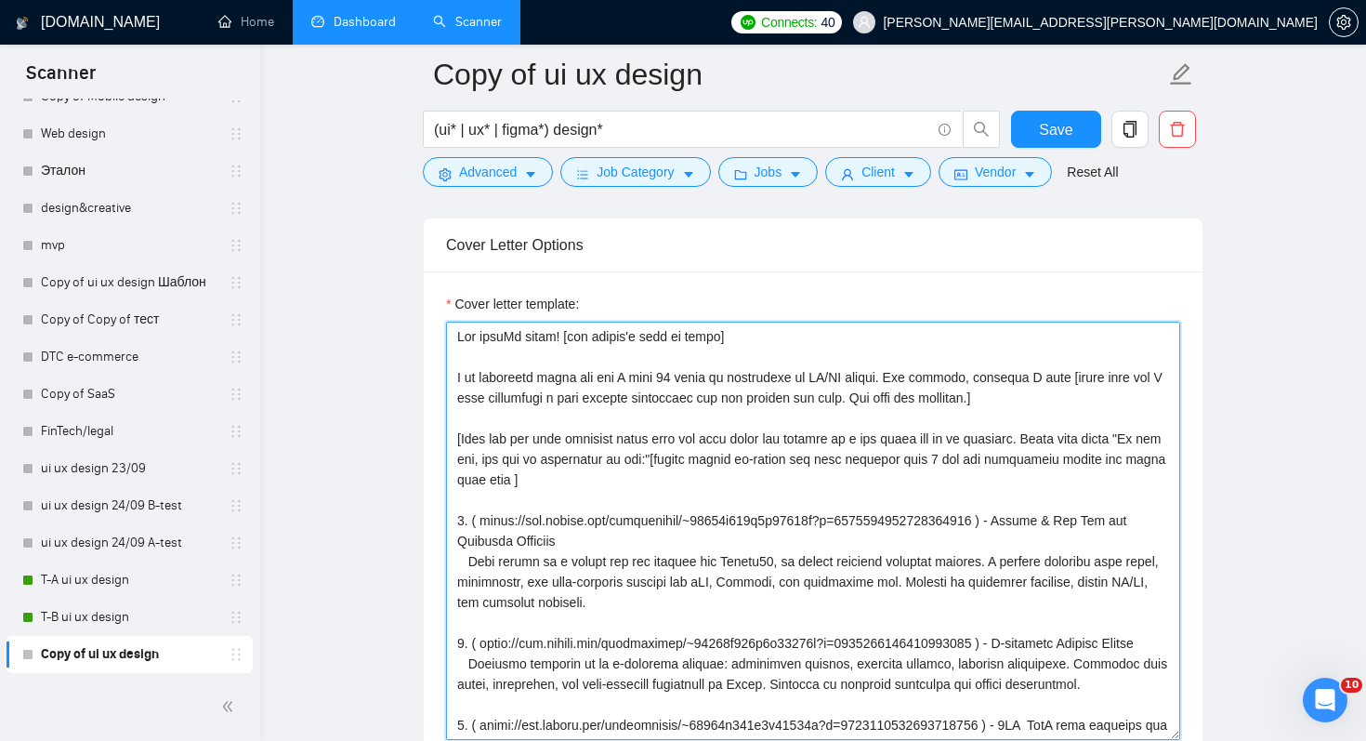
scroll to position [2089, 0]
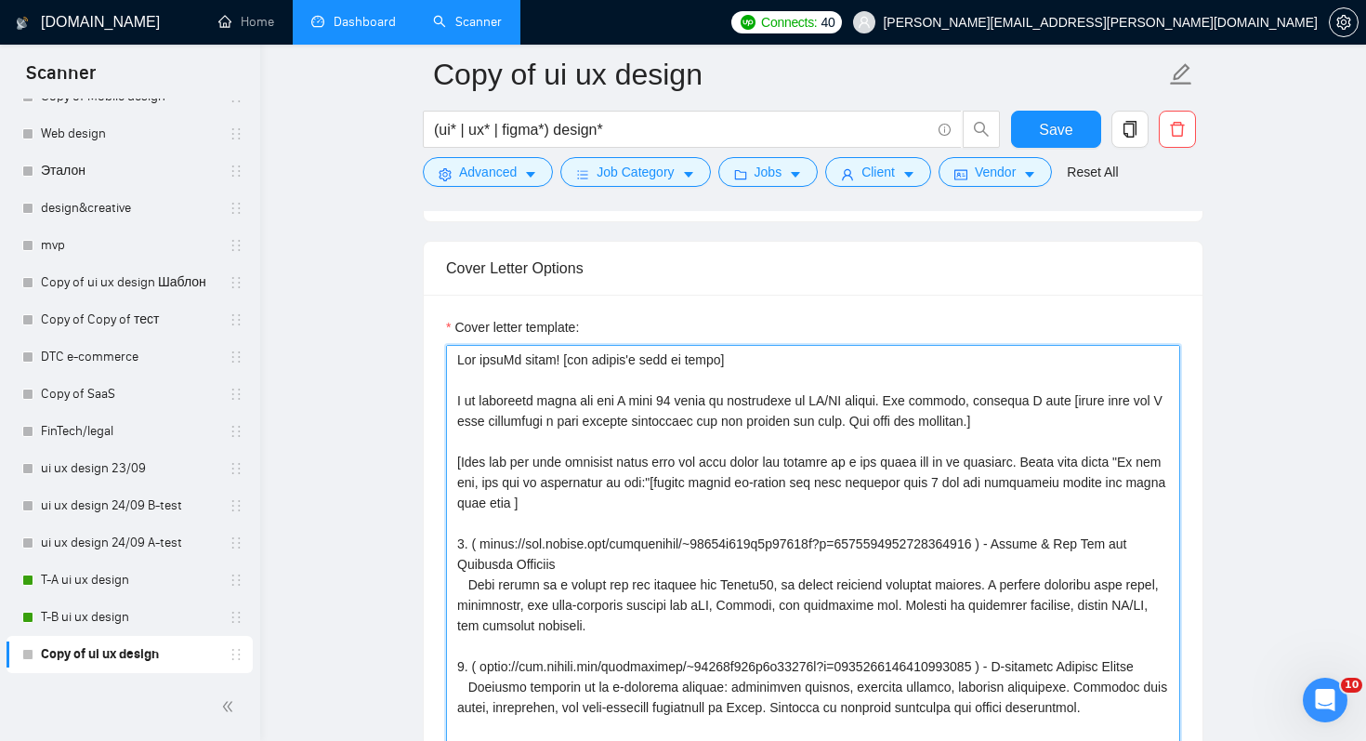
drag, startPoint x: 655, startPoint y: 507, endPoint x: 460, endPoint y: 464, distance: 199.8
click at [460, 464] on textarea "Cover letter template:" at bounding box center [813, 554] width 734 height 418
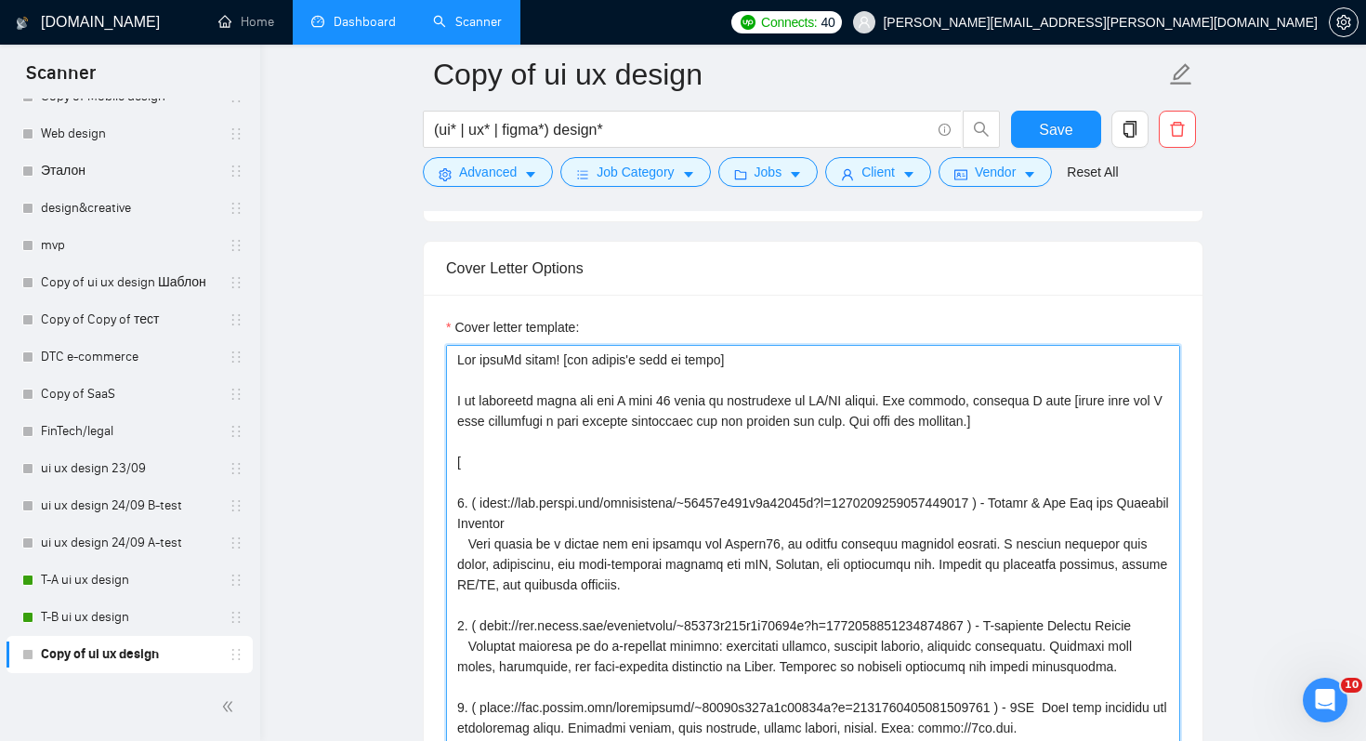
click at [534, 409] on textarea "Cover letter template:" at bounding box center [813, 554] width 734 height 418
drag, startPoint x: 1113, startPoint y: 418, endPoint x: 515, endPoint y: 359, distance: 601.5
click at [515, 359] on textarea "Cover letter template:" at bounding box center [813, 554] width 734 height 418
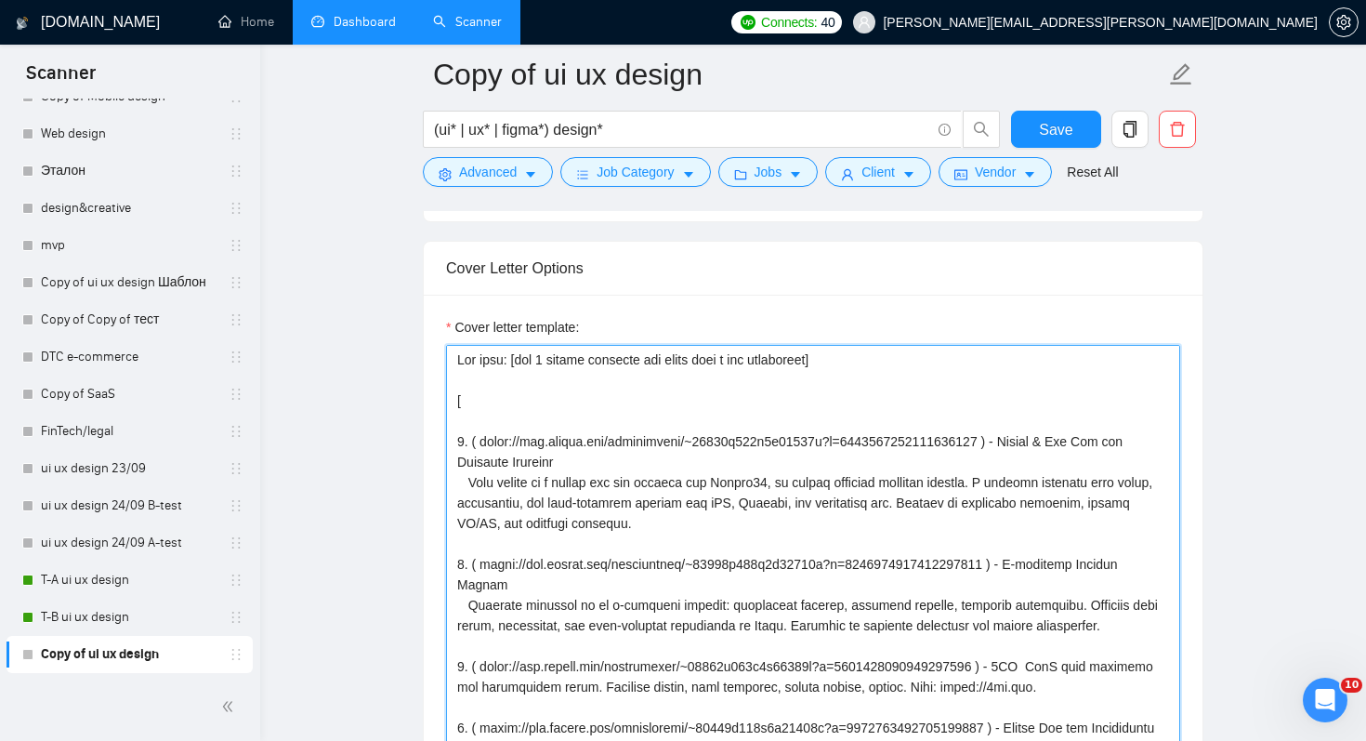
click at [935, 362] on textarea "Cover letter template:" at bounding box center [813, 554] width 734 height 418
type textarea "You need: [say 3 points strictly and sound even a bit aggressive]. I can do all…"
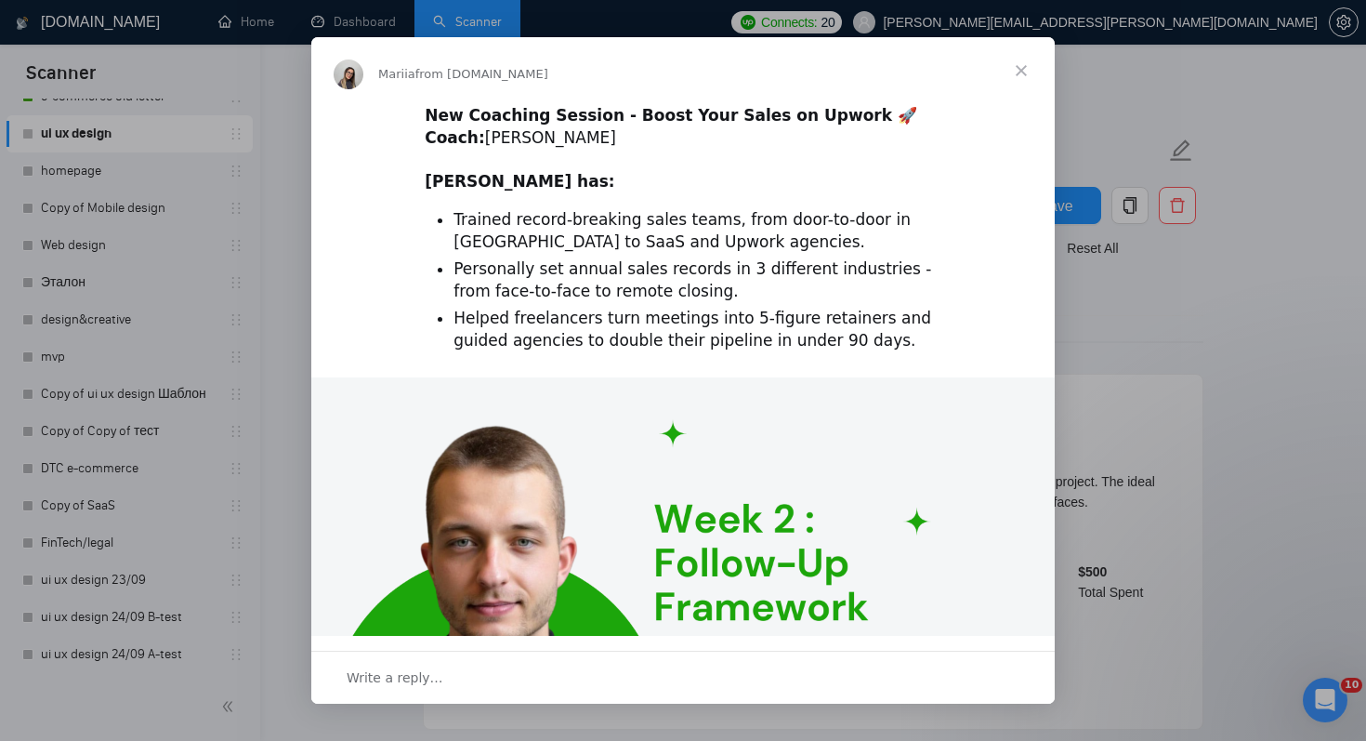
click at [1028, 73] on span "Close" at bounding box center [1021, 70] width 67 height 67
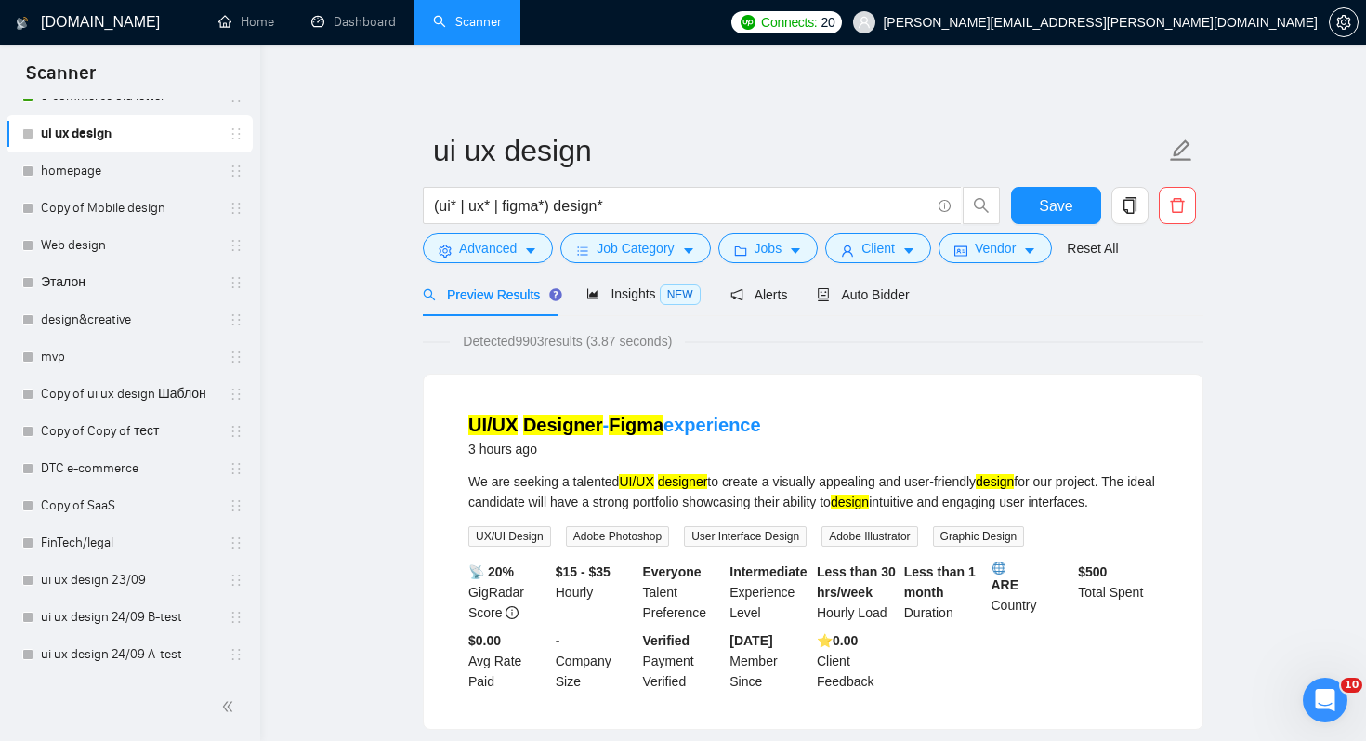
click at [901, 305] on div "Auto Bidder" at bounding box center [863, 294] width 92 height 44
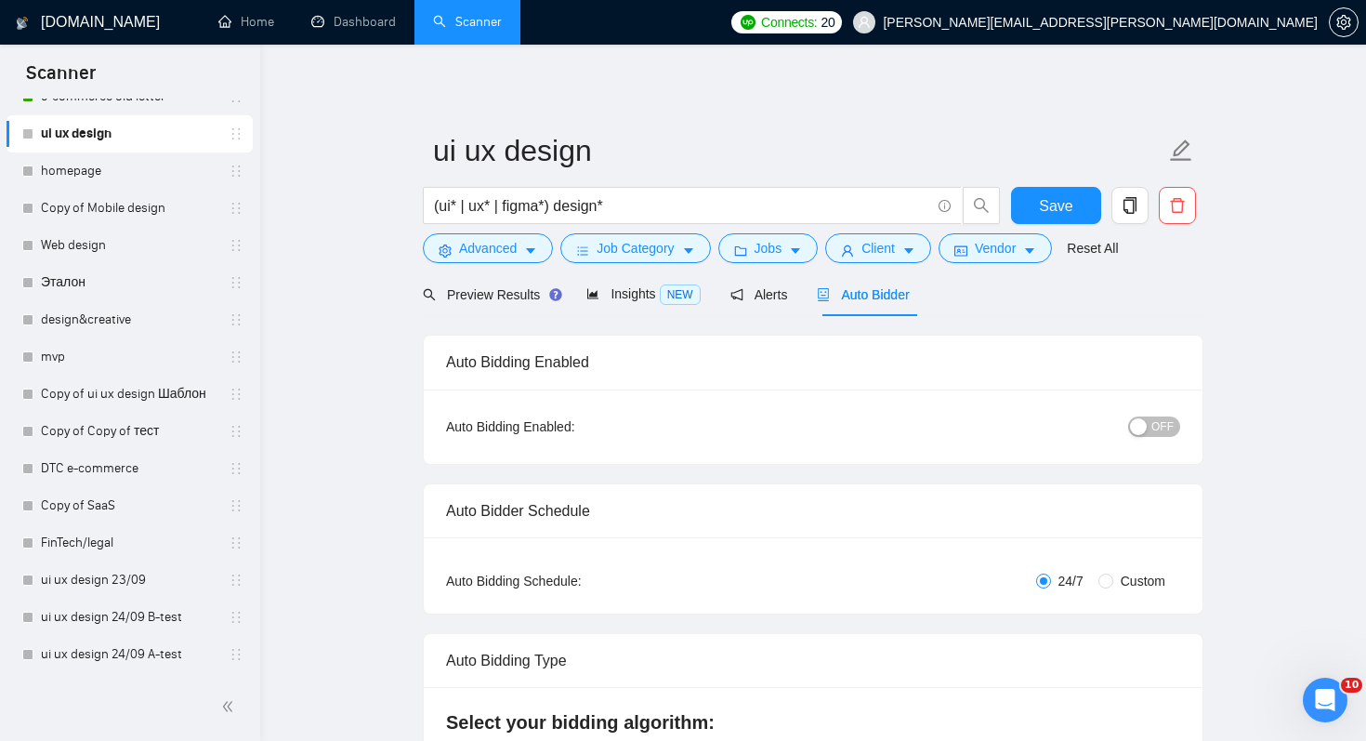
checkbox input "true"
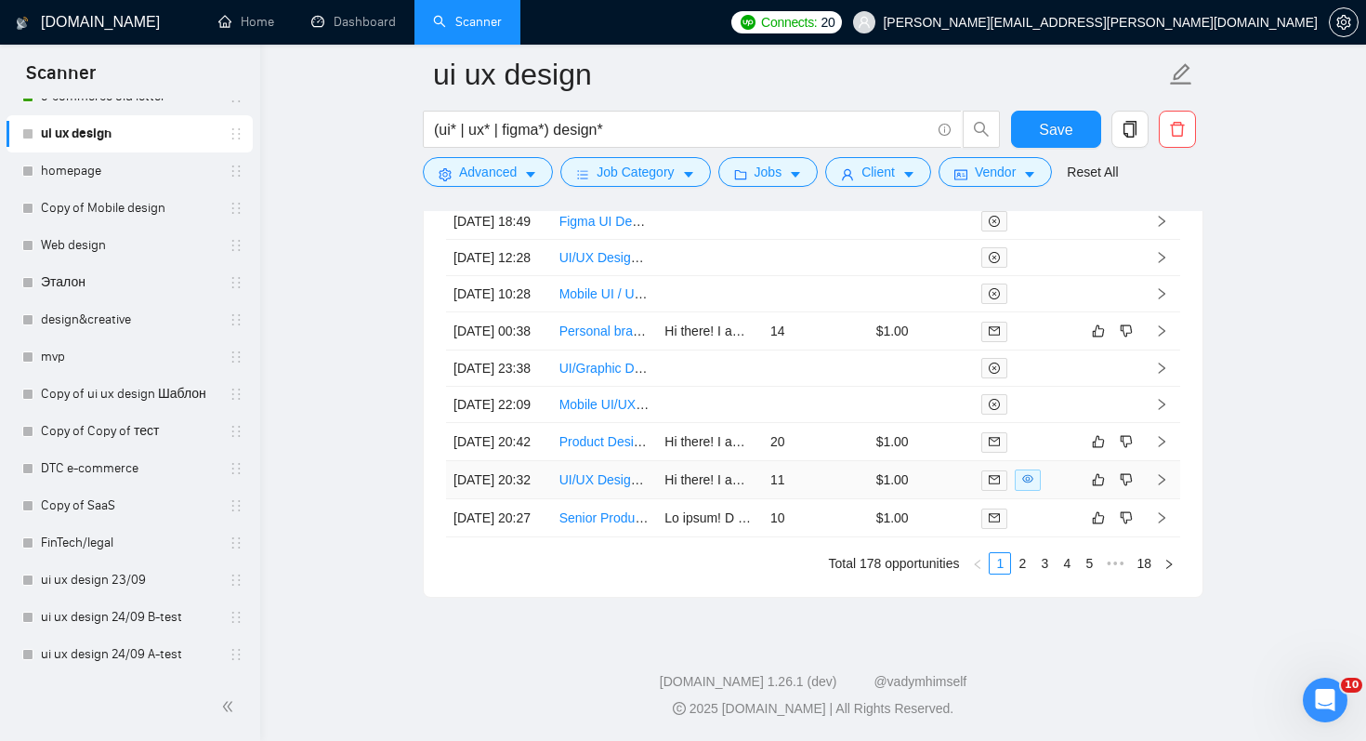
scroll to position [5277, 0]
click at [1023, 570] on link "2" at bounding box center [1022, 563] width 20 height 20
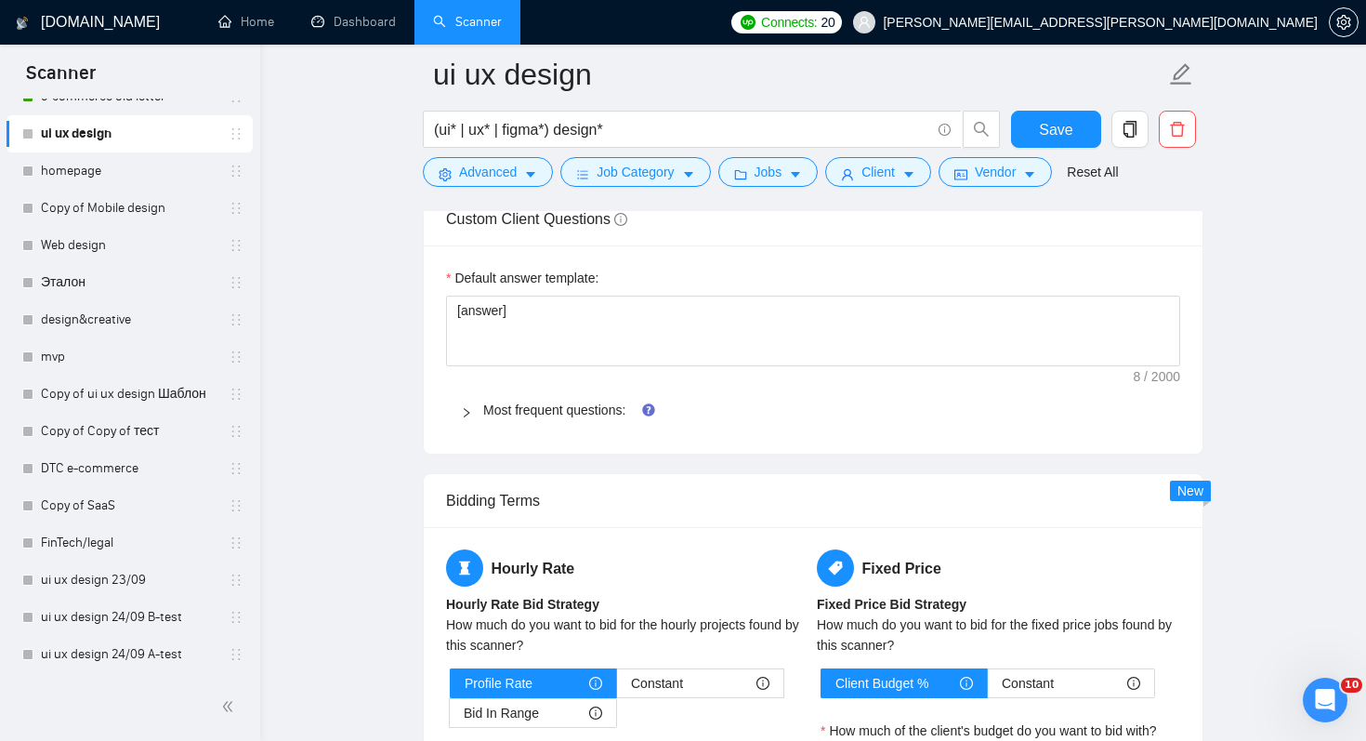
scroll to position [2685, 0]
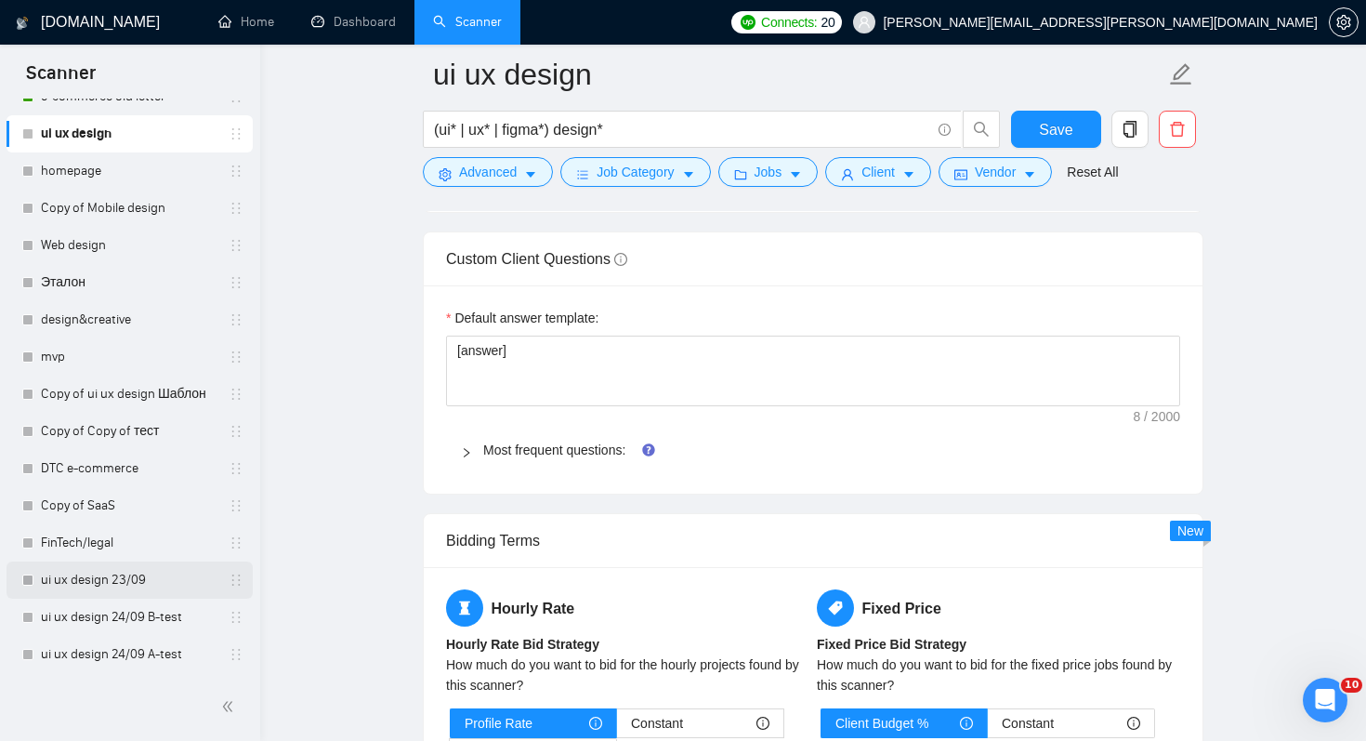
click at [139, 586] on link "ui ux design 23/09" at bounding box center [129, 579] width 177 height 37
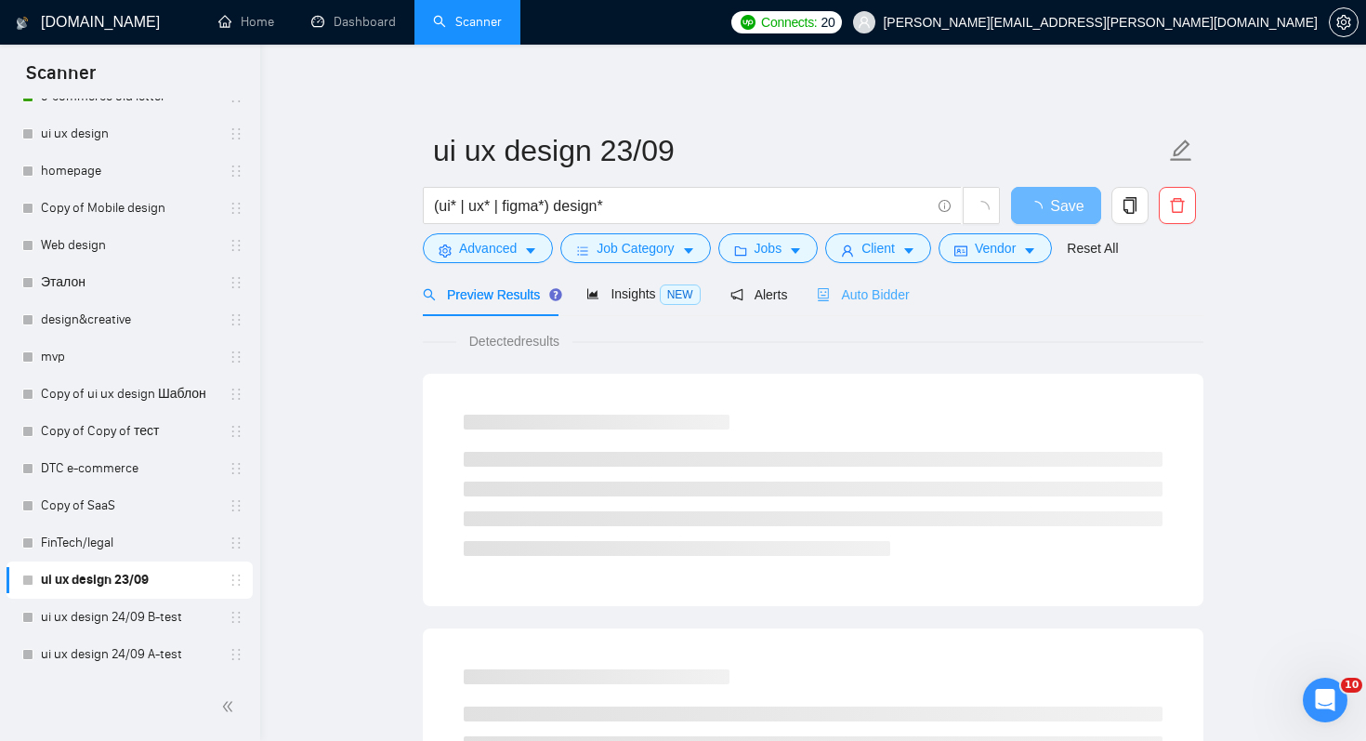
click at [855, 307] on div "Auto Bidder" at bounding box center [863, 294] width 92 height 44
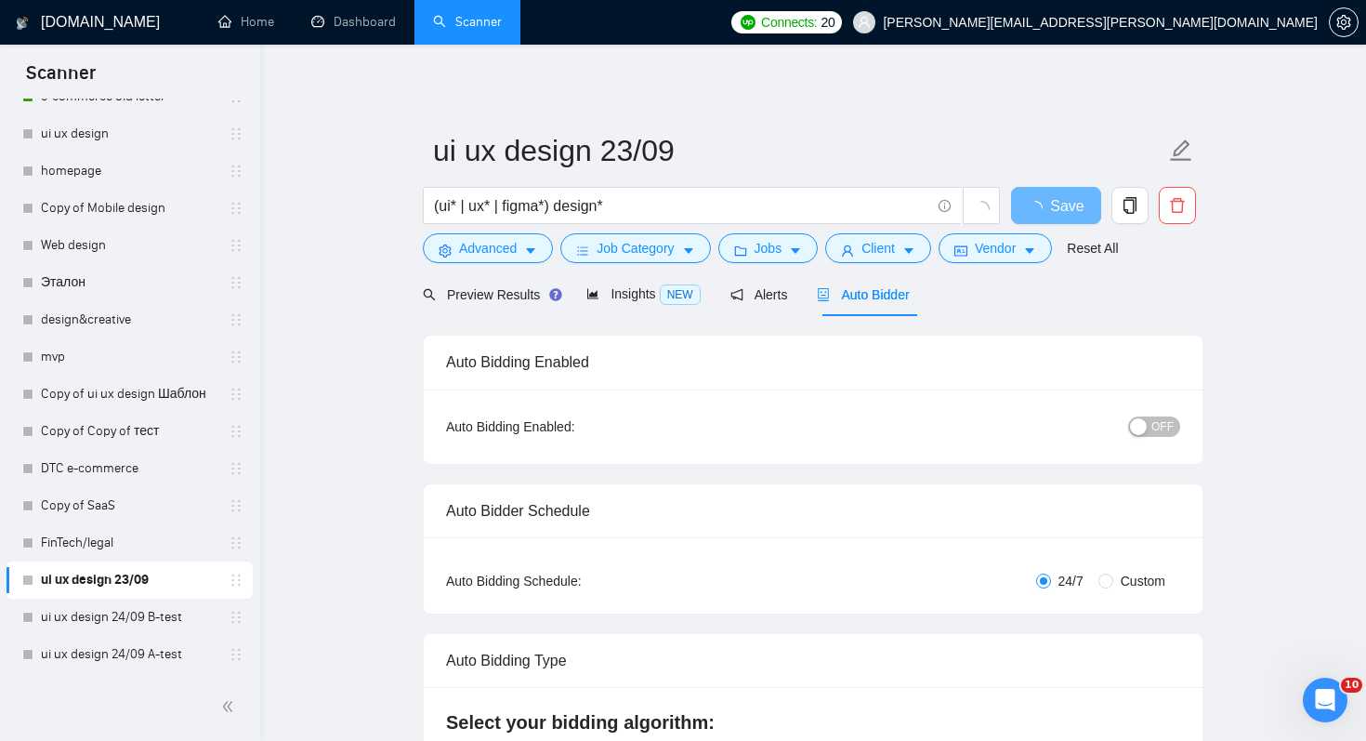
radio input "false"
radio input "true"
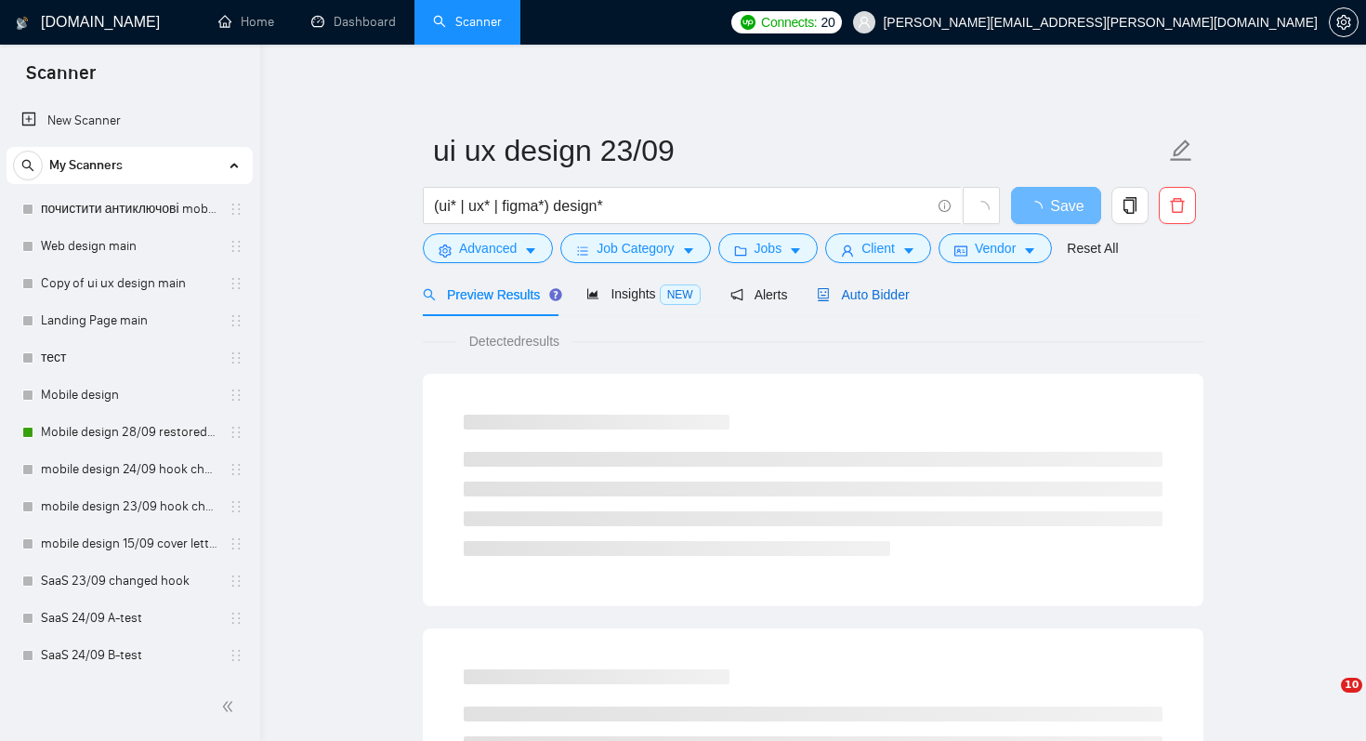
click at [887, 291] on span "Auto Bidder" at bounding box center [863, 294] width 92 height 15
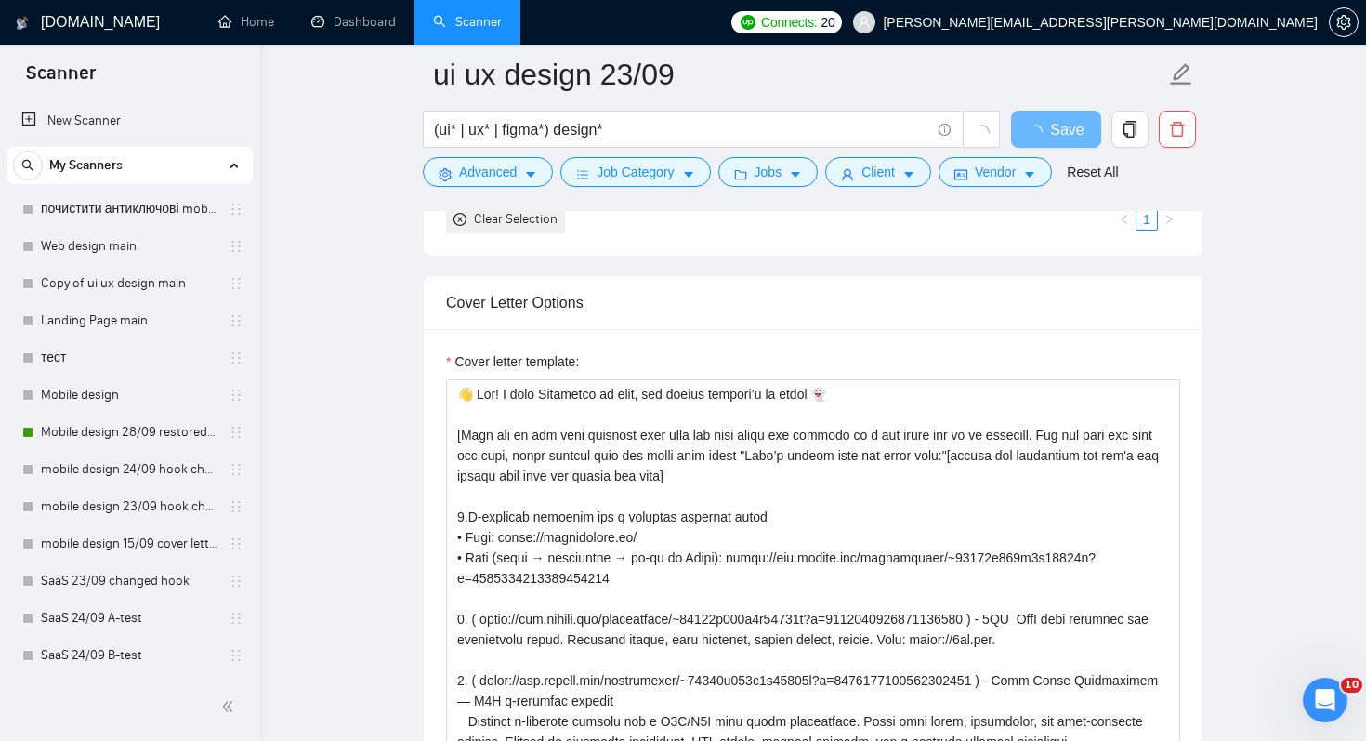
scroll to position [2237, 0]
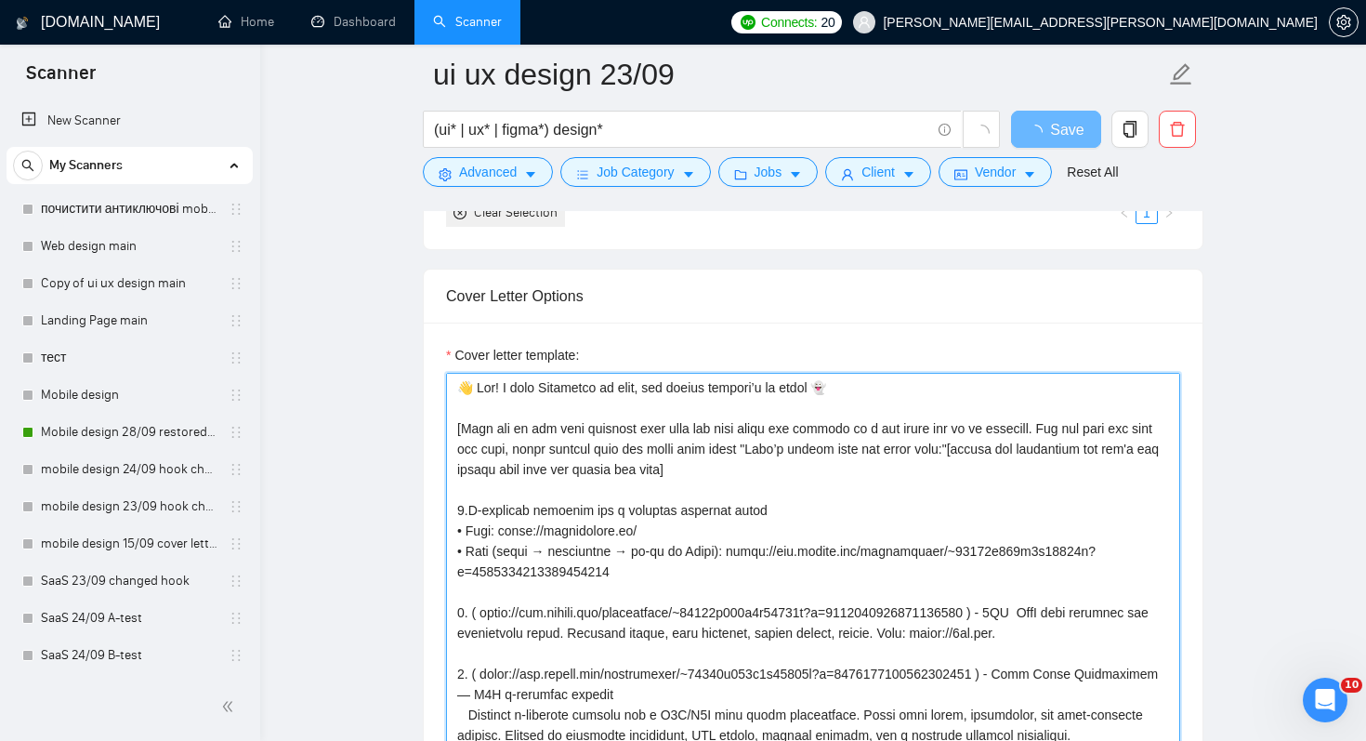
click at [805, 389] on textarea "Cover letter template:" at bounding box center [813, 582] width 734 height 418
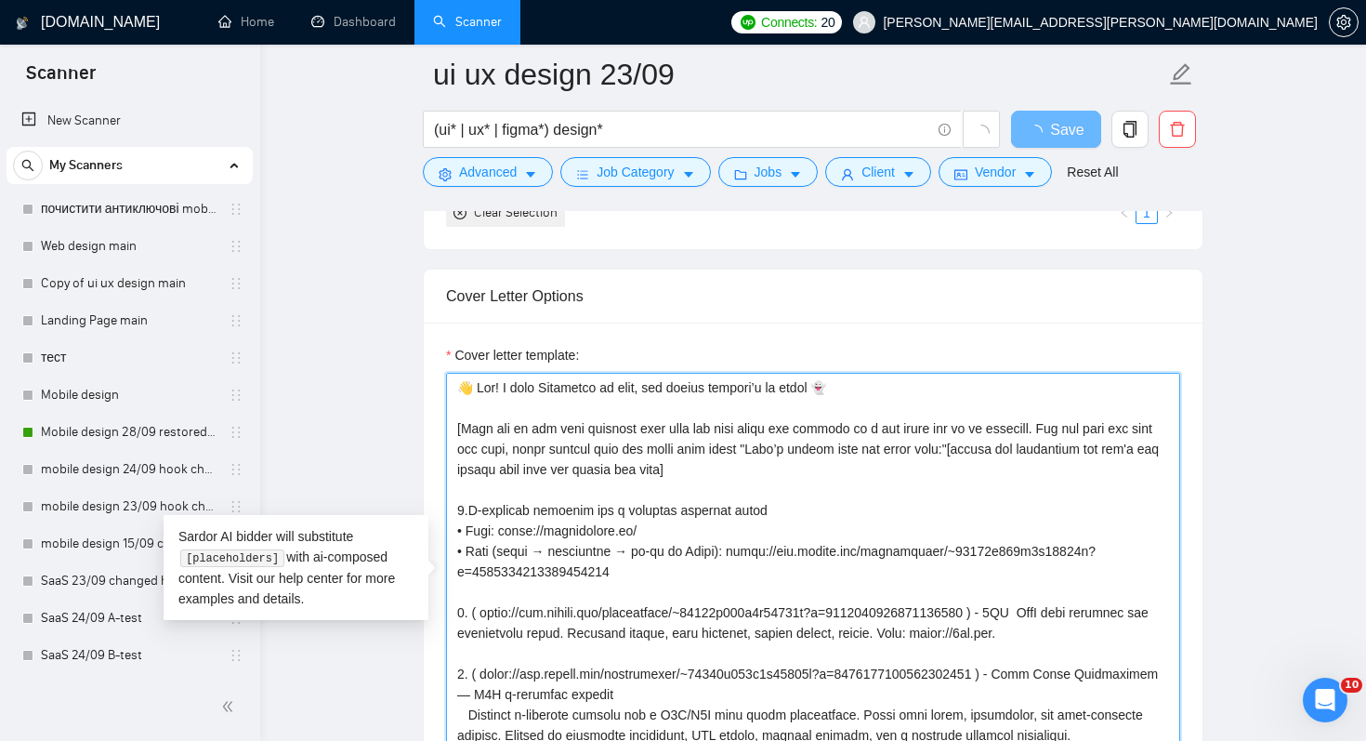
click at [805, 389] on textarea "Cover letter template:" at bounding box center [813, 582] width 734 height 418
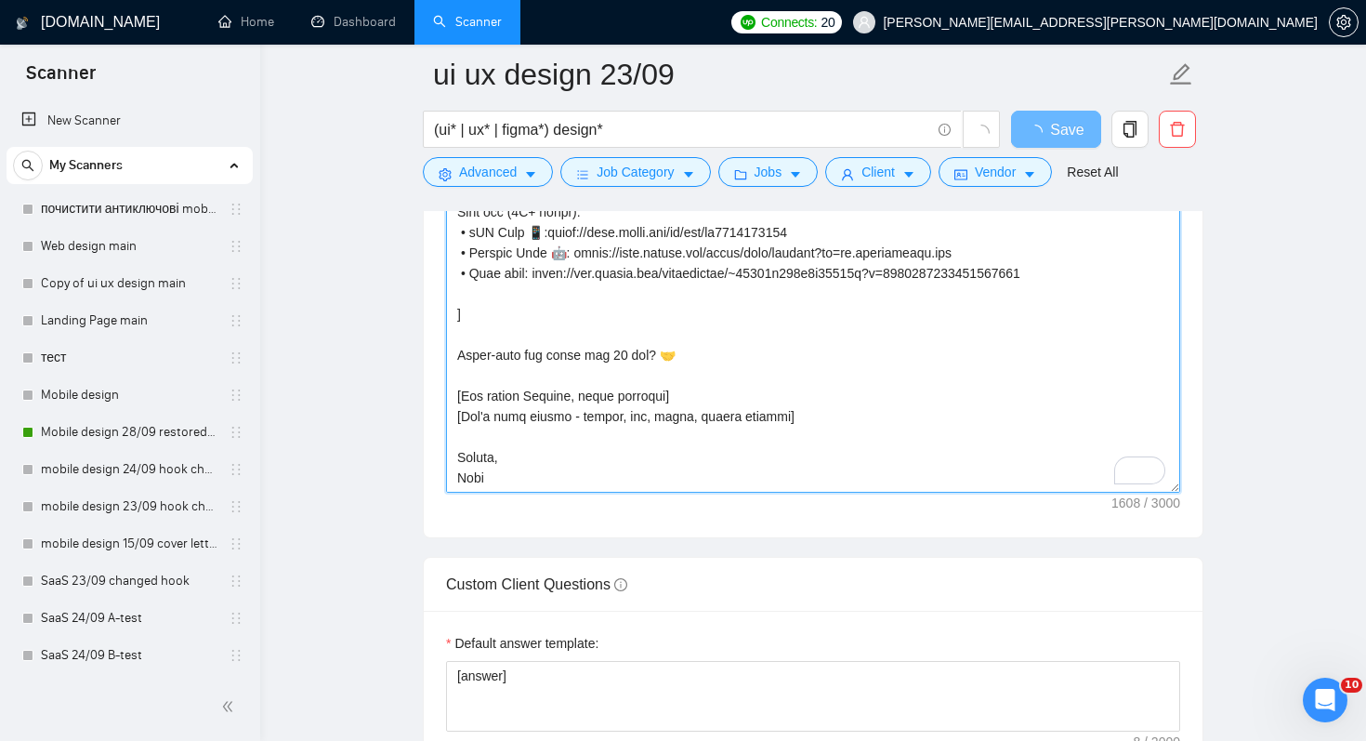
scroll to position [2533, 0]
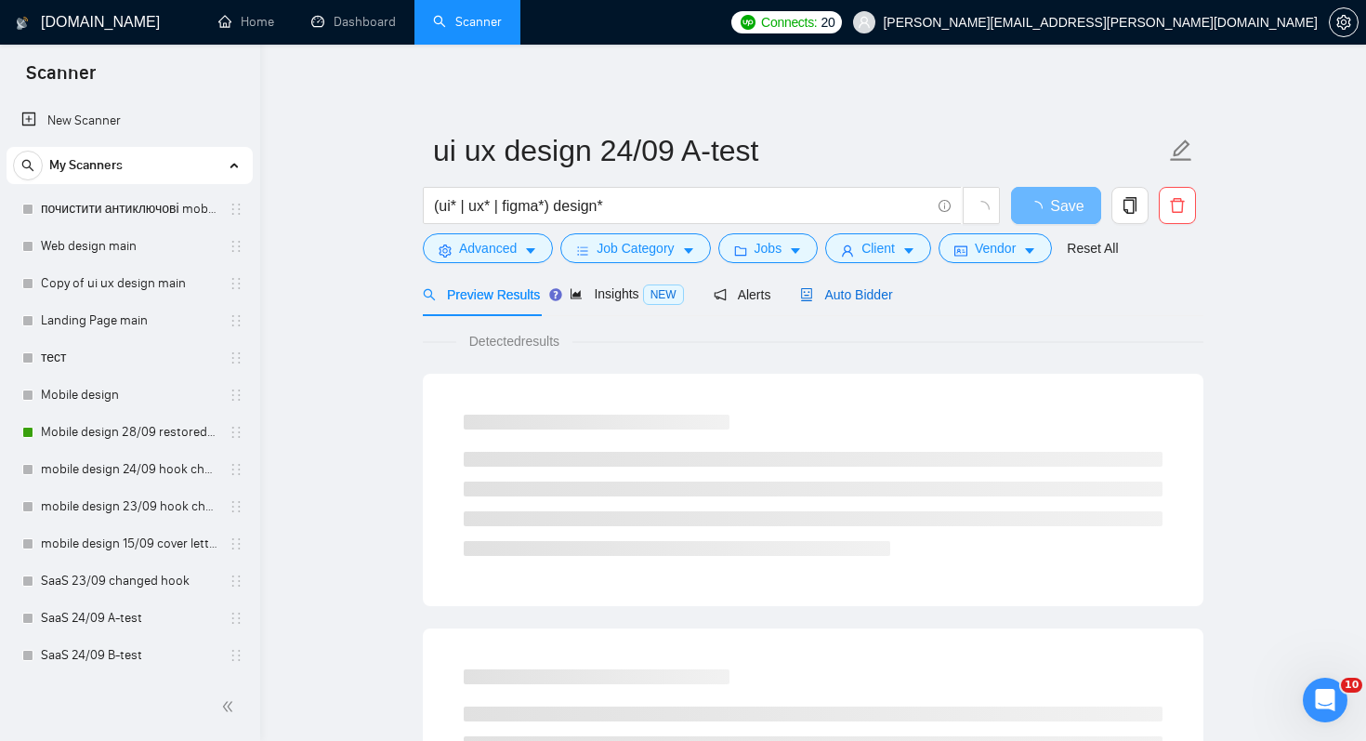
click at [890, 302] on div "Auto Bidder" at bounding box center [846, 294] width 92 height 20
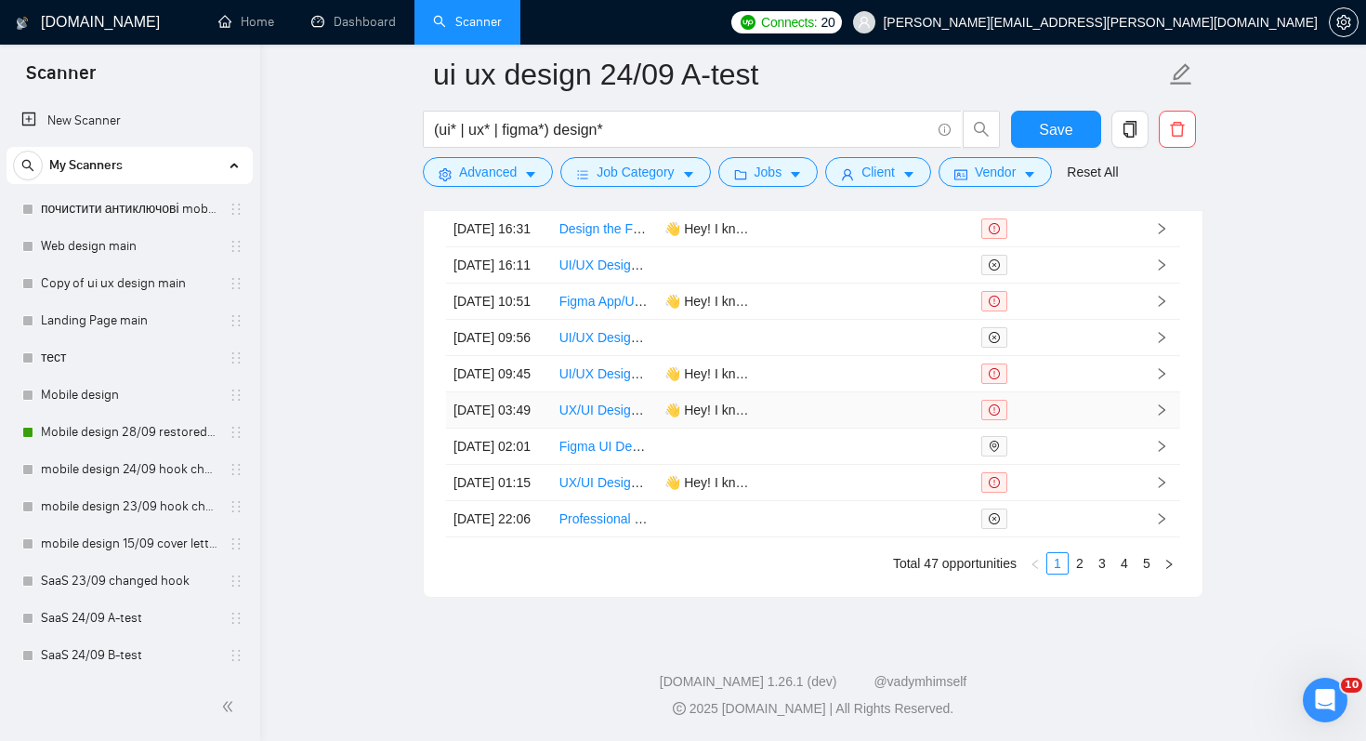
scroll to position [5139, 0]
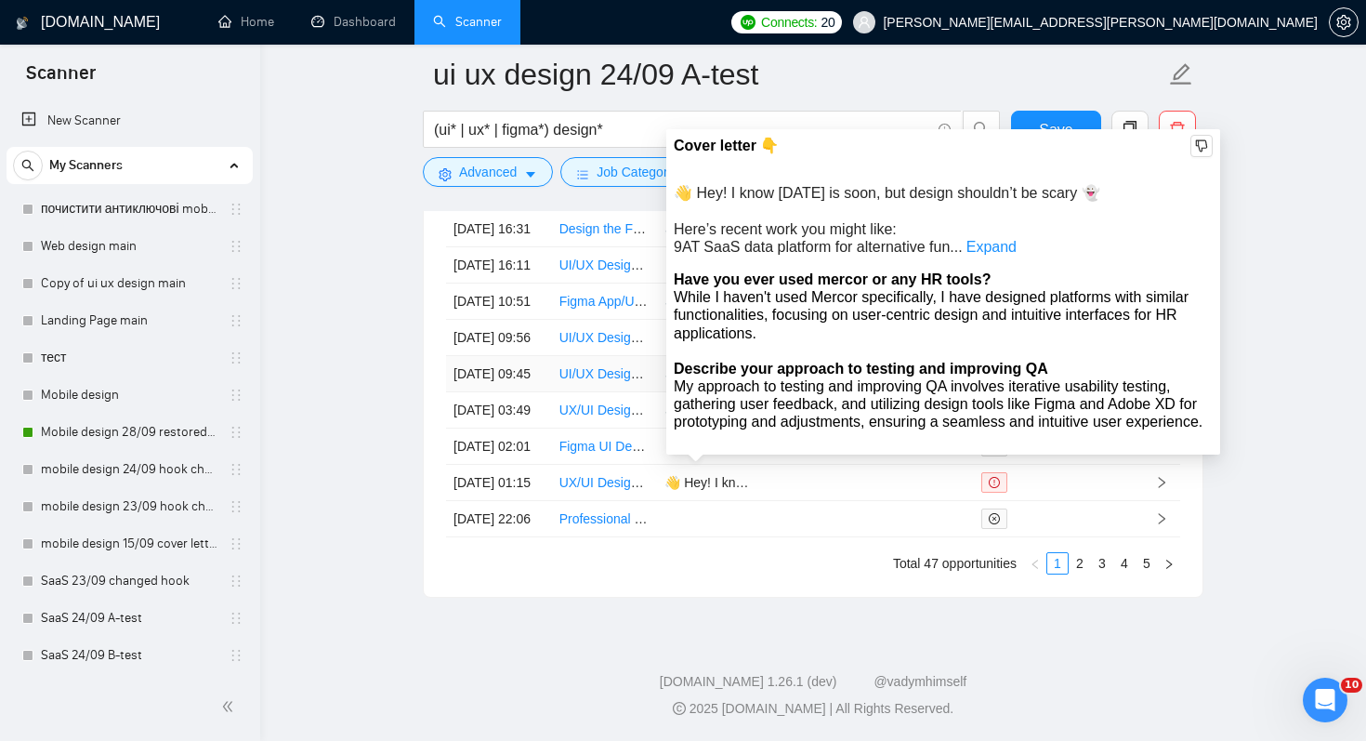
click at [706, 392] on td "👋 Hey! I know [DATE] is soon, but design shouldn’t be scary 👻 Here’s recent wor…" at bounding box center [710, 374] width 106 height 36
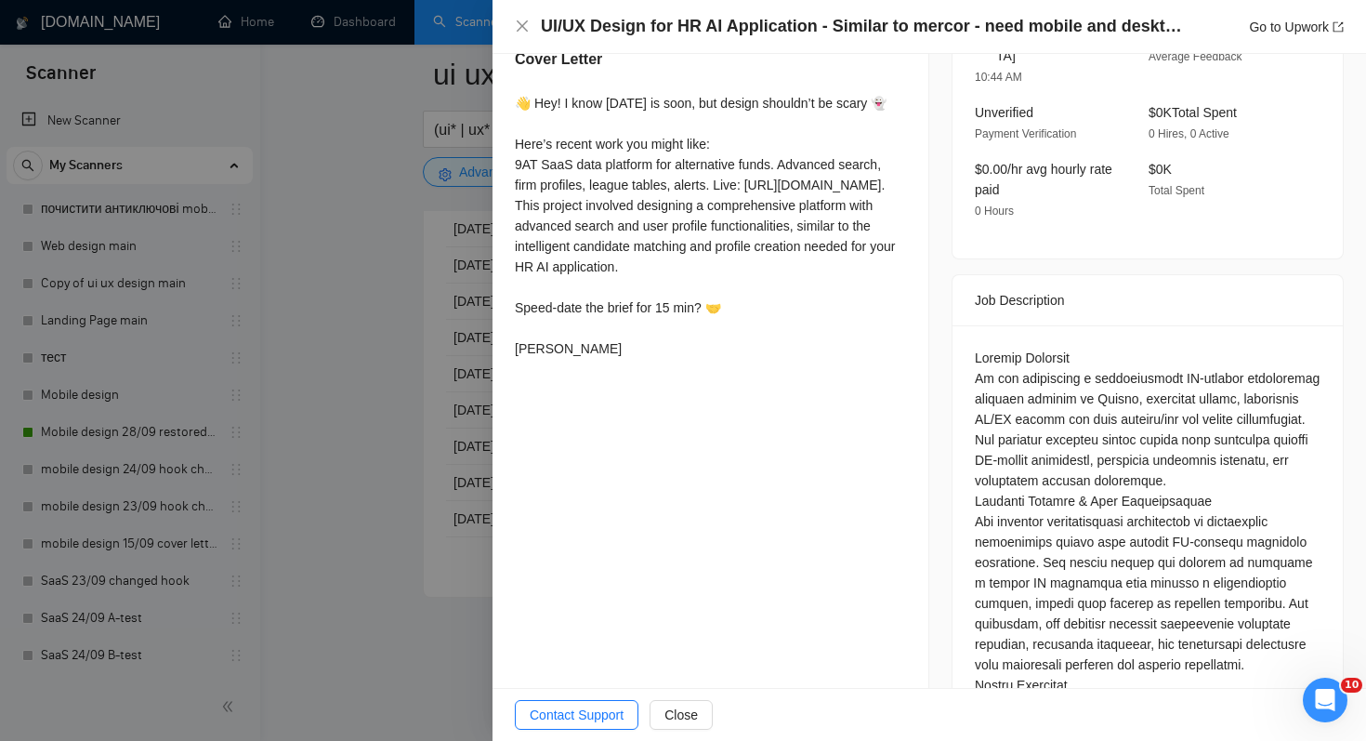
scroll to position [695, 0]
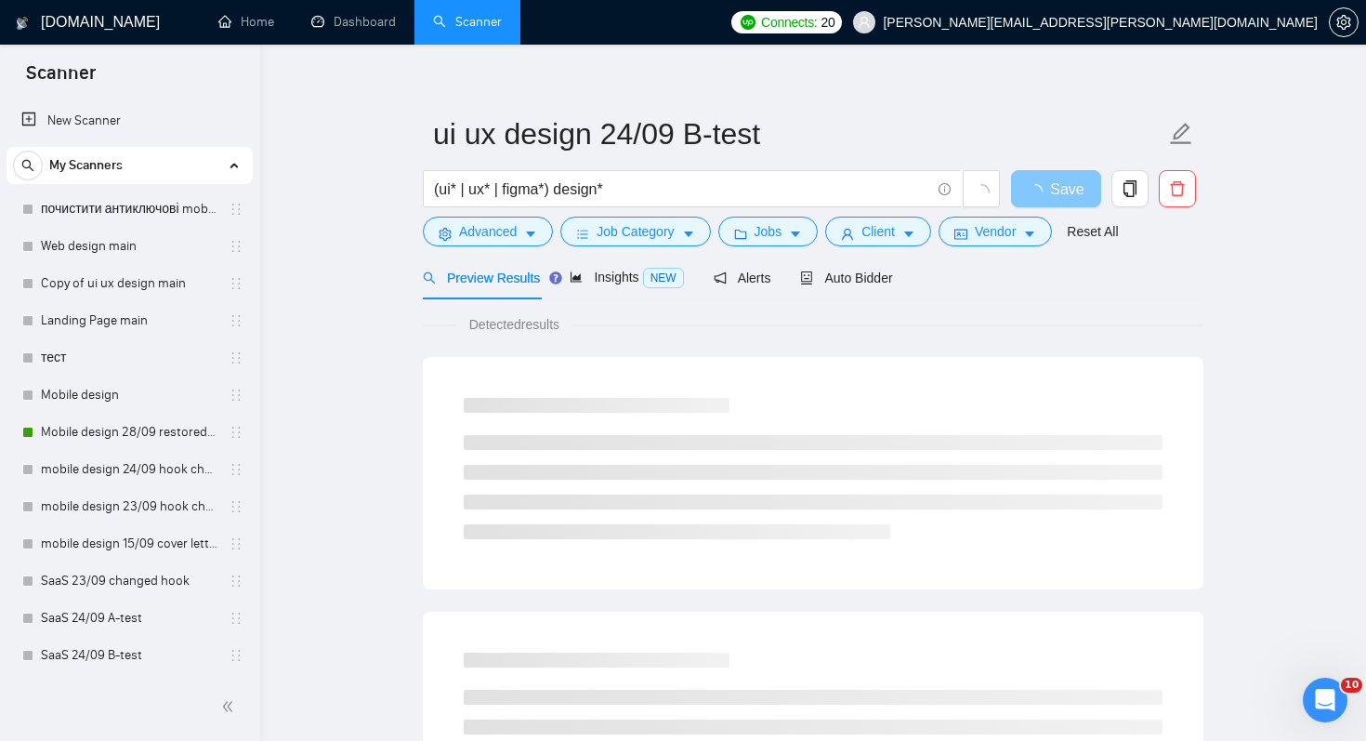
scroll to position [20, 0]
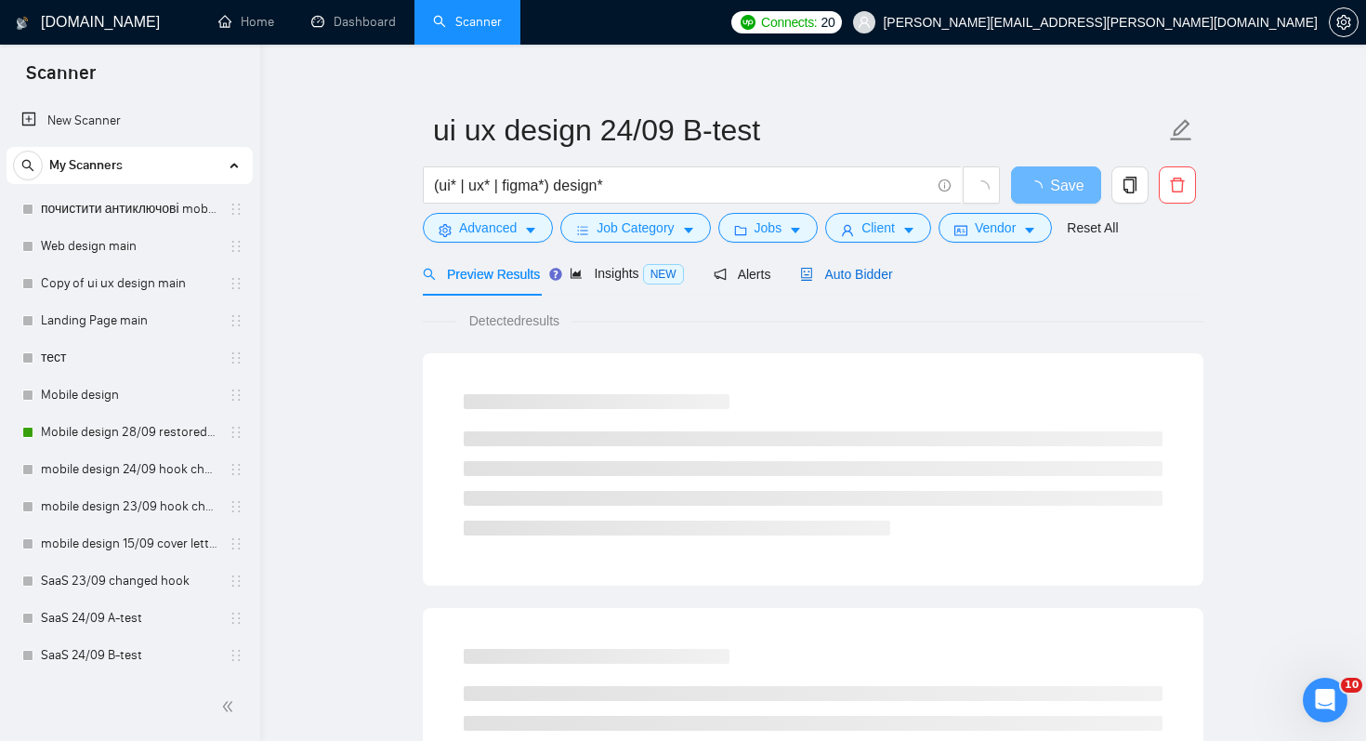
click at [885, 270] on span "Auto Bidder" at bounding box center [846, 274] width 92 height 15
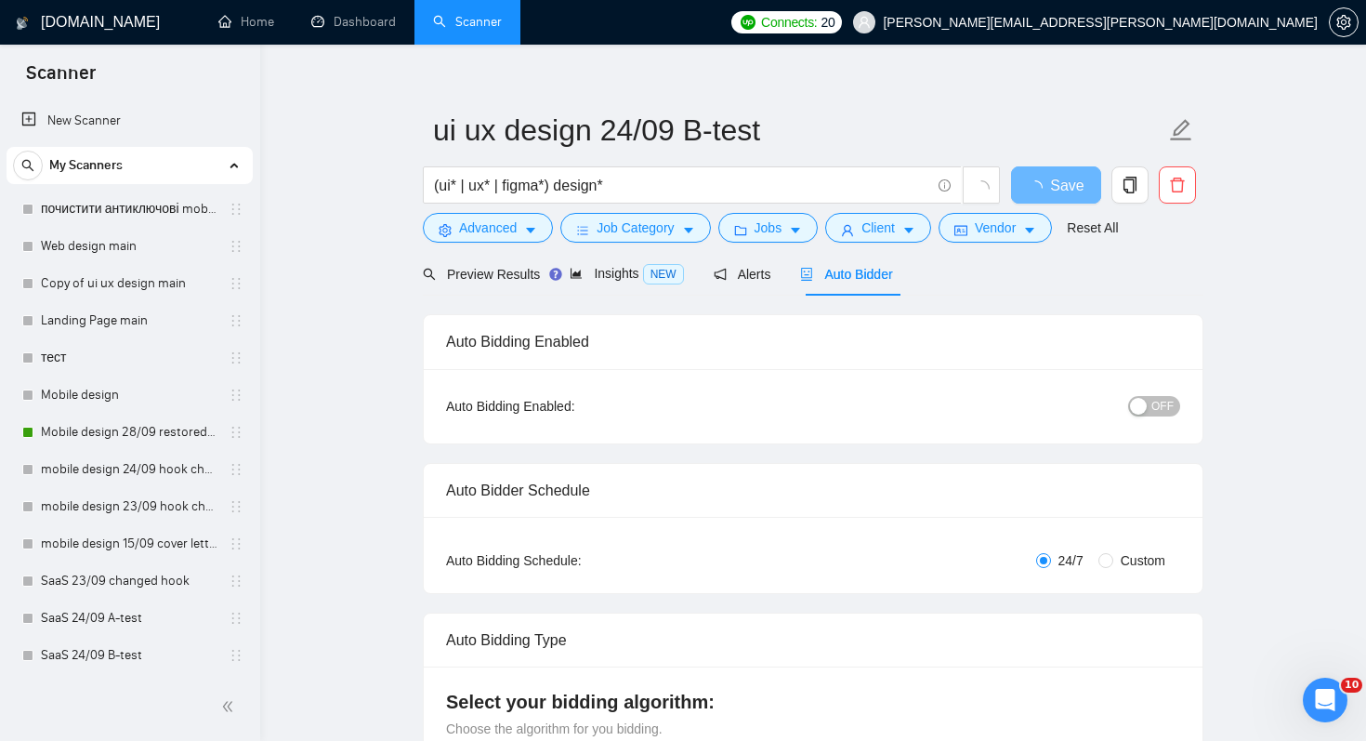
radio input "false"
radio input "true"
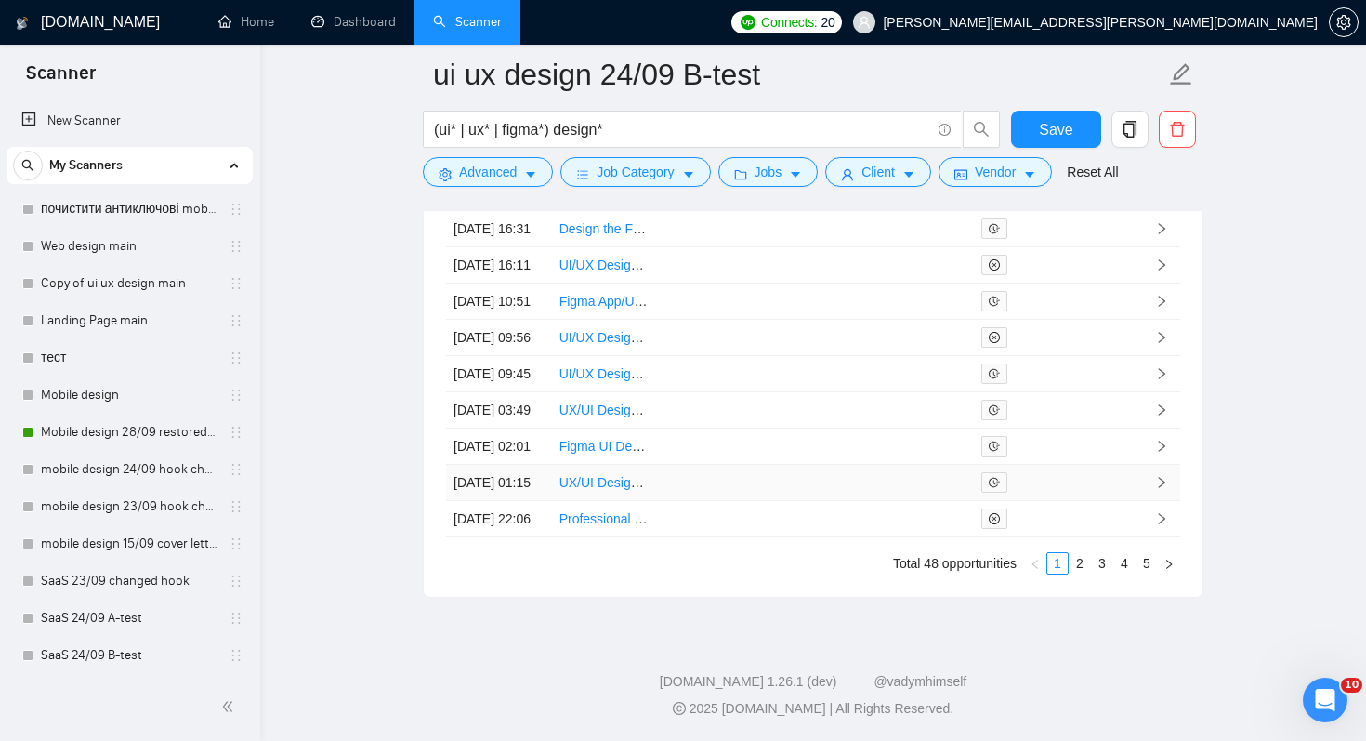
scroll to position [5266, 0]
click at [1073, 557] on link "2" at bounding box center [1080, 563] width 20 height 20
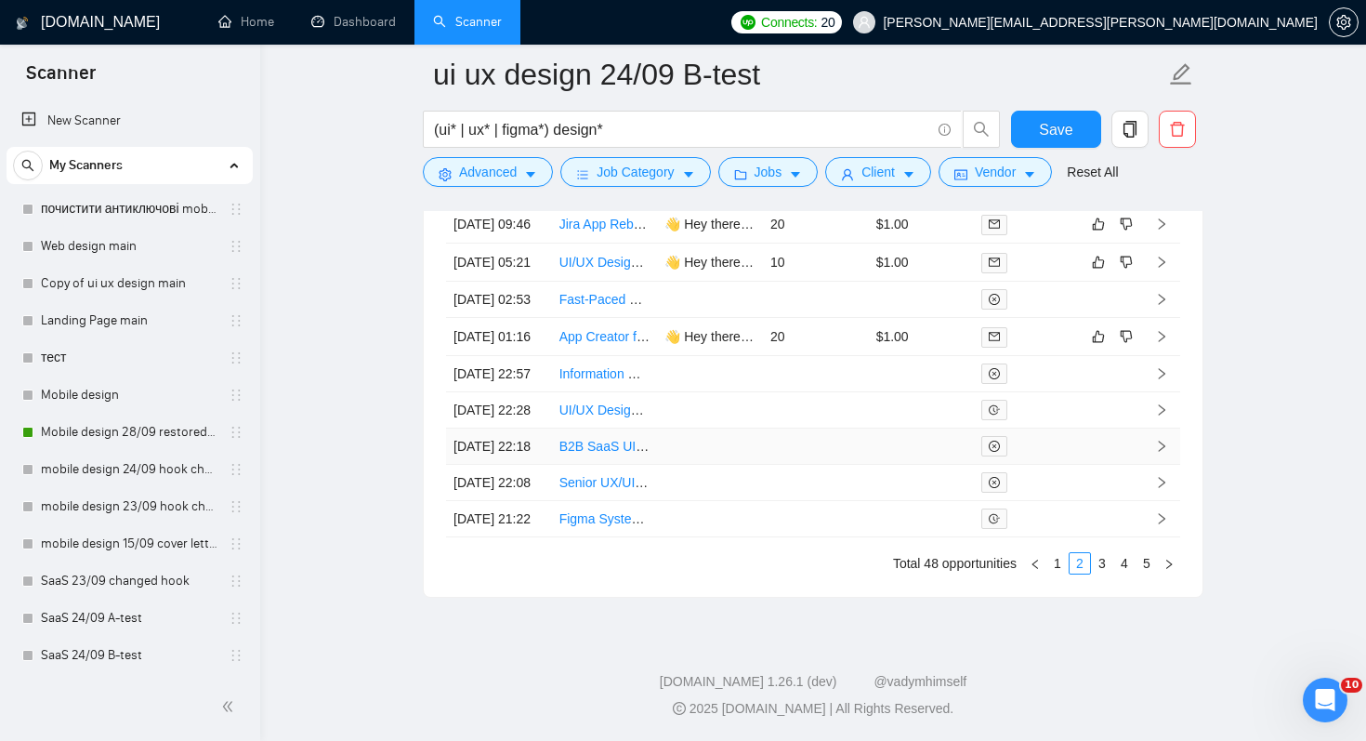
scroll to position [5084, 0]
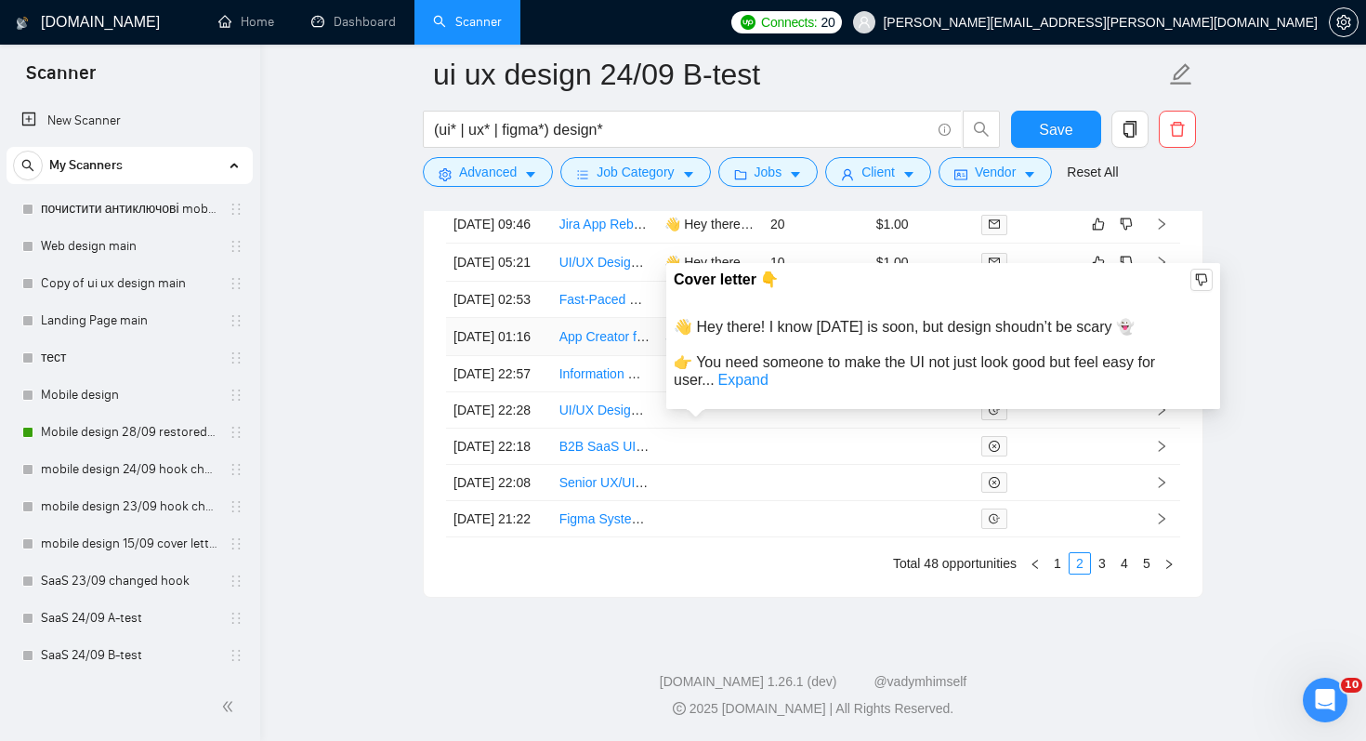
click at [745, 376] on div "Cover letter 👇 👋 Hey there! I know [DATE] is soon, but design shoudn’t be scary…" at bounding box center [943, 336] width 554 height 147
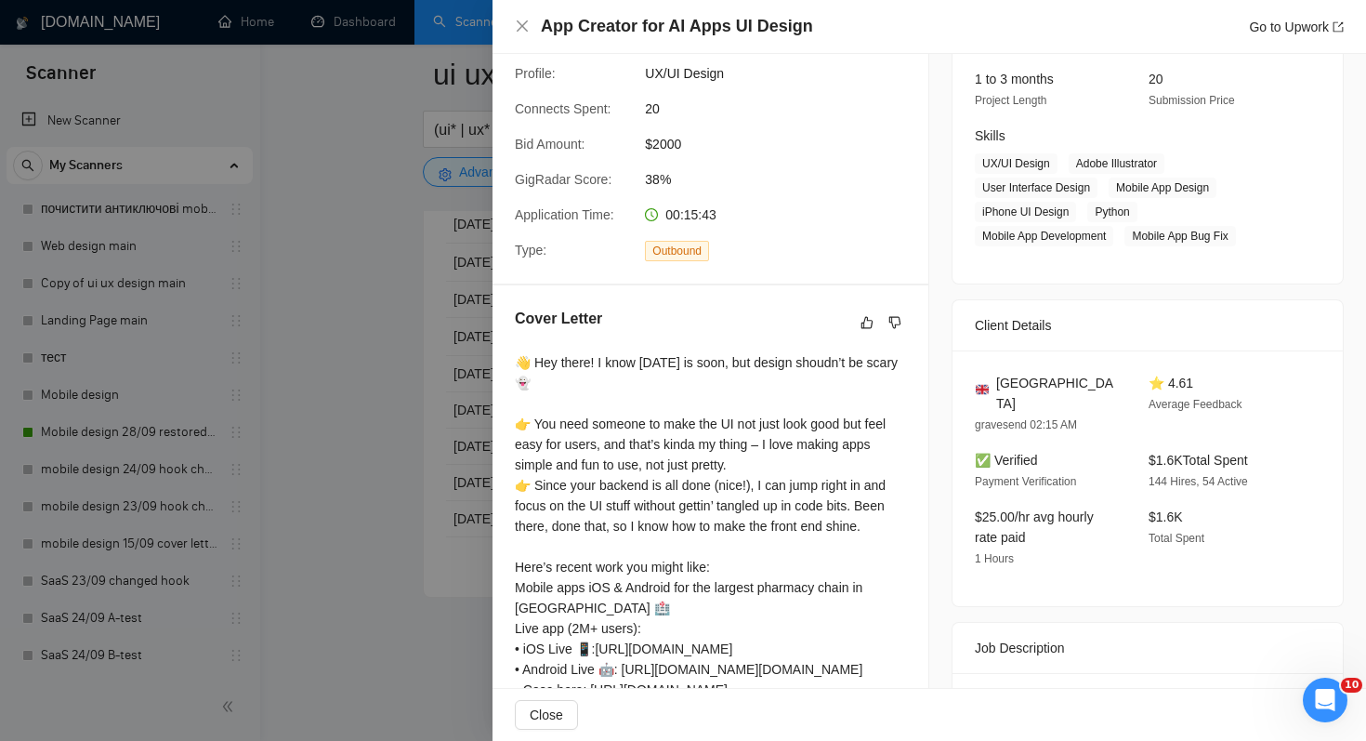
scroll to position [378, 0]
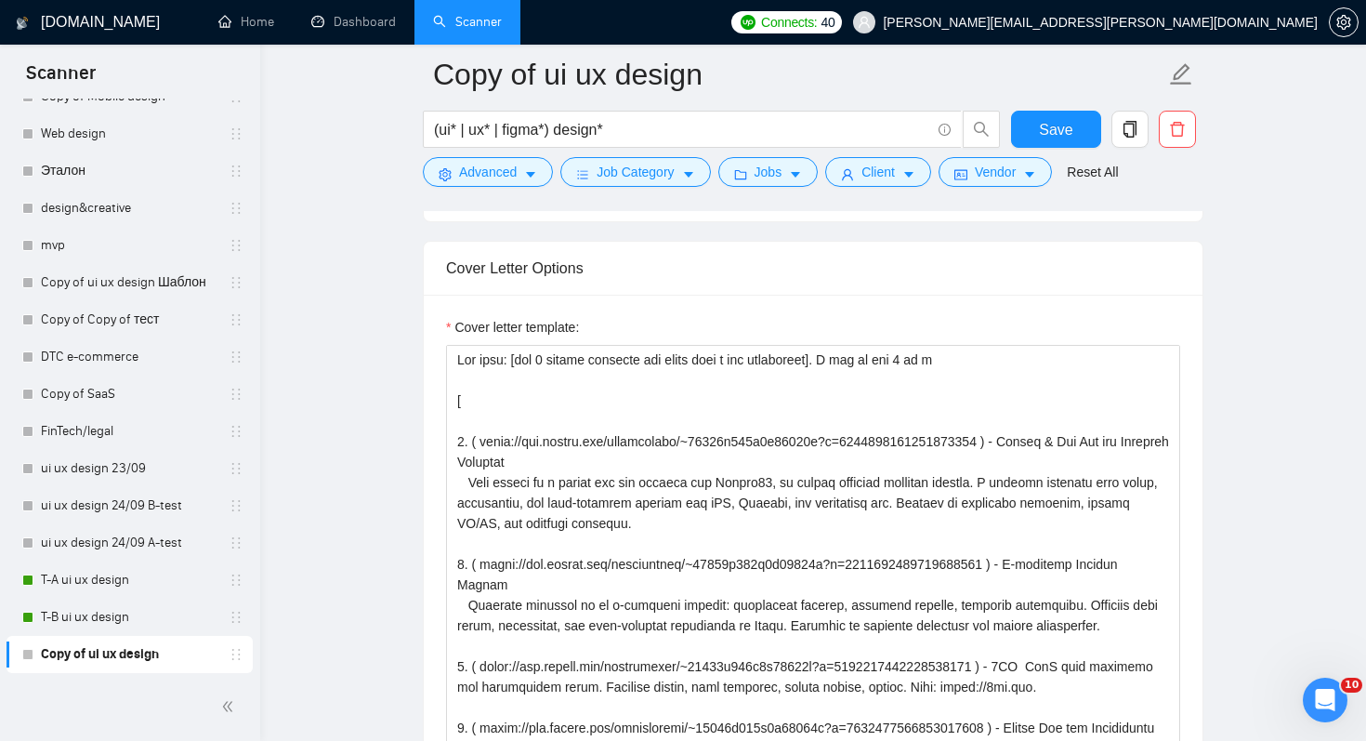
scroll to position [3, 0]
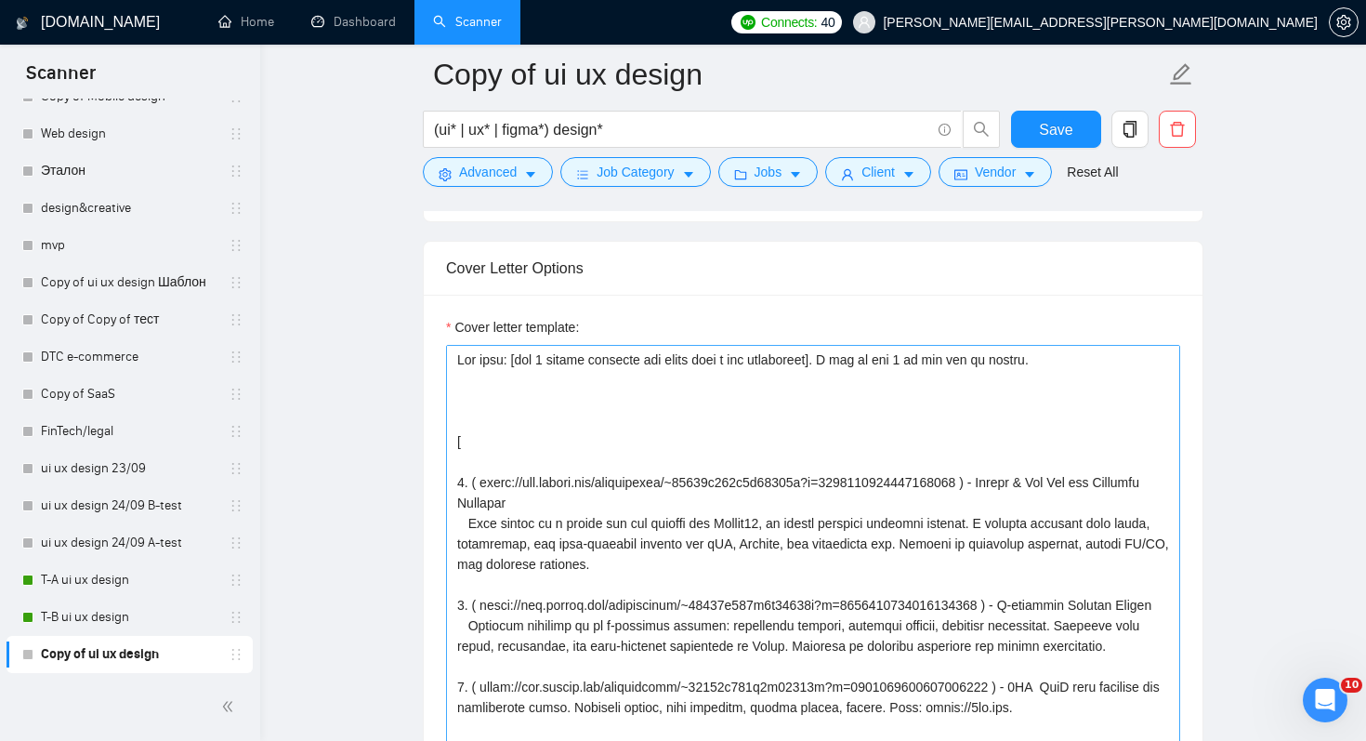
click at [618, 364] on textarea "Cover letter template:" at bounding box center [813, 554] width 734 height 418
click at [837, 360] on textarea "Cover letter template:" at bounding box center [813, 554] width 734 height 418
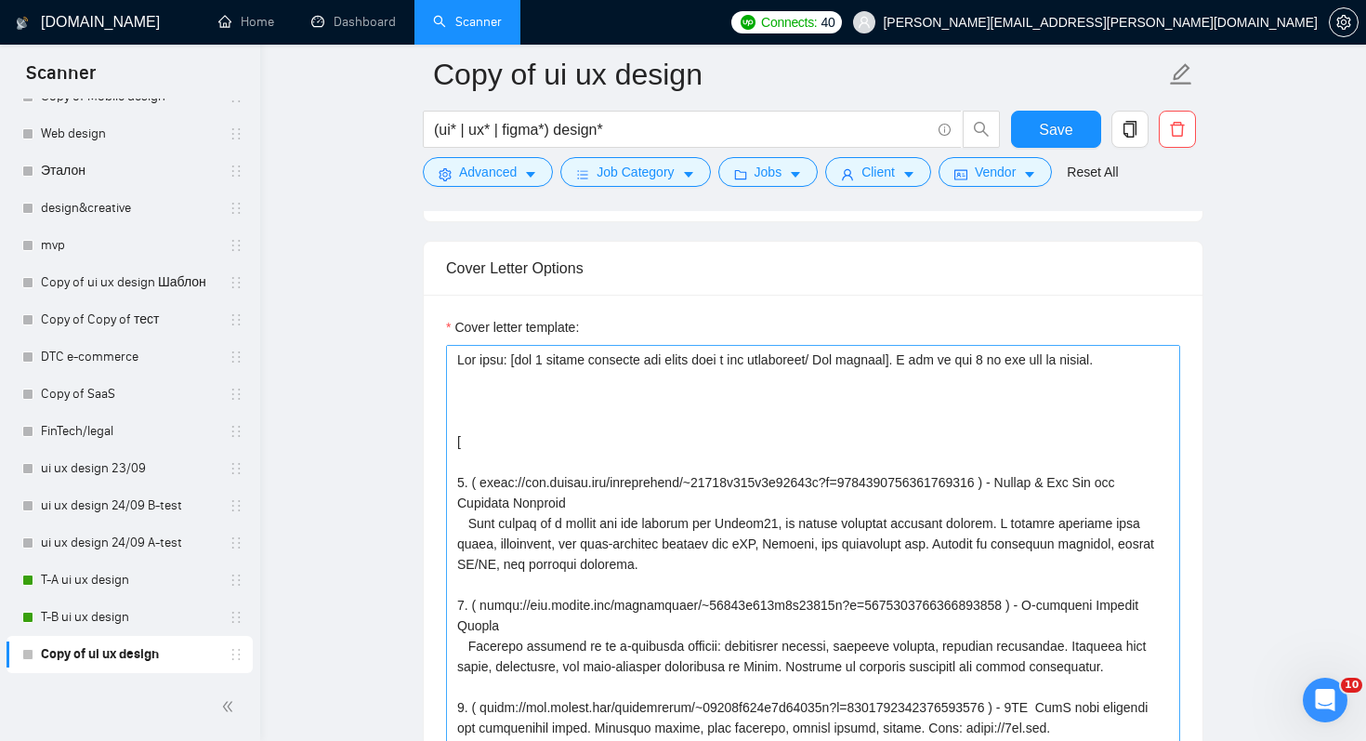
click at [868, 417] on textarea "Cover letter template:" at bounding box center [813, 554] width 734 height 418
click at [1034, 356] on textarea "Cover letter template:" at bounding box center [813, 554] width 734 height 418
click at [1060, 397] on textarea "Cover letter template:" at bounding box center [813, 554] width 734 height 418
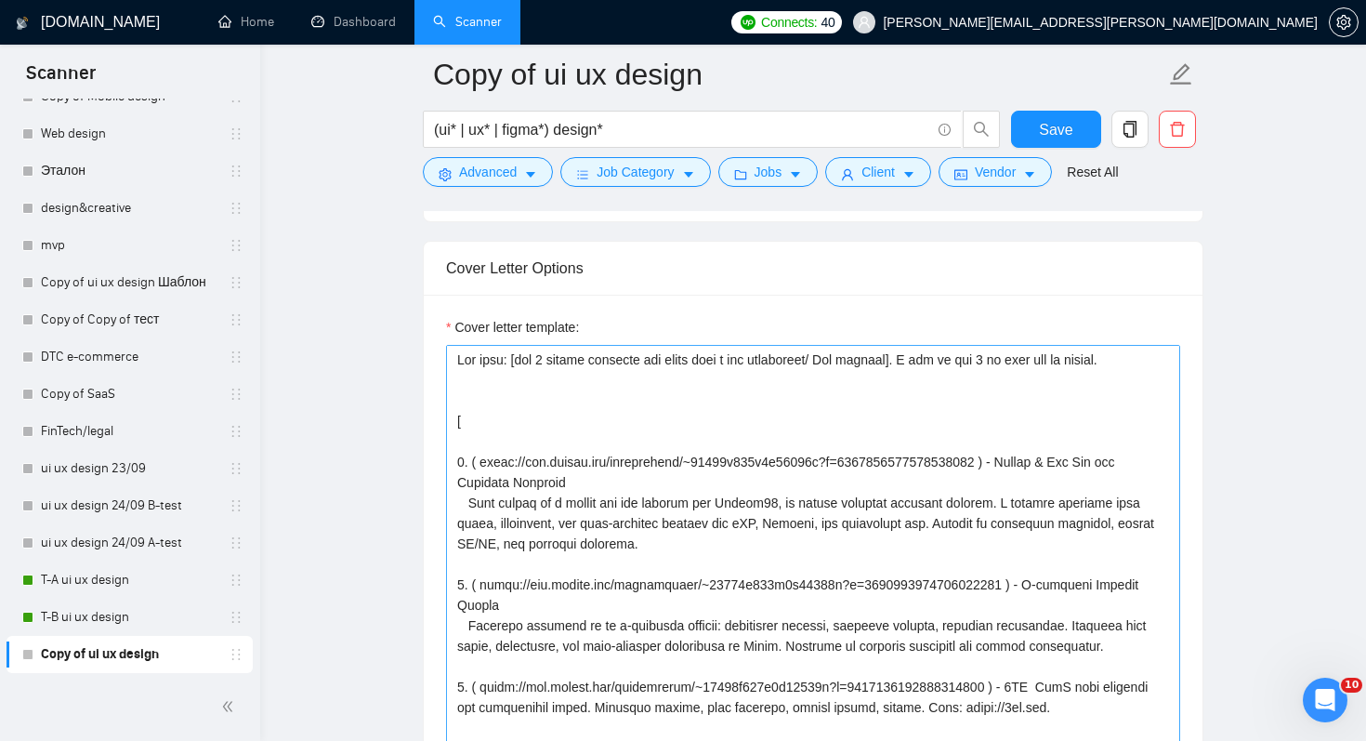
click at [475, 402] on textarea "Cover letter template:" at bounding box center [813, 554] width 734 height 418
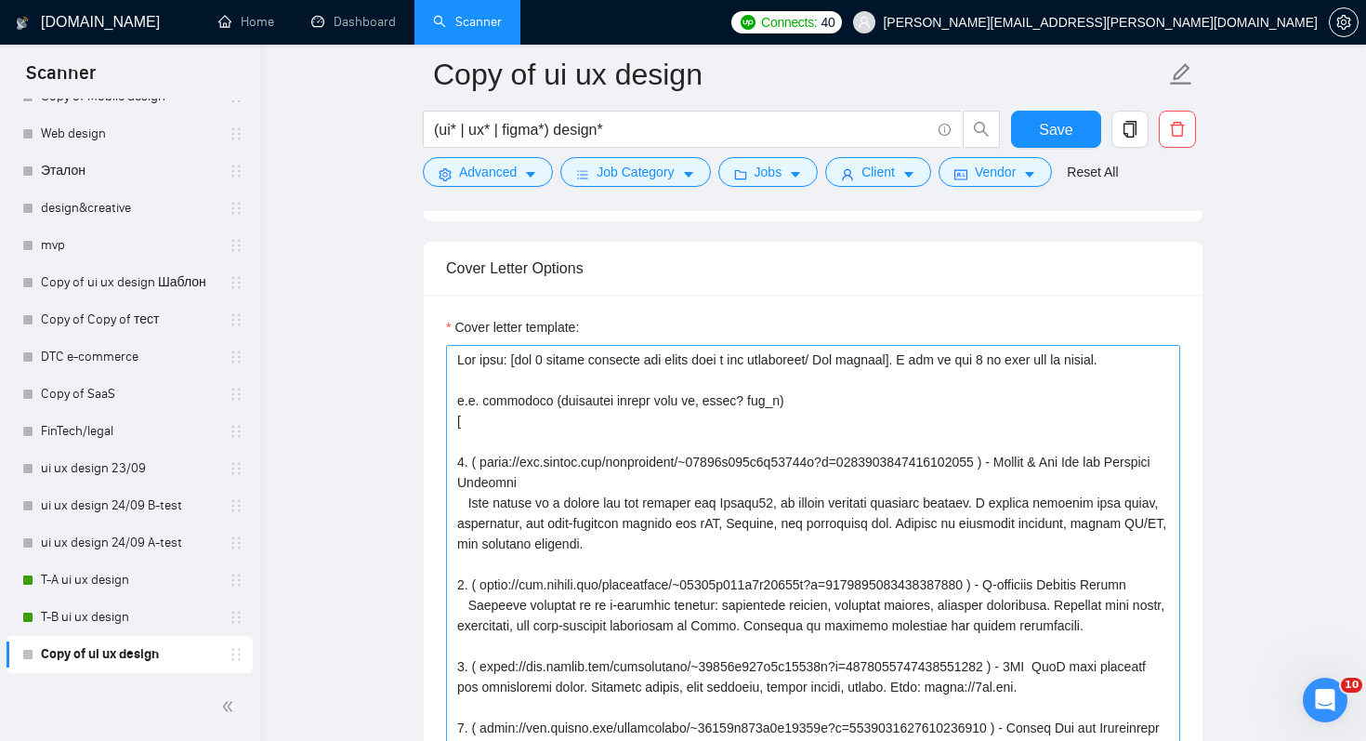
click at [569, 508] on textarea "Cover letter template:" at bounding box center [813, 554] width 734 height 418
click at [484, 460] on textarea "Cover letter template:" at bounding box center [813, 554] width 734 height 418
drag, startPoint x: 484, startPoint y: 460, endPoint x: 454, endPoint y: 430, distance: 42.1
click at [454, 430] on textarea "Cover letter template:" at bounding box center [813, 554] width 734 height 418
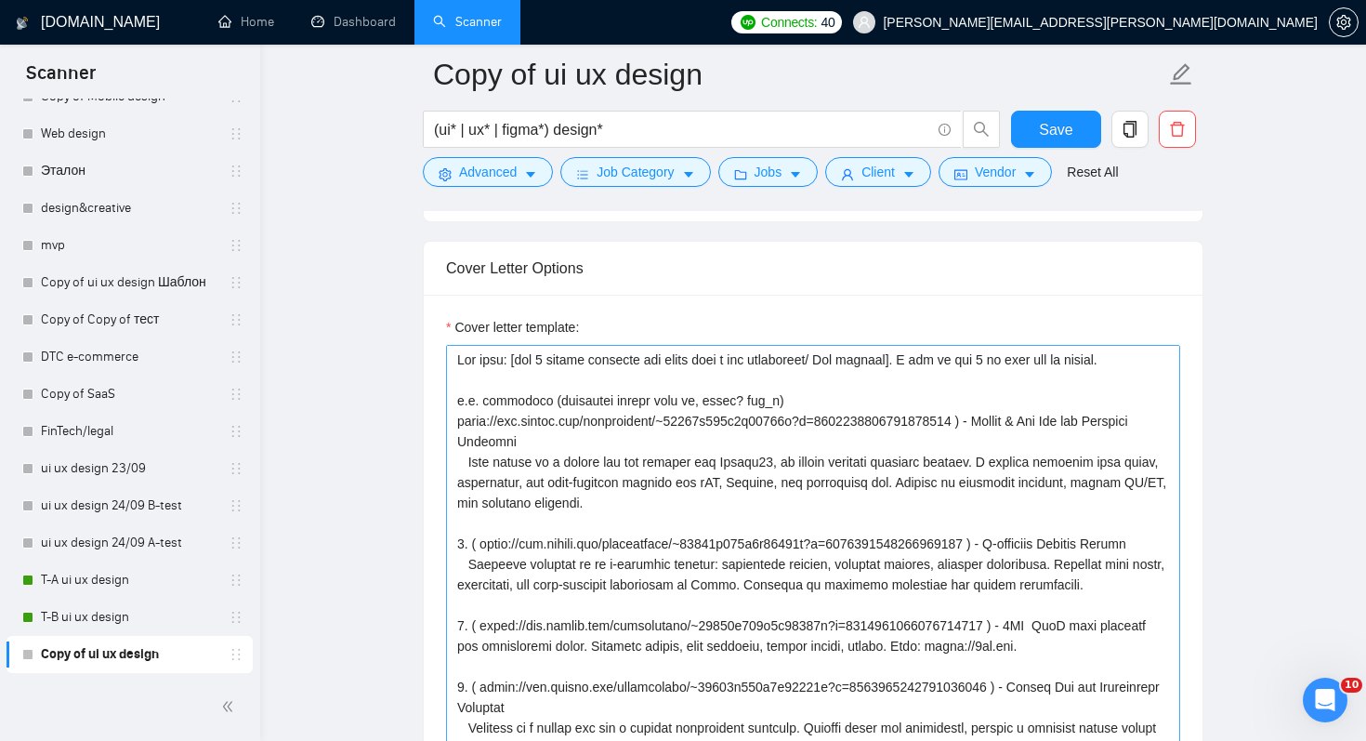
click at [999, 421] on textarea "Cover letter template:" at bounding box center [813, 554] width 734 height 418
drag, startPoint x: 610, startPoint y: 443, endPoint x: 482, endPoint y: 537, distance: 158.2
click at [482, 537] on textarea "Cover letter template:" at bounding box center [813, 554] width 734 height 418
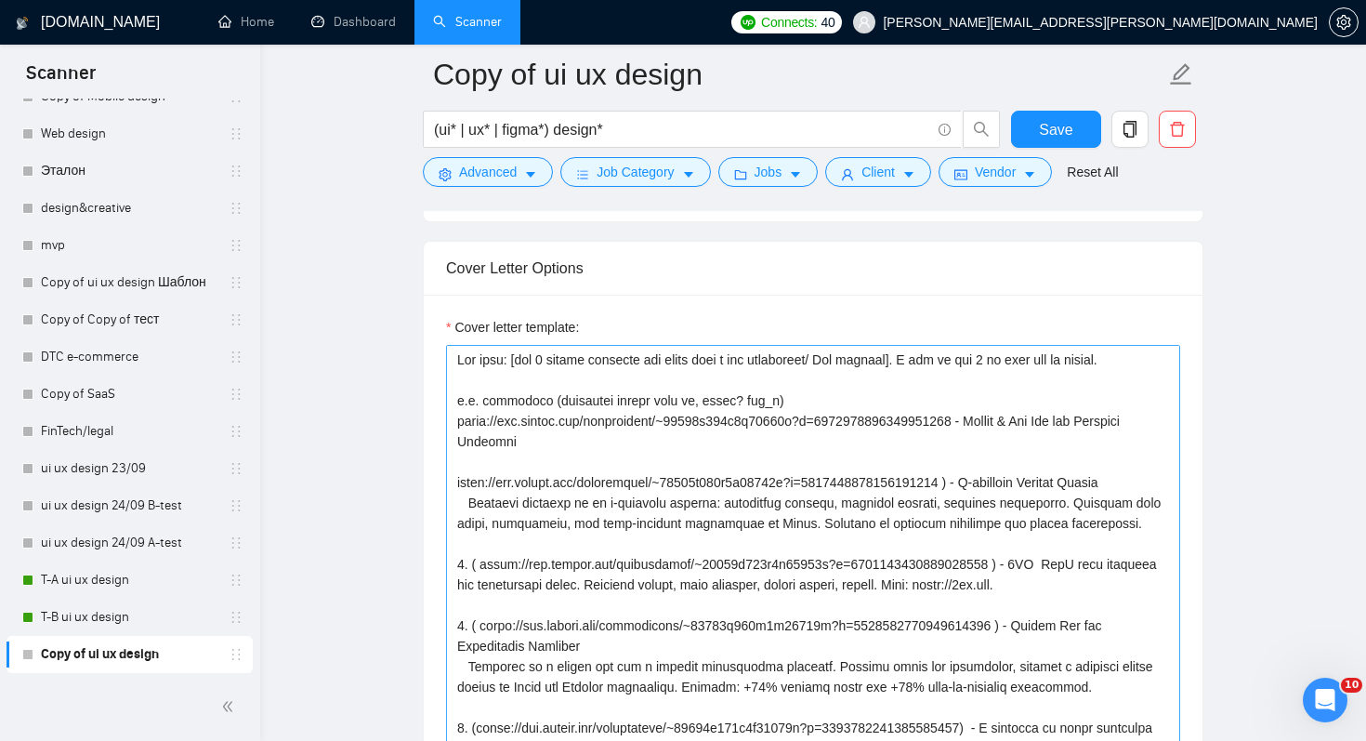
click at [1004, 485] on textarea "Cover letter template:" at bounding box center [813, 554] width 734 height 418
drag, startPoint x: 883, startPoint y: 508, endPoint x: 1177, endPoint y: 544, distance: 295.8
click at [1177, 544] on textarea "Cover letter template:" at bounding box center [813, 554] width 734 height 418
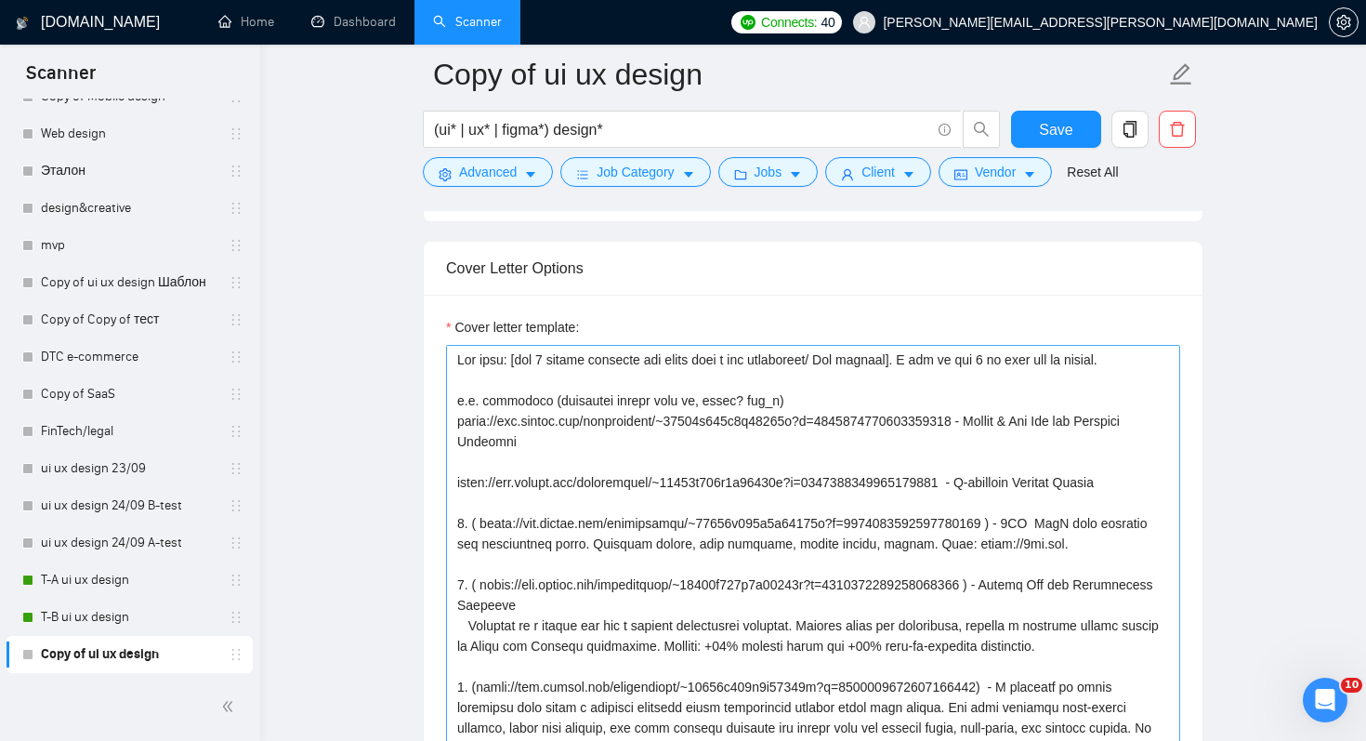
click at [478, 541] on textarea "Cover letter template:" at bounding box center [813, 554] width 734 height 418
drag, startPoint x: 483, startPoint y: 541, endPoint x: 432, endPoint y: 539, distance: 51.2
click at [432, 539] on div "Cover letter template:" at bounding box center [813, 551] width 779 height 513
click at [1004, 542] on textarea "Cover letter template:" at bounding box center [813, 554] width 734 height 418
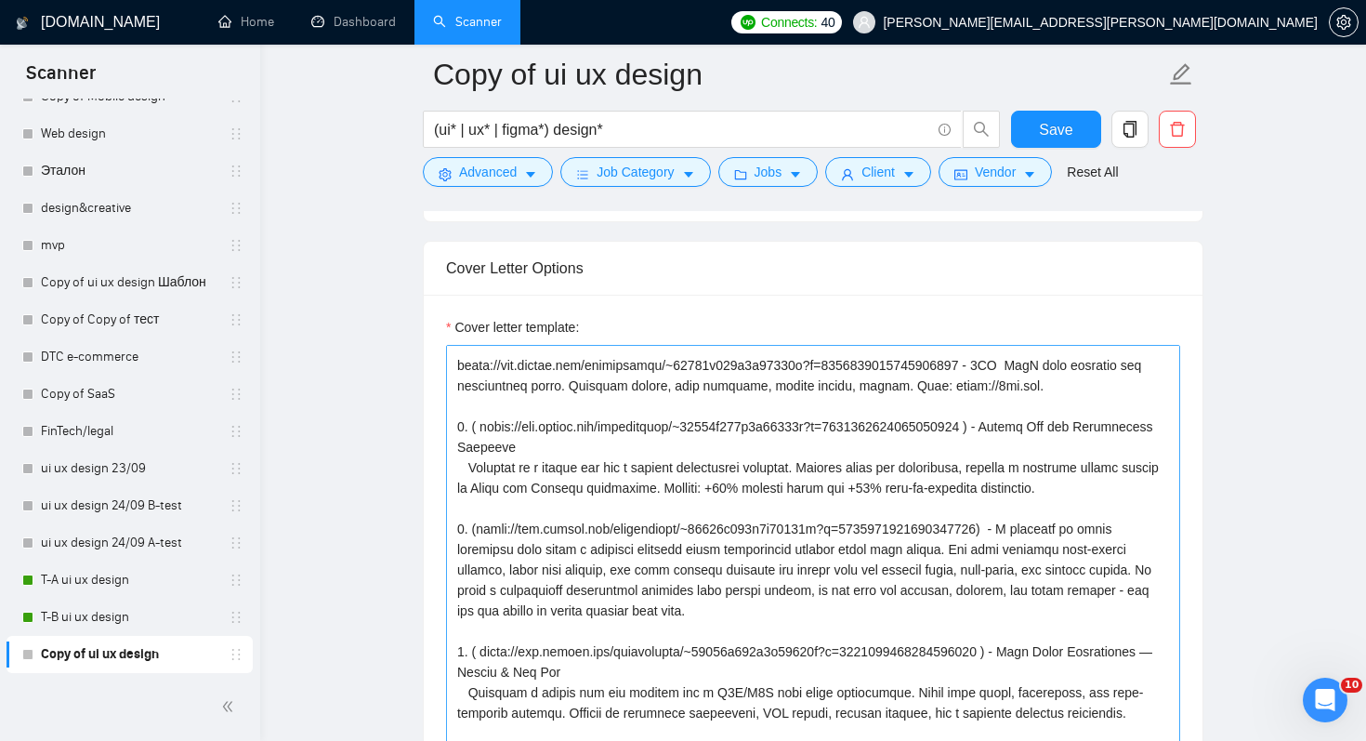
scroll to position [151, 0]
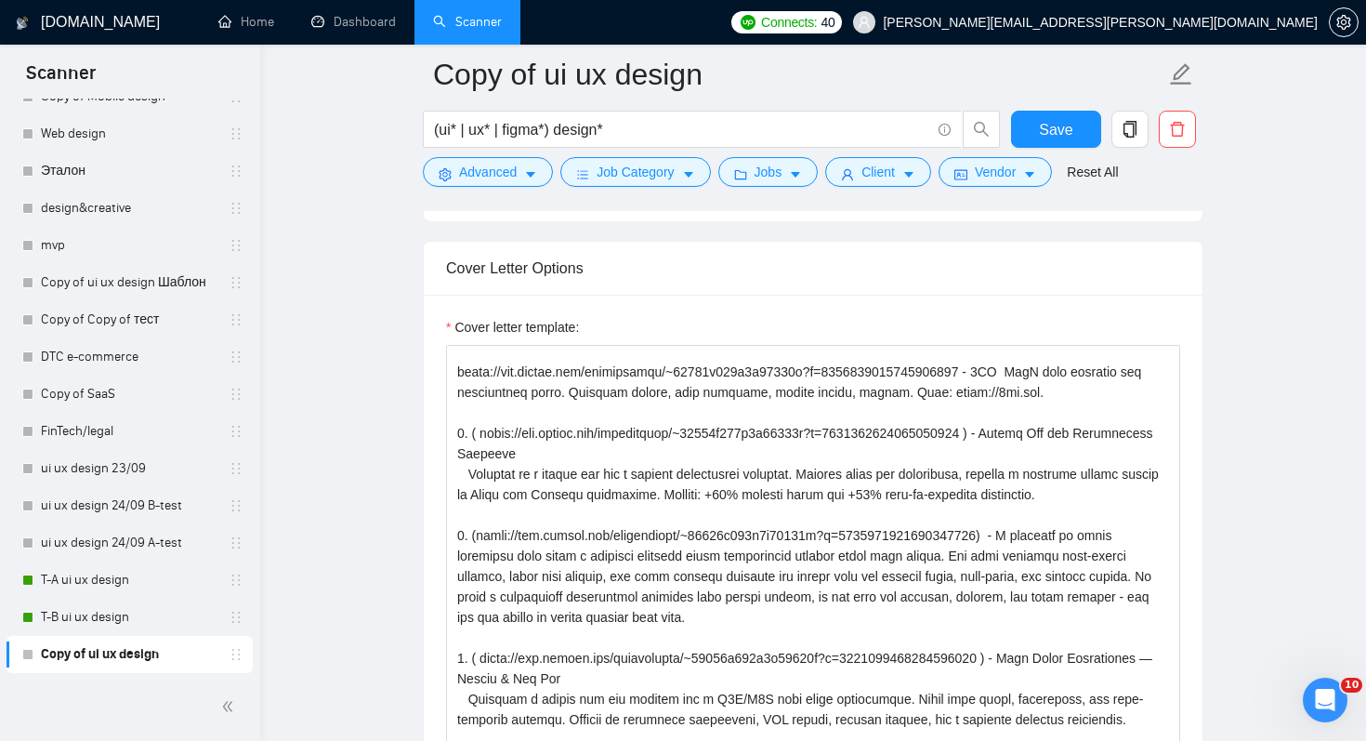
drag, startPoint x: 481, startPoint y: 452, endPoint x: 414, endPoint y: 452, distance: 67.8
click at [414, 452] on main "Copy of ui ux design (ui* | ux* | figma*) design* Save Advanced Job Category Jo…" at bounding box center [813, 538] width 1047 height 5106
drag, startPoint x: 1013, startPoint y: 446, endPoint x: 1002, endPoint y: 446, distance: 11.2
click at [1002, 446] on textarea "Cover letter template:" at bounding box center [813, 554] width 734 height 418
click at [780, 517] on textarea "Cover letter template:" at bounding box center [813, 554] width 734 height 418
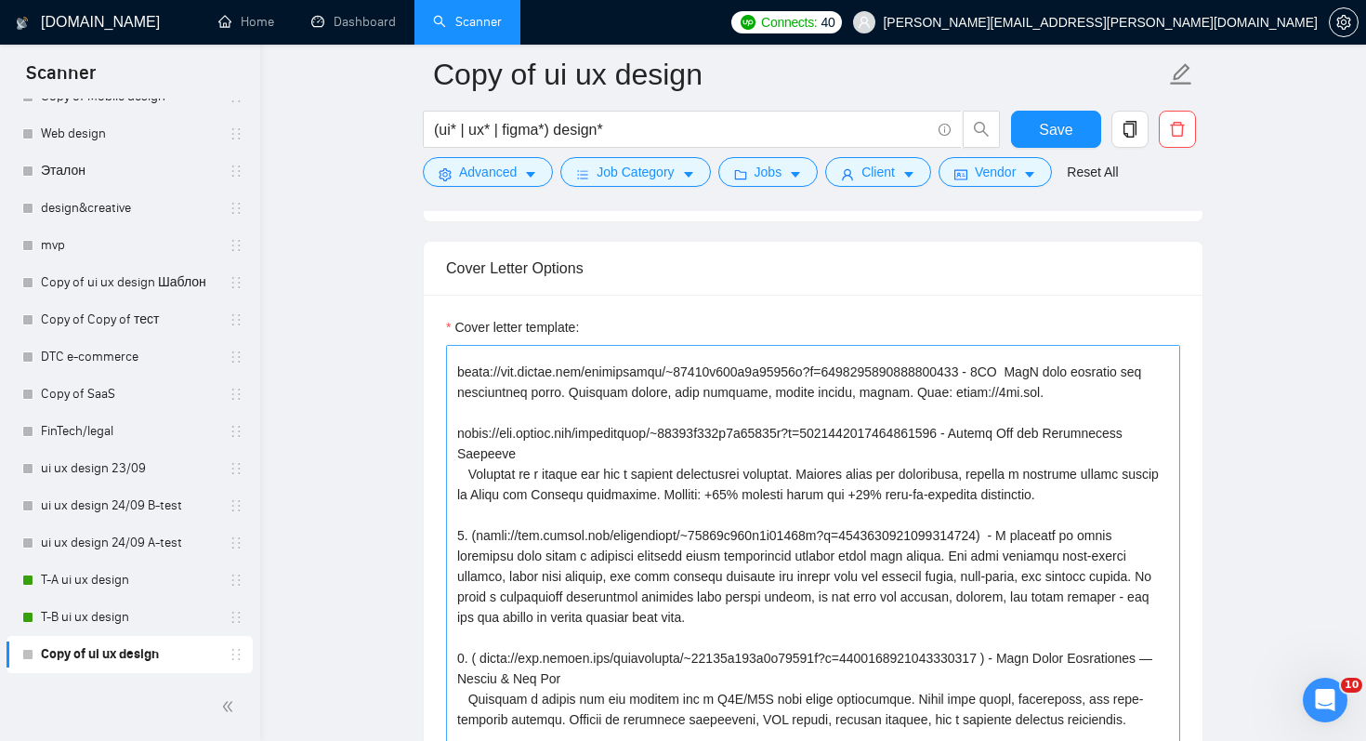
drag, startPoint x: 703, startPoint y: 477, endPoint x: 1139, endPoint y: 508, distance: 438.0
click at [1139, 508] on textarea "Cover letter template:" at bounding box center [813, 554] width 734 height 418
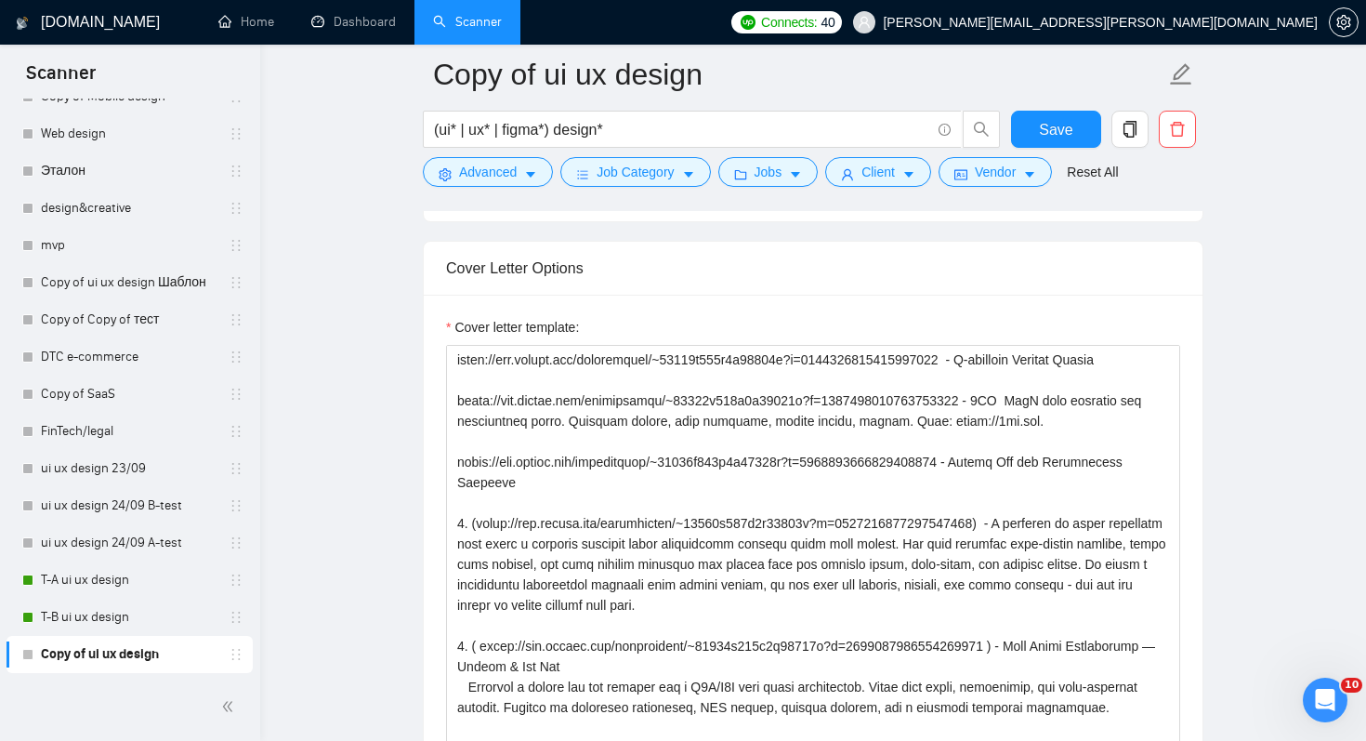
drag, startPoint x: 476, startPoint y: 520, endPoint x: 431, endPoint y: 520, distance: 44.6
click at [431, 520] on div "Cover letter template:" at bounding box center [813, 551] width 779 height 513
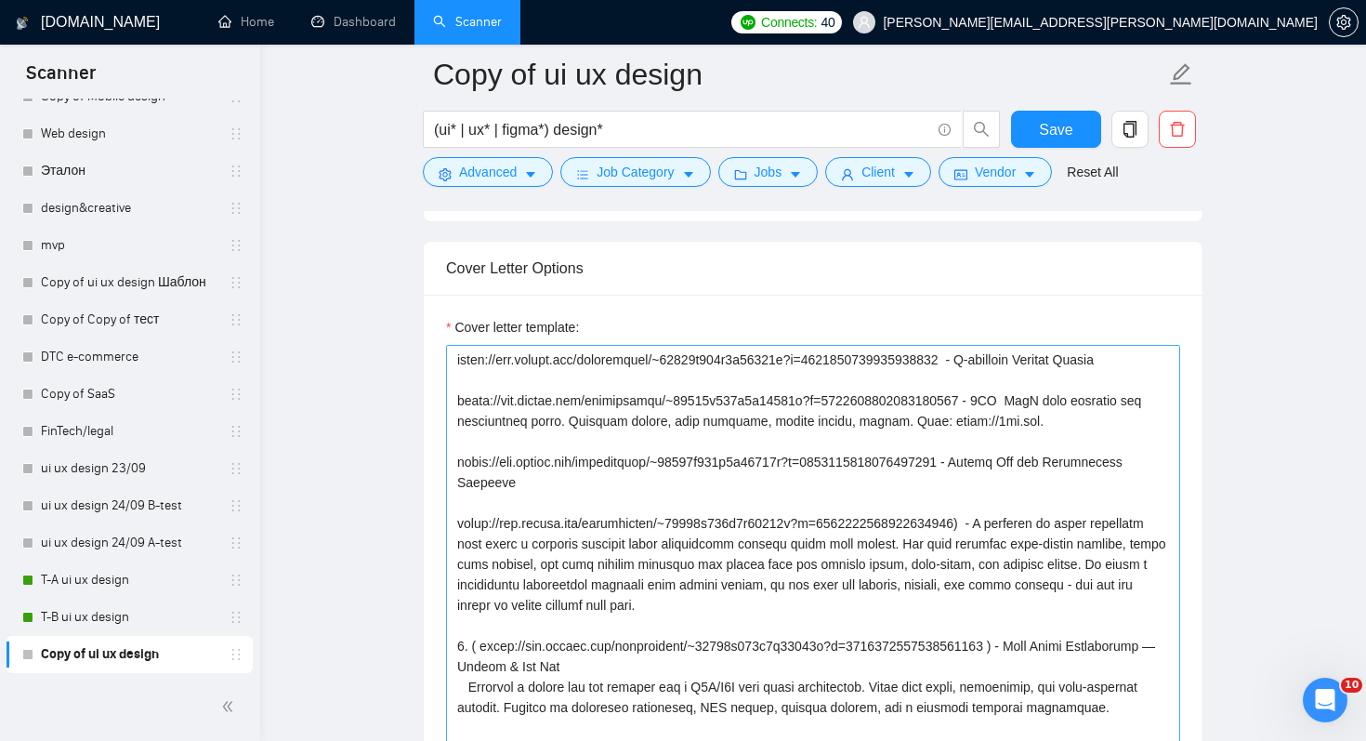
drag, startPoint x: 971, startPoint y: 533, endPoint x: 1001, endPoint y: 593, distance: 66.5
click at [1001, 593] on textarea "Cover letter template:" at bounding box center [813, 554] width 734 height 418
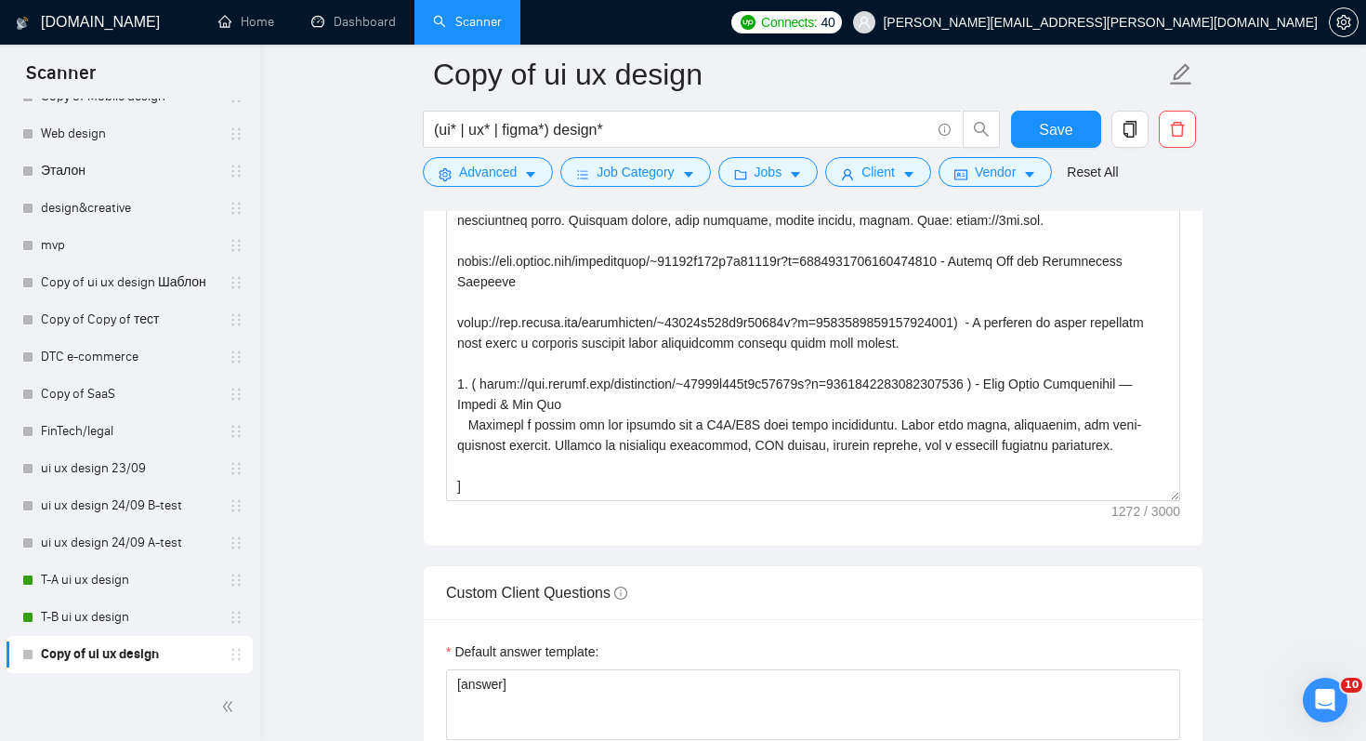
scroll to position [2373, 0]
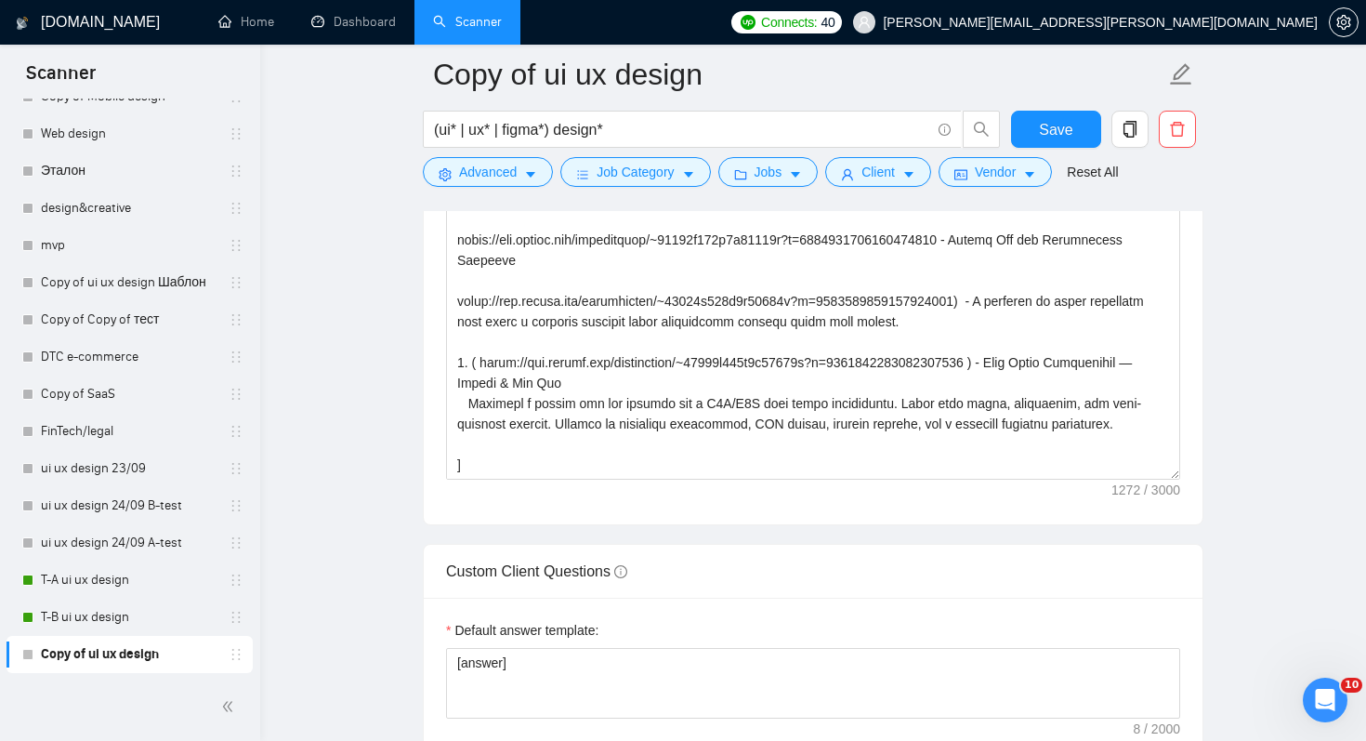
drag, startPoint x: 478, startPoint y: 340, endPoint x: 439, endPoint y: 339, distance: 39.0
click at [439, 340] on div "Cover letter template:" at bounding box center [813, 267] width 779 height 513
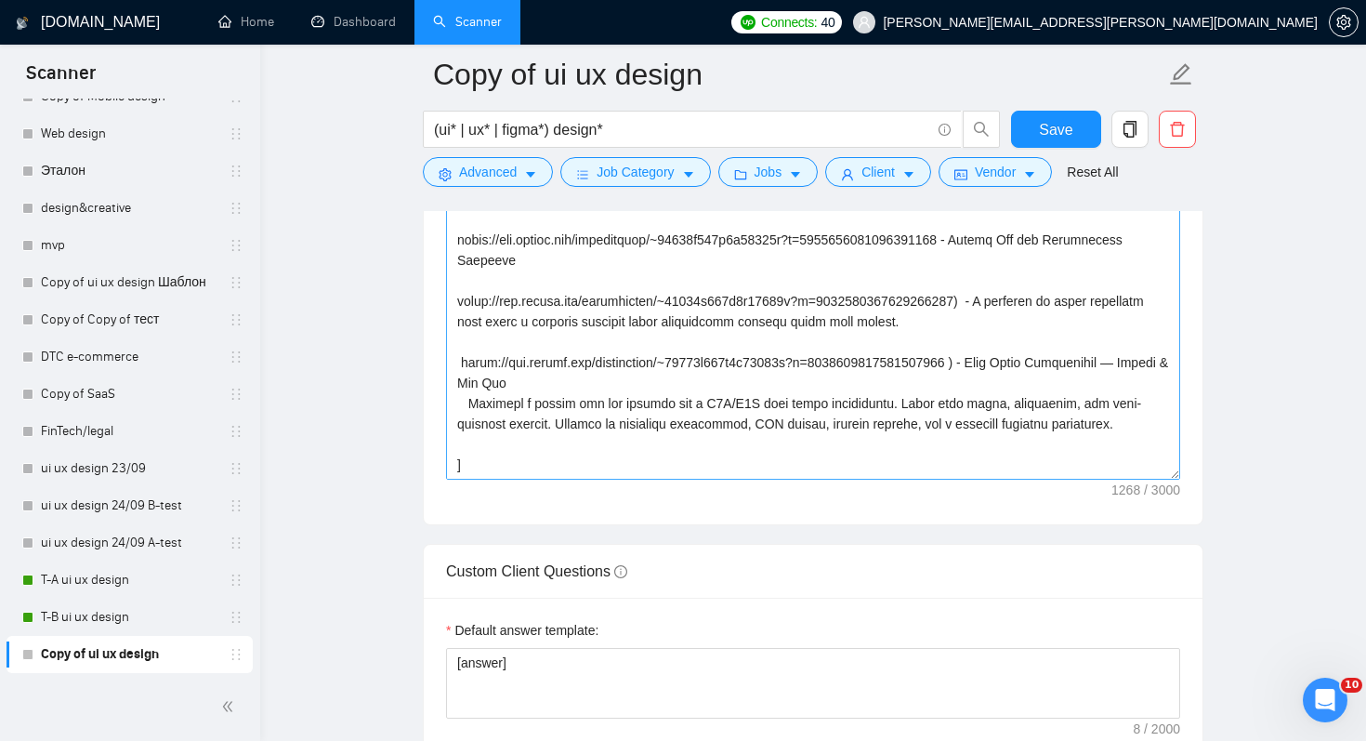
click at [1008, 337] on textarea "Cover letter template:" at bounding box center [813, 270] width 734 height 418
click at [955, 321] on textarea "Cover letter template:" at bounding box center [813, 270] width 734 height 418
drag, startPoint x: 1077, startPoint y: 367, endPoint x: 1241, endPoint y: 458, distance: 187.2
click at [1241, 458] on main "Copy of ui ux design (ui* | ux* | figma*) design* Save Advanced Job Category Jo…" at bounding box center [813, 255] width 1047 height 5106
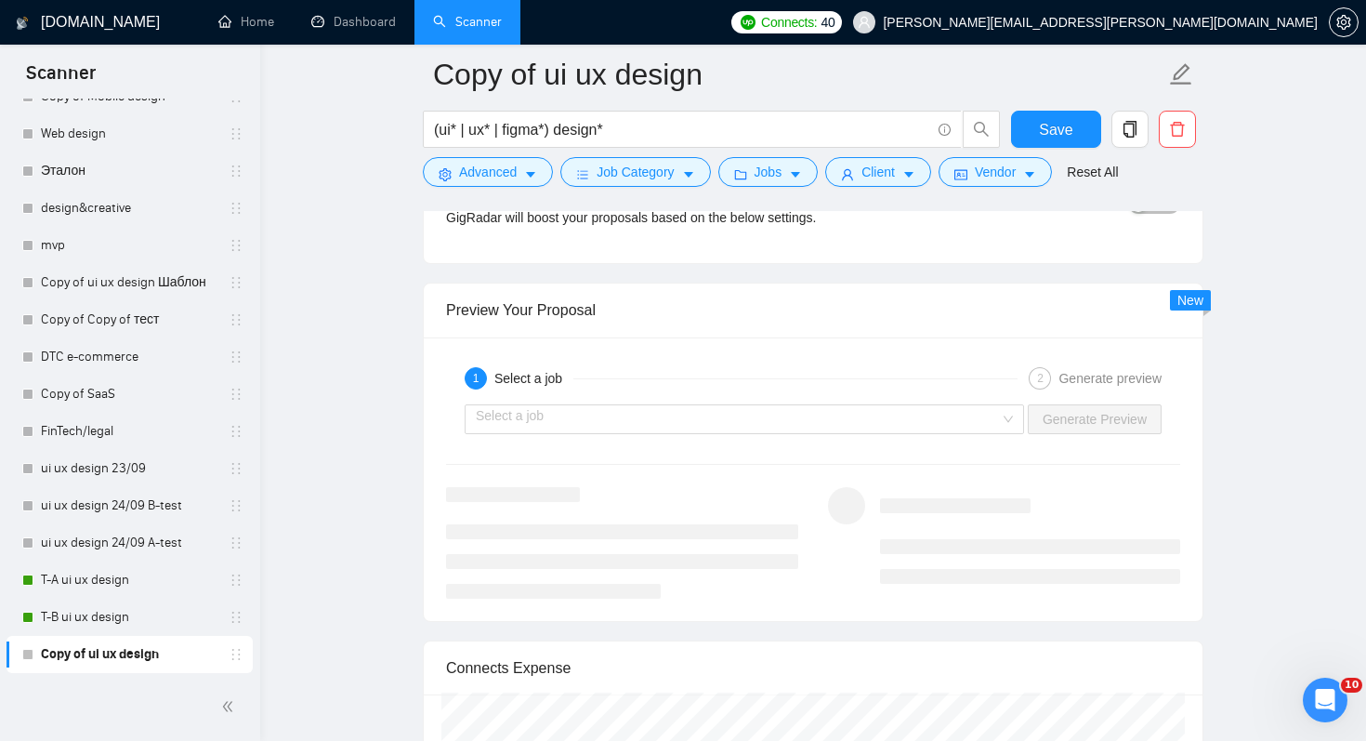
scroll to position [3574, 0]
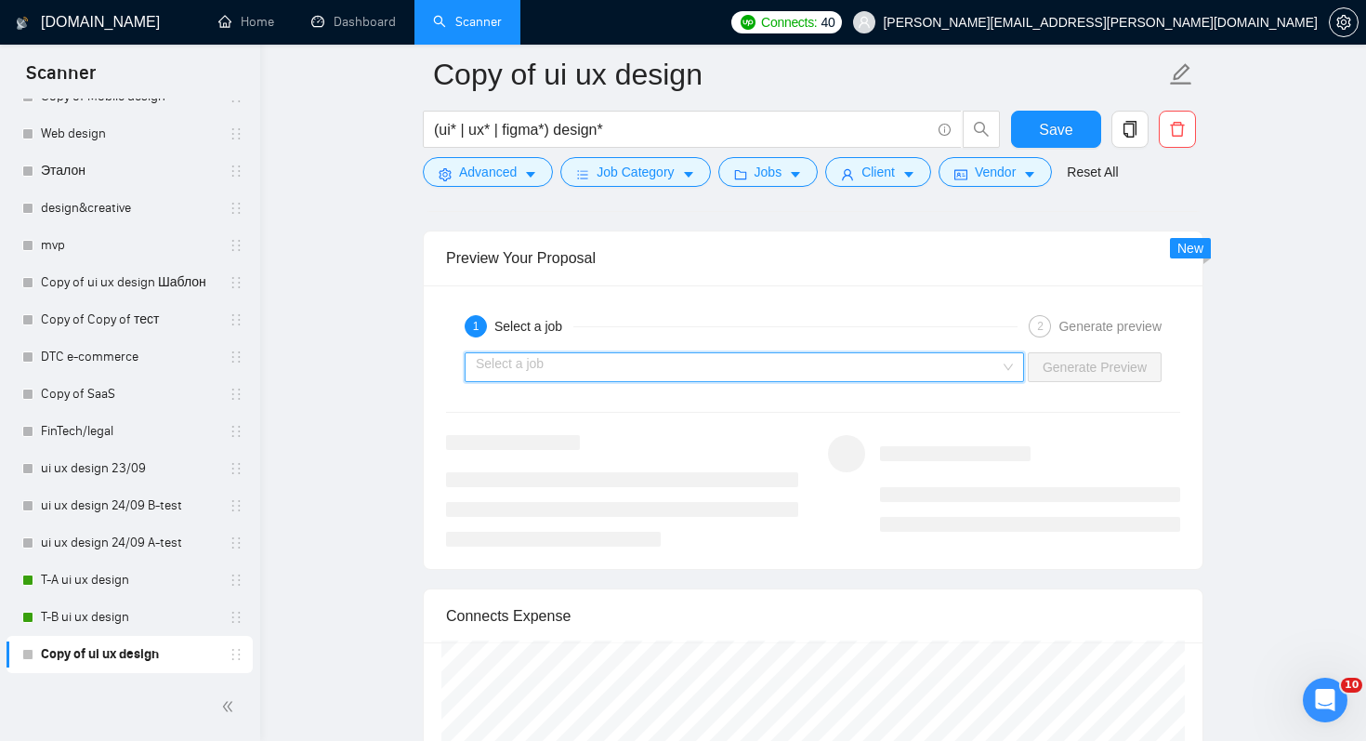
click at [777, 364] on input "search" at bounding box center [738, 367] width 524 height 28
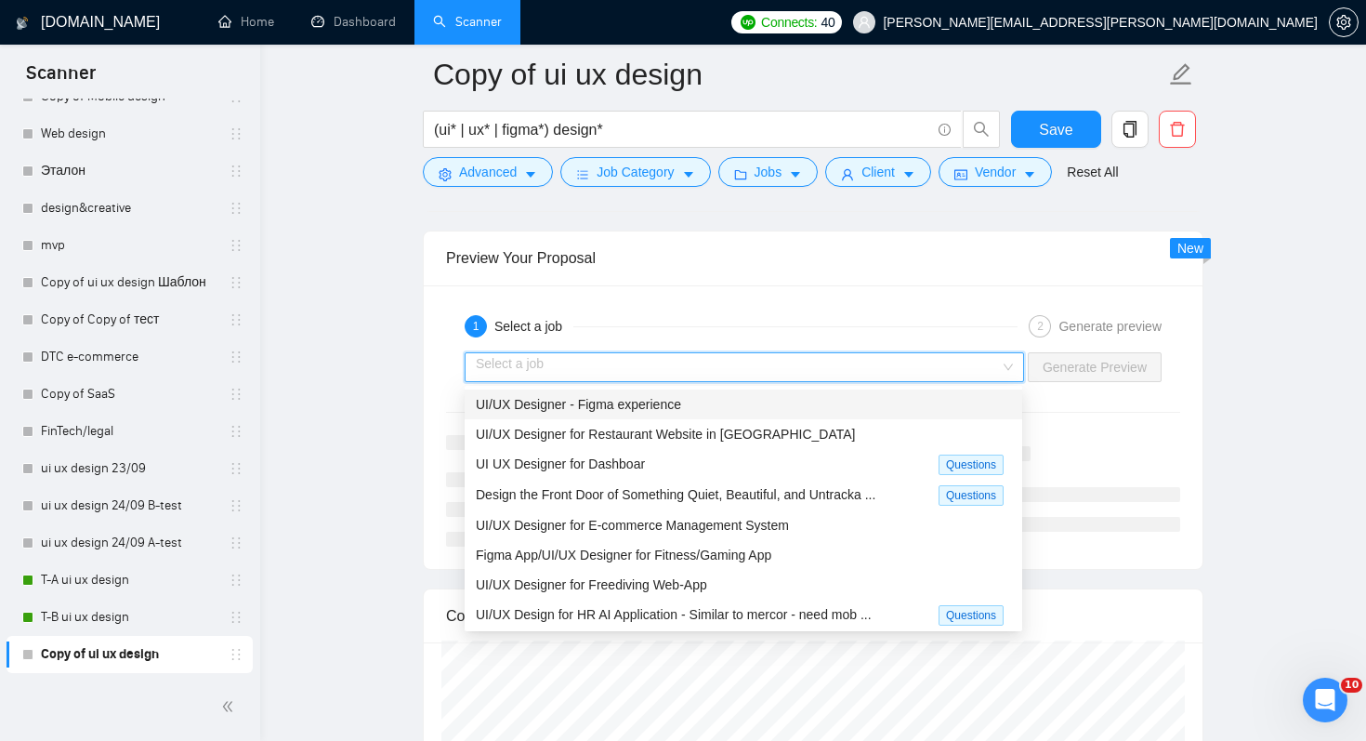
click at [761, 398] on div "UI/UX Designer - Figma experience" at bounding box center [743, 404] width 535 height 20
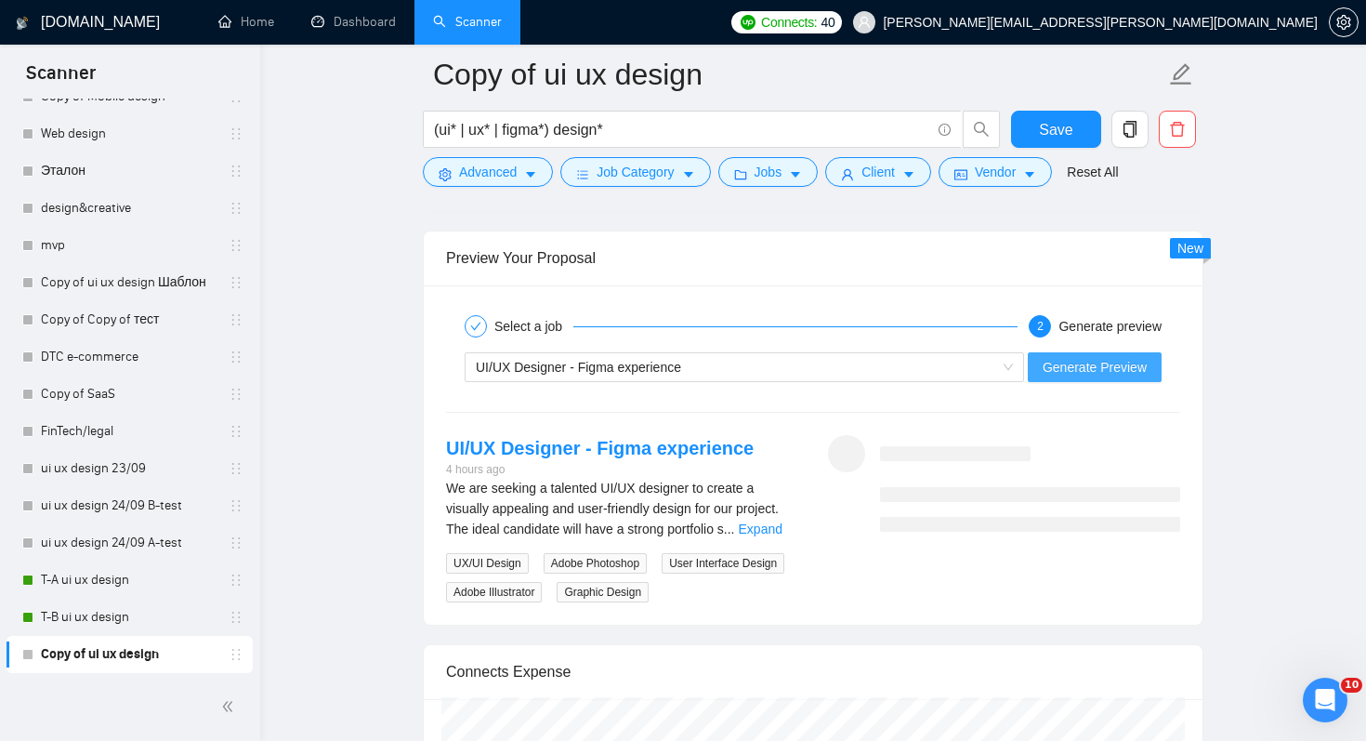
click at [1129, 358] on span "Generate Preview" at bounding box center [1095, 367] width 104 height 20
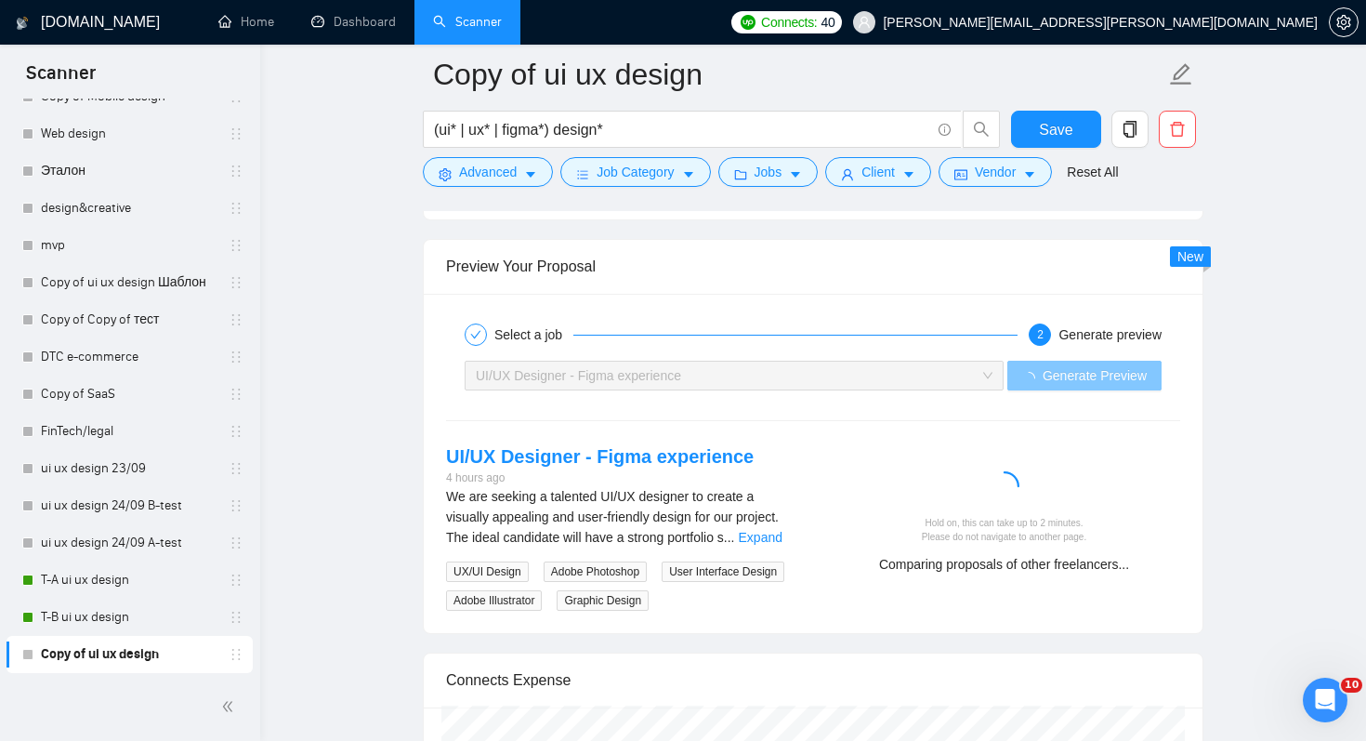
scroll to position [3558, 0]
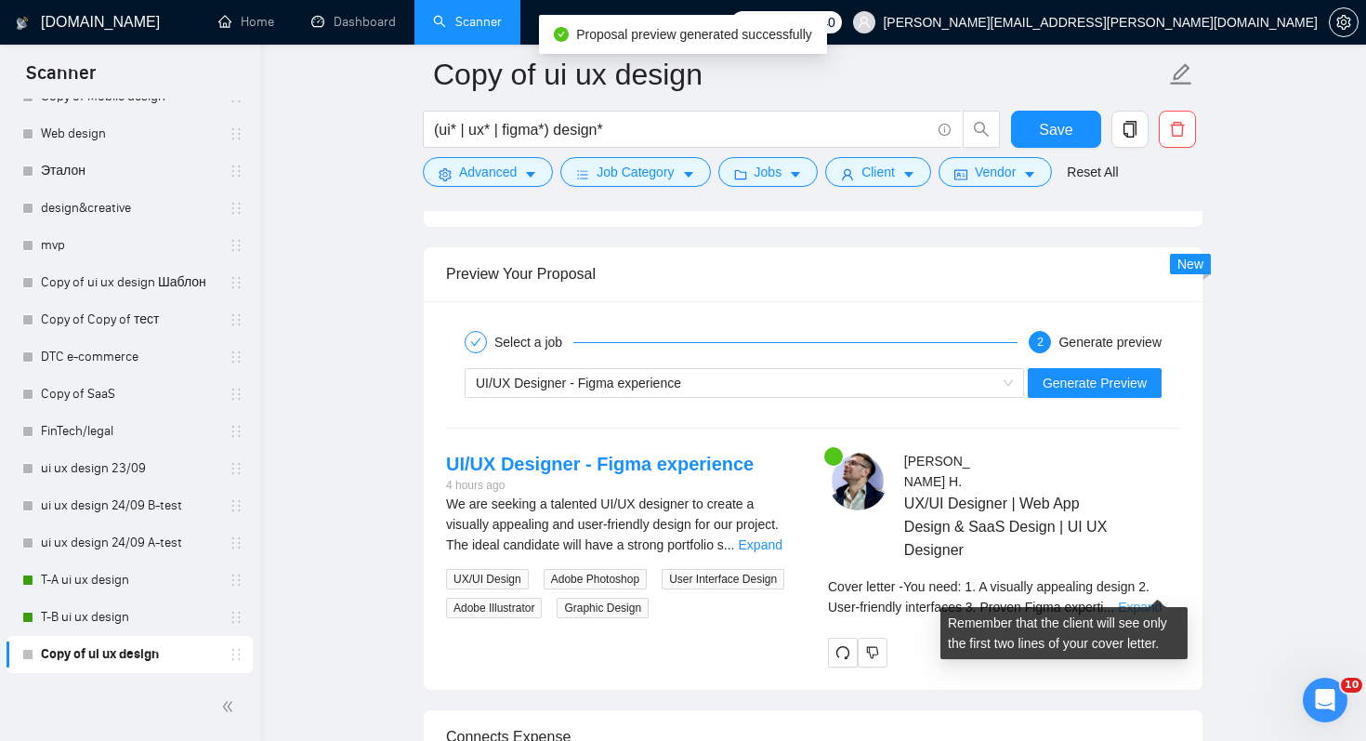
click at [1162, 599] on link "Expand" at bounding box center [1140, 606] width 44 height 15
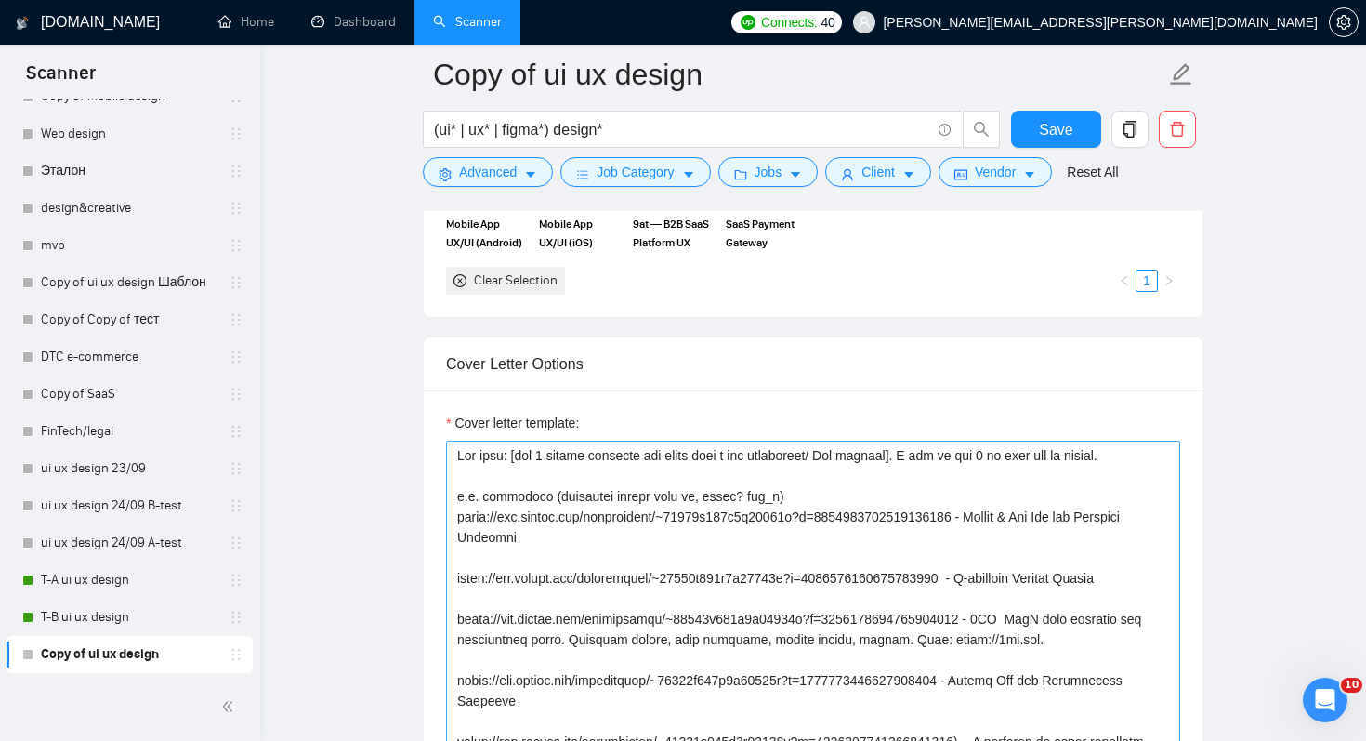
scroll to position [2036, 0]
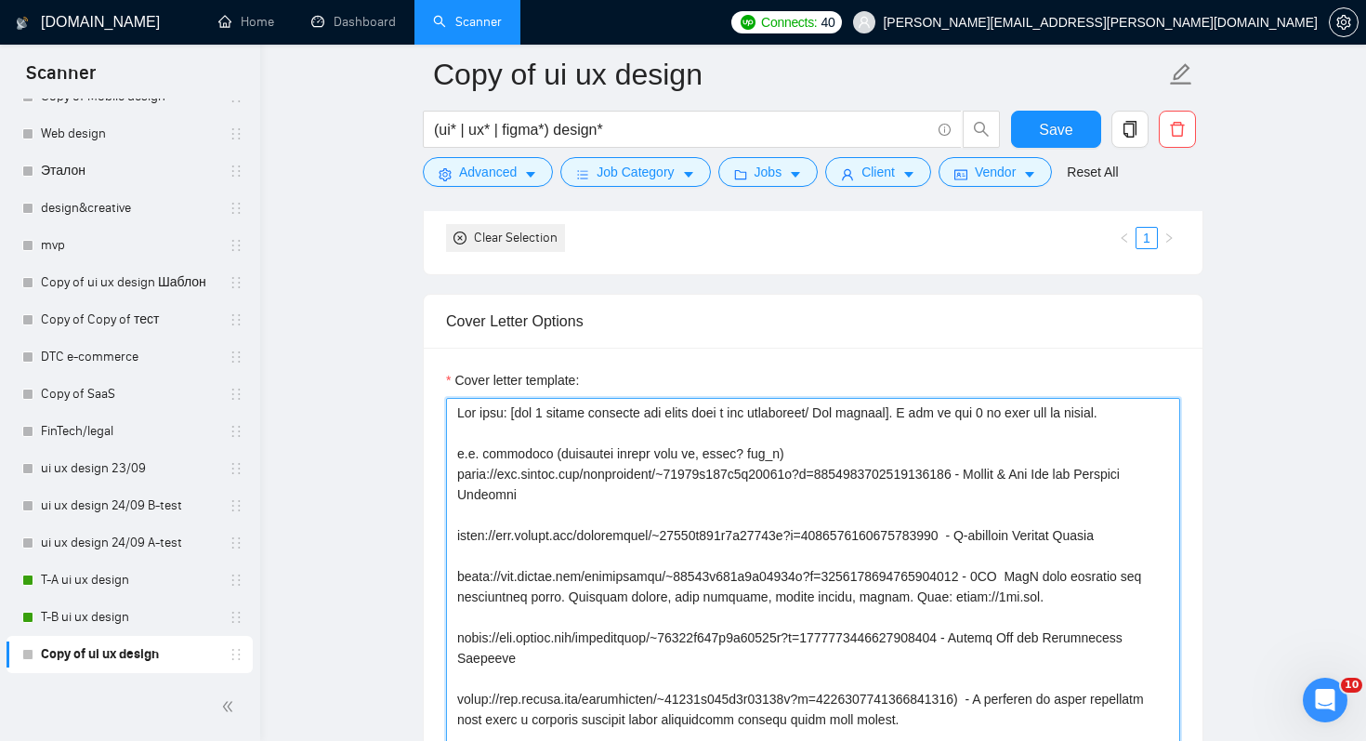
click at [840, 414] on textarea "Cover letter template:" at bounding box center [813, 607] width 734 height 418
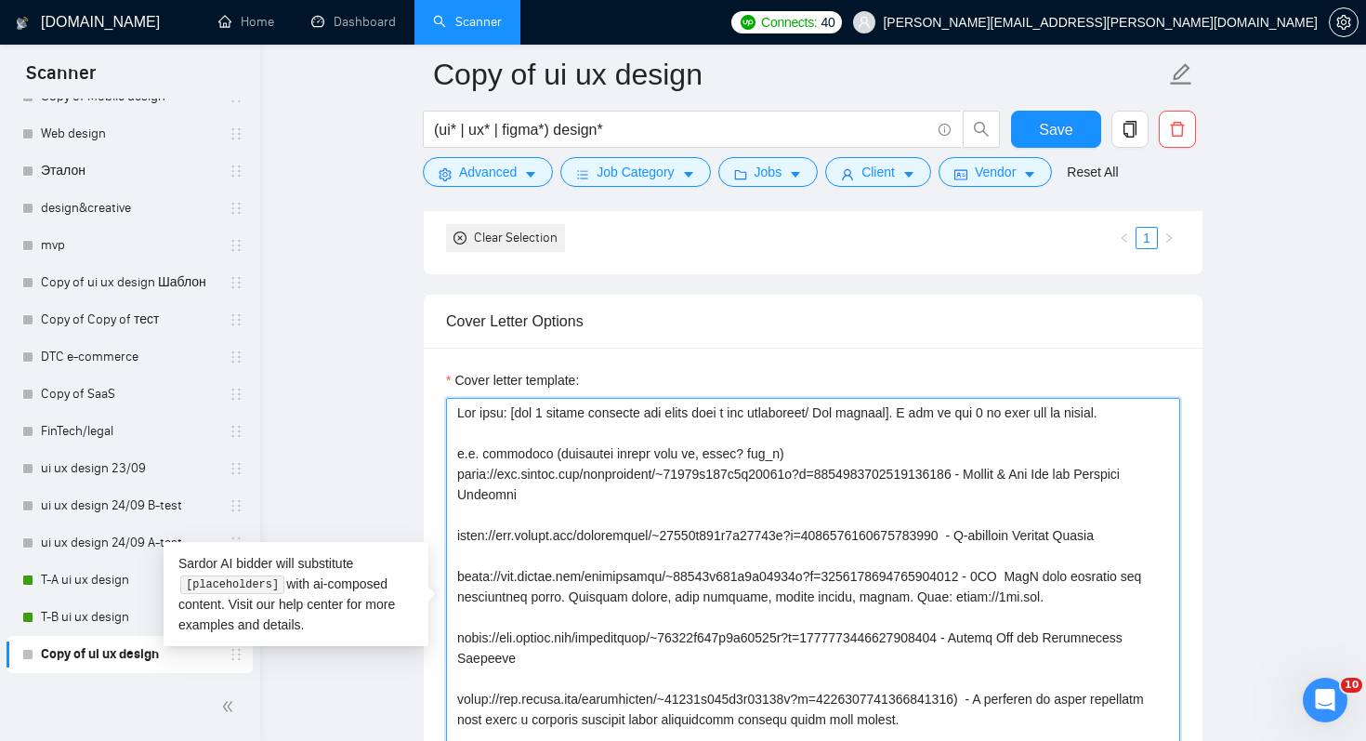
drag, startPoint x: 771, startPoint y: 414, endPoint x: 745, endPoint y: 414, distance: 25.1
click at [745, 414] on textarea "Cover letter template:" at bounding box center [813, 607] width 734 height 418
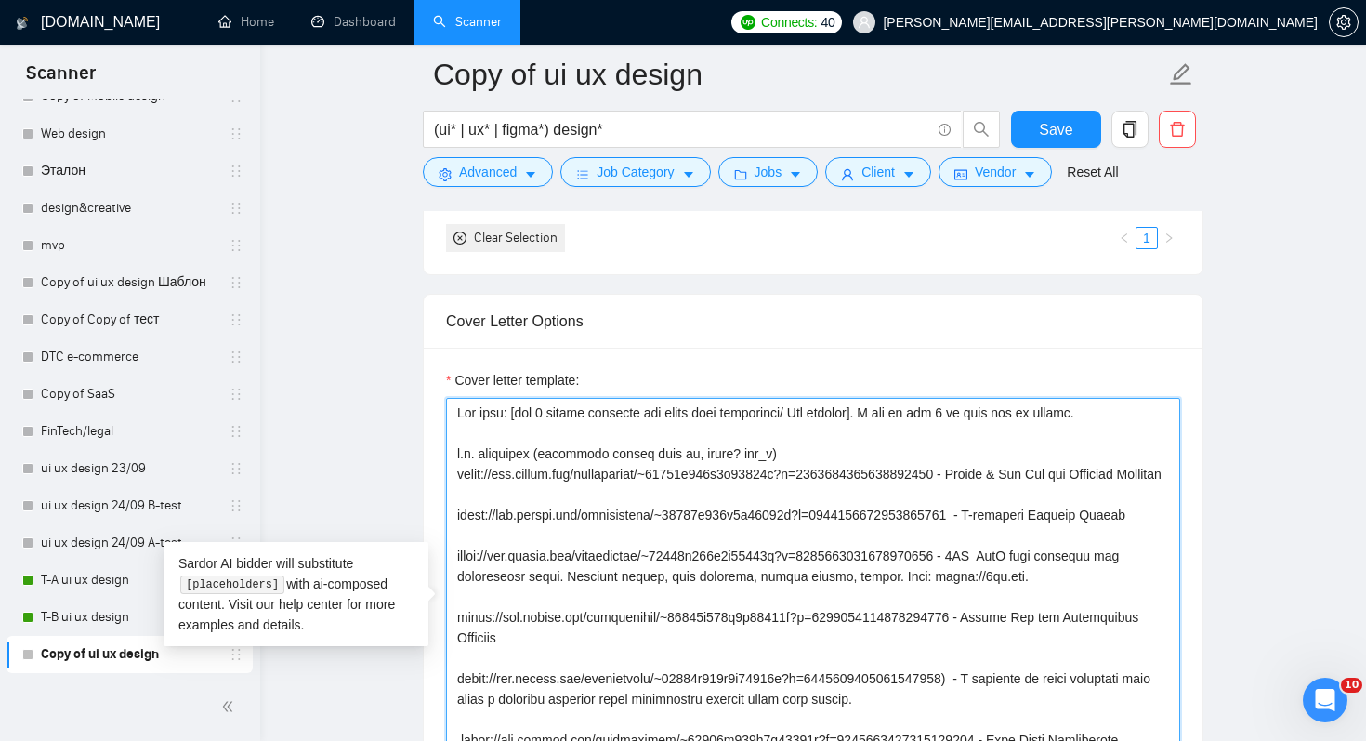
click at [804, 409] on textarea "Cover letter template:" at bounding box center [813, 607] width 734 height 418
click at [810, 408] on textarea "Cover letter template:" at bounding box center [813, 607] width 734 height 418
click at [782, 497] on textarea "Cover letter template:" at bounding box center [813, 607] width 734 height 418
click at [584, 427] on textarea "Cover letter template:" at bounding box center [813, 607] width 734 height 418
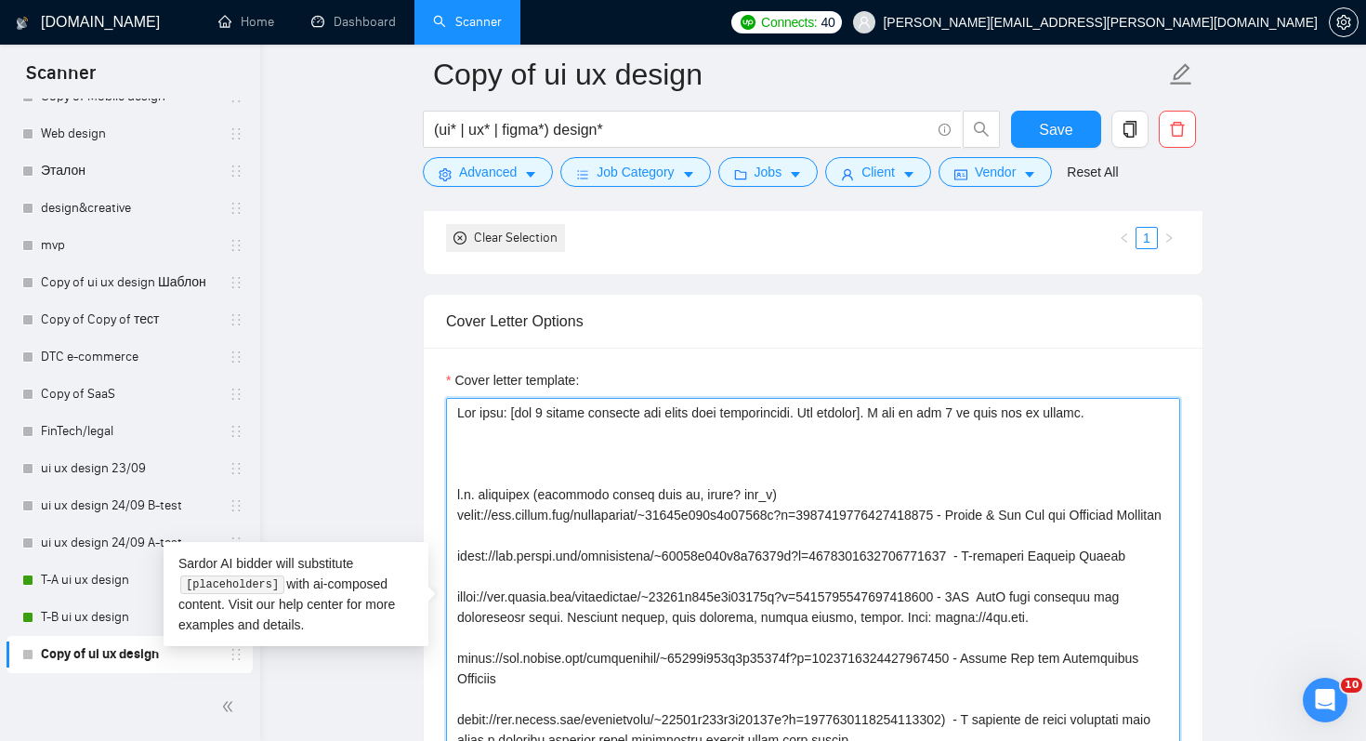
click at [542, 432] on textarea "Cover letter template:" at bounding box center [813, 607] width 734 height 418
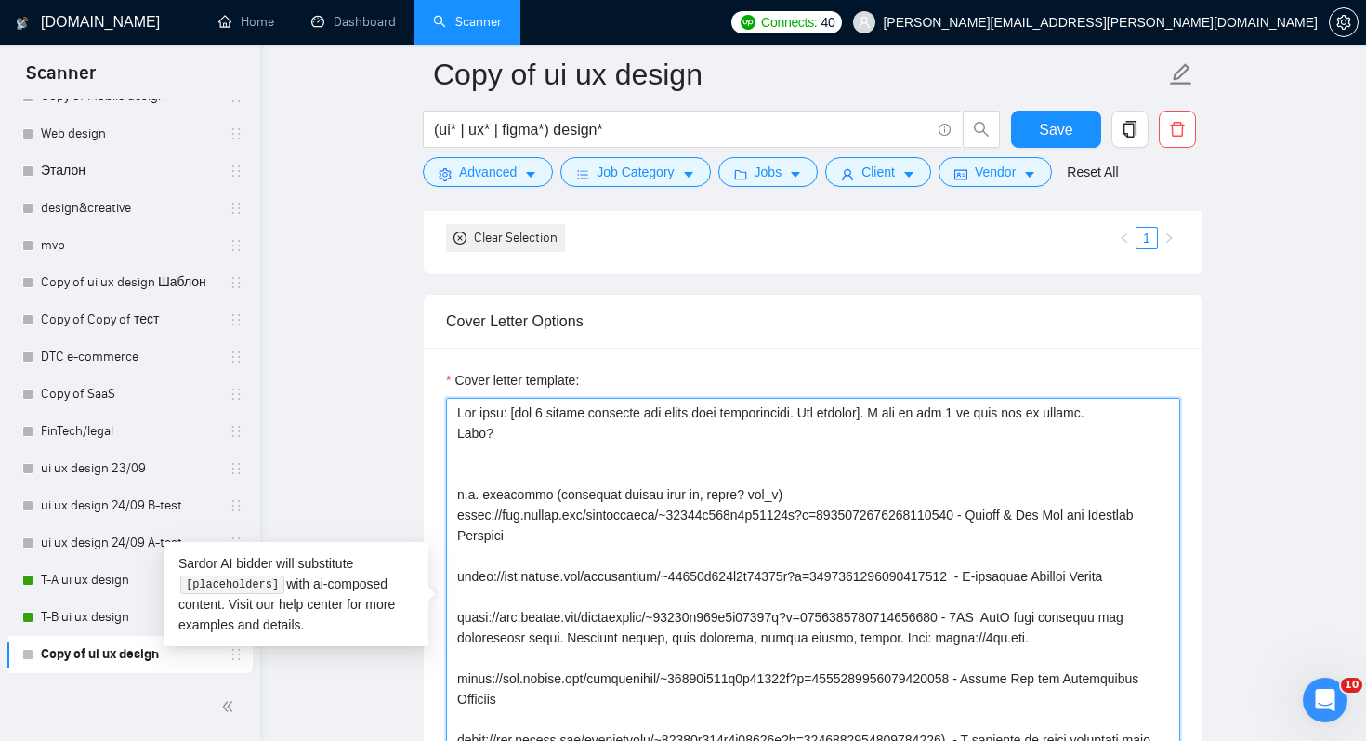
click at [486, 464] on textarea "Cover letter template:" at bounding box center [813, 607] width 734 height 418
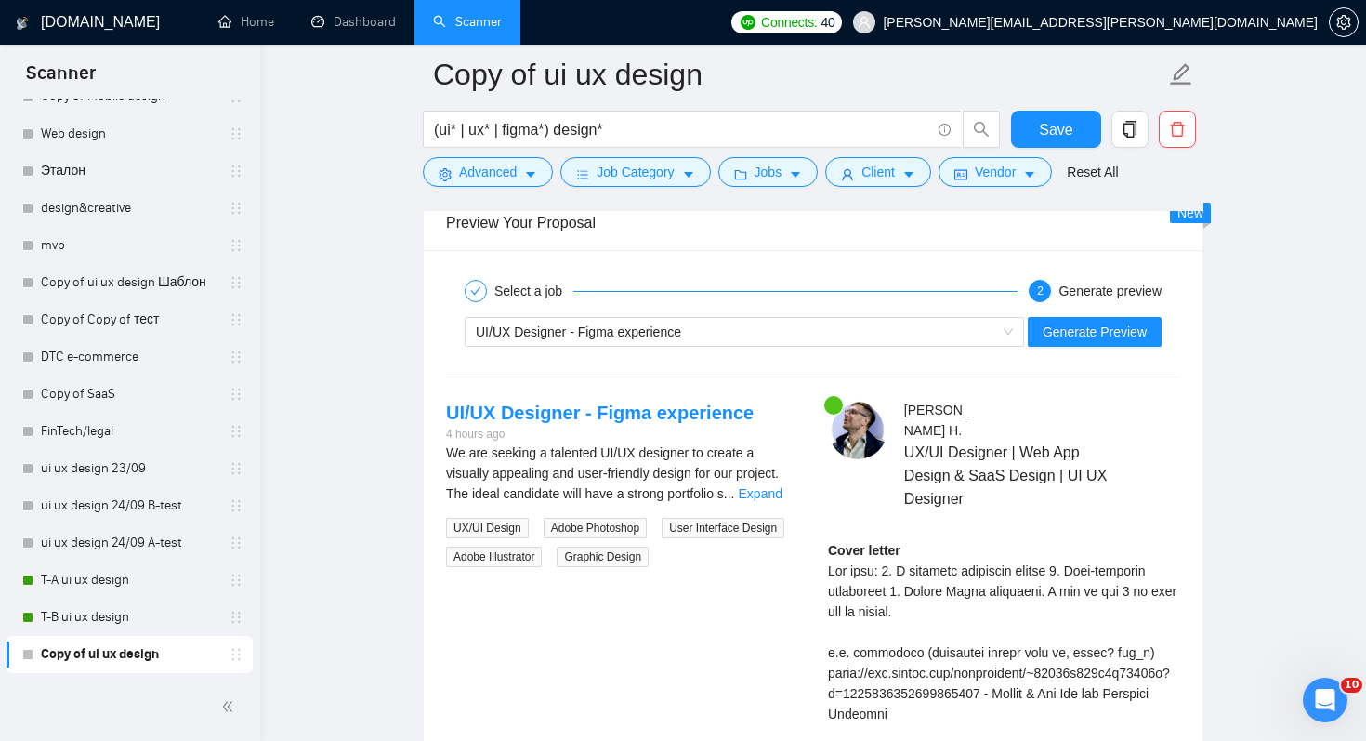
scroll to position [3616, 0]
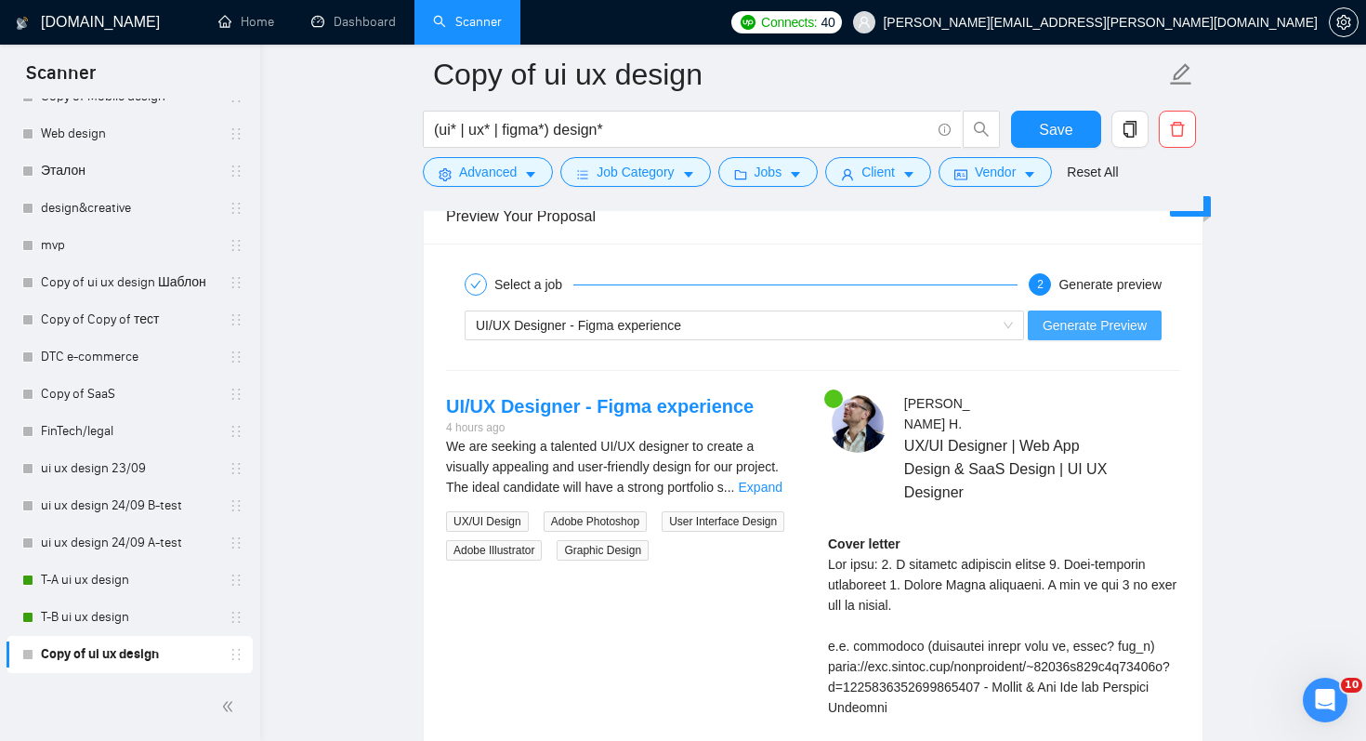
type textarea "Lor ipsu: [dol 6 sitame consecte adi elits doei temporincidi. Utl etdolor]. M a…"
click at [1084, 323] on span "Generate Preview" at bounding box center [1095, 325] width 104 height 20
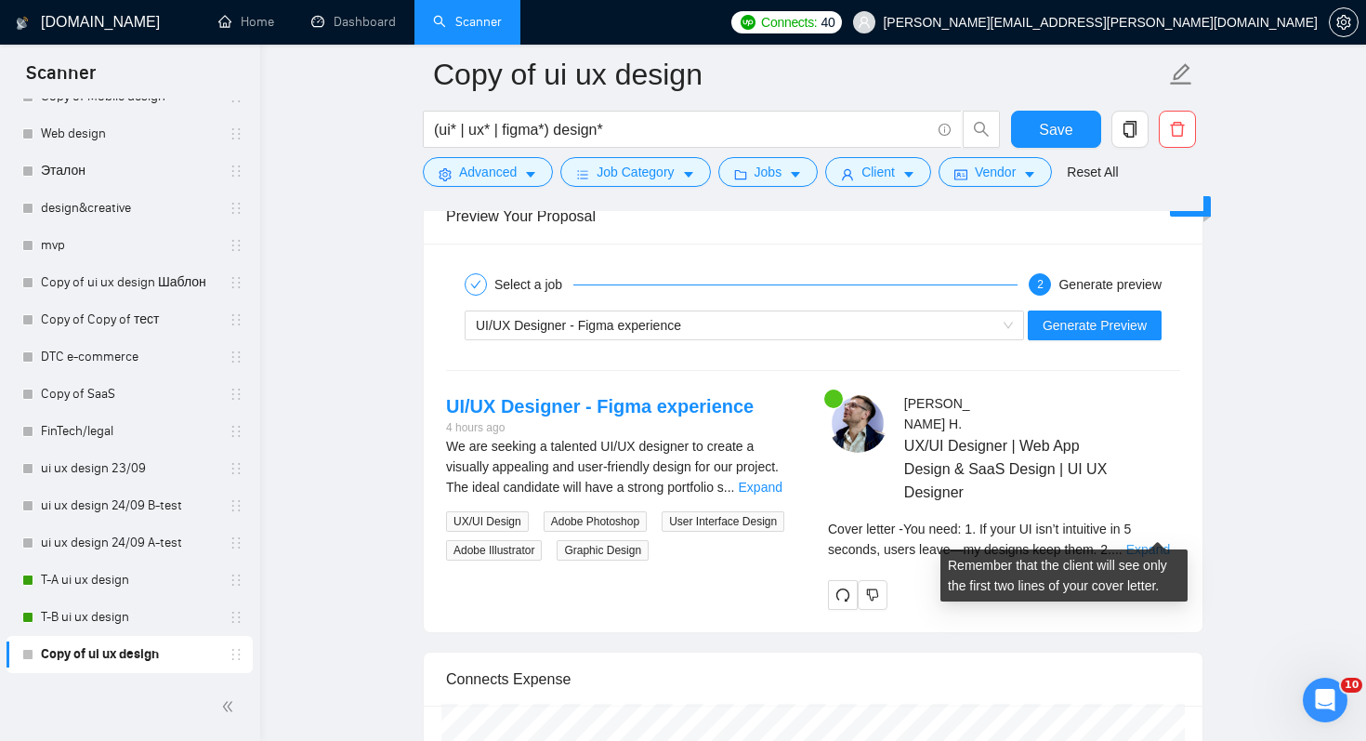
click at [1168, 542] on link "Expand" at bounding box center [1148, 549] width 44 height 15
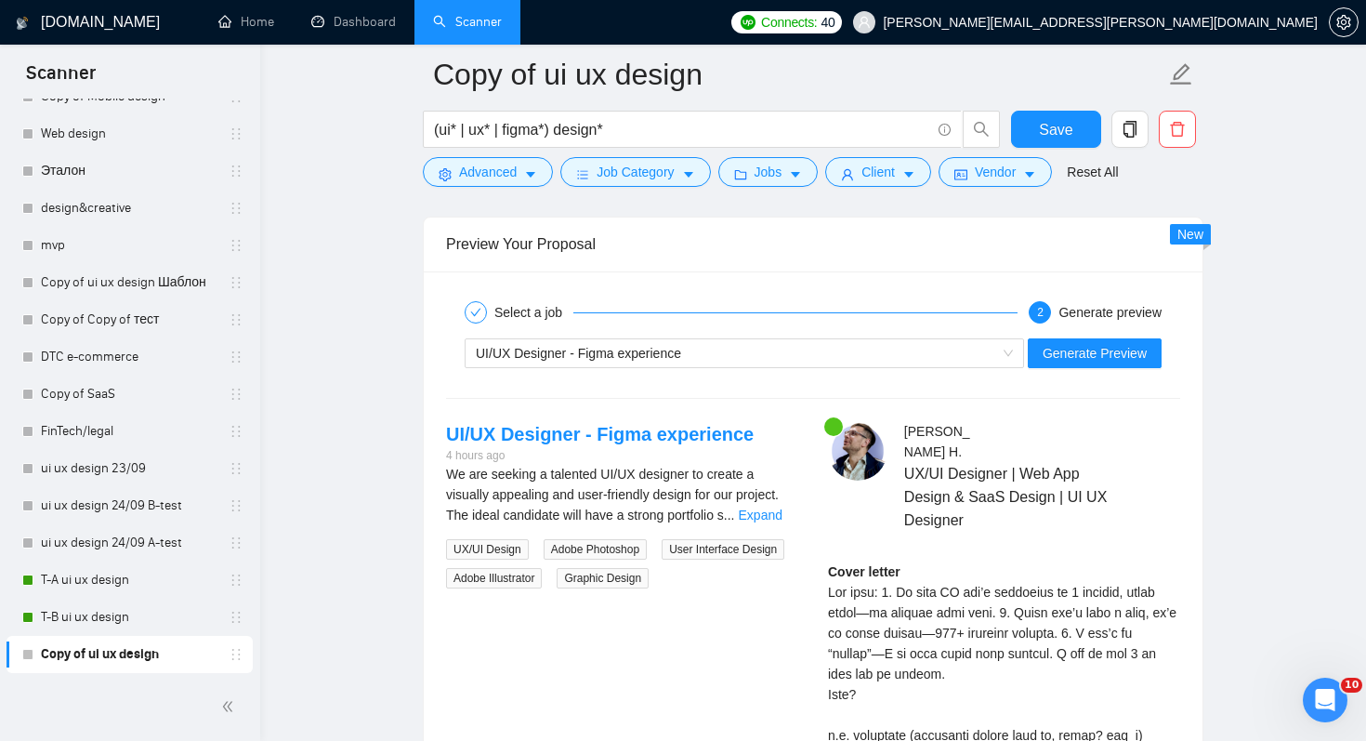
scroll to position [3508, 0]
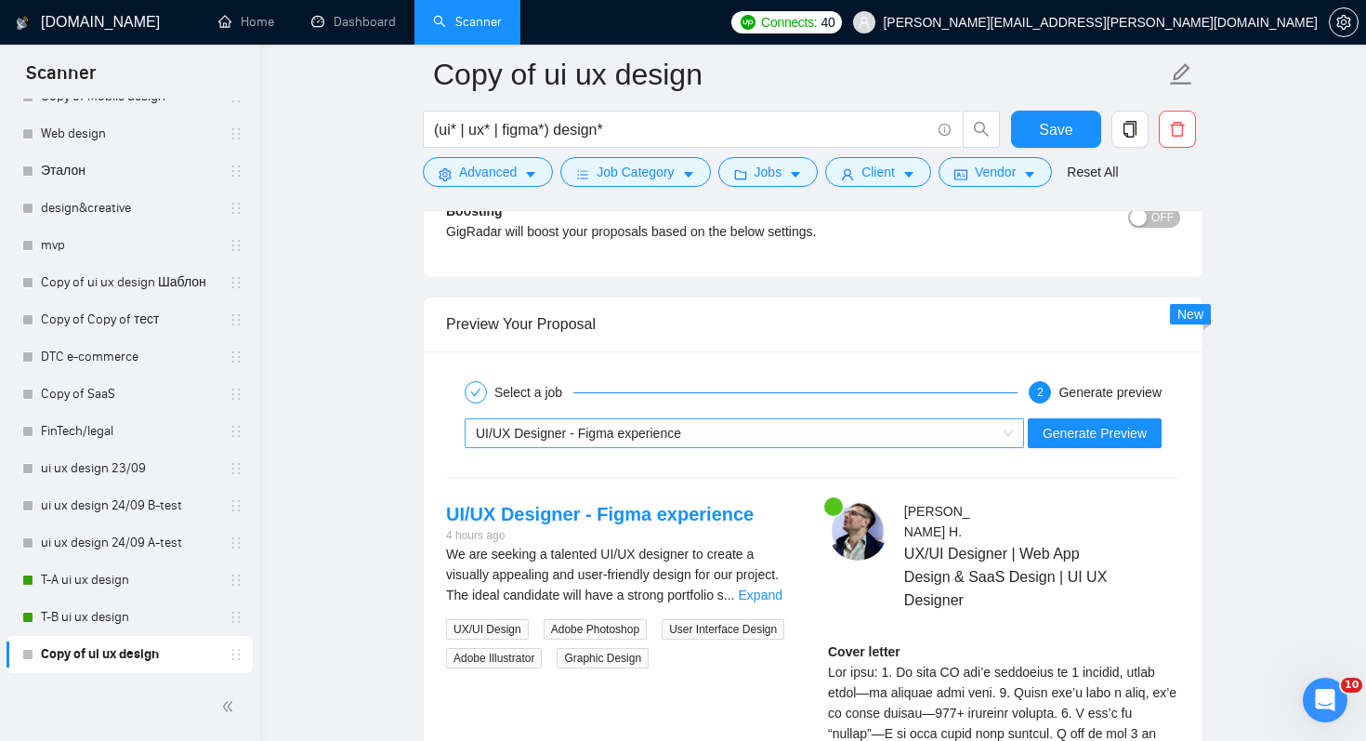
click at [781, 429] on div "UI/UX Designer - Figma experience" at bounding box center [736, 433] width 520 height 28
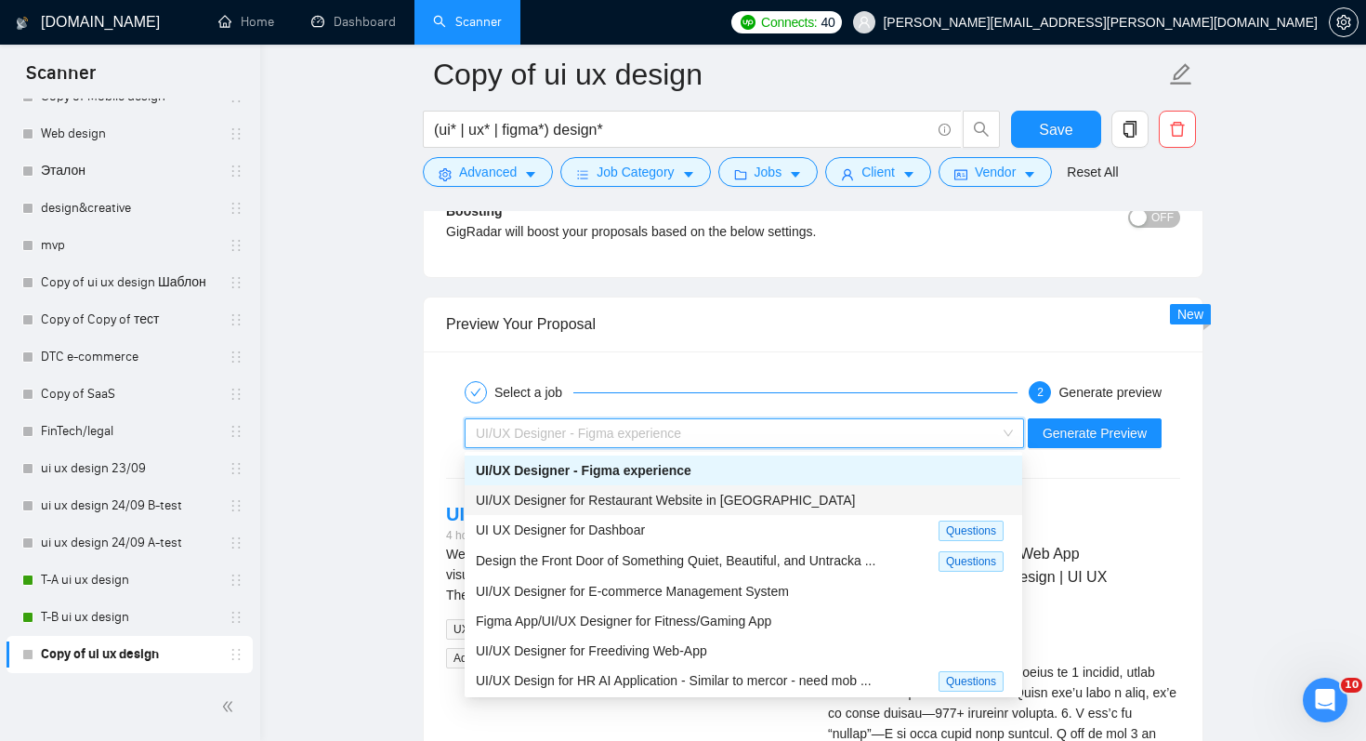
click at [765, 490] on div "UI/UX Designer for Restaurant Website in [GEOGRAPHIC_DATA]" at bounding box center [743, 500] width 535 height 20
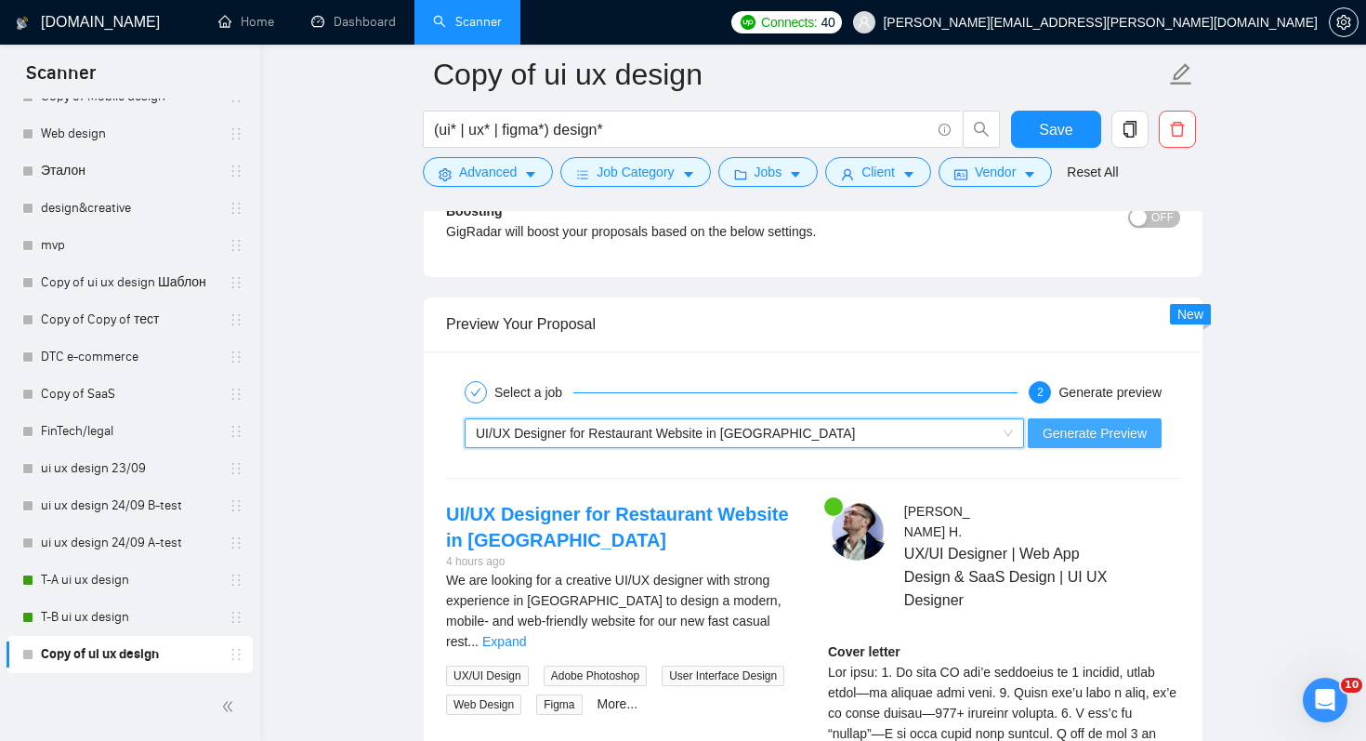
click at [1126, 430] on span "Generate Preview" at bounding box center [1095, 433] width 104 height 20
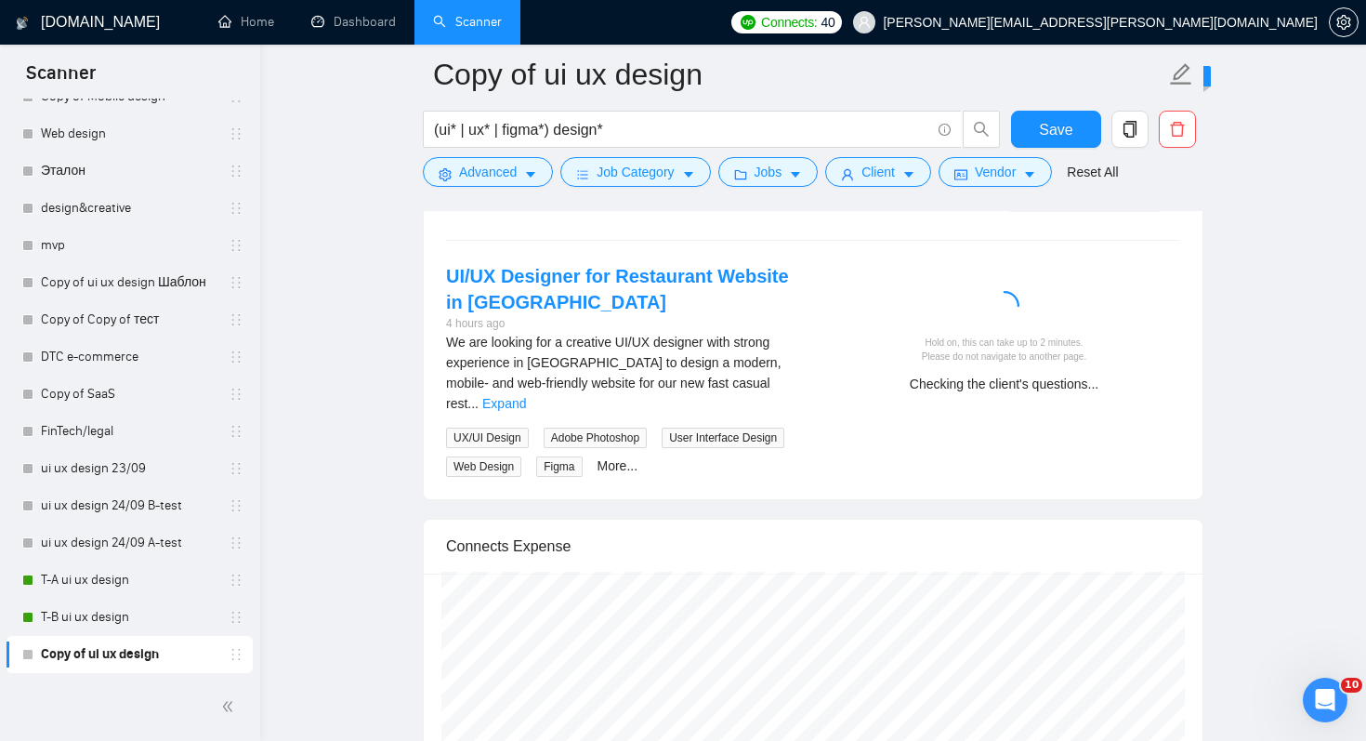
scroll to position [3754, 0]
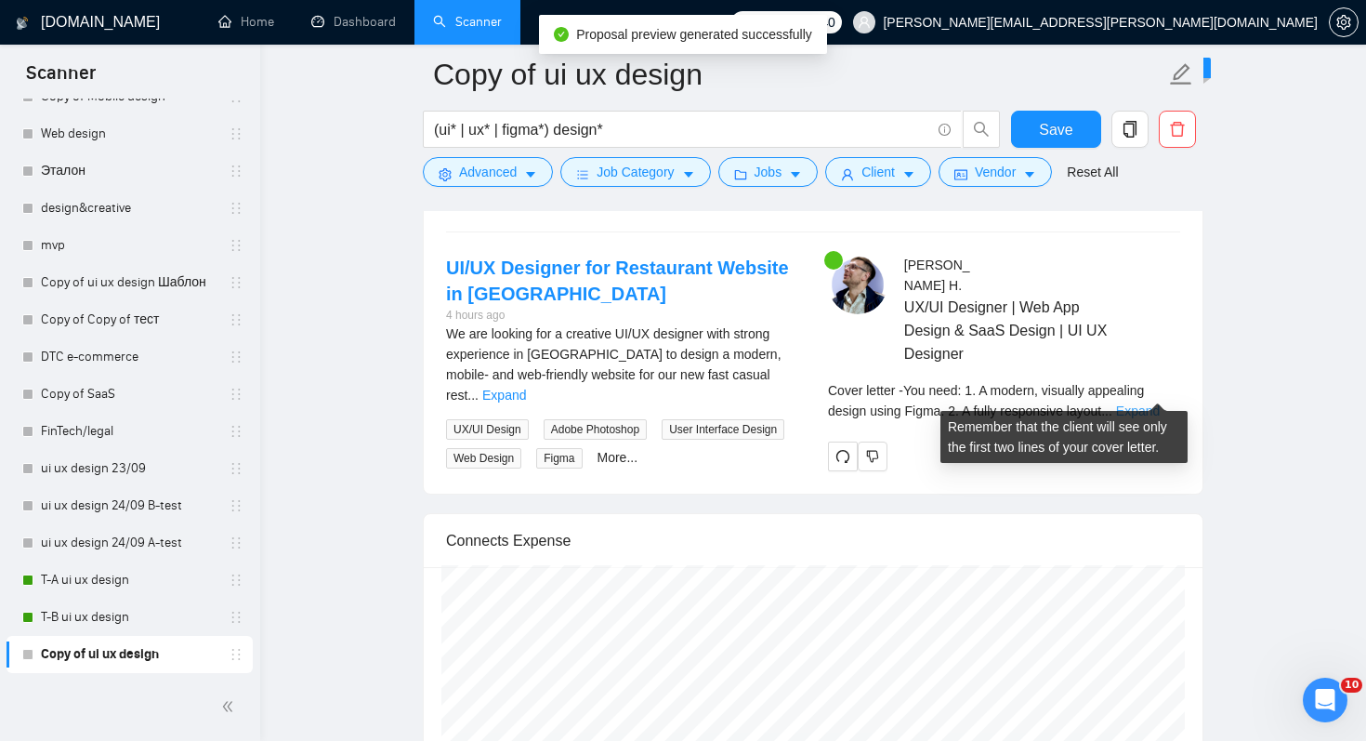
click at [1160, 403] on link "Expand" at bounding box center [1138, 410] width 44 height 15
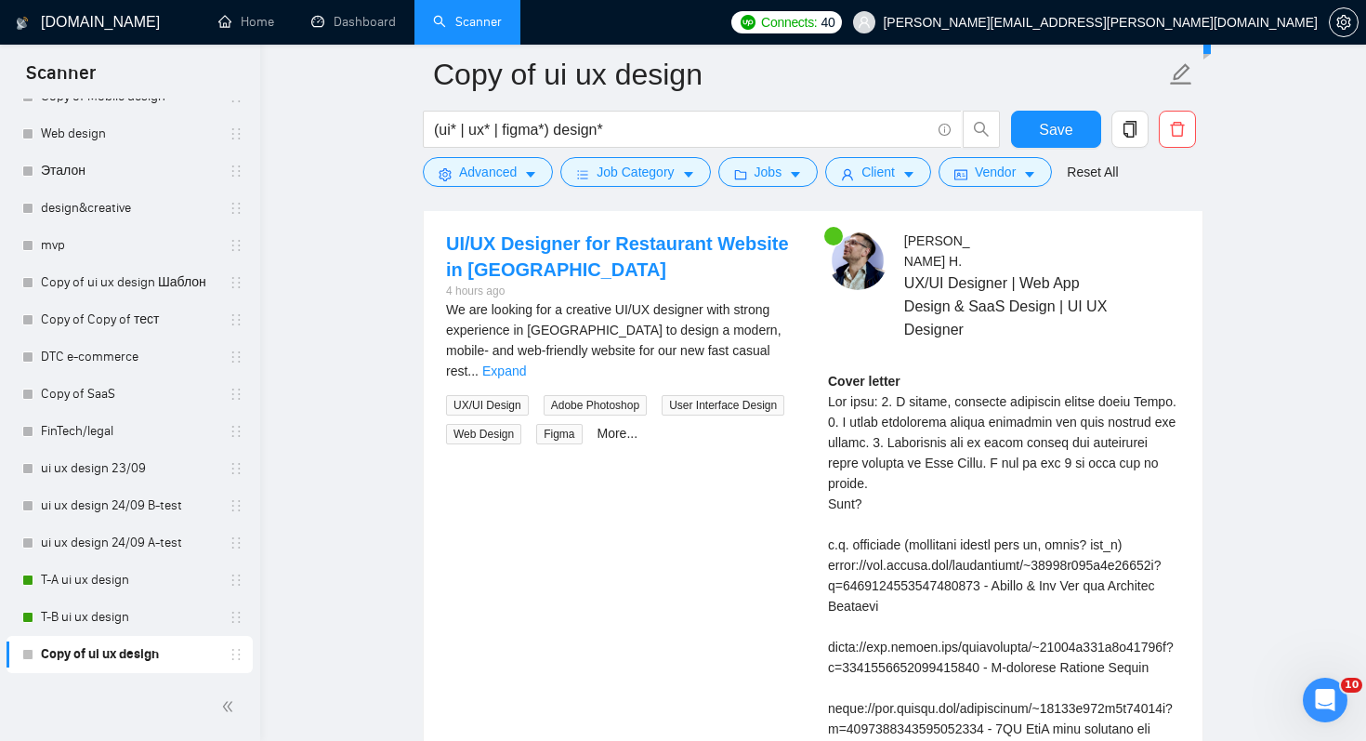
scroll to position [3827, 0]
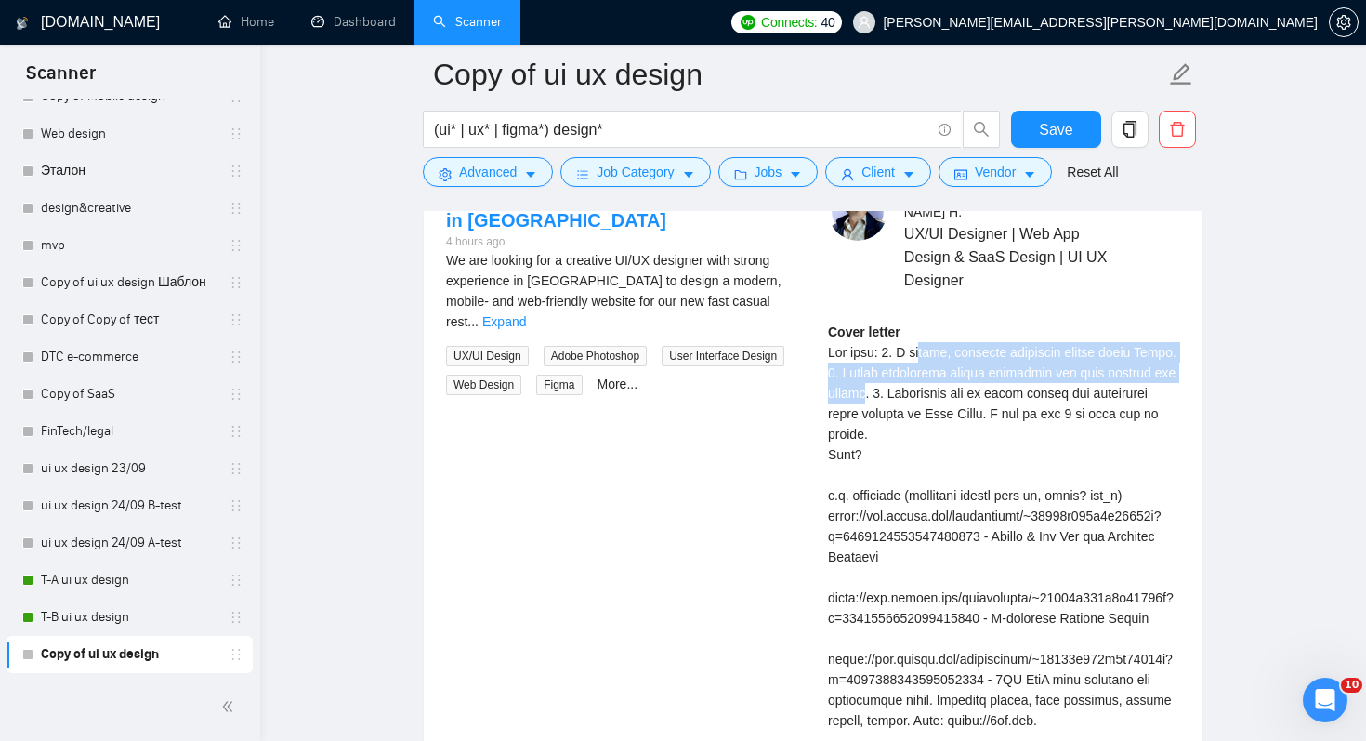
drag, startPoint x: 935, startPoint y: 331, endPoint x: 944, endPoint y: 364, distance: 34.7
click at [944, 364] on div "Cover letter" at bounding box center [1004, 659] width 352 height 675
click at [956, 390] on div "Cover letter" at bounding box center [1004, 659] width 352 height 675
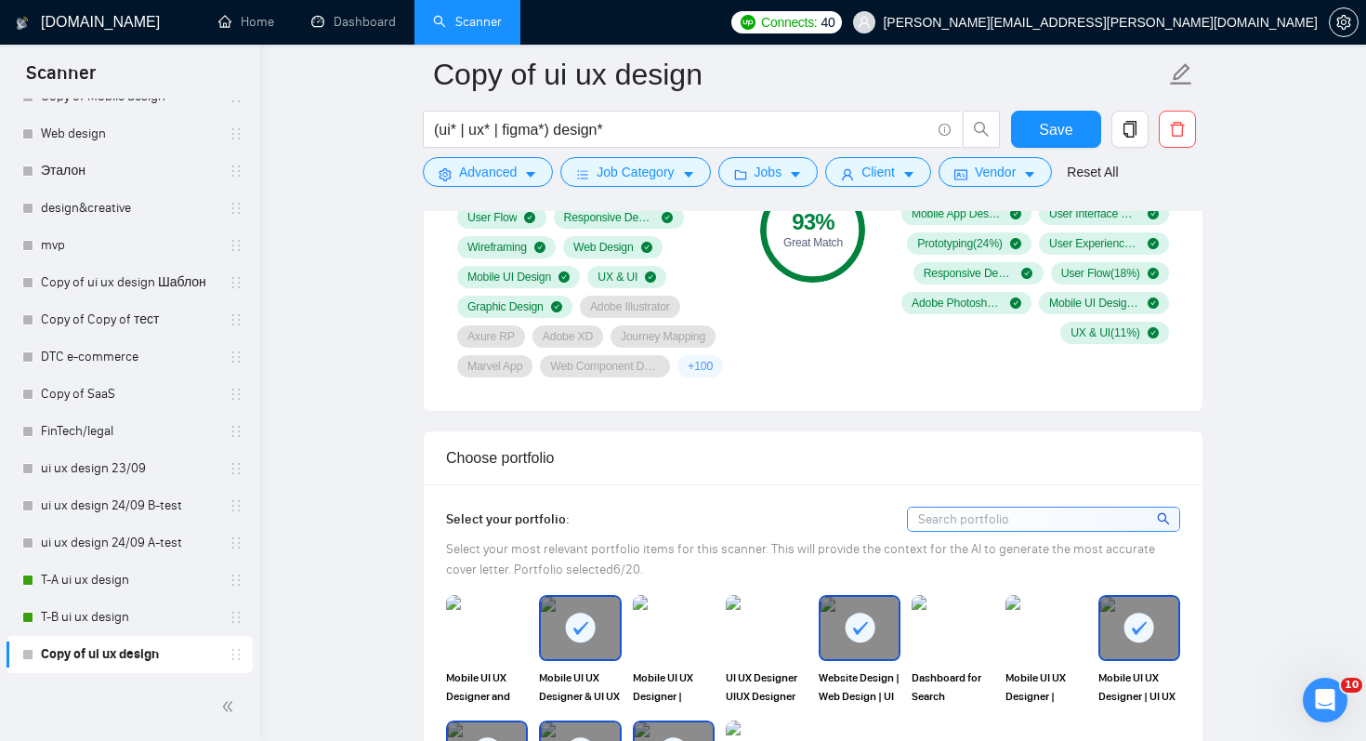
scroll to position [1385, 0]
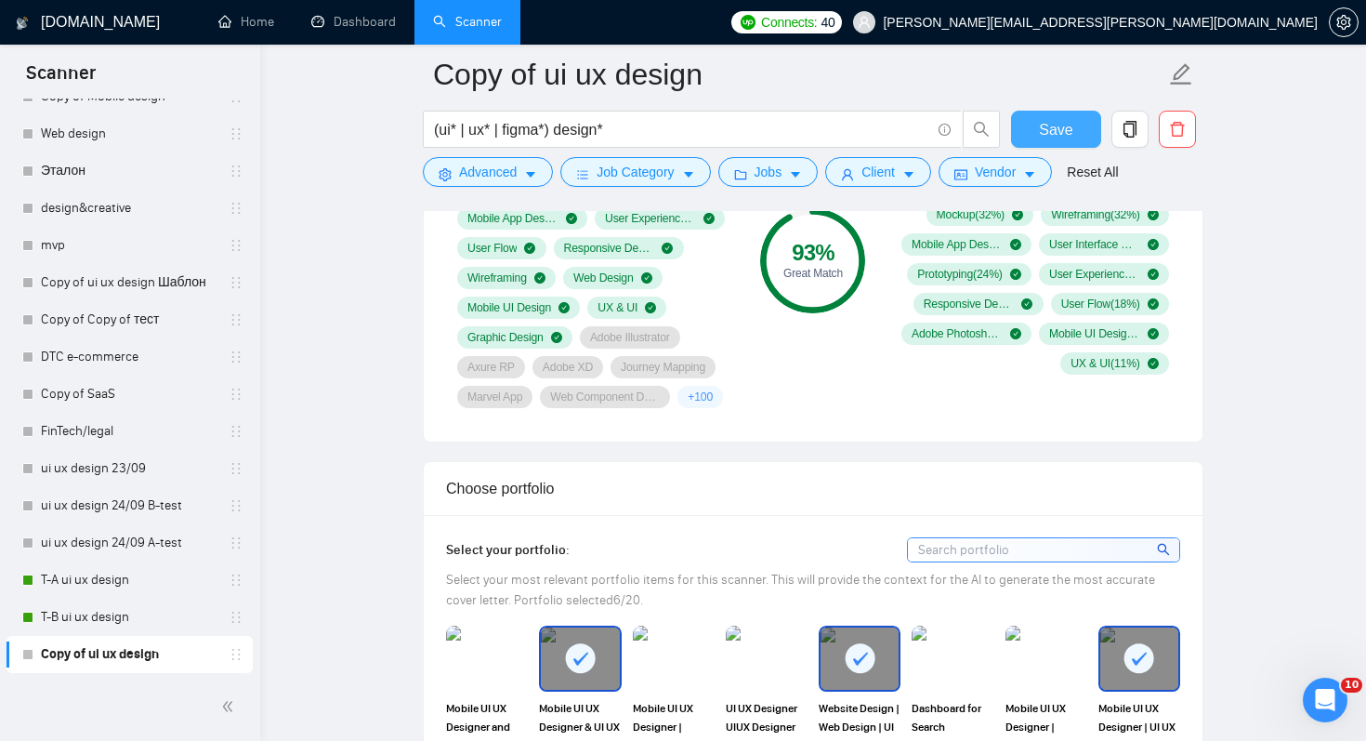
click at [1060, 130] on span "Save" at bounding box center [1055, 129] width 33 height 23
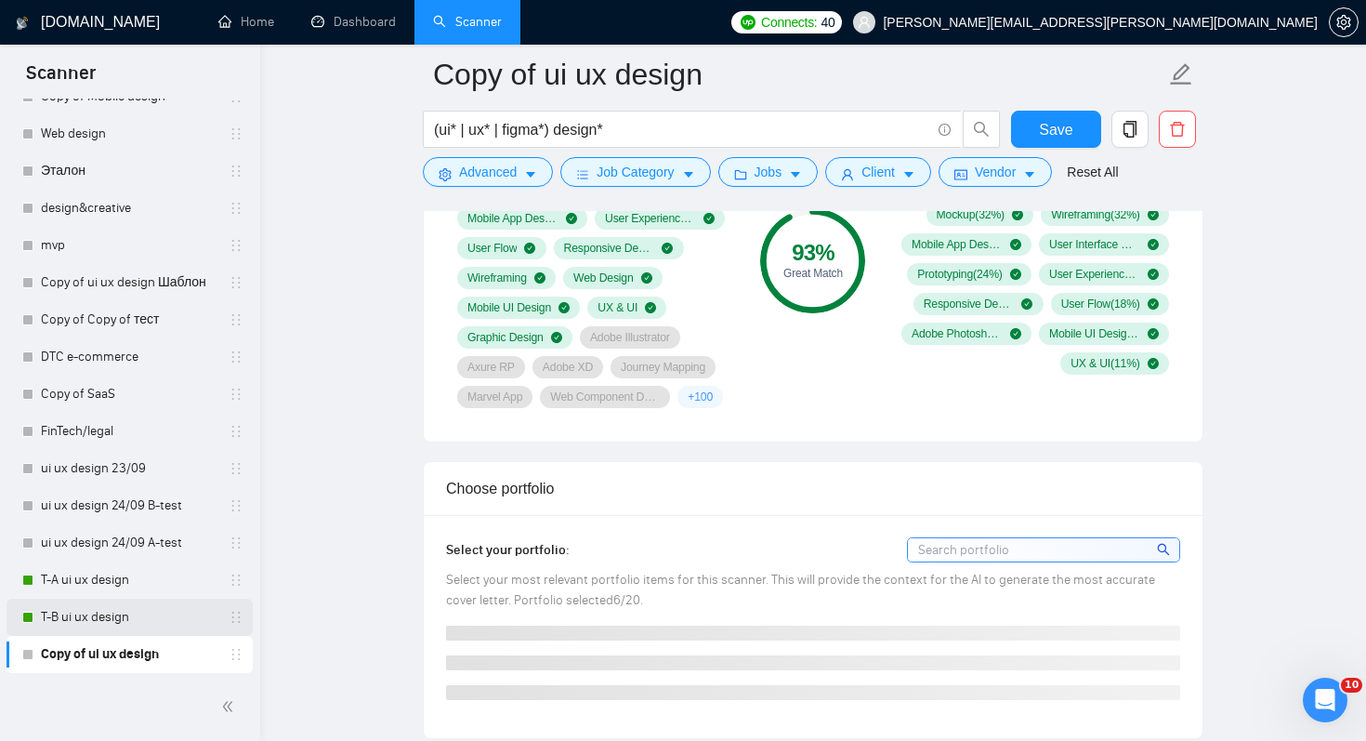
click at [122, 615] on link "T-B ui ux design" at bounding box center [129, 617] width 177 height 37
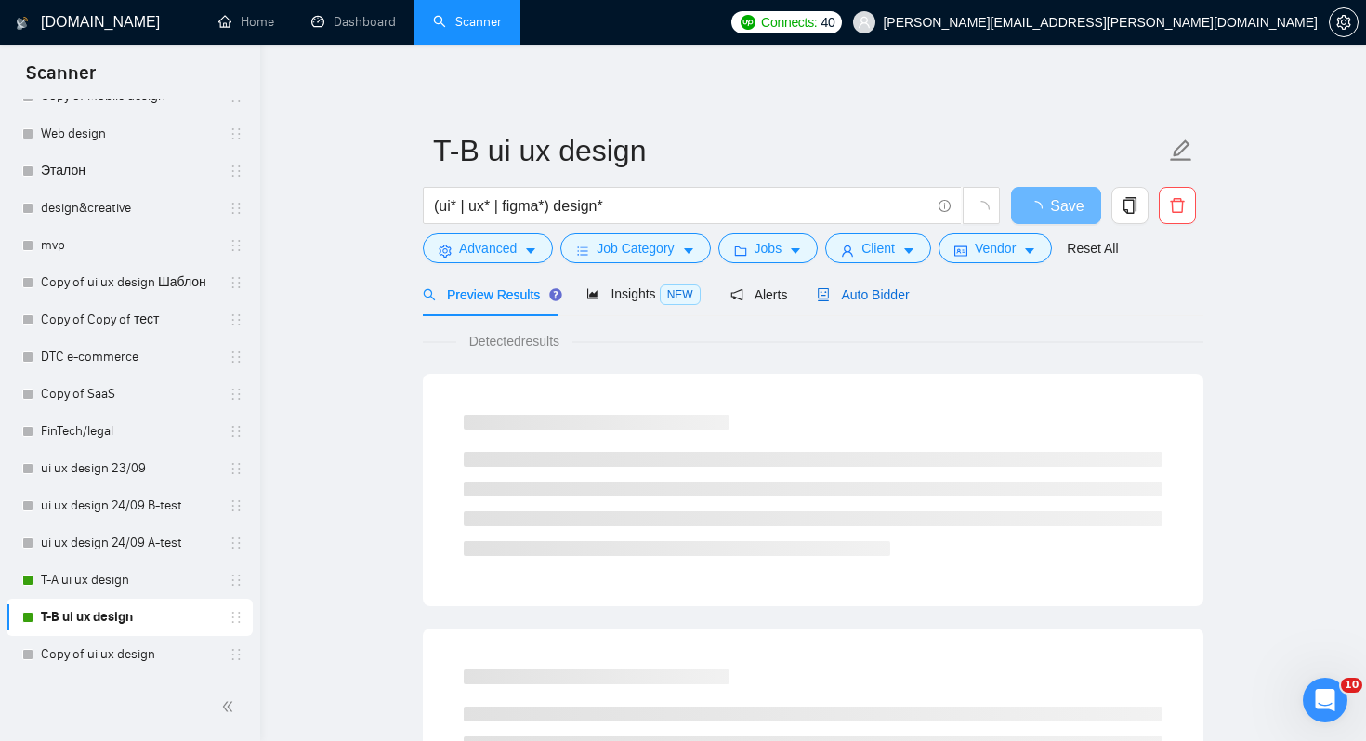
click at [897, 300] on span "Auto Bidder" at bounding box center [863, 294] width 92 height 15
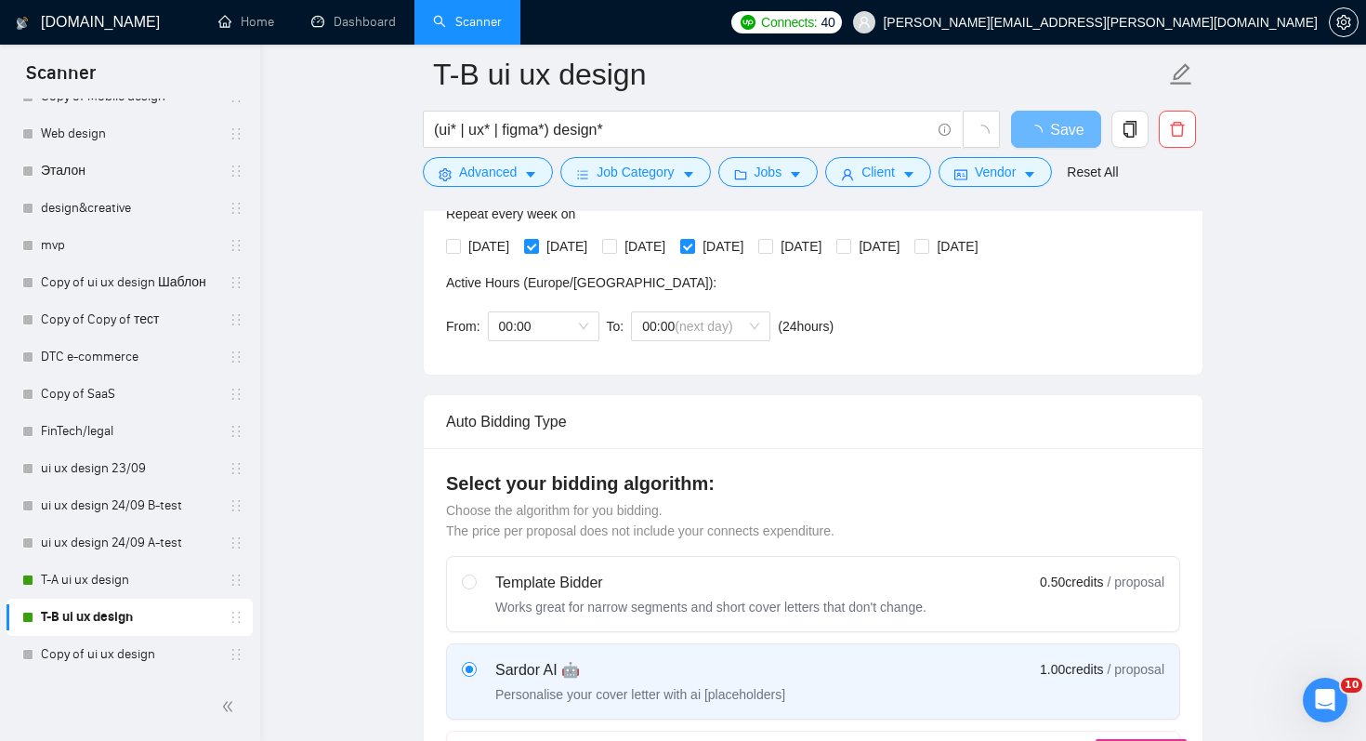
scroll to position [346, 0]
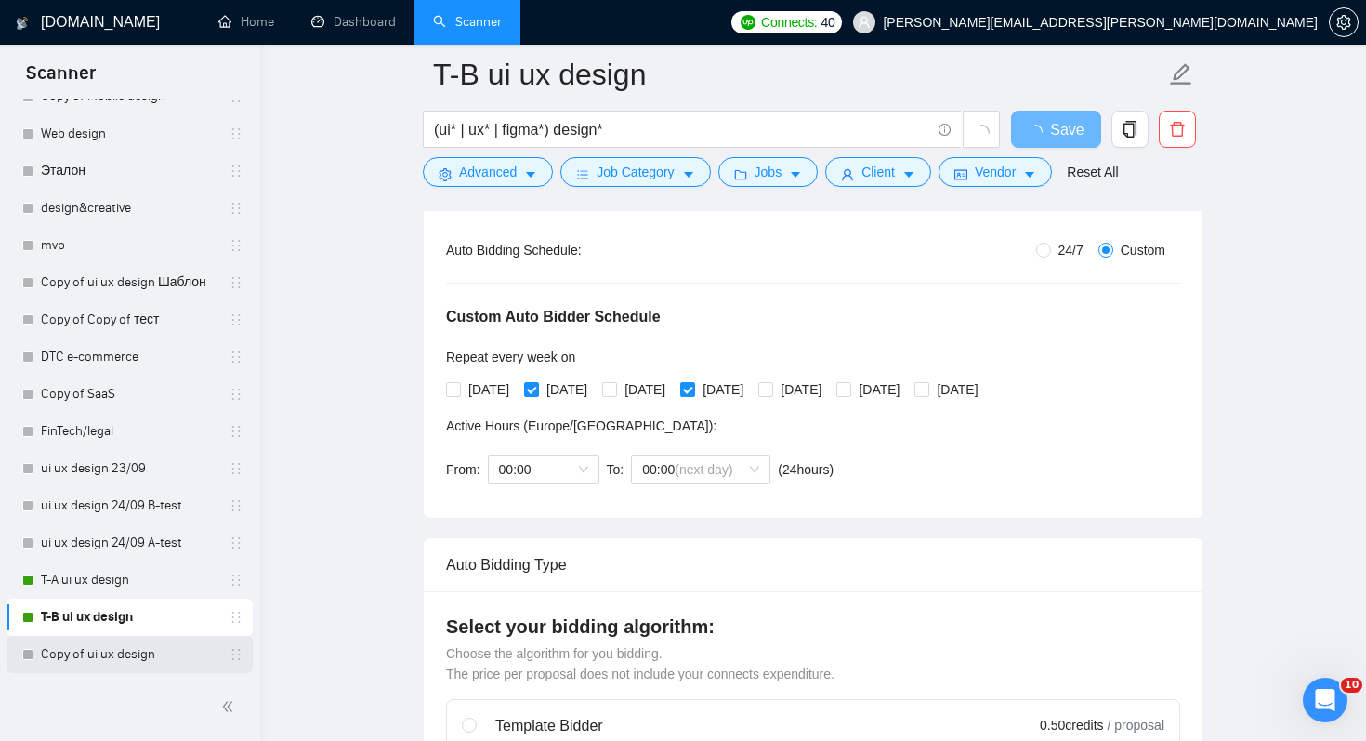
click at [121, 662] on link "Copy of ui ux design" at bounding box center [129, 654] width 177 height 37
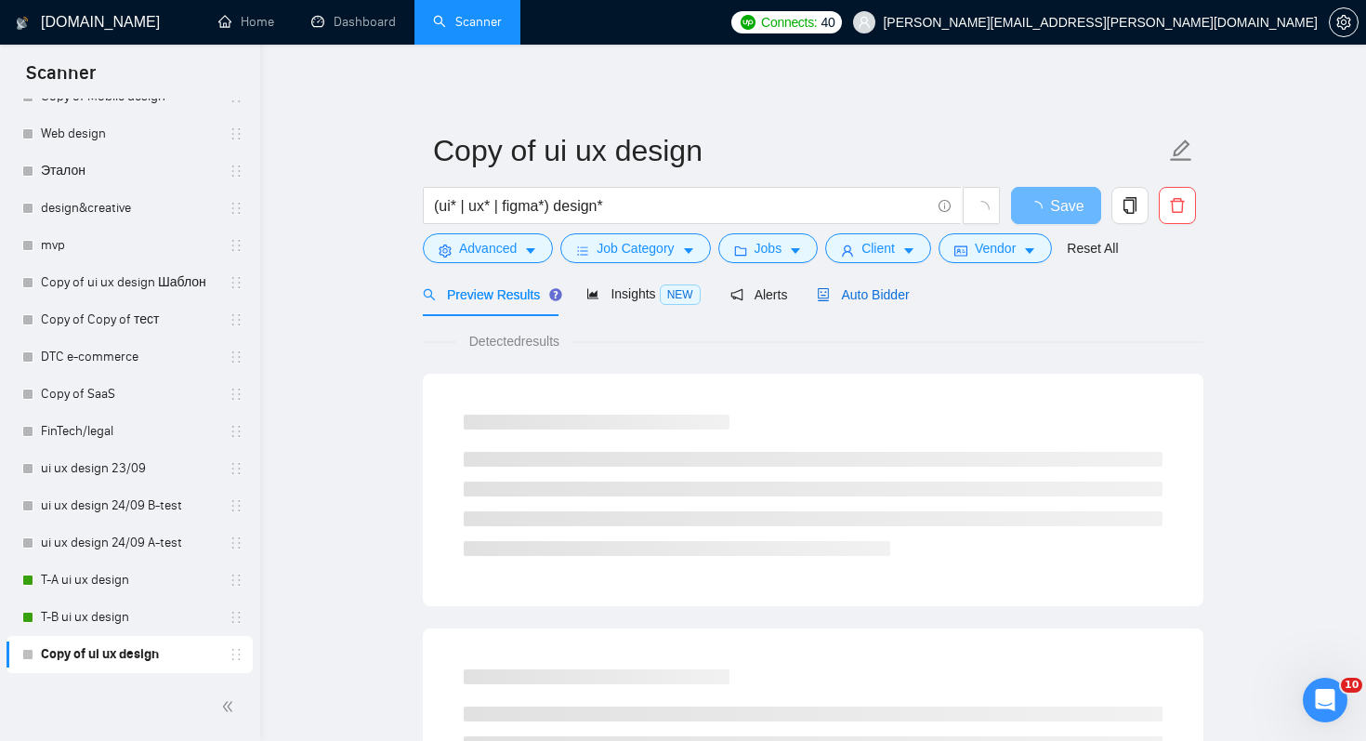
click at [879, 301] on div "Auto Bidder" at bounding box center [863, 294] width 92 height 20
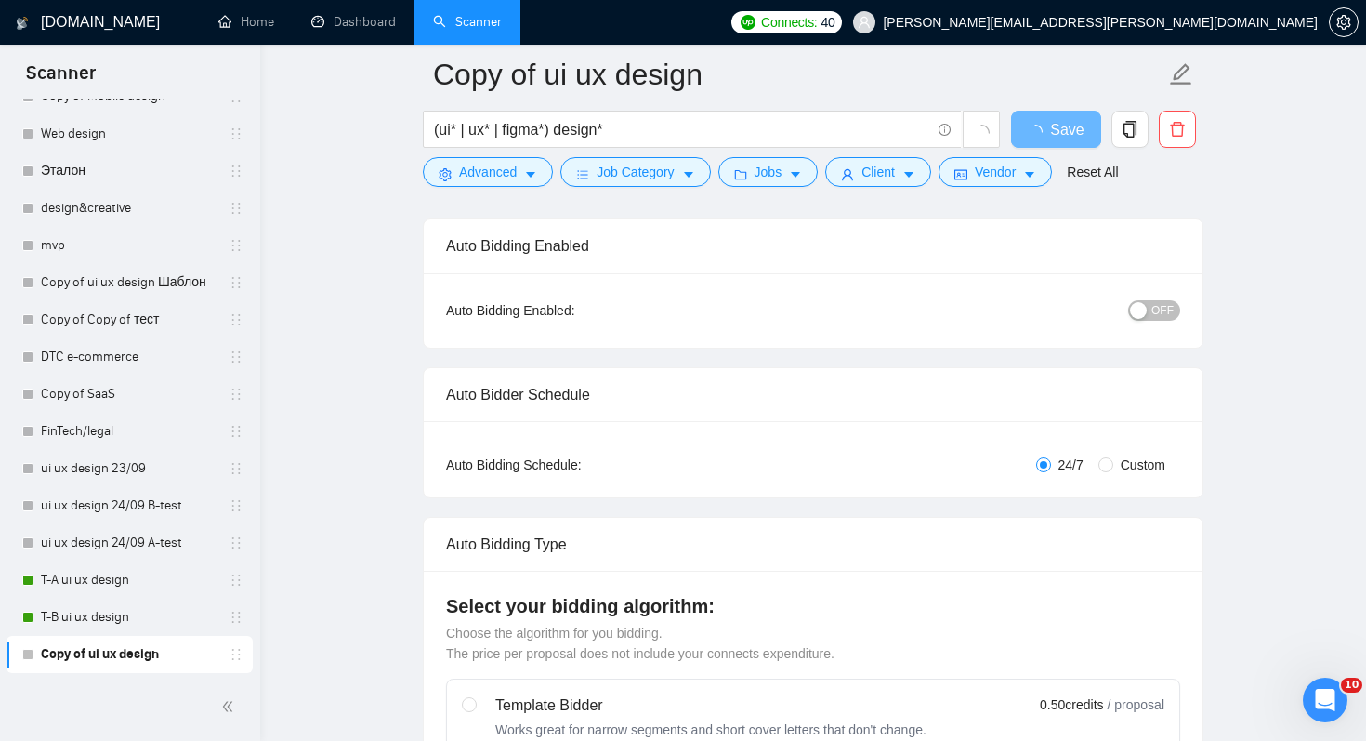
scroll to position [165, 0]
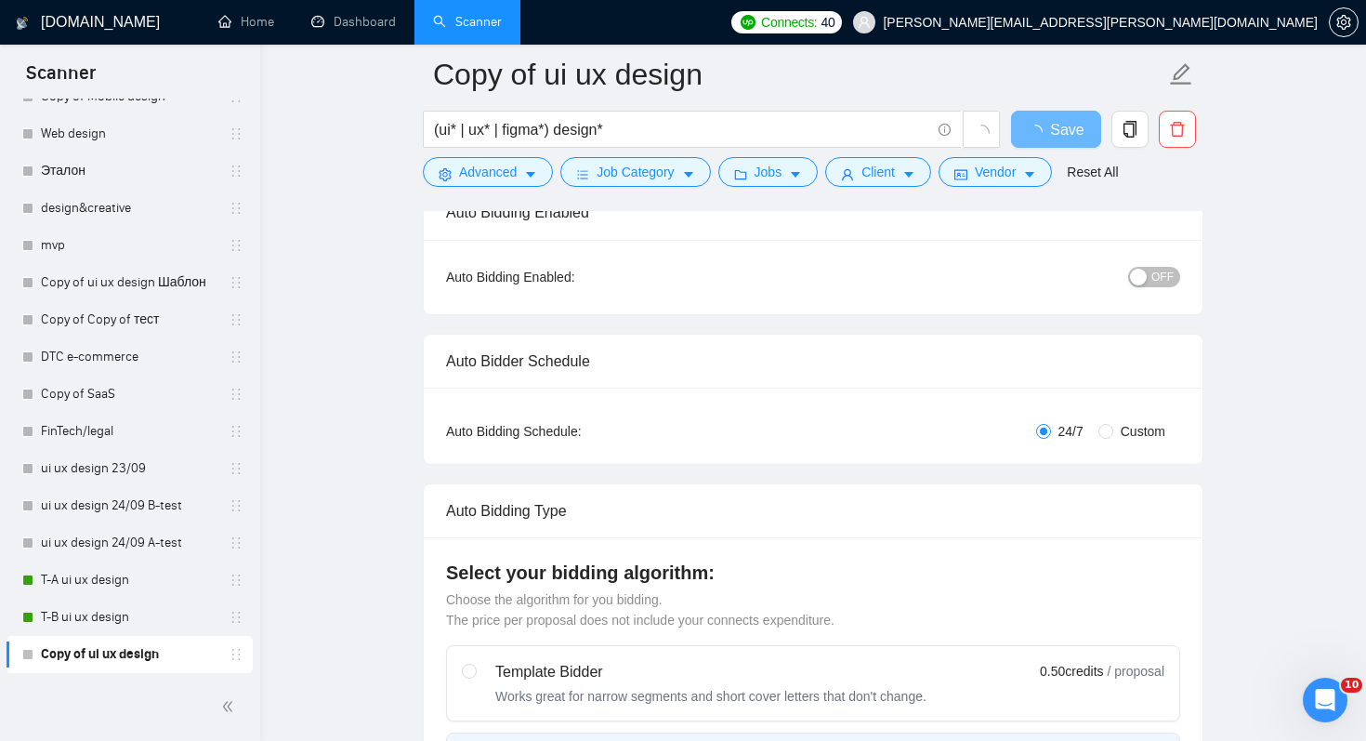
click at [1113, 432] on span "Custom" at bounding box center [1142, 431] width 59 height 20
click at [1113, 432] on input "Custom" at bounding box center [1106, 431] width 15 height 15
radio input "true"
radio input "false"
checkbox input "true"
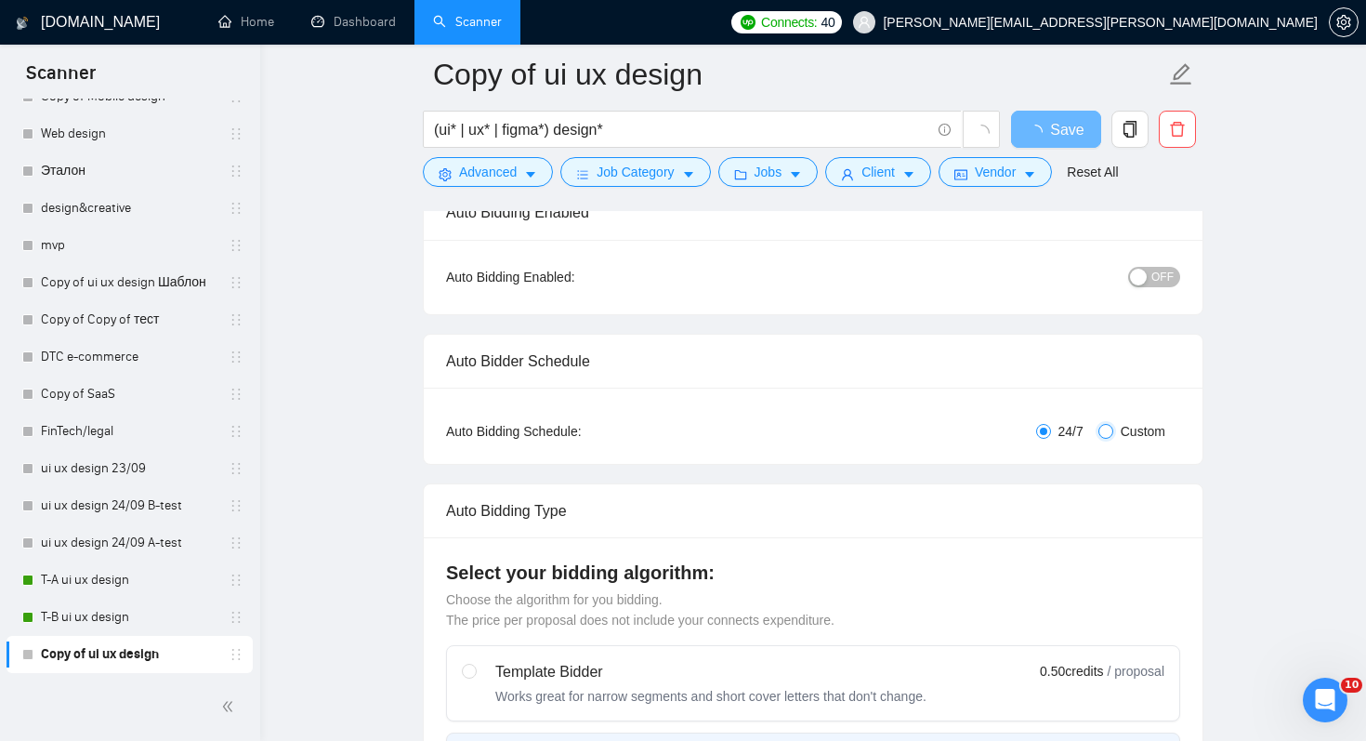
checkbox input "true"
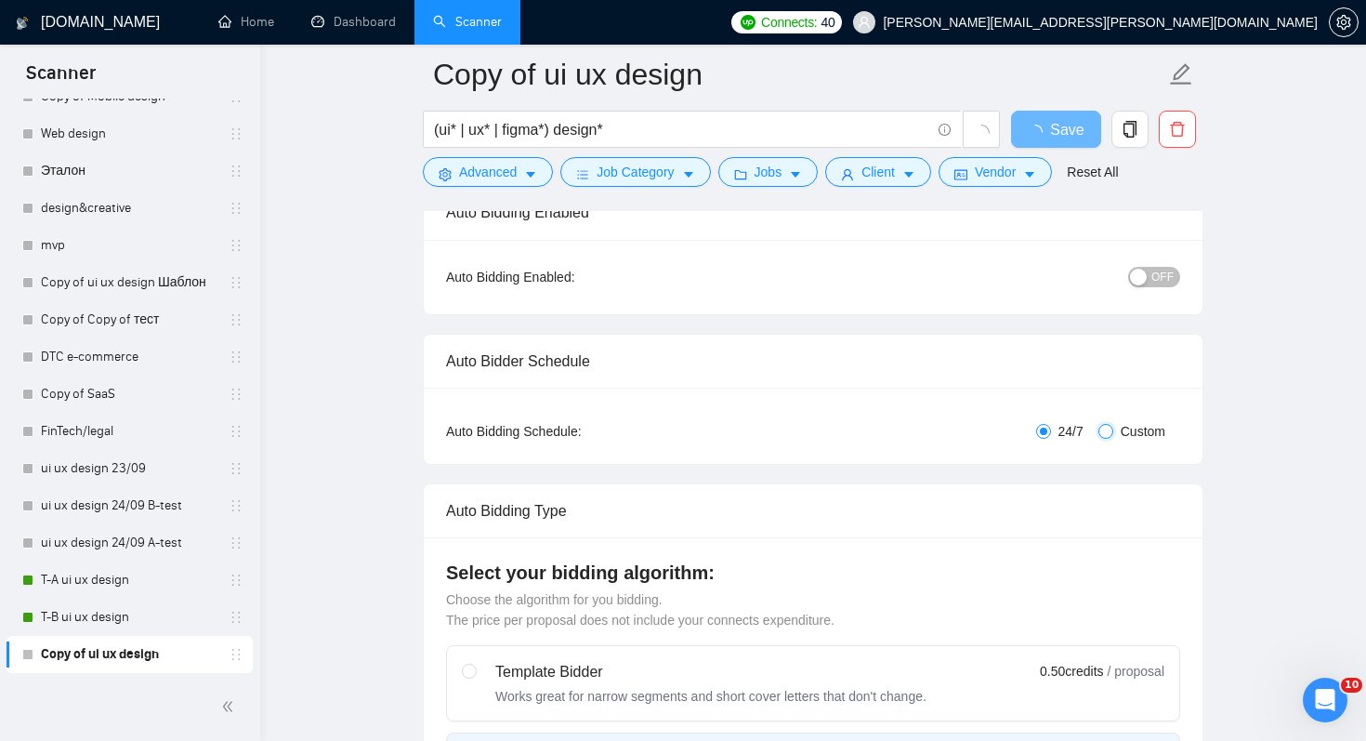
checkbox input "true"
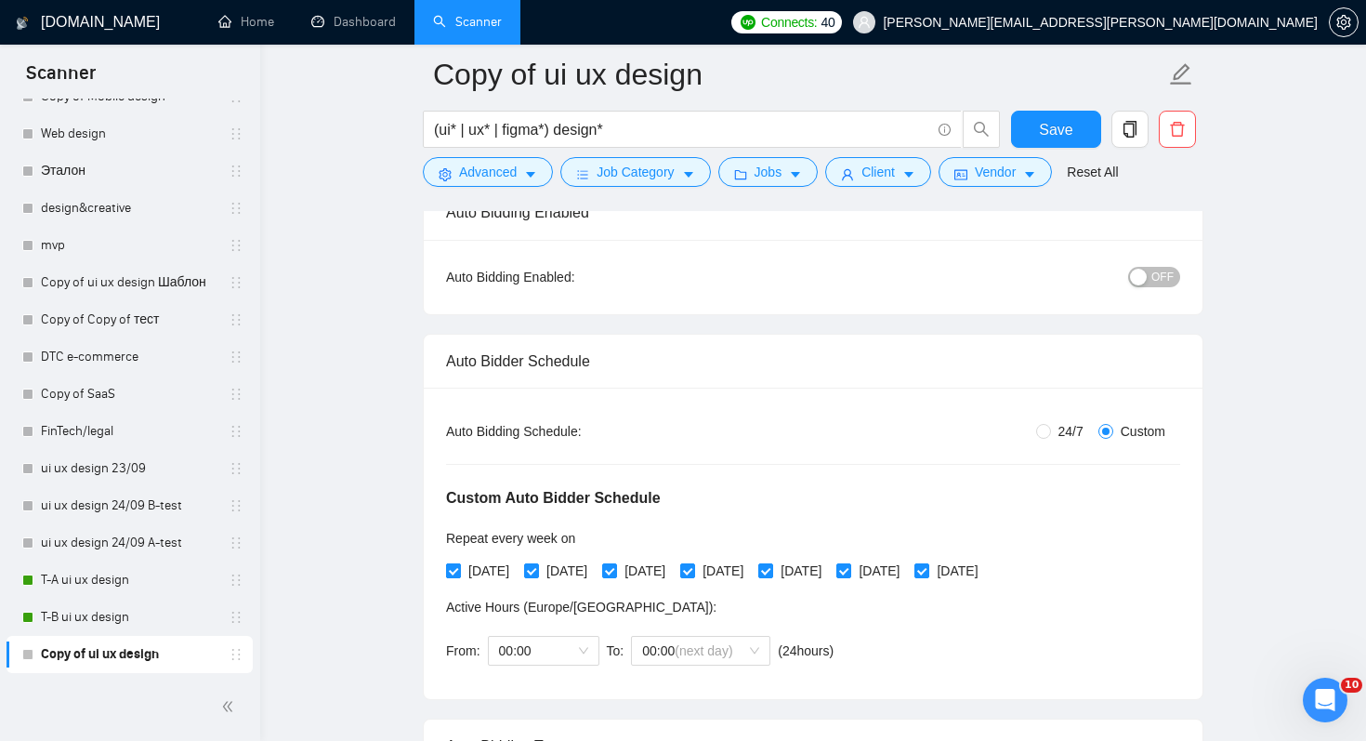
drag, startPoint x: 482, startPoint y: 567, endPoint x: 507, endPoint y: 567, distance: 25.1
click at [482, 567] on span "[DATE]" at bounding box center [489, 570] width 56 height 20
click at [459, 567] on input "[DATE]" at bounding box center [452, 569] width 13 height 13
checkbox input "false"
click at [595, 571] on span "[DATE]" at bounding box center [567, 570] width 56 height 20
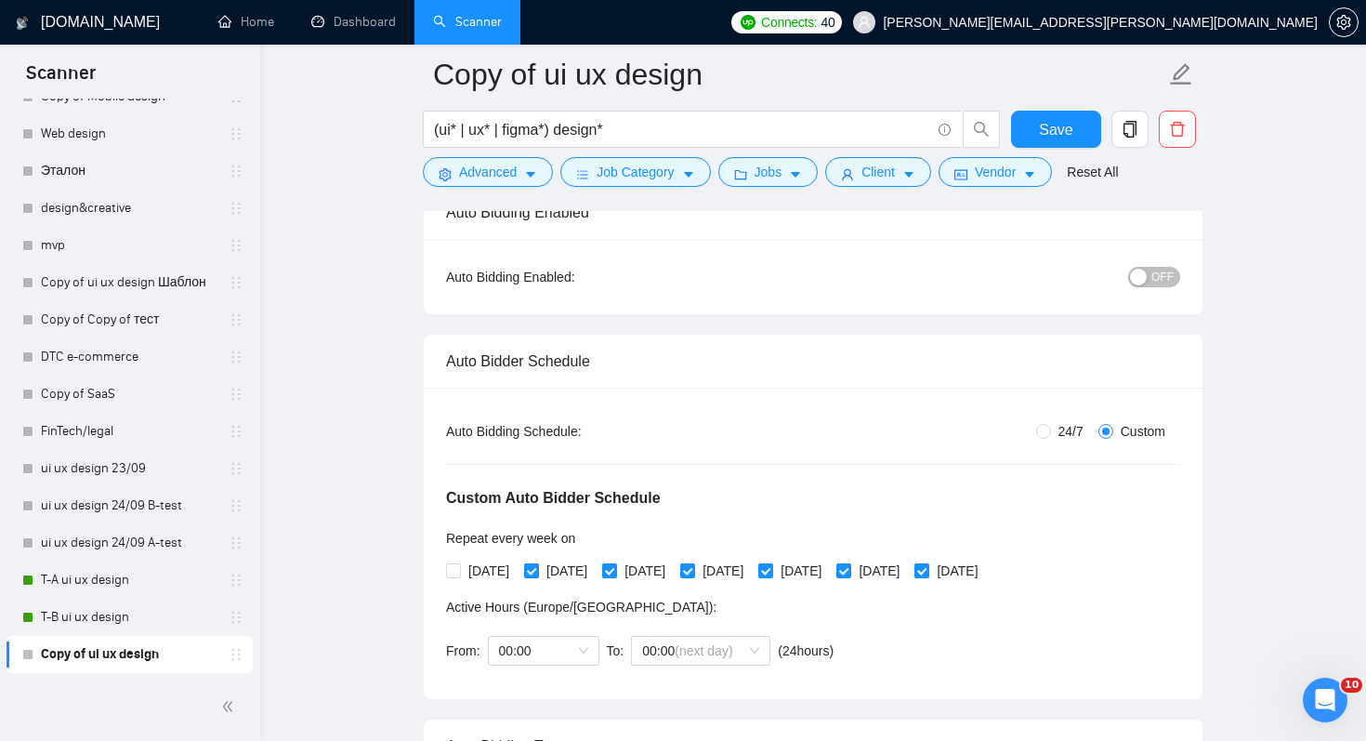
click at [537, 571] on input "[DATE]" at bounding box center [530, 569] width 13 height 13
checkbox input "false"
click at [673, 567] on span "[DATE]" at bounding box center [645, 570] width 56 height 20
click at [615, 567] on input "[DATE]" at bounding box center [608, 569] width 13 height 13
checkbox input "false"
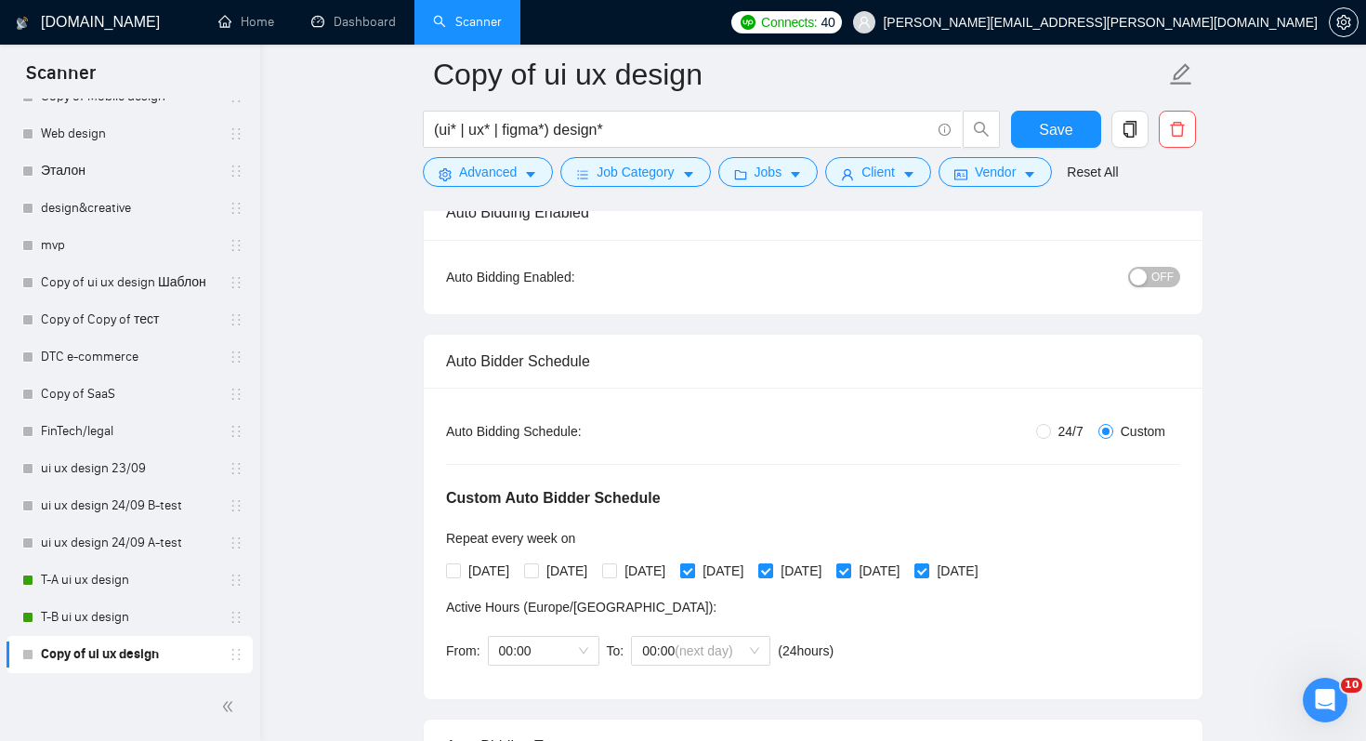
click at [751, 571] on span "[DATE]" at bounding box center [723, 570] width 56 height 20
click at [693, 571] on input "[DATE]" at bounding box center [686, 569] width 13 height 13
checkbox input "false"
click at [907, 571] on span "[DATE]" at bounding box center [879, 570] width 56 height 20
click at [850, 571] on input "[DATE]" at bounding box center [842, 569] width 13 height 13
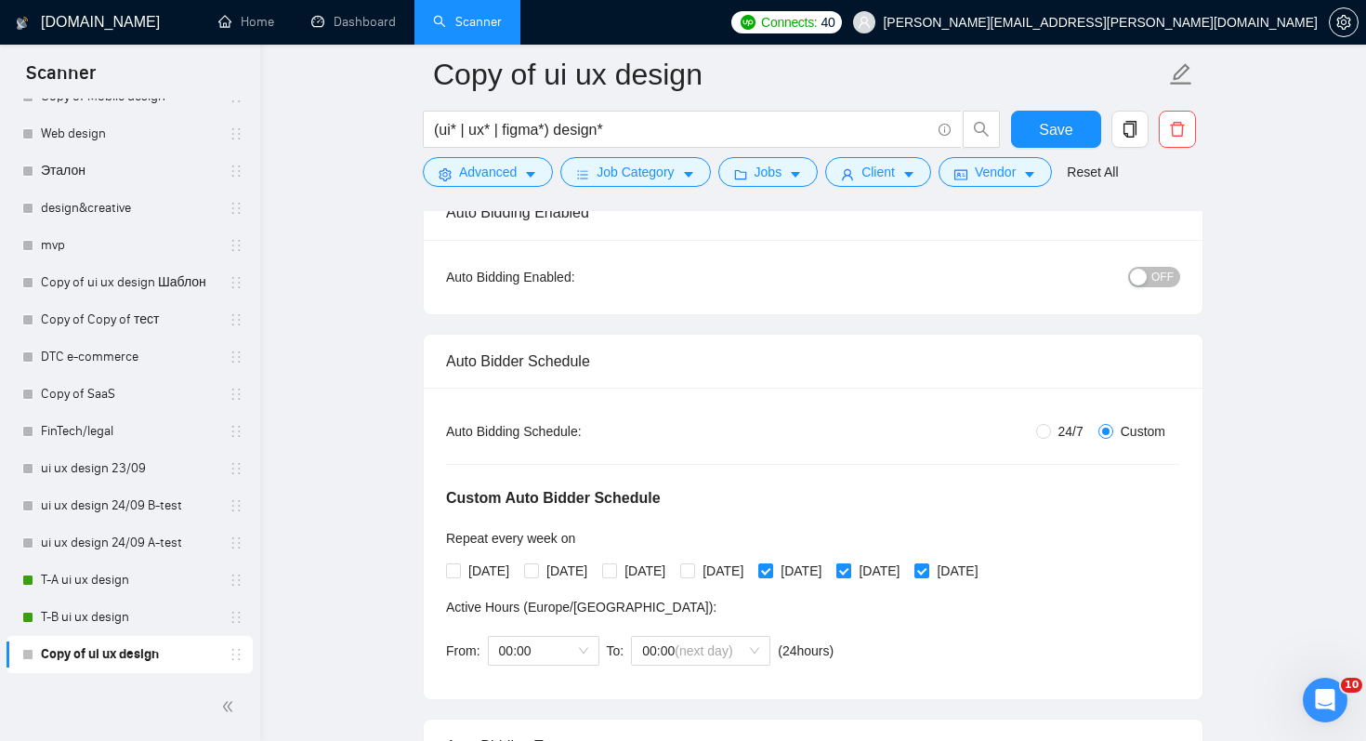
checkbox input "false"
click at [985, 565] on span "[DATE]" at bounding box center [957, 570] width 56 height 20
click at [928, 565] on input "[DATE]" at bounding box center [921, 569] width 13 height 13
checkbox input "false"
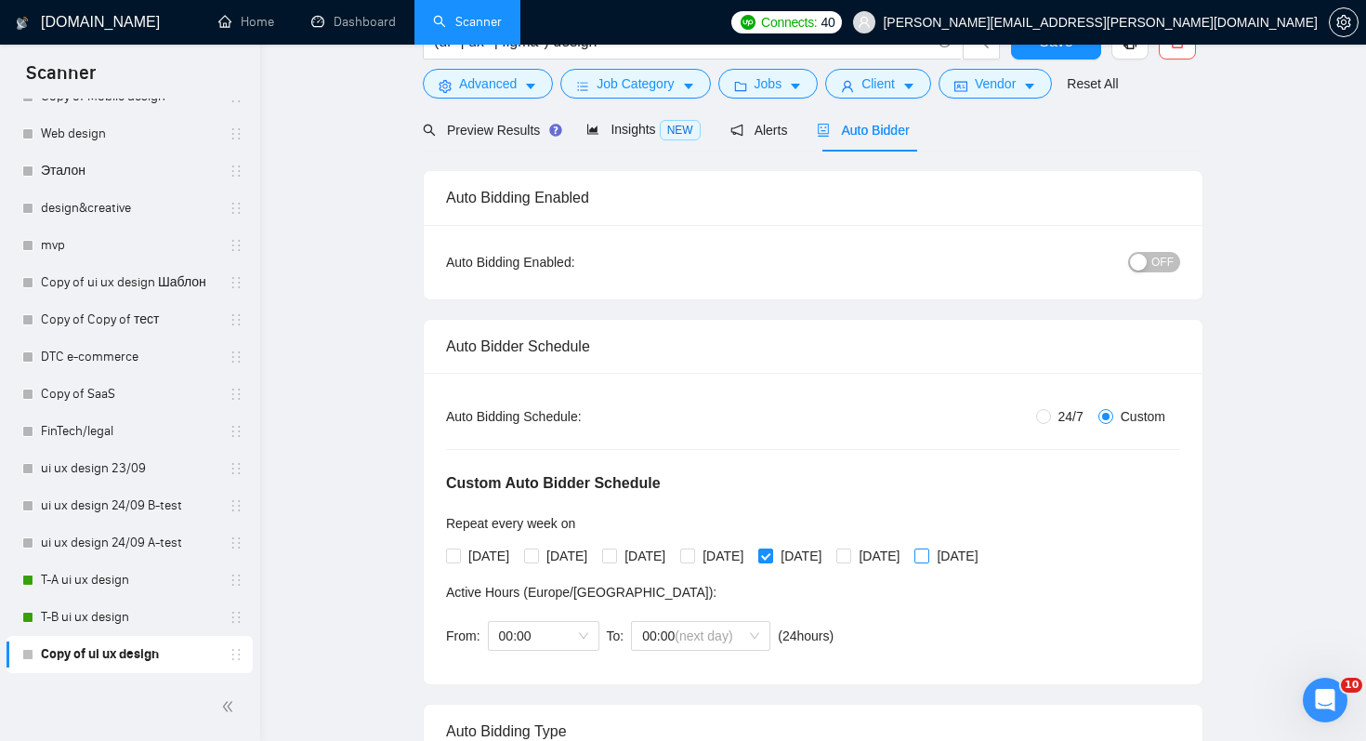
scroll to position [0, 0]
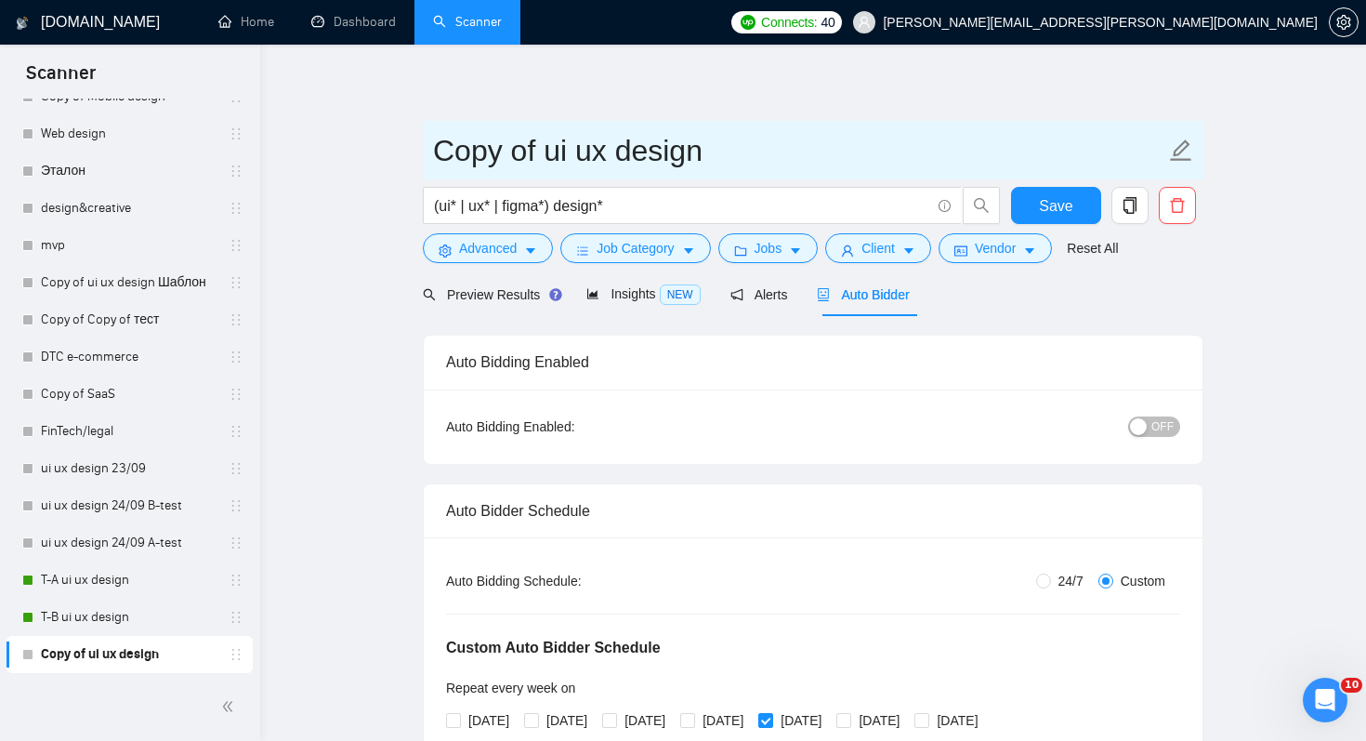
click at [524, 148] on input "Copy of ui ux design" at bounding box center [799, 150] width 732 height 46
drag, startPoint x: 543, startPoint y: 154, endPoint x: 293, endPoint y: 168, distance: 250.4
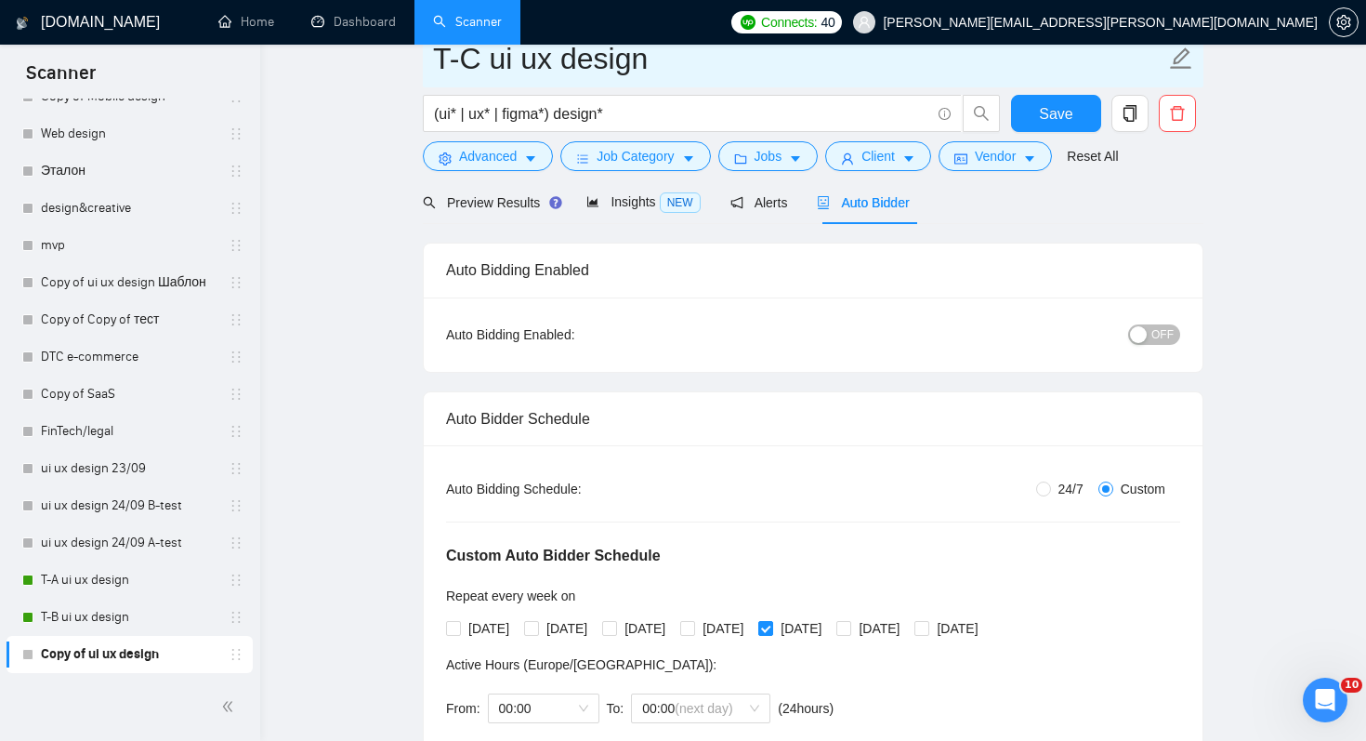
scroll to position [148, 0]
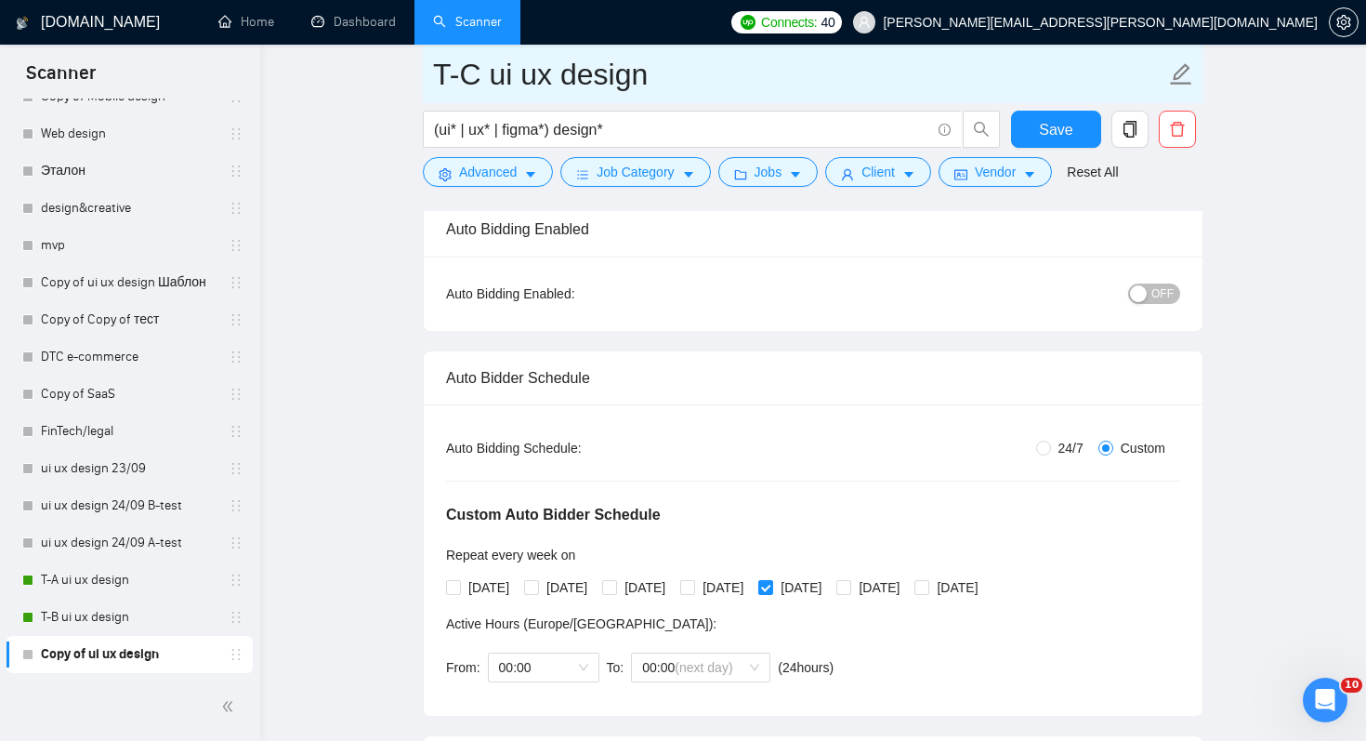
type input "T-C ui ux design"
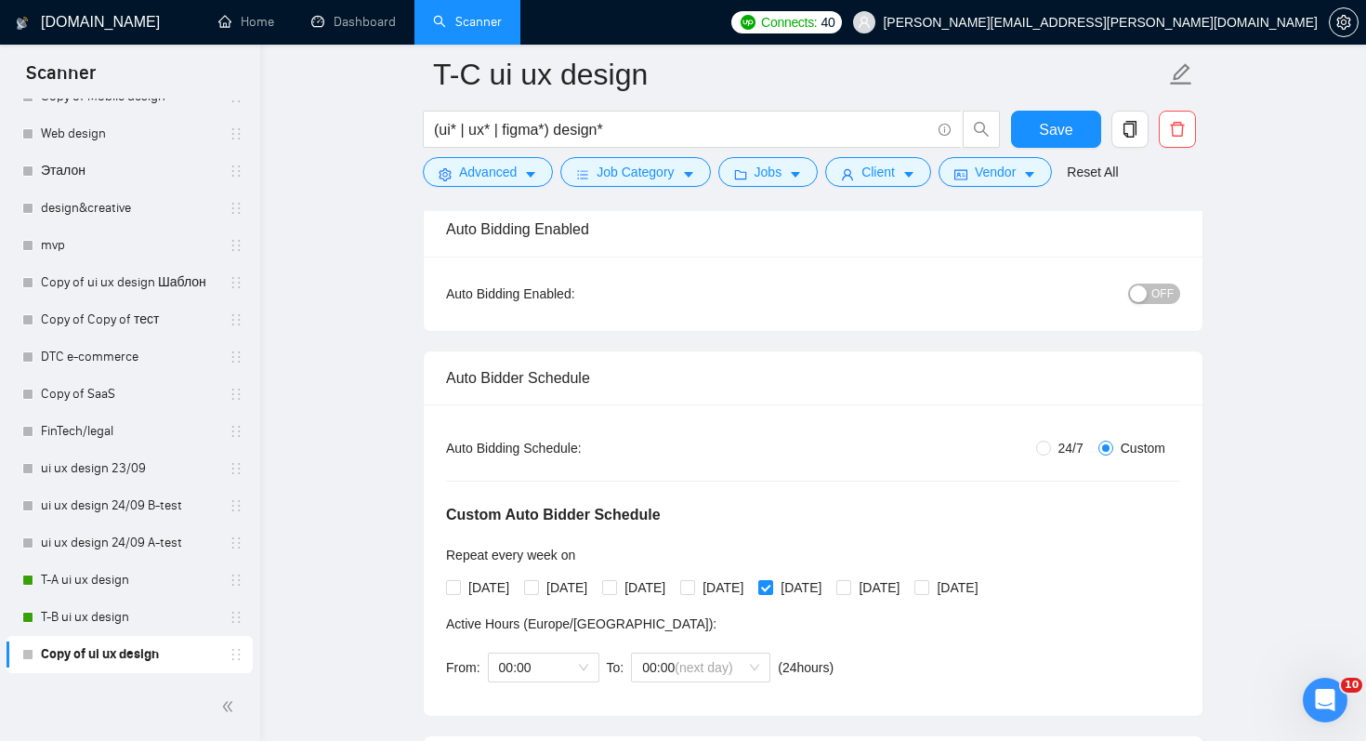
click at [1163, 300] on span "OFF" at bounding box center [1163, 293] width 22 height 20
click at [1049, 137] on span "Save" at bounding box center [1055, 129] width 33 height 23
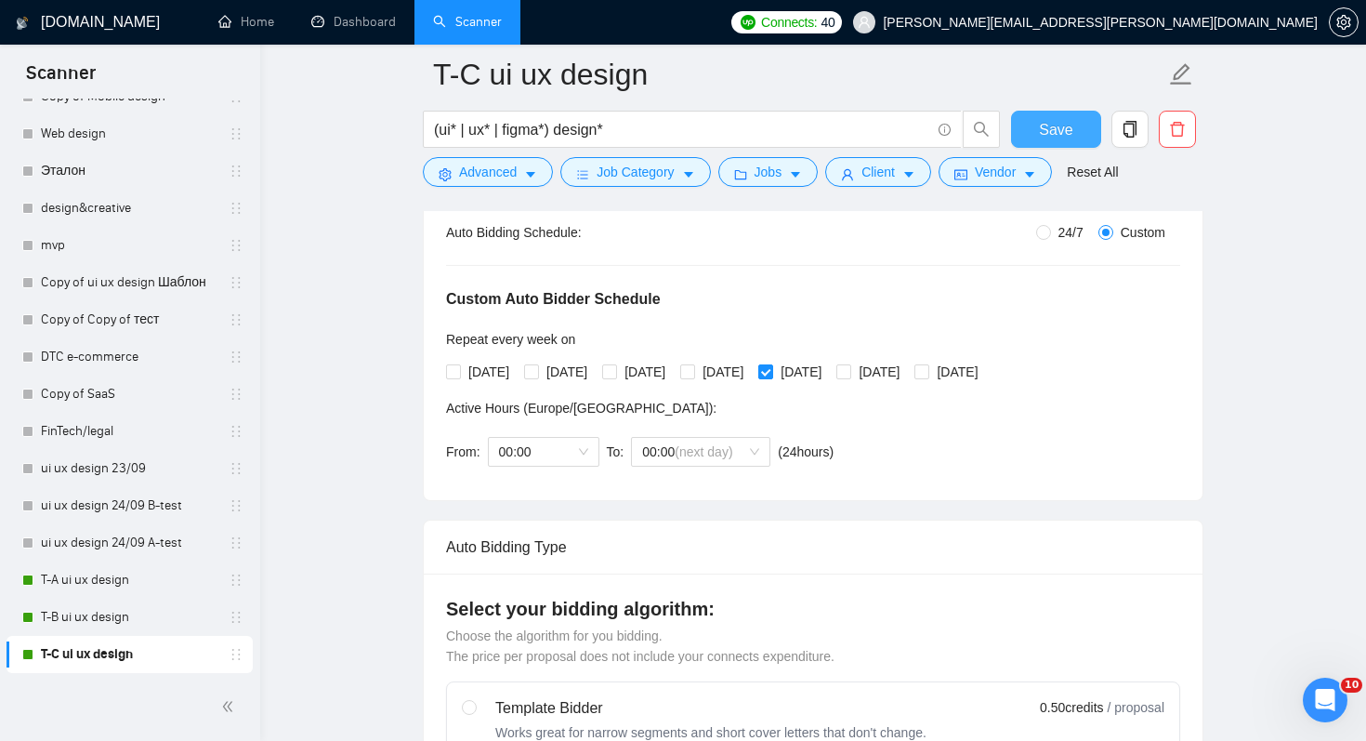
scroll to position [367, 0]
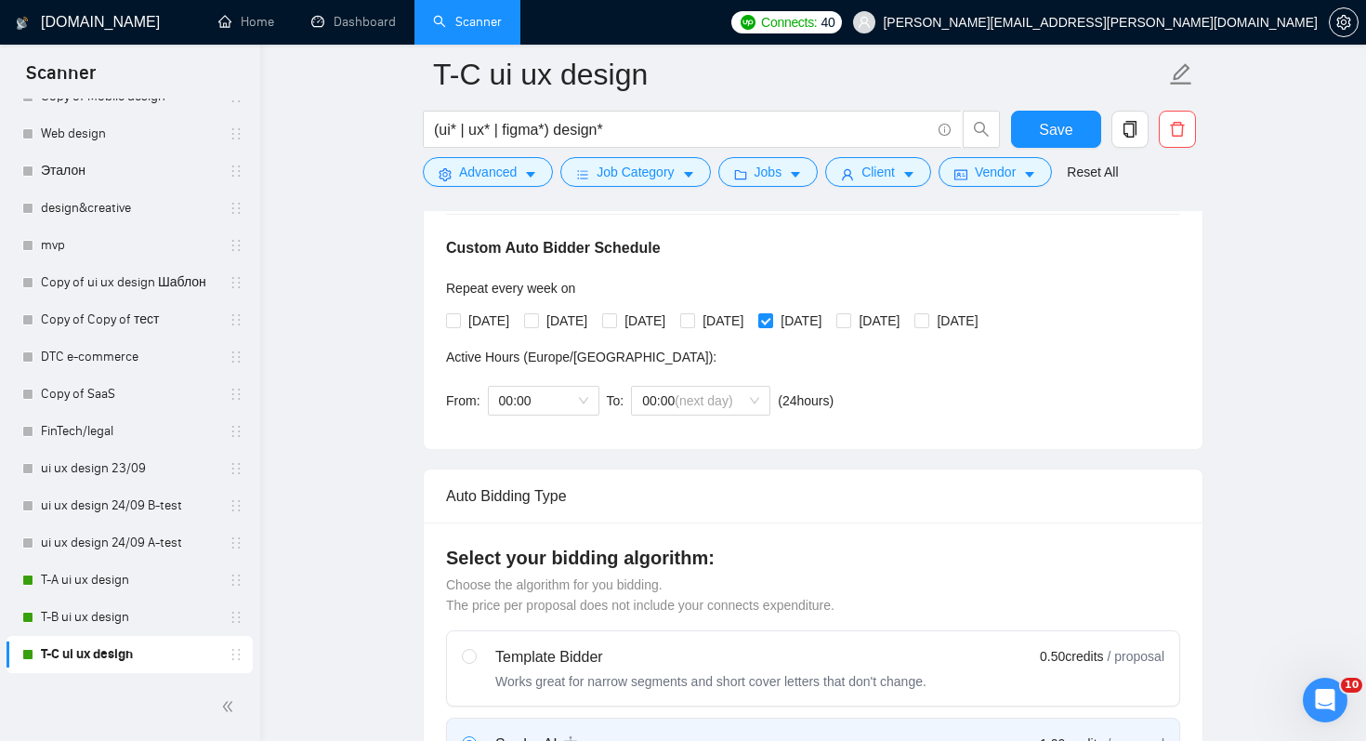
scroll to position [435, 0]
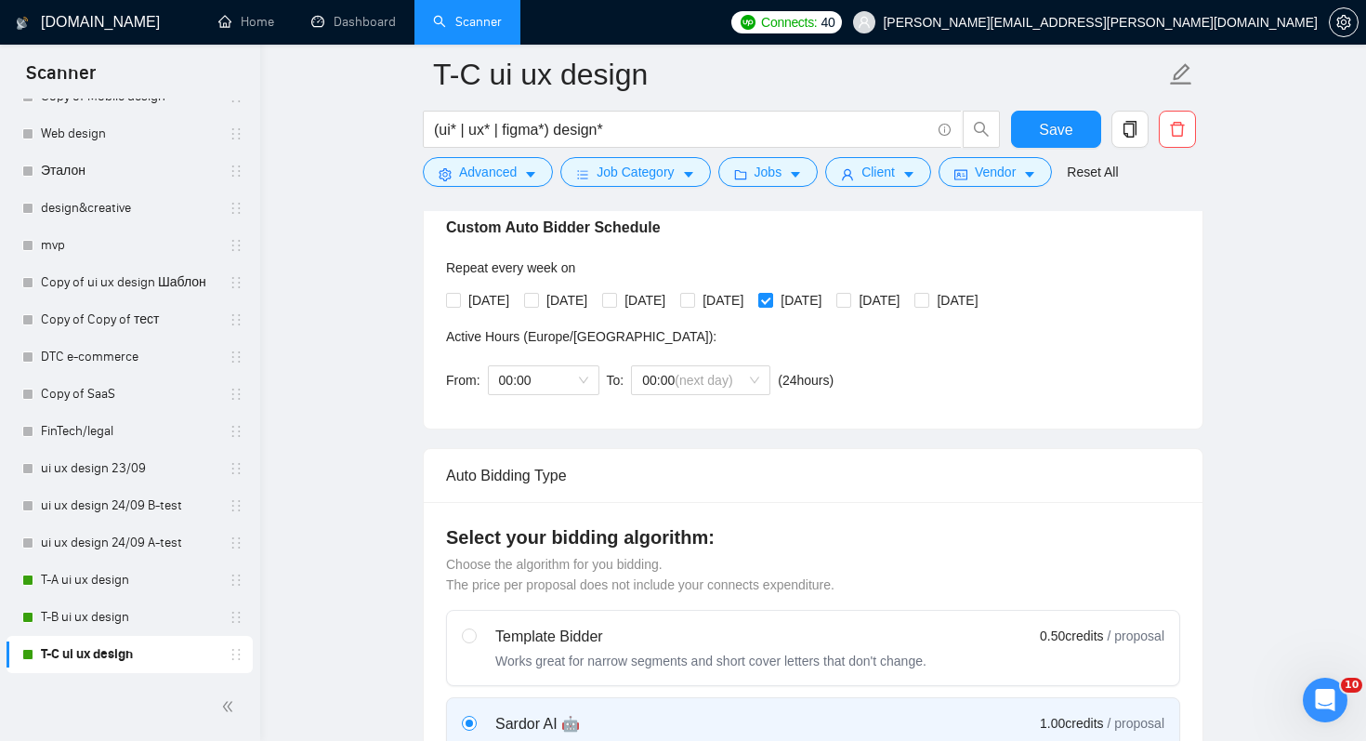
click at [144, 653] on link "T-C ui ux design" at bounding box center [129, 654] width 177 height 37
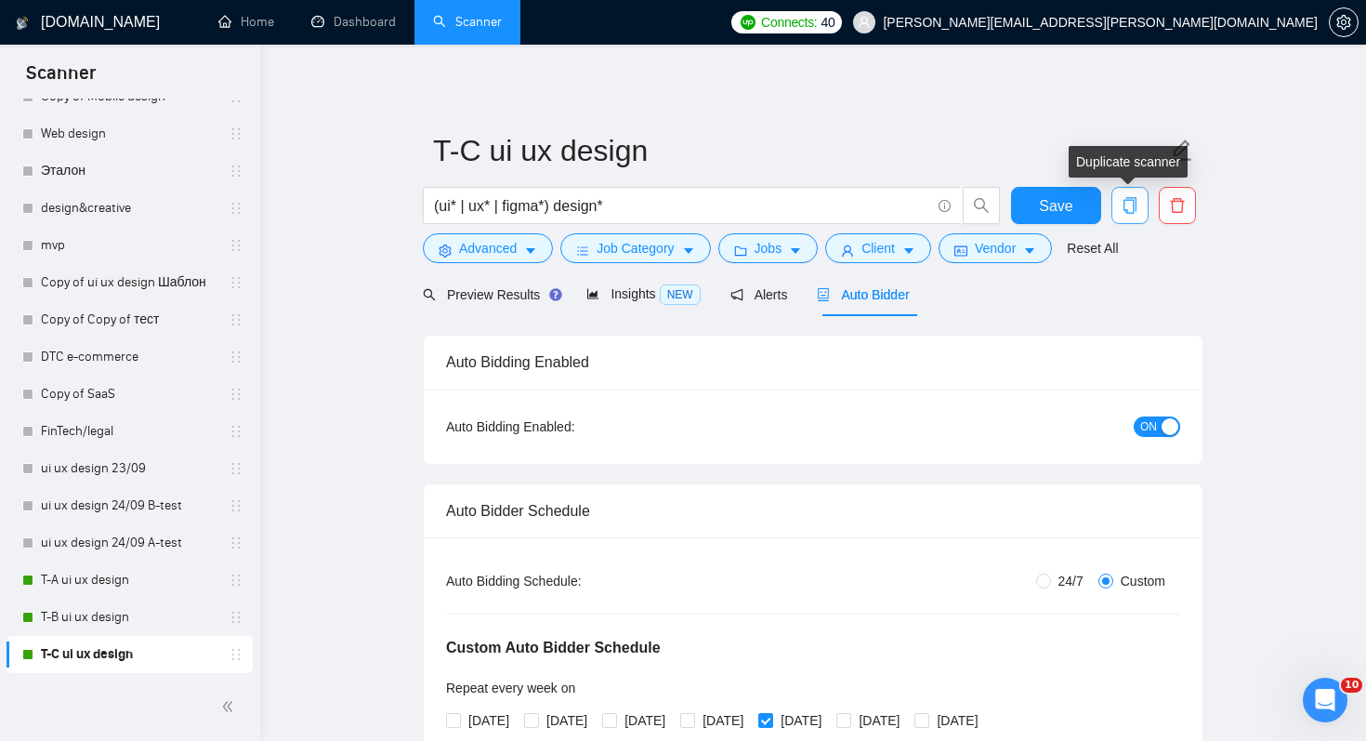
click at [1135, 204] on icon "copy" at bounding box center [1130, 205] width 17 height 17
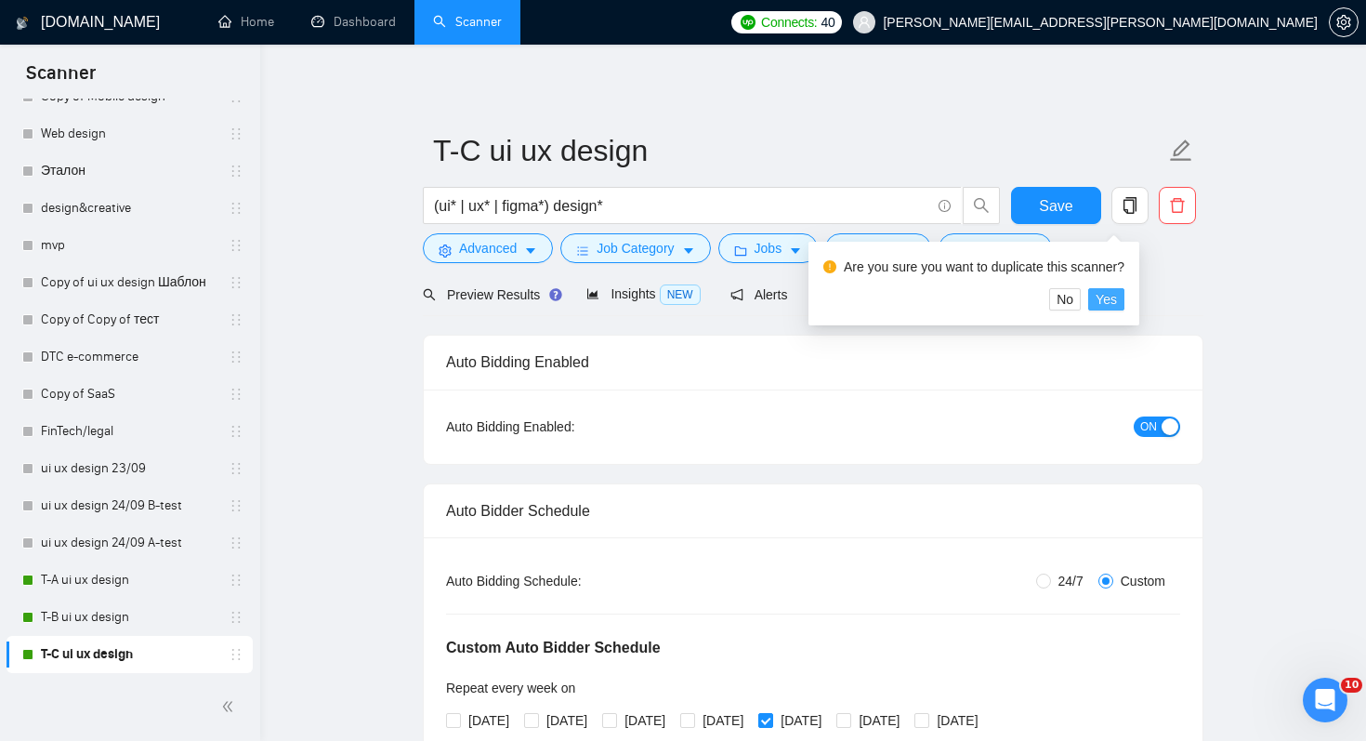
click at [1113, 296] on span "Yes" at bounding box center [1106, 299] width 21 height 20
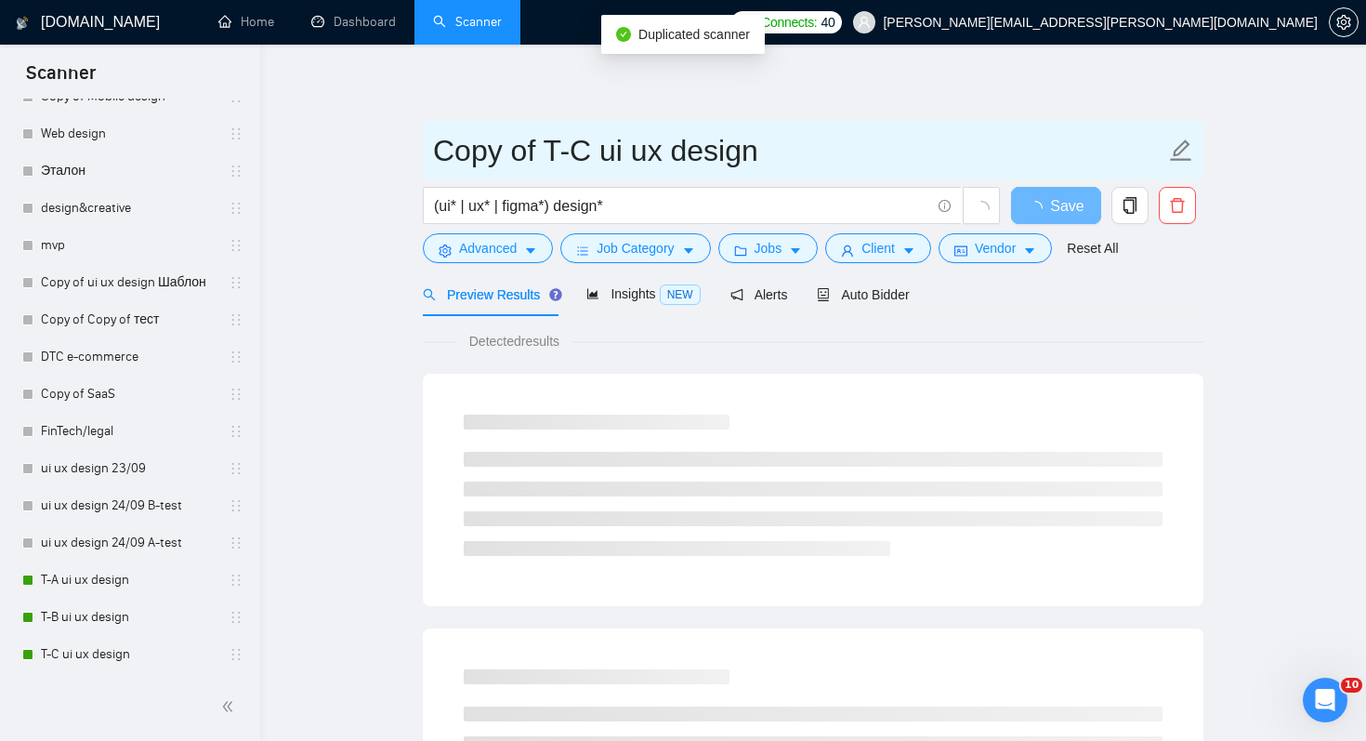
drag, startPoint x: 543, startPoint y: 151, endPoint x: 404, endPoint y: 151, distance: 138.5
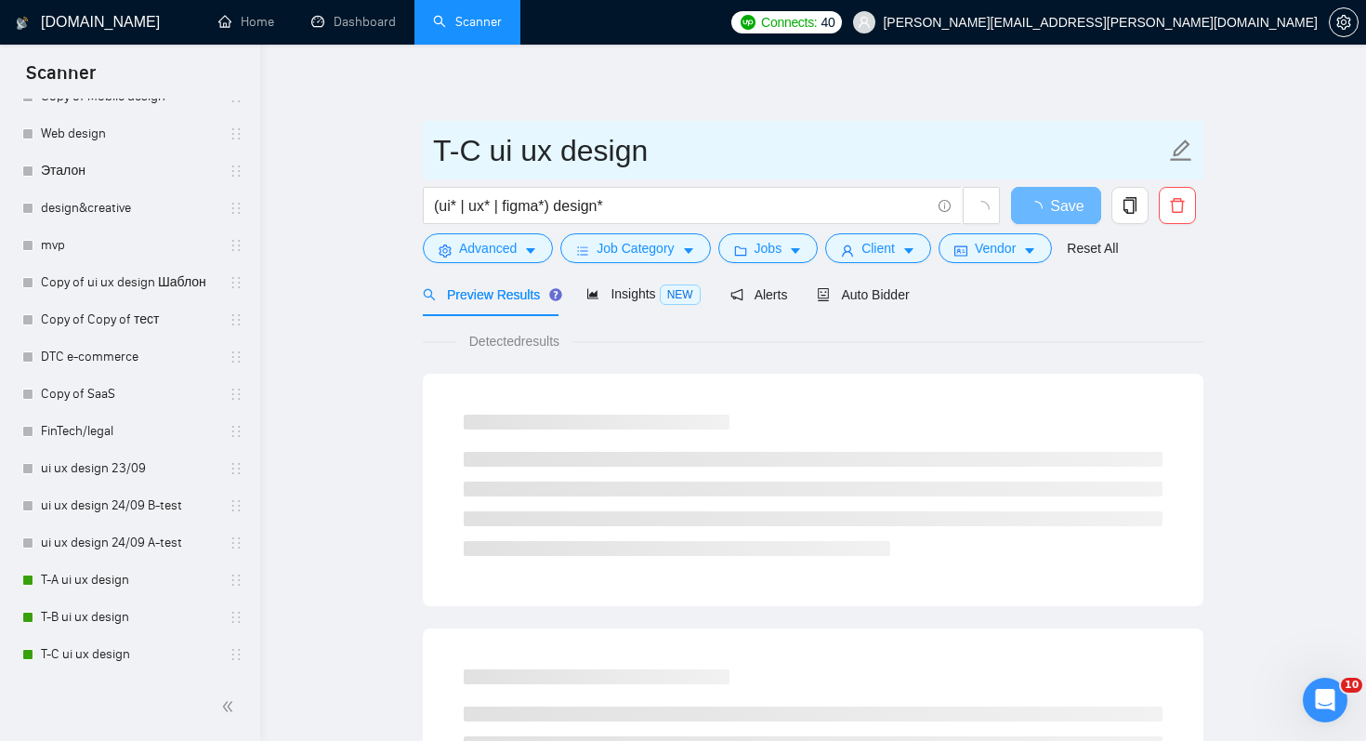
drag, startPoint x: 463, startPoint y: 149, endPoint x: 475, endPoint y: 149, distance: 12.1
click at [475, 149] on input "T-C ui ux design" at bounding box center [799, 150] width 732 height 46
type input "T-D ui ux design"
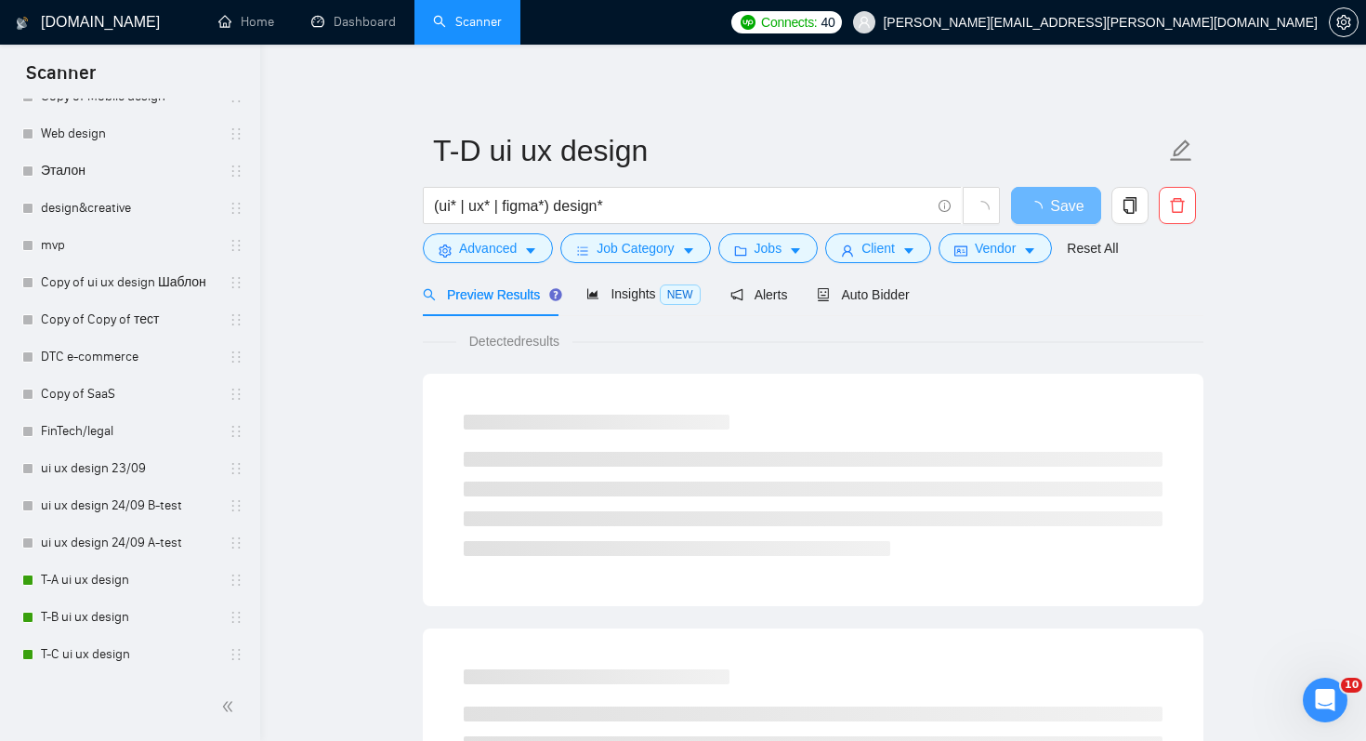
click at [1008, 337] on div "Detected results" at bounding box center [813, 341] width 781 height 20
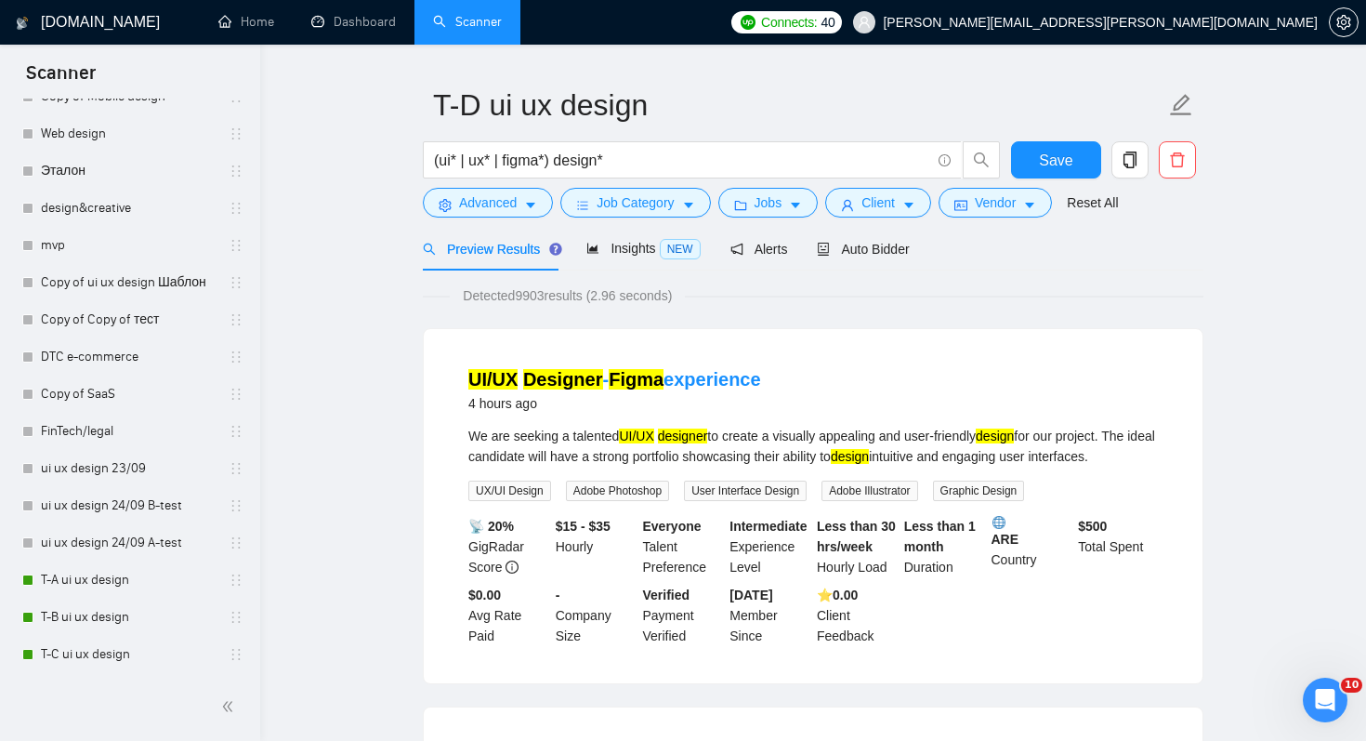
scroll to position [57, 0]
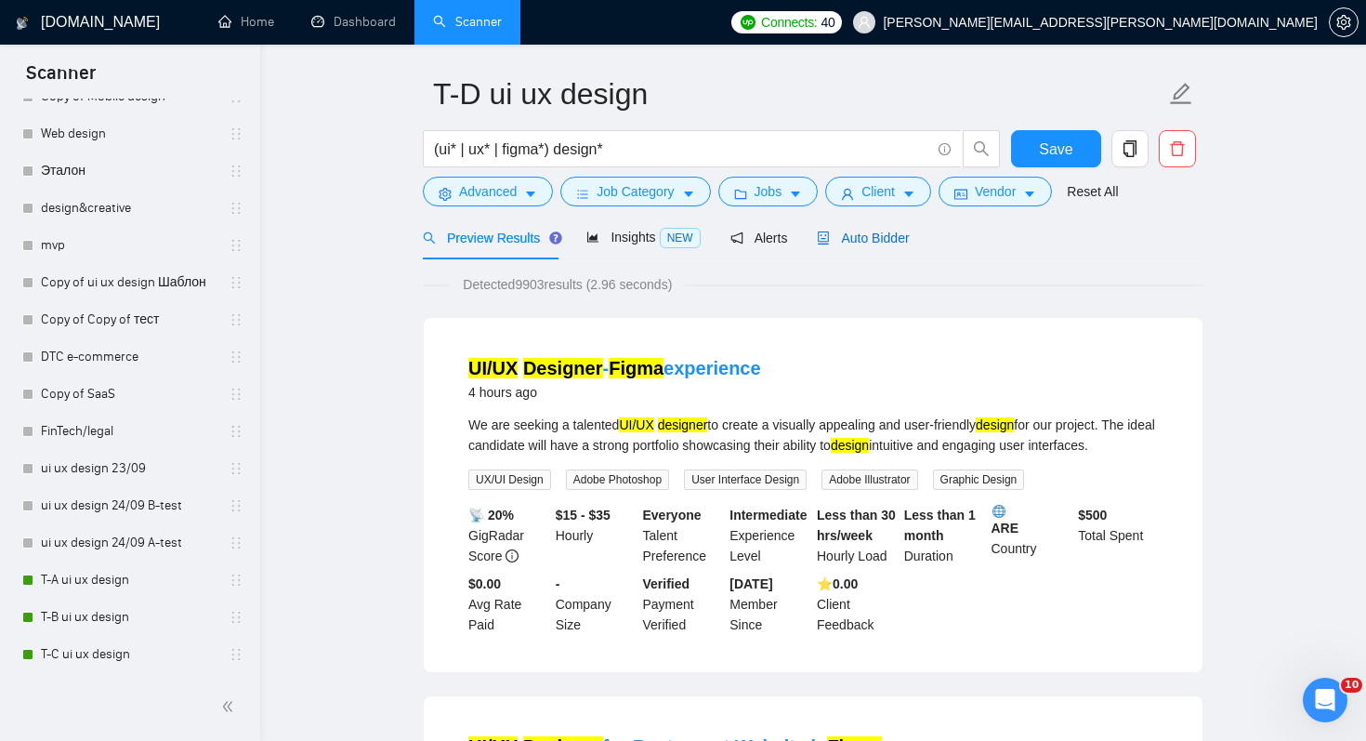
click at [883, 239] on span "Auto Bidder" at bounding box center [863, 238] width 92 height 15
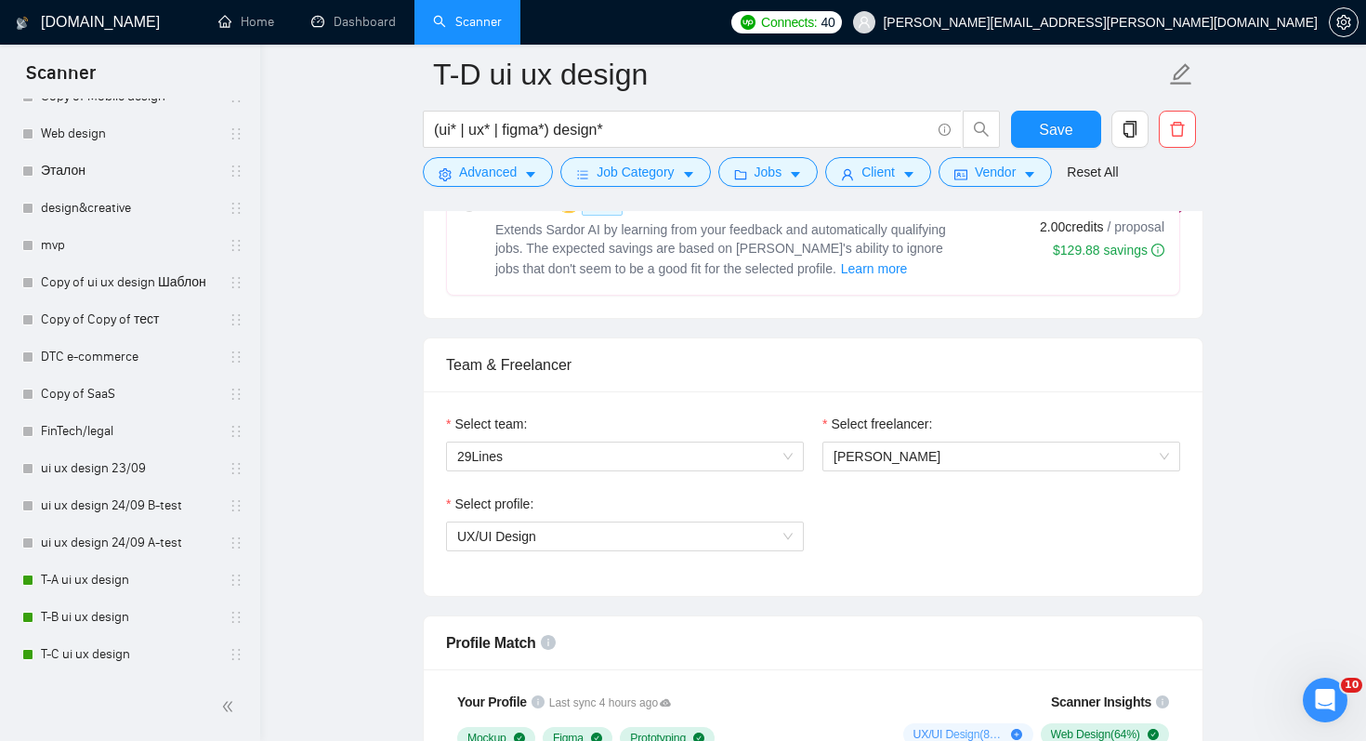
scroll to position [428, 0]
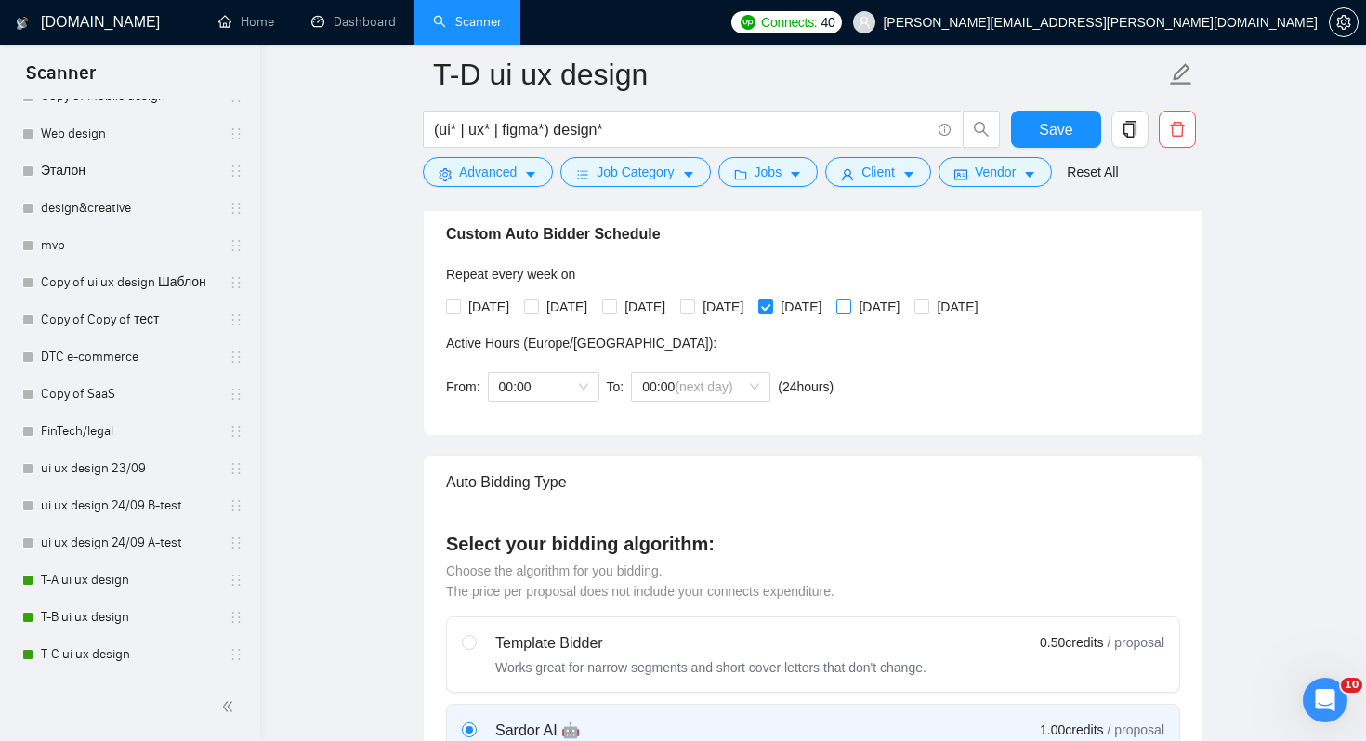
click at [851, 306] on span at bounding box center [843, 306] width 15 height 15
click at [850, 306] on input "[DATE]" at bounding box center [842, 305] width 13 height 13
checkbox input "true"
click at [985, 302] on span "[DATE]" at bounding box center [957, 306] width 56 height 20
click at [928, 302] on input "[DATE]" at bounding box center [921, 305] width 13 height 13
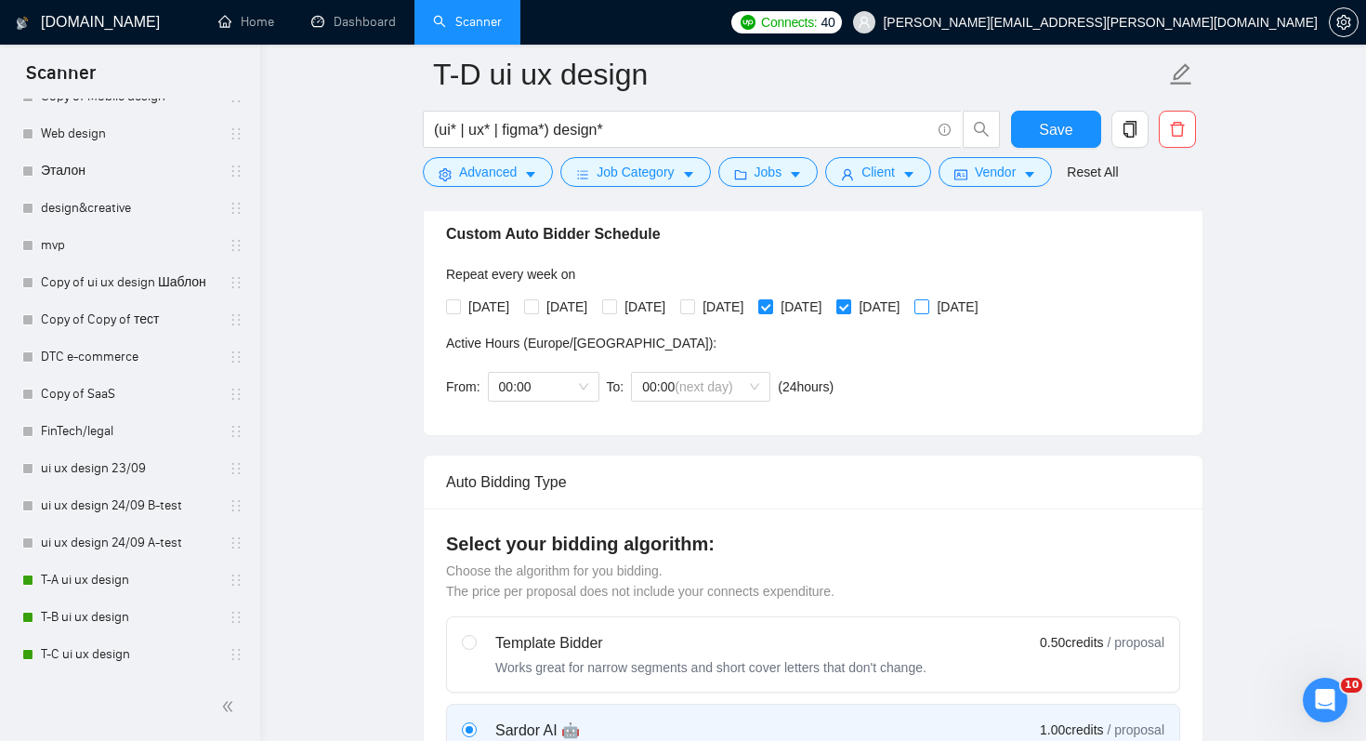
checkbox input "true"
click at [771, 304] on input "[DATE]" at bounding box center [764, 305] width 13 height 13
checkbox input "false"
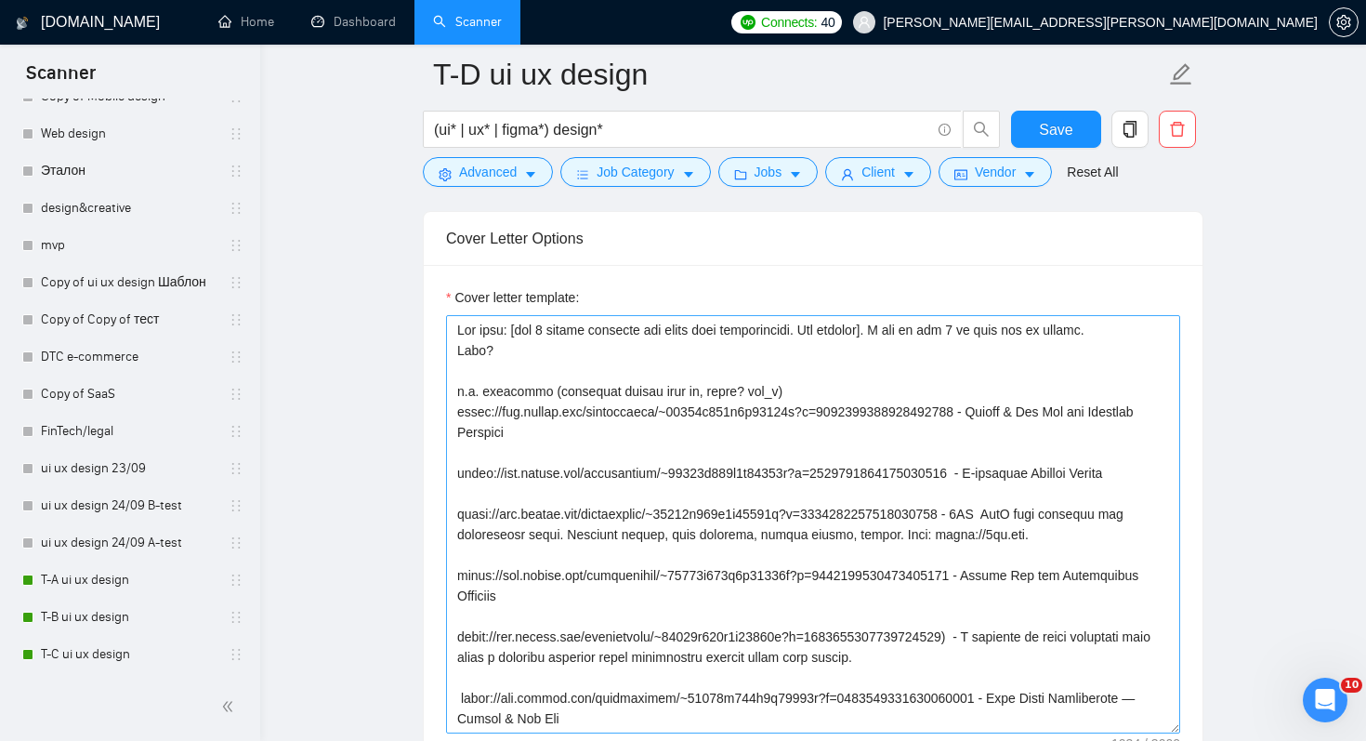
scroll to position [2335, 0]
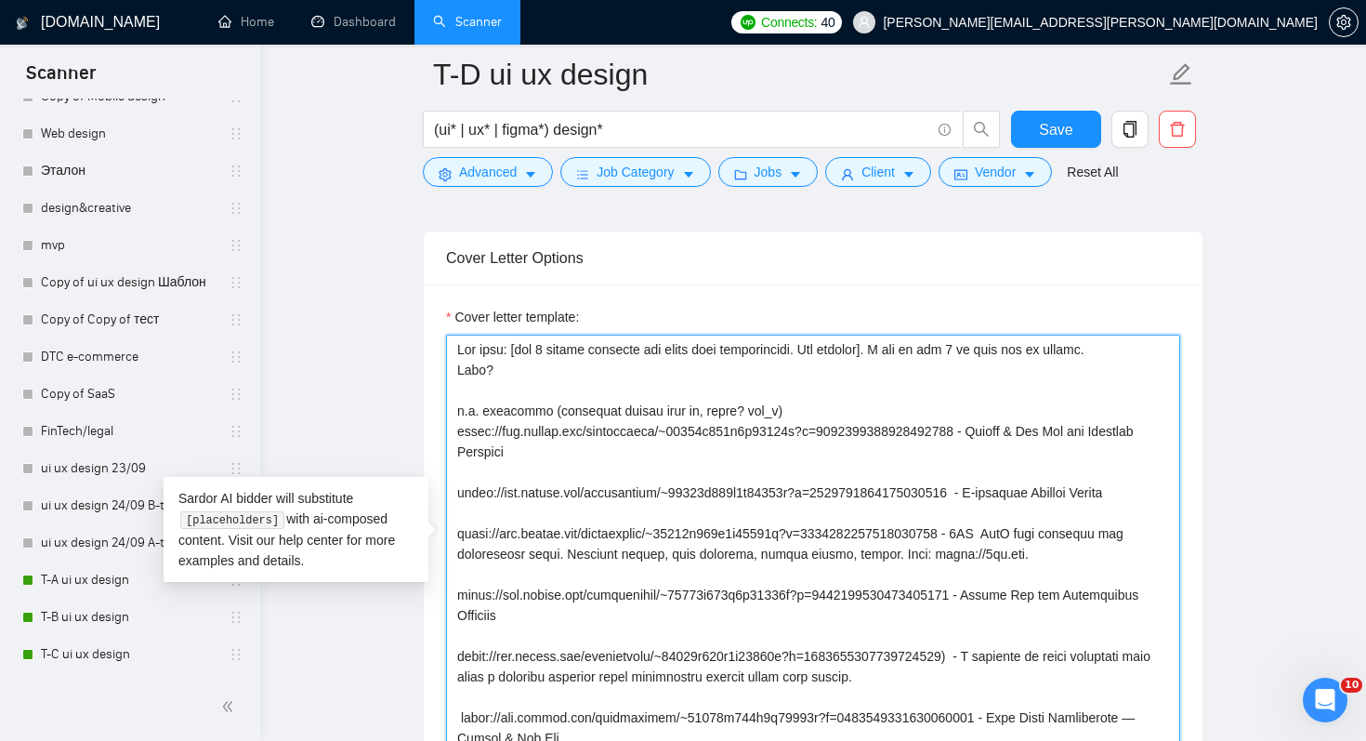
drag, startPoint x: 845, startPoint y: 408, endPoint x: 407, endPoint y: 336, distance: 443.7
click at [407, 336] on main "T-D ui ux design (ui* | ux* | figma*) design* Save Advanced Job Category Jobs C…" at bounding box center [813, 410] width 1047 height 5341
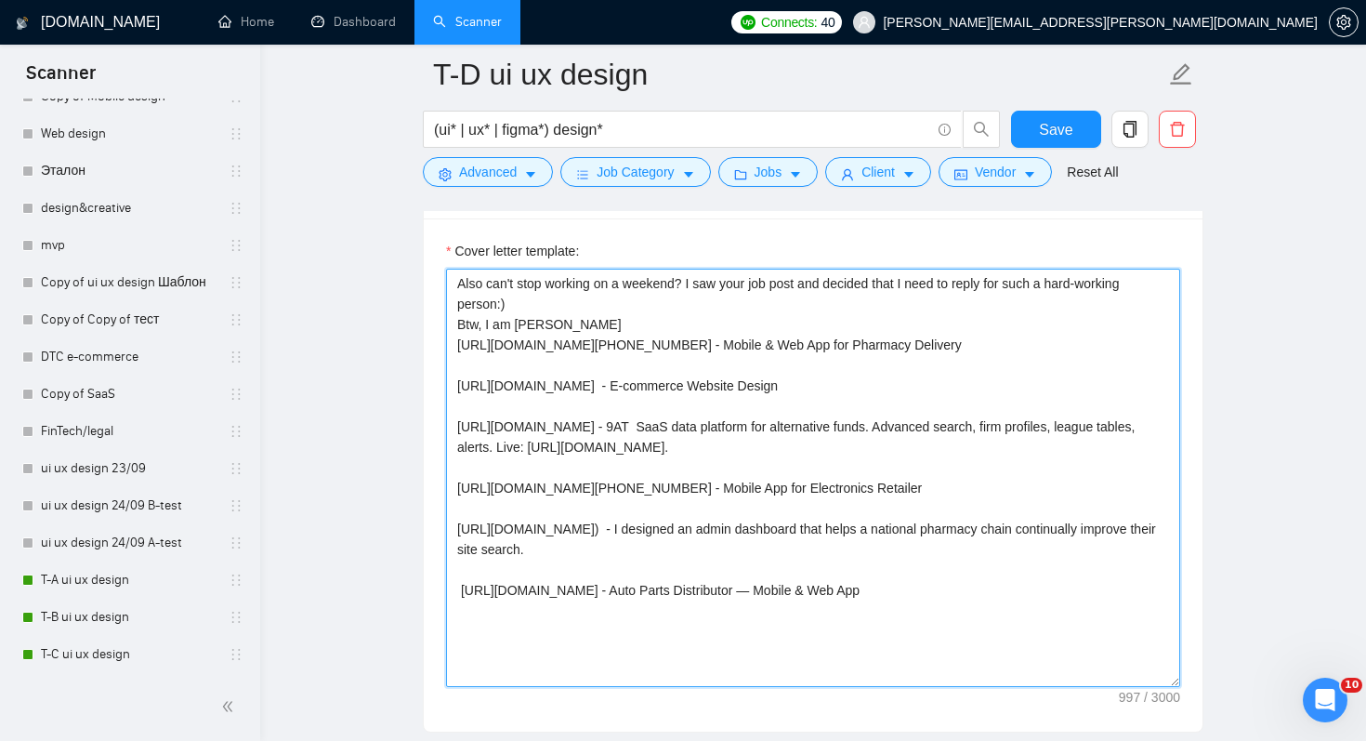
scroll to position [2414, 0]
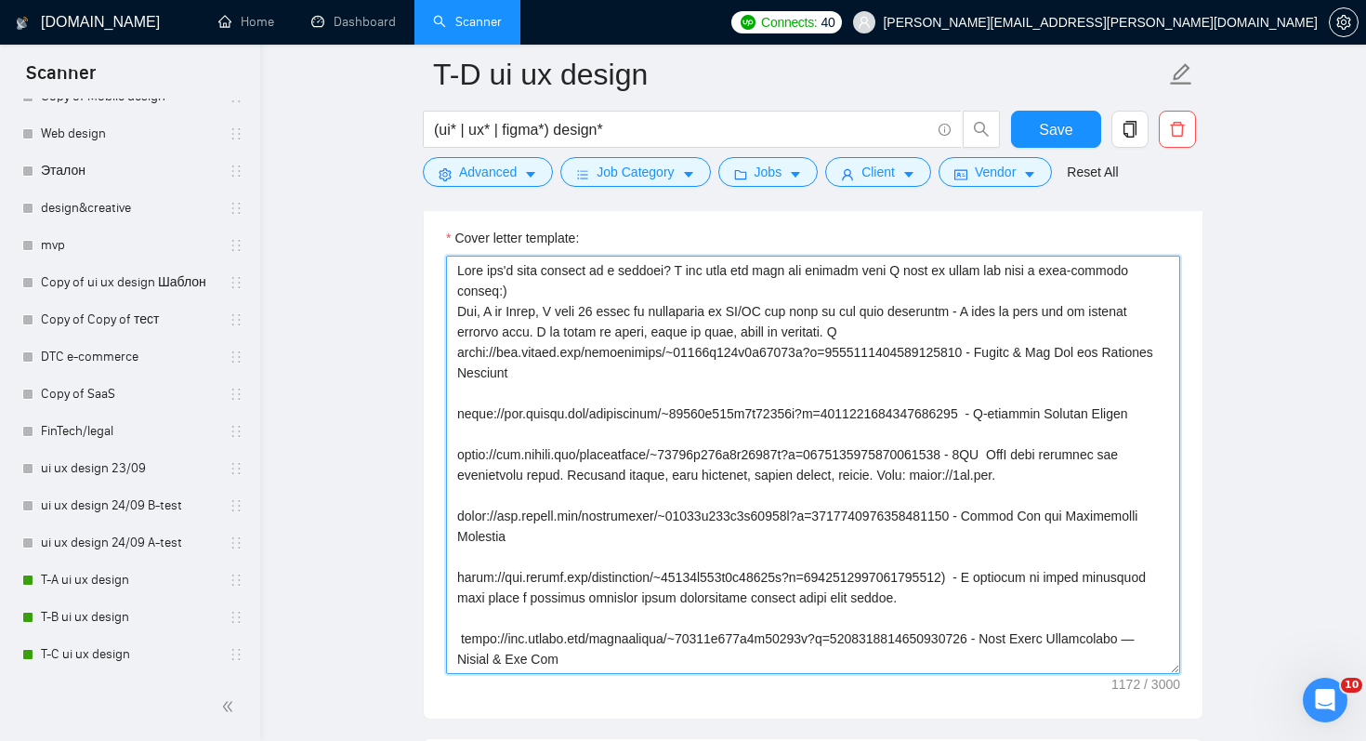
drag, startPoint x: 855, startPoint y: 333, endPoint x: 845, endPoint y: 329, distance: 10.9
click at [845, 329] on textarea "Cover letter template:" at bounding box center [813, 465] width 734 height 418
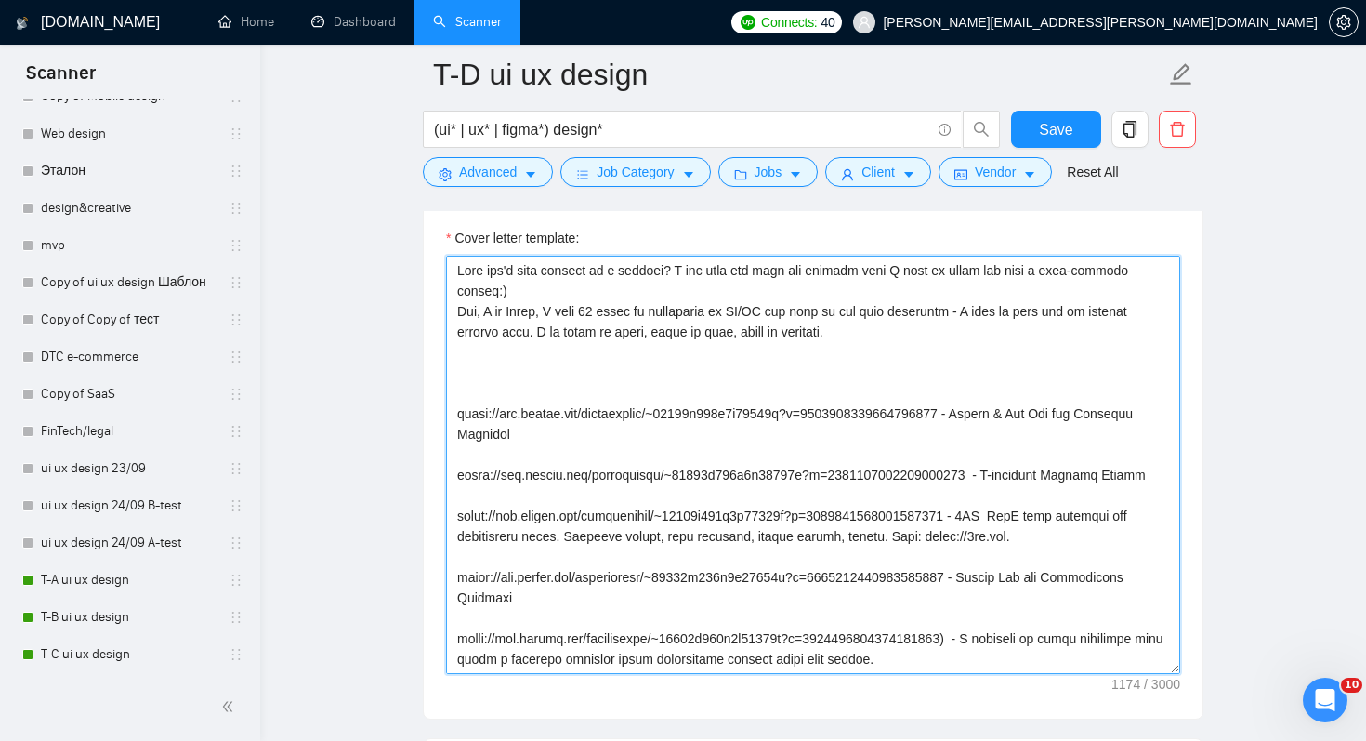
click at [696, 362] on textarea "Cover letter template:" at bounding box center [813, 465] width 734 height 418
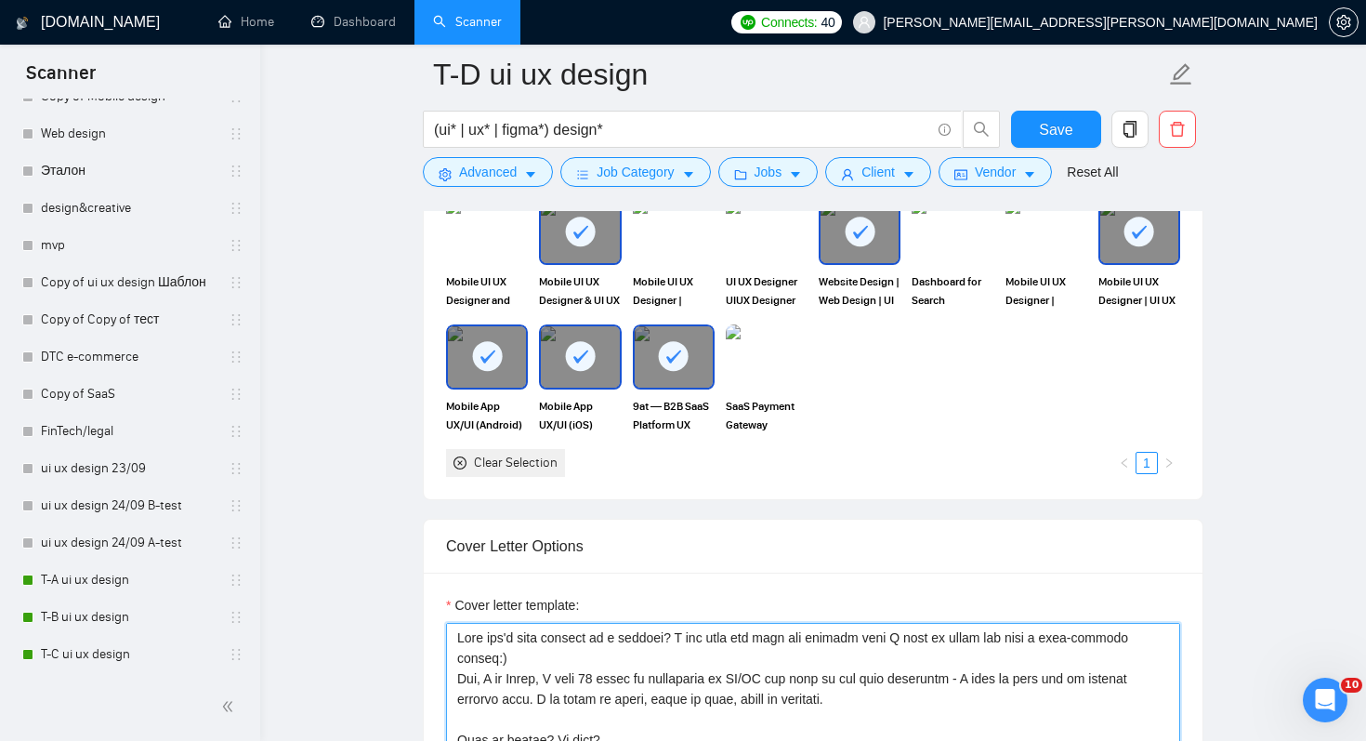
scroll to position [2285, 0]
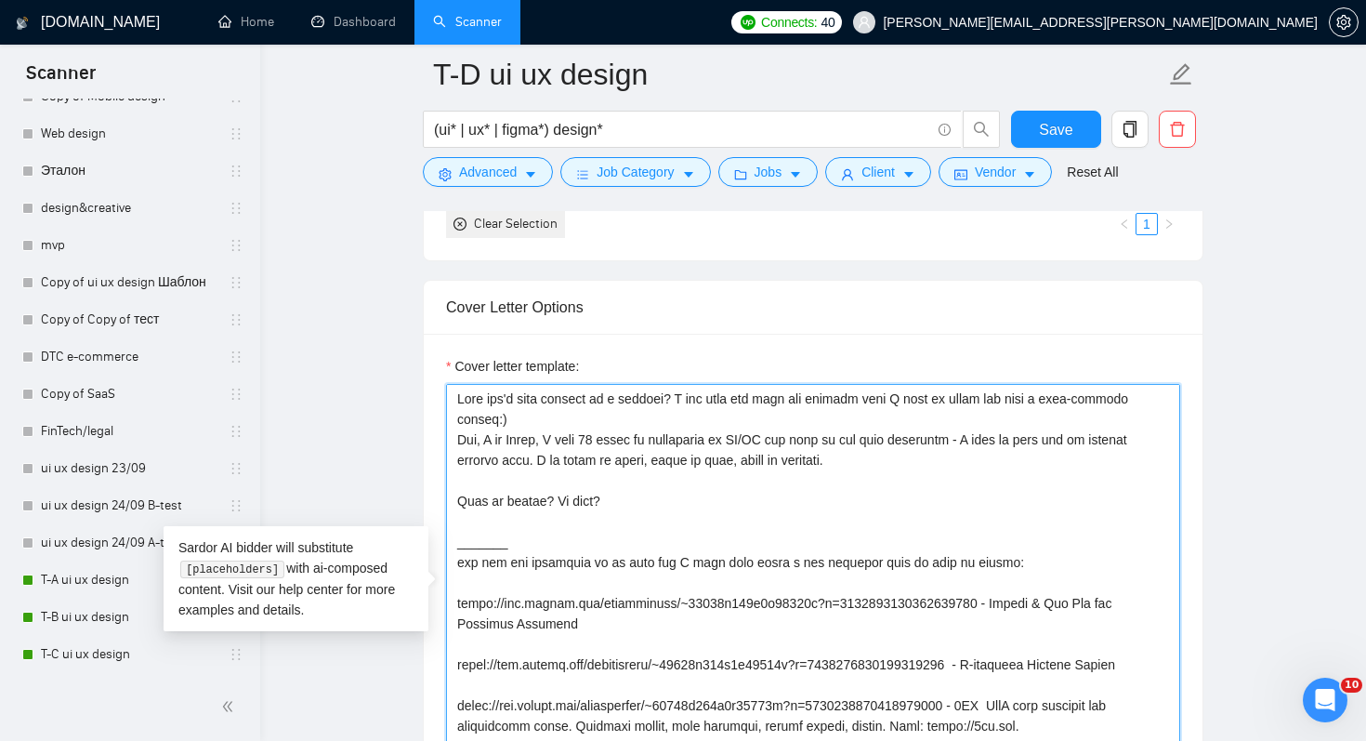
click at [456, 398] on textarea "Cover letter template:" at bounding box center [813, 593] width 734 height 418
paste textarea "😵‍💫"
click at [553, 495] on textarea "Cover letter template:" at bounding box center [813, 593] width 734 height 418
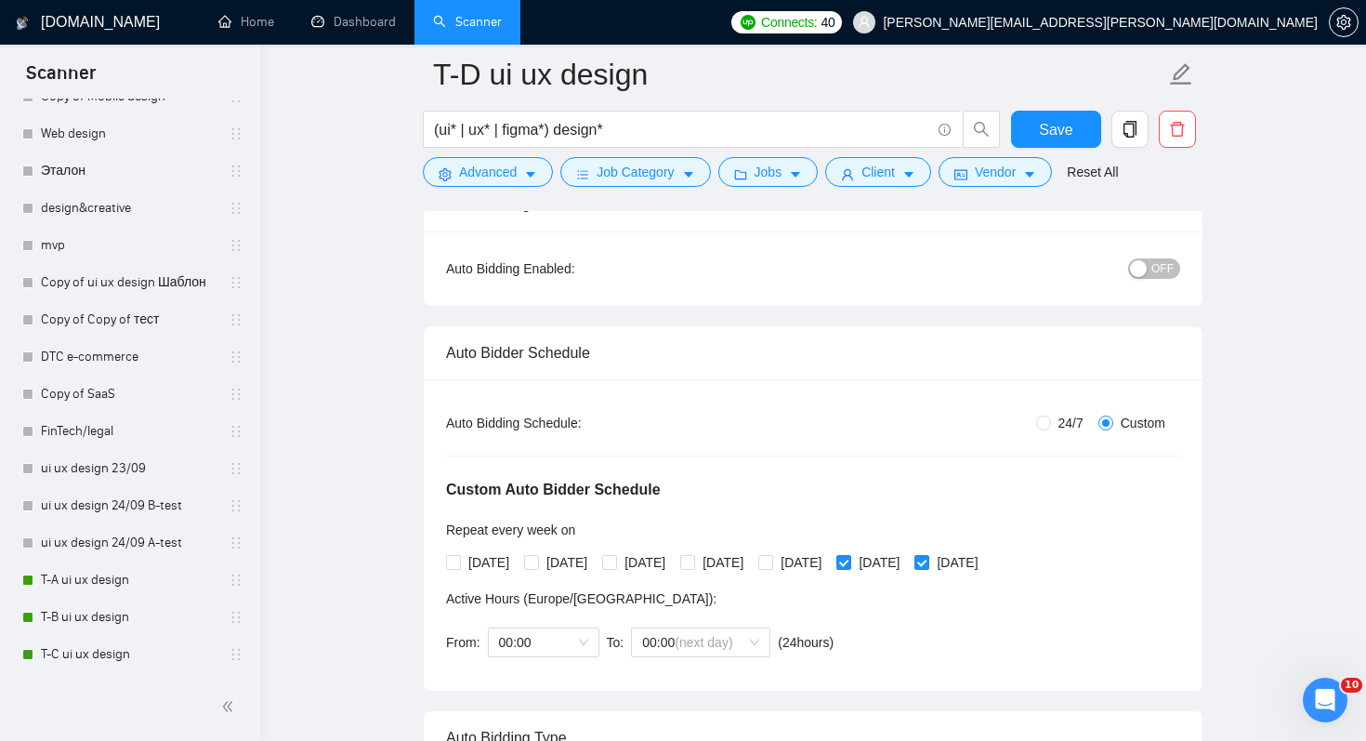
scroll to position [0, 0]
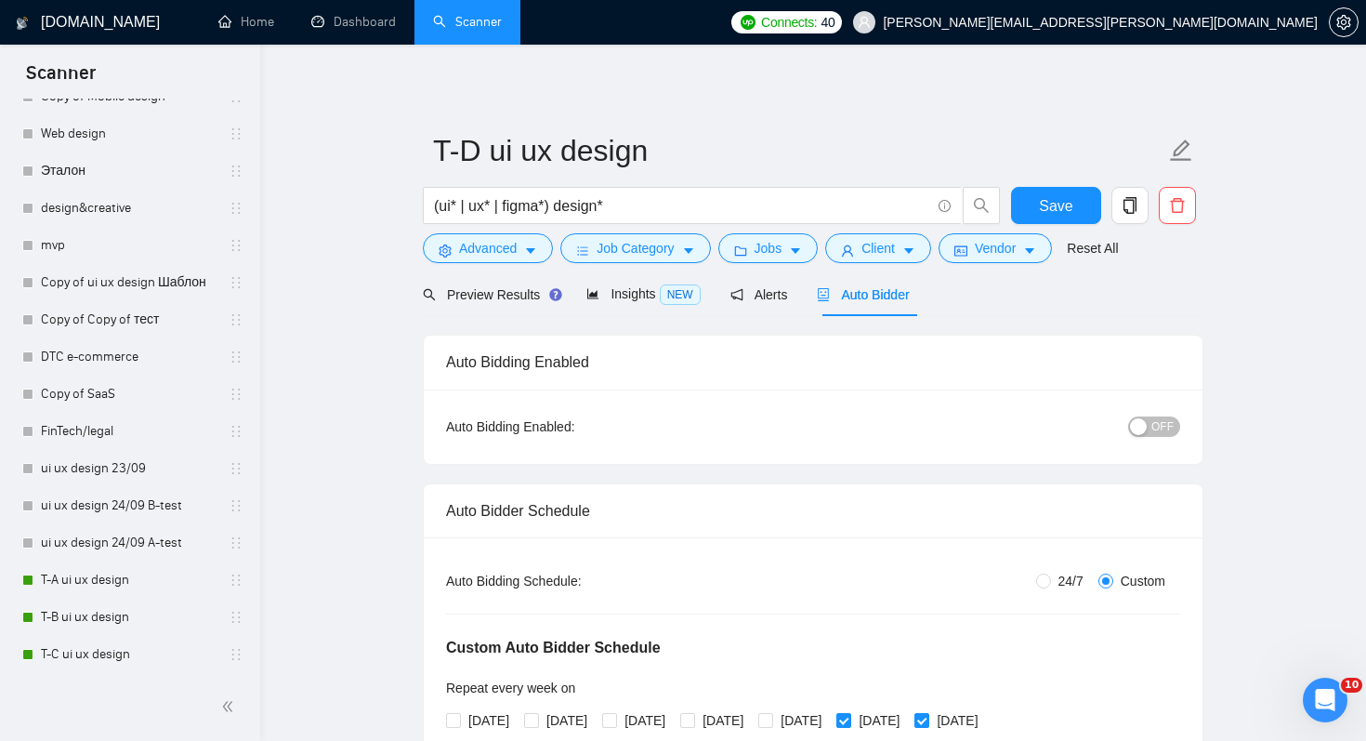
type textarea "😵‍💫Lore ips'd sita consect ad e seddoei? T inc utla etd magn ali enimadm veni Q…"
click at [1142, 432] on div "button" at bounding box center [1138, 426] width 17 height 17
click at [1046, 191] on button "Save" at bounding box center [1056, 205] width 90 height 37
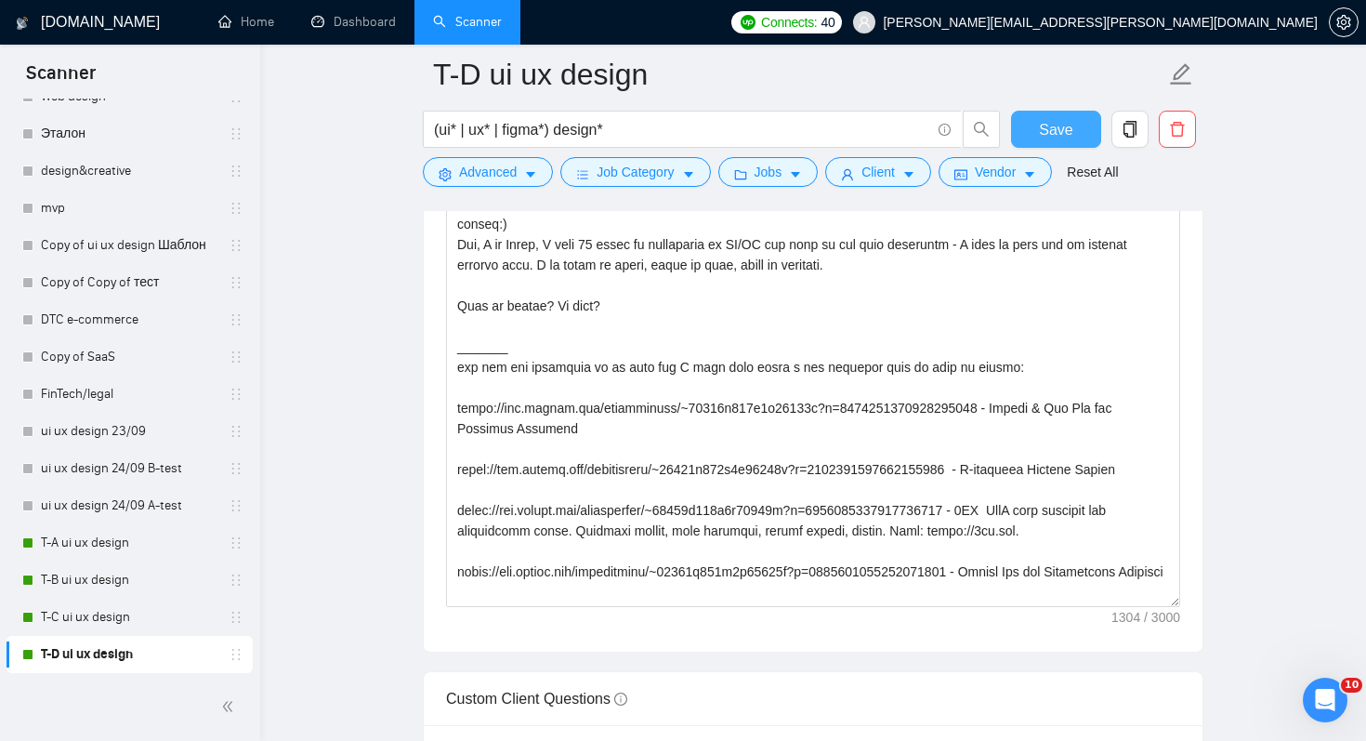
scroll to position [2468, 0]
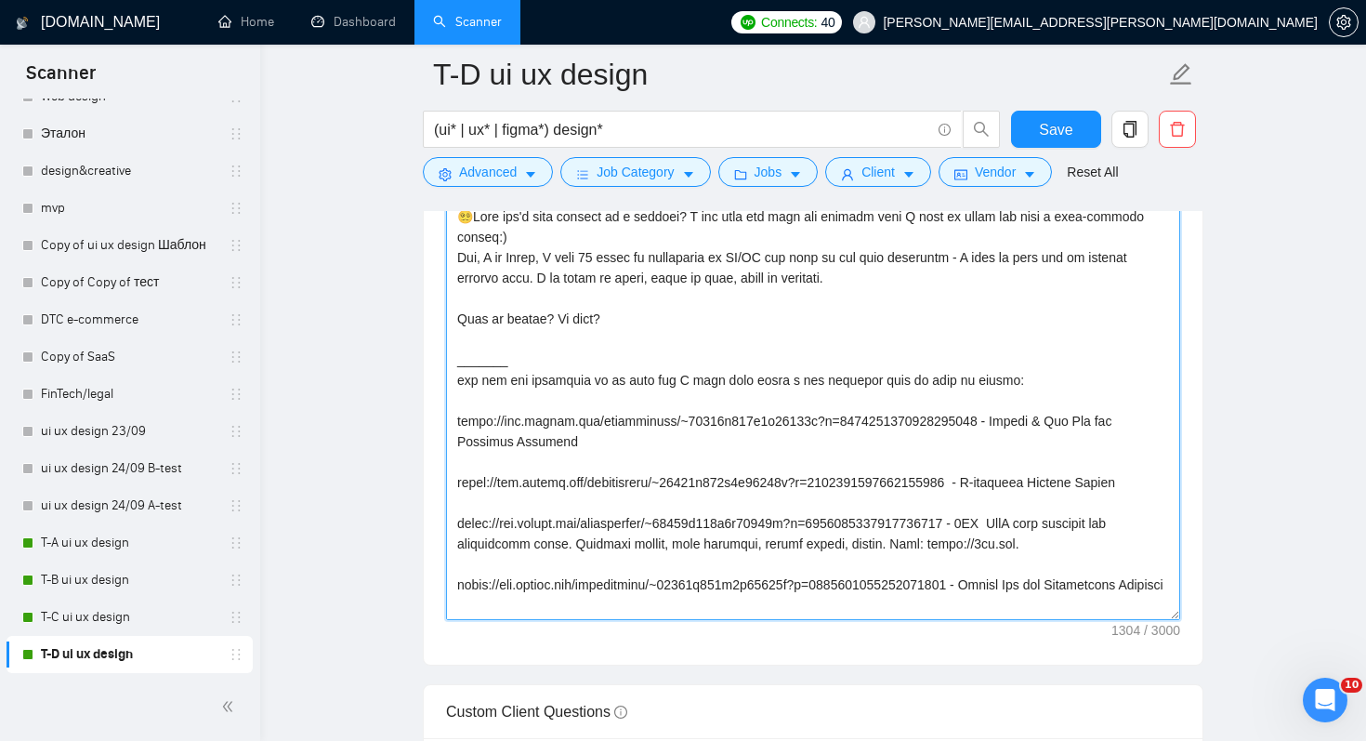
click at [699, 456] on textarea "Cover letter template:" at bounding box center [813, 411] width 734 height 418
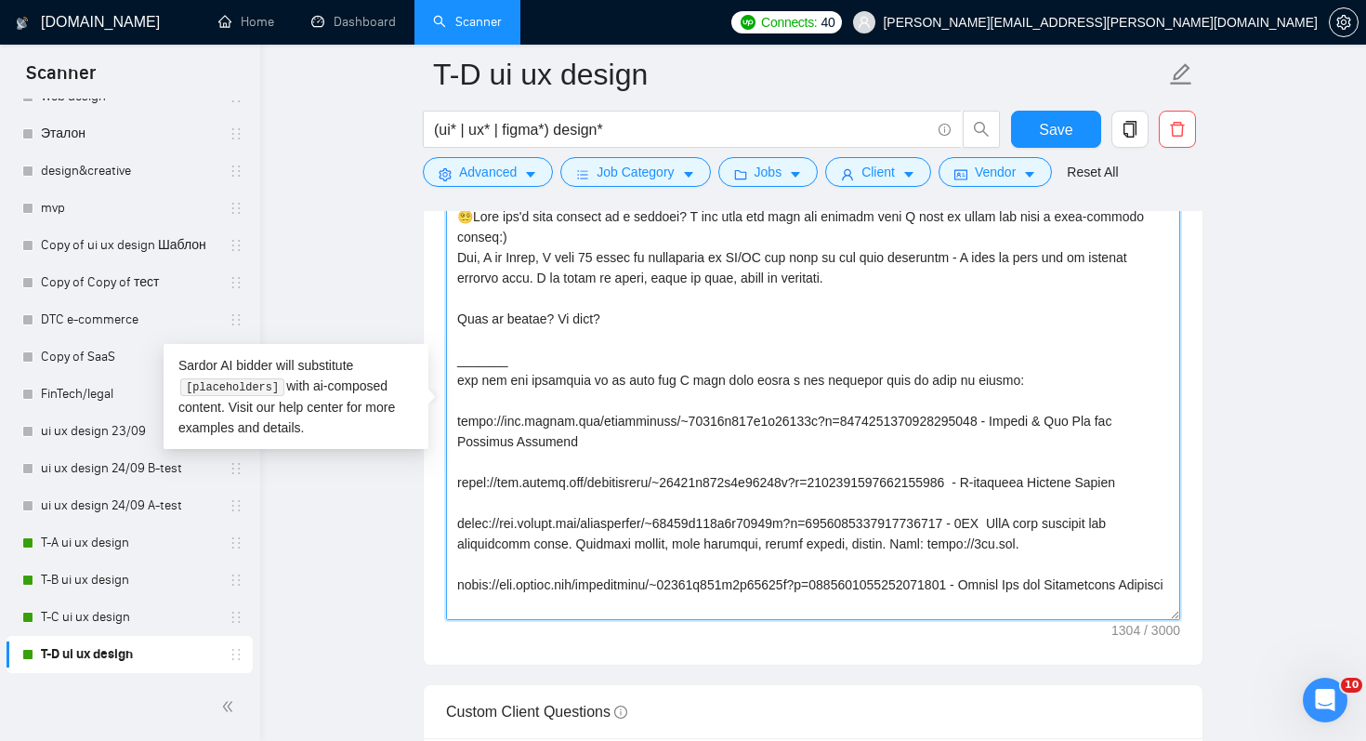
drag, startPoint x: 590, startPoint y: 441, endPoint x: 453, endPoint y: 422, distance: 138.8
click at [453, 422] on textarea "Cover letter template:" at bounding box center [813, 411] width 734 height 418
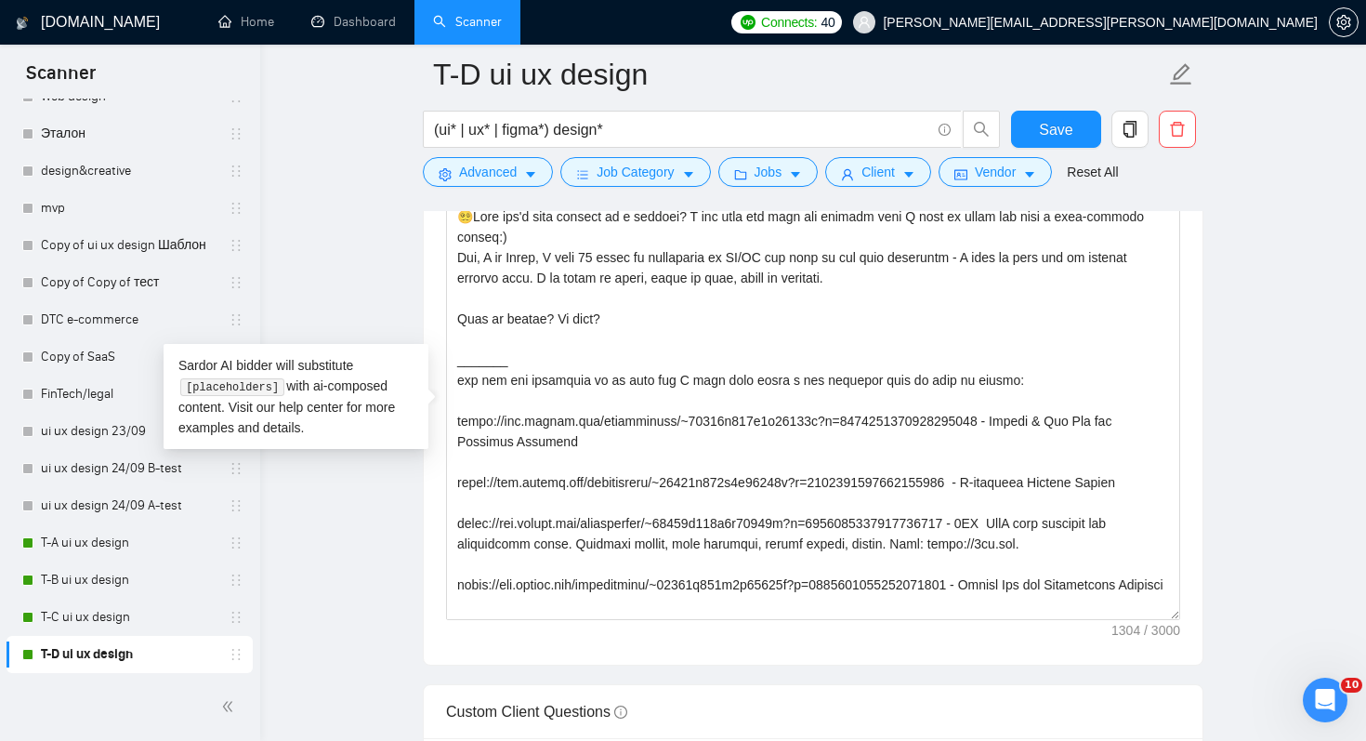
click at [358, 547] on main "T-D ui ux design (ui* | ux* | figma*) design* Save Advanced Job Category Jobs C…" at bounding box center [813, 277] width 1047 height 5341
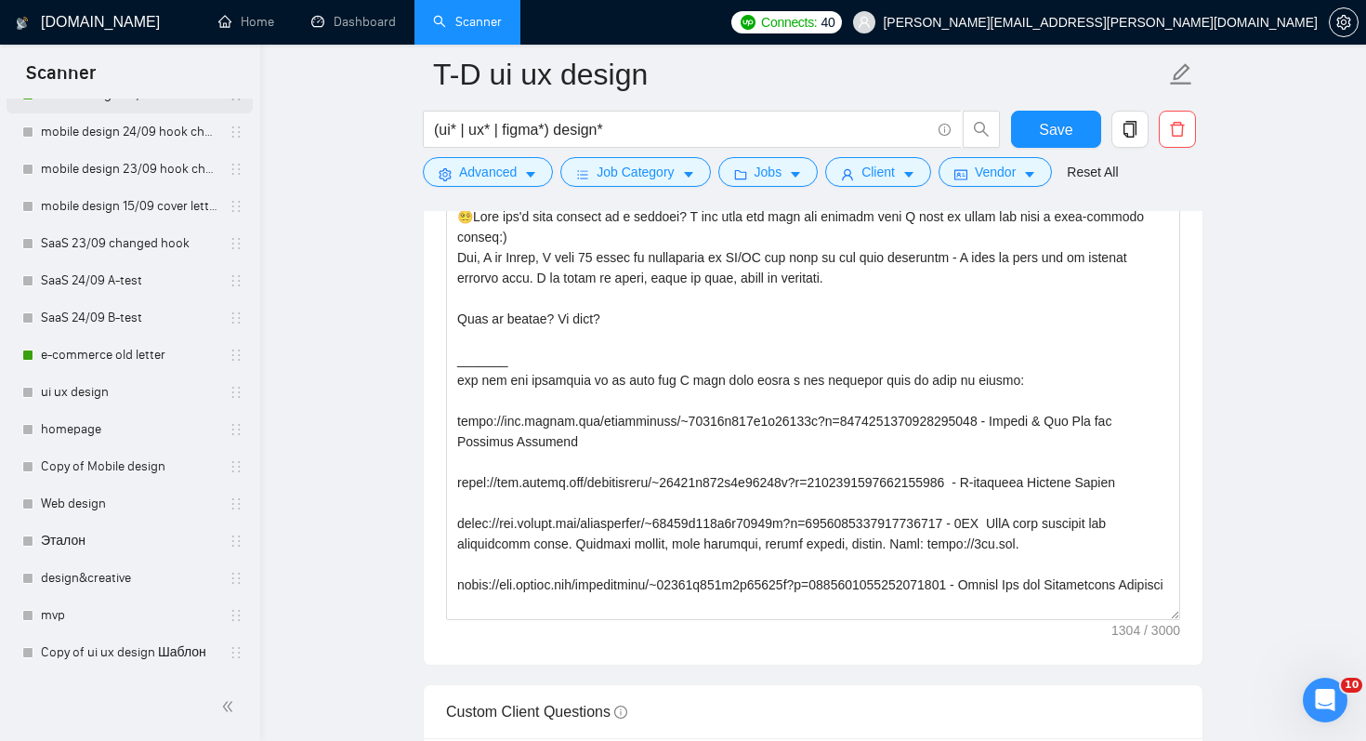
scroll to position [379, 0]
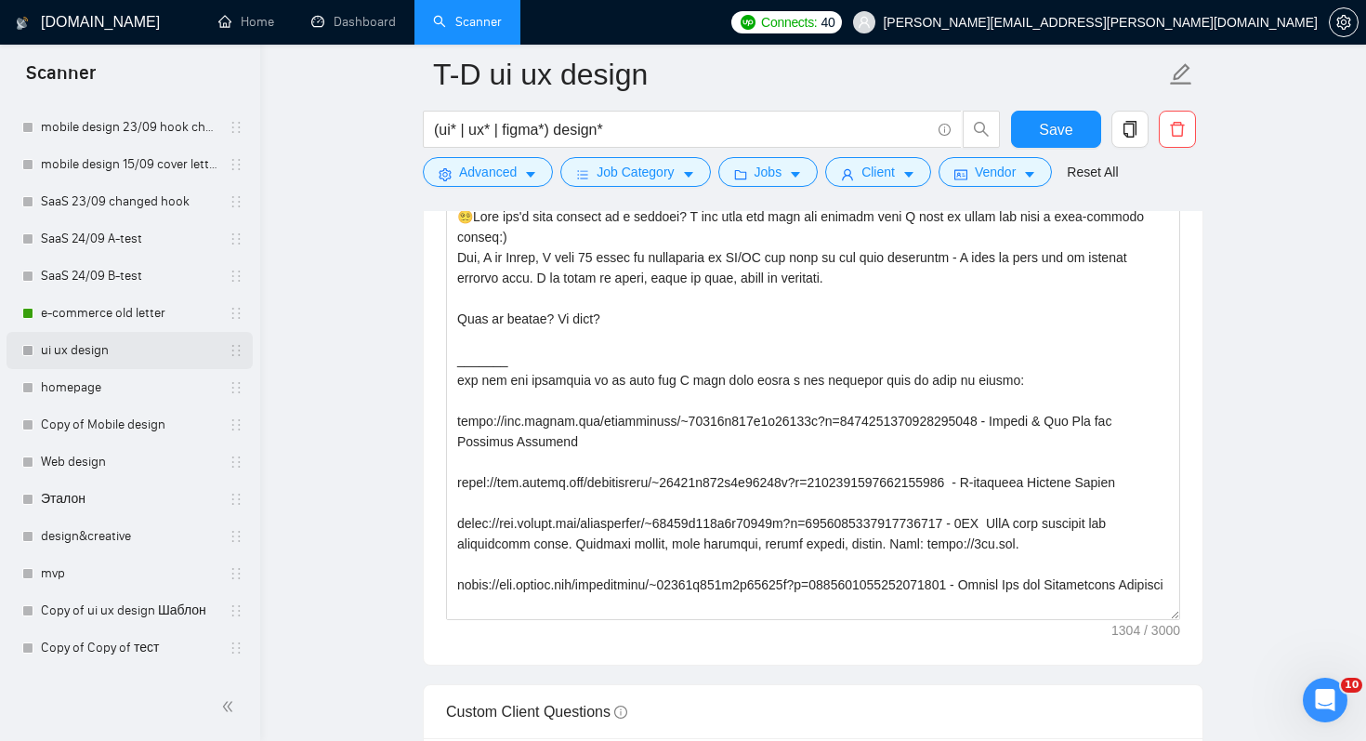
click at [156, 343] on link "ui ux design" at bounding box center [129, 350] width 177 height 37
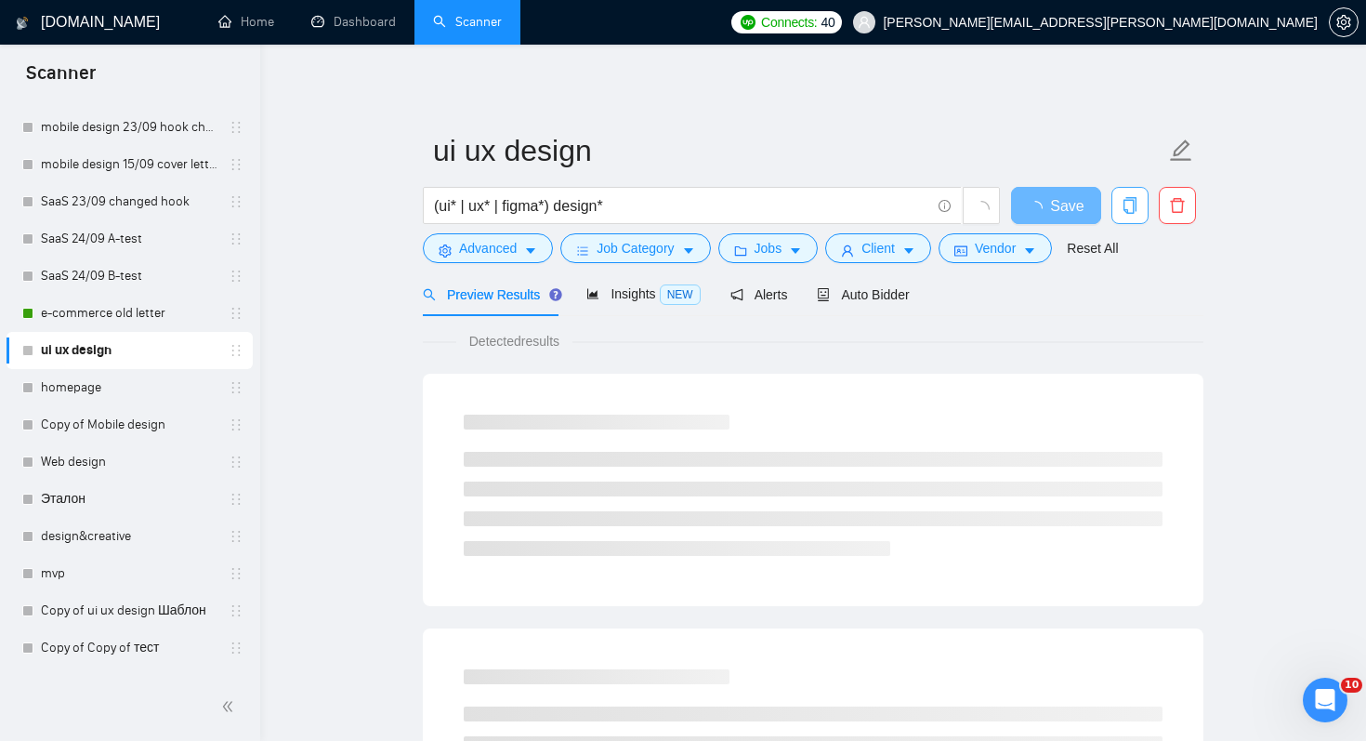
click at [1126, 212] on icon "copy" at bounding box center [1130, 205] width 13 height 17
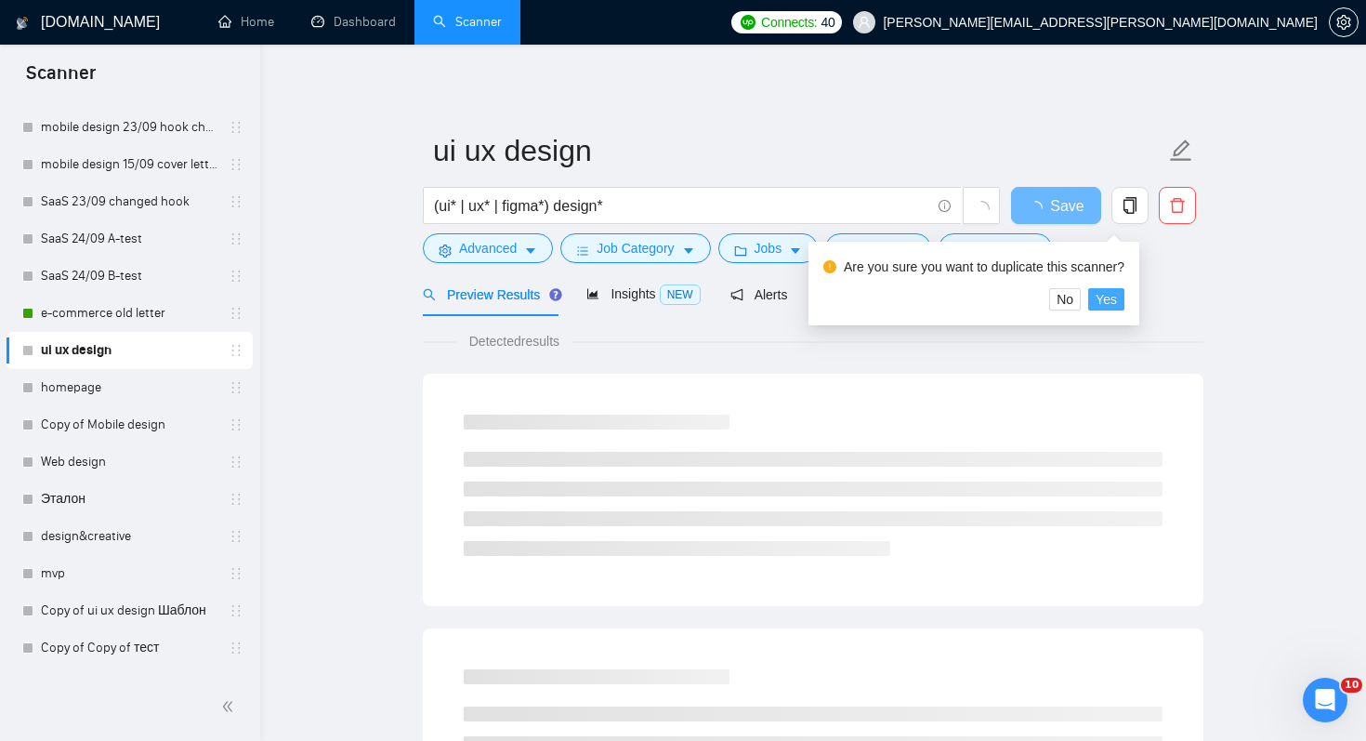
click at [1117, 298] on span "Yes" at bounding box center [1106, 299] width 21 height 20
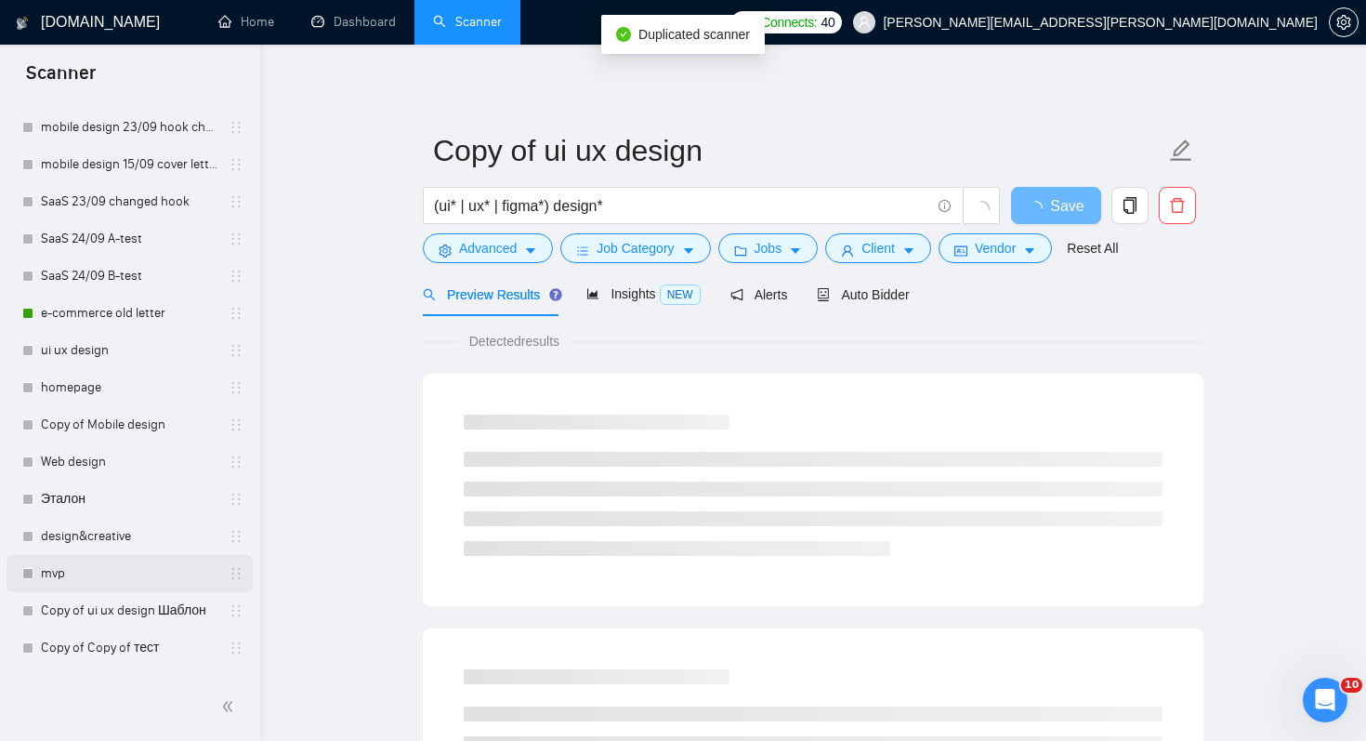
scroll to position [782, 0]
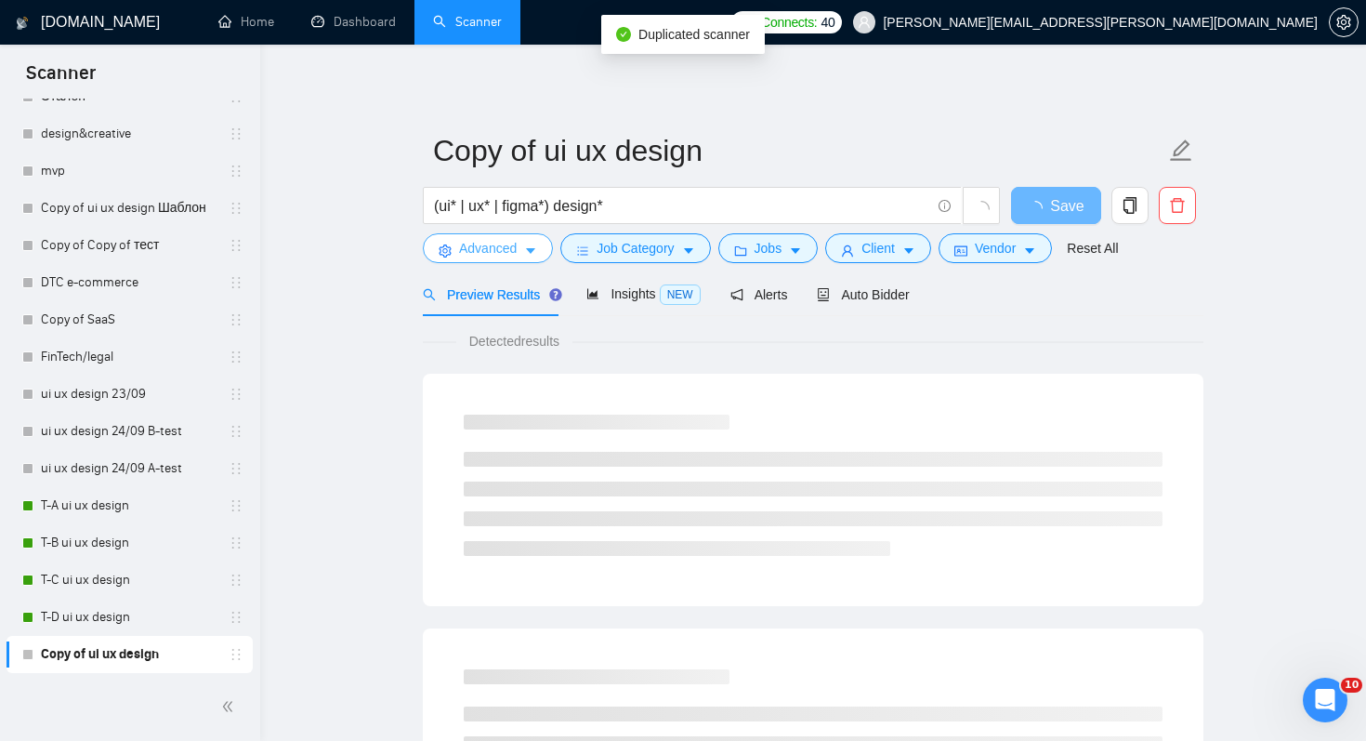
click at [480, 254] on span "Advanced" at bounding box center [488, 248] width 58 height 20
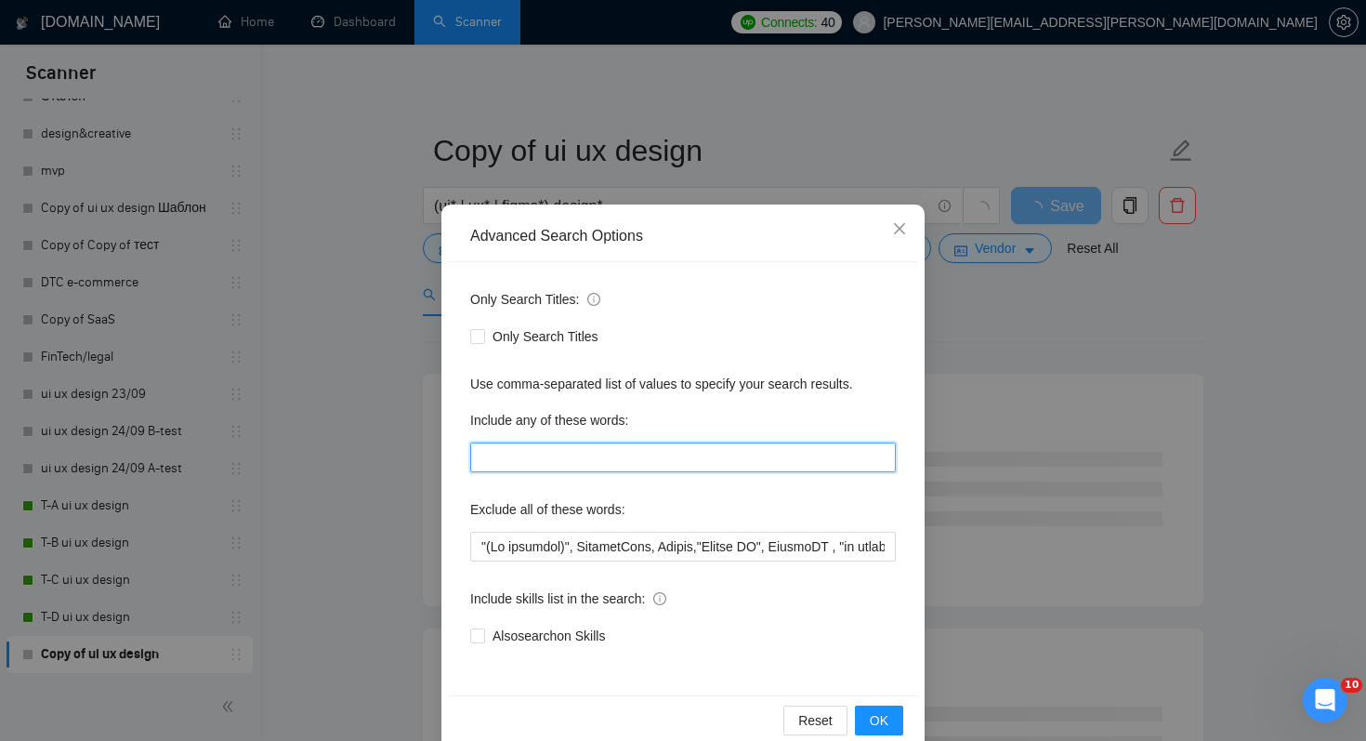
click at [584, 460] on input "text" at bounding box center [683, 457] width 426 height 30
type input "pharmac*"
click at [810, 505] on div "Exclude all of these words:" at bounding box center [683, 512] width 426 height 37
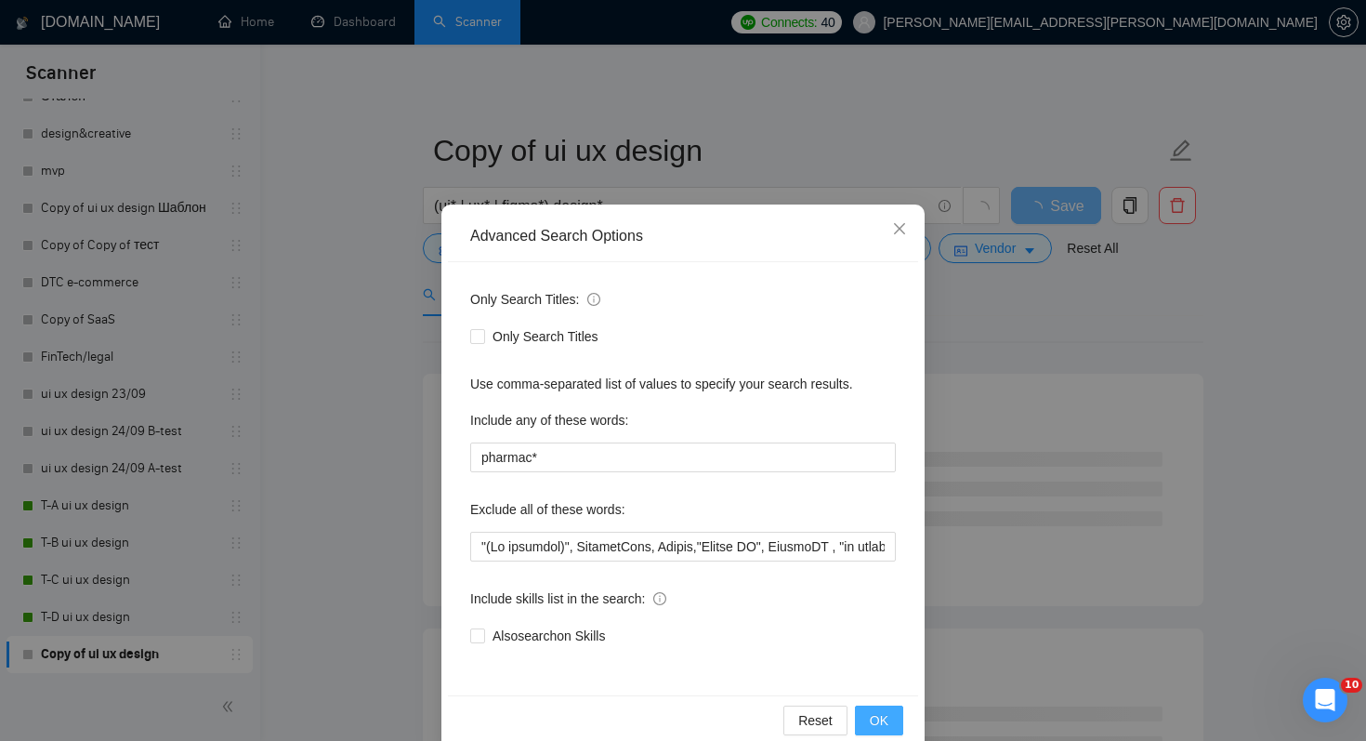
click at [896, 715] on button "OK" at bounding box center [879, 720] width 48 height 30
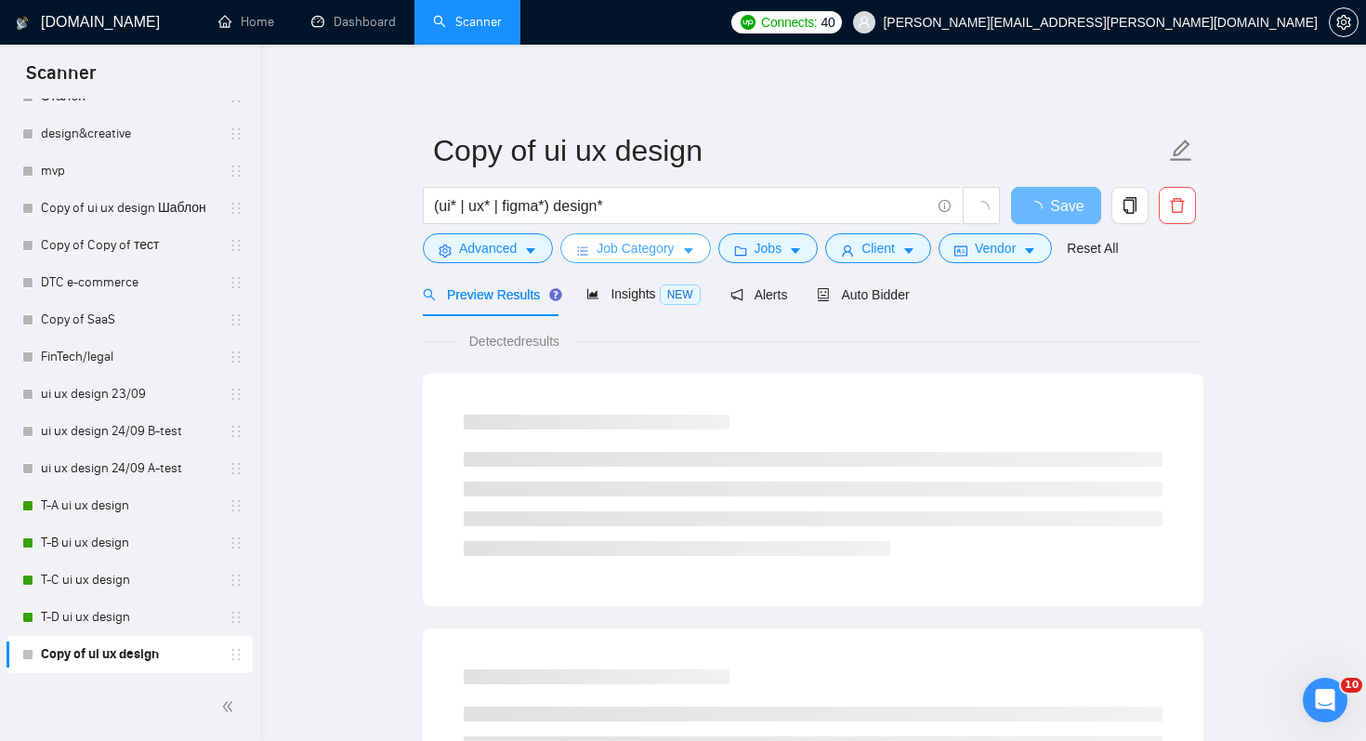
click at [639, 260] on button "Job Category" at bounding box center [635, 248] width 150 height 30
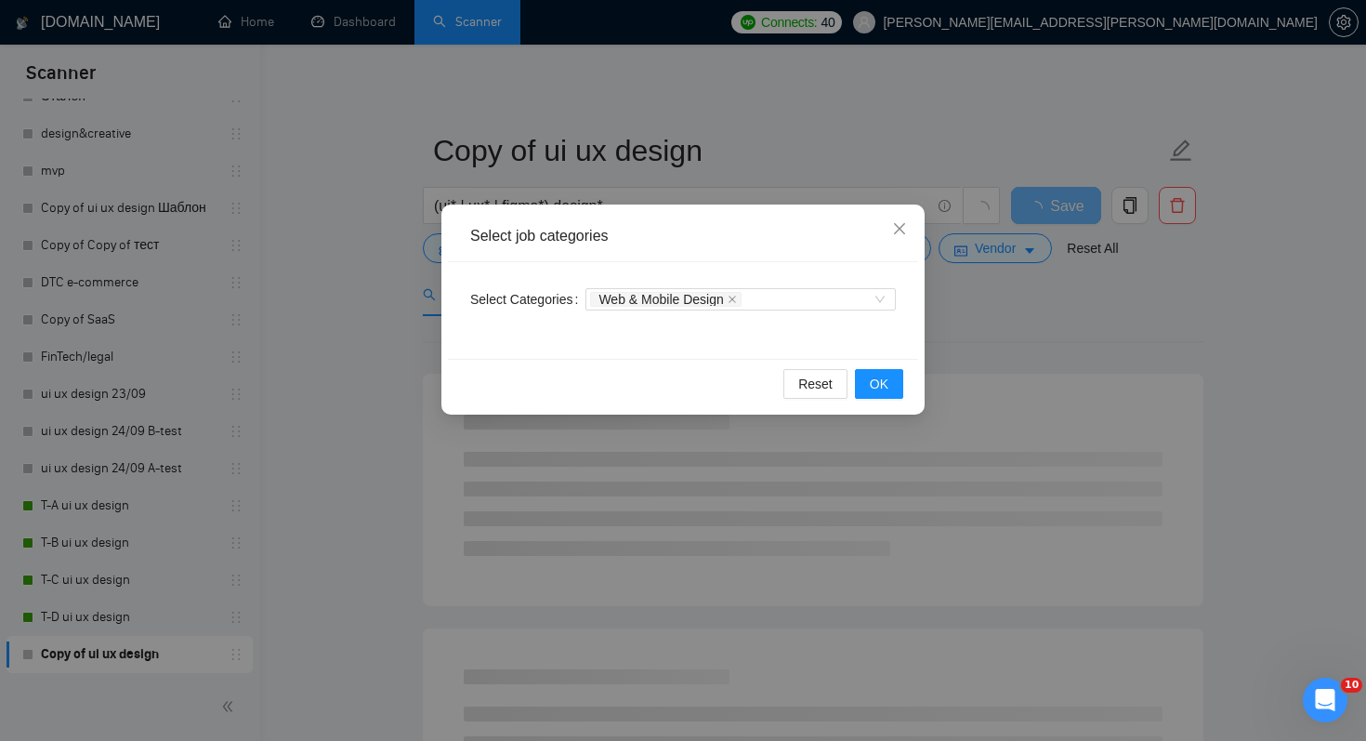
click at [1021, 362] on div "Select job categories Select Categories Web & Mobile Design Reset OK" at bounding box center [683, 370] width 1366 height 741
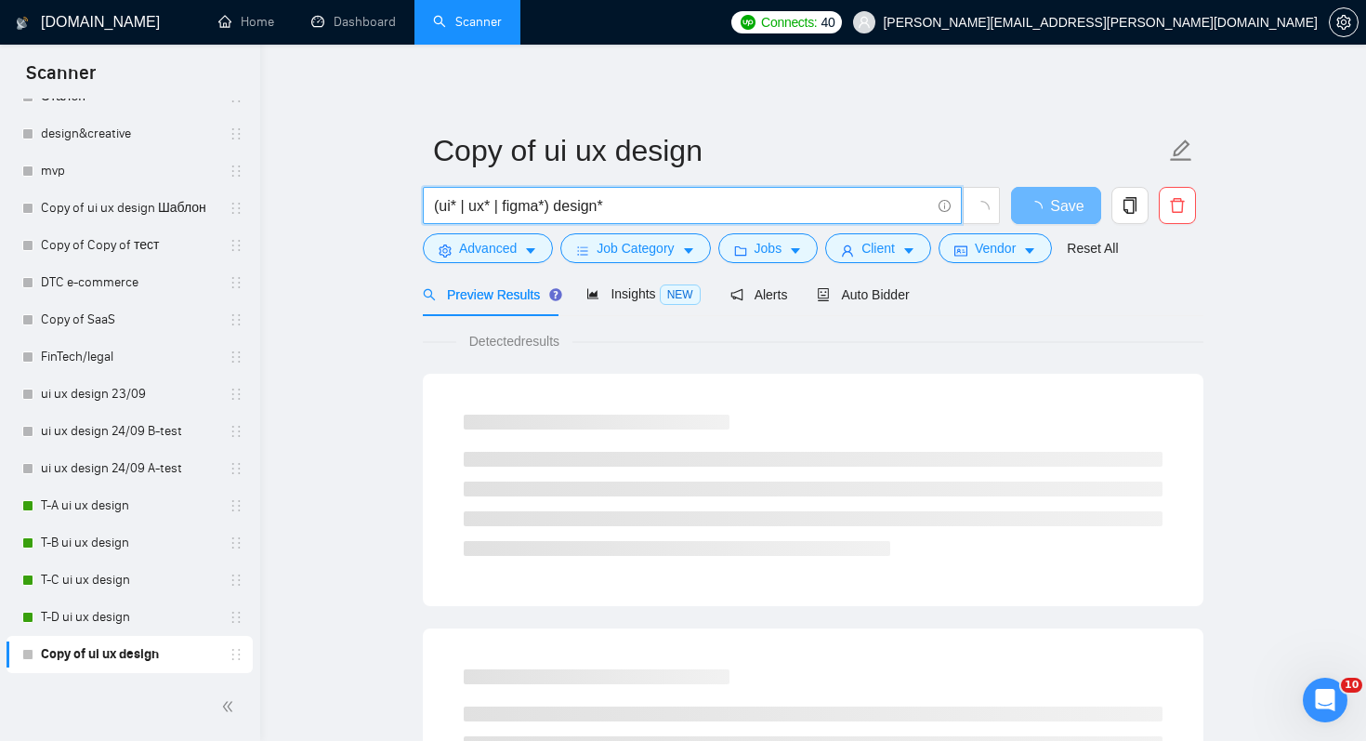
click at [549, 208] on input "(ui* | ux* | figma*) design*" at bounding box center [682, 205] width 496 height 23
drag, startPoint x: 440, startPoint y: 198, endPoint x: 413, endPoint y: 198, distance: 27.0
click at [544, 208] on input "ui* | ux* | figma* design*" at bounding box center [682, 205] width 496 height 23
click at [709, 214] on input "ui* | ux* | figma* | design*" at bounding box center [682, 205] width 496 height 23
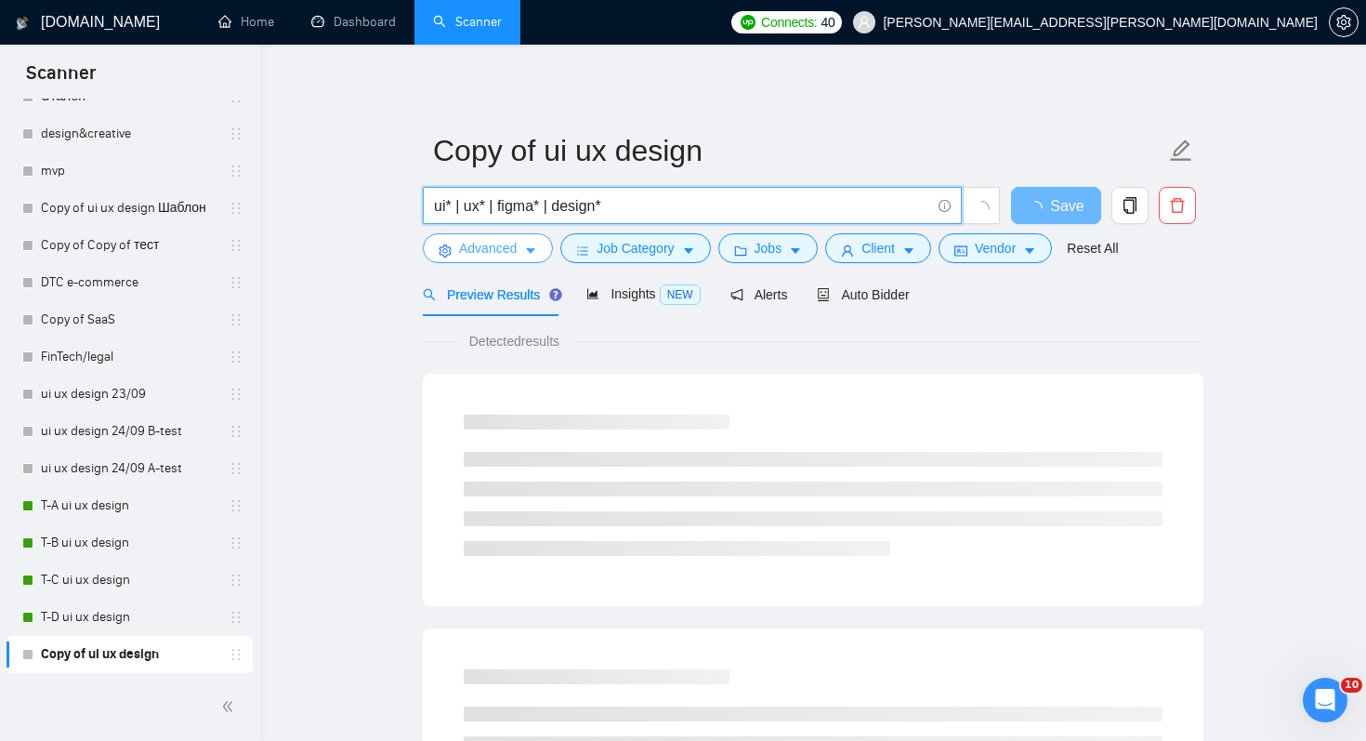
type input "ui* | ux* | figma* | design*"
click at [504, 248] on span "Advanced" at bounding box center [488, 248] width 58 height 20
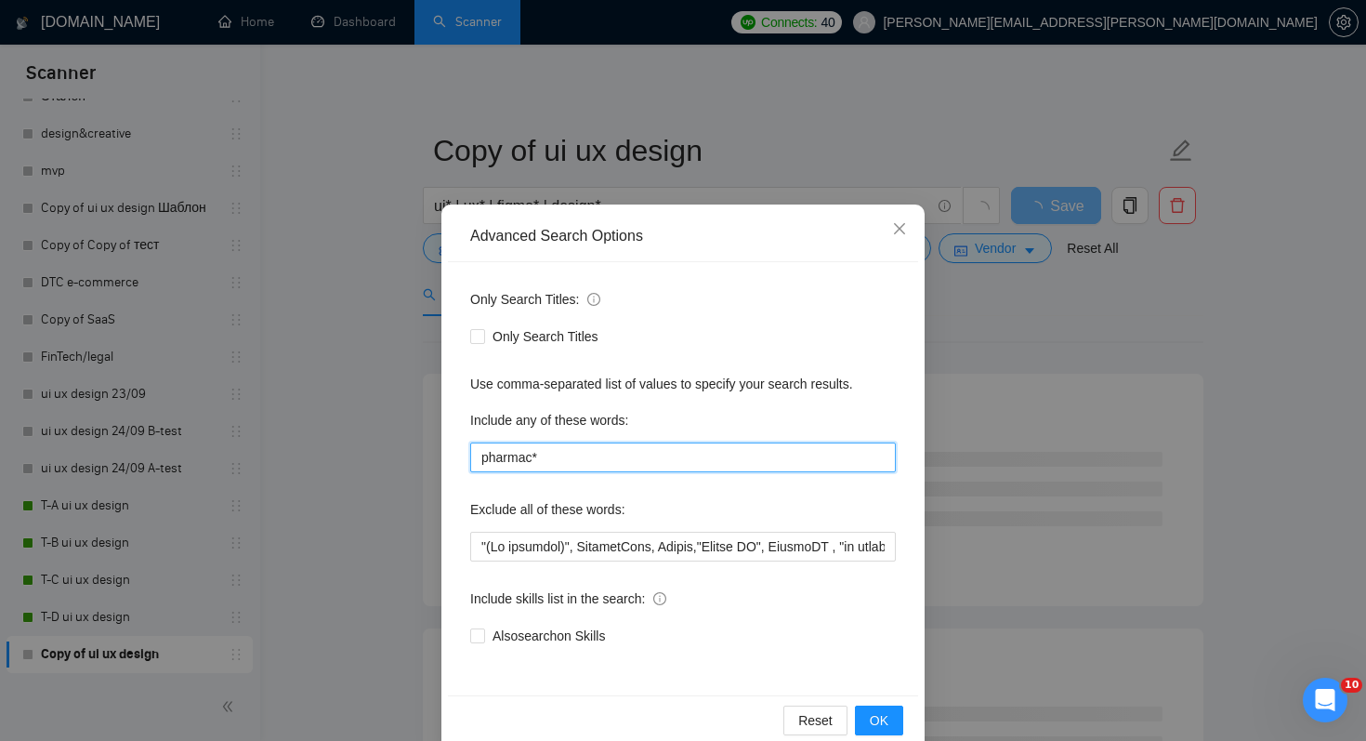
click at [577, 451] on input "pharmac*" at bounding box center [683, 457] width 426 height 30
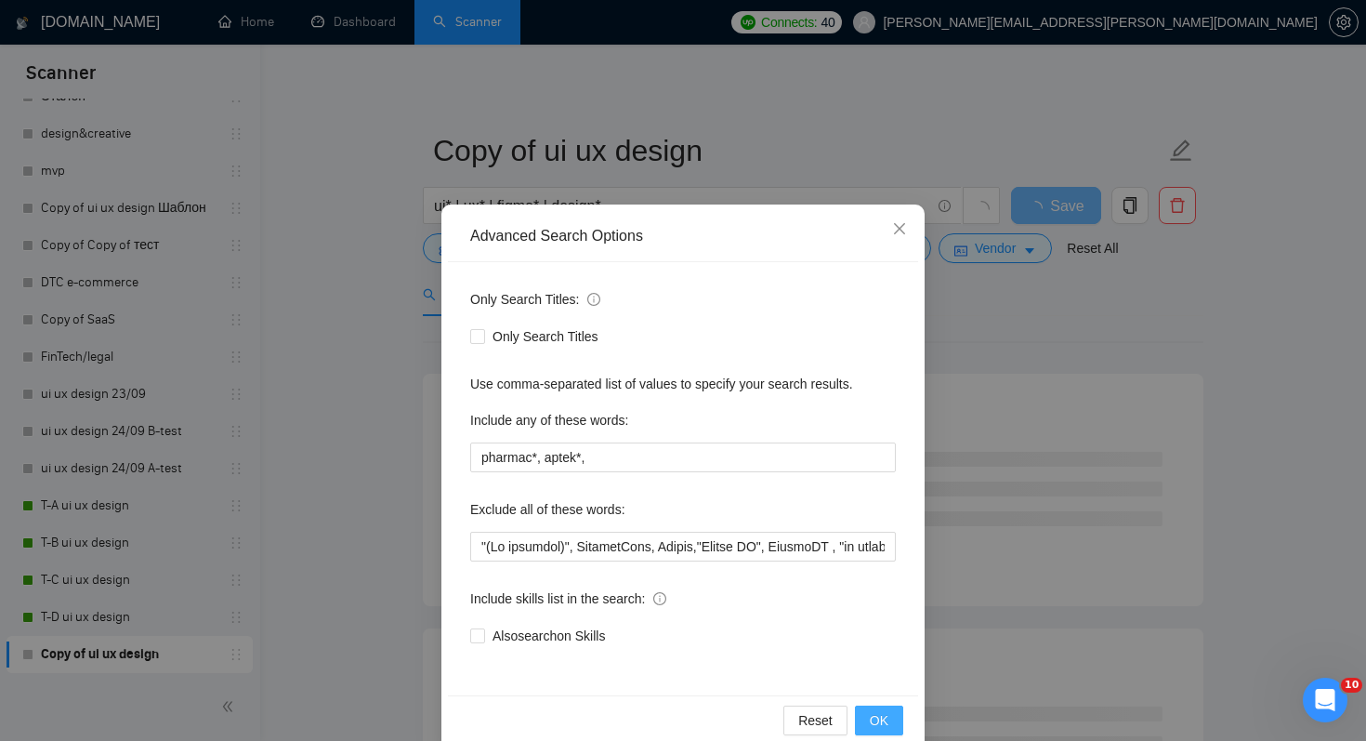
click at [899, 713] on button "OK" at bounding box center [879, 720] width 48 height 30
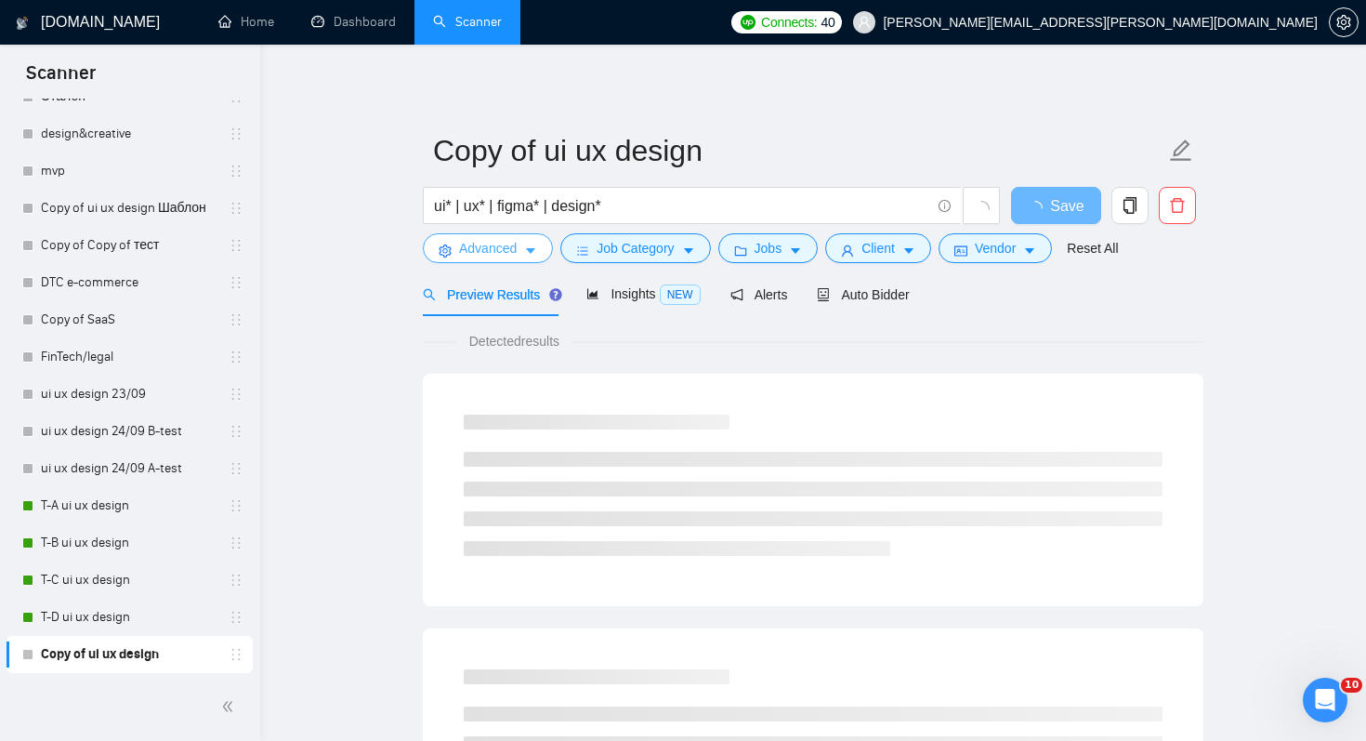
click at [519, 246] on button "Advanced" at bounding box center [488, 248] width 130 height 30
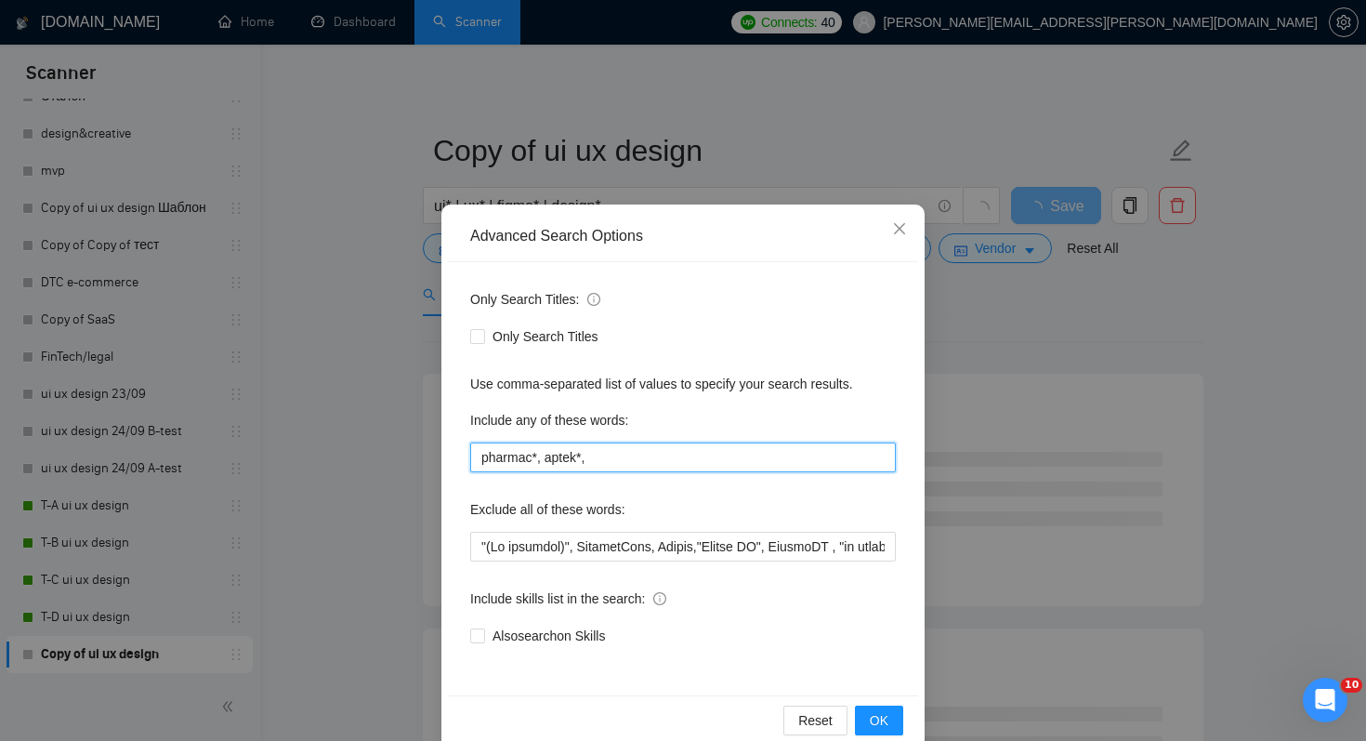
click at [718, 452] on input "pharmac*, aptek*," at bounding box center [683, 457] width 426 height 30
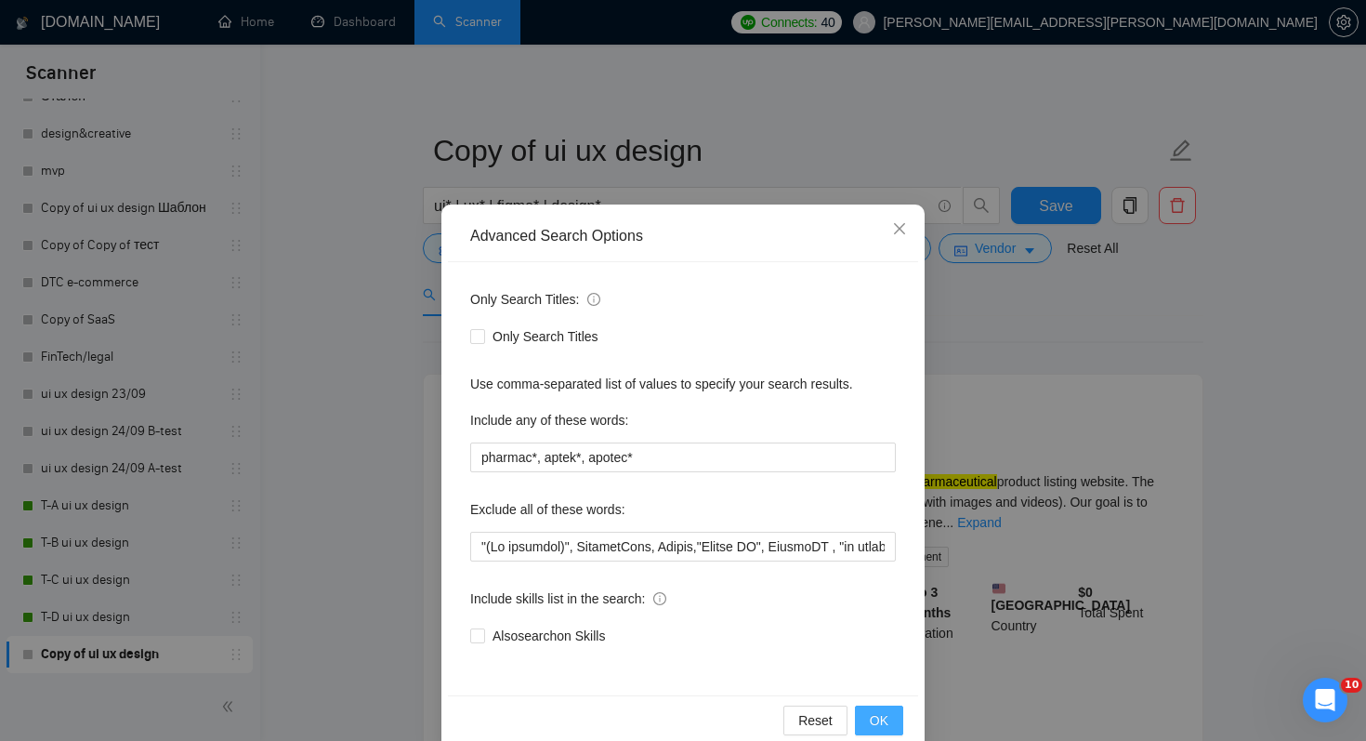
click at [896, 723] on button "OK" at bounding box center [879, 720] width 48 height 30
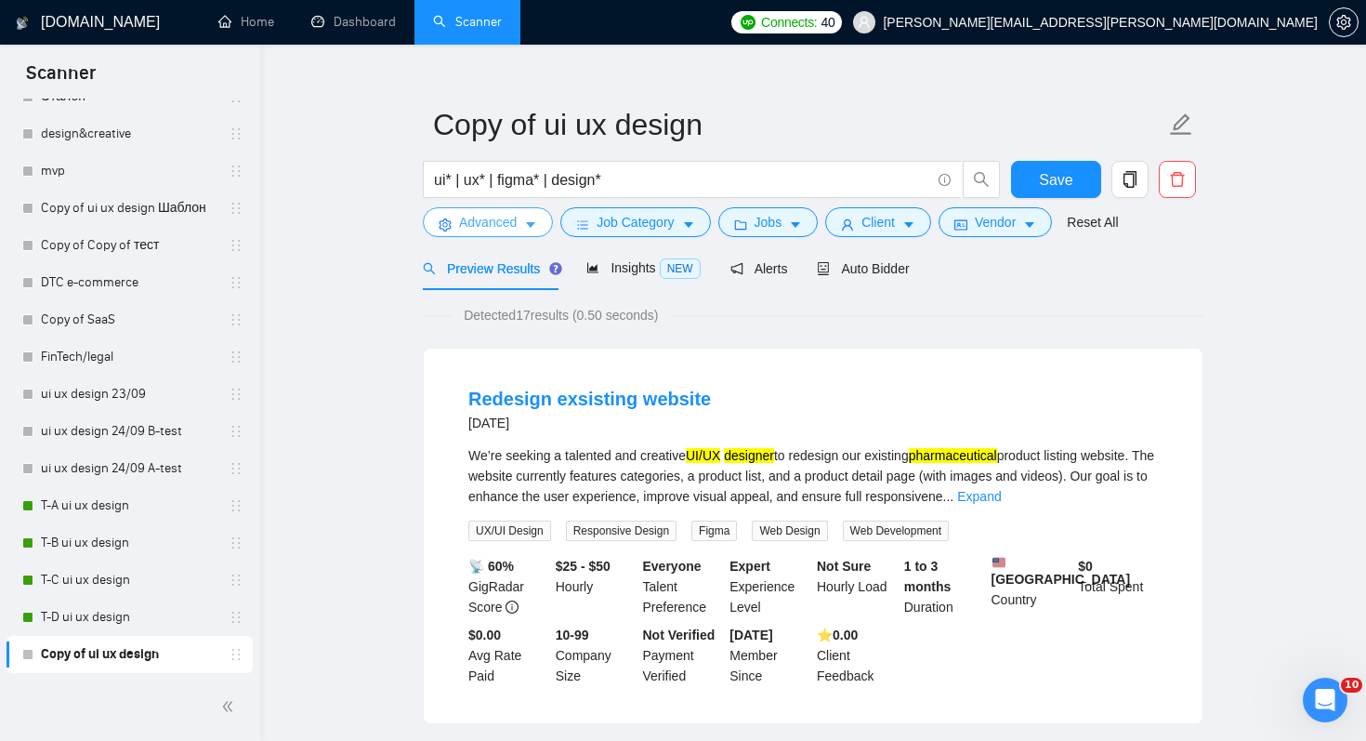
scroll to position [40, 0]
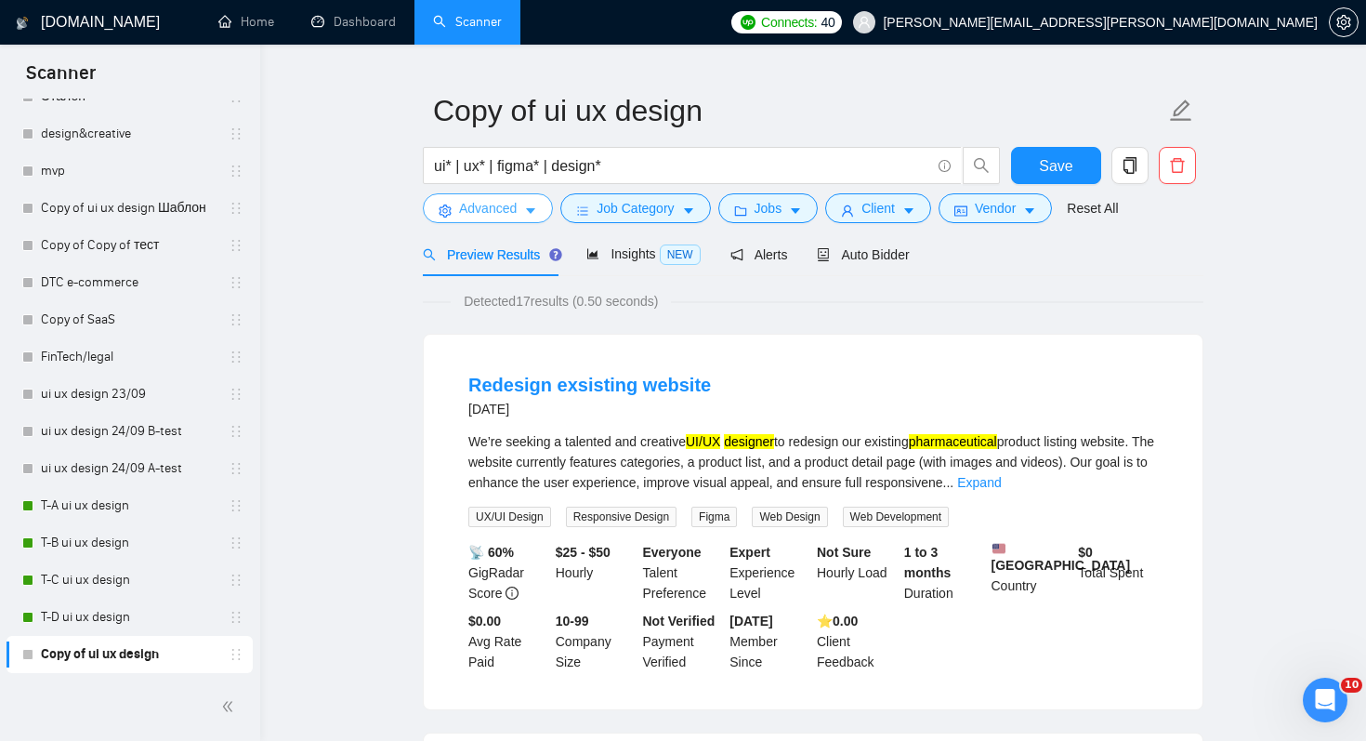
click at [508, 206] on span "Advanced" at bounding box center [488, 208] width 58 height 20
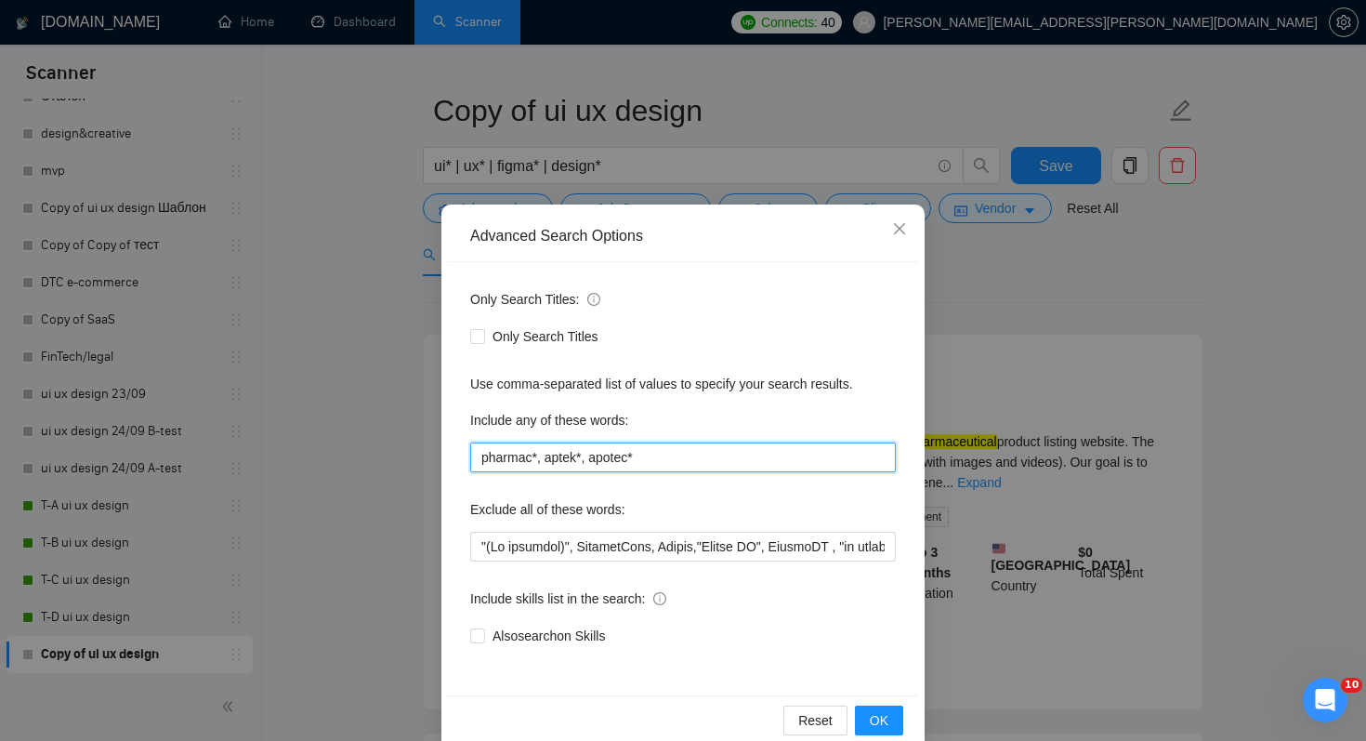
drag, startPoint x: 621, startPoint y: 457, endPoint x: 650, endPoint y: 457, distance: 28.8
click at [650, 457] on input "pharmac*, aptek*, apotec*" at bounding box center [683, 457] width 426 height 30
drag, startPoint x: 635, startPoint y: 454, endPoint x: 620, endPoint y: 454, distance: 14.9
click at [620, 454] on input "pharmac*, aptek*, apotec*" at bounding box center [683, 457] width 426 height 30
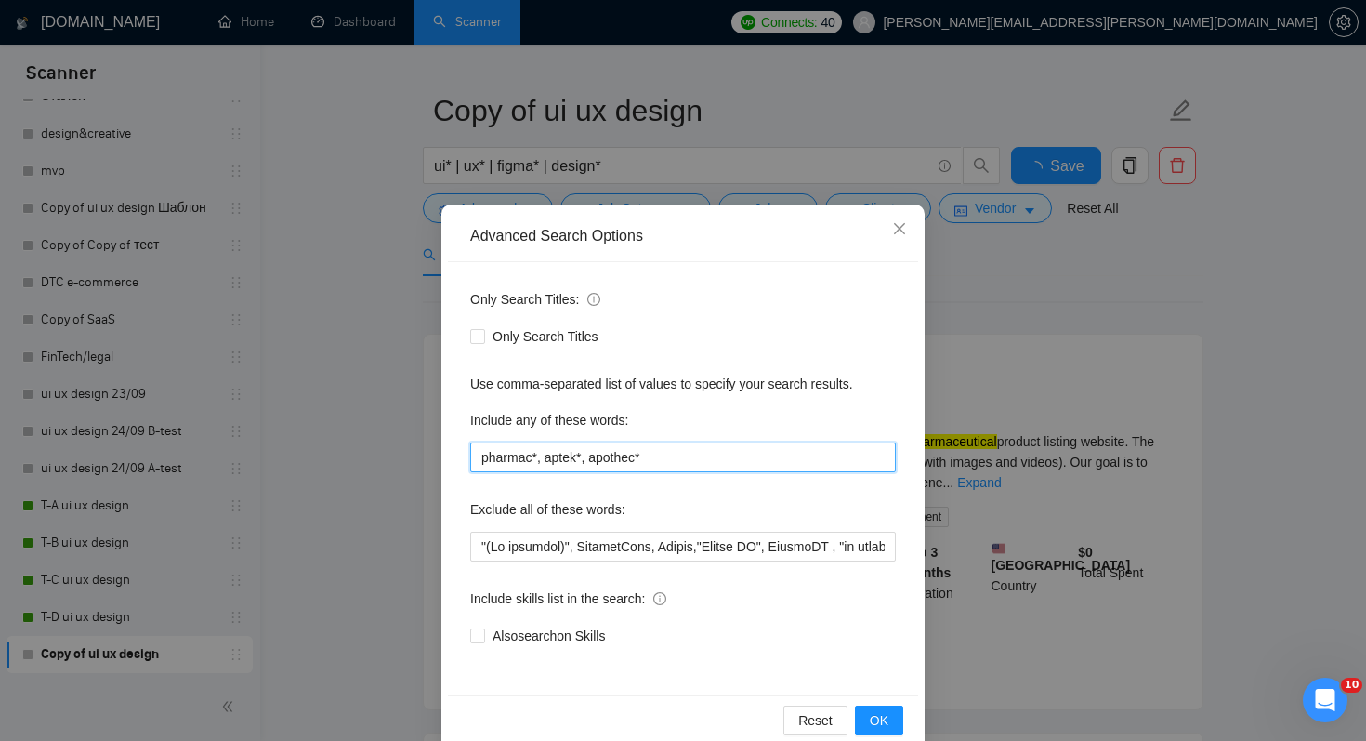
click at [638, 457] on input "pharmac*, aptek*, apothec*" at bounding box center [683, 457] width 426 height 30
type input "pharmac*, aptek*, apothek*"
click at [789, 604] on div "Include skills list in the search:" at bounding box center [683, 602] width 426 height 37
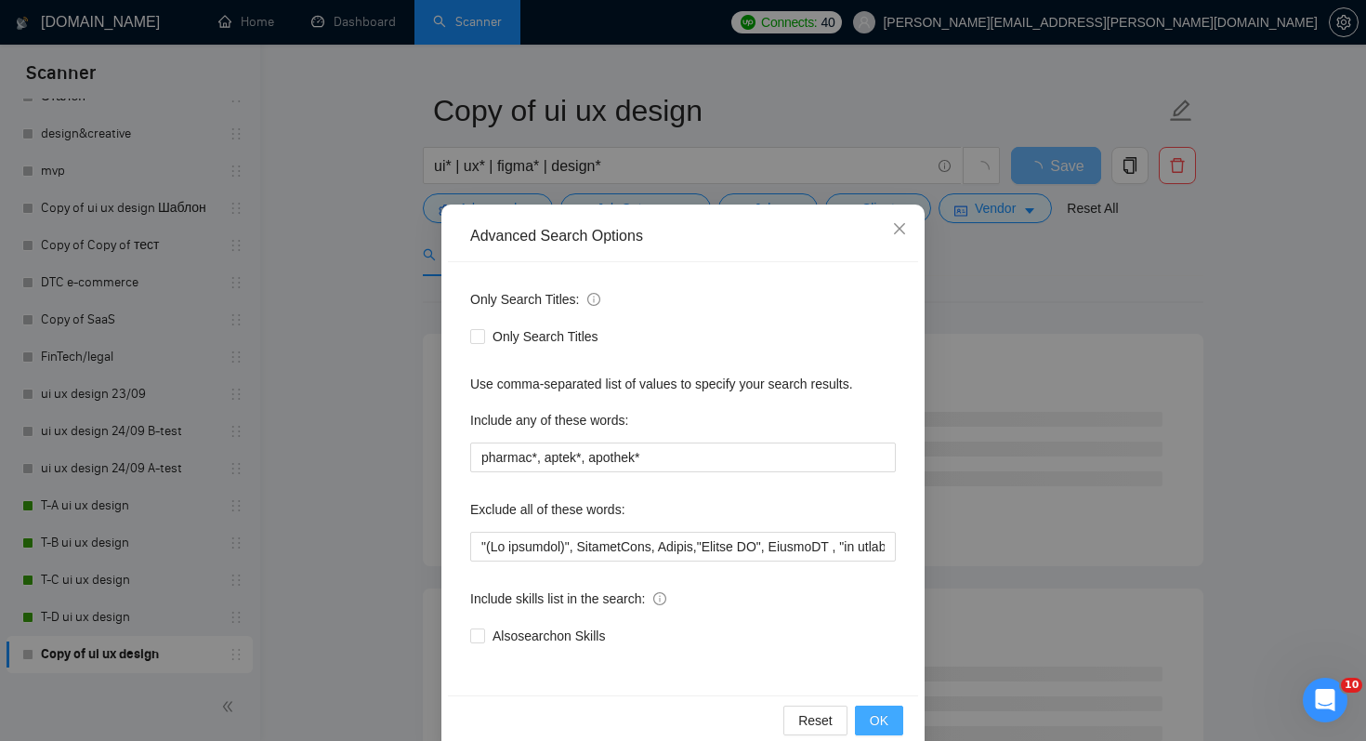
click at [892, 716] on button "OK" at bounding box center [879, 720] width 48 height 30
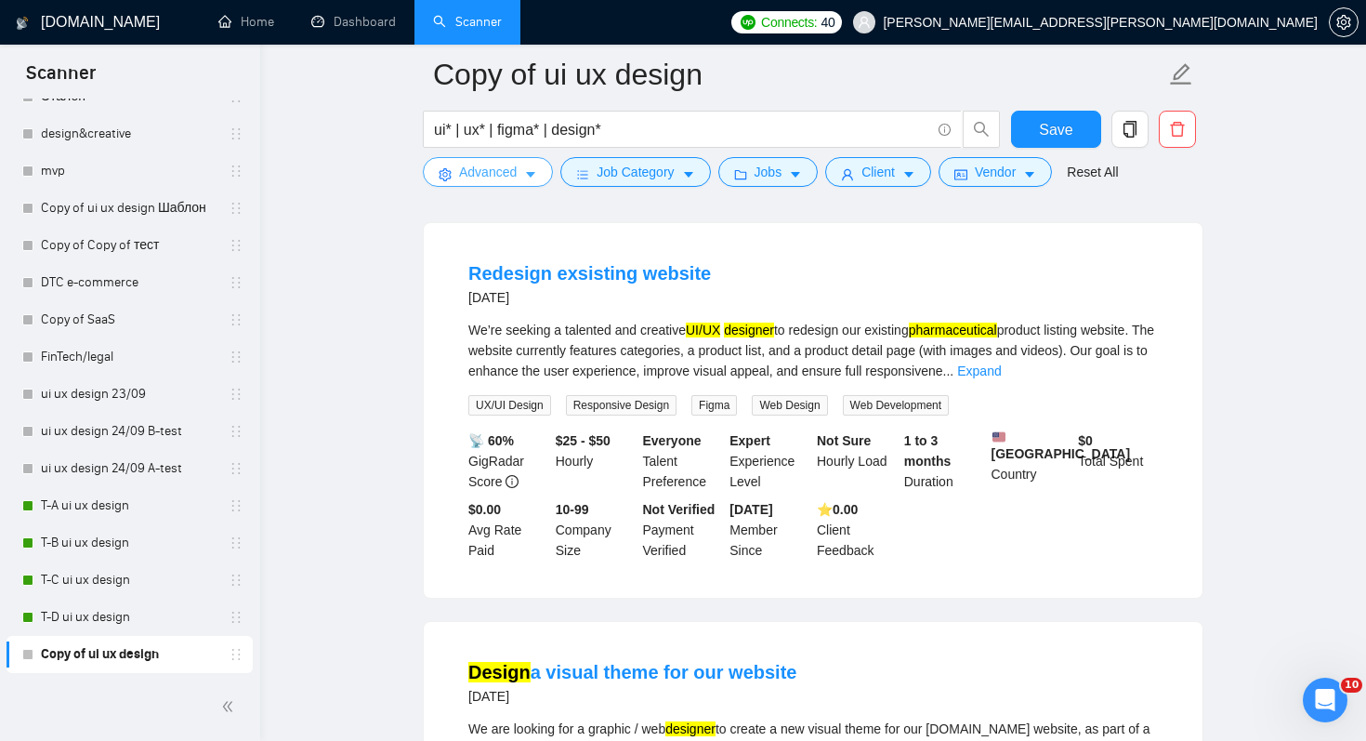
scroll to position [178, 0]
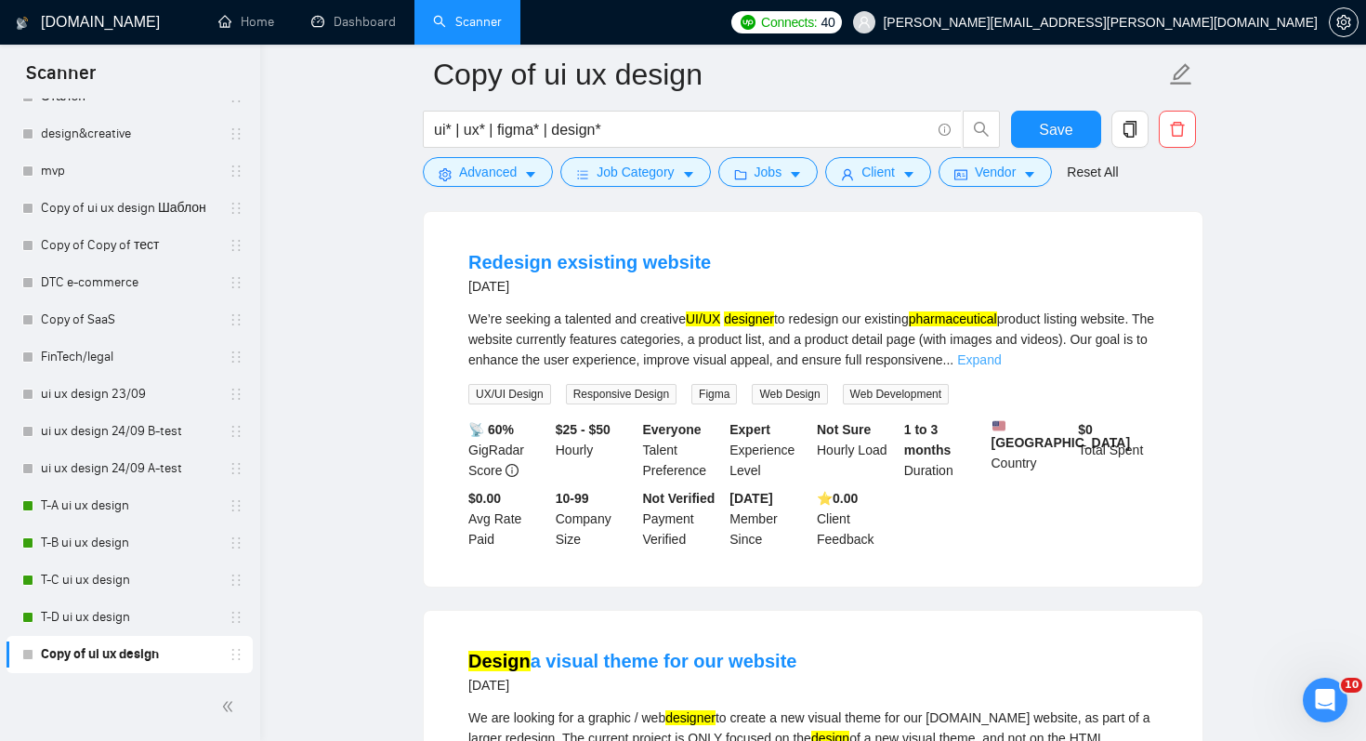
click at [1001, 361] on link "Expand" at bounding box center [979, 359] width 44 height 15
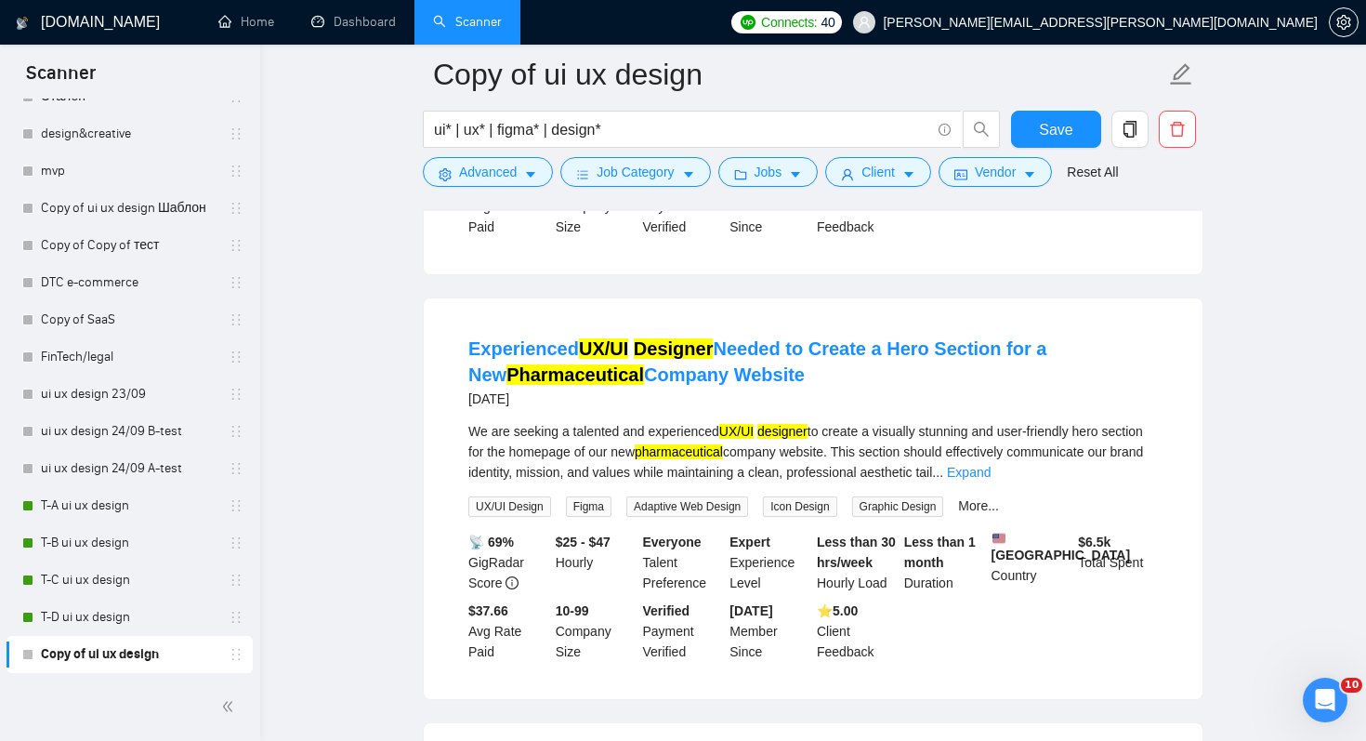
scroll to position [1860, 0]
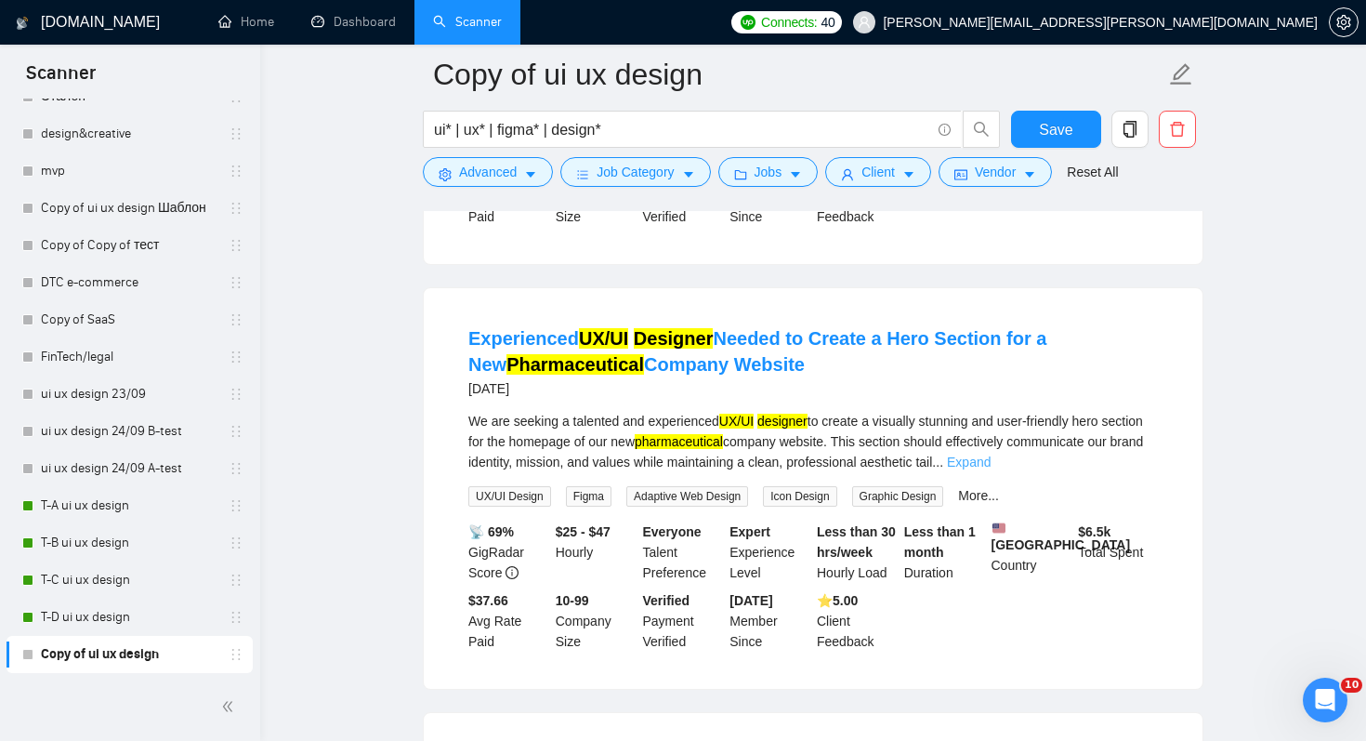
click at [991, 469] on link "Expand" at bounding box center [969, 461] width 44 height 15
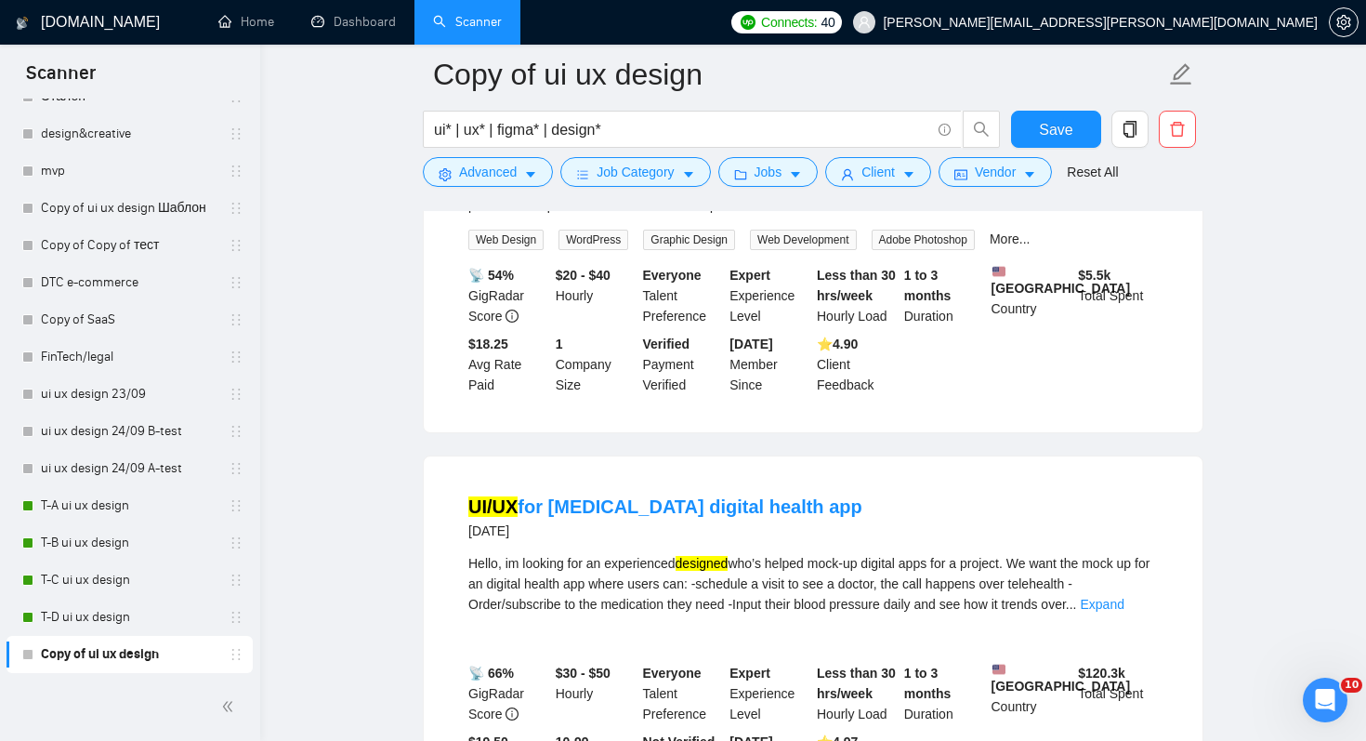
scroll to position [3739, 0]
click at [507, 171] on span "Advanced" at bounding box center [488, 172] width 58 height 20
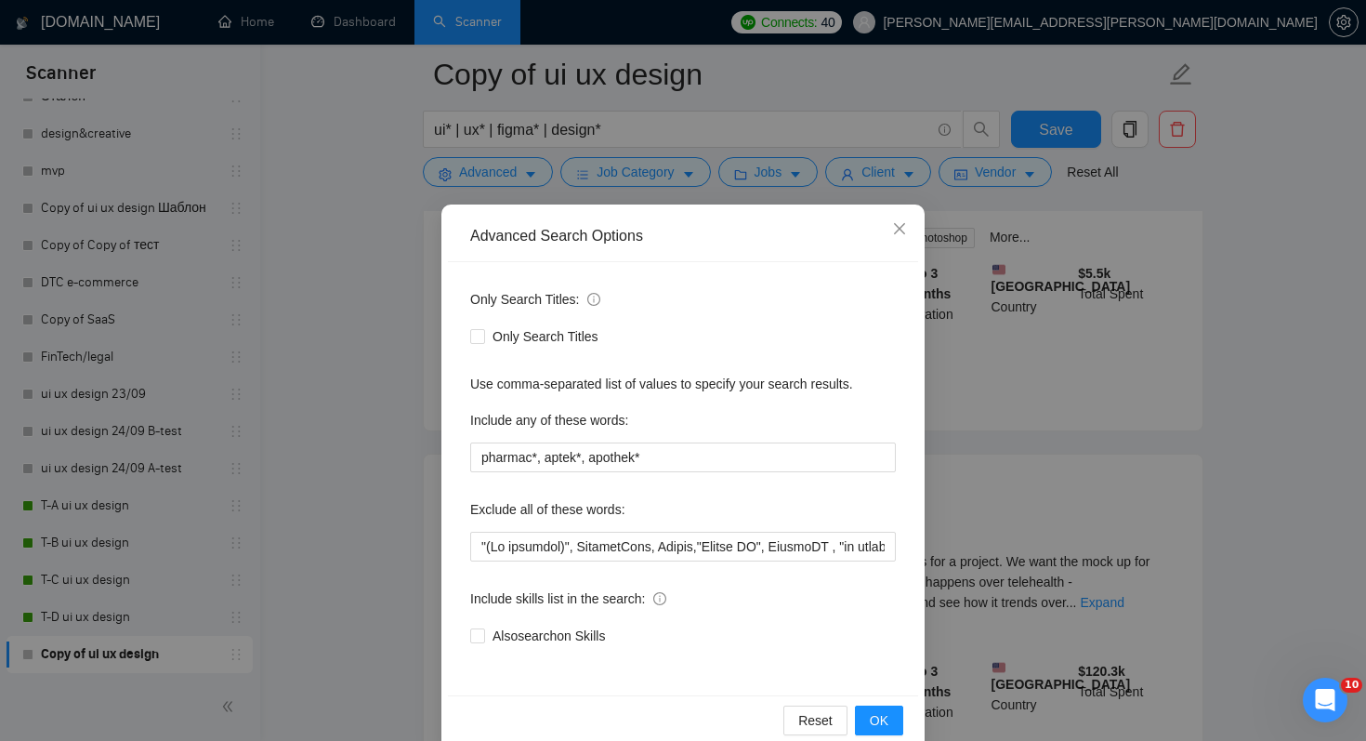
click at [353, 573] on div "Advanced Search Options Only Search Titles: Only Search Titles Use comma-separa…" at bounding box center [683, 370] width 1366 height 741
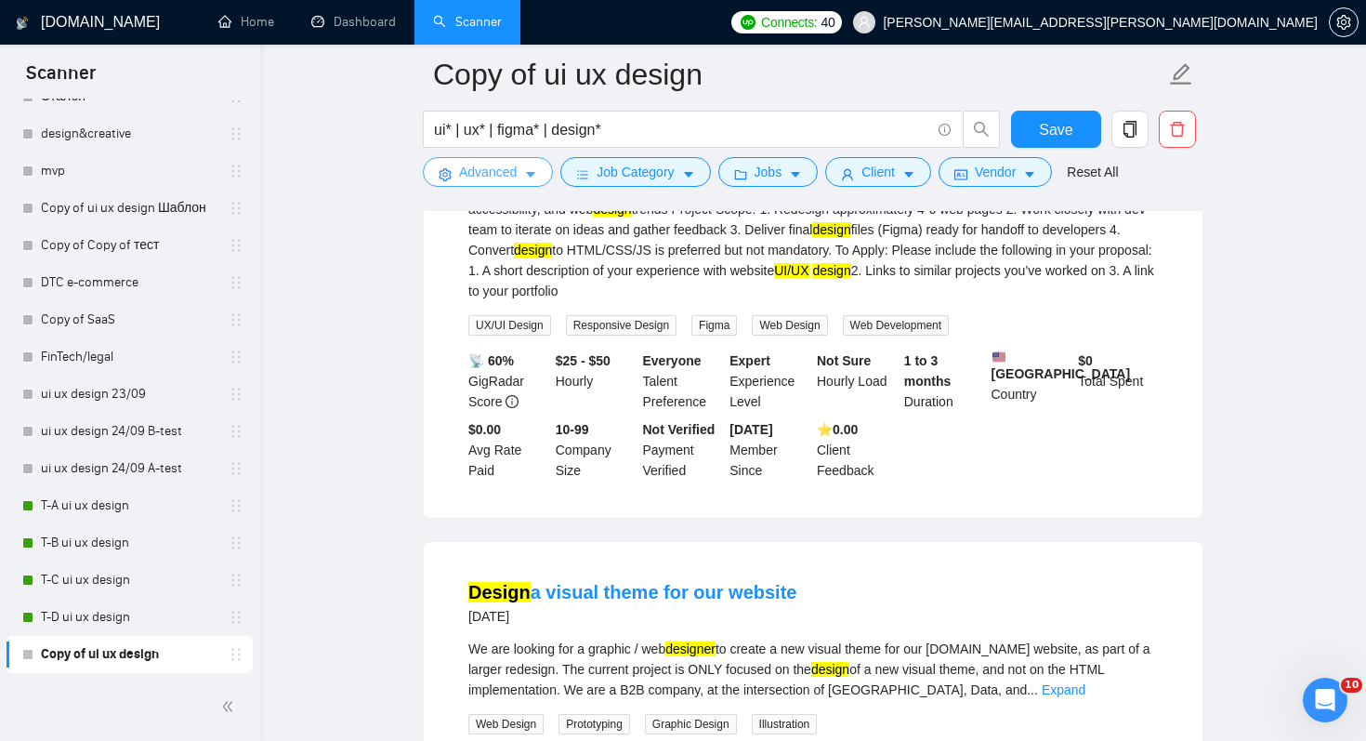
scroll to position [0, 0]
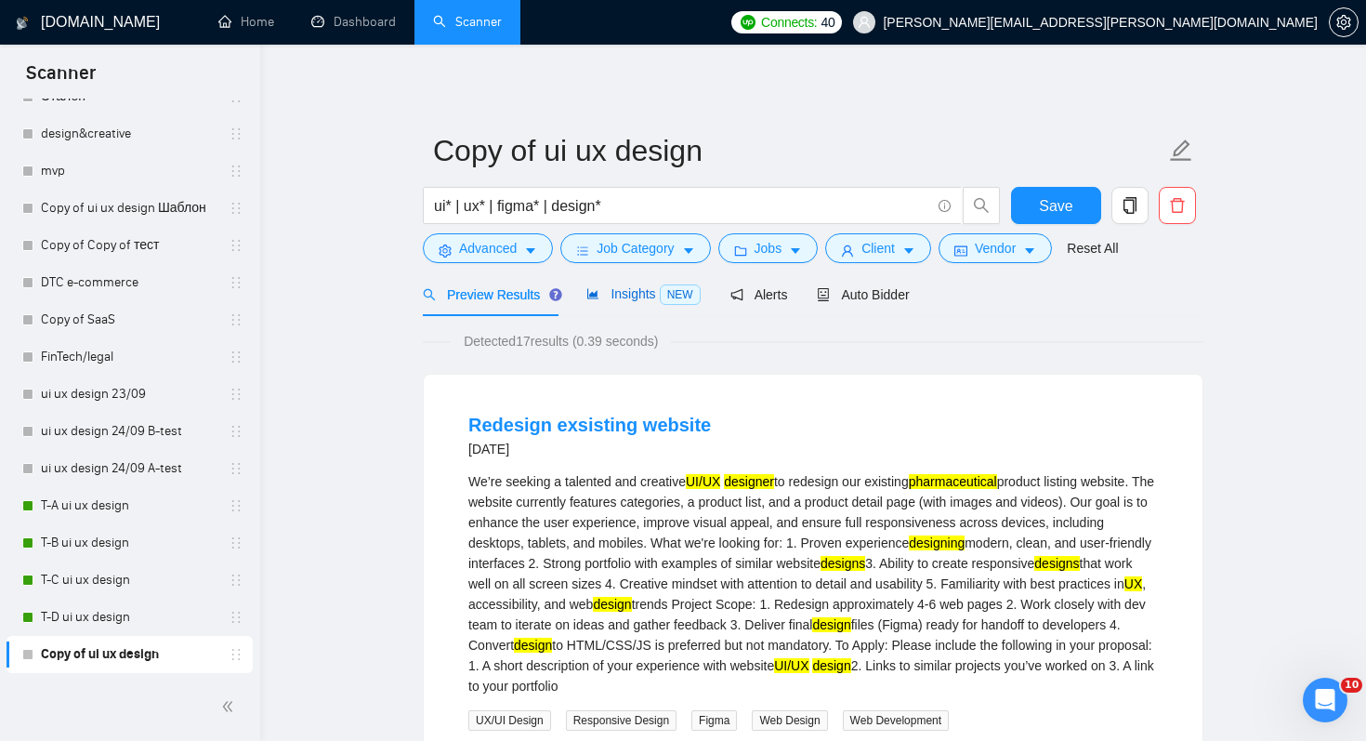
click at [645, 300] on span "Insights NEW" at bounding box center [642, 293] width 113 height 15
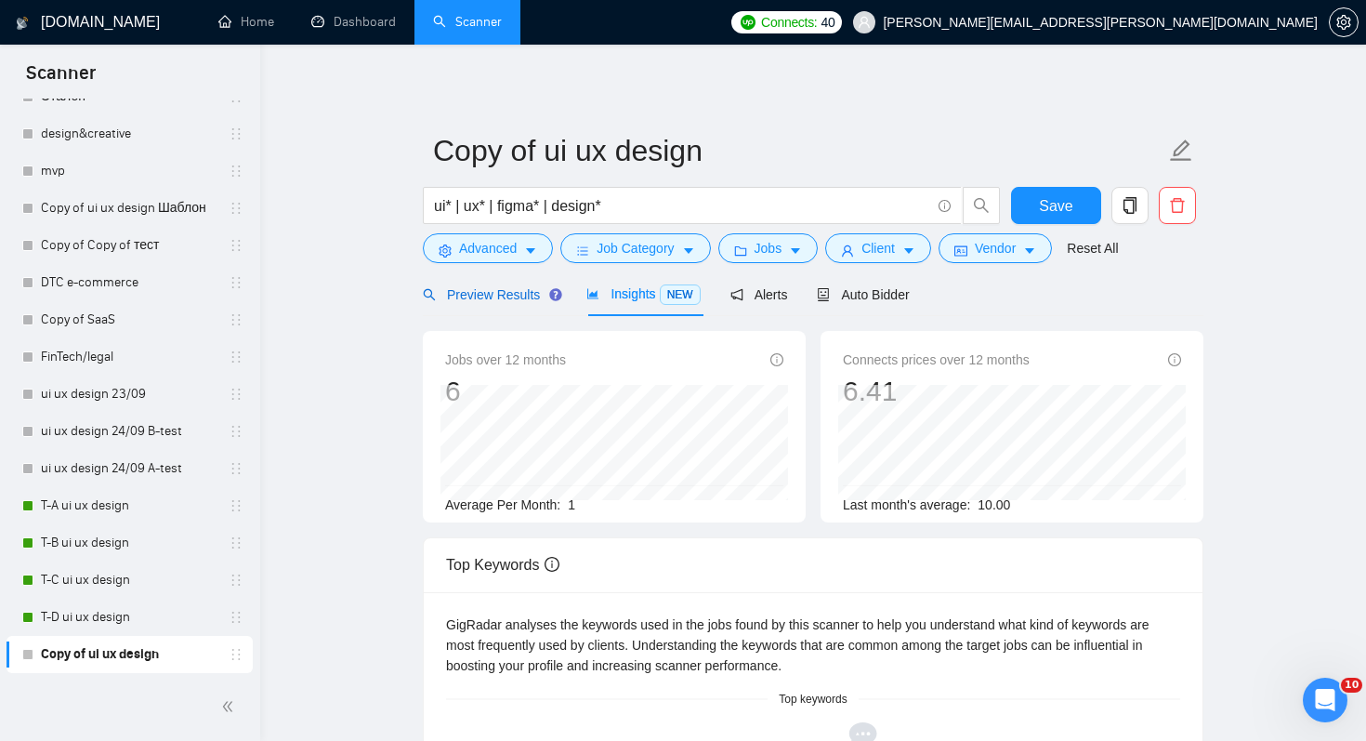
click at [506, 294] on span "Preview Results" at bounding box center [490, 294] width 134 height 15
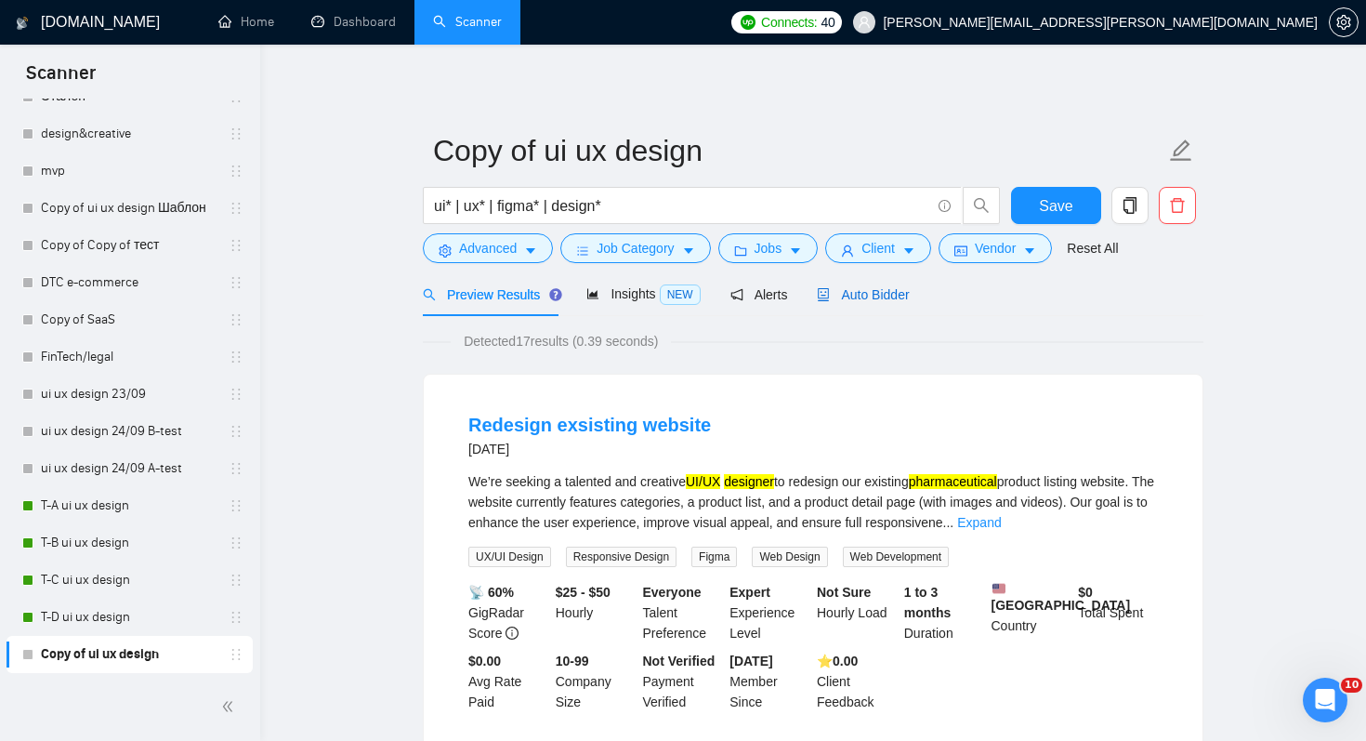
click at [898, 297] on span "Auto Bidder" at bounding box center [863, 294] width 92 height 15
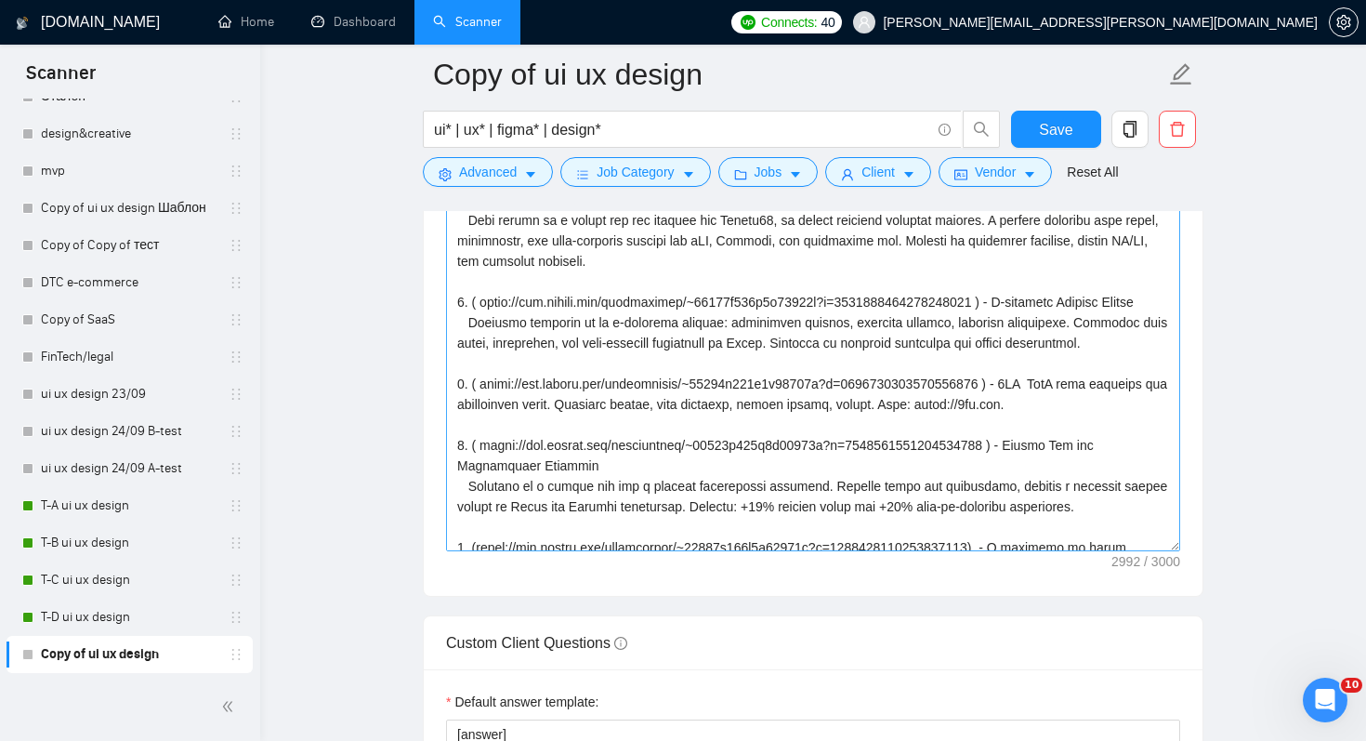
scroll to position [156, 0]
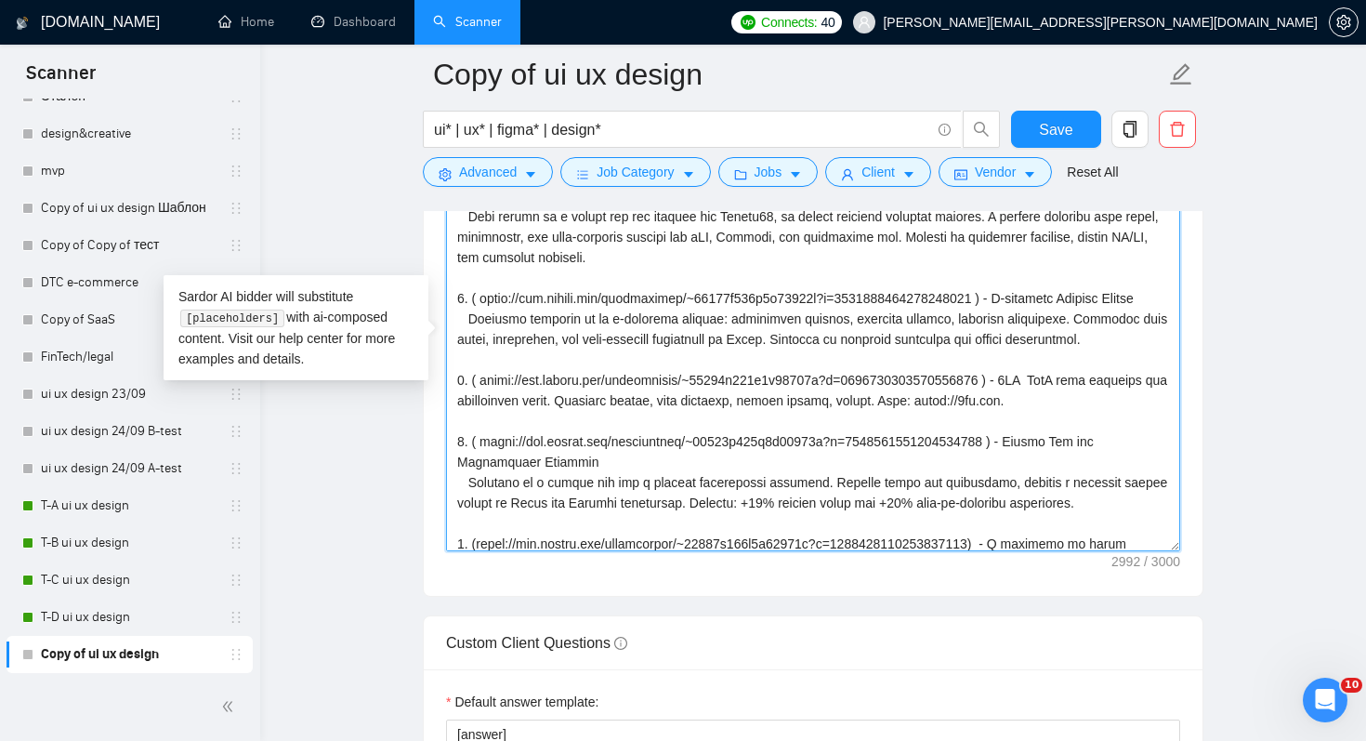
drag, startPoint x: 1047, startPoint y: 296, endPoint x: 1151, endPoint y: 305, distance: 104.4
click at [1151, 305] on textarea "Cover letter template:" at bounding box center [813, 342] width 734 height 418
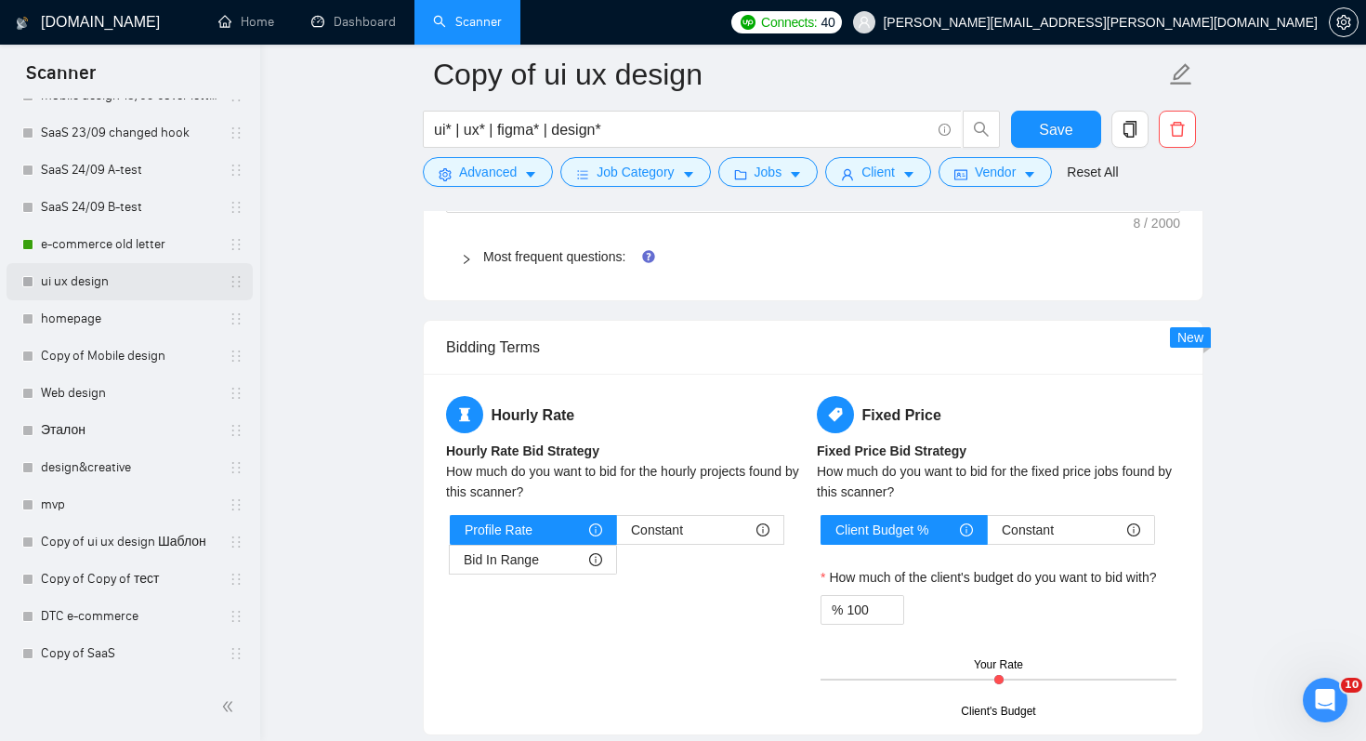
scroll to position [19564, 0]
click at [146, 247] on link "e-commerce old letter" at bounding box center [129, 244] width 177 height 37
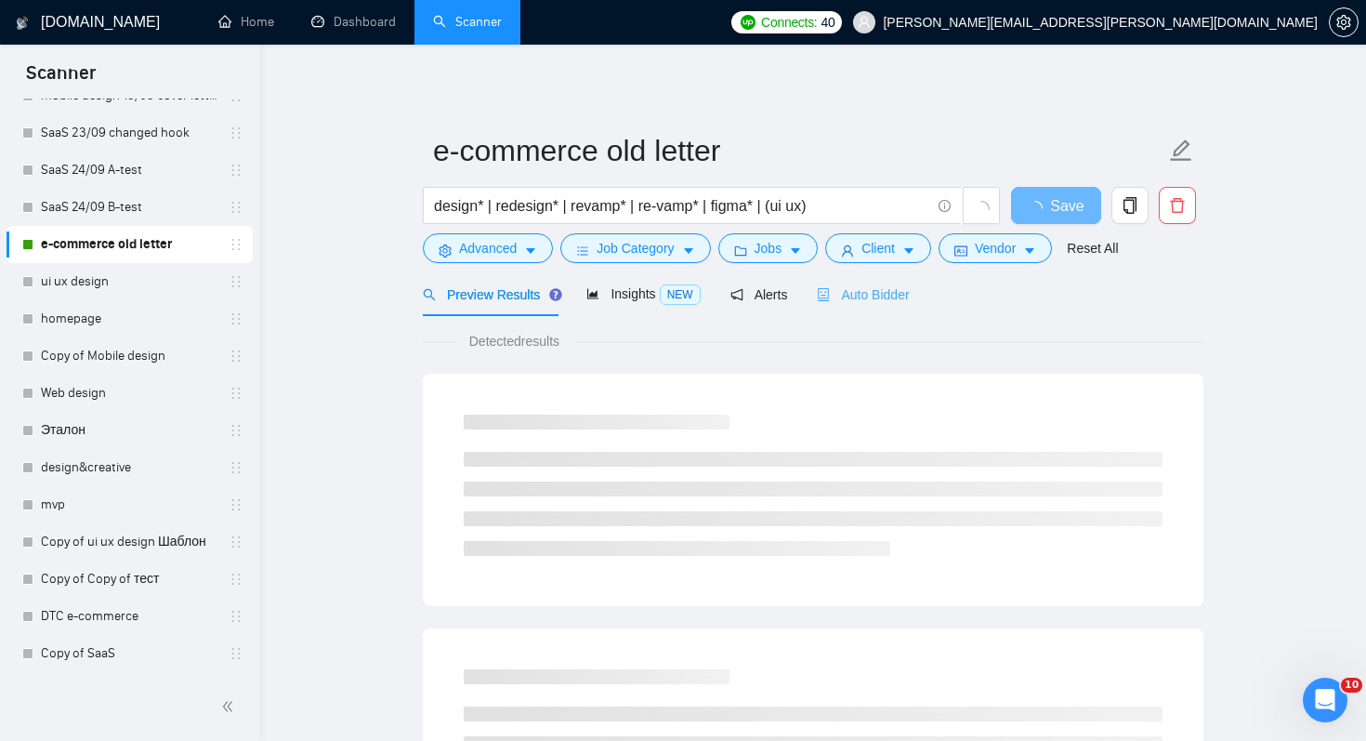
click at [908, 274] on div "Auto Bidder" at bounding box center [863, 294] width 92 height 44
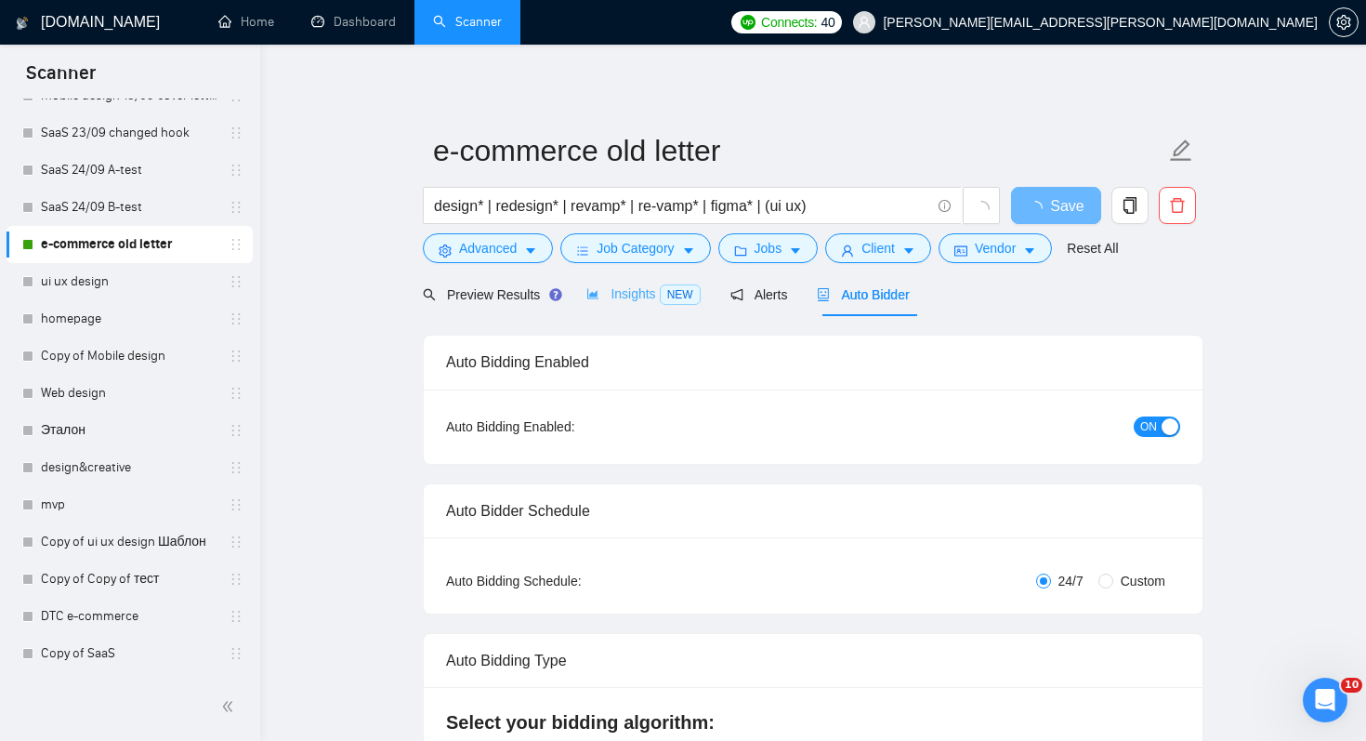
scroll to position [19515, 0]
click at [513, 289] on span "Preview Results" at bounding box center [490, 294] width 134 height 15
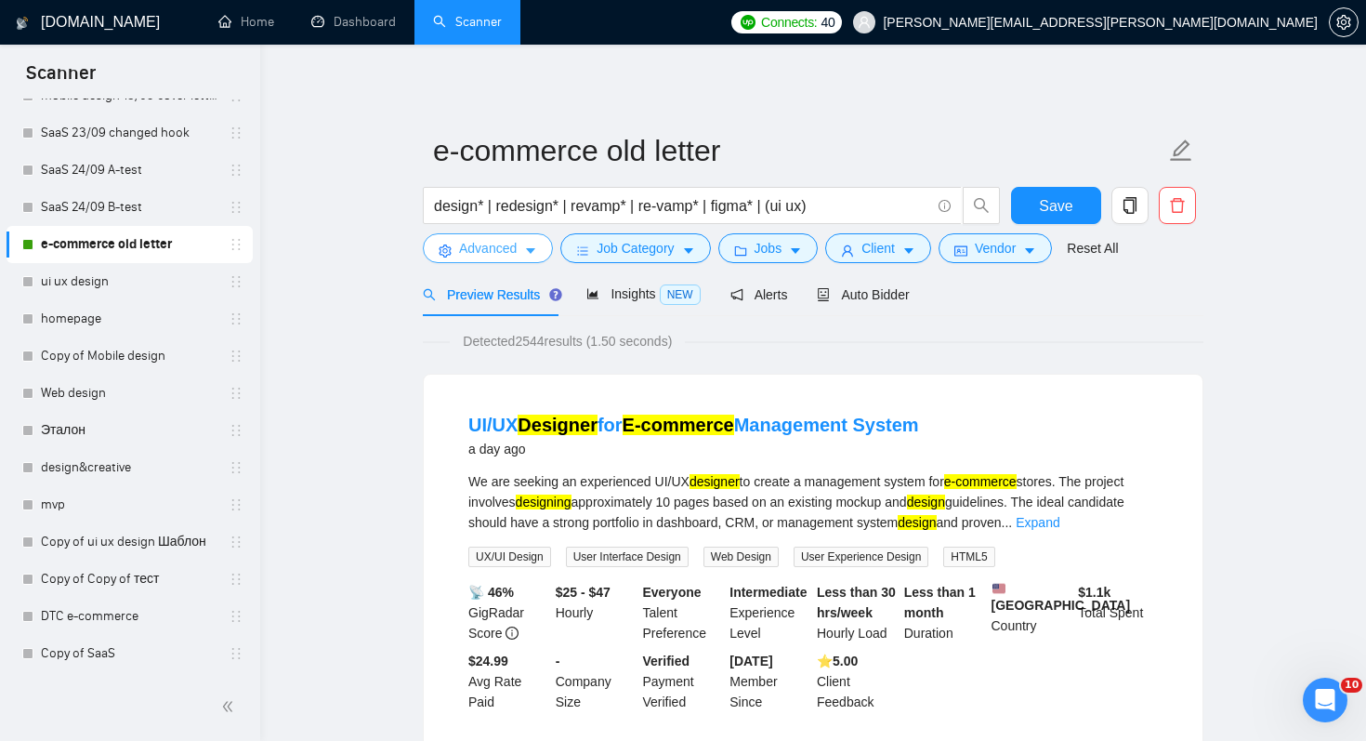
click at [478, 249] on span "Advanced" at bounding box center [488, 248] width 58 height 20
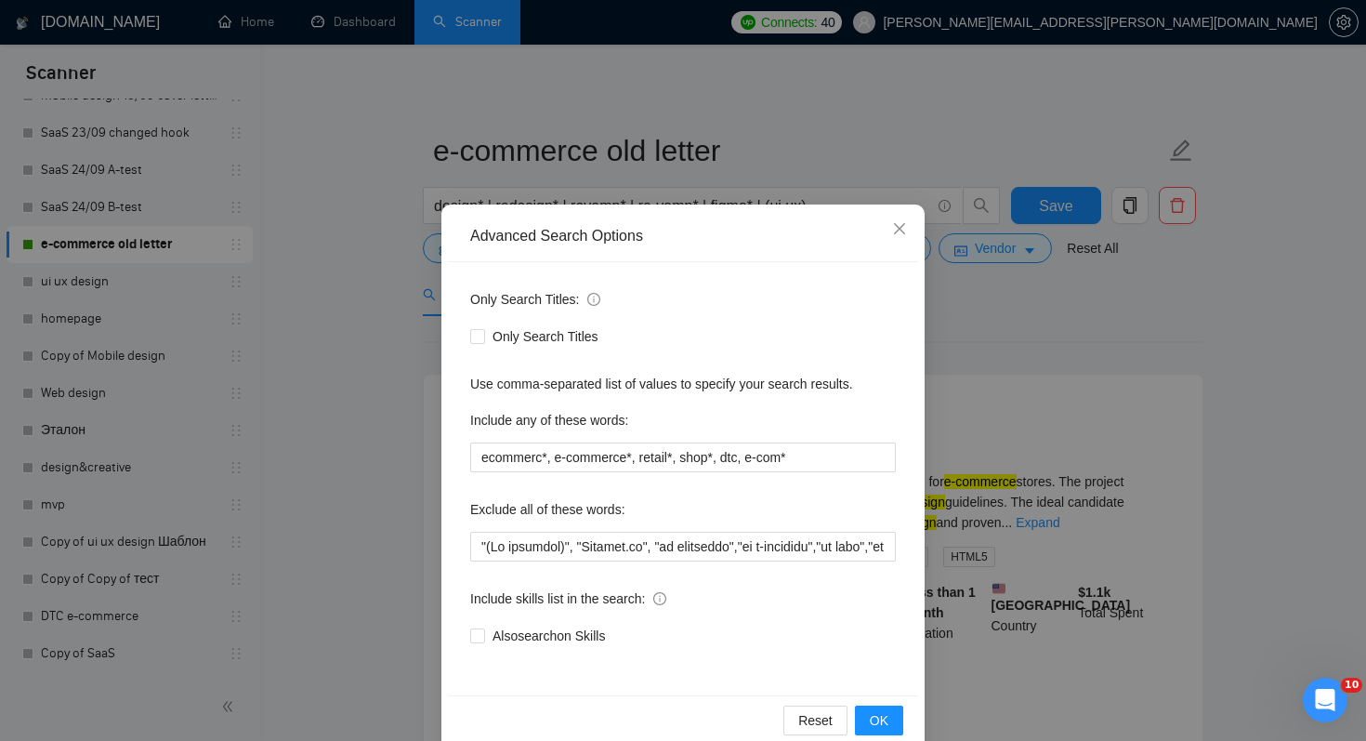
click at [312, 587] on div "Advanced Search Options Only Search Titles: Only Search Titles Use comma-separa…" at bounding box center [683, 370] width 1366 height 741
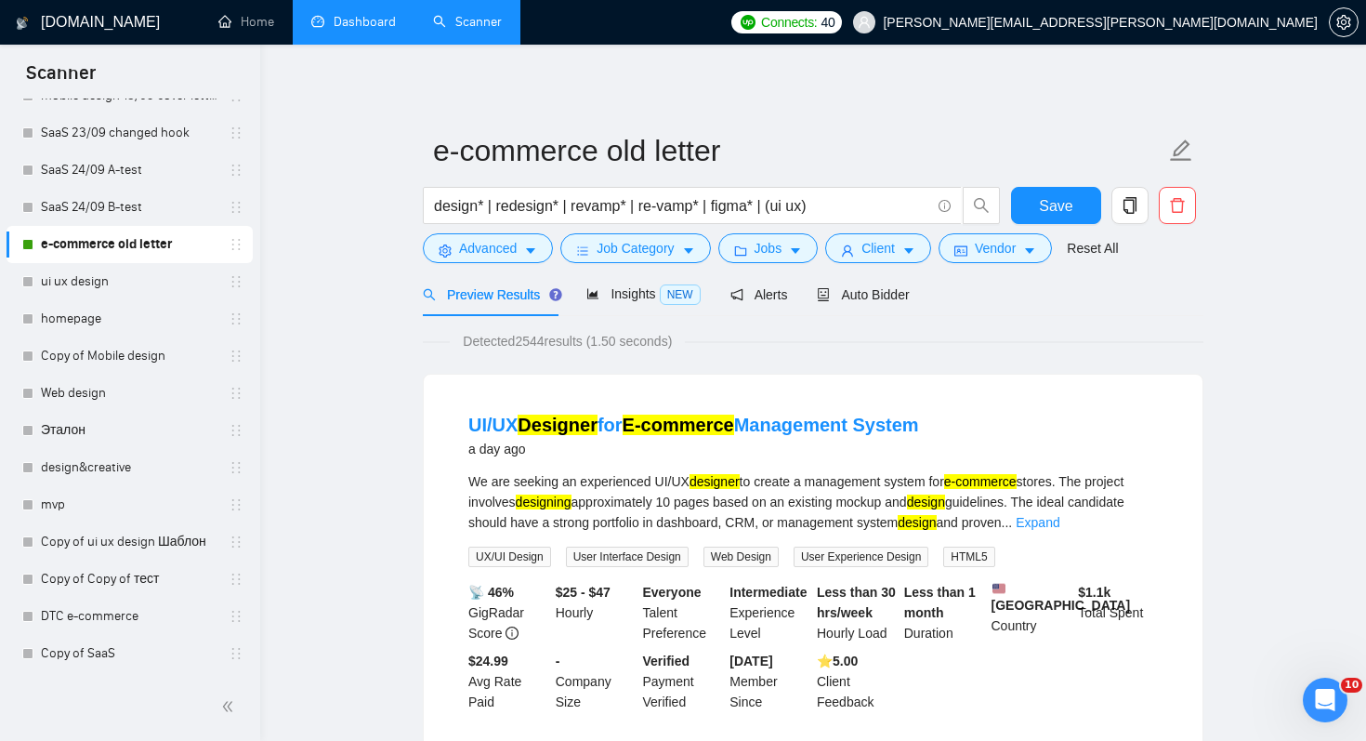
click at [358, 16] on link "Dashboard" at bounding box center [353, 22] width 85 height 16
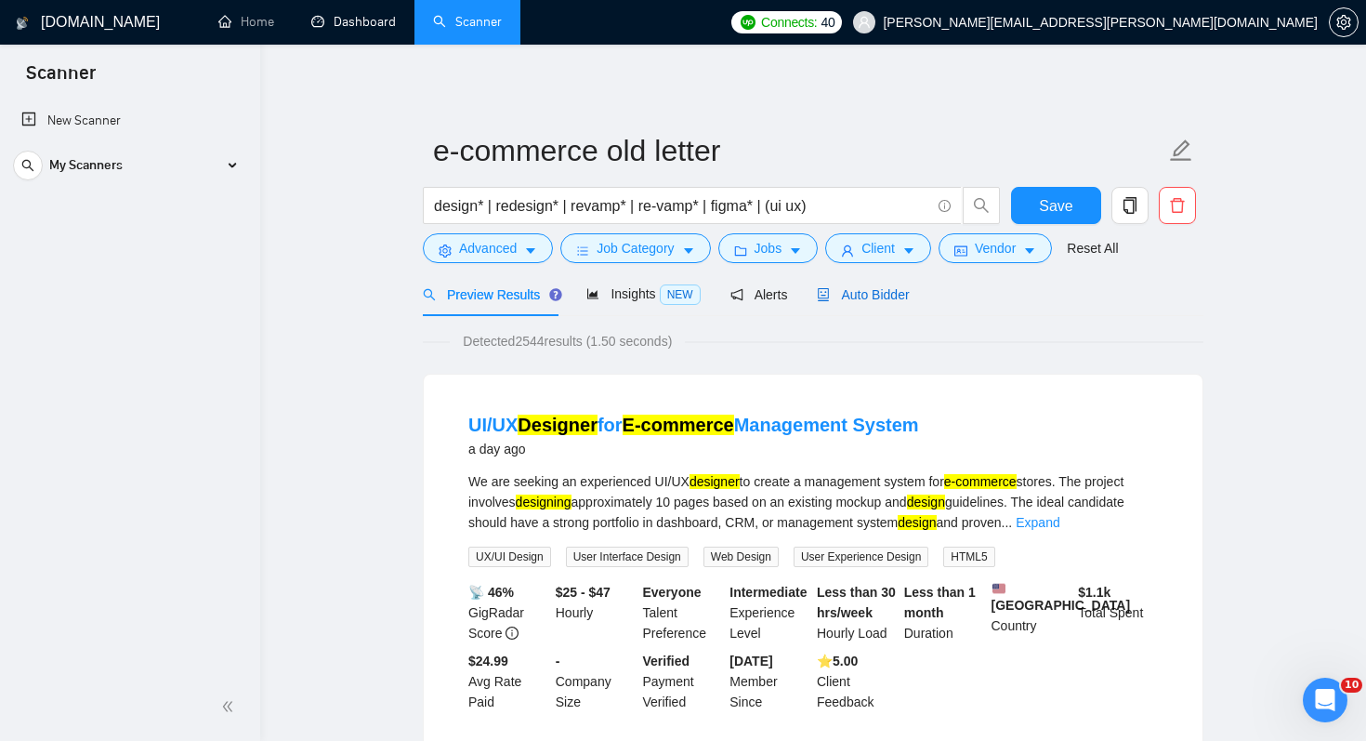
click at [885, 303] on div "Auto Bidder" at bounding box center [863, 294] width 92 height 20
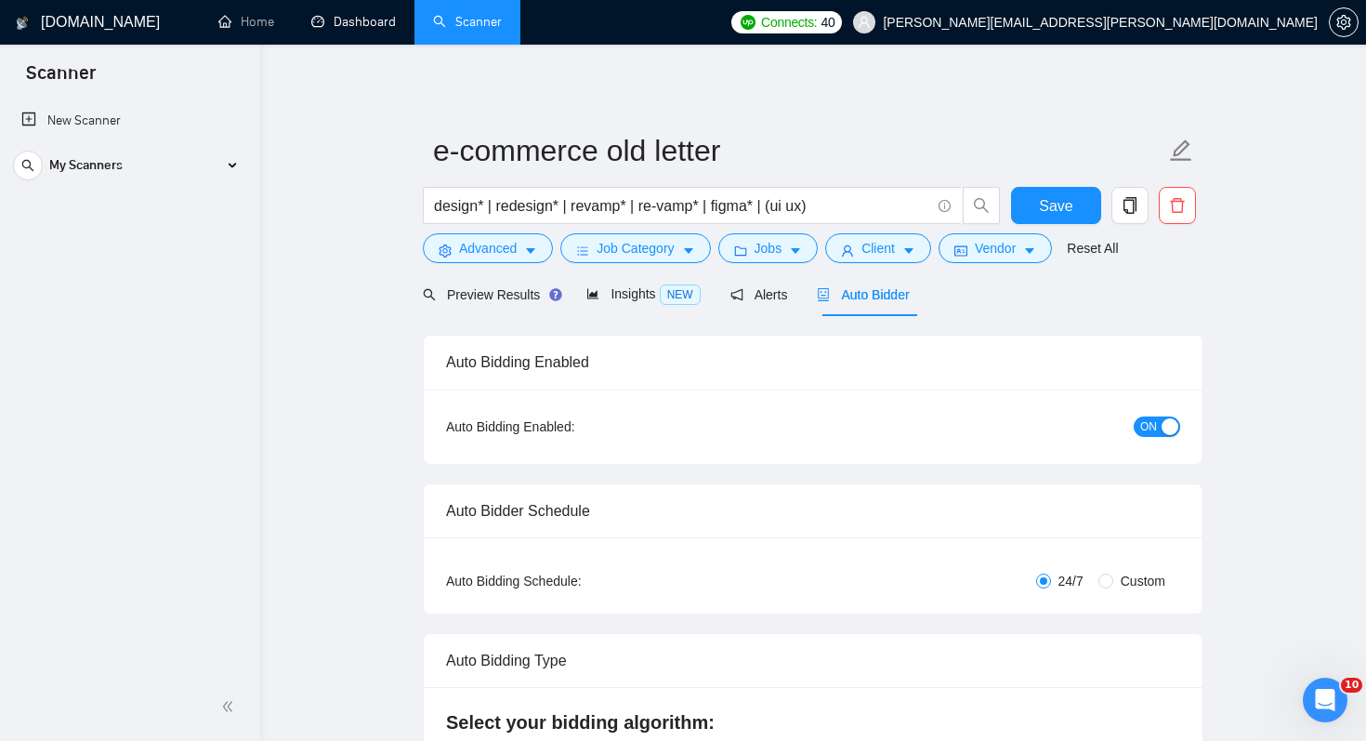
click at [1120, 573] on span "Custom" at bounding box center [1142, 581] width 59 height 20
click at [1113, 573] on input "Custom" at bounding box center [1106, 580] width 15 height 15
radio input "true"
radio input "false"
checkbox input "true"
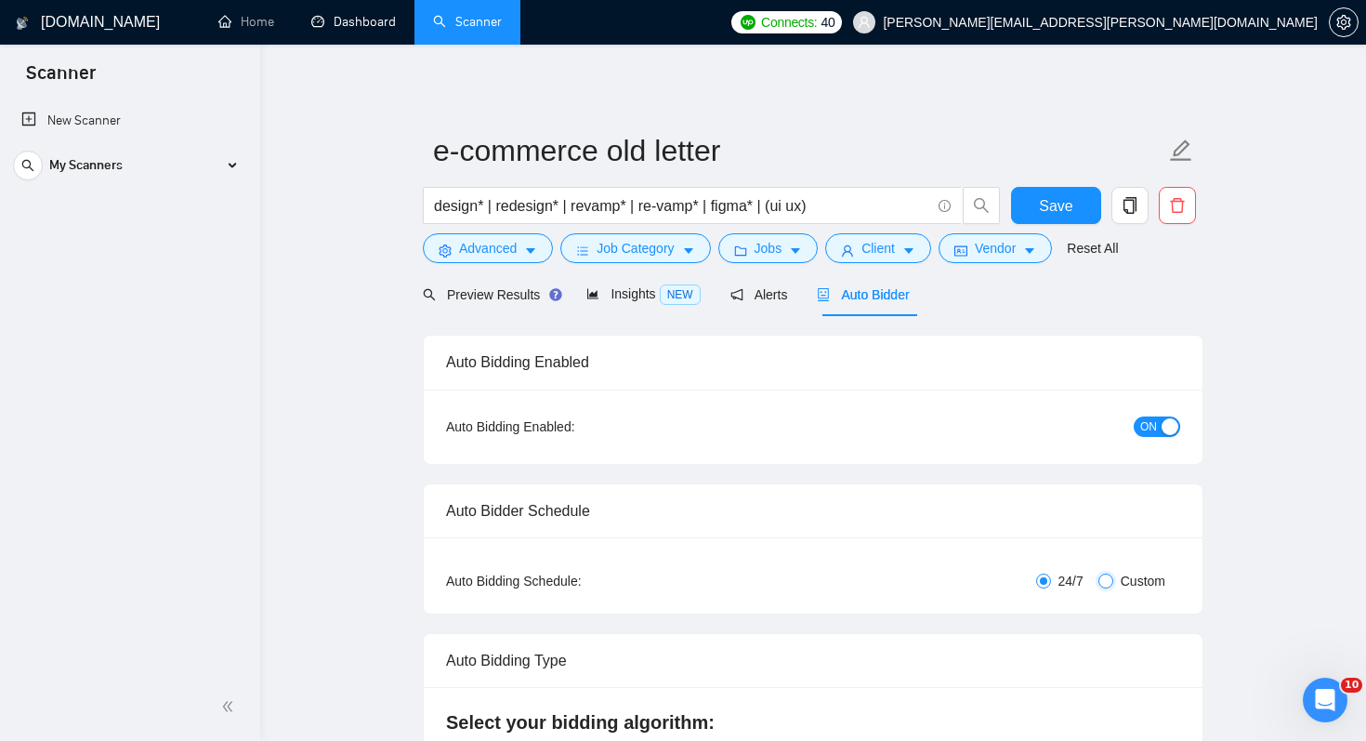
checkbox input "true"
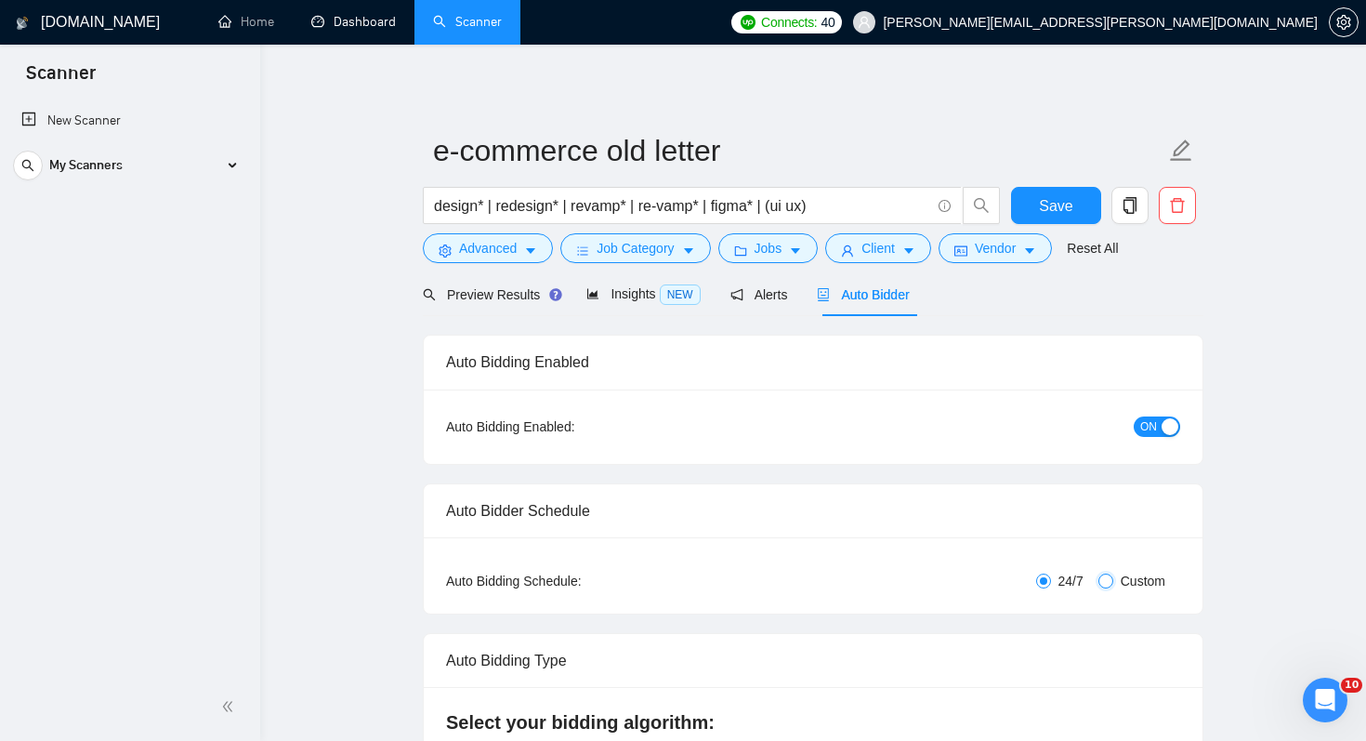
checkbox input "true"
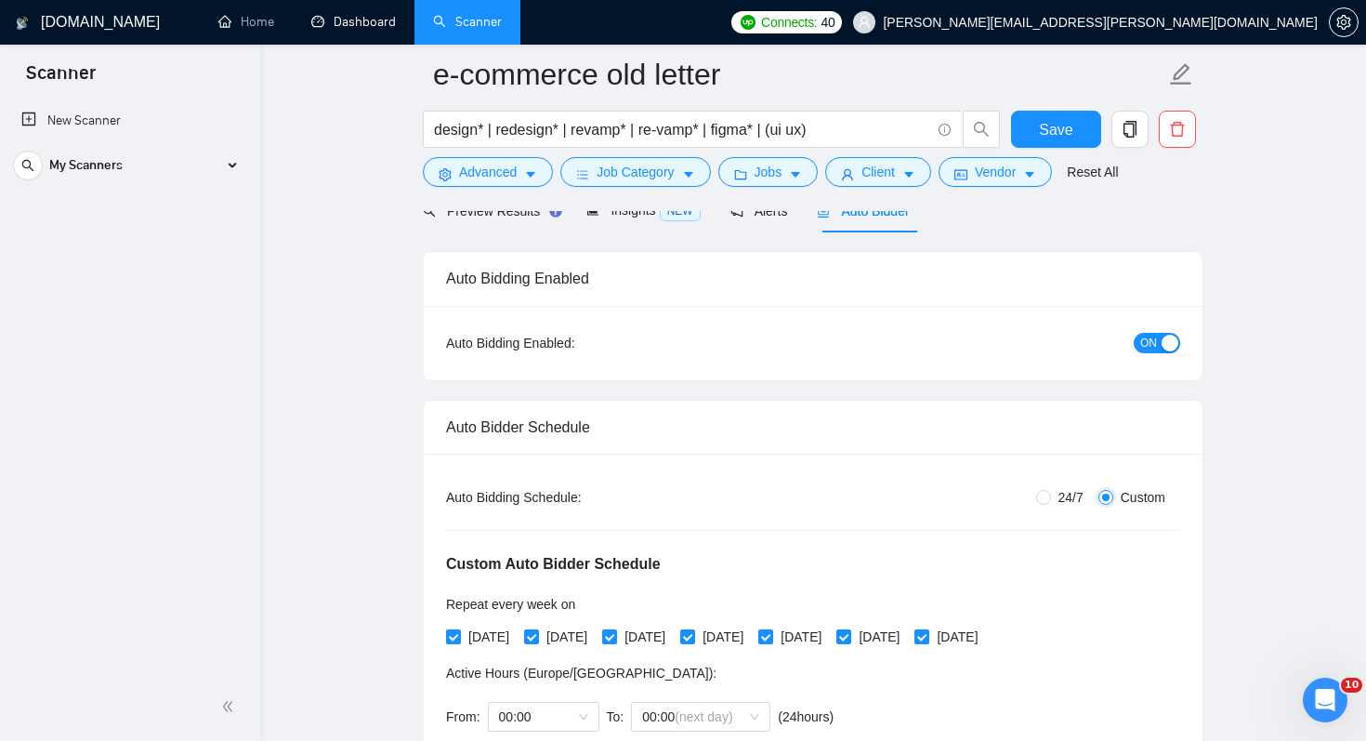
scroll to position [344, 0]
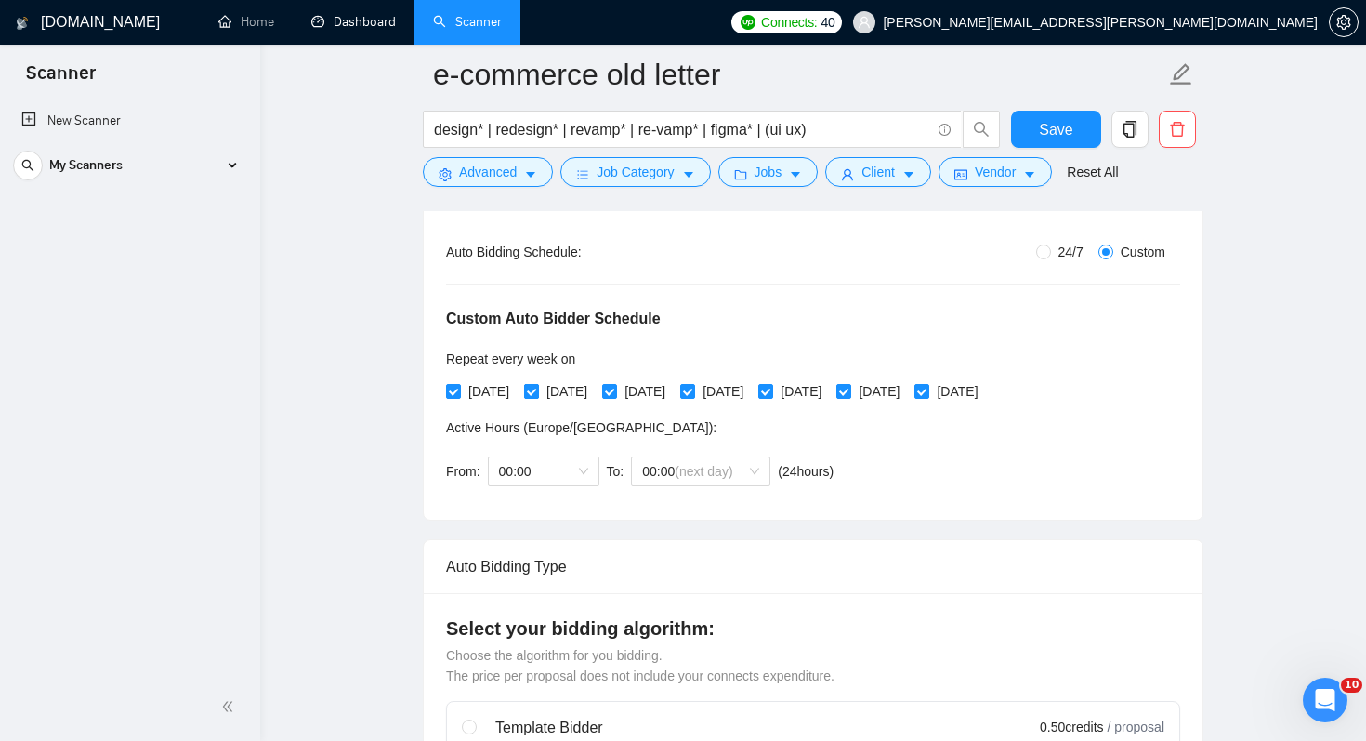
click at [573, 392] on span "[DATE]" at bounding box center [567, 391] width 56 height 20
click at [537, 392] on input "[DATE]" at bounding box center [530, 390] width 13 height 13
checkbox input "false"
click at [751, 383] on span "[DATE]" at bounding box center [723, 391] width 56 height 20
click at [693, 384] on input "[DATE]" at bounding box center [686, 390] width 13 height 13
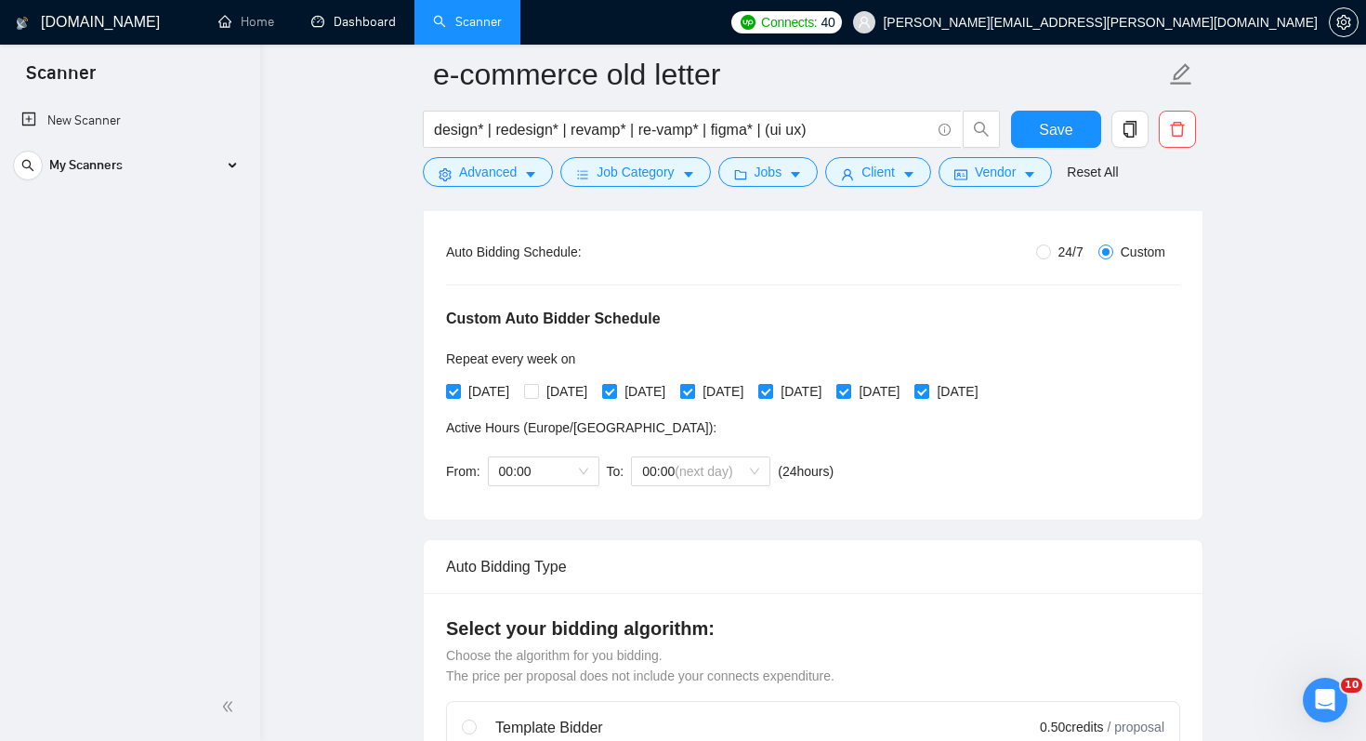
checkbox input "false"
click at [907, 383] on span "[DATE]" at bounding box center [879, 391] width 56 height 20
click at [850, 384] on input "[DATE]" at bounding box center [842, 390] width 13 height 13
checkbox input "false"
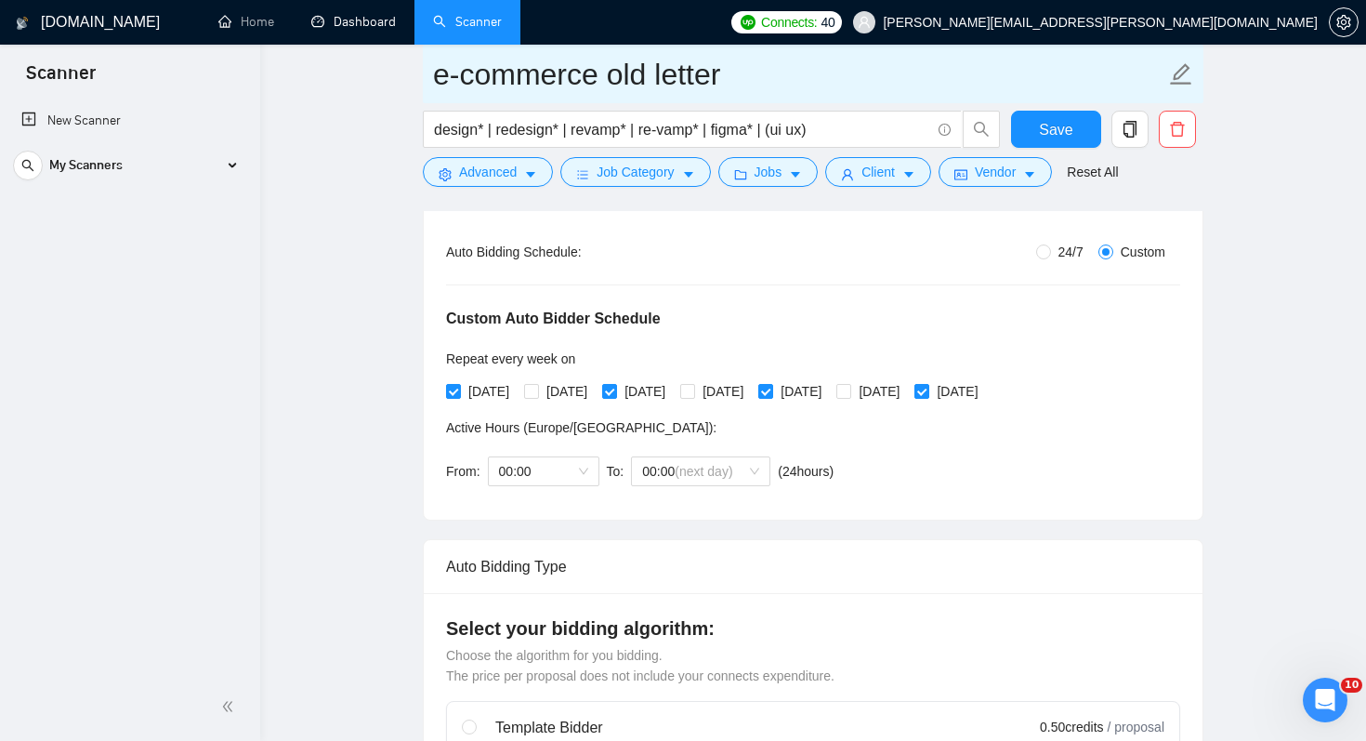
click at [842, 96] on input "e-commerce old letter" at bounding box center [799, 74] width 732 height 46
type input "e-commerce old letter 29/09"
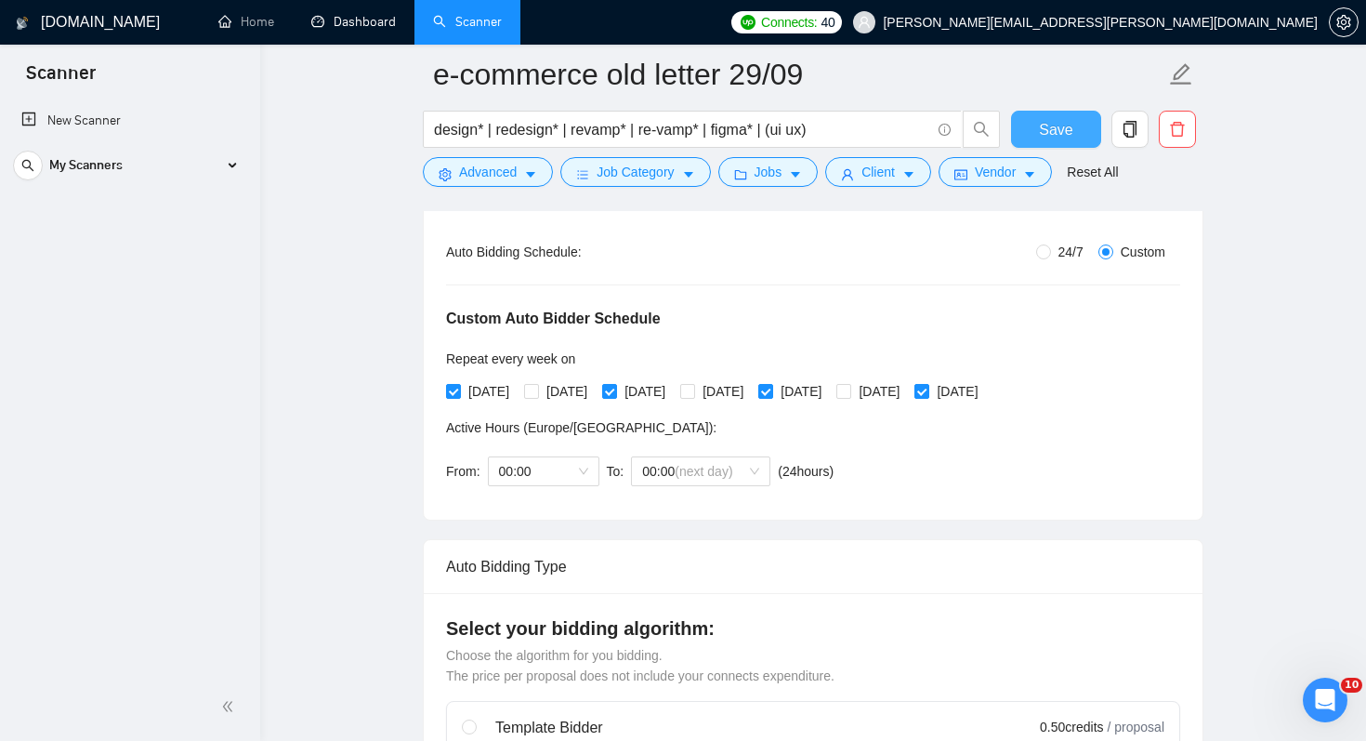
drag, startPoint x: 1069, startPoint y: 120, endPoint x: 1047, endPoint y: 131, distance: 24.1
click at [1068, 120] on span "Save" at bounding box center [1055, 129] width 33 height 23
click at [155, 165] on div "My Scanners" at bounding box center [129, 165] width 233 height 37
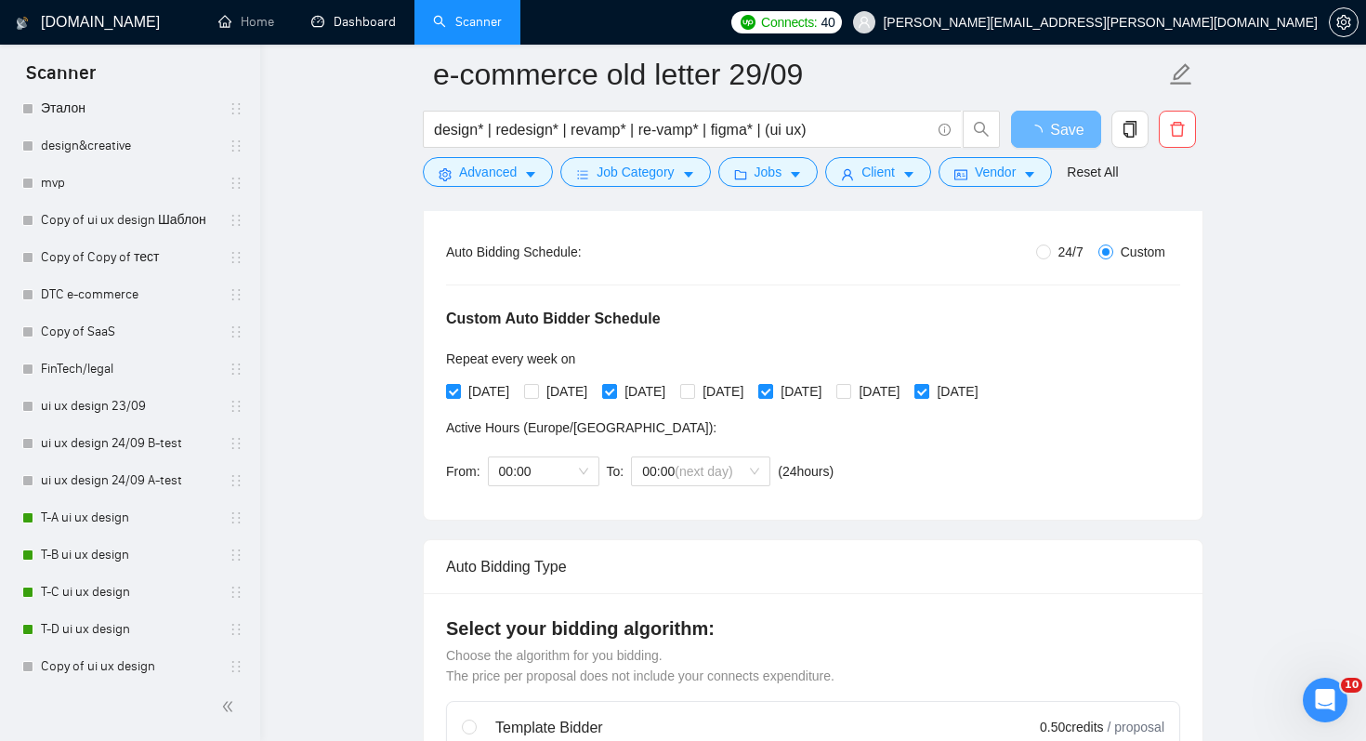
scroll to position [782, 0]
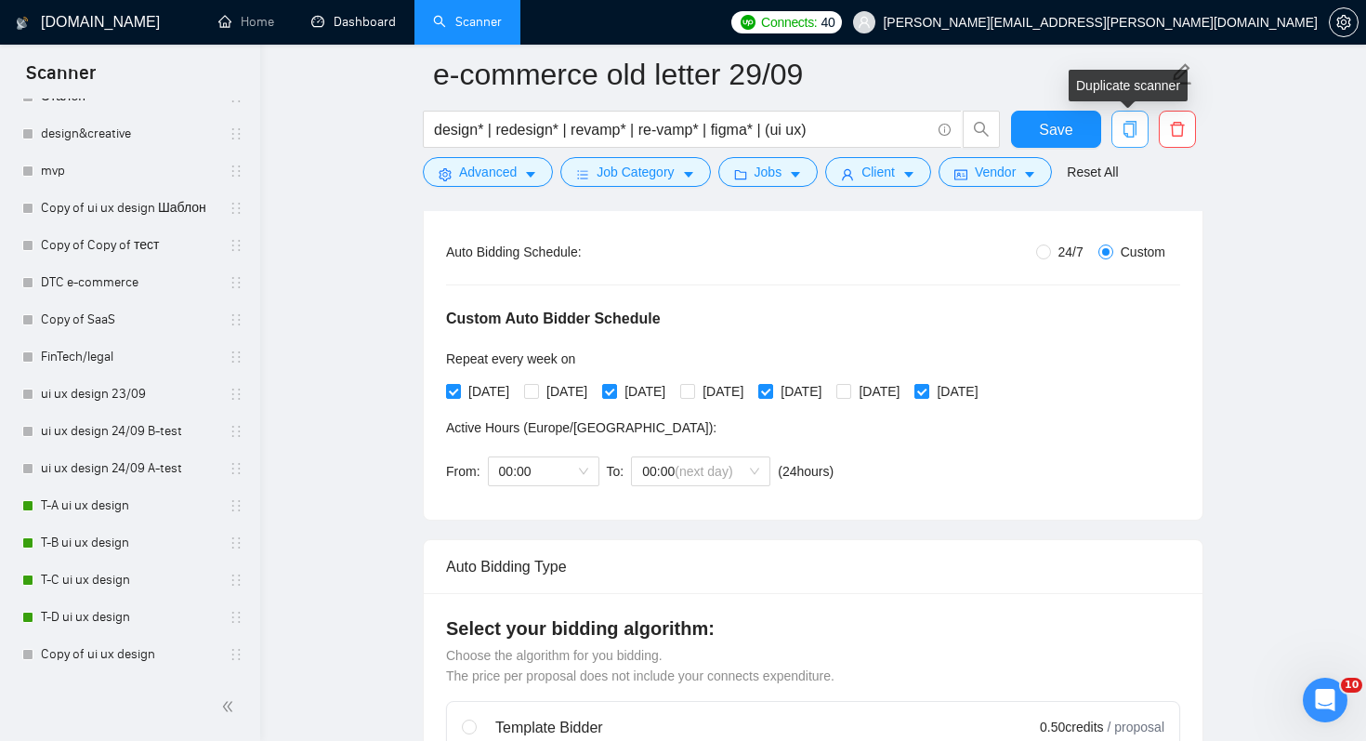
click at [1127, 125] on icon "copy" at bounding box center [1130, 129] width 13 height 17
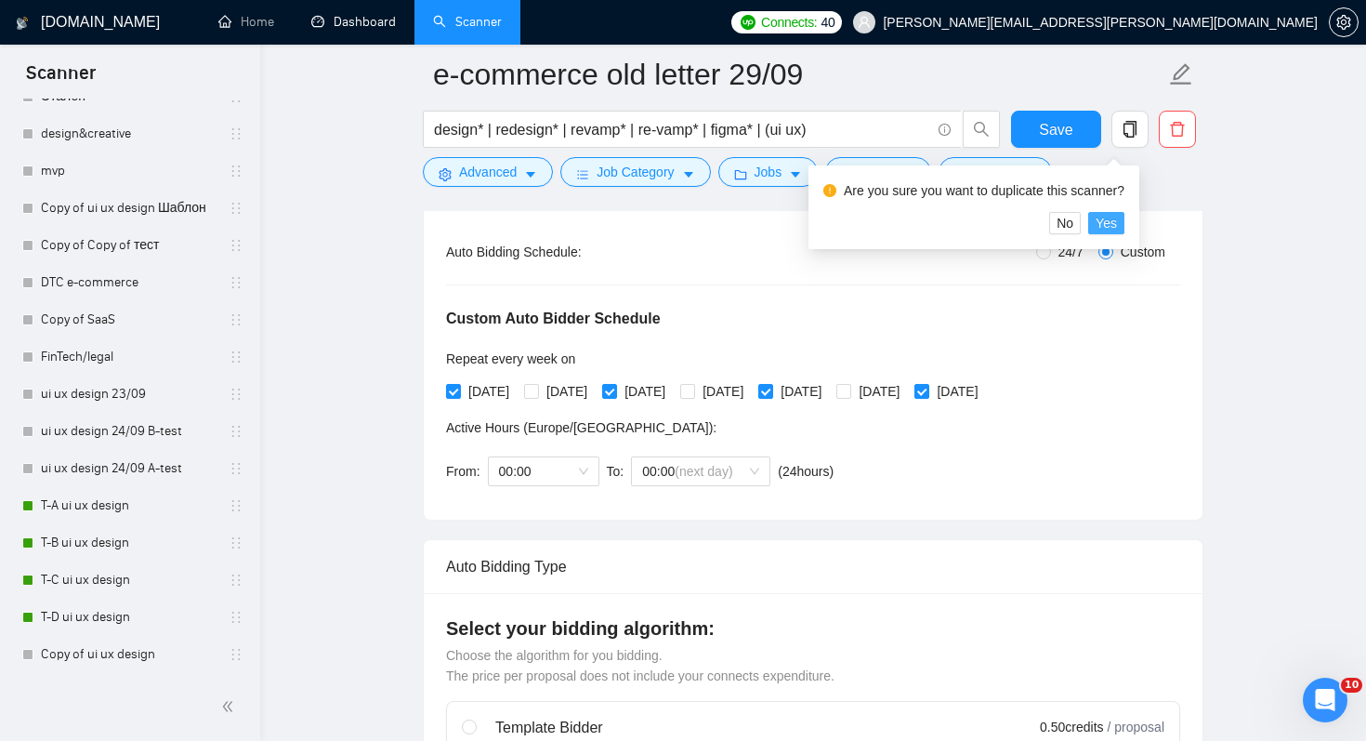
click at [1117, 215] on span "Yes" at bounding box center [1106, 223] width 21 height 20
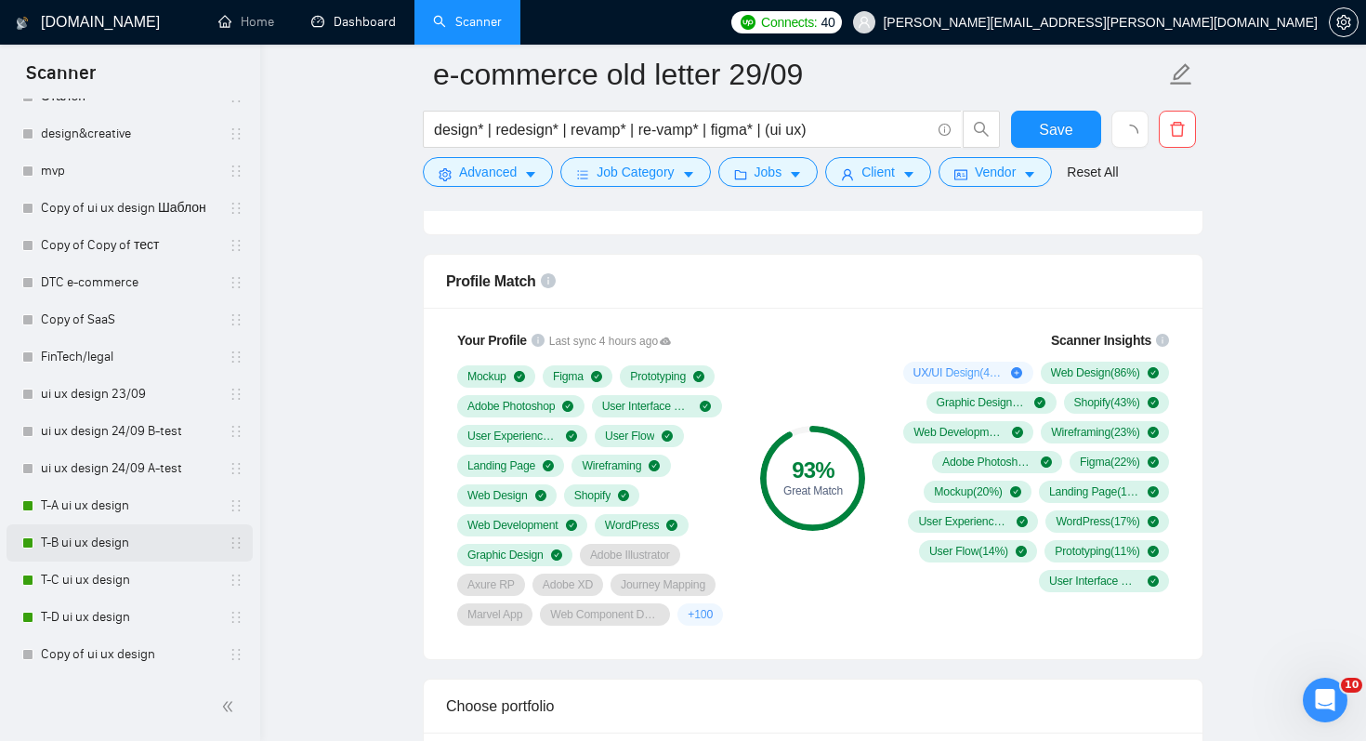
scroll to position [1483, 0]
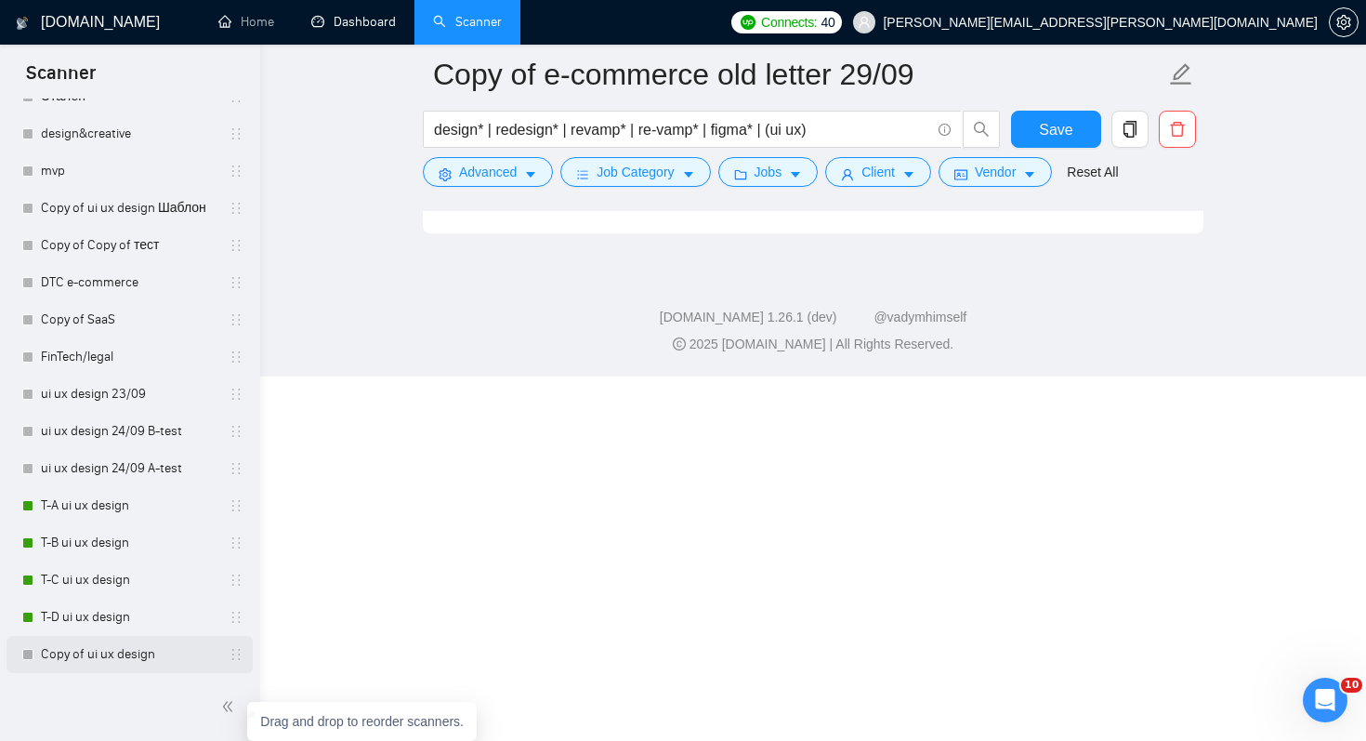
scroll to position [1042, 0]
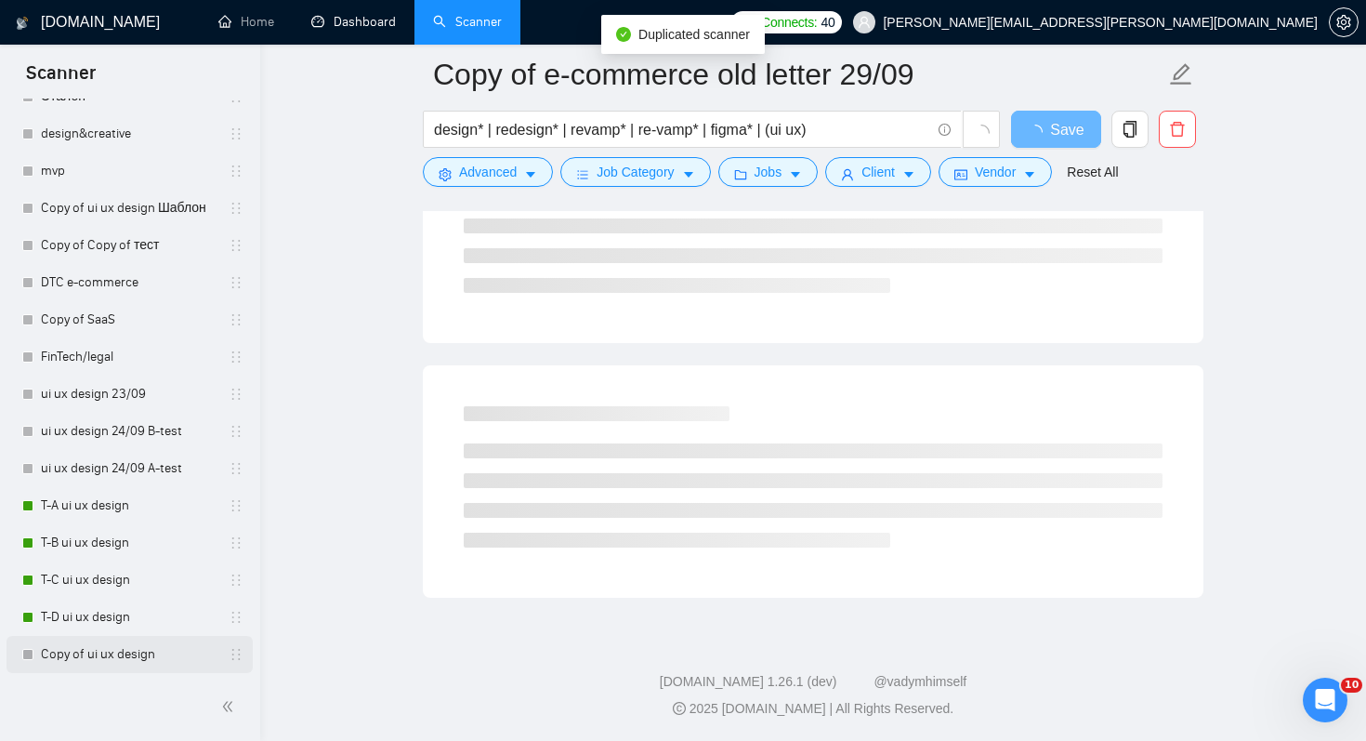
click at [174, 659] on link "Copy of ui ux design" at bounding box center [129, 654] width 177 height 37
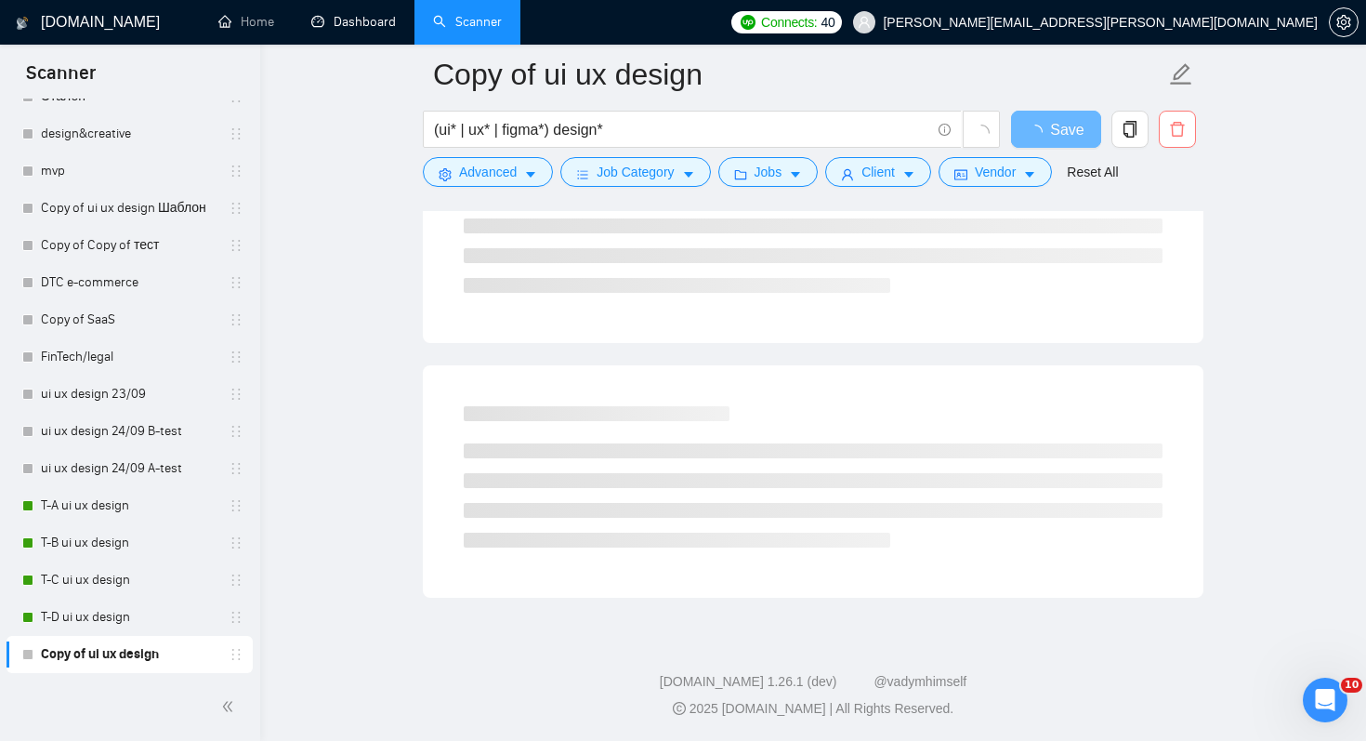
click at [1174, 135] on icon "delete" at bounding box center [1177, 129] width 17 height 17
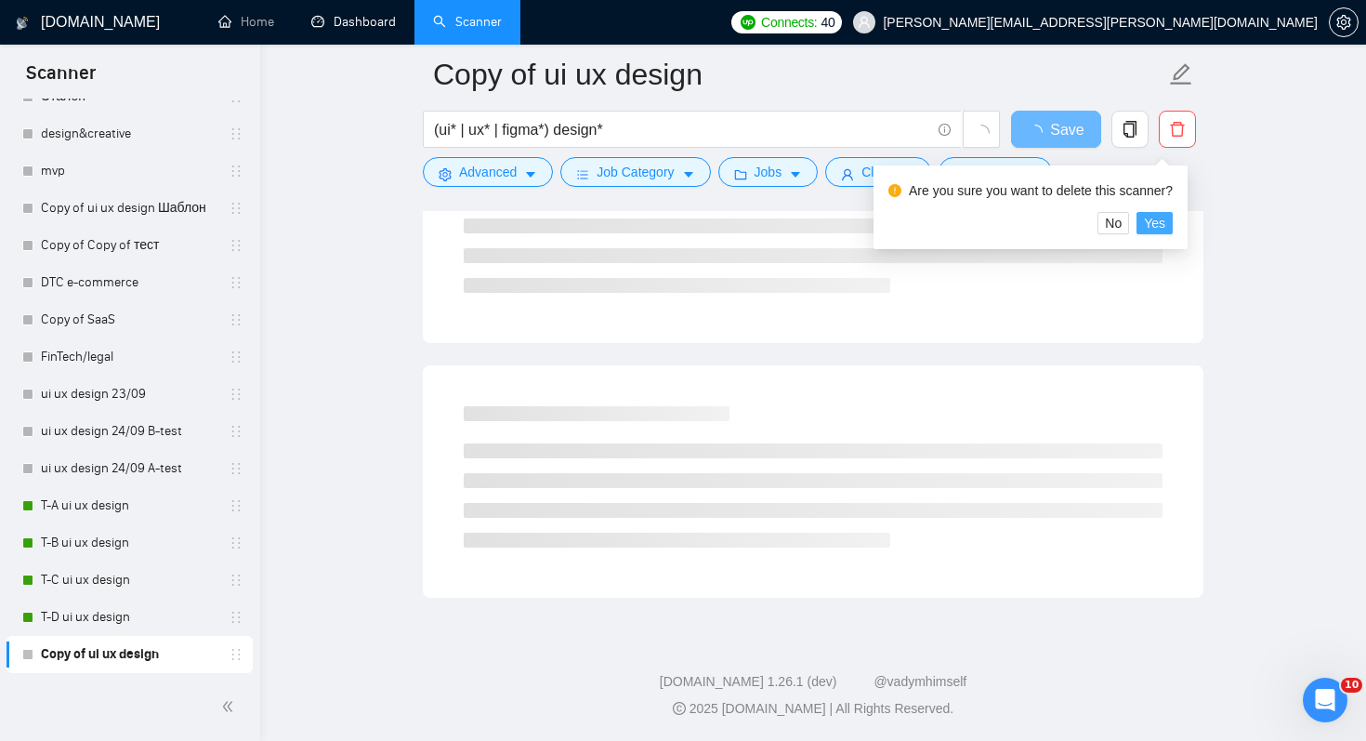
click at [1161, 215] on span "Yes" at bounding box center [1154, 223] width 21 height 20
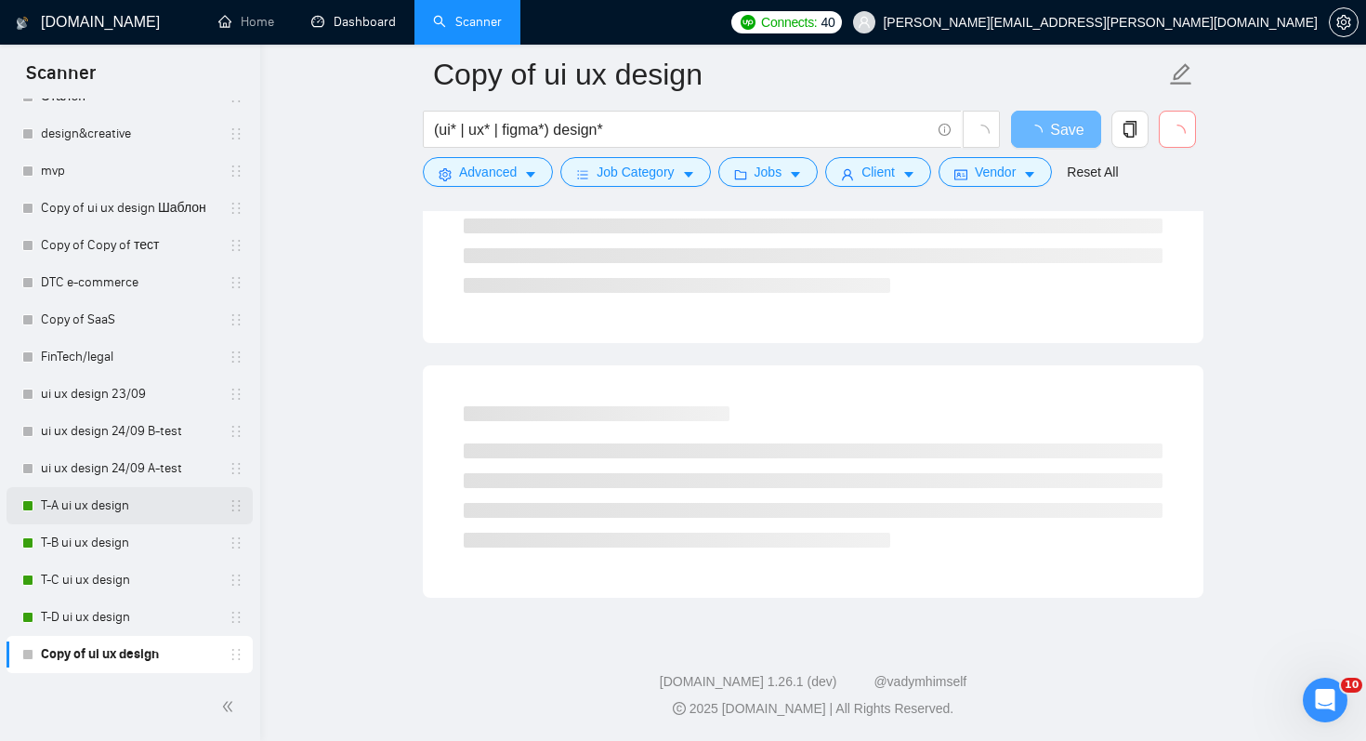
scroll to position [819, 0]
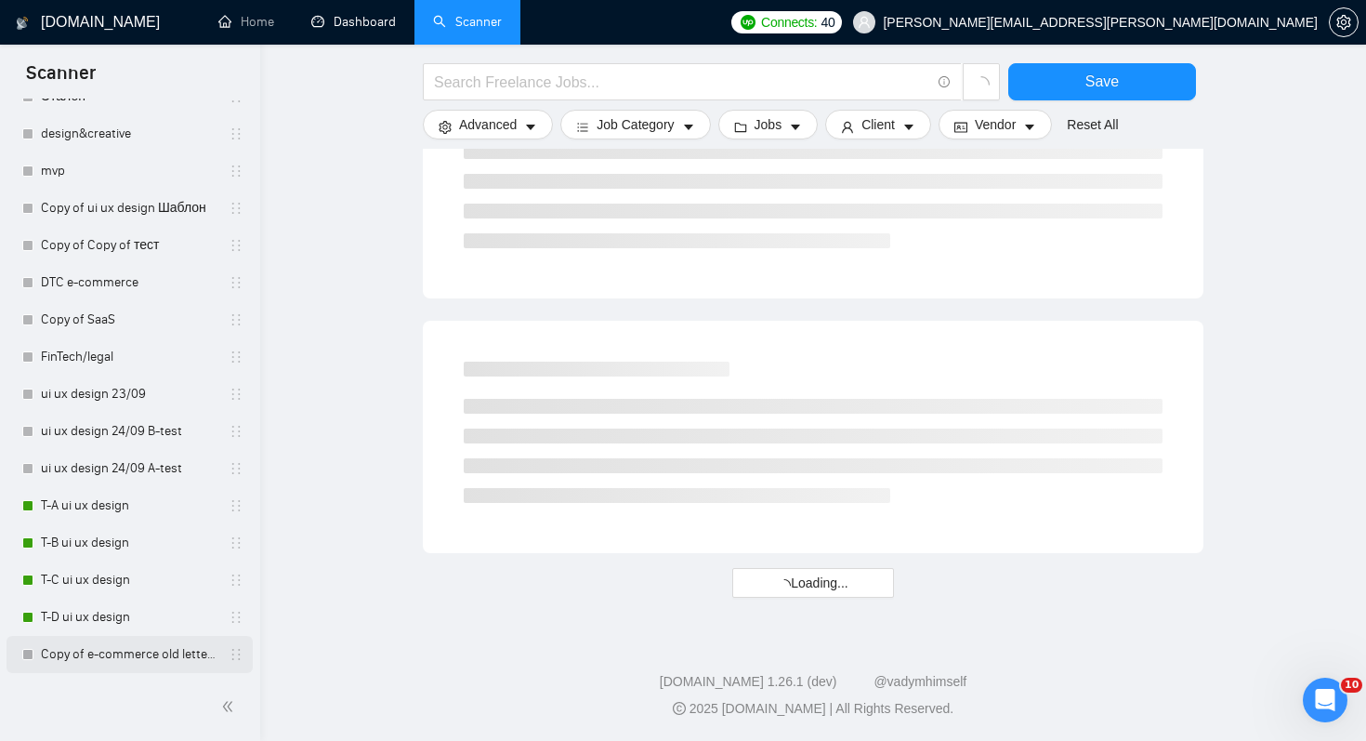
scroll to position [782, 0]
click at [189, 658] on link "Copy of e-commerce old letter 29/09" at bounding box center [129, 654] width 177 height 37
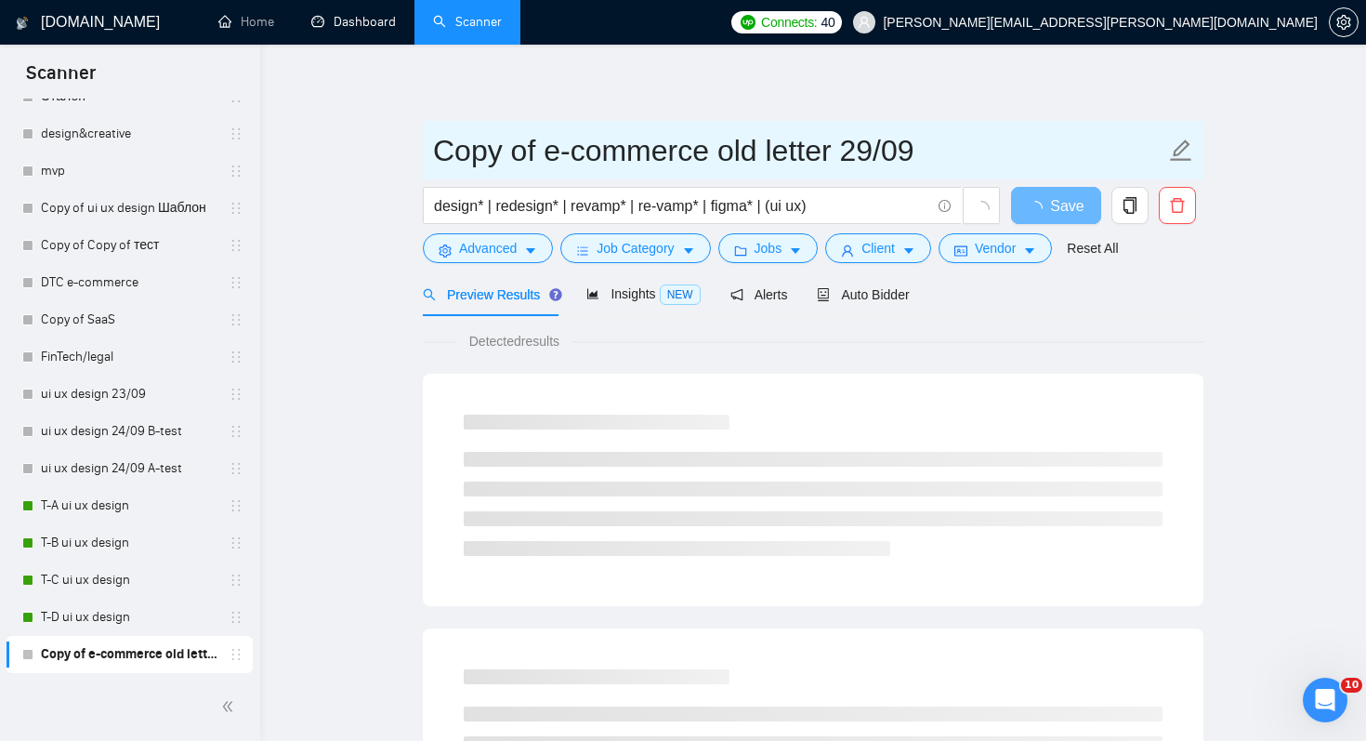
drag, startPoint x: 717, startPoint y: 154, endPoint x: 757, endPoint y: 151, distance: 41.0
click at [757, 151] on input "Copy of e-commerce old letter 29/09" at bounding box center [799, 150] width 732 height 46
type input "Copy of e-commerce new letter 29/09"
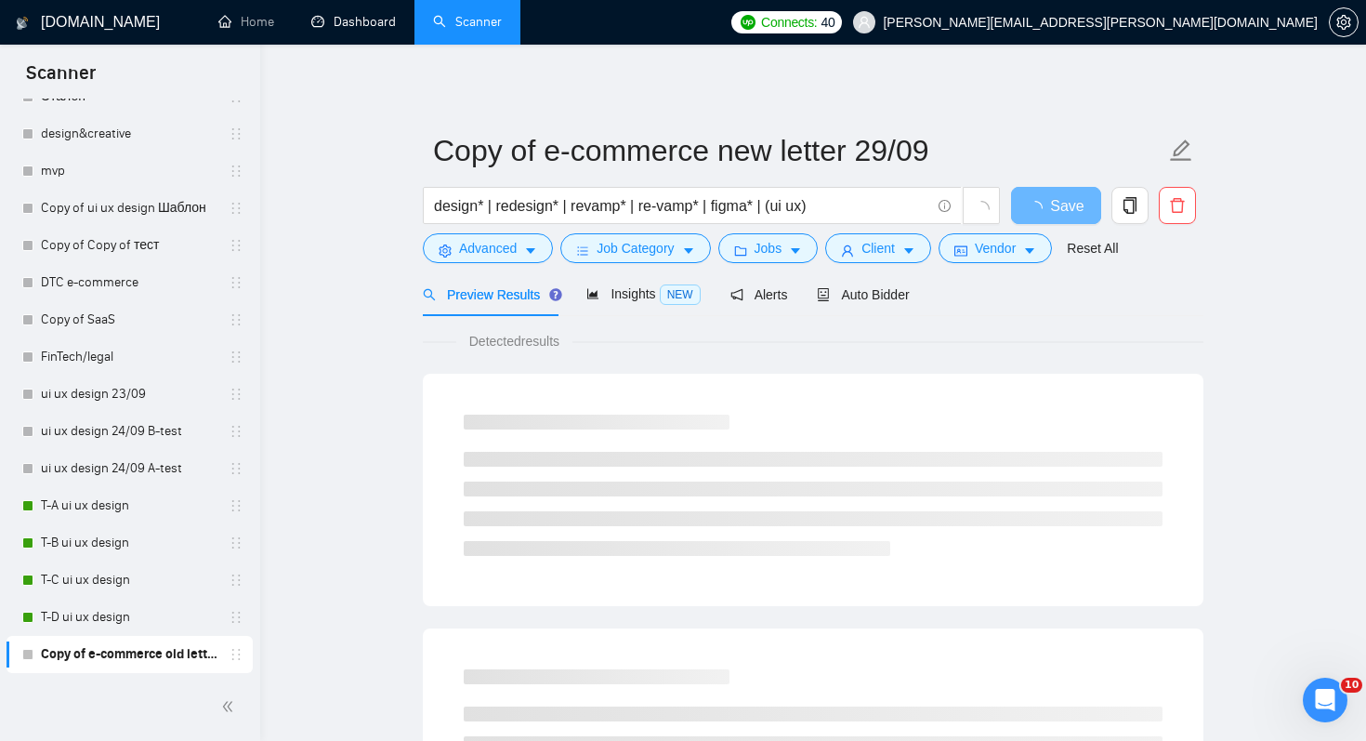
click at [1191, 336] on div "Detected results" at bounding box center [813, 341] width 781 height 20
click at [902, 296] on span "Auto Bidder" at bounding box center [863, 294] width 92 height 15
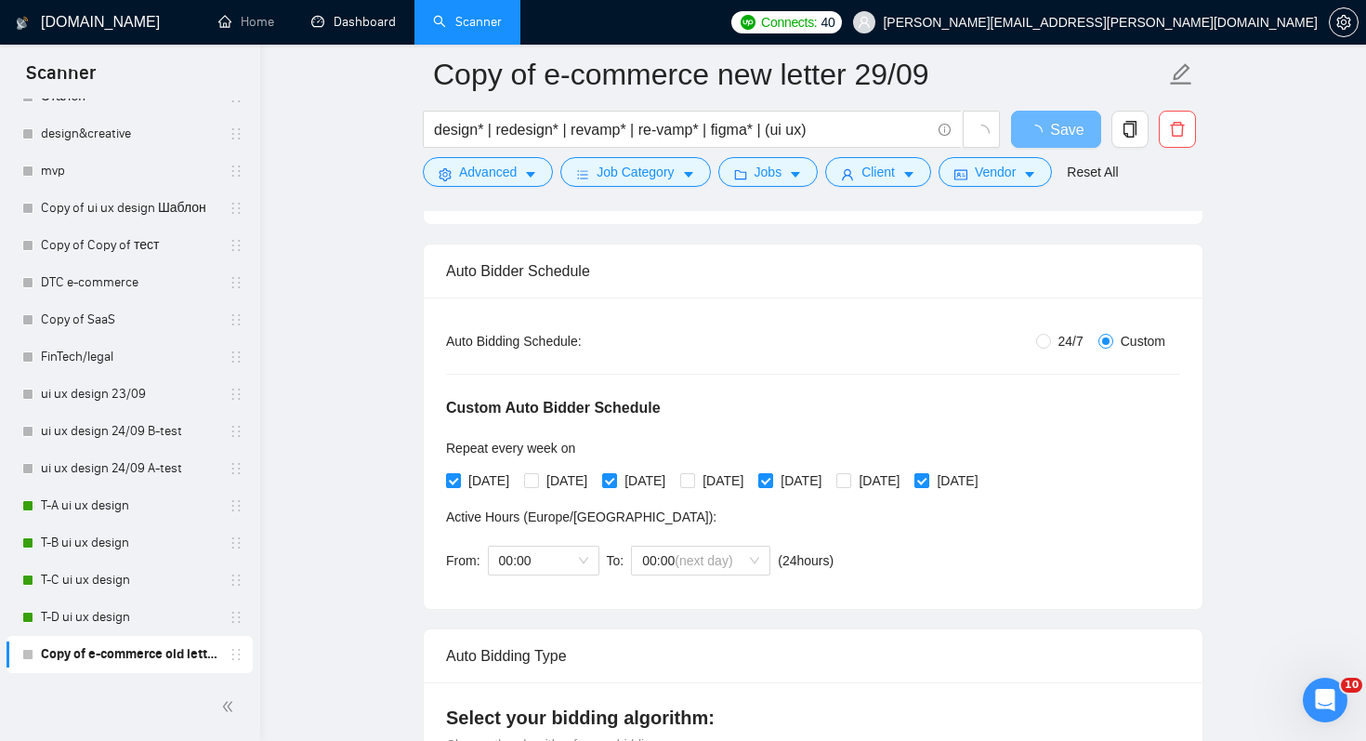
scroll to position [512, 0]
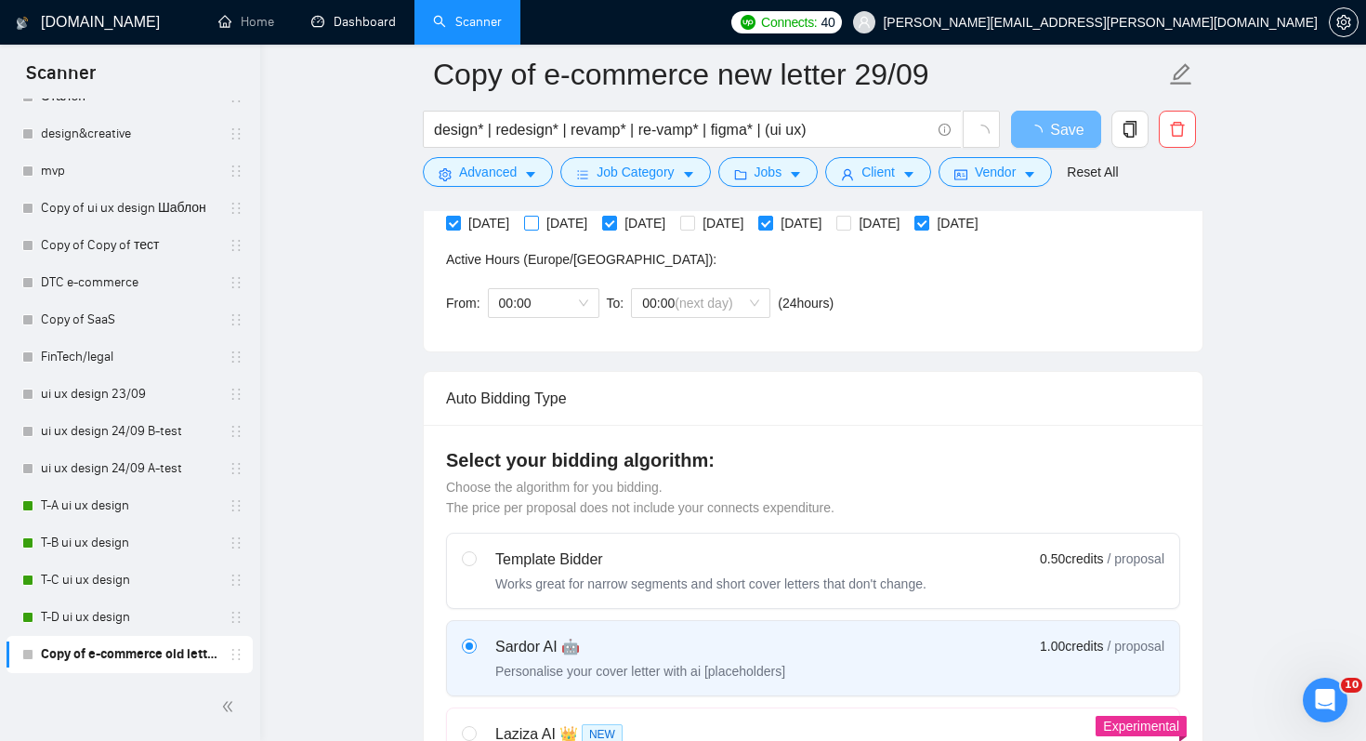
click at [575, 223] on span "[DATE]" at bounding box center [567, 223] width 56 height 20
click at [537, 223] on input "[DATE]" at bounding box center [530, 222] width 13 height 13
checkbox input "true"
click at [482, 225] on span "[DATE]" at bounding box center [489, 223] width 56 height 20
click at [459, 225] on input "[DATE]" at bounding box center [452, 222] width 13 height 13
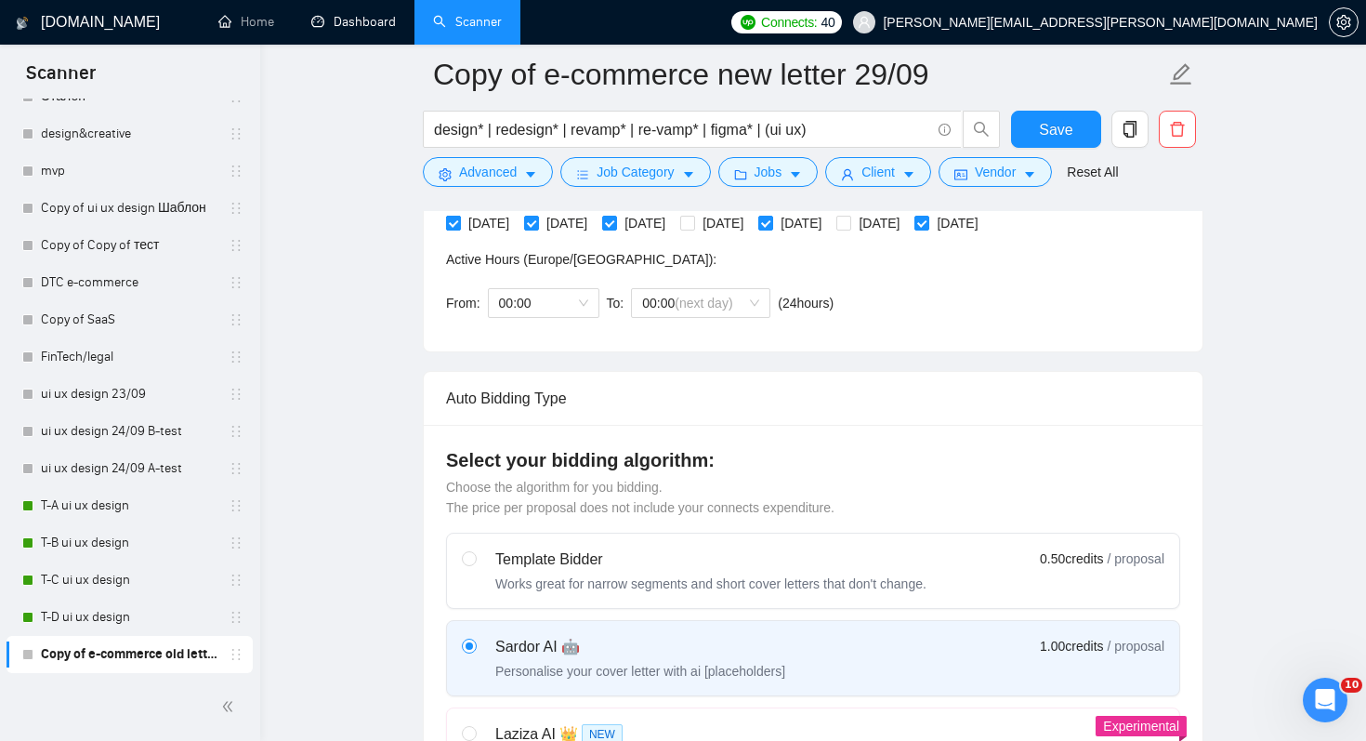
checkbox input "false"
click at [673, 223] on span "[DATE]" at bounding box center [645, 223] width 56 height 20
click at [615, 223] on input "[DATE]" at bounding box center [608, 222] width 13 height 13
checkbox input "false"
click at [751, 216] on span "[DATE]" at bounding box center [723, 223] width 56 height 20
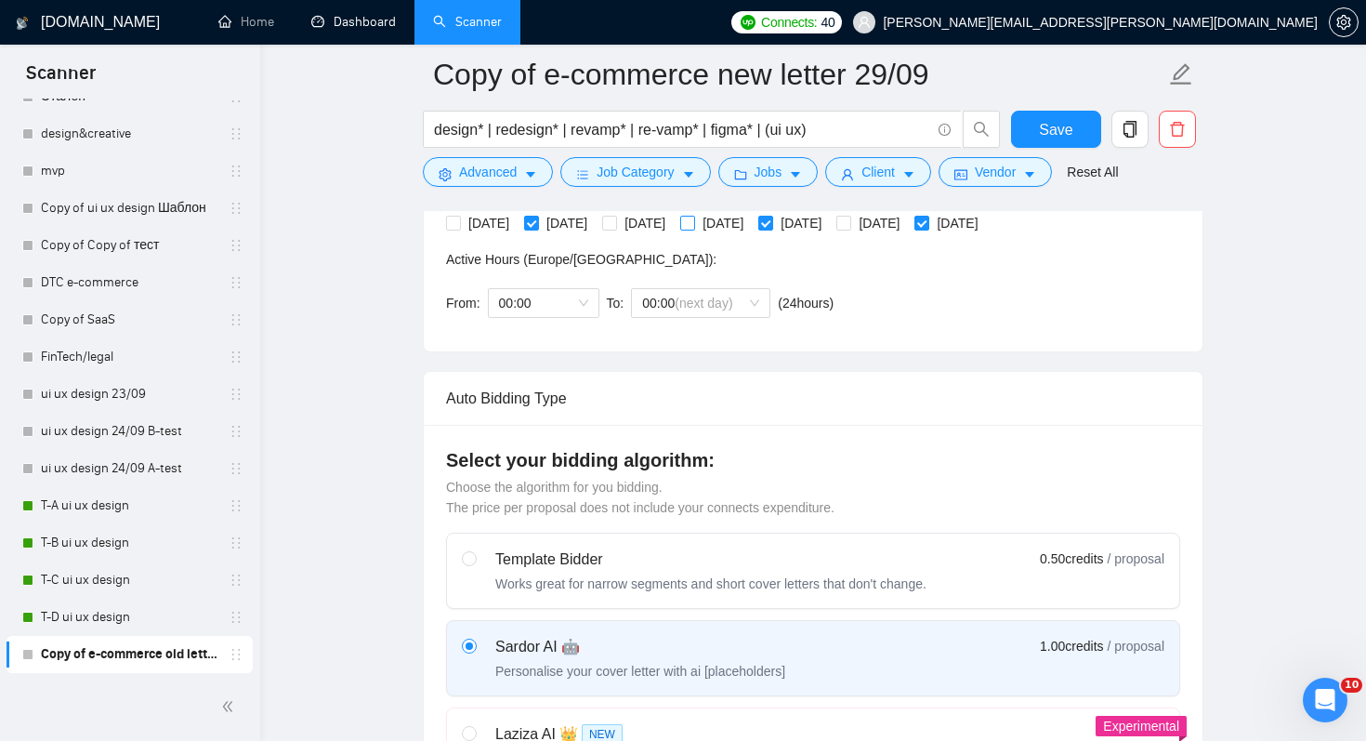
click at [693, 216] on input "[DATE]" at bounding box center [686, 222] width 13 height 13
checkbox input "true"
click at [829, 229] on span "[DATE]" at bounding box center [801, 223] width 56 height 20
click at [771, 229] on input "[DATE]" at bounding box center [764, 222] width 13 height 13
checkbox input "false"
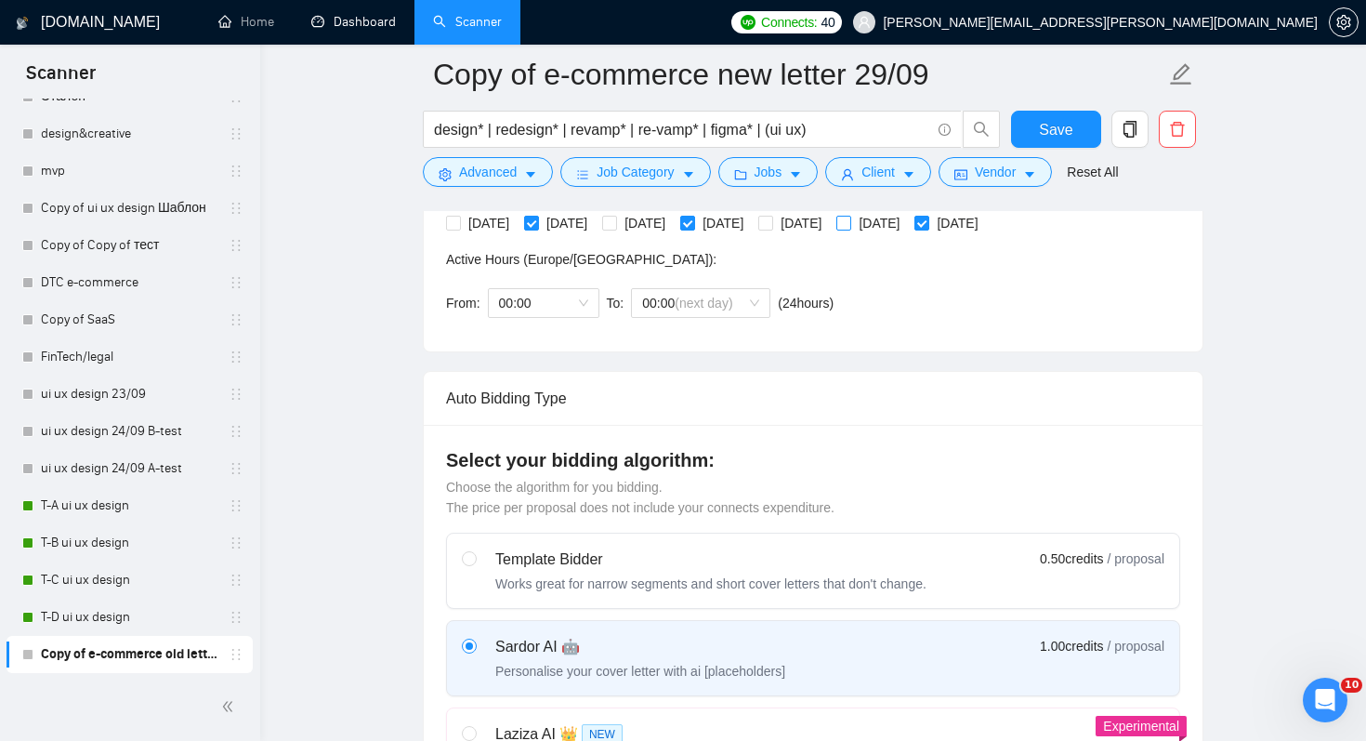
click at [907, 219] on span "[DATE]" at bounding box center [879, 223] width 56 height 20
click at [850, 219] on input "[DATE]" at bounding box center [842, 222] width 13 height 13
checkbox input "true"
click at [985, 218] on span "[DATE]" at bounding box center [957, 223] width 56 height 20
click at [928, 218] on input "[DATE]" at bounding box center [921, 222] width 13 height 13
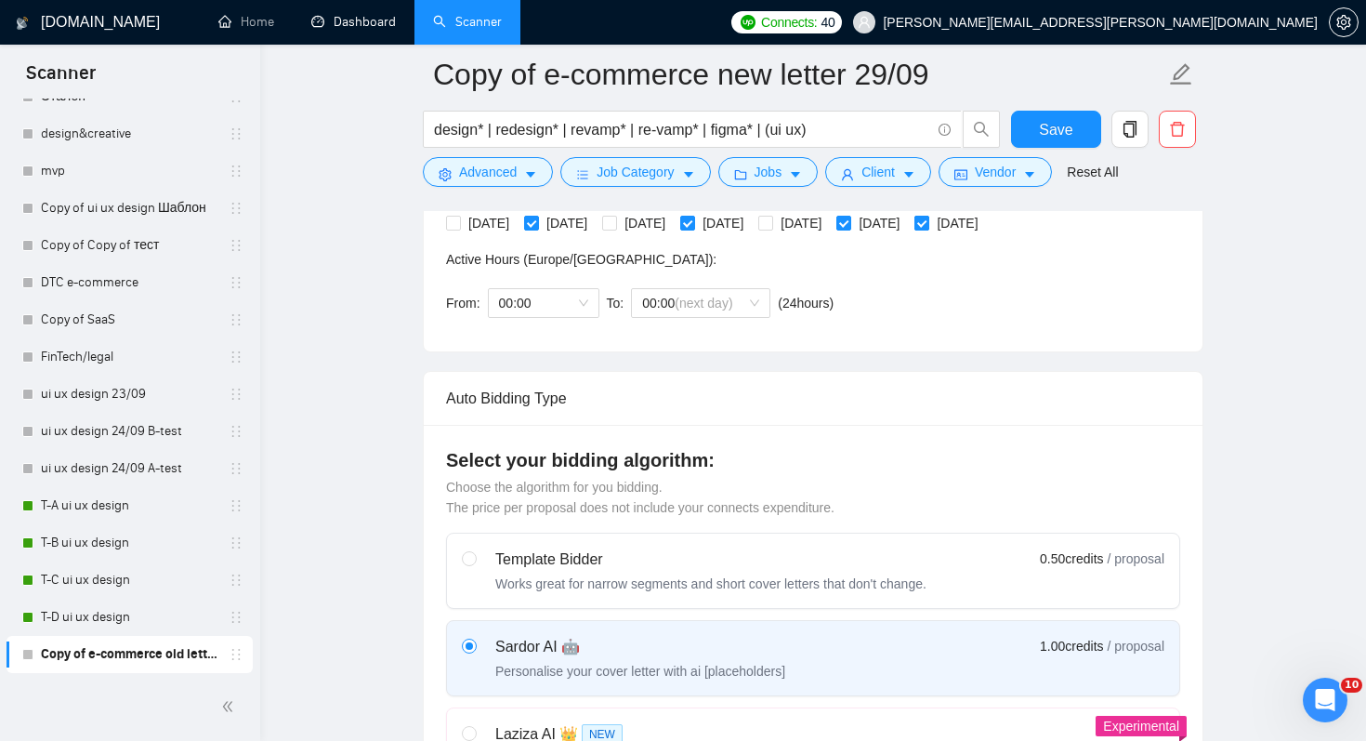
checkbox input "false"
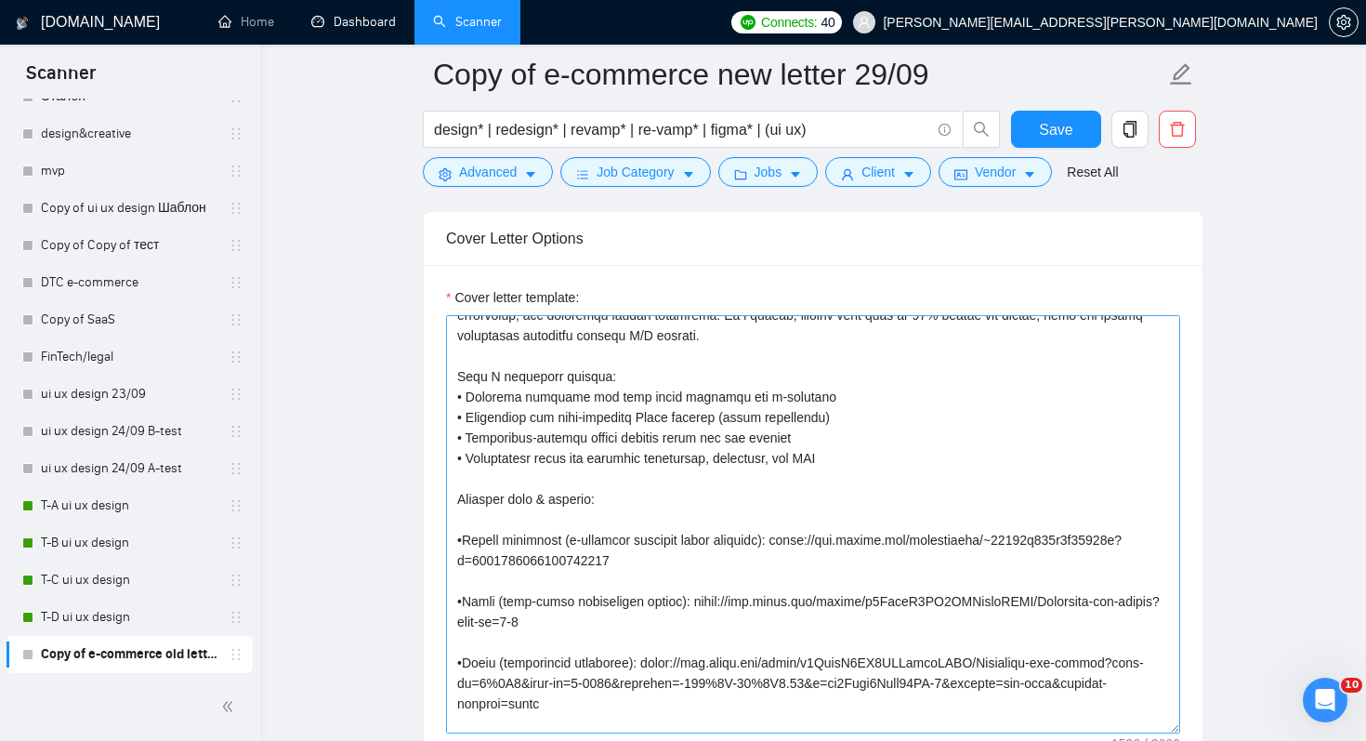
scroll to position [0, 0]
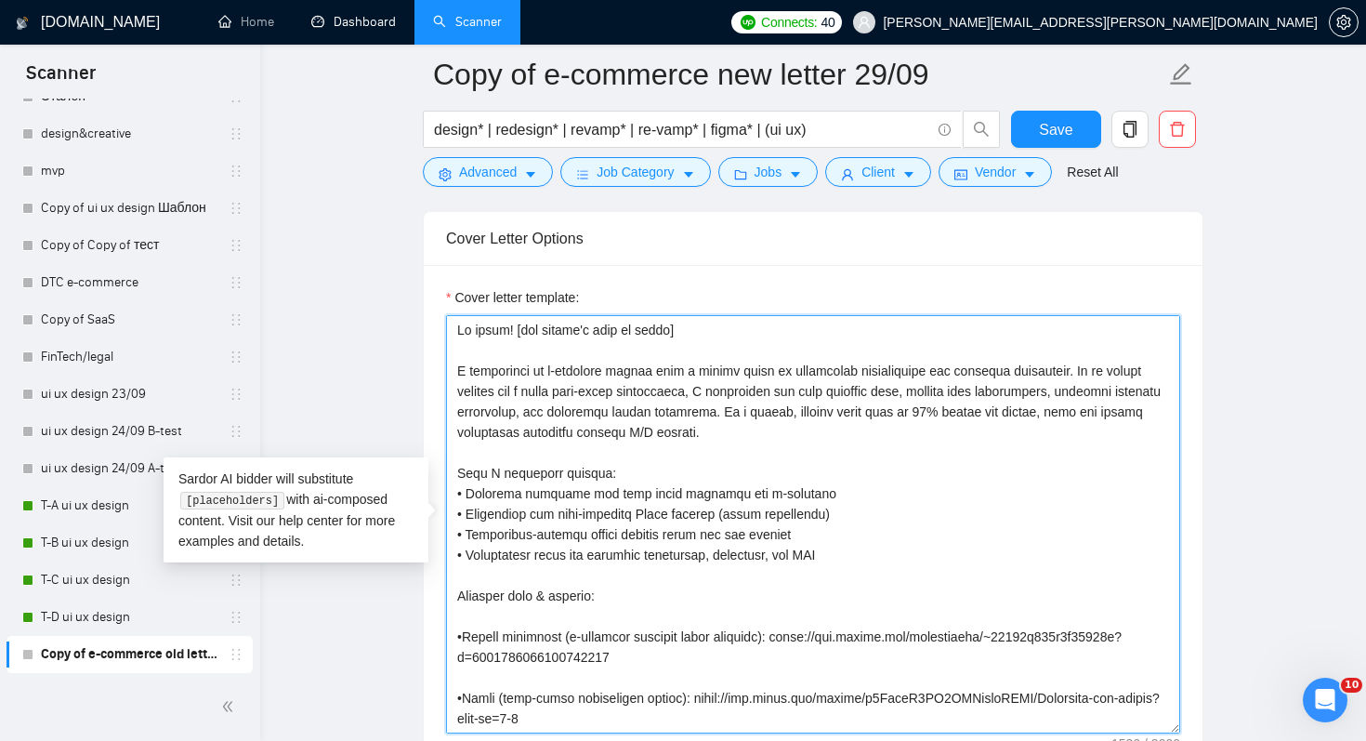
drag, startPoint x: 454, startPoint y: 330, endPoint x: 818, endPoint y: 595, distance: 449.7
click at [818, 595] on textarea "Cover letter template:" at bounding box center [813, 524] width 734 height 418
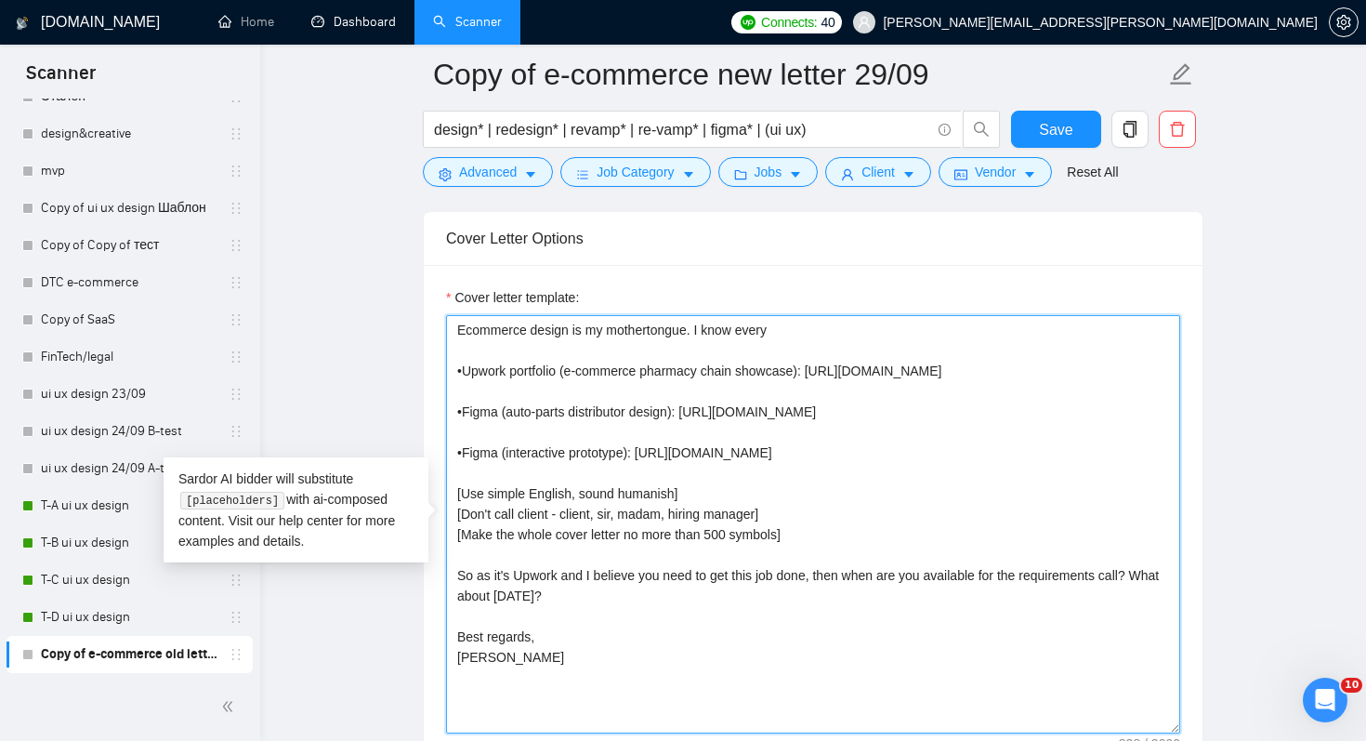
click at [742, 324] on textarea "Ecommerce design is my mothertongue. I know every •Upwork portfolio (e-commerce…" at bounding box center [813, 524] width 734 height 418
click at [979, 327] on textarea "Ecommerce design is my mothertongue. I know 12 types of checkouts page, I know …" at bounding box center [813, 524] width 734 height 418
click at [961, 330] on textarea "Ecommerce design is my mothertongue. I know 12 types of checkouts page, I know …" at bounding box center [813, 524] width 734 height 418
click at [977, 331] on textarea "Ecommerce design is my mothertongue. I know 12 types of checkouts page, I know …" at bounding box center [813, 524] width 734 height 418
drag, startPoint x: 1024, startPoint y: 329, endPoint x: 1142, endPoint y: 329, distance: 118.0
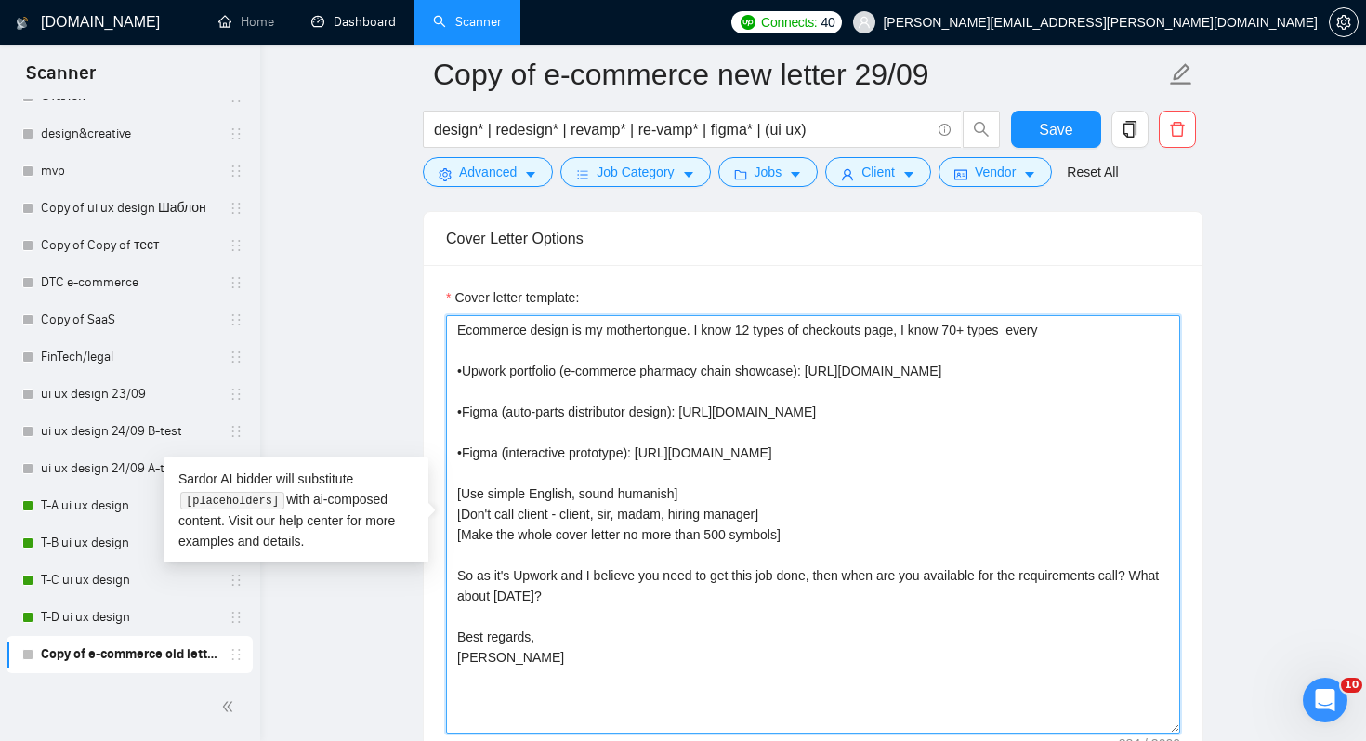
click at [1142, 329] on textarea "Ecommerce design is my mothertongue. I know 12 types of checkouts page, I know …" at bounding box center [813, 524] width 734 height 418
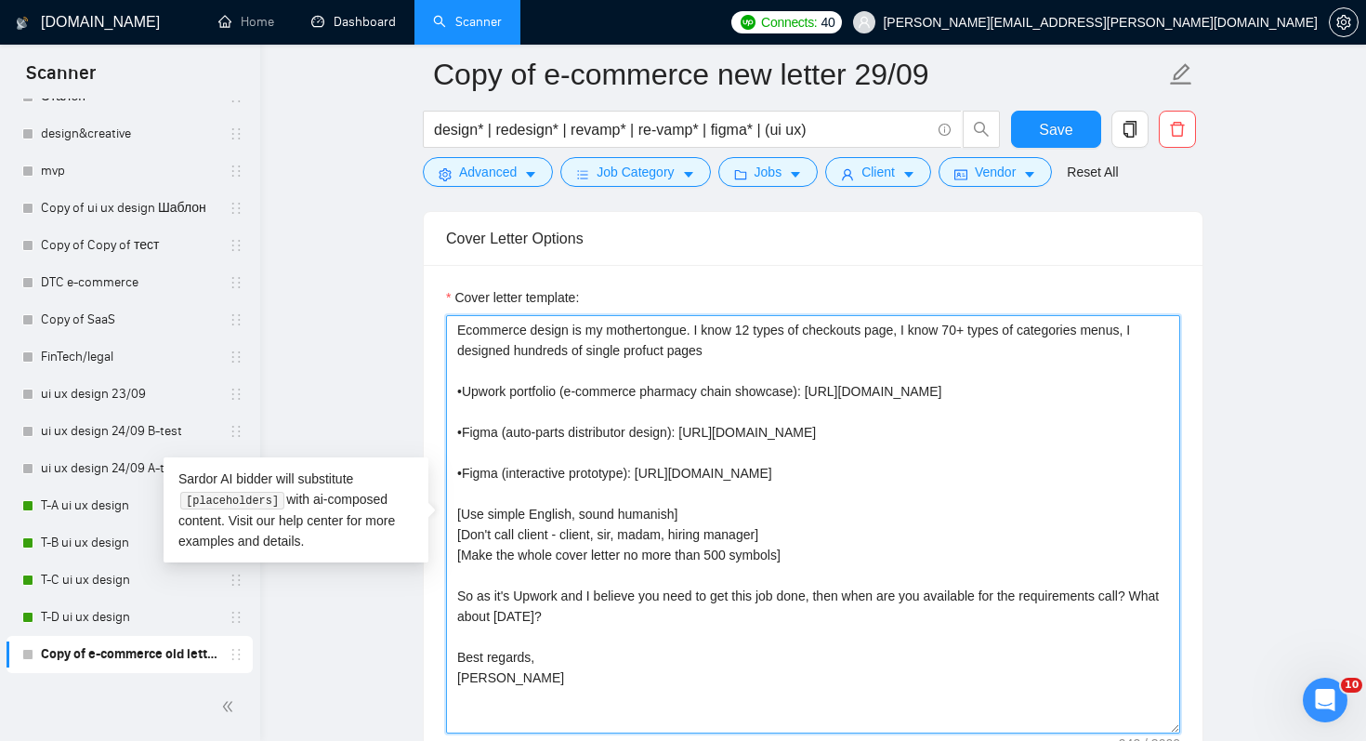
click at [651, 348] on textarea "Ecommerce design is my mothertongue. I know 12 types of checkouts page, I know …" at bounding box center [813, 524] width 734 height 418
drag, startPoint x: 718, startPoint y: 345, endPoint x: 773, endPoint y: 375, distance: 62.4
click at [719, 345] on textarea "Ecommerce design is my mothertongue. I know 12 types of checkouts page, I know …" at bounding box center [813, 524] width 734 height 418
drag, startPoint x: 767, startPoint y: 350, endPoint x: 929, endPoint y: 357, distance: 162.8
click at [929, 357] on textarea "Ecommerce design is my mothertongue. I know 12 types of checkouts page, I know …" at bounding box center [813, 524] width 734 height 418
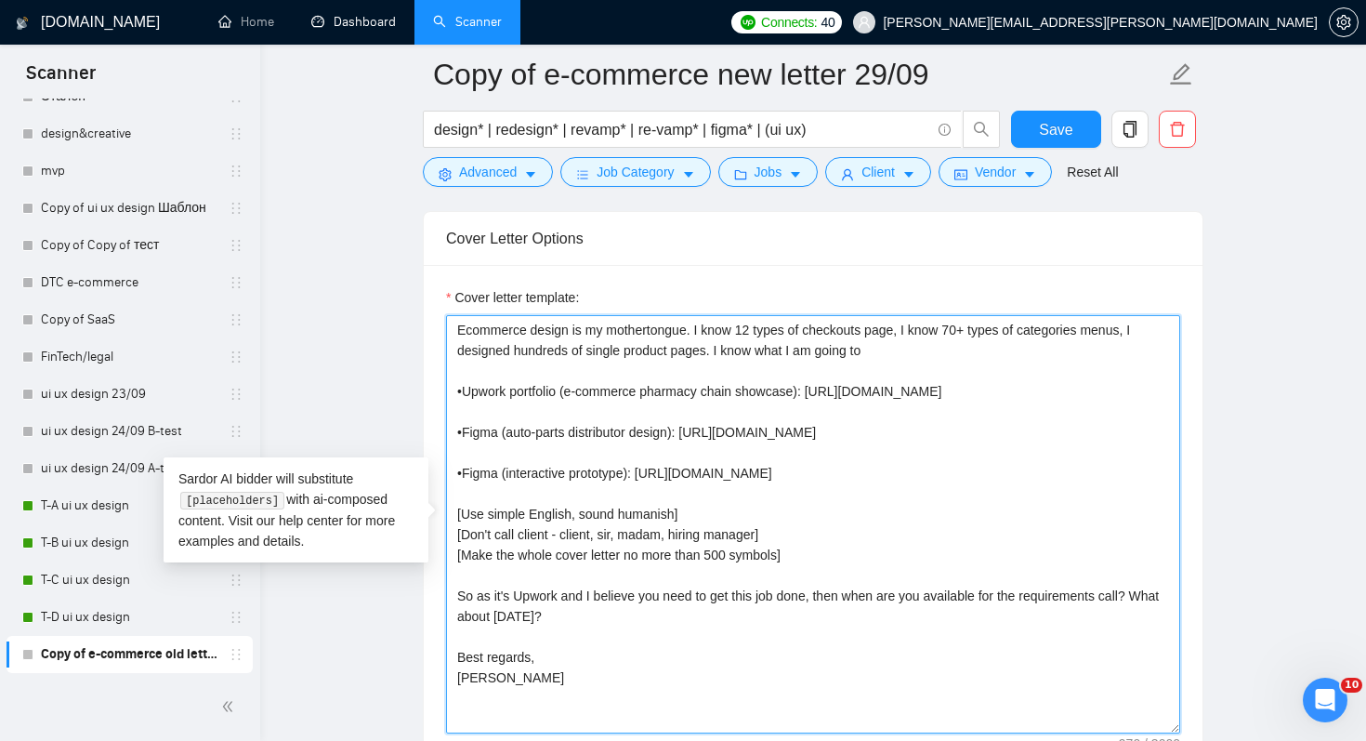
drag, startPoint x: 734, startPoint y: 351, endPoint x: 904, endPoint y: 354, distance: 170.1
click at [904, 354] on textarea "Ecommerce design is my mothertongue. I know 12 types of checkouts page, I know …" at bounding box center [813, 524] width 734 height 418
click at [936, 353] on textarea "Ecommerce design is my mothertongue. I know 12 types of checkouts page, I know …" at bounding box center [813, 524] width 734 height 418
click at [1045, 349] on textarea "Ecommerce design is my mothertongue. I know 12 types of checkouts page, I know …" at bounding box center [813, 524] width 734 height 418
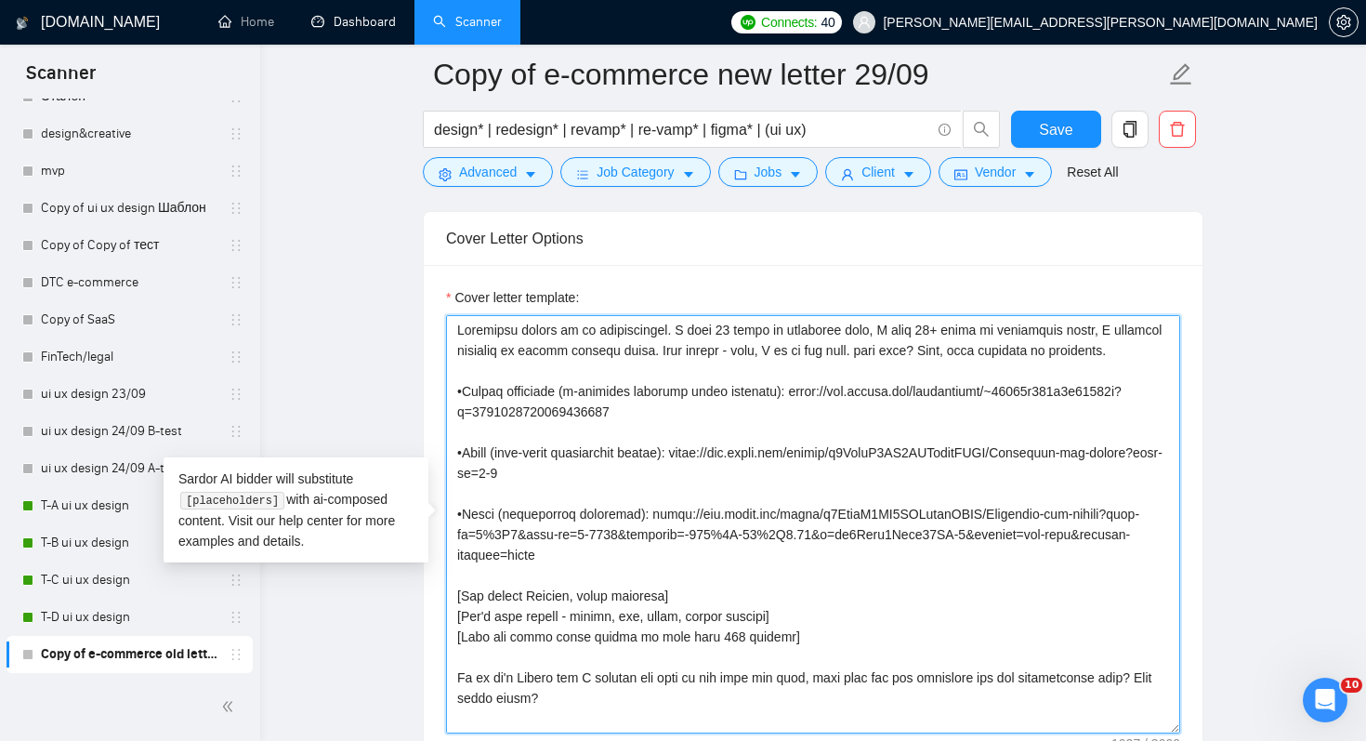
click at [936, 349] on textarea "Cover letter template:" at bounding box center [813, 524] width 734 height 418
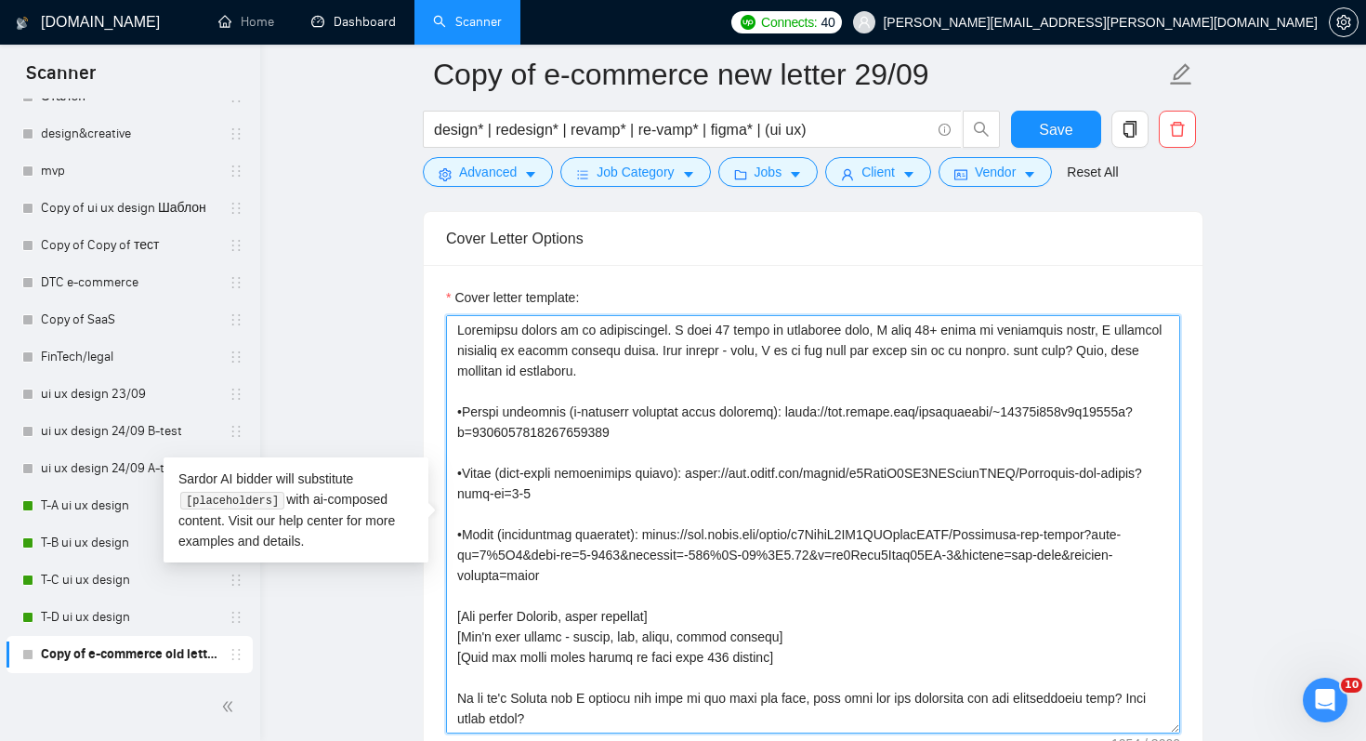
click at [989, 411] on textarea "Cover letter template:" at bounding box center [813, 524] width 734 height 418
click at [607, 398] on textarea "Cover letter template:" at bounding box center [813, 524] width 734 height 418
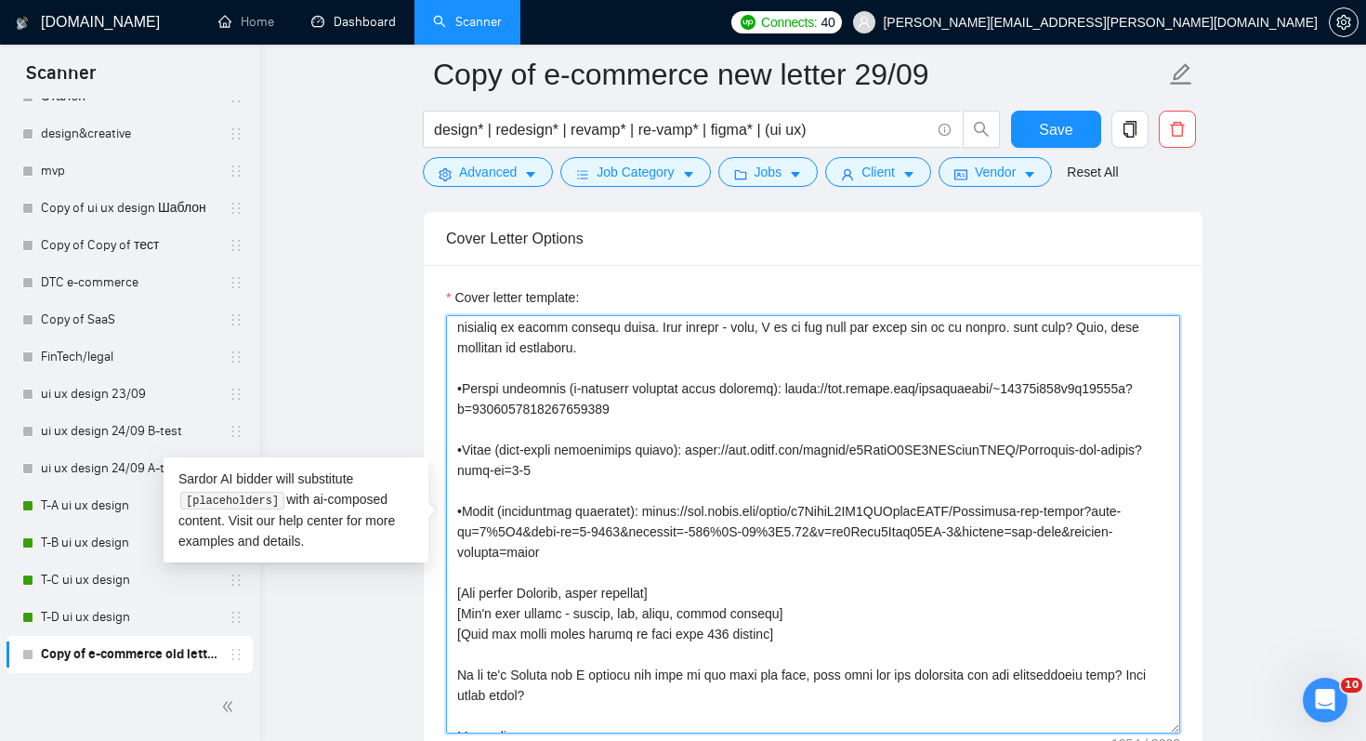
scroll to position [29, 0]
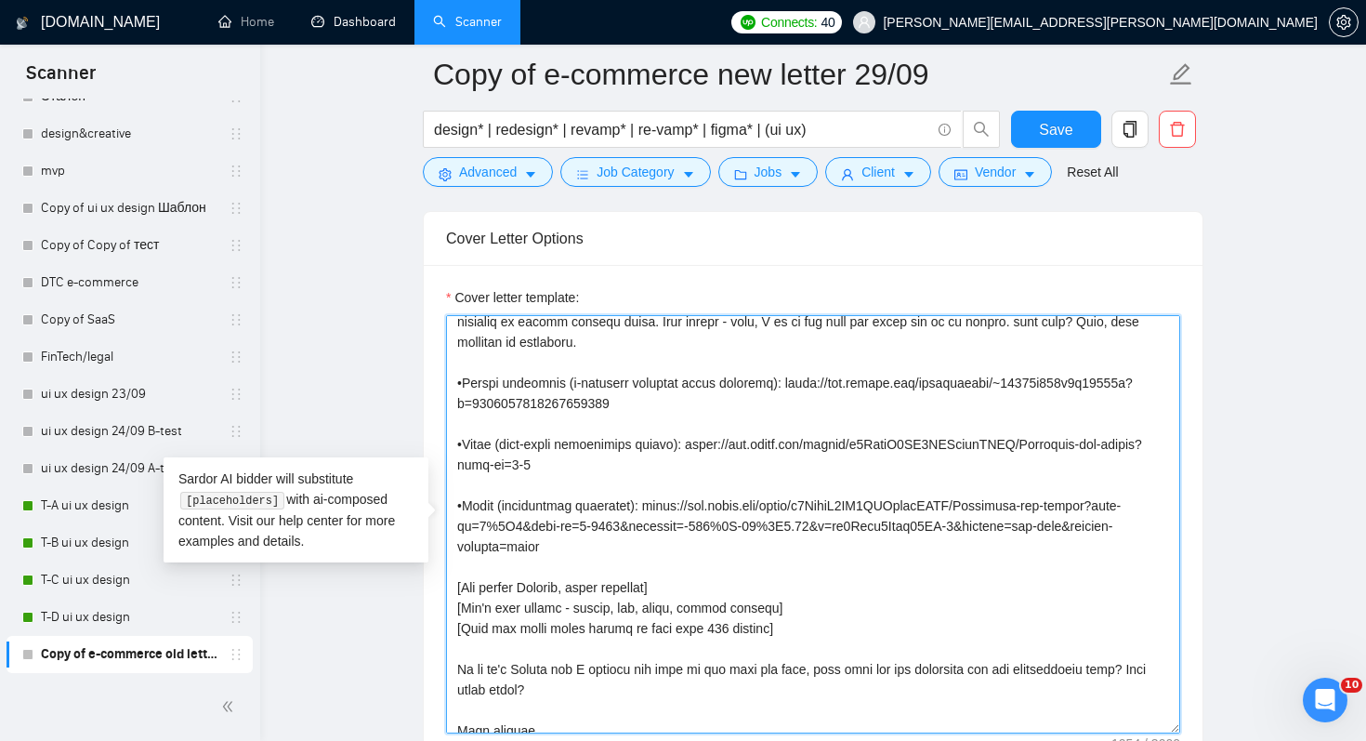
click at [769, 472] on textarea "Cover letter template:" at bounding box center [813, 524] width 734 height 418
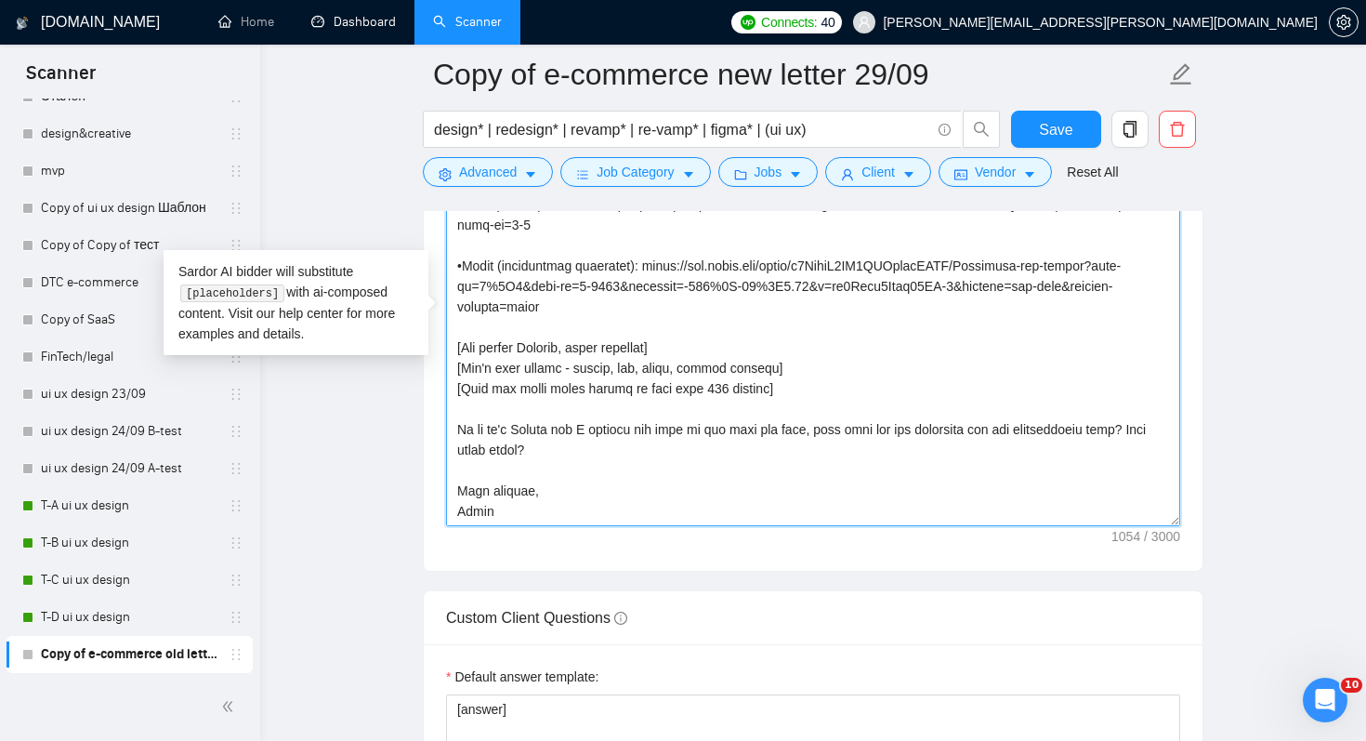
scroll to position [2565, 0]
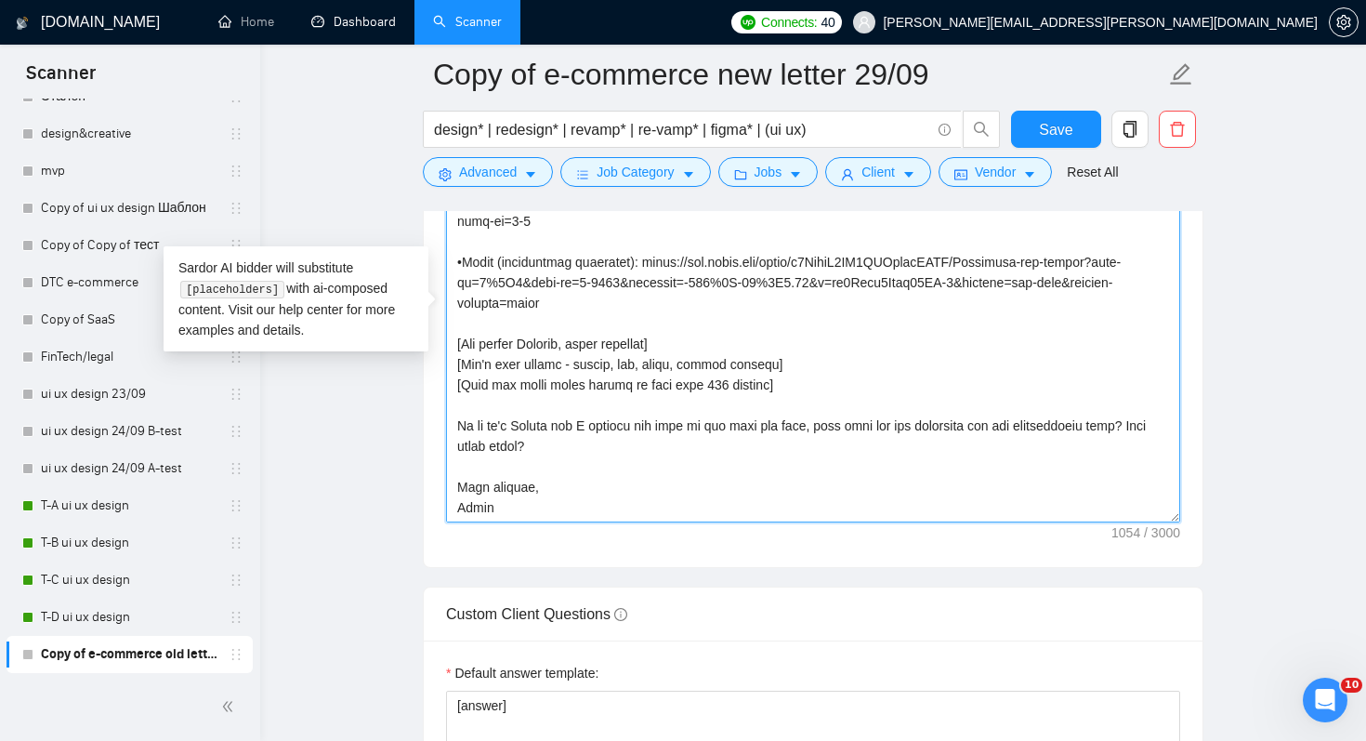
click at [685, 454] on textarea "Cover letter template:" at bounding box center [813, 313] width 734 height 418
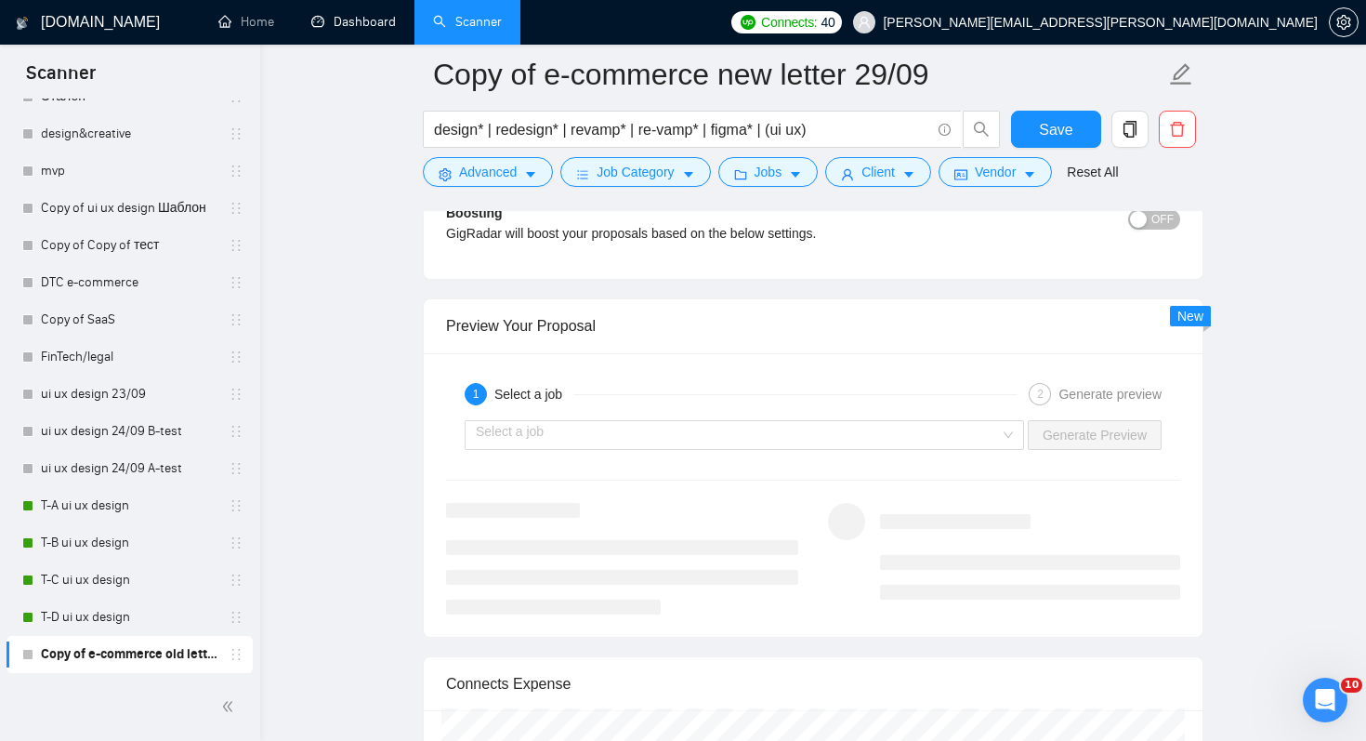
scroll to position [3770, 0]
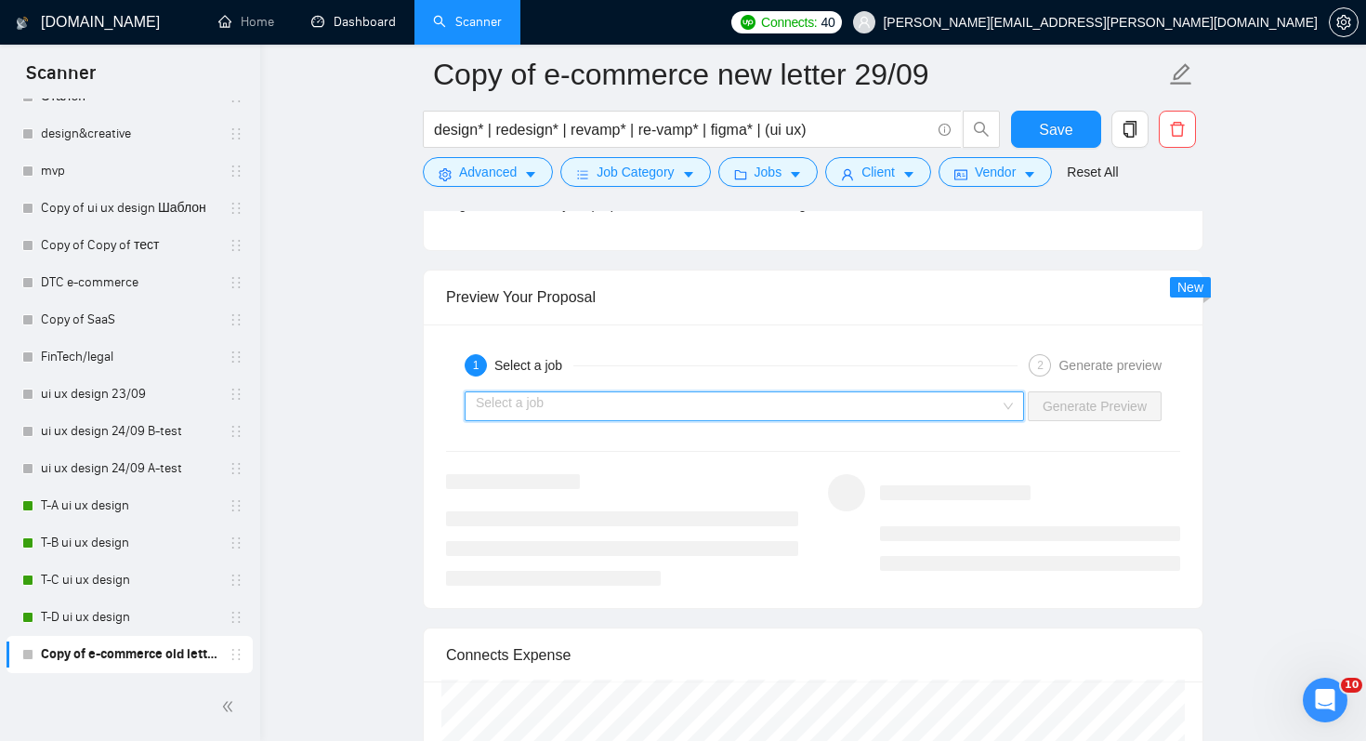
click at [820, 411] on input "search" at bounding box center [738, 406] width 524 height 28
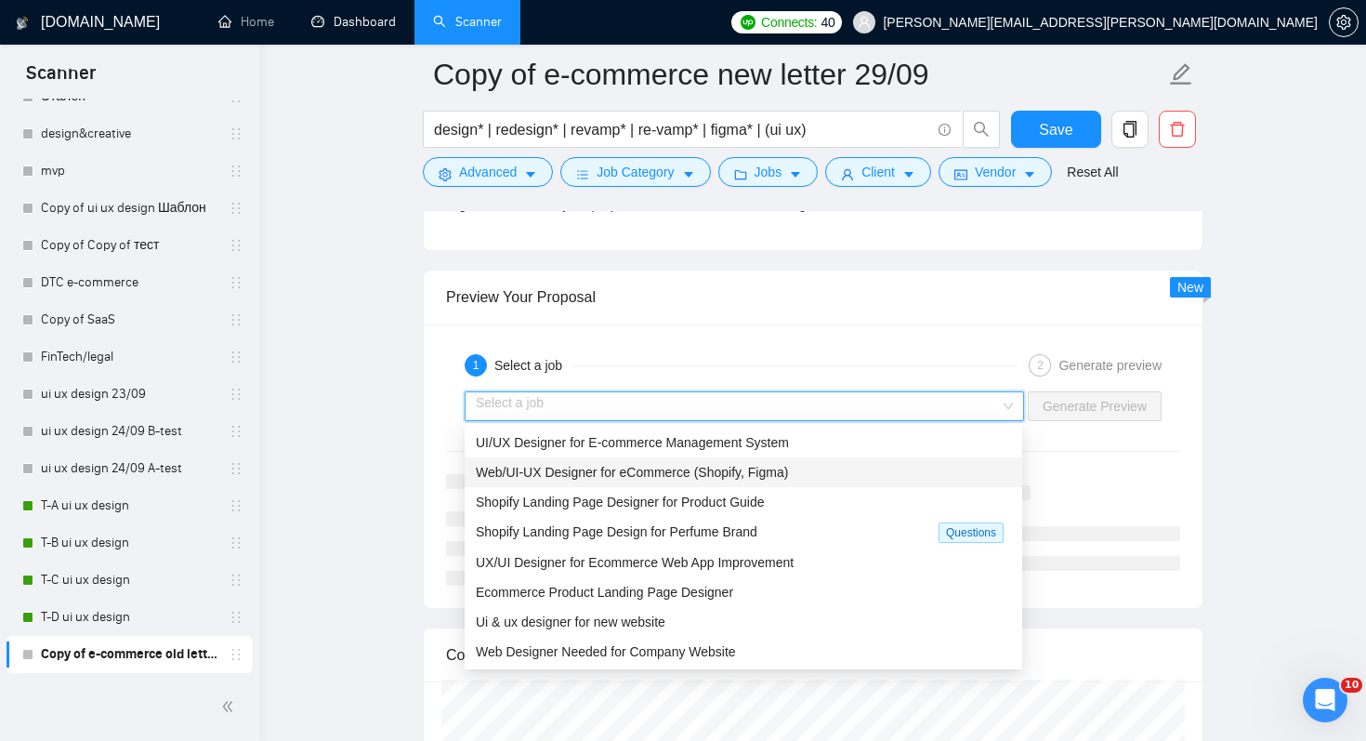
click at [788, 467] on span "Web/UI-UX Designer for eCommerce (Shopify, Figma)" at bounding box center [632, 472] width 312 height 15
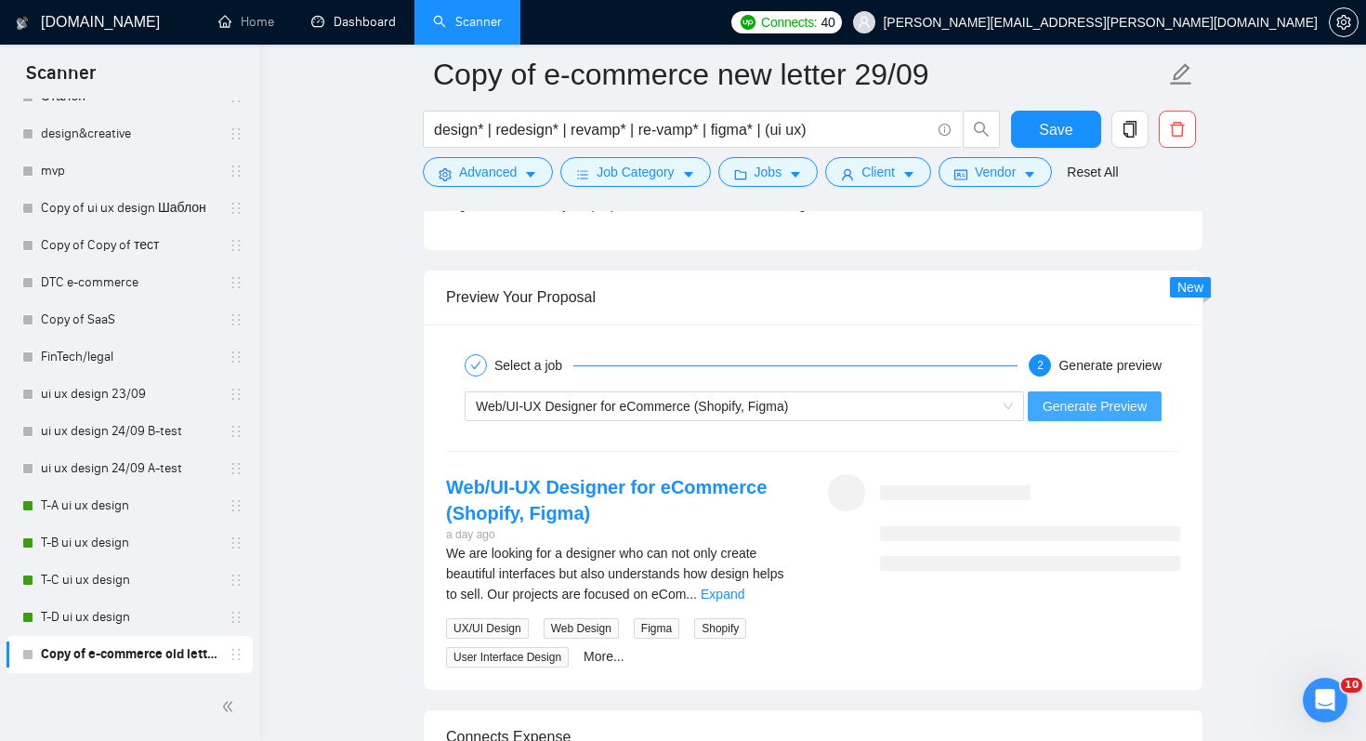
click at [1113, 403] on span "Generate Preview" at bounding box center [1095, 406] width 104 height 20
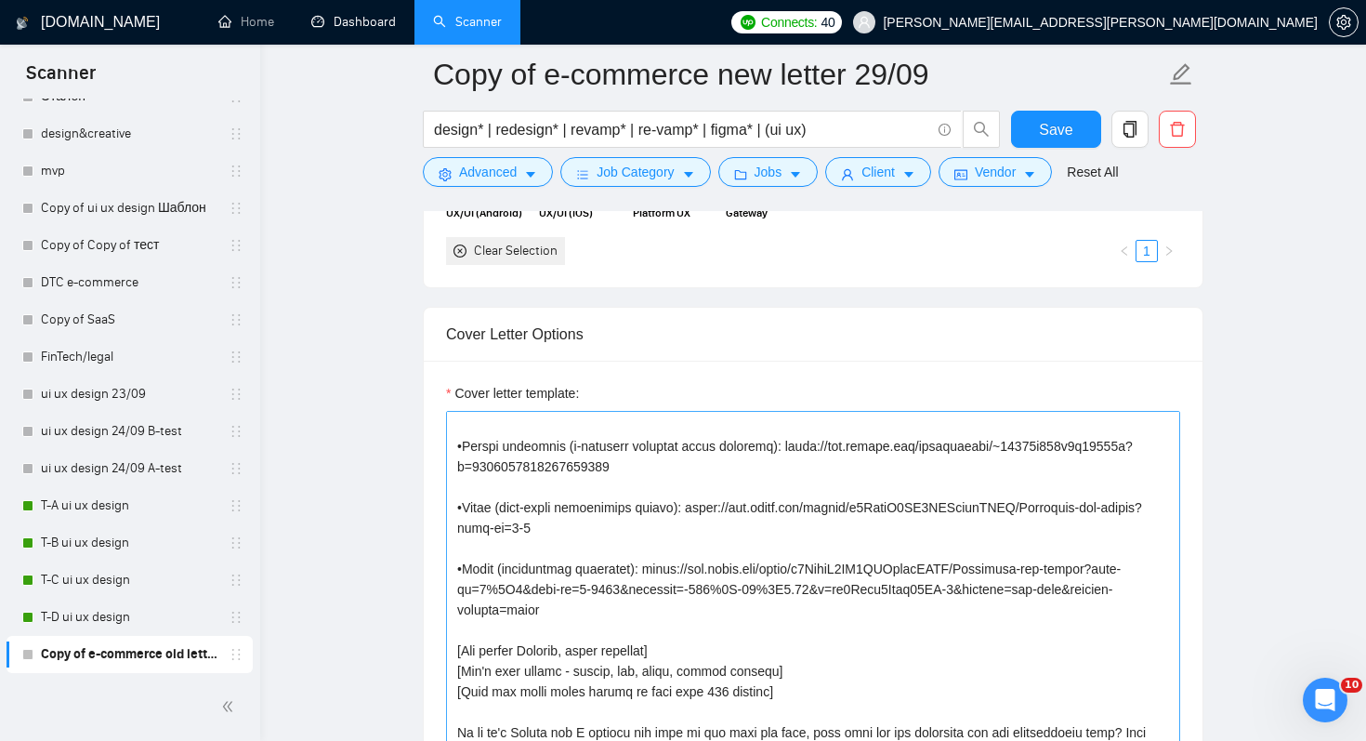
scroll to position [0, 0]
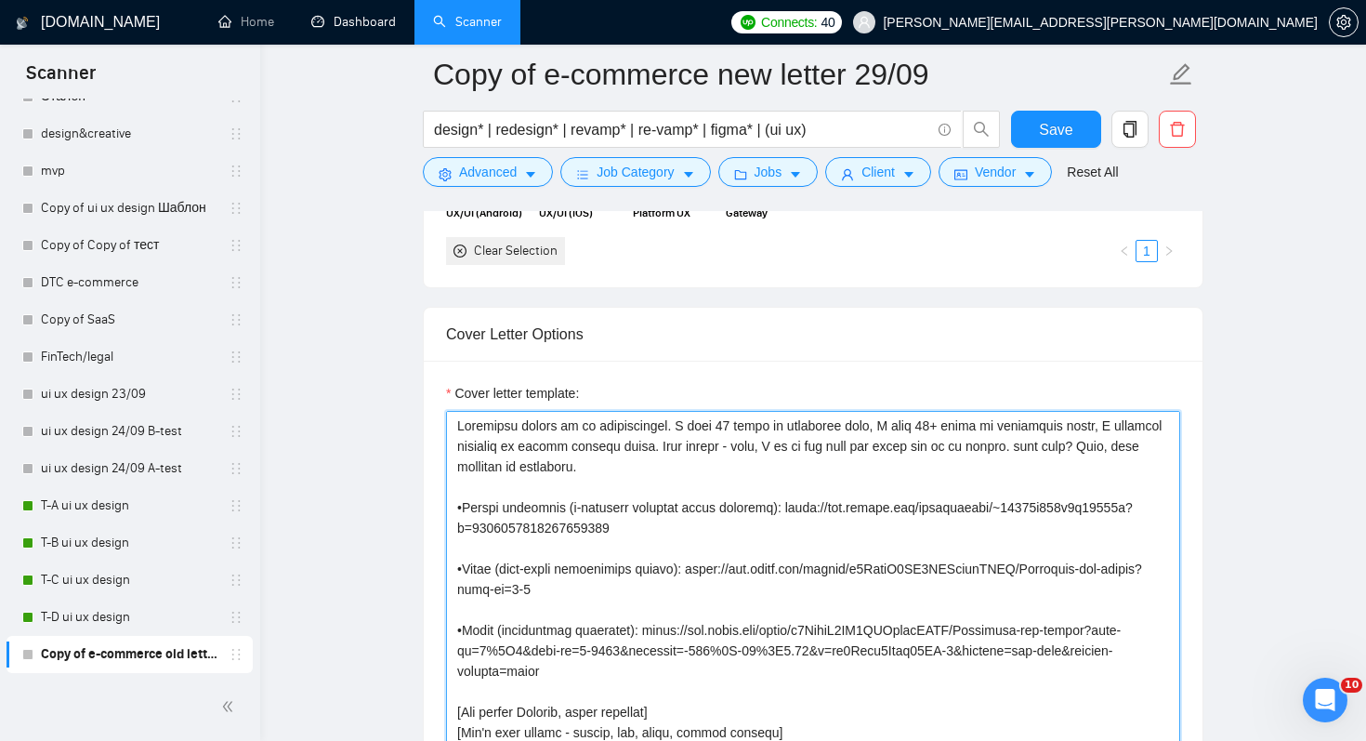
click at [835, 446] on textarea "Cover letter template:" at bounding box center [813, 620] width 734 height 418
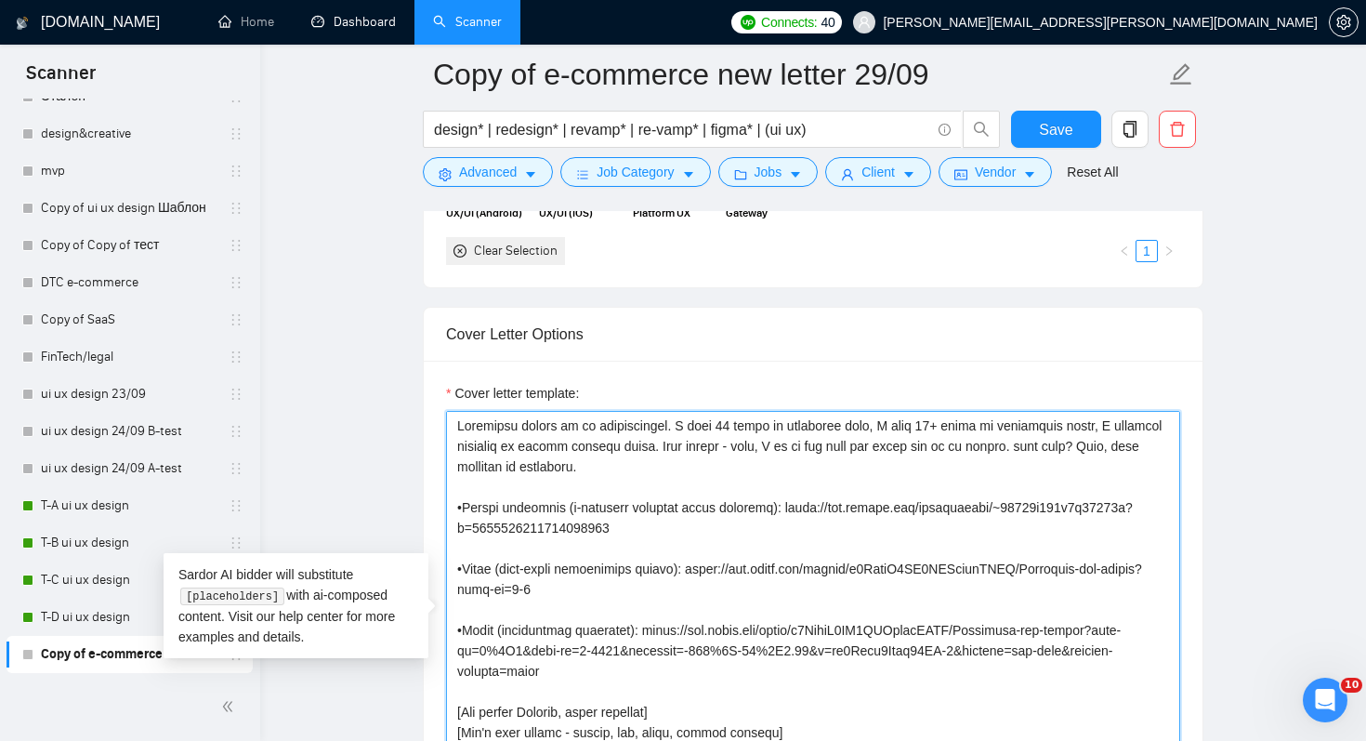
click at [949, 548] on textarea "Cover letter template:" at bounding box center [813, 620] width 734 height 418
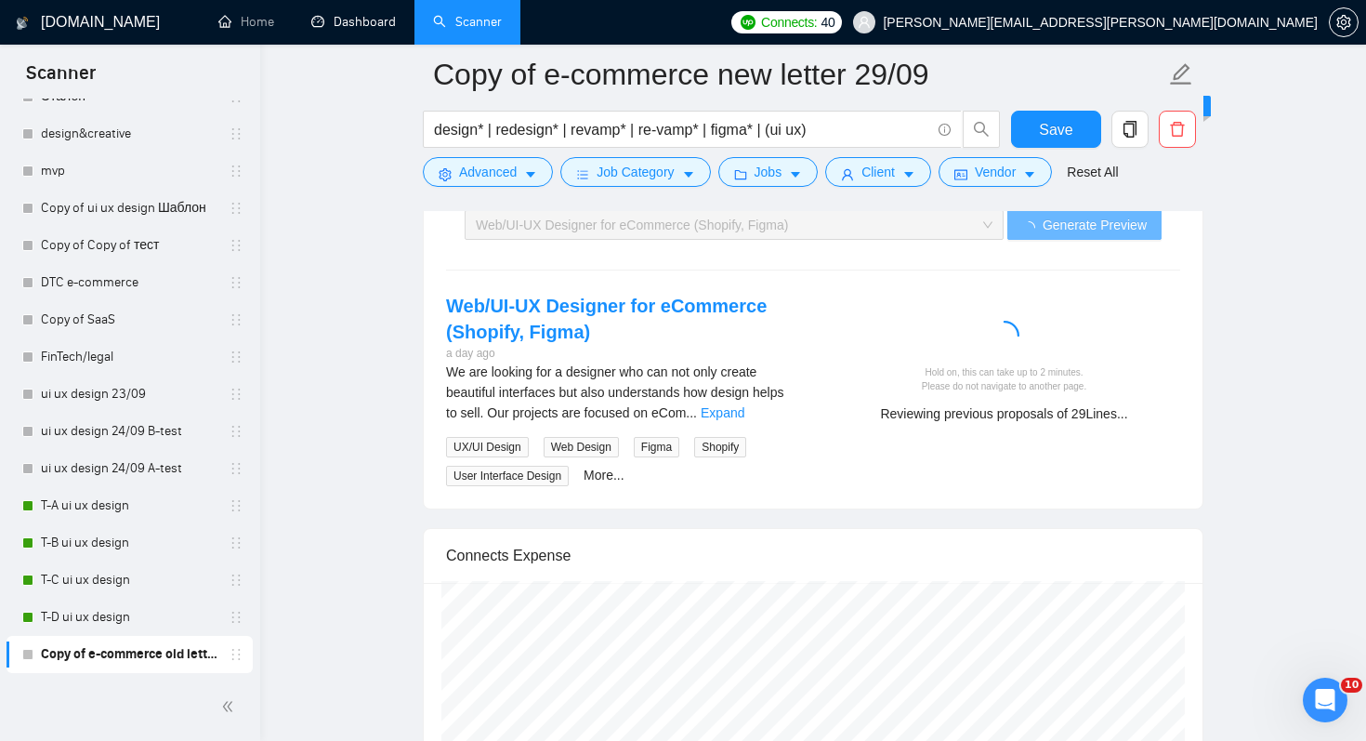
scroll to position [3953, 0]
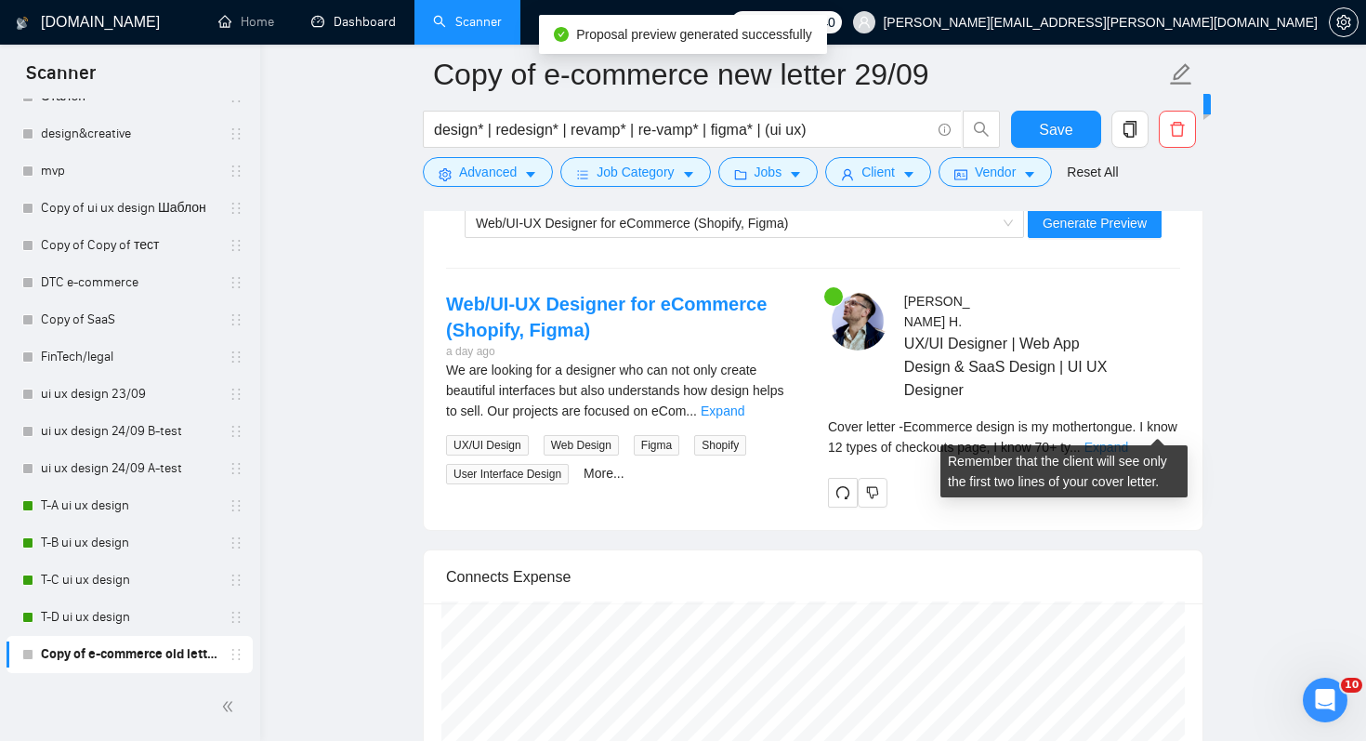
click at [1128, 440] on link "Expand" at bounding box center [1107, 447] width 44 height 15
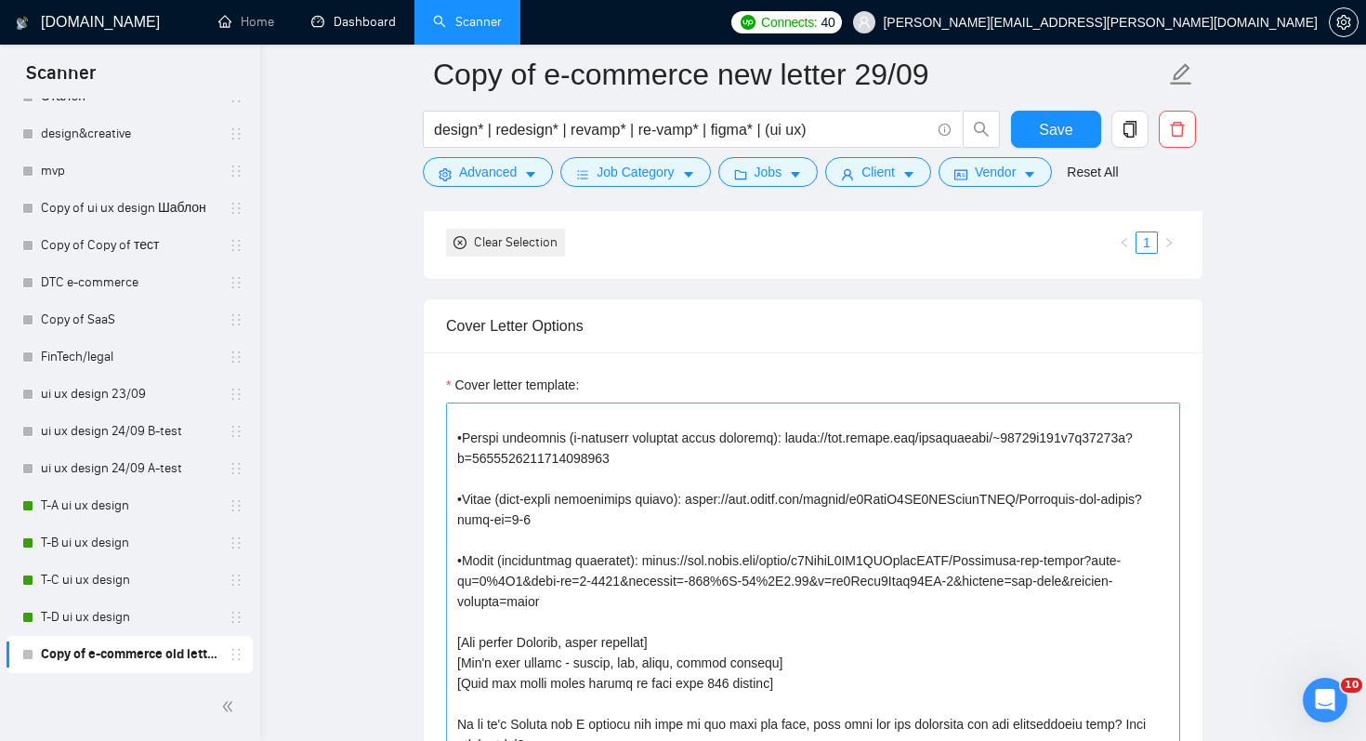
scroll to position [0, 0]
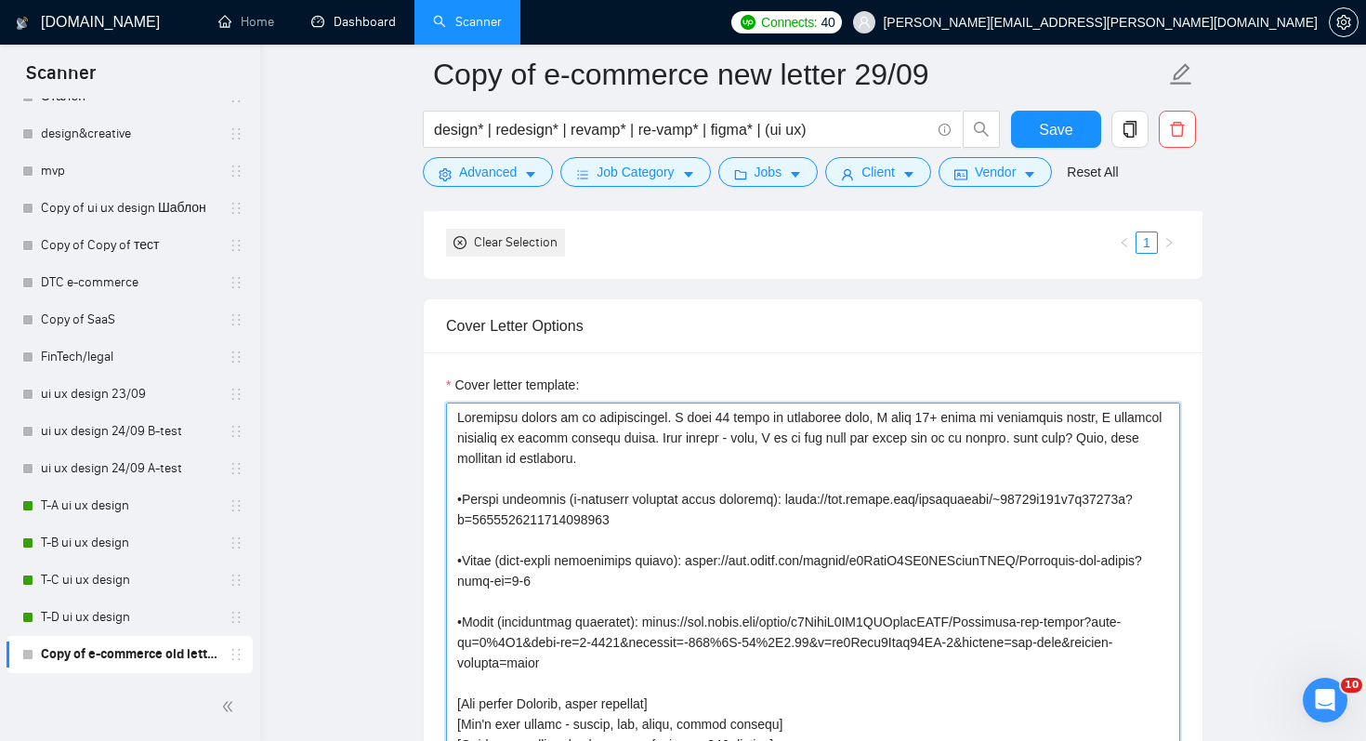
click at [1021, 424] on textarea "Cover letter template:" at bounding box center [813, 611] width 734 height 418
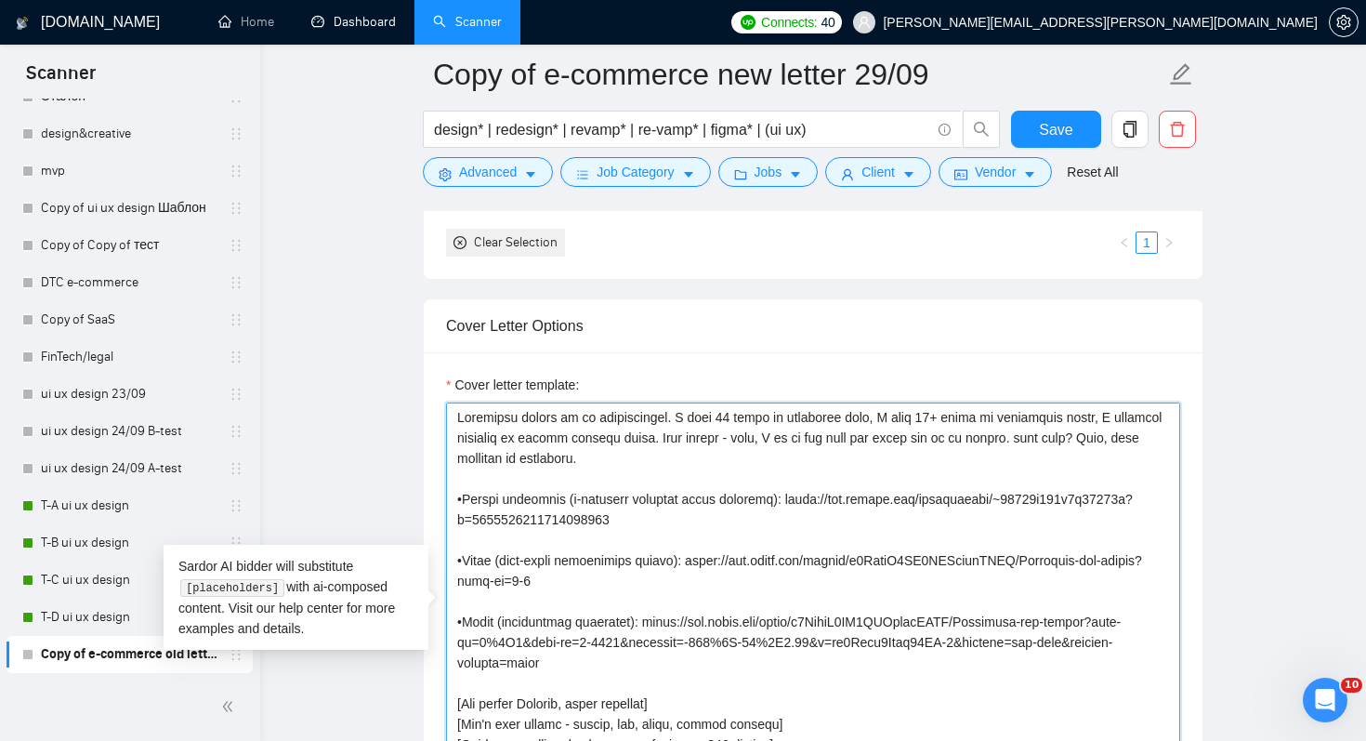
drag, startPoint x: 994, startPoint y: 418, endPoint x: 1147, endPoint y: 414, distance: 152.5
click at [1147, 414] on textarea "Cover letter template:" at bounding box center [813, 611] width 734 height 418
click at [1056, 530] on textarea "Cover letter template:" at bounding box center [813, 611] width 734 height 418
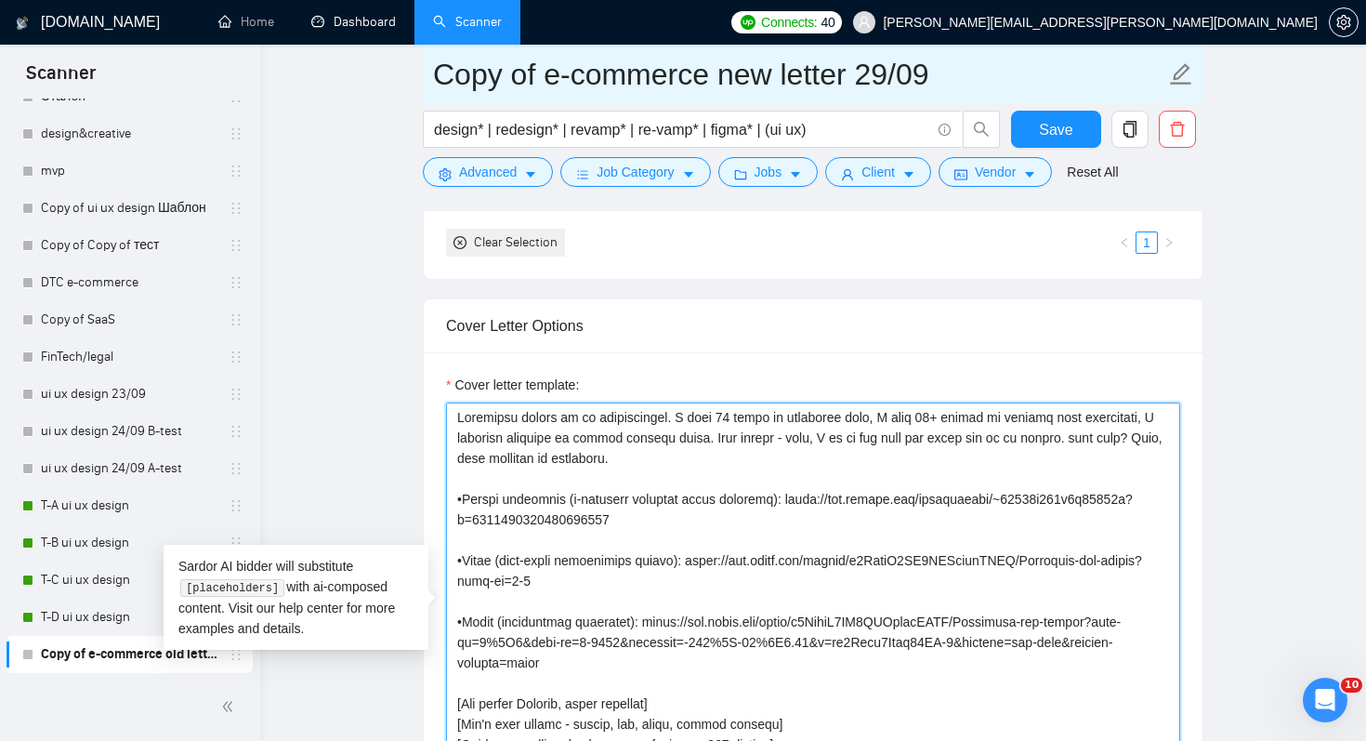
type textarea "Loremipsu dolors am co adipiscingel. S doei 07 tempo in utlaboree dolo, M aliq …"
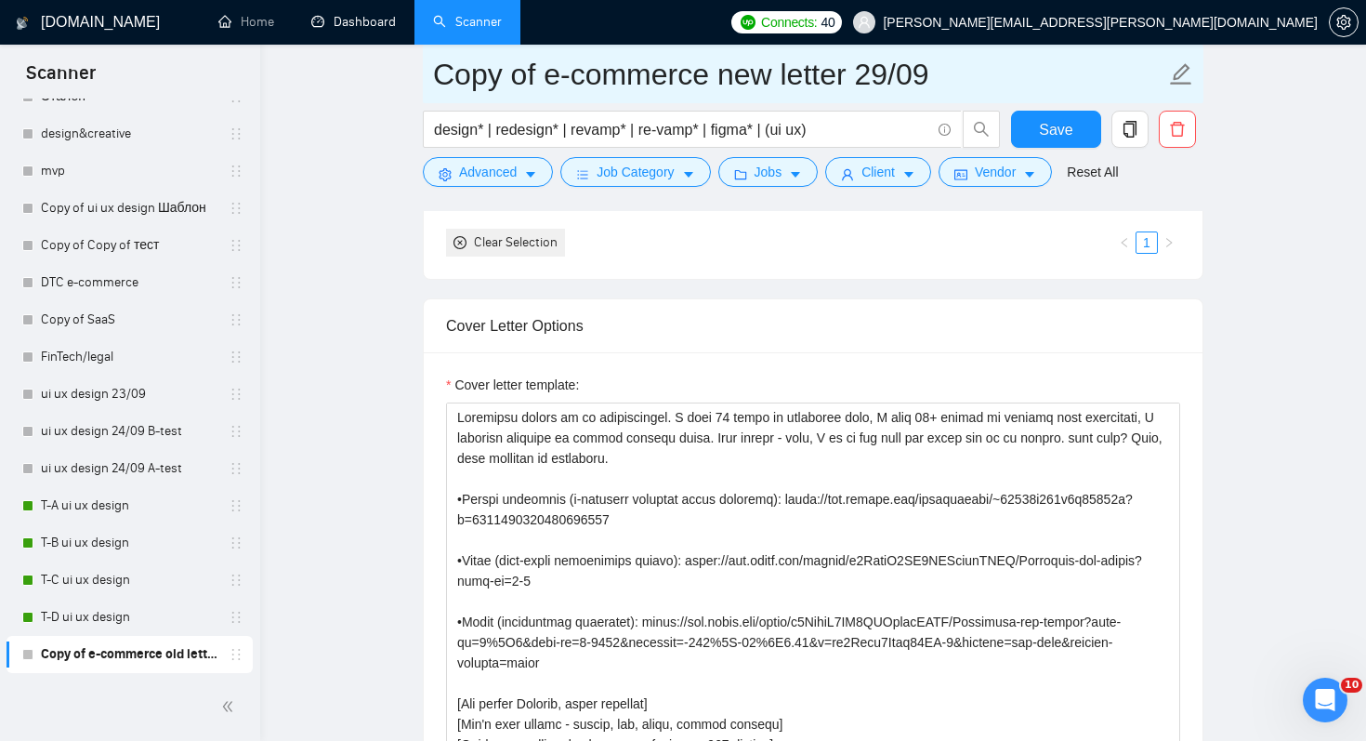
drag, startPoint x: 540, startPoint y: 75, endPoint x: 338, endPoint y: 75, distance: 201.7
click at [338, 75] on main "Copy of e-commerce new letter 29/09 design* | redesign* | revamp* | re-vamp* | …" at bounding box center [813, 722] width 1047 height 5830
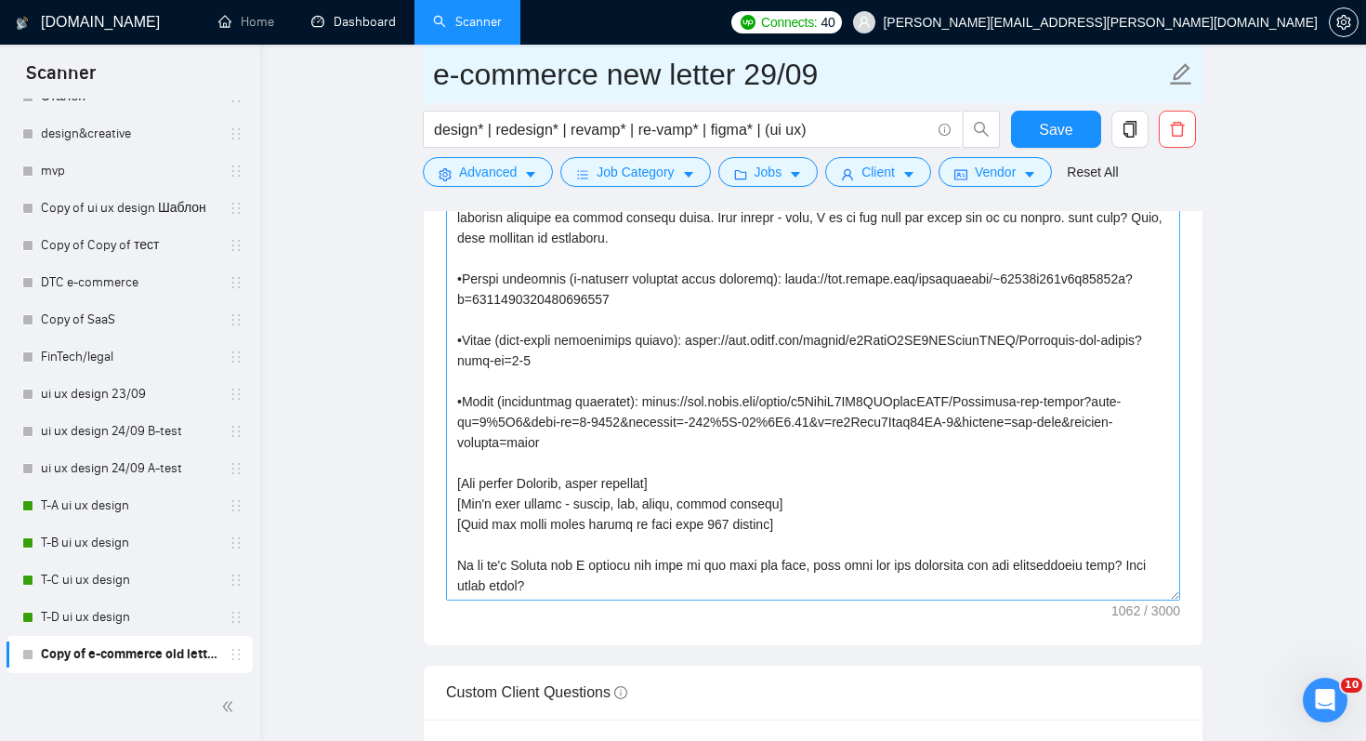
type input "e-commerce new letter 29/09"
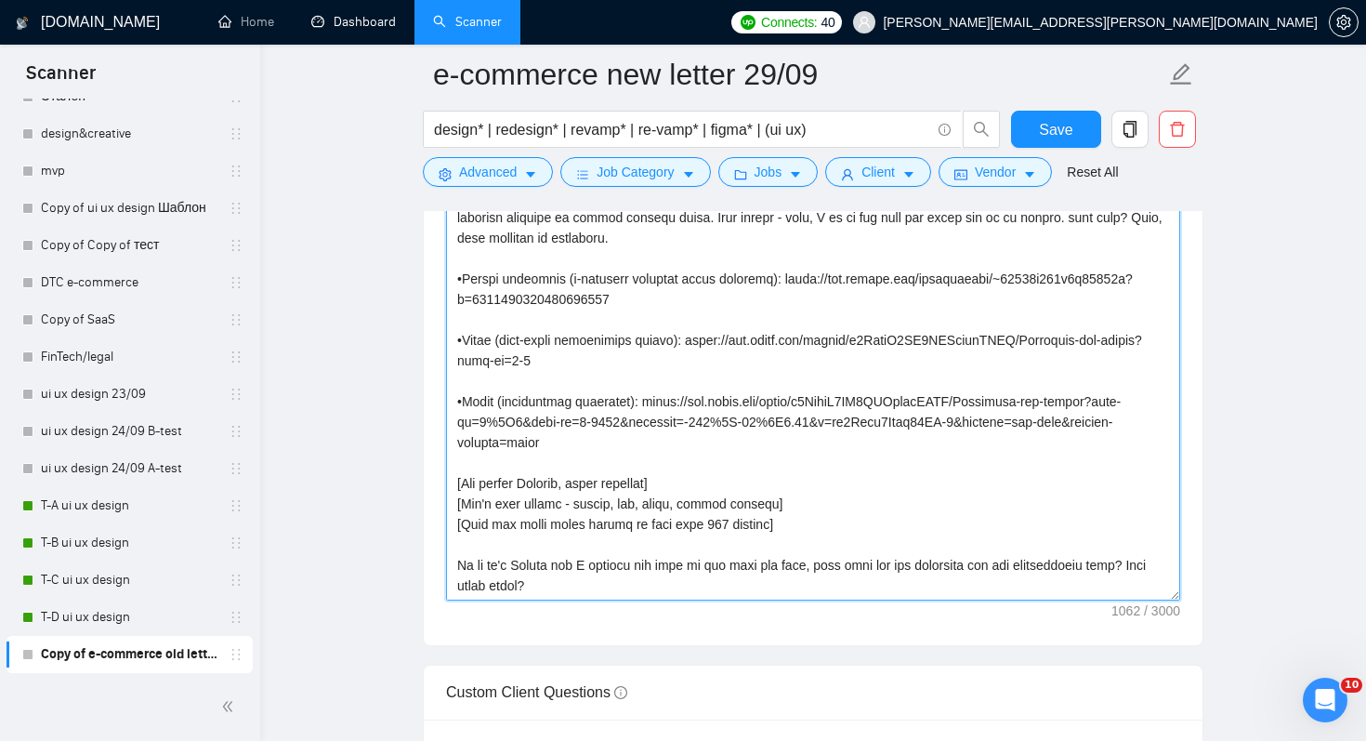
click at [834, 436] on textarea "Cover letter template:" at bounding box center [813, 391] width 734 height 418
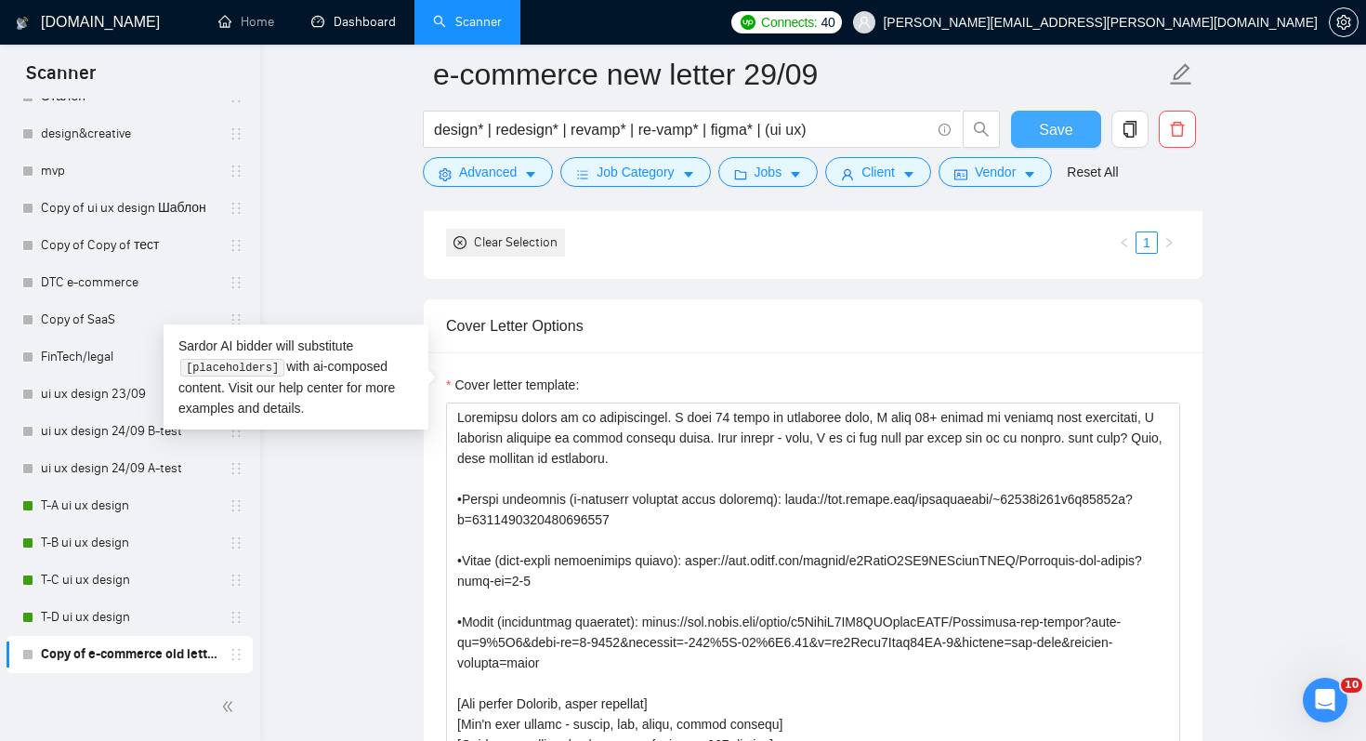
click at [1048, 134] on span "Save" at bounding box center [1055, 129] width 33 height 23
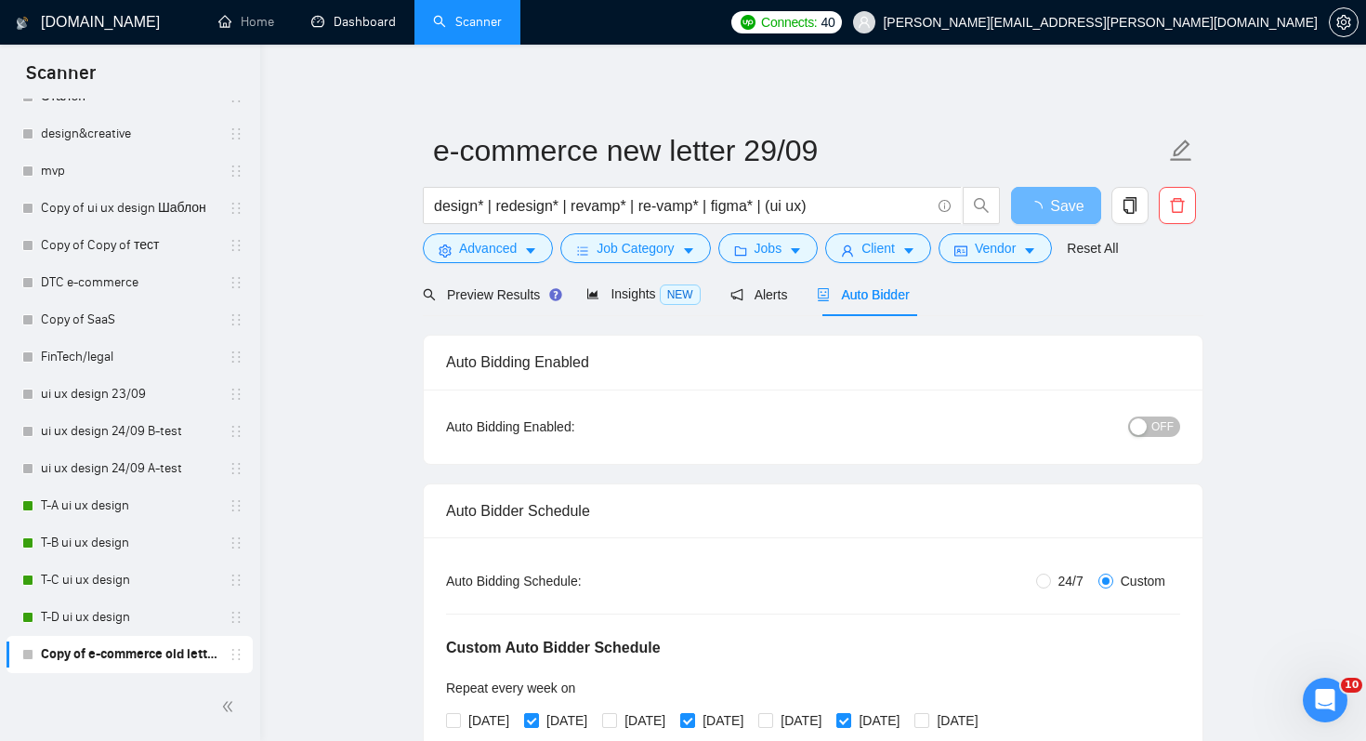
click at [1158, 417] on span "OFF" at bounding box center [1163, 426] width 22 height 20
click at [1153, 432] on span "OFF" at bounding box center [1163, 426] width 22 height 20
click at [1054, 207] on span "Save" at bounding box center [1055, 205] width 33 height 23
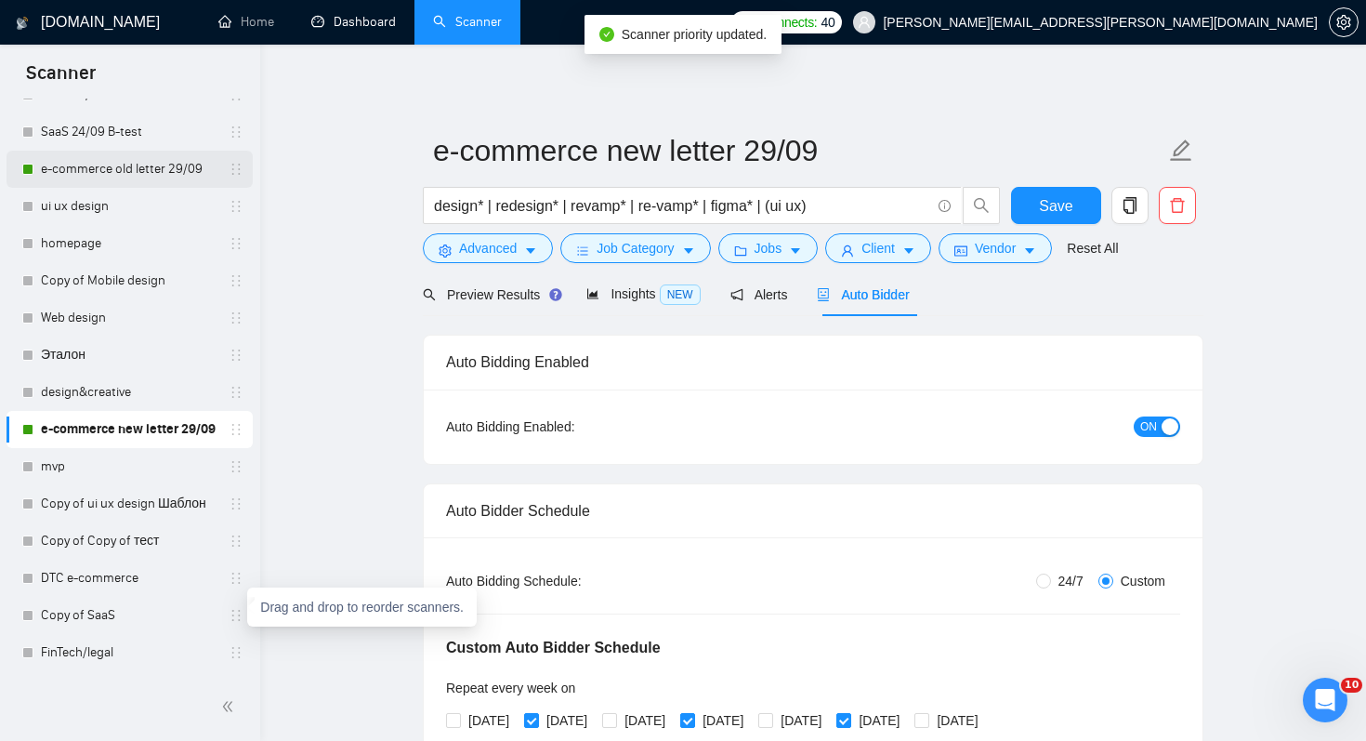
scroll to position [474, 0]
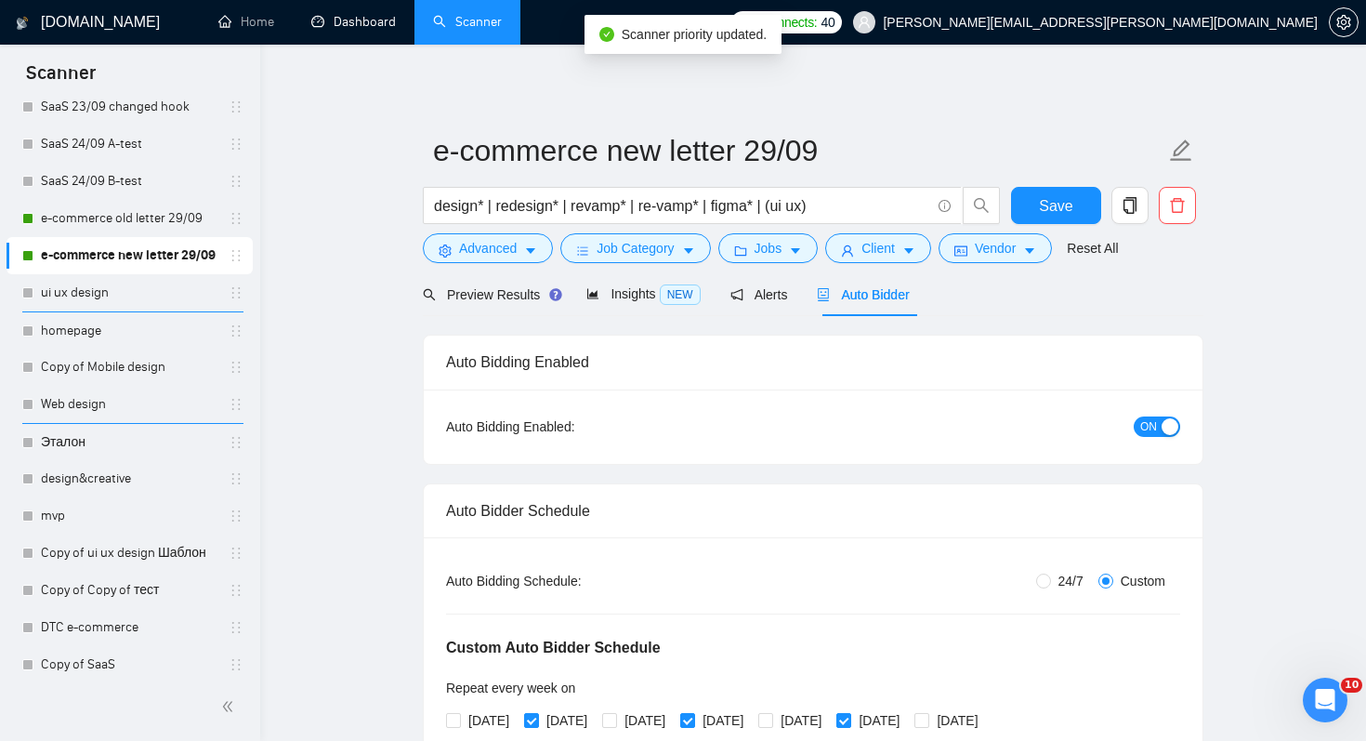
click at [135, 223] on link "e-commerce old letter 29/09" at bounding box center [129, 218] width 177 height 37
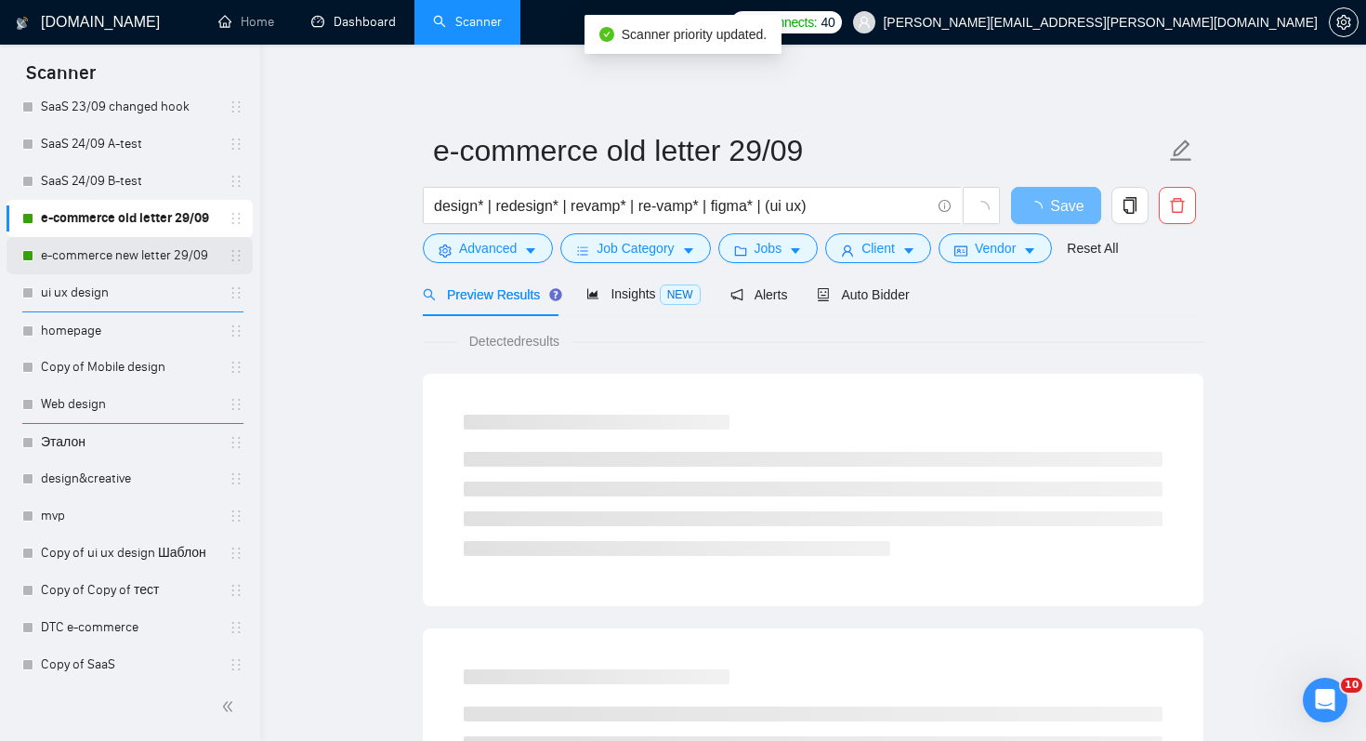
click at [148, 255] on link "e-commerce new letter 29/09" at bounding box center [129, 255] width 177 height 37
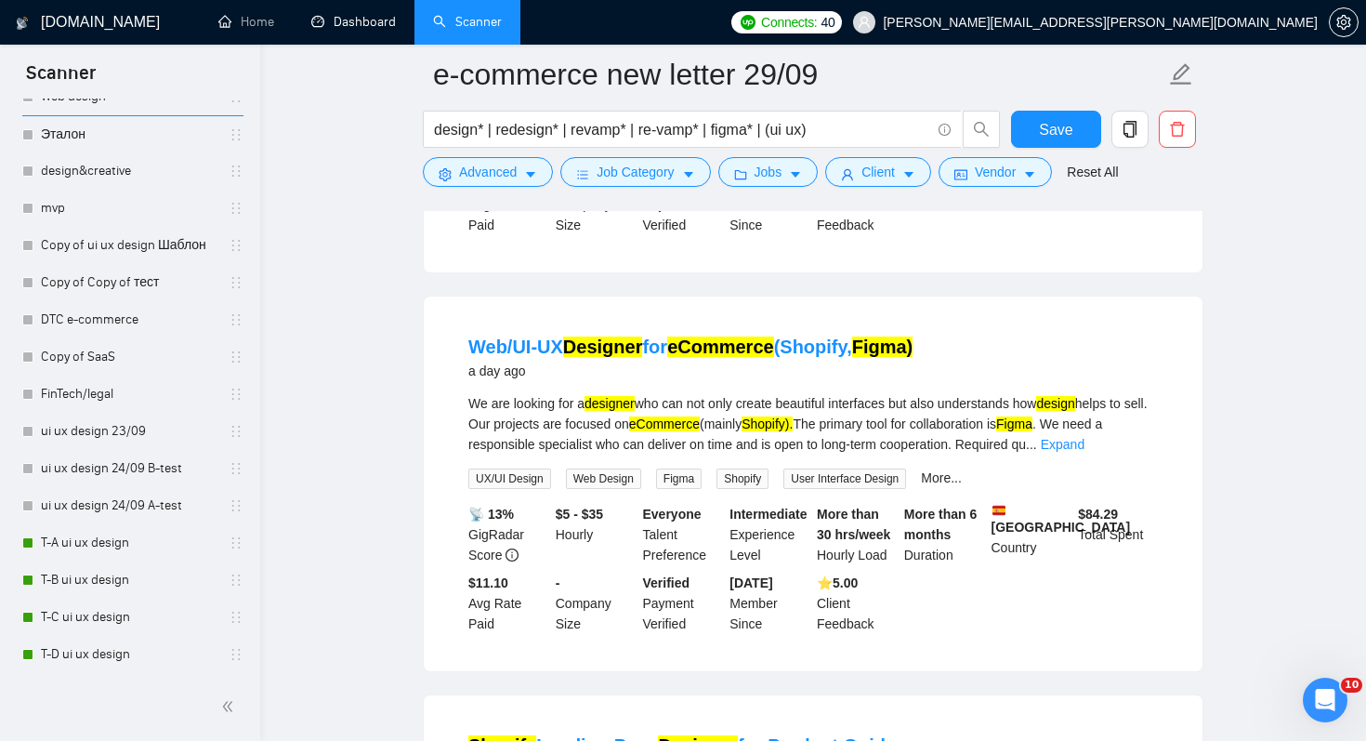
scroll to position [656, 0]
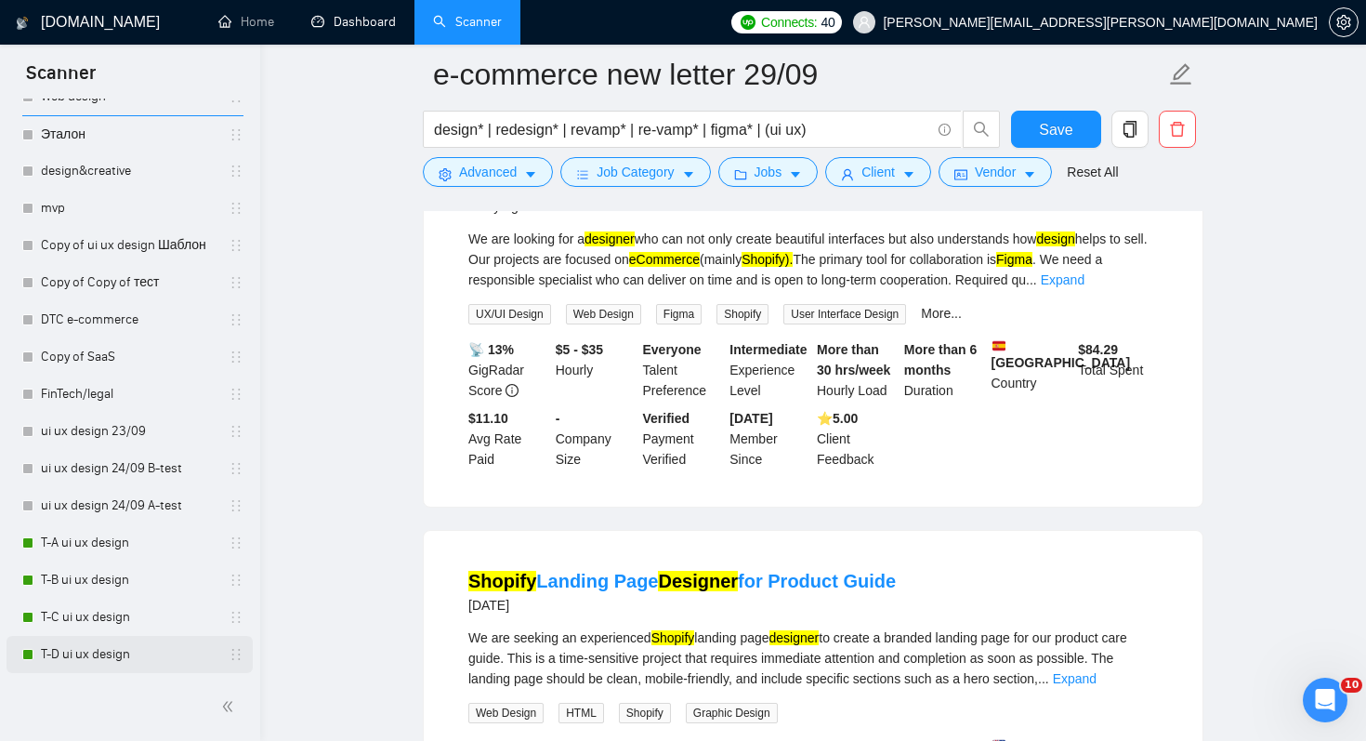
click at [141, 647] on link "T-D ui ux design" at bounding box center [129, 654] width 177 height 37
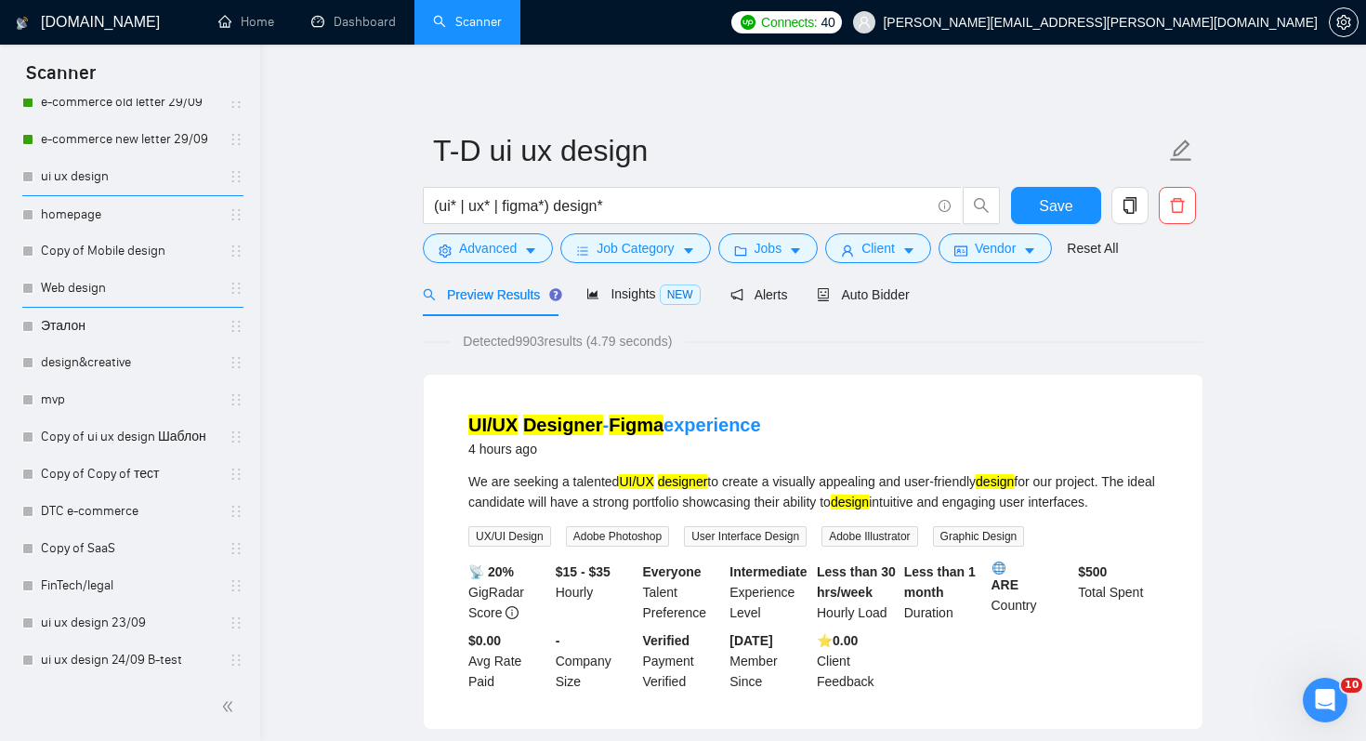
scroll to position [782, 0]
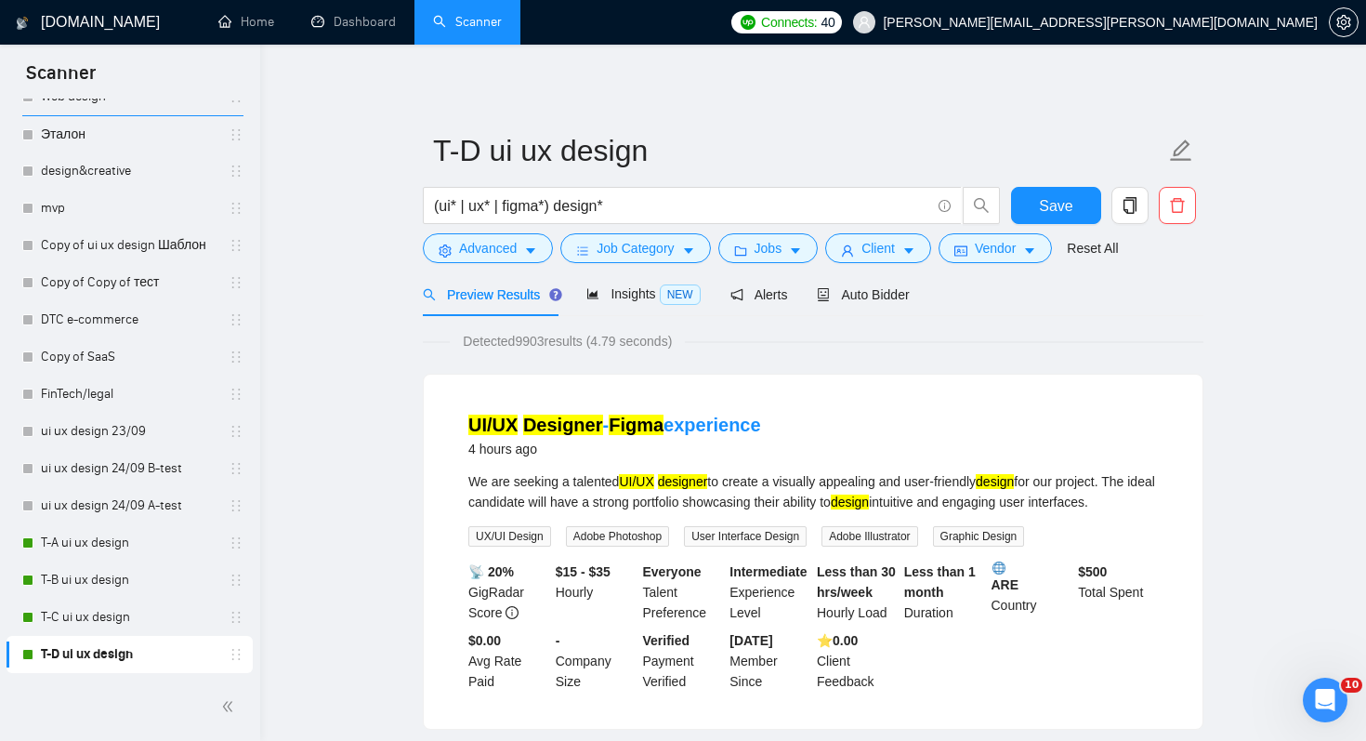
click at [359, 30] on link "Dashboard" at bounding box center [353, 22] width 85 height 16
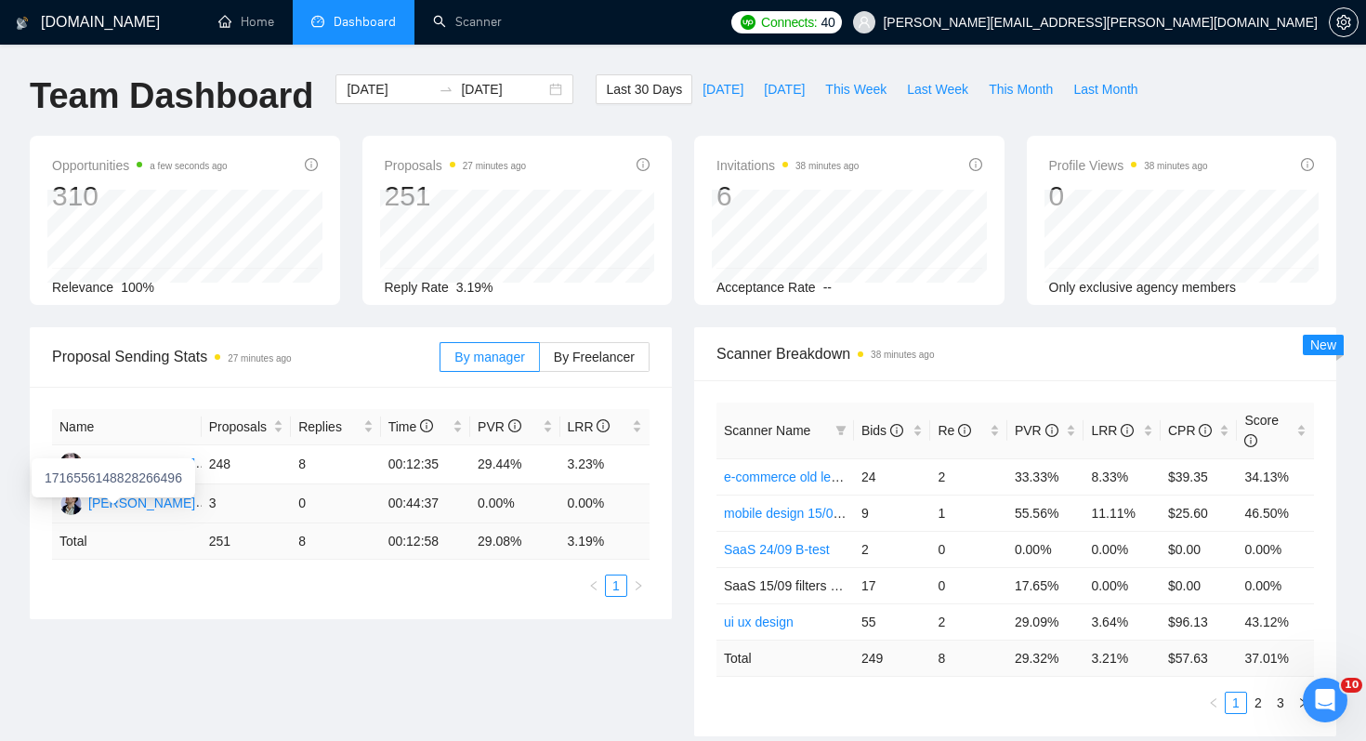
click at [150, 504] on div "[PERSON_NAME]" at bounding box center [141, 503] width 107 height 20
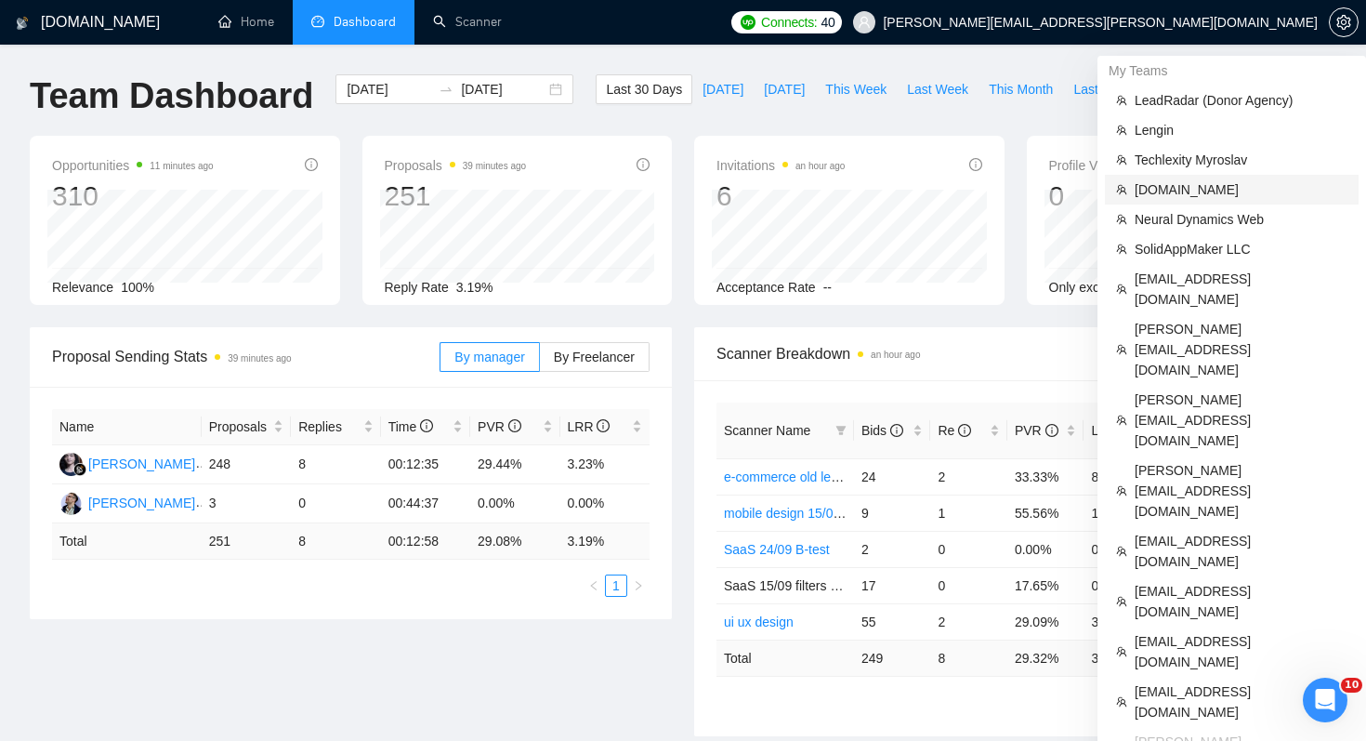
click at [1231, 185] on span "[DOMAIN_NAME]" at bounding box center [1241, 189] width 213 height 20
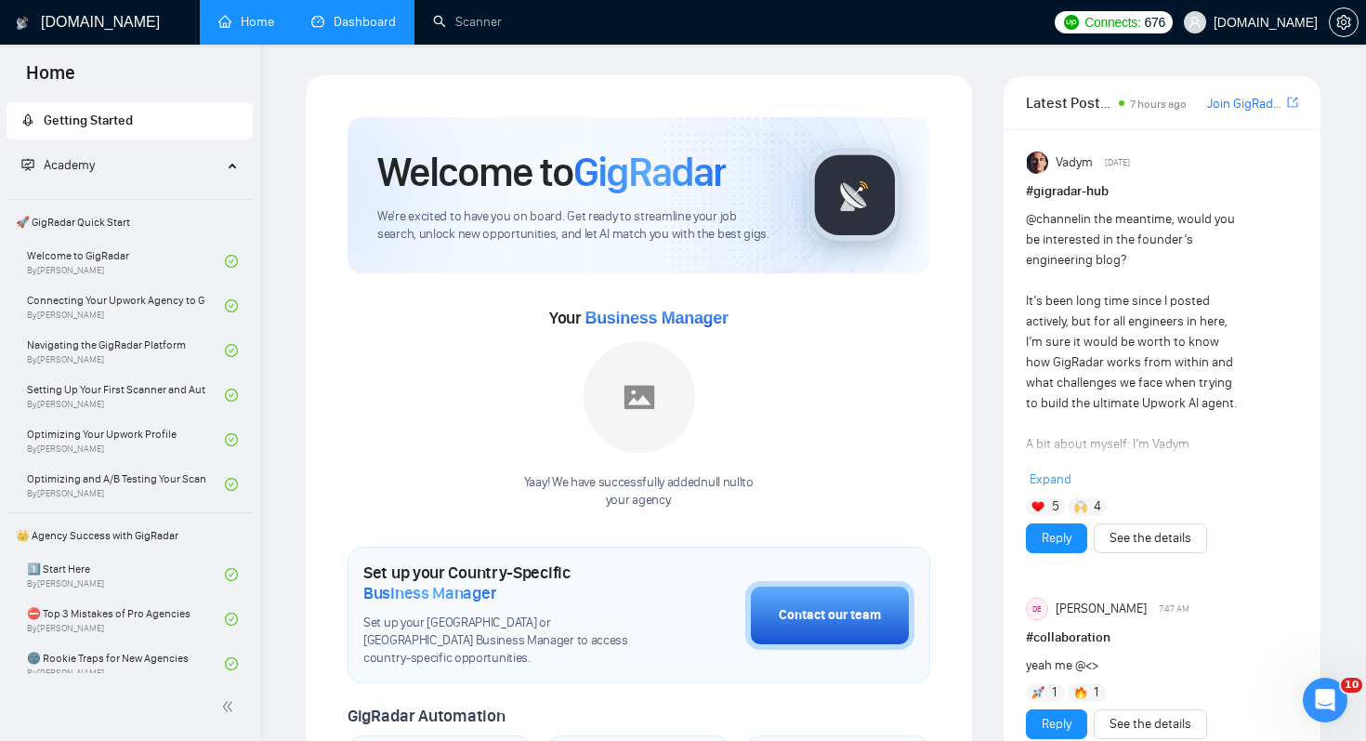
click at [385, 22] on link "Dashboard" at bounding box center [353, 22] width 85 height 16
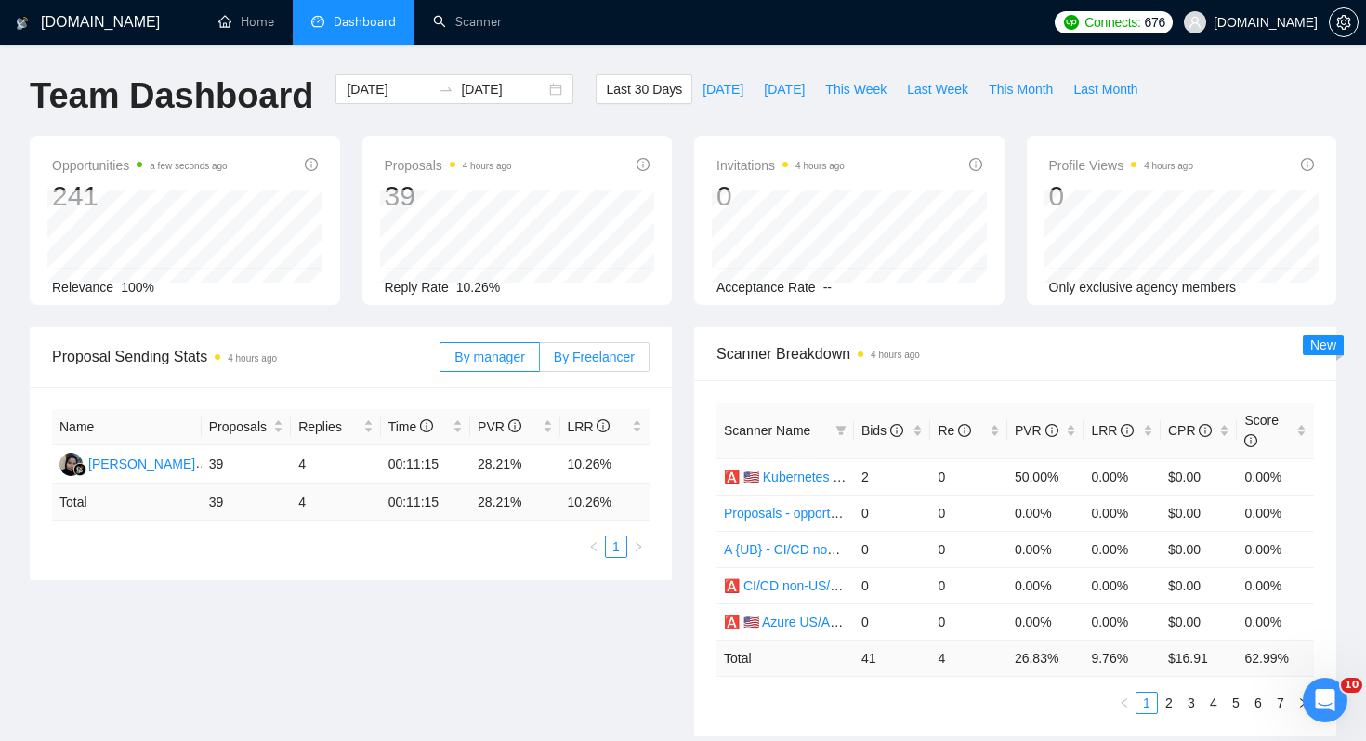
click at [604, 360] on span "By Freelancer" at bounding box center [594, 356] width 81 height 15
click at [540, 362] on input "By Freelancer" at bounding box center [540, 362] width 0 height 0
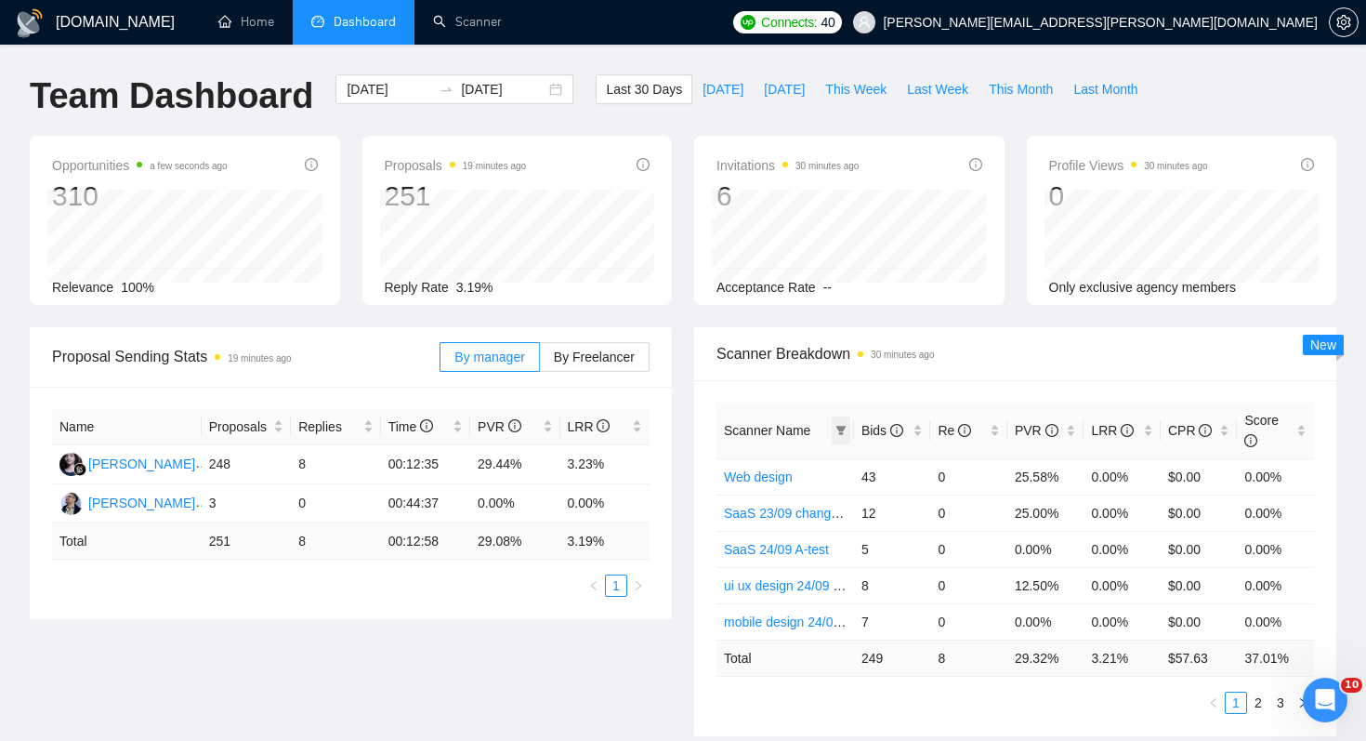
click at [846, 428] on icon "filter" at bounding box center [841, 430] width 11 height 11
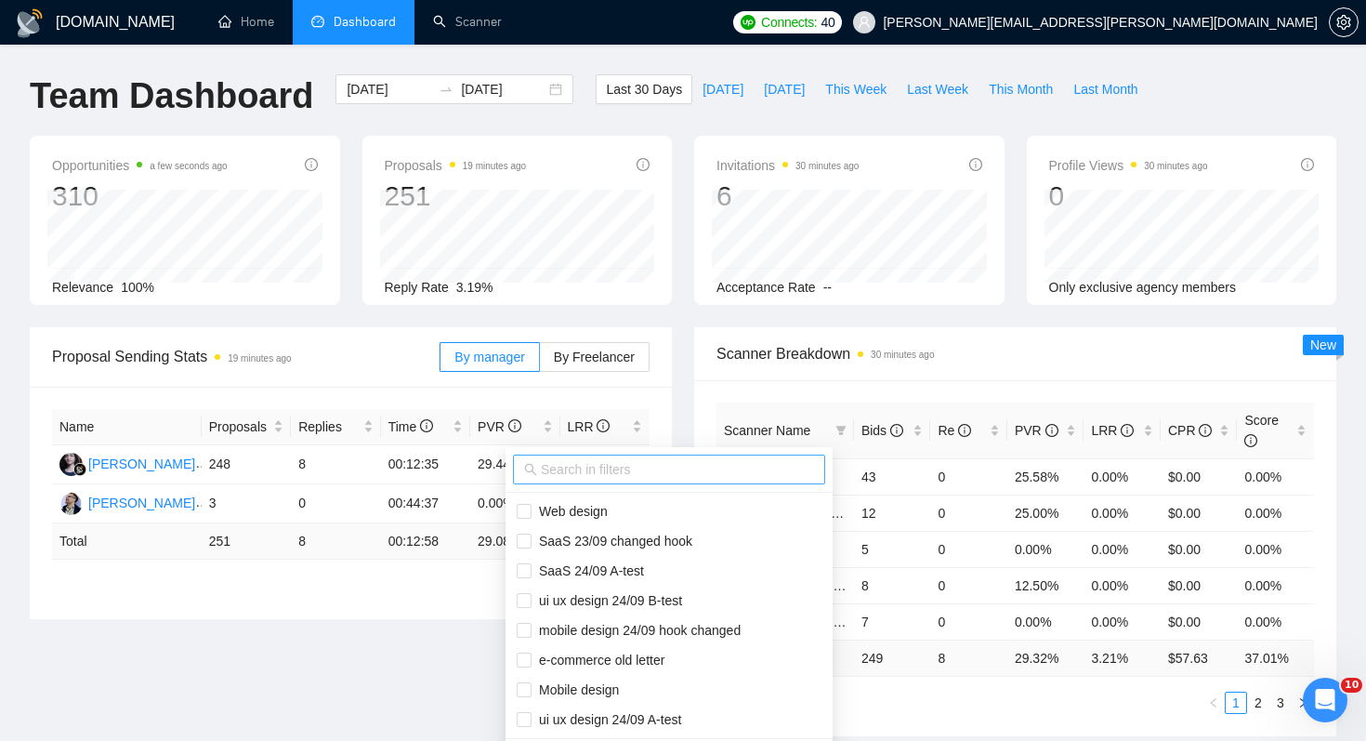
click at [758, 475] on input "text" at bounding box center [677, 469] width 273 height 20
click at [754, 660] on span "e-commerce old letter" at bounding box center [669, 660] width 305 height 20
checkbox input "true"
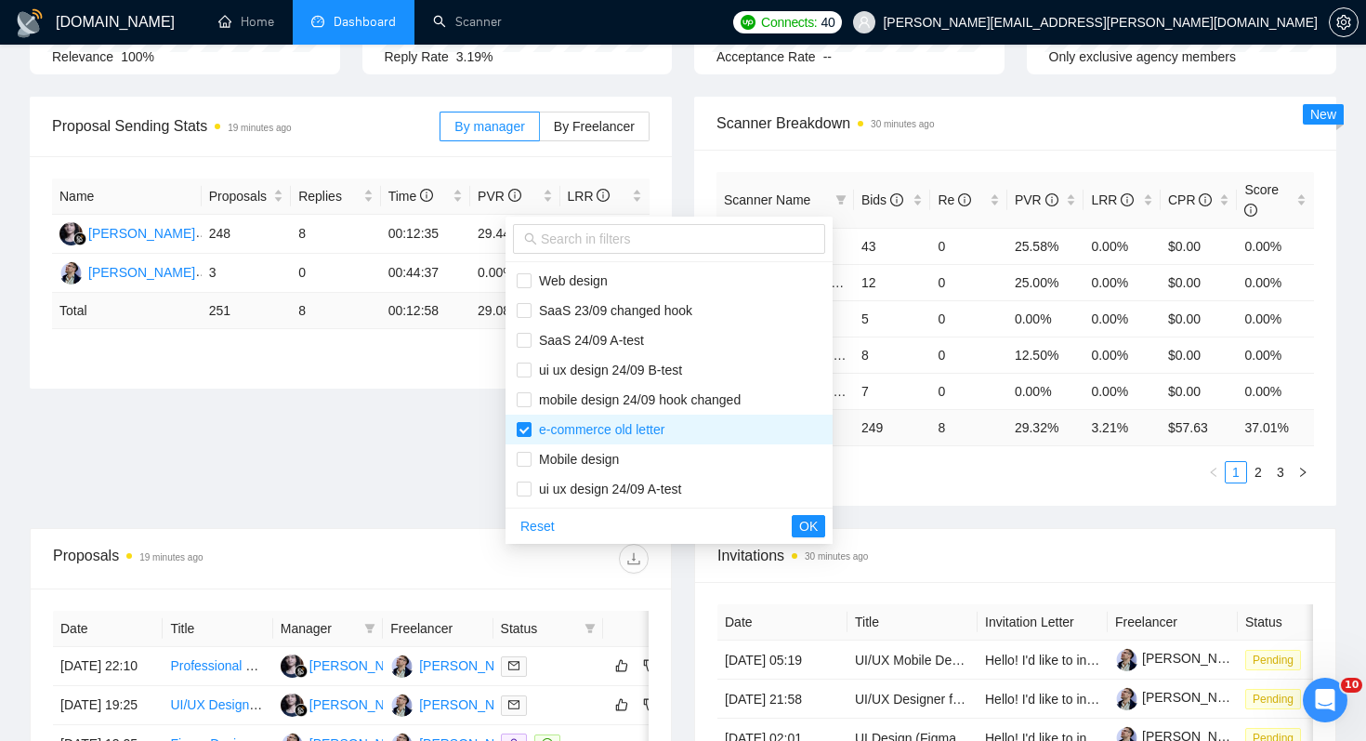
scroll to position [250, 0]
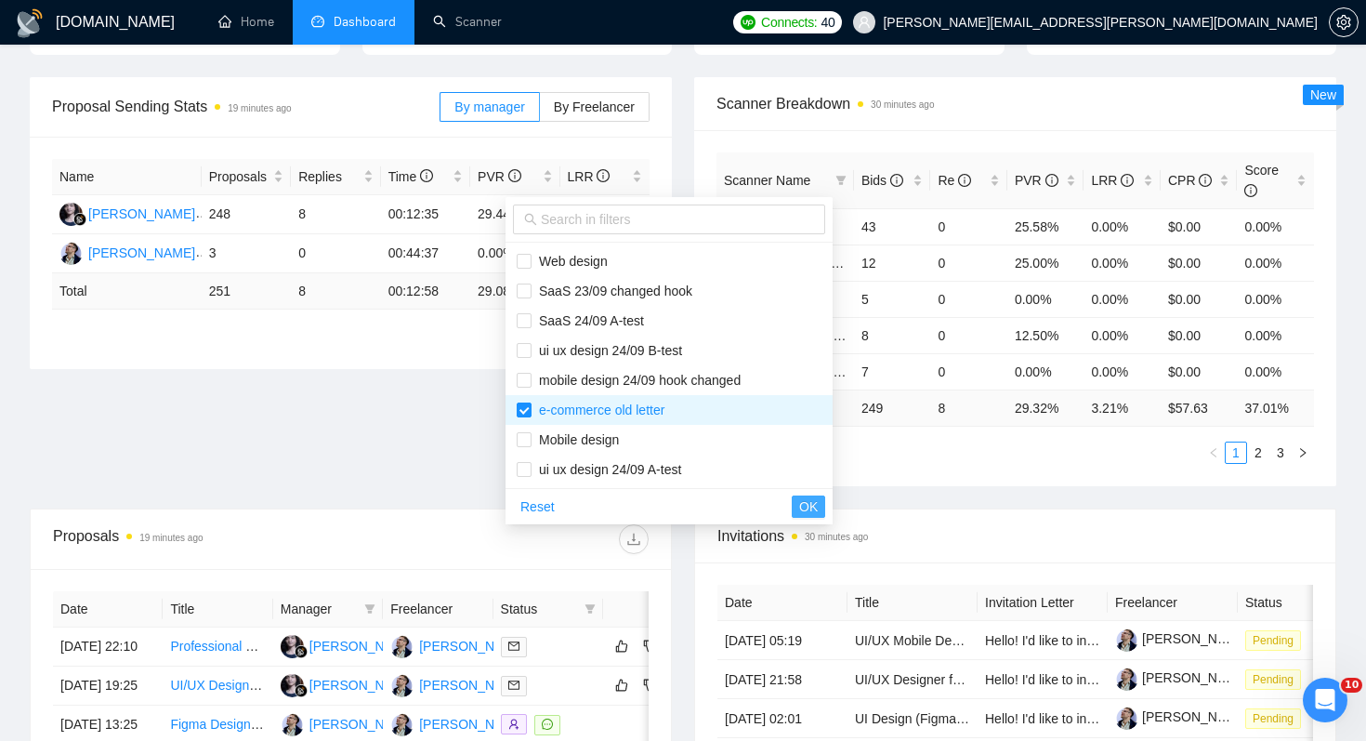
click at [818, 505] on span "OK" at bounding box center [808, 506] width 19 height 20
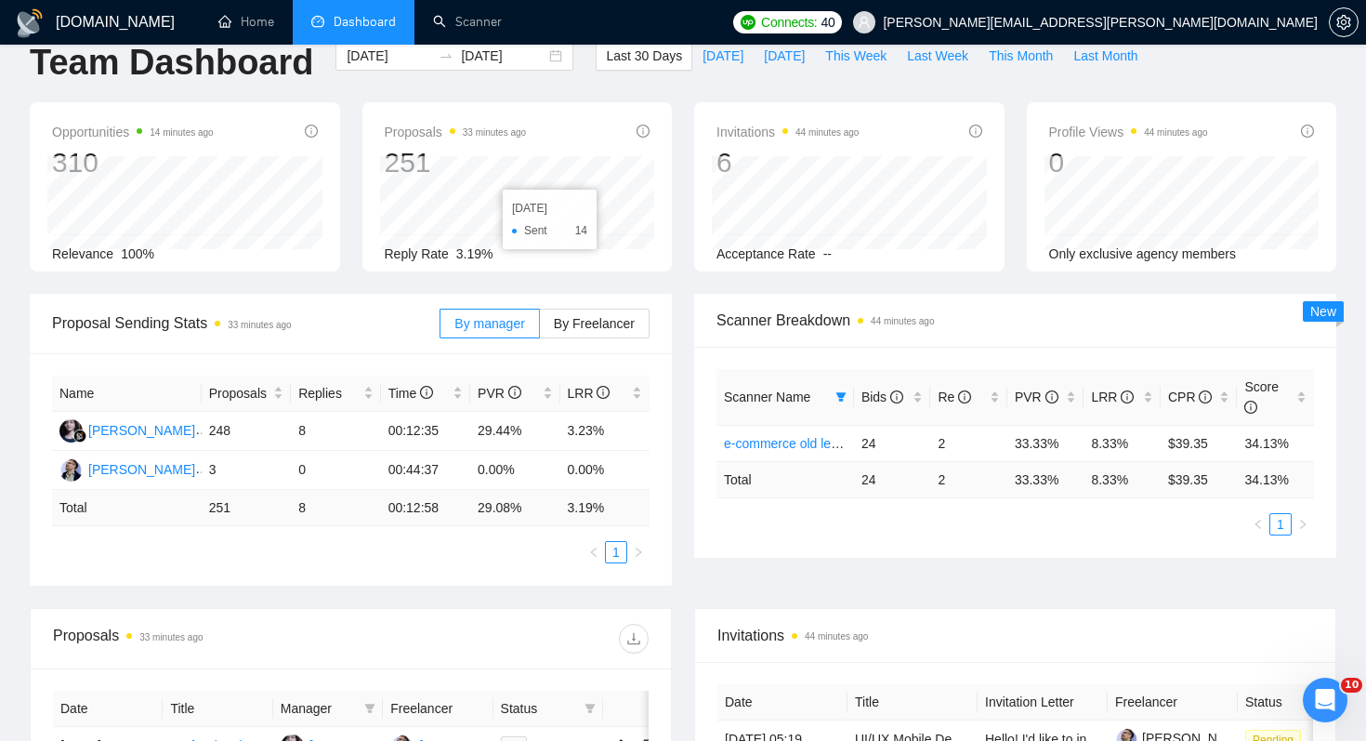
scroll to position [0, 0]
